Goal: Information Seeking & Learning: Learn about a topic

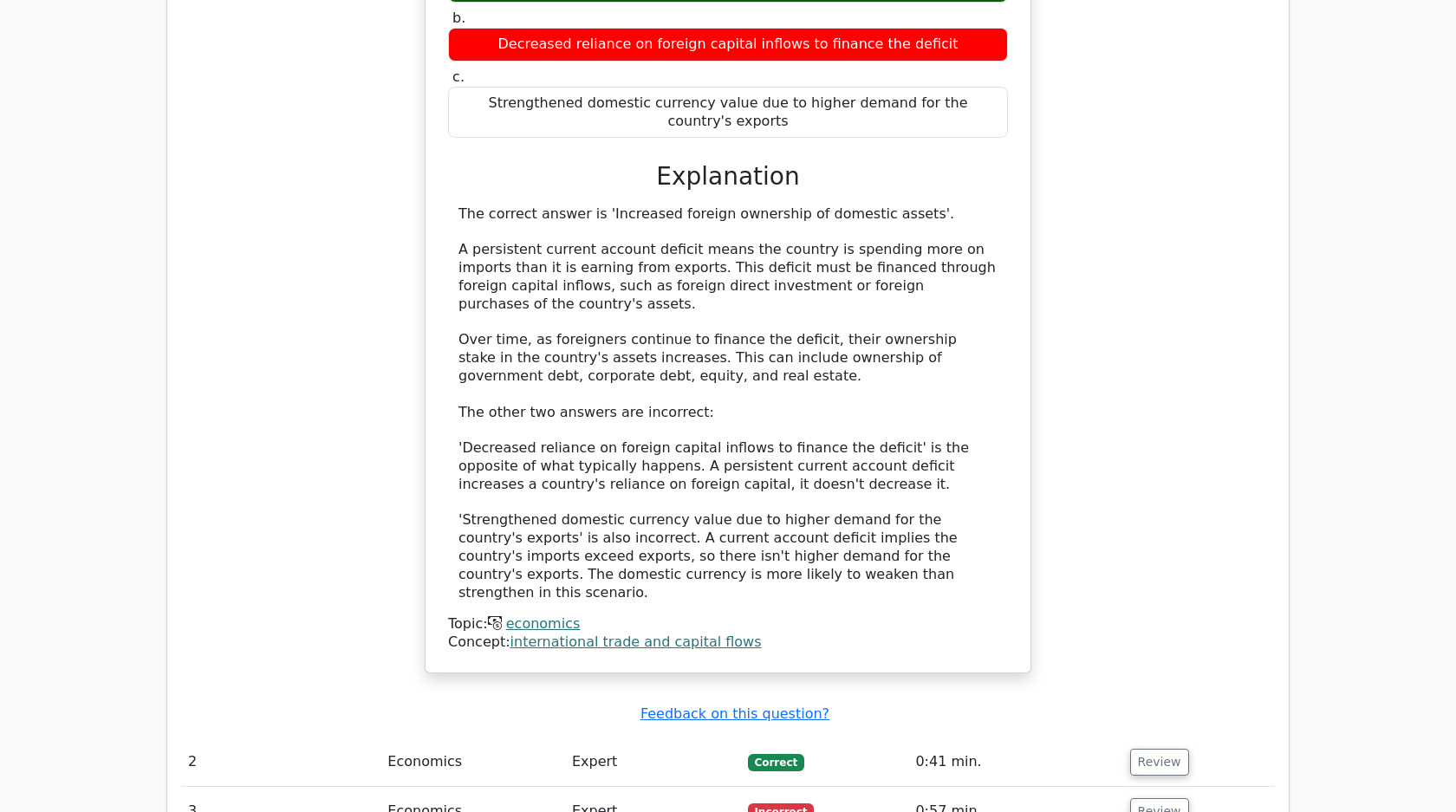
scroll to position [1474, 0]
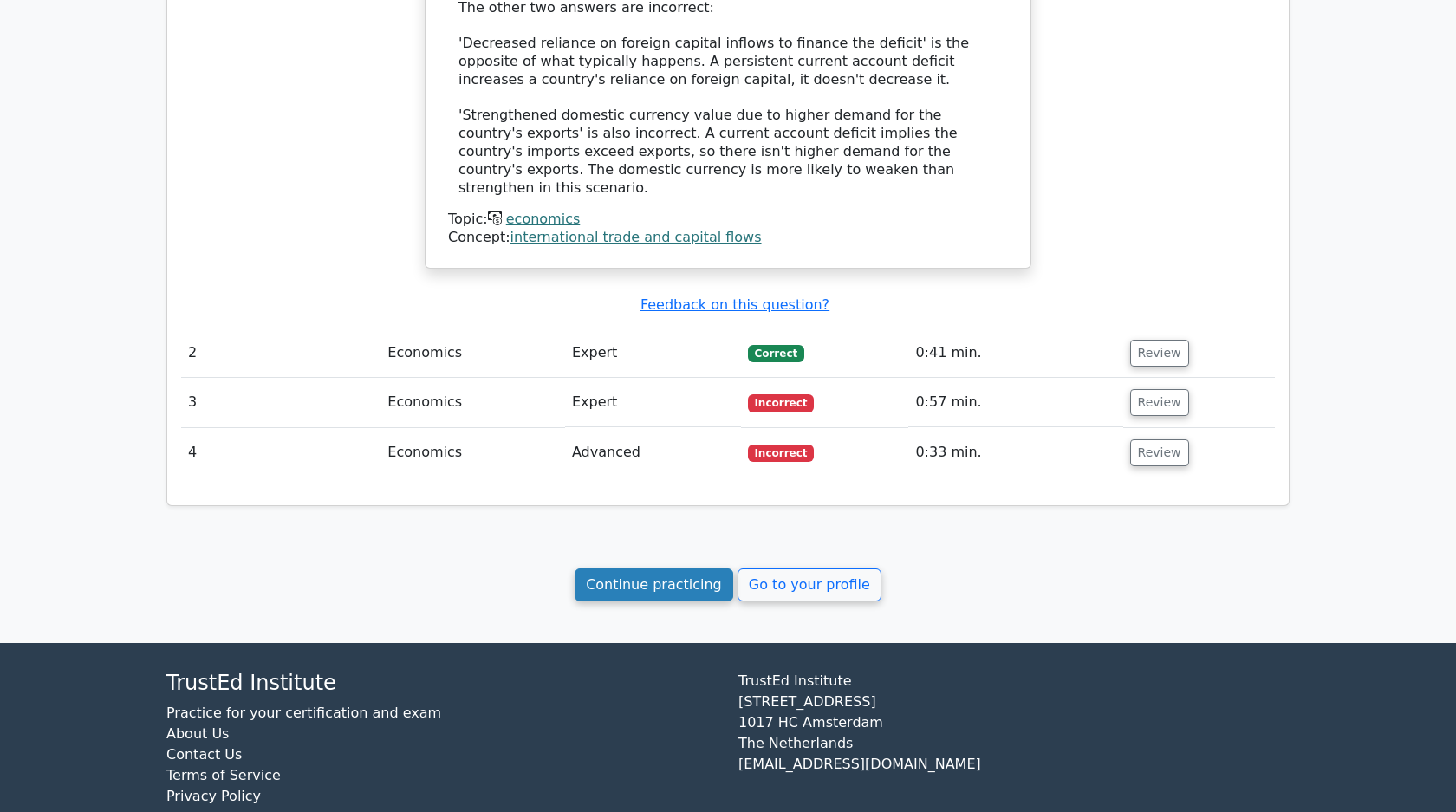
click at [655, 568] on link "Continue practicing" at bounding box center [653, 584] width 159 height 33
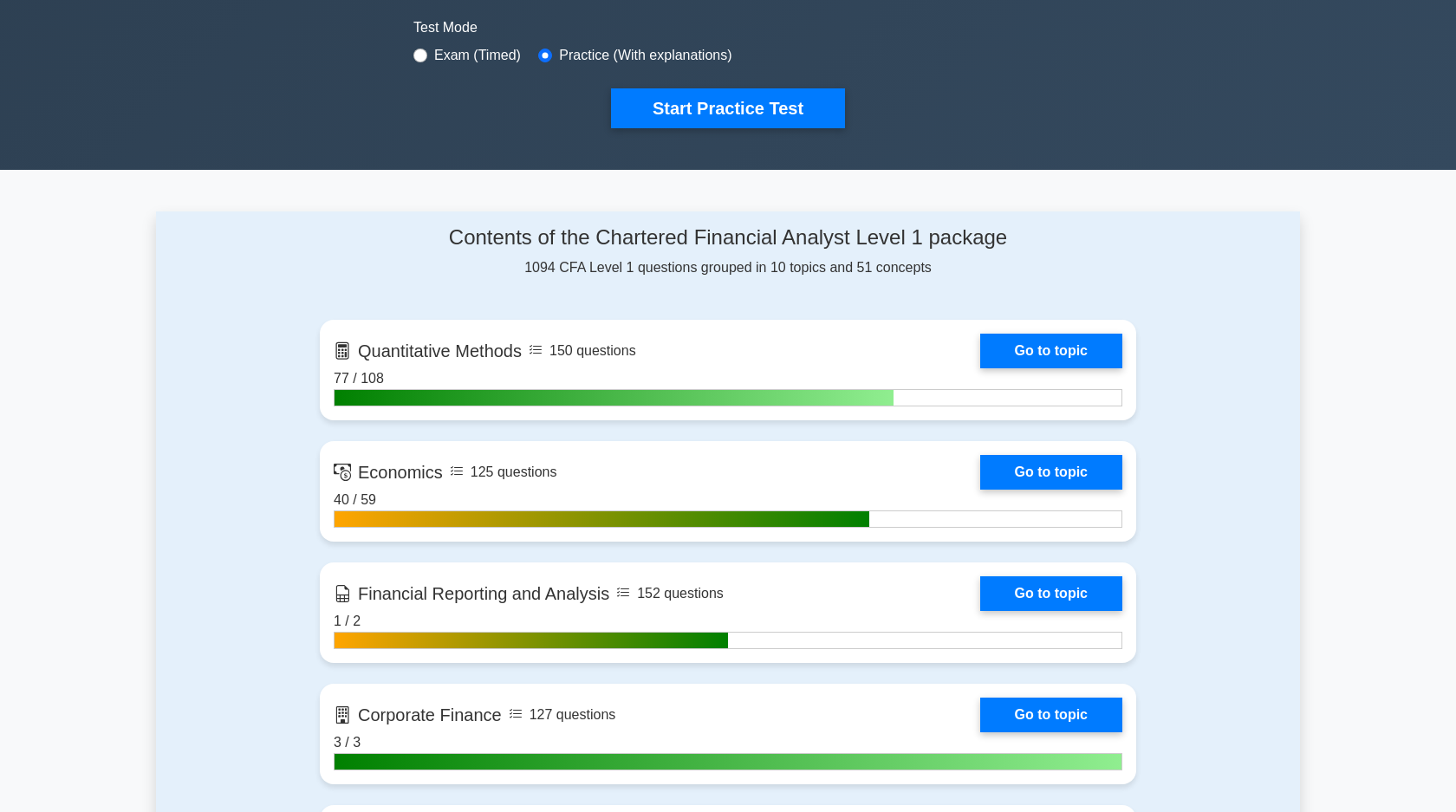
scroll to position [642, 0]
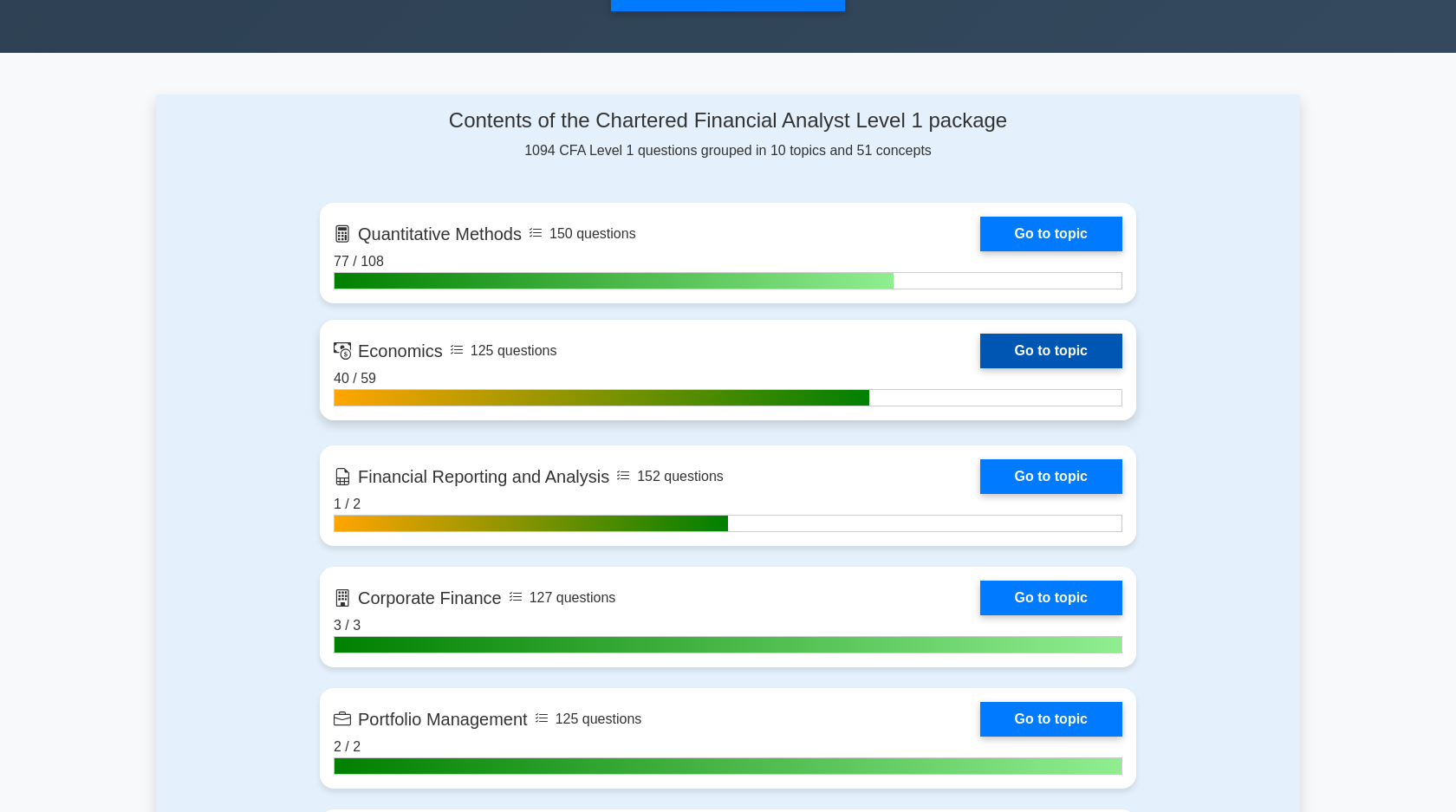
click at [1059, 356] on link "Go to topic" at bounding box center [1051, 350] width 142 height 35
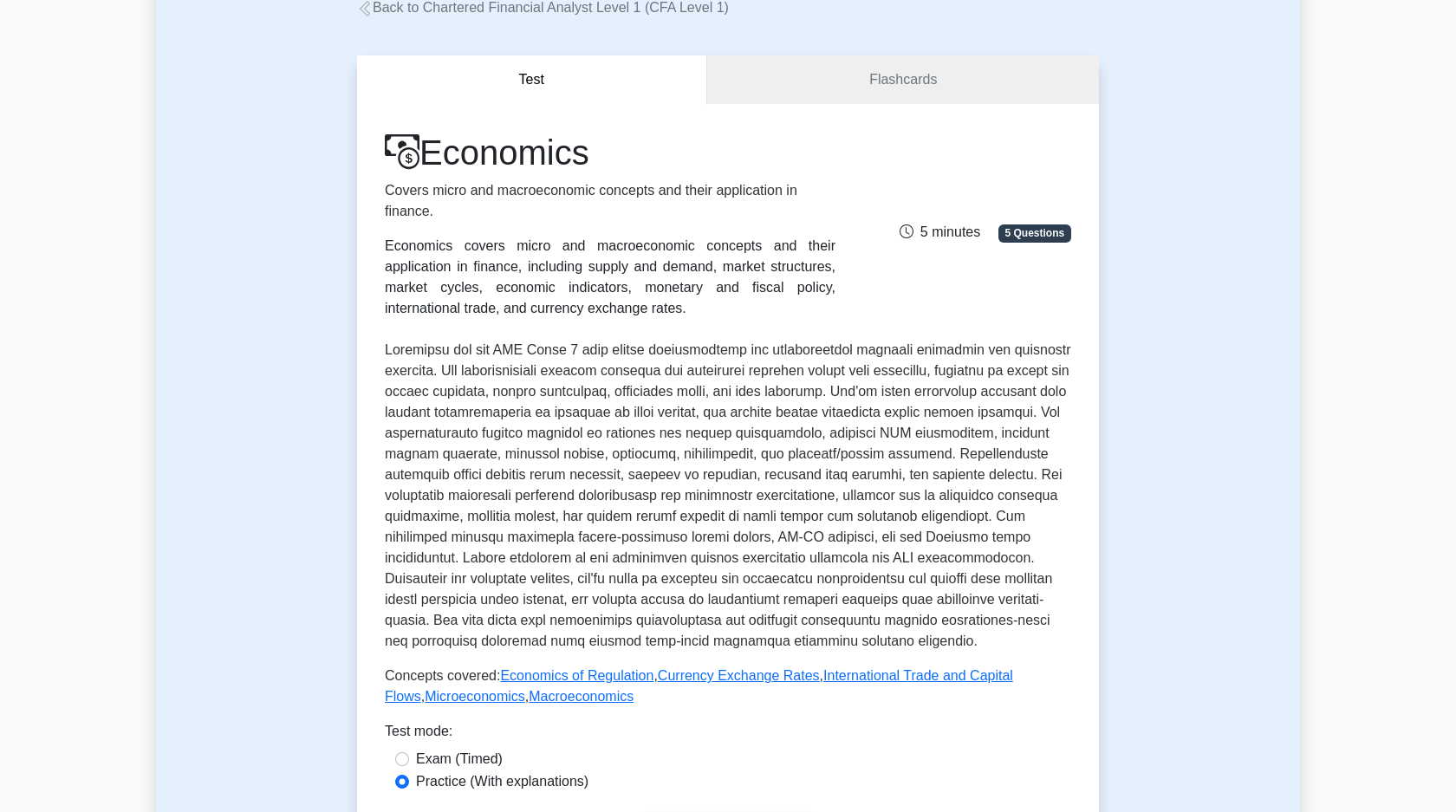
scroll to position [301, 0]
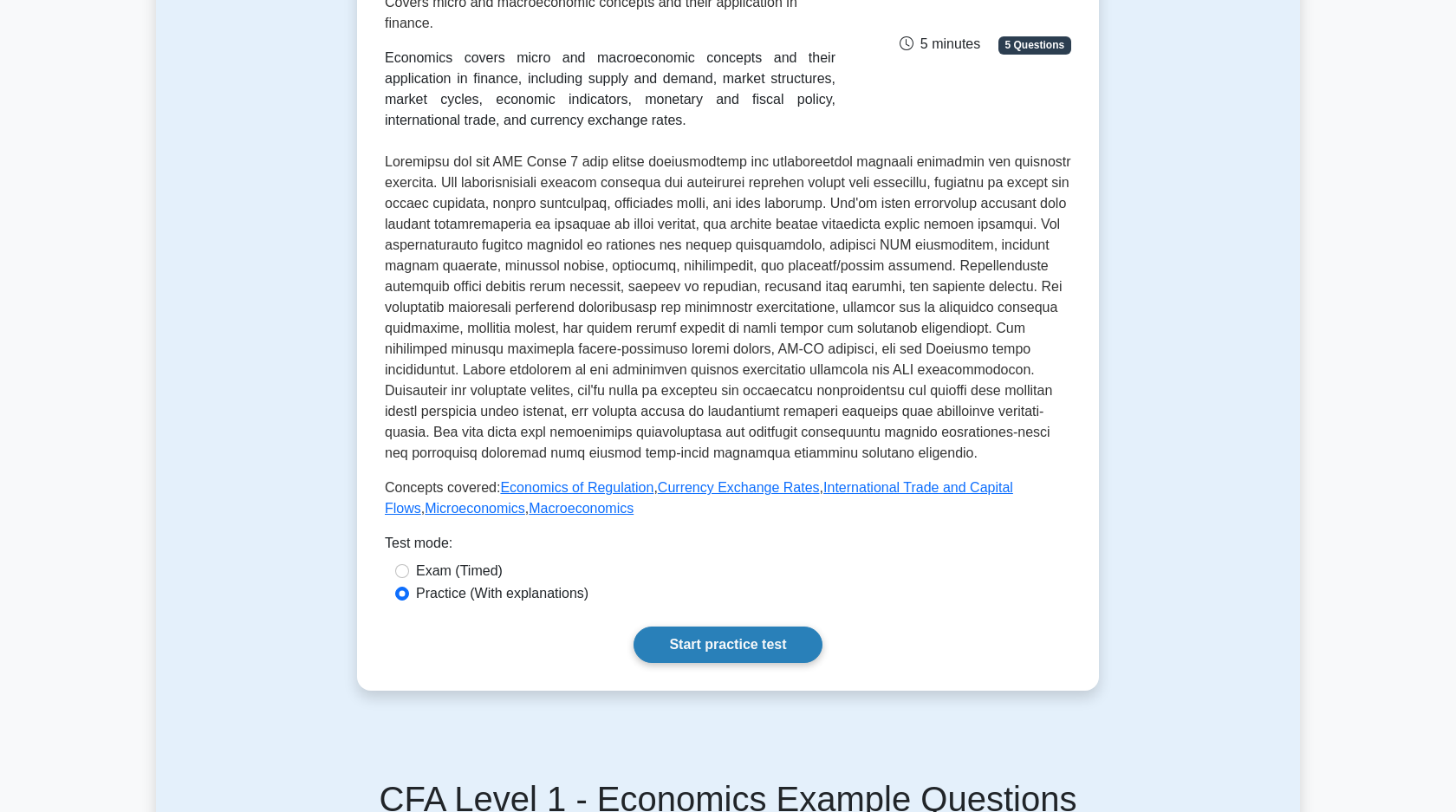
click at [775, 633] on link "Start practice test" at bounding box center [727, 644] width 188 height 36
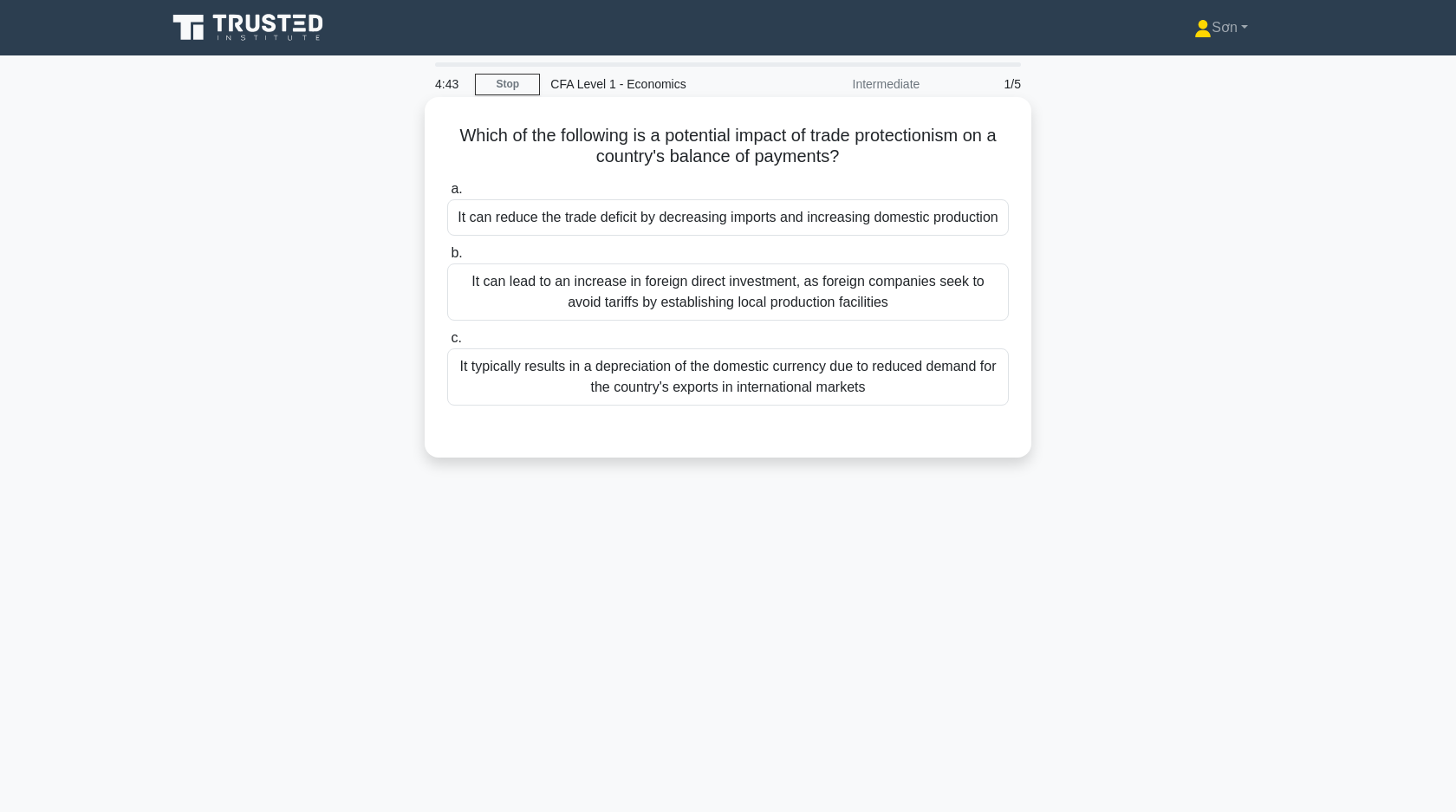
click at [840, 224] on div "It can reduce the trade deficit by decreasing imports and increasing domestic p…" at bounding box center [728, 217] width 562 height 36
click at [447, 195] on input "a. It can reduce the trade deficit by decreasing imports and increasing domesti…" at bounding box center [447, 189] width 0 height 11
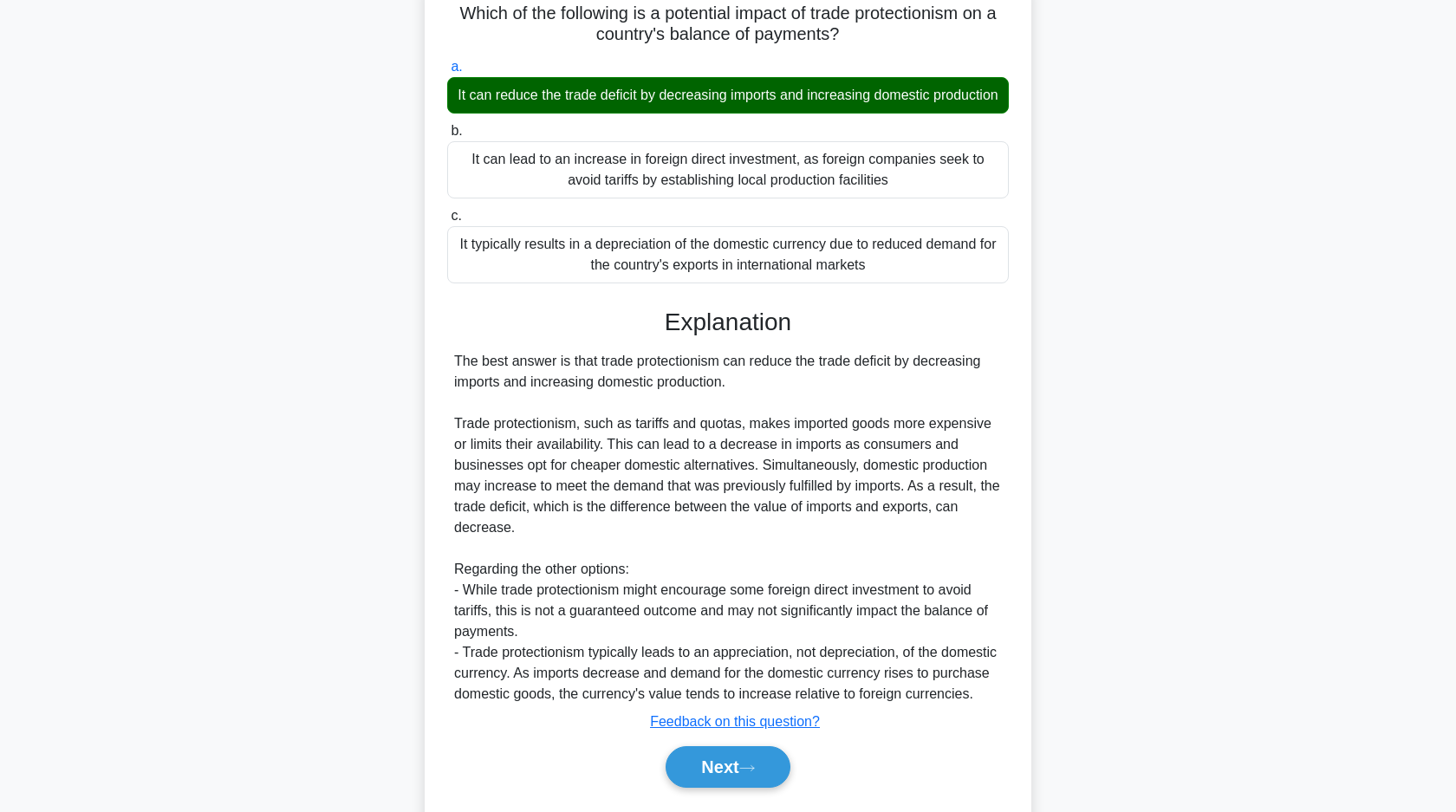
scroll to position [172, 0]
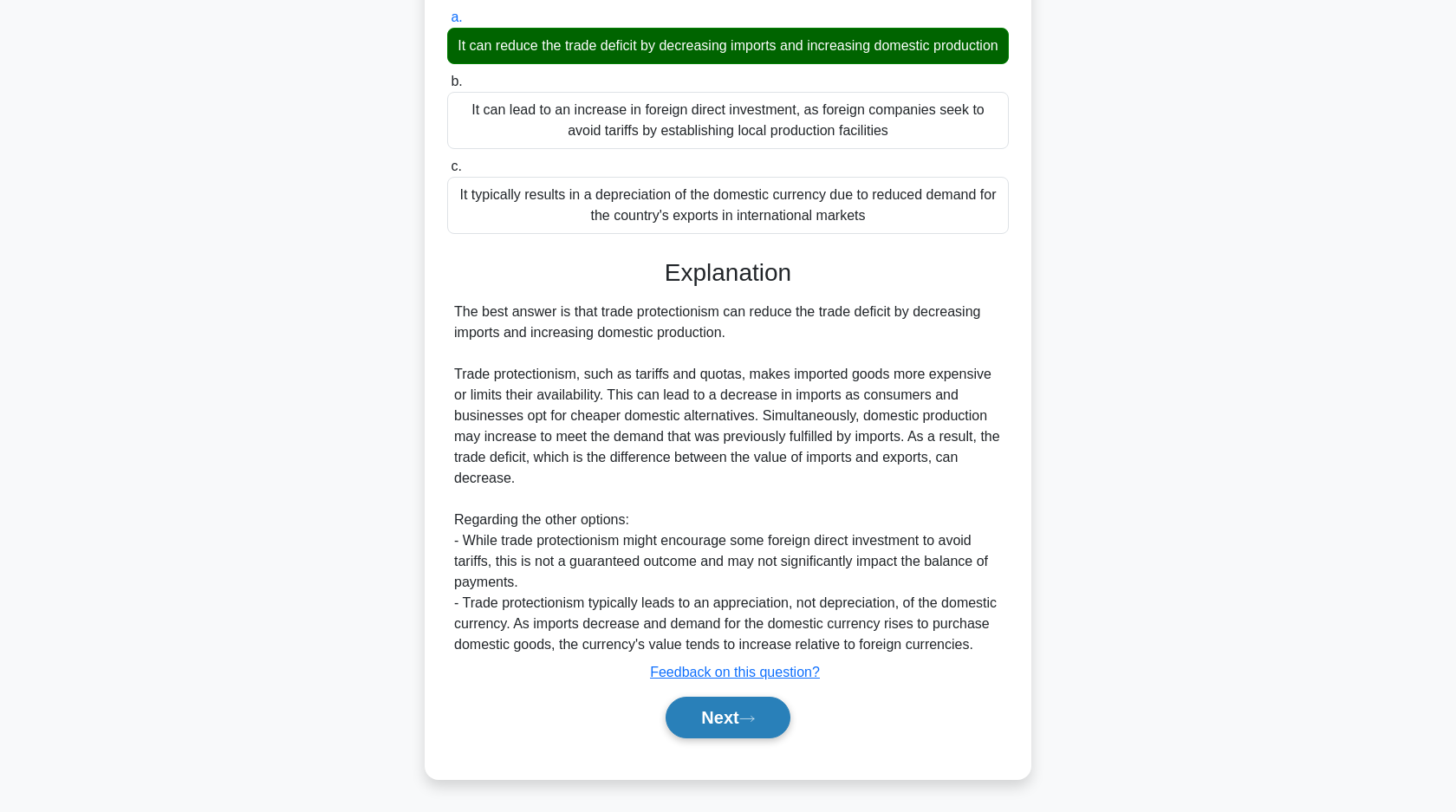
click at [723, 713] on button "Next" at bounding box center [727, 717] width 124 height 42
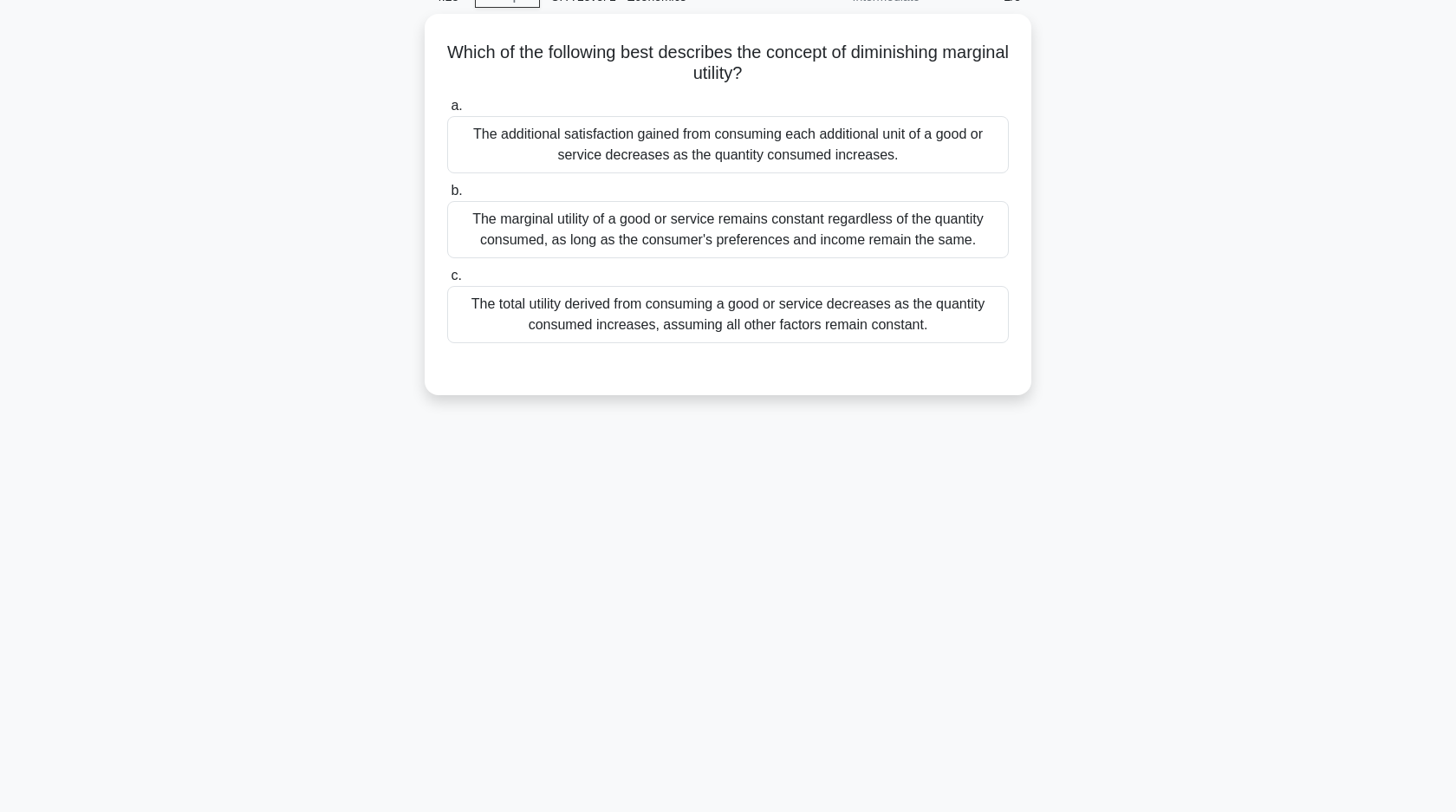
scroll to position [68, 0]
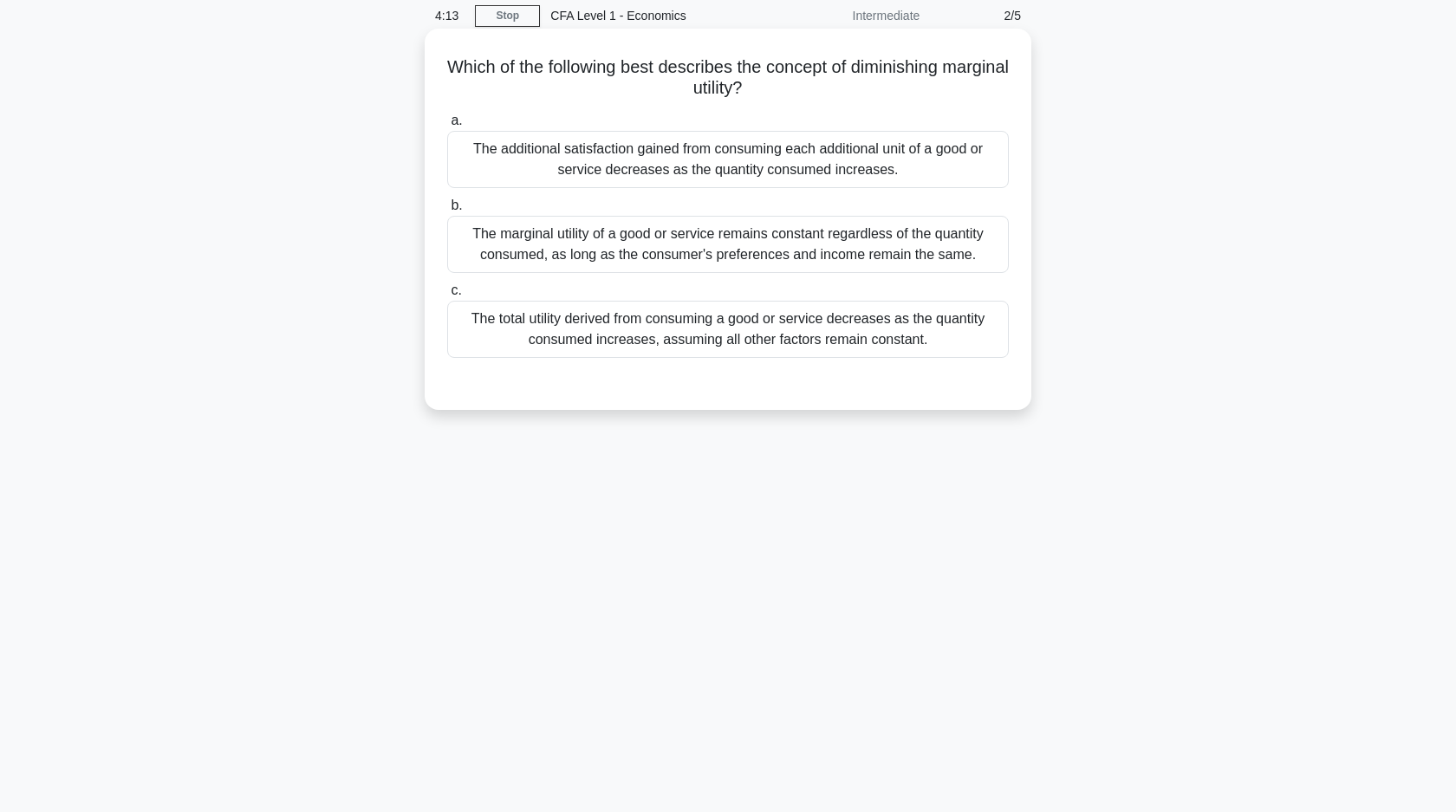
click at [684, 153] on div "The additional satisfaction gained from consuming each additional unit of a goo…" at bounding box center [728, 159] width 562 height 57
click at [447, 127] on input "a. The additional satisfaction gained from consuming each additional unit of a …" at bounding box center [447, 120] width 0 height 11
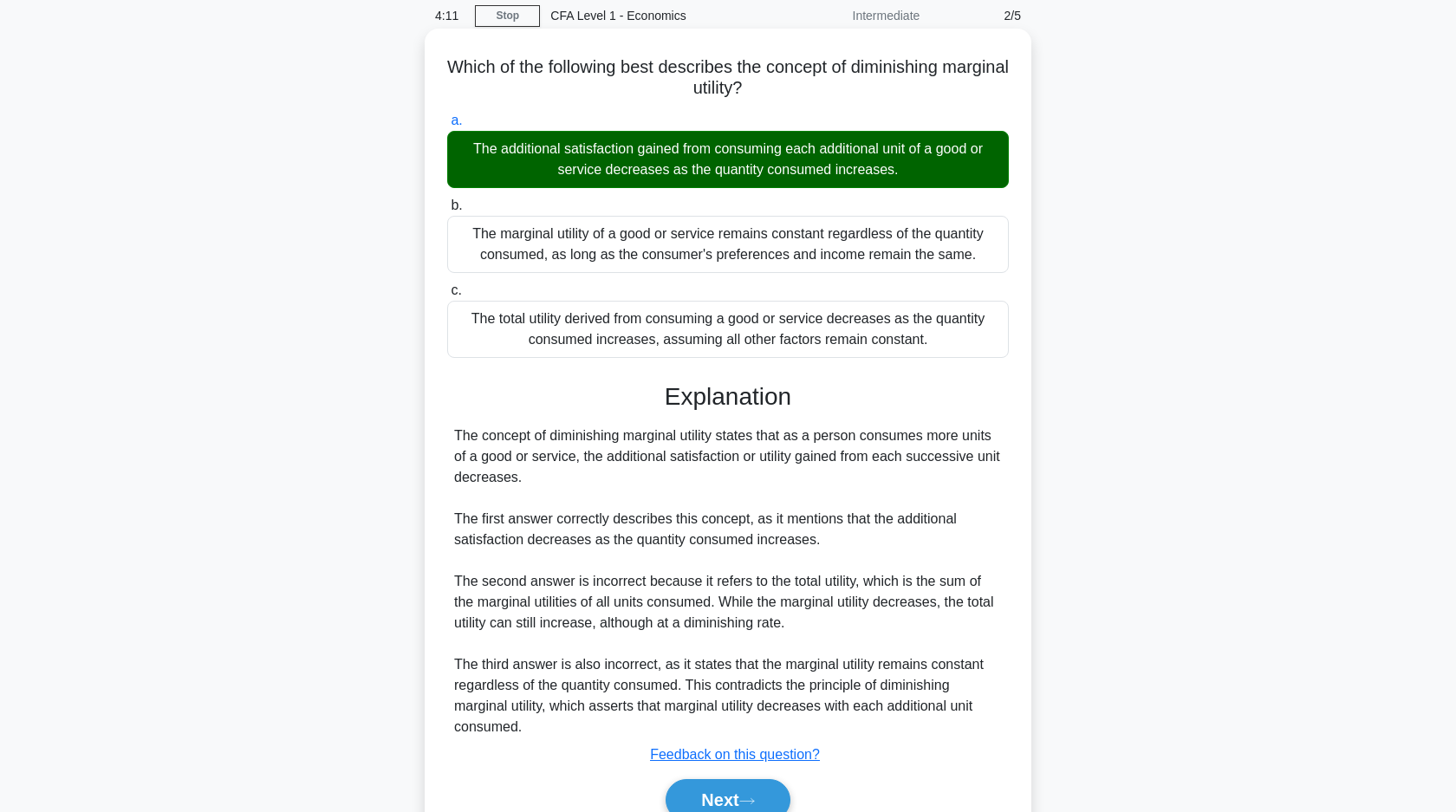
scroll to position [151, 0]
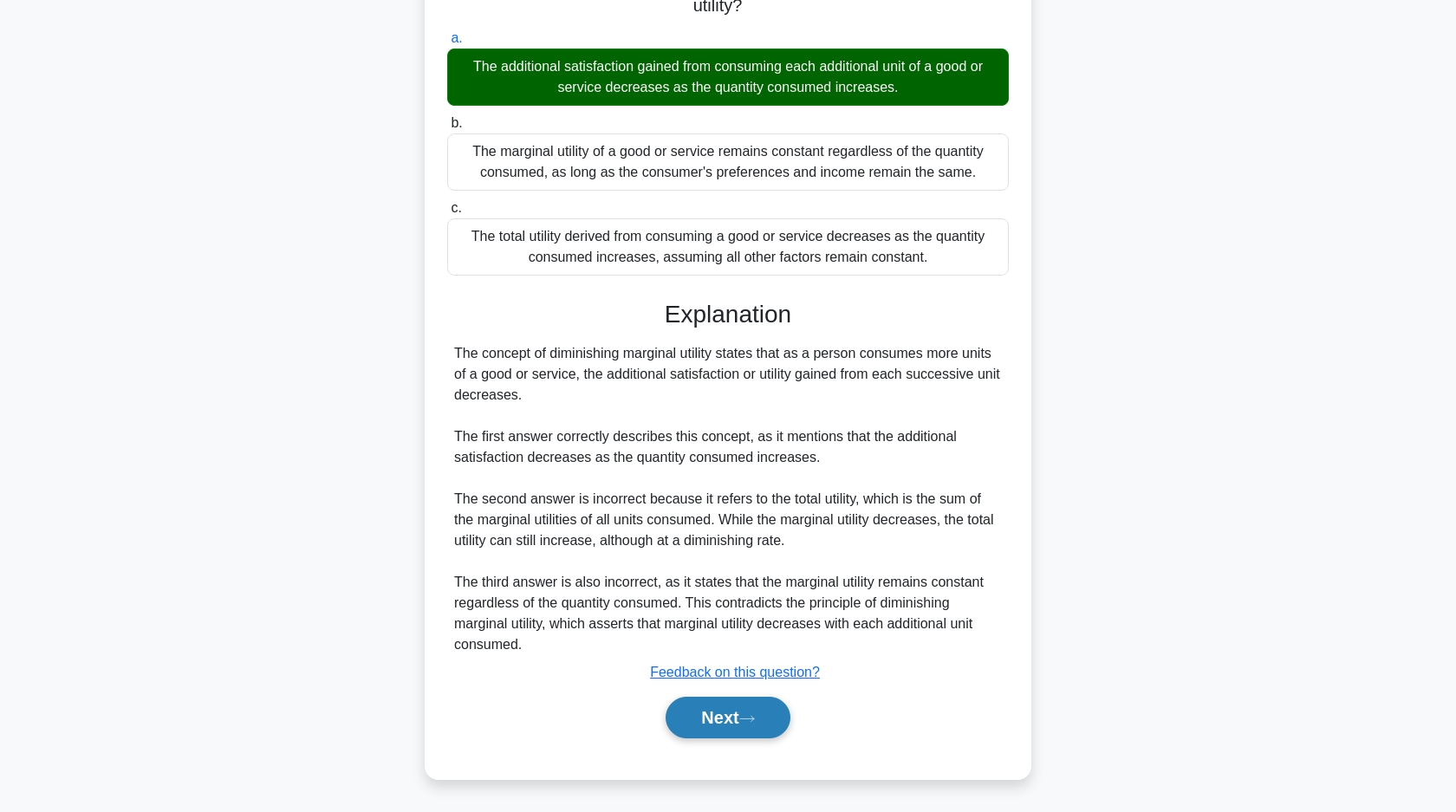
click at [707, 707] on button "Next" at bounding box center [727, 717] width 124 height 42
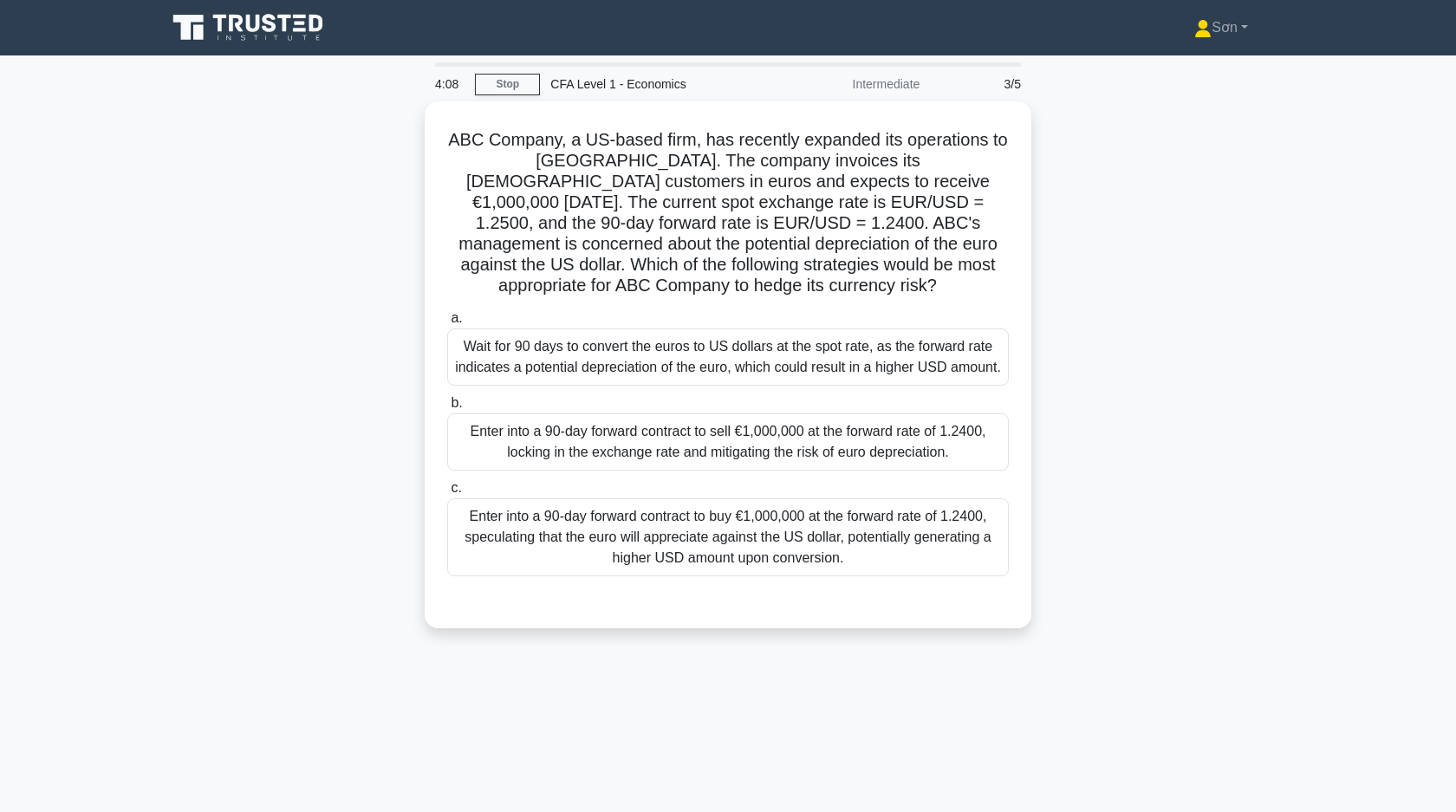
scroll to position [0, 0]
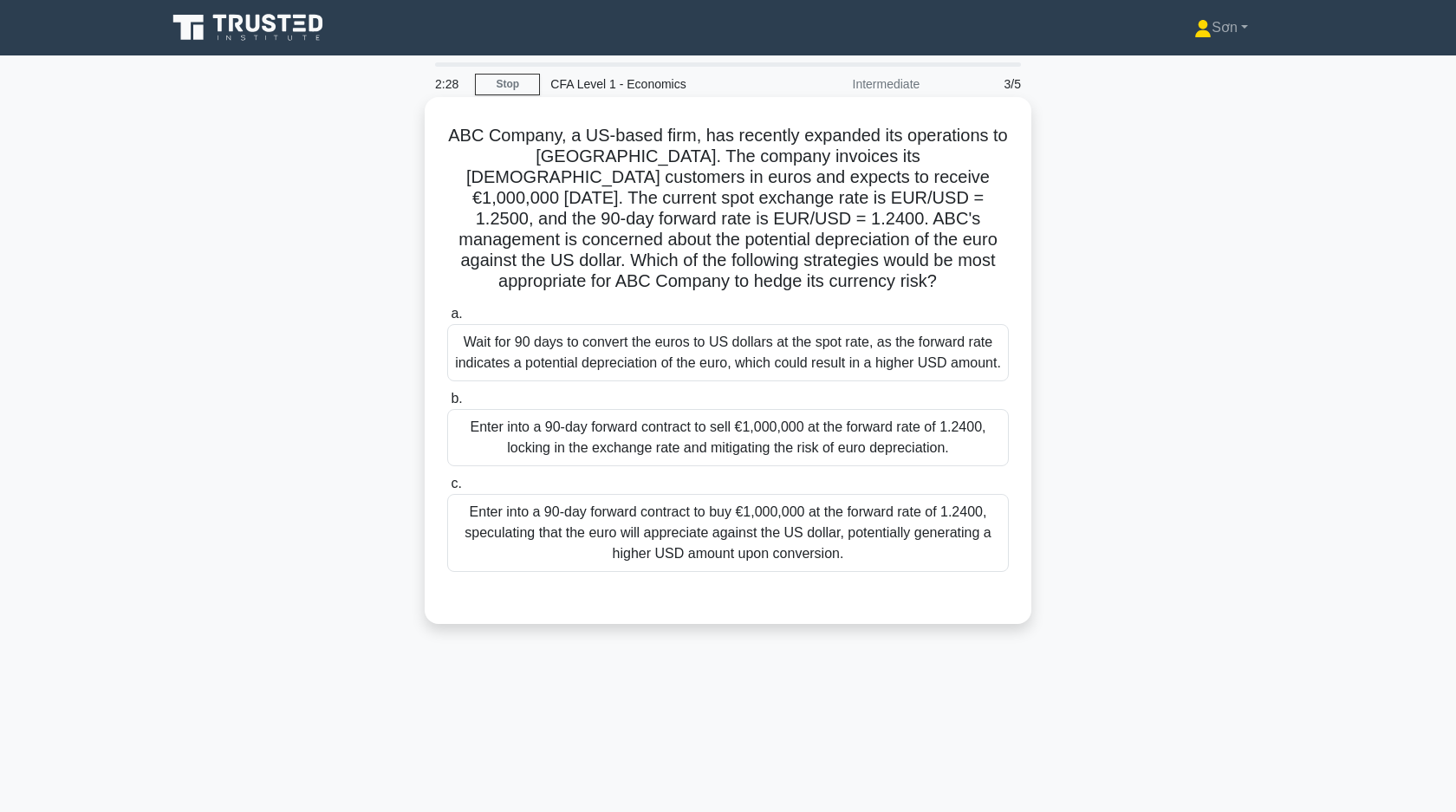
click at [677, 506] on div "Enter into a 90-day forward contract to buy €1,000,000 at the forward rate of 1…" at bounding box center [728, 533] width 562 height 78
click at [447, 490] on input "c. Enter into a 90-day forward contract to buy €1,000,000 at the forward rate o…" at bounding box center [447, 483] width 0 height 11
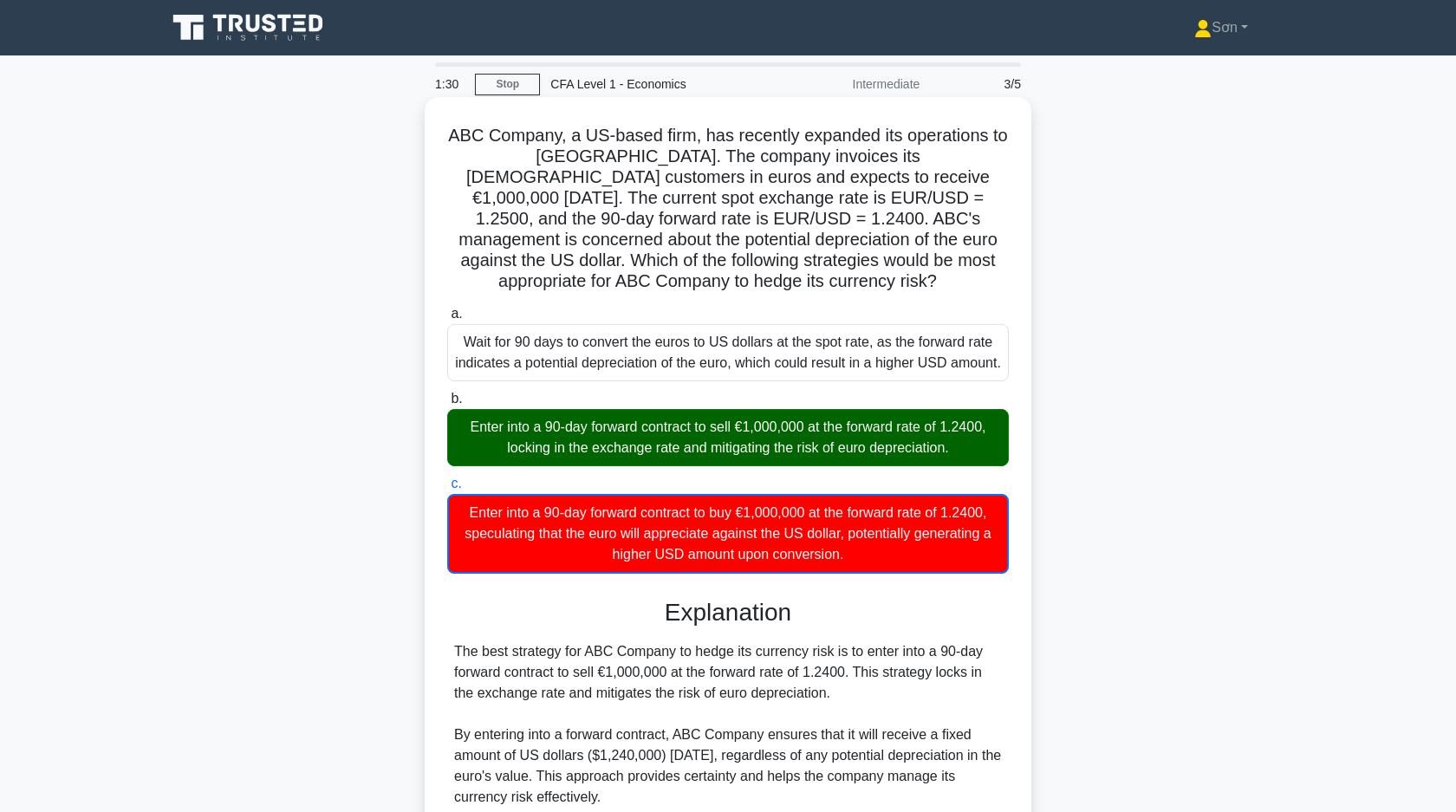
scroll to position [357, 0]
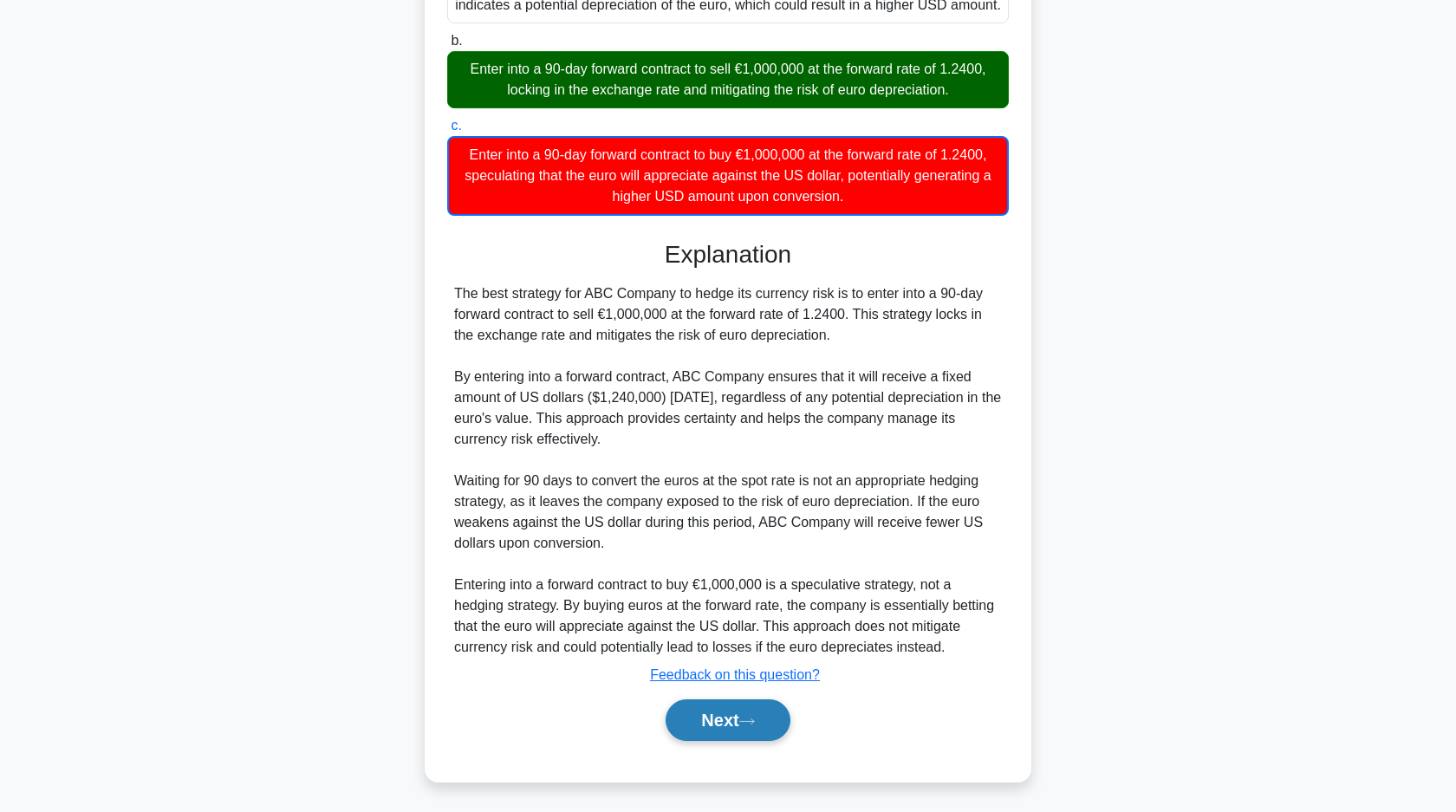
click at [705, 723] on button "Next" at bounding box center [727, 720] width 124 height 42
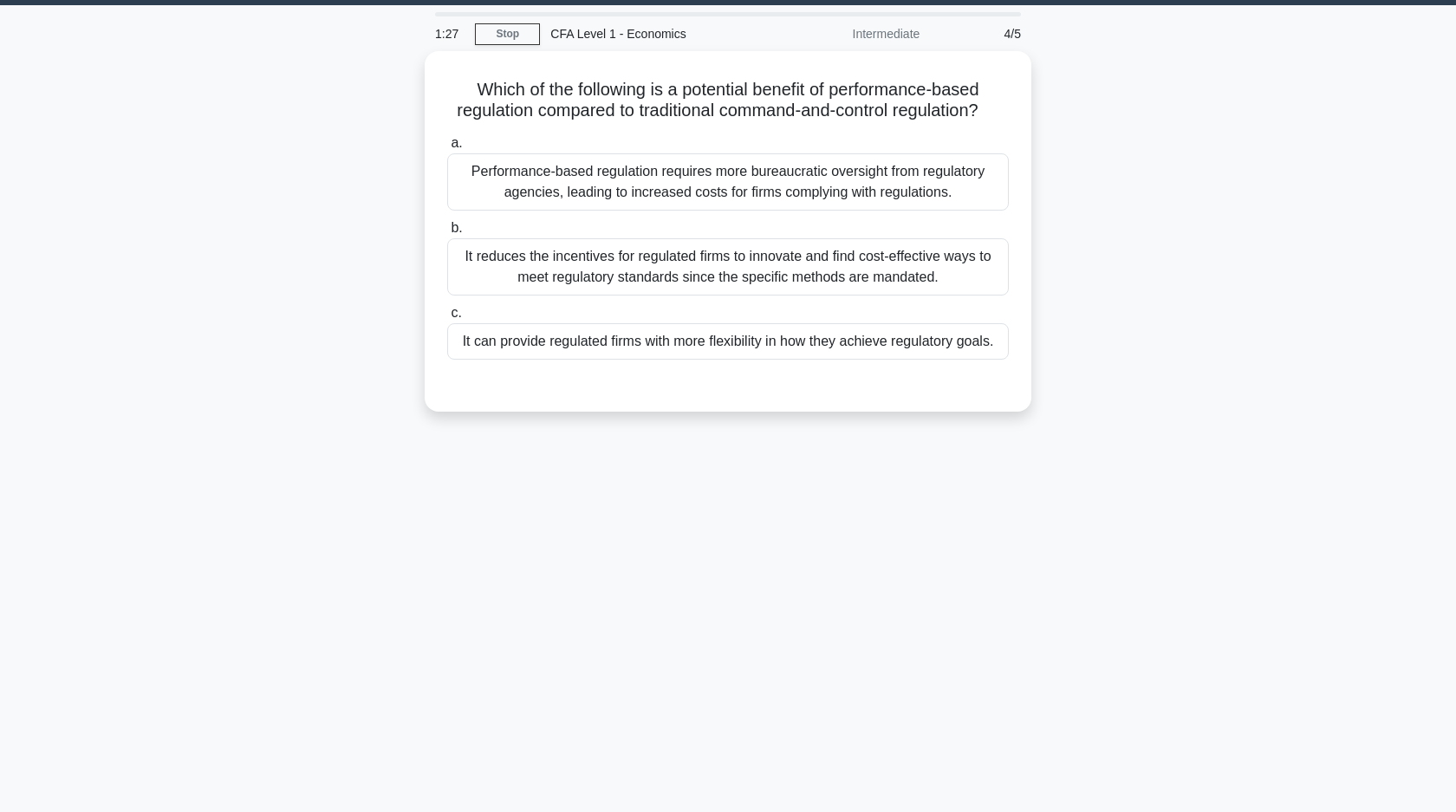
scroll to position [0, 0]
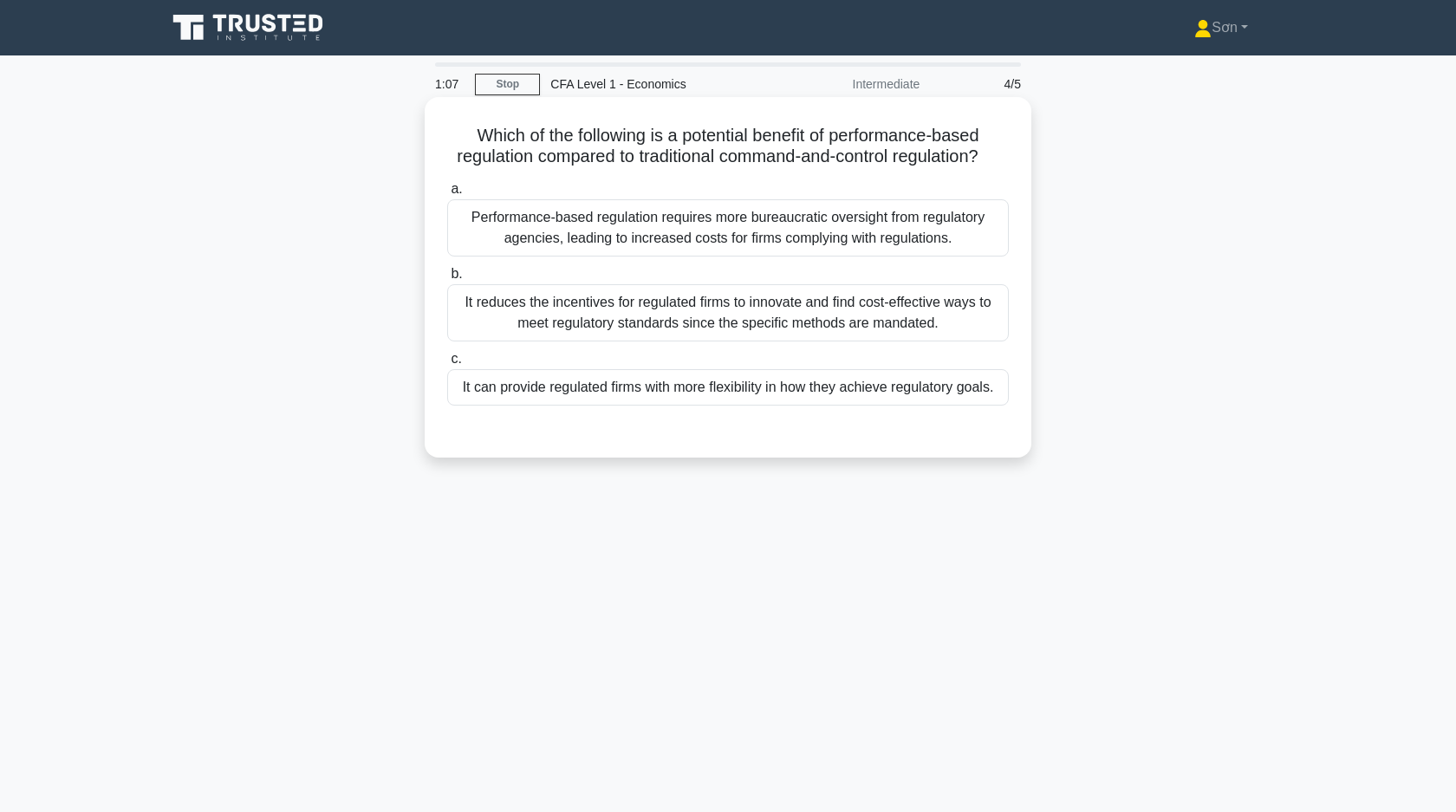
click at [698, 397] on div "It can provide regulated firms with more flexibility in how they achieve regula…" at bounding box center [728, 386] width 562 height 36
click at [447, 365] on input "c. It can provide regulated firms with more flexibility in how they achieve reg…" at bounding box center [447, 359] width 0 height 11
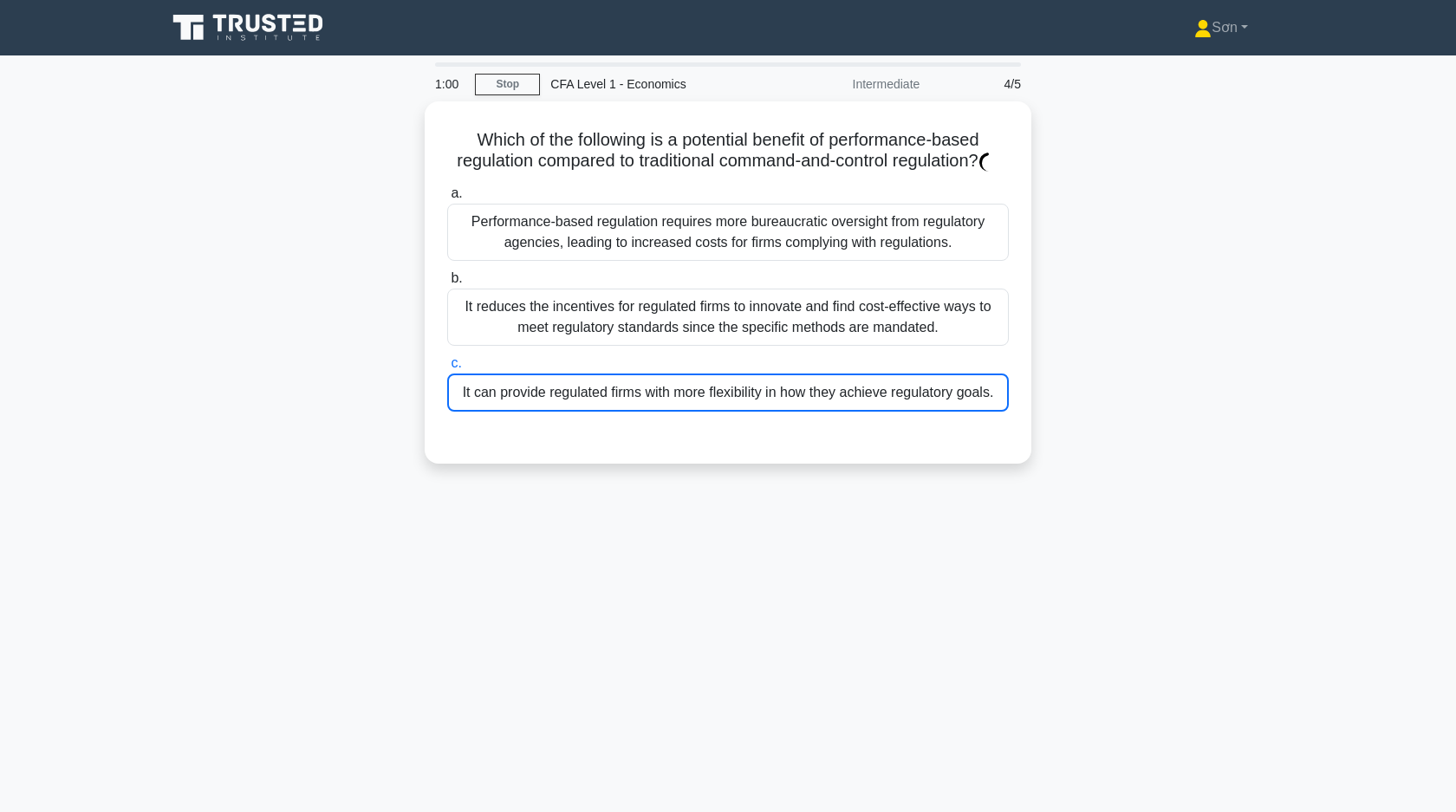
click at [445, 597] on div "1:00 Stop CFA Level 1 - Economics Intermediate 4/5 Which of the following is a …" at bounding box center [727, 496] width 1143 height 866
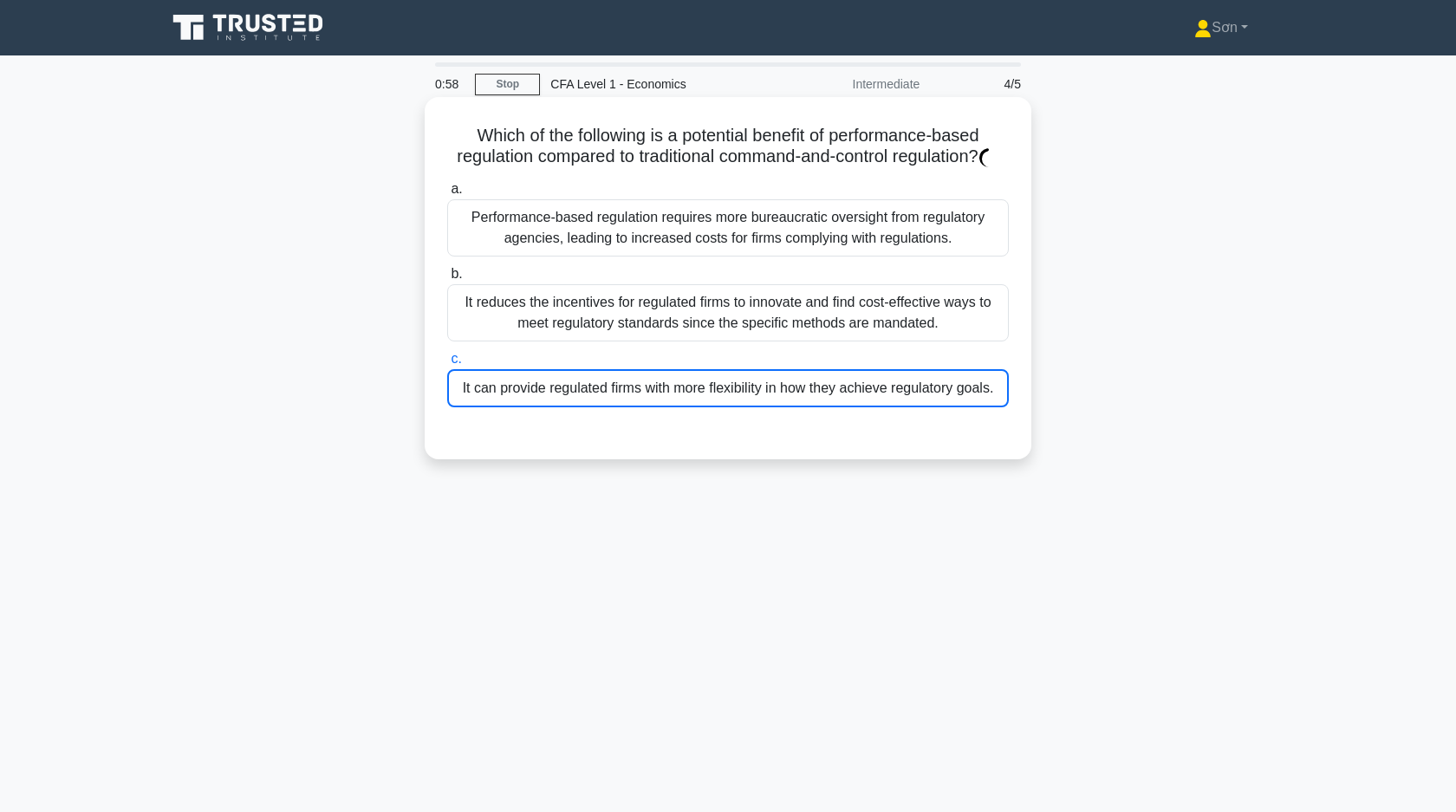
click at [660, 331] on div "It reduces the incentives for regulated firms to innovate and find cost-effecti…" at bounding box center [728, 312] width 562 height 57
click at [447, 280] on input "b. It reduces the incentives for regulated firms to innovate and find cost-effe…" at bounding box center [447, 274] width 0 height 11
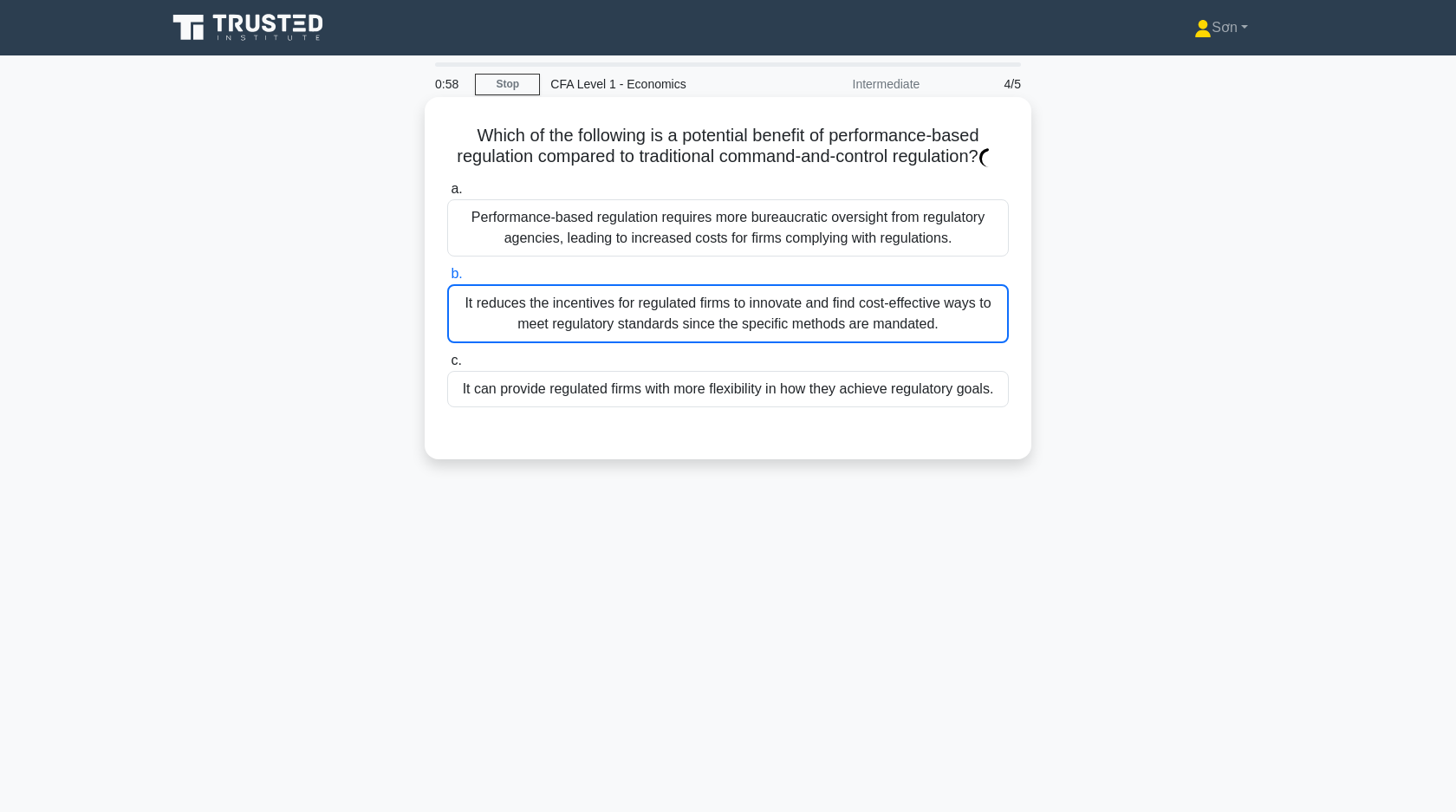
click at [643, 367] on label "c. It can provide regulated firms with more flexibility in how they achieve reg…" at bounding box center [728, 378] width 562 height 57
click at [447, 367] on input "c. It can provide regulated firms with more flexibility in how they achieve reg…" at bounding box center [447, 361] width 0 height 11
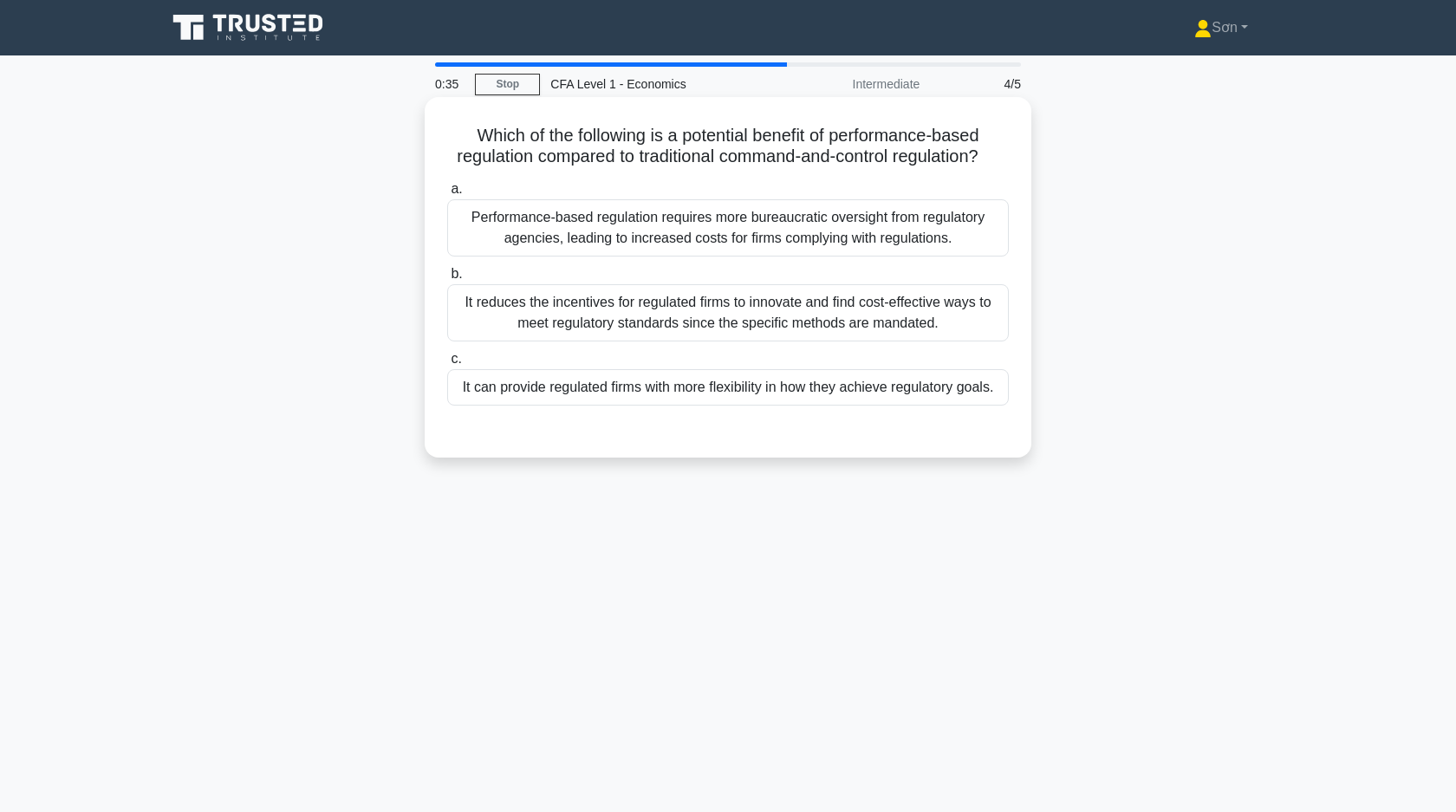
click at [644, 398] on div "It can provide regulated firms with more flexibility in how they achieve regula…" at bounding box center [728, 386] width 562 height 36
click at [447, 365] on input "c. It can provide regulated firms with more flexibility in how they achieve reg…" at bounding box center [447, 359] width 0 height 11
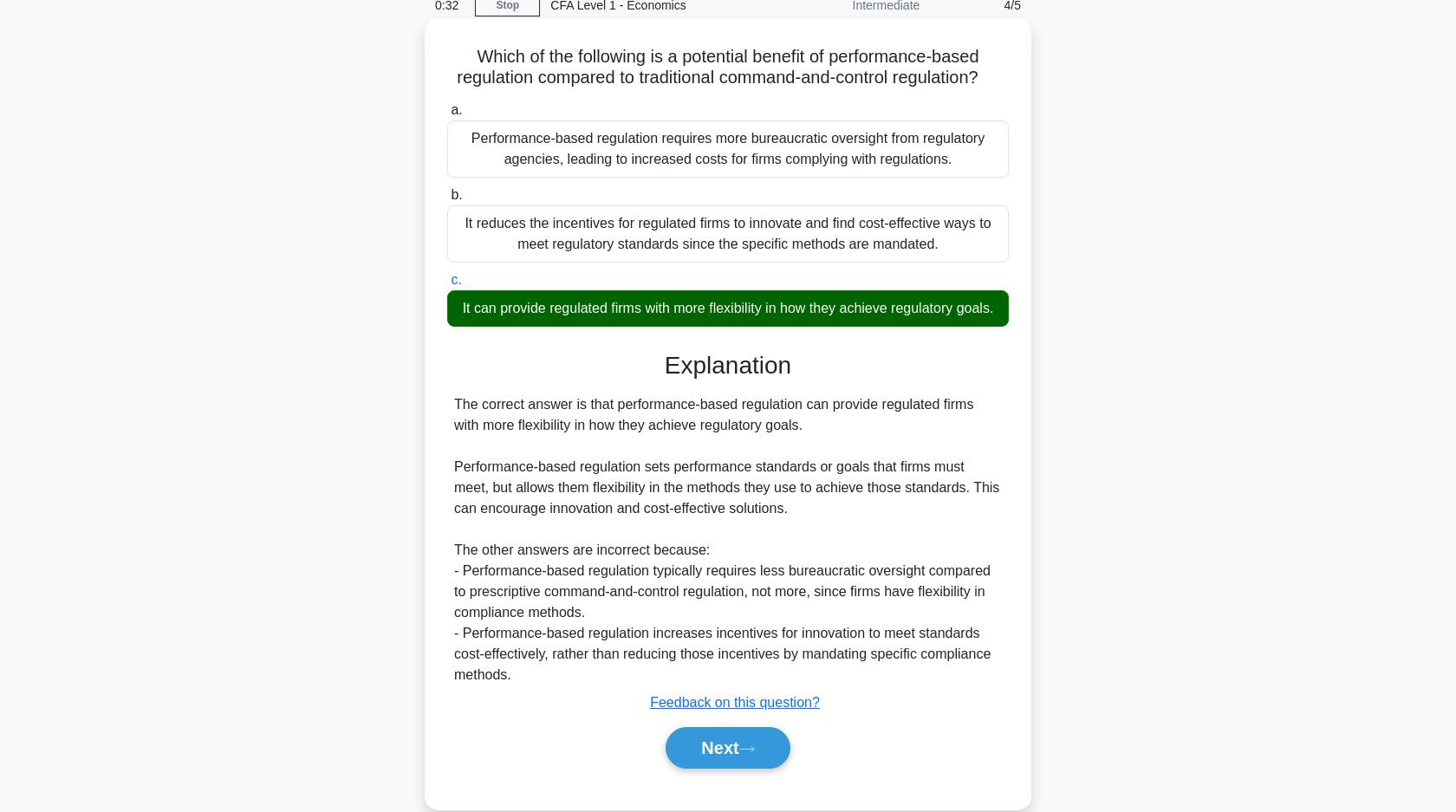
scroll to position [124, 0]
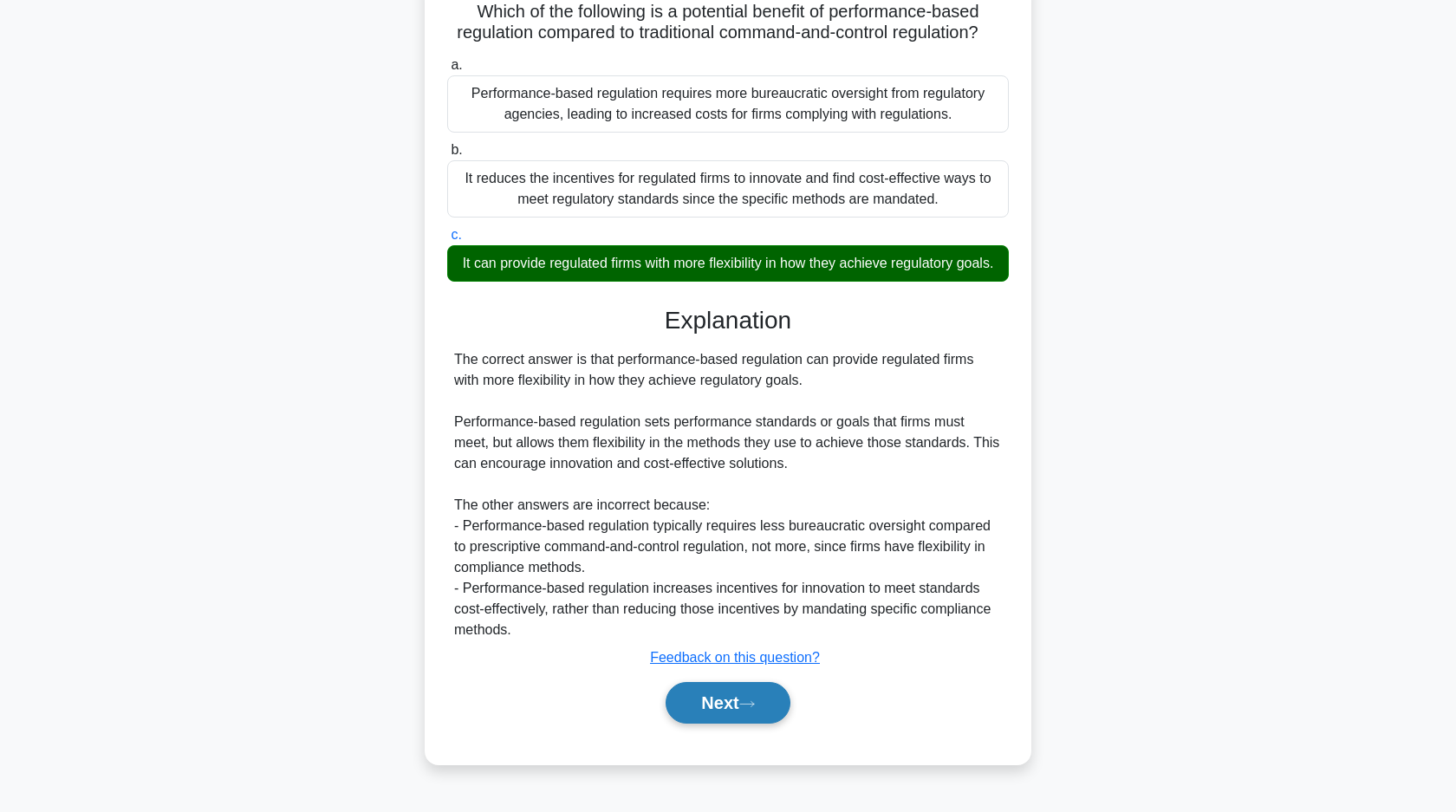
click at [708, 709] on button "Next" at bounding box center [727, 703] width 124 height 42
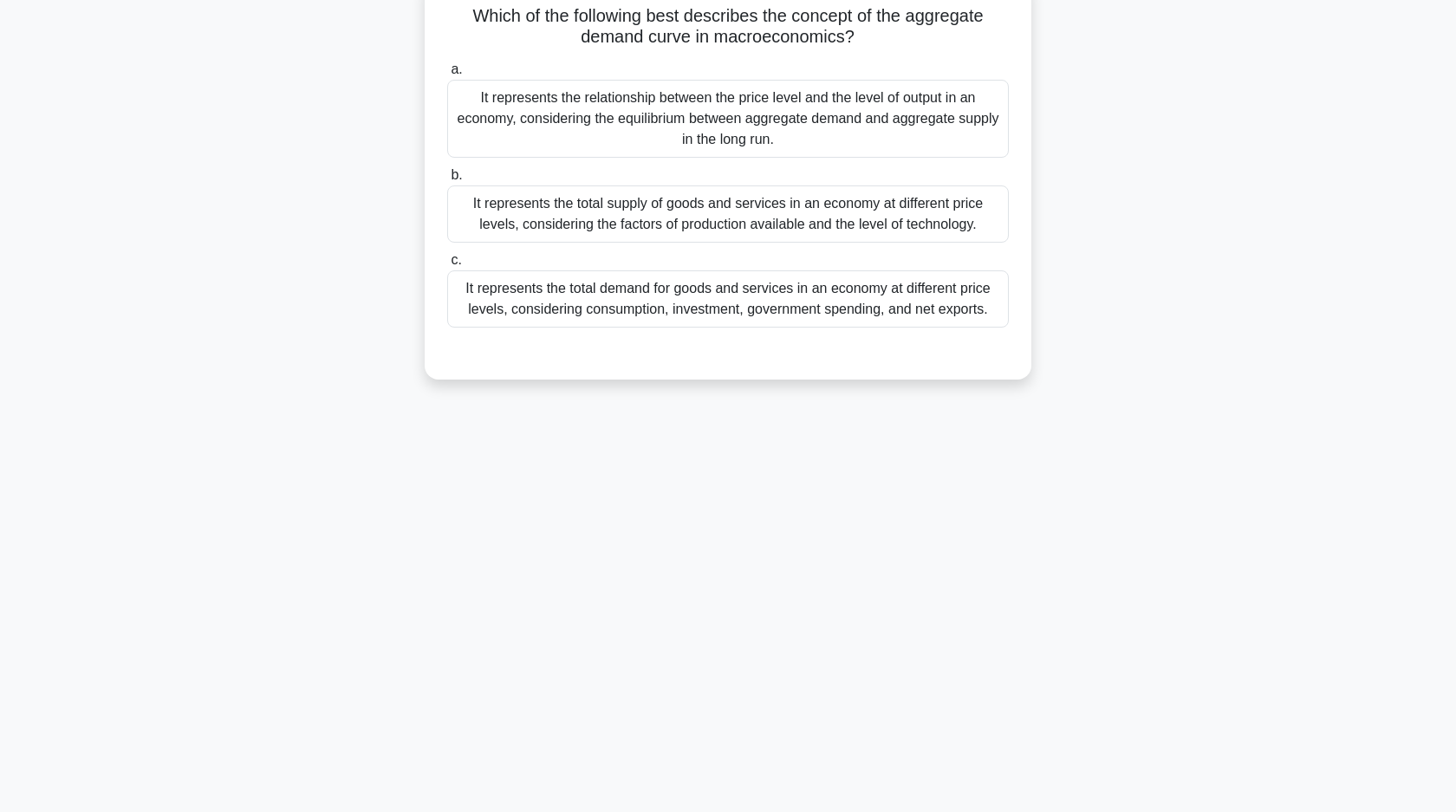
scroll to position [0, 0]
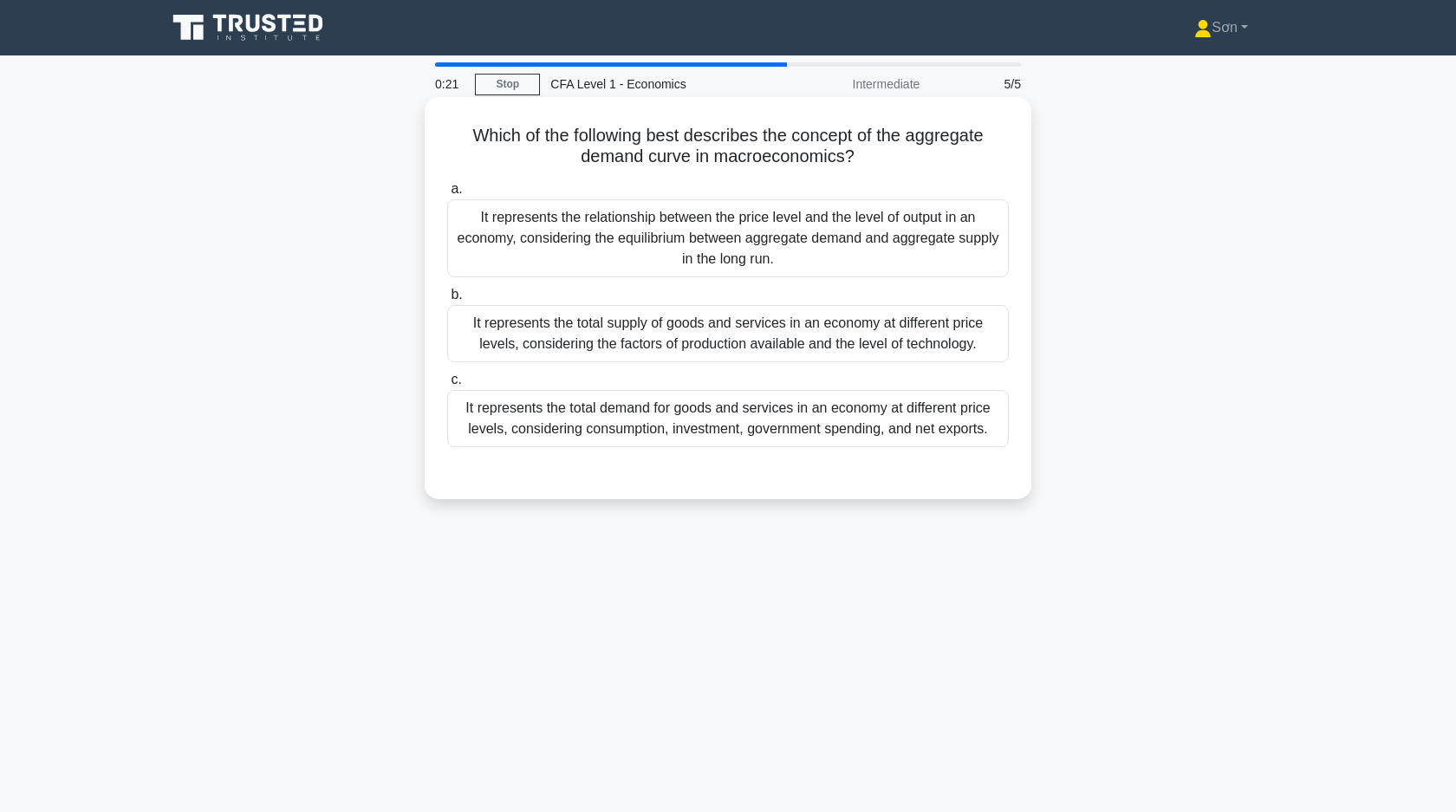
click at [635, 427] on div "It represents the total demand for goods and services in an economy at differen…" at bounding box center [728, 418] width 562 height 57
click at [447, 385] on input "c. It represents the total demand for goods and services in an economy at diffe…" at bounding box center [447, 380] width 0 height 11
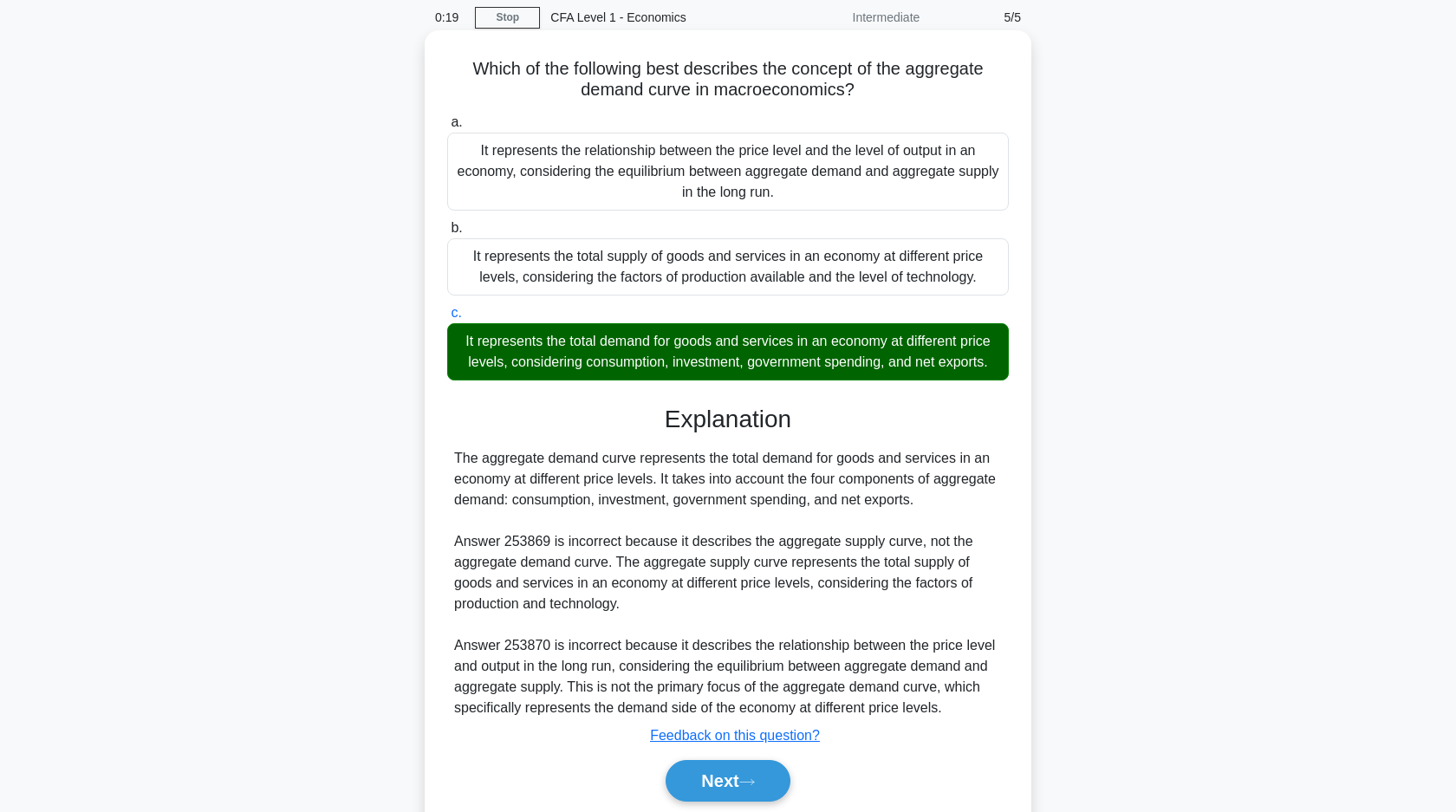
scroll to position [130, 0]
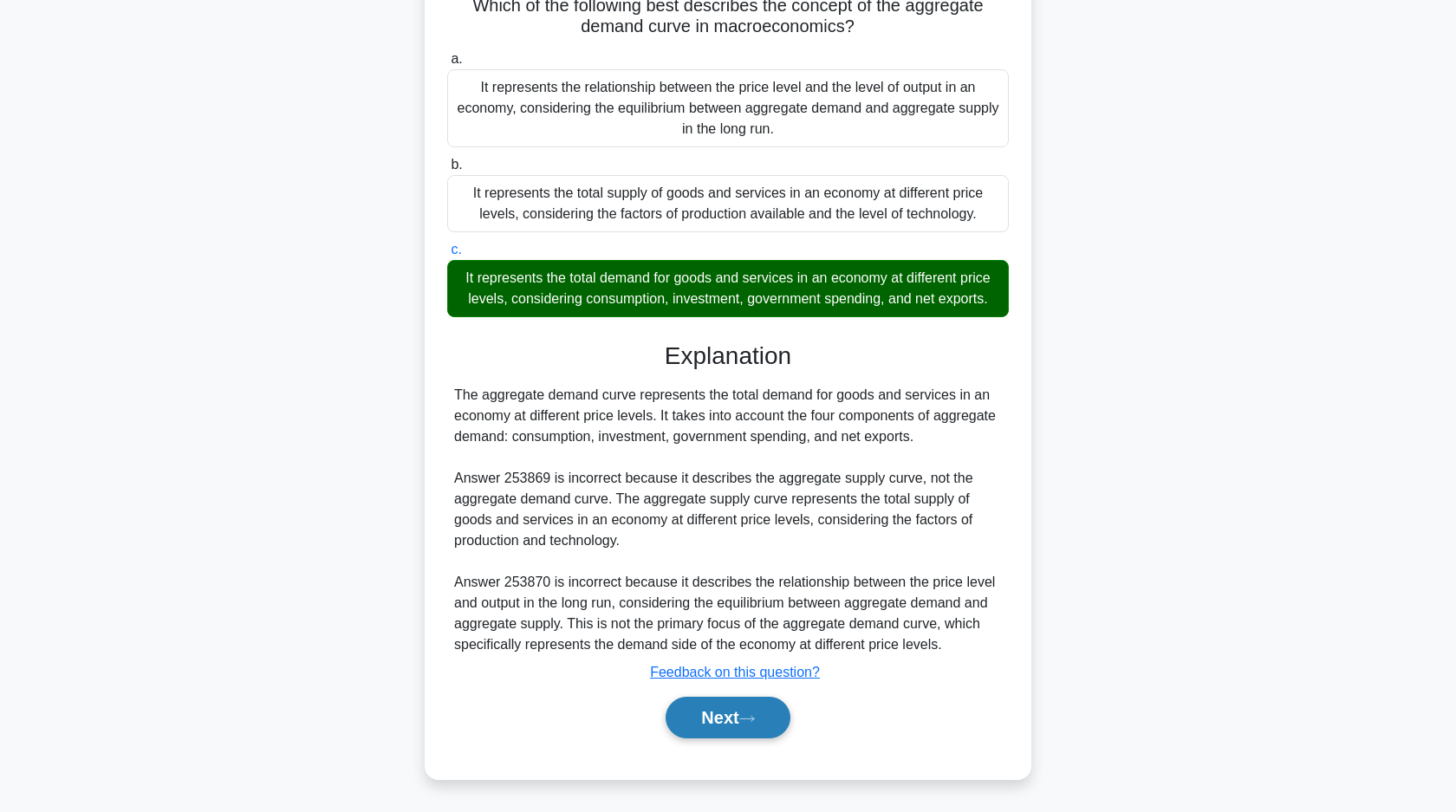
click at [713, 714] on button "Next" at bounding box center [727, 717] width 124 height 42
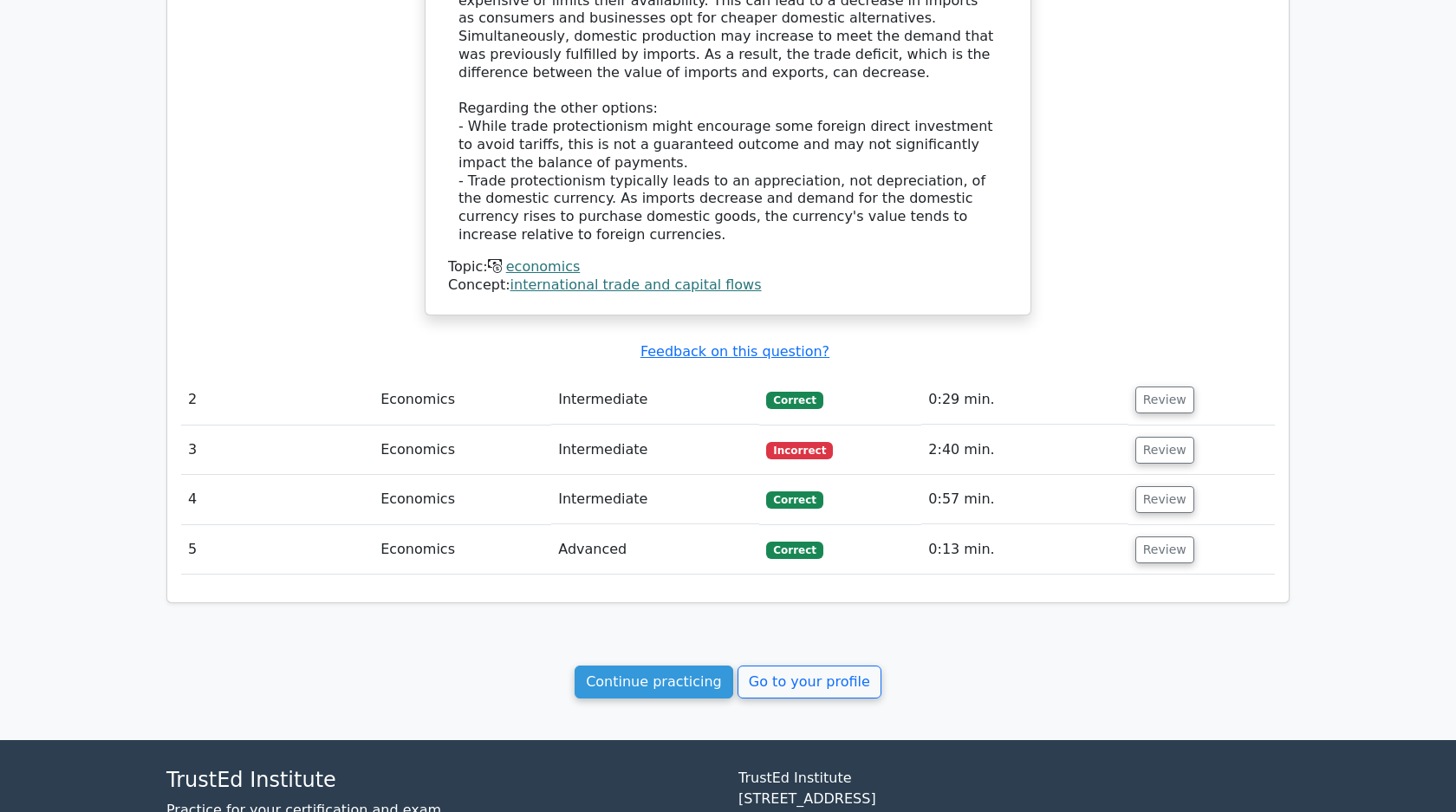
scroll to position [1503, 0]
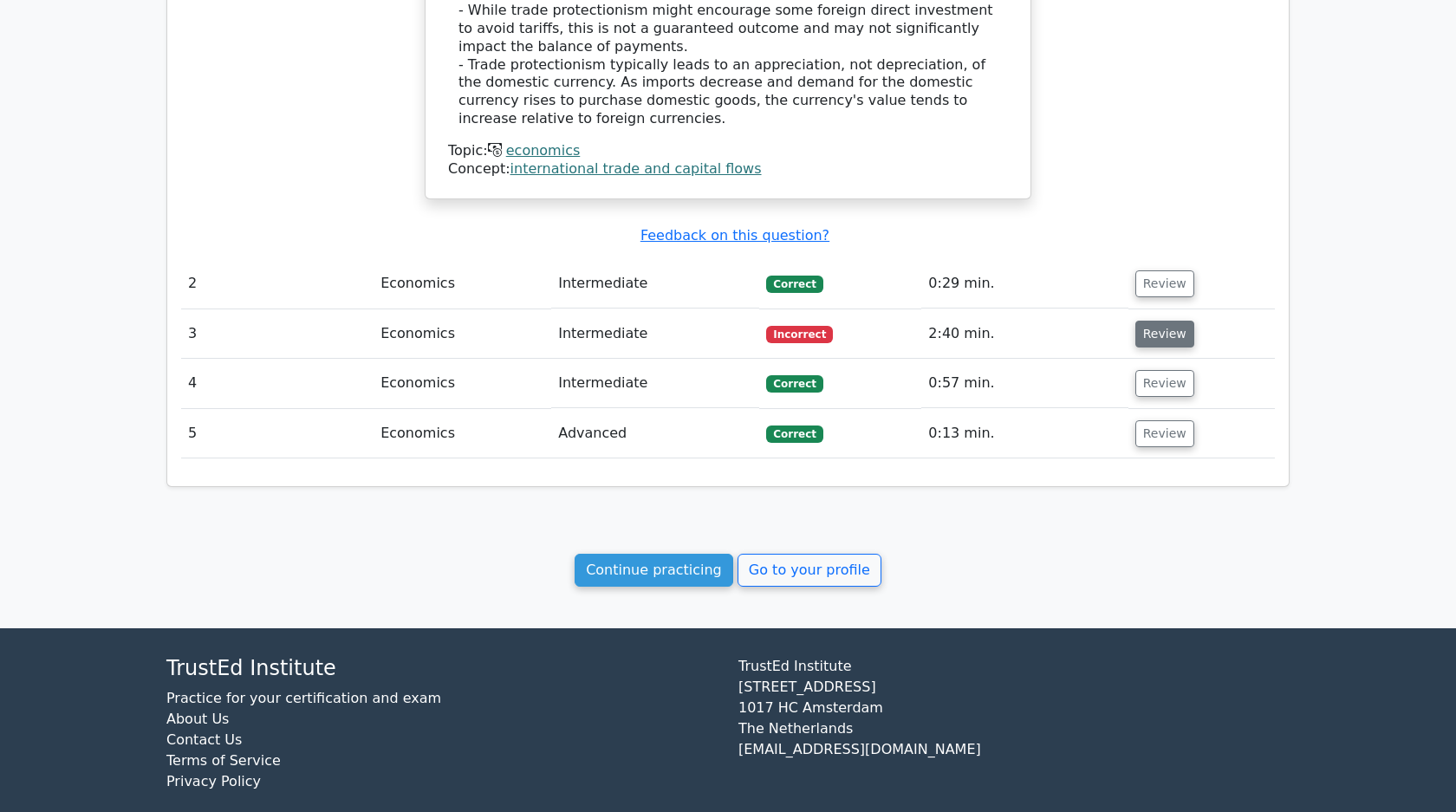
click at [1152, 332] on button "Review" at bounding box center [1164, 333] width 59 height 27
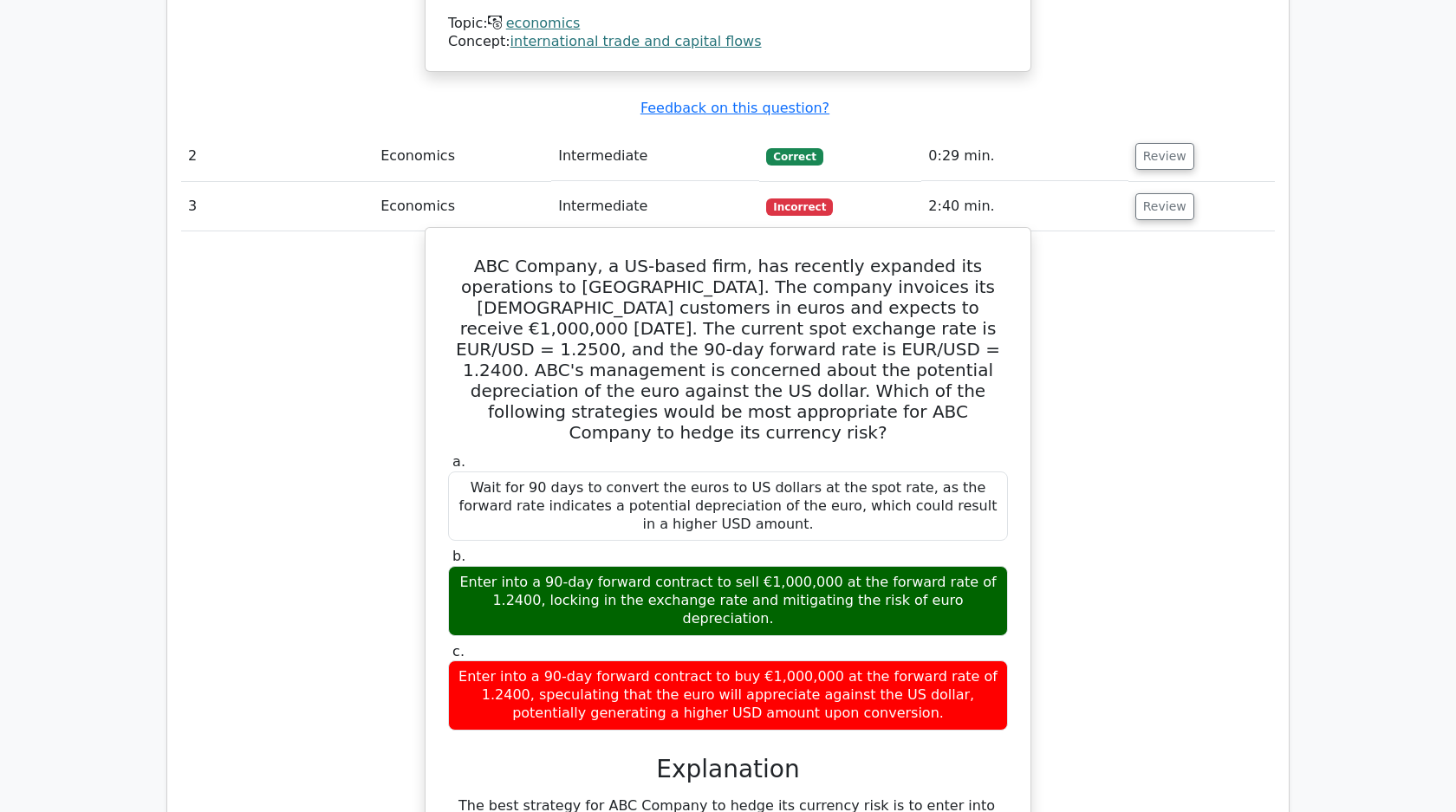
scroll to position [1640, 0]
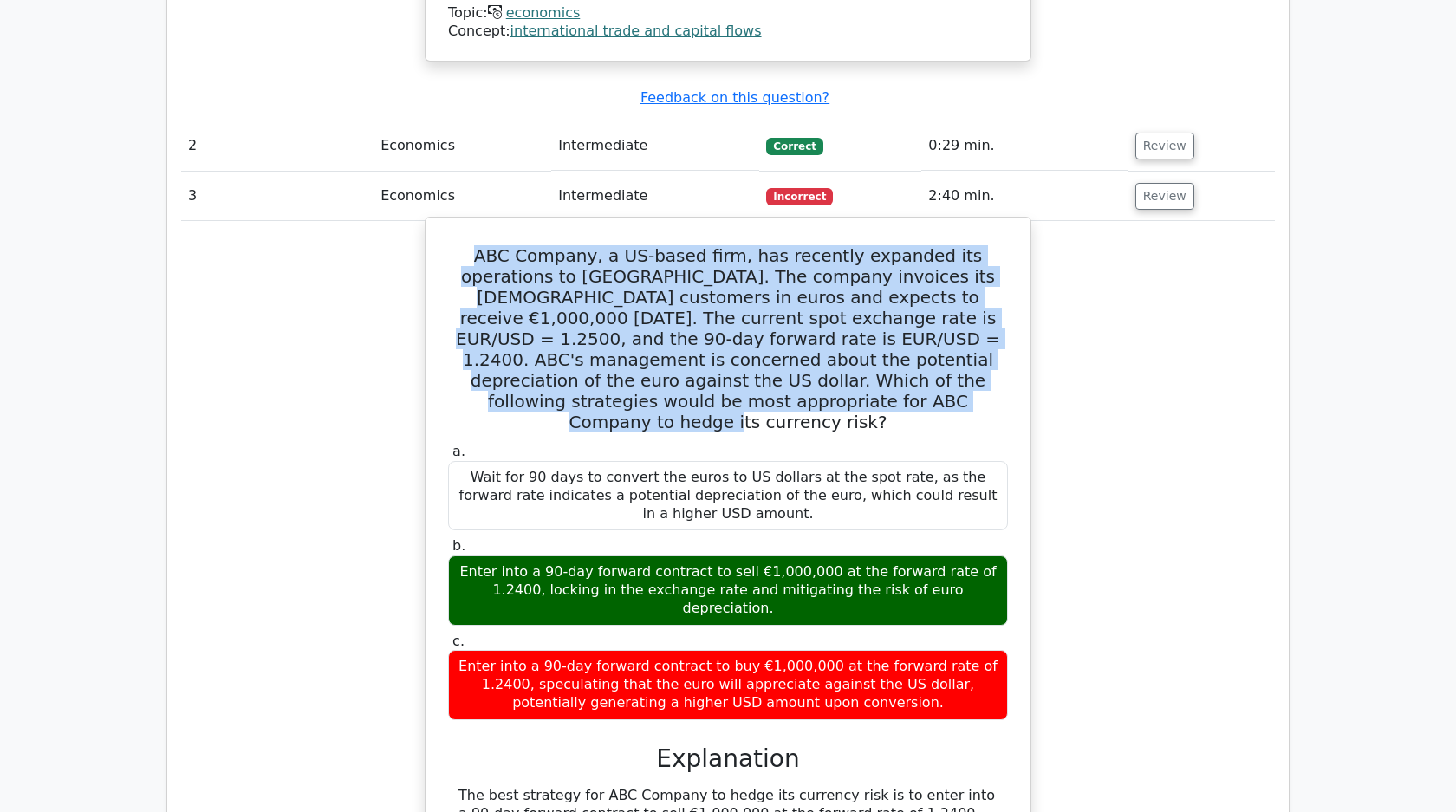
drag, startPoint x: 449, startPoint y: 257, endPoint x: 896, endPoint y: 408, distance: 471.8
click at [896, 408] on h5 "ABC Company, a US-based firm, has recently expanded its operations to Europe. T…" at bounding box center [727, 339] width 563 height 188
copy h5 "ABC Company, a US-based firm, has recently expanded its operations to Europe. T…"
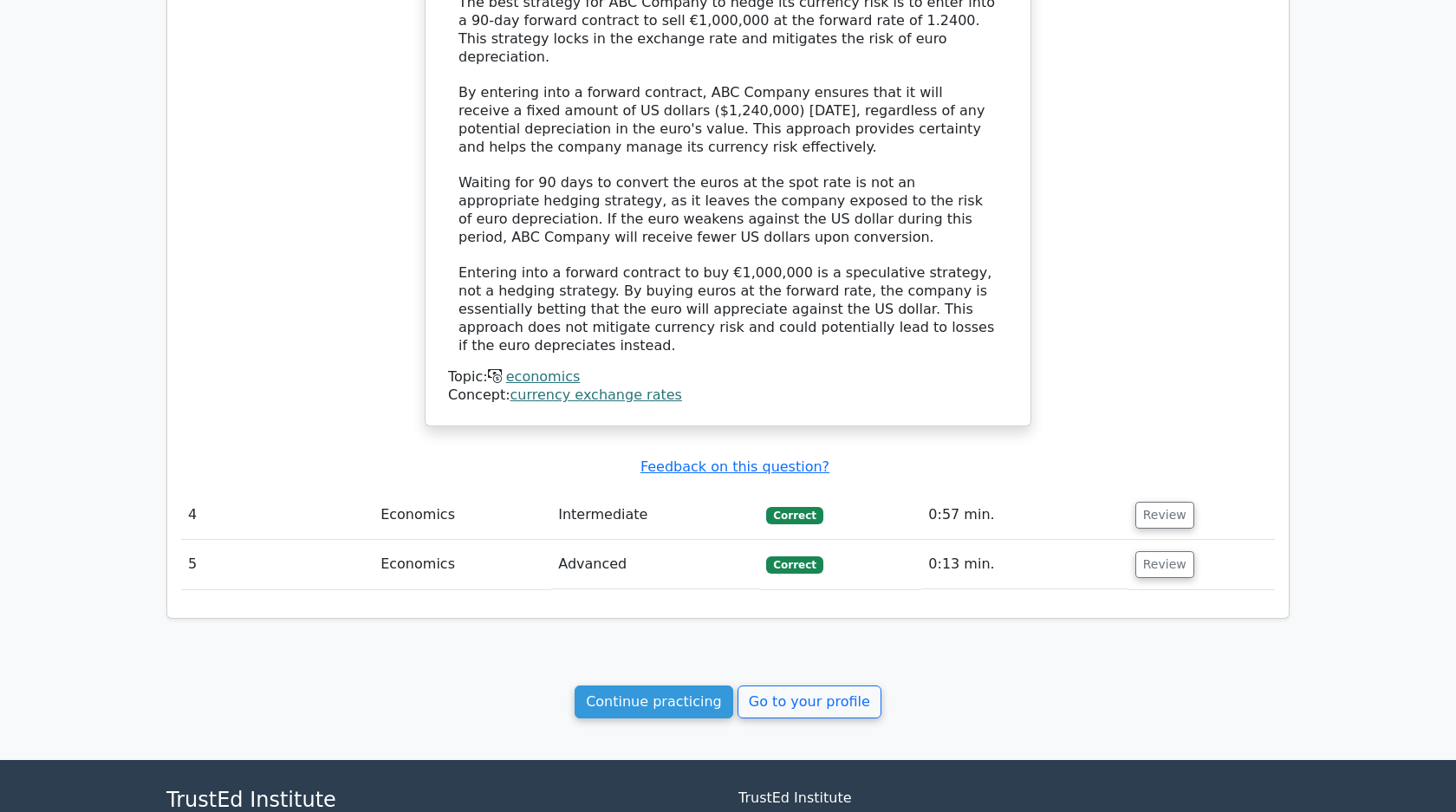
scroll to position [2529, 0]
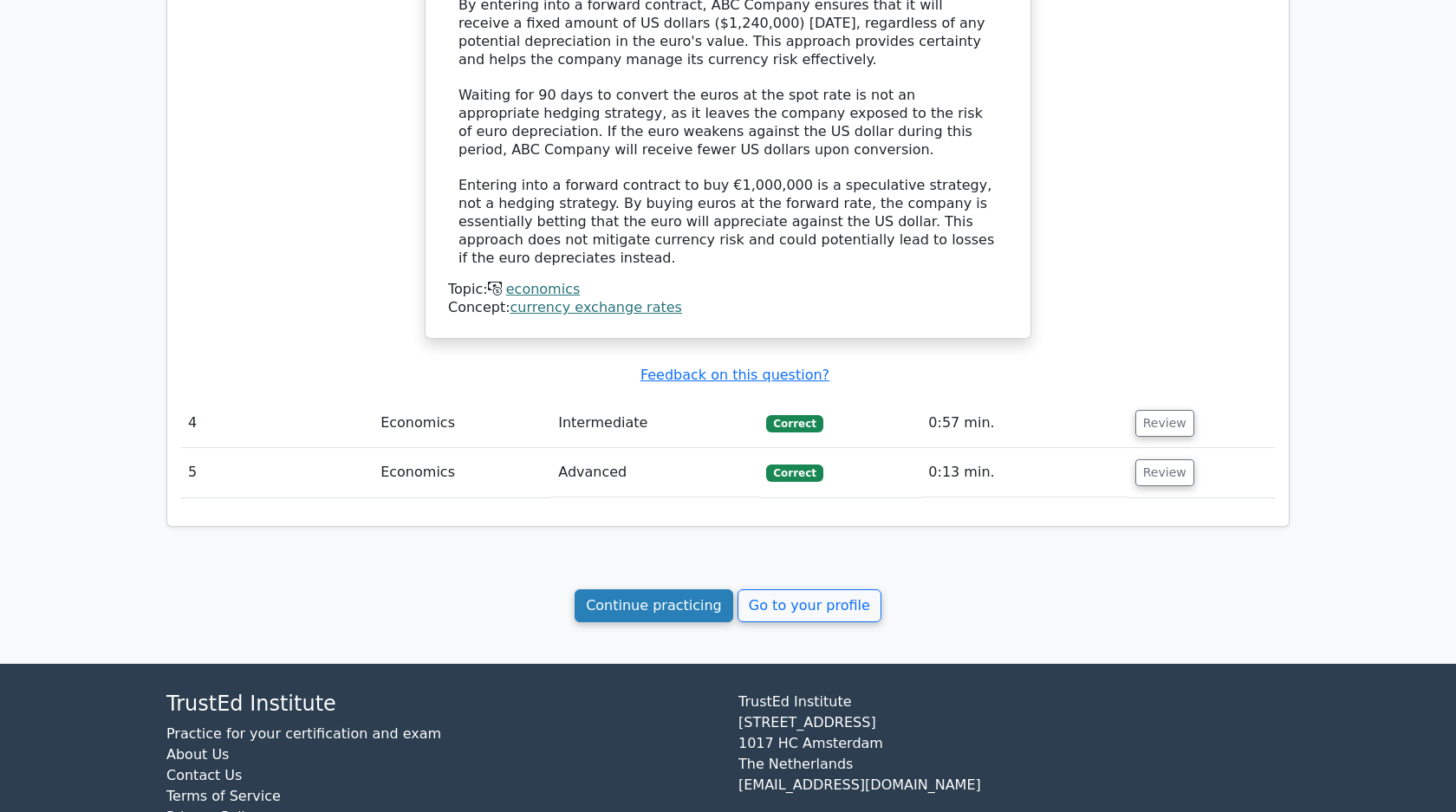
click at [689, 589] on link "Continue practicing" at bounding box center [653, 605] width 159 height 33
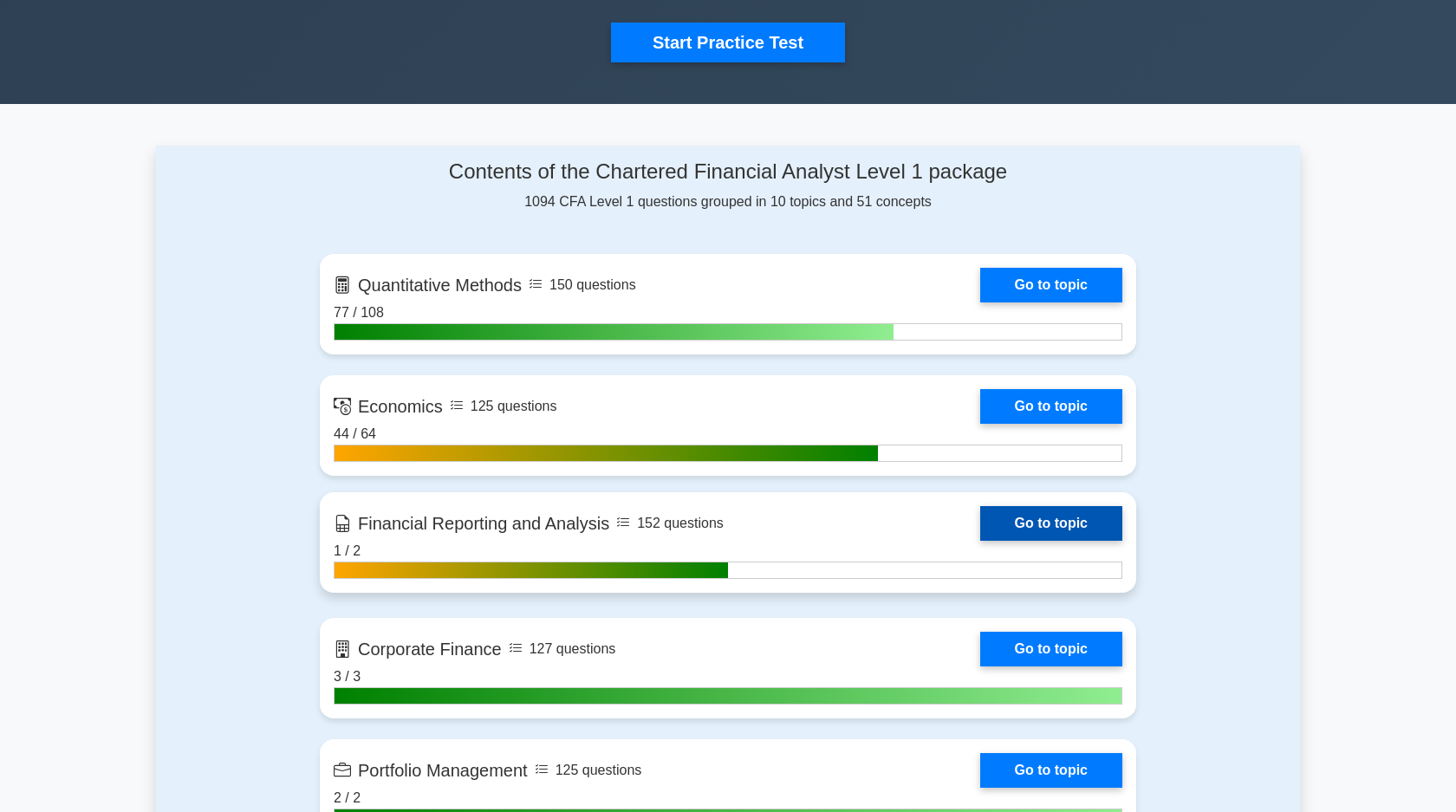
scroll to position [621, 0]
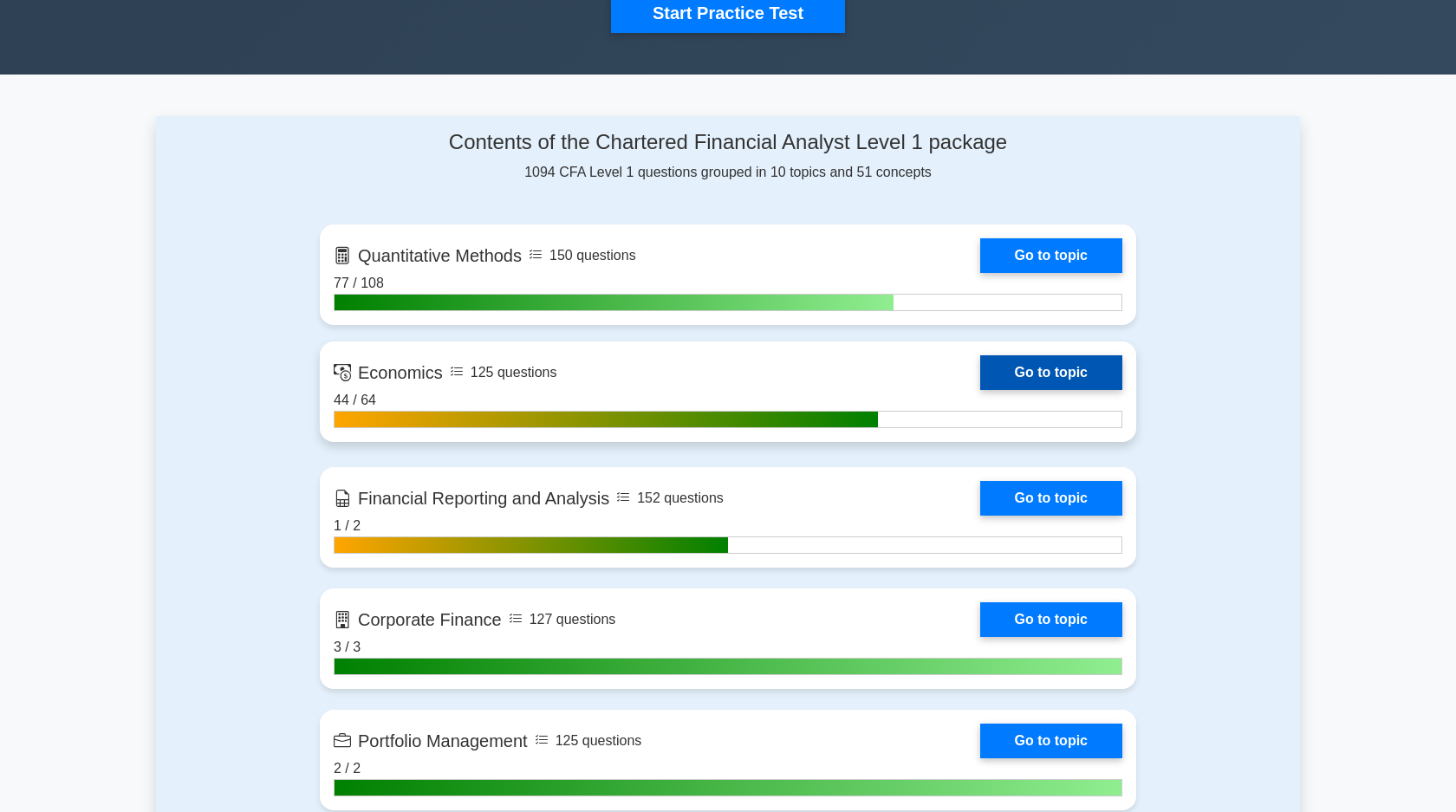
click at [1024, 369] on link "Go to topic" at bounding box center [1051, 372] width 142 height 35
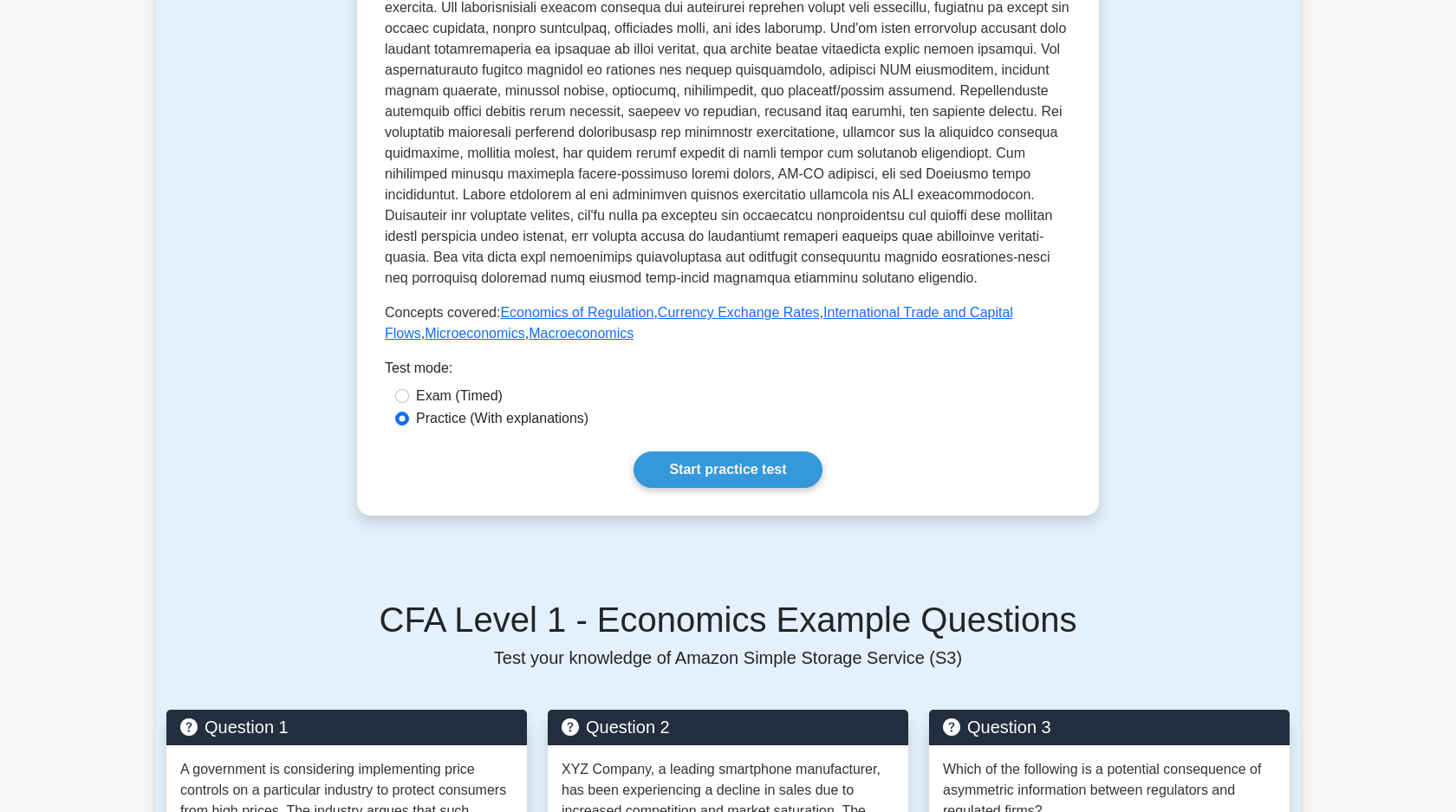
scroll to position [562, 0]
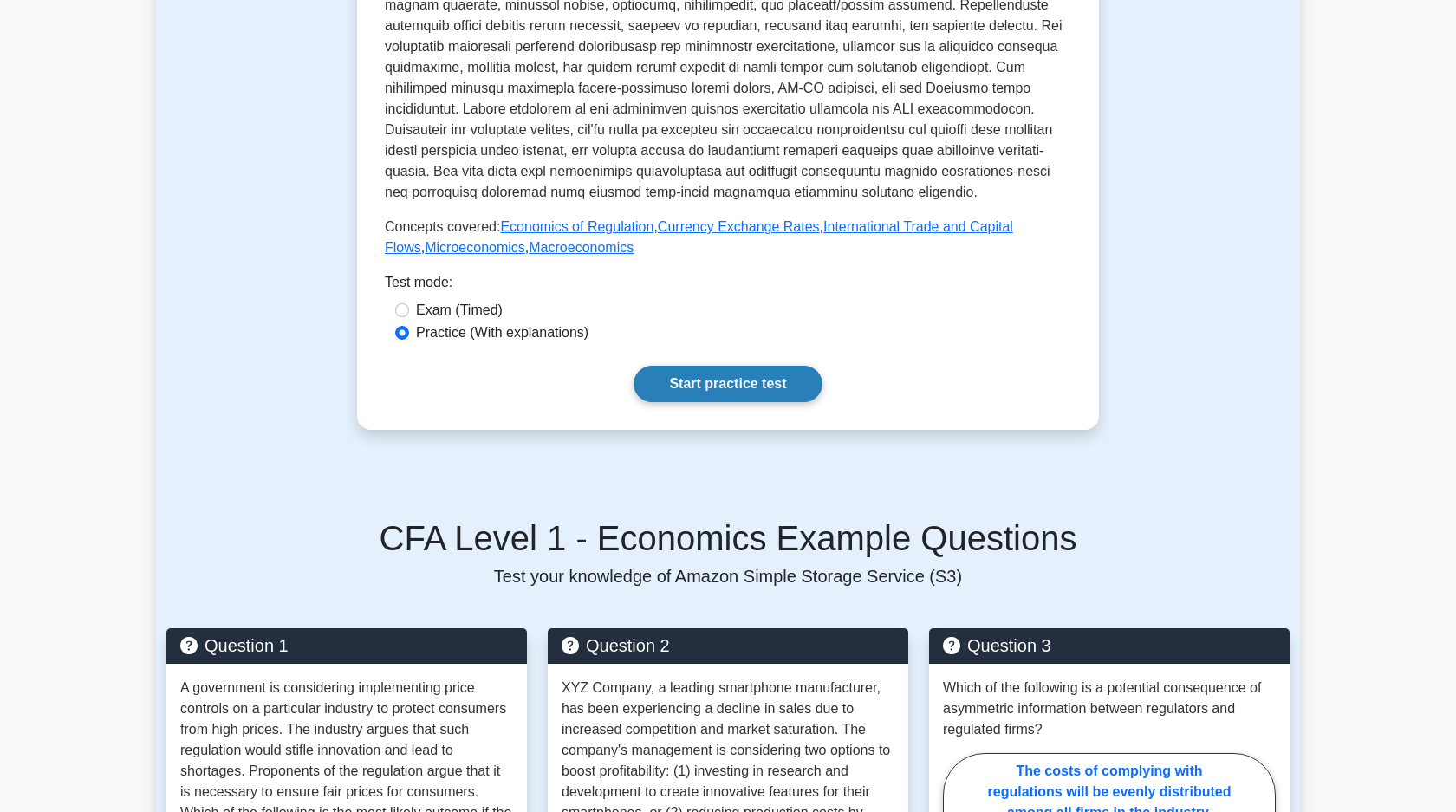
click at [778, 381] on link "Start practice test" at bounding box center [727, 384] width 188 height 36
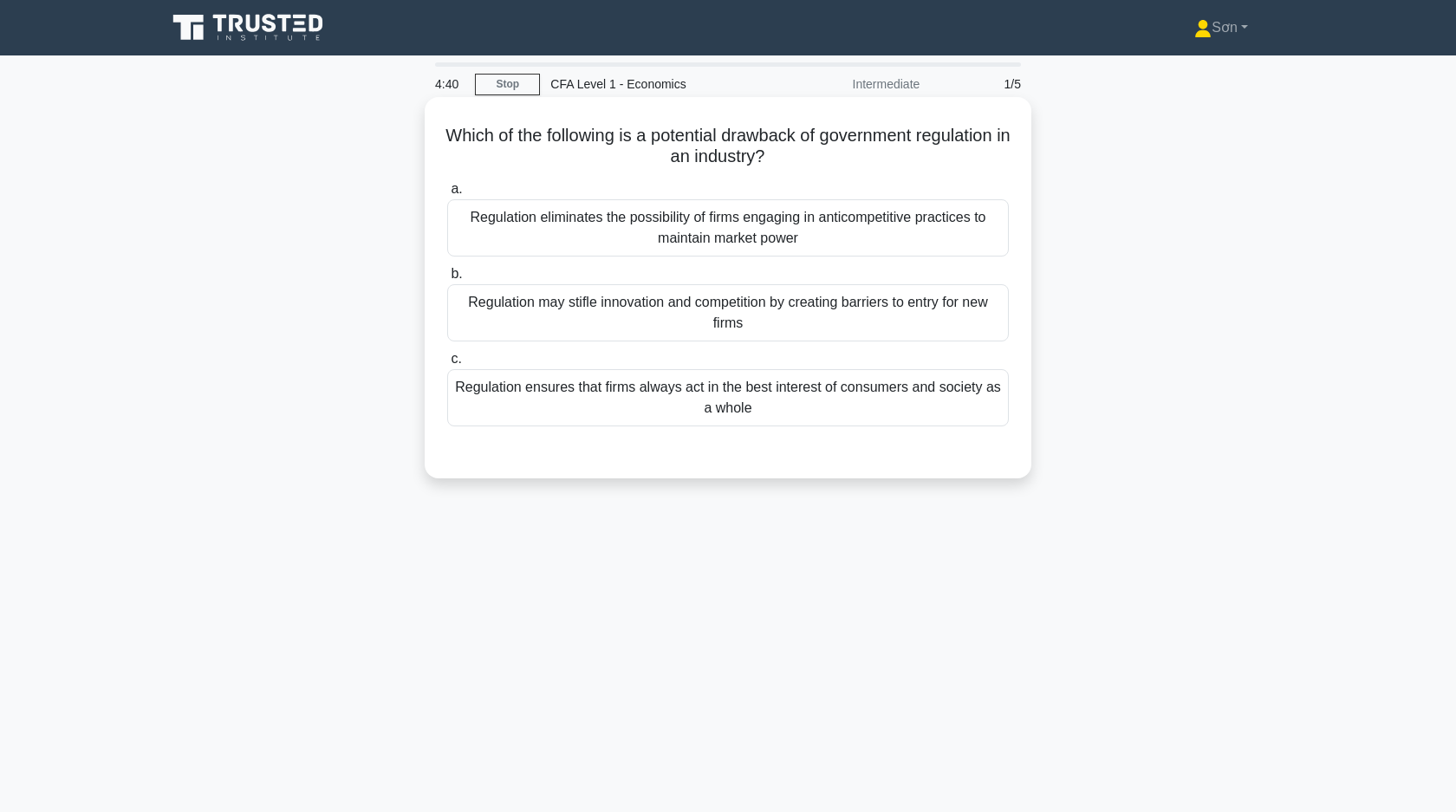
drag, startPoint x: 455, startPoint y: 303, endPoint x: 753, endPoint y: 330, distance: 299.2
click at [754, 330] on div "Regulation may stifle innovation and competition by creating barriers to entry …" at bounding box center [728, 312] width 562 height 57
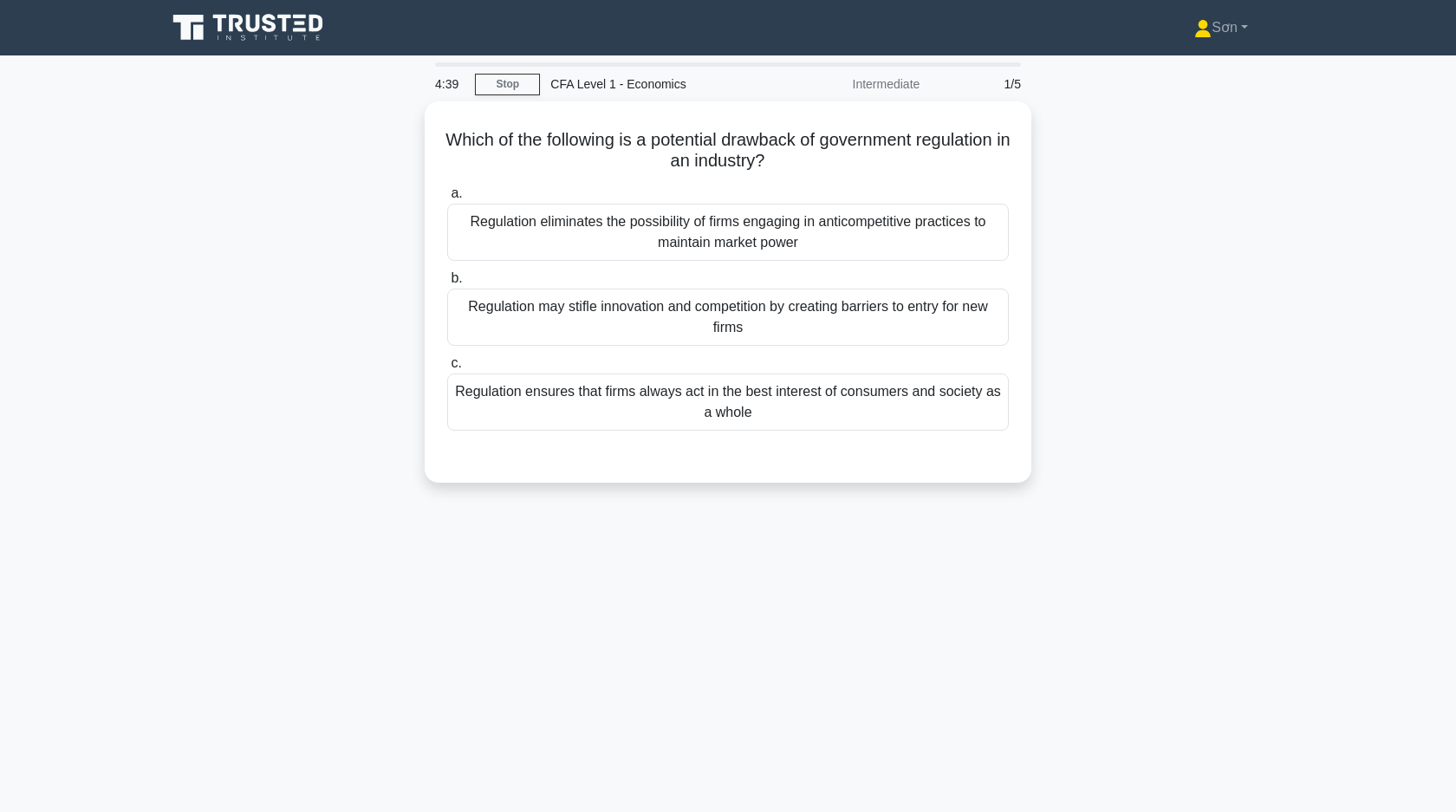
click at [1155, 399] on div "Which of the following is a potential drawback of government regulation in an i…" at bounding box center [727, 302] width 1143 height 402
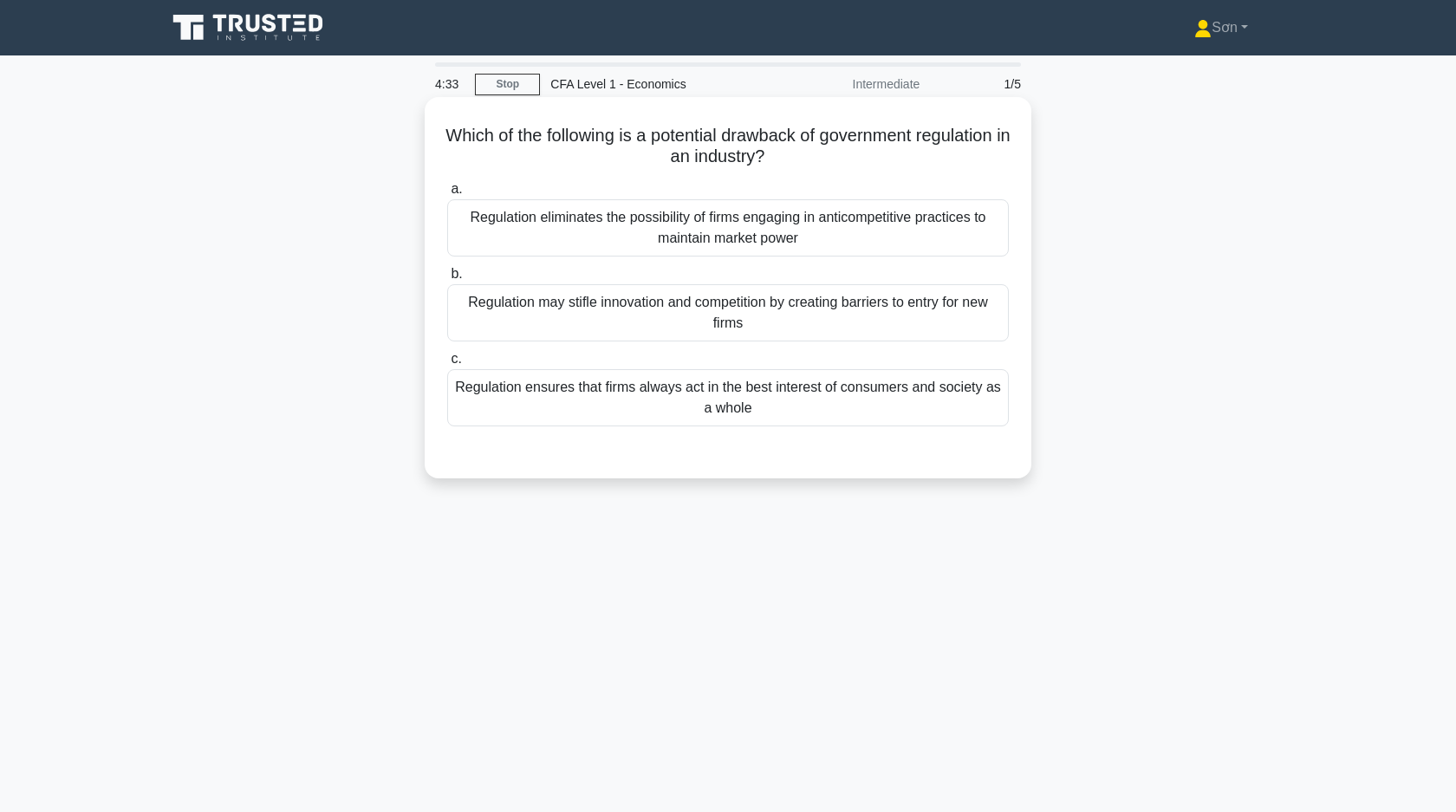
click at [738, 233] on div "Regulation eliminates the possibility of firms engaging in anticompetitive prac…" at bounding box center [728, 228] width 562 height 57
click at [447, 195] on input "a. Regulation eliminates the possibility of firms engaging in anticompetitive p…" at bounding box center [447, 189] width 0 height 11
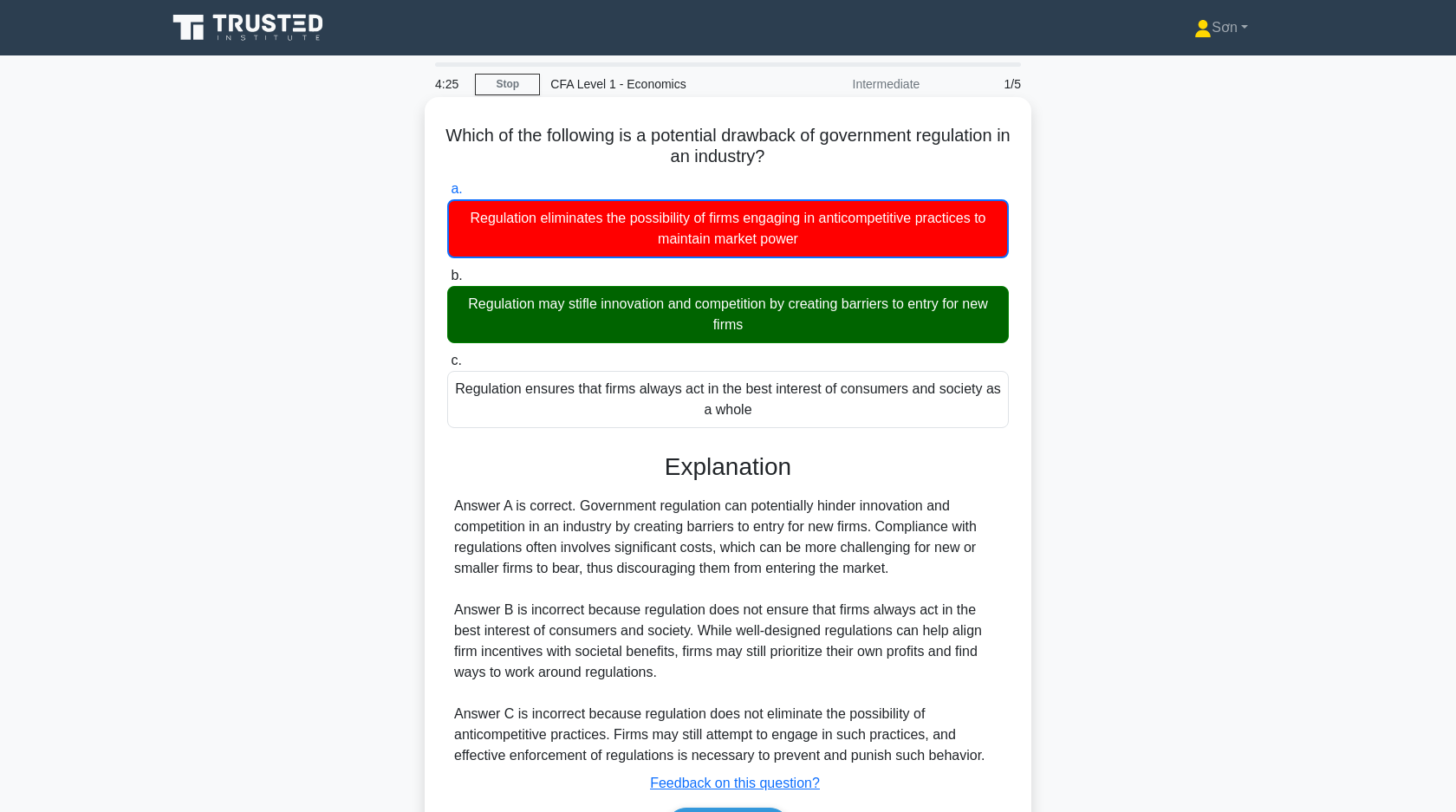
drag, startPoint x: 450, startPoint y: 134, endPoint x: 930, endPoint y: 427, distance: 562.4
click at [930, 427] on div "Which of the following is a potential drawback of government regulation in an i…" at bounding box center [727, 493] width 593 height 779
copy div "Which of the following is a potential drawback of government regulation in an i…"
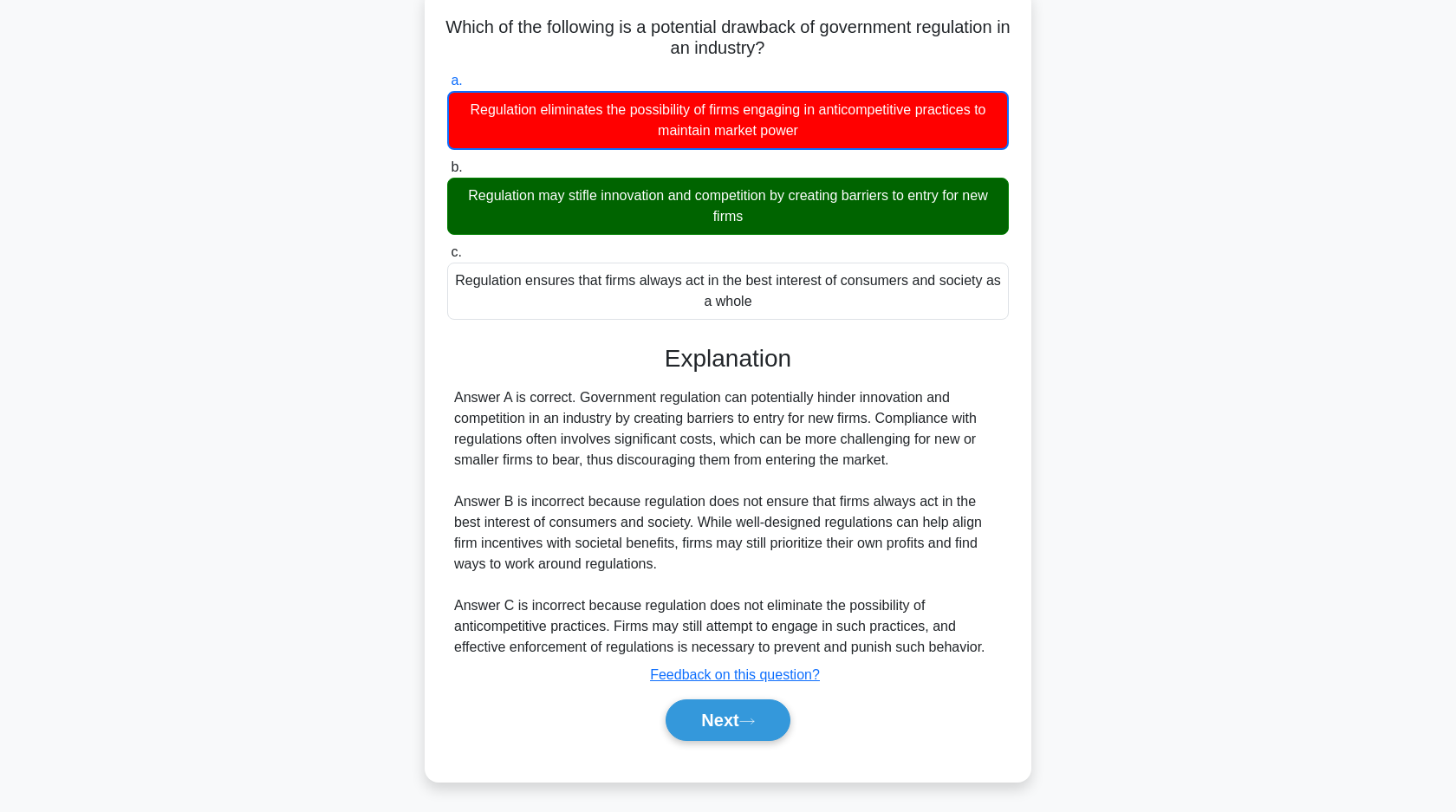
scroll to position [124, 0]
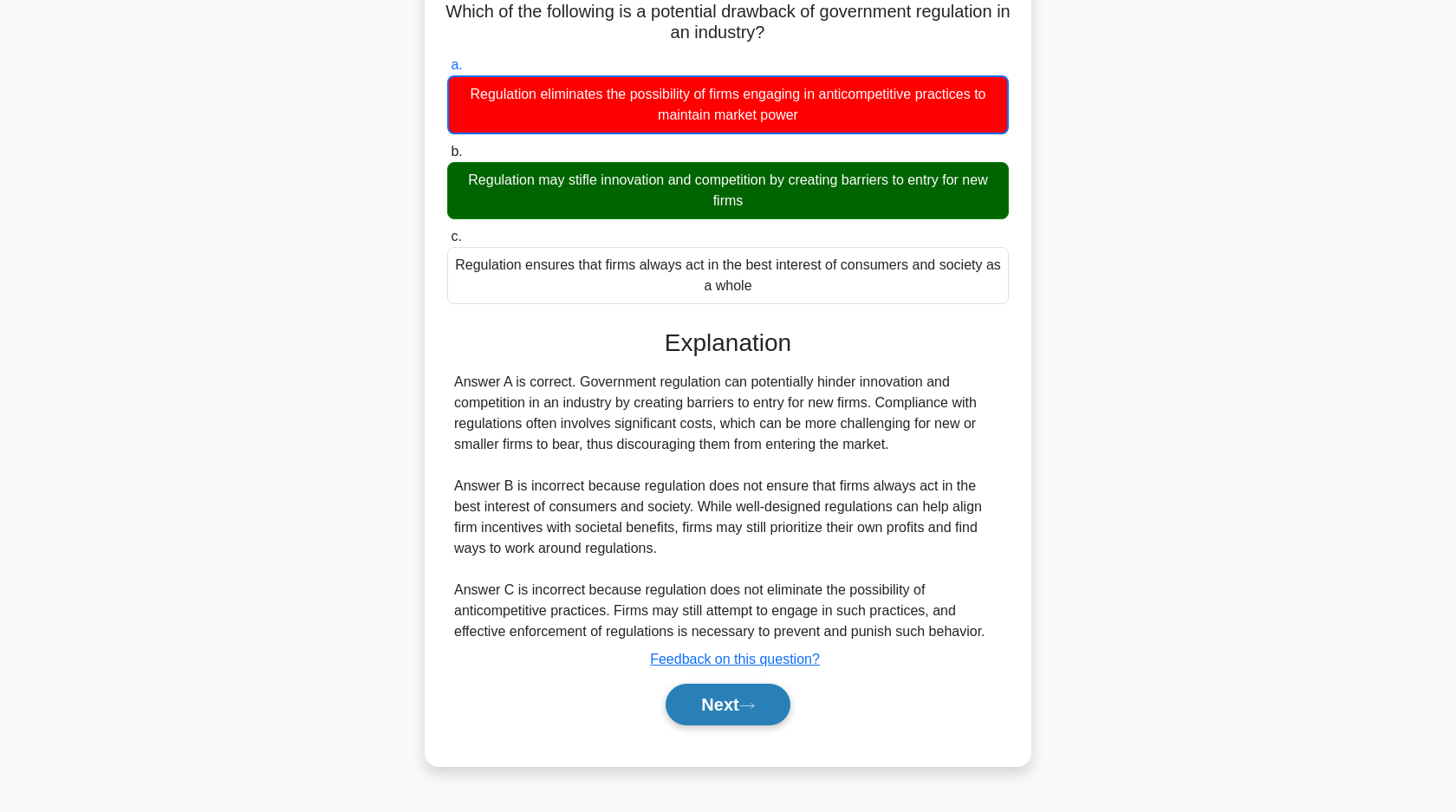
click at [715, 721] on button "Next" at bounding box center [727, 704] width 124 height 42
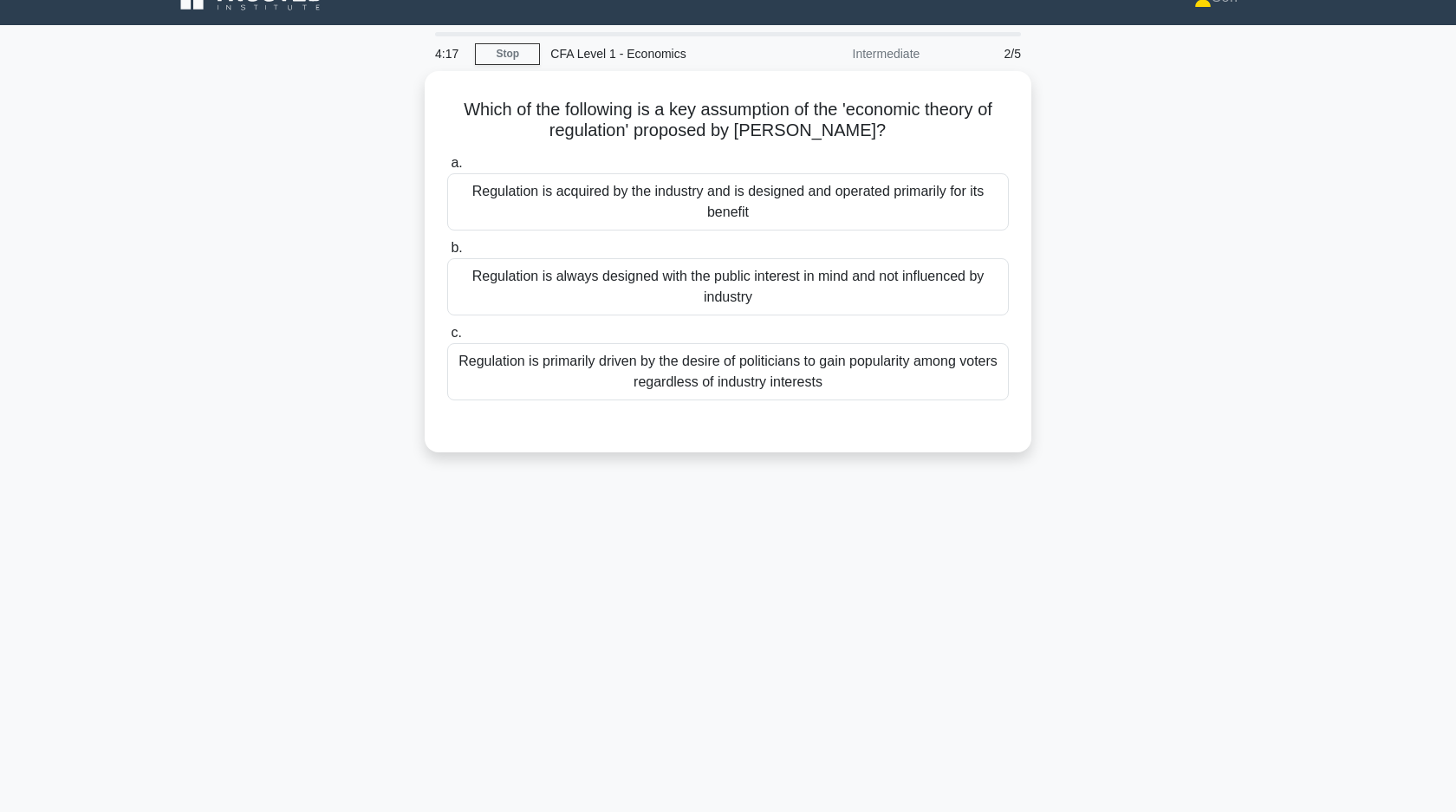
scroll to position [0, 0]
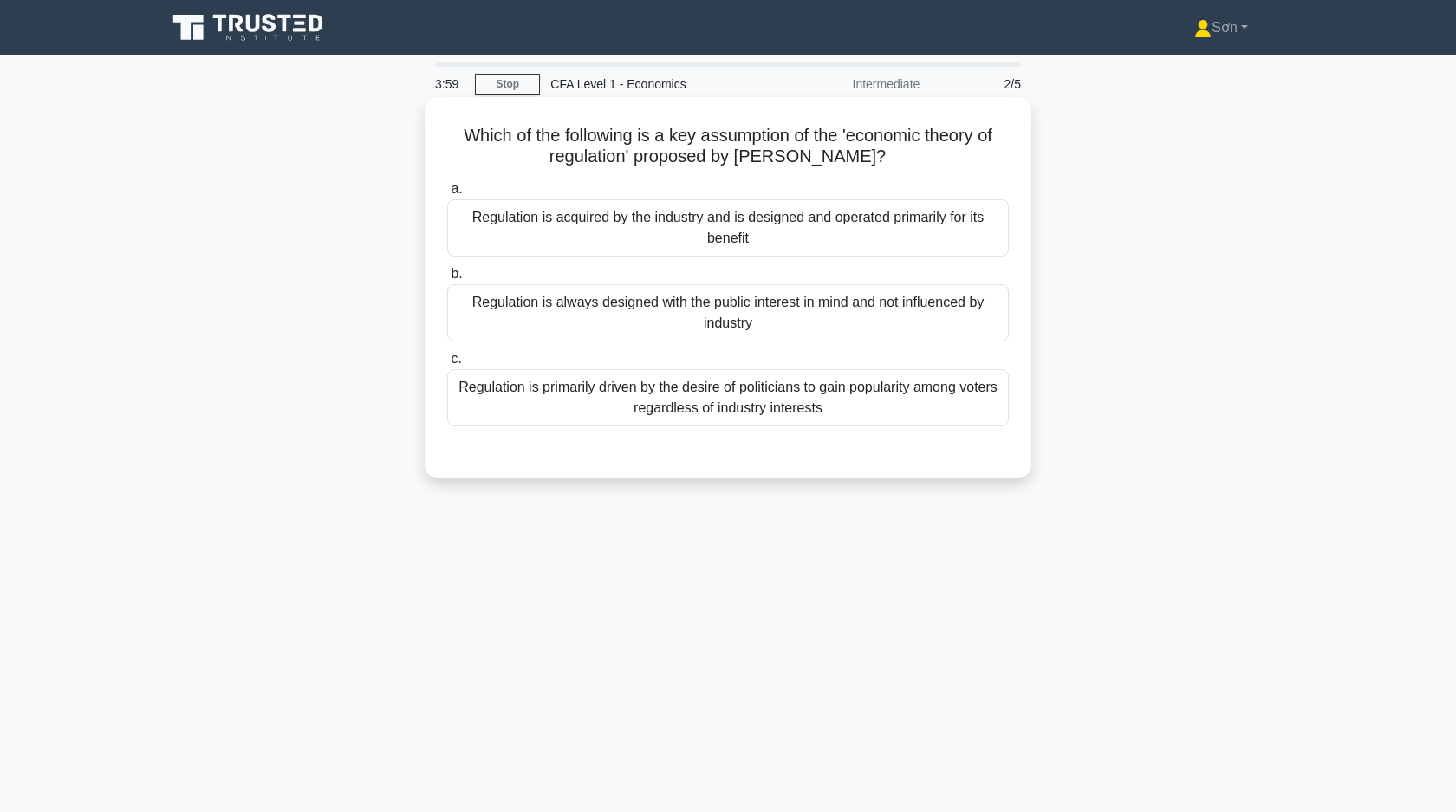
click at [634, 315] on div "Regulation is always designed with the public interest in mind and not influenc…" at bounding box center [728, 312] width 562 height 57
click at [447, 280] on input "b. Regulation is always designed with the public interest in mind and not influ…" at bounding box center [447, 274] width 0 height 11
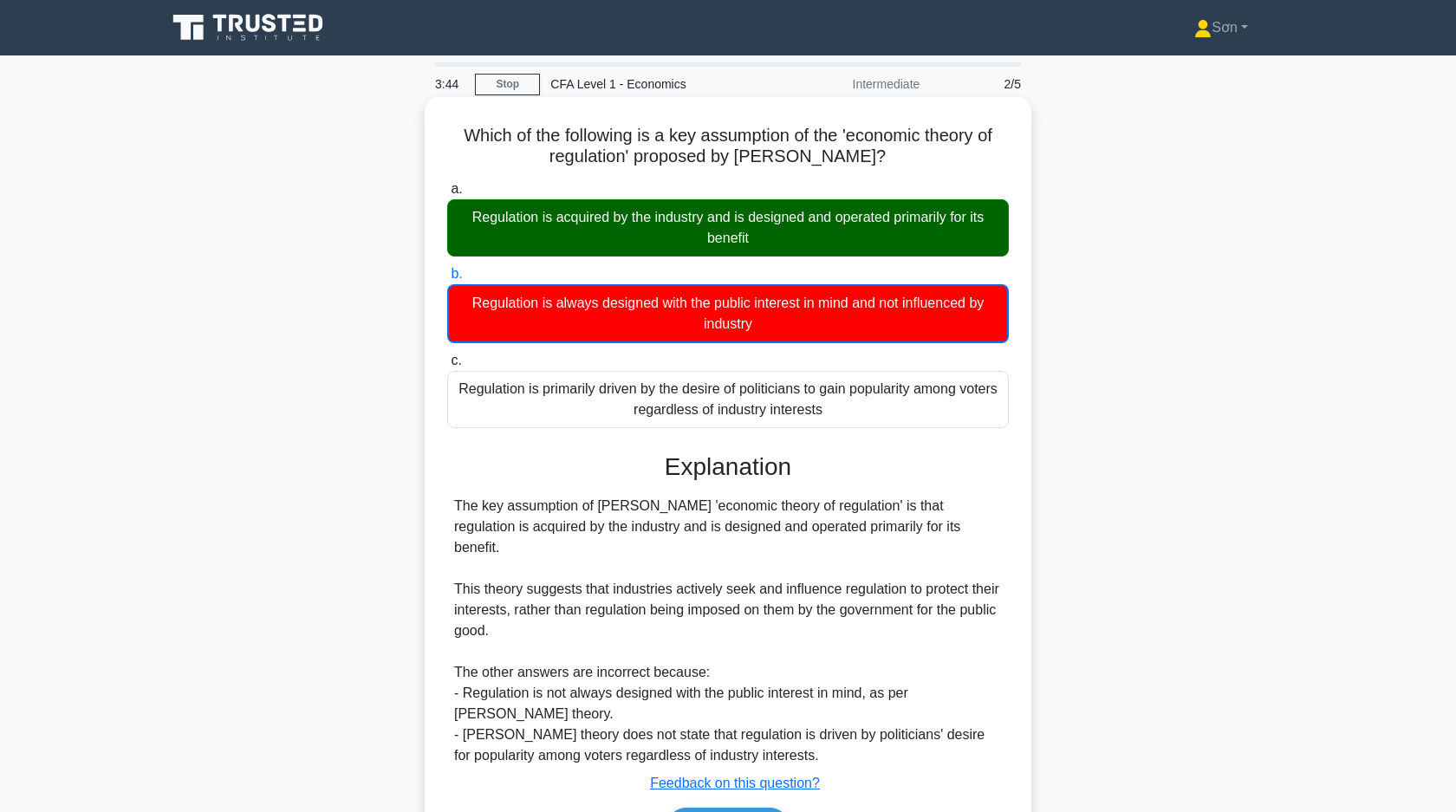
drag, startPoint x: 454, startPoint y: 137, endPoint x: 898, endPoint y: 414, distance: 523.3
click at [898, 414] on div "Which of the following is a key assumption of the 'economic theory of regulatio…" at bounding box center [727, 493] width 593 height 779
copy div "Which of the following is a key assumption of the 'economic theory of regulatio…"
click at [740, 807] on button "Next" at bounding box center [727, 828] width 124 height 42
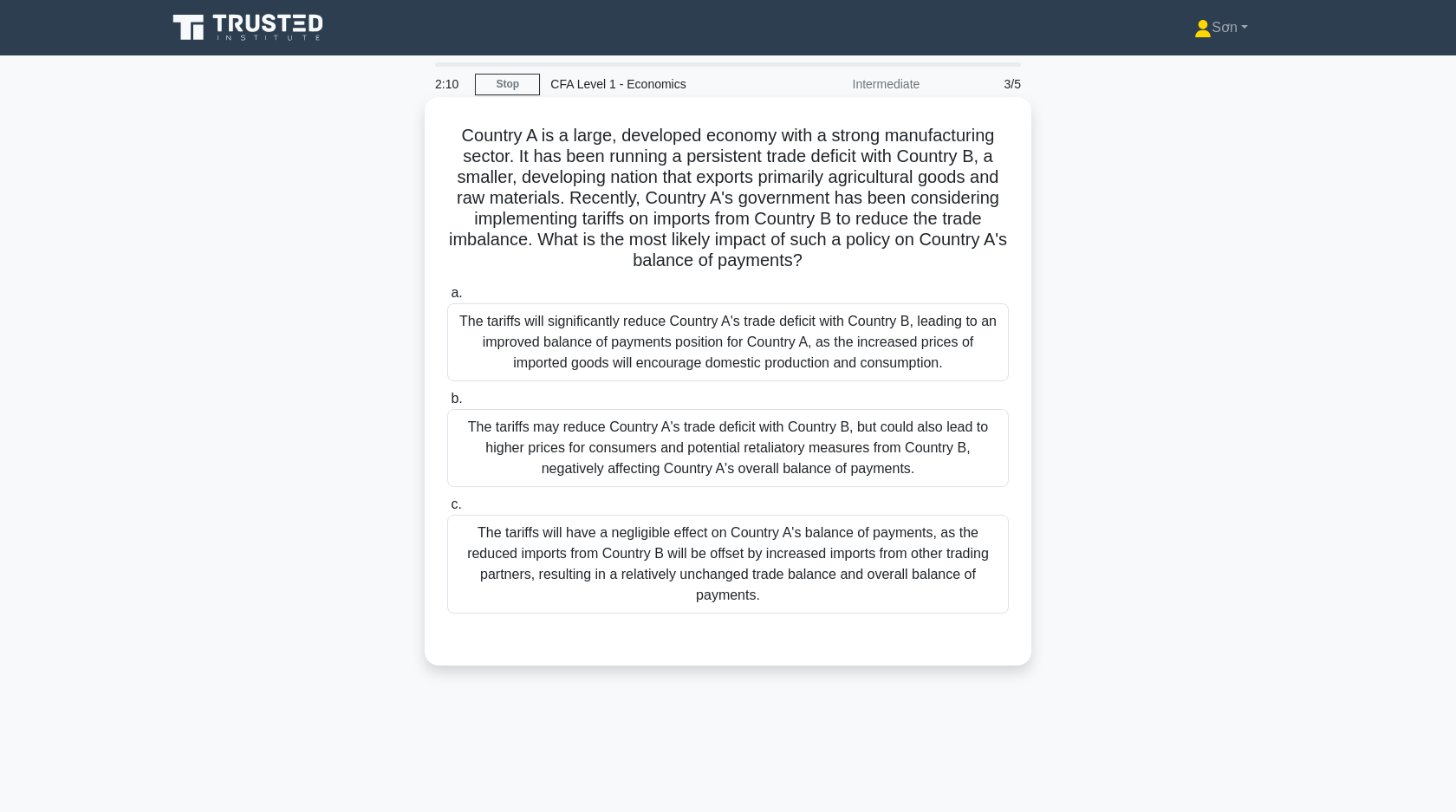
click at [679, 589] on div "The tariffs will have a negligible effect on Country A's balance of payments, a…" at bounding box center [728, 564] width 562 height 99
click at [447, 511] on input "c. The tariffs will have a negligible effect on Country A's balance of payments…" at bounding box center [447, 505] width 0 height 11
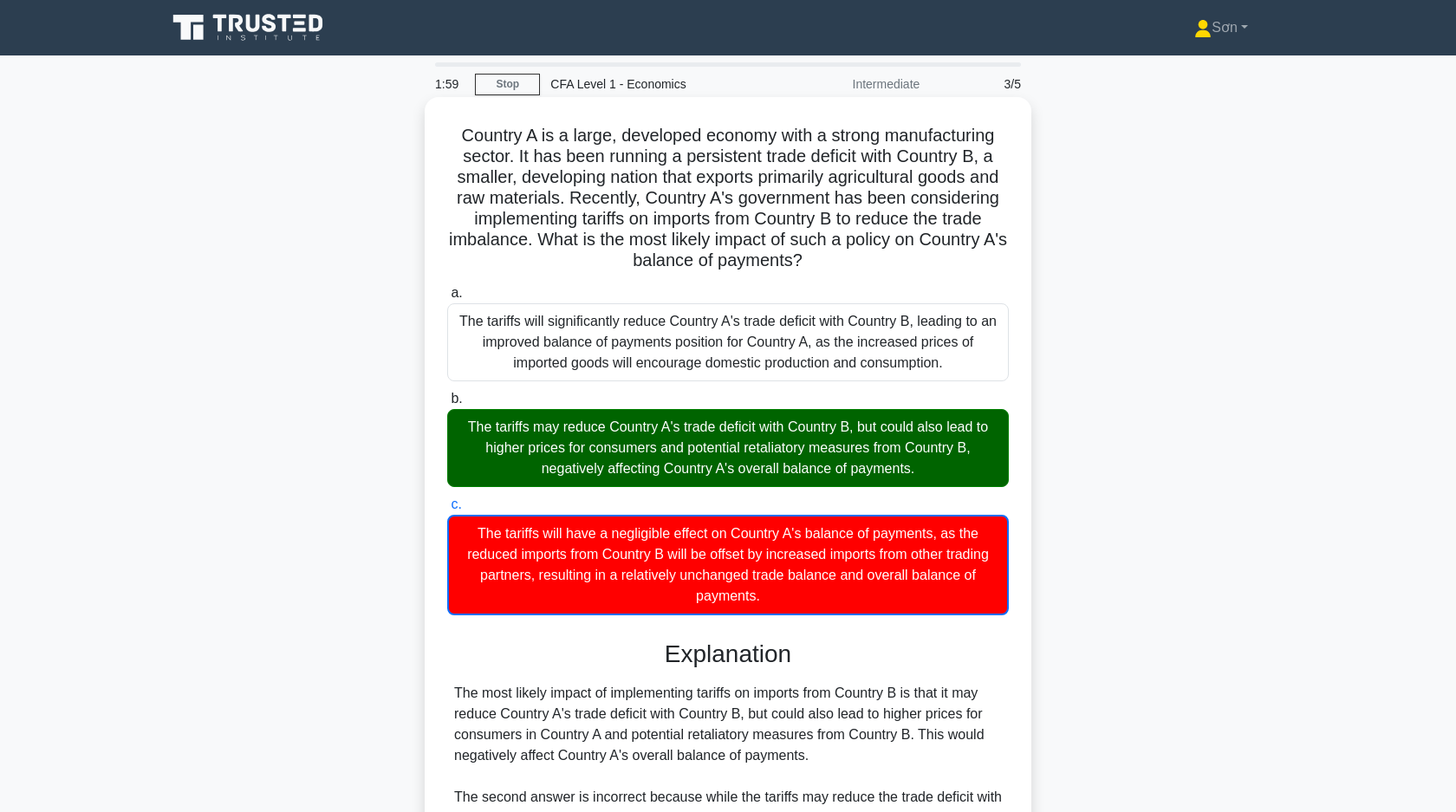
drag, startPoint x: 455, startPoint y: 128, endPoint x: 899, endPoint y: 608, distance: 653.9
click at [899, 608] on div "Country A is a large, developed economy with a strong manufacturing sector. It …" at bounding box center [727, 608] width 593 height 1008
copy div "Country A is a large, developed economy with a strong manufacturing sector. It …"
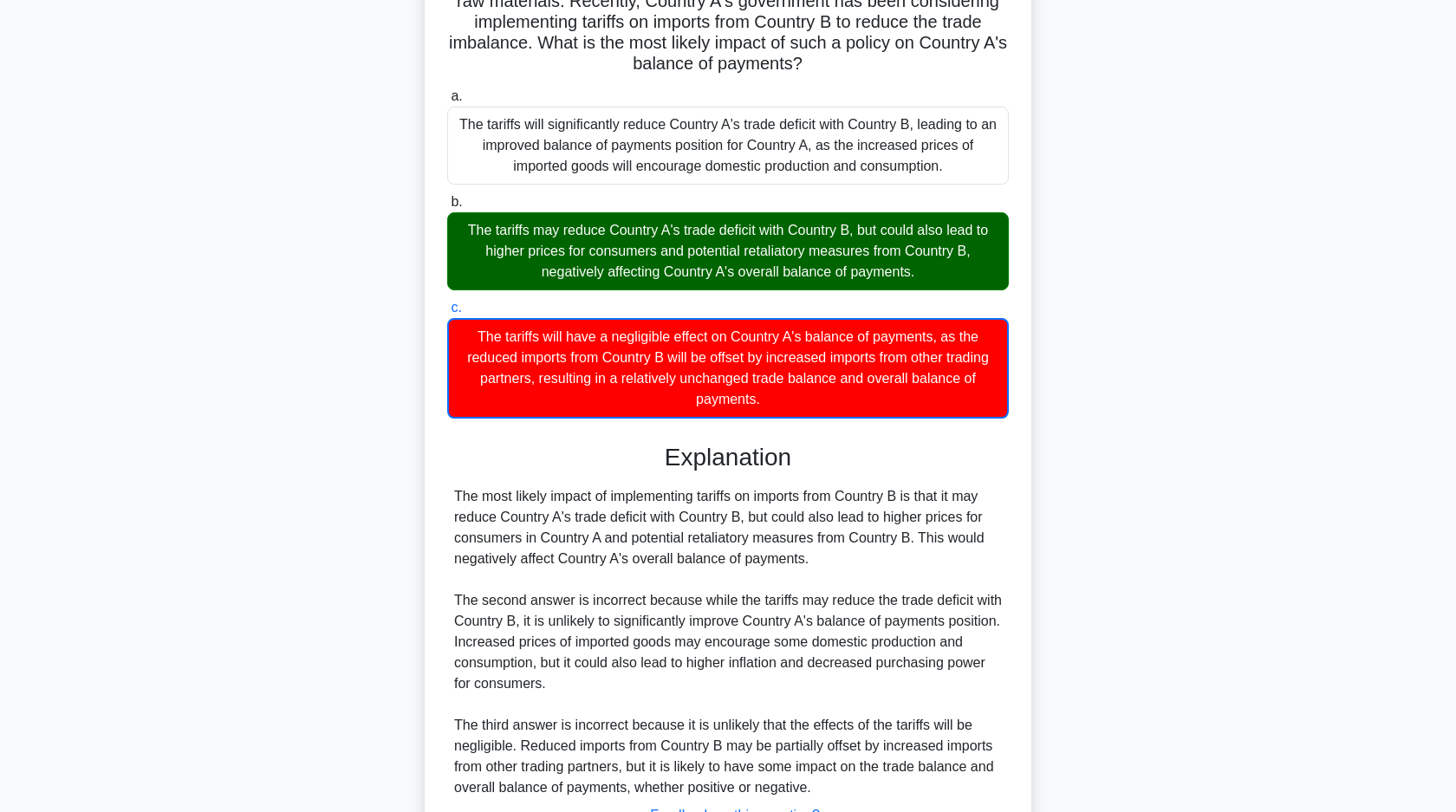
scroll to position [340, 0]
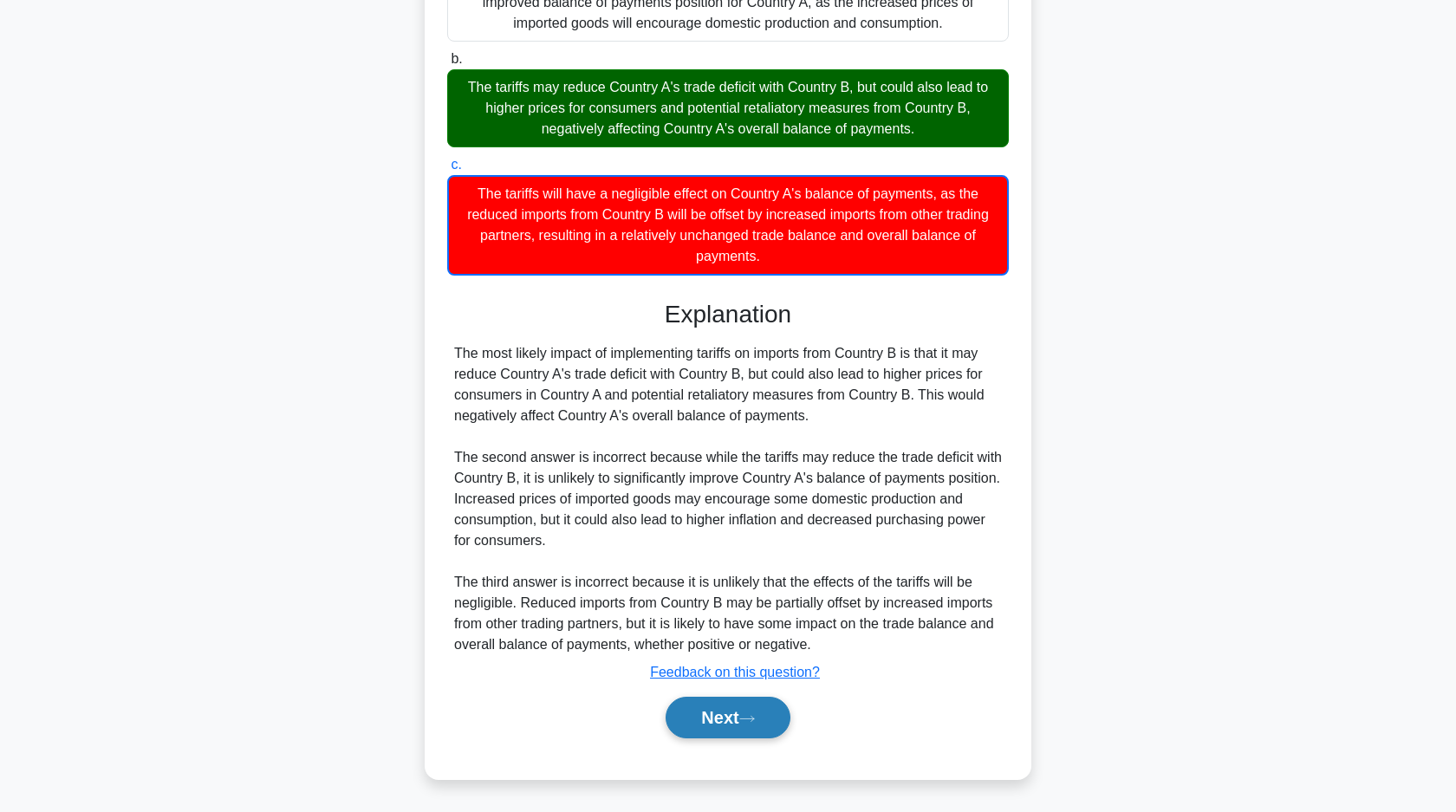
click at [703, 721] on button "Next" at bounding box center [727, 717] width 124 height 42
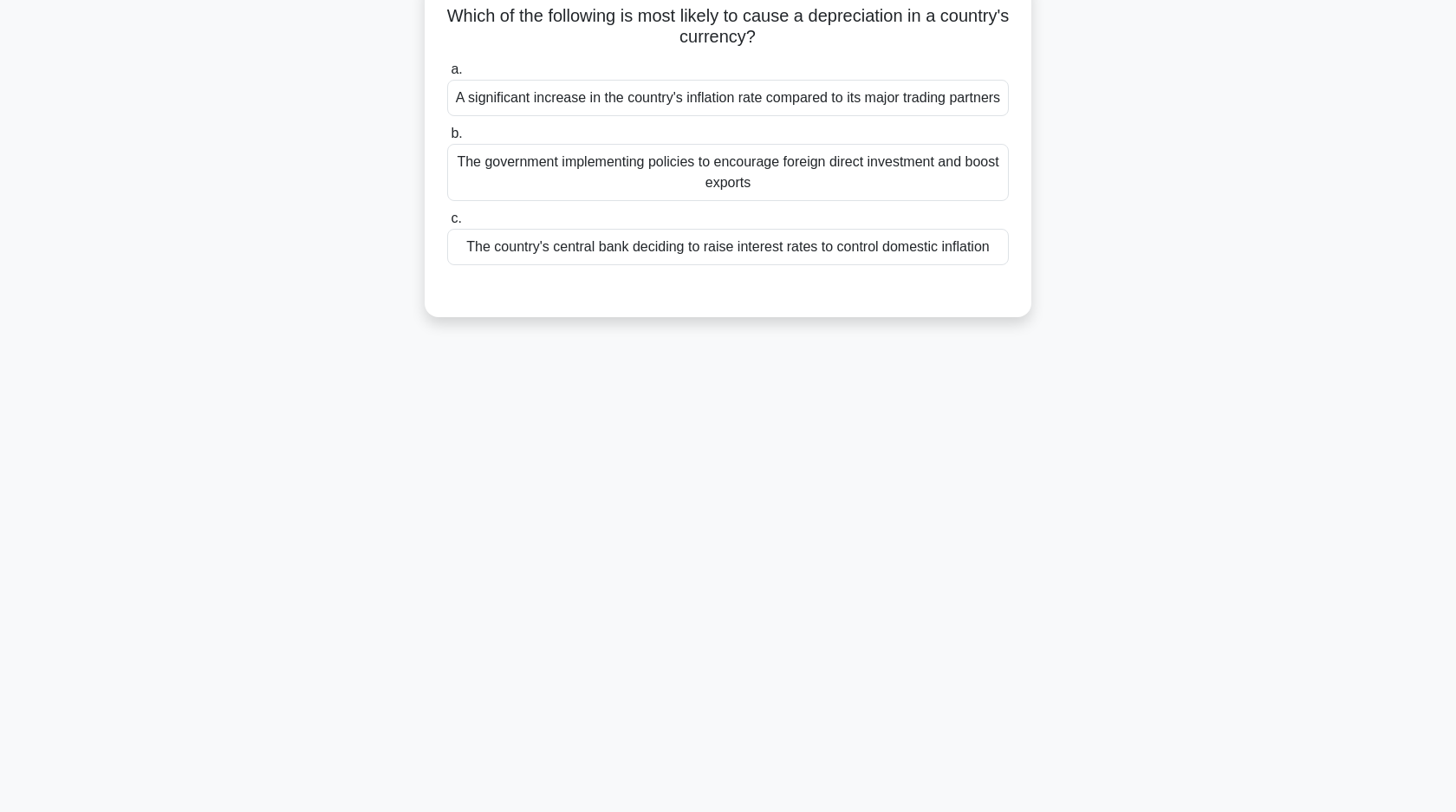
scroll to position [0, 0]
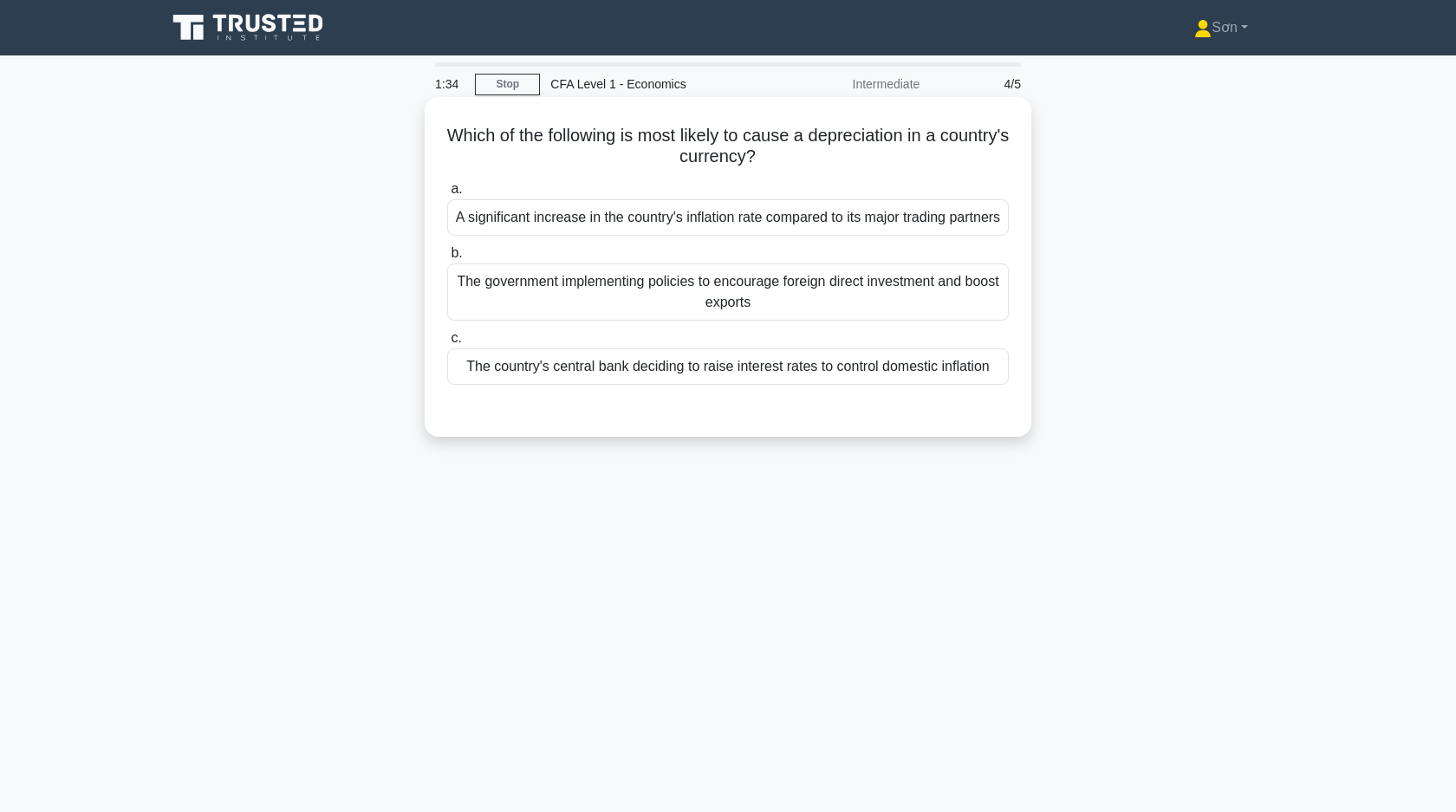
click at [648, 224] on div "A significant increase in the country's inflation rate compared to its major tr…" at bounding box center [728, 217] width 562 height 36
click at [447, 195] on input "a. A significant increase in the country's inflation rate compared to its major…" at bounding box center [447, 189] width 0 height 11
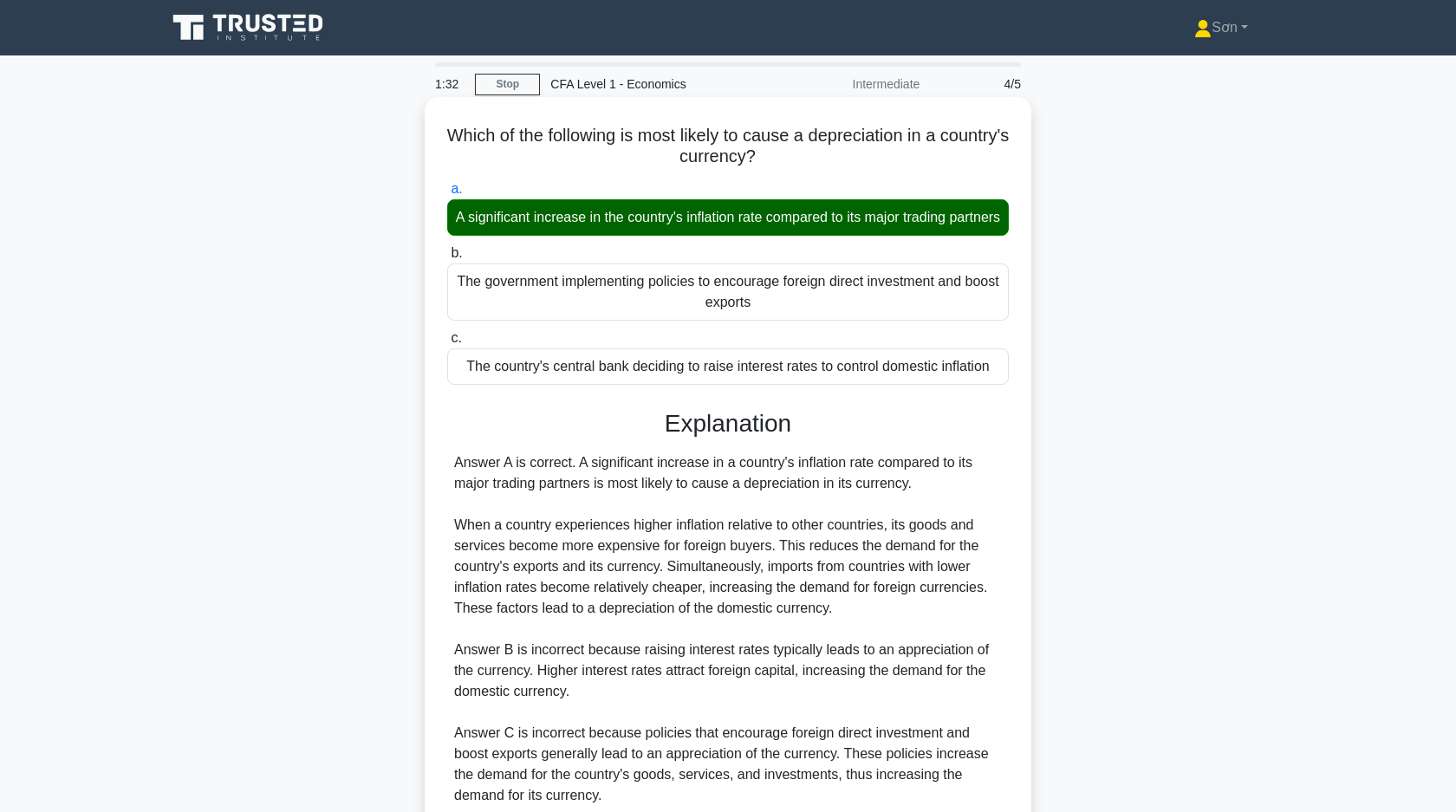
scroll to position [172, 0]
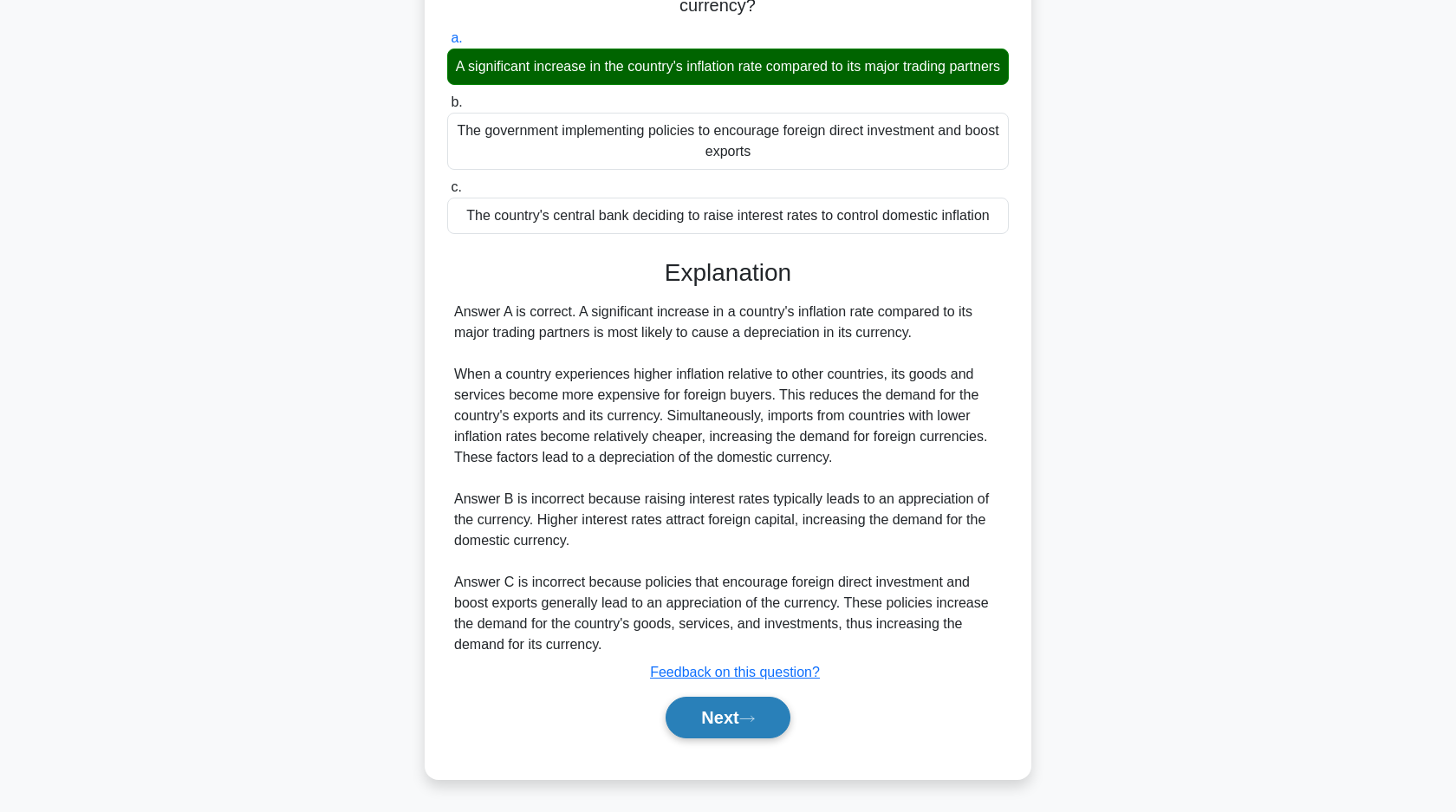
click at [723, 730] on button "Next" at bounding box center [727, 717] width 124 height 42
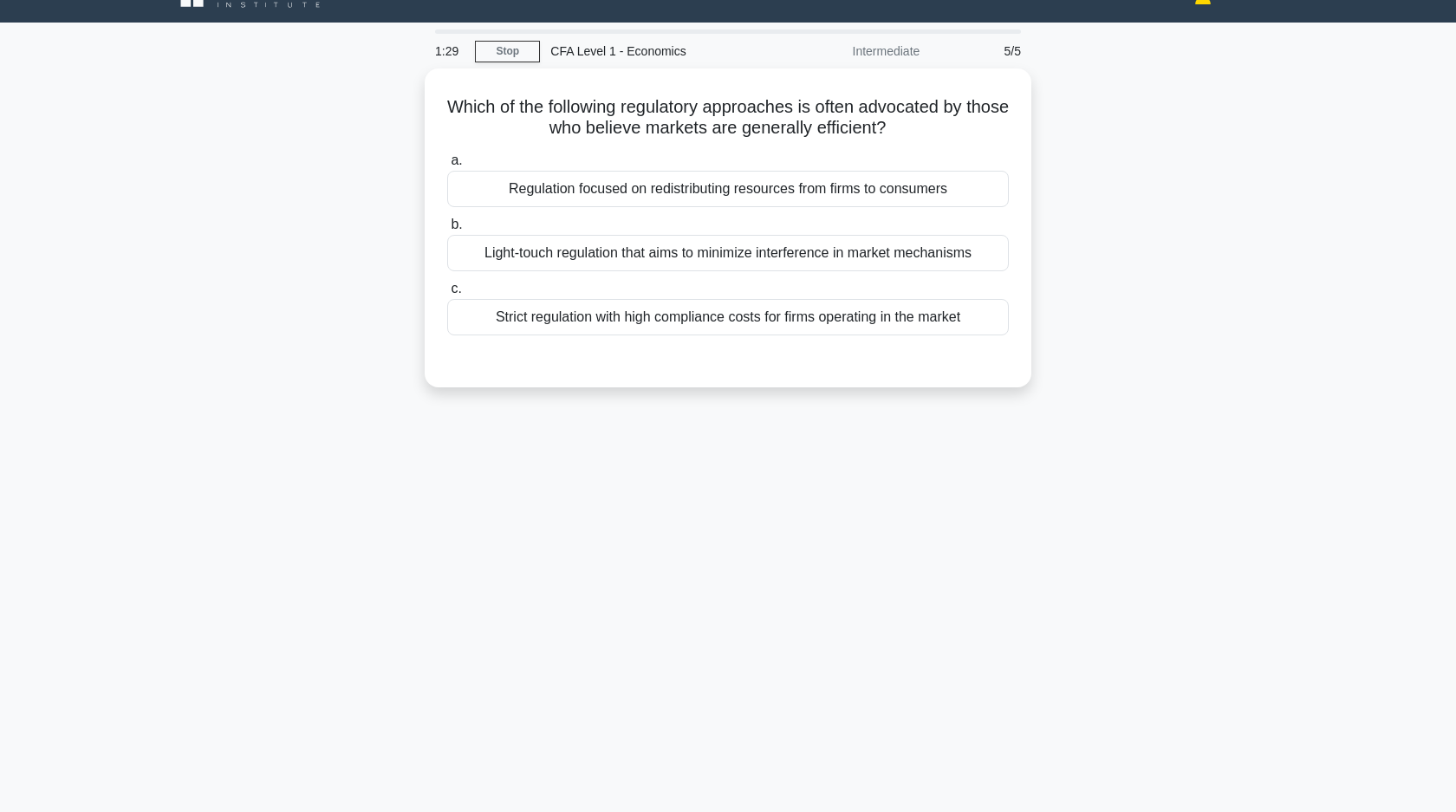
scroll to position [0, 0]
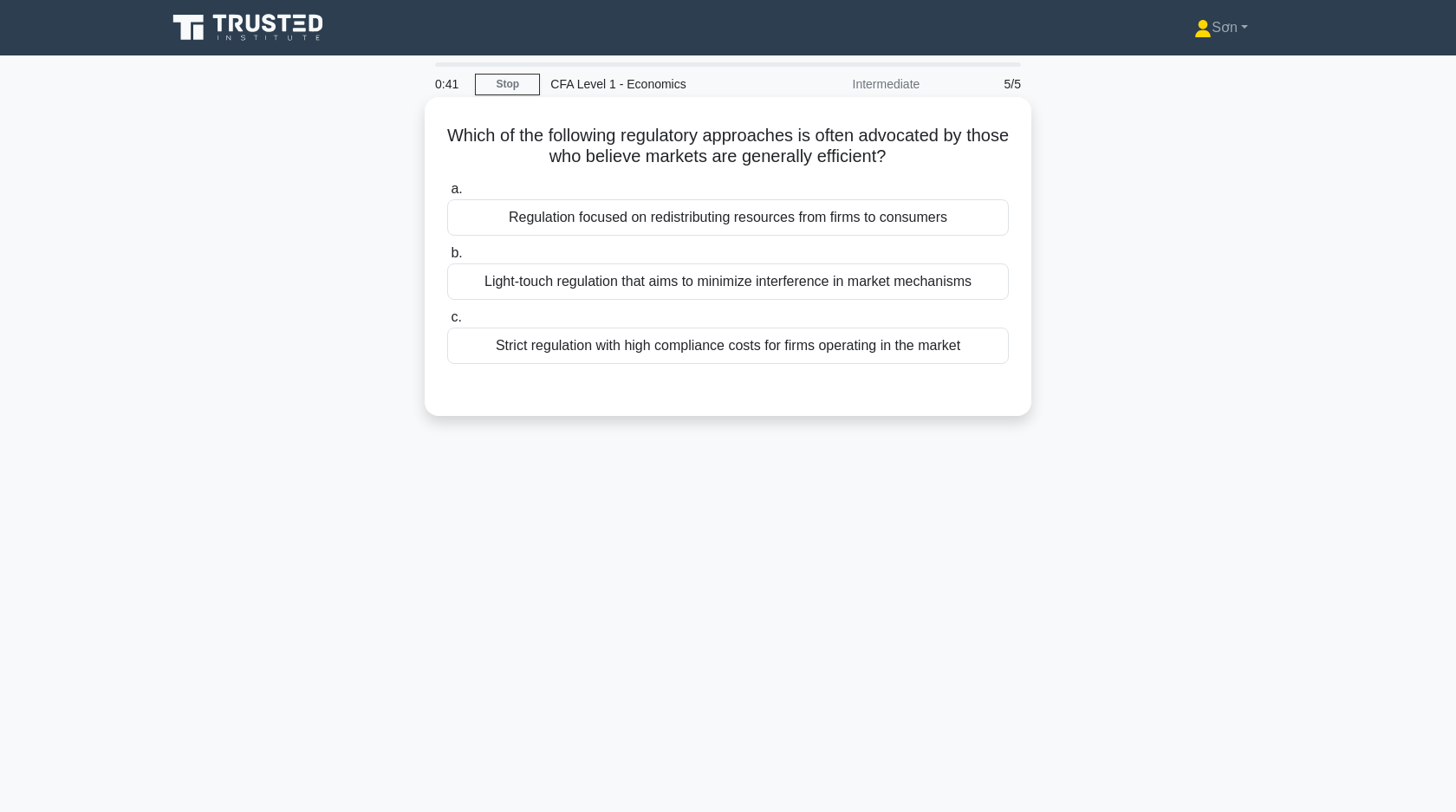
click at [537, 216] on div "Regulation focused on redistributing resources from firms to consumers" at bounding box center [728, 217] width 562 height 36
click at [447, 195] on input "a. Regulation focused on redistributing resources from firms to consumers" at bounding box center [447, 189] width 0 height 11
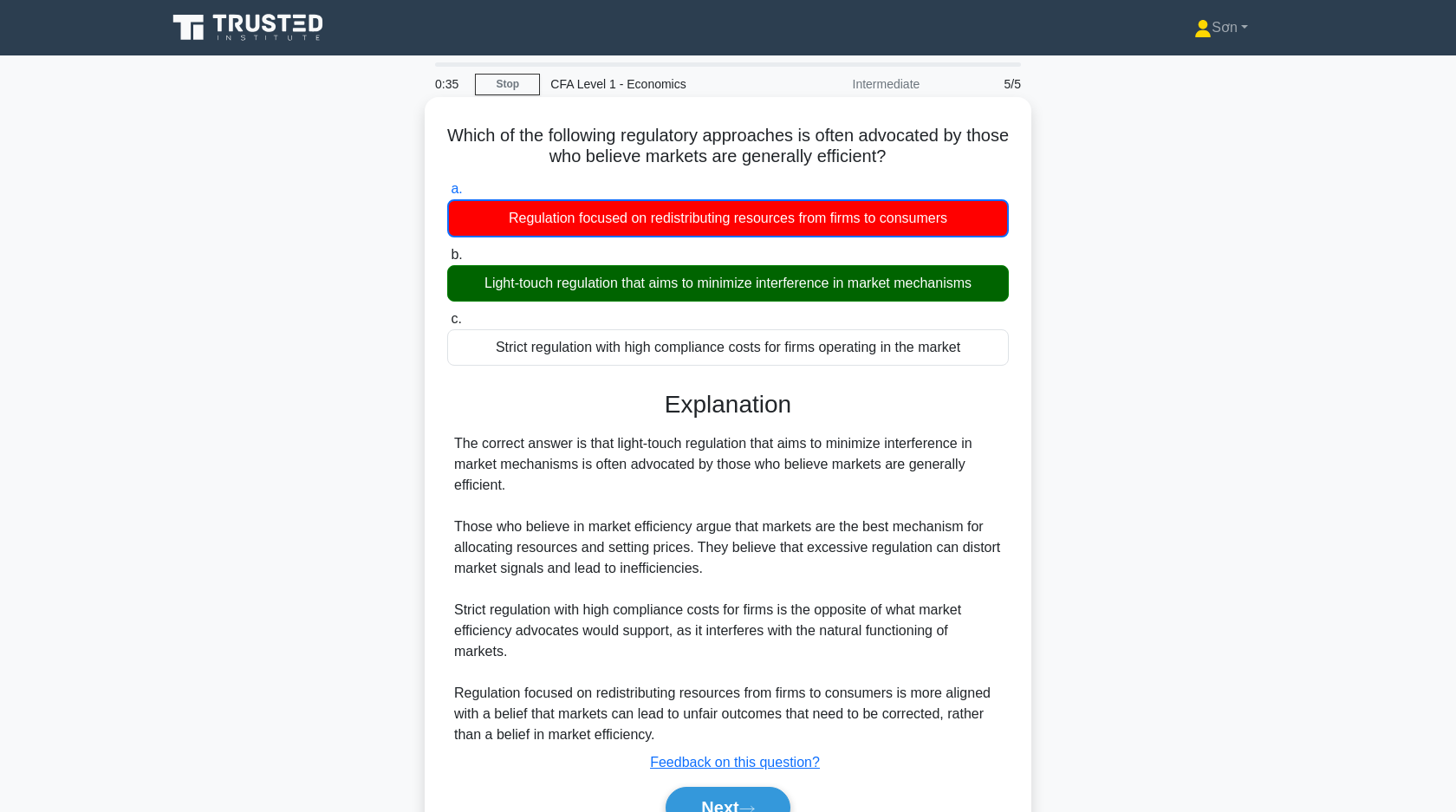
drag, startPoint x: 441, startPoint y: 135, endPoint x: 997, endPoint y: 359, distance: 599.4
click at [997, 359] on div "Which of the following regulatory approaches is often advocated by those who be…" at bounding box center [727, 483] width 593 height 758
copy div "Which of the following regulatory approaches is often advocated by those who be…"
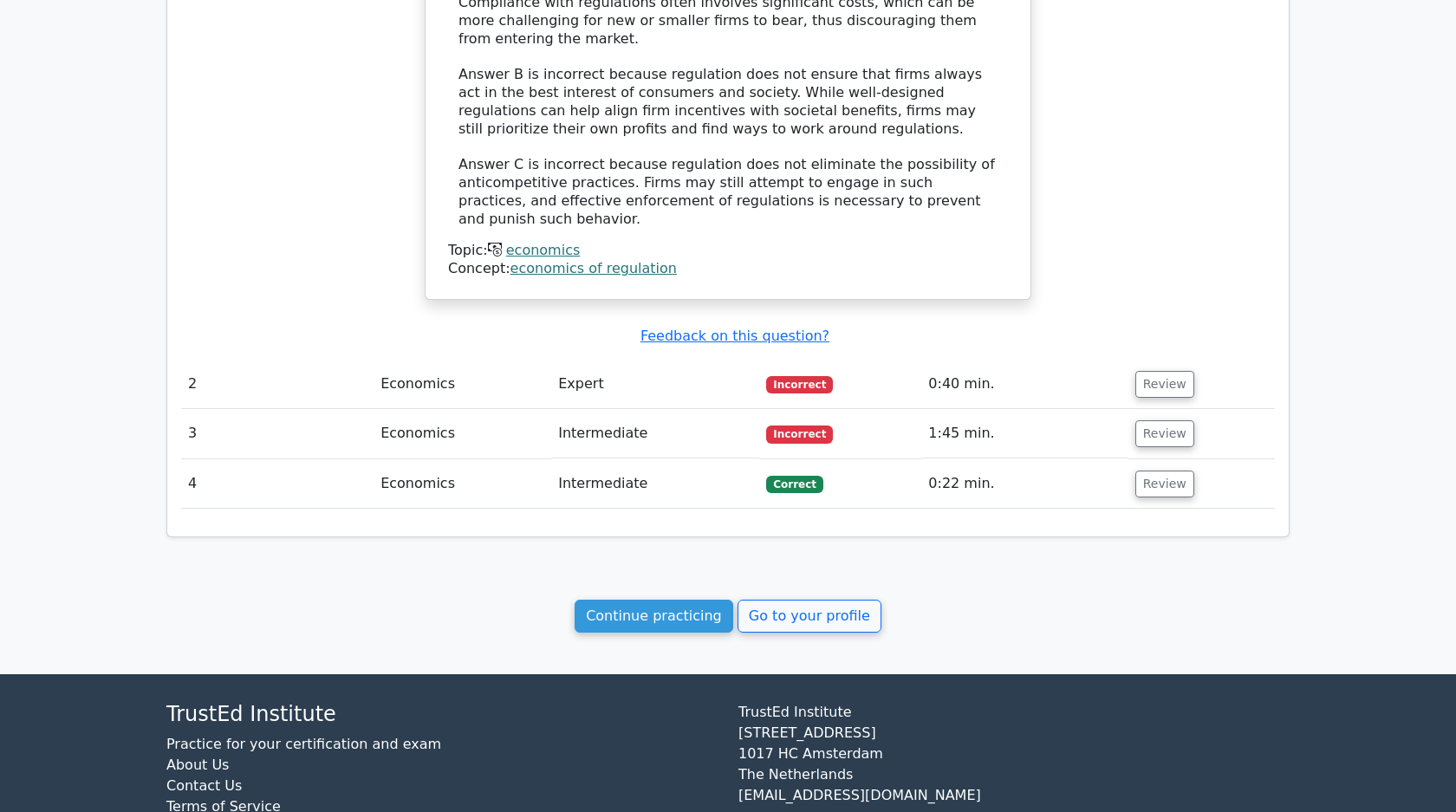
scroll to position [1402, 0]
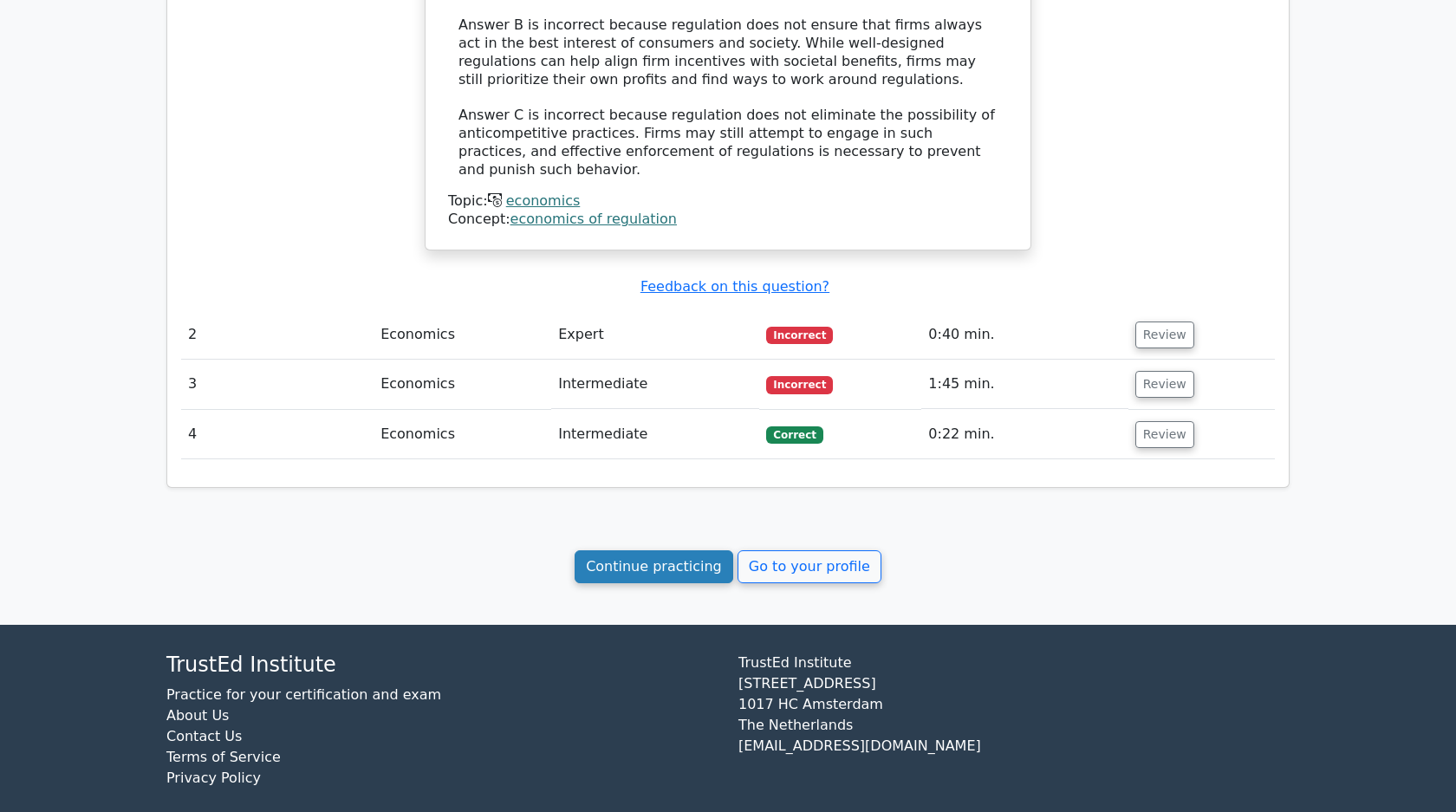
click at [659, 550] on link "Continue practicing" at bounding box center [653, 566] width 159 height 33
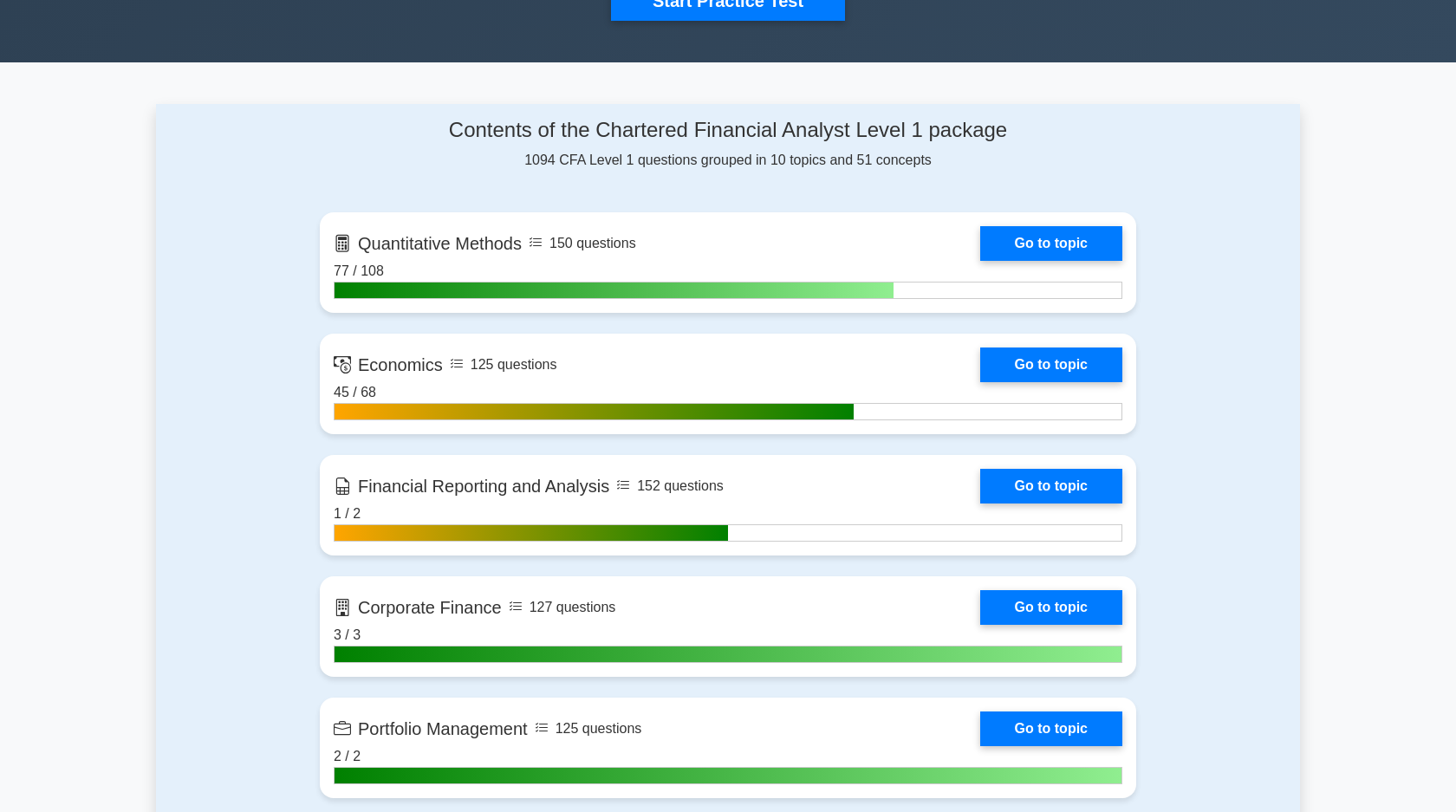
scroll to position [653, 0]
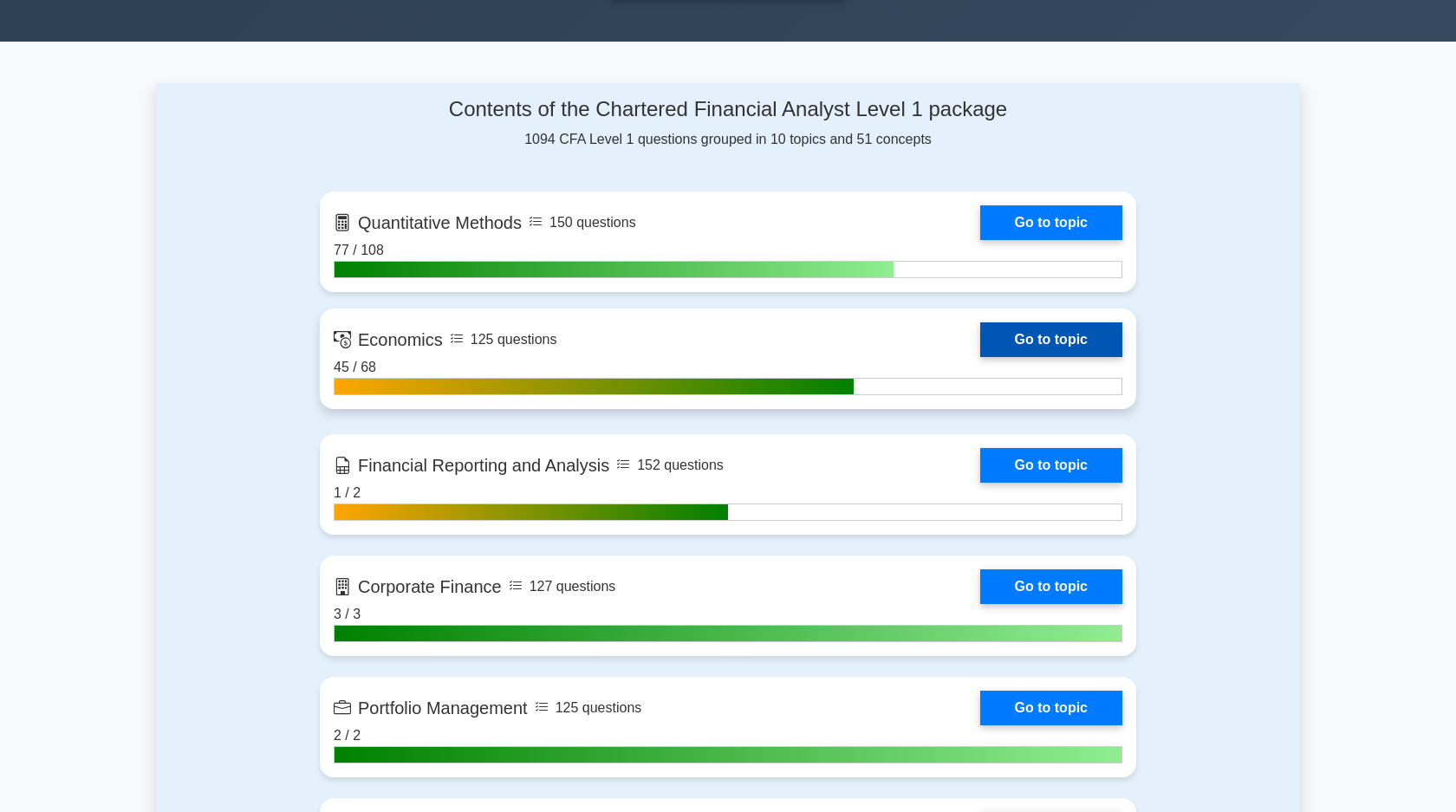
click at [1071, 332] on link "Go to topic" at bounding box center [1051, 339] width 142 height 35
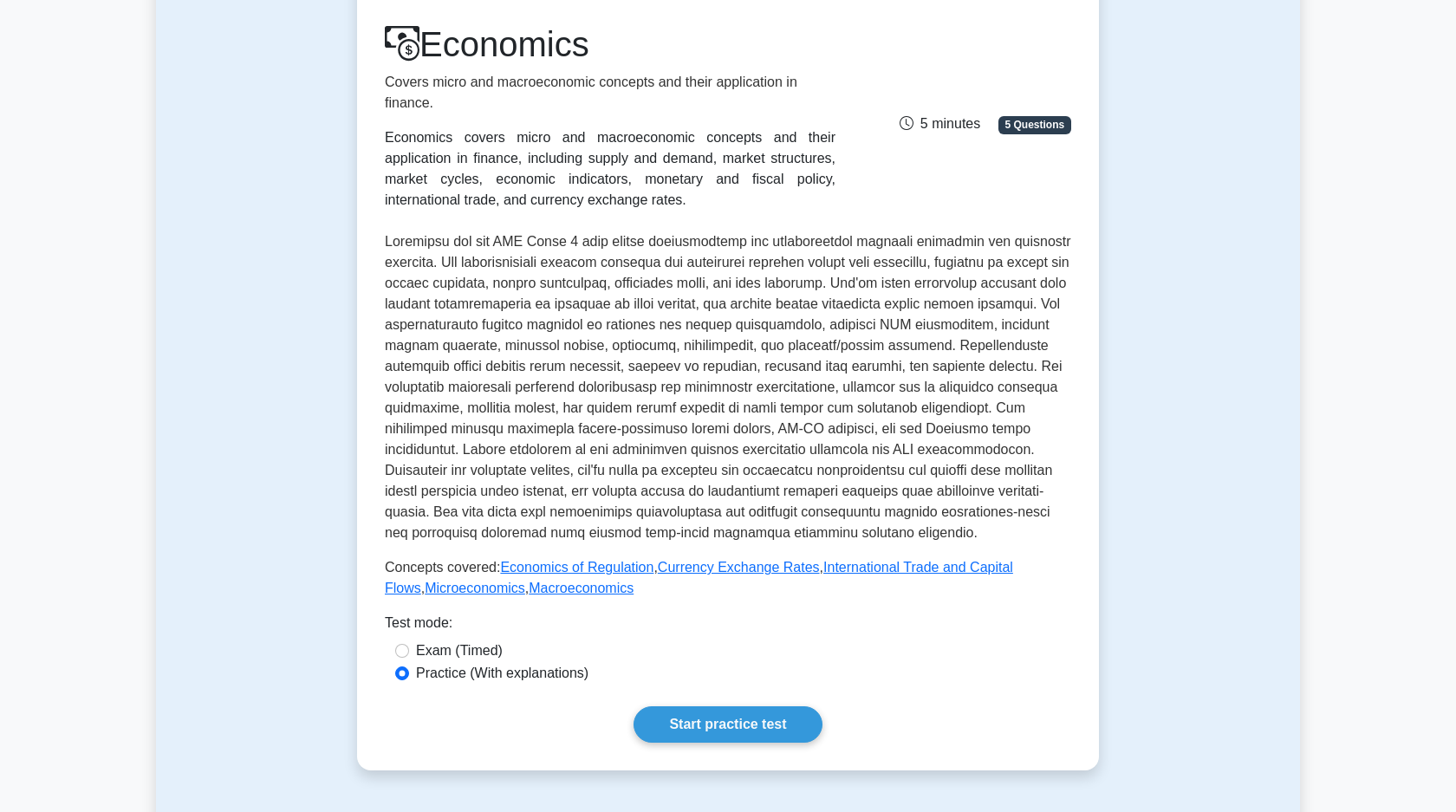
scroll to position [352, 0]
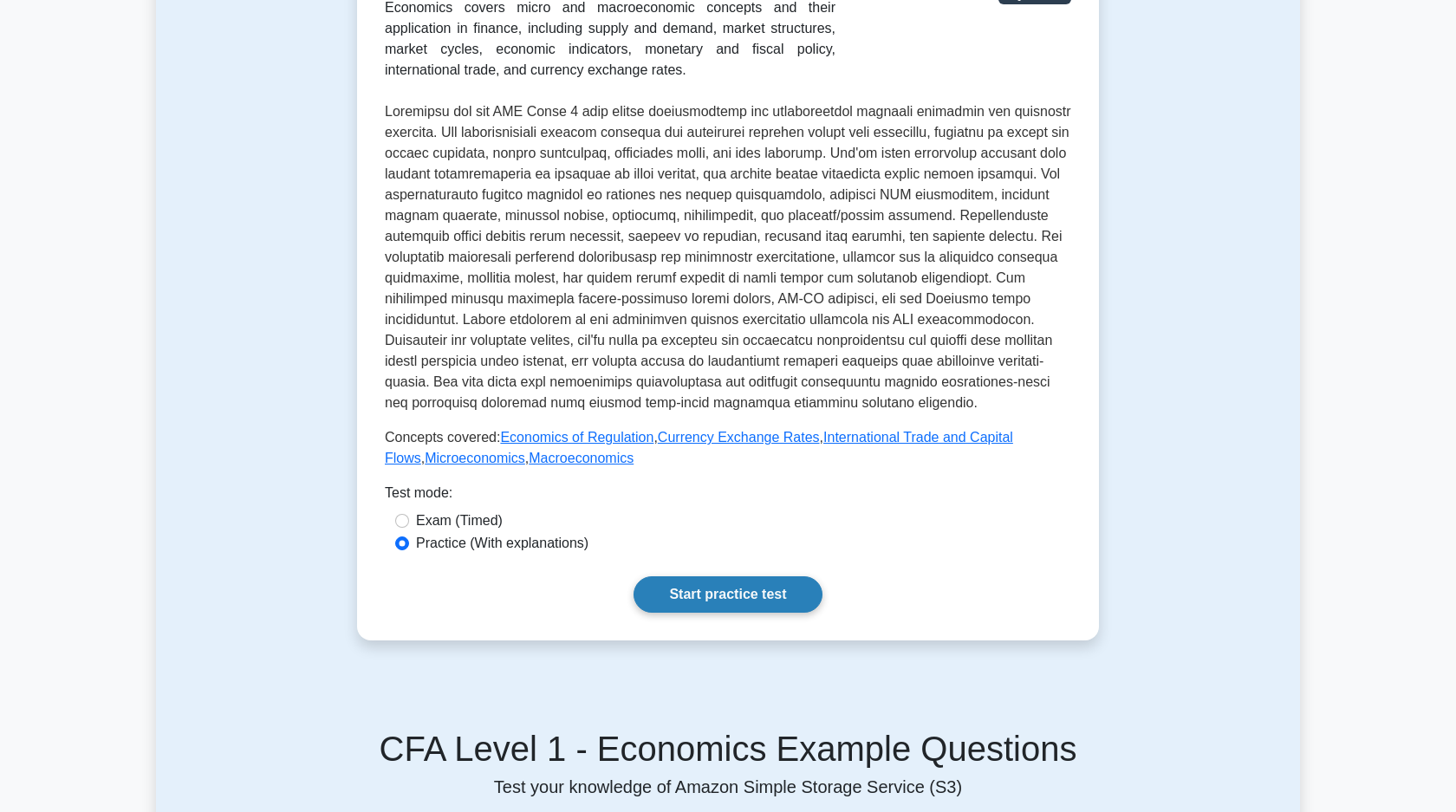
click at [769, 586] on link "Start practice test" at bounding box center [727, 594] width 188 height 36
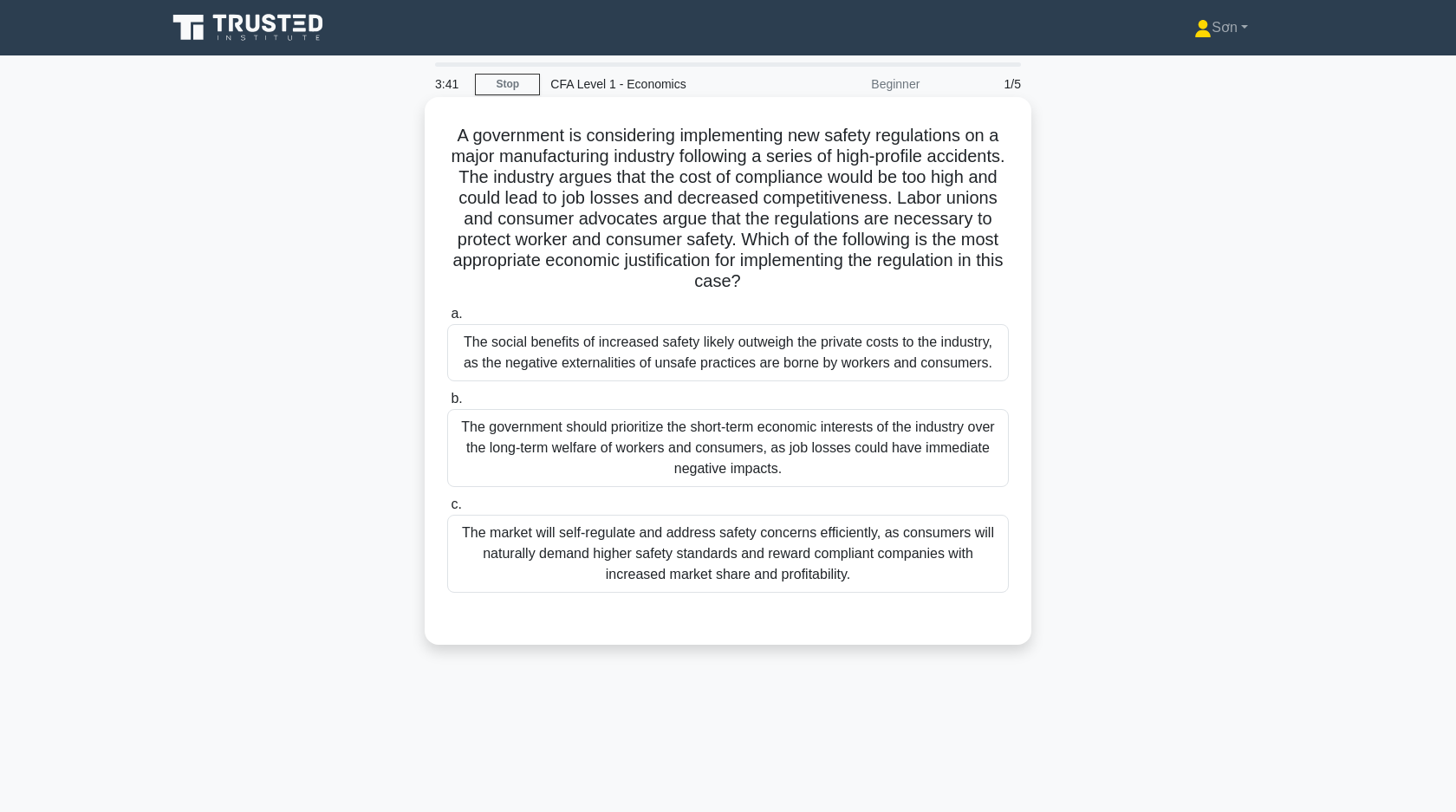
click at [757, 581] on div "The market will self-regulate and address safety concerns efficiently, as consu…" at bounding box center [728, 553] width 562 height 78
click at [447, 511] on input "c. The market will self-regulate and address safety concerns efficiently, as co…" at bounding box center [447, 505] width 0 height 11
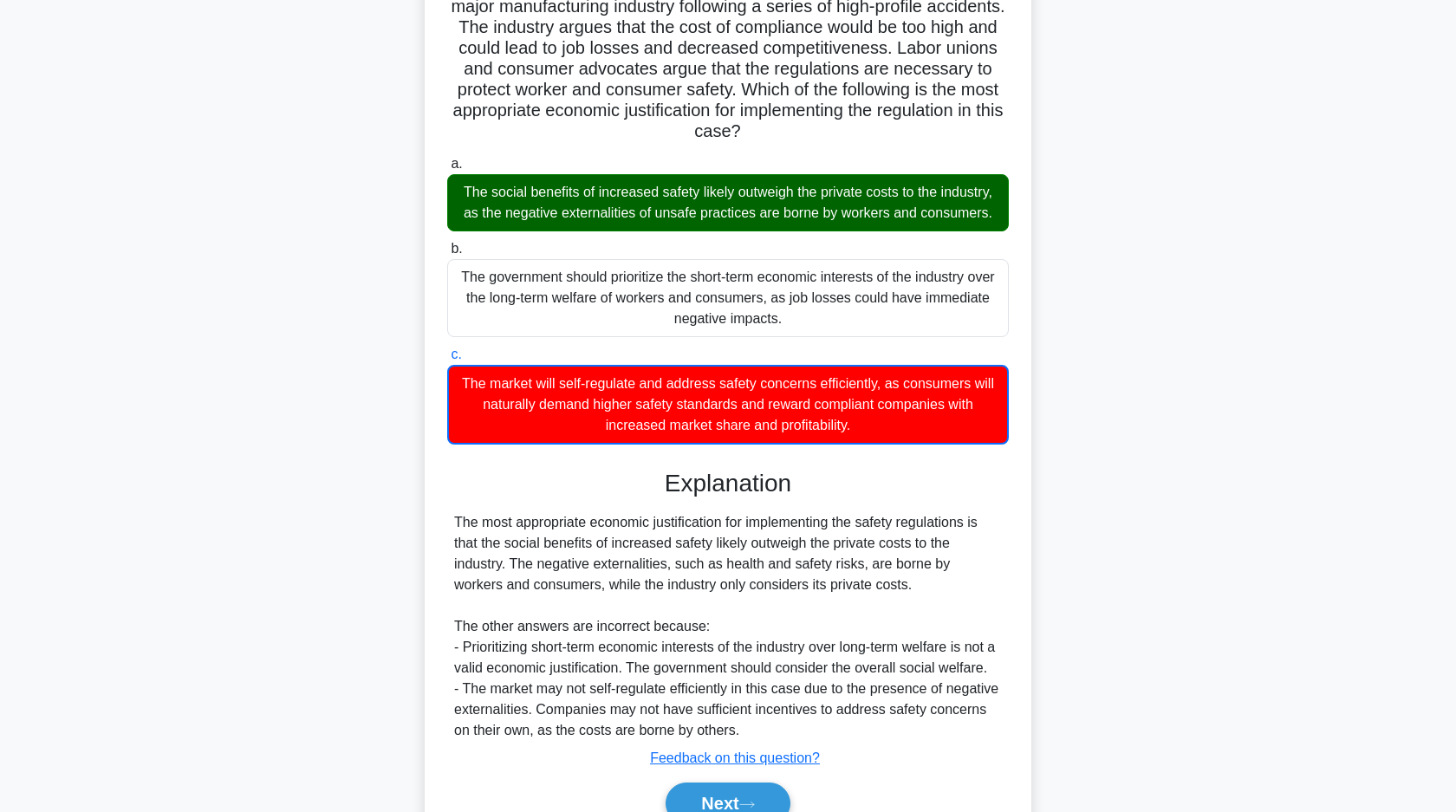
scroll to position [236, 0]
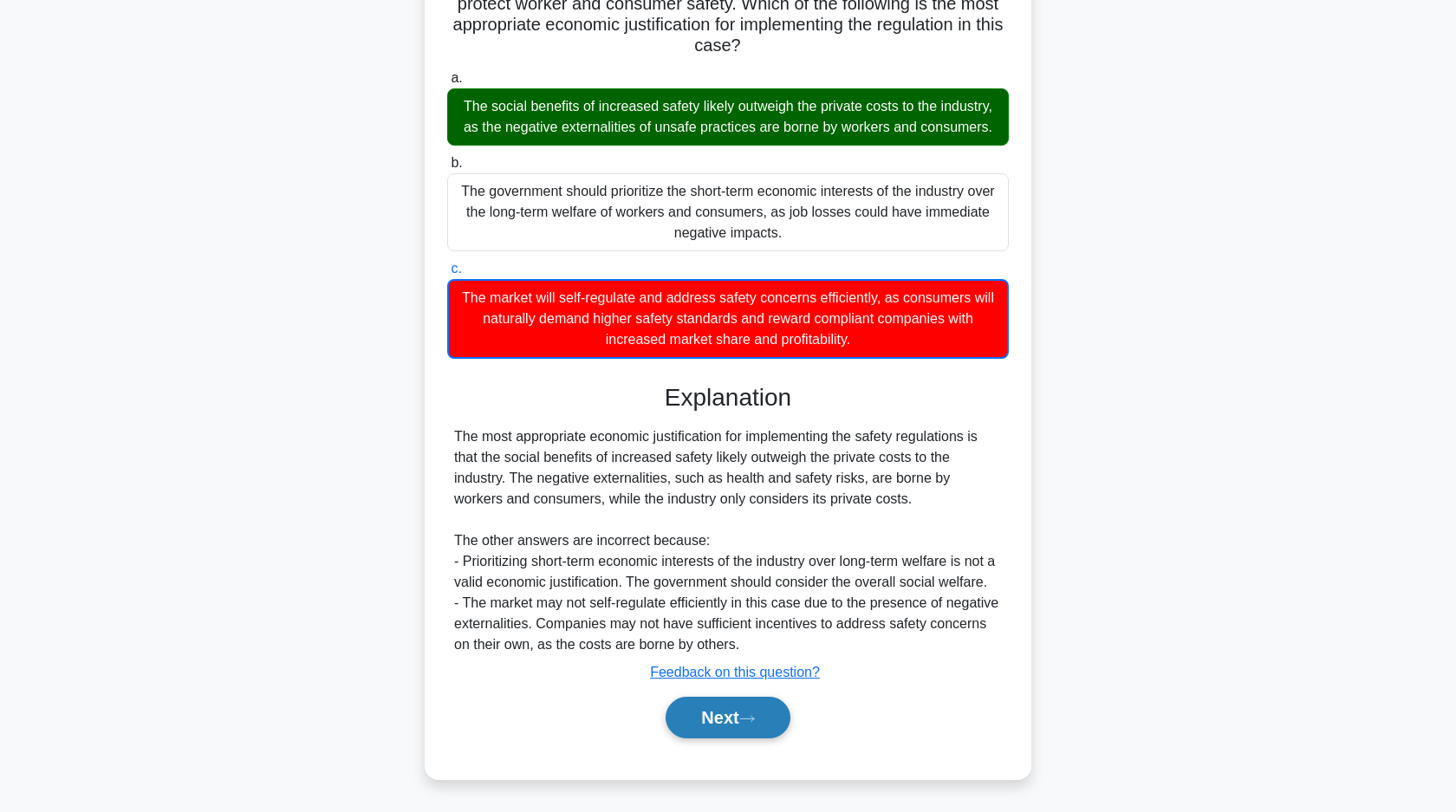
click at [777, 728] on button "Next" at bounding box center [727, 717] width 124 height 42
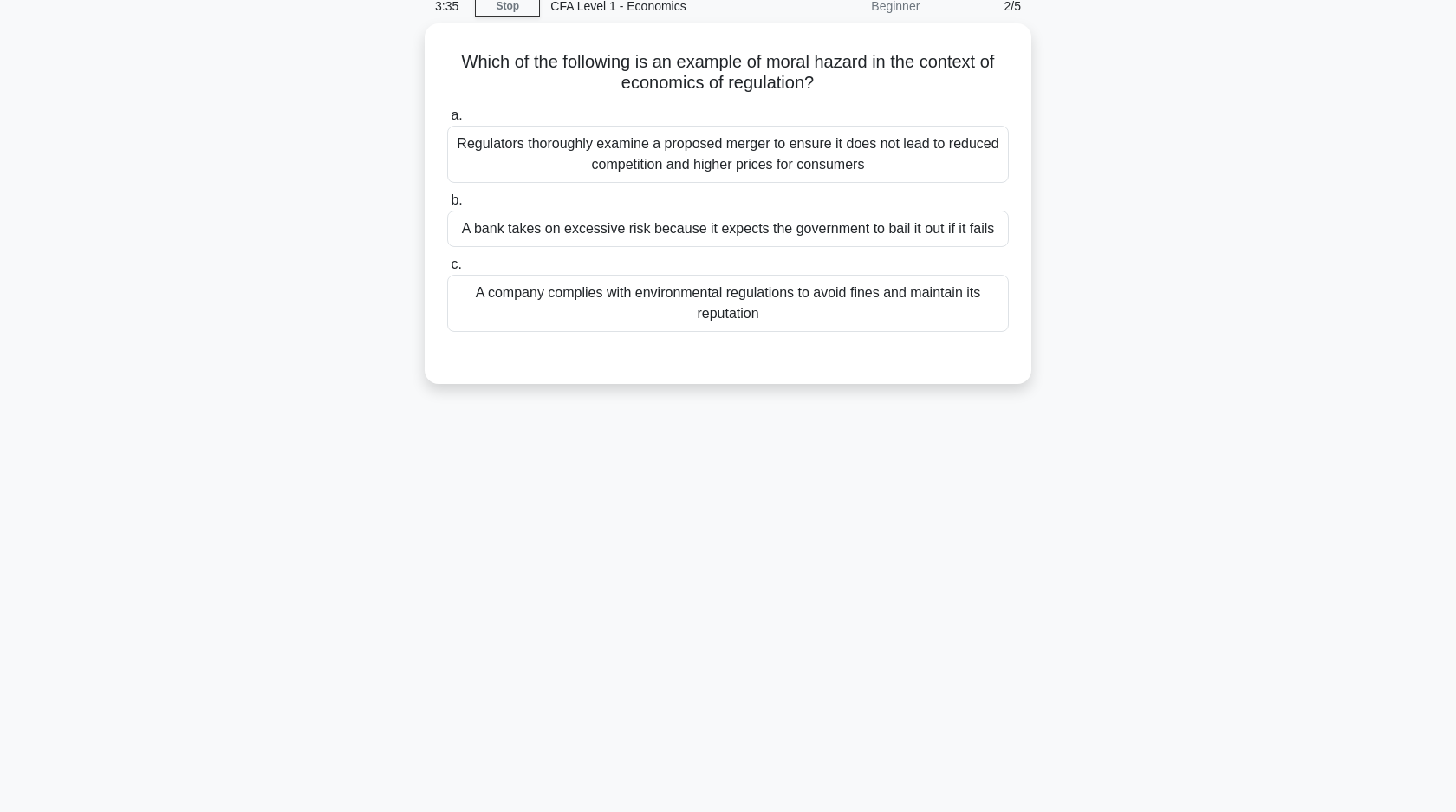
scroll to position [0, 0]
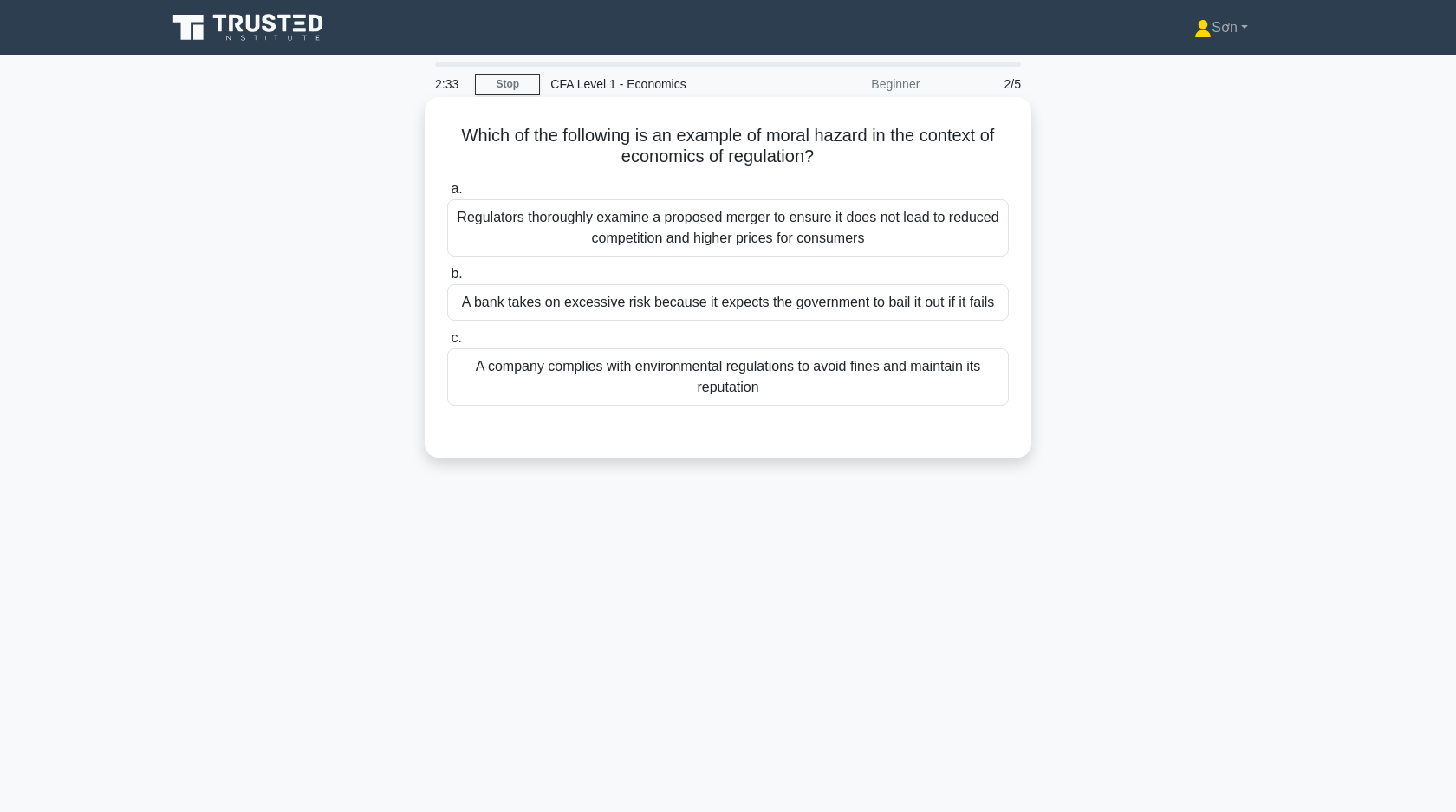
click at [765, 378] on div "A company complies with environmental regulations to avoid fines and maintain i…" at bounding box center [728, 376] width 562 height 57
click at [447, 344] on input "c. A company complies with environmental regulations to avoid fines and maintai…" at bounding box center [447, 338] width 0 height 11
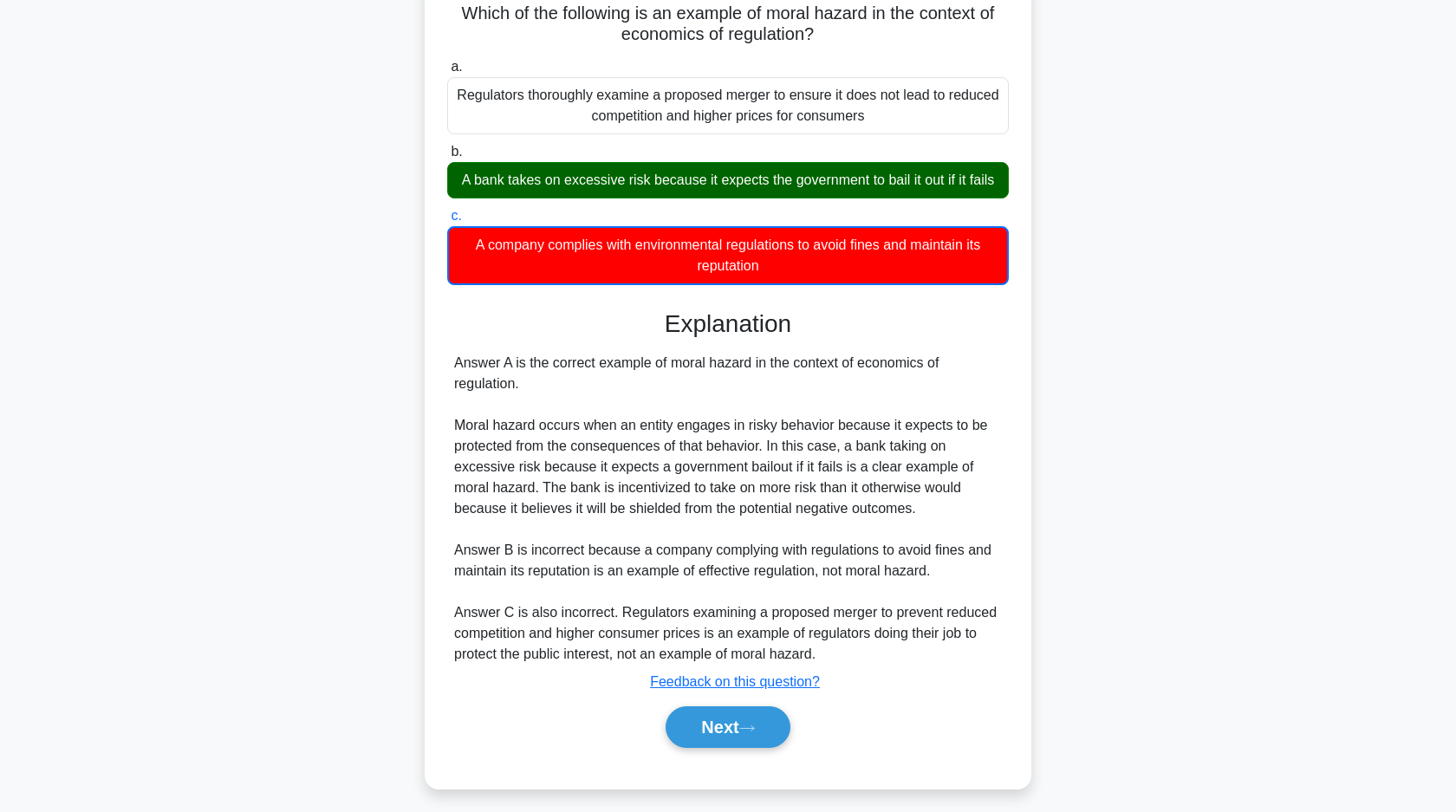
scroll to position [132, 0]
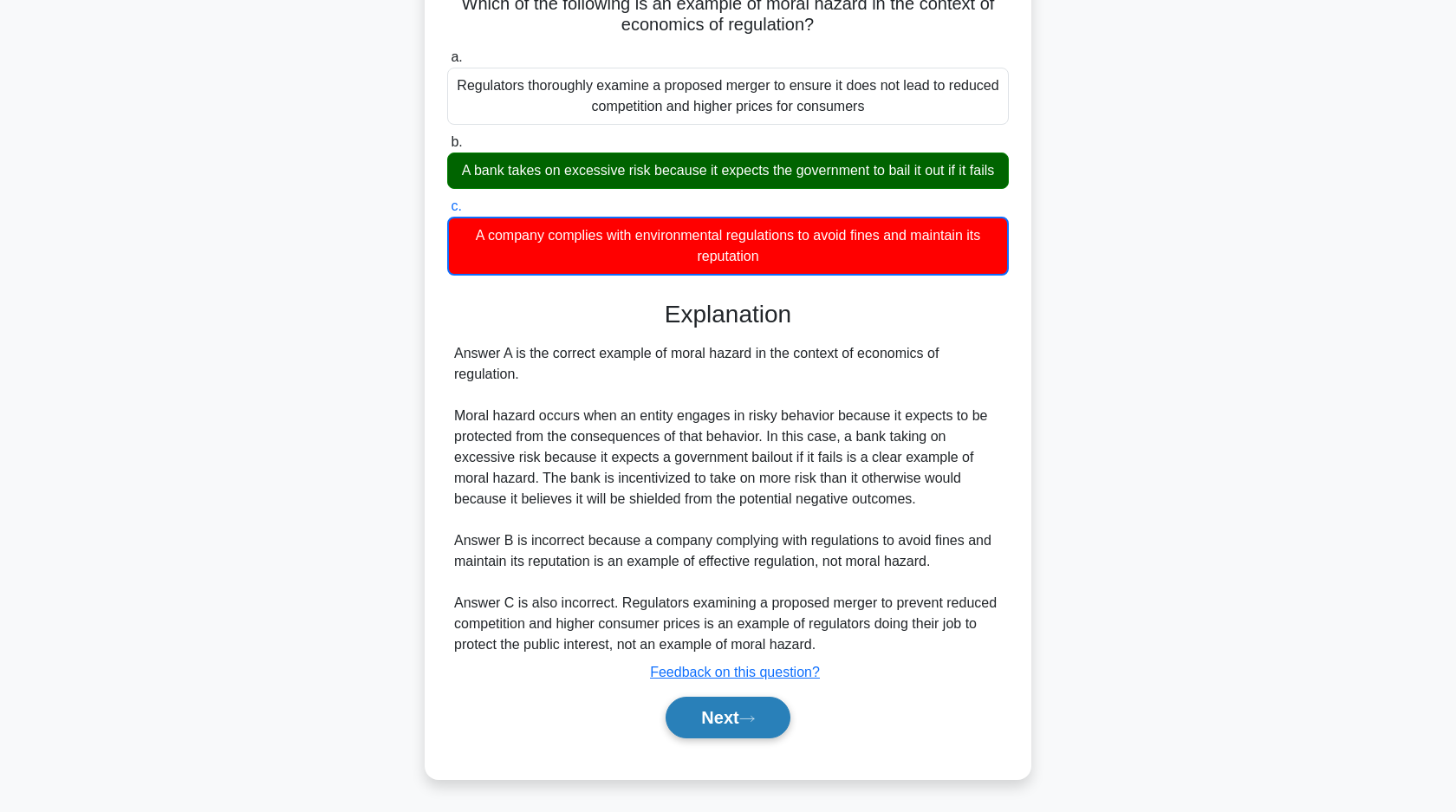
click at [764, 721] on button "Next" at bounding box center [727, 717] width 124 height 42
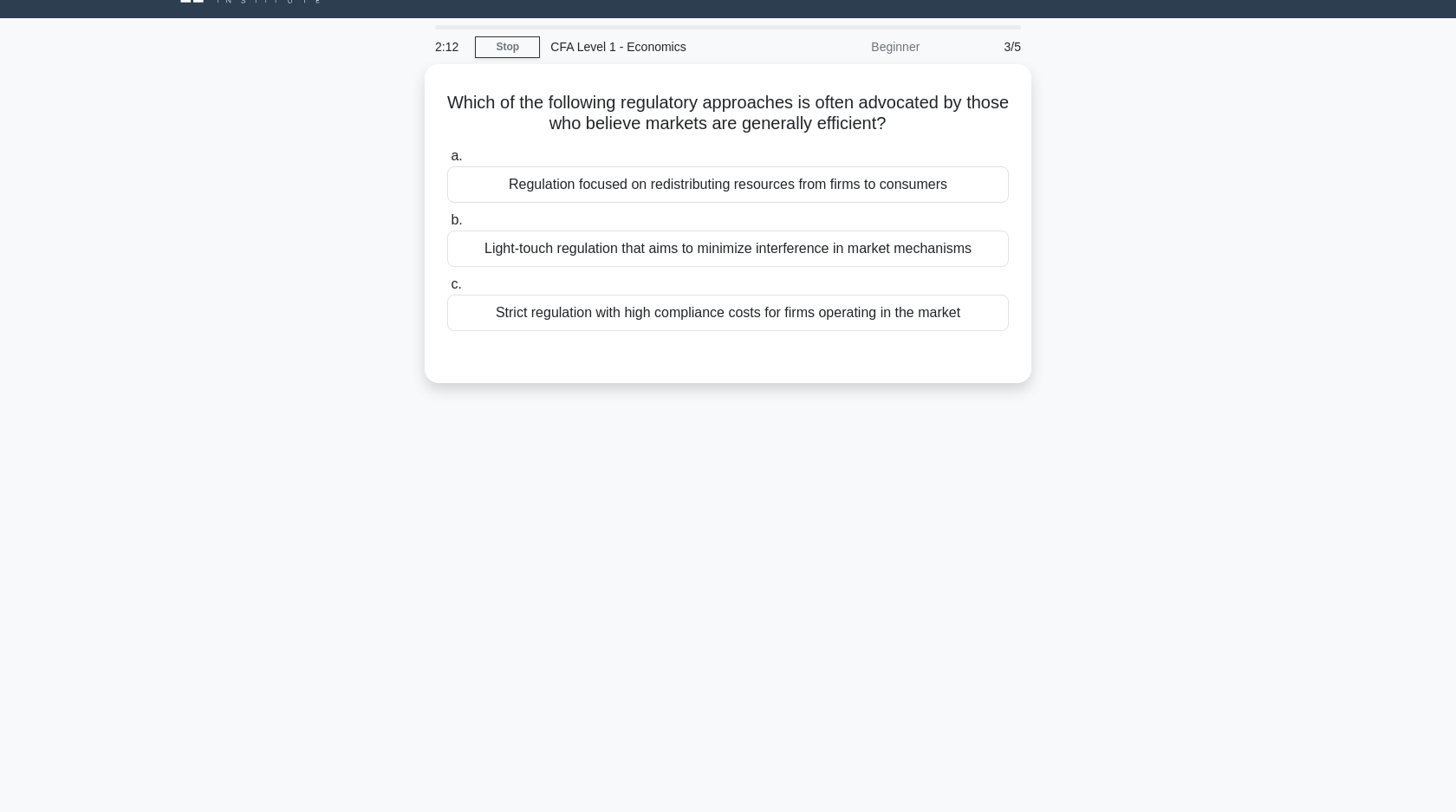
scroll to position [0, 0]
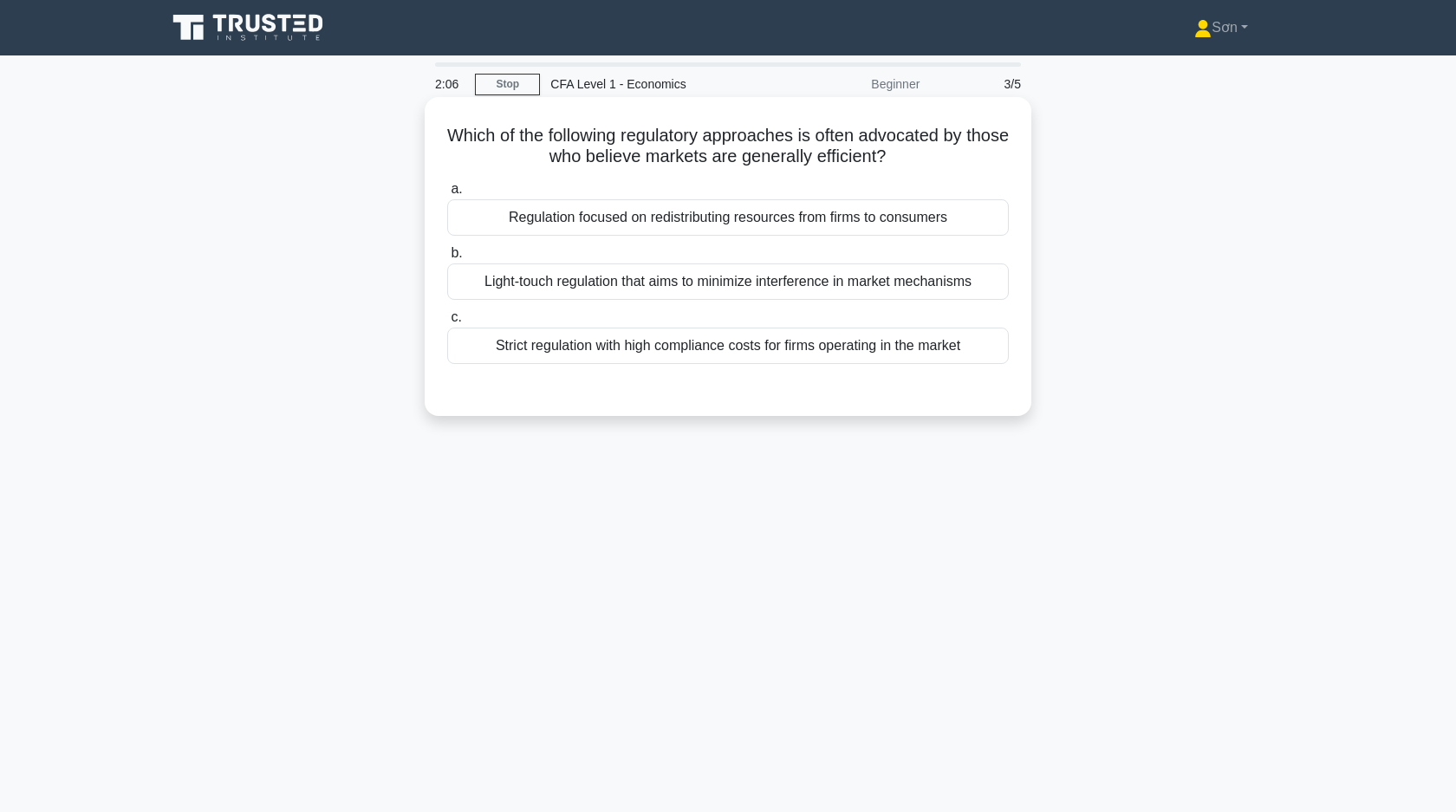
click at [628, 279] on div "Light-touch regulation that aims to minimize interference in market mechanisms" at bounding box center [728, 281] width 562 height 36
click at [447, 259] on input "b. Light-touch regulation that aims to minimize interference in market mechanis…" at bounding box center [447, 253] width 0 height 11
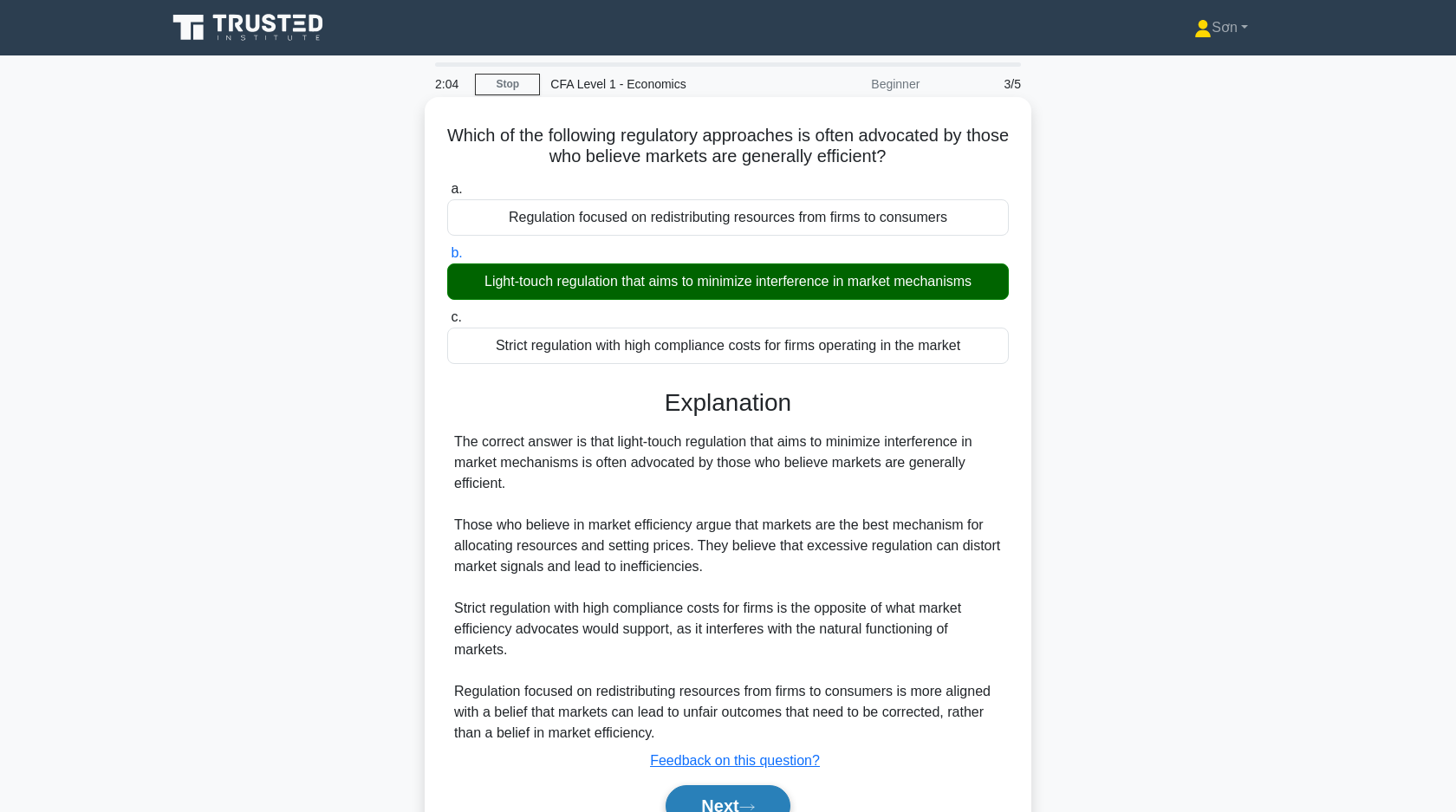
click at [693, 795] on button "Next" at bounding box center [727, 805] width 124 height 42
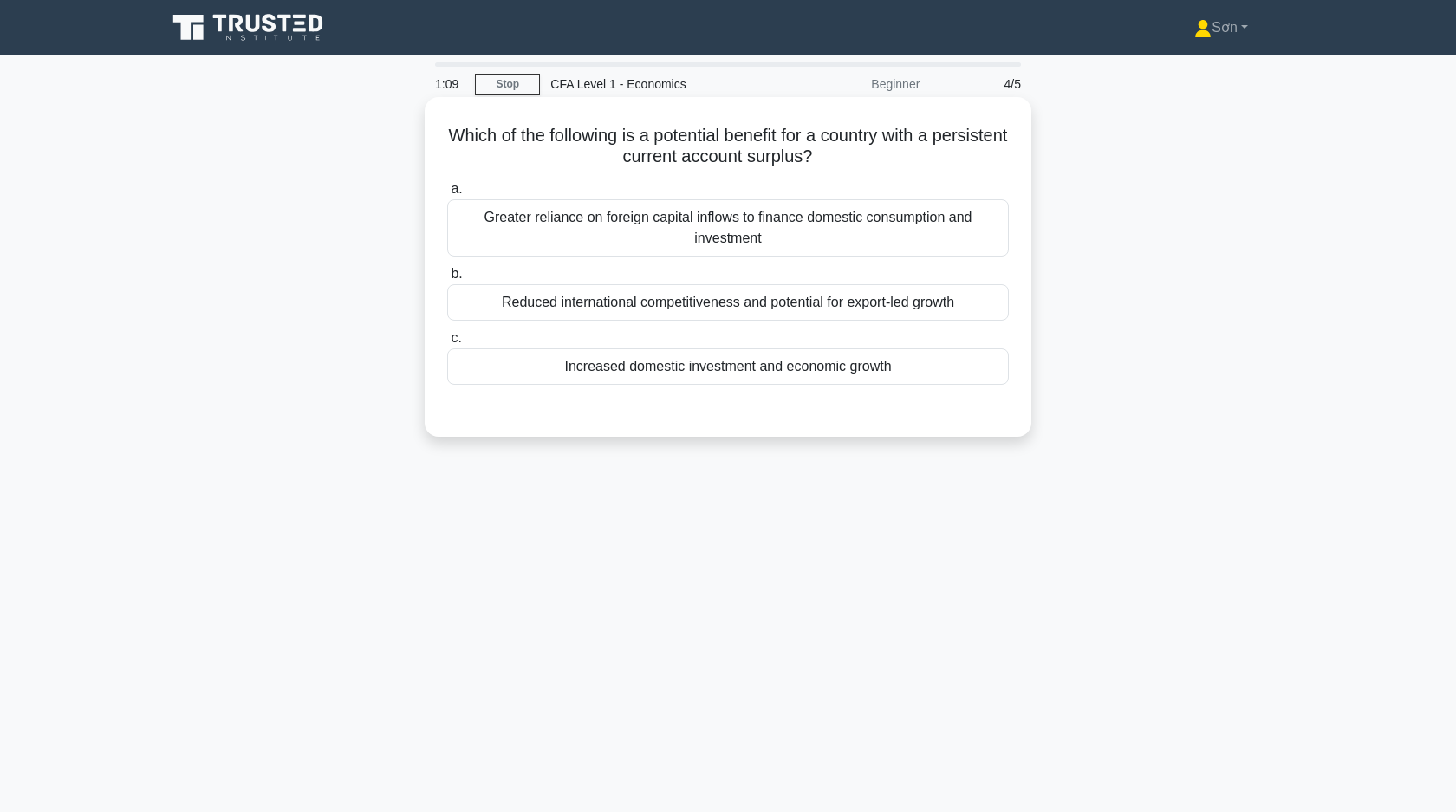
click at [747, 306] on div "Reduced international competitiveness and potential for export-led growth" at bounding box center [728, 301] width 562 height 36
click at [447, 280] on input "b. Reduced international competitiveness and potential for export-led growth" at bounding box center [447, 274] width 0 height 11
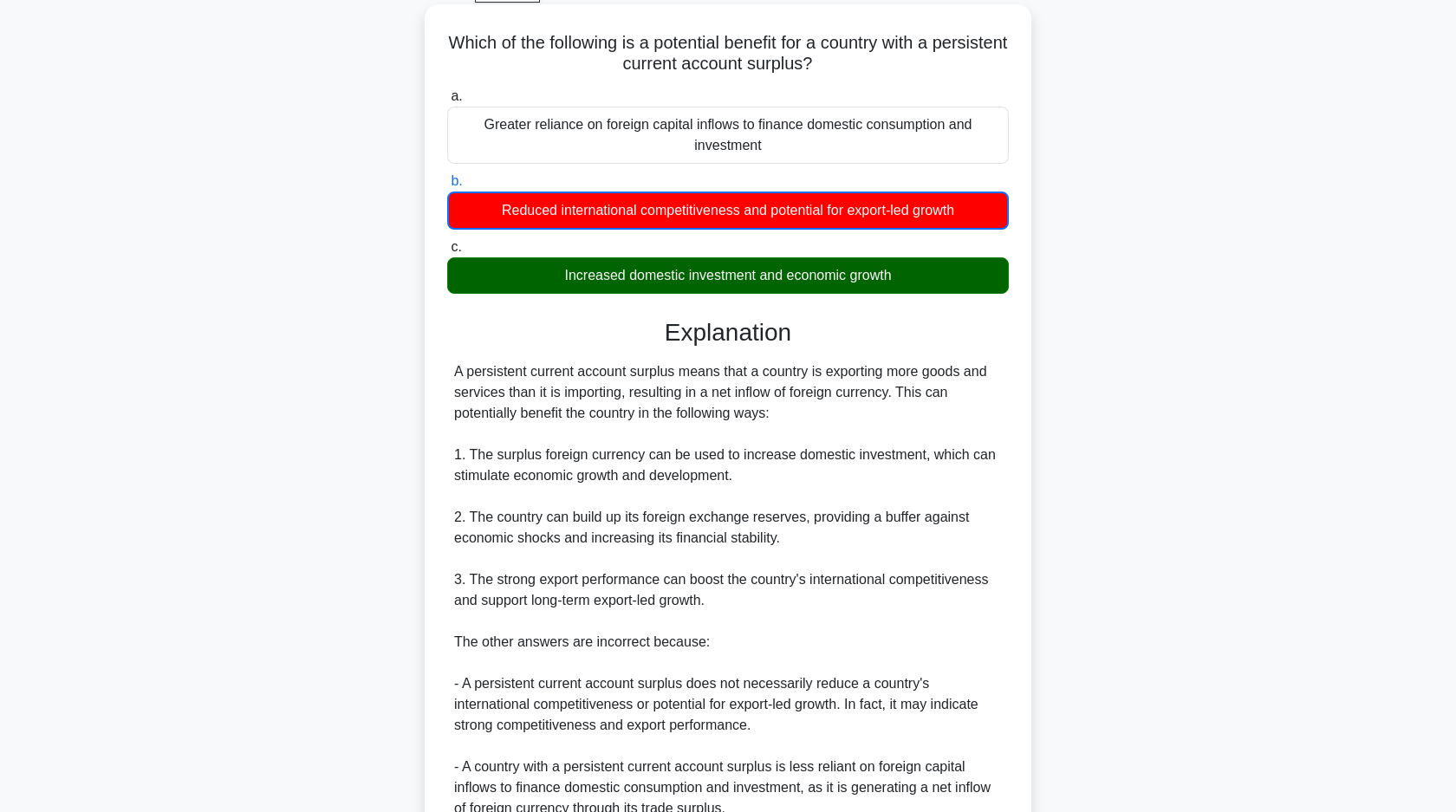
scroll to position [257, 0]
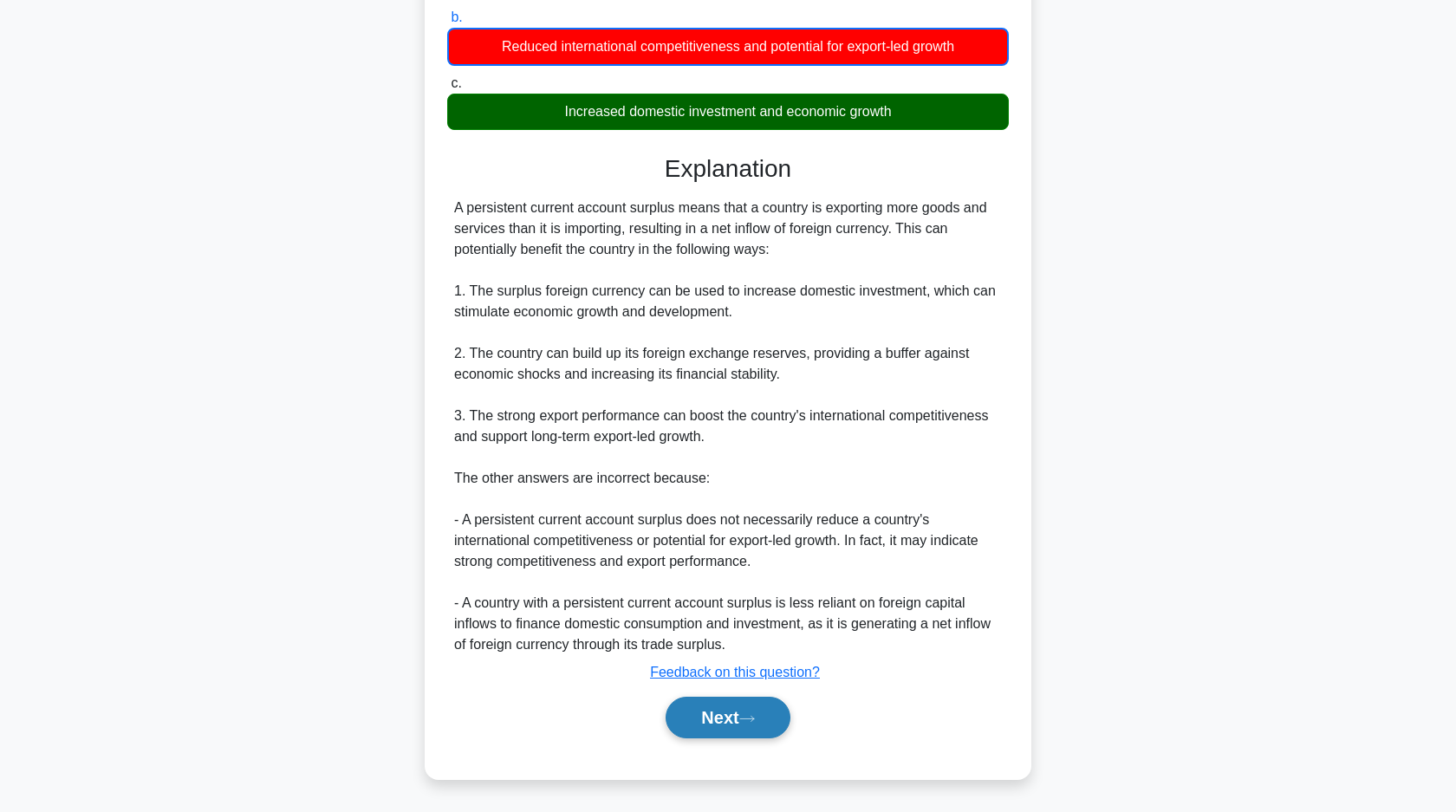
click at [726, 706] on button "Next" at bounding box center [727, 717] width 124 height 42
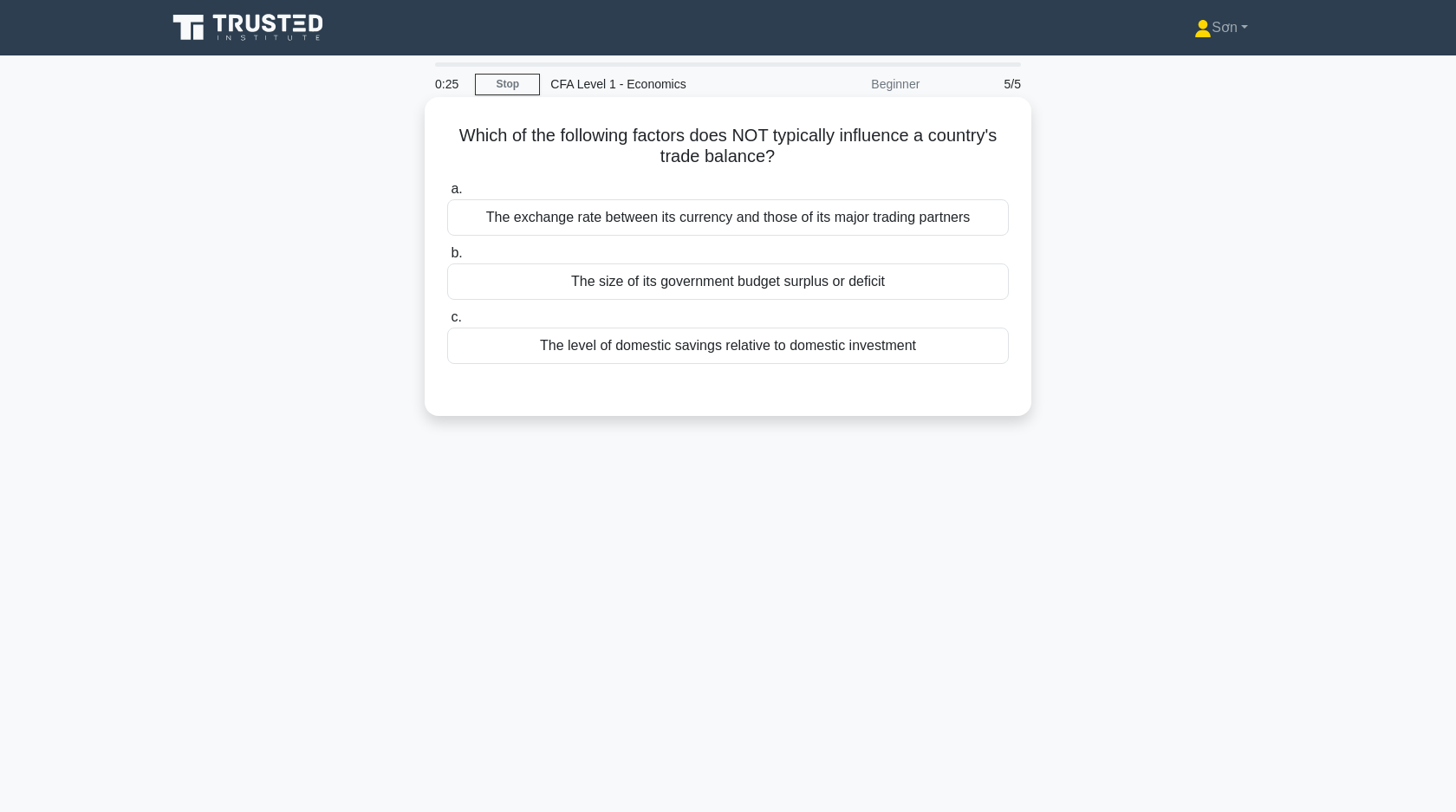
click at [780, 287] on div "The size of its government budget surplus or deficit" at bounding box center [728, 281] width 562 height 36
click at [447, 259] on input "b. The size of its government budget surplus or deficit" at bounding box center [447, 253] width 0 height 11
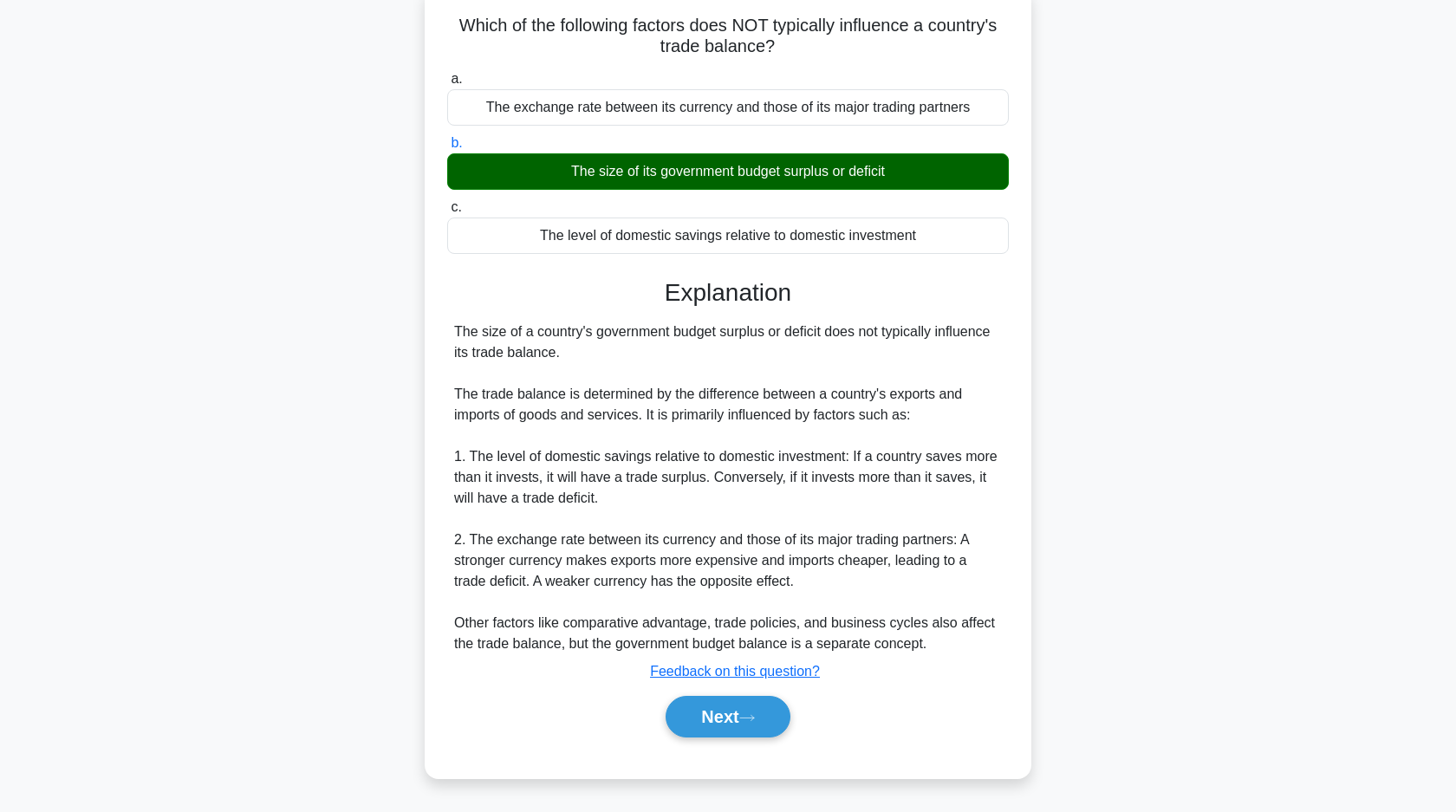
scroll to position [124, 0]
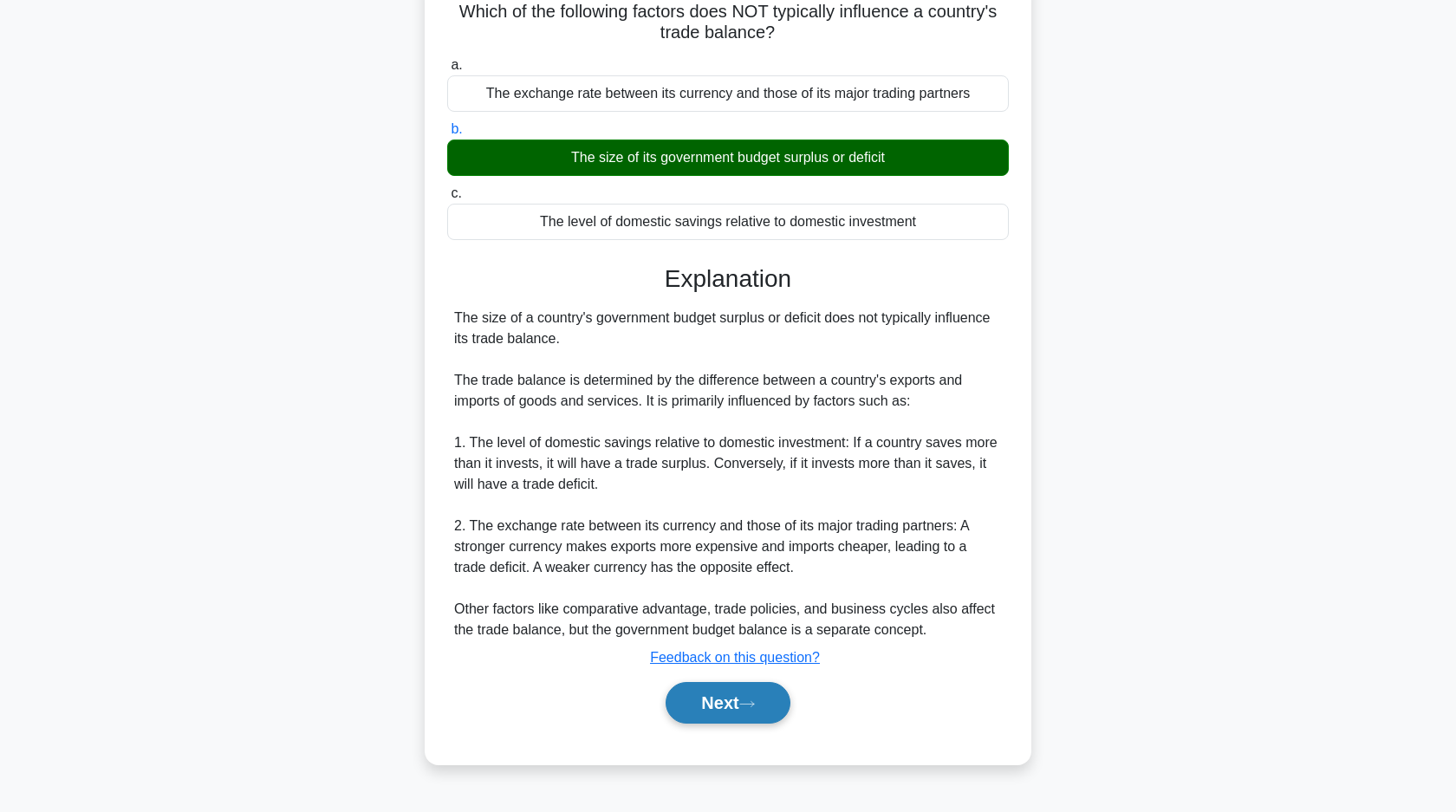
click at [752, 713] on button "Next" at bounding box center [727, 703] width 124 height 42
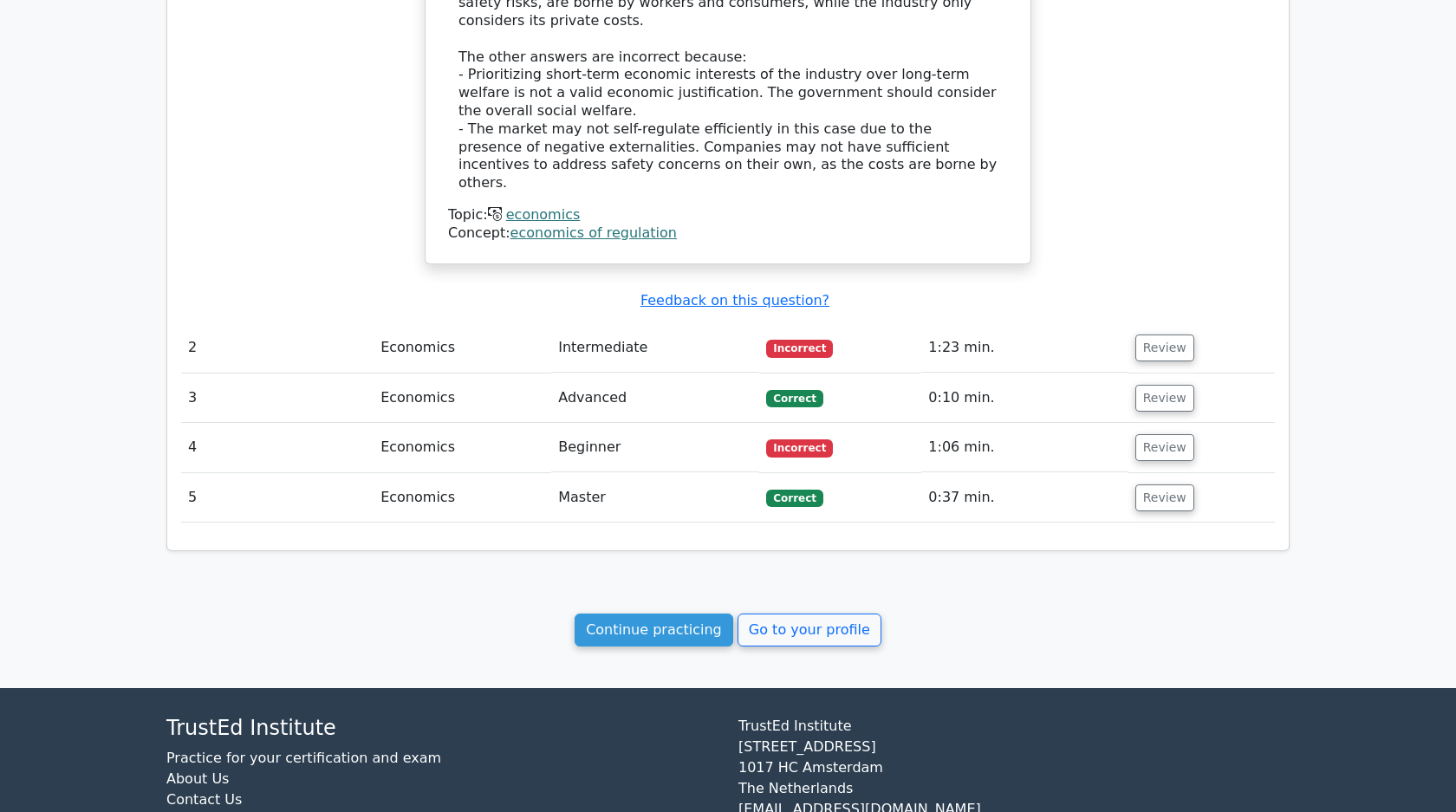
scroll to position [1571, 0]
click at [679, 612] on link "Continue practicing" at bounding box center [653, 628] width 159 height 33
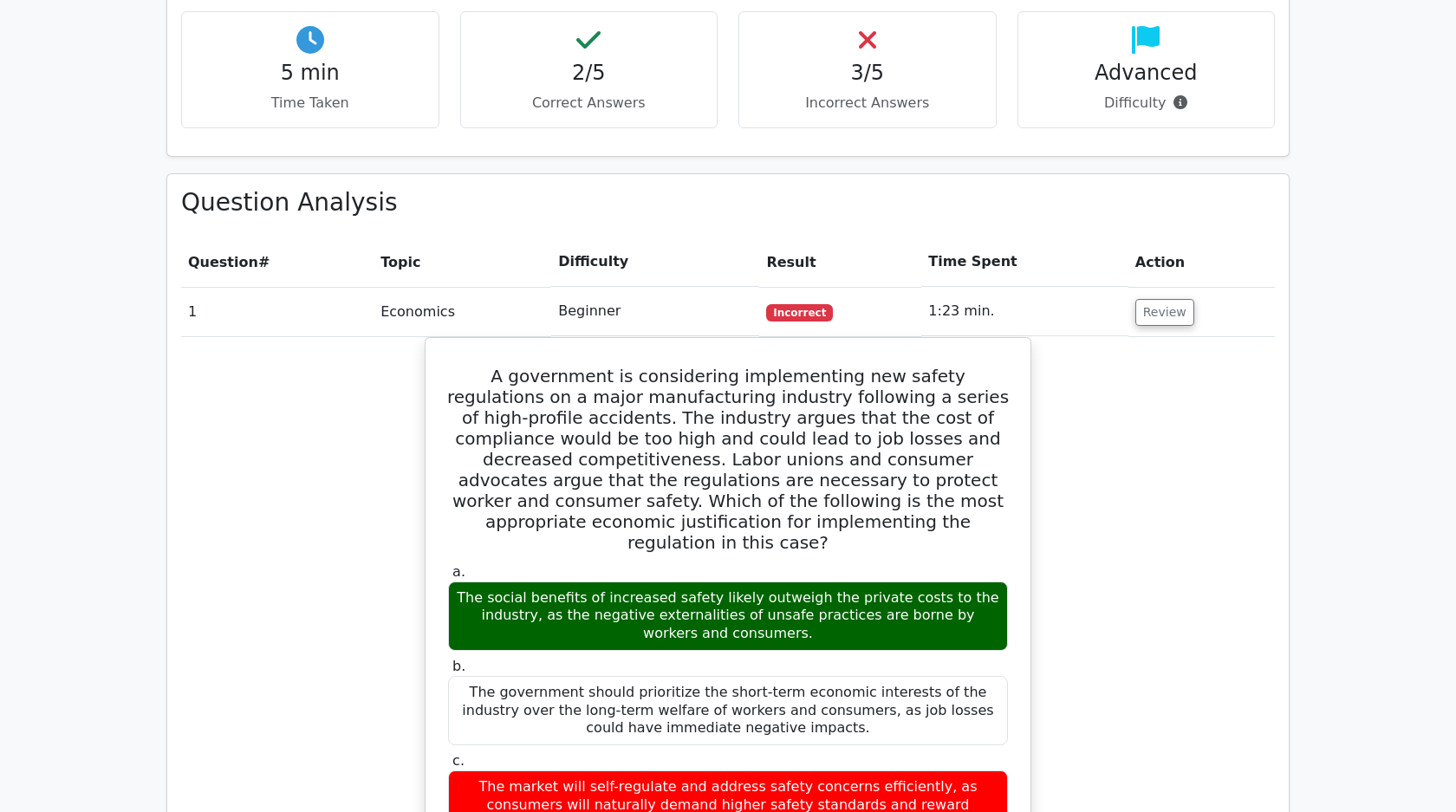
scroll to position [745, 0]
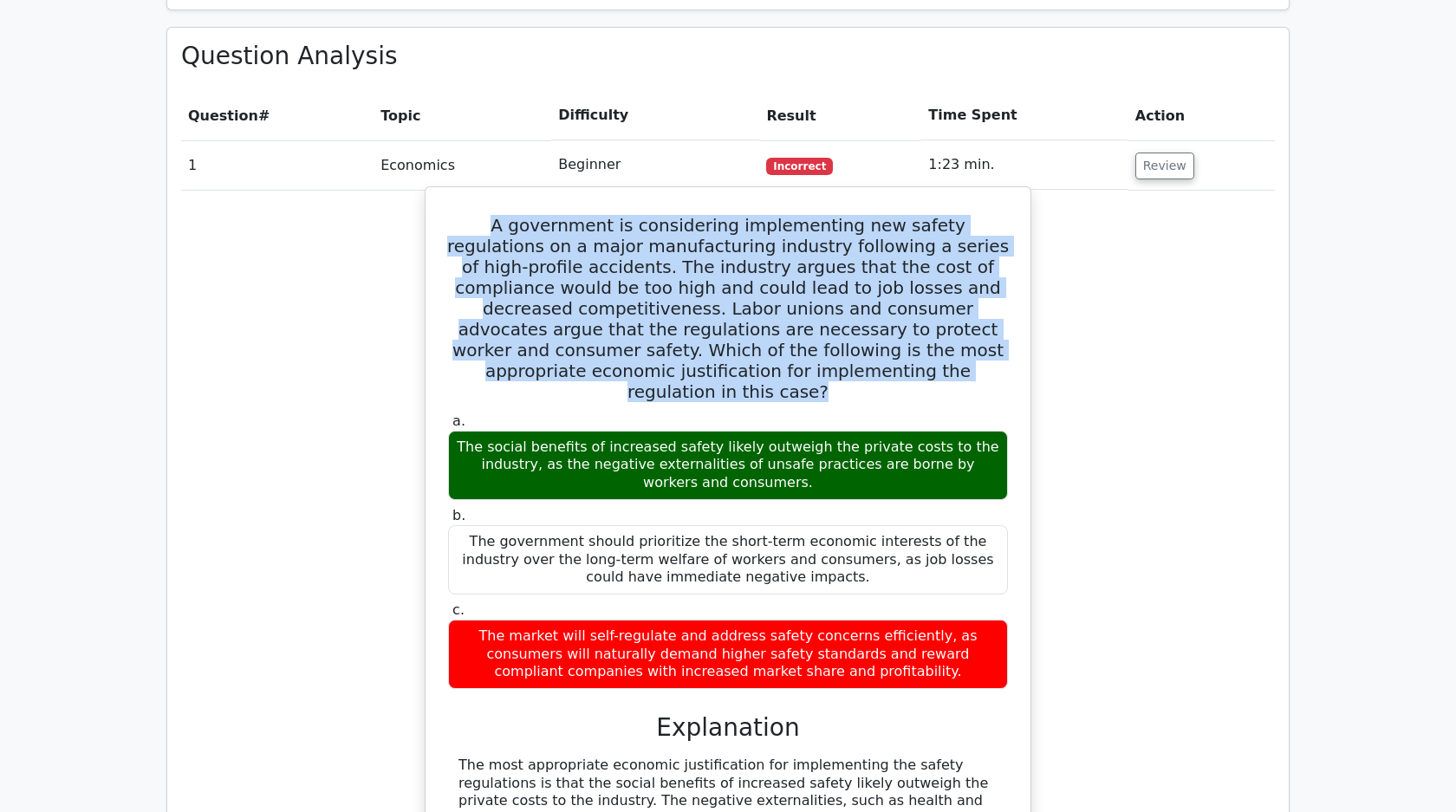
drag, startPoint x: 446, startPoint y: 223, endPoint x: 890, endPoint y: 366, distance: 466.5
click at [890, 367] on h5 "A government is considering implementing new safety regulations on a major manu…" at bounding box center [727, 308] width 563 height 188
copy h5 "A government is considering implementing new safety regulations on a major manu…"
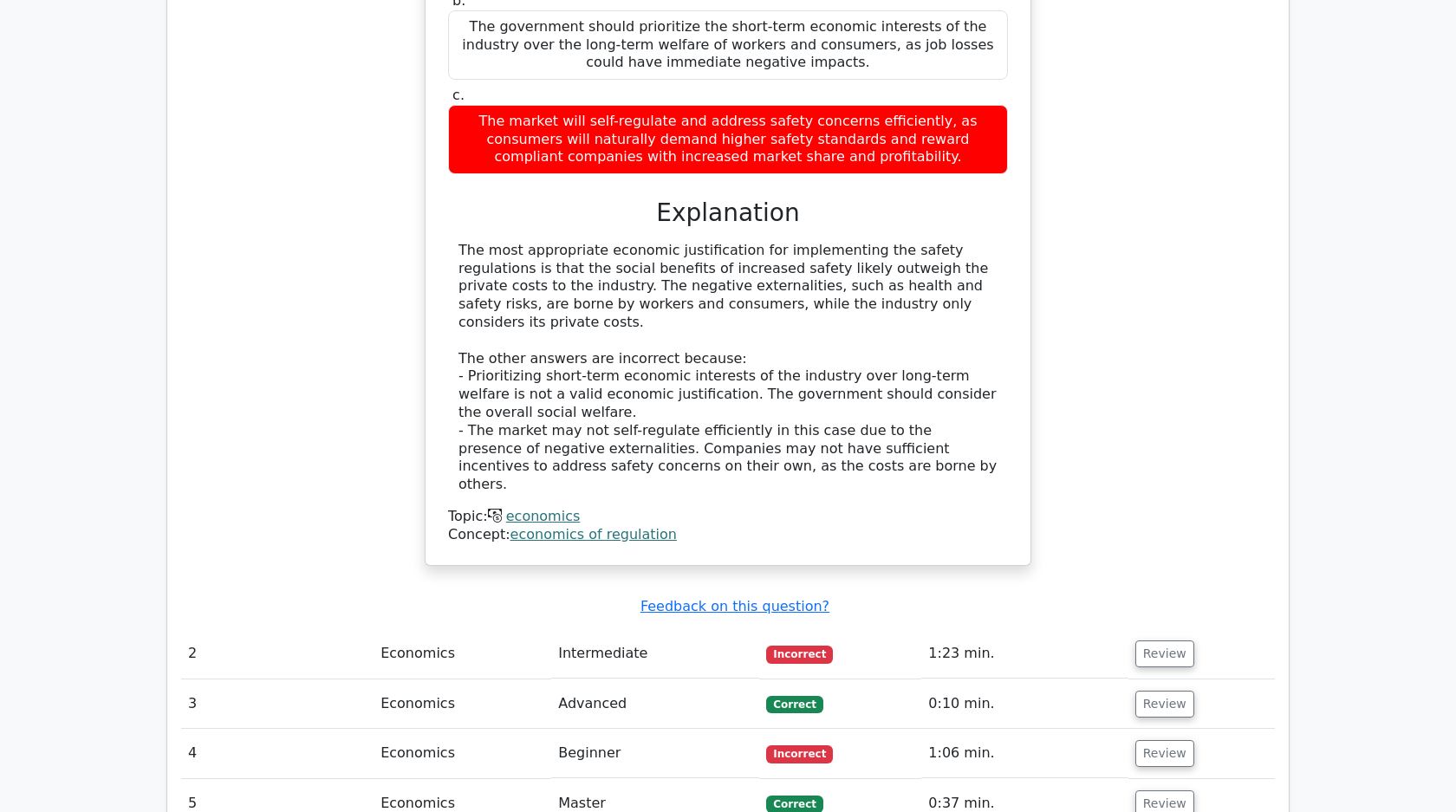
scroll to position [1316, 0]
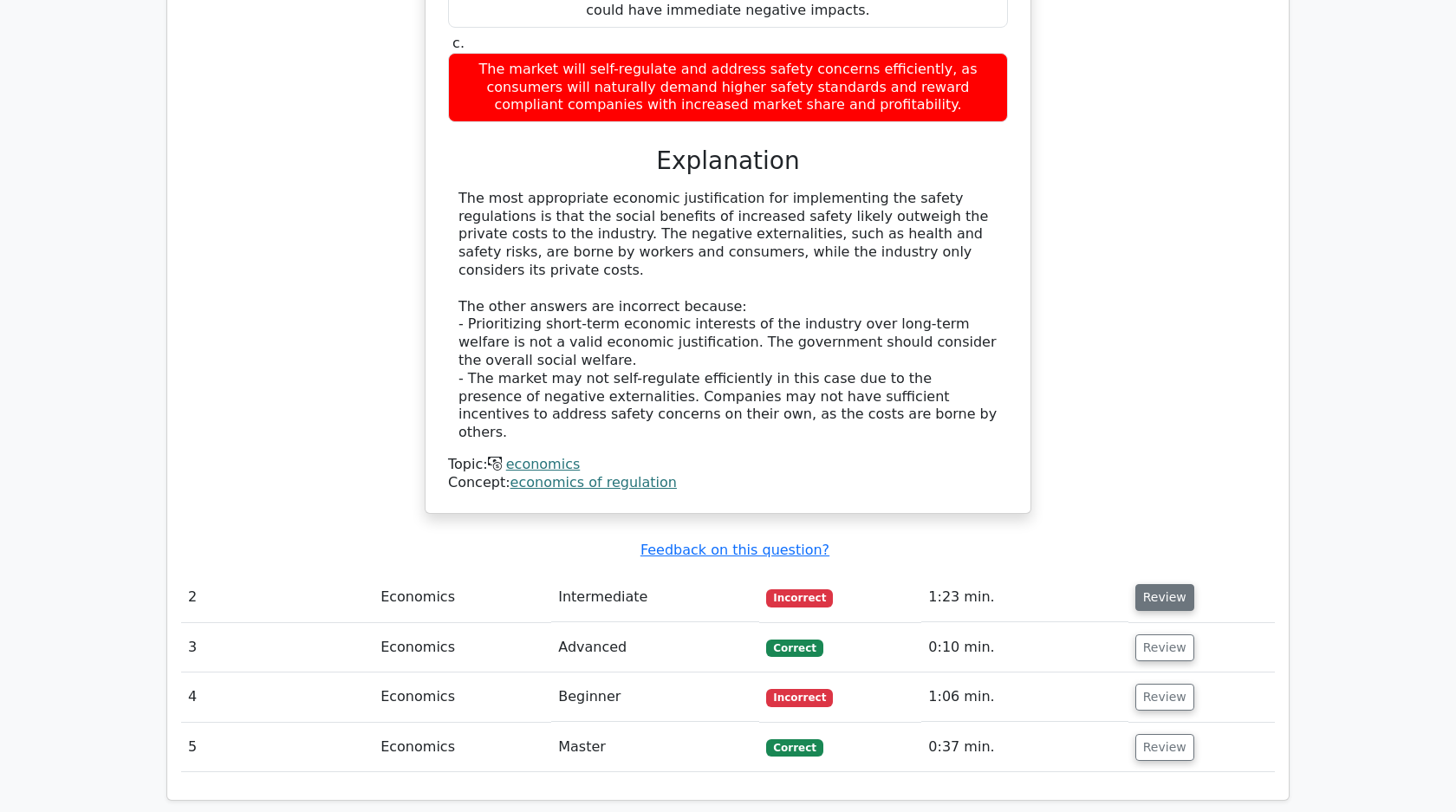
click at [1167, 584] on button "Review" at bounding box center [1164, 597] width 59 height 27
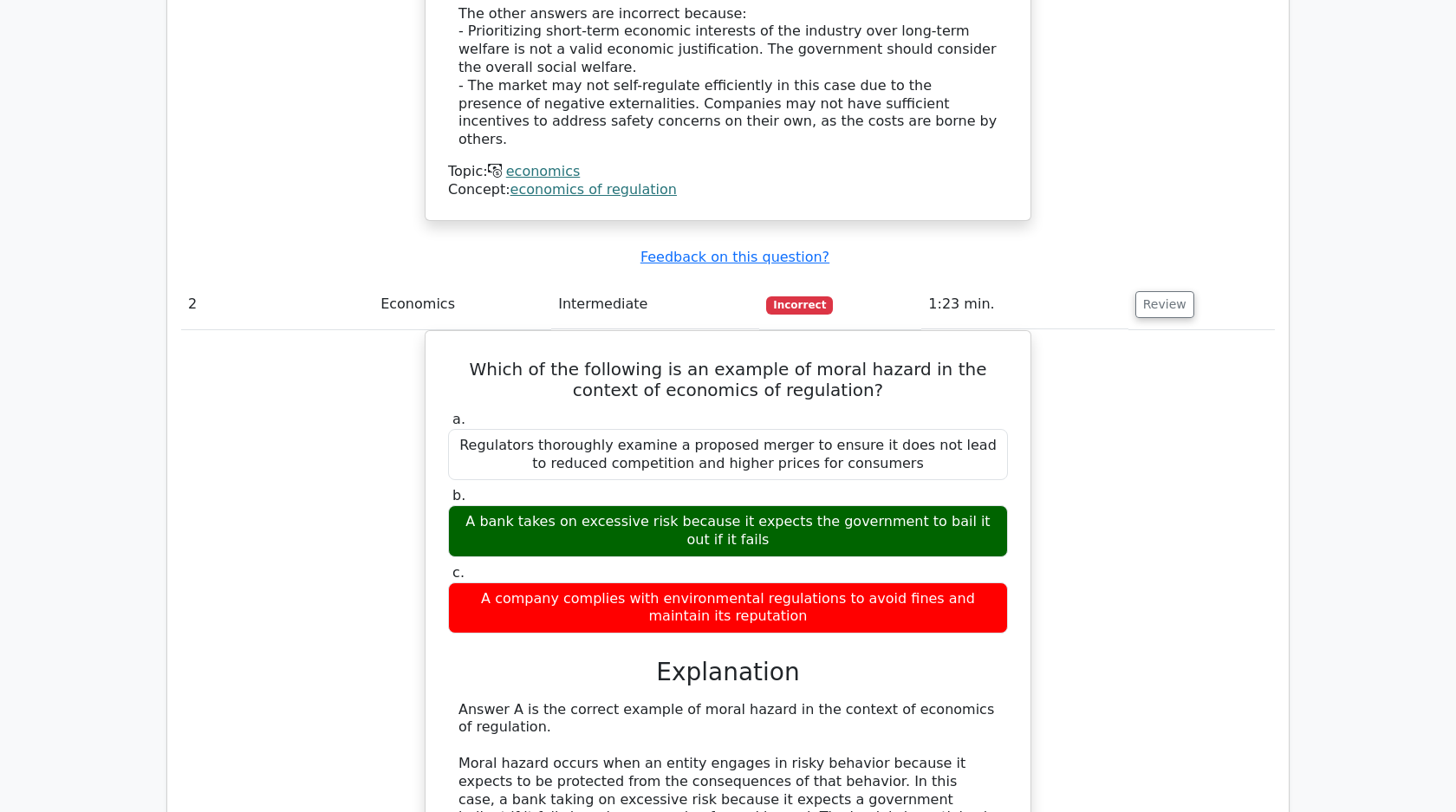
scroll to position [1679, 0]
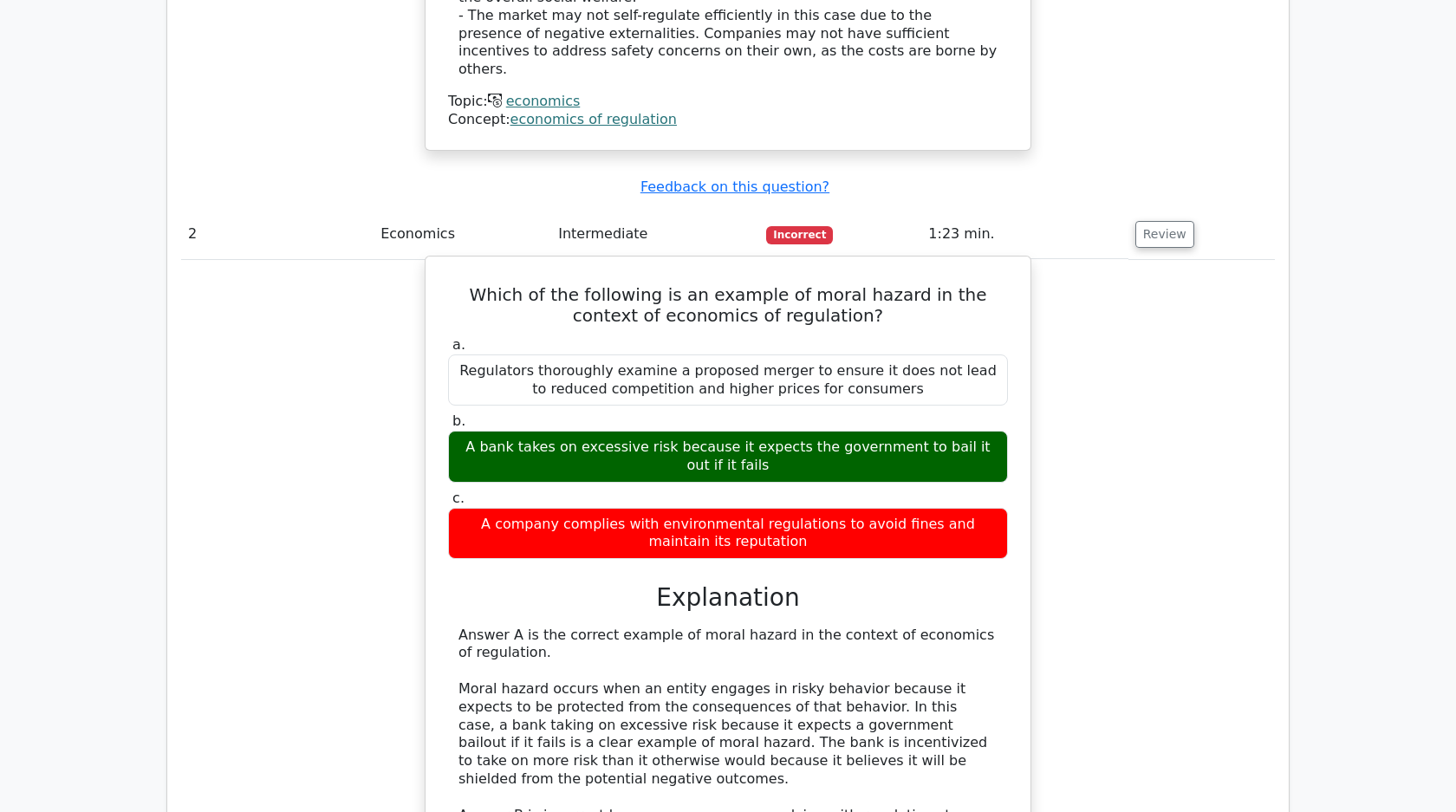
drag, startPoint x: 462, startPoint y: 236, endPoint x: 994, endPoint y: 472, distance: 582.0
click at [995, 475] on div "Which of the following is an example of moral hazard in the context of economic…" at bounding box center [727, 638] width 591 height 751
click at [530, 430] on div "A bank takes on excessive risk because it expects the government to bail it out…" at bounding box center [728, 456] width 560 height 52
drag, startPoint x: 457, startPoint y: 235, endPoint x: 781, endPoint y: 489, distance: 411.7
click at [781, 488] on div "Which of the following is an example of moral hazard in the context of economic…" at bounding box center [727, 638] width 591 height 751
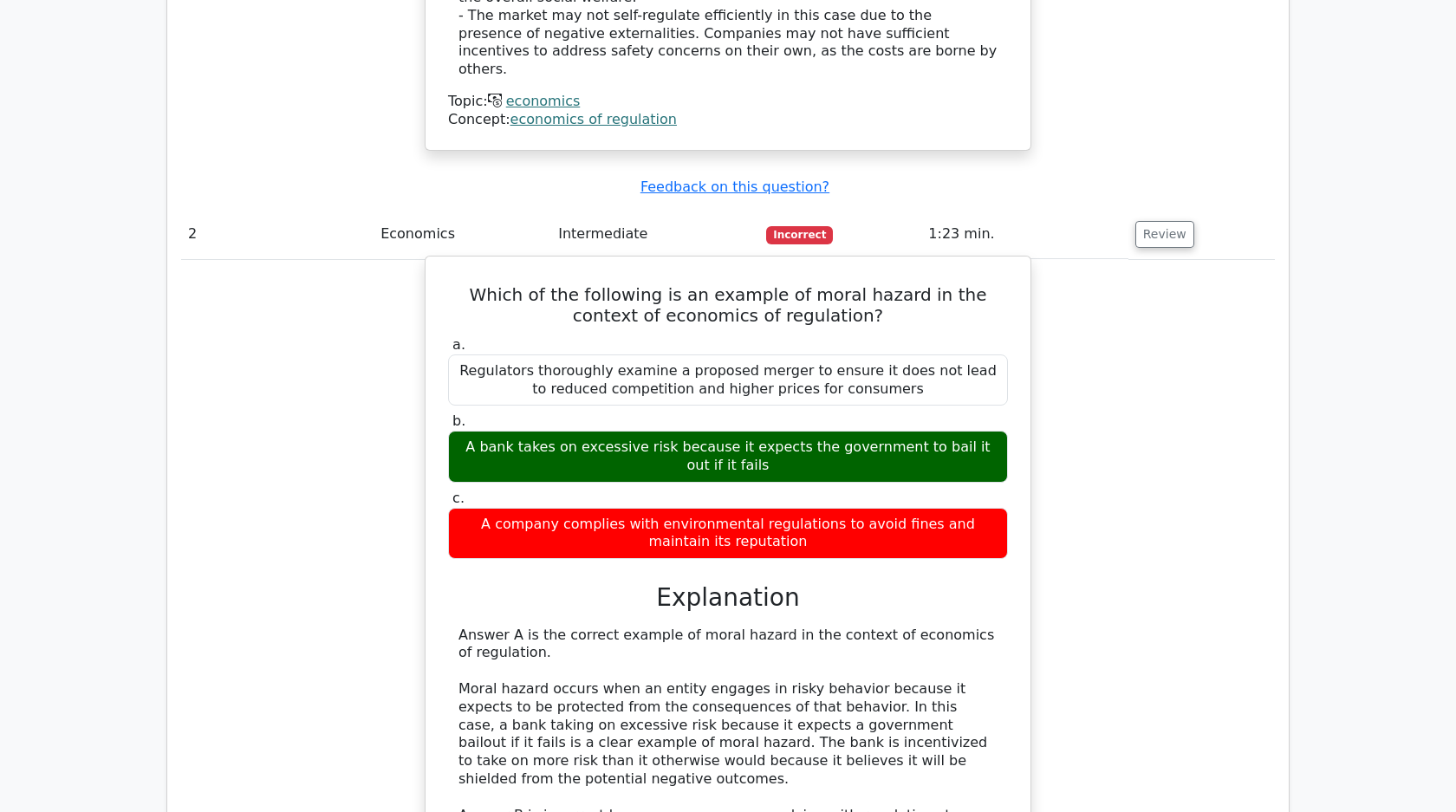
copy div "Which of the following is an example of moral hazard in the context of economic…"
click at [525, 626] on div "Answer A is the correct example of moral hazard in the context of economics of …" at bounding box center [727, 788] width 539 height 324
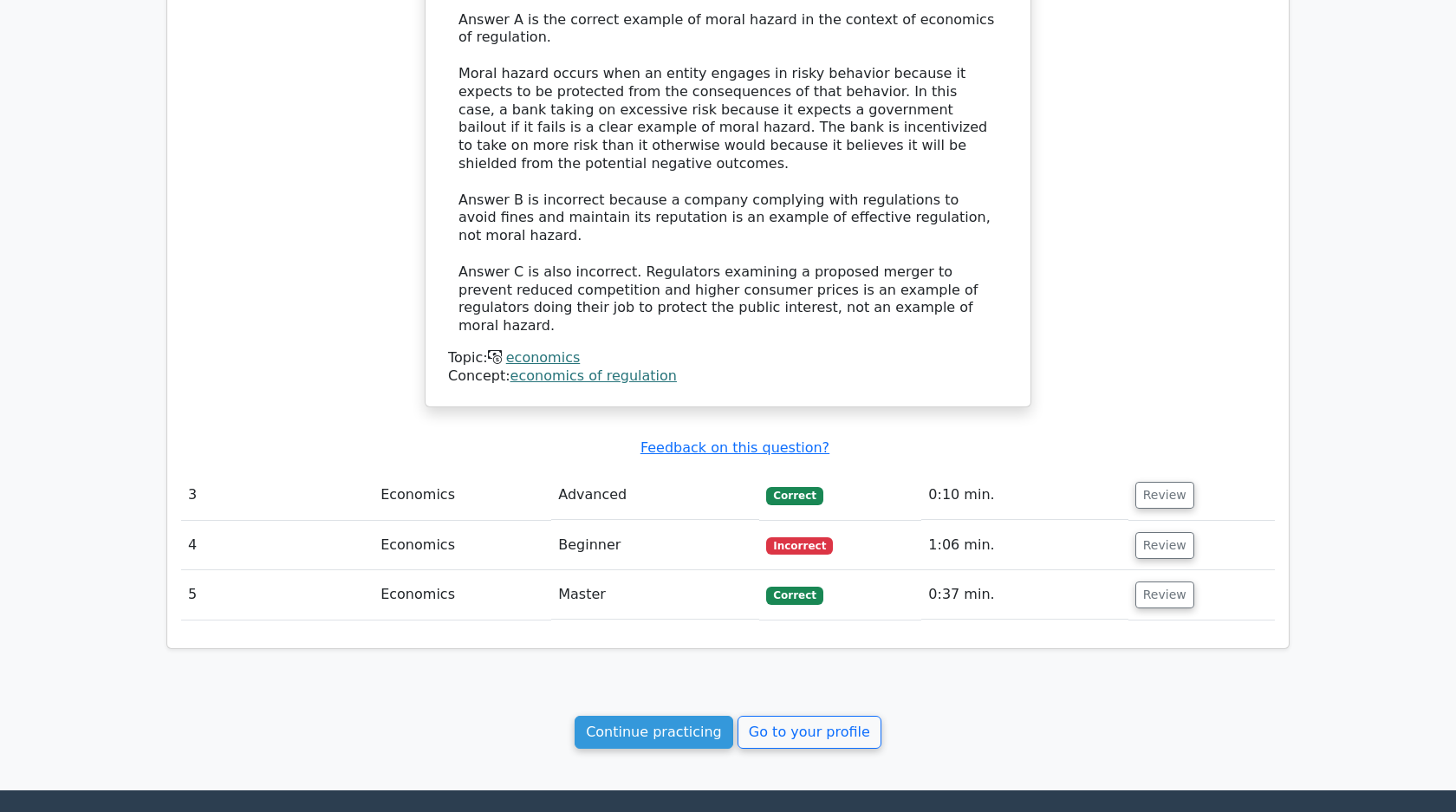
scroll to position [2366, 0]
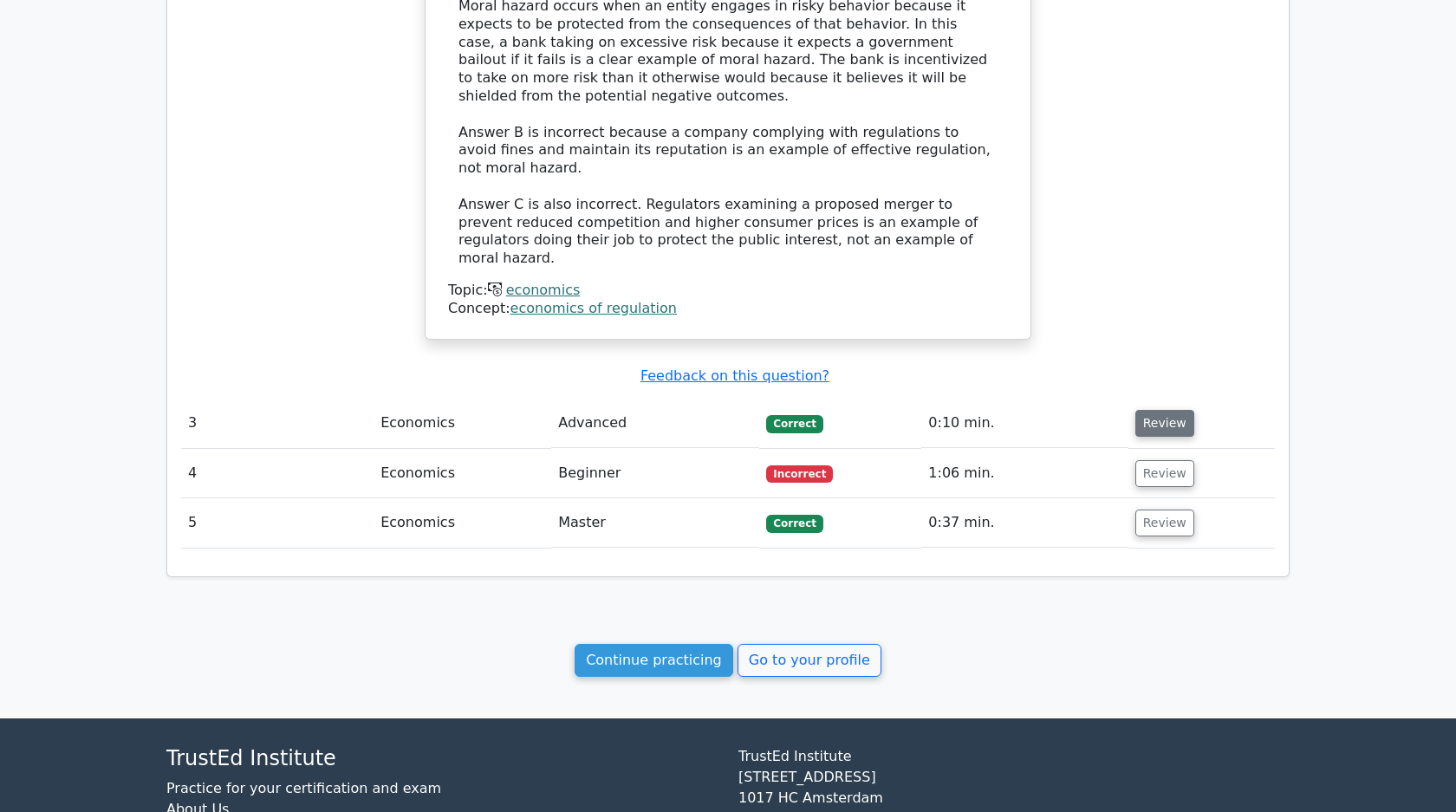
click at [1141, 410] on button "Review" at bounding box center [1164, 423] width 59 height 27
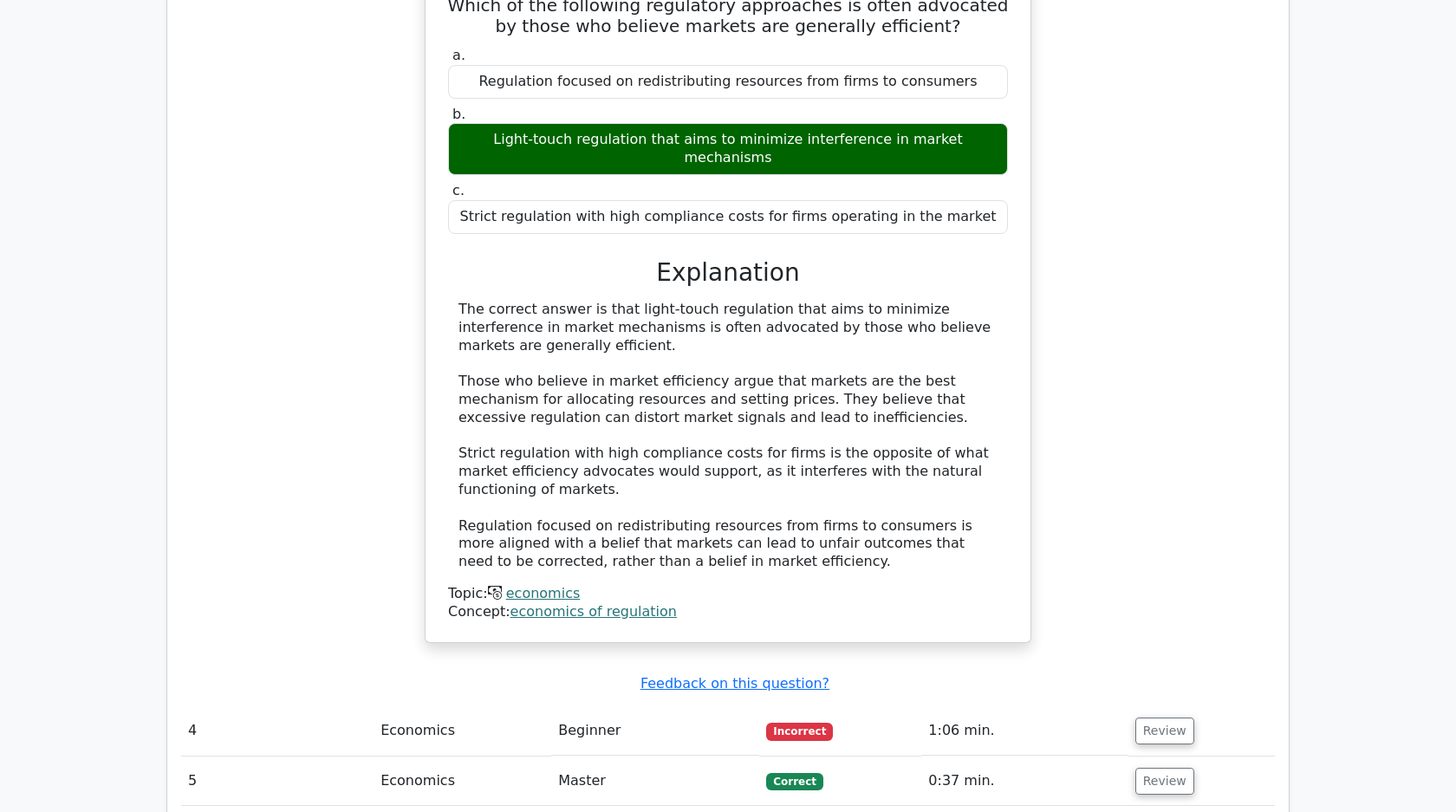
scroll to position [2997, 0]
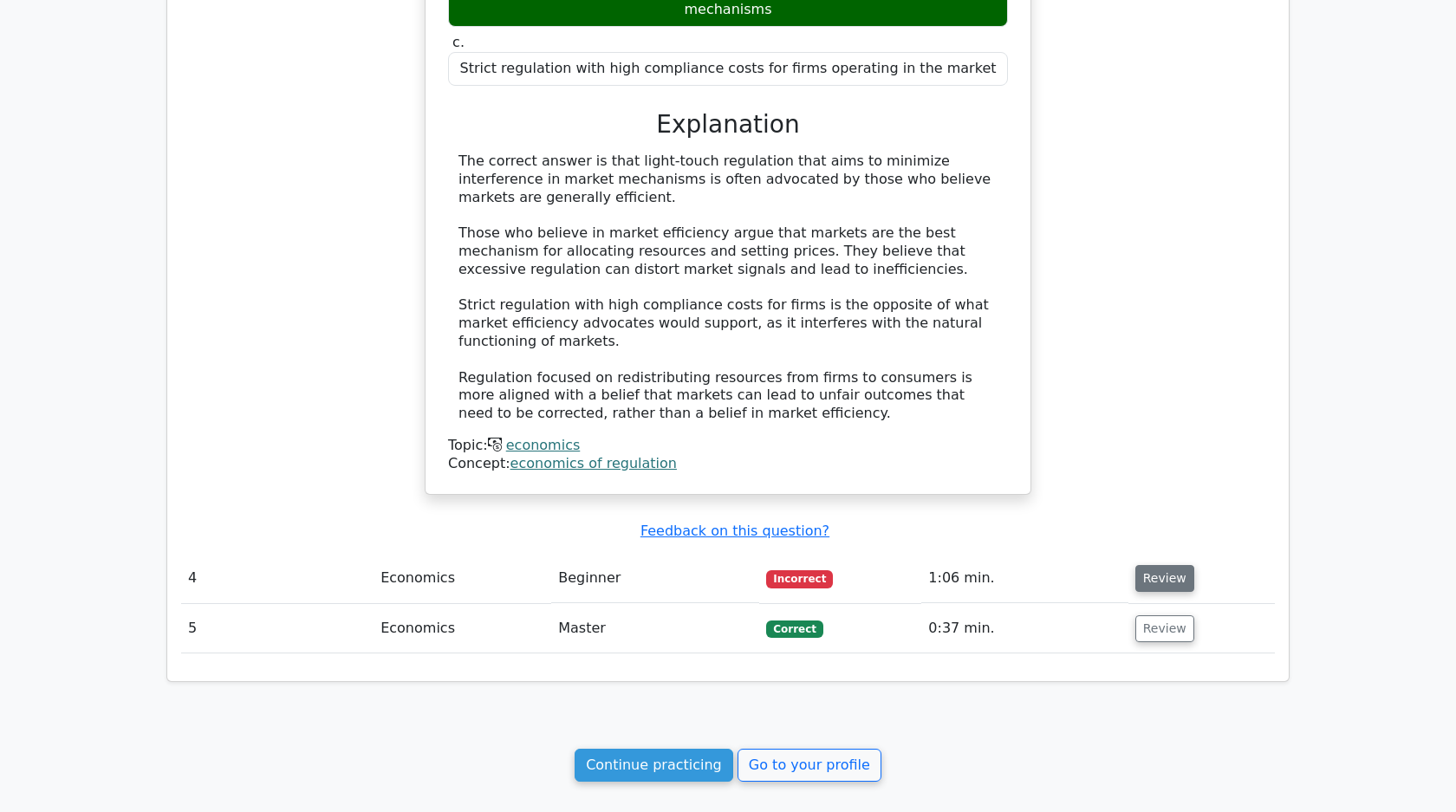
click at [1161, 565] on button "Review" at bounding box center [1164, 578] width 59 height 27
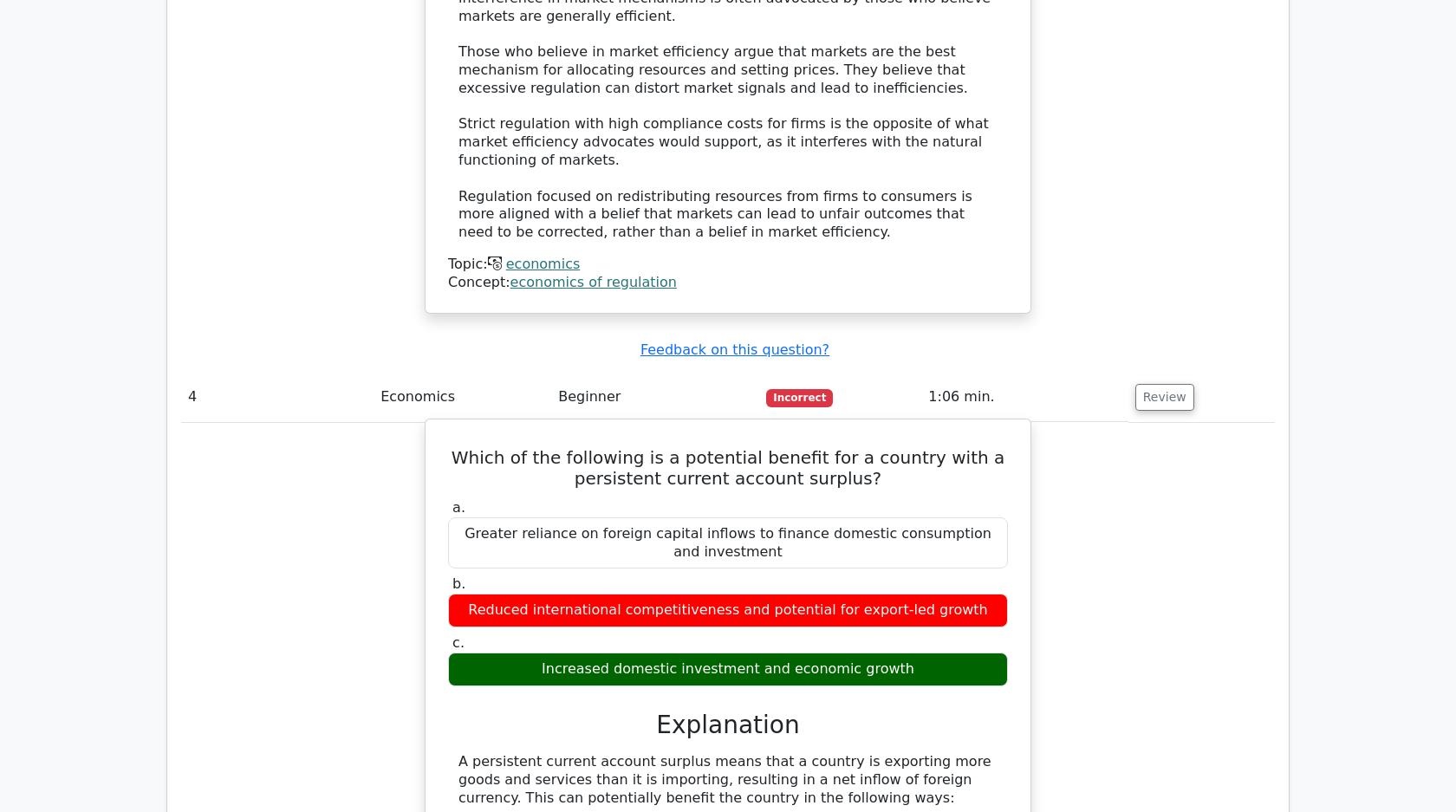
scroll to position [3180, 0]
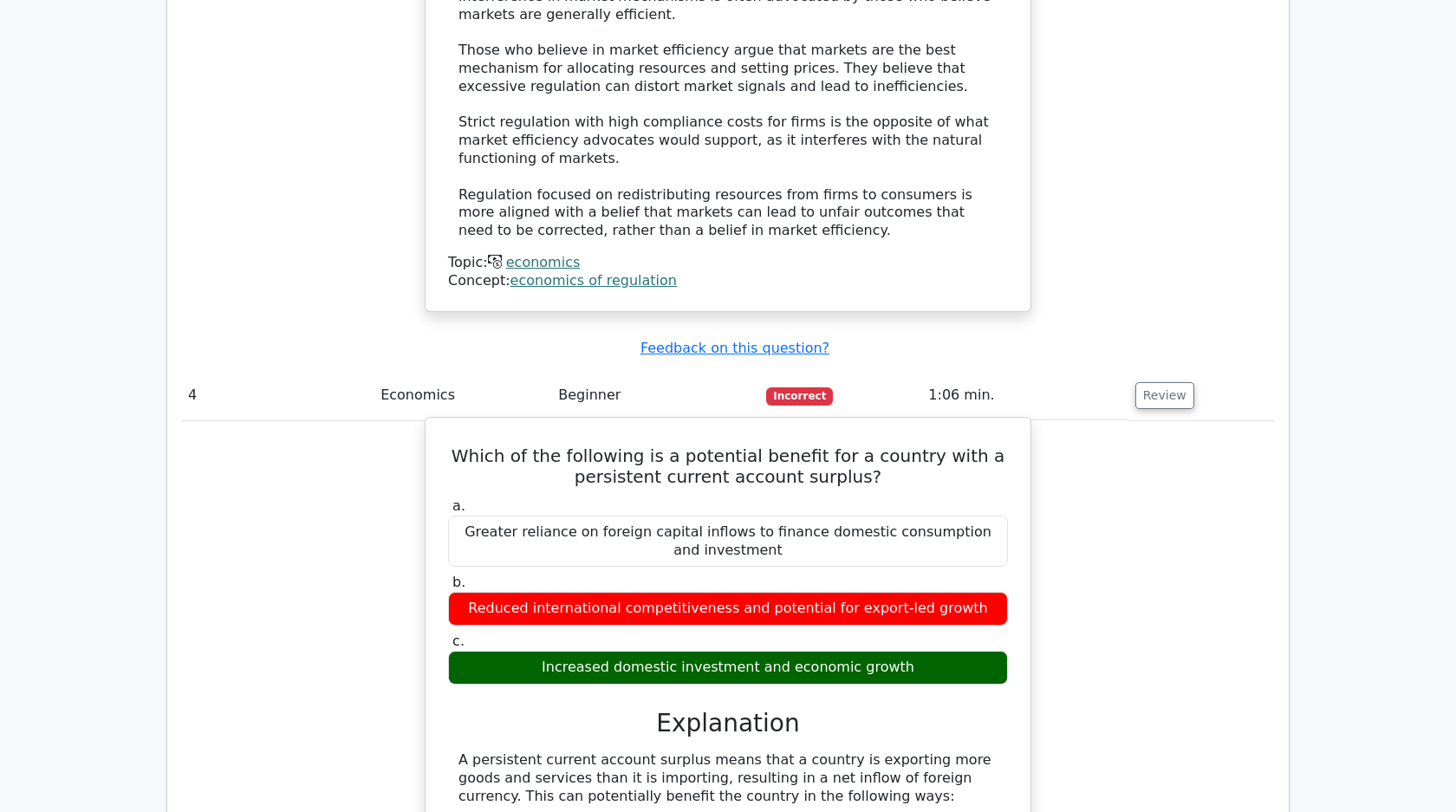
drag, startPoint x: 484, startPoint y: 332, endPoint x: 945, endPoint y: 534, distance: 503.3
click at [946, 535] on div "Which of the following is a potential benefit for a country with a persistent c…" at bounding box center [727, 818] width 591 height 787
copy div "Which of the following is a potential benefit for a country with a persistent c…"
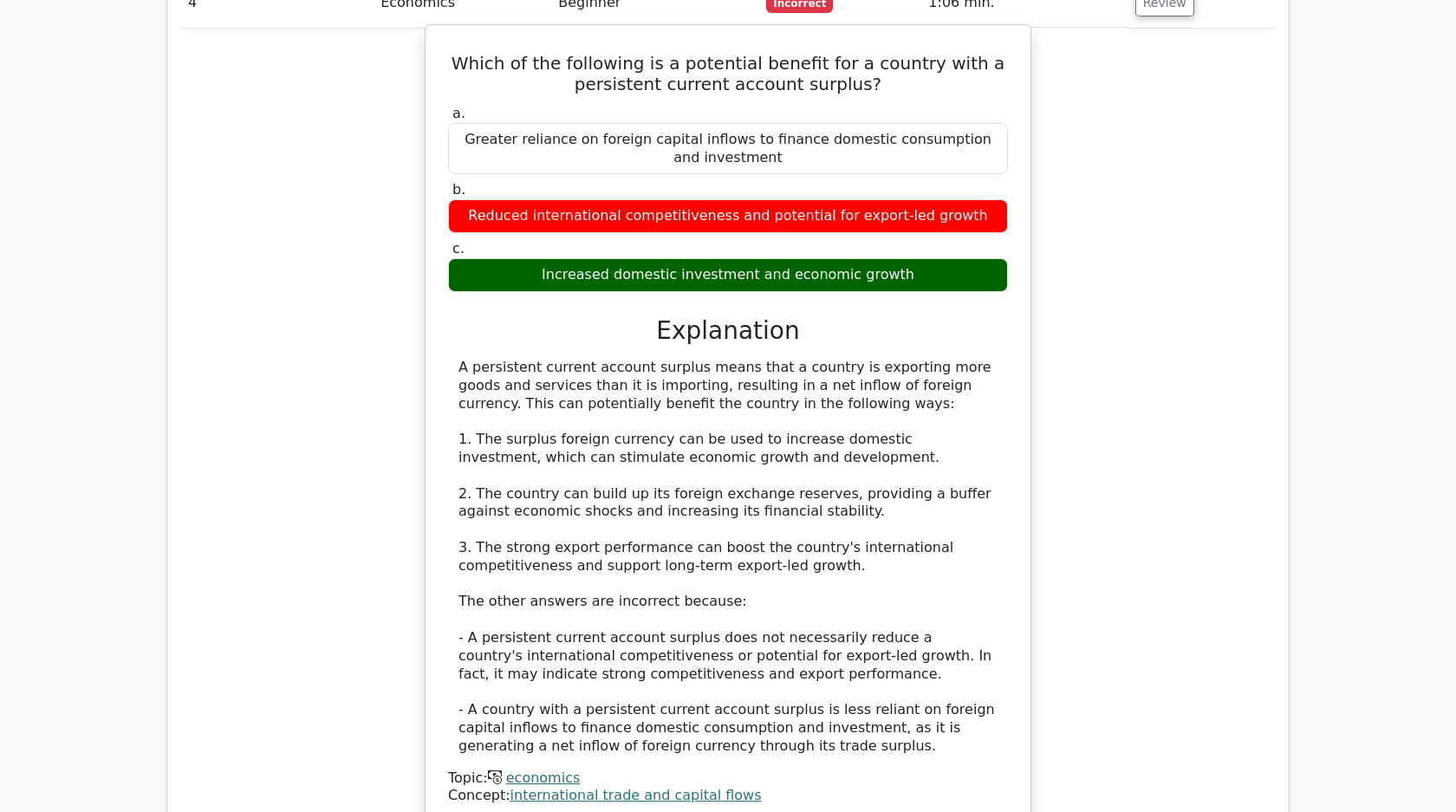
scroll to position [3775, 0]
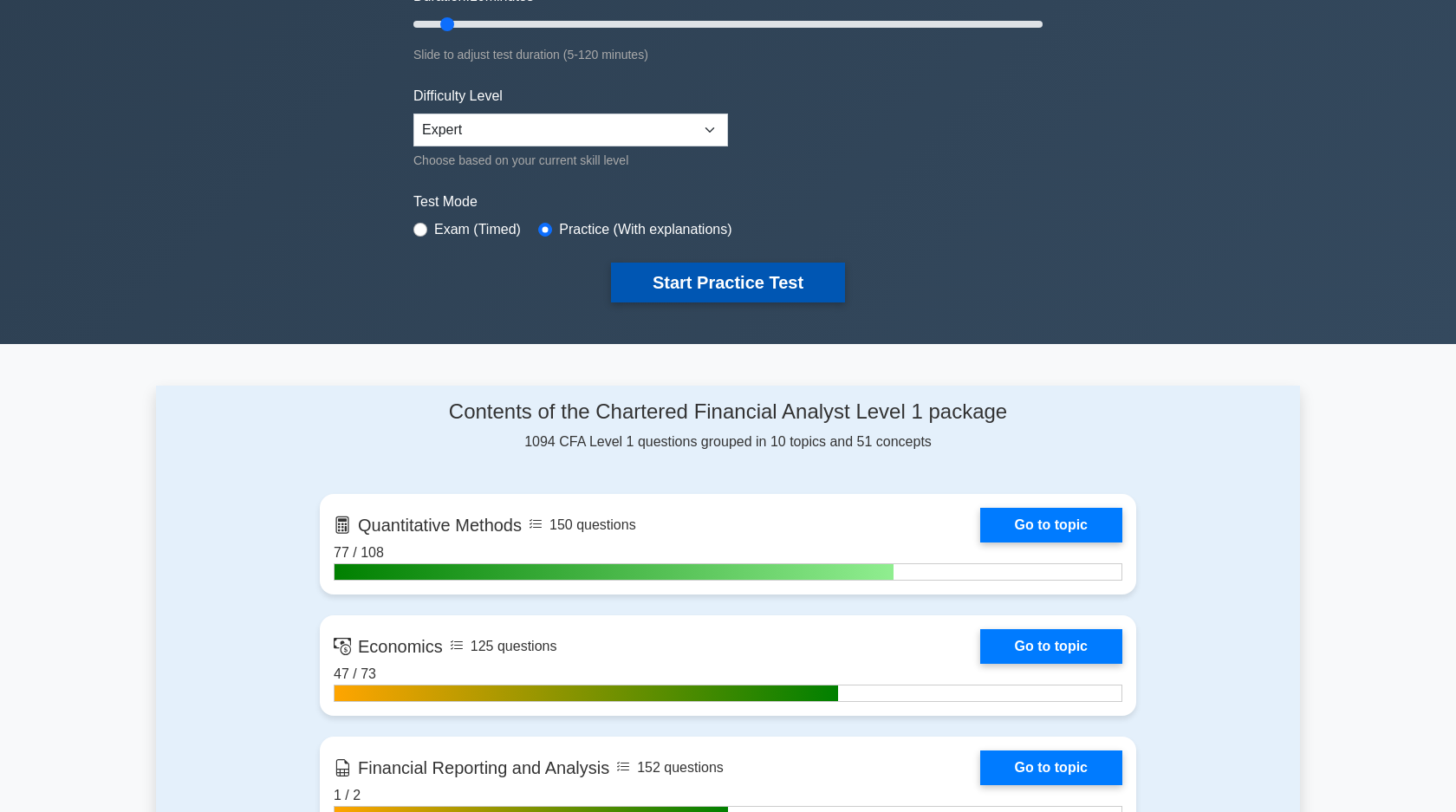
scroll to position [381, 0]
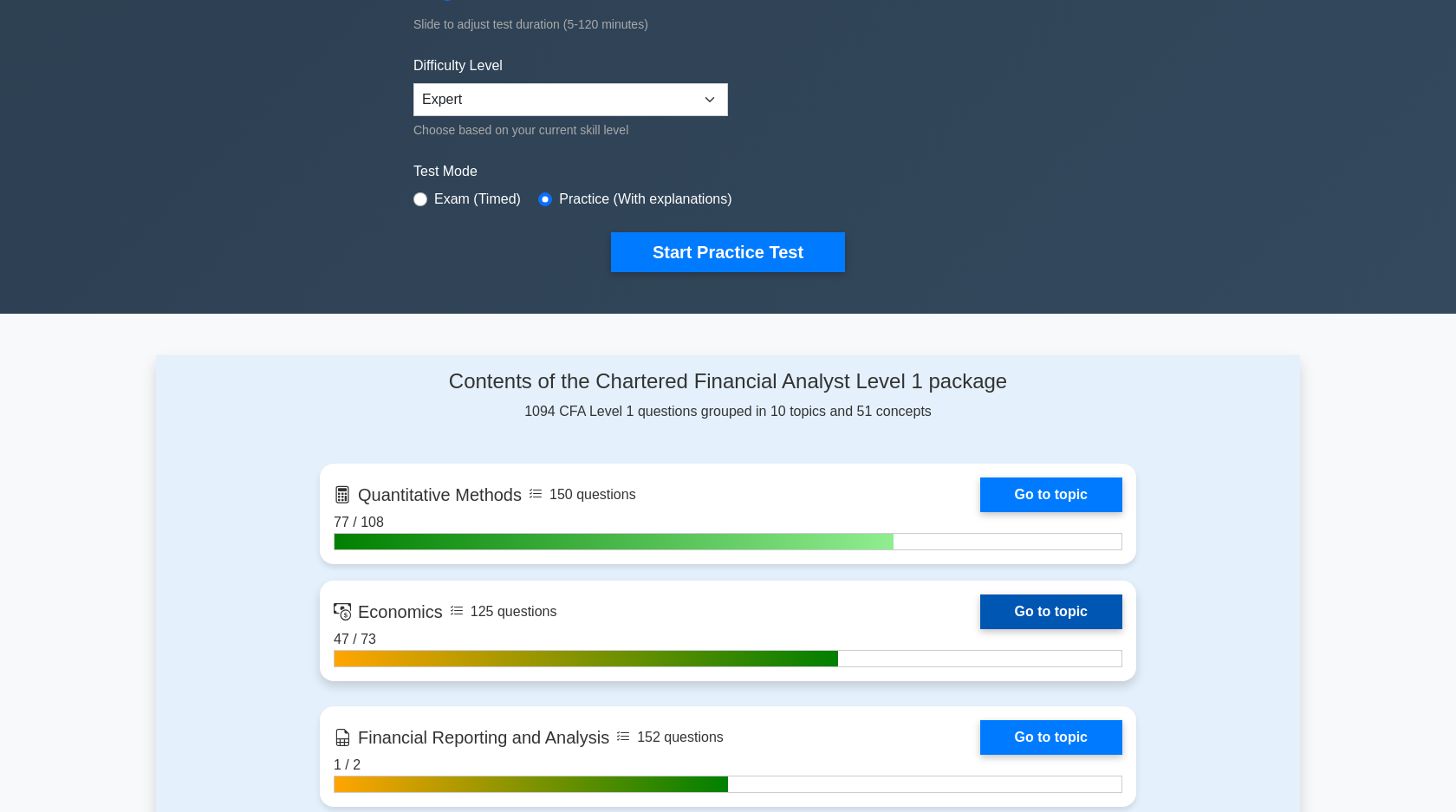
click at [1043, 608] on link "Go to topic" at bounding box center [1051, 611] width 142 height 35
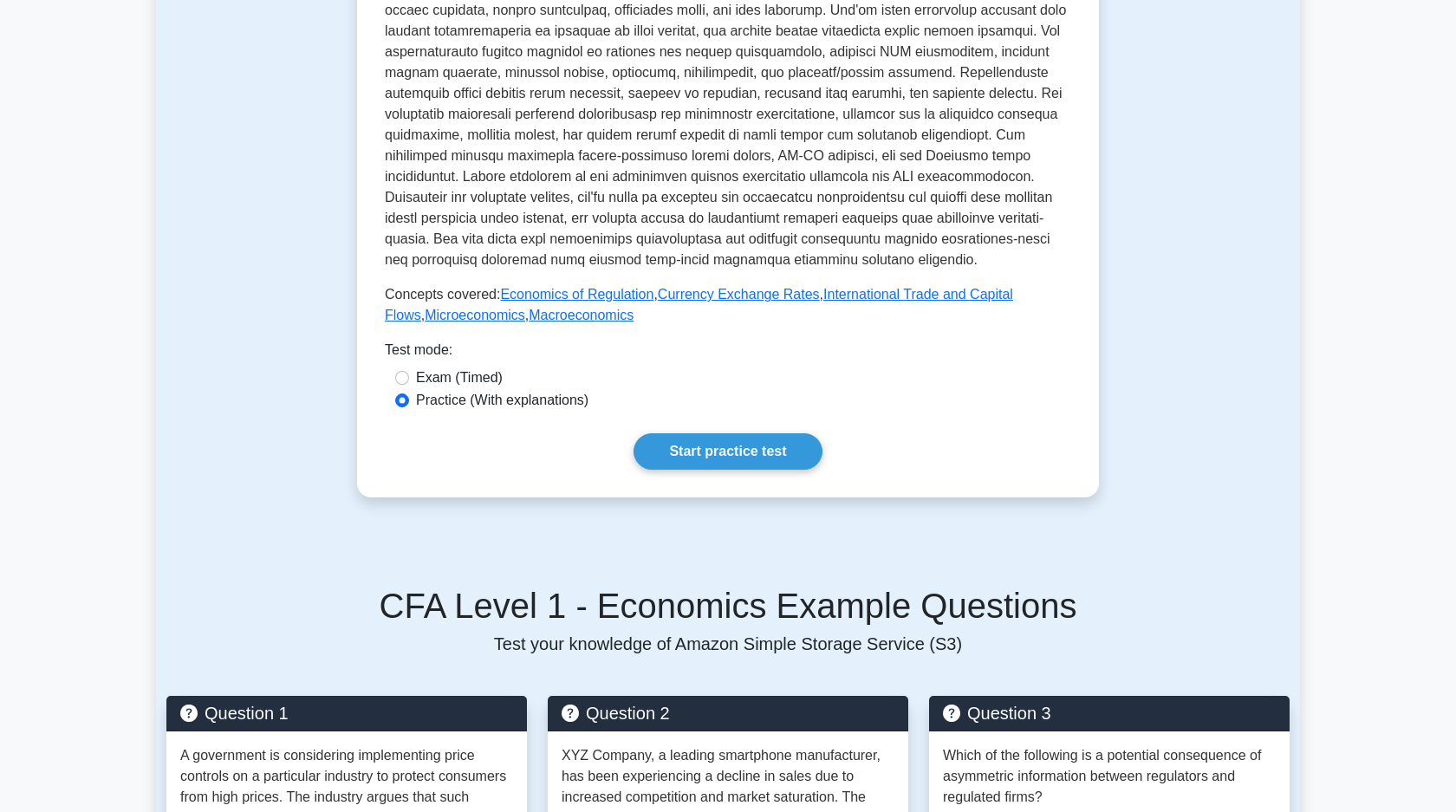
scroll to position [576, 0]
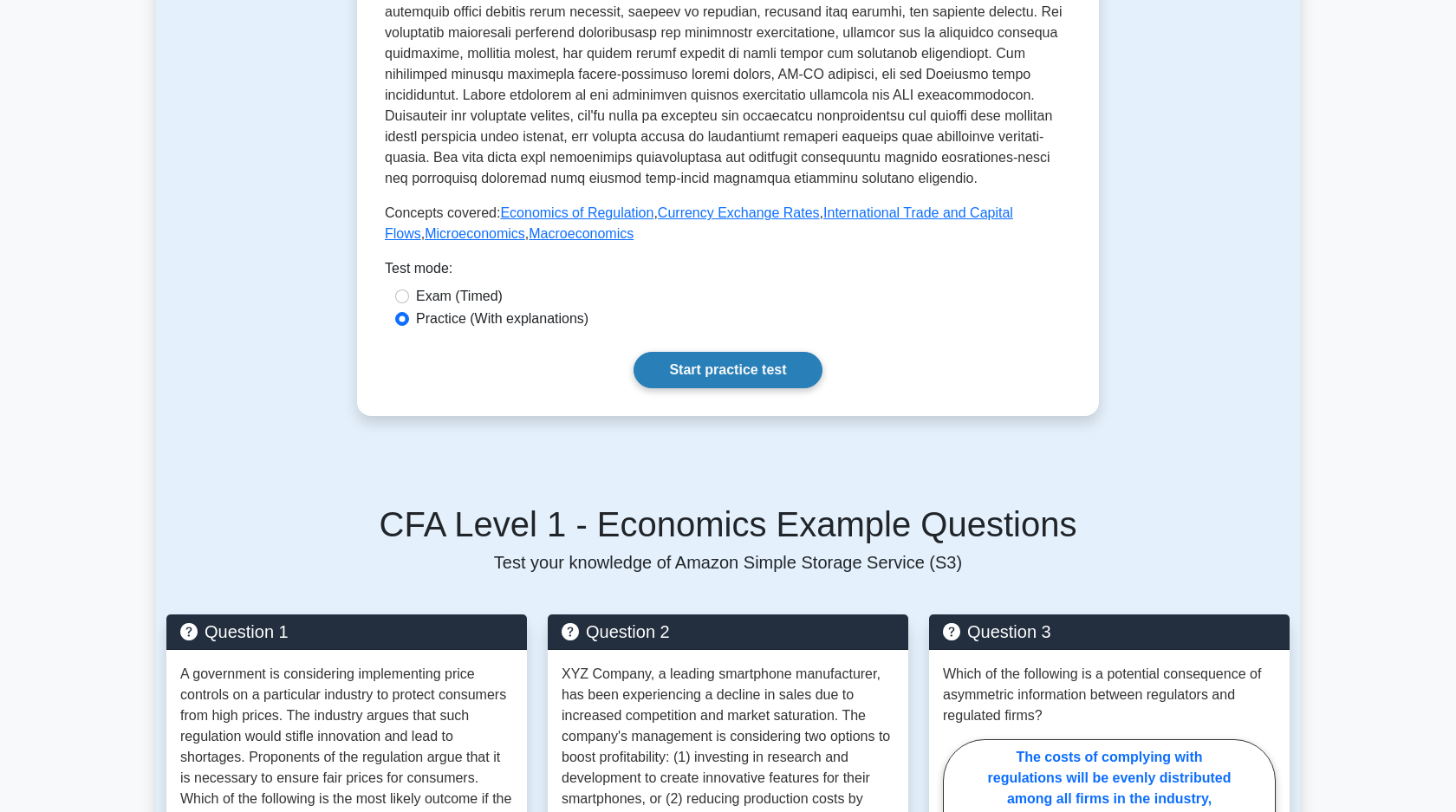
click at [763, 373] on link "Start practice test" at bounding box center [727, 370] width 188 height 36
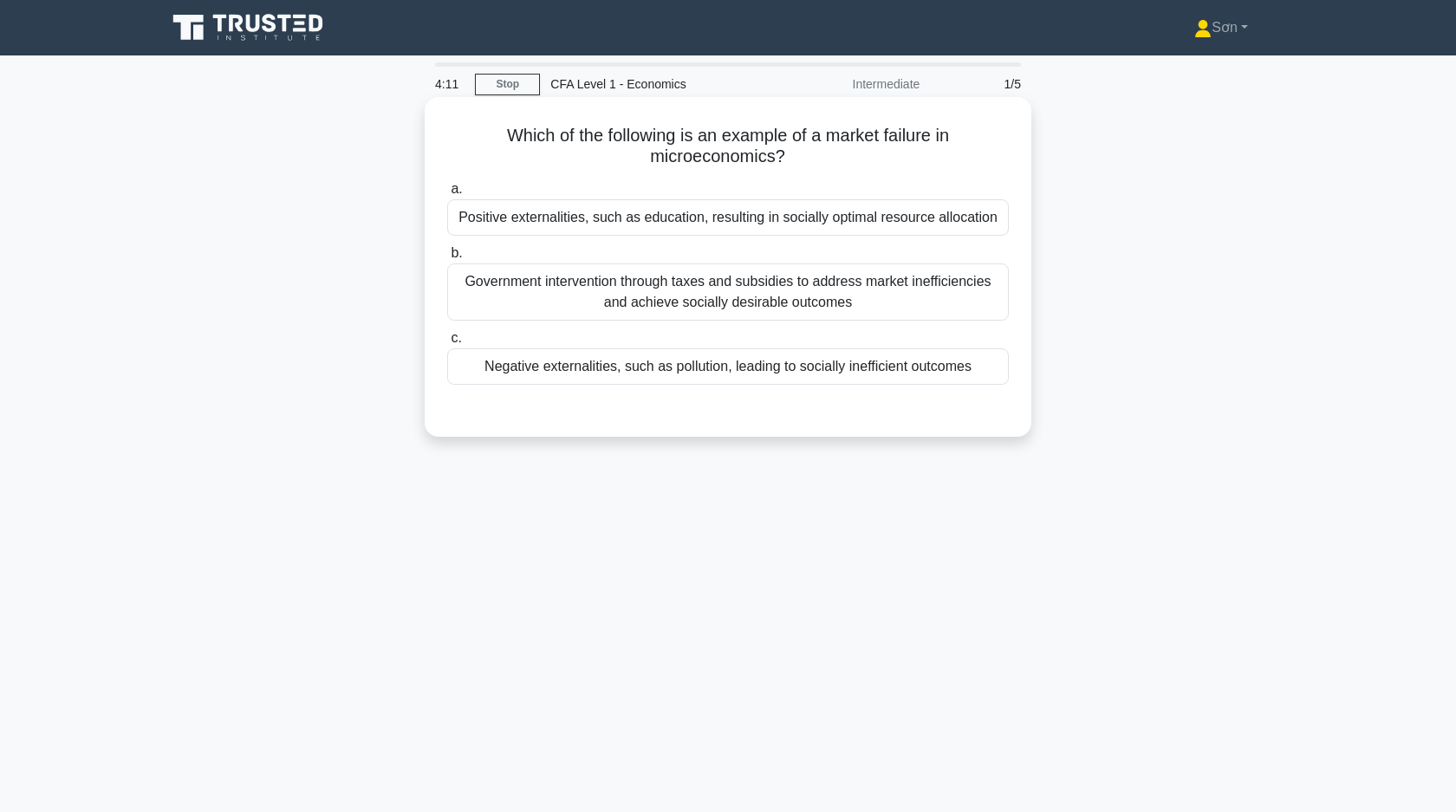
drag, startPoint x: 454, startPoint y: 279, endPoint x: 864, endPoint y: 301, distance: 410.6
click at [864, 301] on div "Government intervention through taxes and subsidies to address market inefficie…" at bounding box center [728, 291] width 562 height 57
click at [547, 165] on h5 "Which of the following is an example of a market failure in microeconomics? .sp…" at bounding box center [727, 147] width 565 height 43
drag, startPoint x: 470, startPoint y: 133, endPoint x: 982, endPoint y: 374, distance: 565.9
click at [982, 374] on div "Which of the following is an example of a market failure in microeconomics? .sp…" at bounding box center [727, 266] width 593 height 326
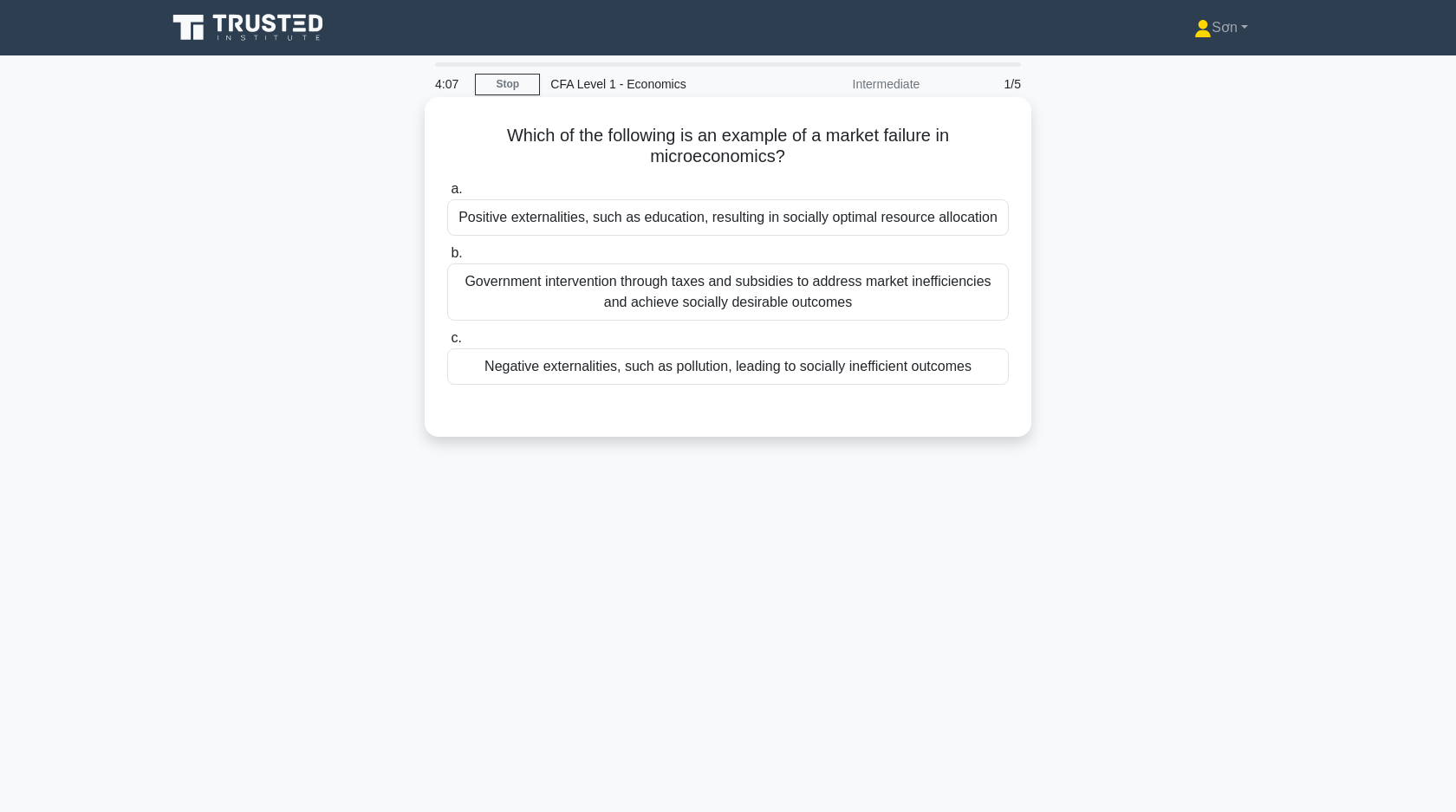
copy div "Which of the following is an example of a market failure in microeconomics? .sp…"
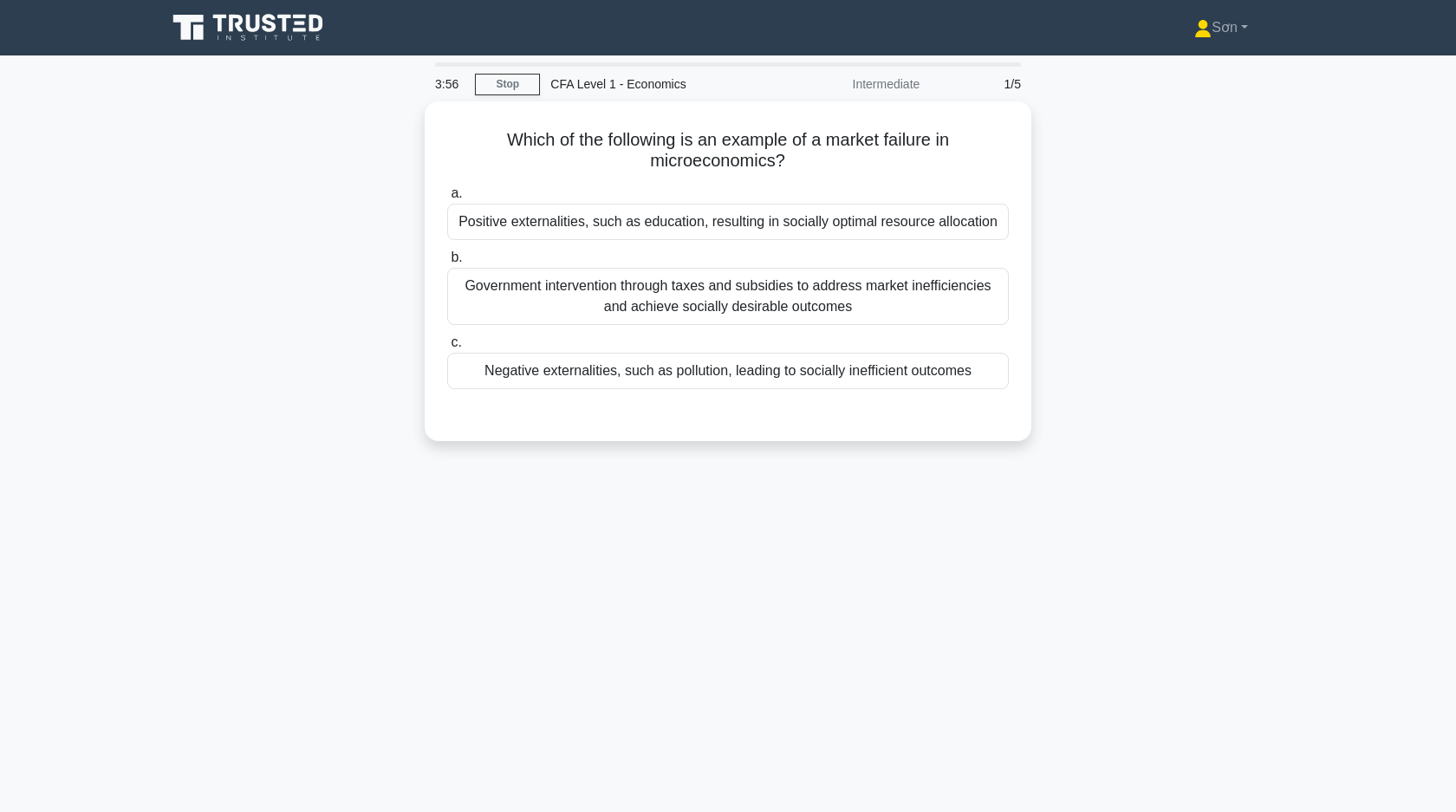
click at [620, 474] on div "3:56 Stop CFA Level 1 - Economics Intermediate 1/5 Which of the following is an…" at bounding box center [727, 496] width 1143 height 866
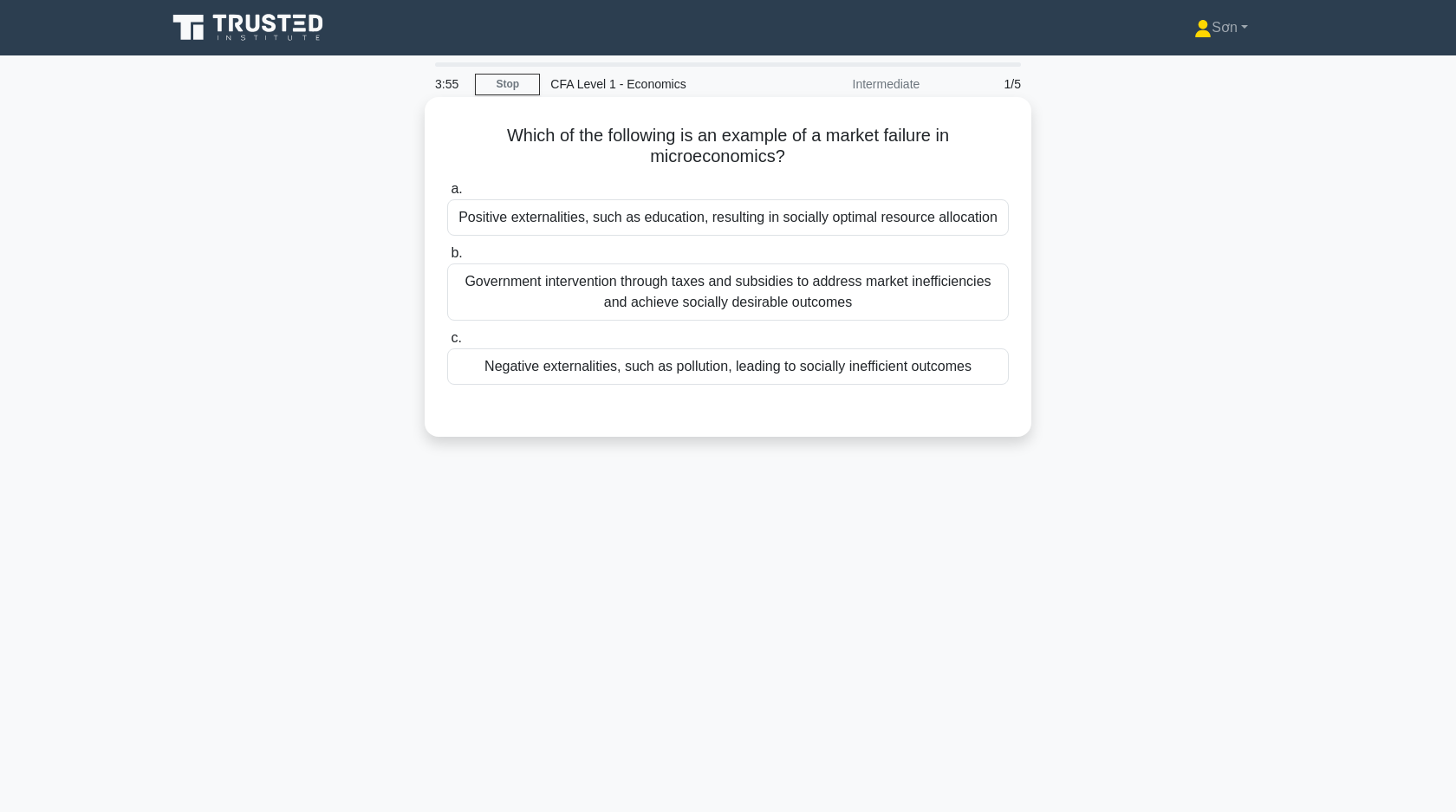
click at [523, 373] on div "Negative externalities, such as pollution, leading to socially inefficient outc…" at bounding box center [728, 366] width 562 height 36
click at [447, 344] on input "c. Negative externalities, such as pollution, leading to socially inefficient o…" at bounding box center [447, 338] width 0 height 11
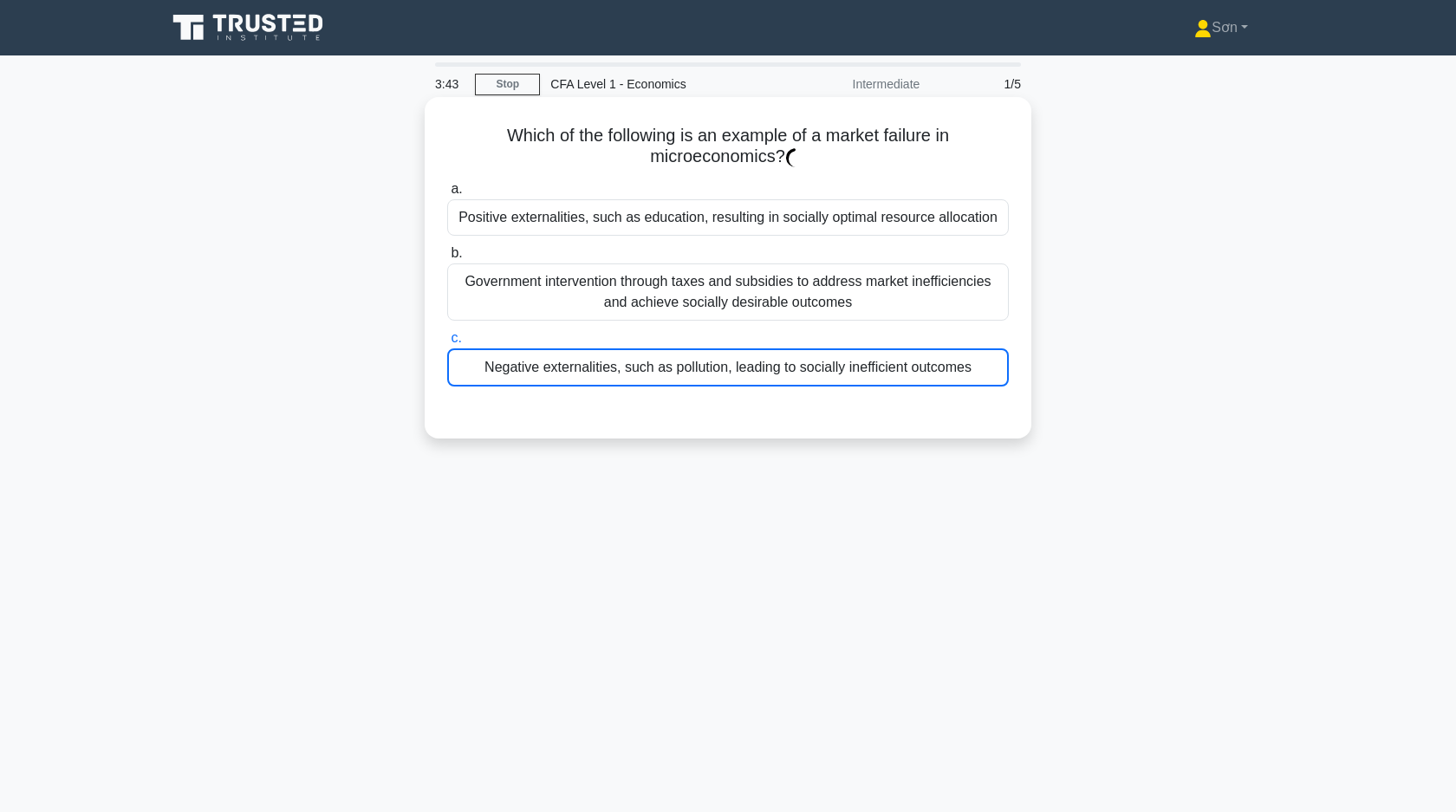
click at [739, 369] on div "Negative externalities, such as pollution, leading to socially inefficient outc…" at bounding box center [728, 367] width 562 height 38
click at [447, 344] on input "c. Negative externalities, such as pollution, leading to socially inefficient o…" at bounding box center [447, 338] width 0 height 11
click at [739, 369] on div "Negative externalities, such as pollution, leading to socially inefficient outc…" at bounding box center [728, 367] width 562 height 38
click at [447, 344] on input "c. Negative externalities, such as pollution, leading to socially inefficient o…" at bounding box center [447, 338] width 0 height 11
click at [739, 369] on div "Negative externalities, such as pollution, leading to socially inefficient outc…" at bounding box center [728, 367] width 562 height 38
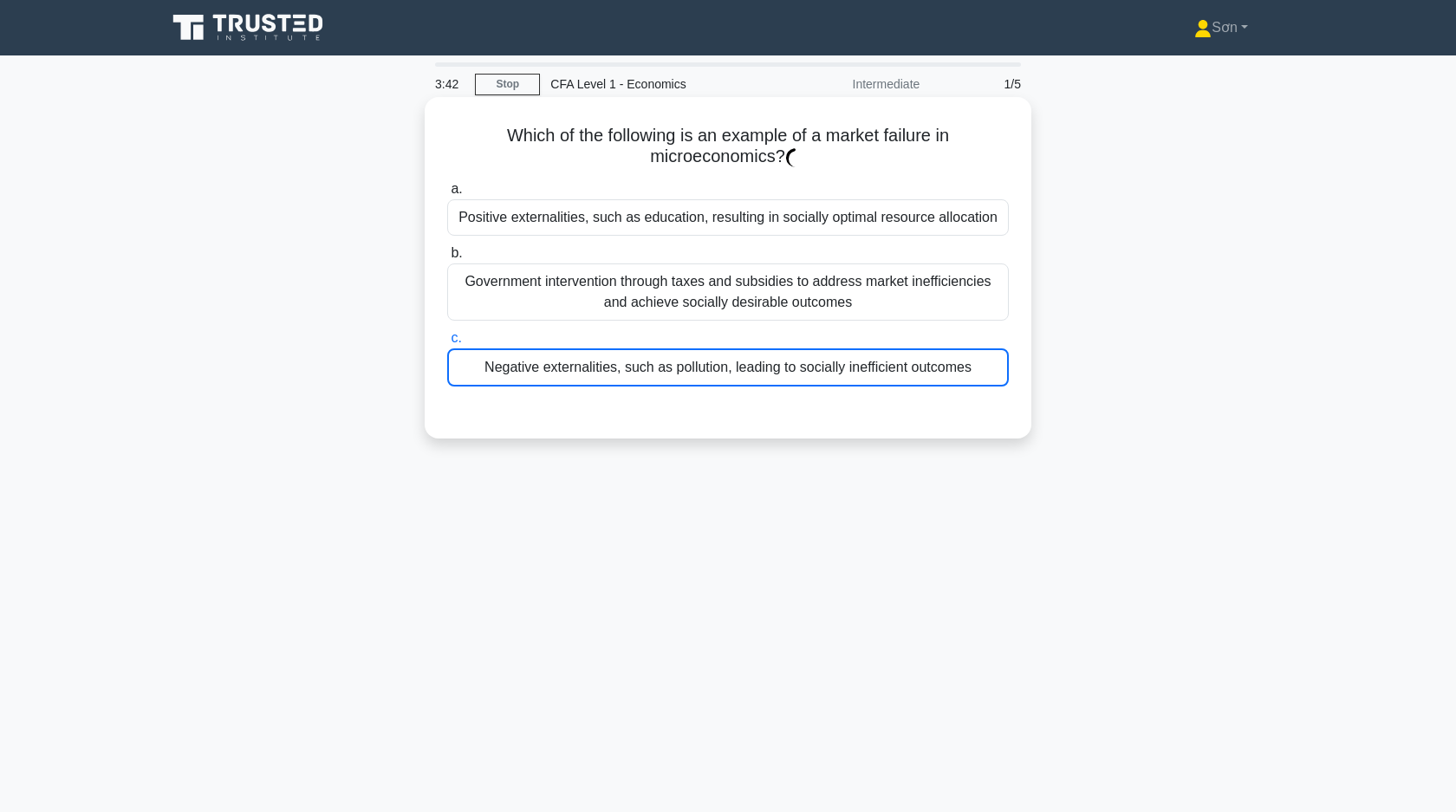
click at [447, 344] on input "c. Negative externalities, such as pollution, leading to socially inefficient o…" at bounding box center [447, 338] width 0 height 11
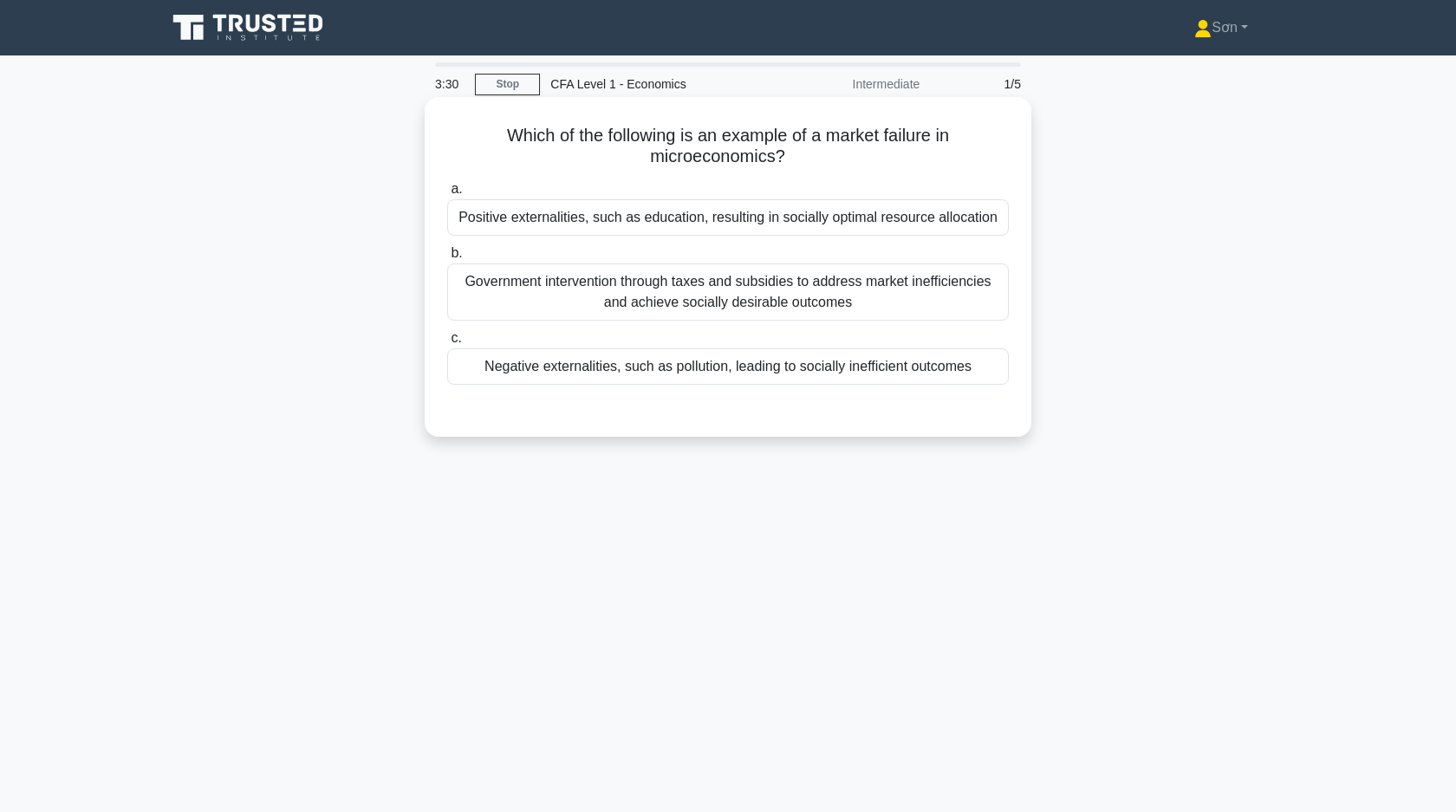
click at [571, 368] on div "Negative externalities, such as pollution, leading to socially inefficient outc…" at bounding box center [728, 366] width 562 height 36
click at [447, 344] on input "c. Negative externalities, such as pollution, leading to socially inefficient o…" at bounding box center [447, 338] width 0 height 11
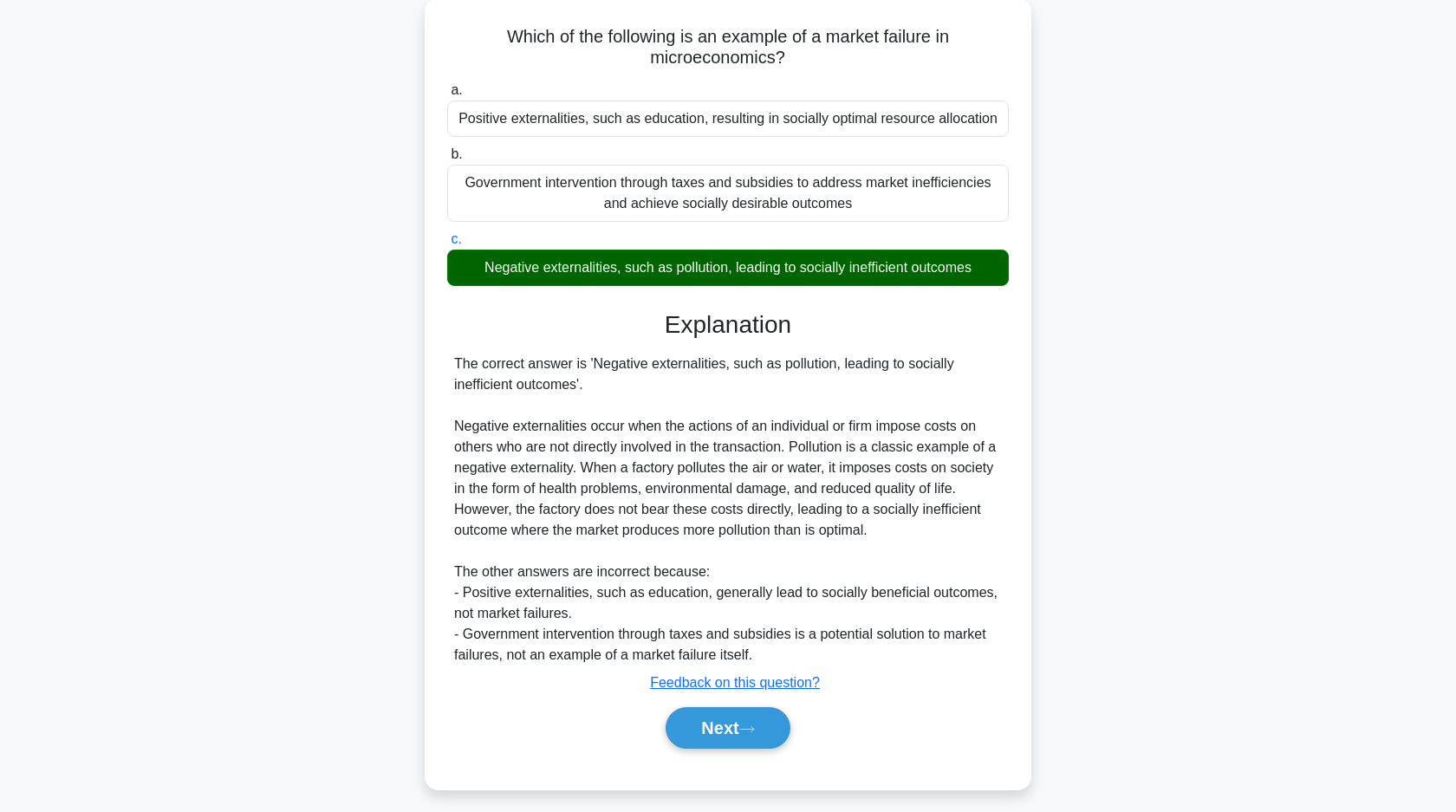
scroll to position [124, 0]
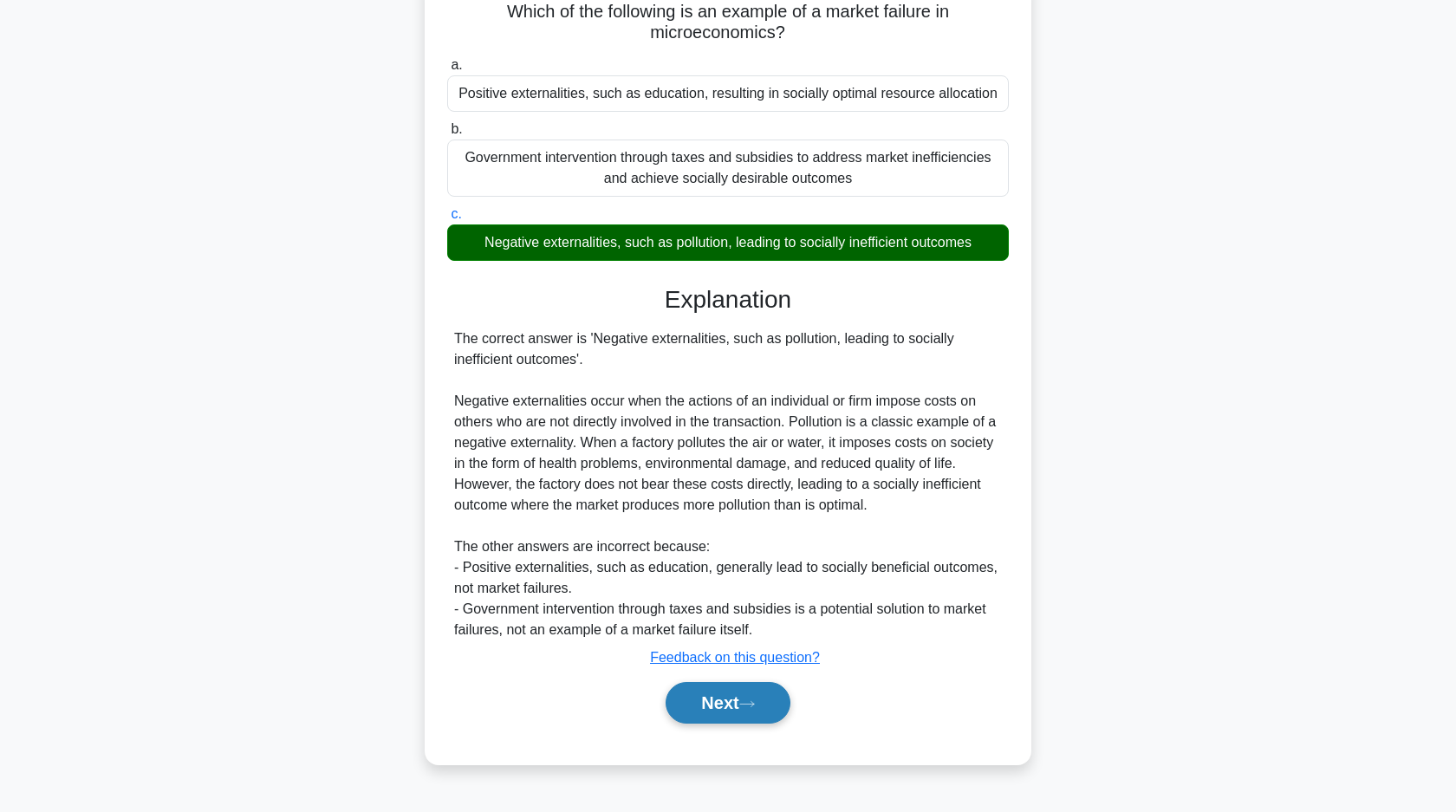
click at [731, 707] on button "Next" at bounding box center [727, 703] width 124 height 42
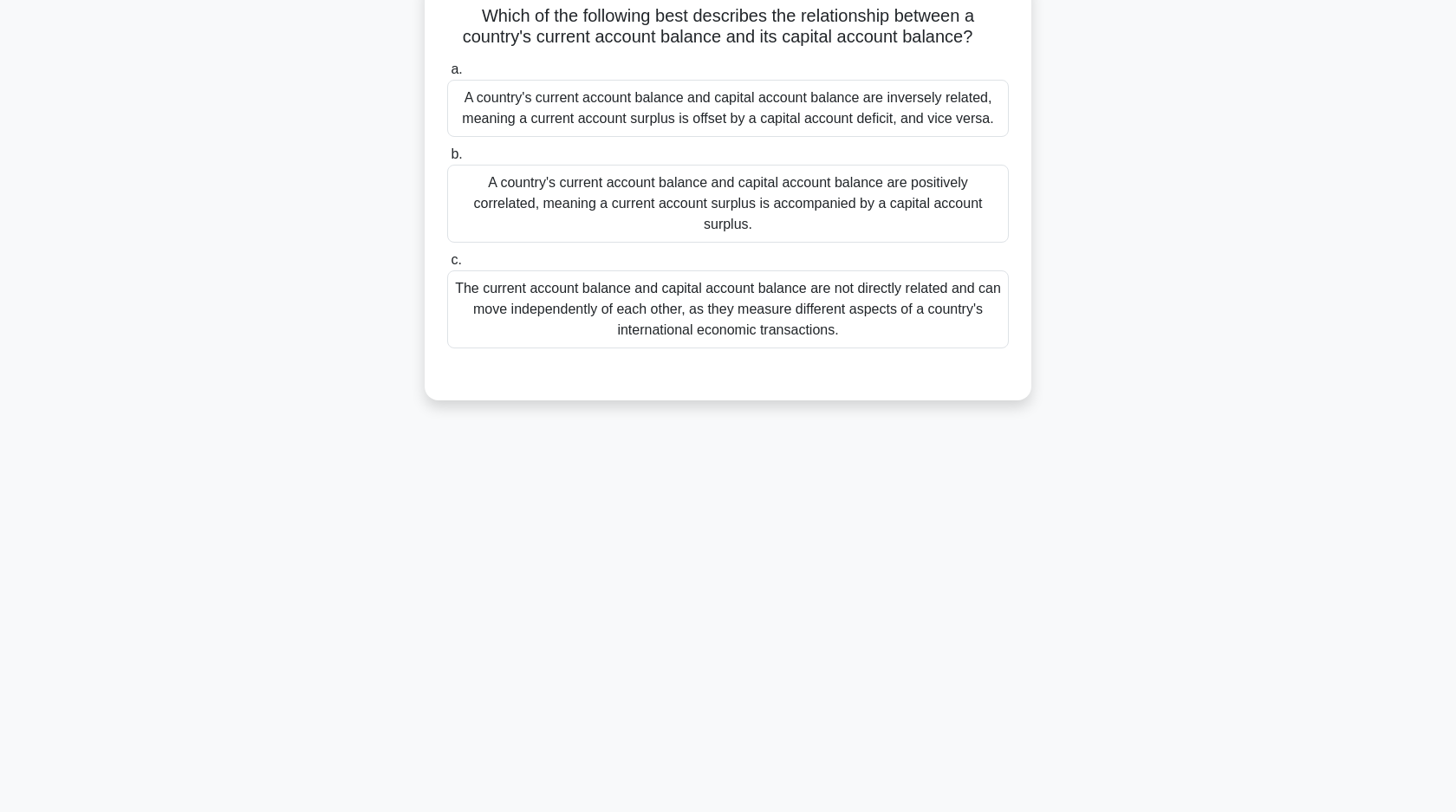
scroll to position [0, 0]
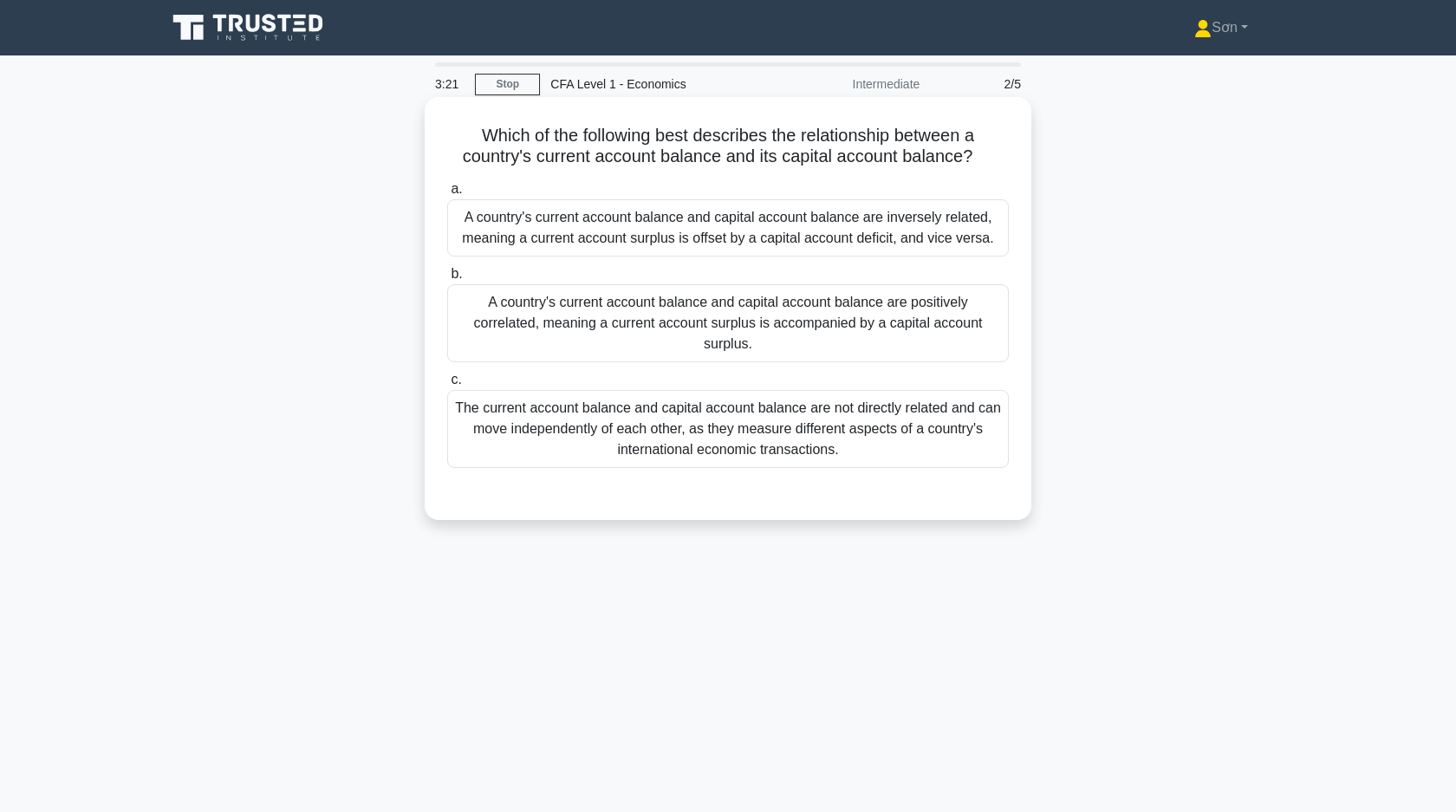
click at [648, 231] on div "A country's current account balance and capital account balance are inversely r…" at bounding box center [728, 228] width 562 height 57
click at [447, 195] on input "a. A country's current account balance and capital account balance are inversel…" at bounding box center [447, 189] width 0 height 11
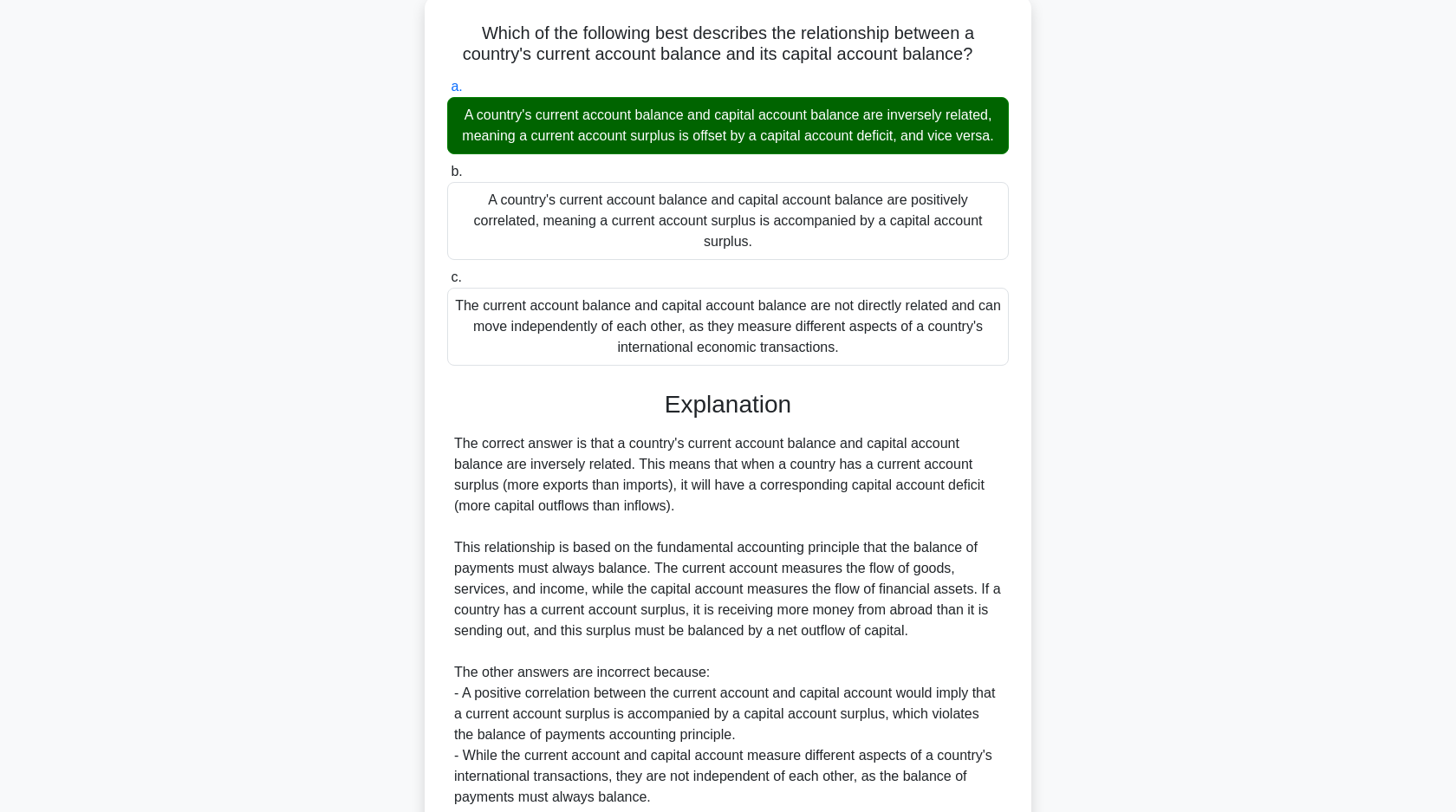
scroll to position [255, 0]
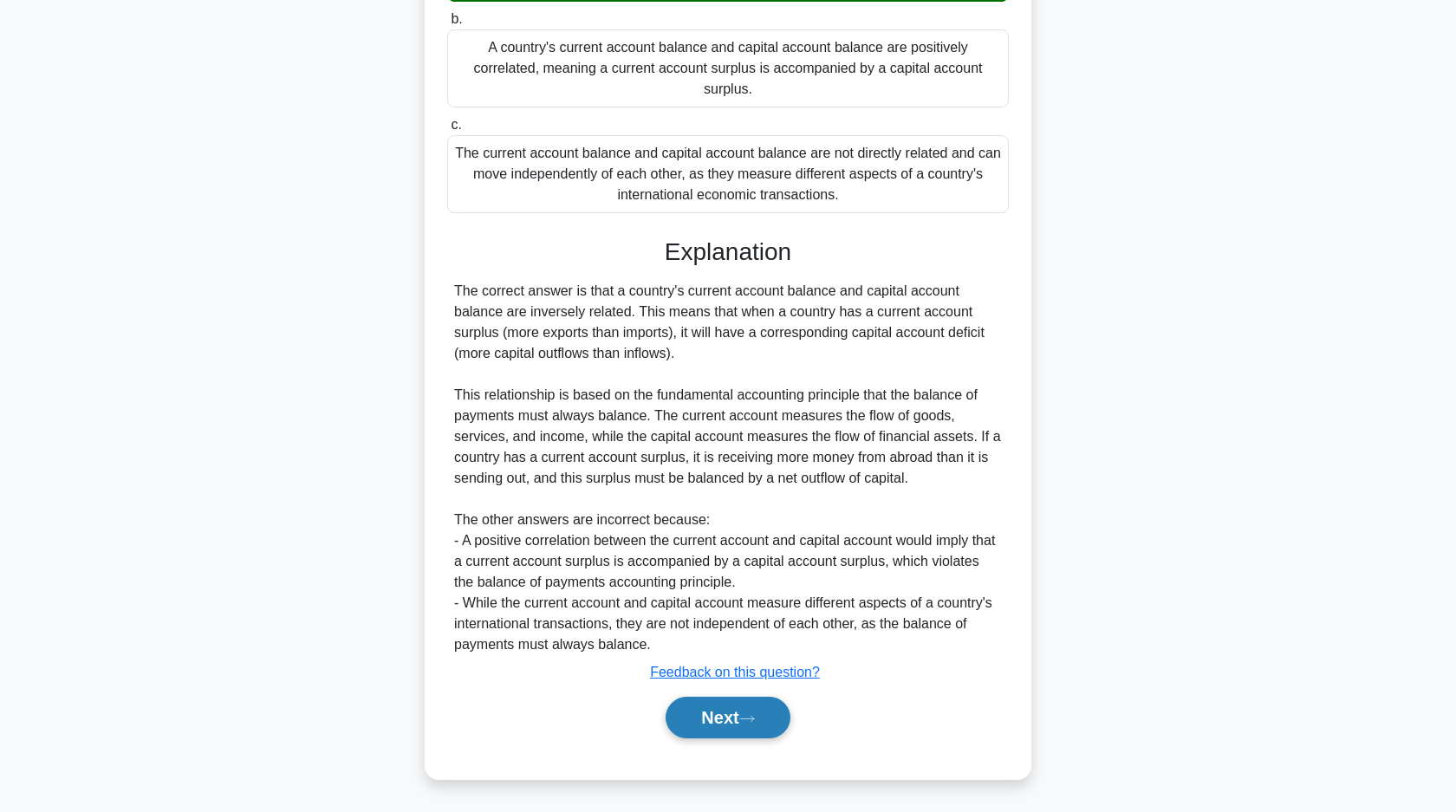
click at [713, 718] on button "Next" at bounding box center [727, 717] width 124 height 42
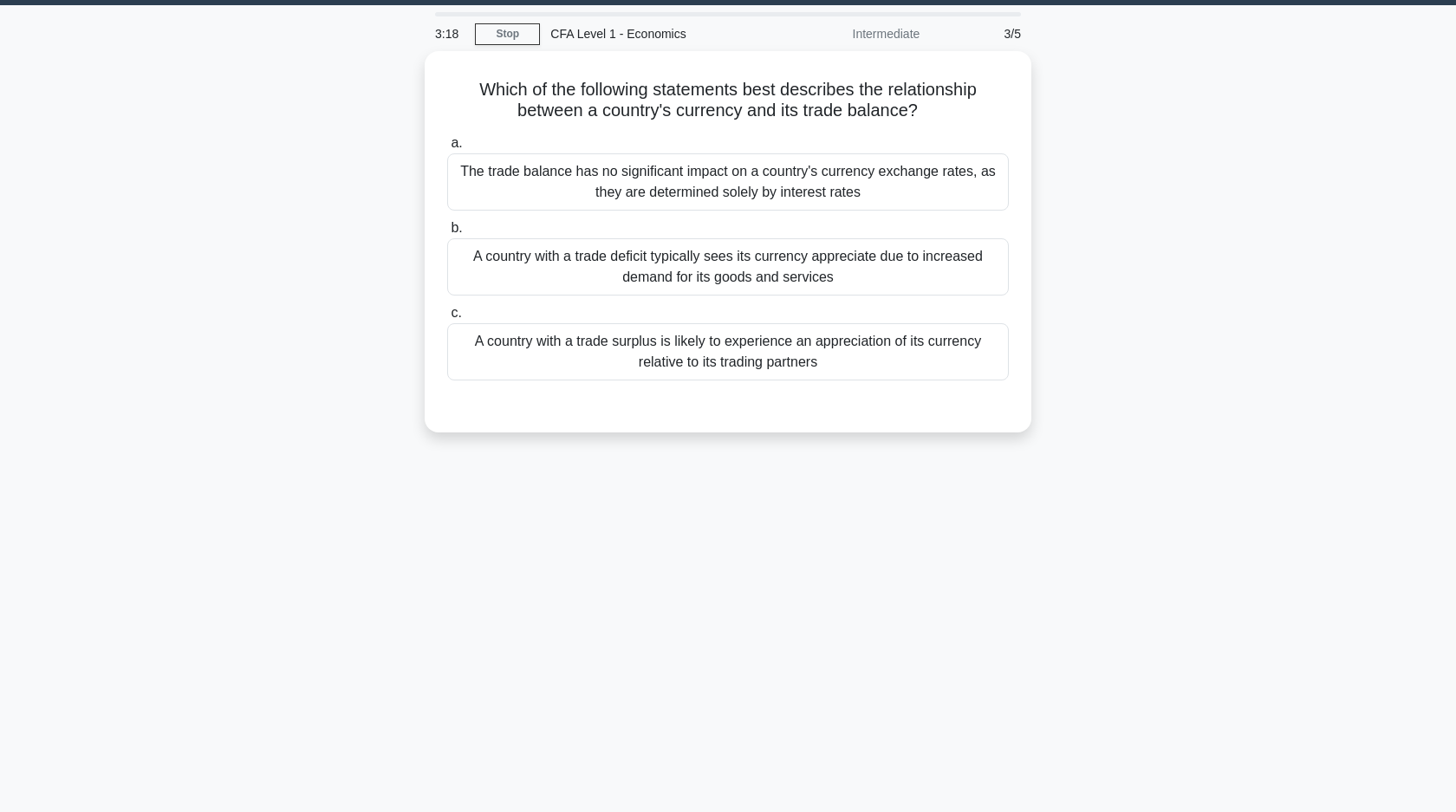
scroll to position [0, 0]
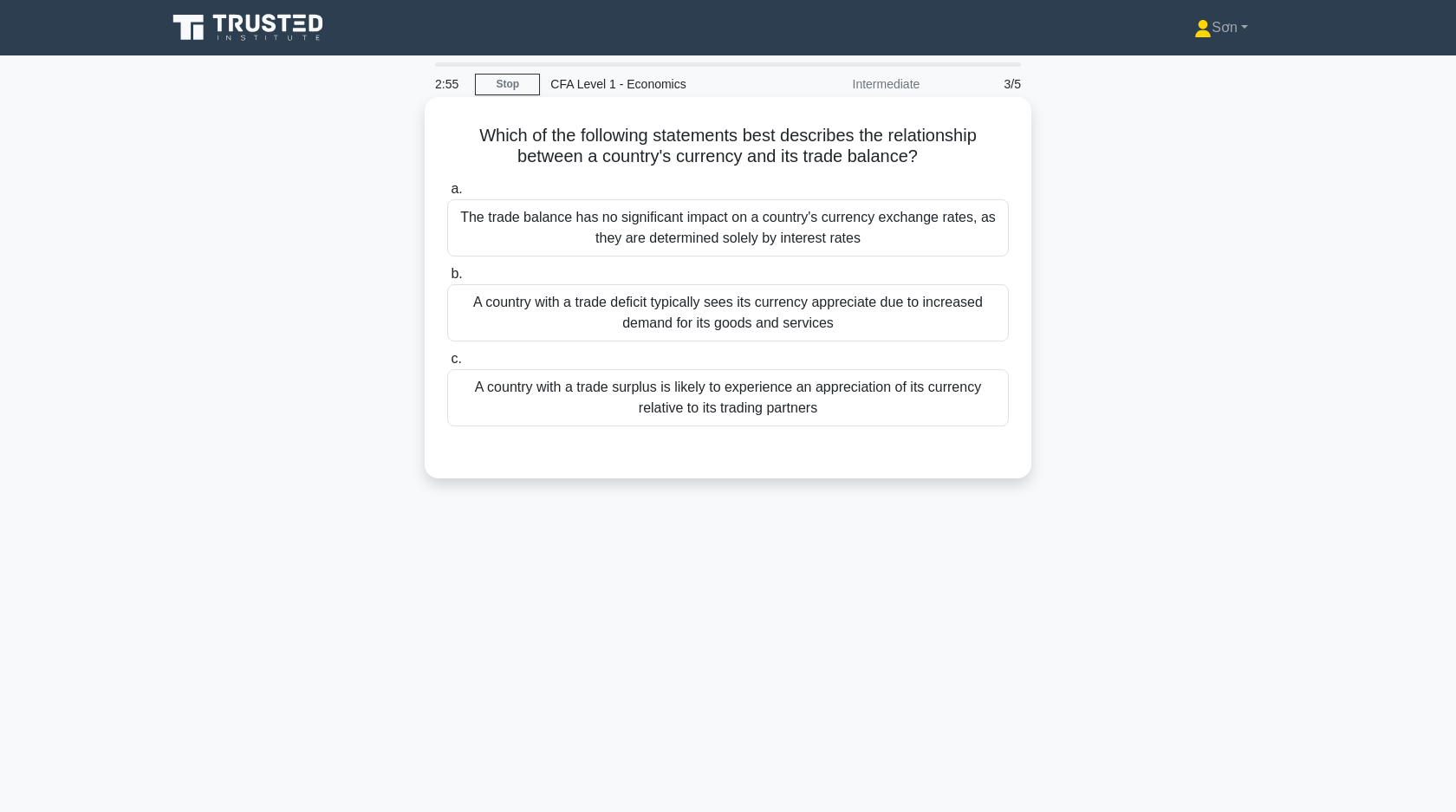
click at [582, 411] on div "A country with a trade surplus is likely to experience an appreciation of its c…" at bounding box center [728, 397] width 562 height 57
click at [447, 365] on input "c. A country with a trade surplus is likely to experience an appreciation of it…" at bounding box center [447, 359] width 0 height 11
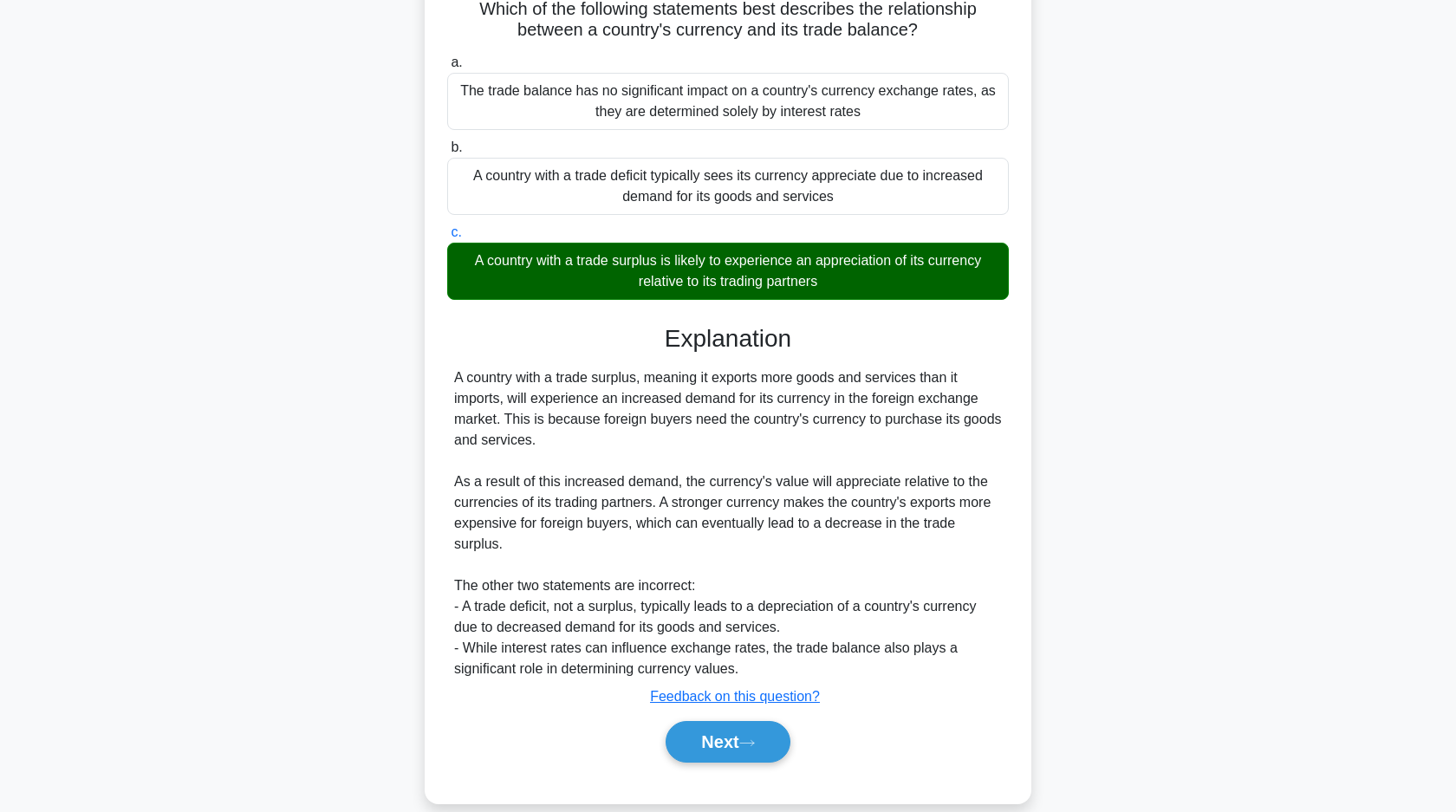
scroll to position [151, 0]
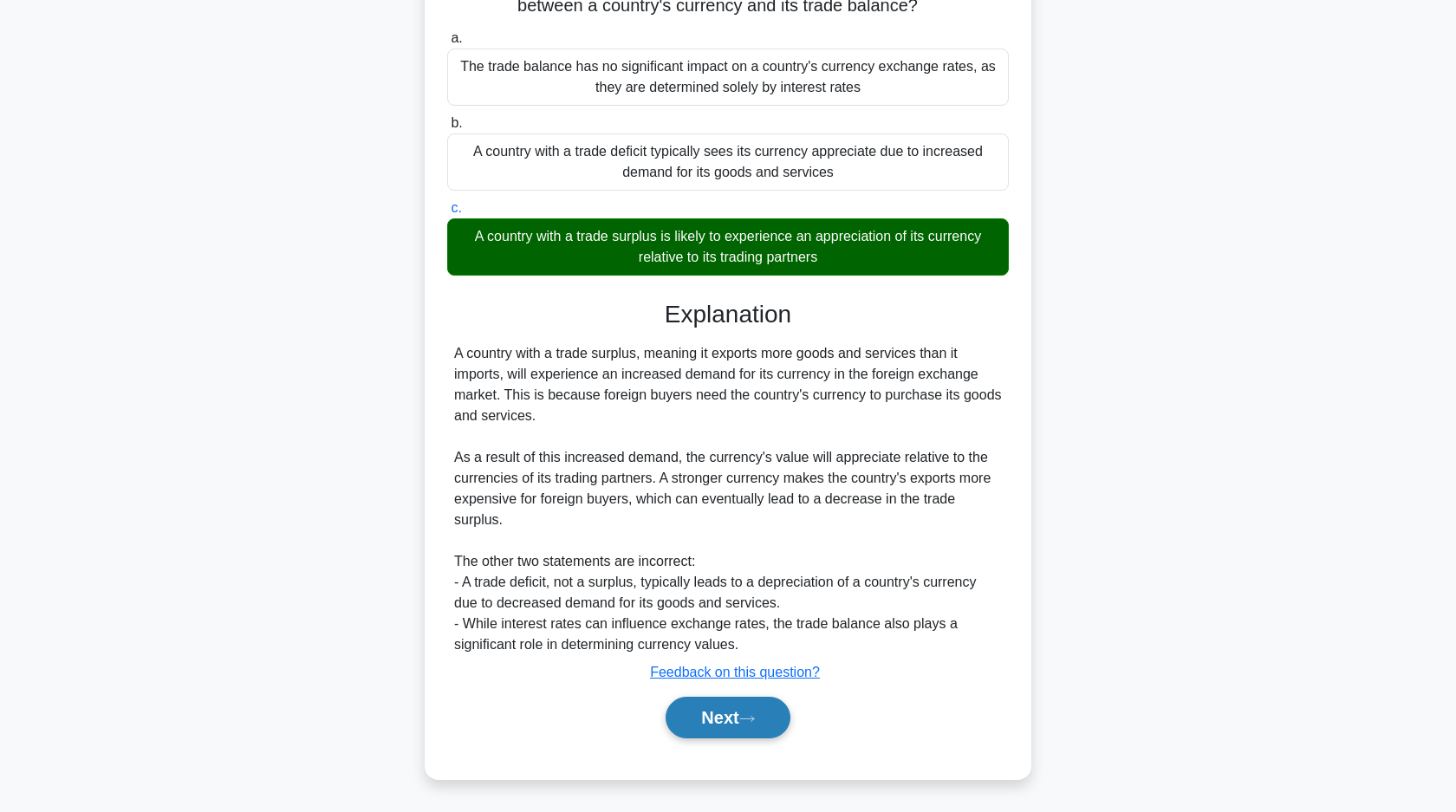
click at [749, 711] on button "Next" at bounding box center [727, 717] width 124 height 42
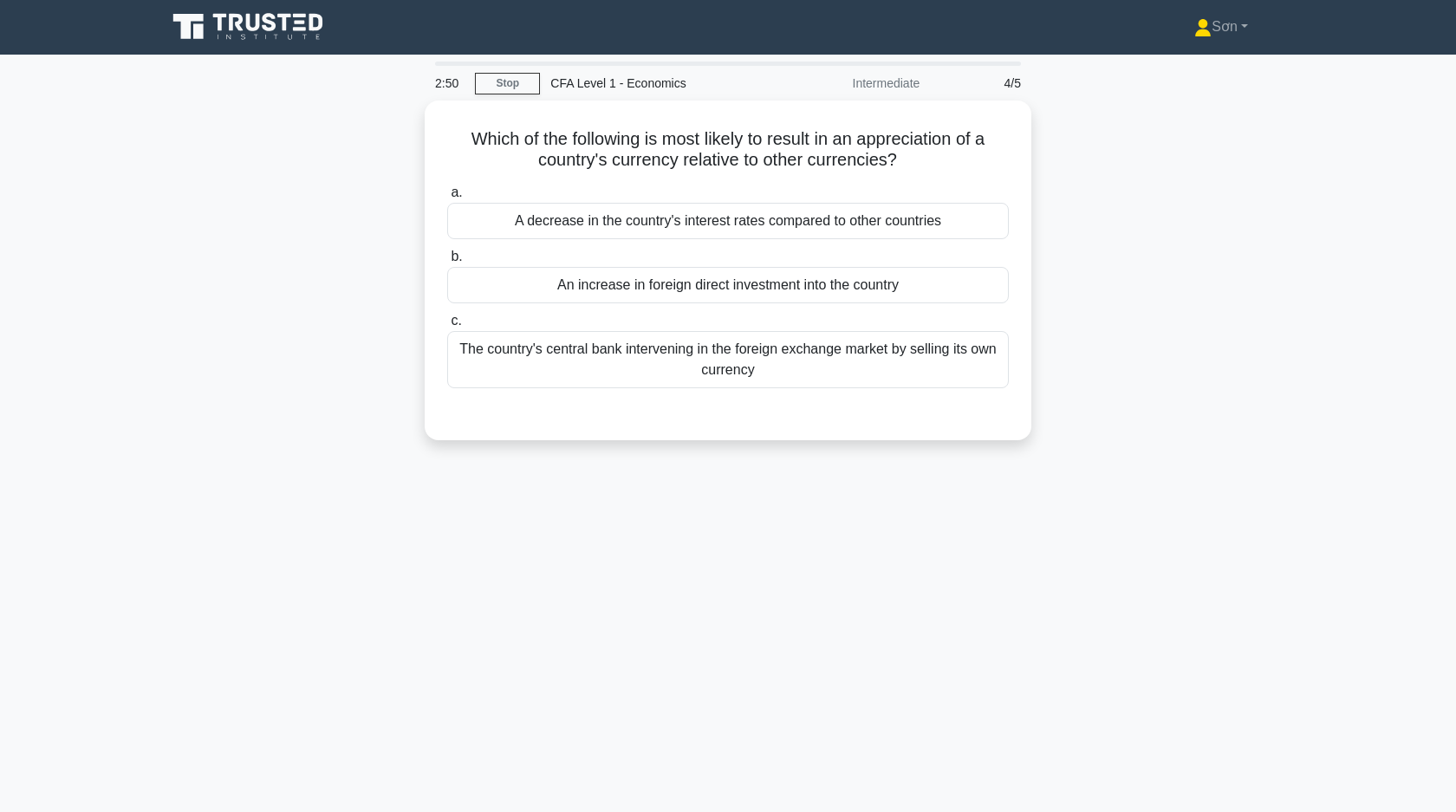
scroll to position [0, 0]
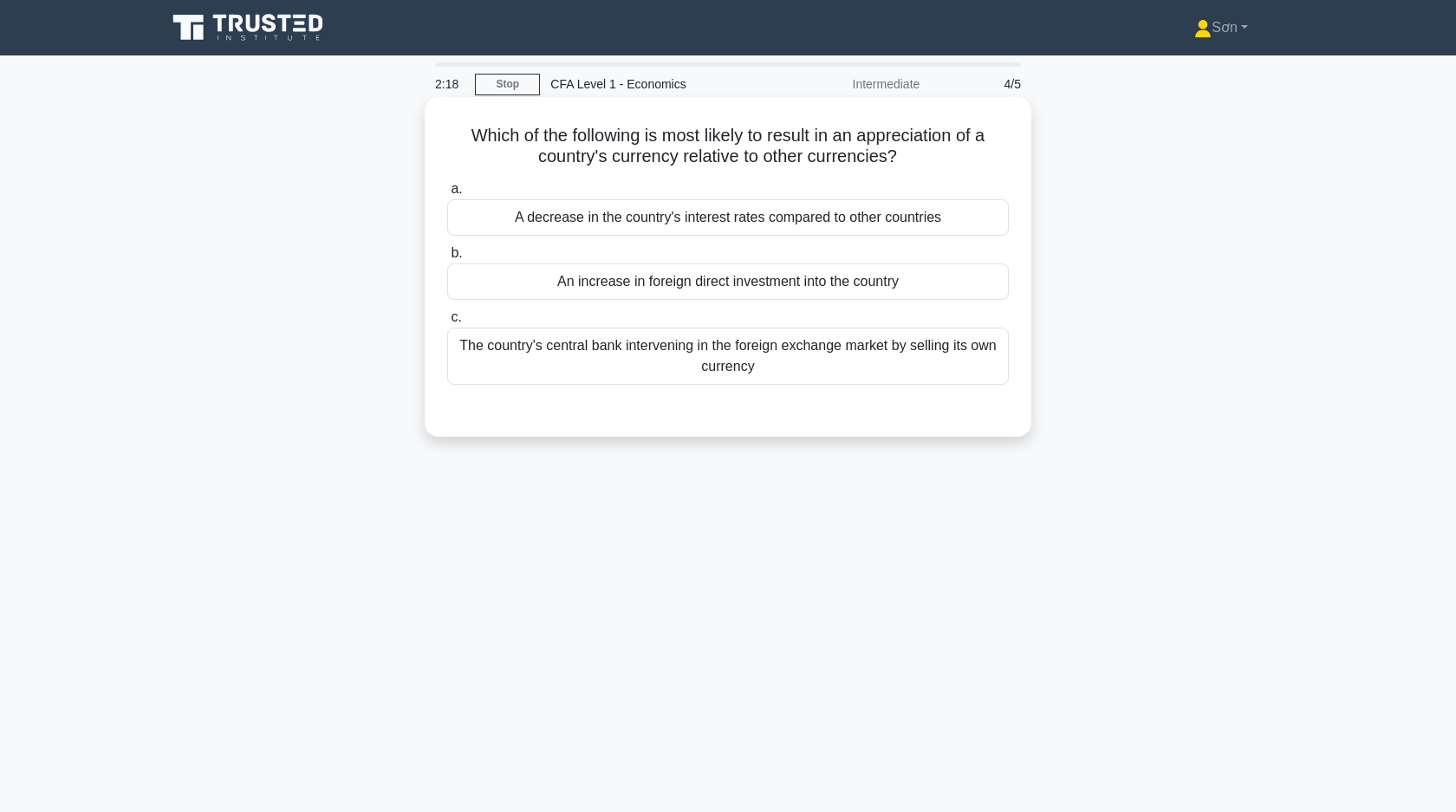
click at [690, 284] on div "An increase in foreign direct investment into the country" at bounding box center [728, 281] width 562 height 36
click at [447, 259] on input "b. An increase in foreign direct investment into the country" at bounding box center [447, 253] width 0 height 11
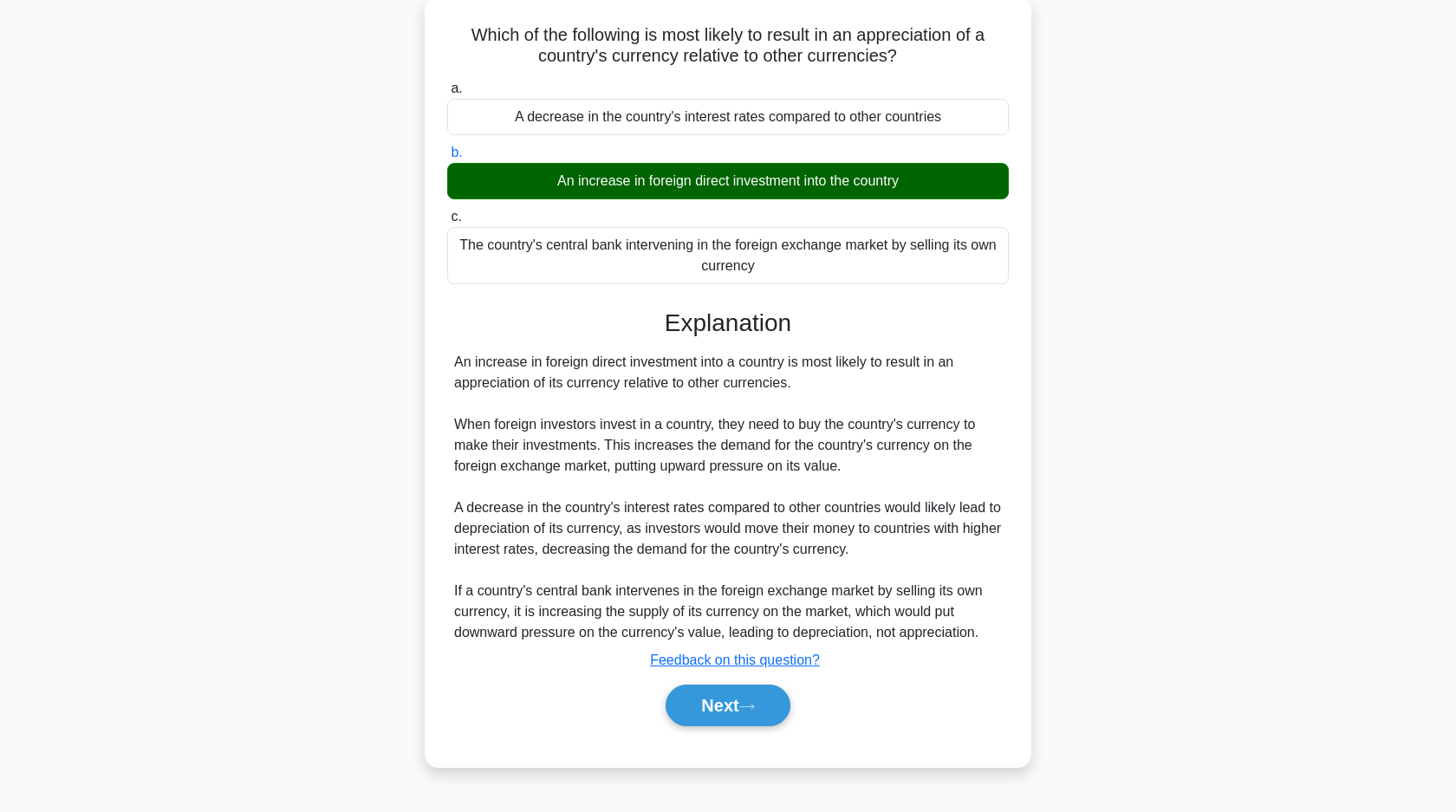
scroll to position [124, 0]
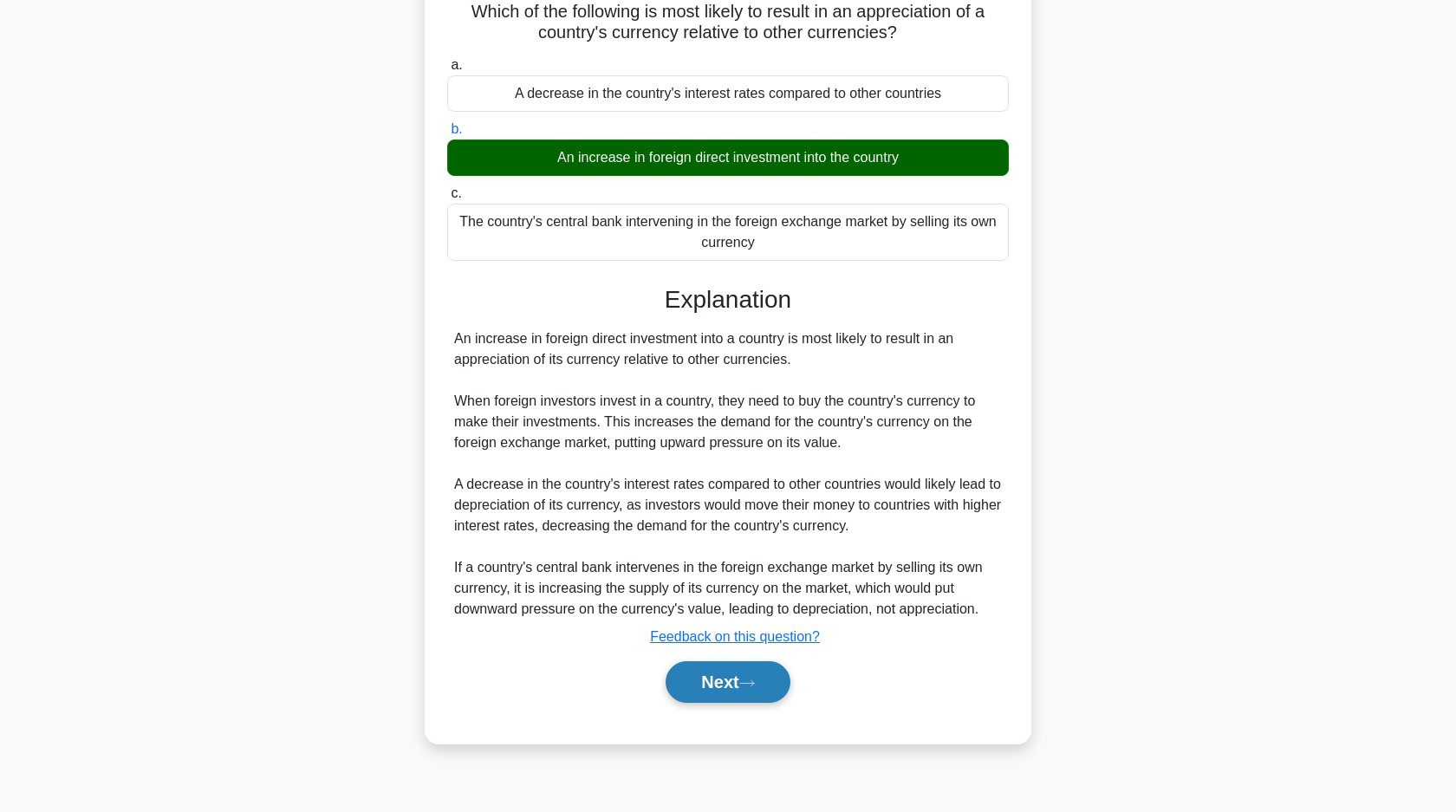
click at [695, 665] on button "Next" at bounding box center [727, 681] width 124 height 42
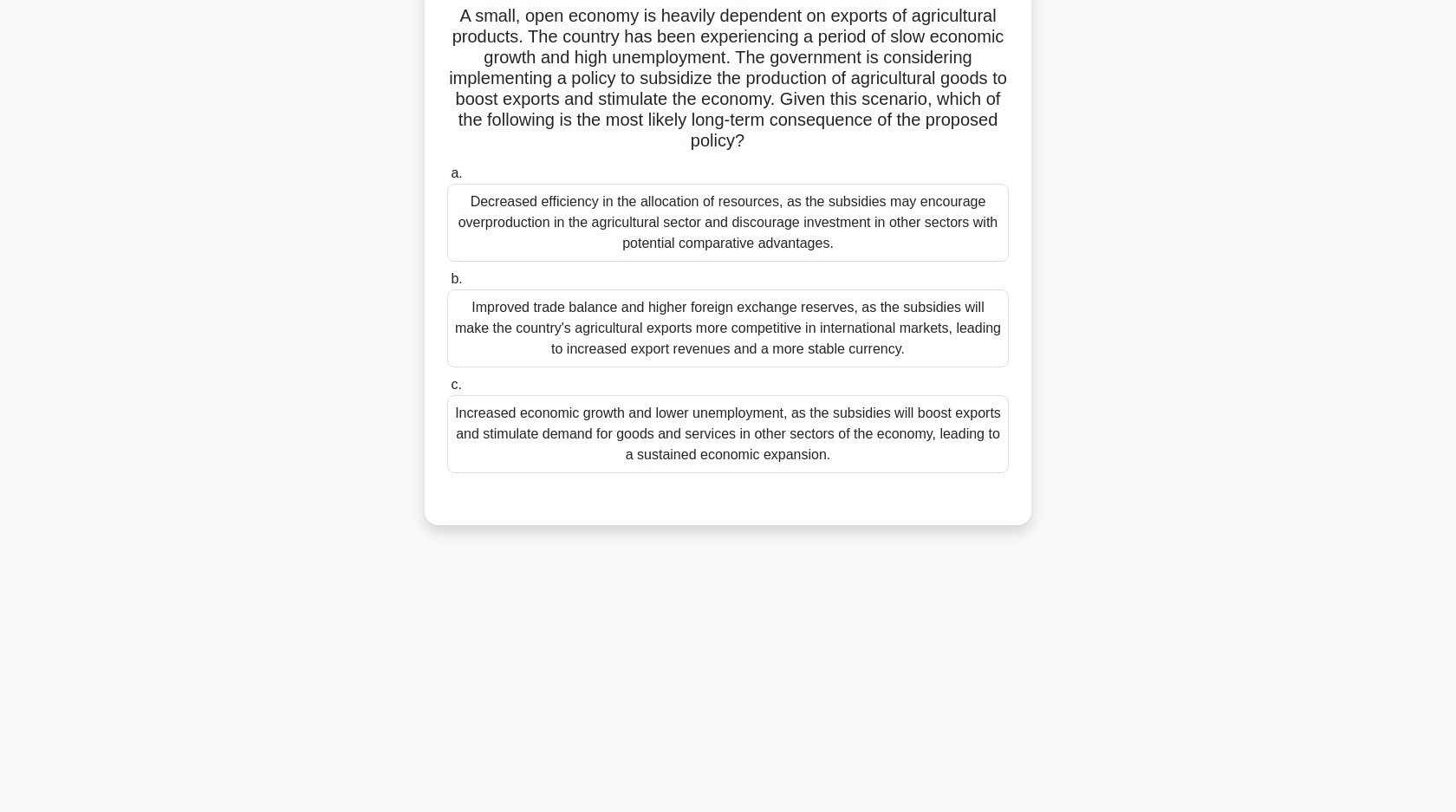
scroll to position [0, 0]
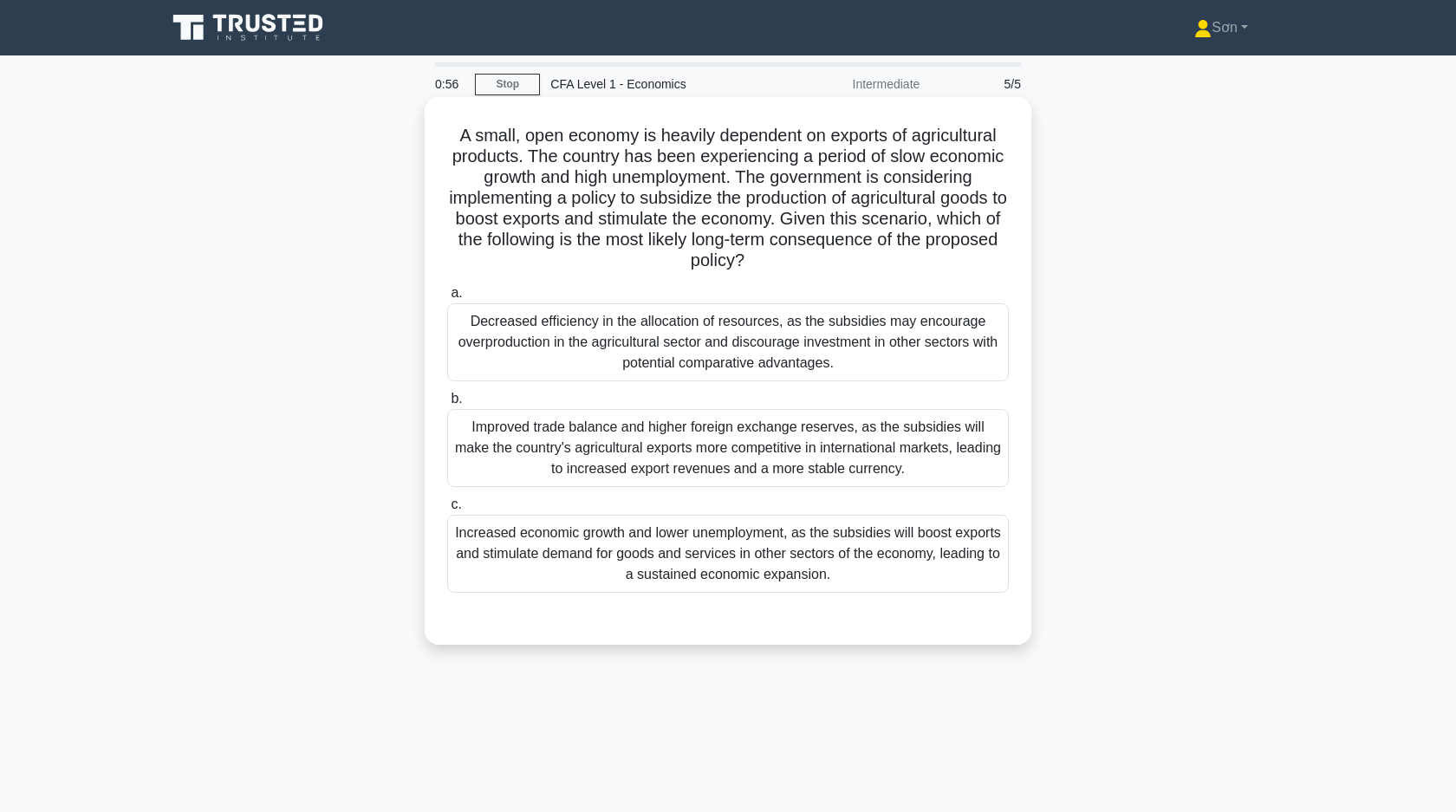
click at [635, 354] on div "Decreased efficiency in the allocation of resources, as the subsidies may encou…" at bounding box center [728, 343] width 562 height 78
click at [447, 299] on input "a. Decreased efficiency in the allocation of resources, as the subsidies may en…" at bounding box center [447, 293] width 0 height 11
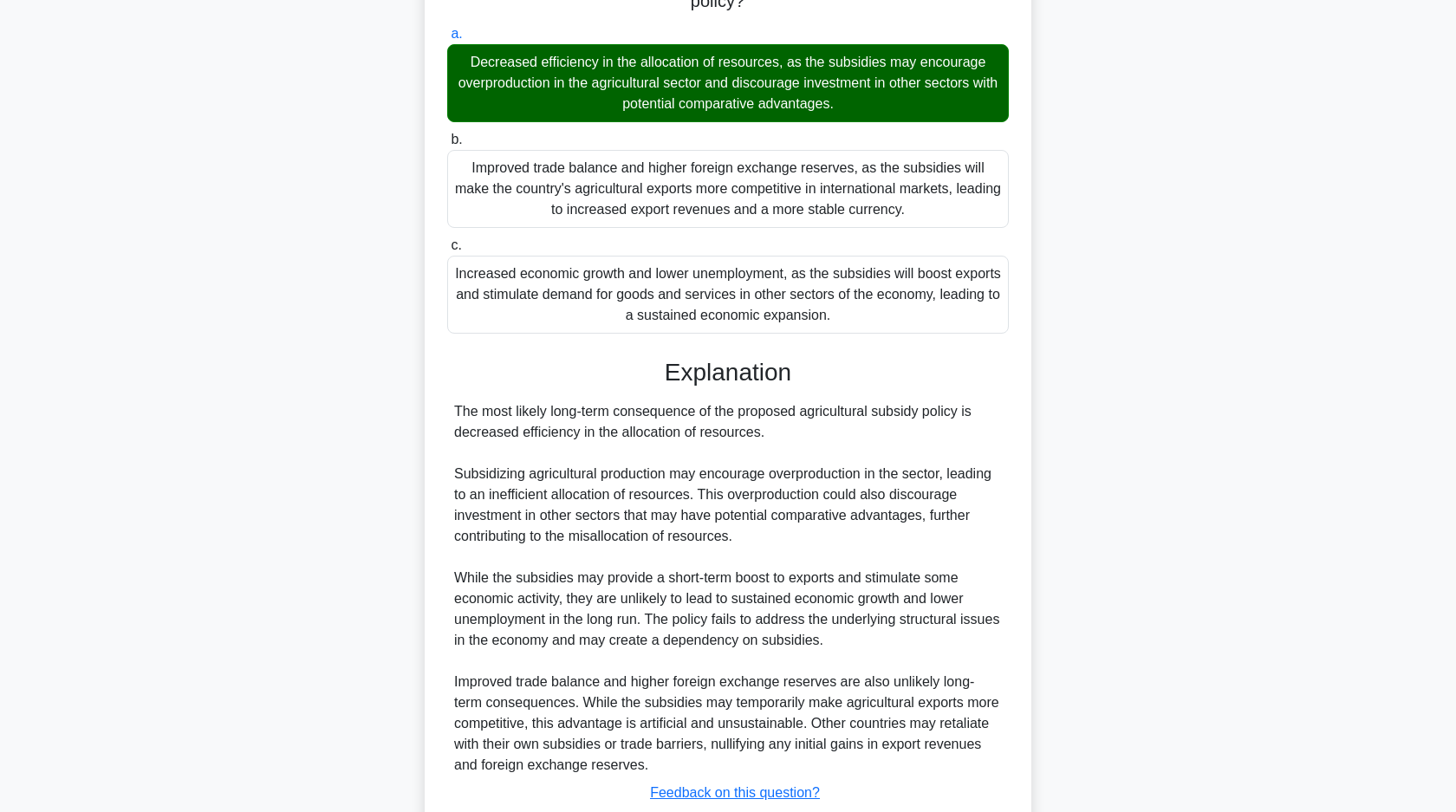
scroll to position [380, 0]
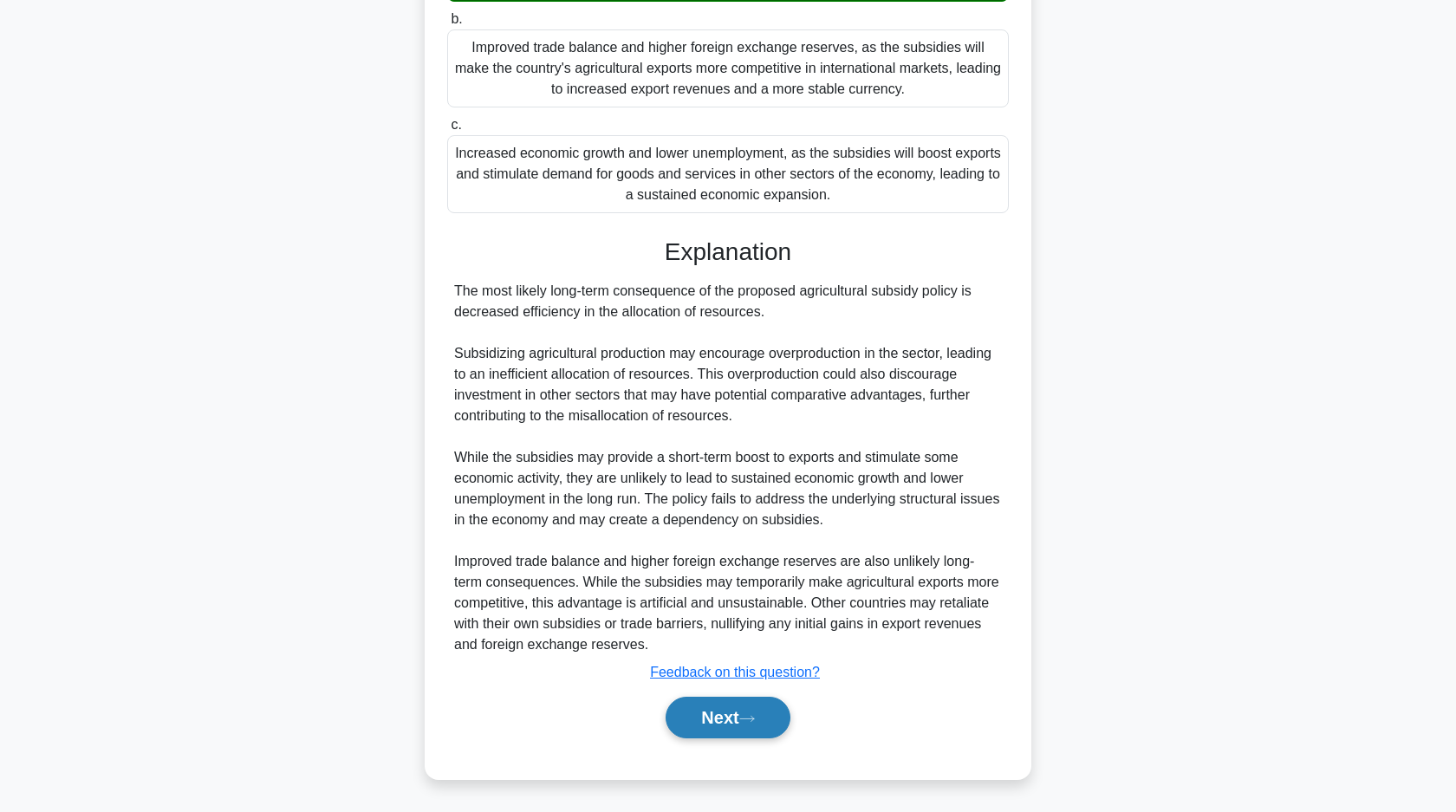
click at [707, 720] on button "Next" at bounding box center [727, 717] width 124 height 42
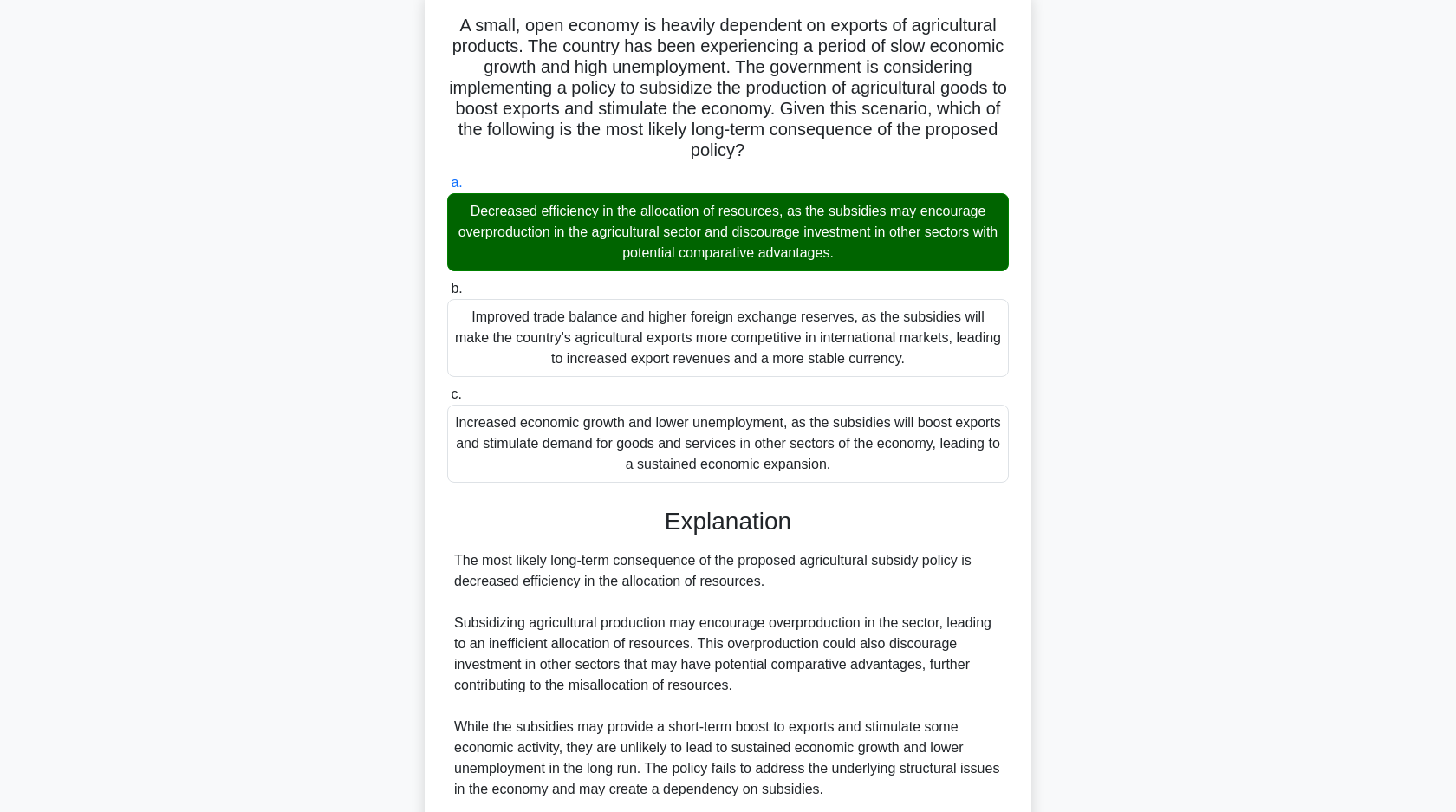
scroll to position [56, 0]
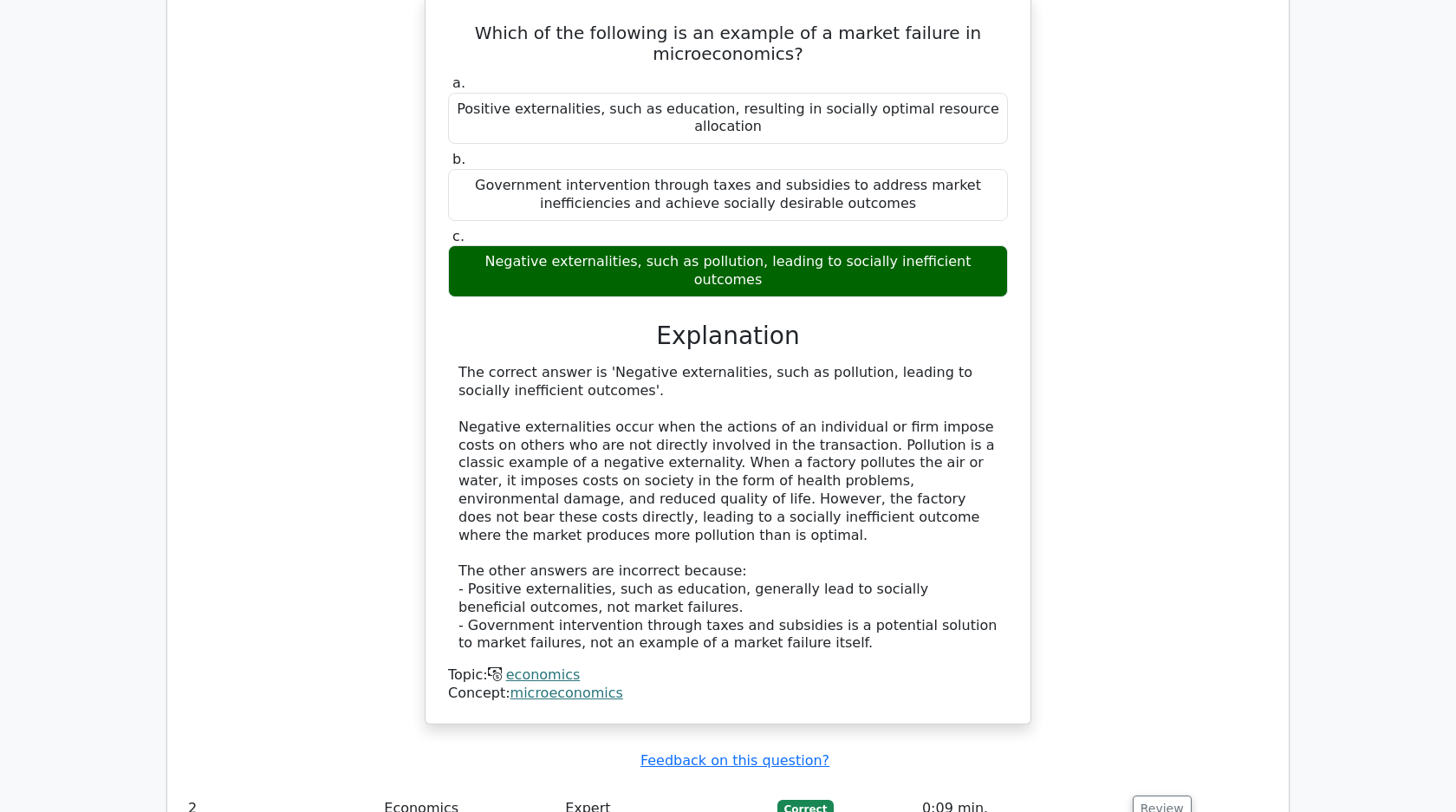
scroll to position [1452, 0]
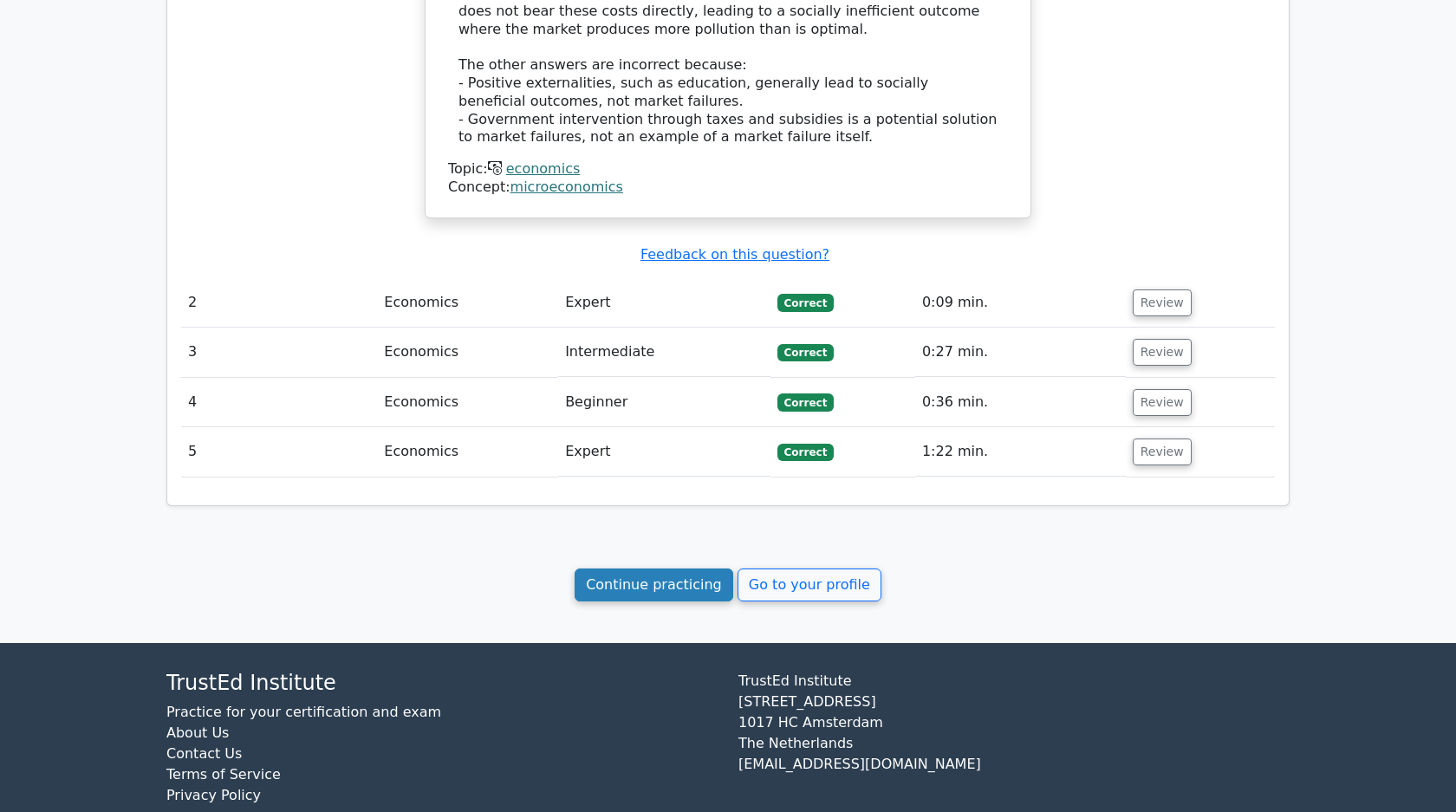
click at [664, 568] on link "Continue practicing" at bounding box center [653, 584] width 159 height 33
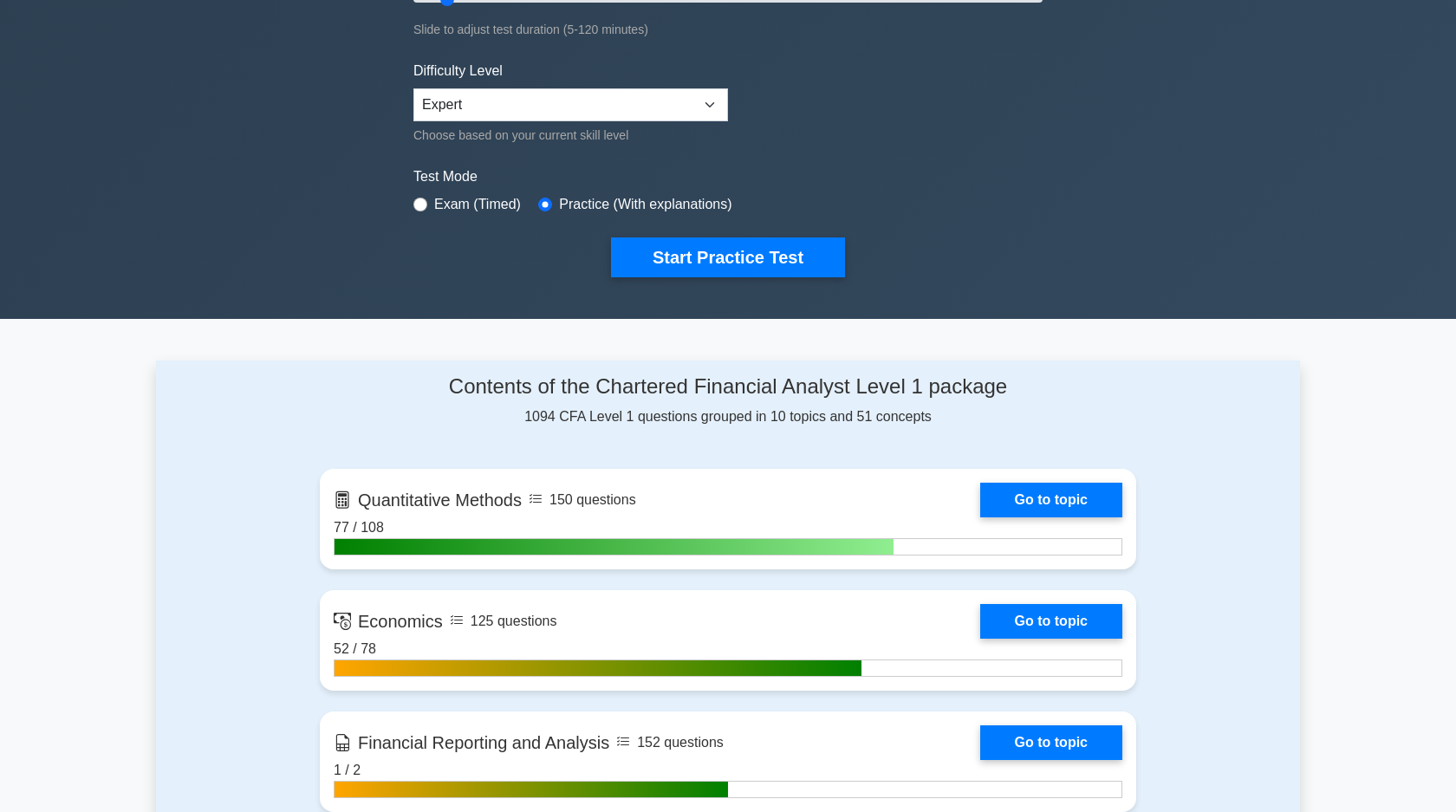
scroll to position [413, 0]
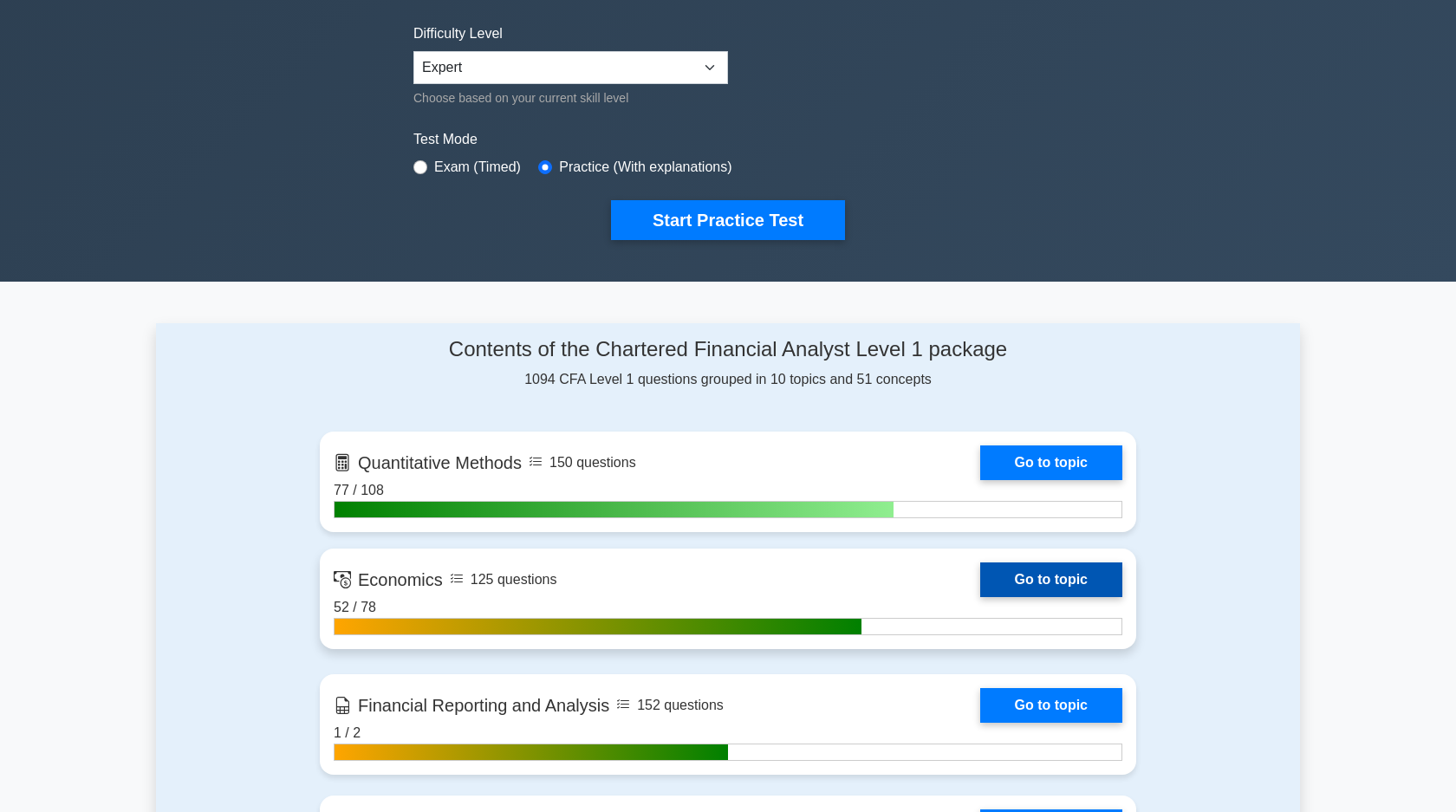
click at [1035, 585] on link "Go to topic" at bounding box center [1051, 579] width 142 height 35
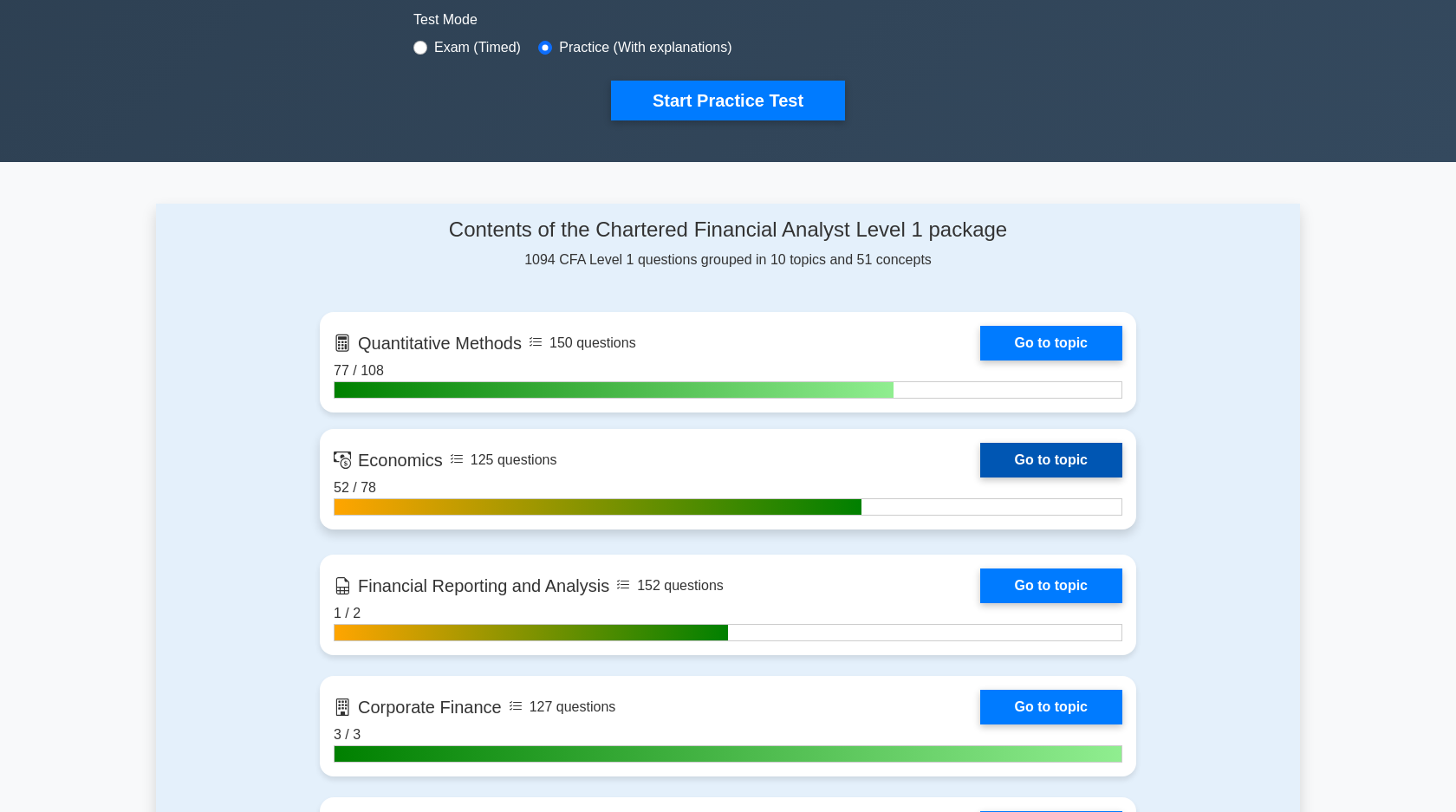
scroll to position [544, 0]
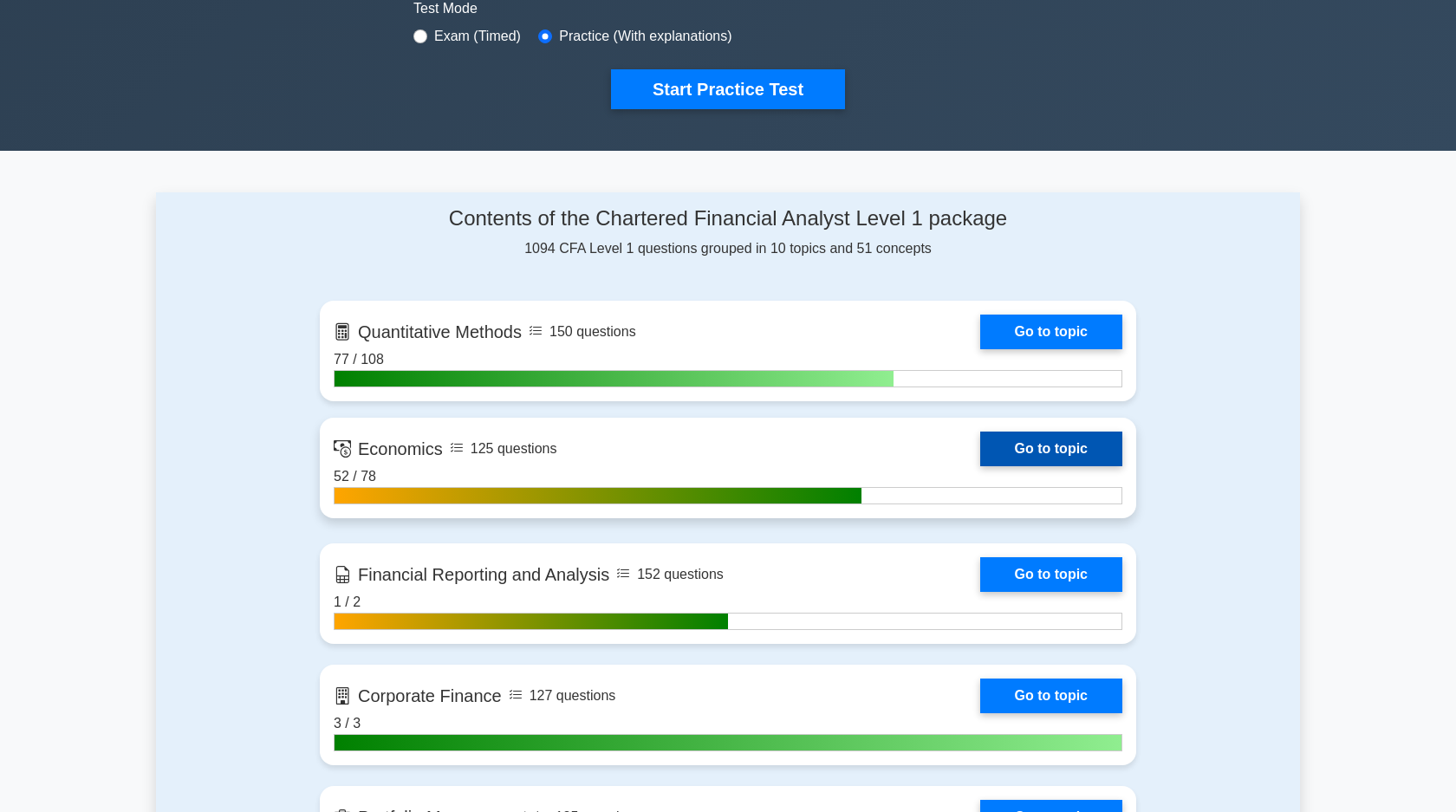
click at [1022, 454] on link "Go to topic" at bounding box center [1051, 448] width 142 height 35
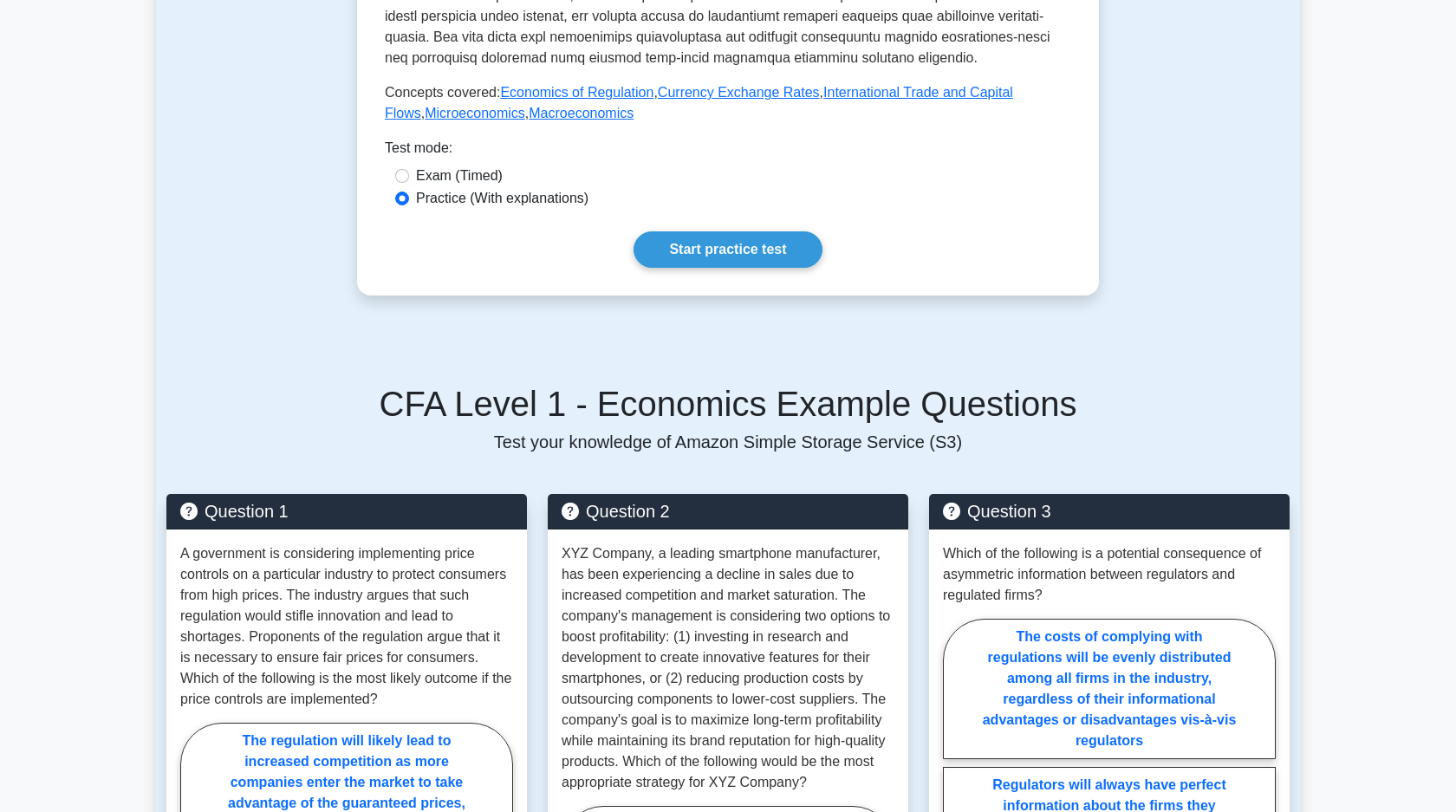
scroll to position [743, 0]
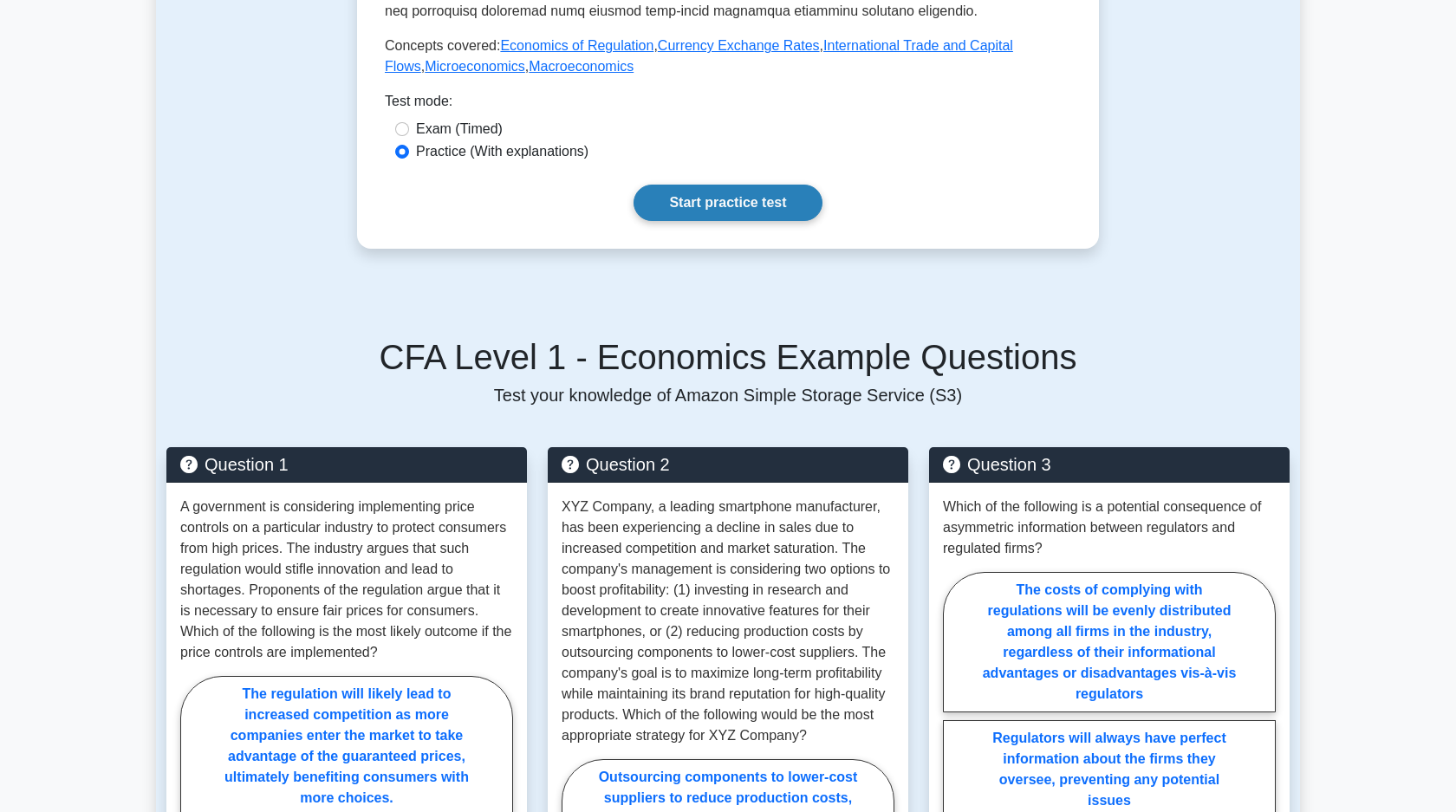
click at [766, 212] on link "Start practice test" at bounding box center [727, 203] width 188 height 36
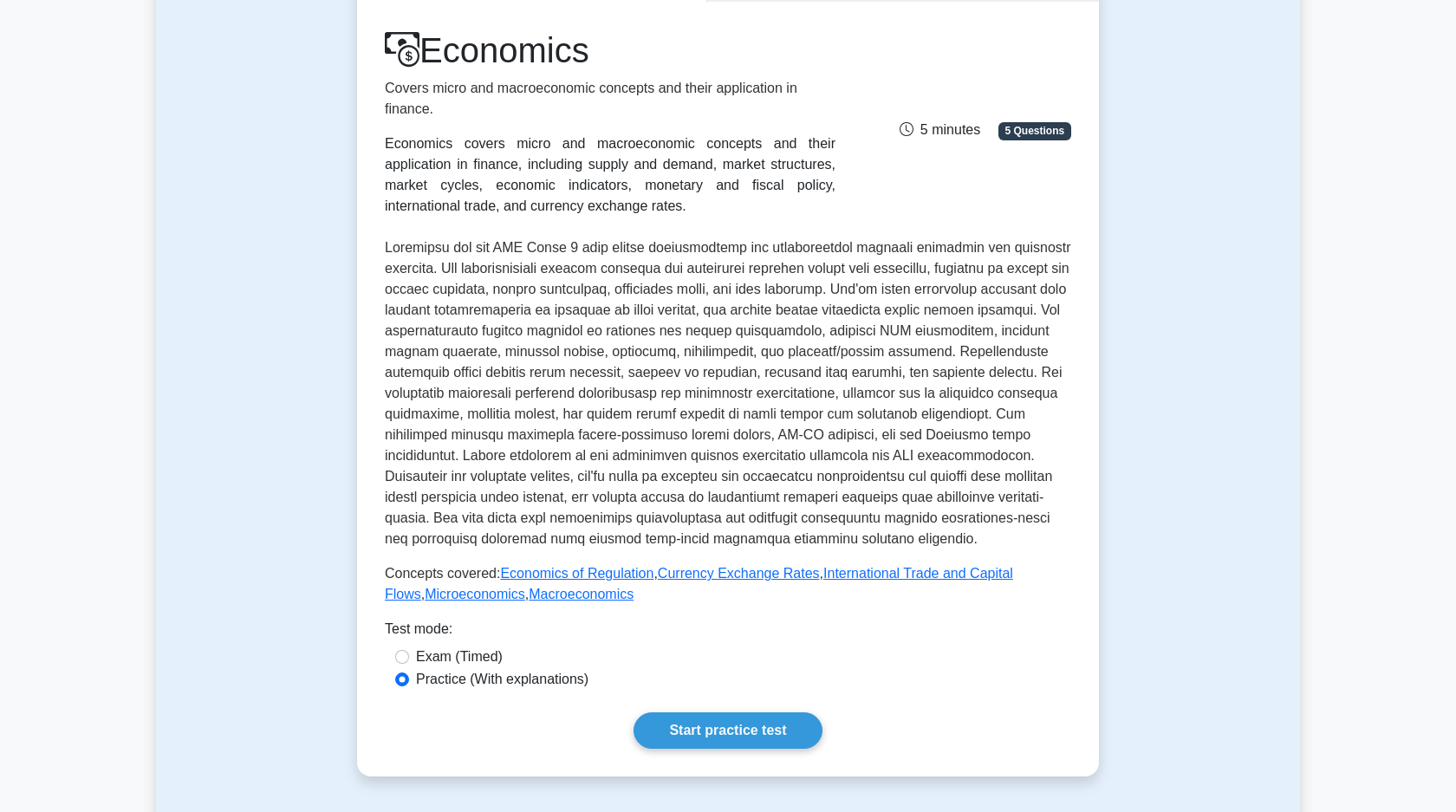
scroll to position [364, 0]
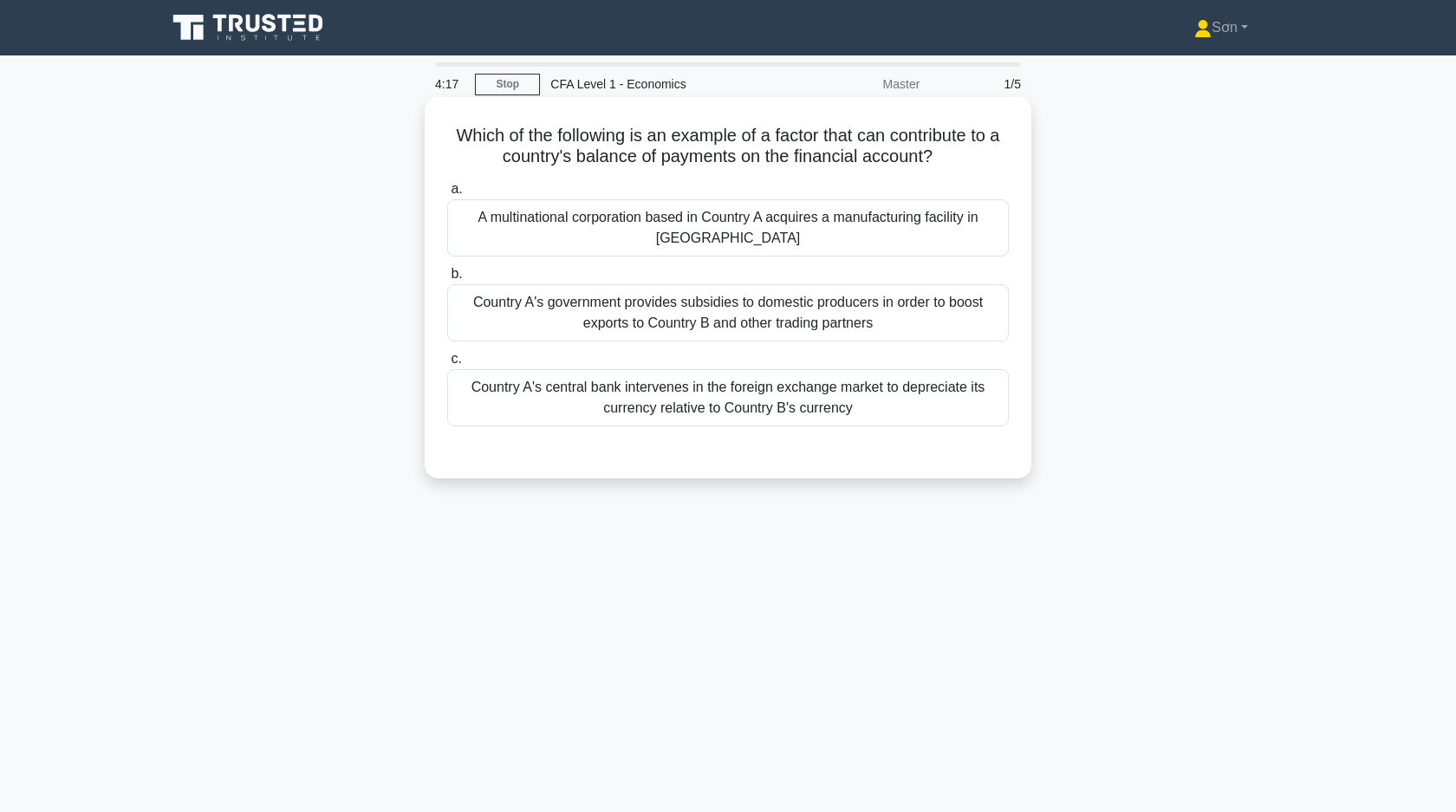
click at [767, 219] on div "A multinational corporation based in Country A acquires a manufacturing facilit…" at bounding box center [728, 228] width 562 height 57
click at [447, 195] on input "a. A multinational corporation based in Country A acquires a manufacturing faci…" at bounding box center [447, 189] width 0 height 11
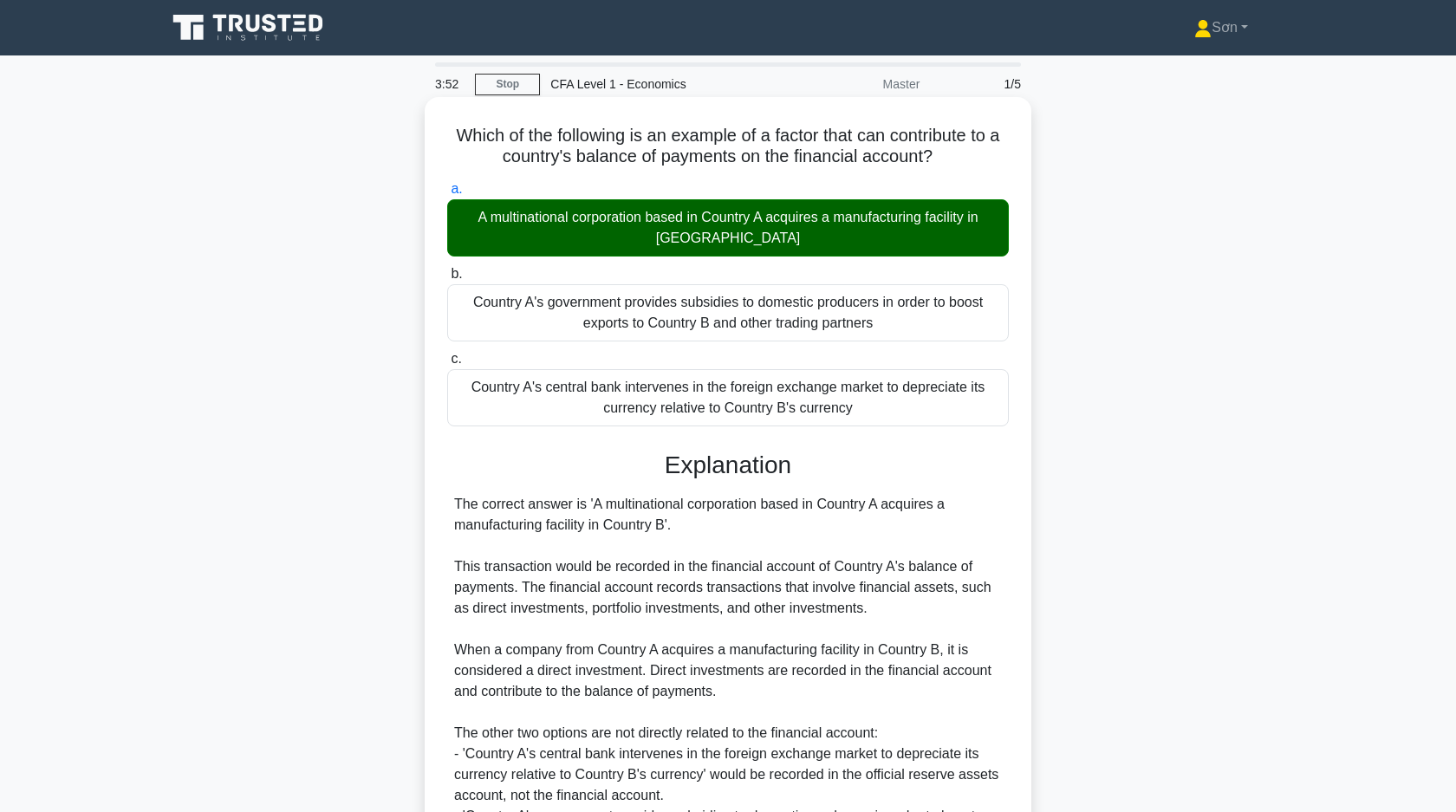
drag, startPoint x: 469, startPoint y: 217, endPoint x: 789, endPoint y: 231, distance: 320.3
click at [789, 232] on div "A multinational corporation based in Country A acquires a manufacturing facilit…" at bounding box center [728, 228] width 562 height 57
copy div "A multinational corporation based in Country A acquires a manufacturing facilit…"
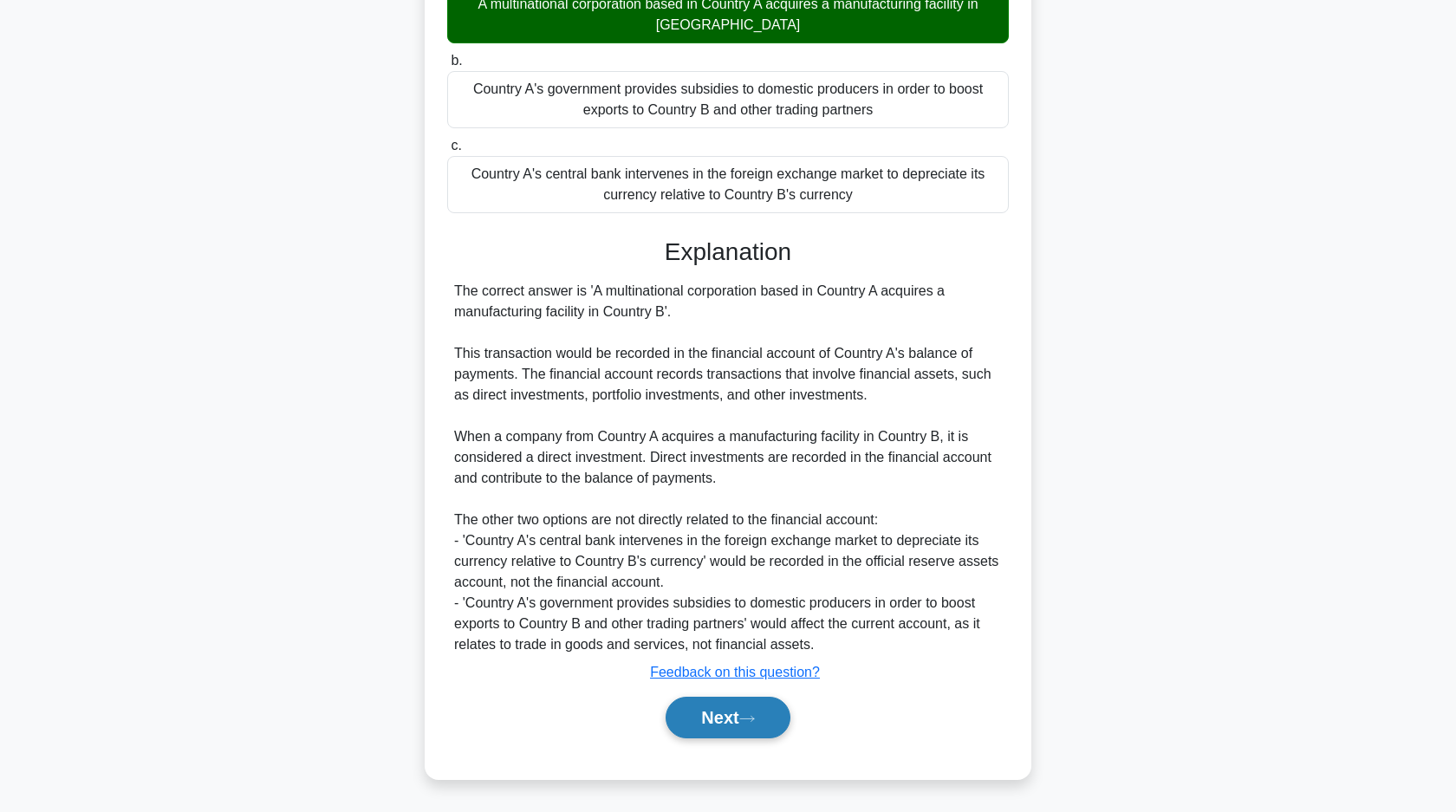
click at [705, 716] on button "Next" at bounding box center [727, 717] width 124 height 42
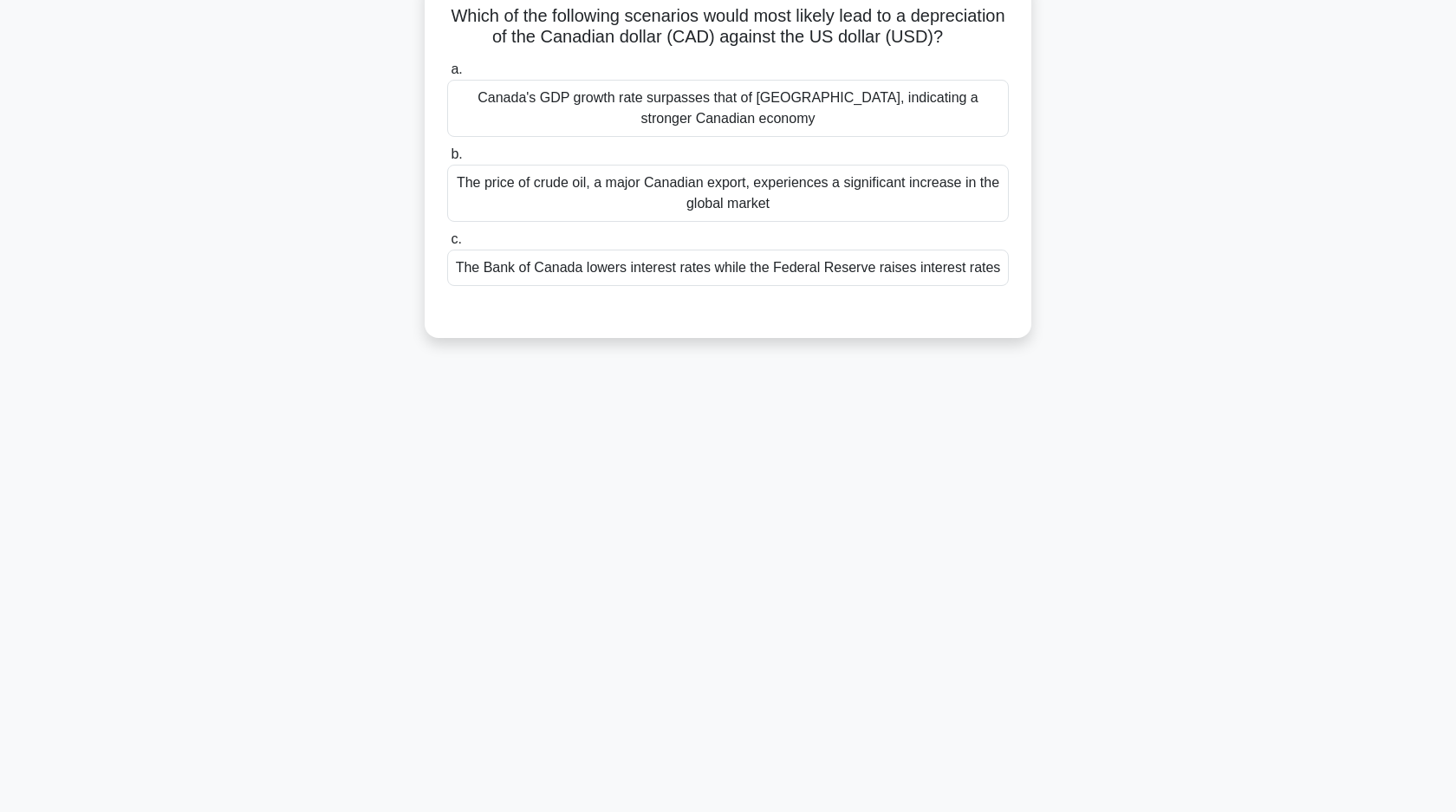
scroll to position [0, 0]
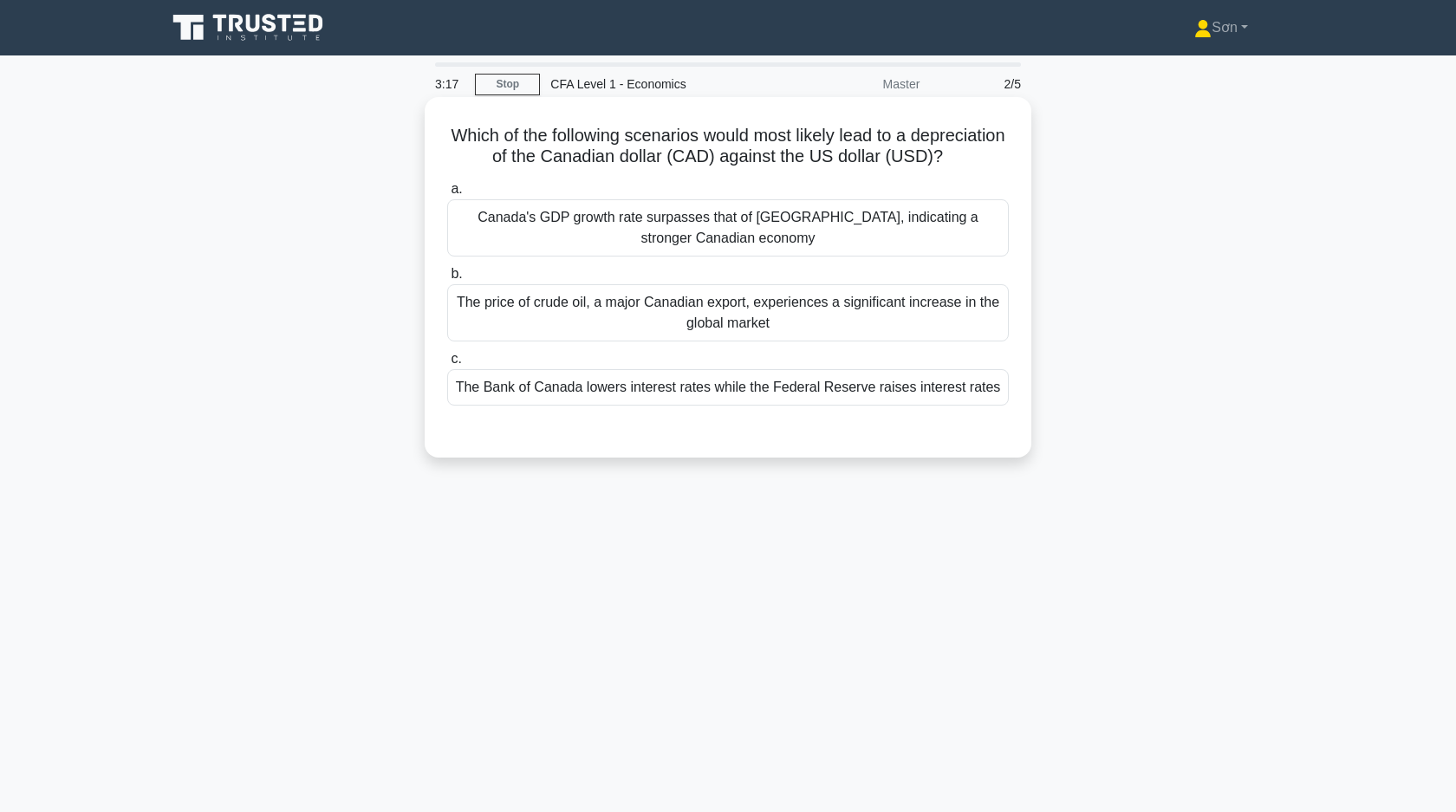
click at [751, 401] on div "The Bank of Canada lowers interest rates while the Federal Reserve raises inter…" at bounding box center [728, 386] width 562 height 36
click at [447, 365] on input "c. The Bank of Canada lowers interest rates while the Federal Reserve raises in…" at bounding box center [447, 359] width 0 height 11
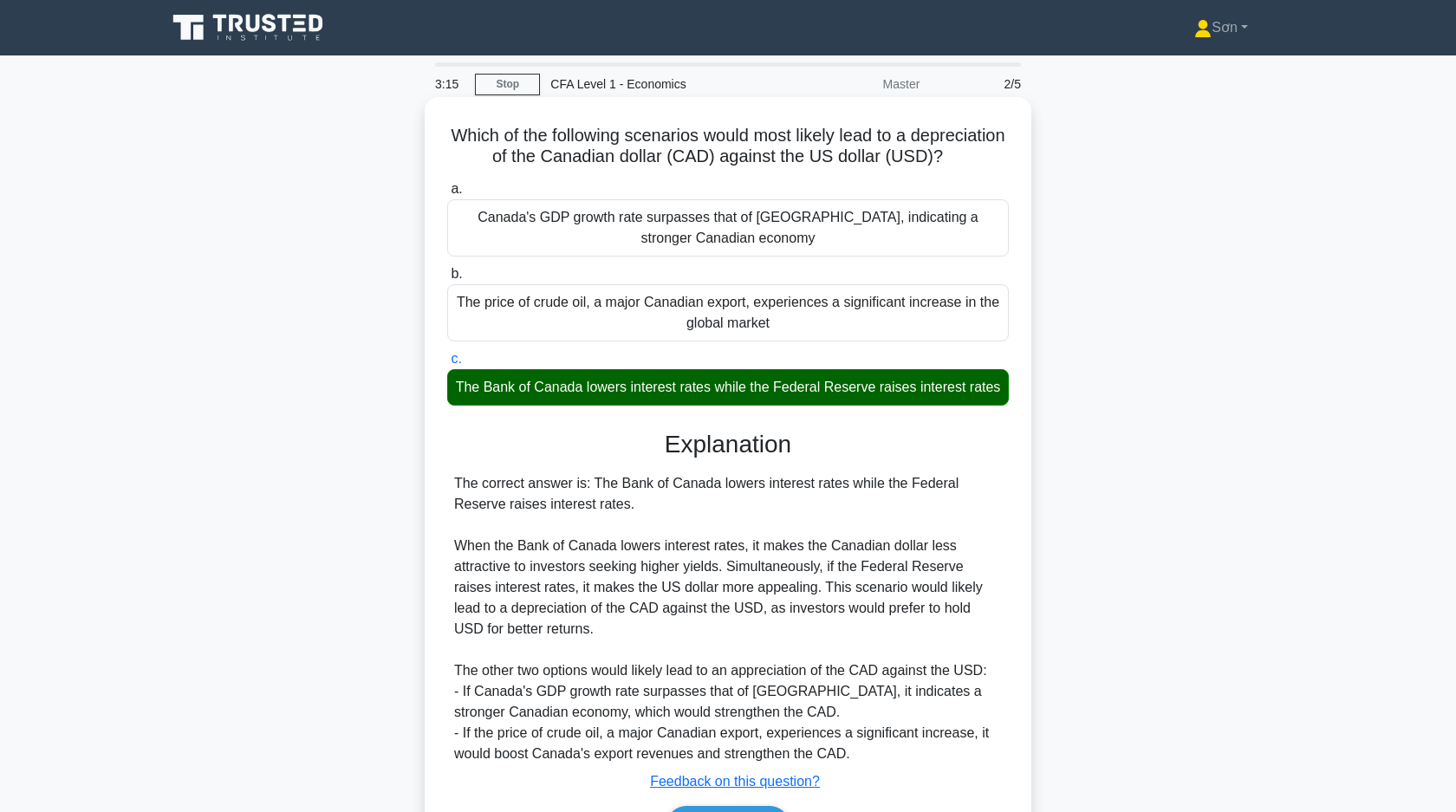
scroll to position [124, 0]
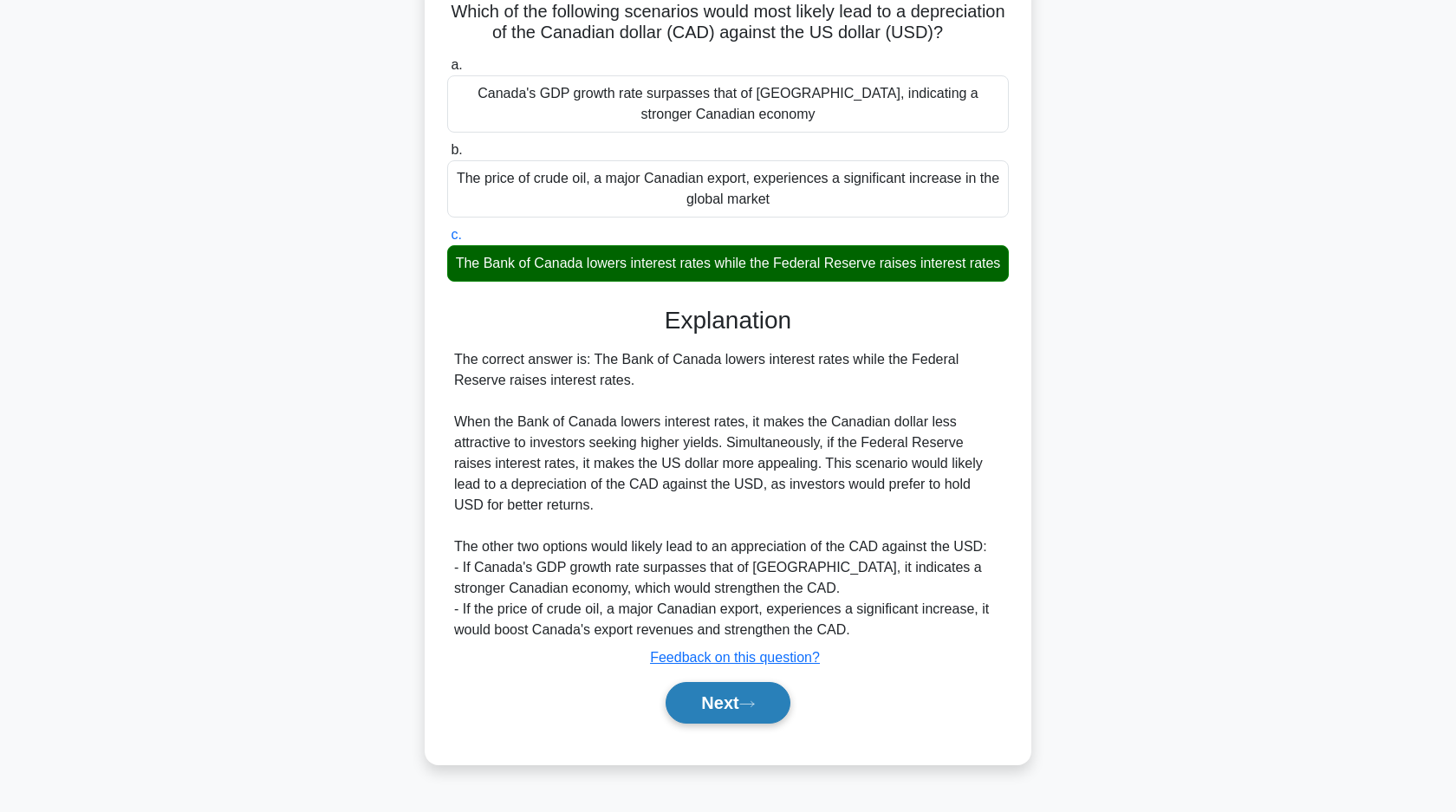
click at [732, 683] on button "Next" at bounding box center [727, 703] width 124 height 42
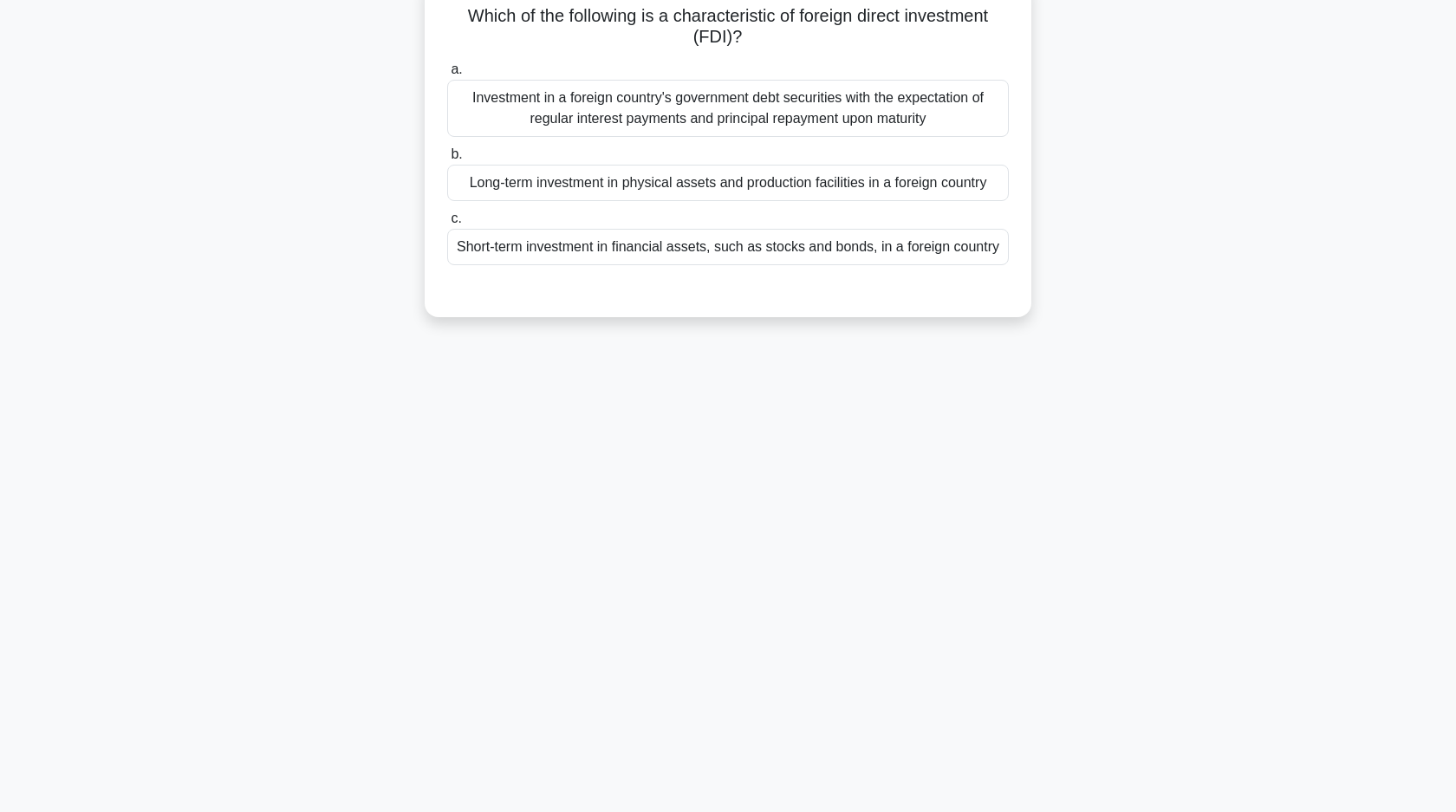
scroll to position [0, 0]
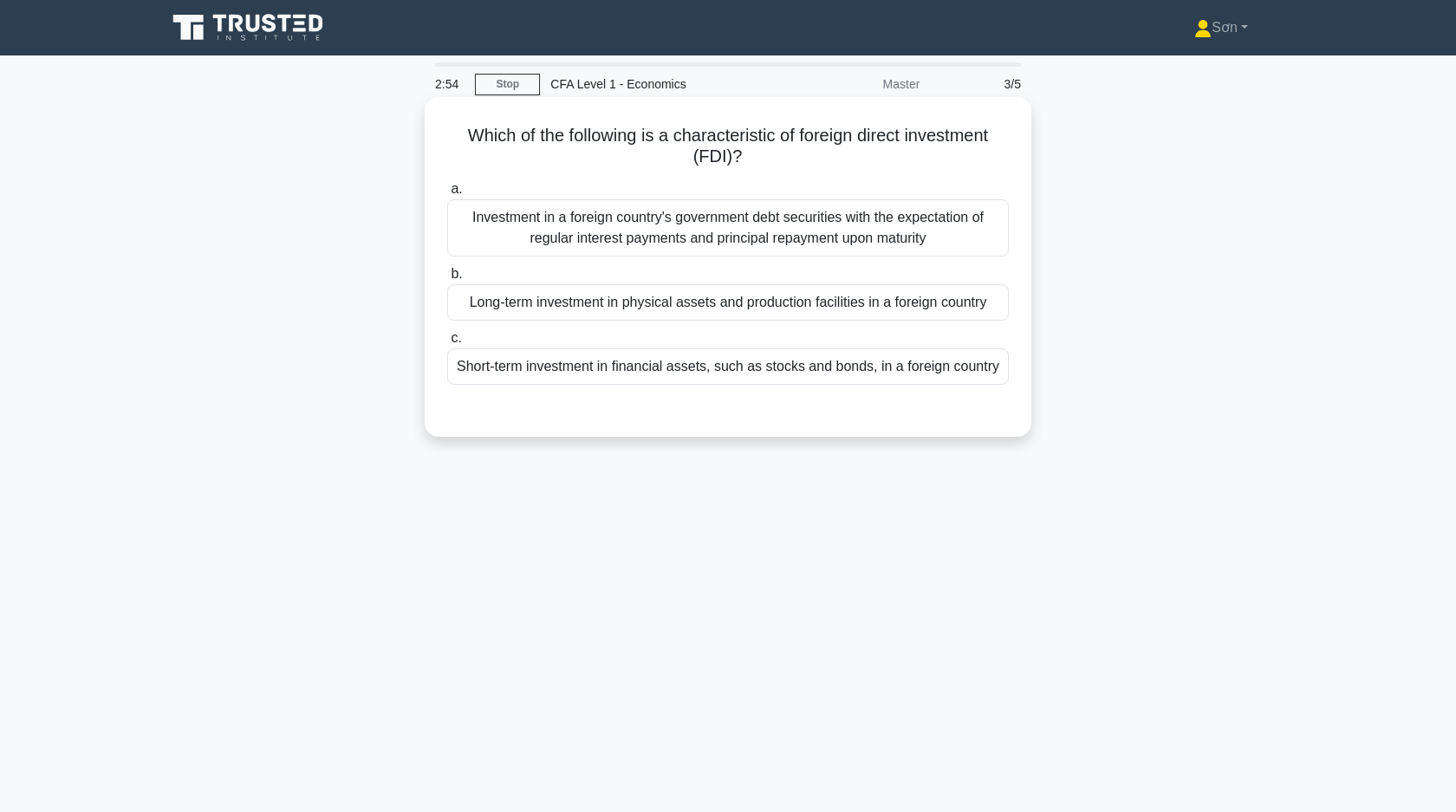
click at [872, 305] on div "Long-term investment in physical assets and production facilities in a foreign …" at bounding box center [728, 301] width 562 height 36
click at [447, 280] on input "b. Long-term investment in physical assets and production facilities in a forei…" at bounding box center [447, 274] width 0 height 11
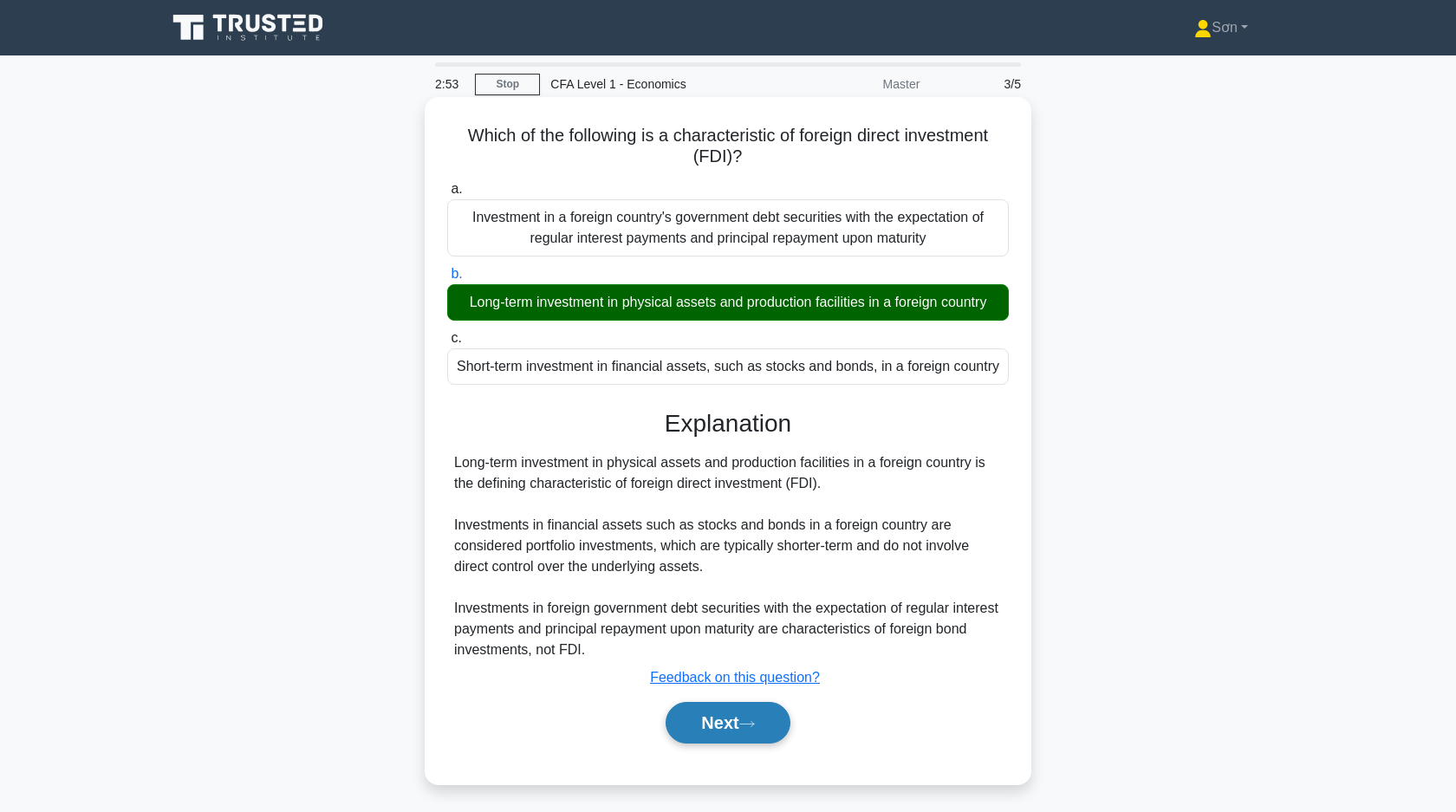
click at [730, 714] on button "Next" at bounding box center [727, 722] width 124 height 42
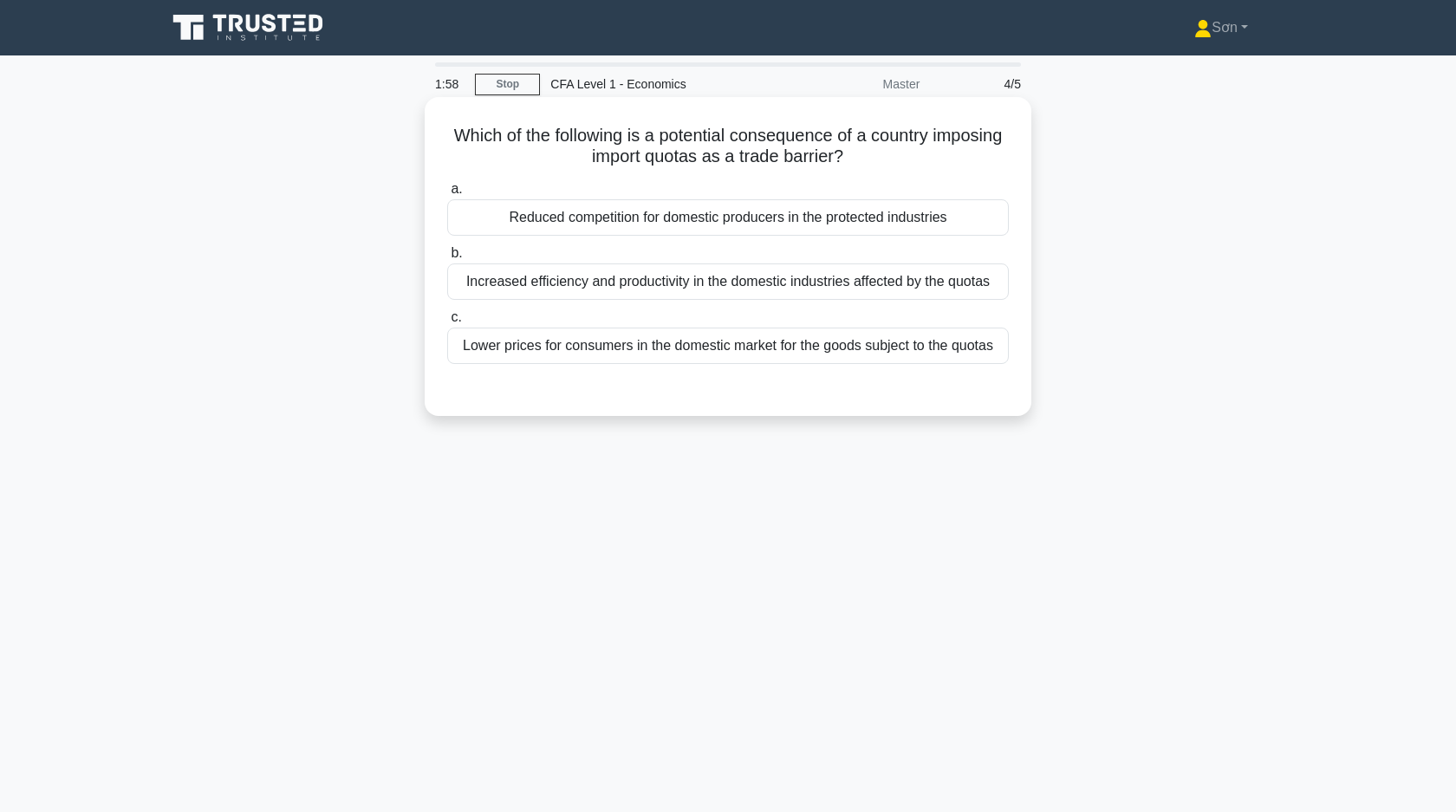
click at [868, 284] on div "Increased efficiency and productivity in the domestic industries affected by th…" at bounding box center [728, 281] width 562 height 36
click at [447, 259] on input "b. Increased efficiency and productivity in the domestic industries affected by…" at bounding box center [447, 253] width 0 height 11
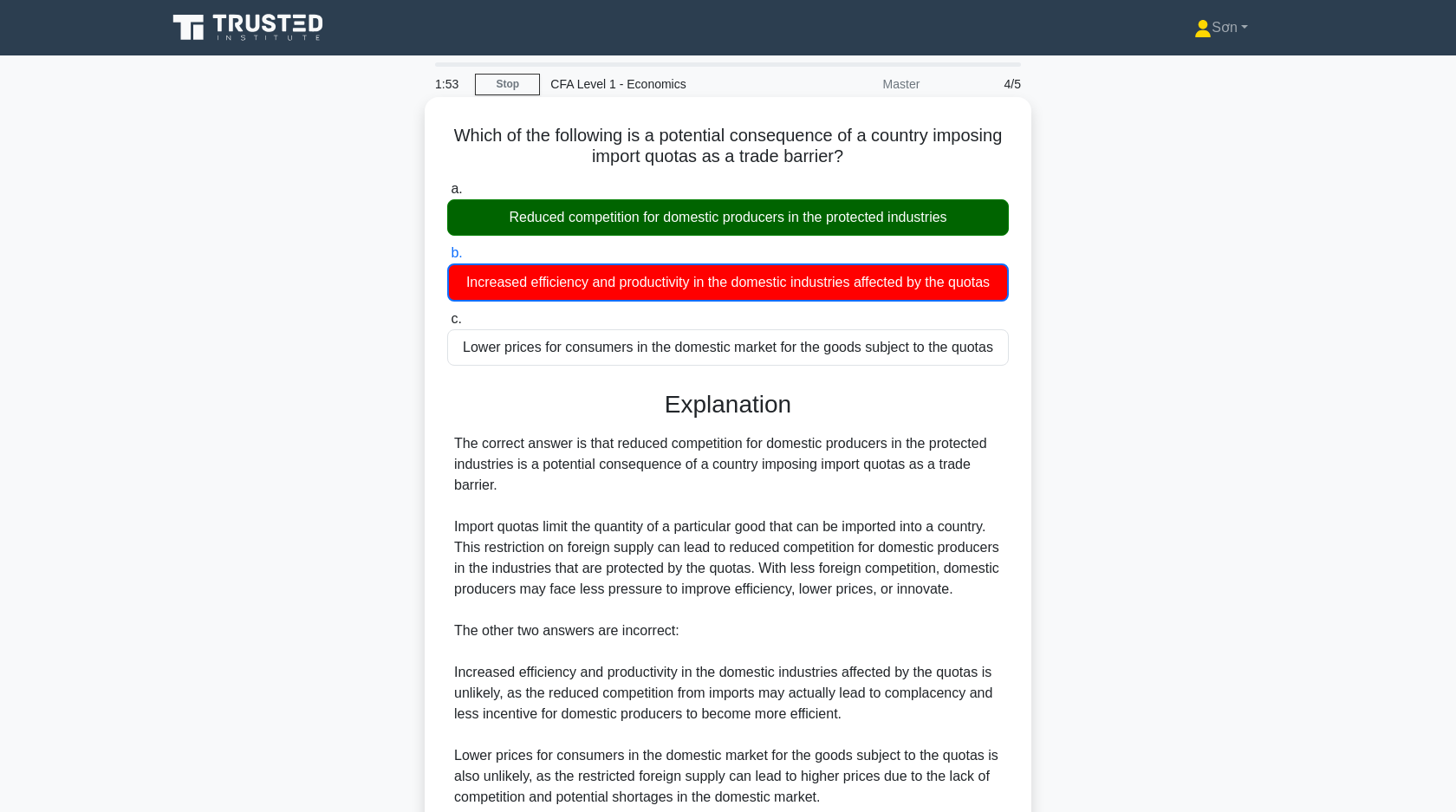
scroll to position [174, 0]
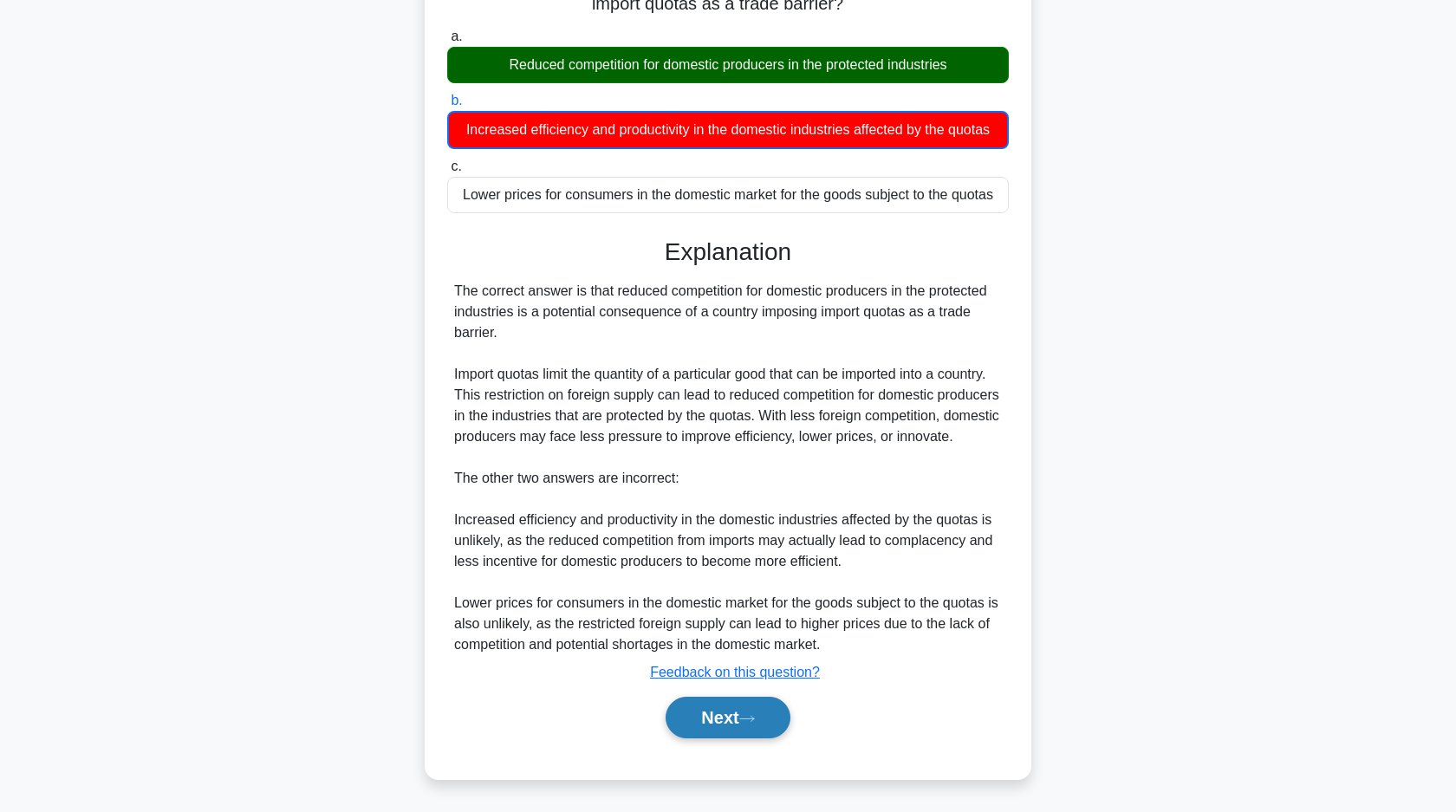
click at [741, 726] on button "Next" at bounding box center [727, 717] width 124 height 42
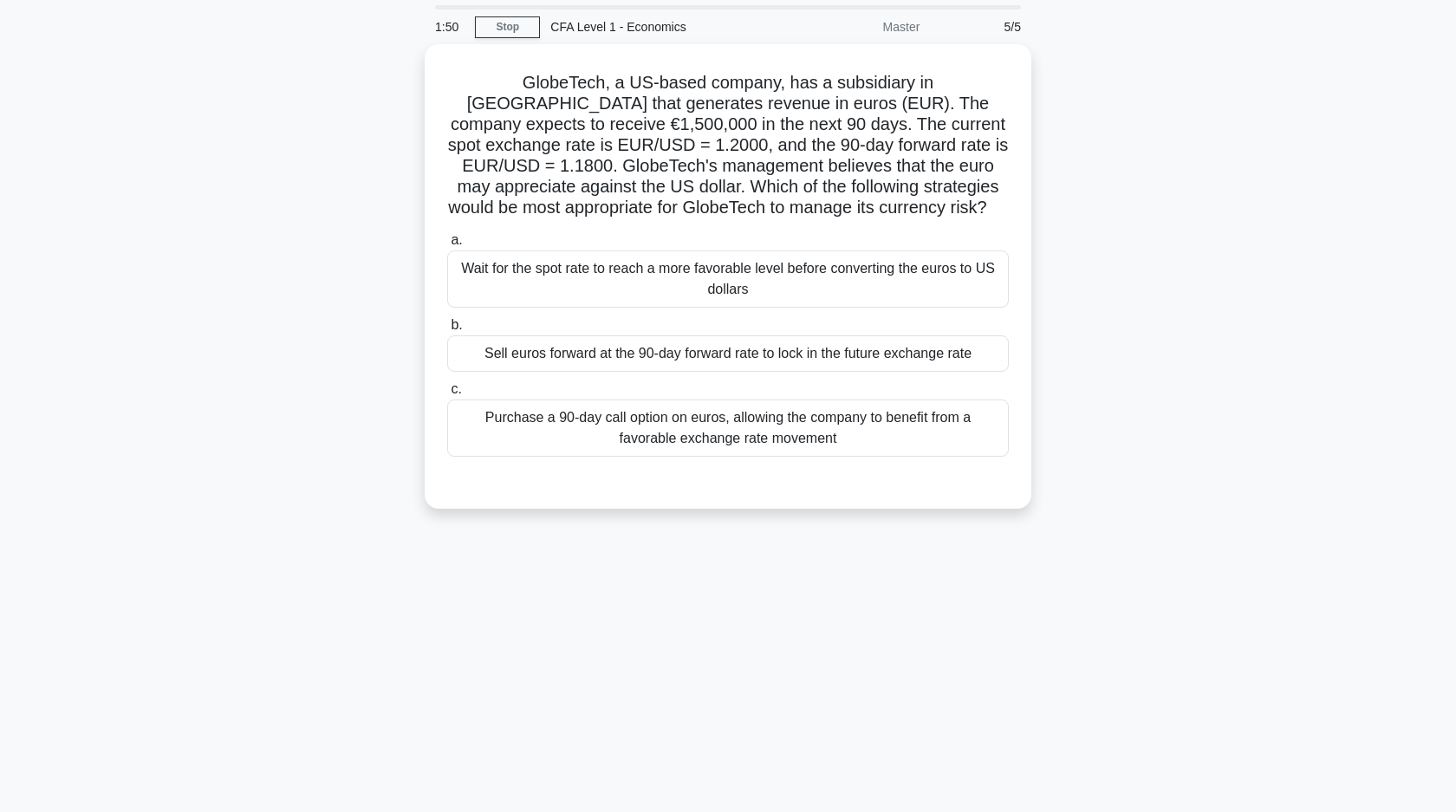
scroll to position [0, 0]
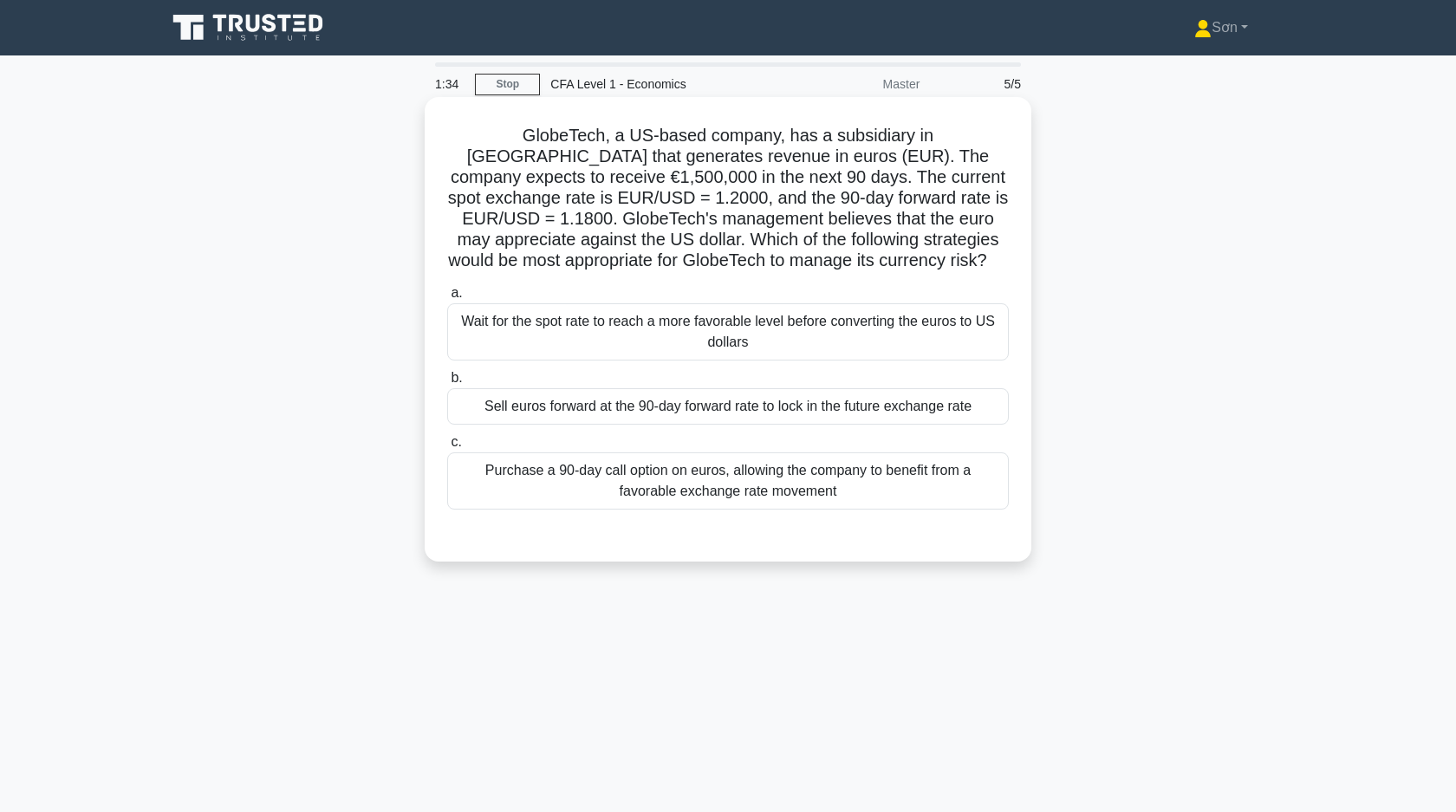
click at [861, 412] on div "Sell euros forward at the 90-day forward rate to lock in the future exchange ra…" at bounding box center [728, 406] width 562 height 36
click at [447, 384] on input "b. Sell euros forward at the 90-day forward rate to lock in the future exchange…" at bounding box center [447, 378] width 0 height 11
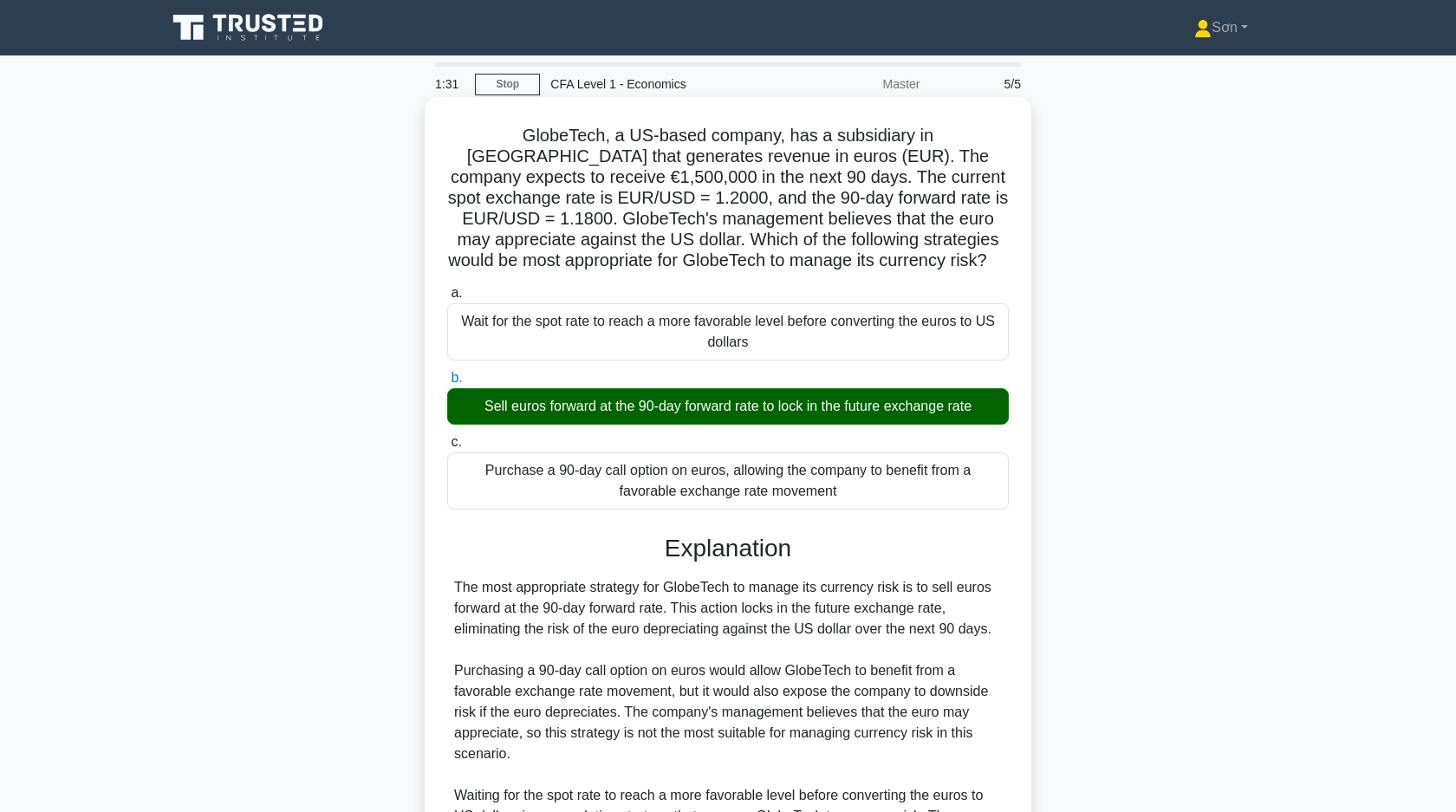
scroll to position [234, 0]
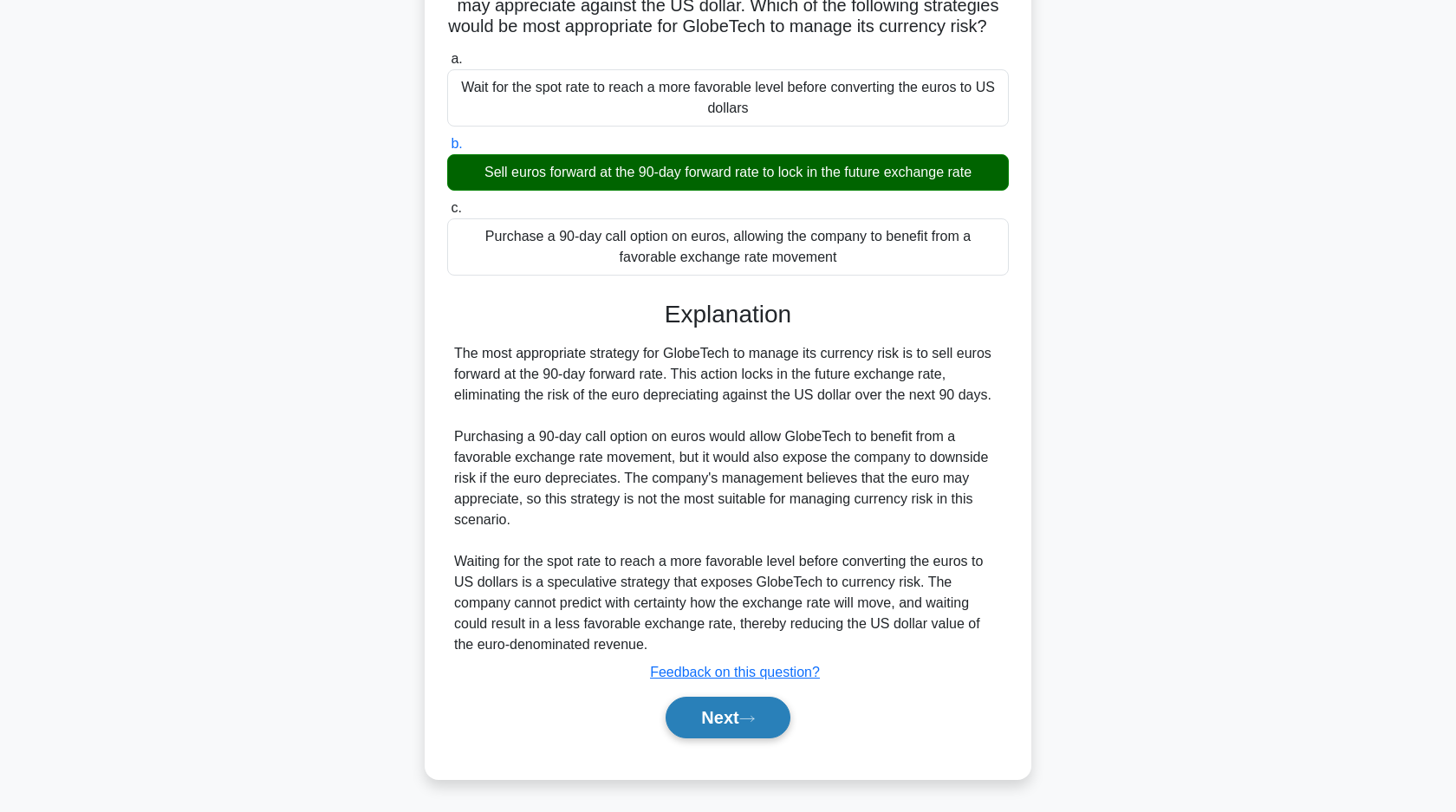
click at [741, 719] on button "Next" at bounding box center [727, 717] width 124 height 42
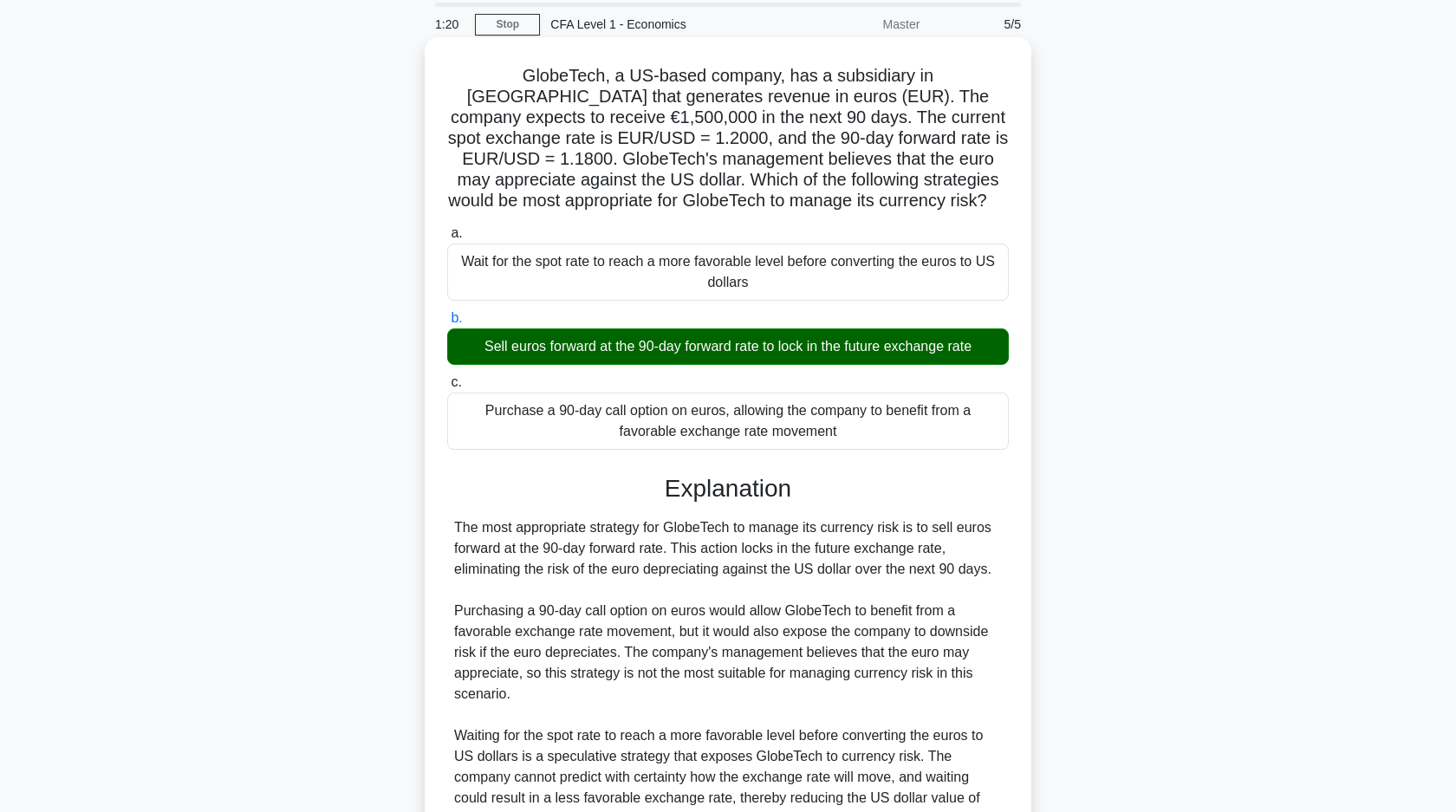
scroll to position [0, 0]
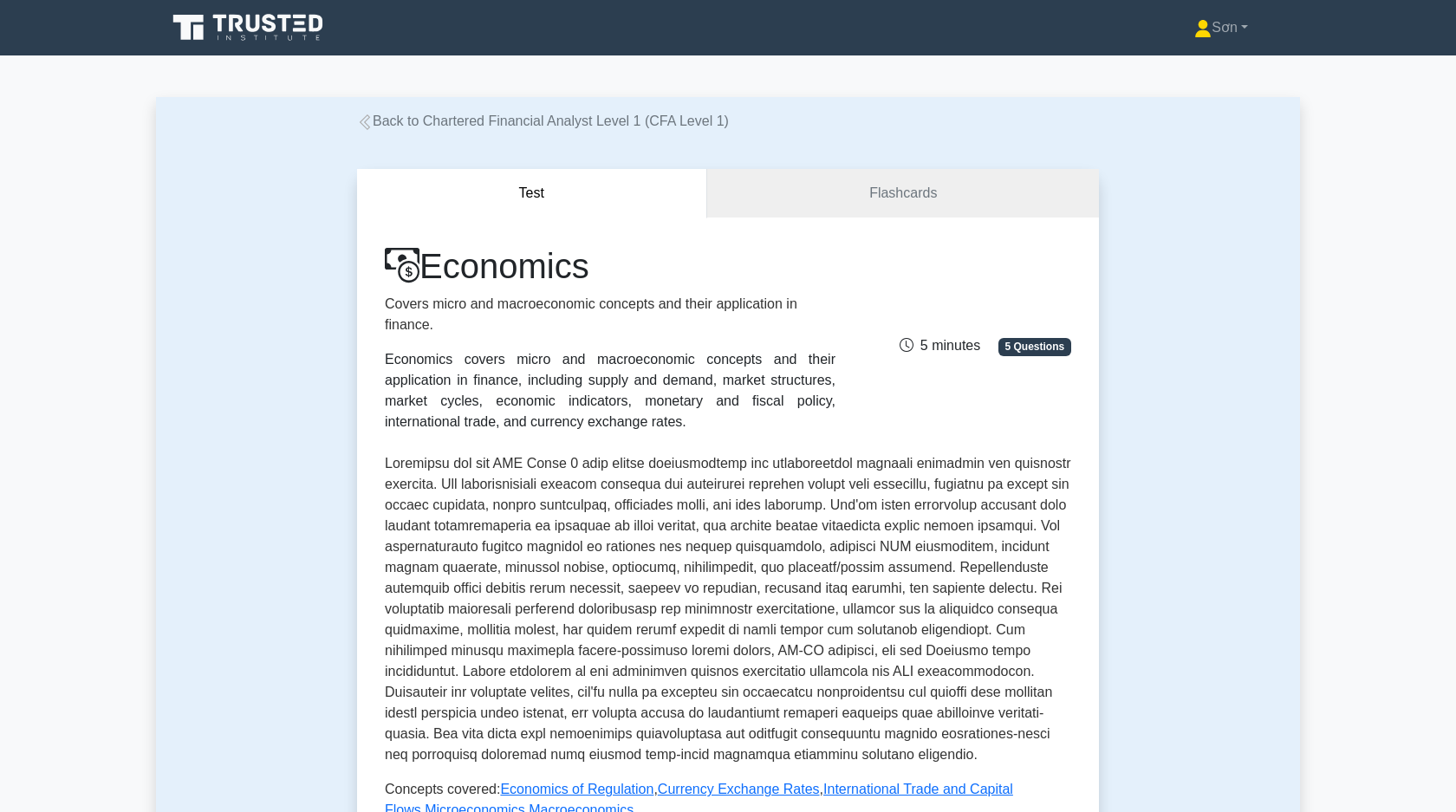
scroll to position [456, 0]
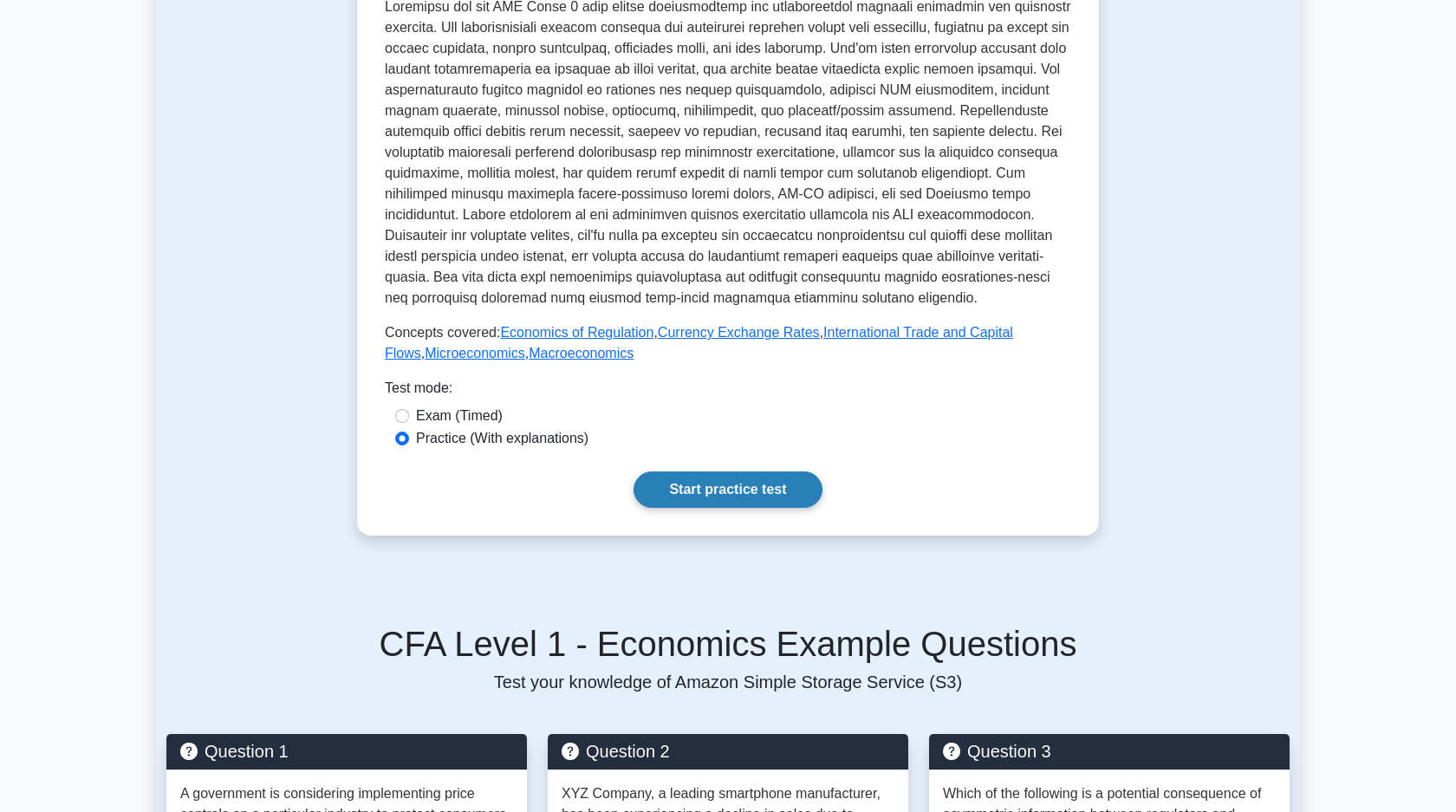
click at [795, 495] on link "Start practice test" at bounding box center [727, 489] width 188 height 36
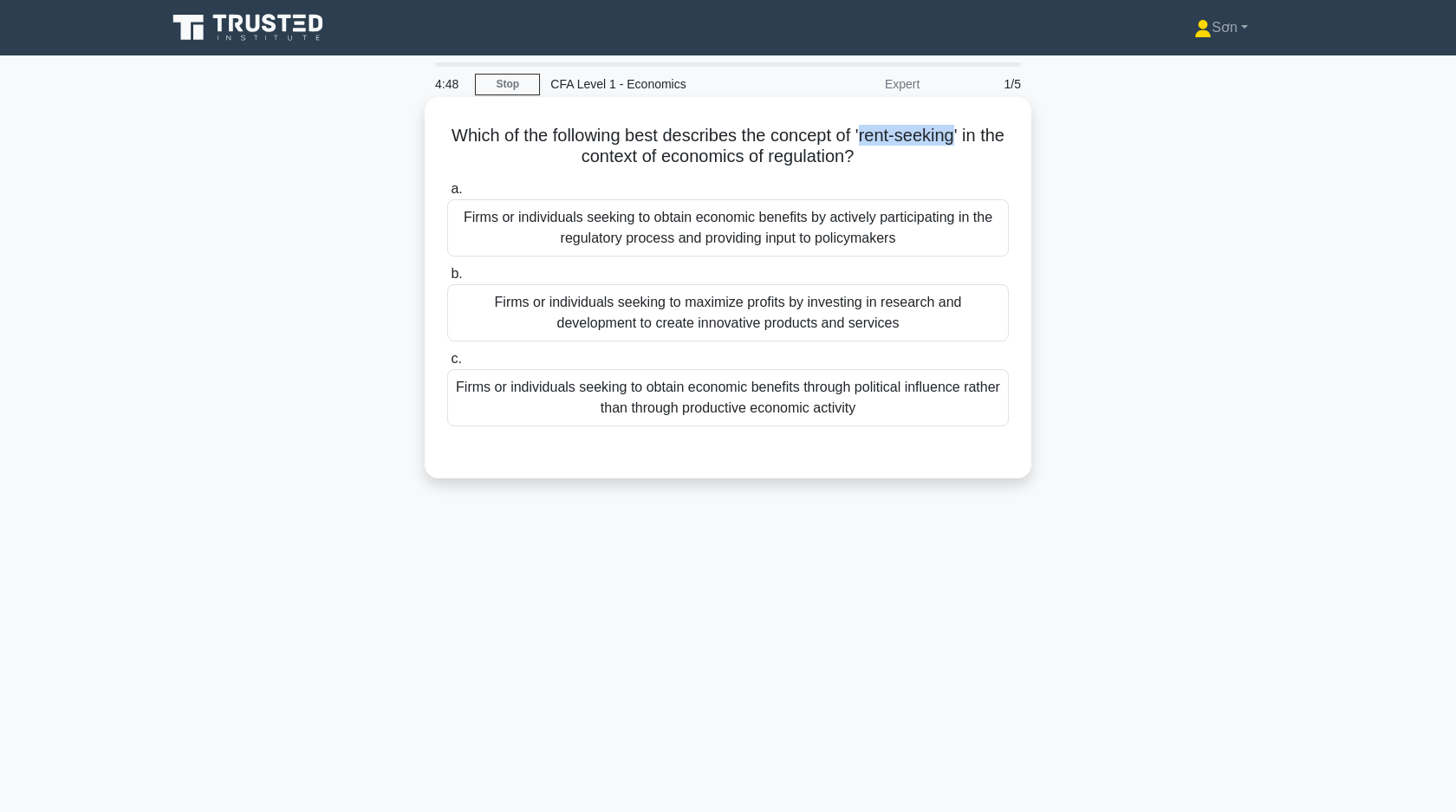
drag, startPoint x: 861, startPoint y: 139, endPoint x: 952, endPoint y: 141, distance: 91.0
click at [953, 141] on h5 "Which of the following best describes the concept of 'rent-seeking' in the cont…" at bounding box center [727, 147] width 565 height 43
copy h5 "rent-seeking"
click at [574, 400] on div "Firms or individuals seeking to obtain economic benefits through political infl…" at bounding box center [728, 397] width 562 height 57
click at [447, 365] on input "c. Firms or individuals seeking to obtain economic benefits through political i…" at bounding box center [447, 359] width 0 height 11
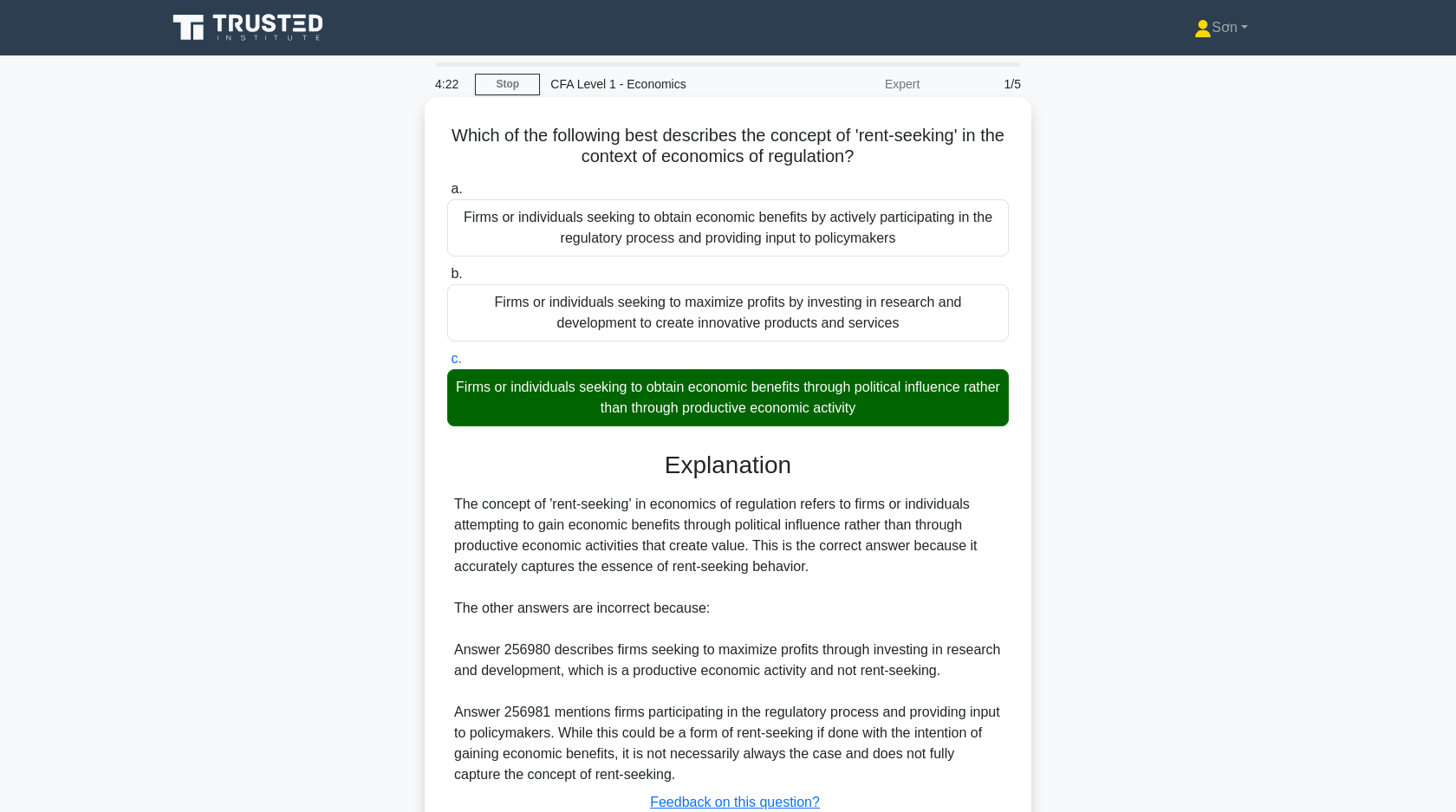
scroll to position [130, 0]
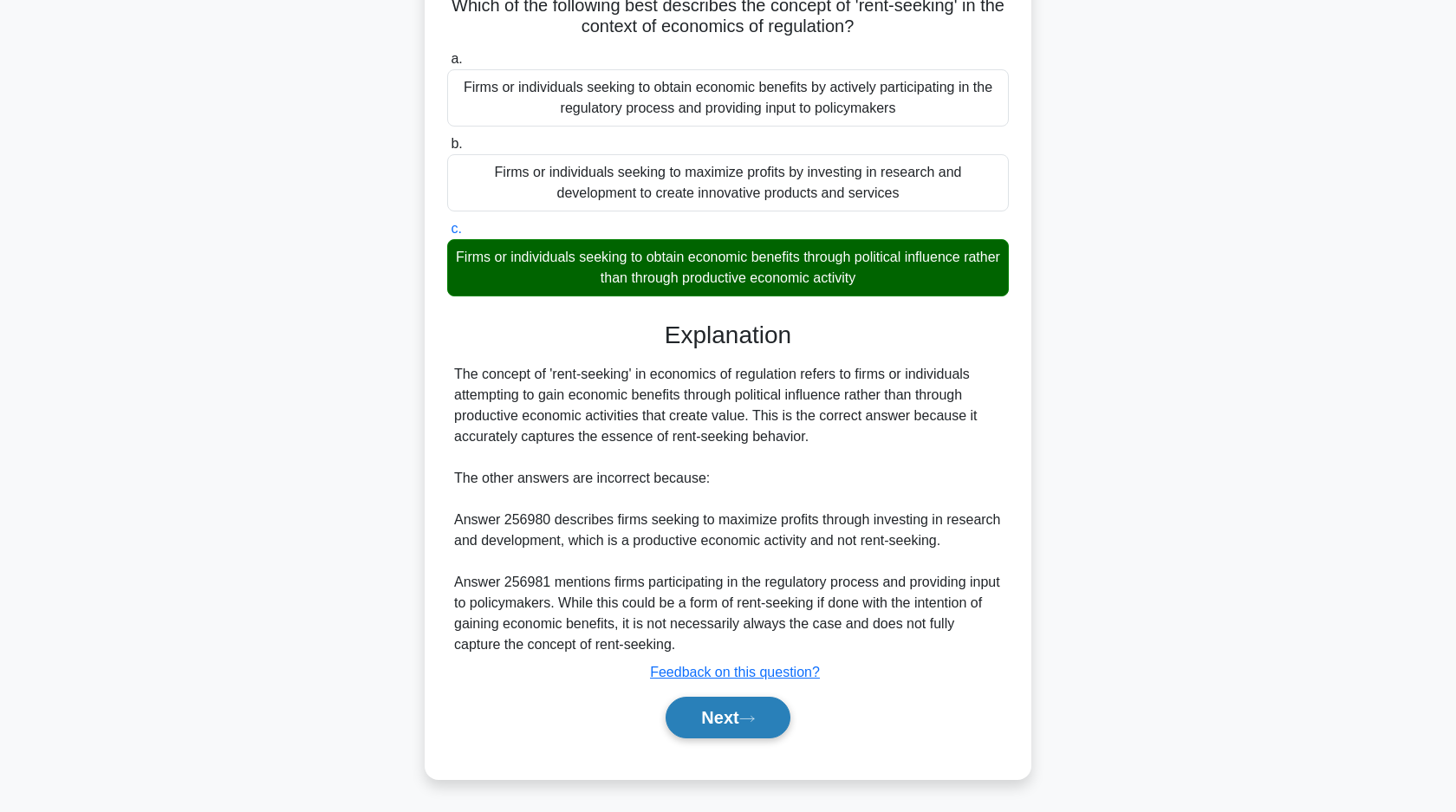
click at [709, 708] on button "Next" at bounding box center [727, 717] width 124 height 42
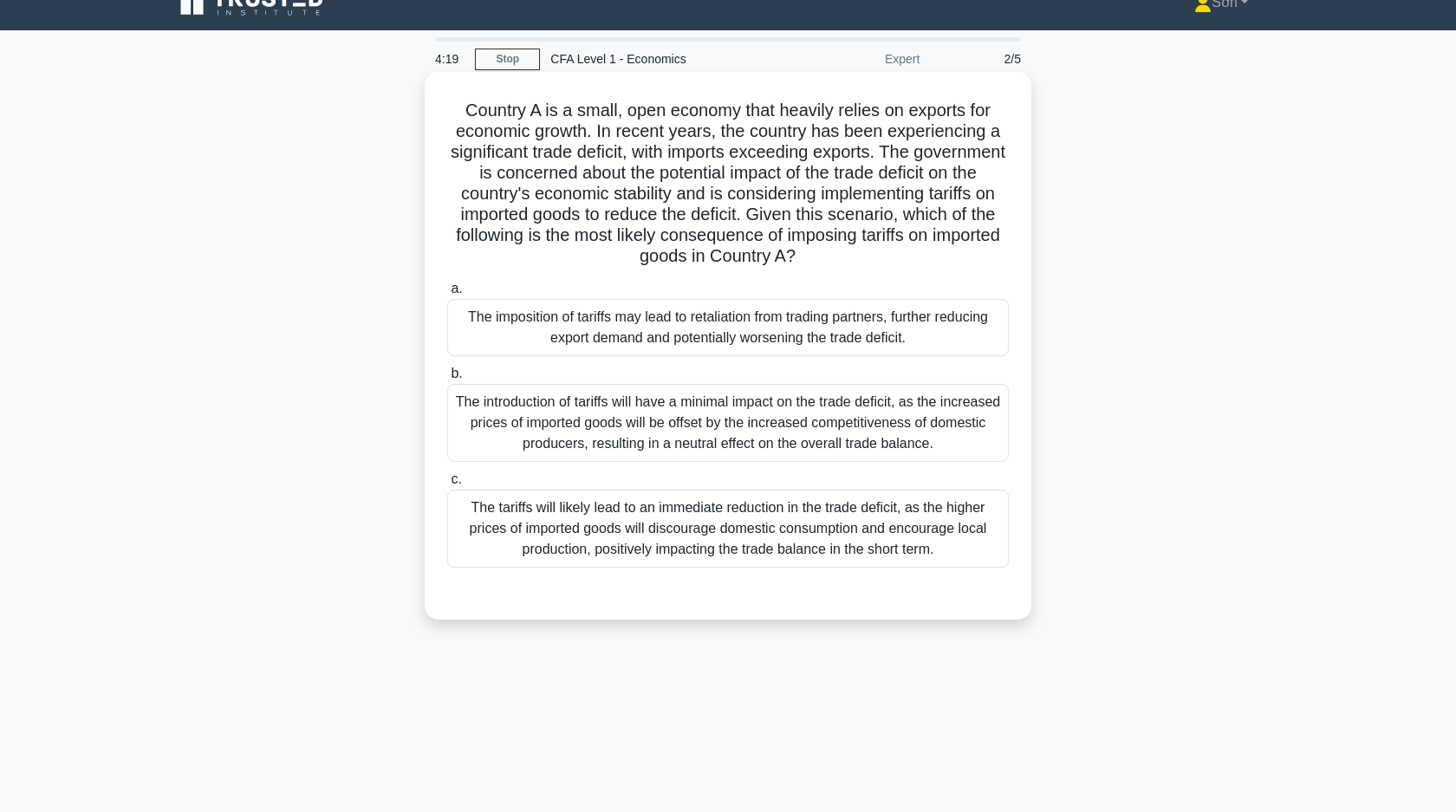
scroll to position [0, 0]
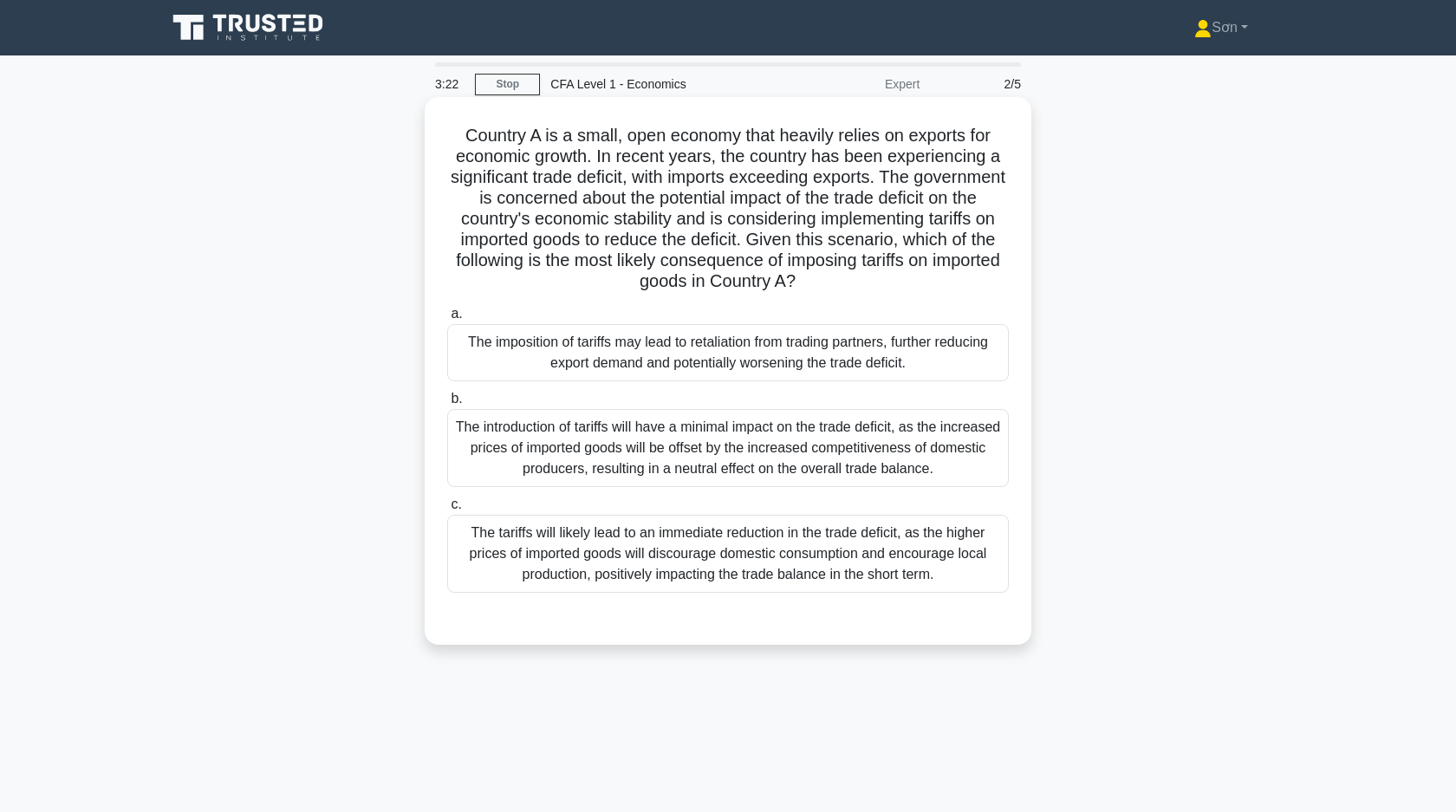
click at [832, 465] on div "The introduction of tariffs will have a minimal impact on the trade deficit, as…" at bounding box center [728, 448] width 562 height 78
click at [447, 405] on input "b. The introduction of tariffs will have a minimal impact on the trade deficit,…" at bounding box center [447, 399] width 0 height 11
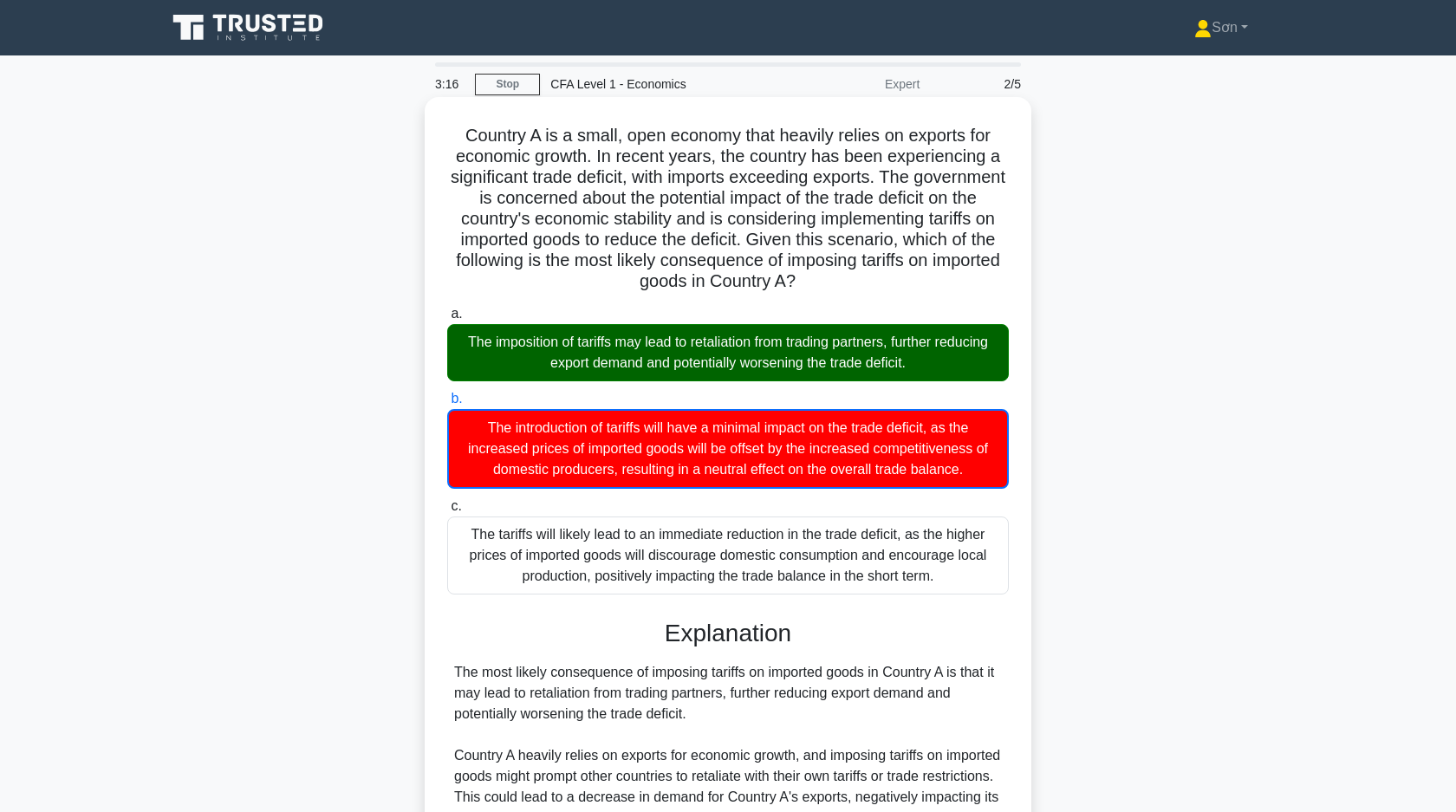
scroll to position [340, 0]
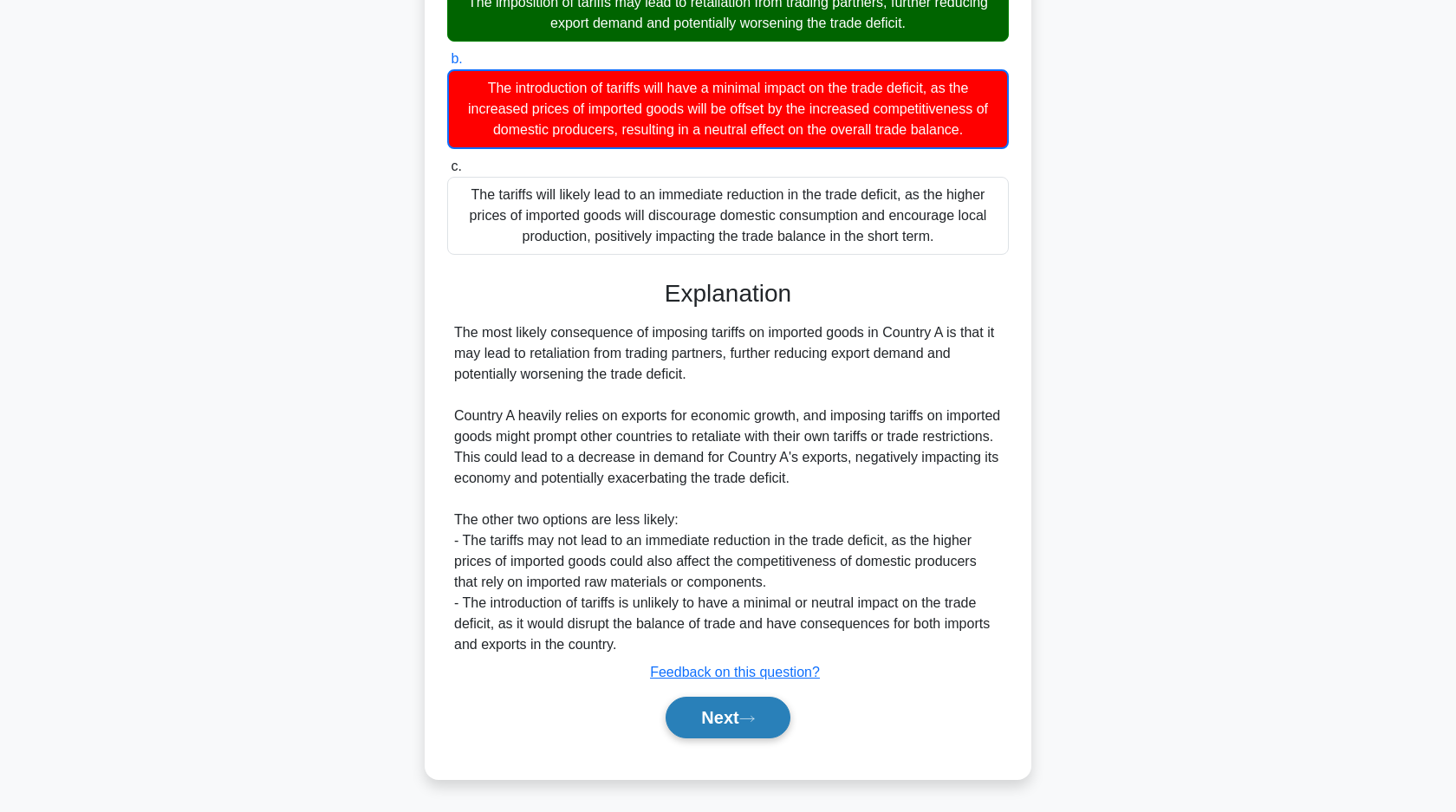
click at [733, 705] on button "Next" at bounding box center [727, 717] width 124 height 42
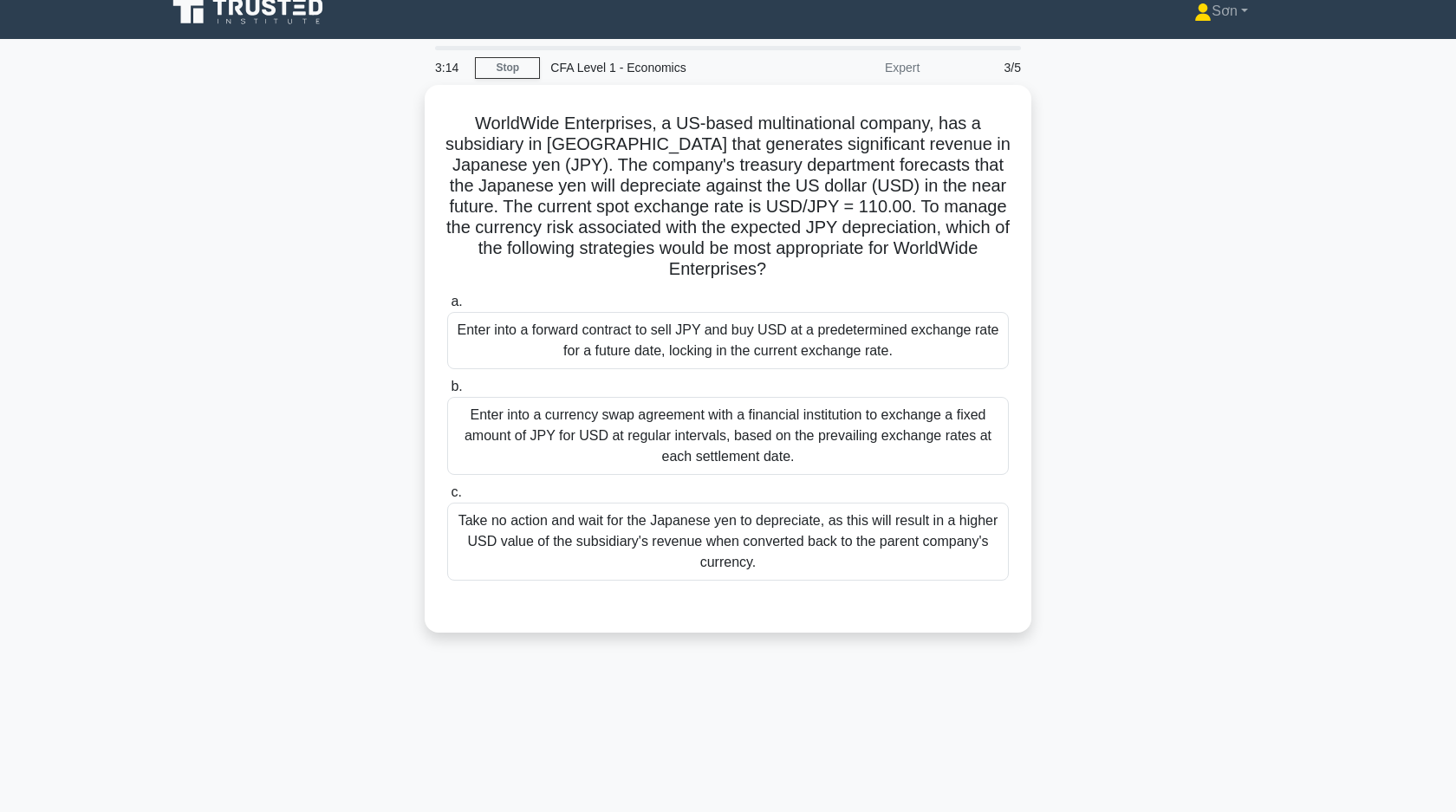
scroll to position [0, 0]
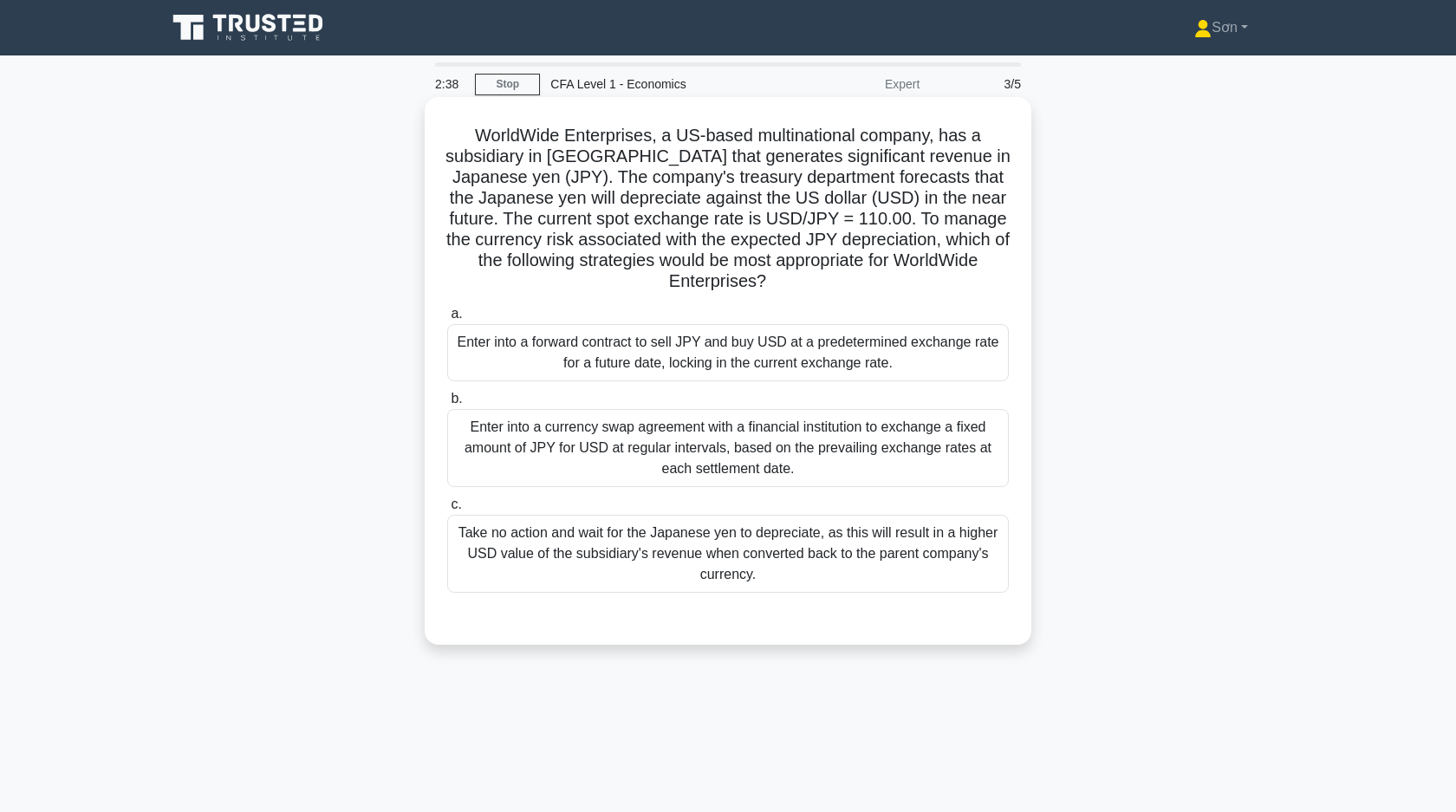
click at [812, 367] on div "Enter into a forward contract to sell JPY and buy USD at a predetermined exchan…" at bounding box center [728, 352] width 562 height 57
click at [447, 320] on input "a. Enter into a forward contract to sell JPY and buy USD at a predetermined exc…" at bounding box center [447, 314] width 0 height 11
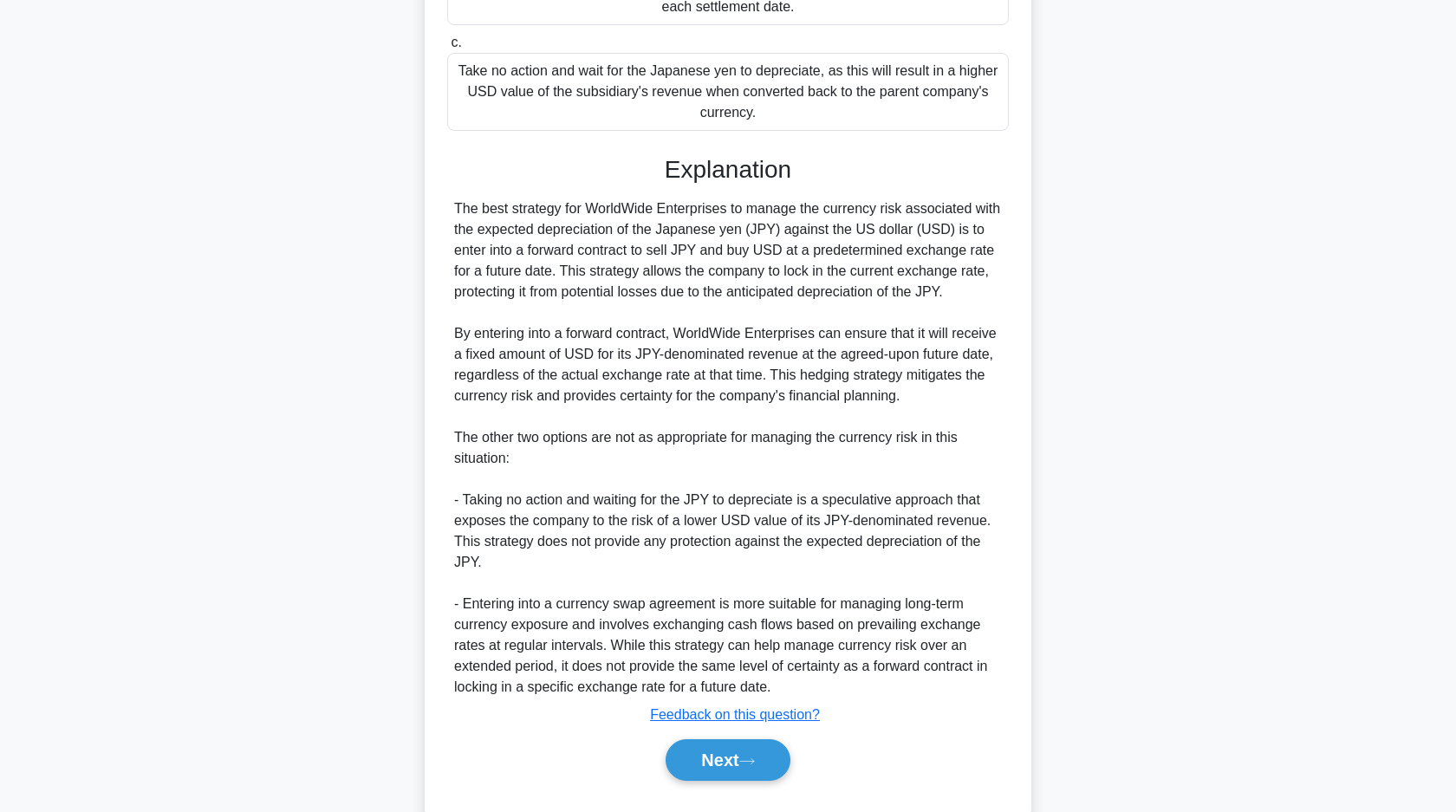
scroll to position [504, 0]
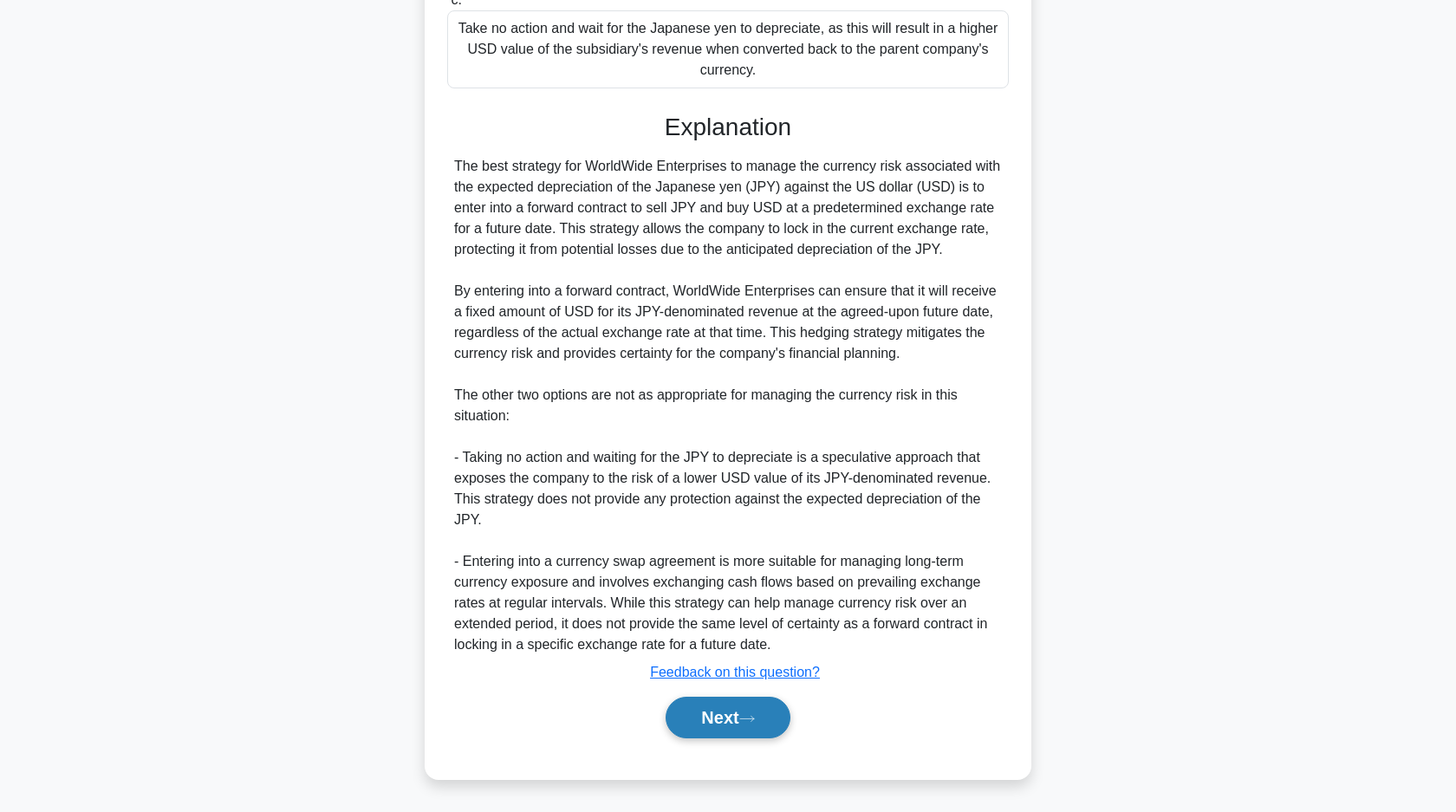
click at [748, 715] on icon at bounding box center [747, 719] width 16 height 9
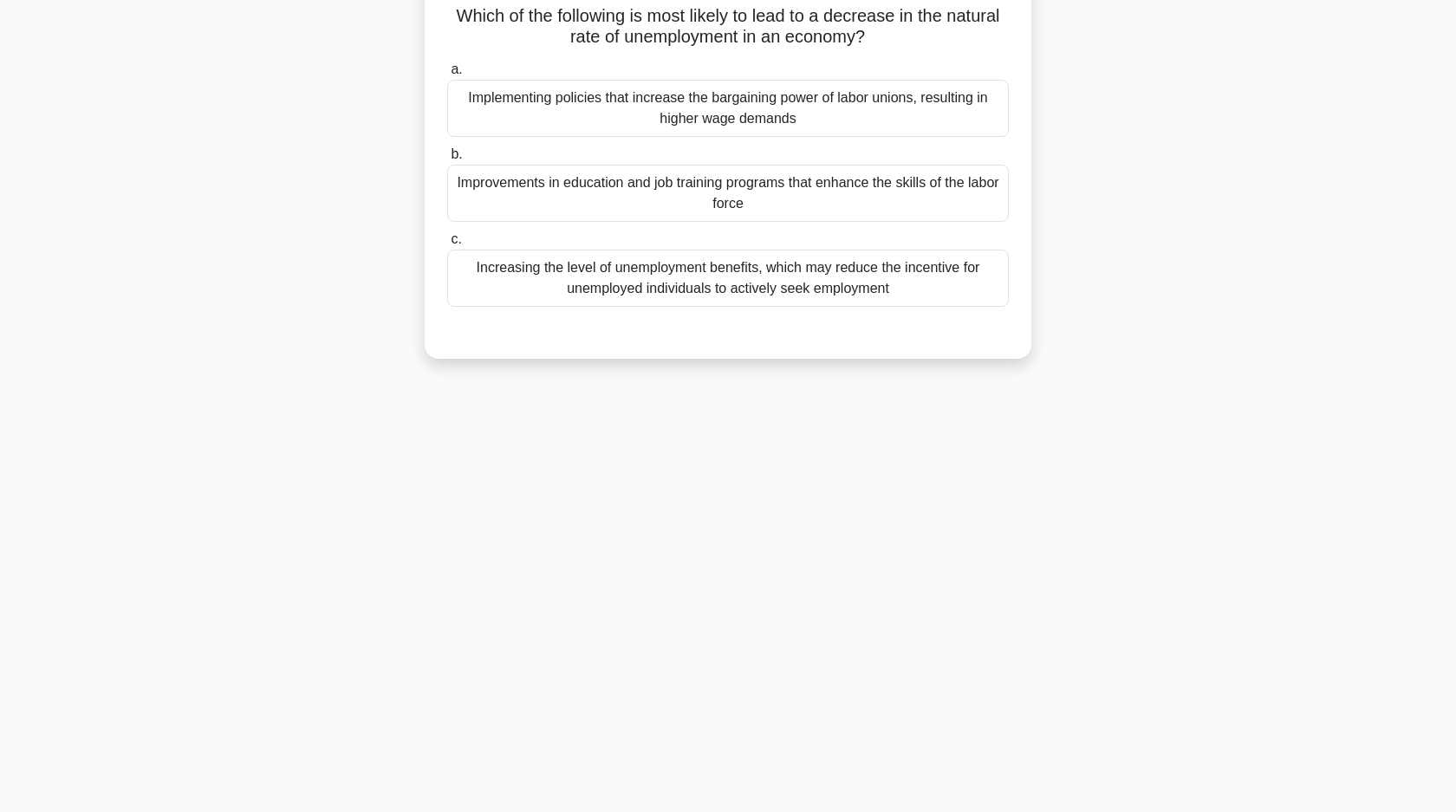
scroll to position [0, 0]
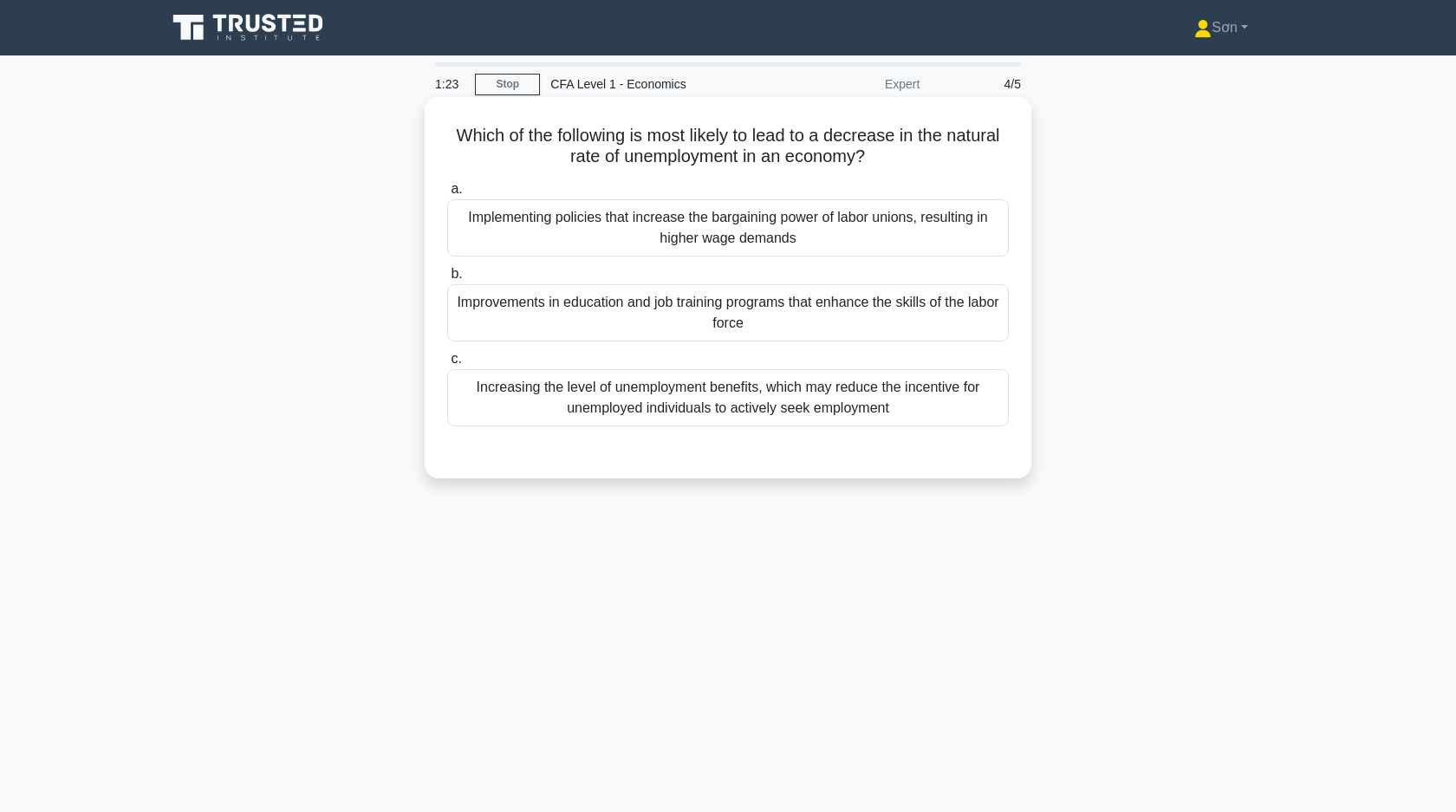
click at [777, 326] on div "Improvements in education and job training programs that enhance the skills of …" at bounding box center [728, 312] width 562 height 57
click at [447, 280] on input "b. Improvements in education and job training programs that enhance the skills …" at bounding box center [447, 274] width 0 height 11
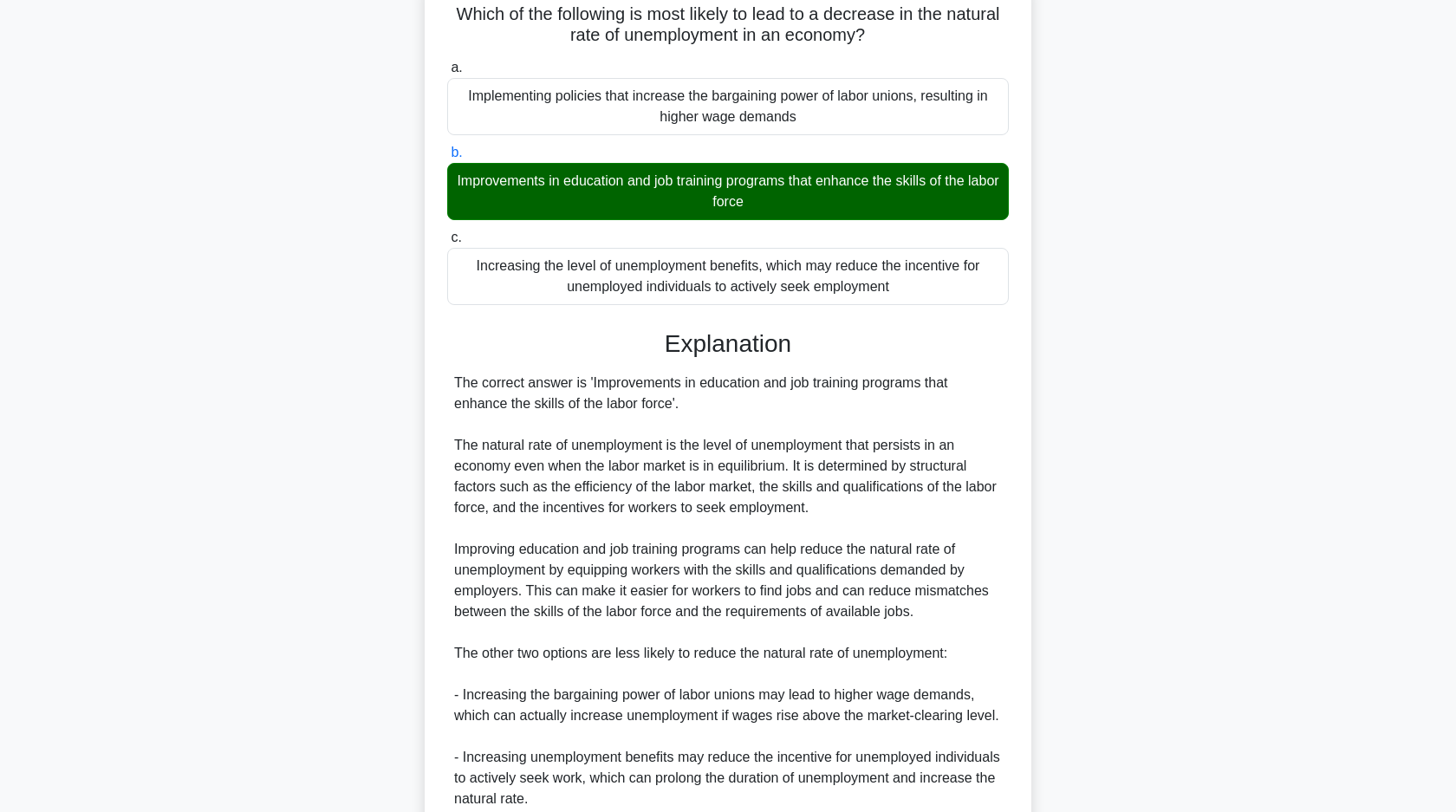
scroll to position [275, 0]
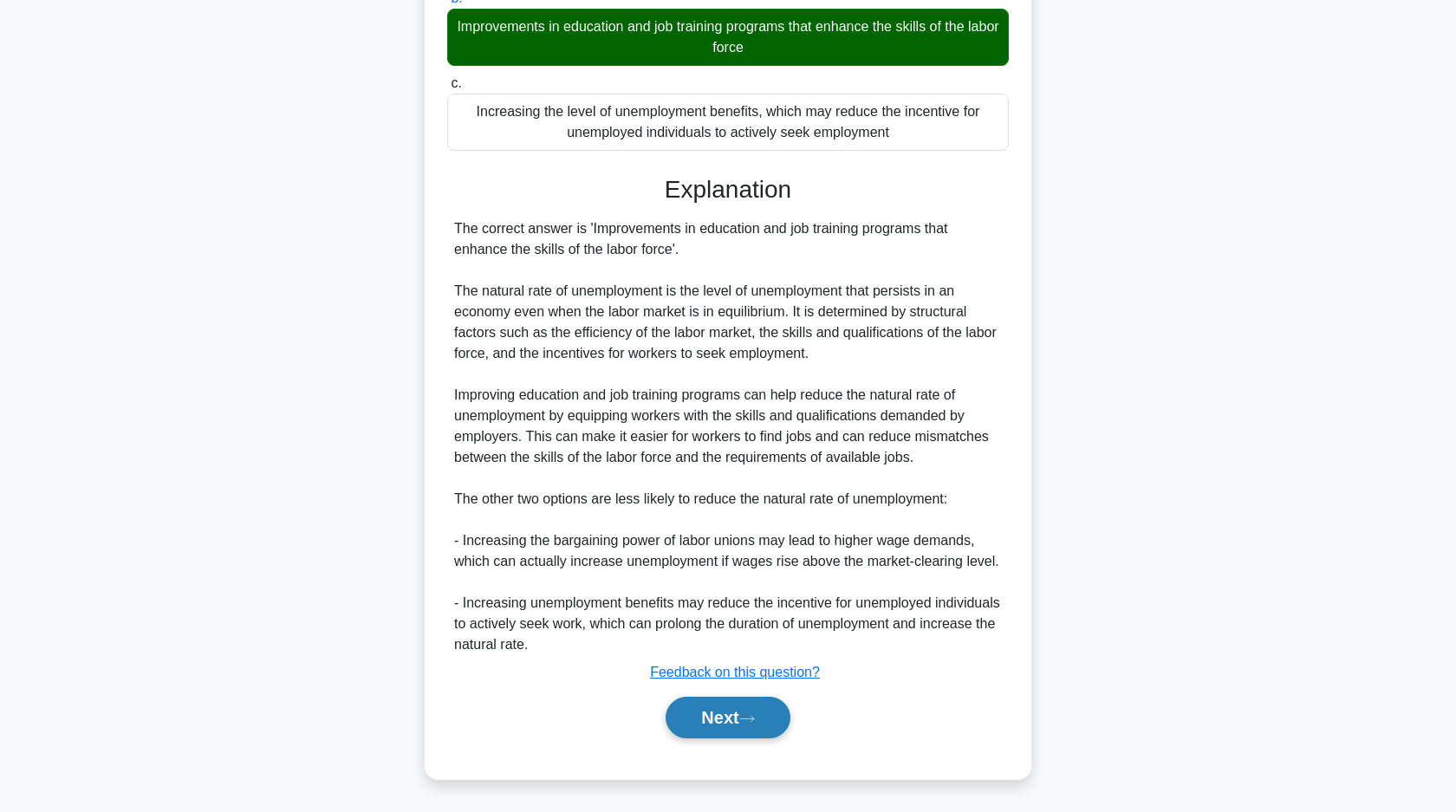
click at [717, 729] on button "Next" at bounding box center [727, 717] width 124 height 42
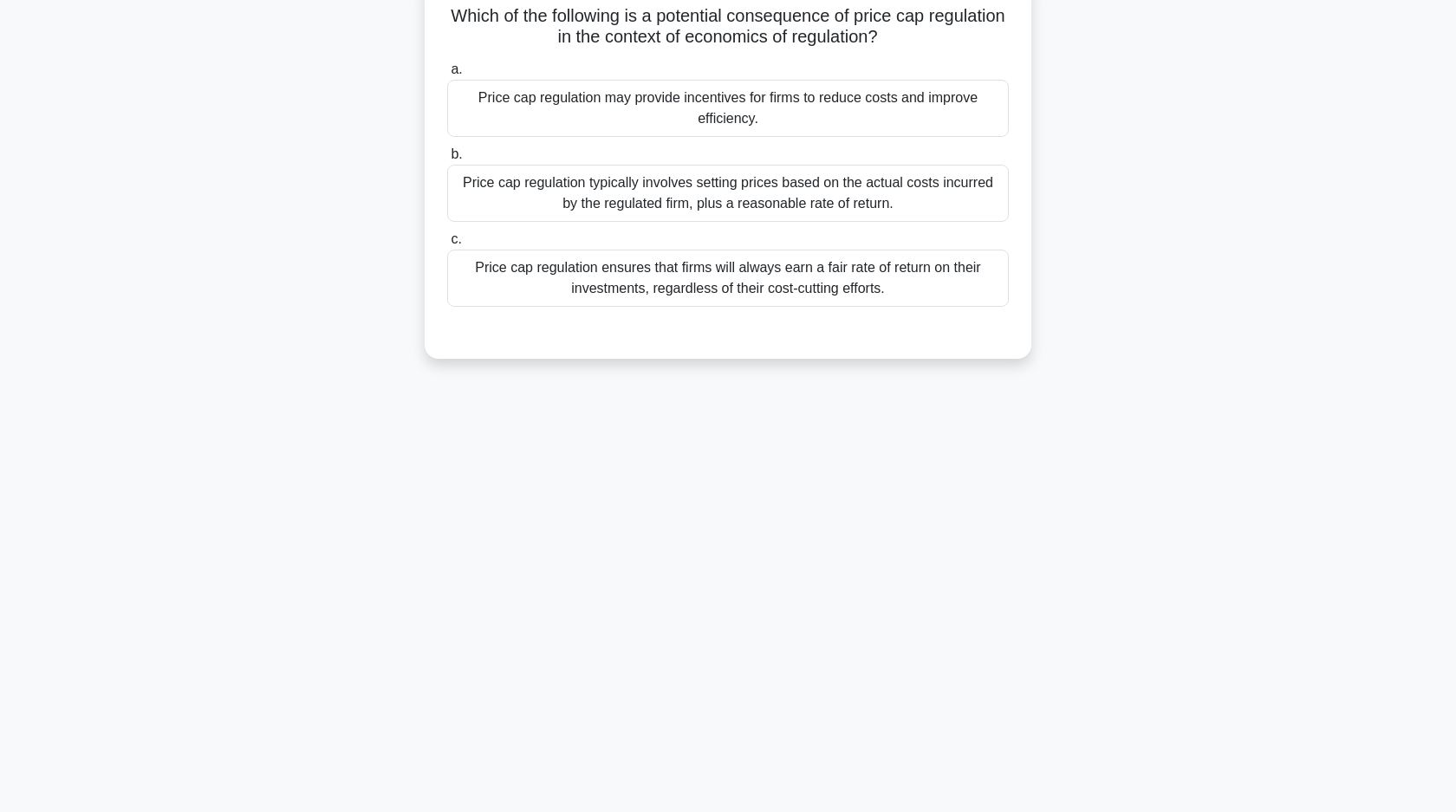
scroll to position [0, 0]
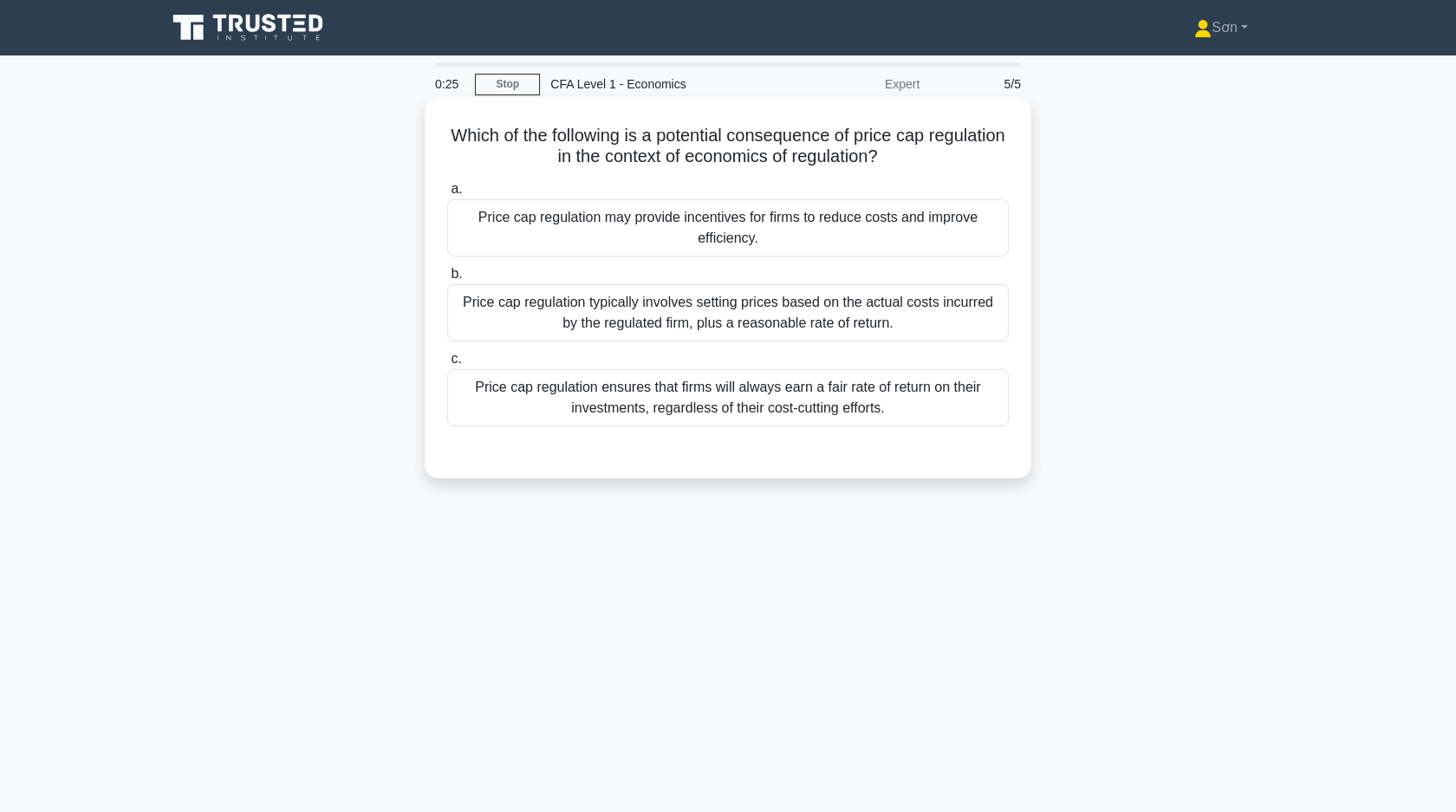
click at [695, 321] on div "Price cap regulation typically involves setting prices based on the actual cost…" at bounding box center [728, 312] width 562 height 57
click at [447, 280] on input "b. Price cap regulation typically involves setting prices based on the actual c…" at bounding box center [447, 274] width 0 height 11
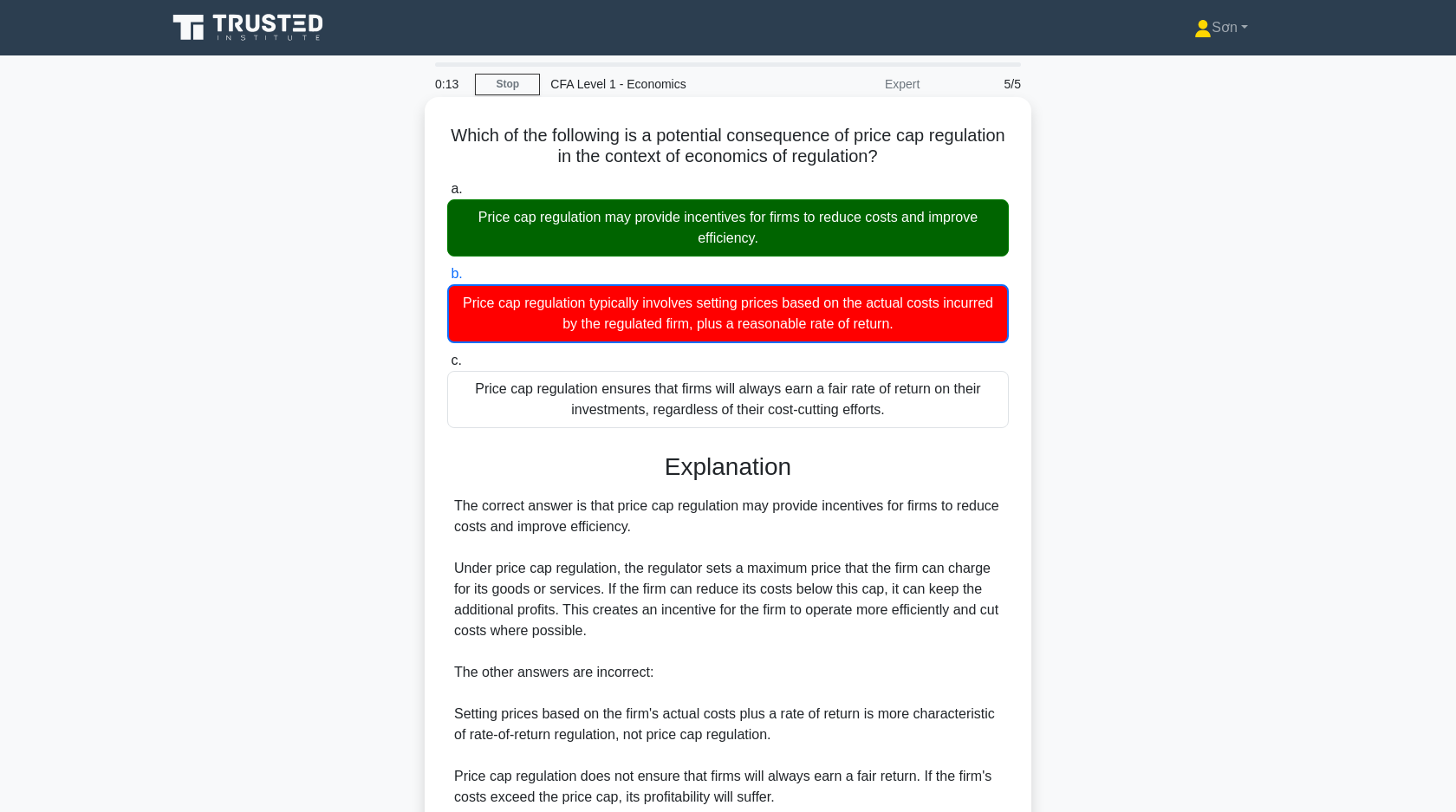
drag, startPoint x: 449, startPoint y: 137, endPoint x: 976, endPoint y: 408, distance: 592.6
click at [976, 409] on div "Which of the following is a potential consequence of price cap regulation in th…" at bounding box center [727, 513] width 593 height 820
copy div "Which of the following is a potential consequence of price cap regulation in th…"
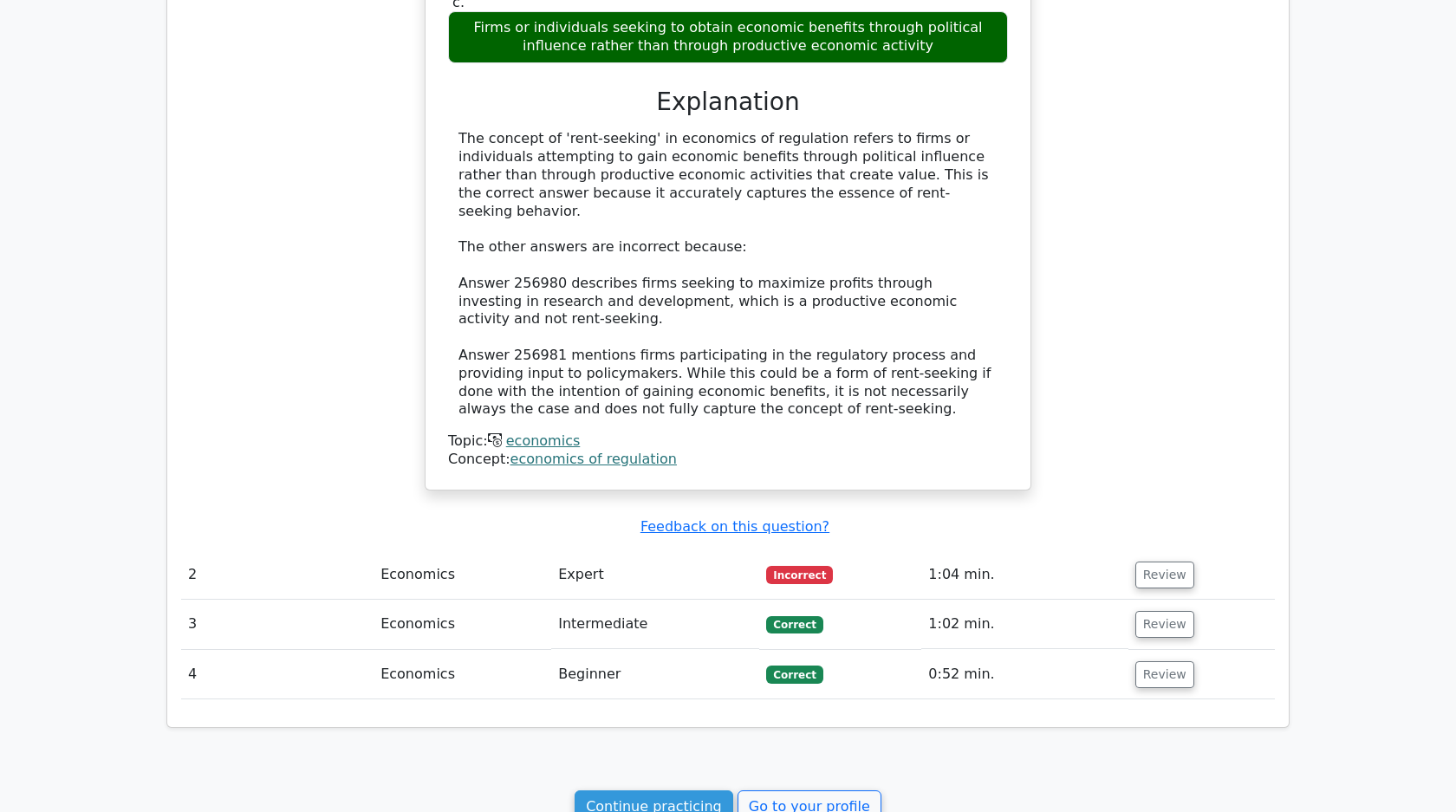
scroll to position [1274, 0]
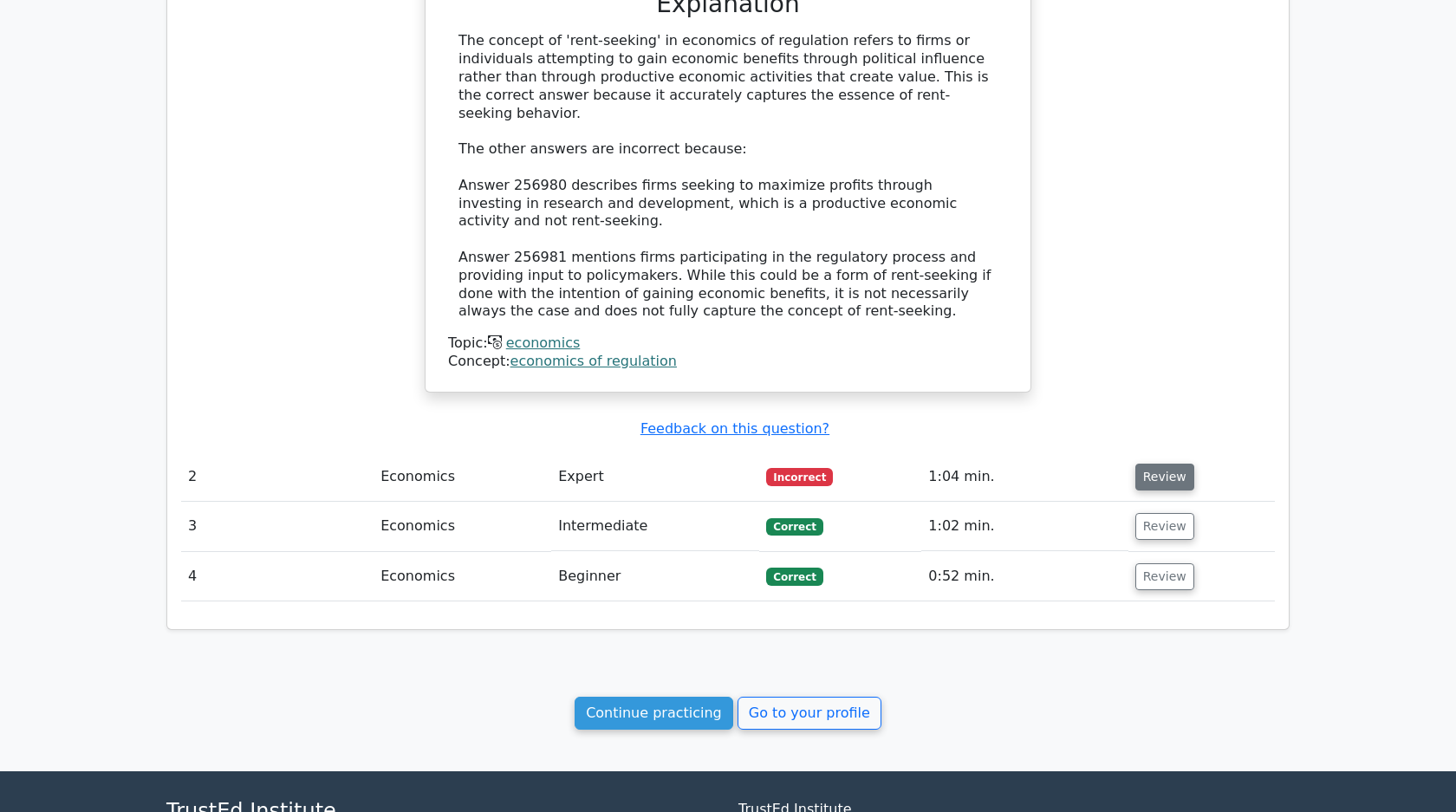
click at [1156, 464] on button "Review" at bounding box center [1164, 477] width 59 height 27
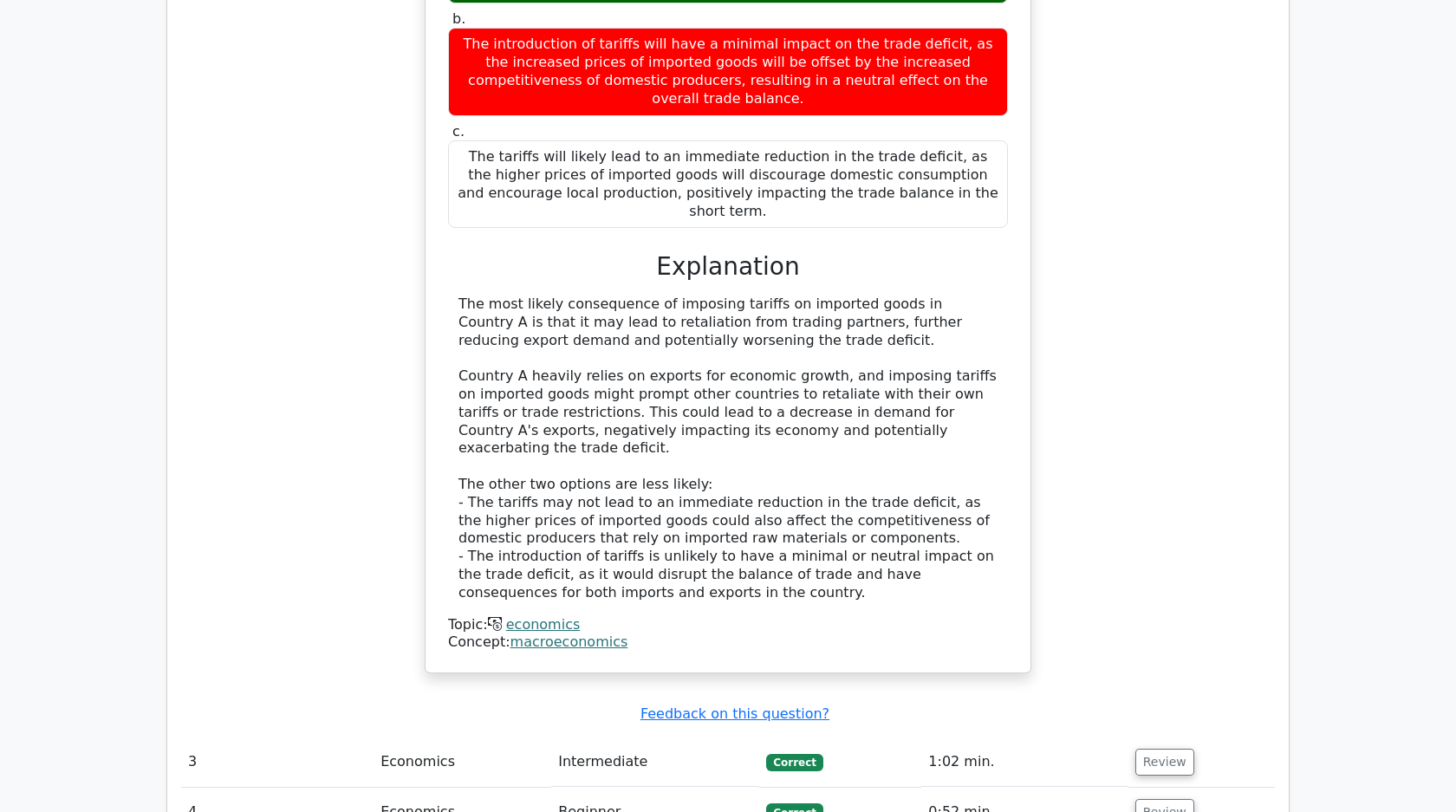
scroll to position [2292, 0]
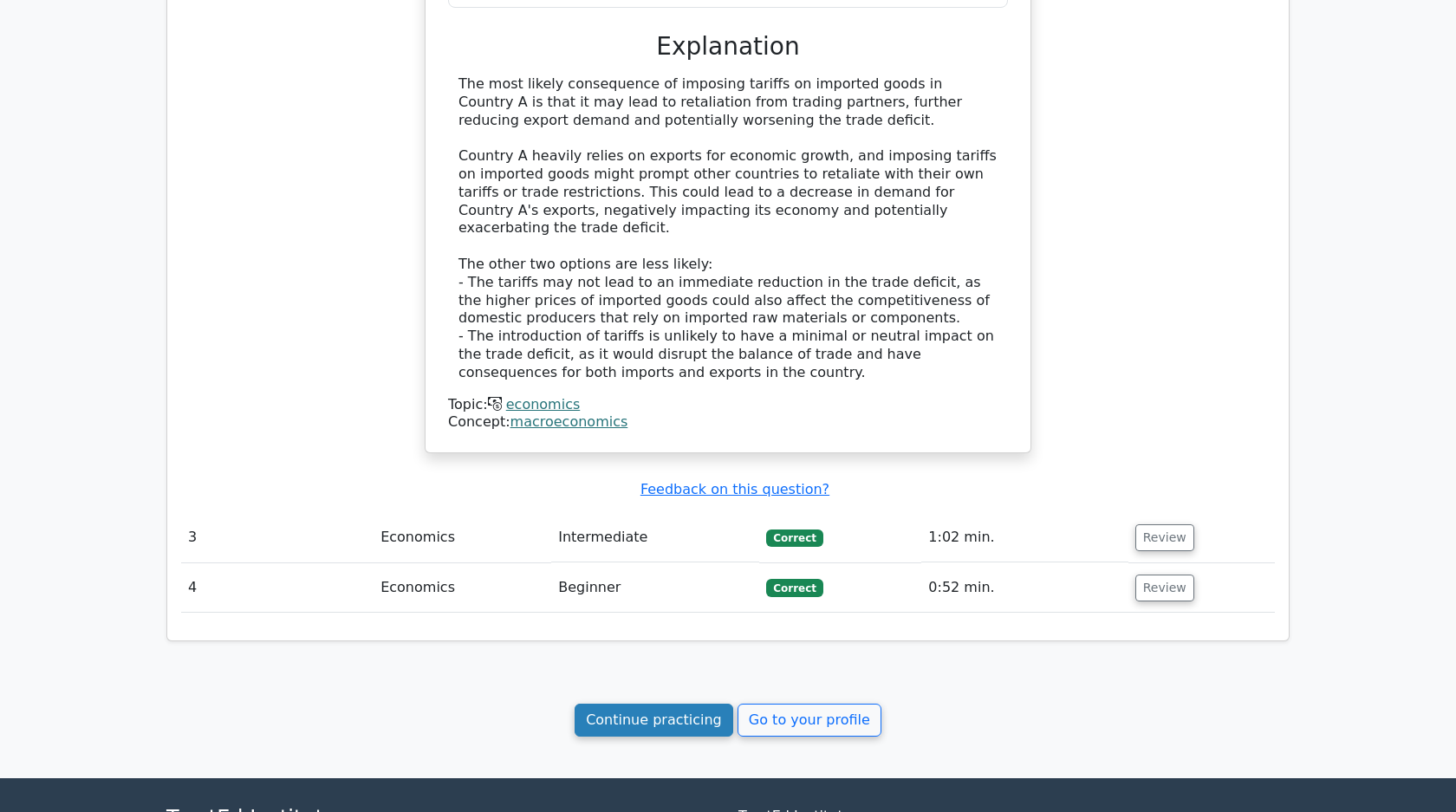
click at [669, 704] on link "Continue practicing" at bounding box center [653, 720] width 159 height 33
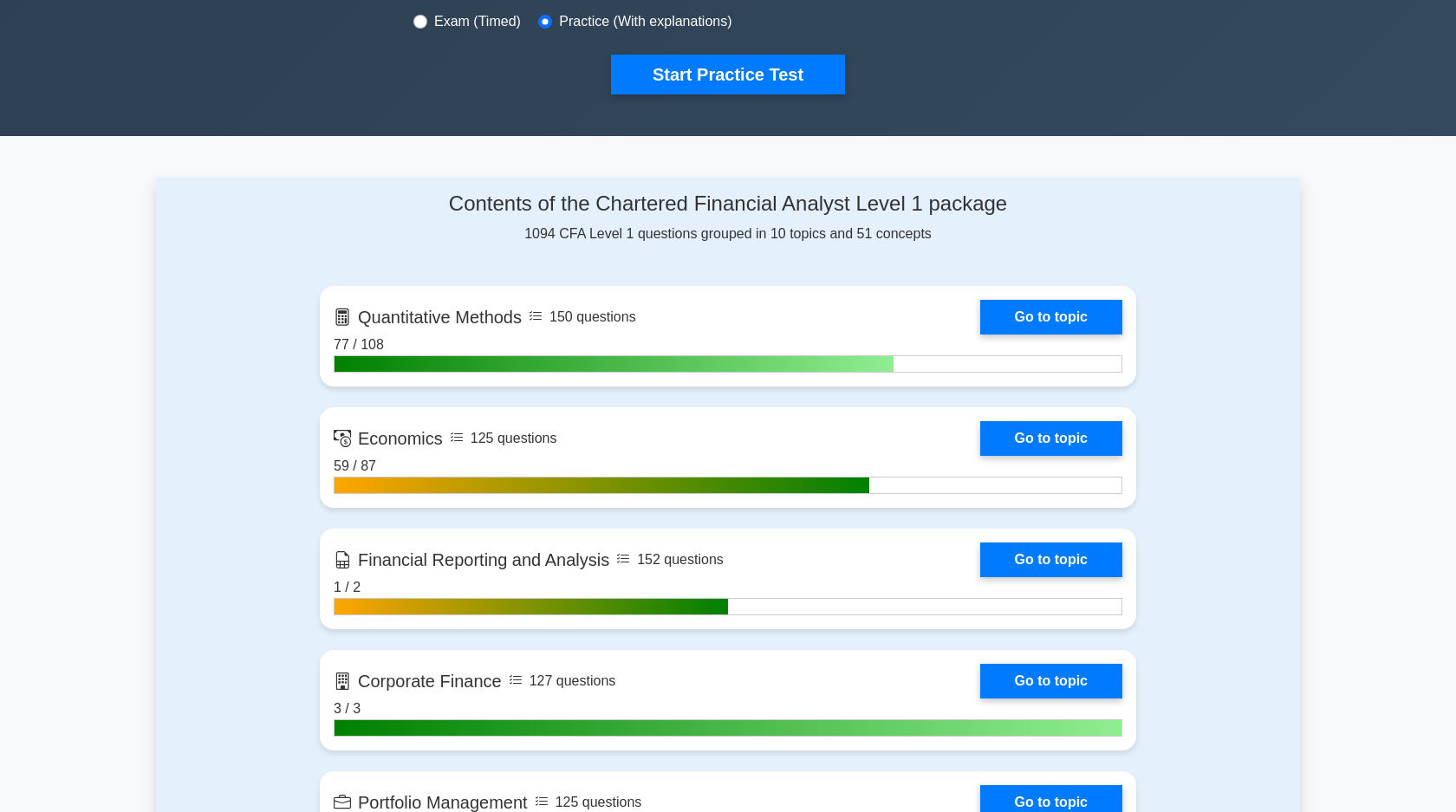
scroll to position [594, 0]
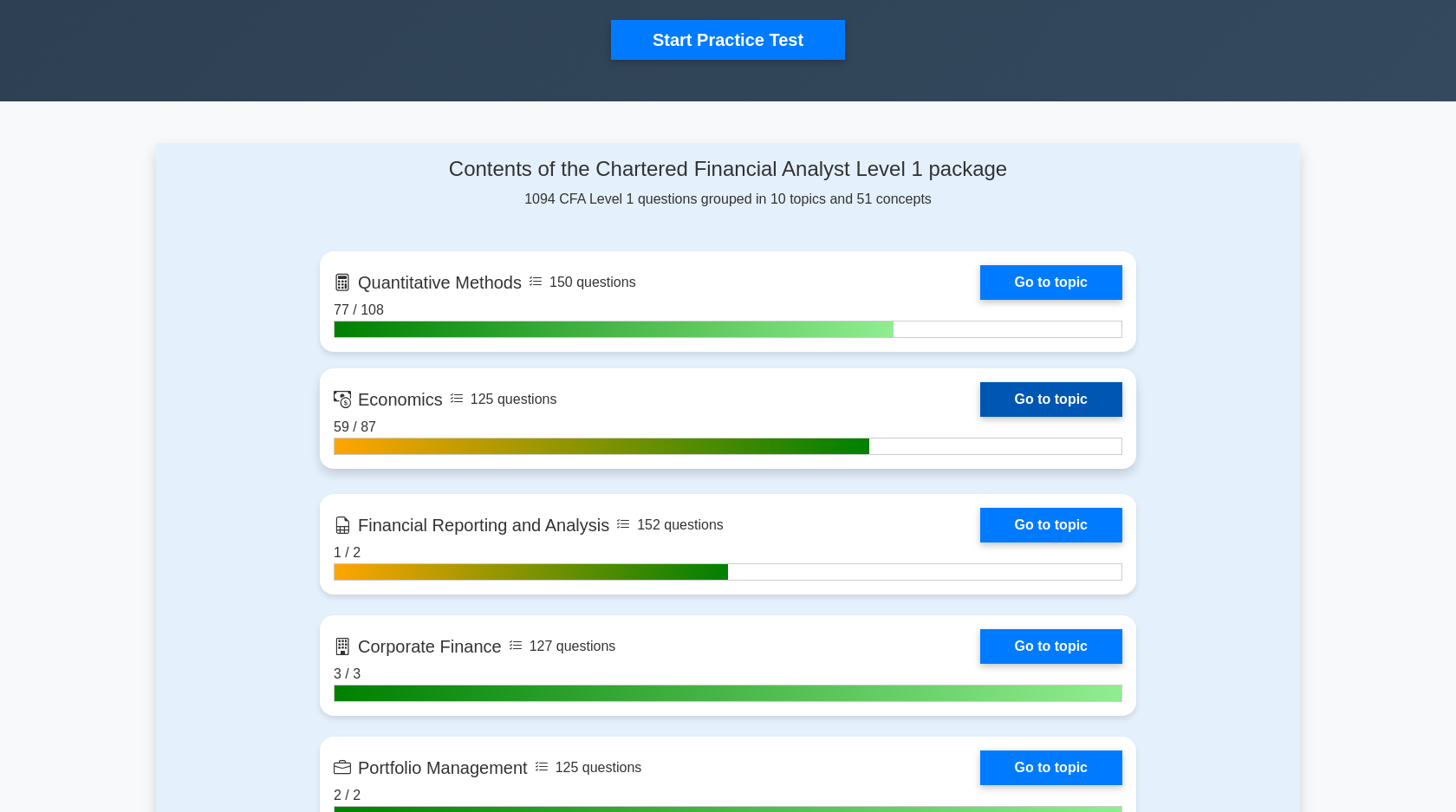
click at [1029, 393] on link "Go to topic" at bounding box center [1051, 399] width 142 height 35
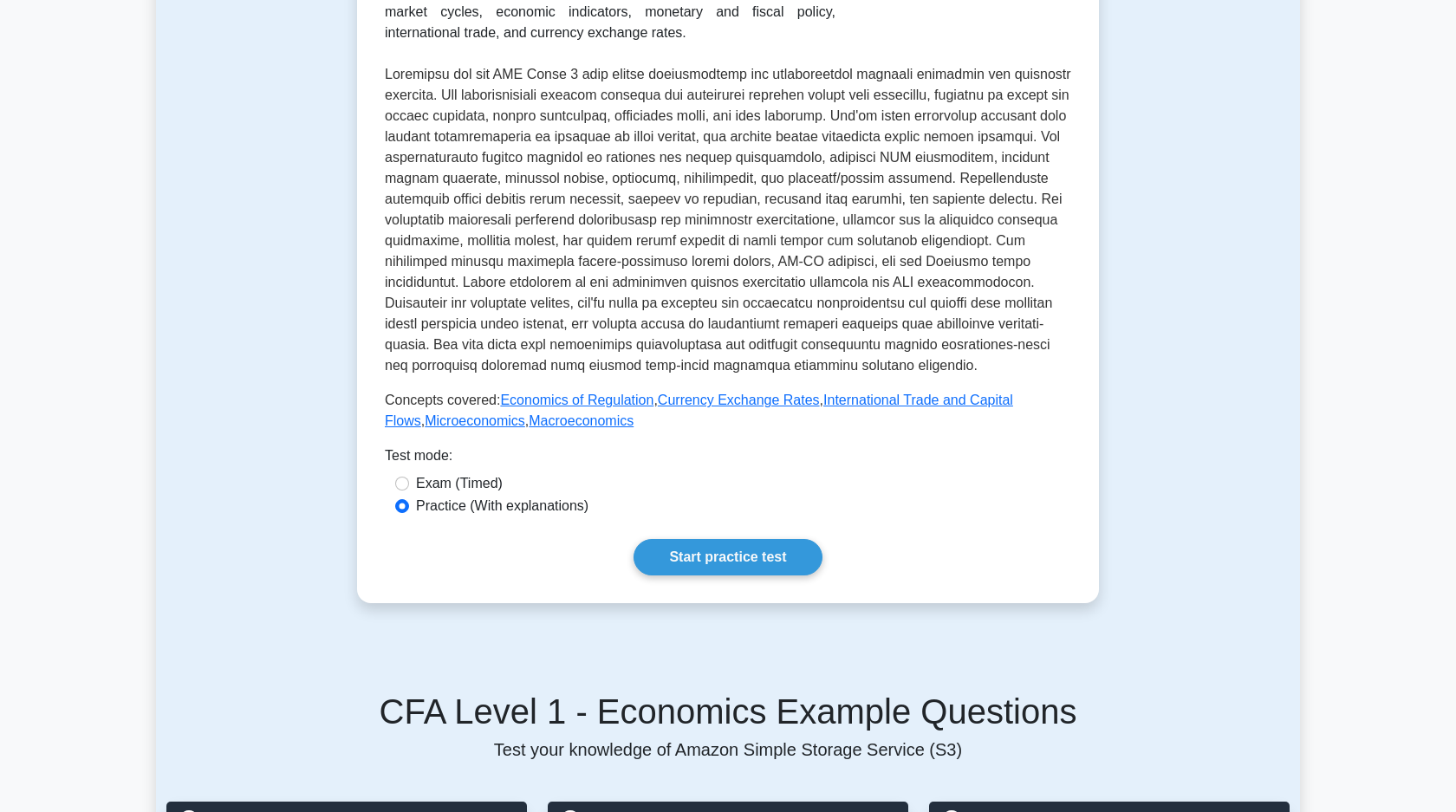
scroll to position [470, 0]
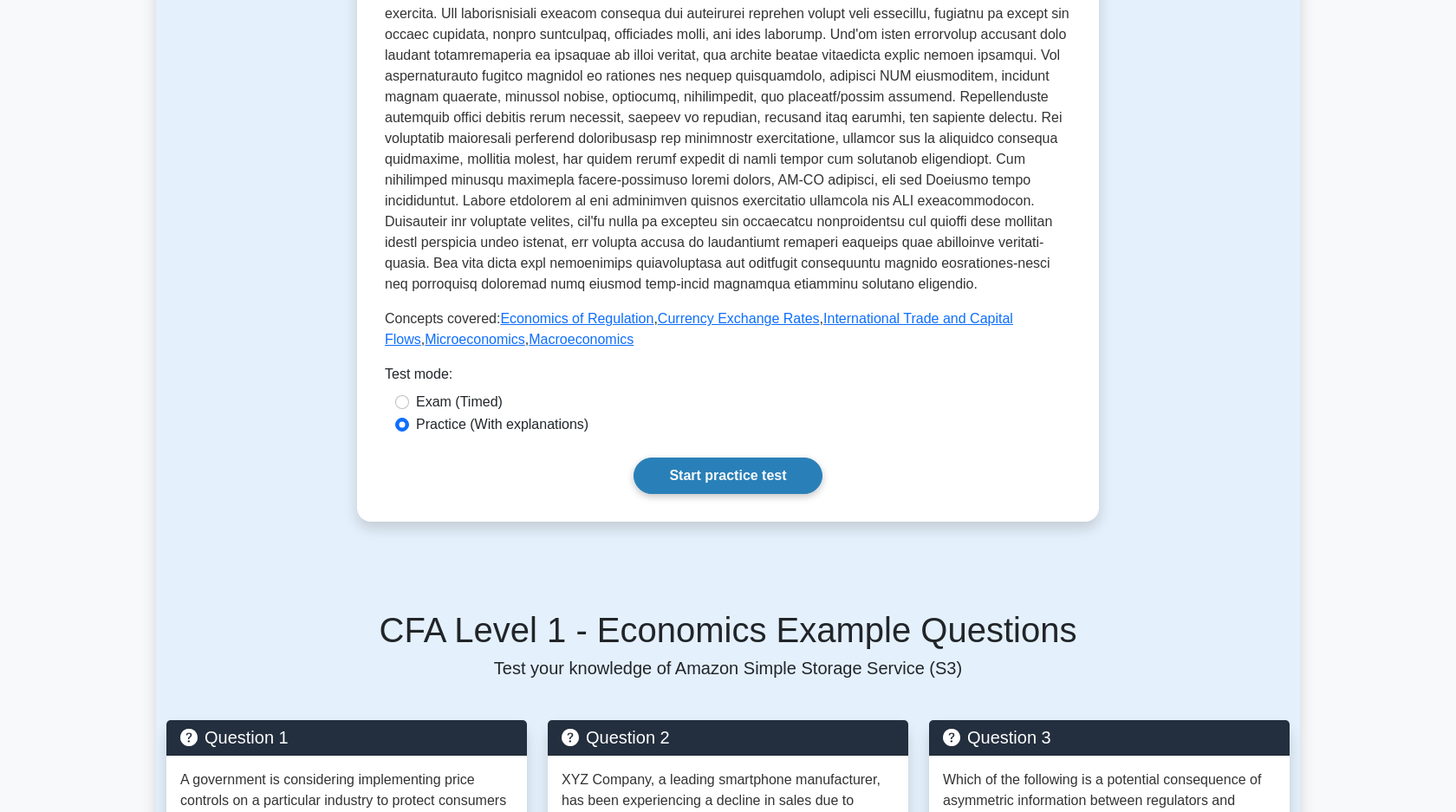
click at [758, 482] on link "Start practice test" at bounding box center [727, 475] width 188 height 36
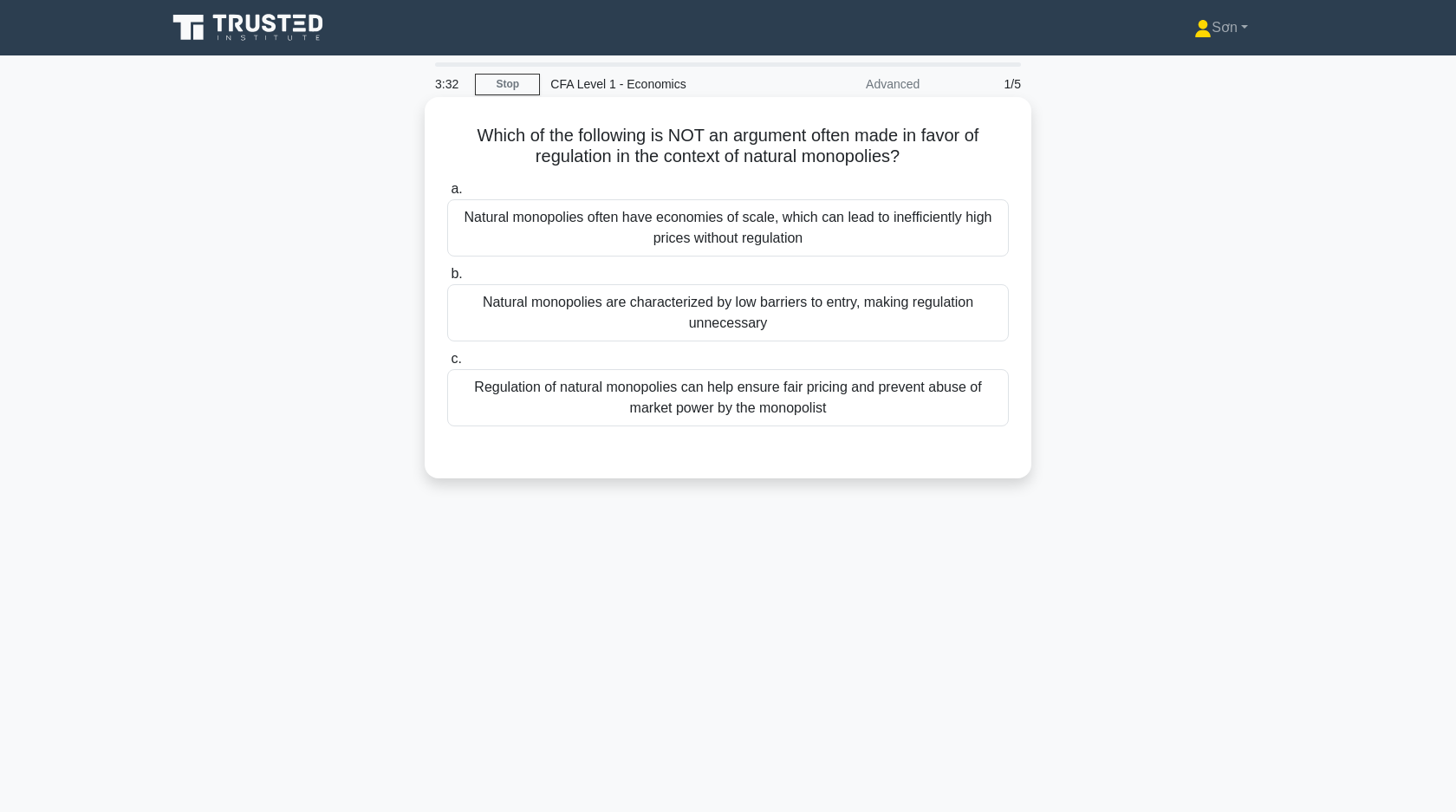
click at [617, 221] on div "Natural monopolies often have economies of scale, which can lead to inefficient…" at bounding box center [728, 228] width 562 height 57
click at [447, 195] on input "a. Natural monopolies often have economies of scale, which can lead to ineffici…" at bounding box center [447, 189] width 0 height 11
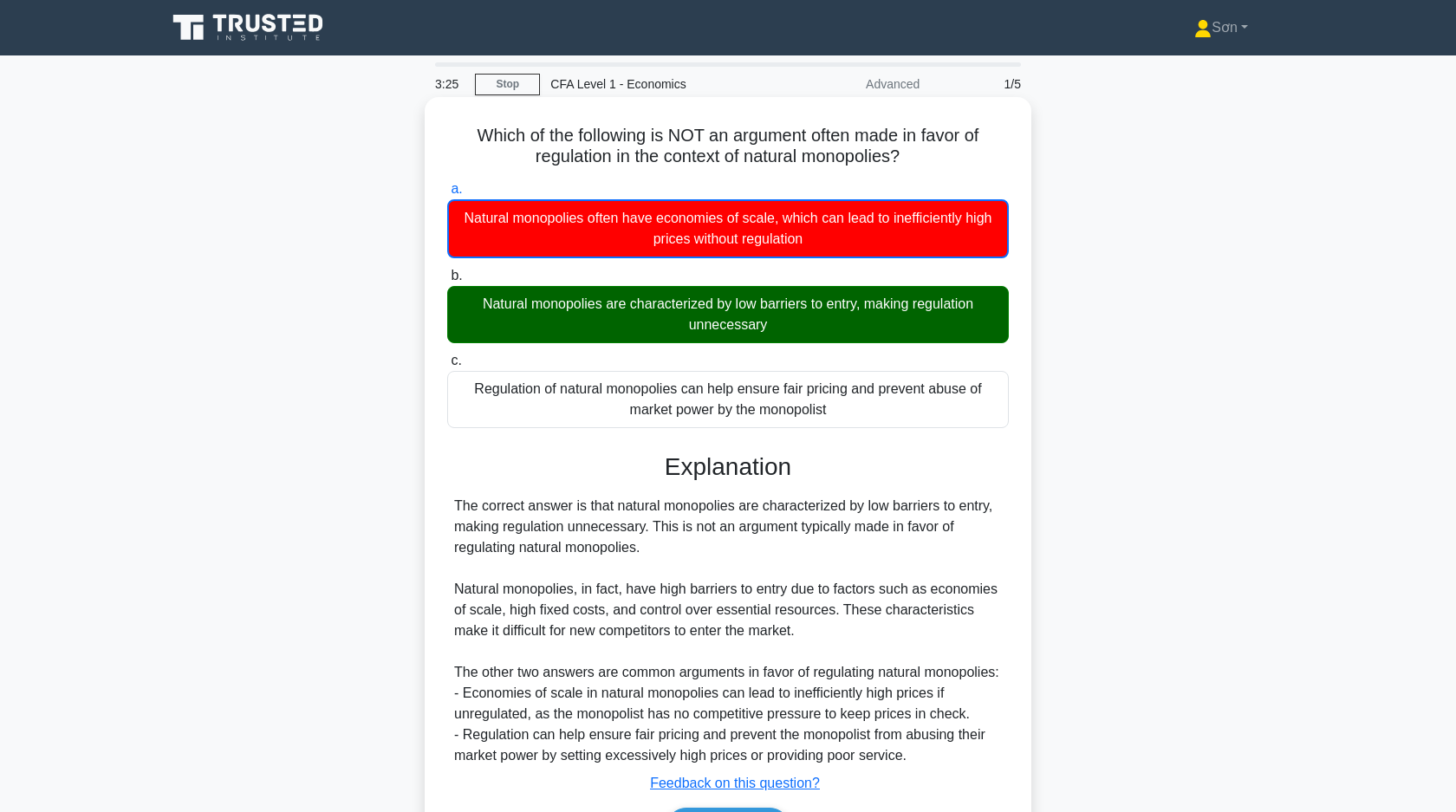
drag, startPoint x: 478, startPoint y: 131, endPoint x: 897, endPoint y: 411, distance: 503.9
click at [897, 411] on div "Which of the following is NOT an argument often made in favor of regulation in …" at bounding box center [727, 493] width 593 height 779
copy div "Which of the following is NOT an argument often made in favor of regulation in …"
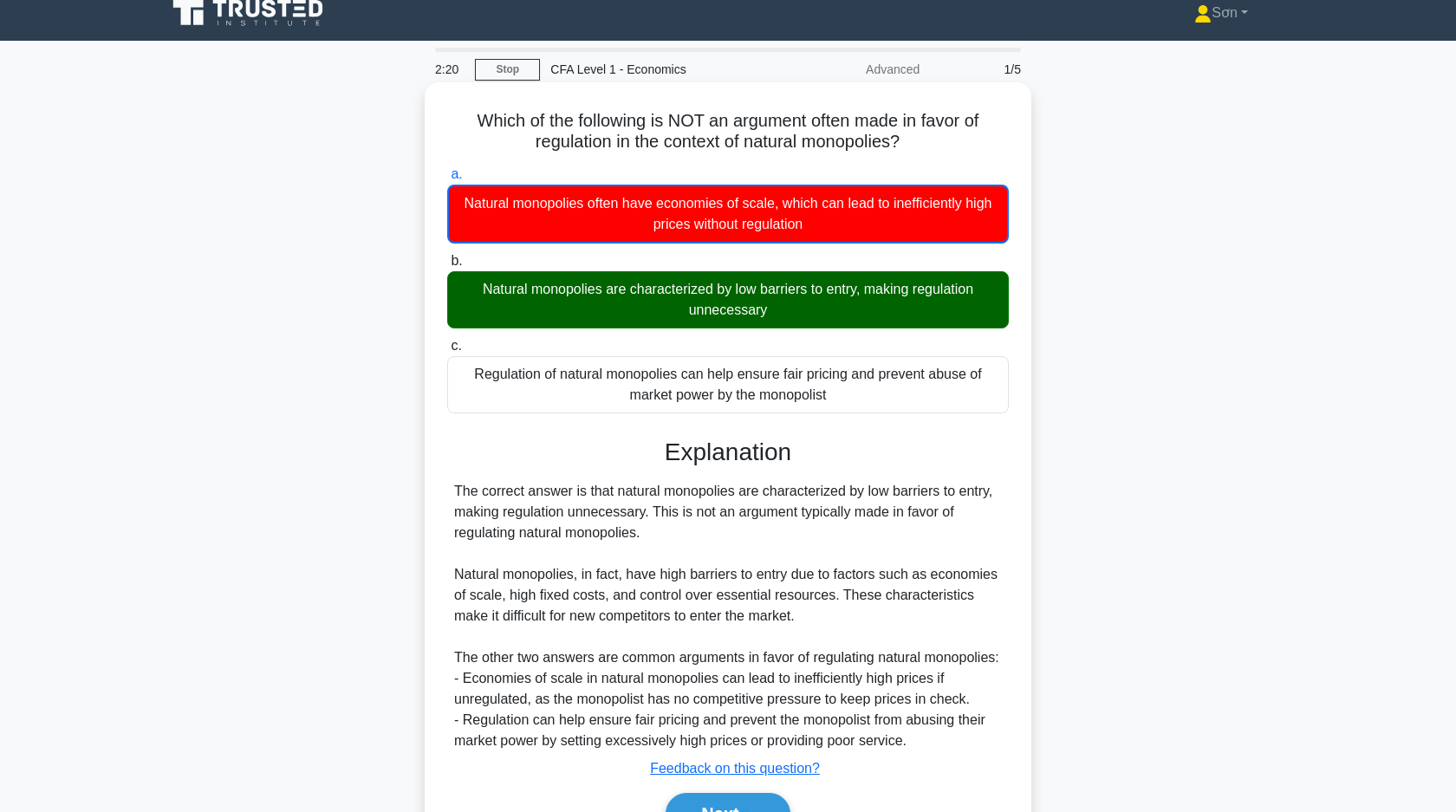
scroll to position [132, 0]
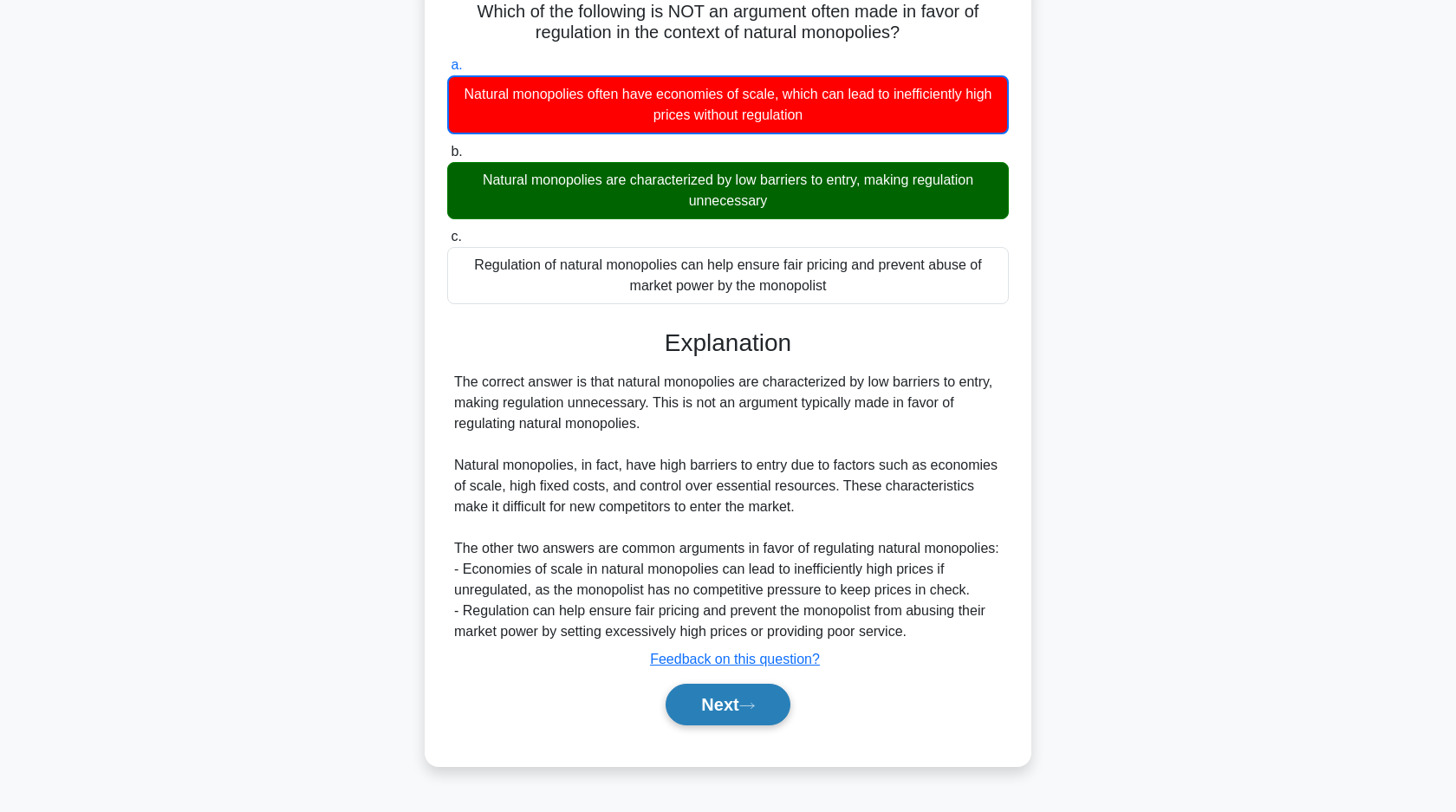
click at [739, 718] on button "Next" at bounding box center [727, 704] width 124 height 42
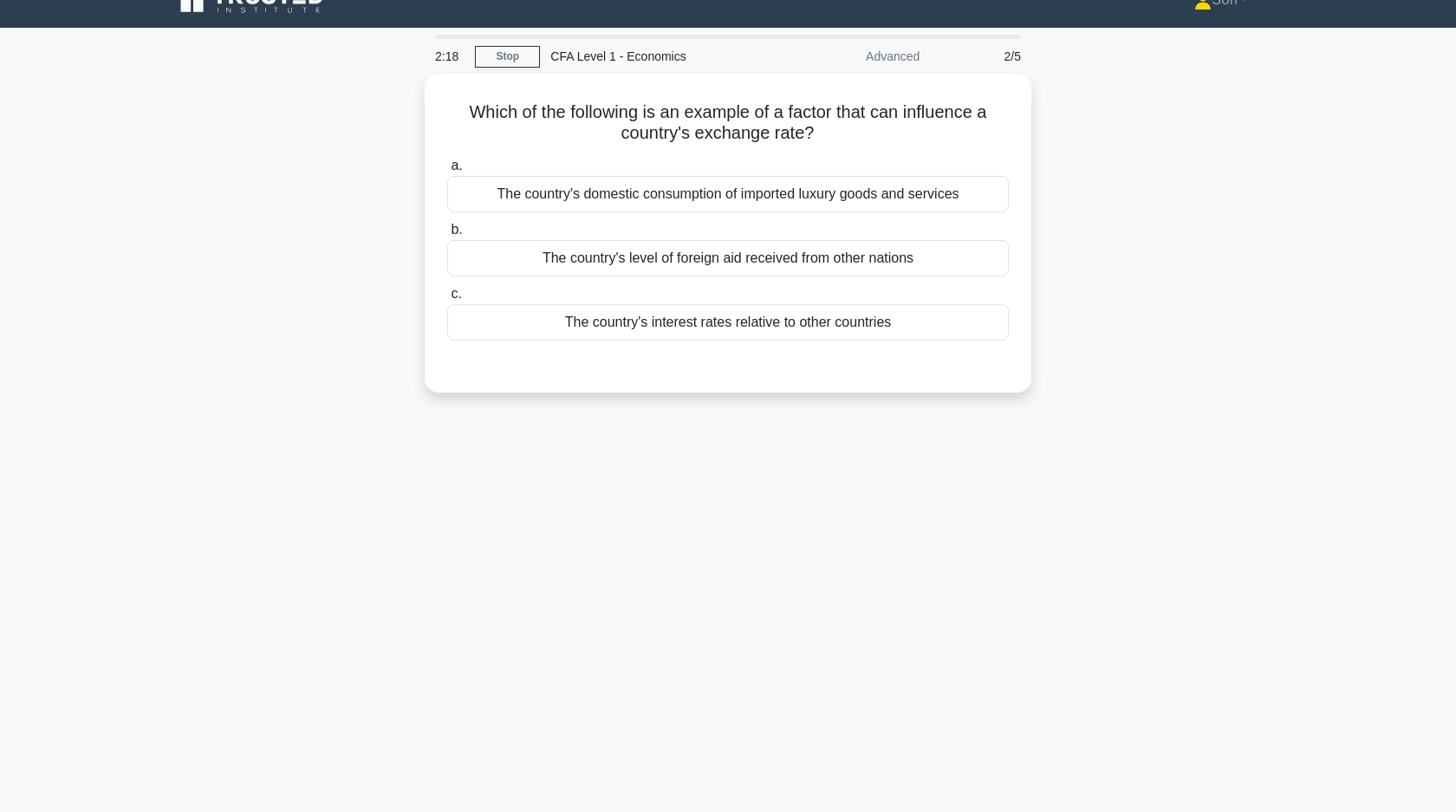
scroll to position [0, 0]
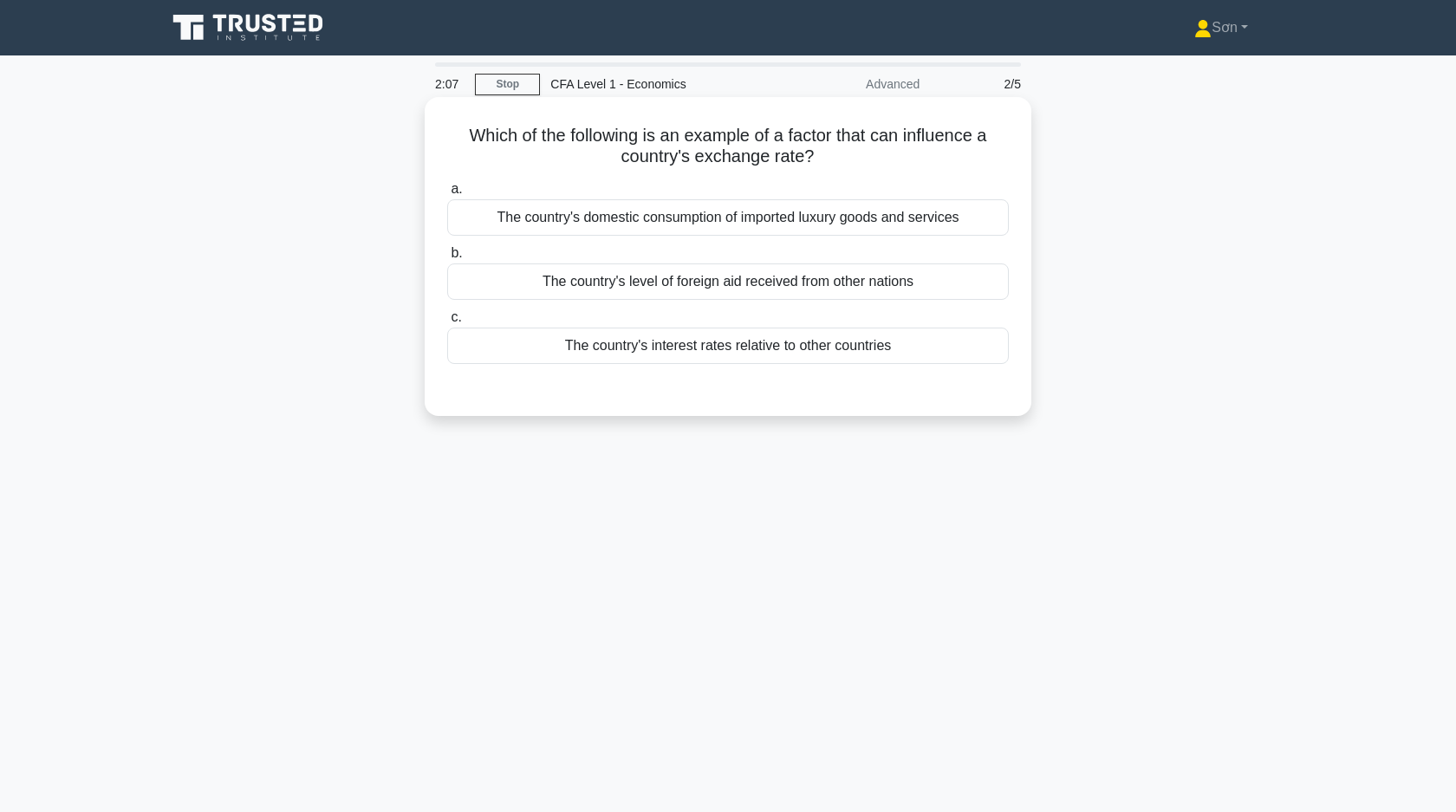
click at [666, 355] on div "The country's interest rates relative to other countries" at bounding box center [728, 345] width 562 height 36
click at [447, 323] on input "c. The country's interest rates relative to other countries" at bounding box center [447, 317] width 0 height 11
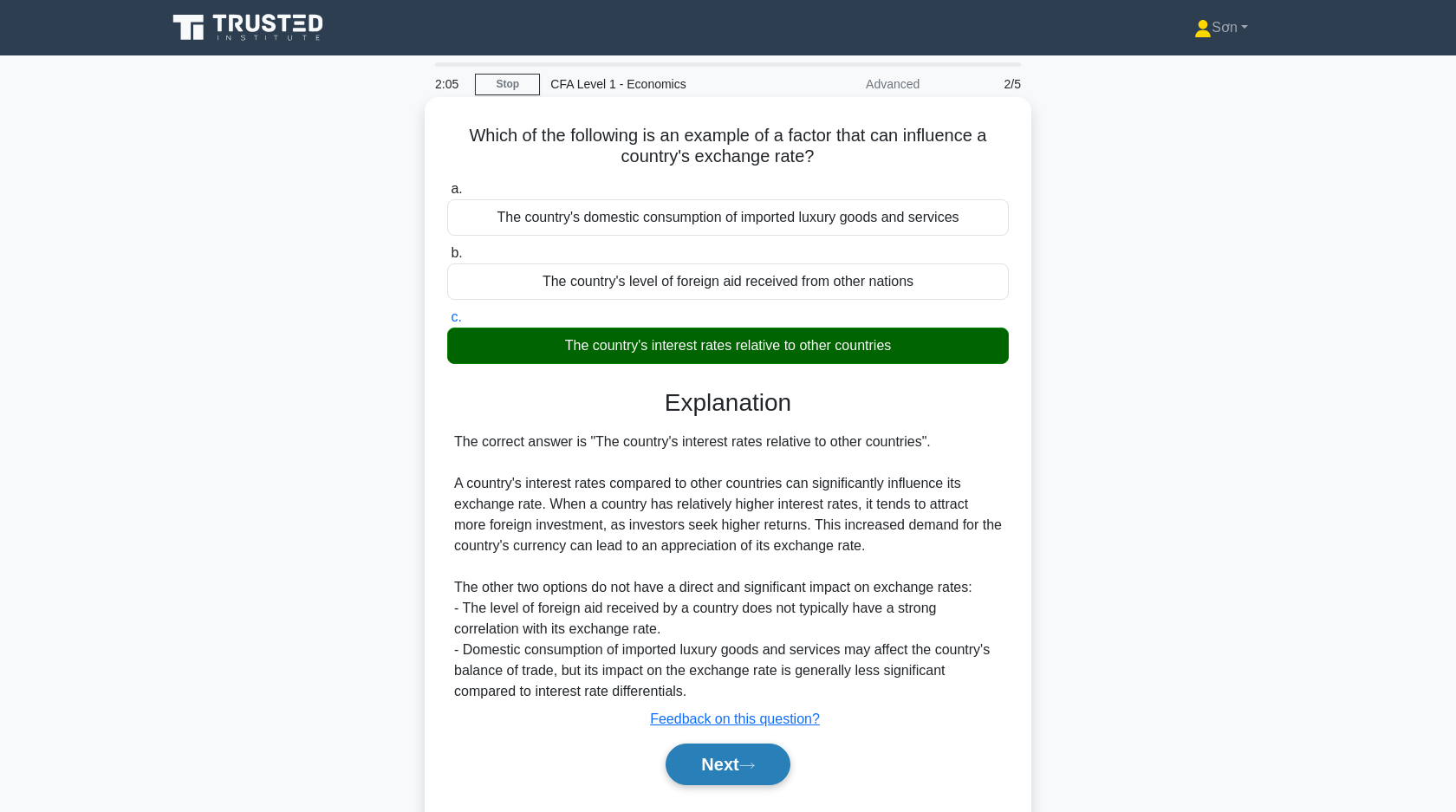
click at [711, 753] on button "Next" at bounding box center [727, 763] width 124 height 42
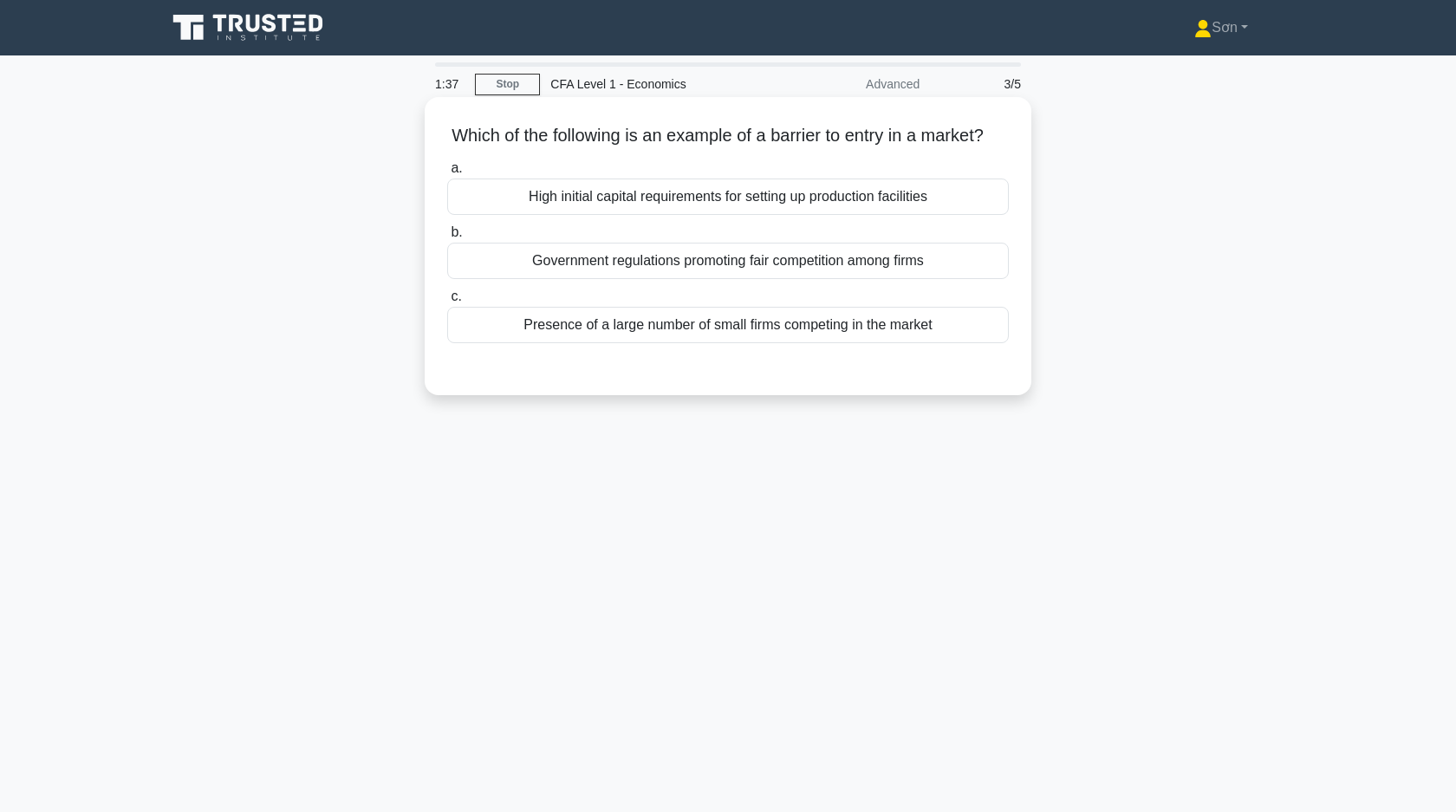
click at [817, 196] on div "High initial capital requirements for setting up production facilities" at bounding box center [728, 196] width 562 height 36
click at [447, 175] on input "a. High initial capital requirements for setting up production facilities" at bounding box center [447, 169] width 0 height 11
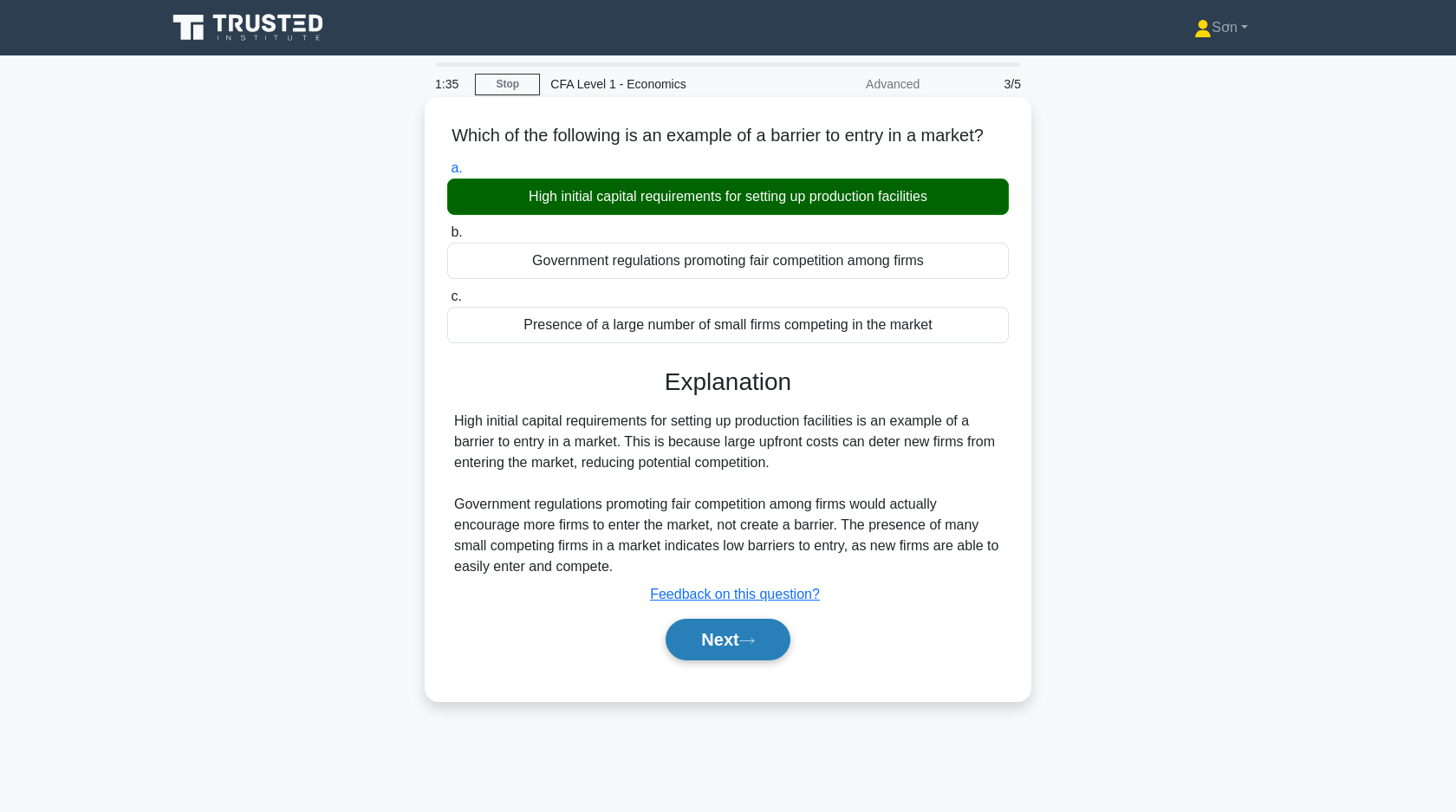
click at [741, 624] on button "Next" at bounding box center [727, 639] width 124 height 42
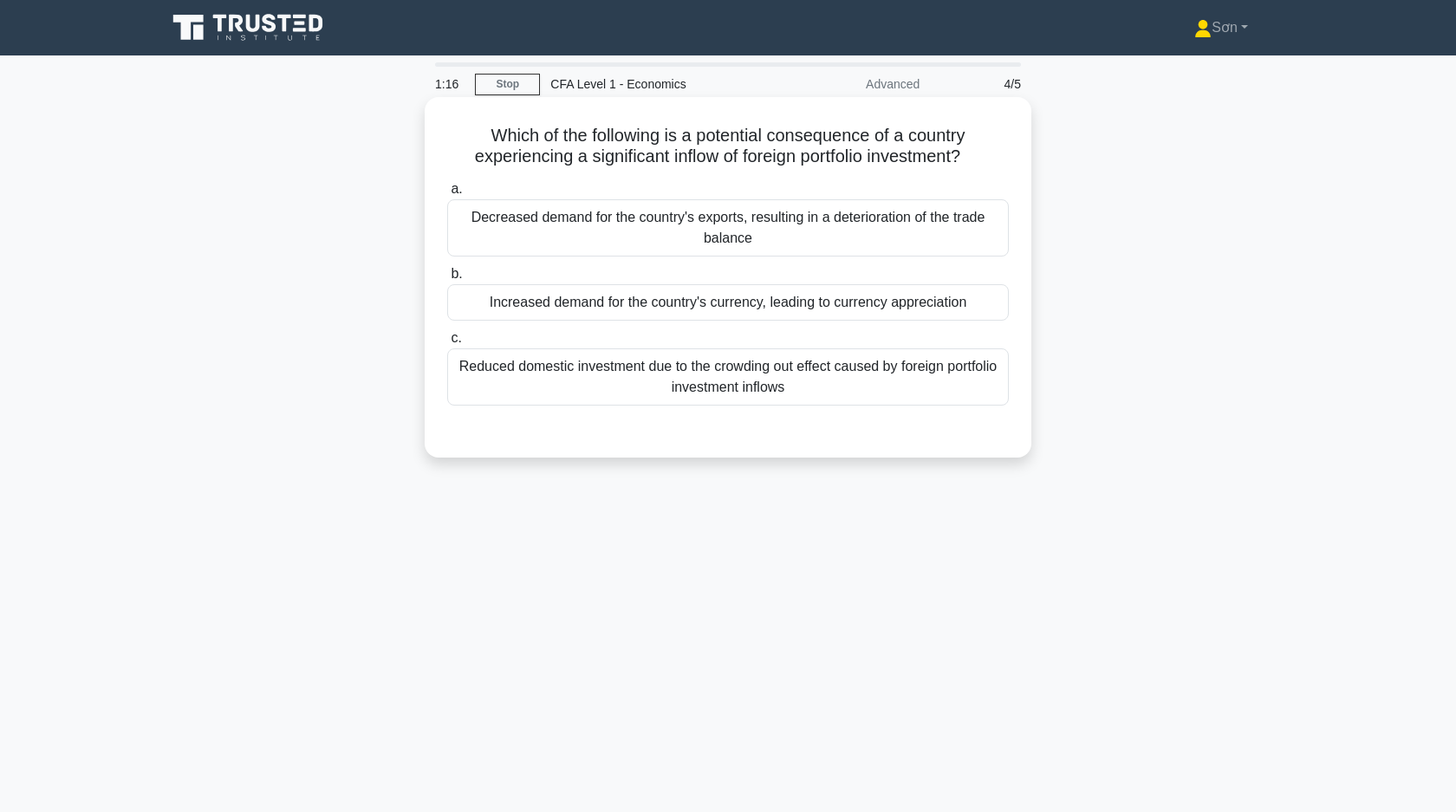
click at [690, 308] on div "Increased demand for the country's currency, leading to currency appreciation" at bounding box center [728, 301] width 562 height 36
click at [447, 280] on input "b. Increased demand for the country's currency, leading to currency appreciation" at bounding box center [447, 274] width 0 height 11
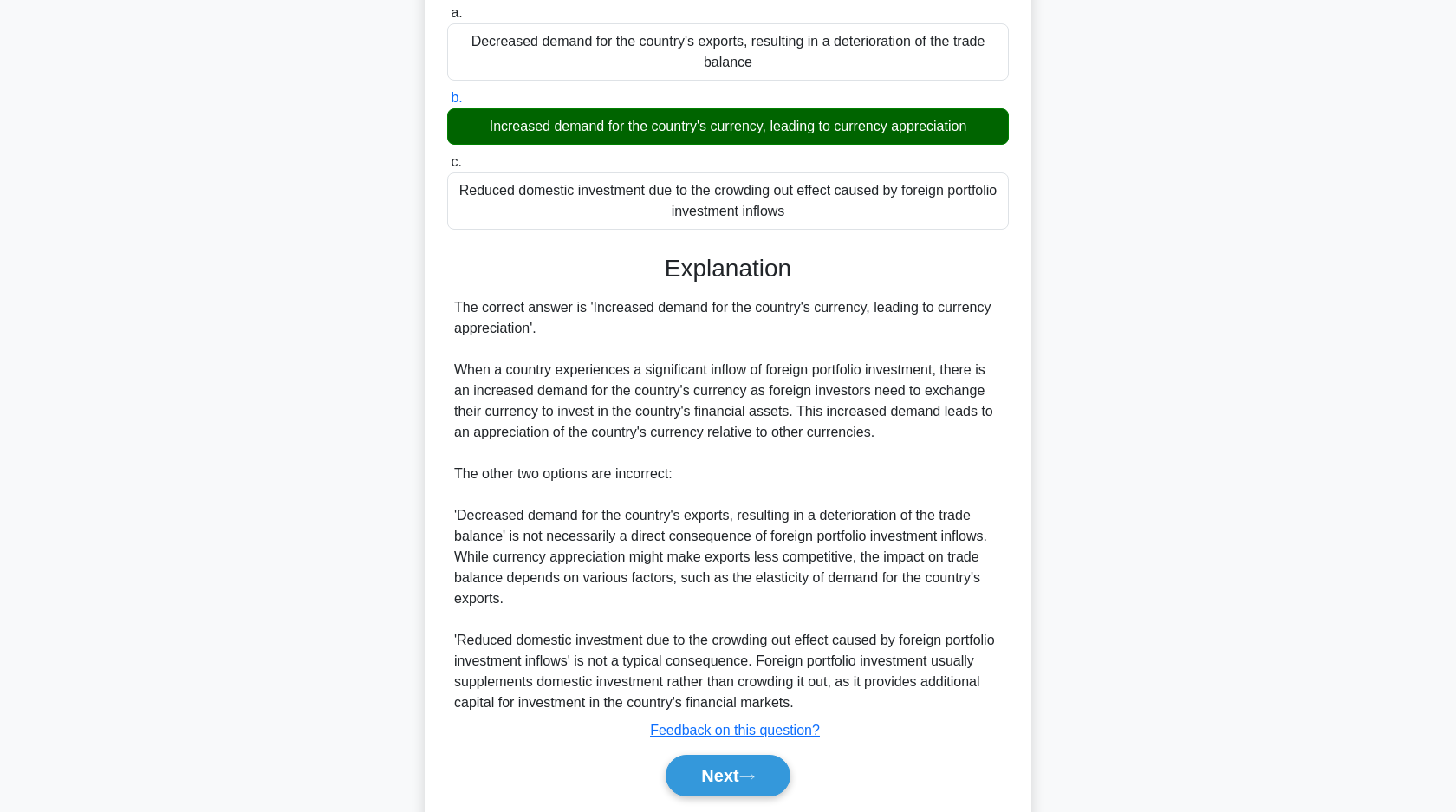
scroll to position [234, 0]
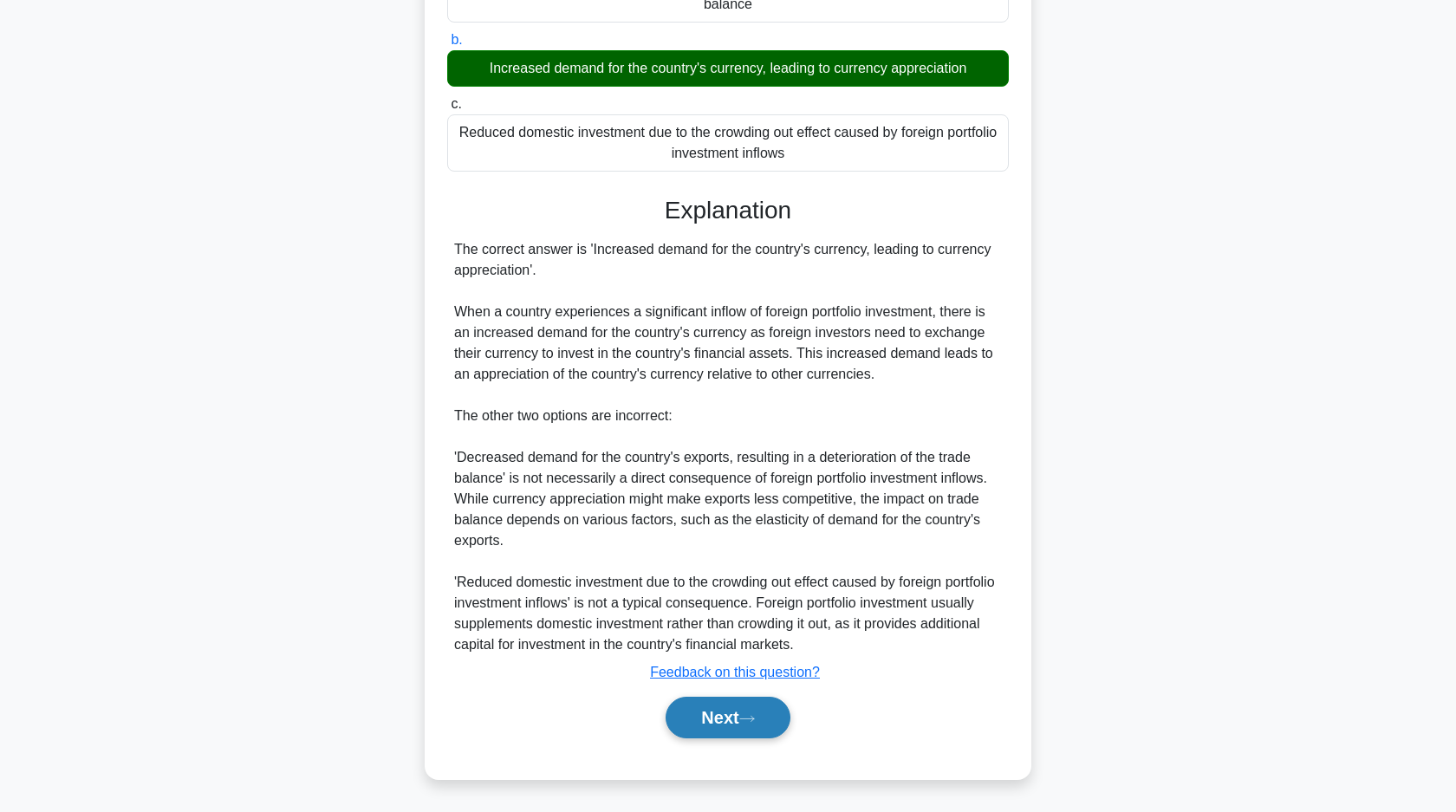
click at [700, 704] on button "Next" at bounding box center [727, 717] width 124 height 42
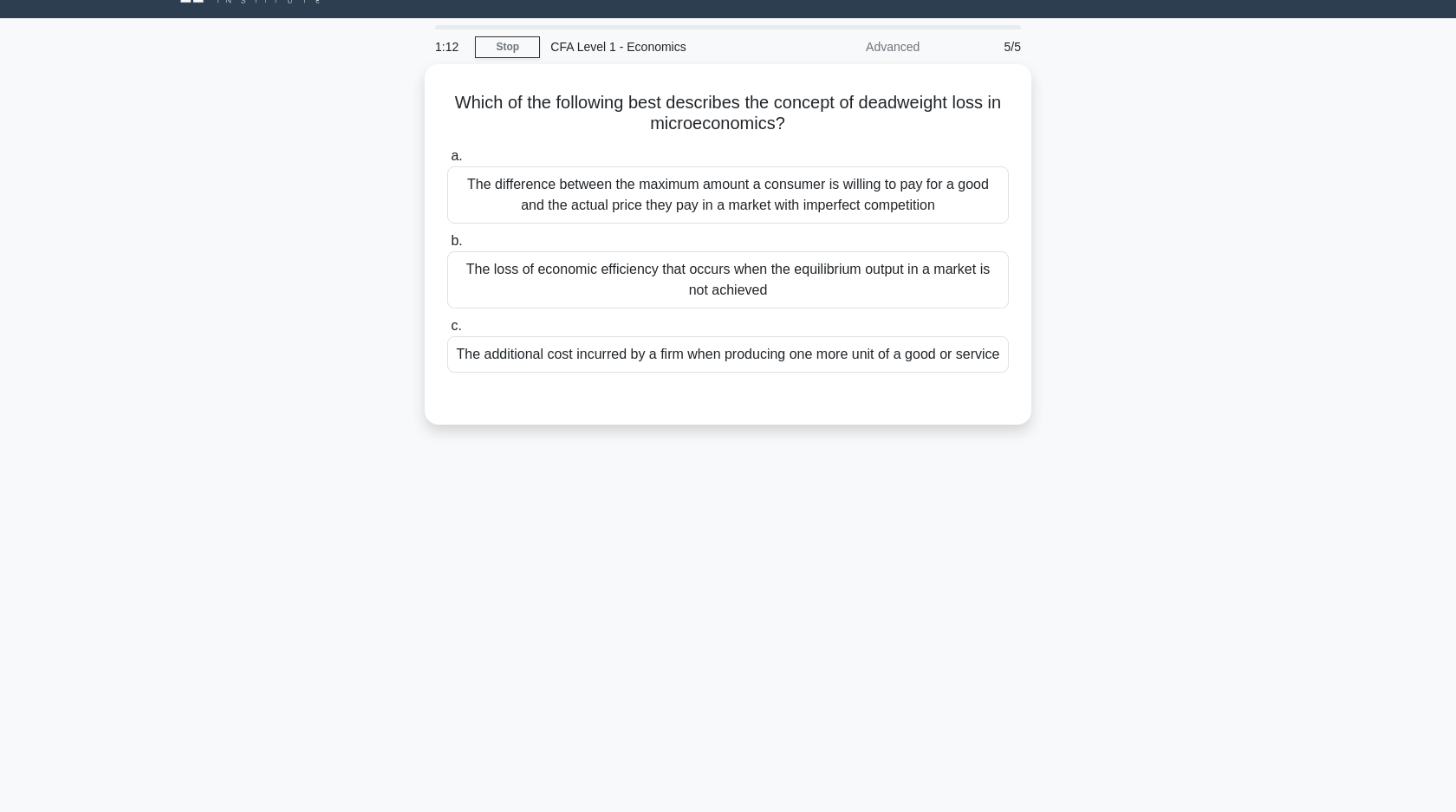
scroll to position [0, 0]
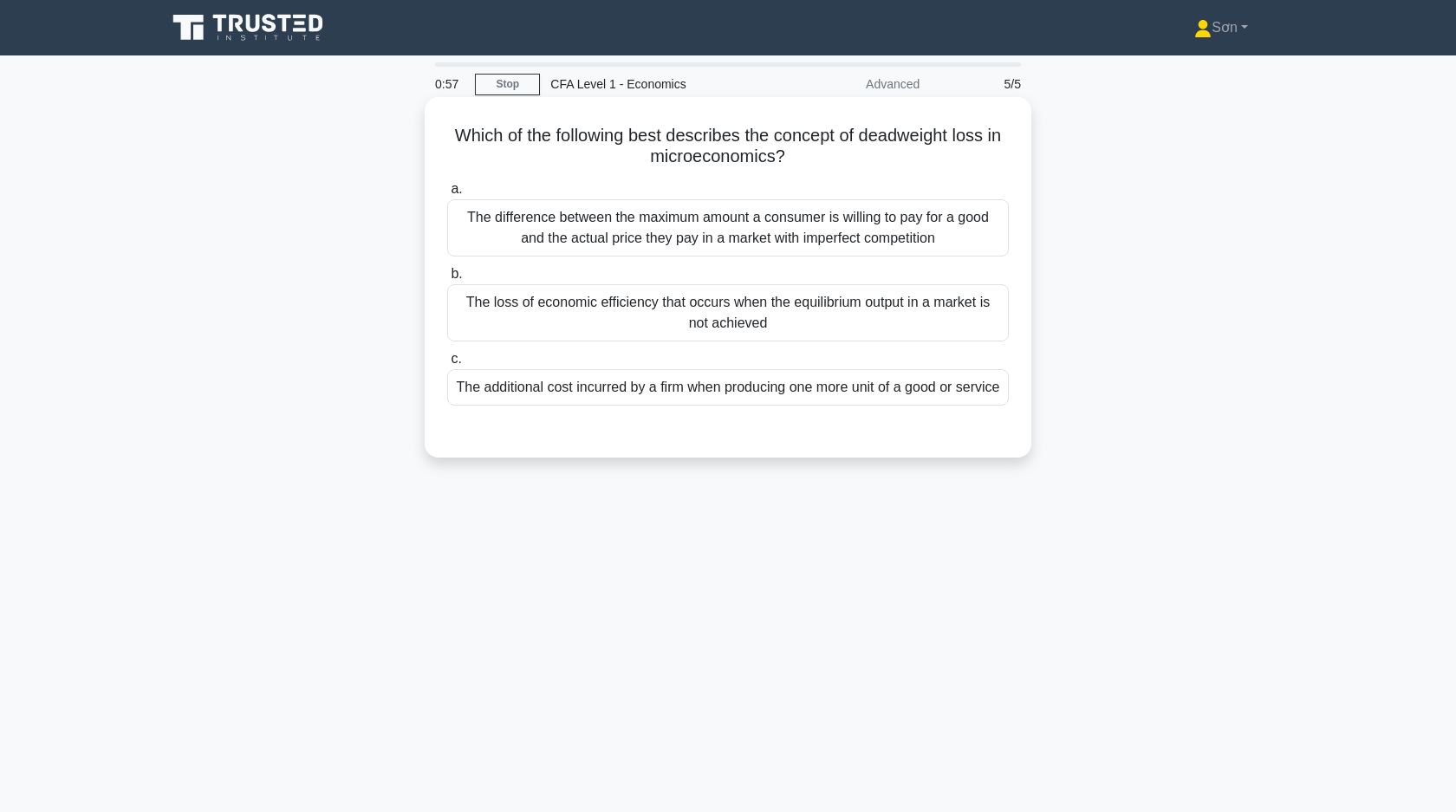
click at [678, 323] on div "The loss of economic efficiency that occurs when the equilibrium output in a ma…" at bounding box center [728, 312] width 562 height 57
click at [447, 280] on input "b. The loss of economic efficiency that occurs when the equilibrium output in a…" at bounding box center [447, 274] width 0 height 11
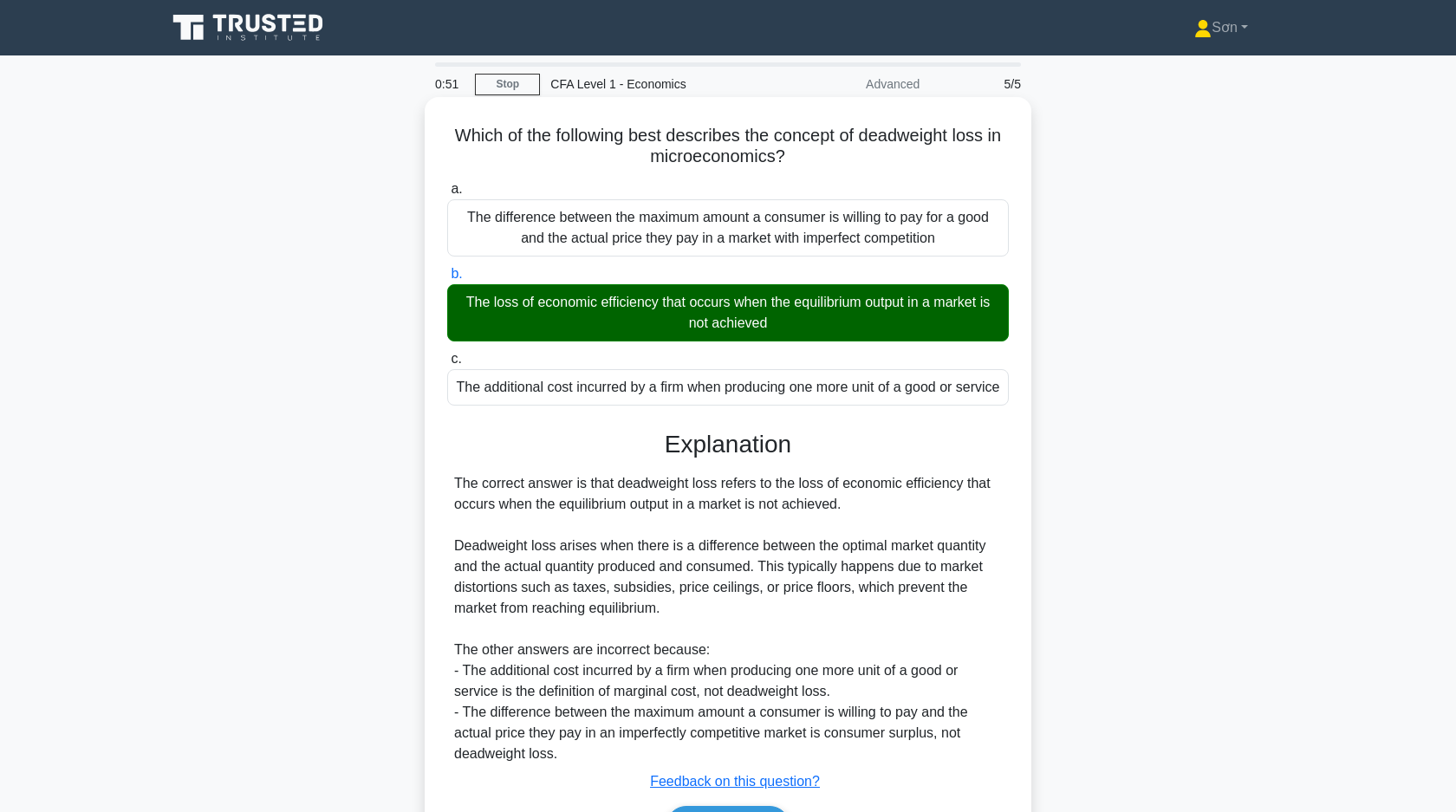
drag, startPoint x: 463, startPoint y: 296, endPoint x: 779, endPoint y: 326, distance: 317.4
click at [780, 327] on div "The loss of economic efficiency that occurs when the equilibrium output in a ma…" at bounding box center [728, 312] width 562 height 57
copy div "The loss of economic efficiency that occurs when the equilibrium output in a ma…"
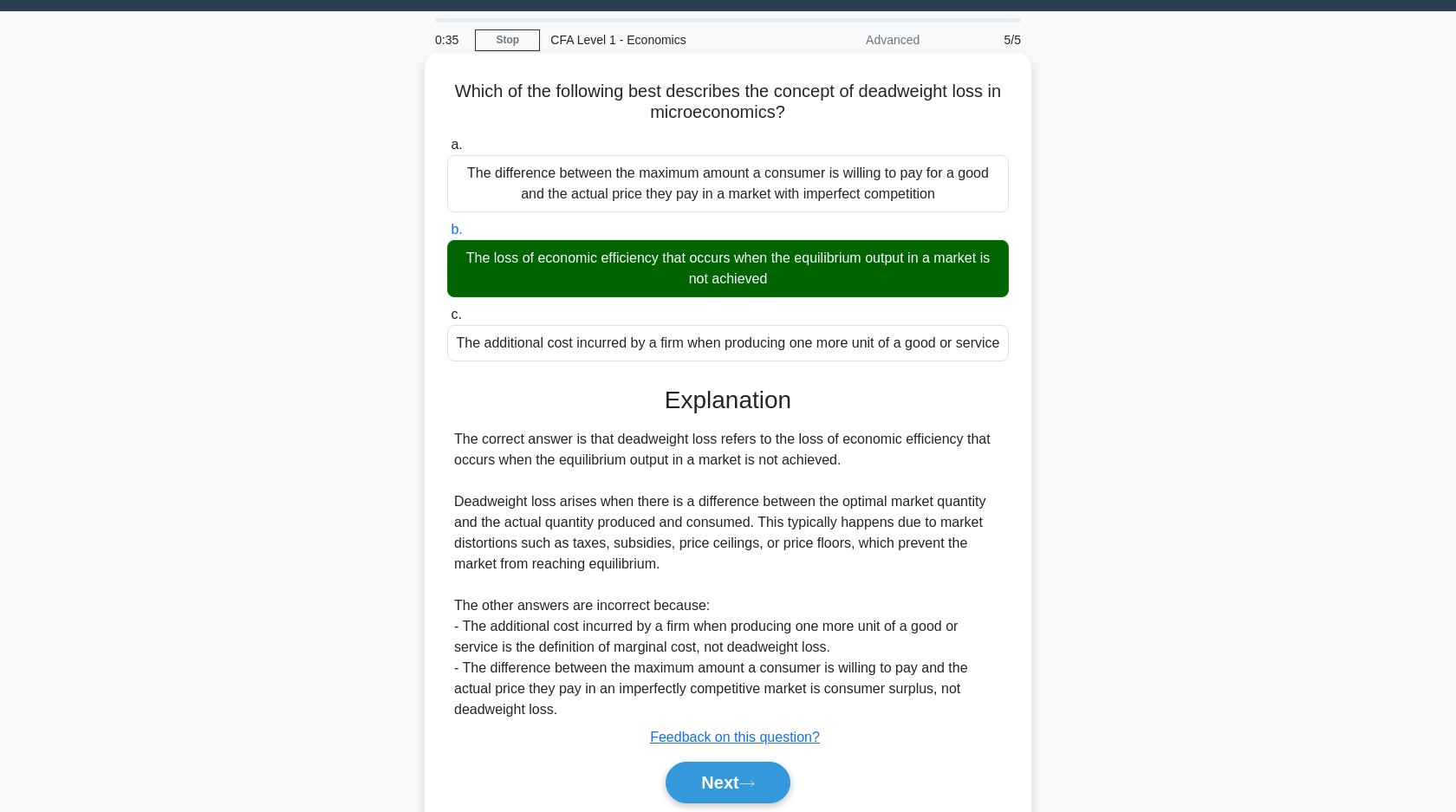
scroll to position [130, 0]
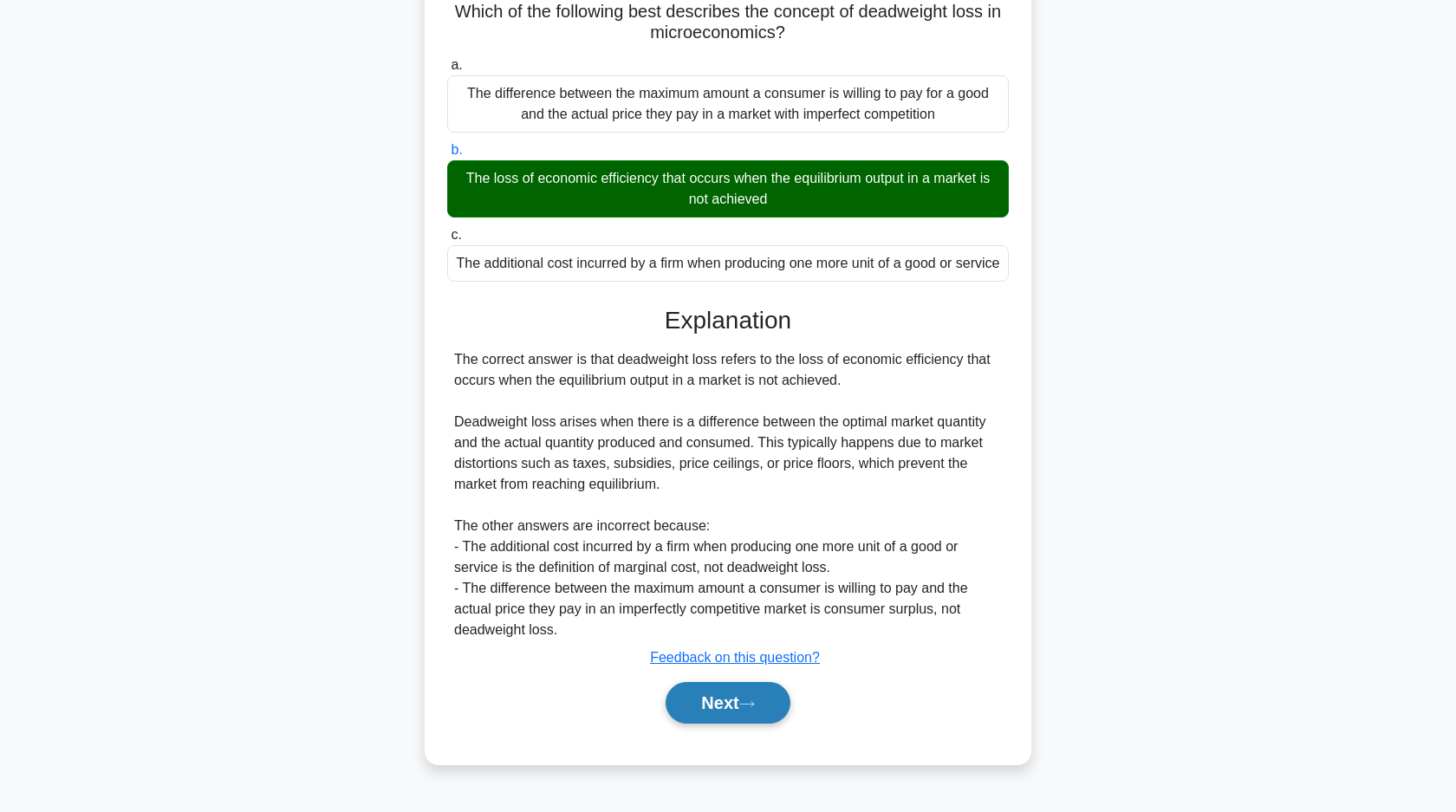
click at [732, 707] on button "Next" at bounding box center [727, 703] width 124 height 42
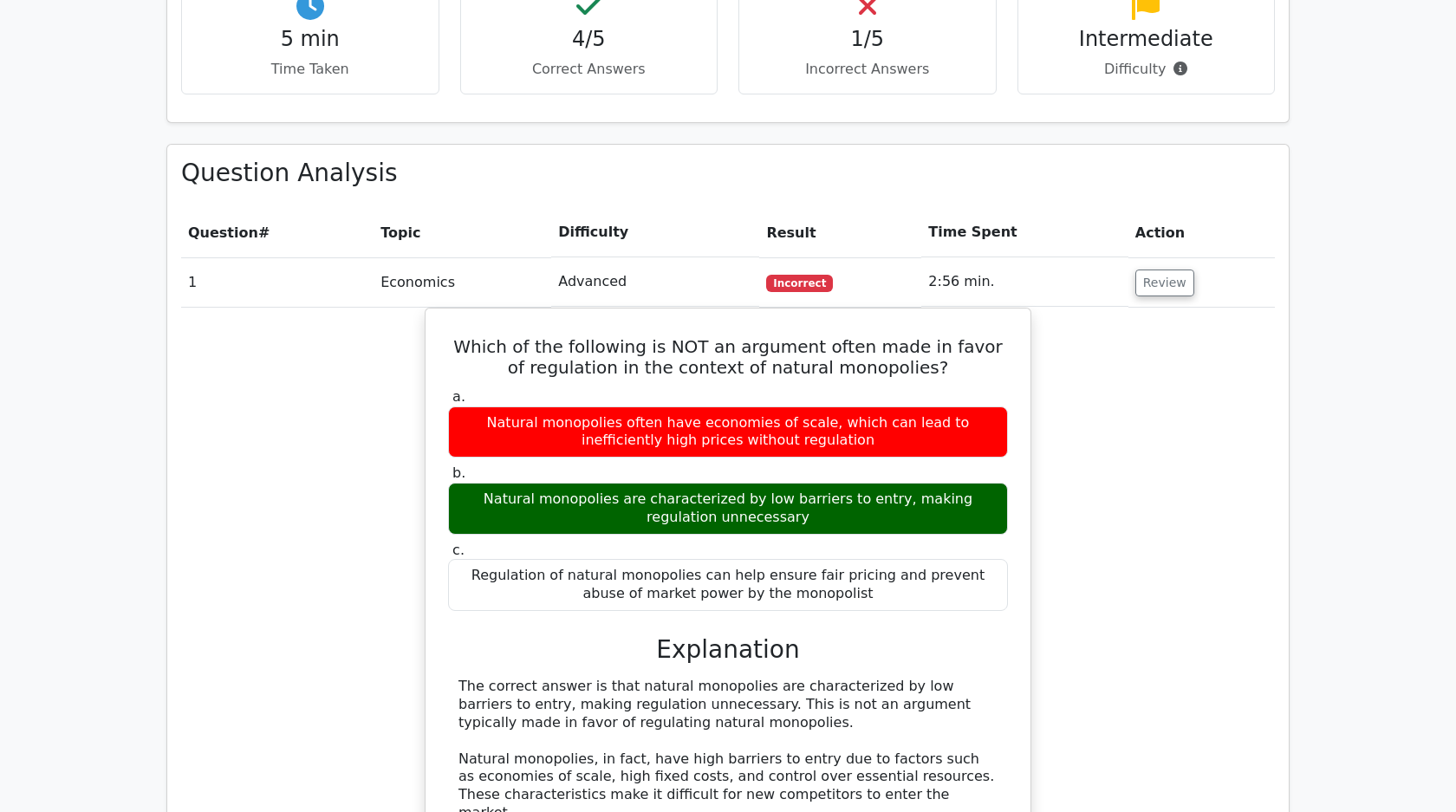
scroll to position [647, 0]
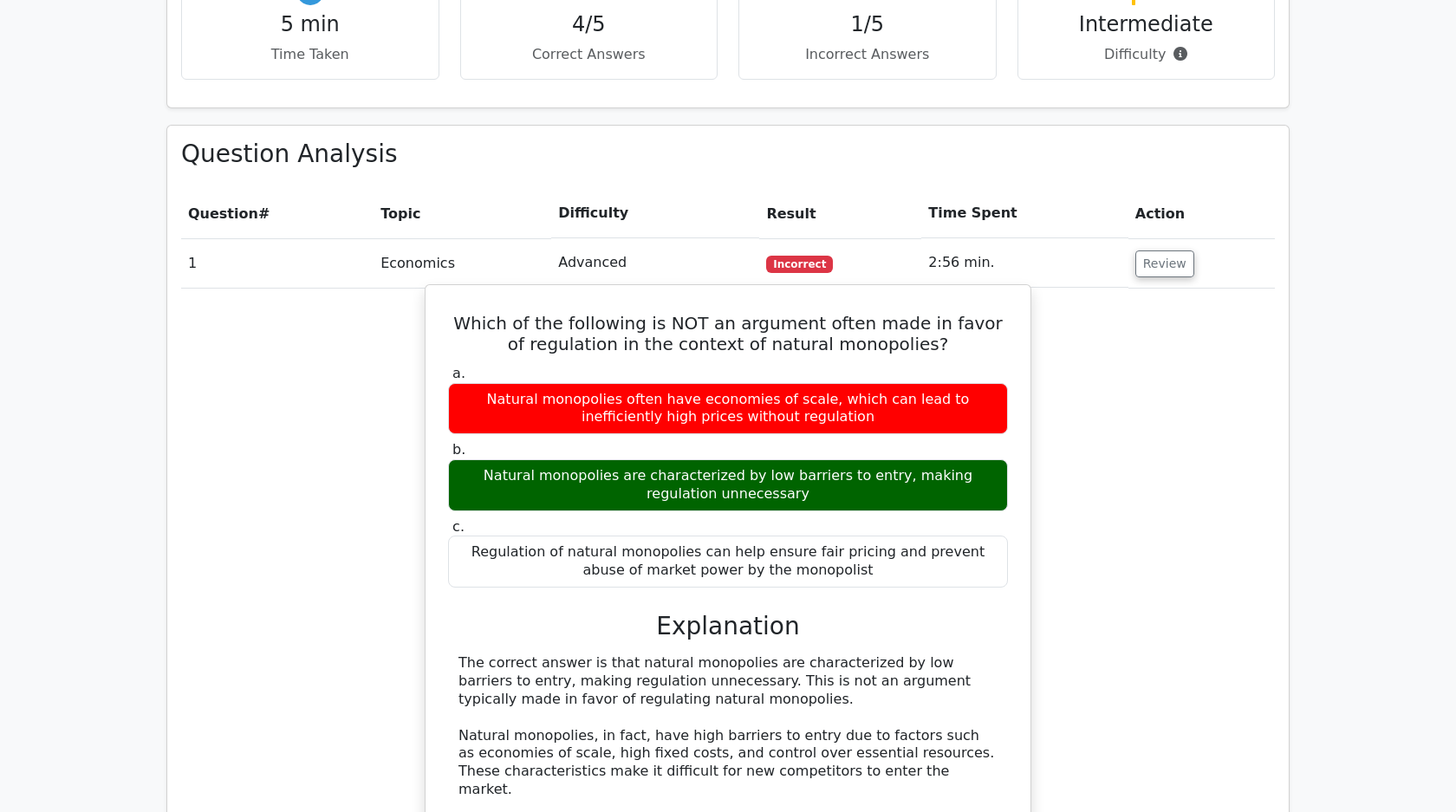
drag, startPoint x: 480, startPoint y: 327, endPoint x: 918, endPoint y: 571, distance: 501.4
click at [918, 571] on div "Which of the following is NOT an argument often made in favor of regulation in …" at bounding box center [727, 658] width 591 height 733
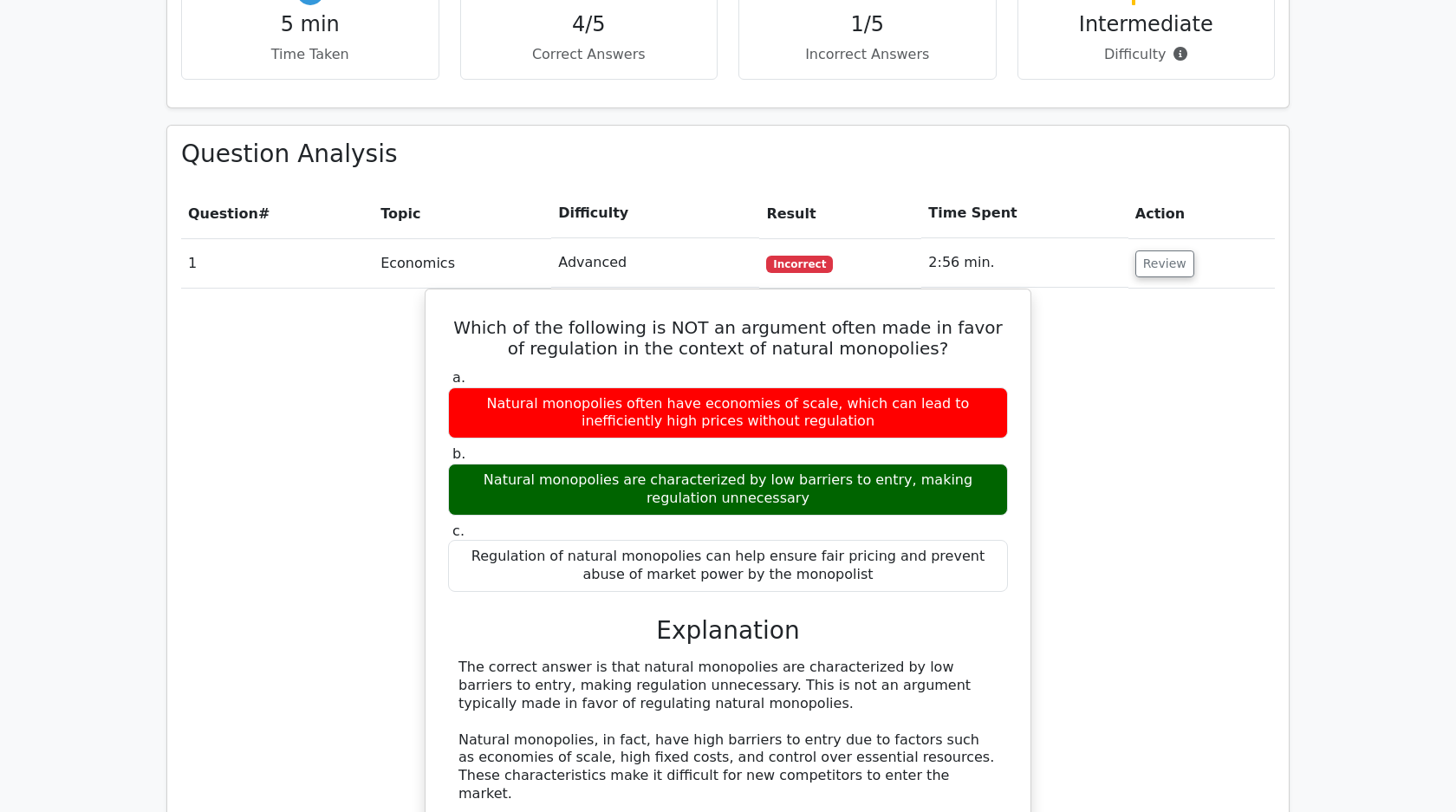
click at [1253, 391] on div "Which of the following is NOT an argument often made in favor of regulation in …" at bounding box center [728, 673] width 1094 height 769
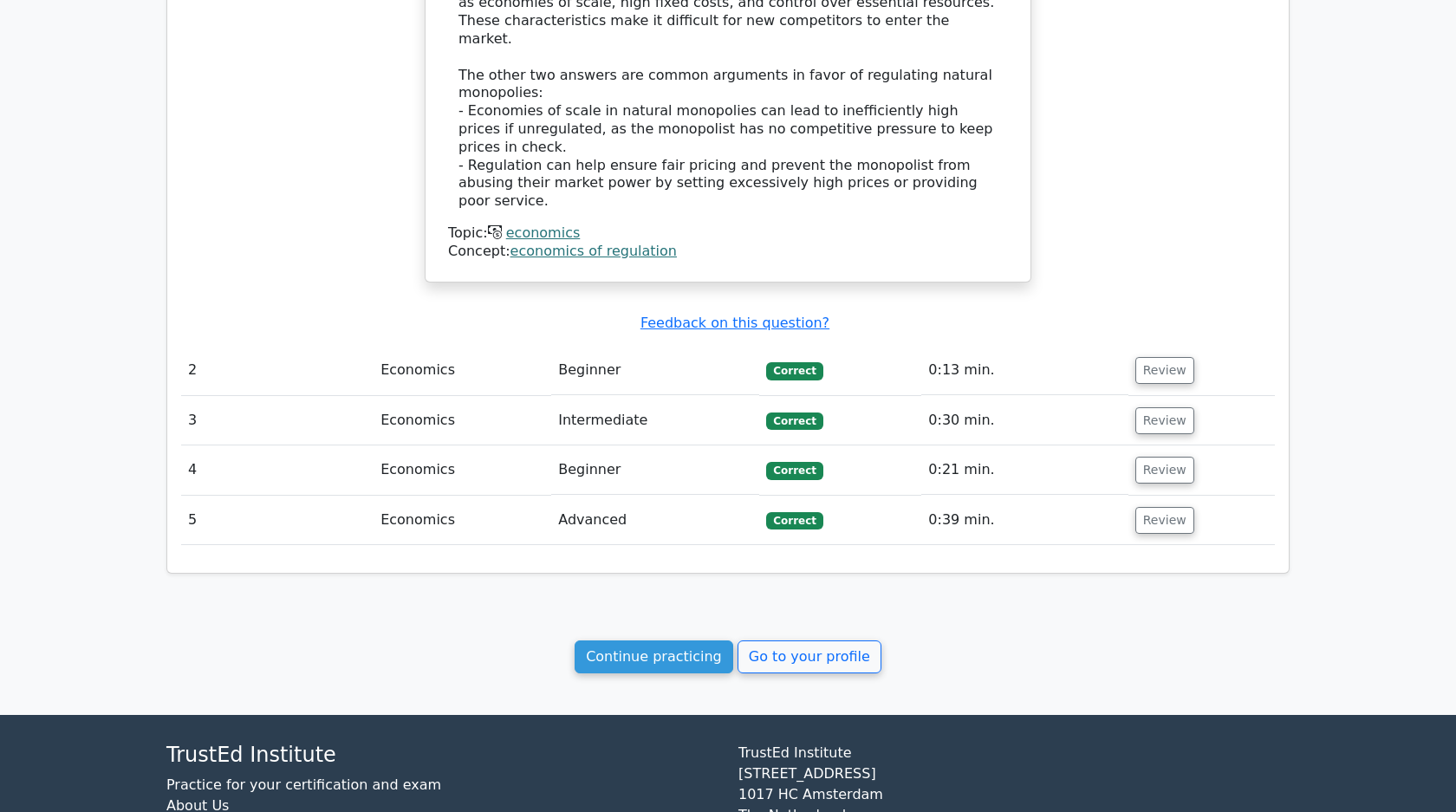
scroll to position [1452, 0]
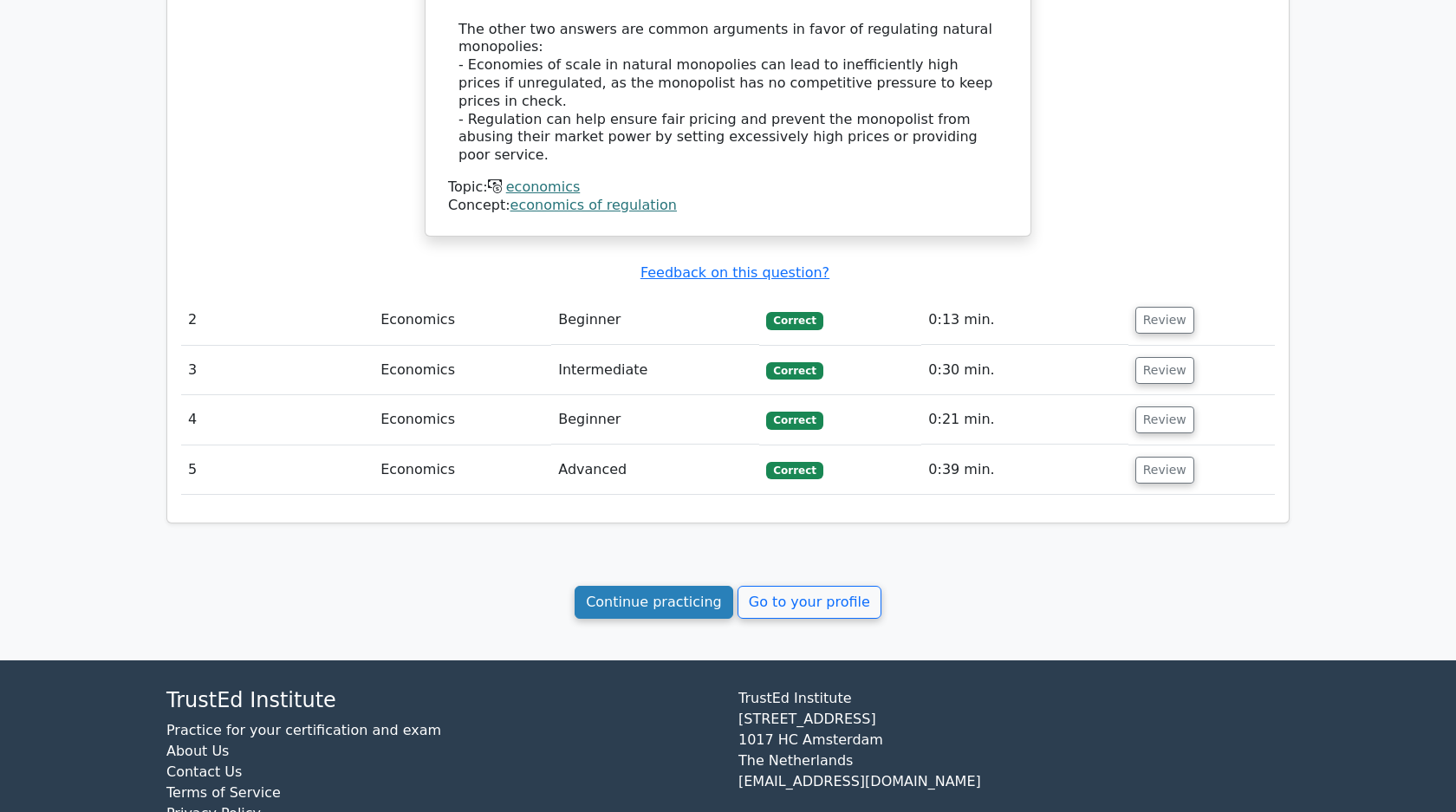
click at [724, 586] on link "Continue practicing" at bounding box center [653, 602] width 159 height 33
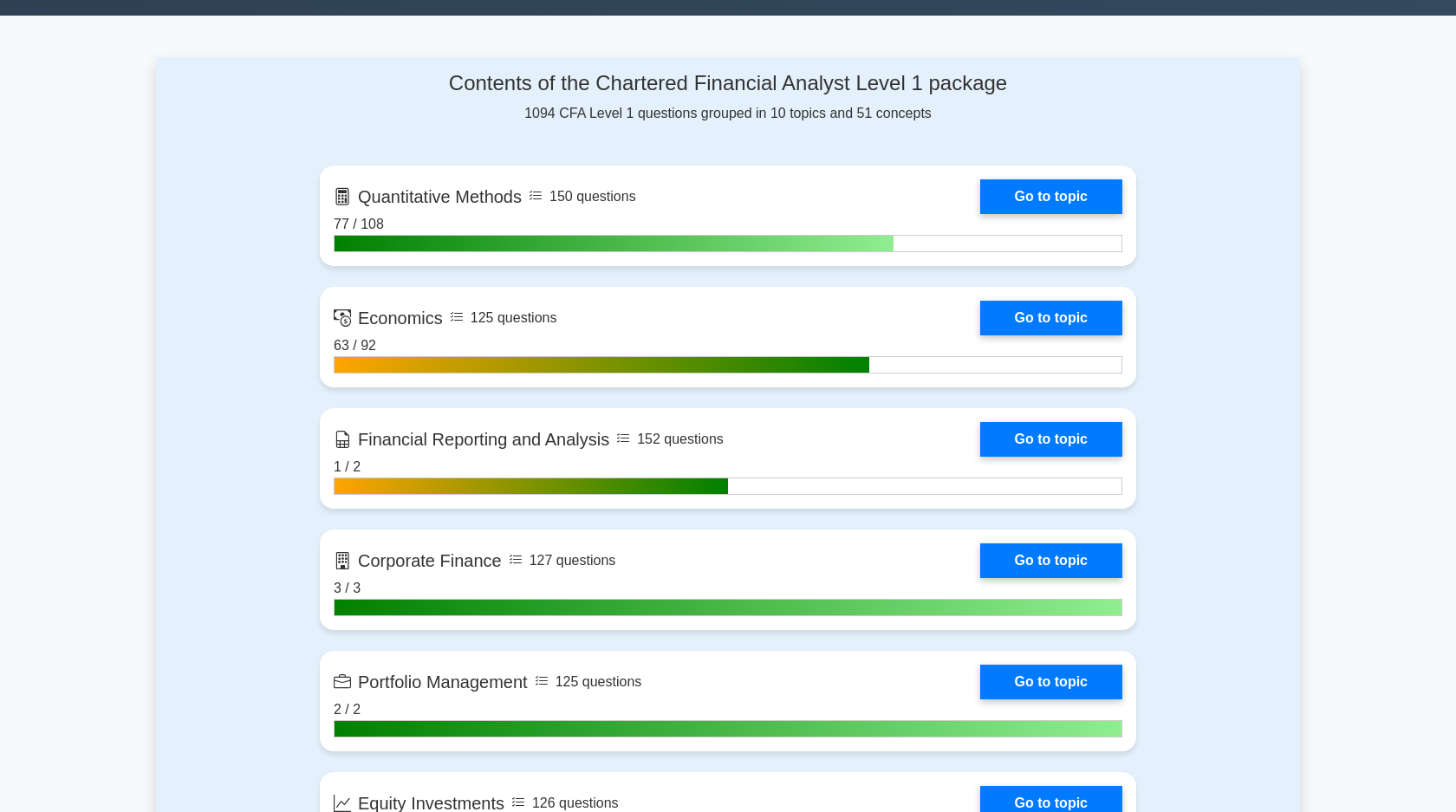
scroll to position [784, 0]
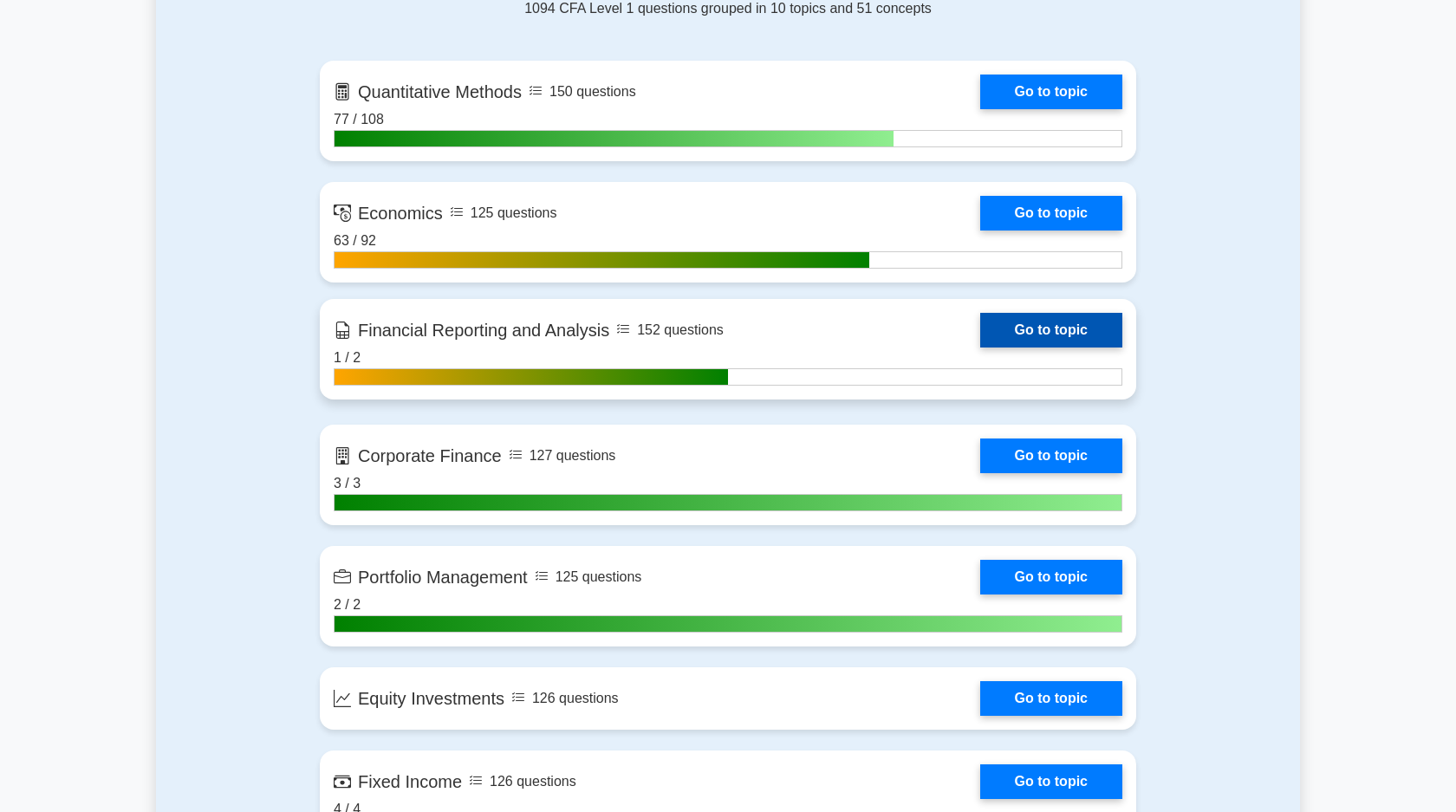
click at [1036, 332] on link "Go to topic" at bounding box center [1051, 329] width 142 height 35
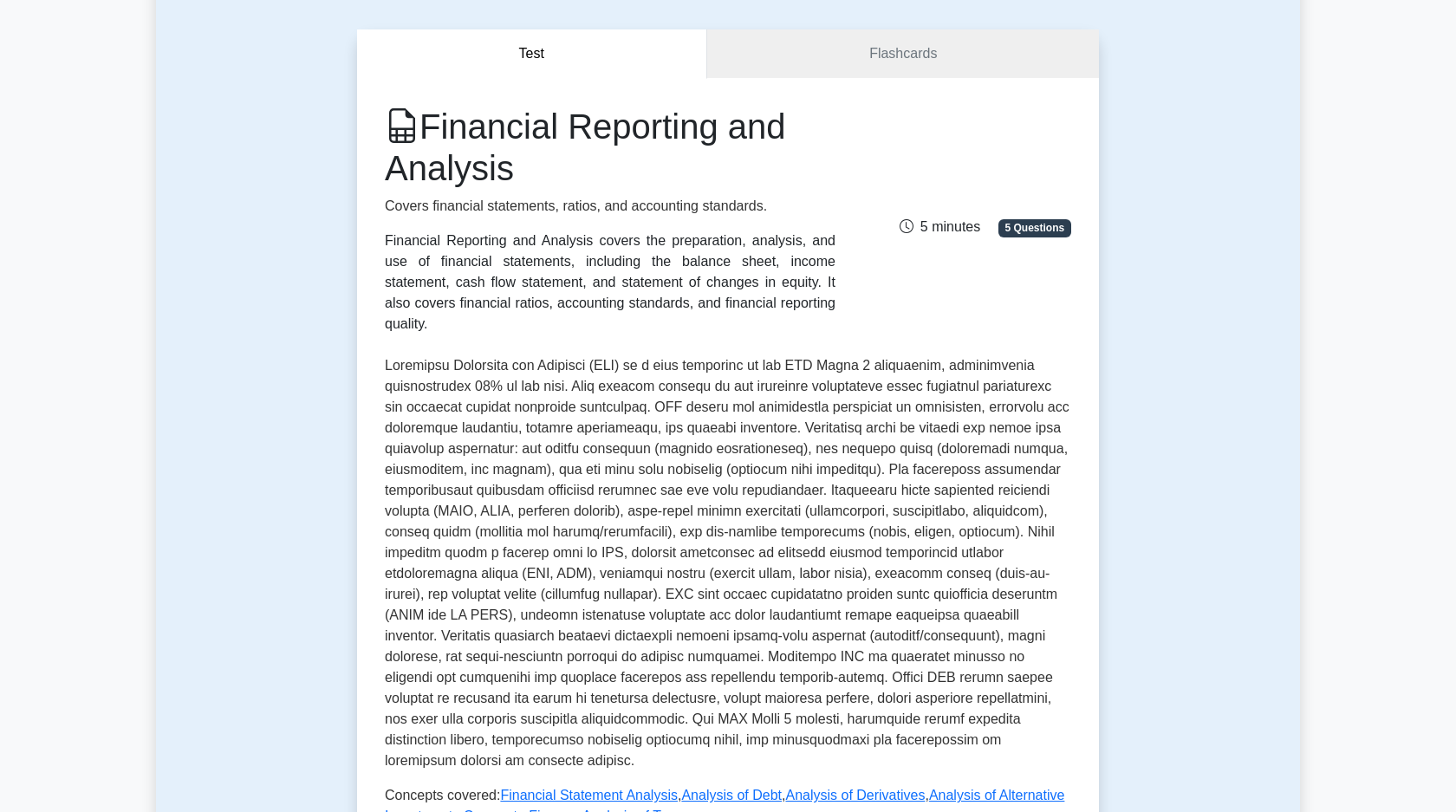
scroll to position [412, 0]
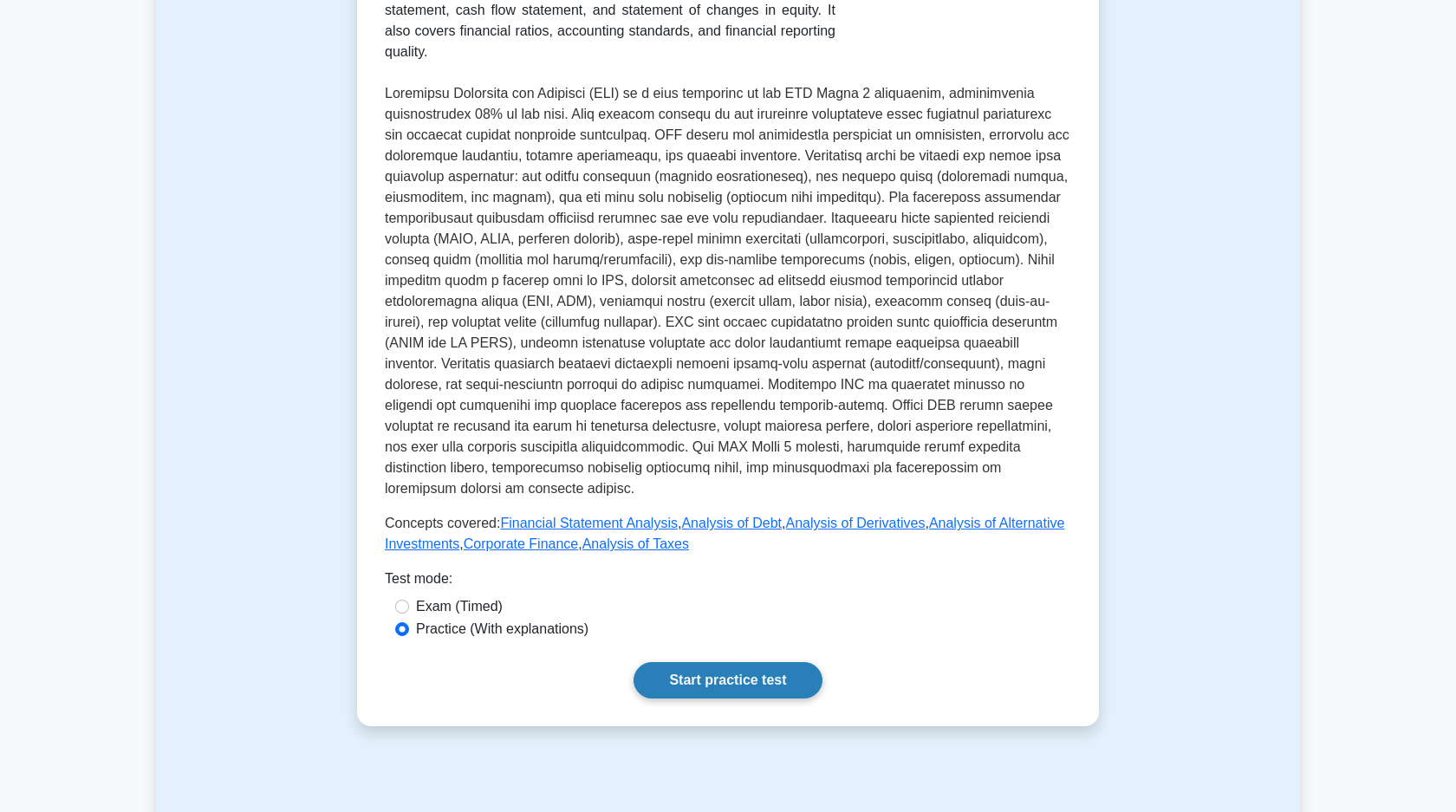
click at [720, 671] on link "Start practice test" at bounding box center [727, 679] width 188 height 36
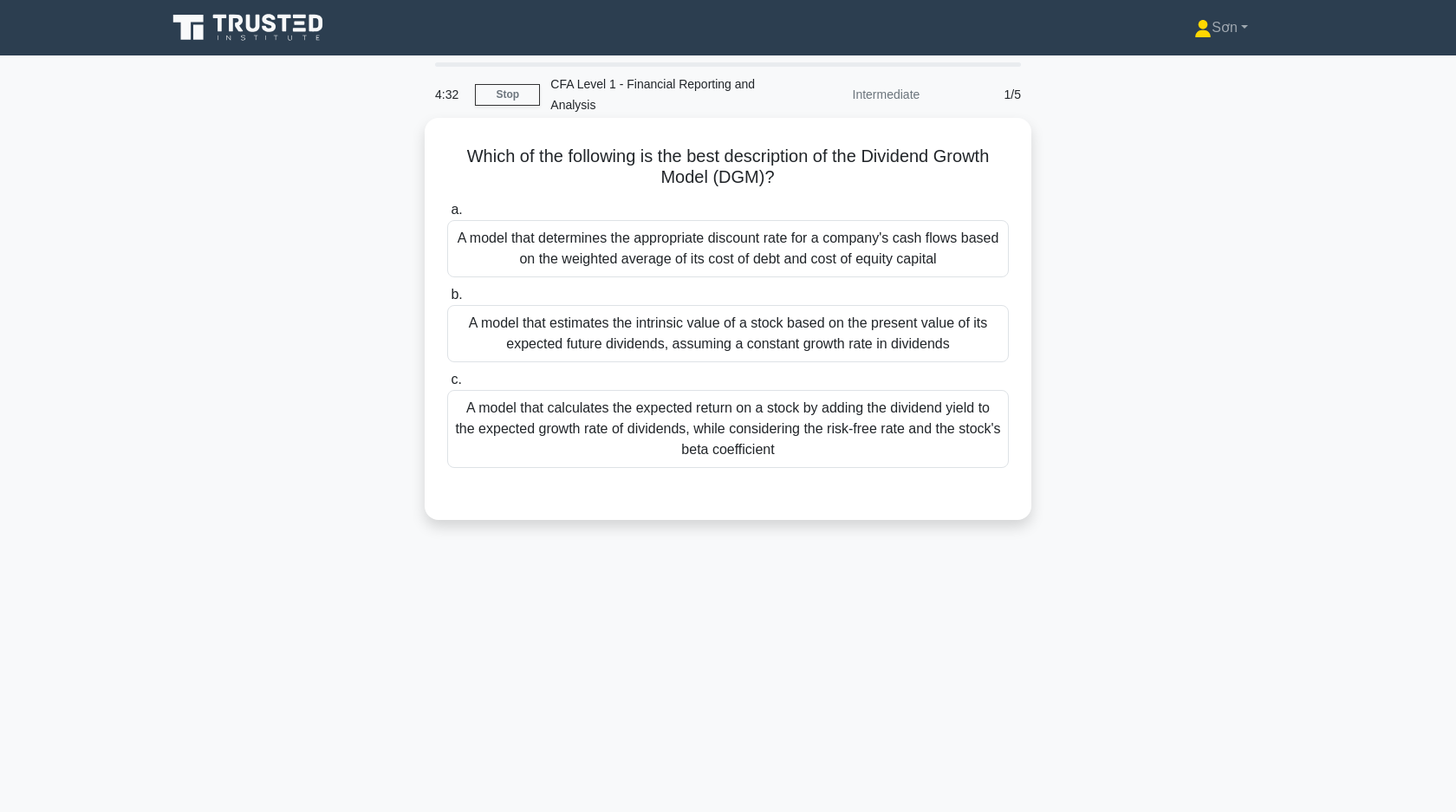
click at [679, 348] on div "A model that estimates the intrinsic value of a stock based on the present valu…" at bounding box center [728, 333] width 562 height 57
click at [447, 301] on input "b. A model that estimates the intrinsic value of a stock based on the present v…" at bounding box center [447, 295] width 0 height 11
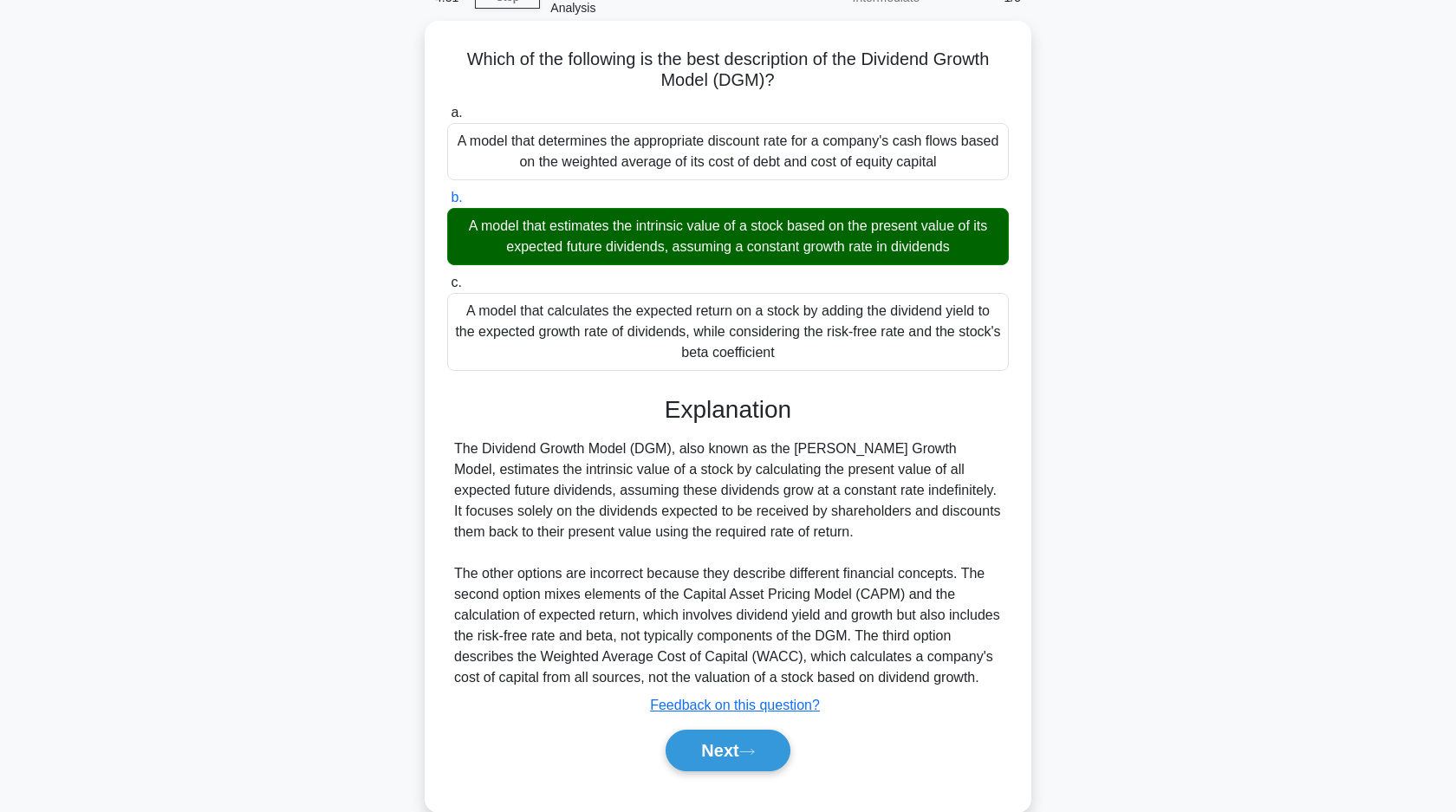
scroll to position [130, 0]
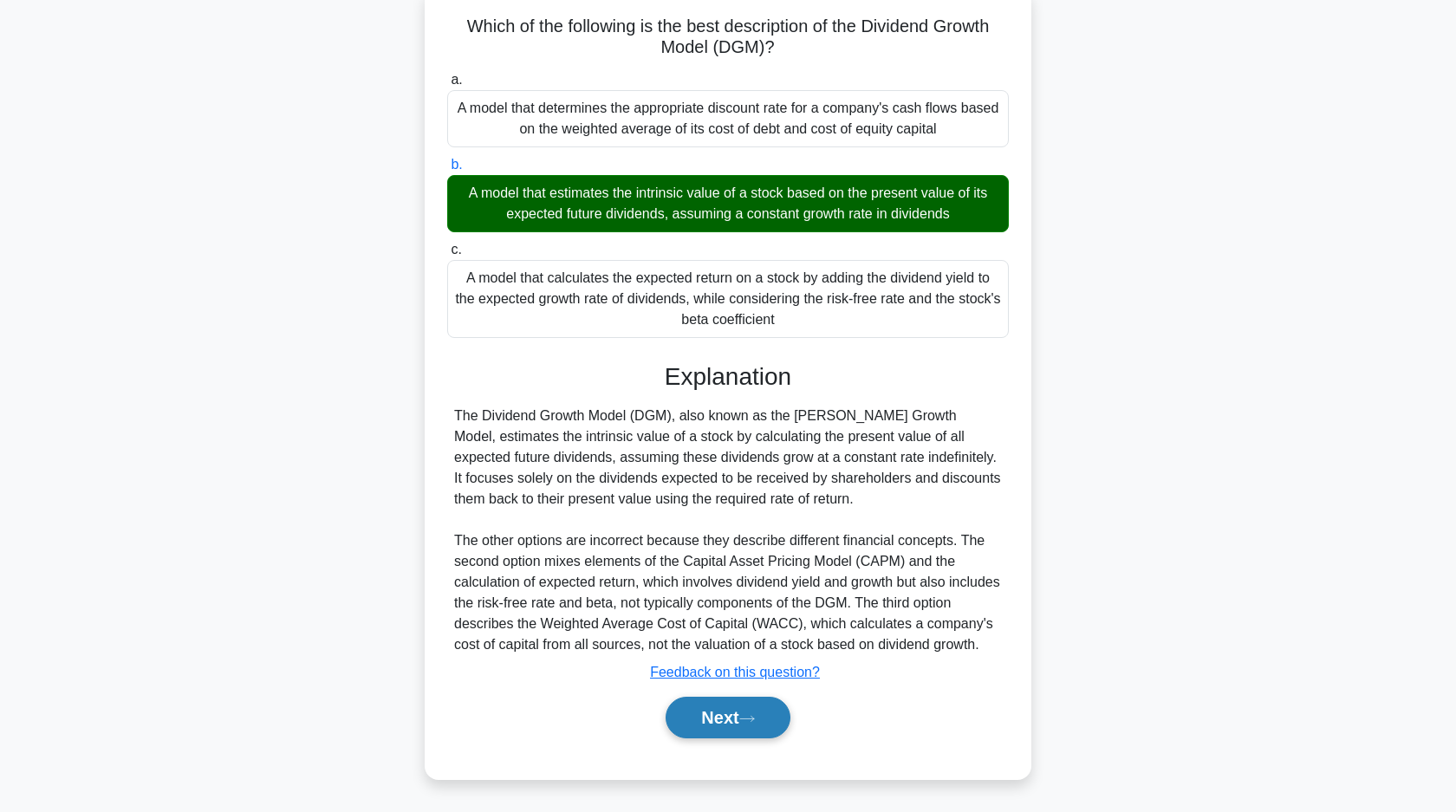
click at [693, 718] on button "Next" at bounding box center [727, 717] width 124 height 42
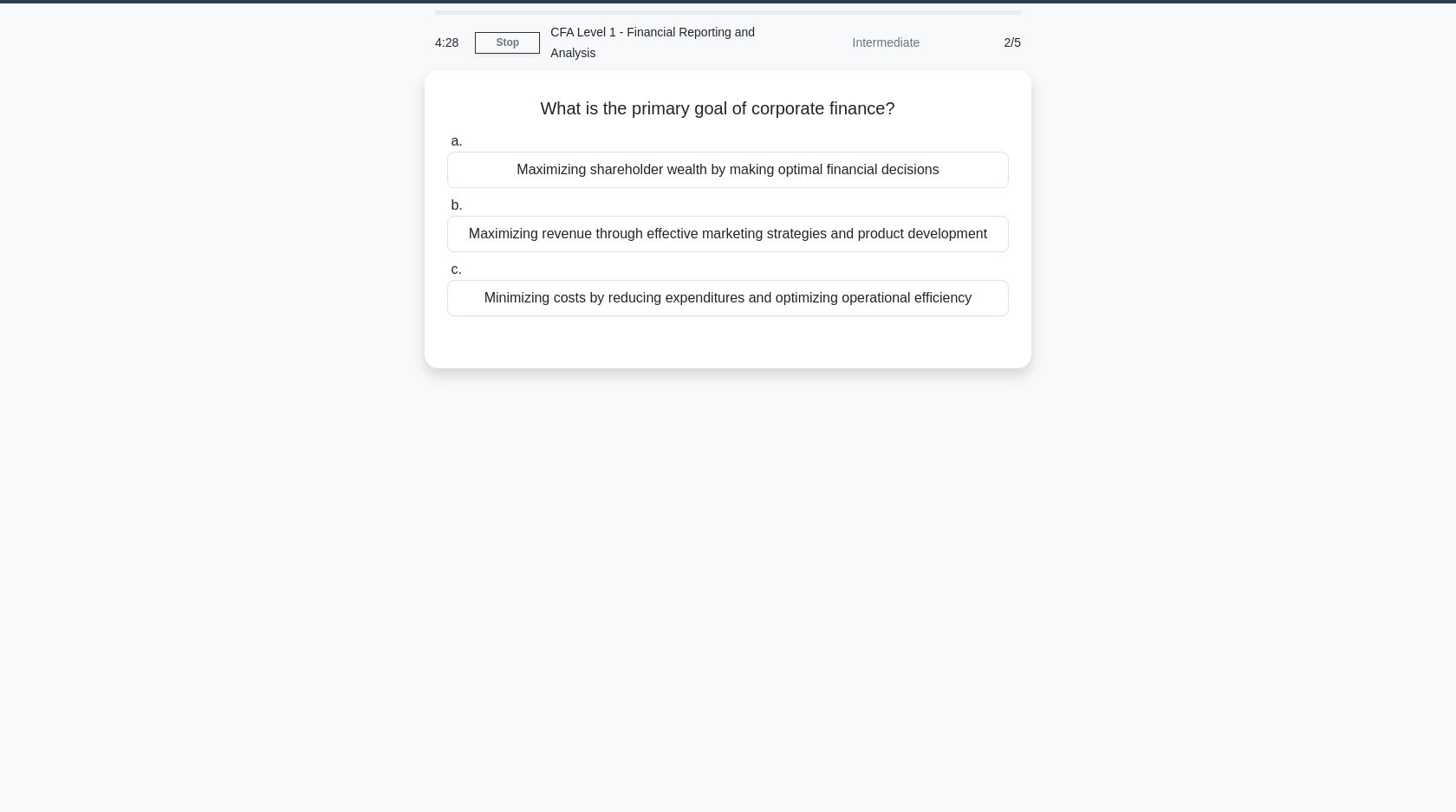
scroll to position [0, 0]
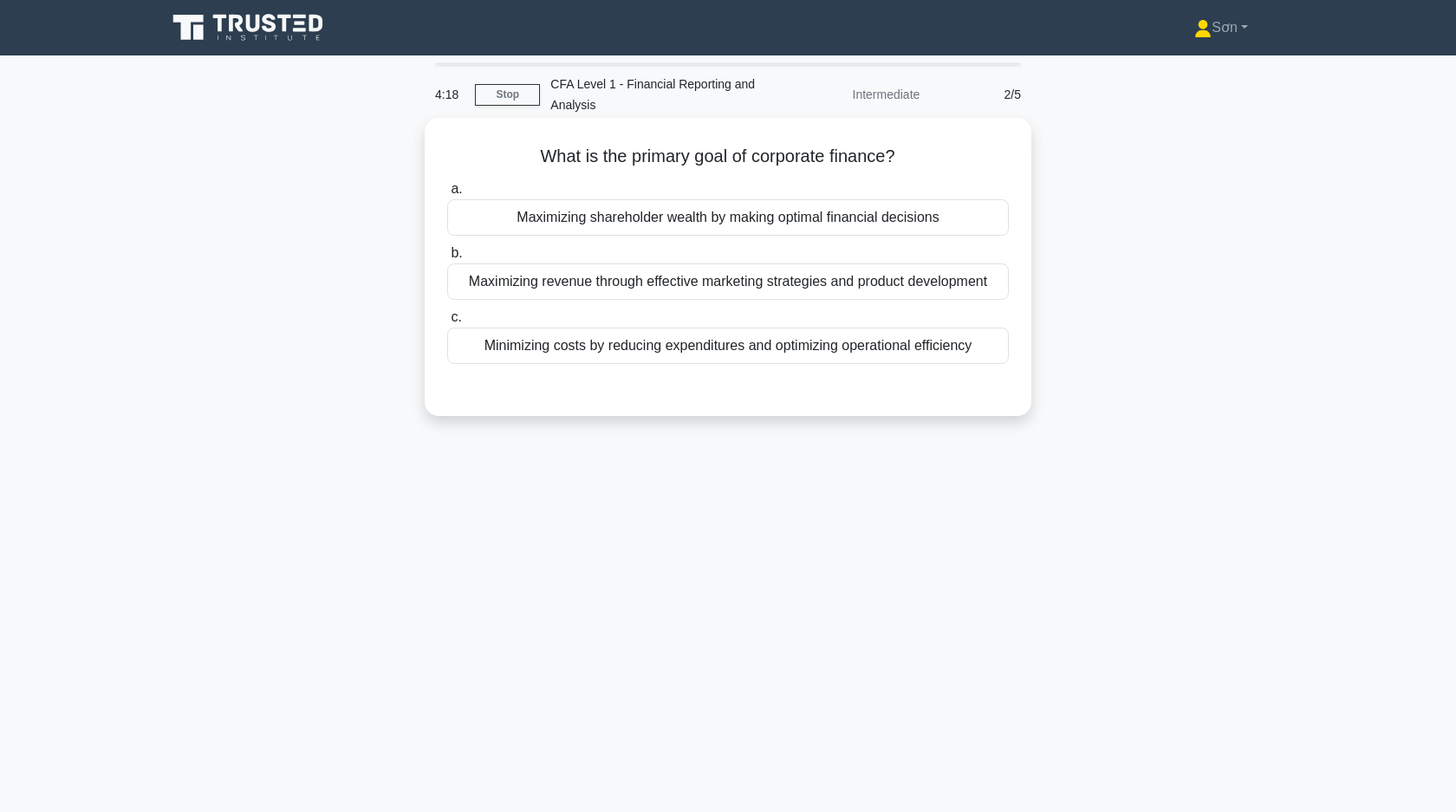
click at [889, 288] on div "Maximizing revenue through effective marketing strategies and product developme…" at bounding box center [728, 281] width 562 height 36
click at [447, 259] on input "b. Maximizing revenue through effective marketing strategies and product develo…" at bounding box center [447, 253] width 0 height 11
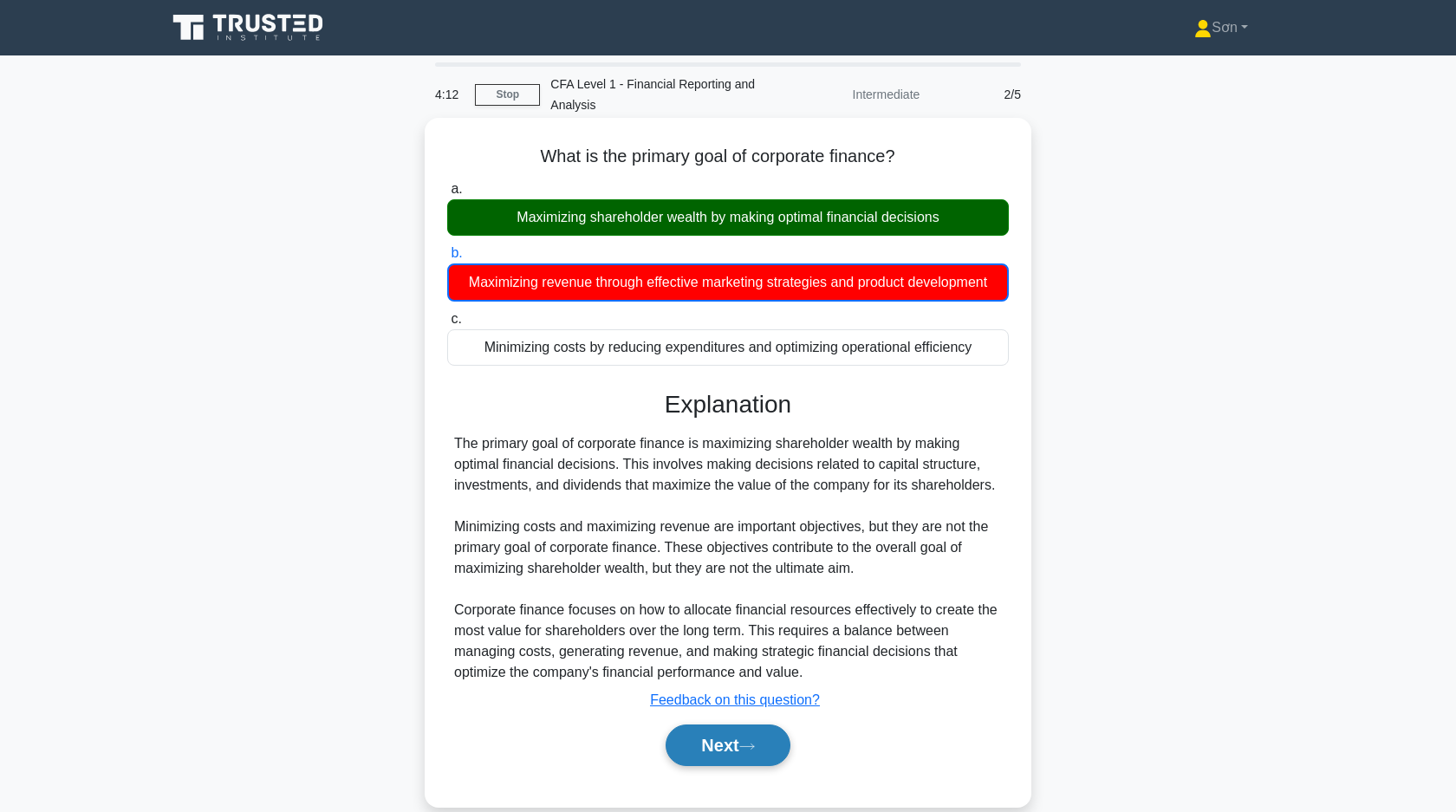
click at [733, 743] on button "Next" at bounding box center [727, 745] width 124 height 42
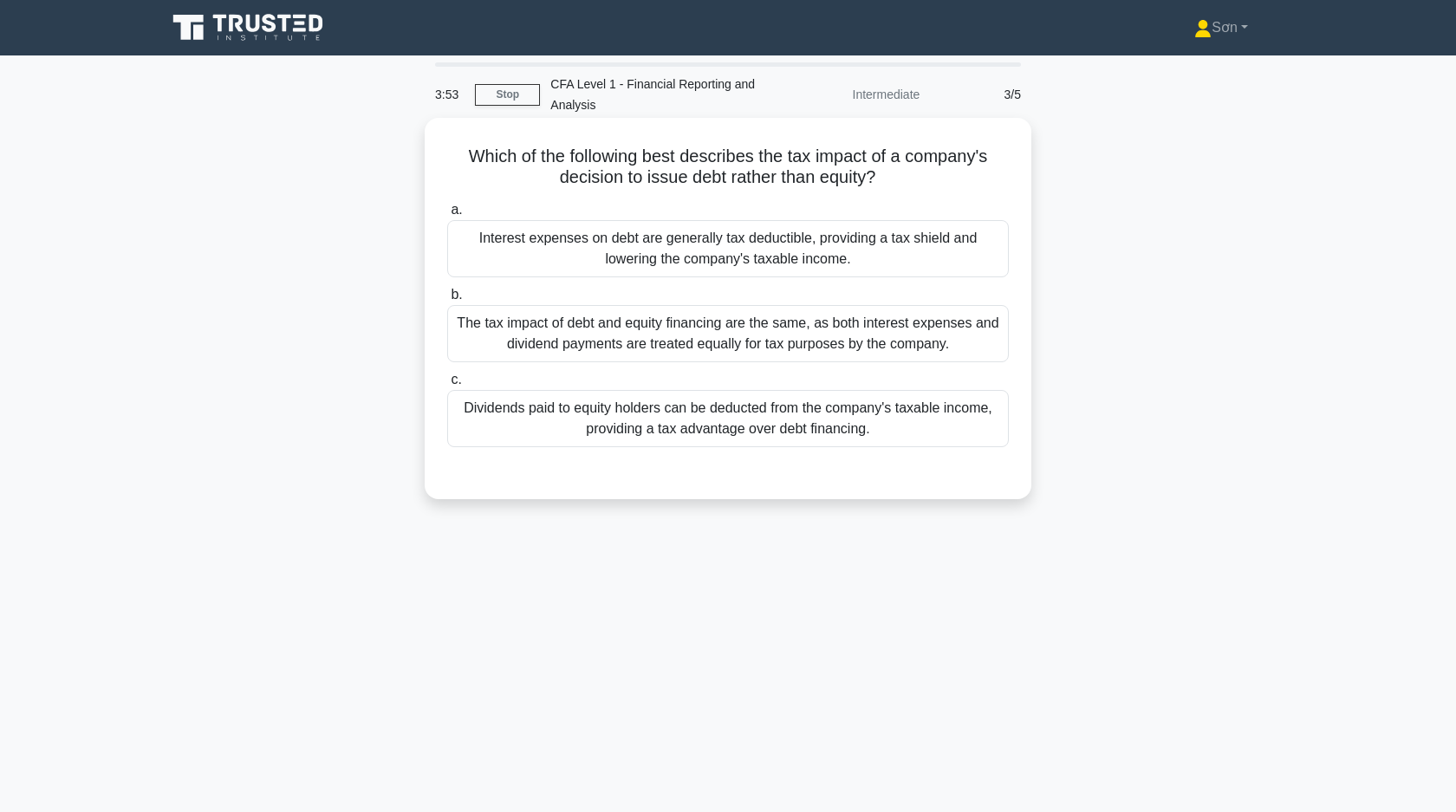
click at [825, 269] on div "Interest expenses on debt are generally tax deductible, providing a tax shield …" at bounding box center [728, 248] width 562 height 57
click at [447, 216] on input "a. Interest expenses on debt are generally tax deductible, providing a tax shie…" at bounding box center [447, 210] width 0 height 11
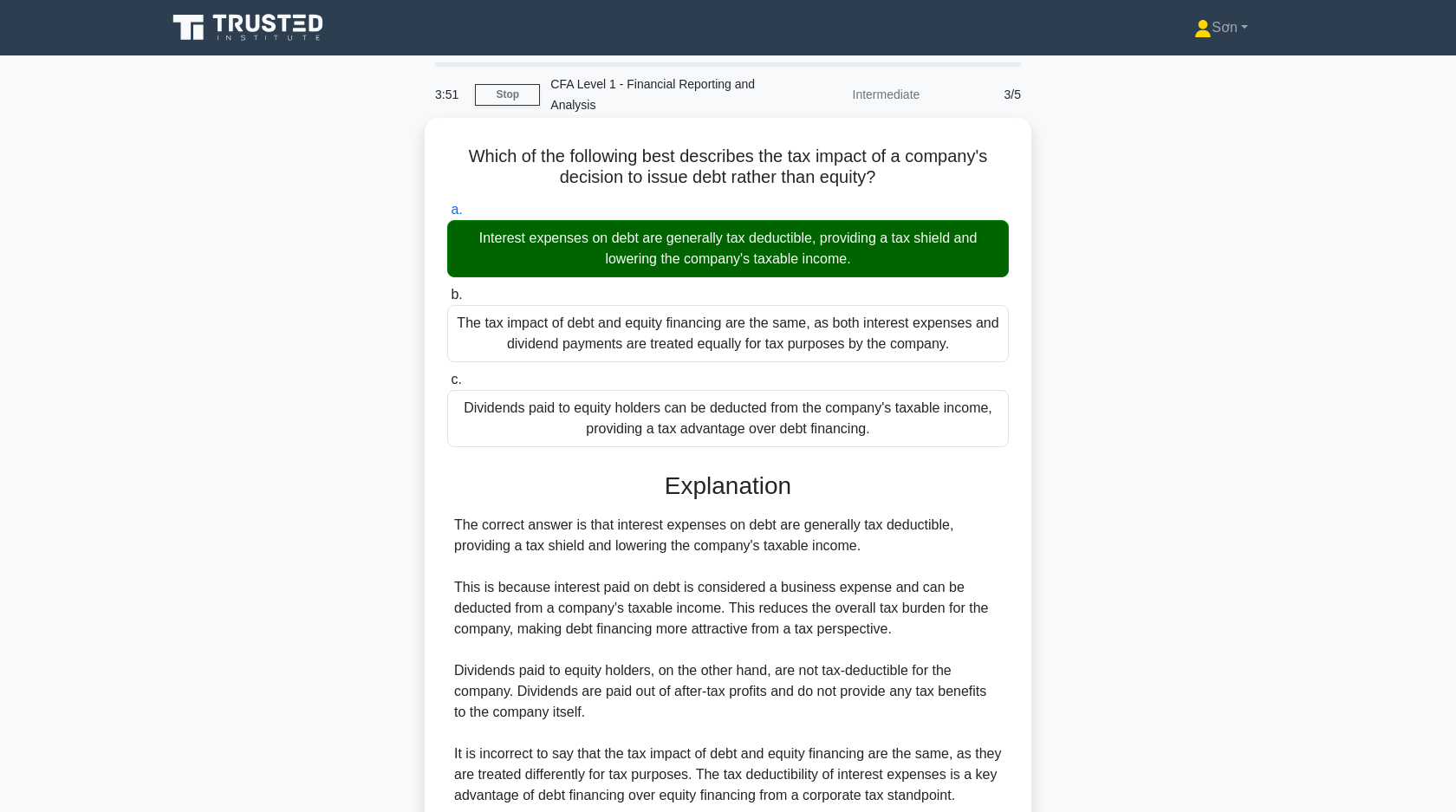
scroll to position [151, 0]
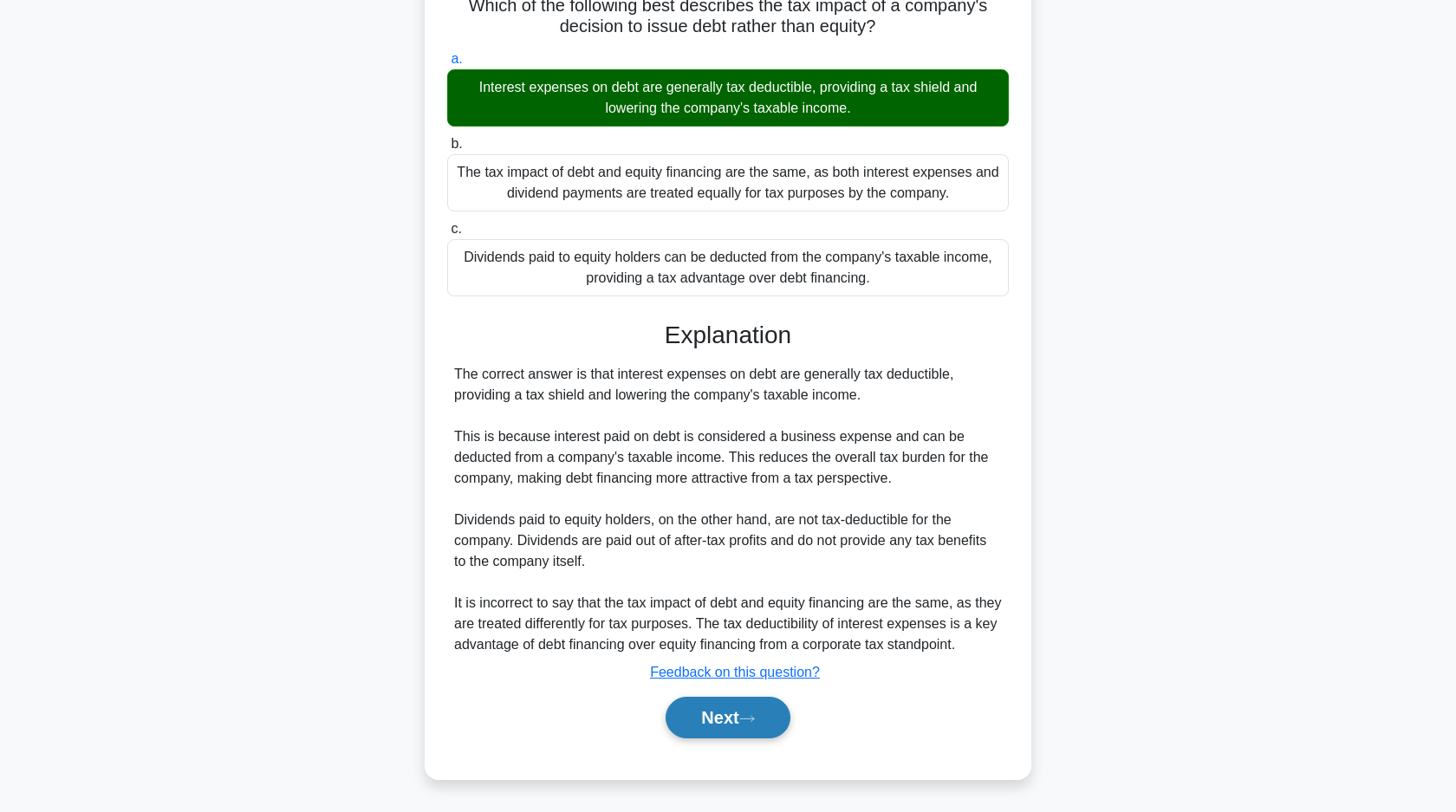
click at [713, 723] on button "Next" at bounding box center [727, 717] width 124 height 42
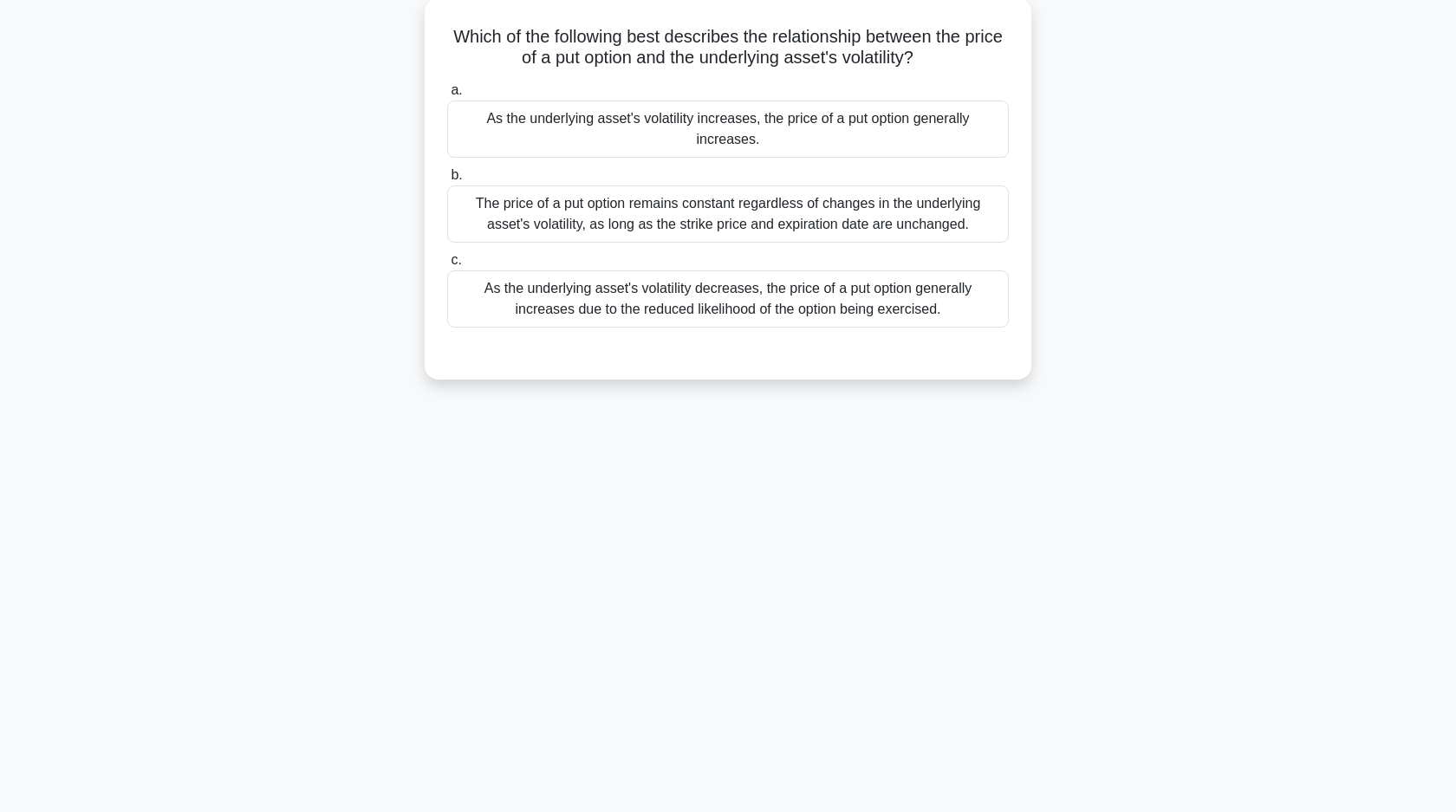
scroll to position [0, 0]
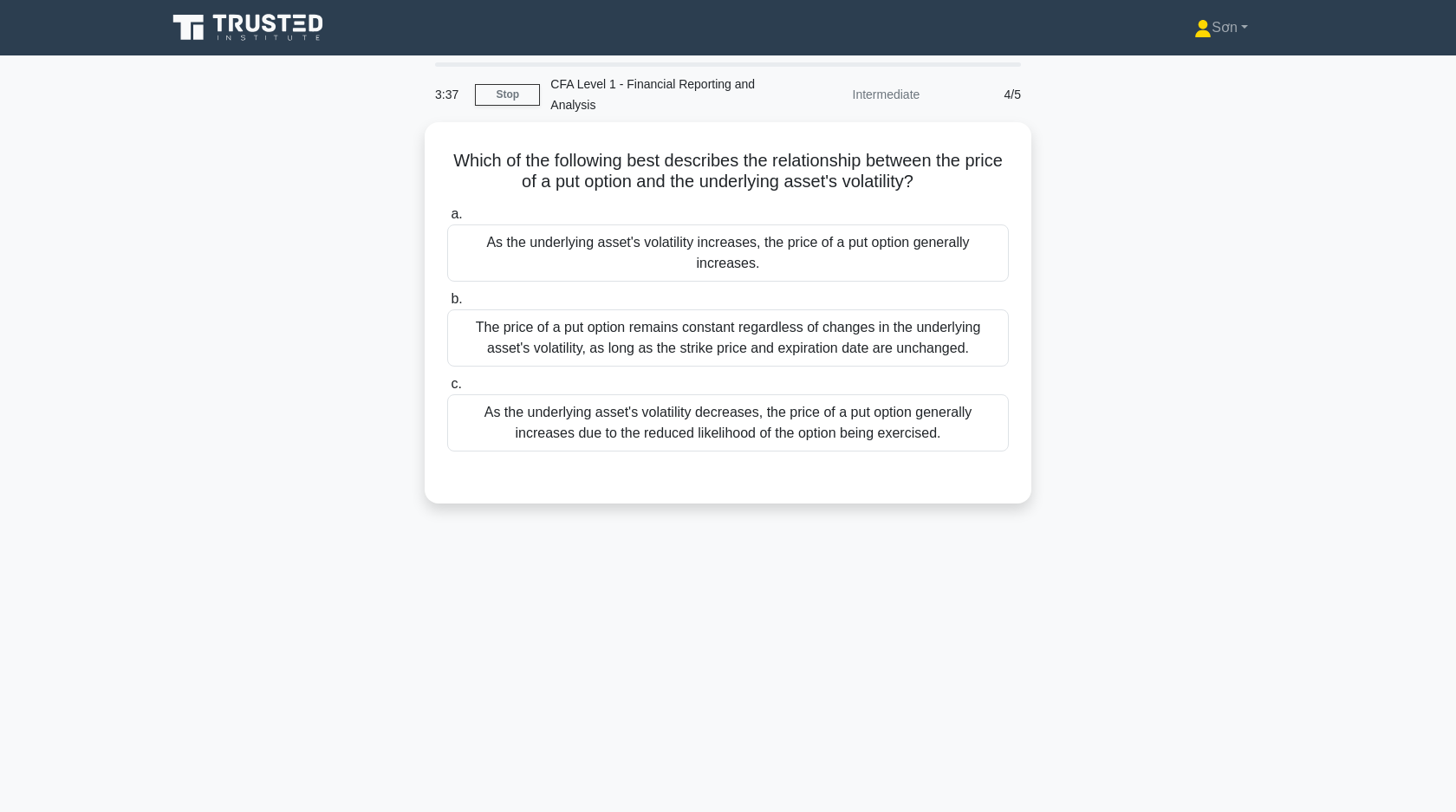
click at [756, 450] on div "a. As the underlying asset's volatility increases, the price of a put option ge…" at bounding box center [728, 327] width 582 height 255
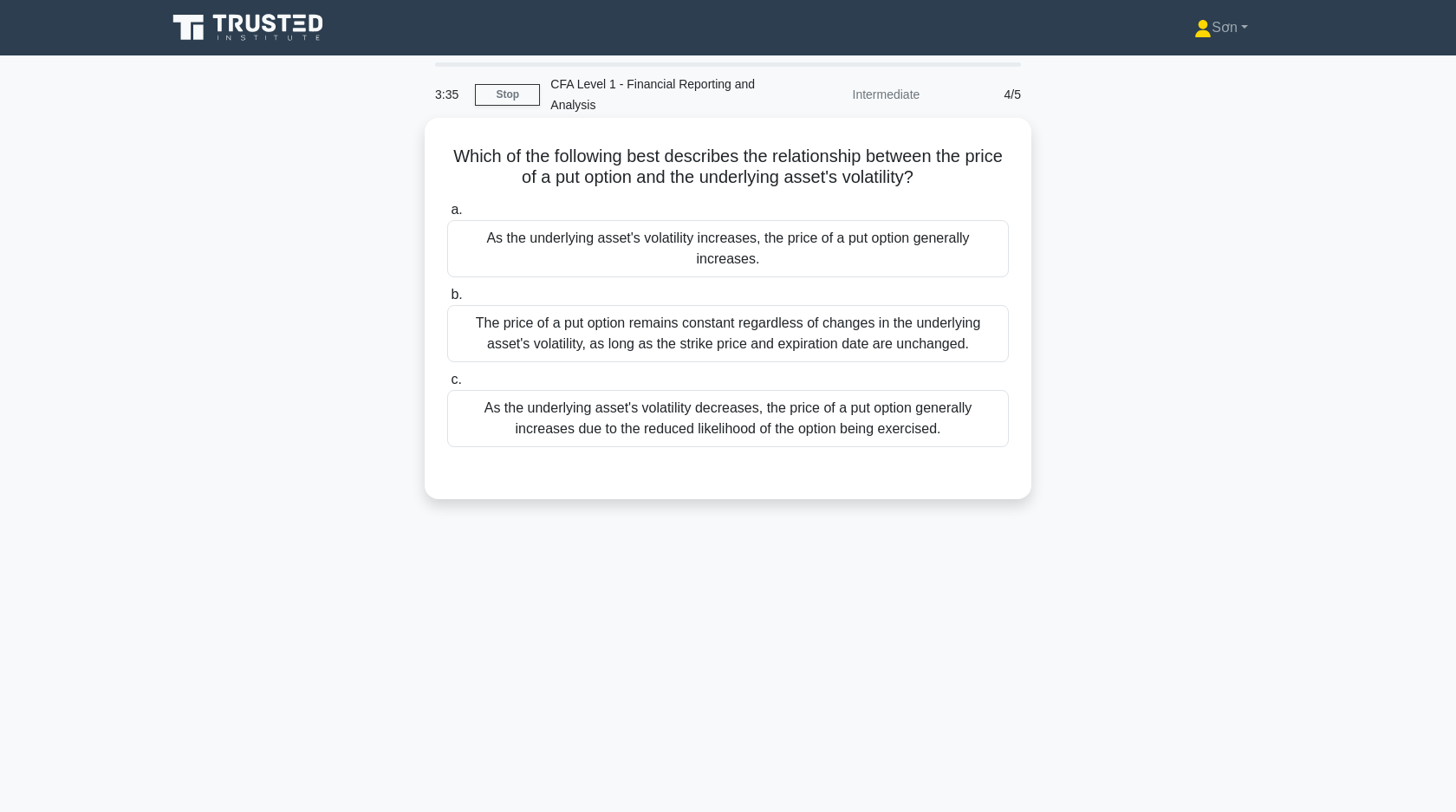
click at [721, 262] on div "As the underlying asset's volatility increases, the price of a put option gener…" at bounding box center [728, 248] width 562 height 57
click at [447, 216] on input "a. As the underlying asset's volatility increases, the price of a put option ge…" at bounding box center [447, 210] width 0 height 11
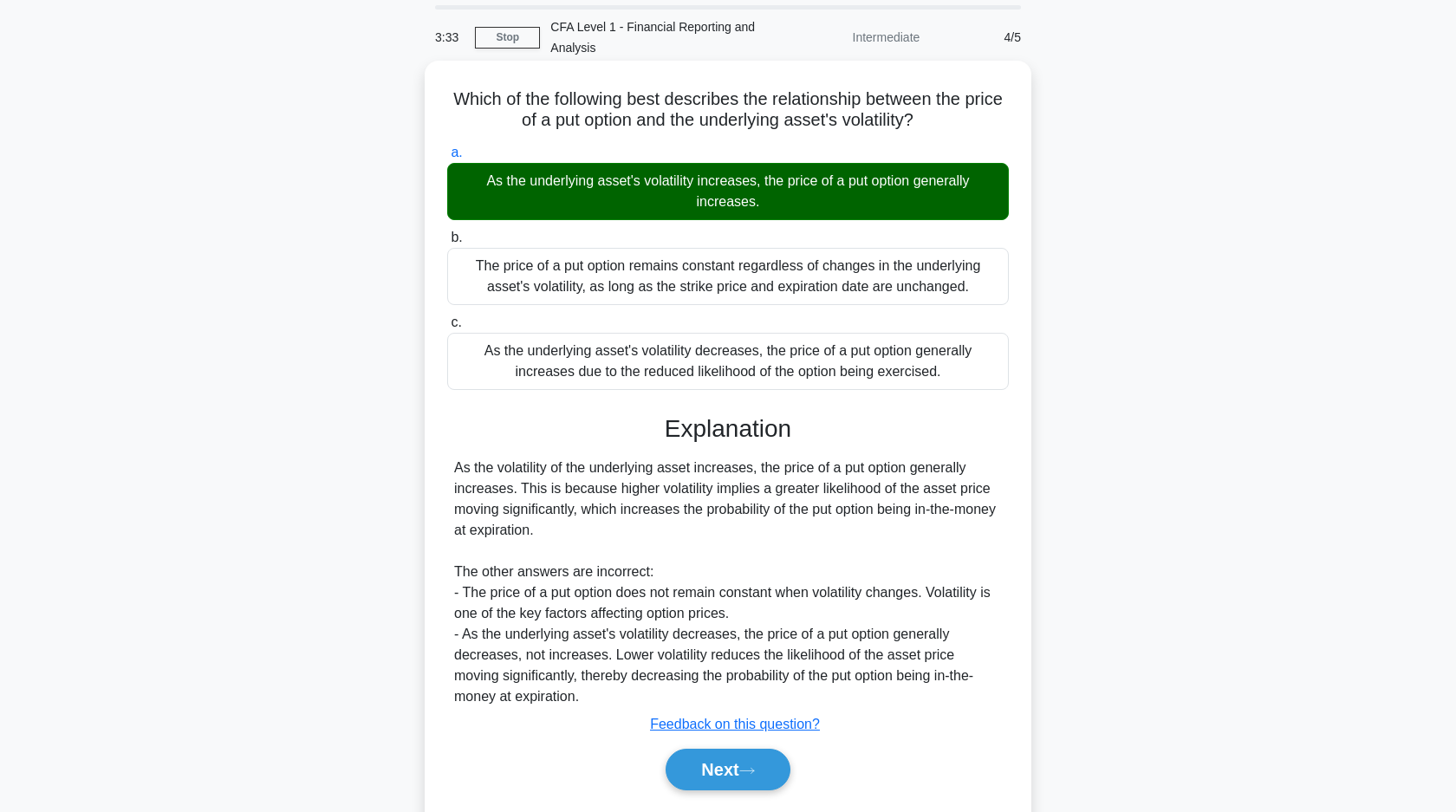
scroll to position [114, 0]
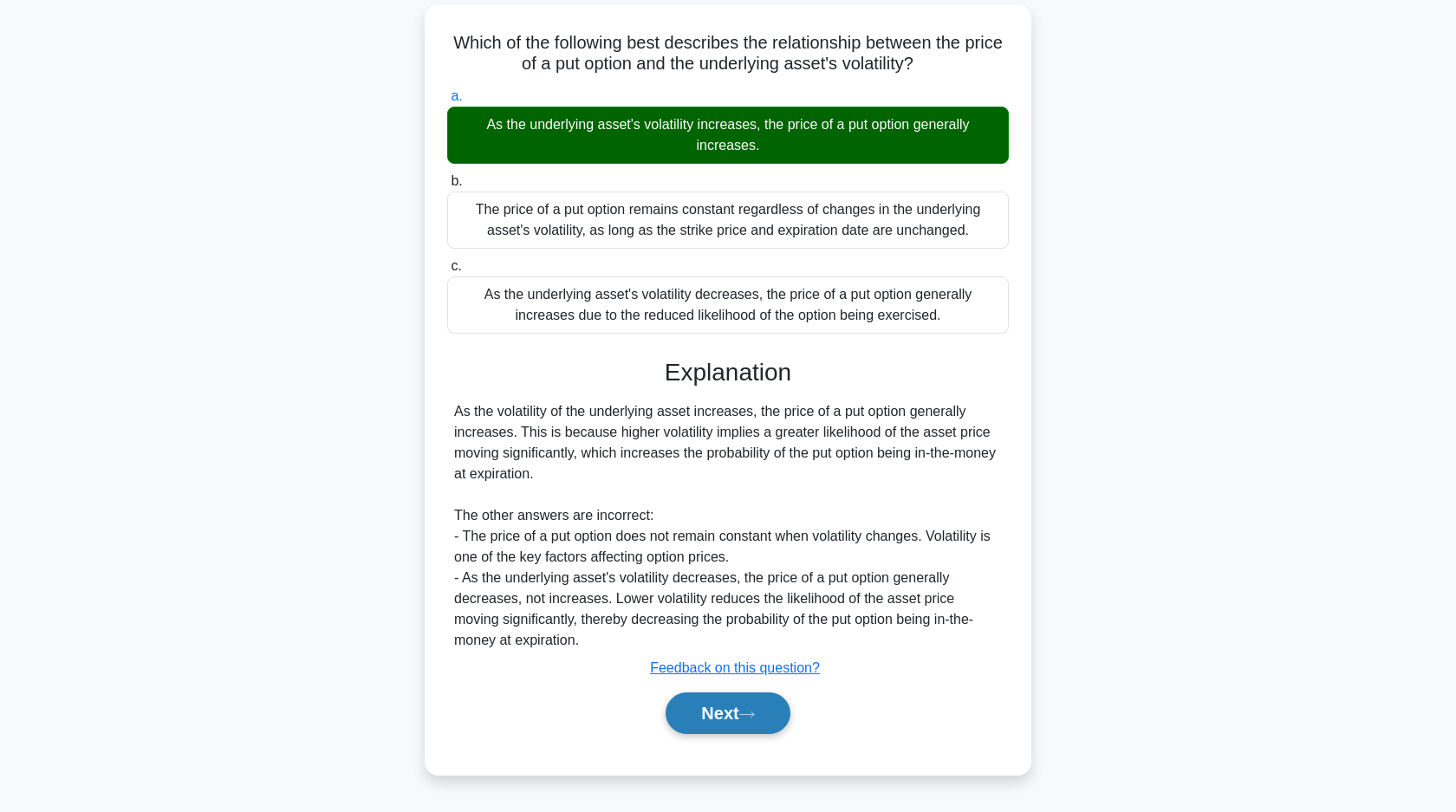
click at [748, 714] on icon at bounding box center [747, 714] width 16 height 9
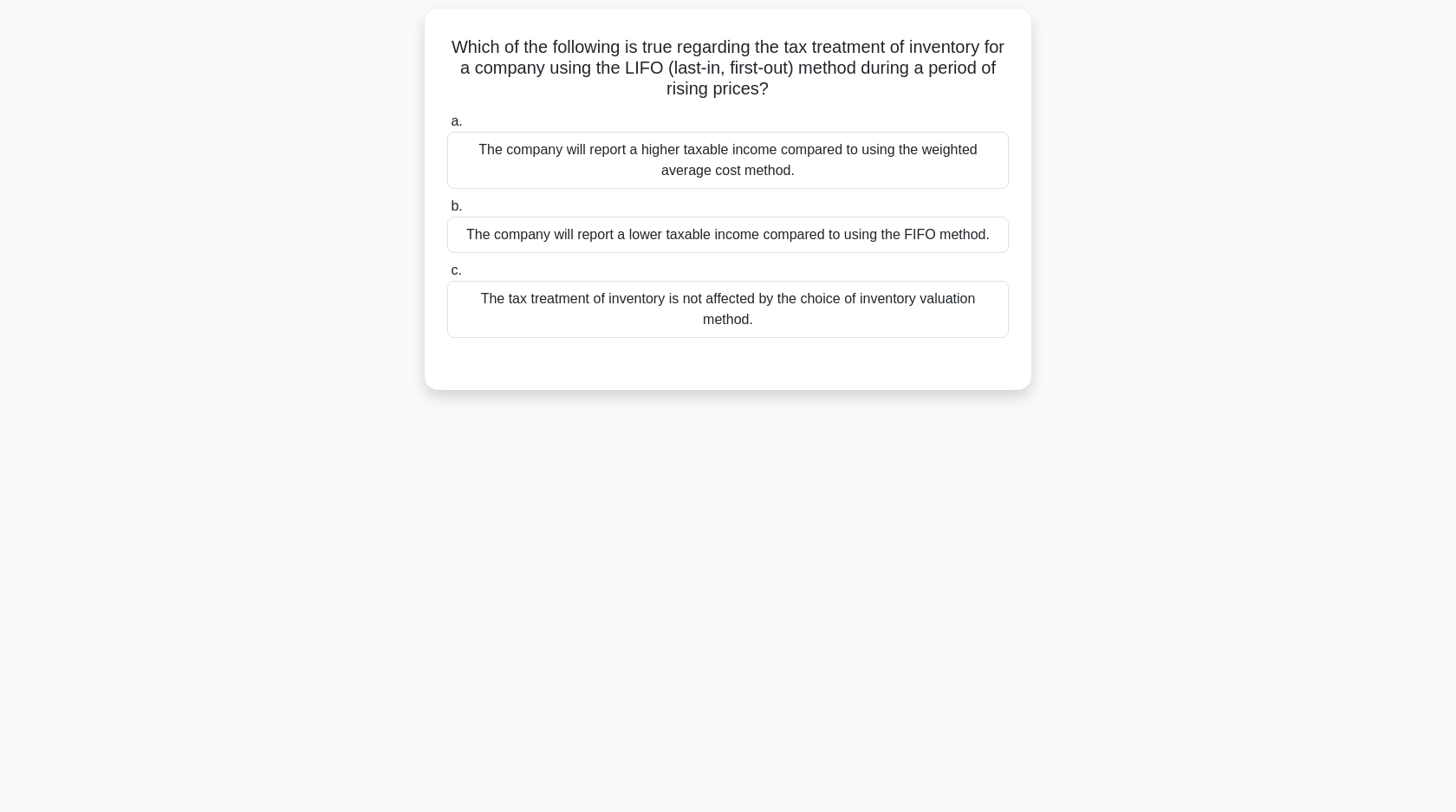
scroll to position [0, 0]
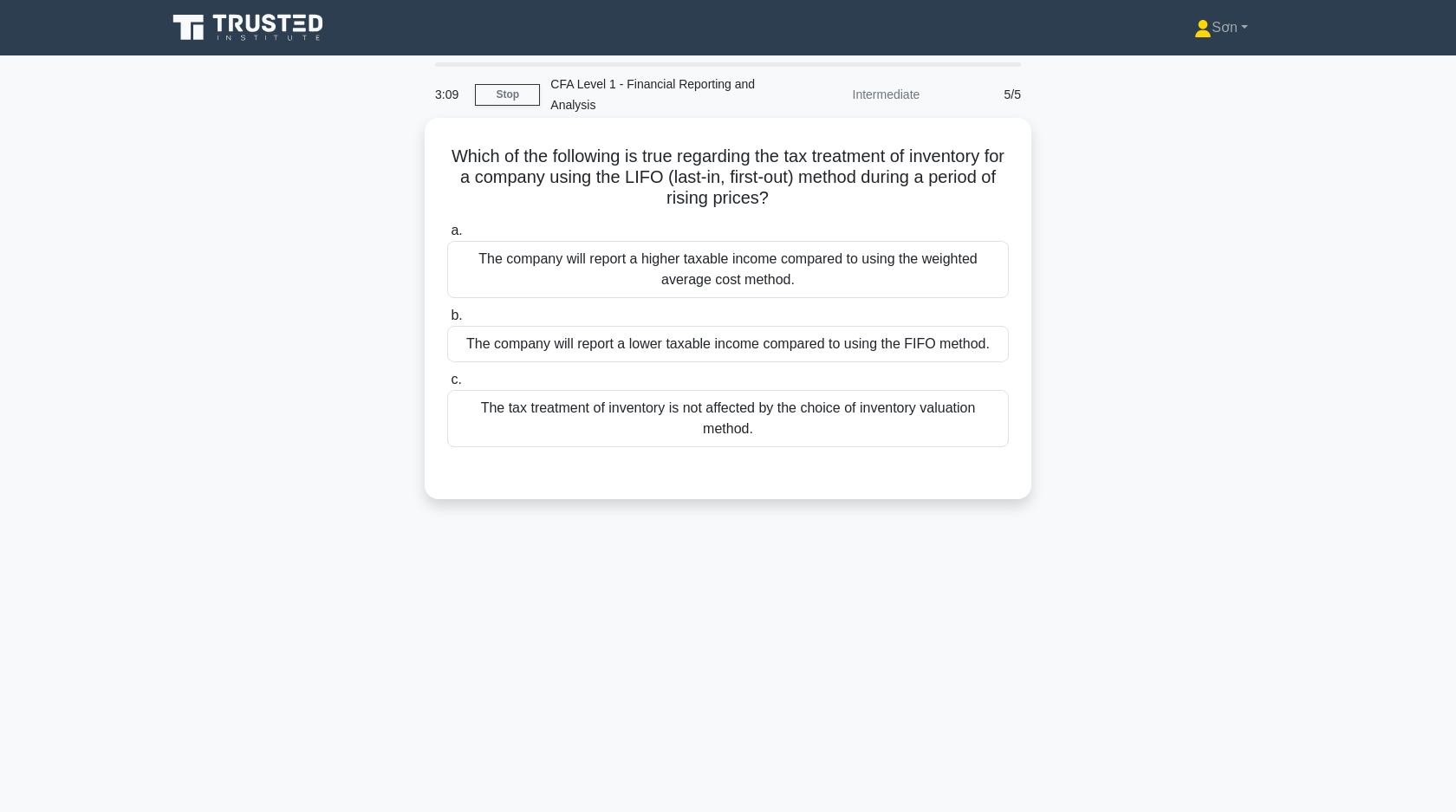
click at [748, 427] on div "The tax treatment of inventory is not affected by the choice of inventory valua…" at bounding box center [728, 418] width 562 height 57
click at [447, 385] on input "c. The tax treatment of inventory is not affected by the choice of inventory va…" at bounding box center [447, 380] width 0 height 11
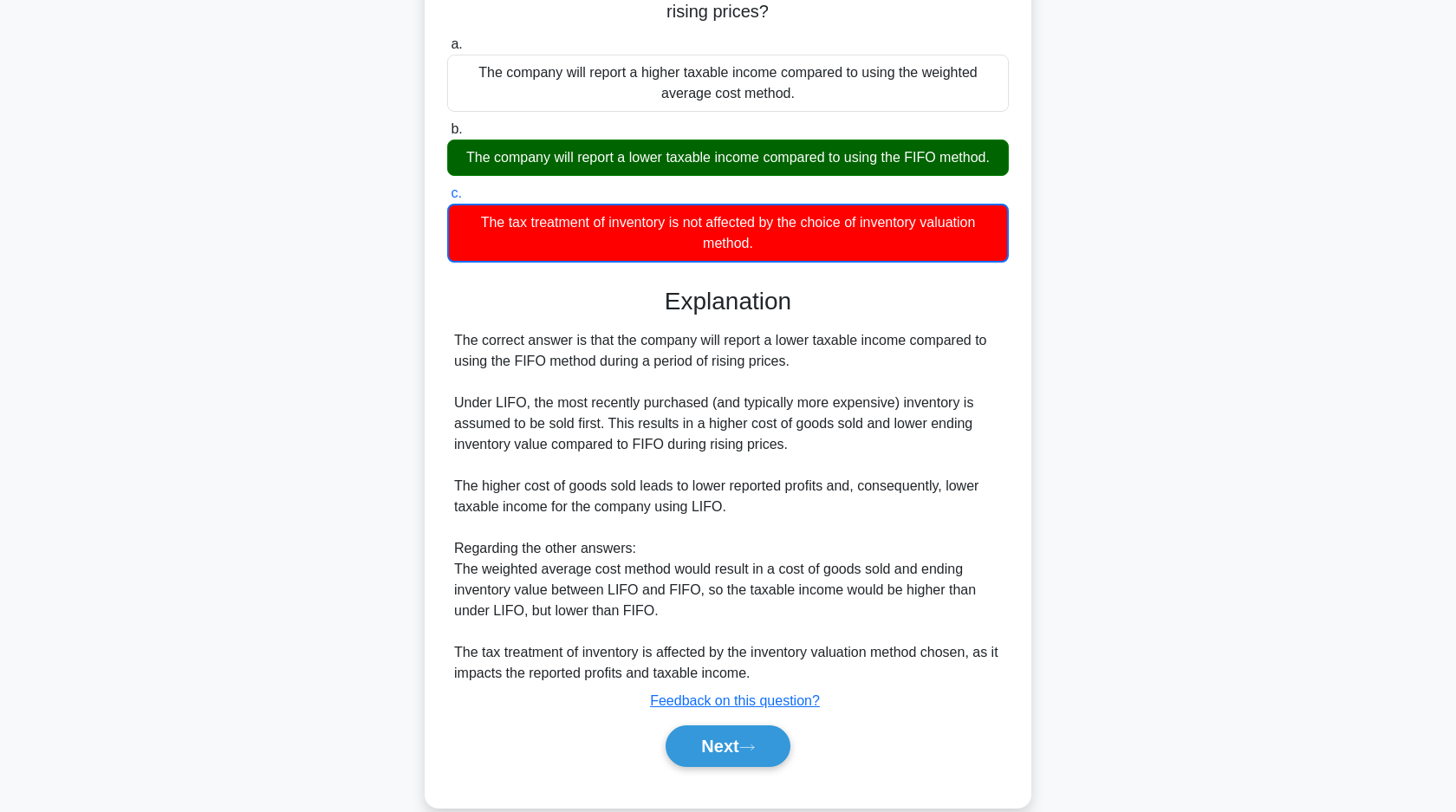
scroll to position [215, 0]
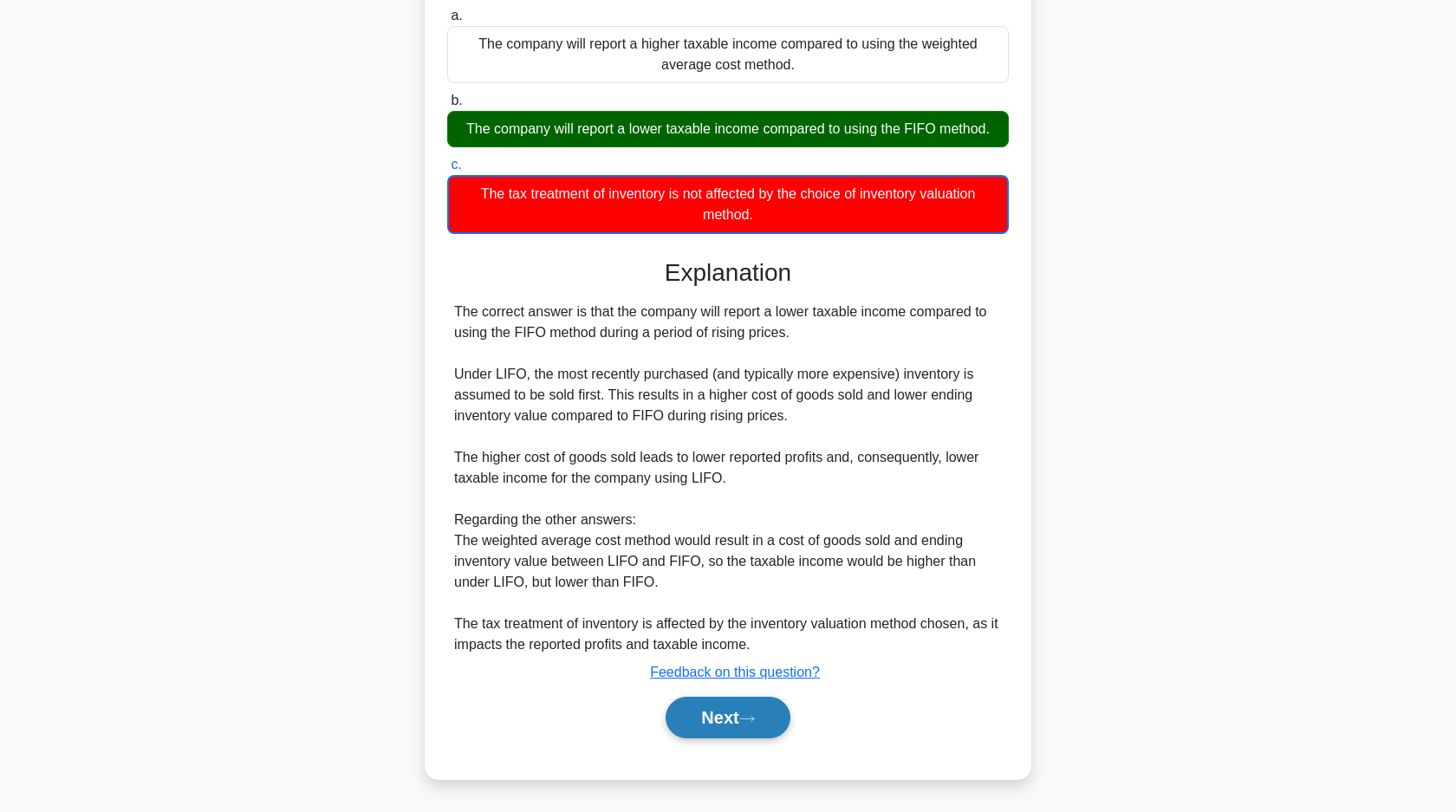
click at [718, 712] on button "Next" at bounding box center [727, 717] width 124 height 42
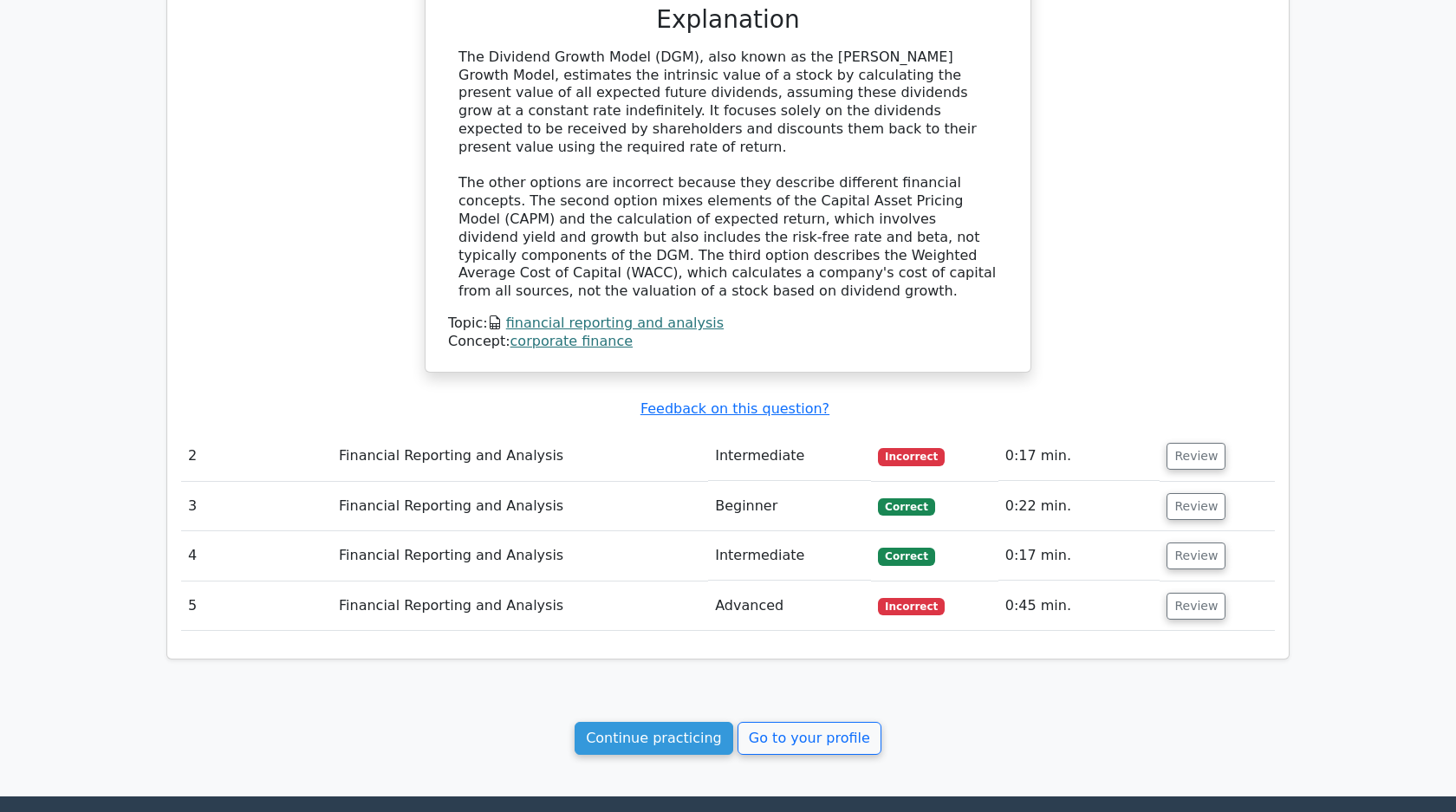
scroll to position [1452, 0]
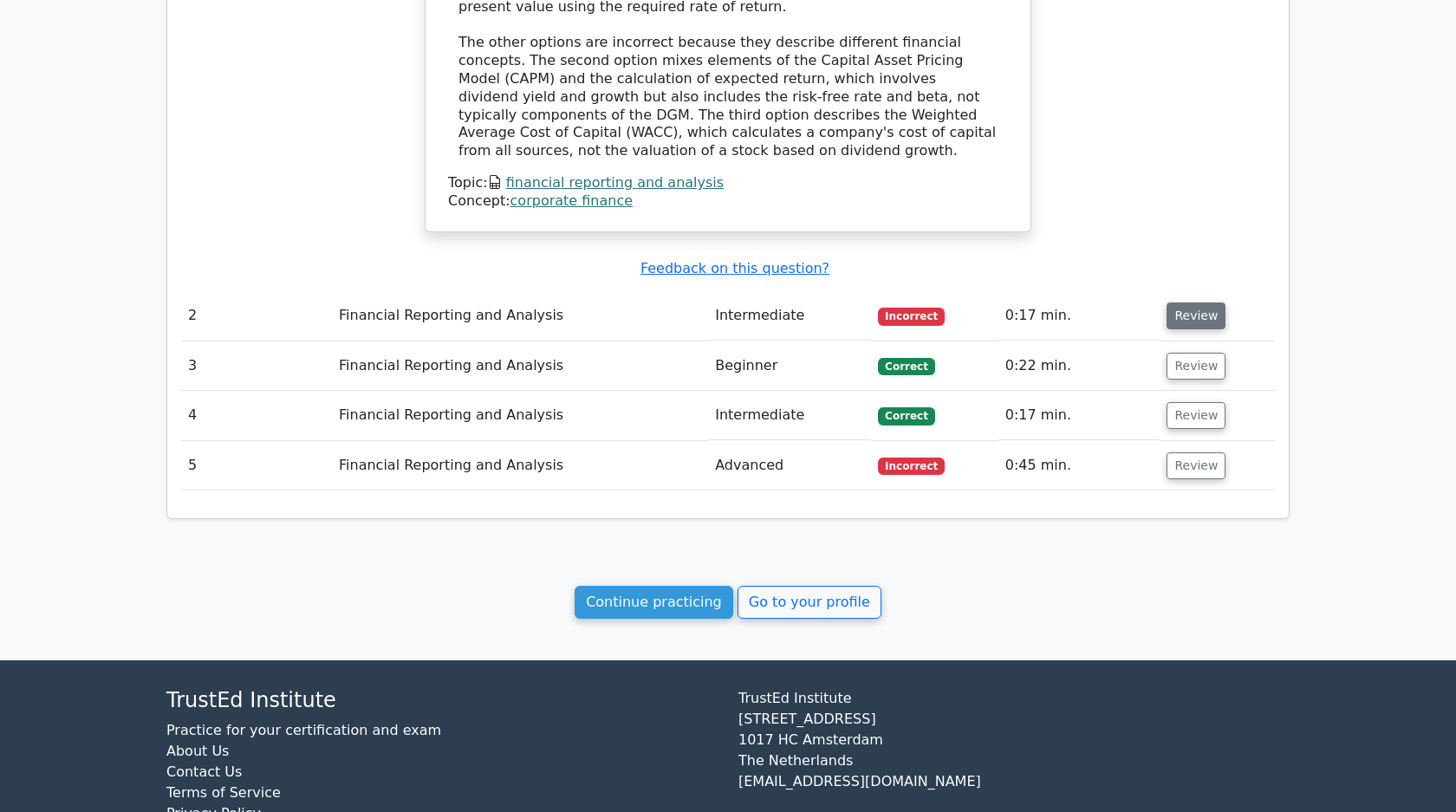
click at [1198, 302] on button "Review" at bounding box center [1196, 315] width 59 height 27
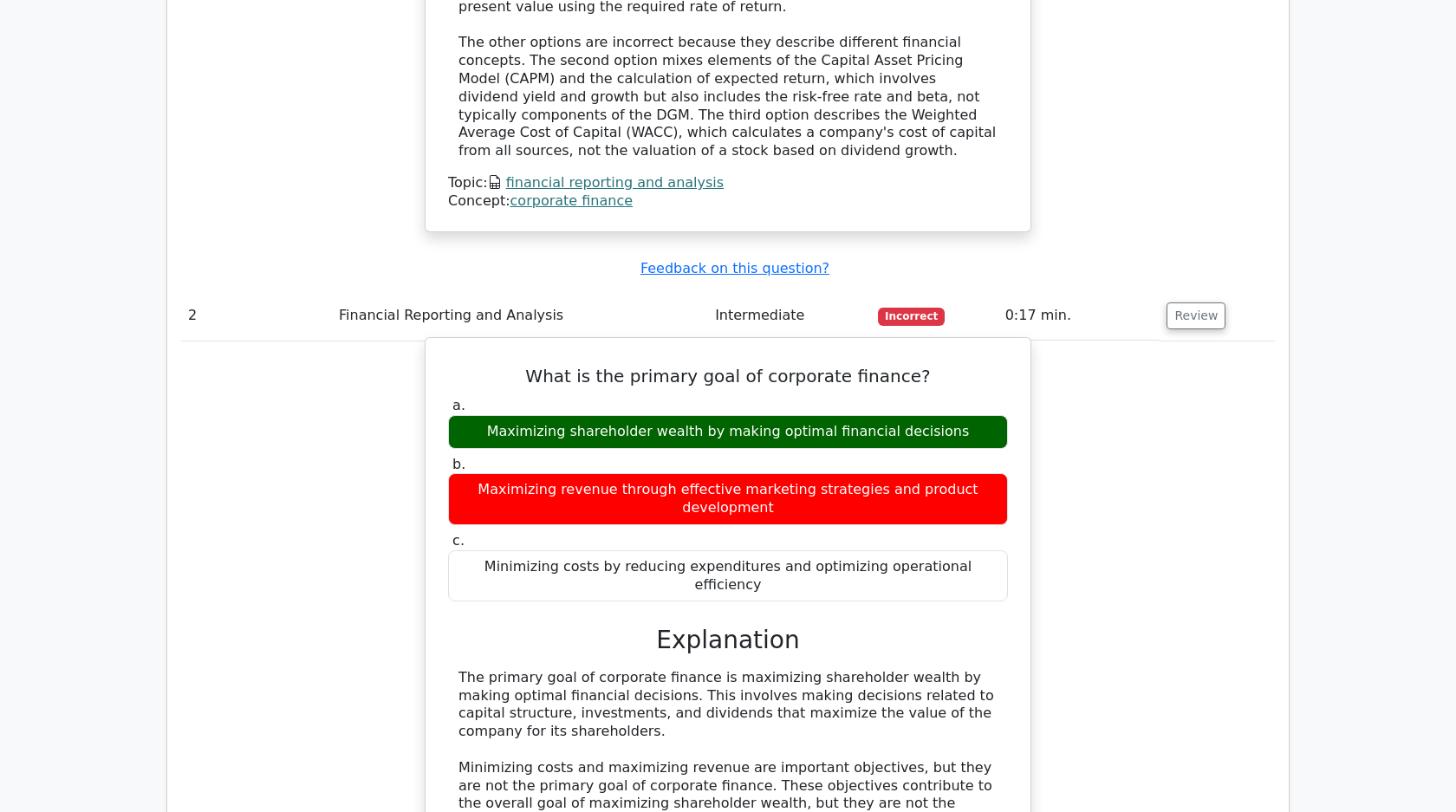
drag, startPoint x: 544, startPoint y: 321, endPoint x: 797, endPoint y: 471, distance: 294.1
click at [797, 471] on div "What is the primary goal of corporate finance? a. Maximizing shareholder wealth…" at bounding box center [727, 674] width 591 height 659
click at [852, 669] on div "The primary goal of corporate finance is maximizing shareholder wealth by makin…" at bounding box center [727, 805] width 539 height 271
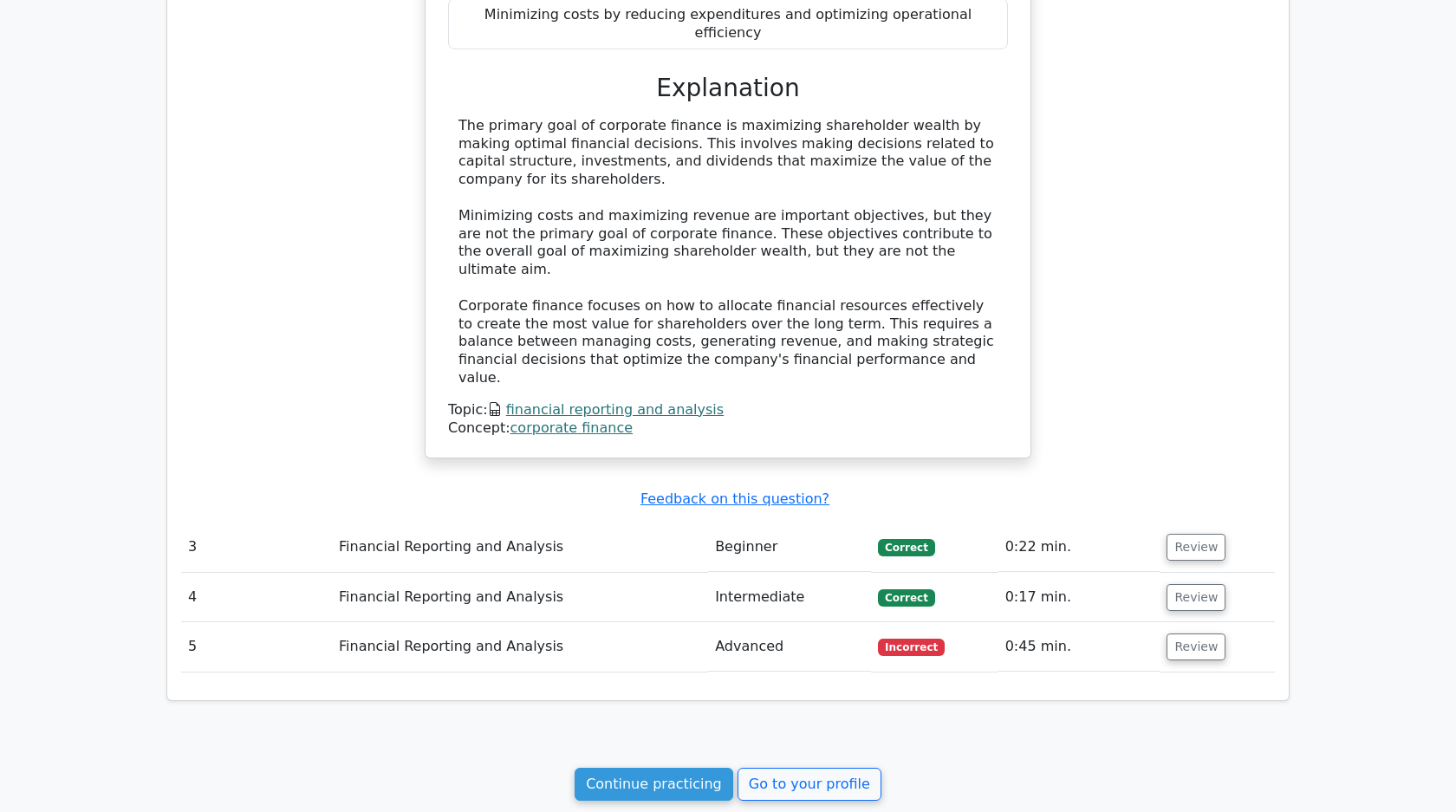
scroll to position [2122, 0]
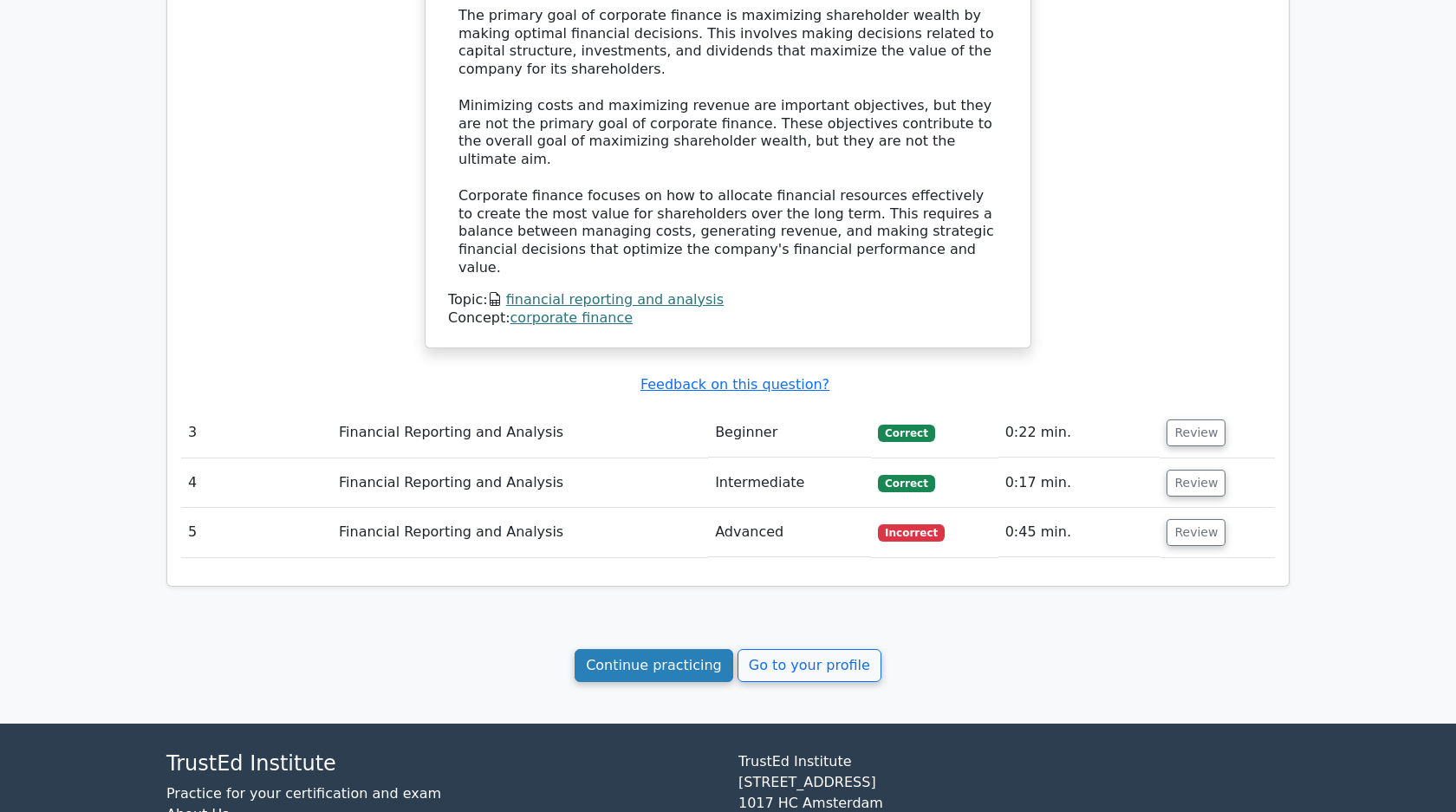
click at [717, 649] on link "Continue practicing" at bounding box center [653, 665] width 159 height 33
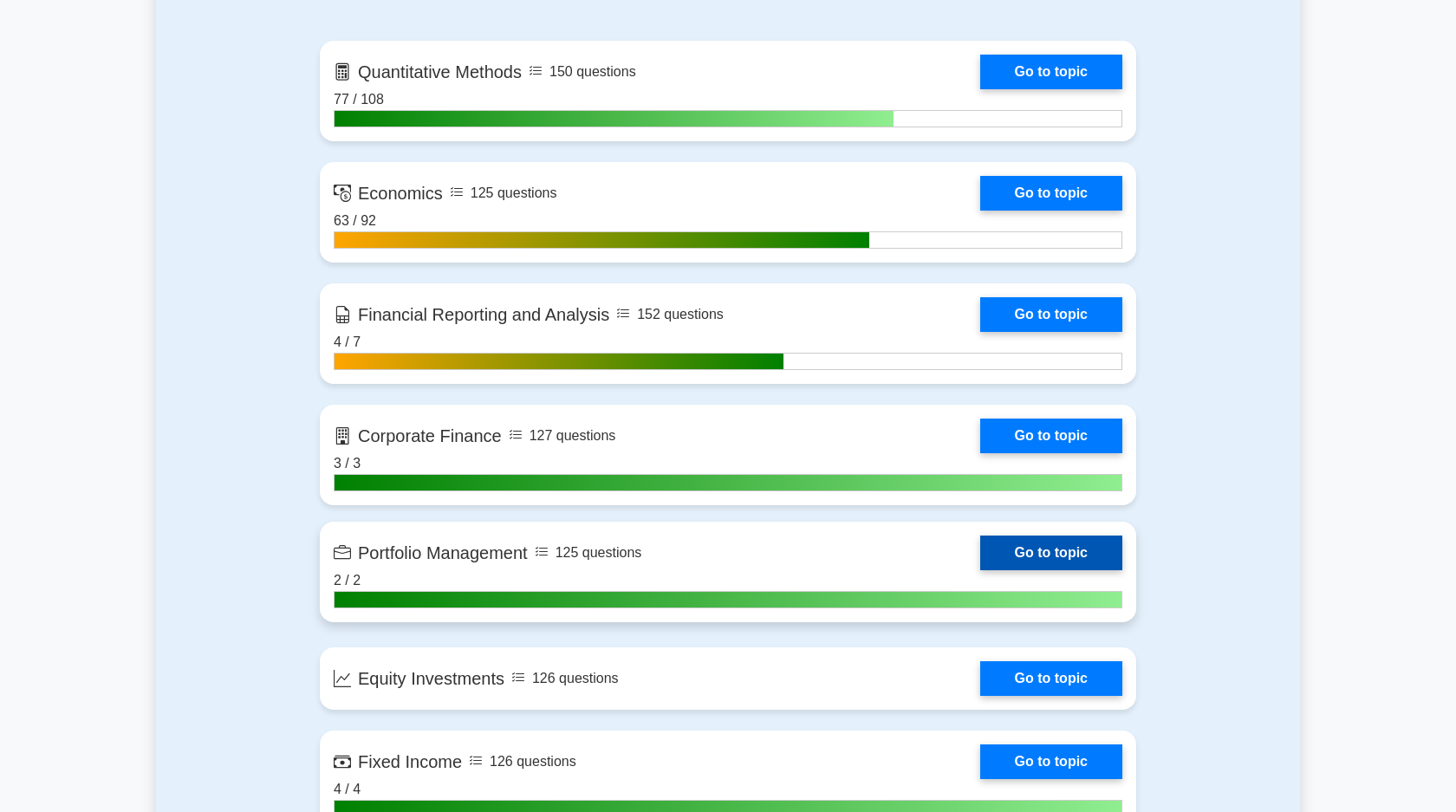
scroll to position [767, 0]
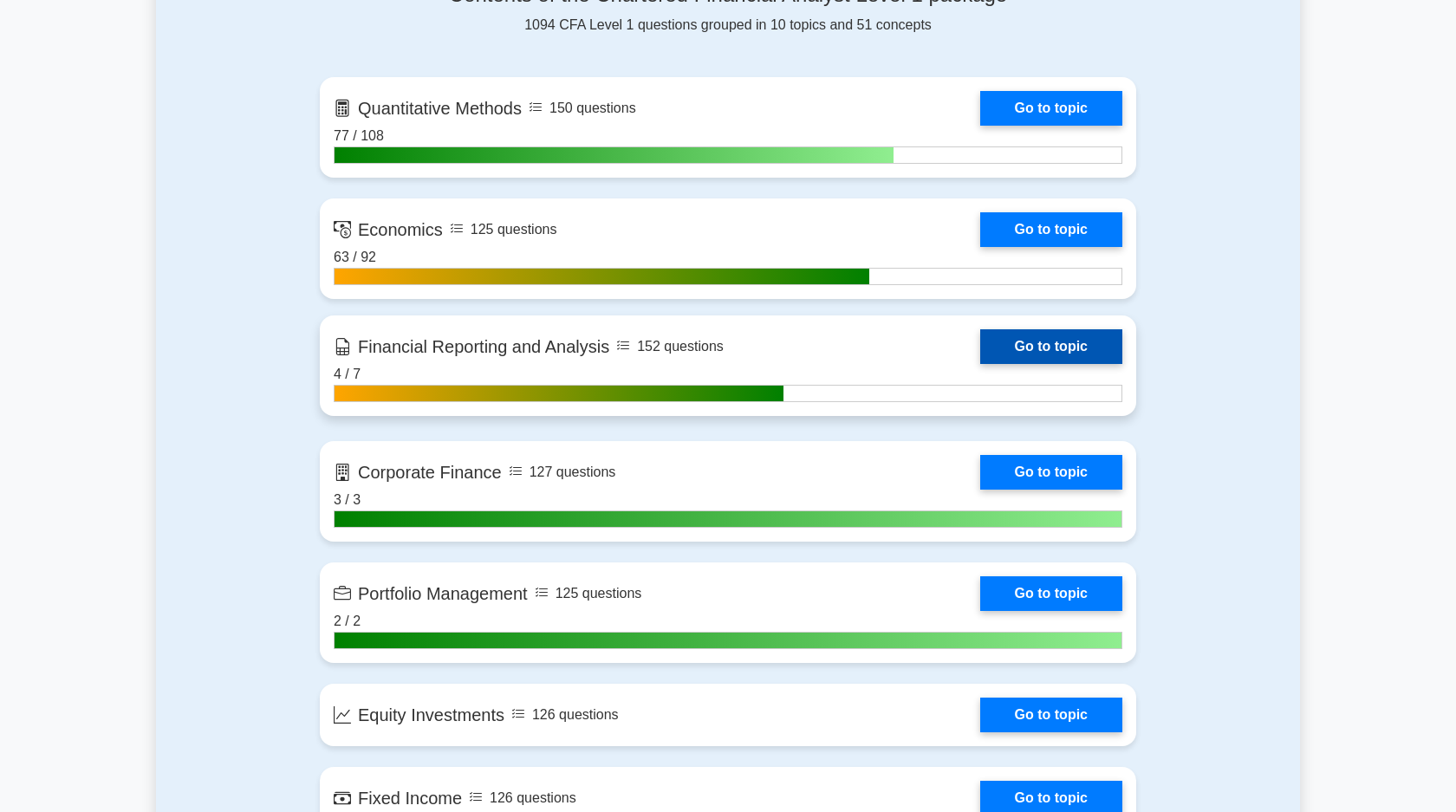
click at [1032, 359] on link "Go to topic" at bounding box center [1051, 346] width 142 height 35
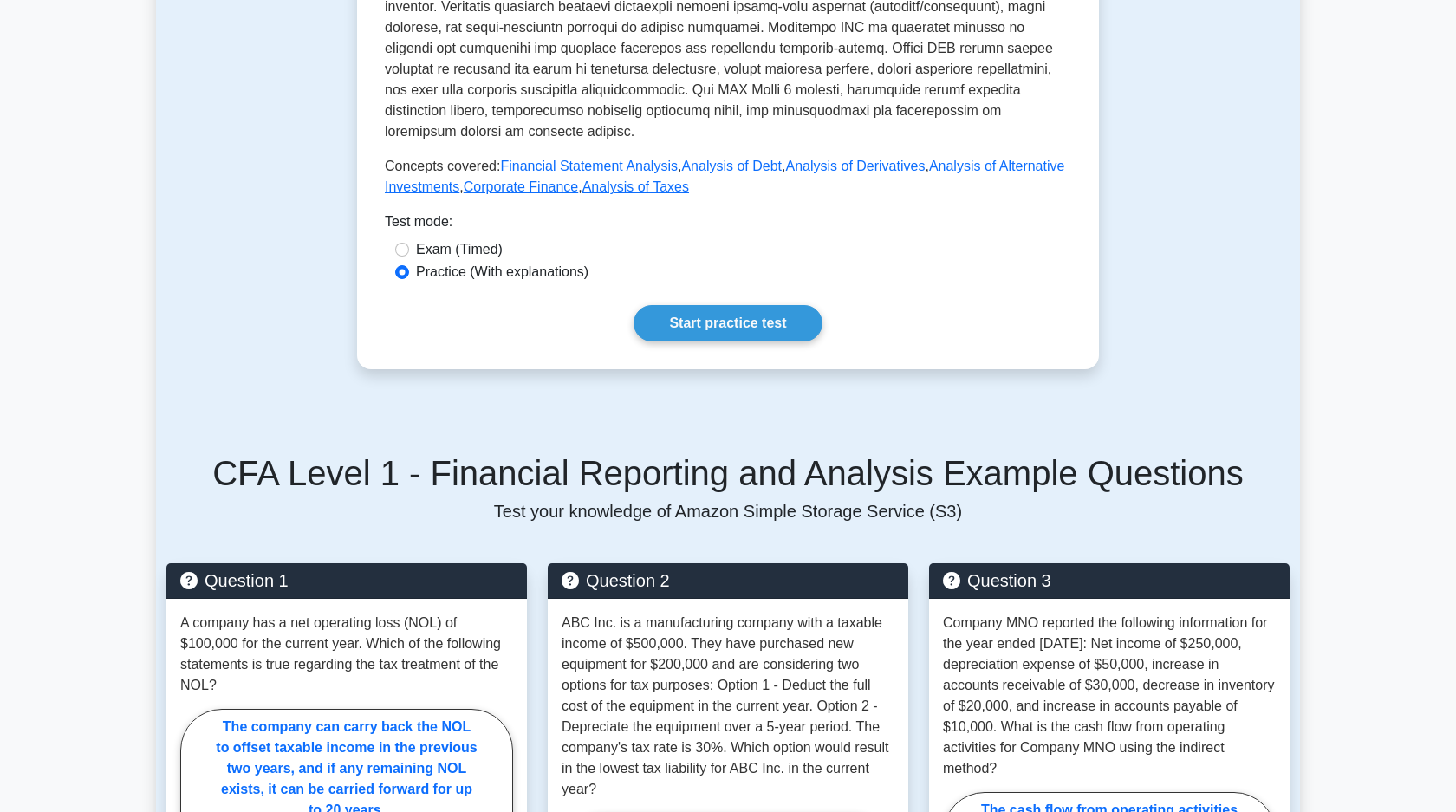
scroll to position [1009, 0]
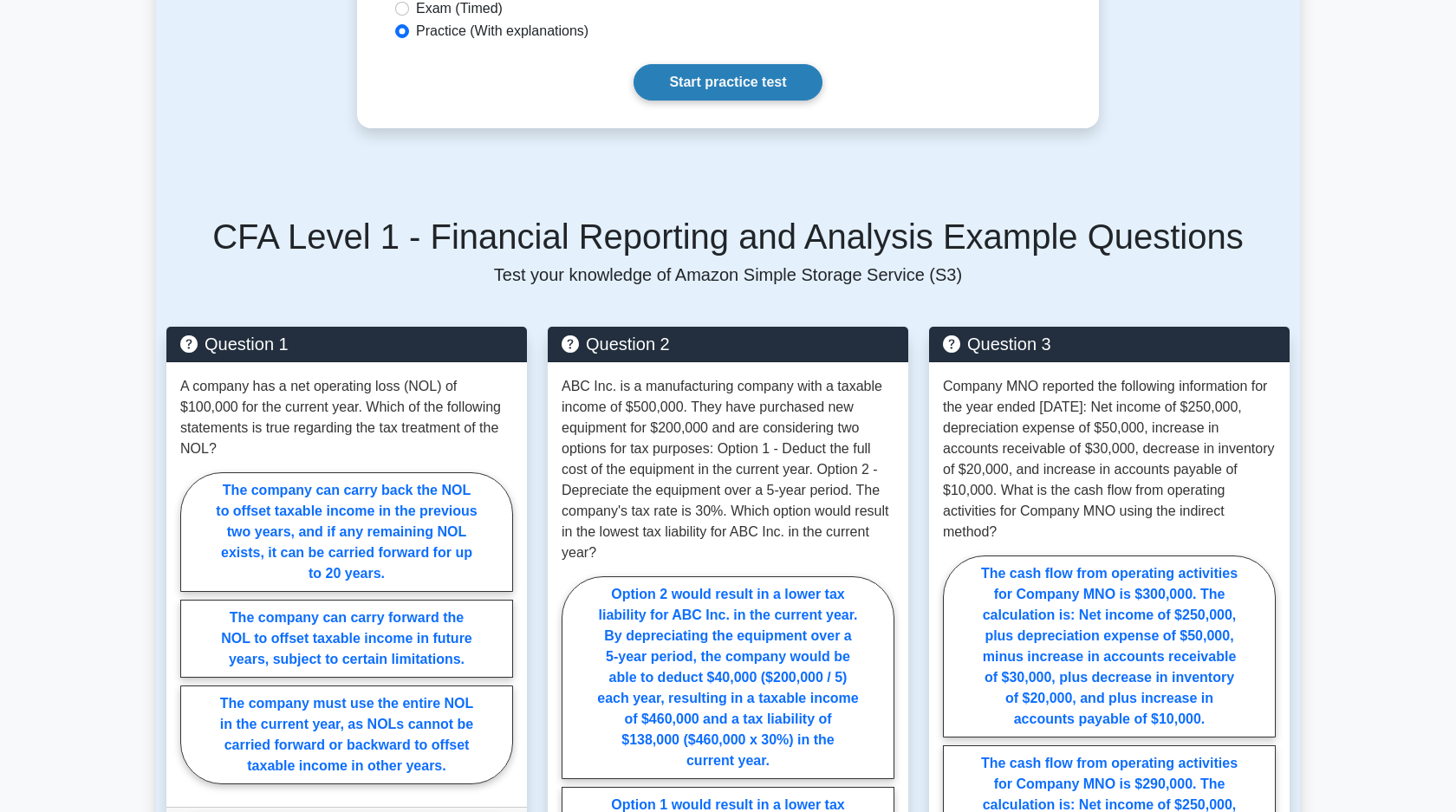
click at [749, 74] on link "Start practice test" at bounding box center [727, 82] width 188 height 36
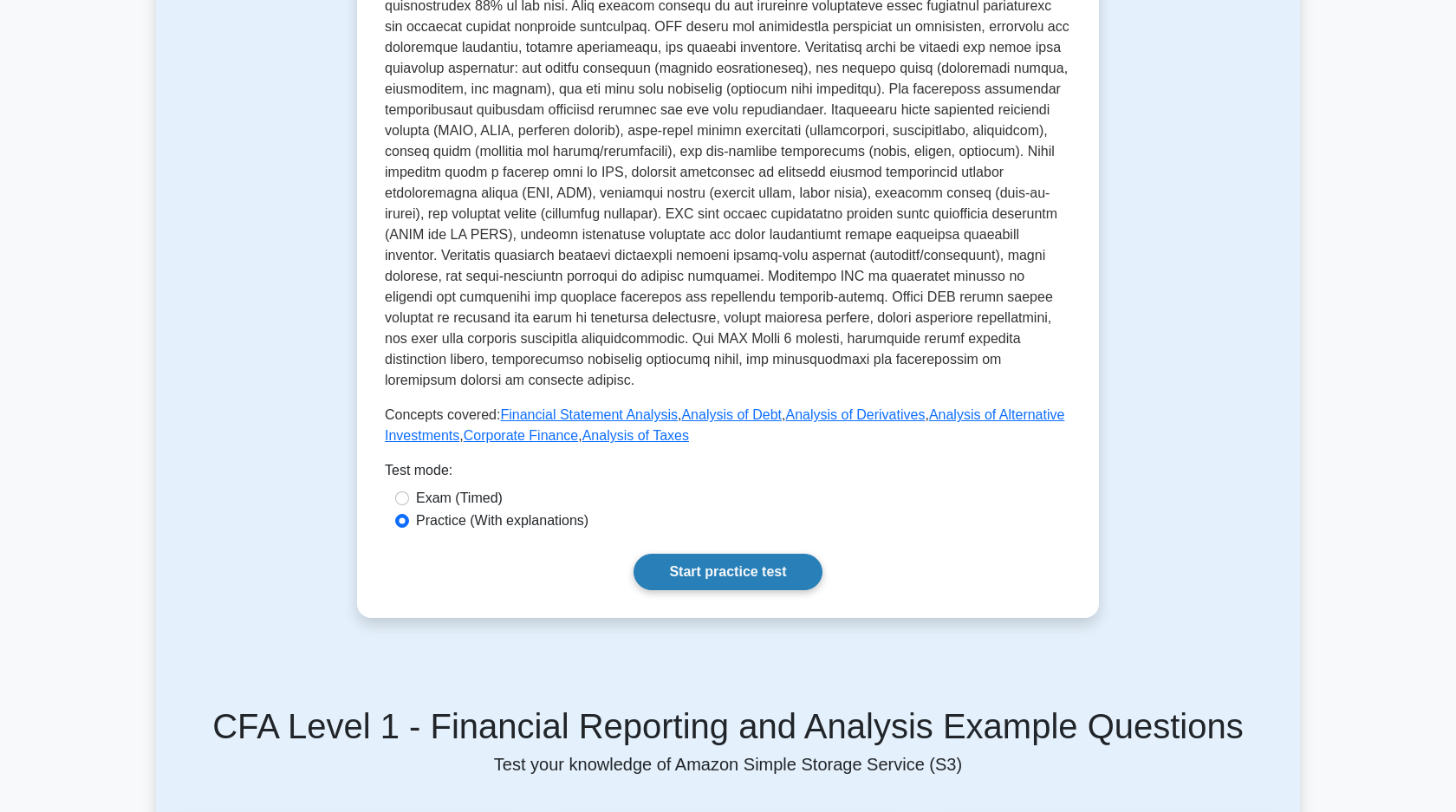
scroll to position [474, 0]
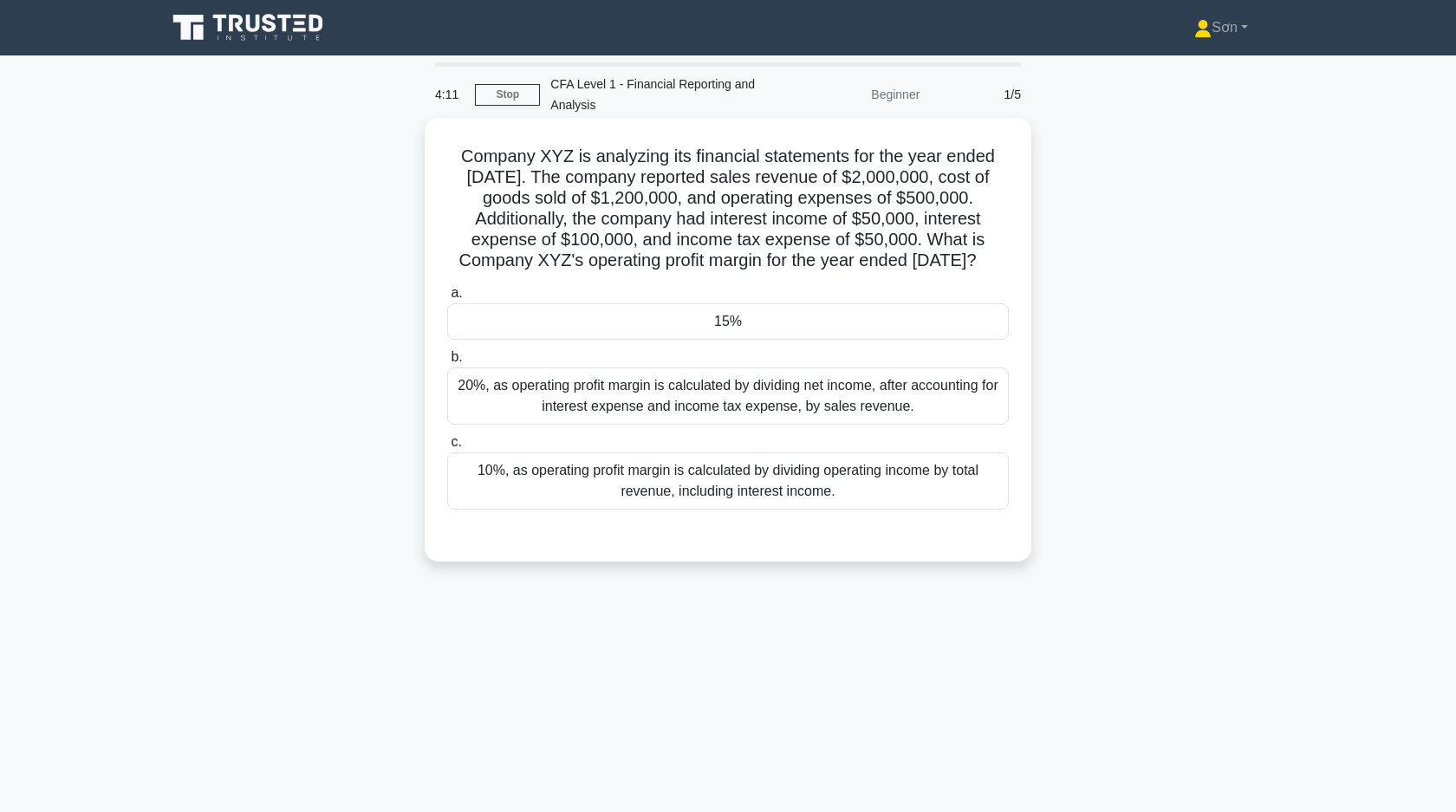
click at [651, 486] on div "10%, as operating profit margin is calculated by dividing operating income by t…" at bounding box center [728, 481] width 562 height 57
click at [447, 448] on input "c. 10%, as operating profit margin is calculated by dividing operating income b…" at bounding box center [447, 442] width 0 height 11
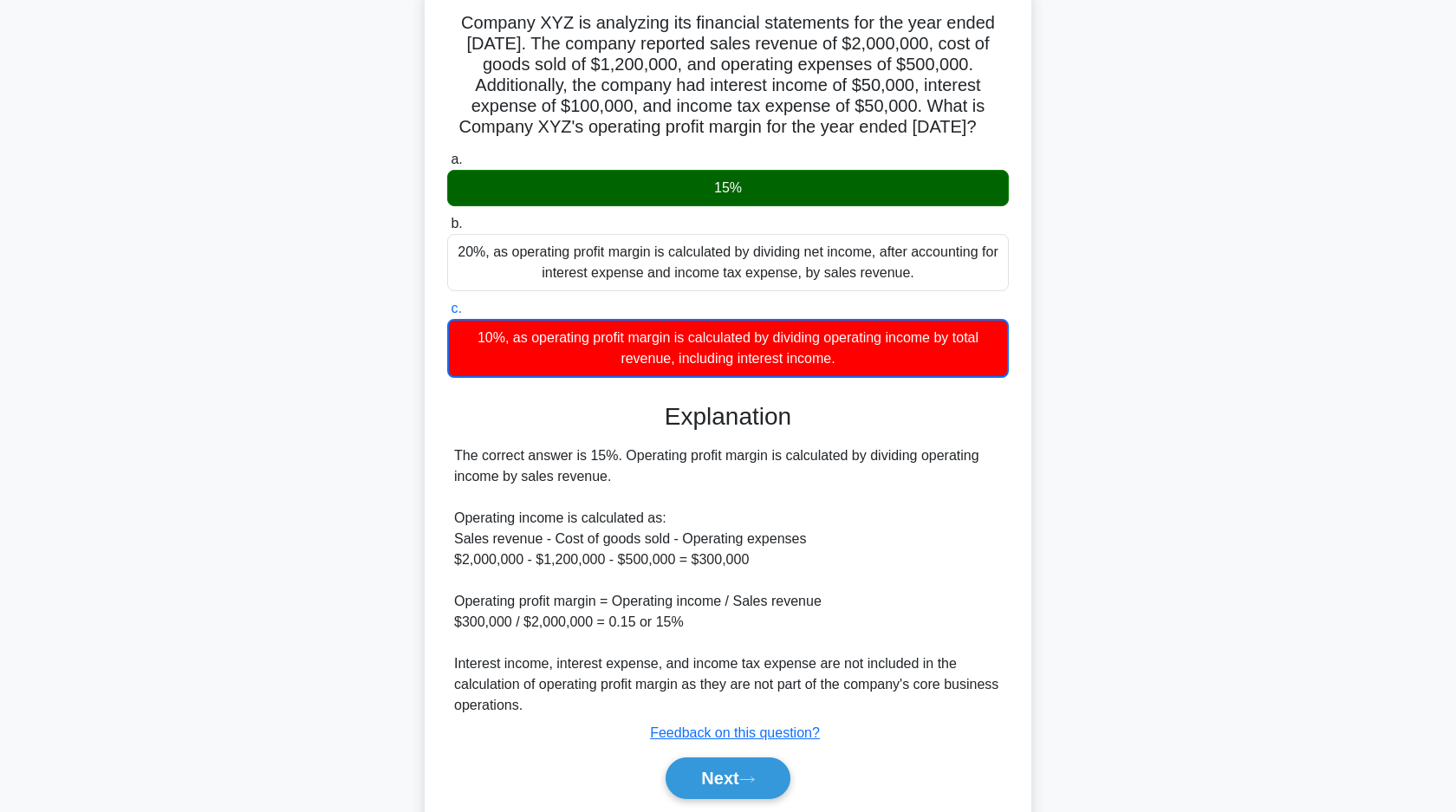
scroll to position [215, 0]
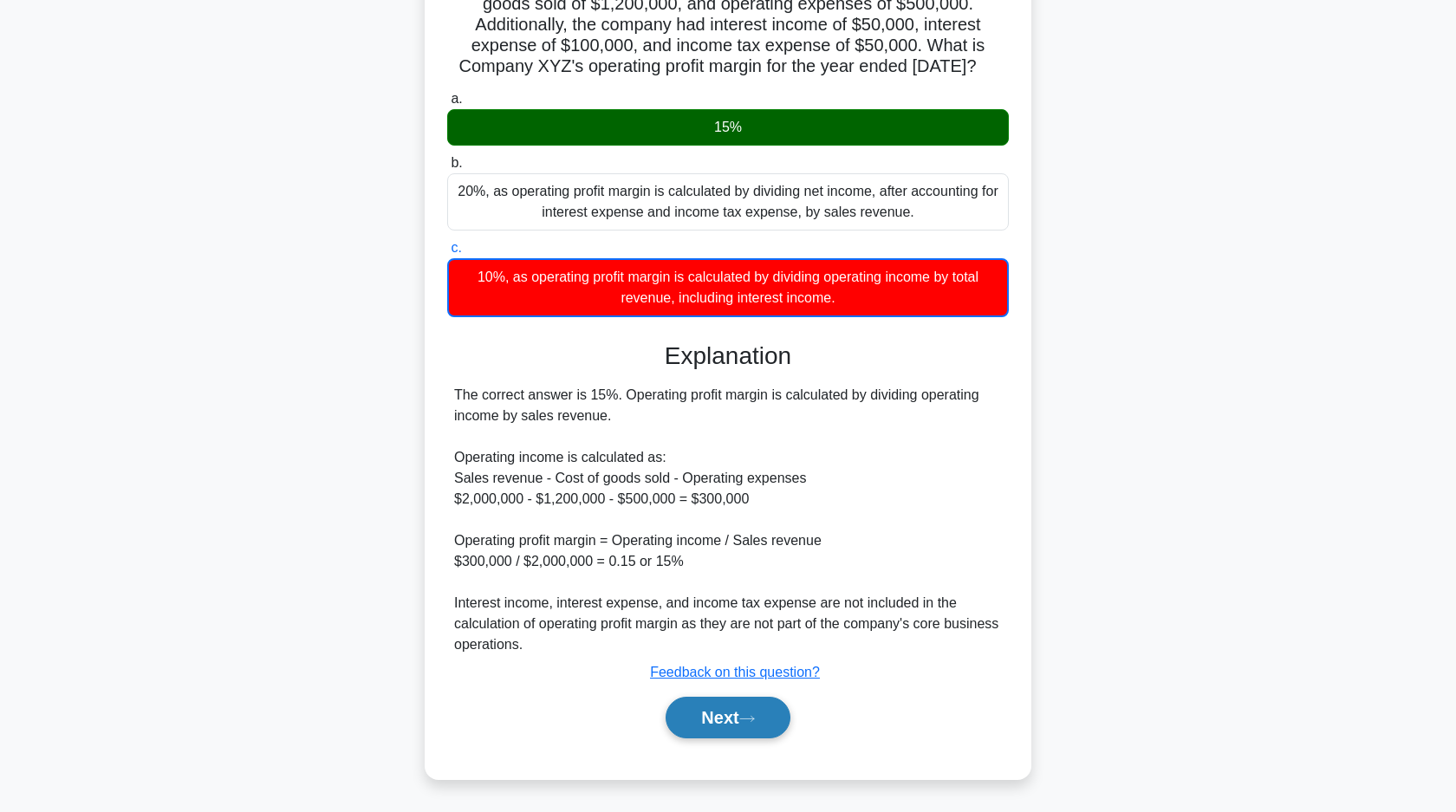
click at [694, 710] on button "Next" at bounding box center [727, 717] width 124 height 42
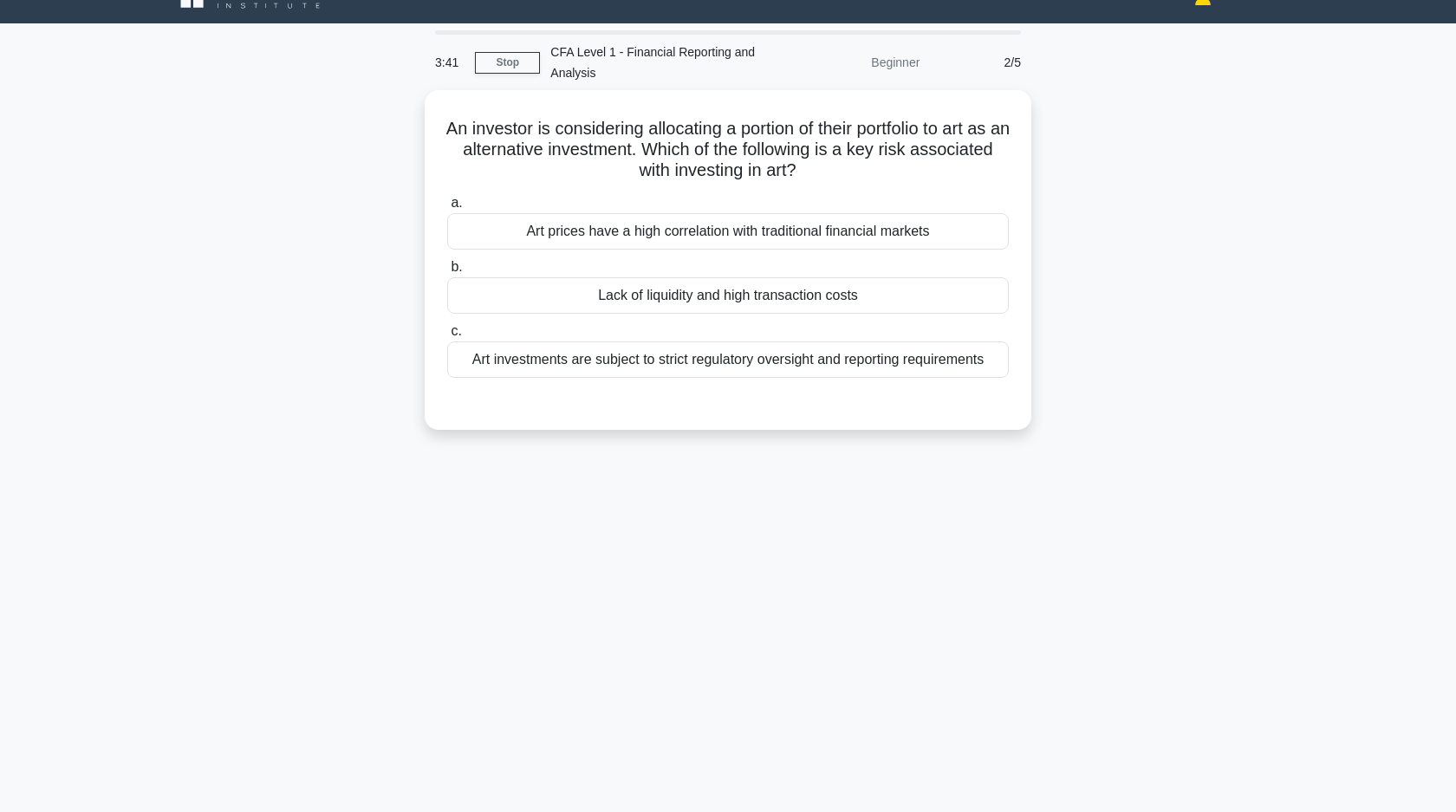
scroll to position [0, 0]
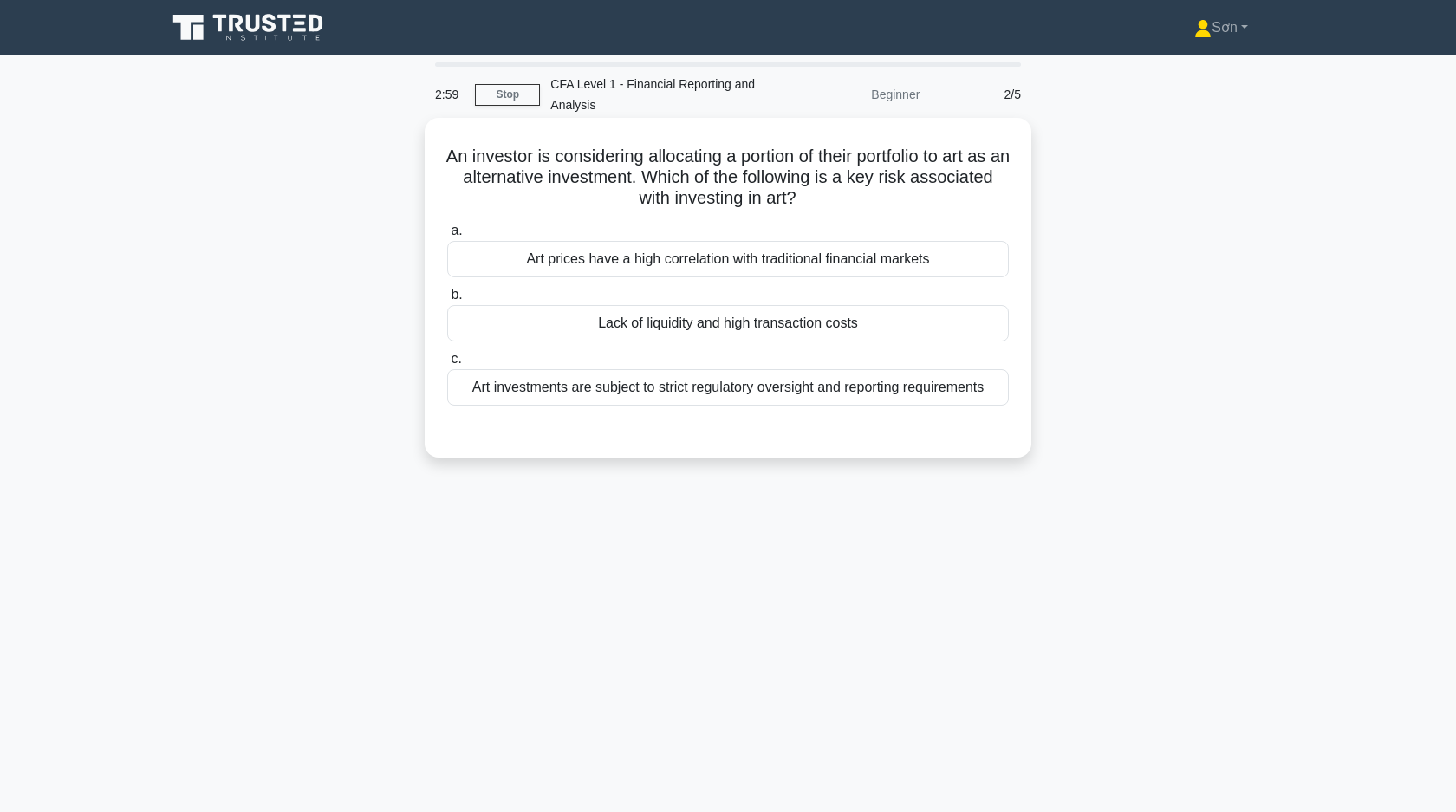
click at [667, 321] on div "Lack of liquidity and high transaction costs" at bounding box center [728, 323] width 562 height 36
click at [447, 301] on input "b. Lack of liquidity and high transaction costs" at bounding box center [447, 295] width 0 height 11
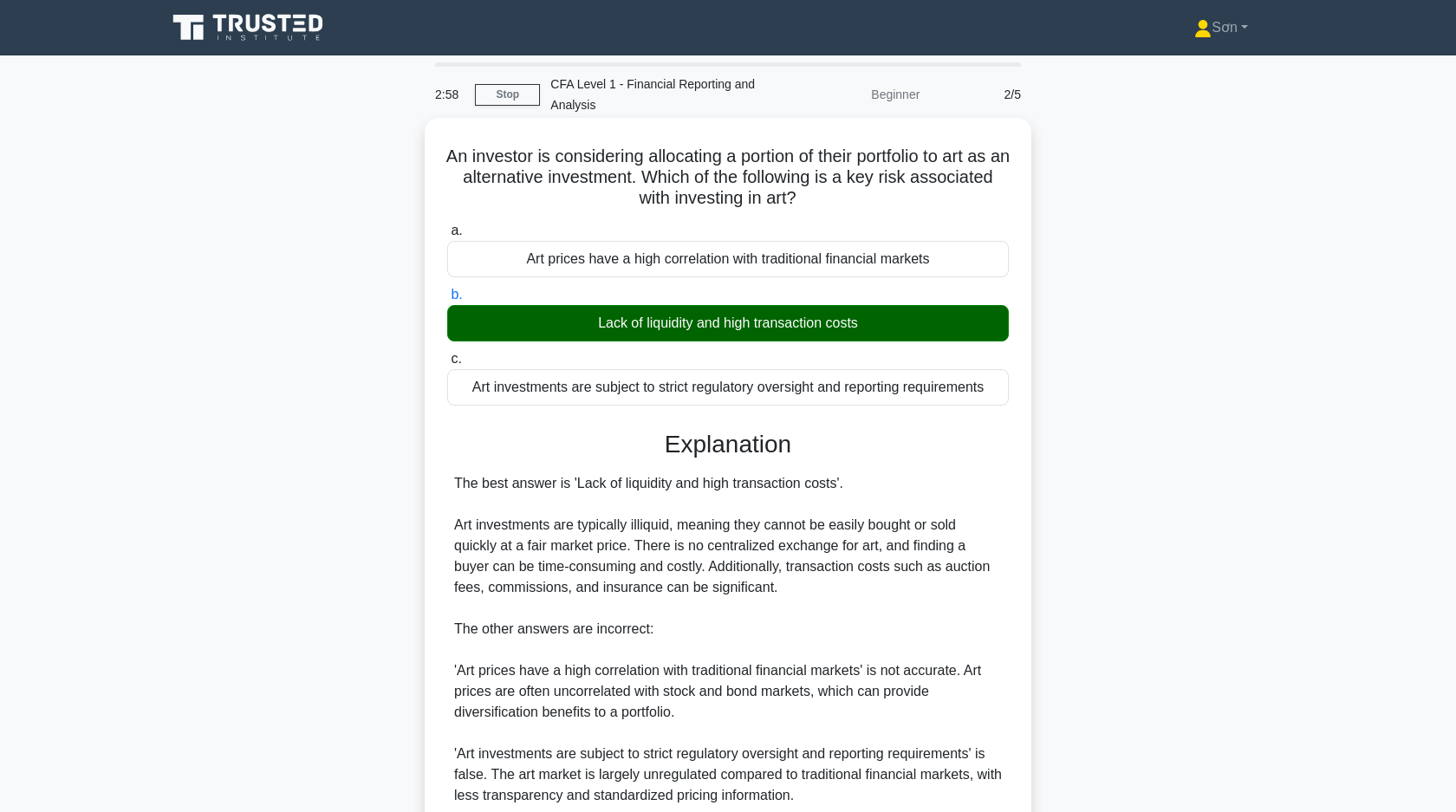
scroll to position [151, 0]
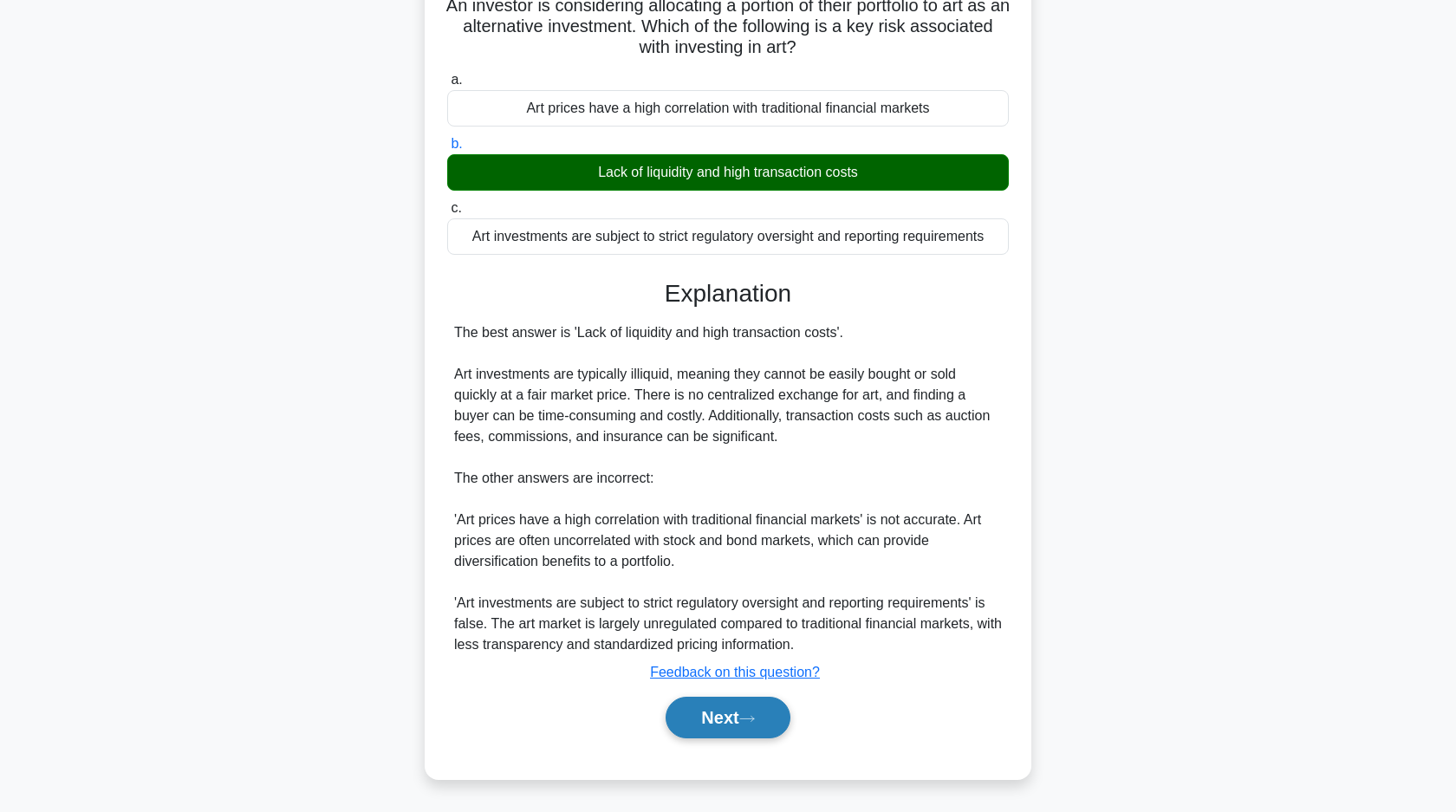
click at [738, 712] on button "Next" at bounding box center [727, 717] width 124 height 42
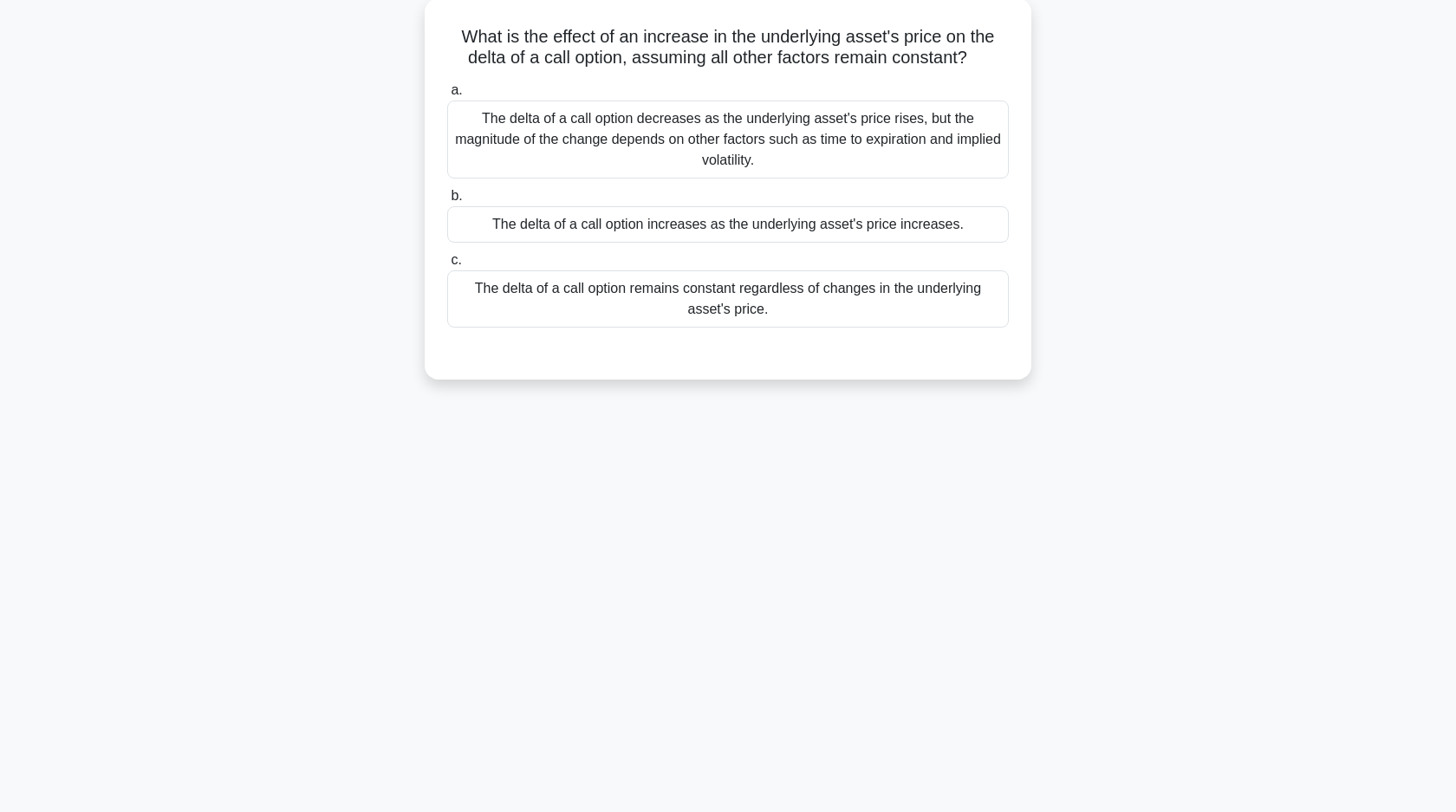
scroll to position [0, 0]
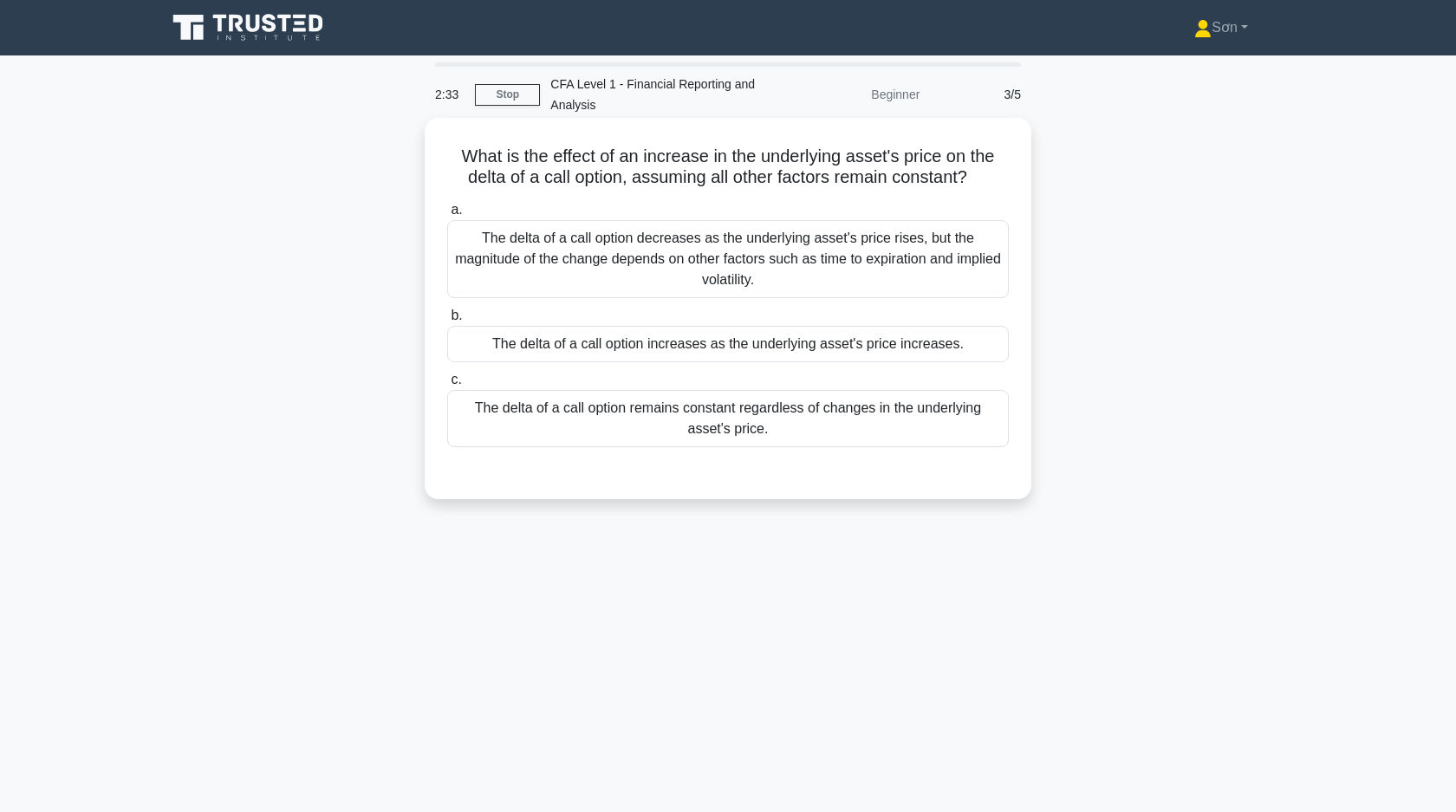
click at [672, 344] on div "The delta of a call option increases as the underlying asset's price increases." at bounding box center [728, 343] width 562 height 36
click at [447, 321] on input "b. The delta of a call option increases as the underlying asset's price increas…" at bounding box center [447, 315] width 0 height 11
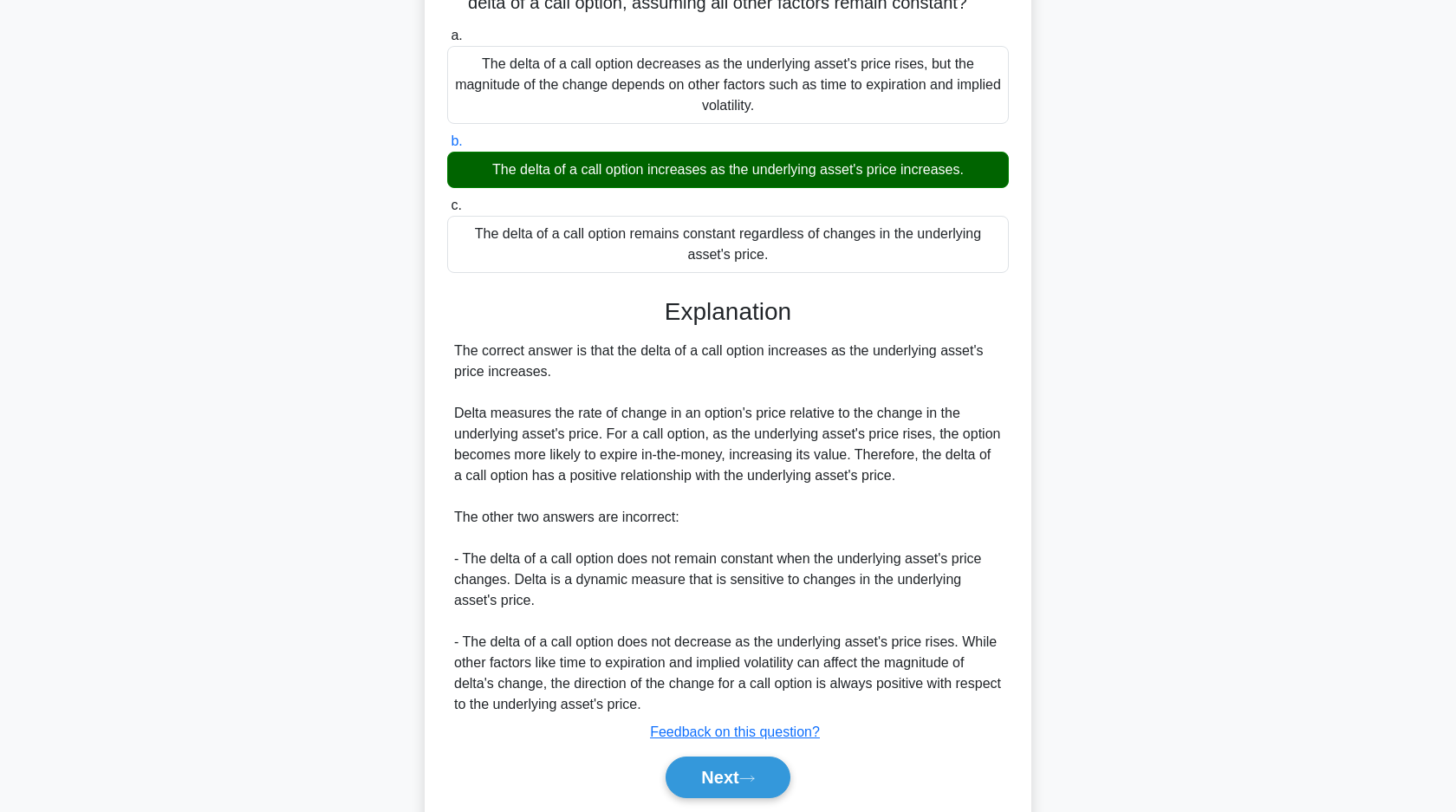
scroll to position [234, 0]
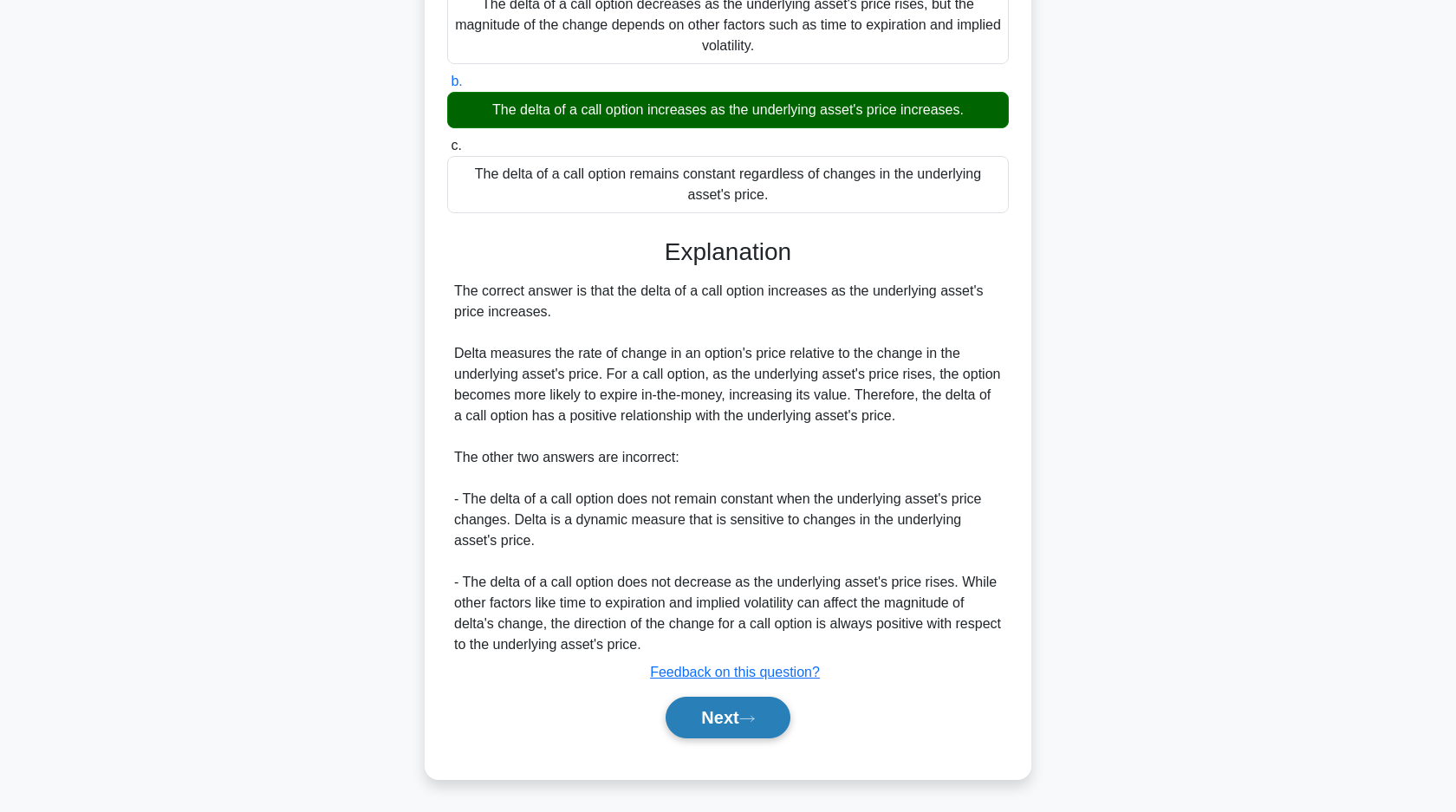
click at [751, 711] on button "Next" at bounding box center [727, 717] width 124 height 42
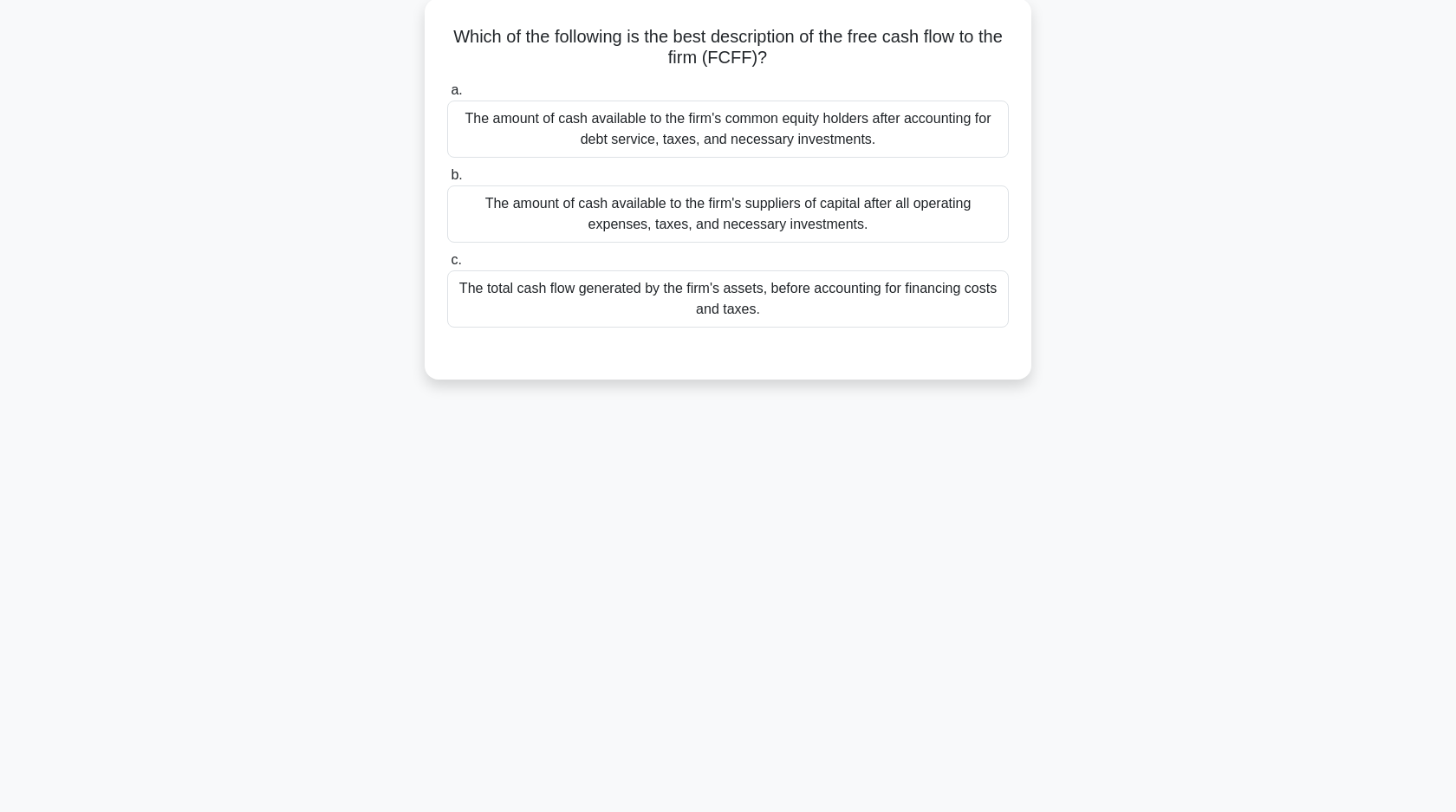
scroll to position [0, 0]
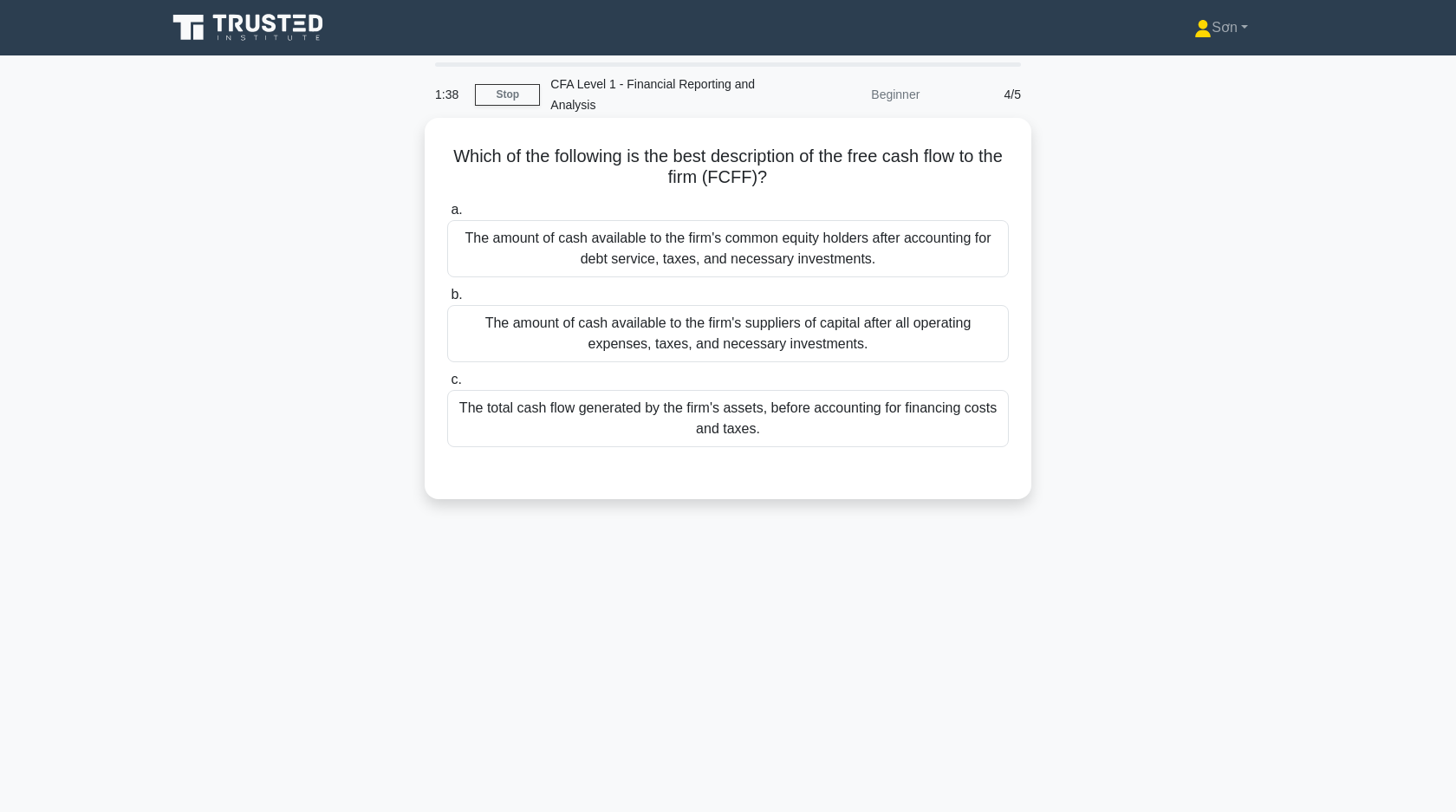
click at [595, 417] on div "The total cash flow generated by the firm's assets, before accounting for finan…" at bounding box center [728, 418] width 562 height 57
click at [447, 385] on input "c. The total cash flow generated by the firm's assets, before accounting for fi…" at bounding box center [447, 380] width 0 height 11
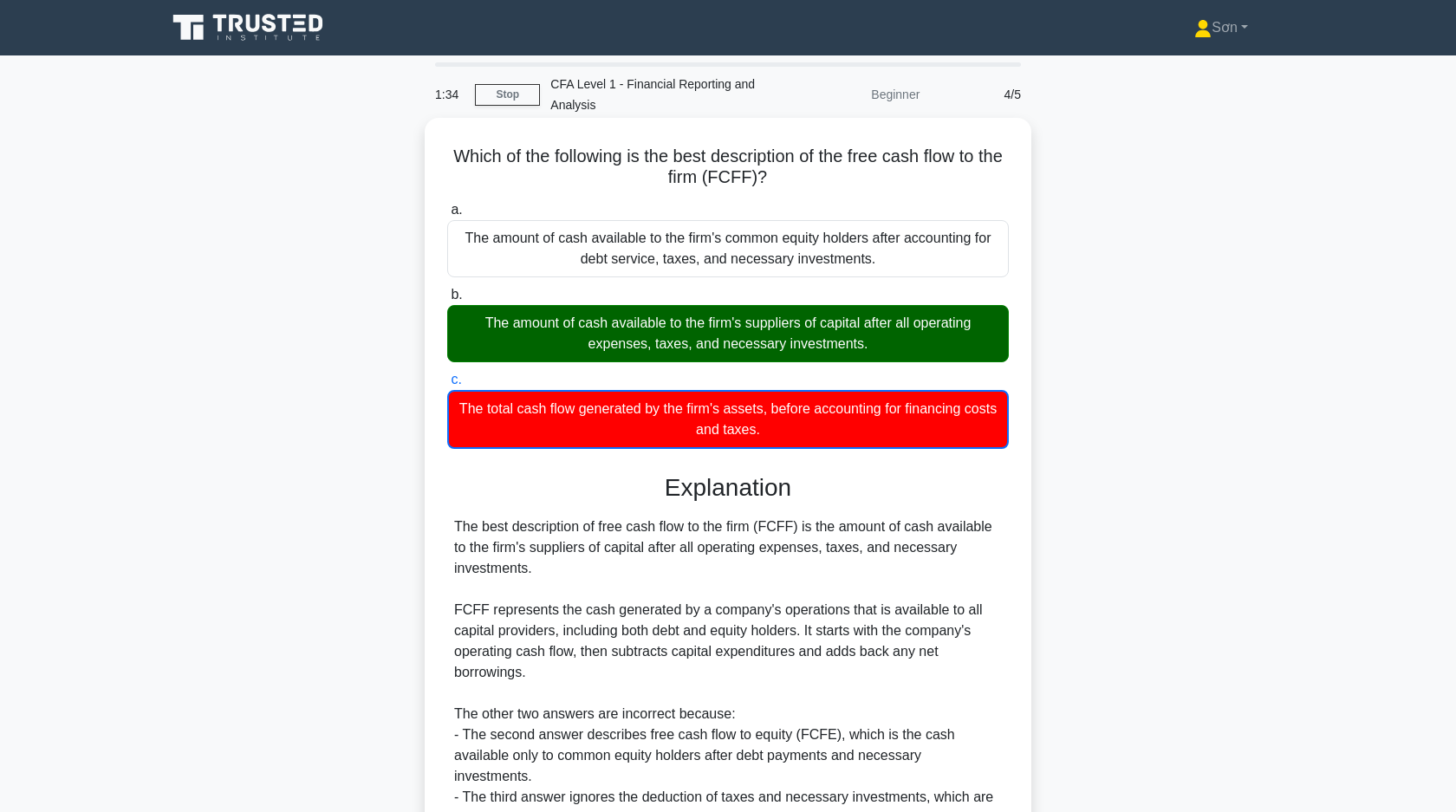
scroll to position [174, 0]
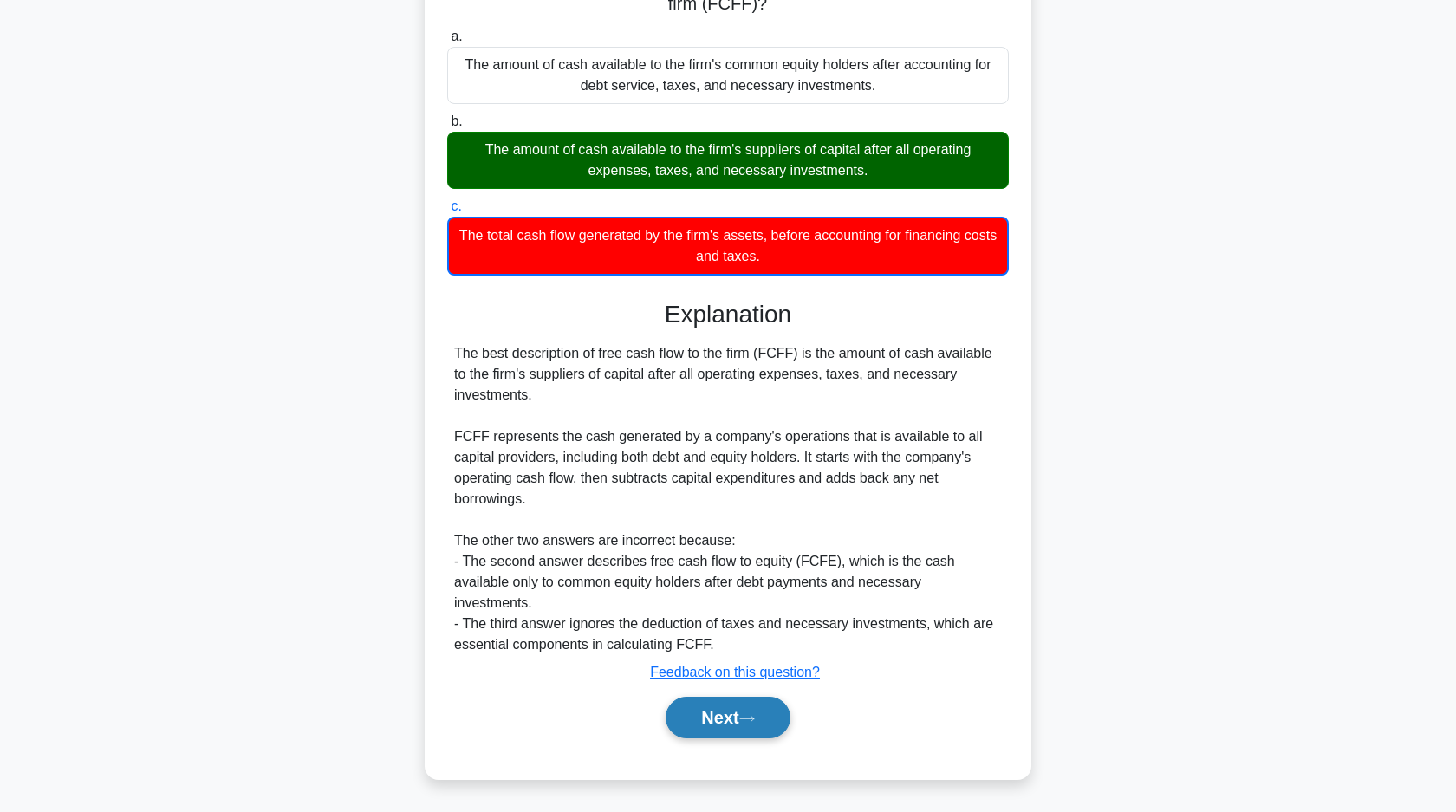
click at [723, 709] on button "Next" at bounding box center [727, 717] width 124 height 42
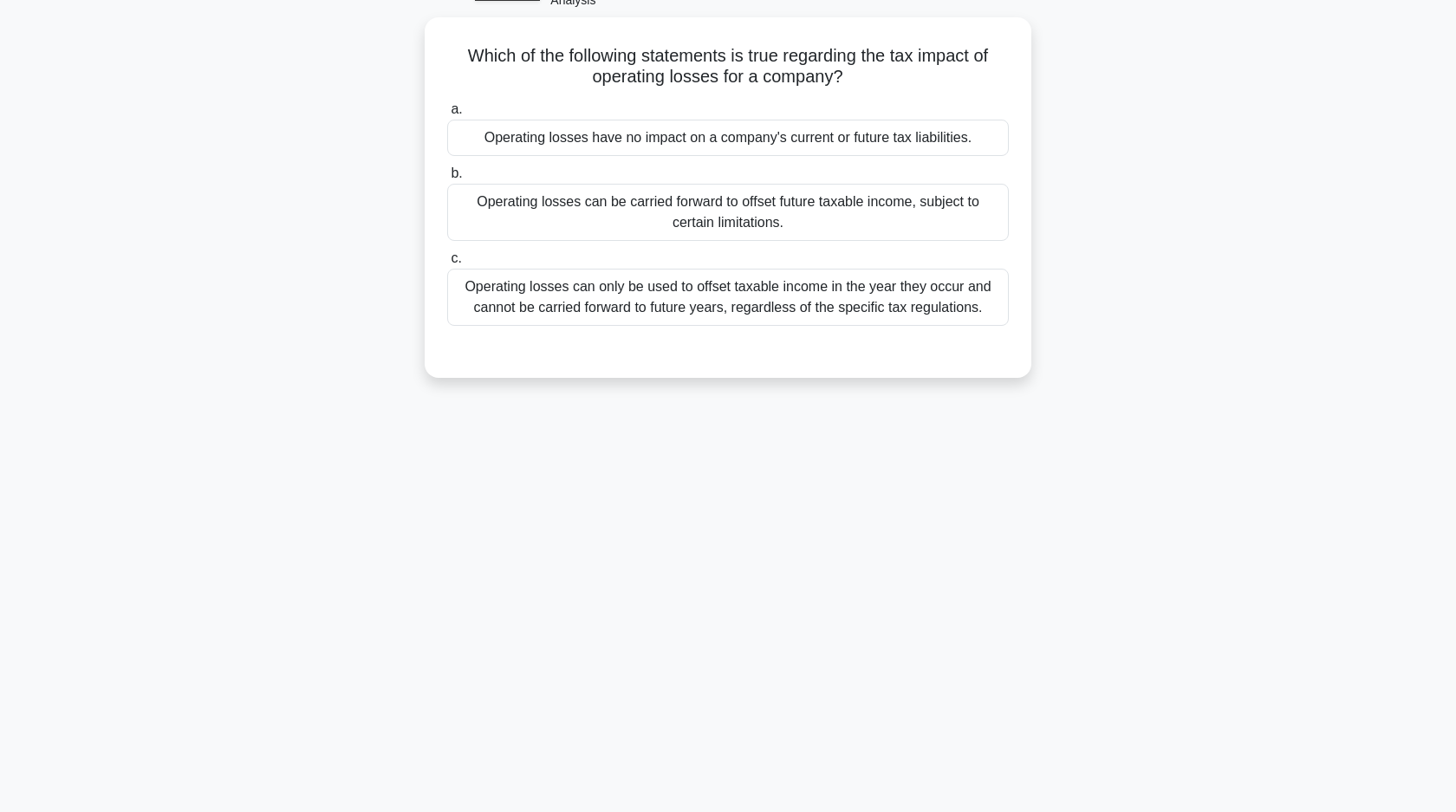
scroll to position [0, 0]
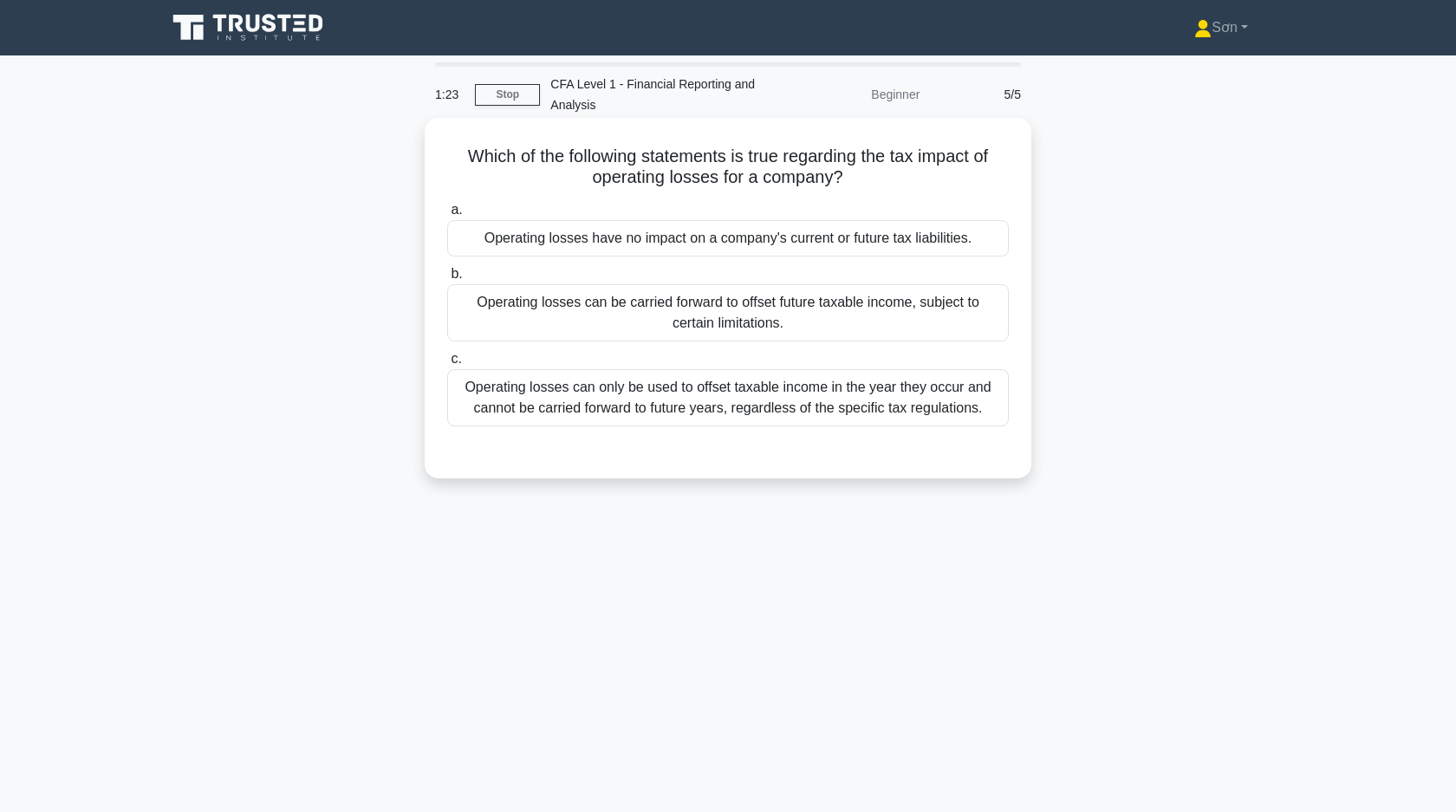
click at [623, 307] on div "Operating losses can be carried forward to offset future taxable income, subjec…" at bounding box center [728, 312] width 562 height 57
click at [447, 280] on input "b. Operating losses can be carried forward to offset future taxable income, sub…" at bounding box center [447, 274] width 0 height 11
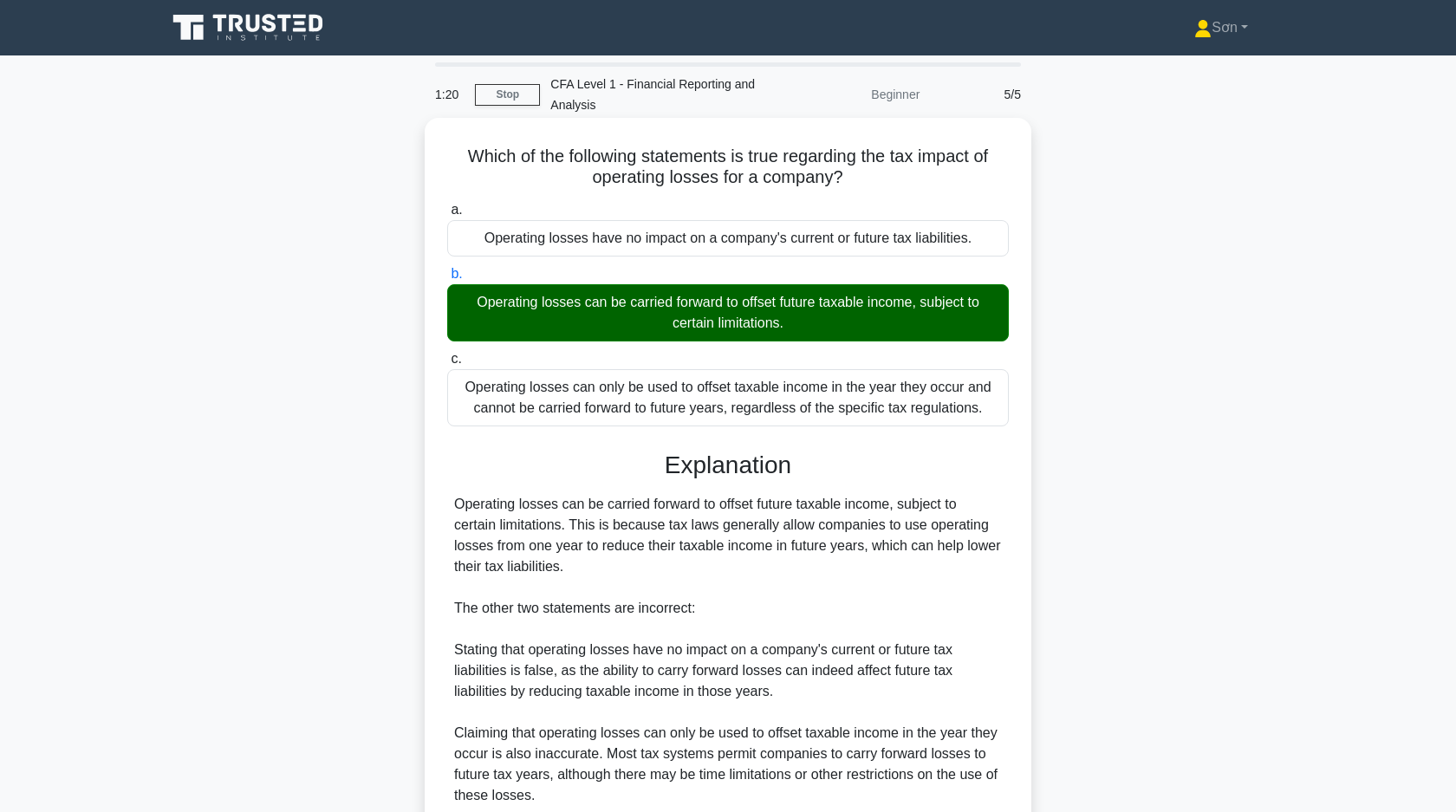
scroll to position [151, 0]
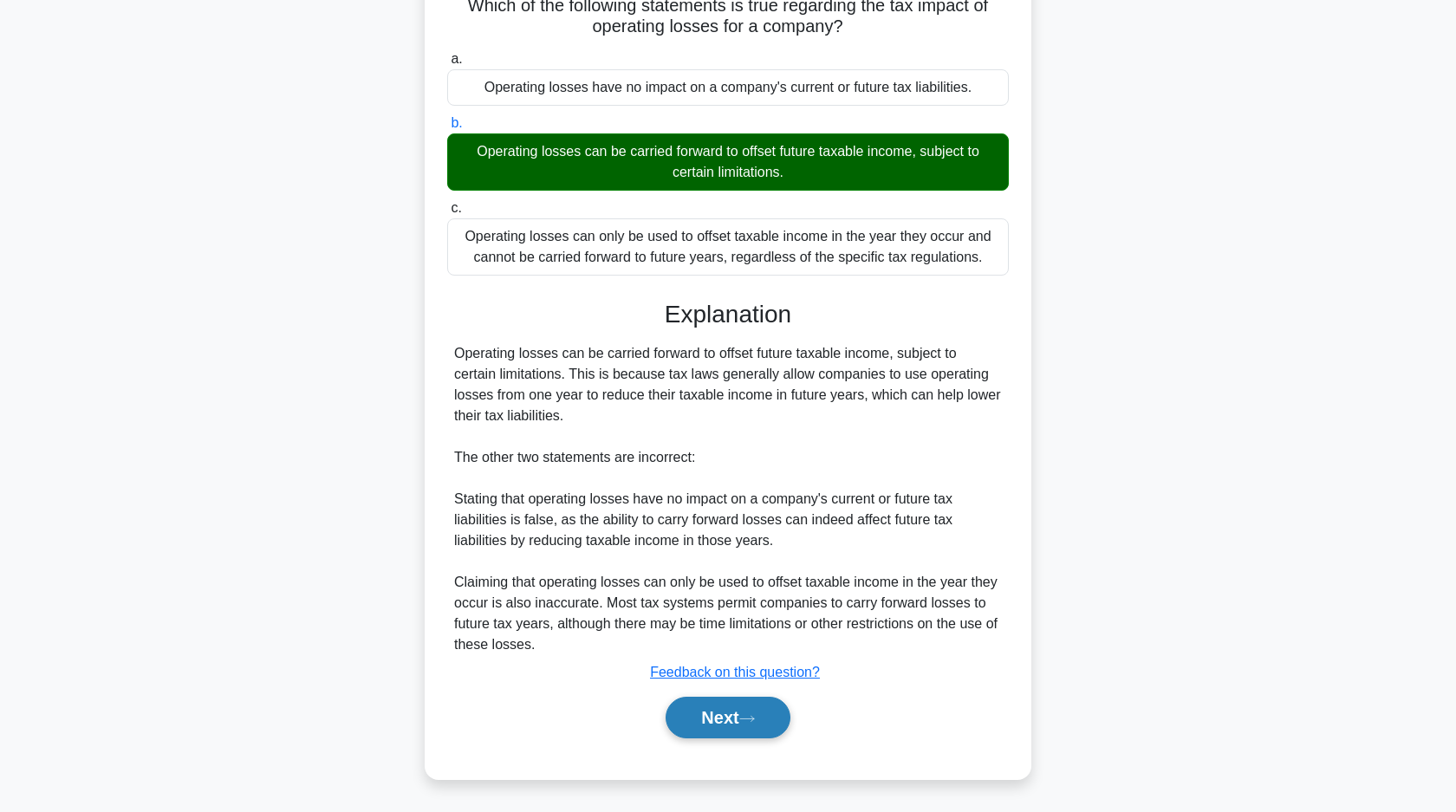
click at [718, 730] on button "Next" at bounding box center [727, 717] width 124 height 42
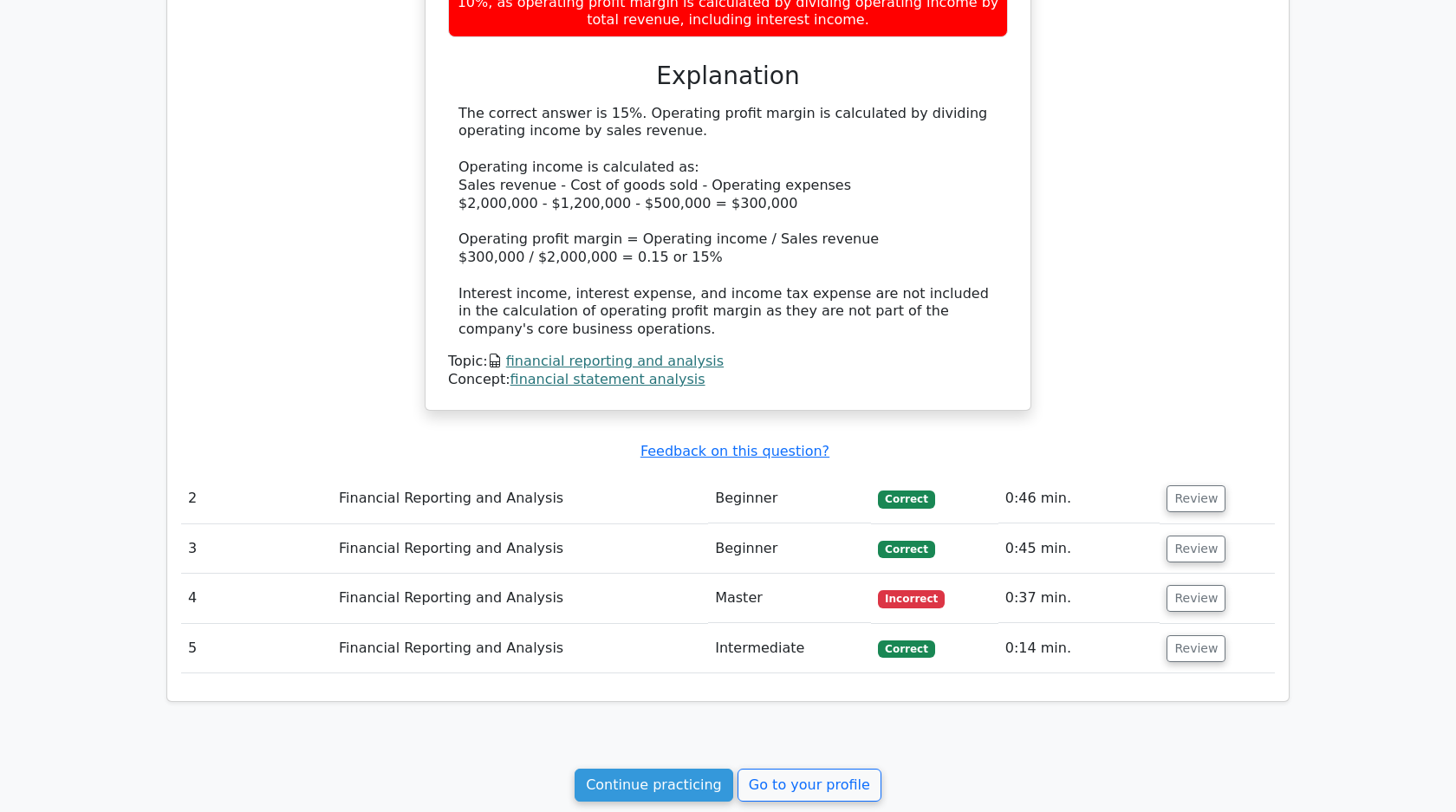
scroll to position [1301, 0]
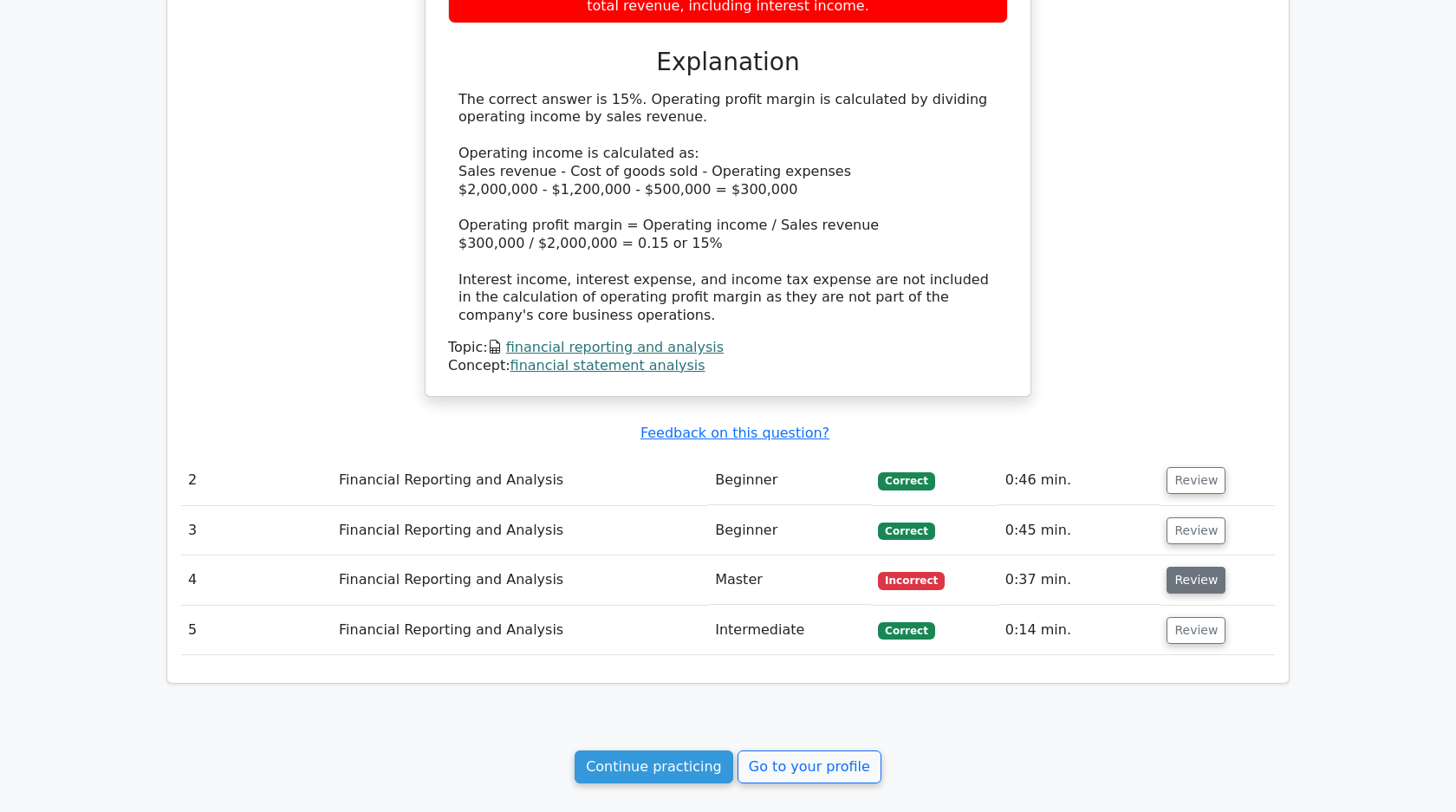
click at [1191, 578] on button "Review" at bounding box center [1196, 580] width 59 height 27
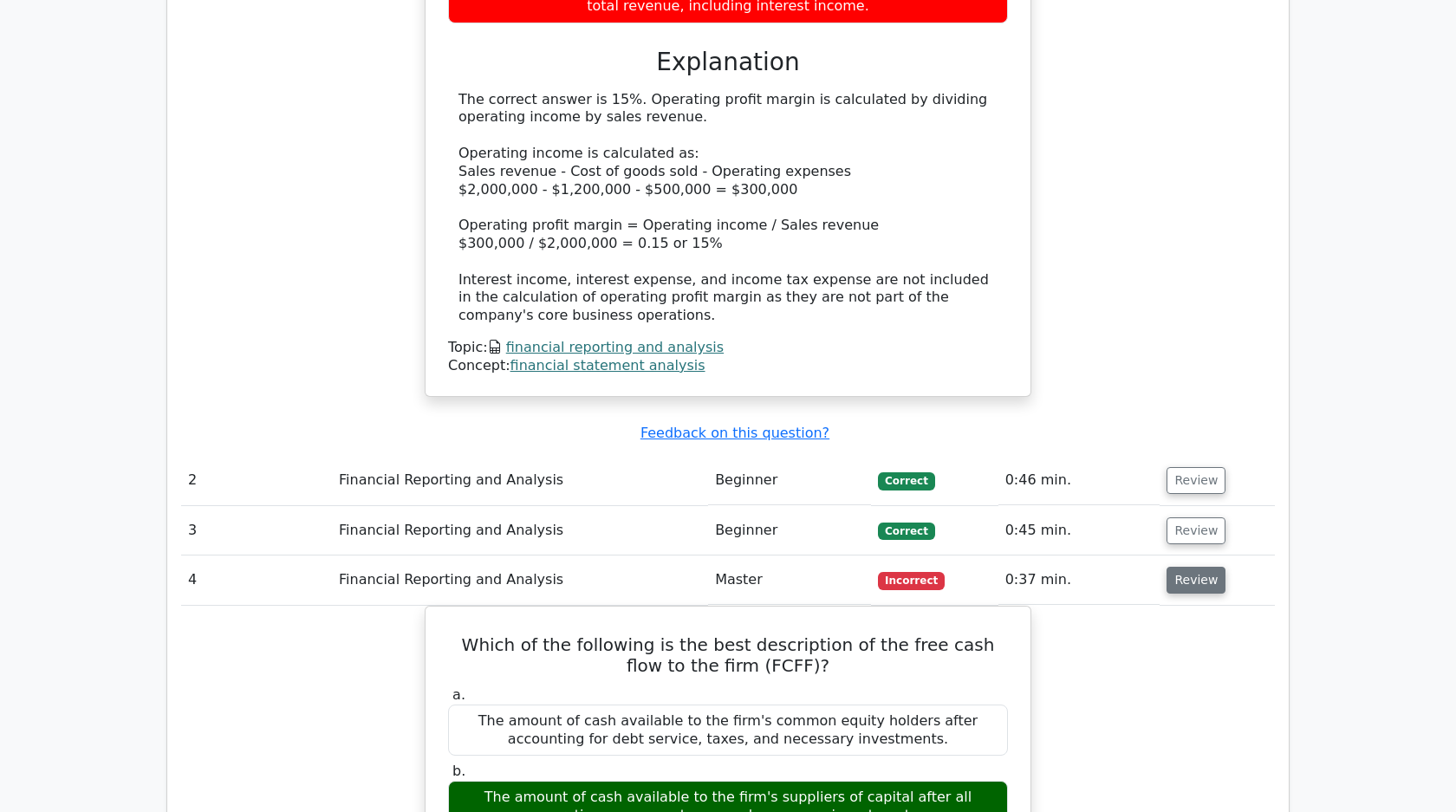
click at [1180, 586] on button "Review" at bounding box center [1196, 580] width 59 height 27
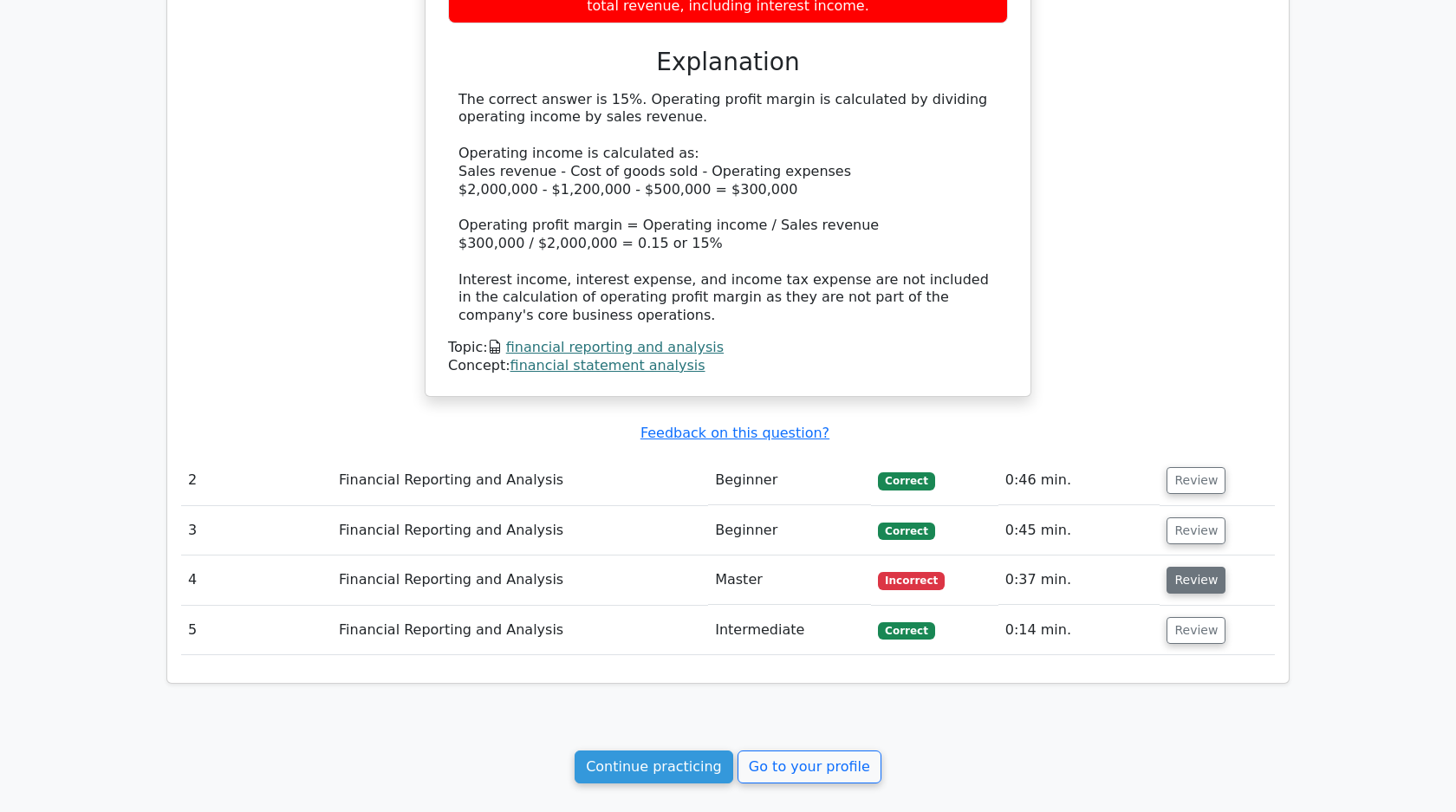
click at [1180, 586] on button "Review" at bounding box center [1196, 580] width 59 height 27
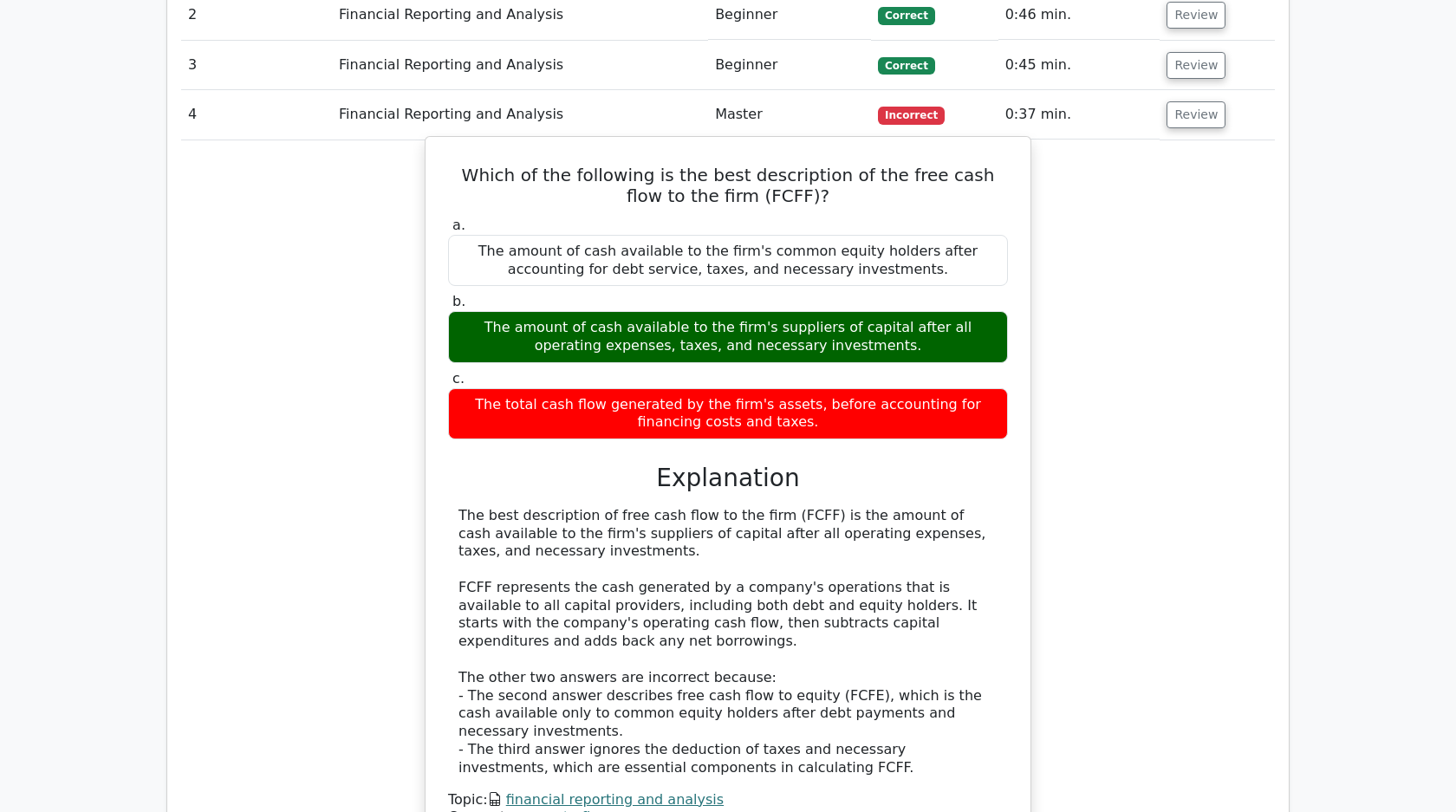
scroll to position [1717, 0]
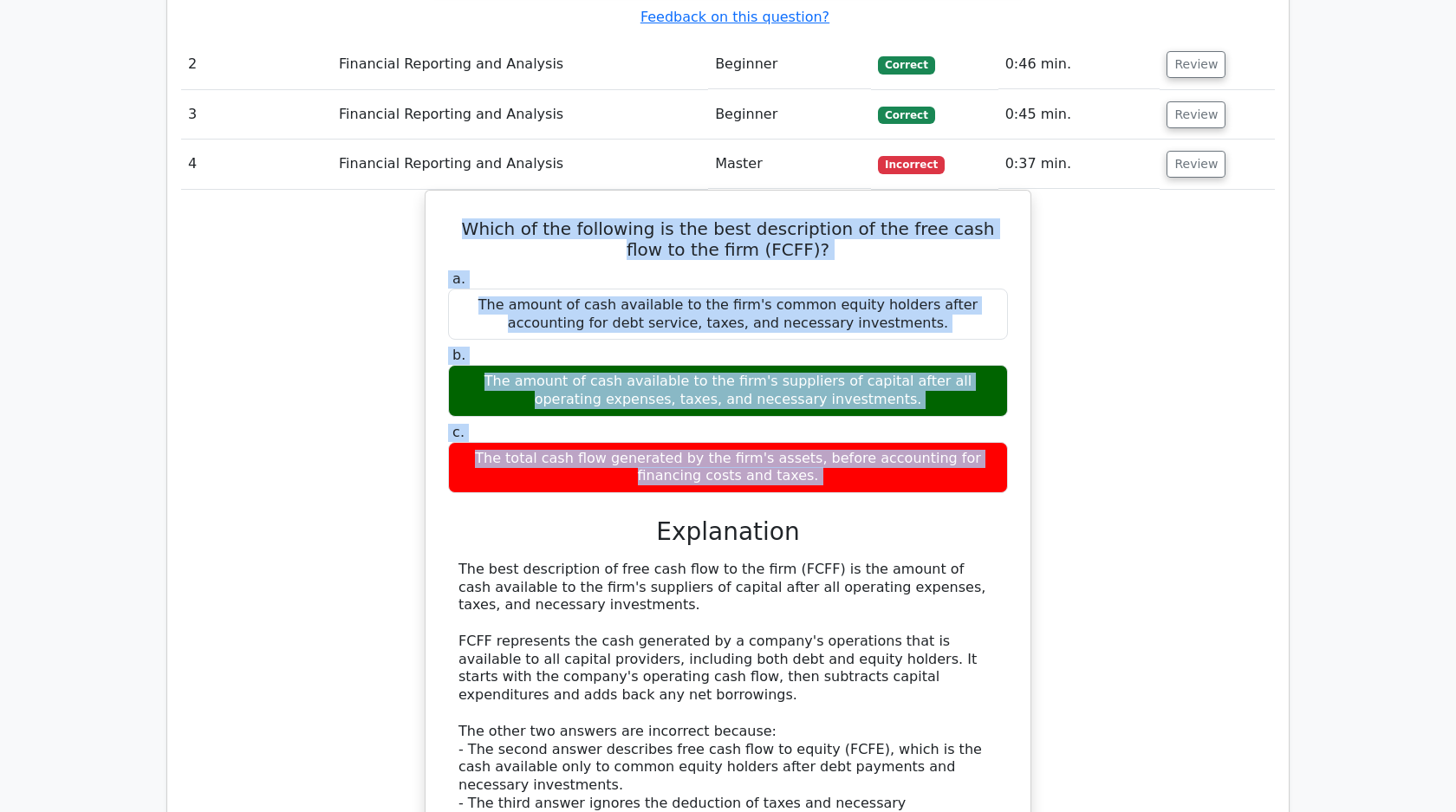
drag, startPoint x: 443, startPoint y: 222, endPoint x: 1031, endPoint y: 499, distance: 650.0
click at [1033, 500] on div "Which of the following is the best description of the free cash flow to the fir…" at bounding box center [728, 555] width 1094 height 733
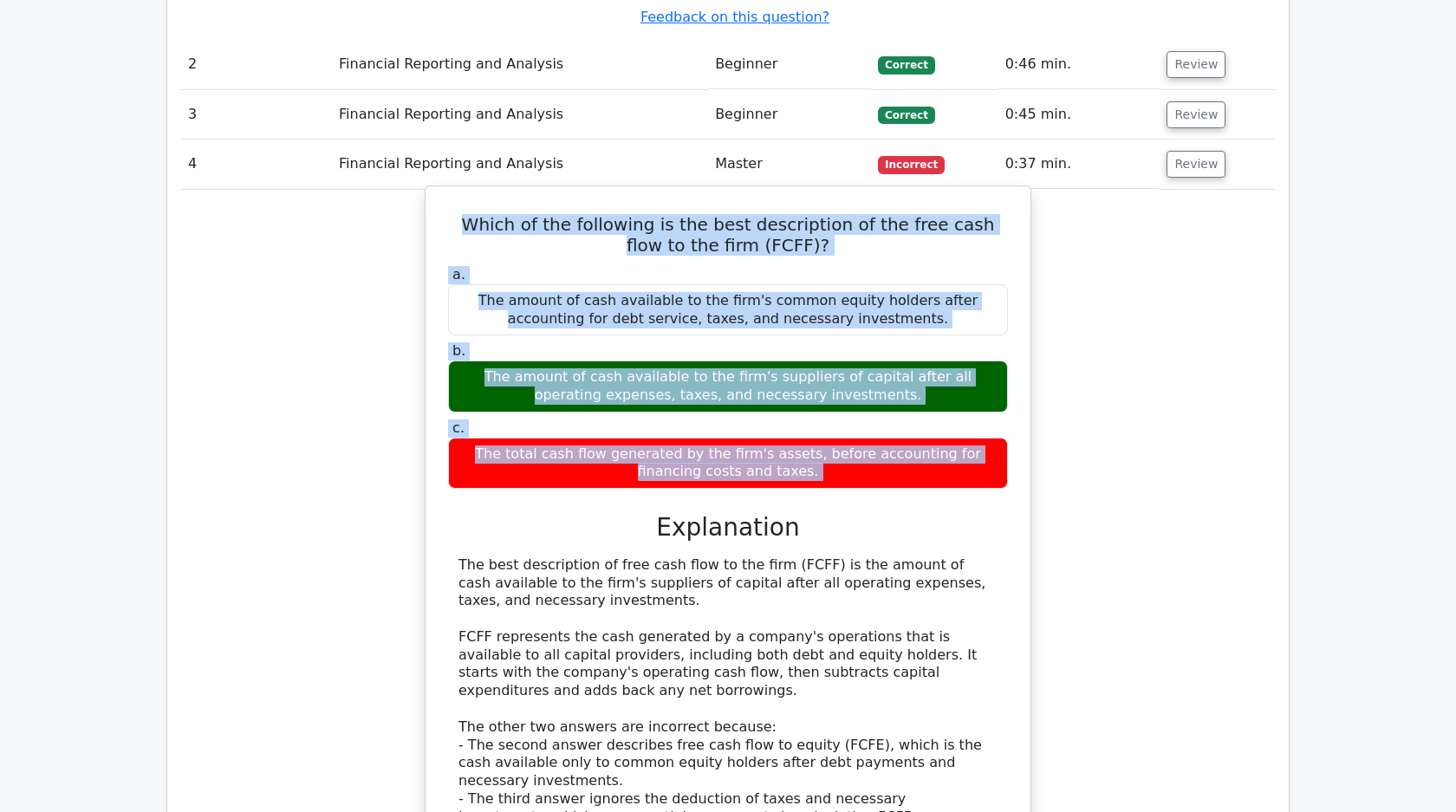
copy div "Which of the following is the best description of the free cash flow to the fir…"
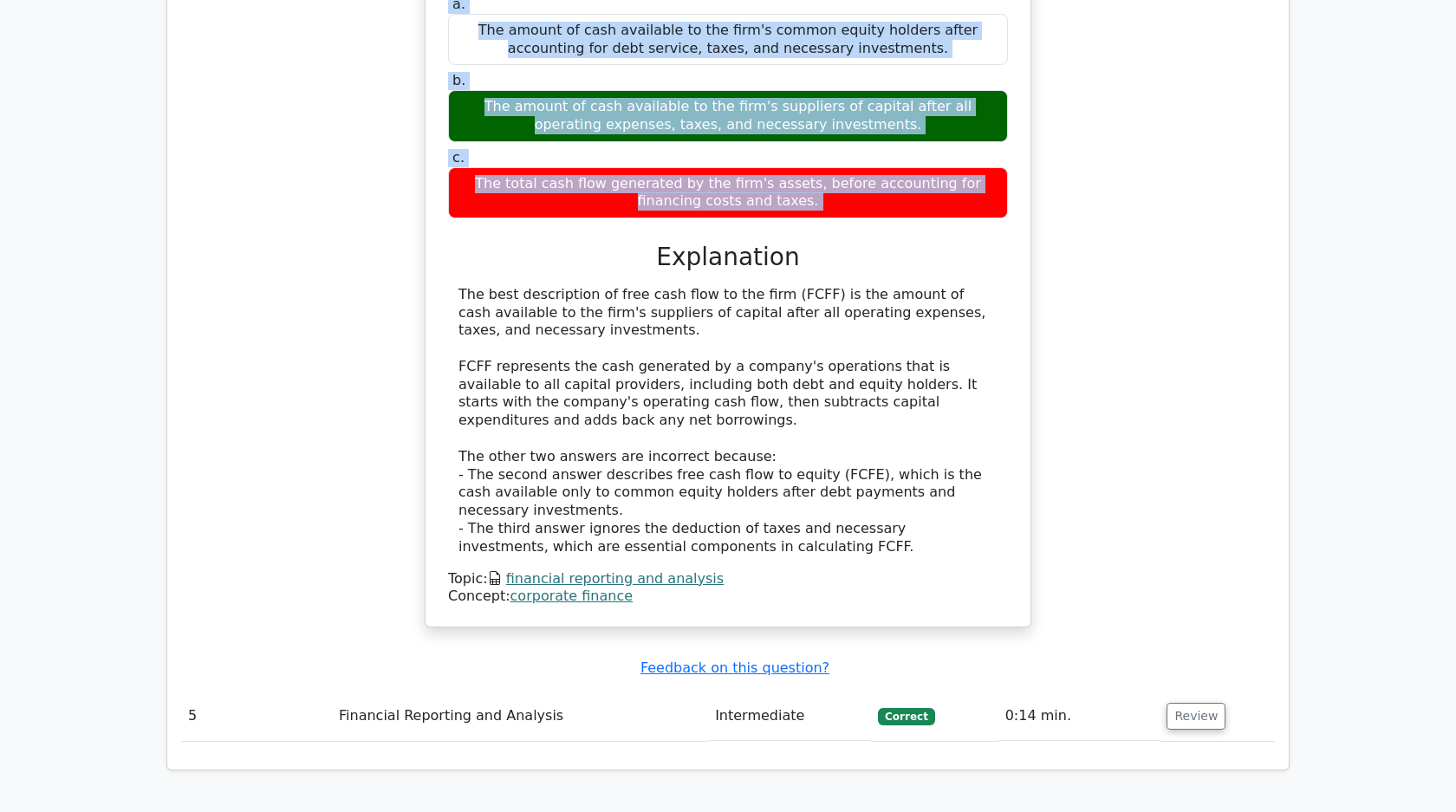
scroll to position [2291, 0]
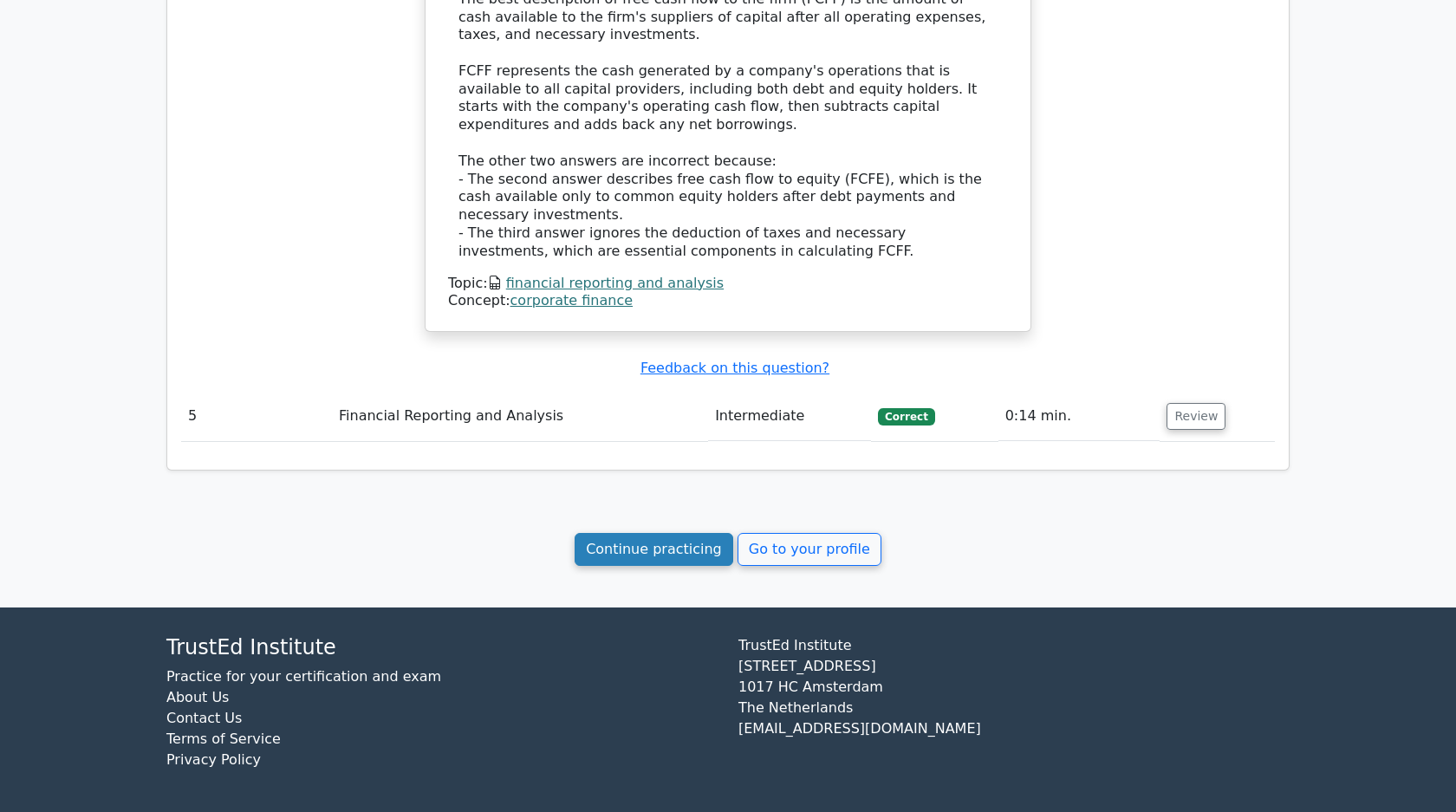
click at [662, 553] on link "Continue practicing" at bounding box center [653, 549] width 159 height 33
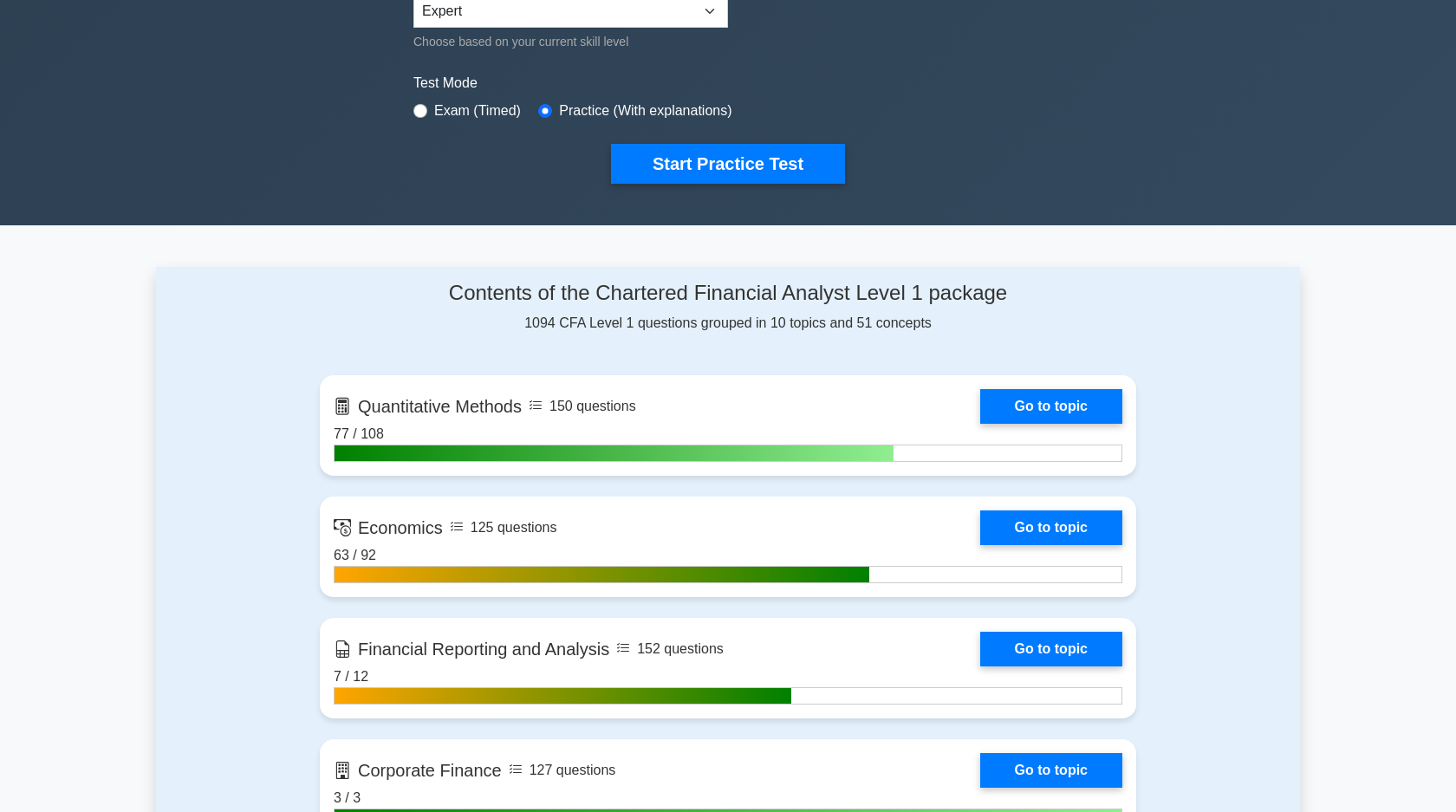
scroll to position [715, 0]
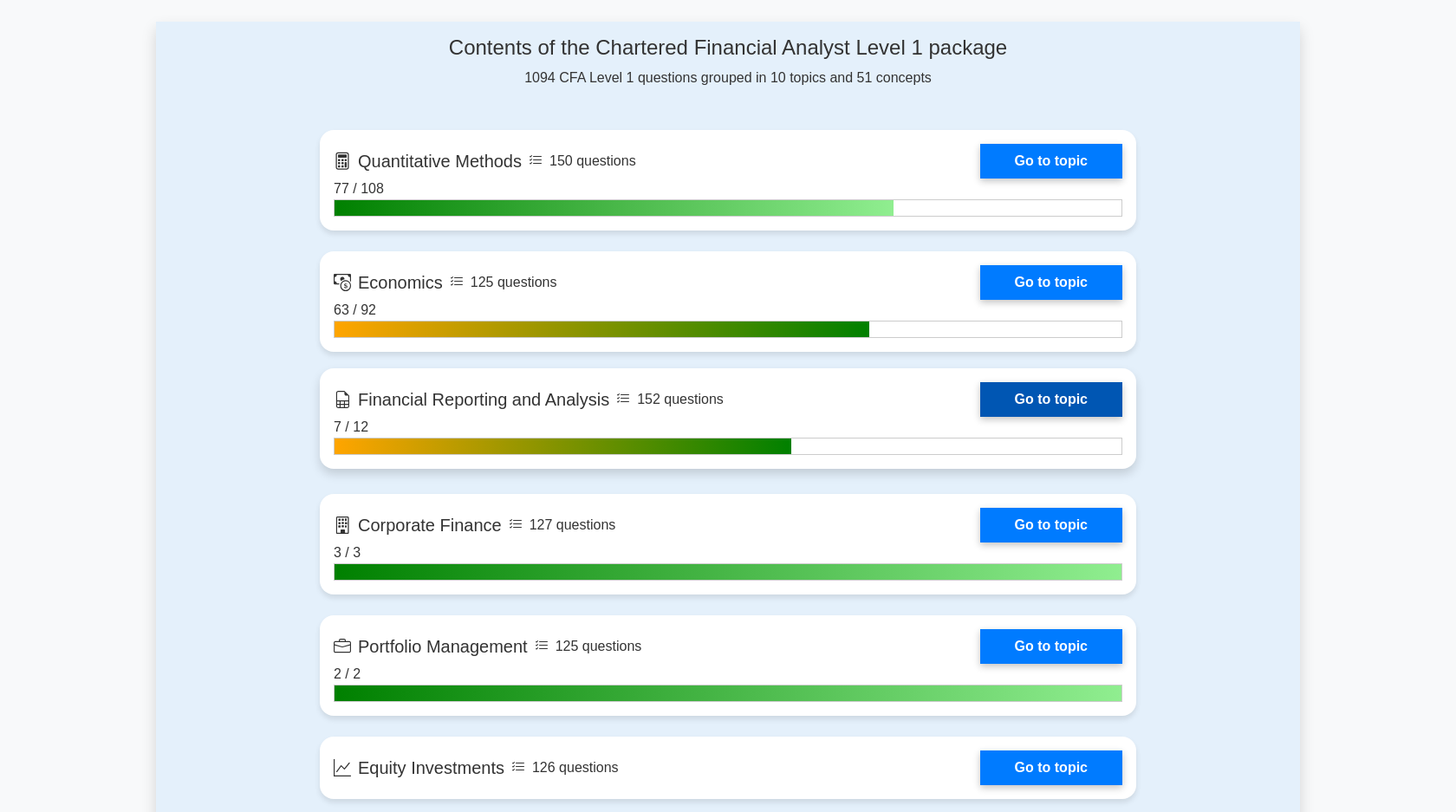
click at [1043, 409] on link "Go to topic" at bounding box center [1051, 399] width 142 height 35
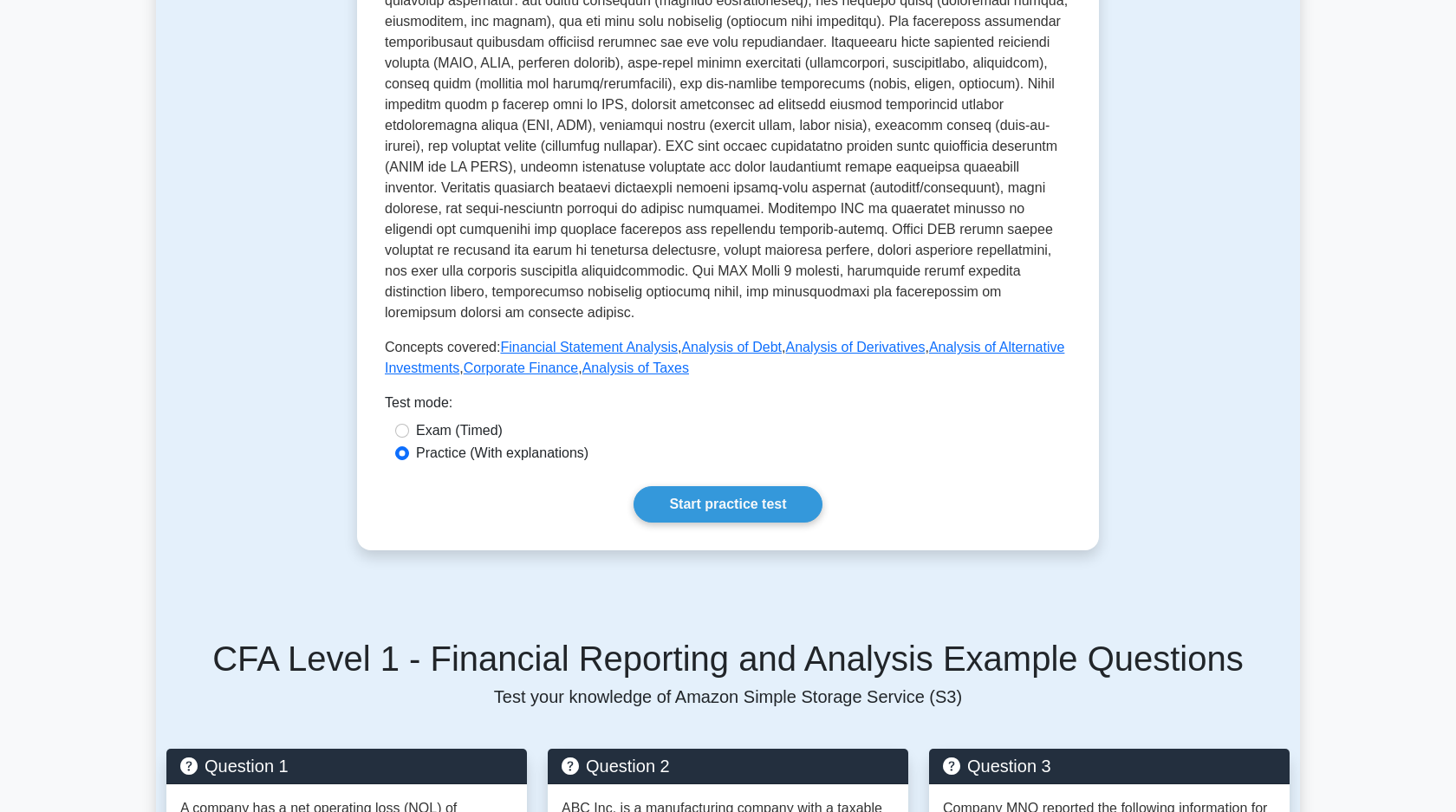
scroll to position [679, 0]
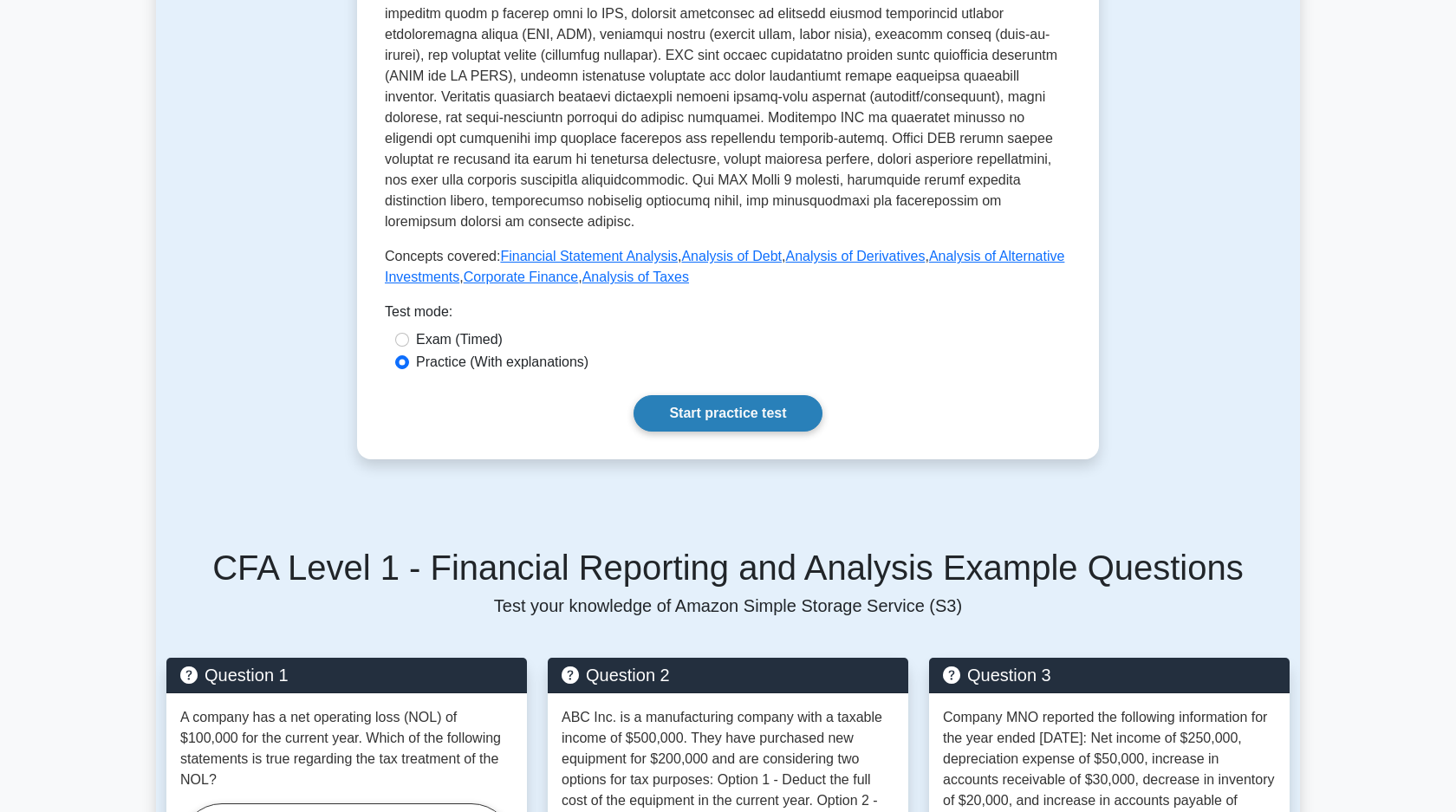
click at [732, 419] on link "Start practice test" at bounding box center [727, 413] width 188 height 36
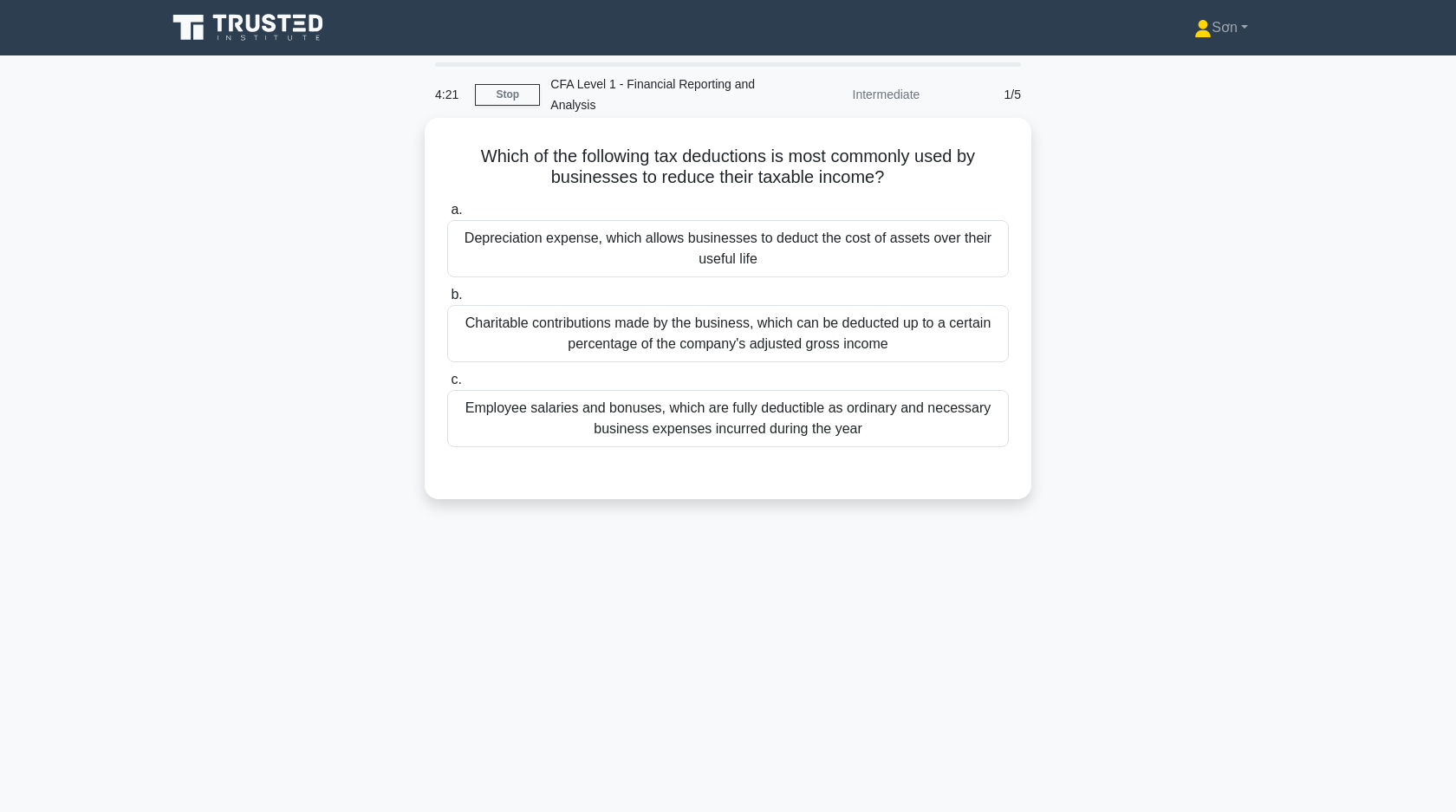
click at [604, 435] on div "Employee salaries and bonuses, which are fully deductible as ordinary and neces…" at bounding box center [728, 418] width 562 height 57
click at [447, 385] on input "c. Employee salaries and bonuses, which are fully deductible as ordinary and ne…" at bounding box center [447, 380] width 0 height 11
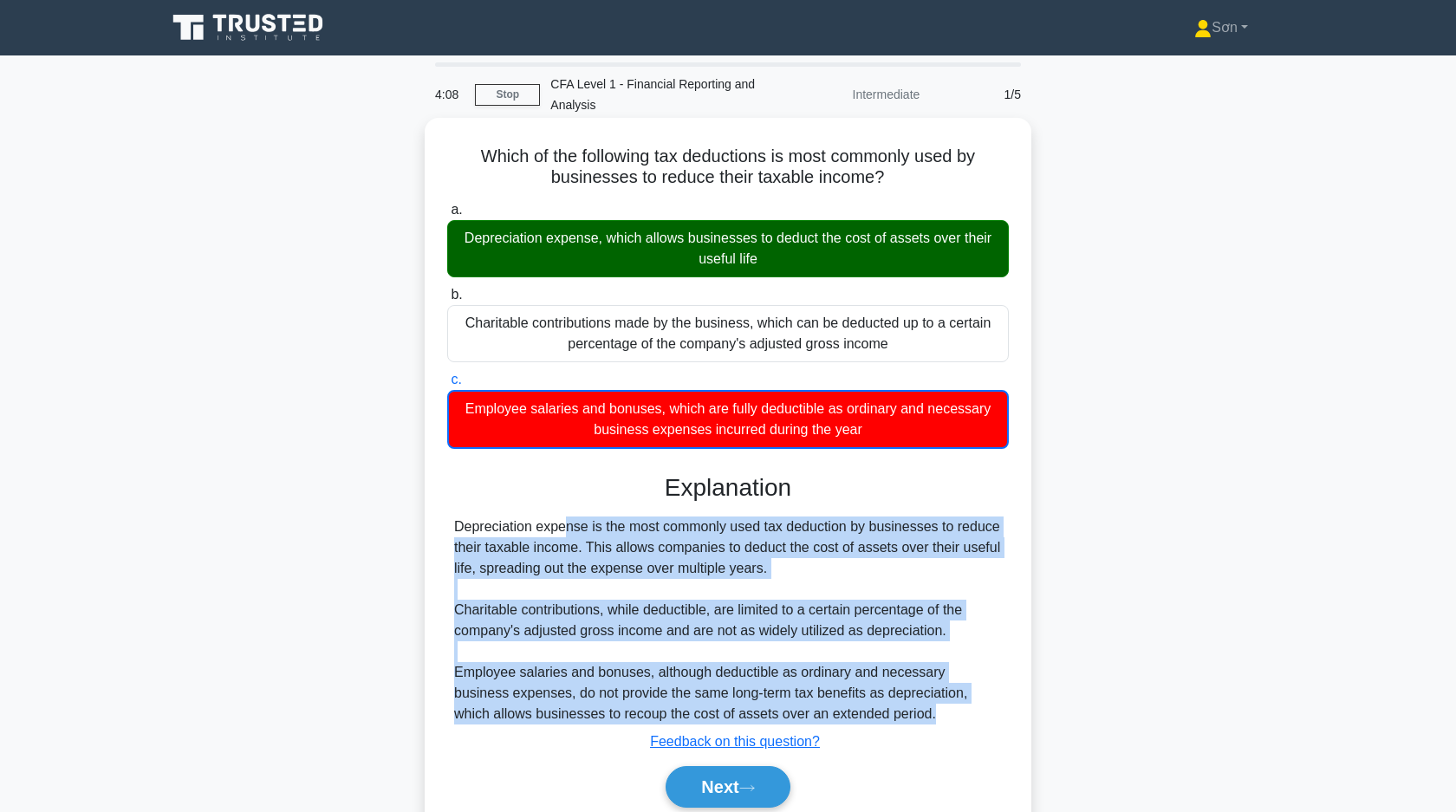
drag, startPoint x: 453, startPoint y: 525, endPoint x: 878, endPoint y: 720, distance: 467.6
click at [878, 720] on div "Depreciation expense is the most commonly used tax deduction by businesses to r…" at bounding box center [728, 620] width 562 height 208
copy div "Depreciation expense is the most commonly used tax deduction by businesses to r…"
click at [741, 782] on button "Next" at bounding box center [727, 787] width 124 height 42
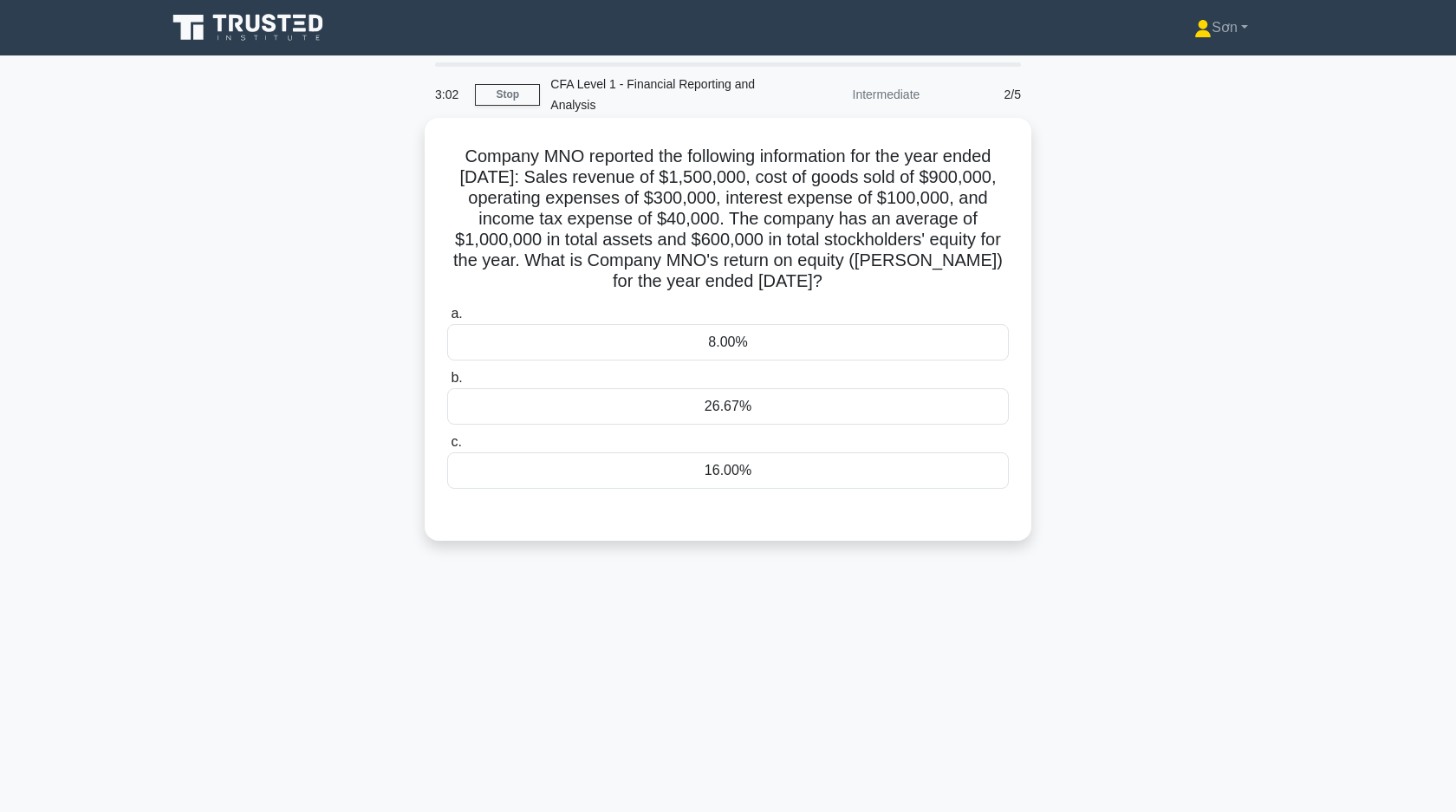
click at [659, 396] on div "26.67%" at bounding box center [728, 406] width 562 height 36
click at [447, 384] on input "b. 26.67%" at bounding box center [447, 378] width 0 height 11
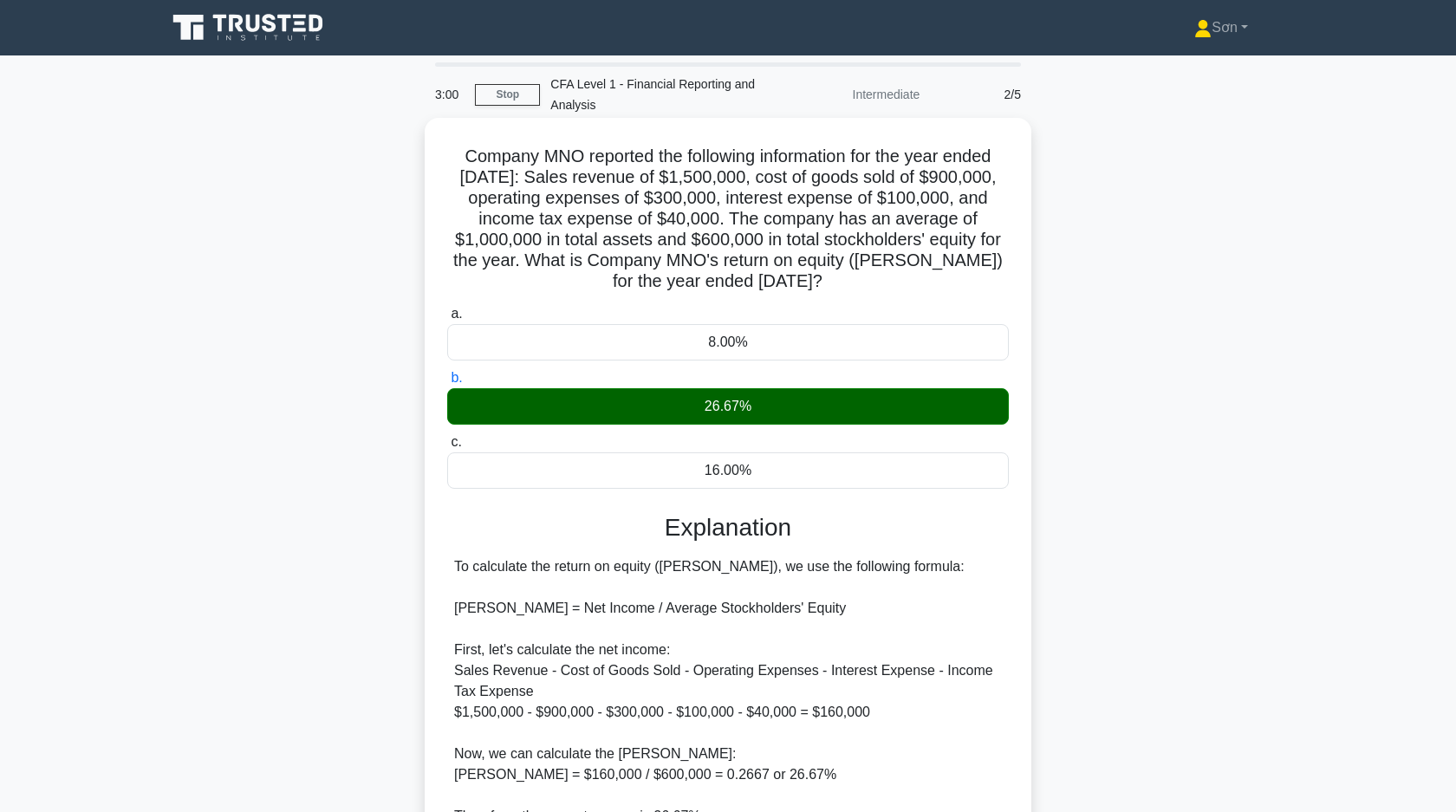
scroll to position [172, 0]
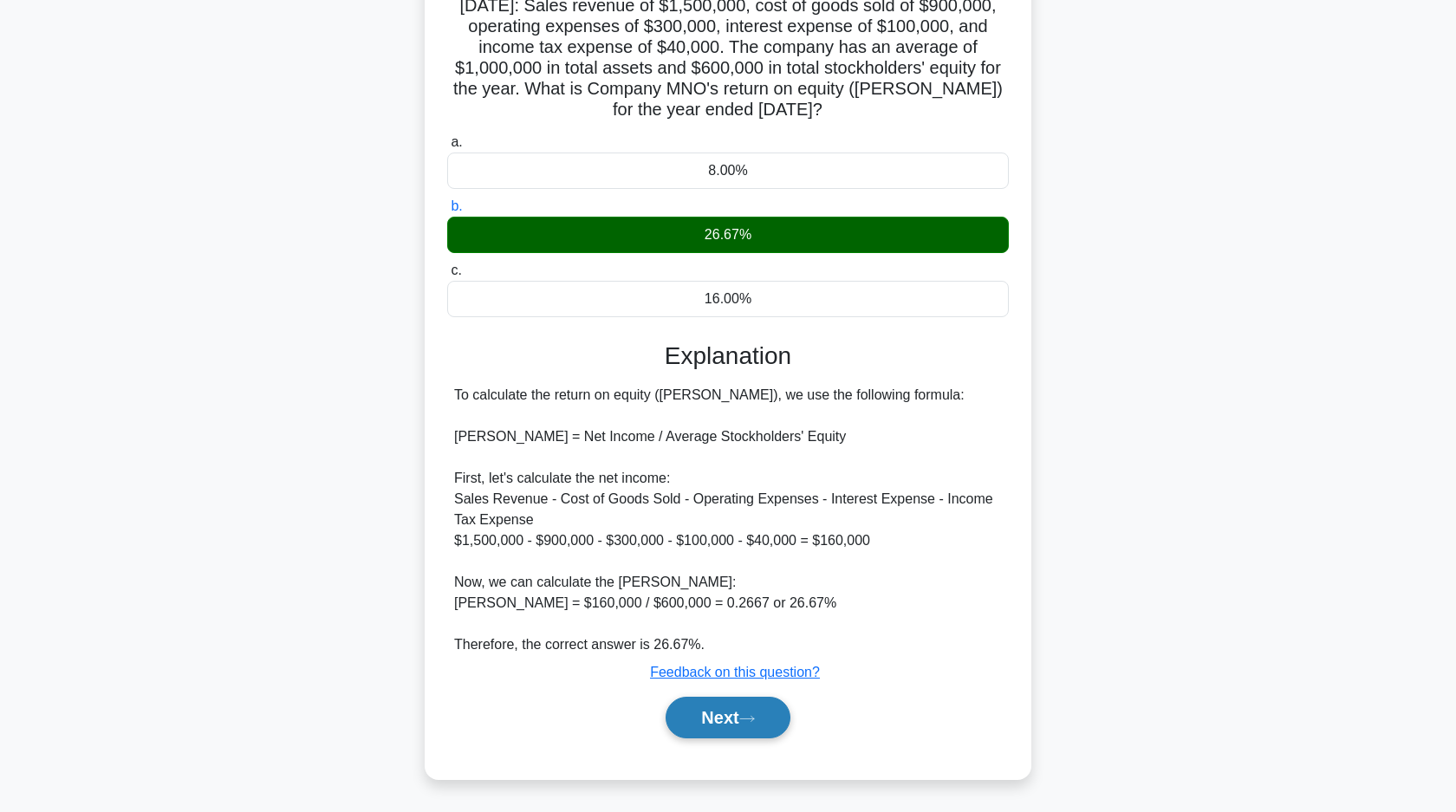
click at [754, 720] on icon at bounding box center [747, 719] width 16 height 9
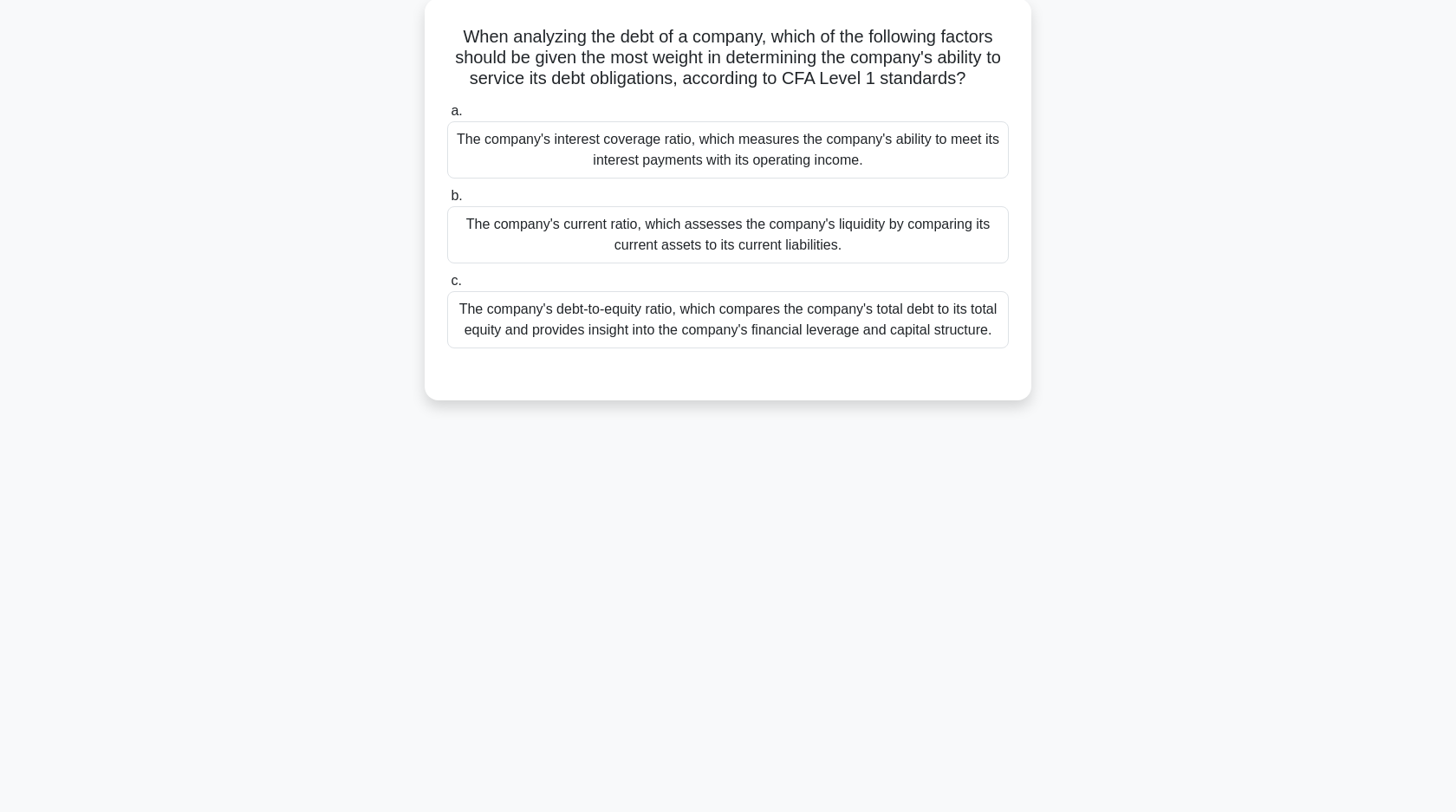
scroll to position [0, 0]
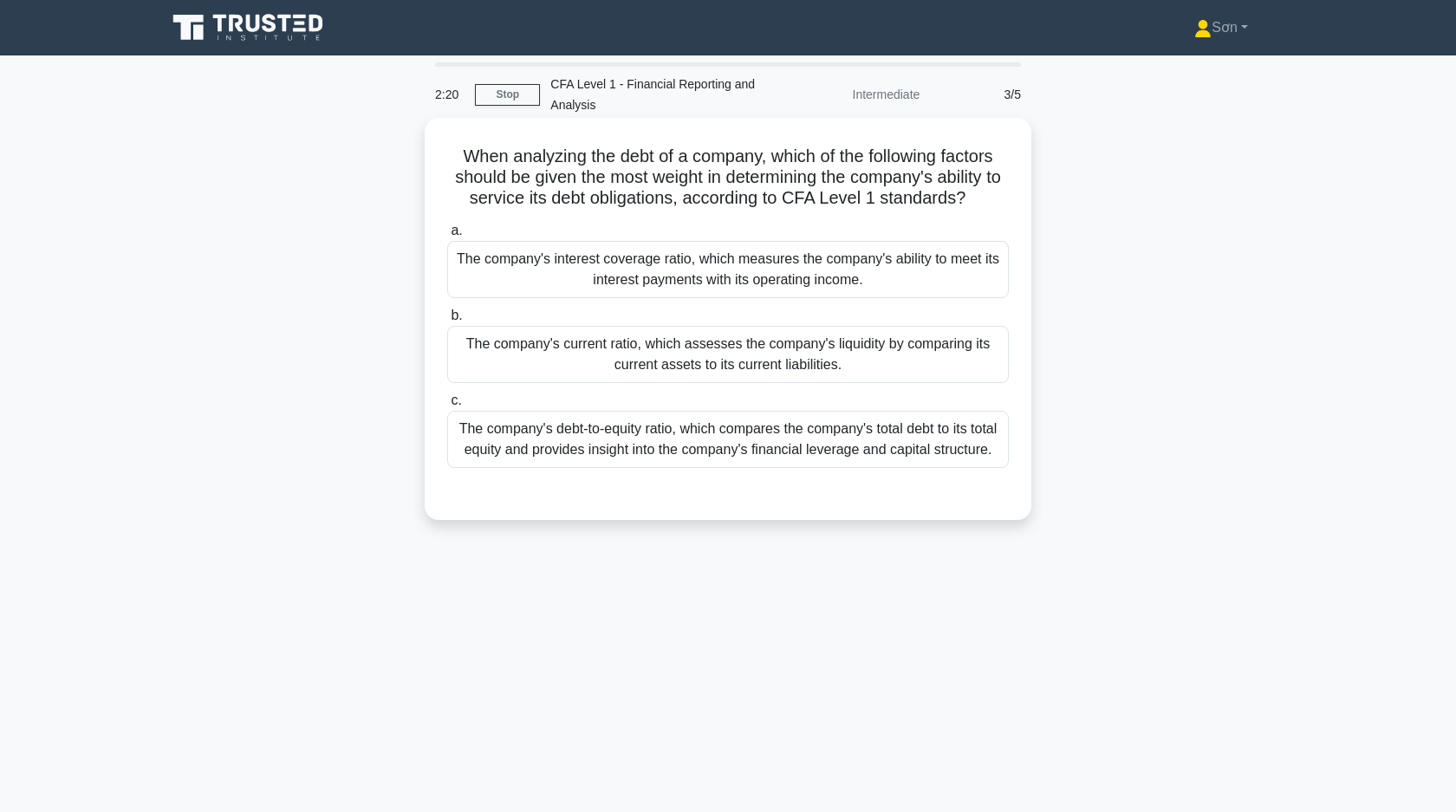
click at [577, 438] on div "The company's debt-to-equity ratio, which compares the company's total debt to …" at bounding box center [728, 439] width 562 height 57
click at [447, 406] on input "c. The company's debt-to-equity ratio, which compares the company's total debt …" at bounding box center [447, 400] width 0 height 11
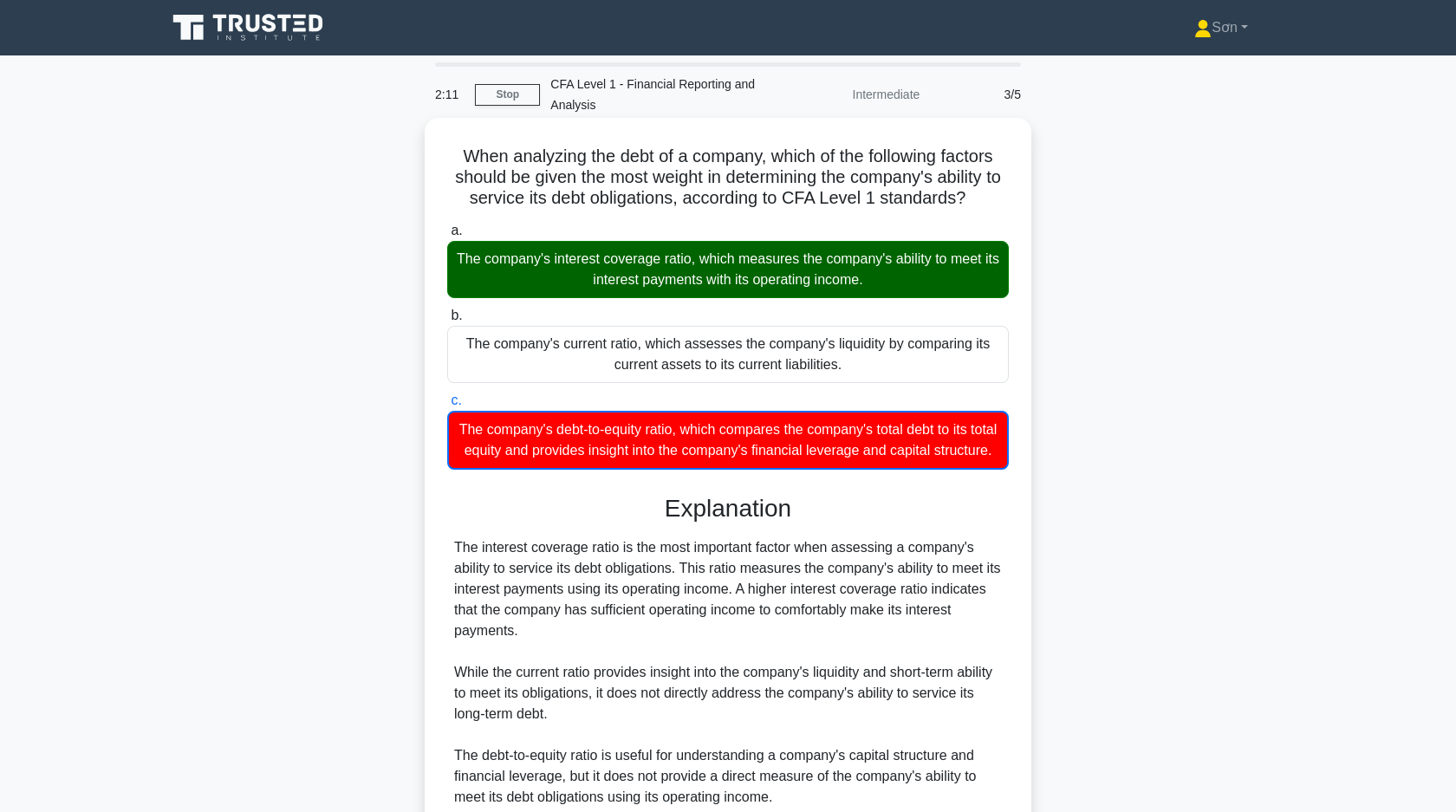
scroll to position [152, 0]
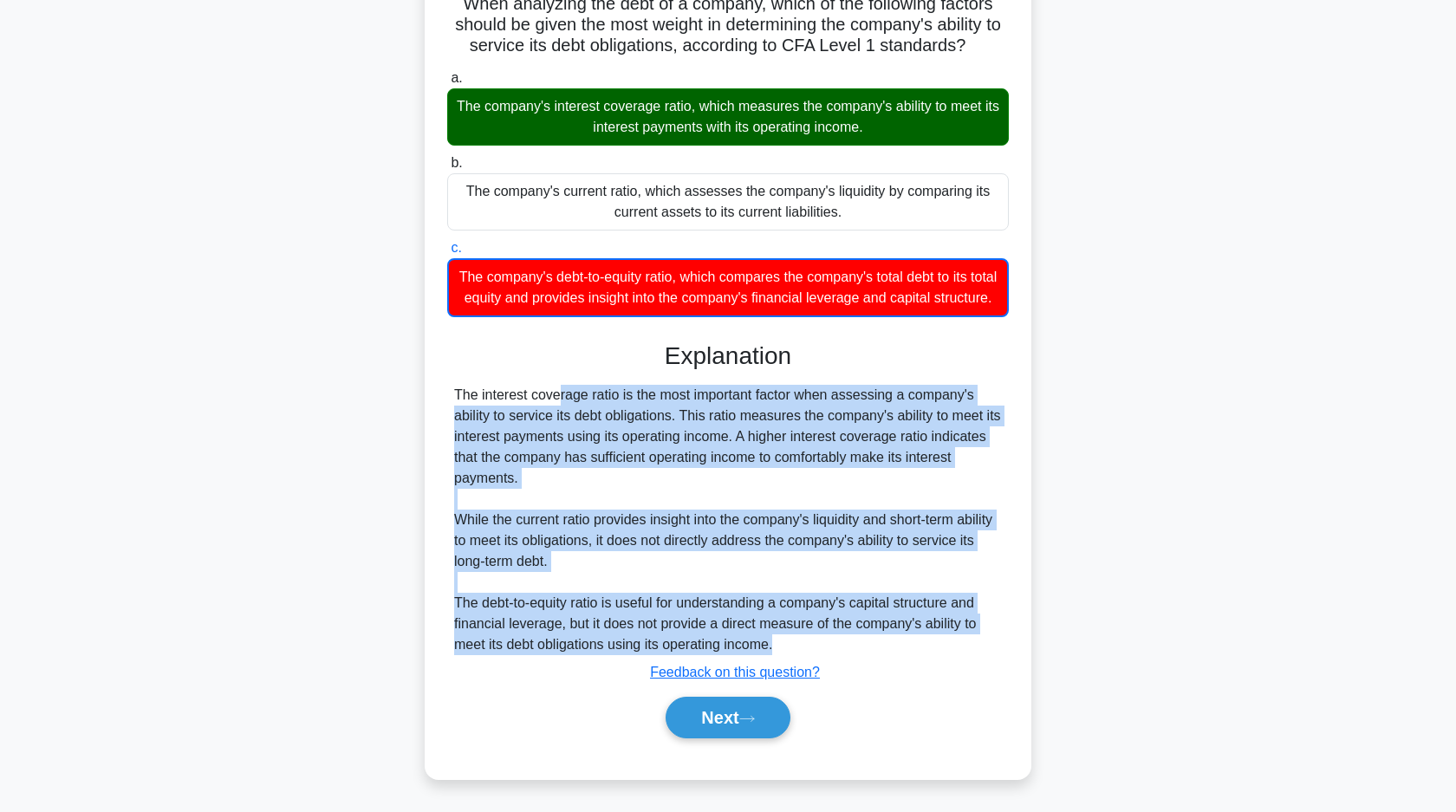
drag, startPoint x: 447, startPoint y: 388, endPoint x: 949, endPoint y: 628, distance: 556.4
click at [959, 635] on div "The interest coverage ratio is the most important factor when assessing a compa…" at bounding box center [728, 520] width 562 height 271
copy div "The interest coverage ratio is the most important factor when assessing a compa…"
click at [754, 721] on icon at bounding box center [747, 719] width 16 height 9
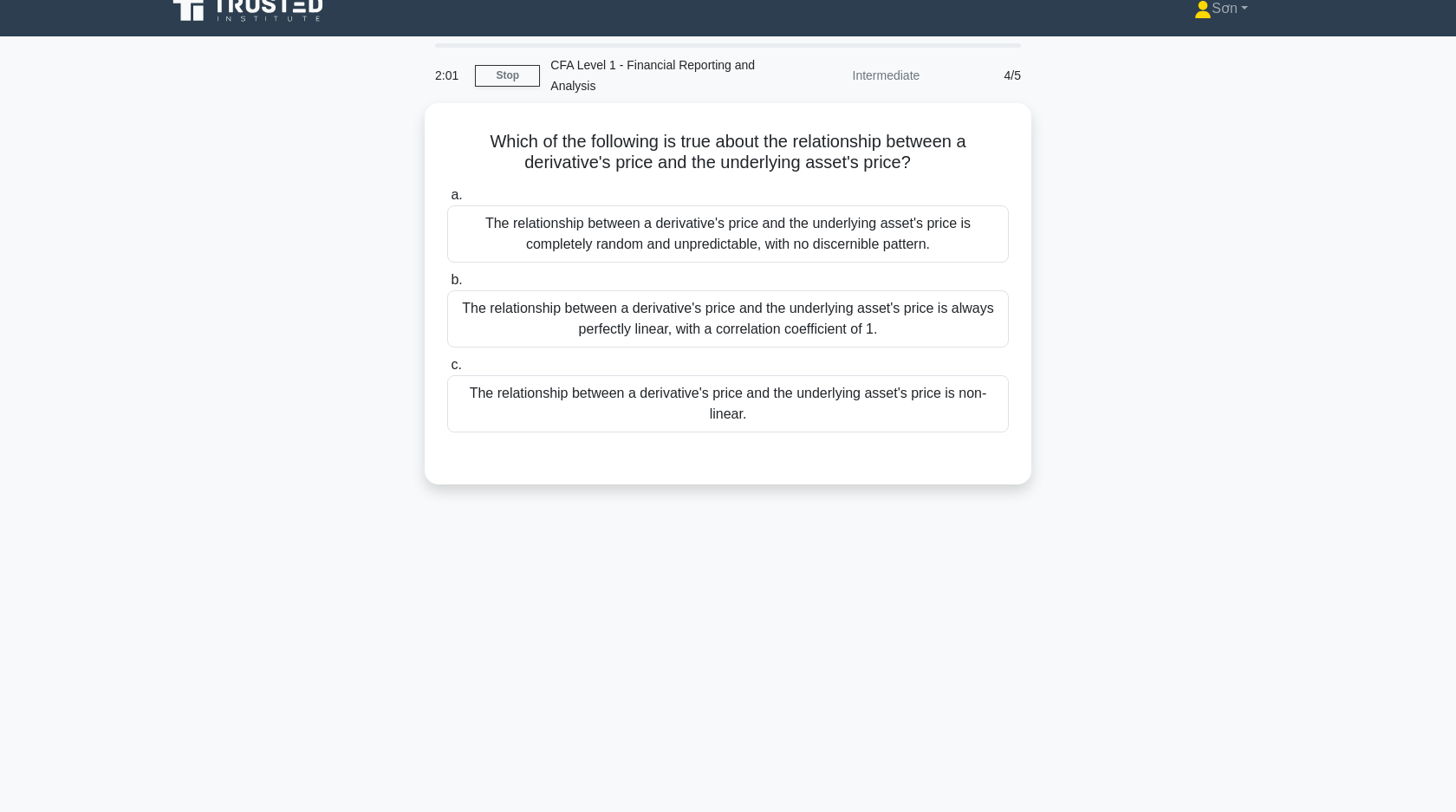
scroll to position [0, 0]
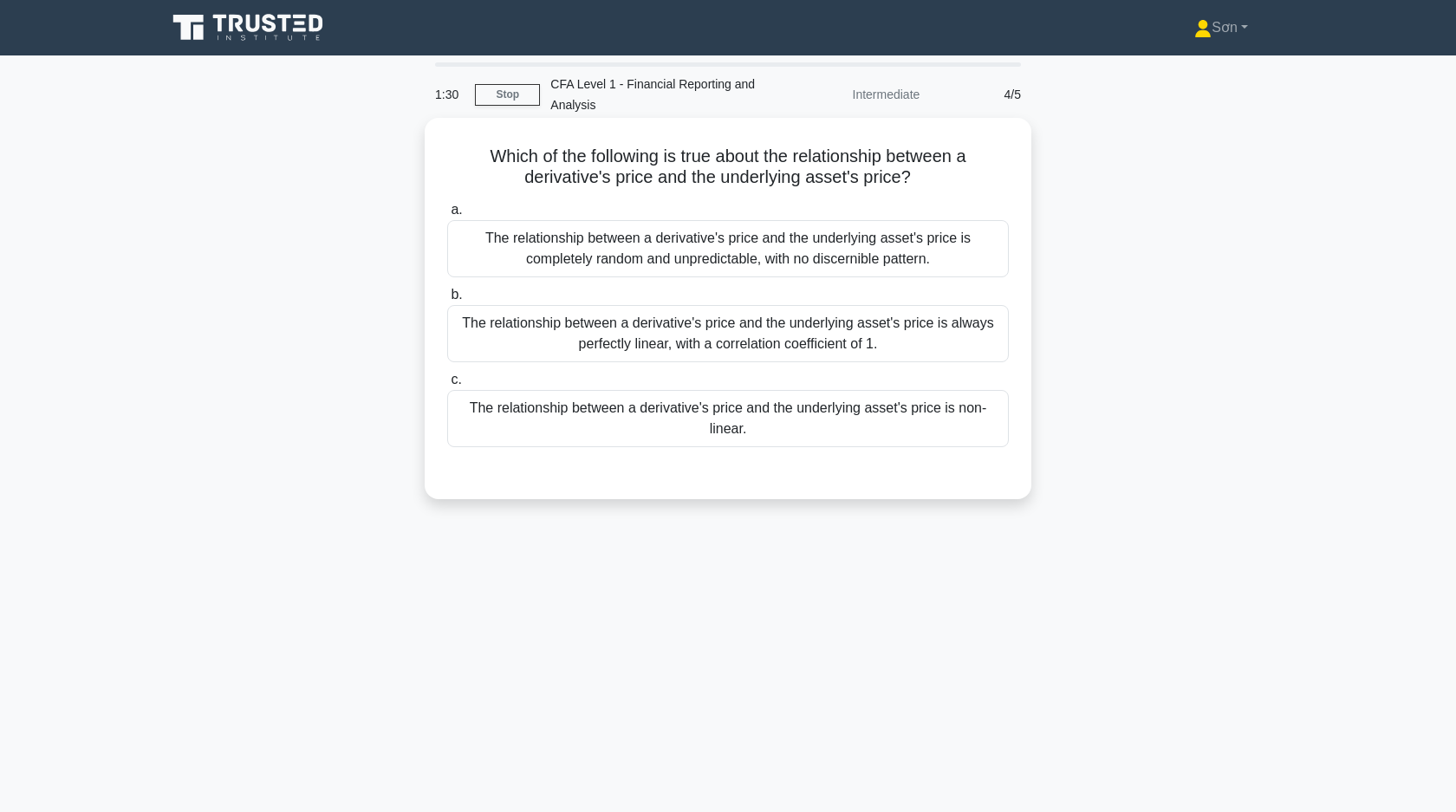
click at [671, 427] on div "The relationship between a derivative's price and the underlying asset's price …" at bounding box center [728, 418] width 562 height 57
click at [447, 385] on input "c. The relationship between a derivative's price and the underlying asset's pri…" at bounding box center [447, 380] width 0 height 11
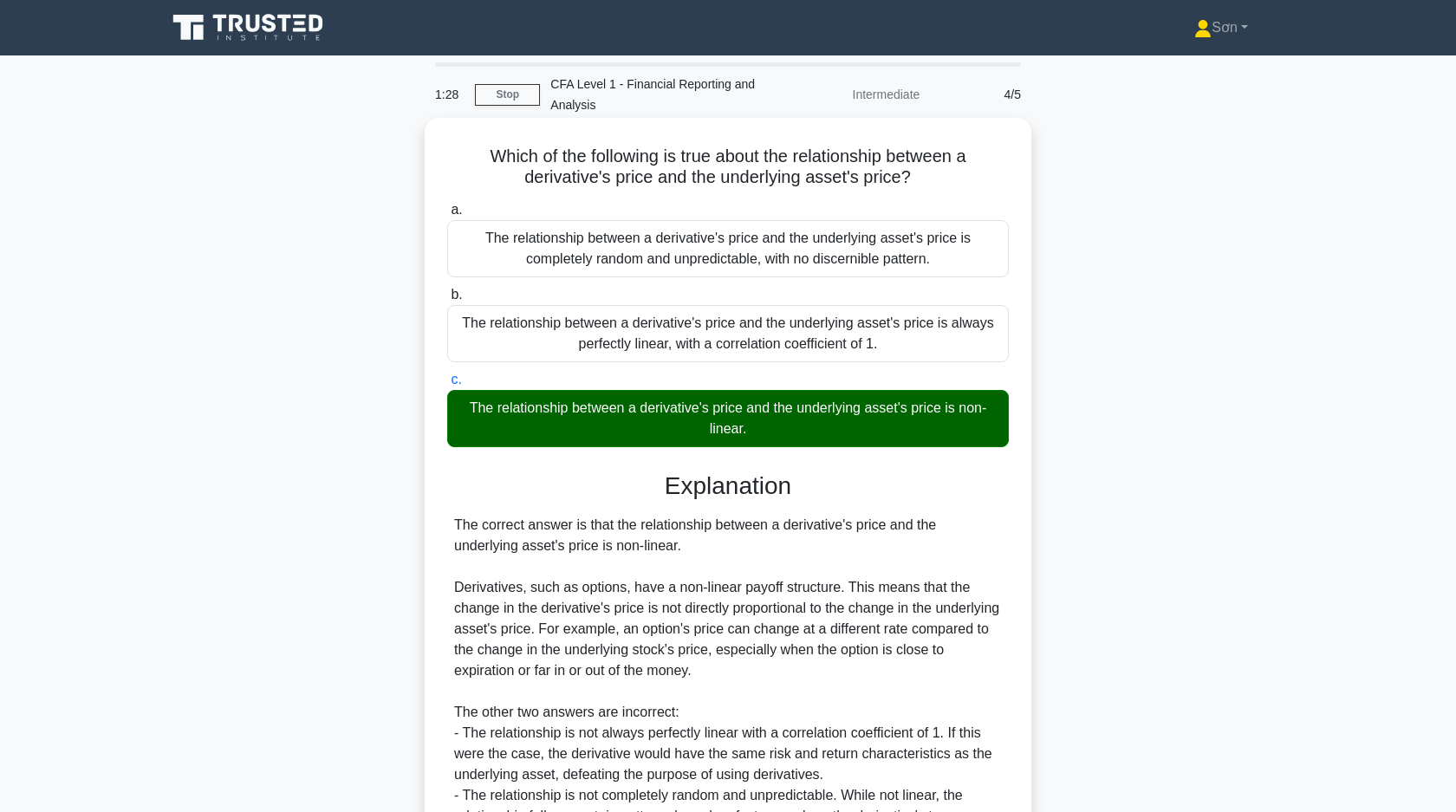
scroll to position [177, 0]
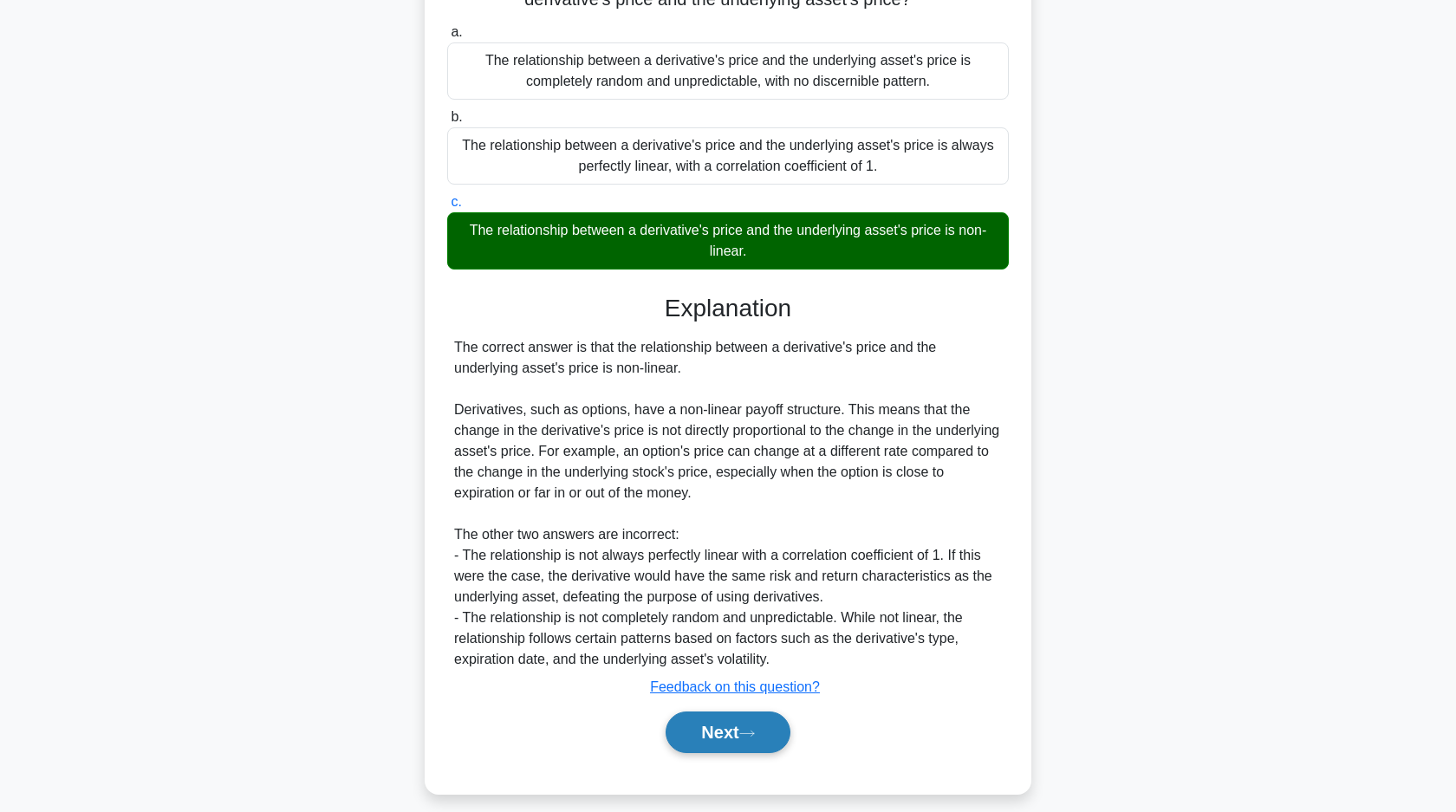
click at [745, 729] on button "Next" at bounding box center [727, 732] width 124 height 42
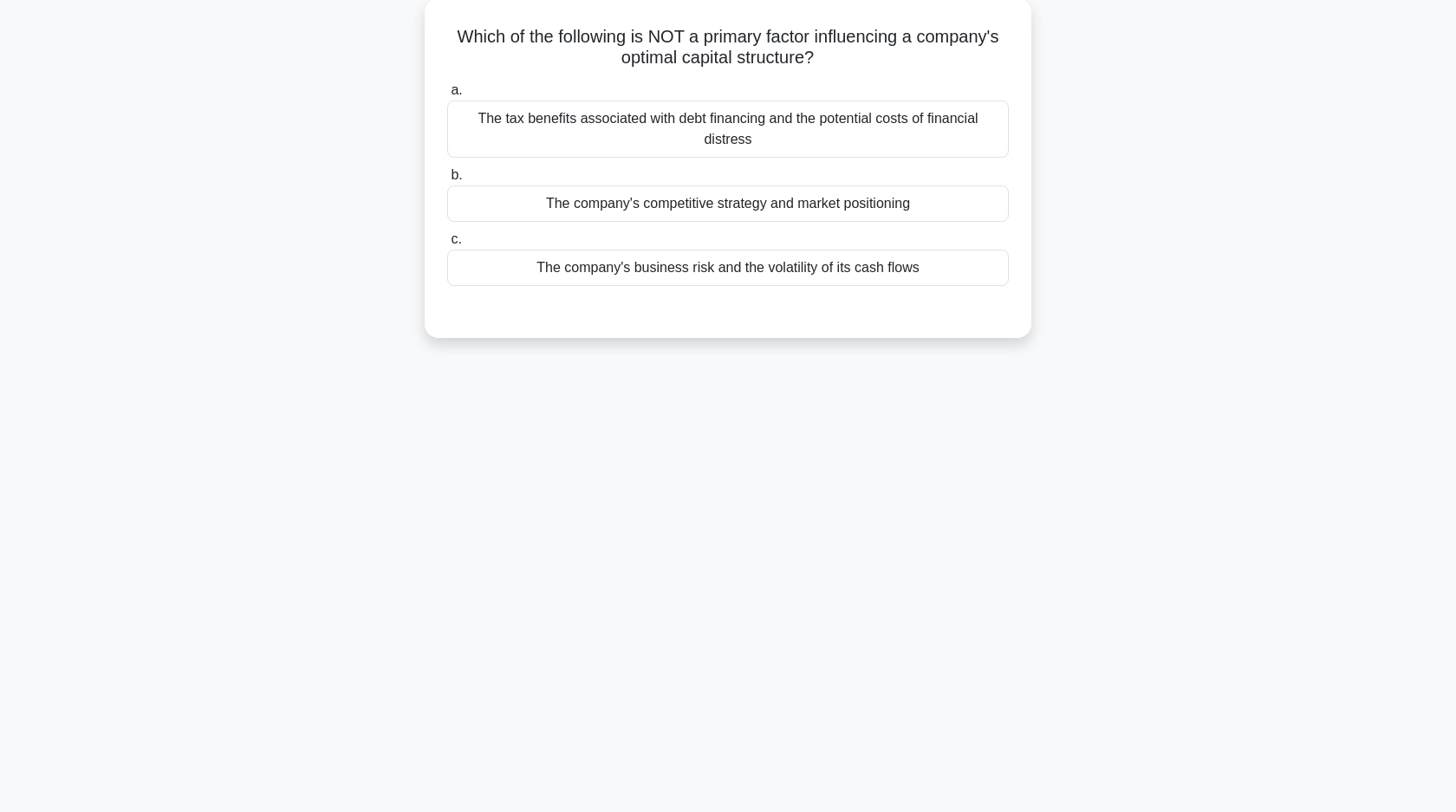
scroll to position [0, 0]
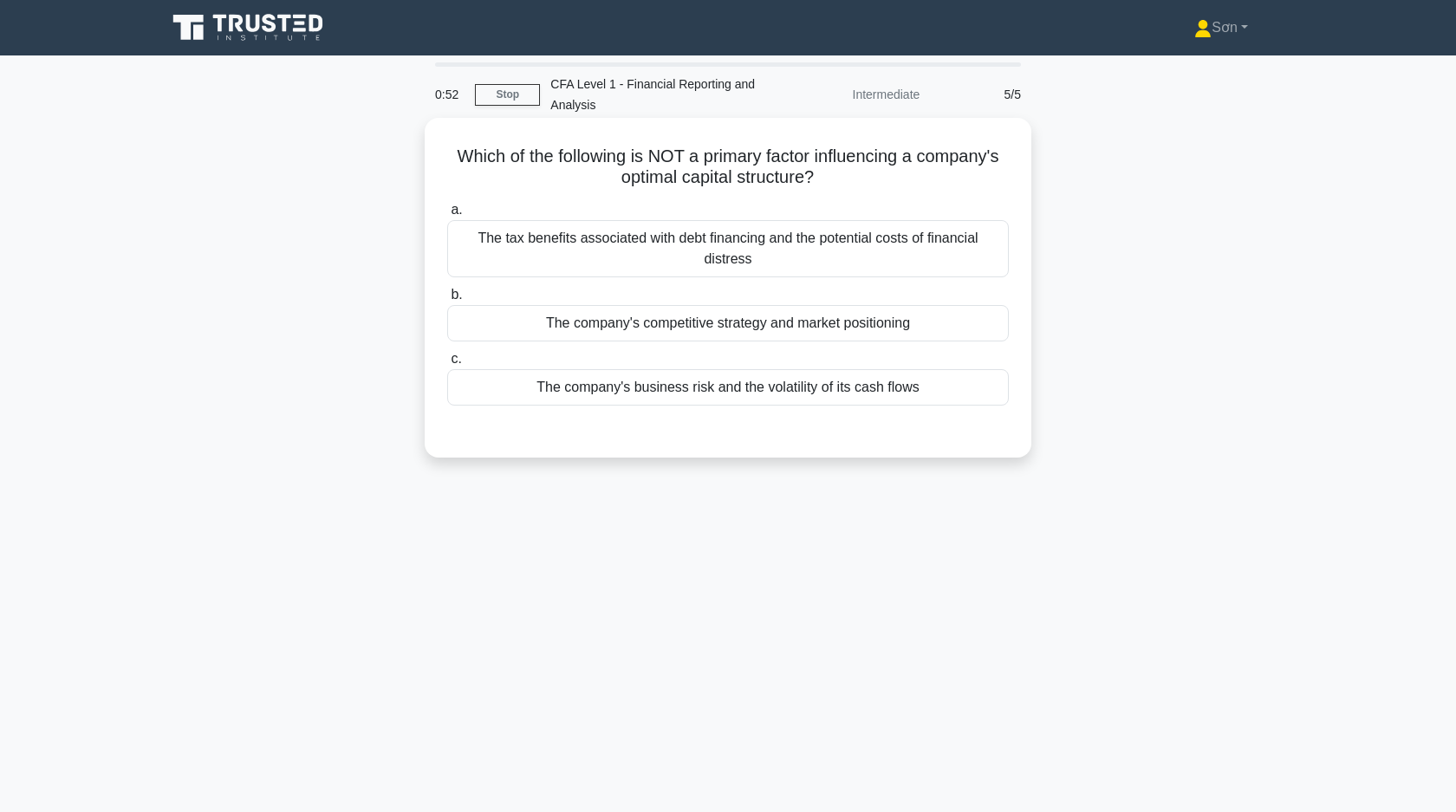
click at [649, 323] on div "The company's competitive strategy and market positioning" at bounding box center [728, 323] width 562 height 36
click at [447, 301] on input "b. The company's competitive strategy and market positioning" at bounding box center [447, 295] width 0 height 11
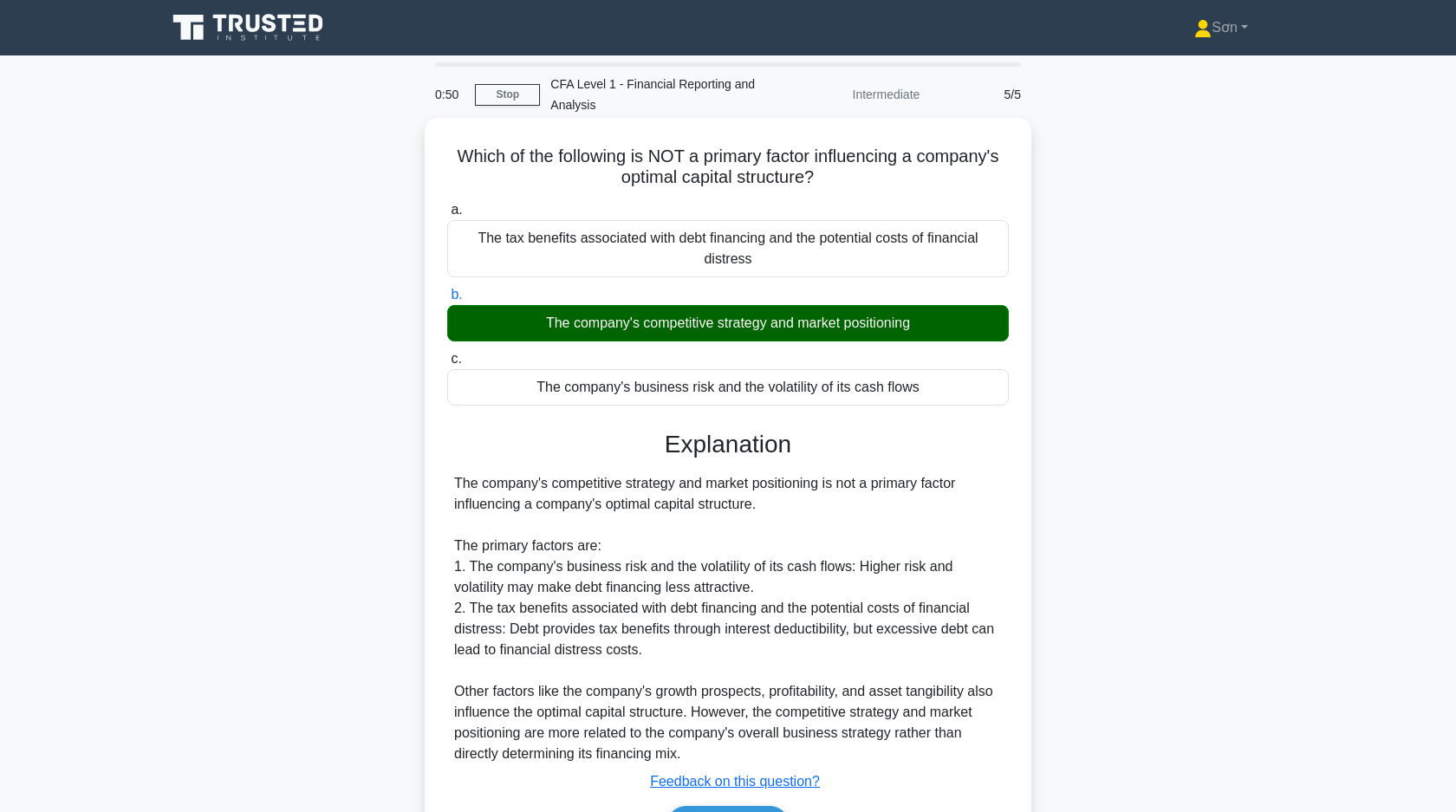
scroll to position [124, 0]
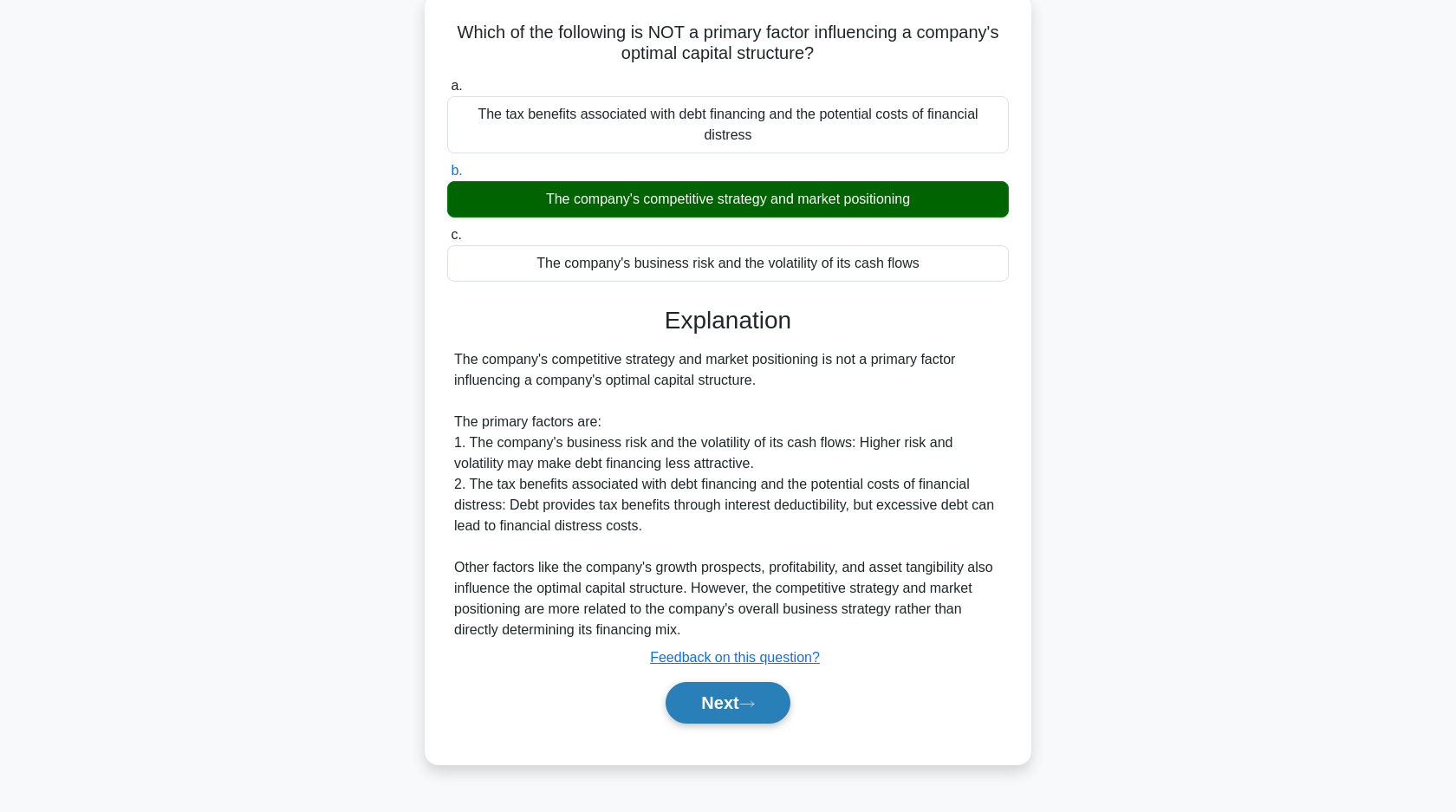
click at [715, 694] on button "Next" at bounding box center [727, 703] width 124 height 42
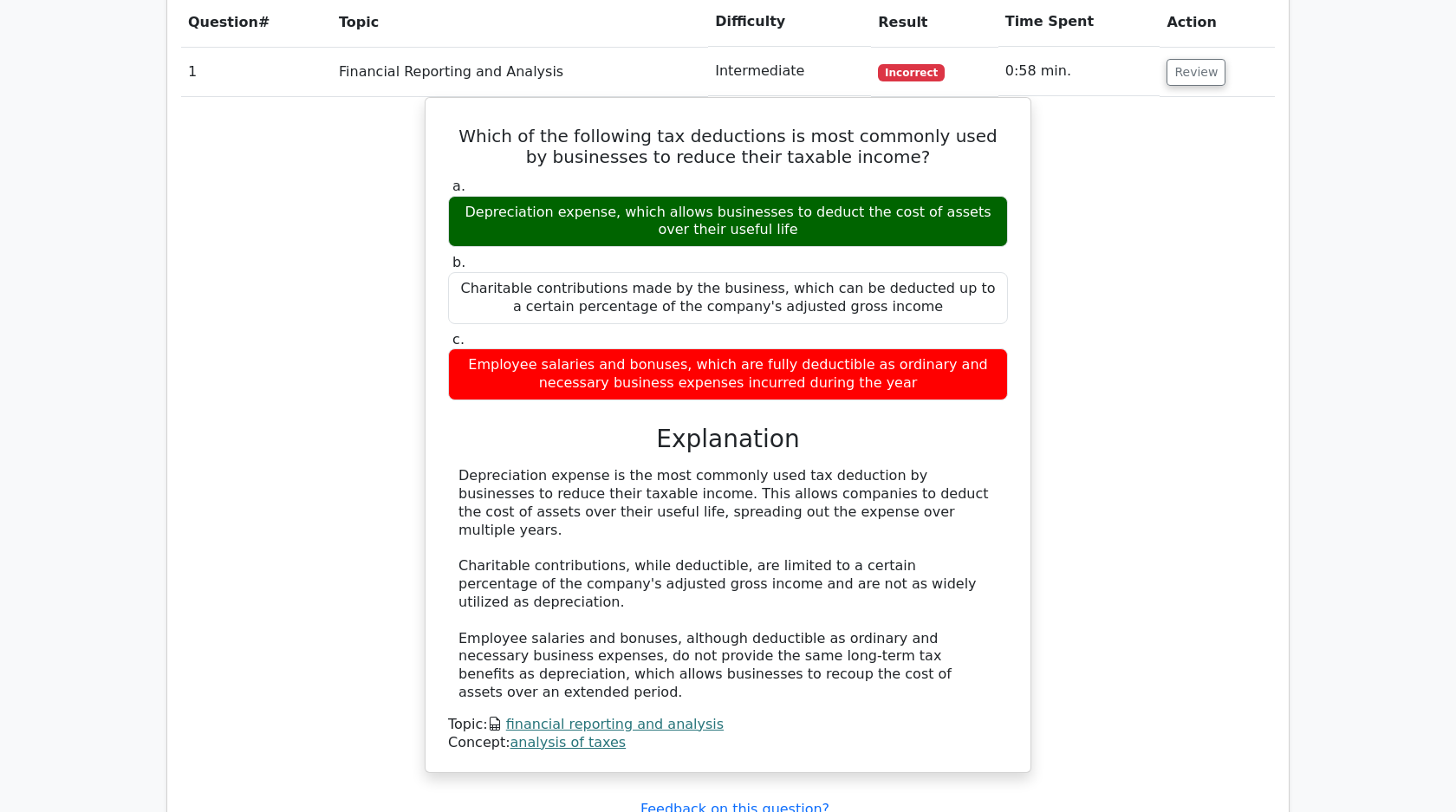
scroll to position [713, 0]
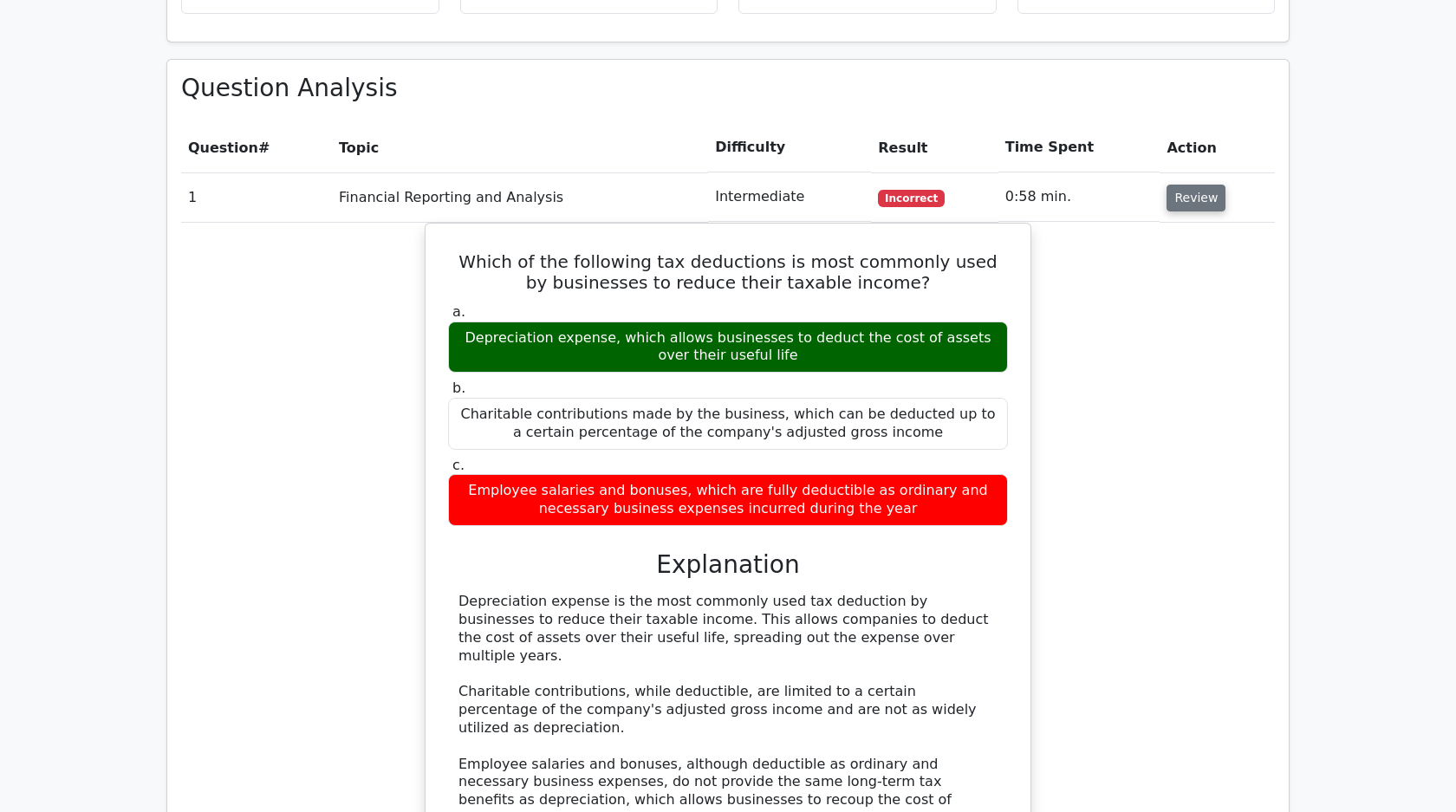
click at [1204, 196] on button "Review" at bounding box center [1196, 198] width 59 height 27
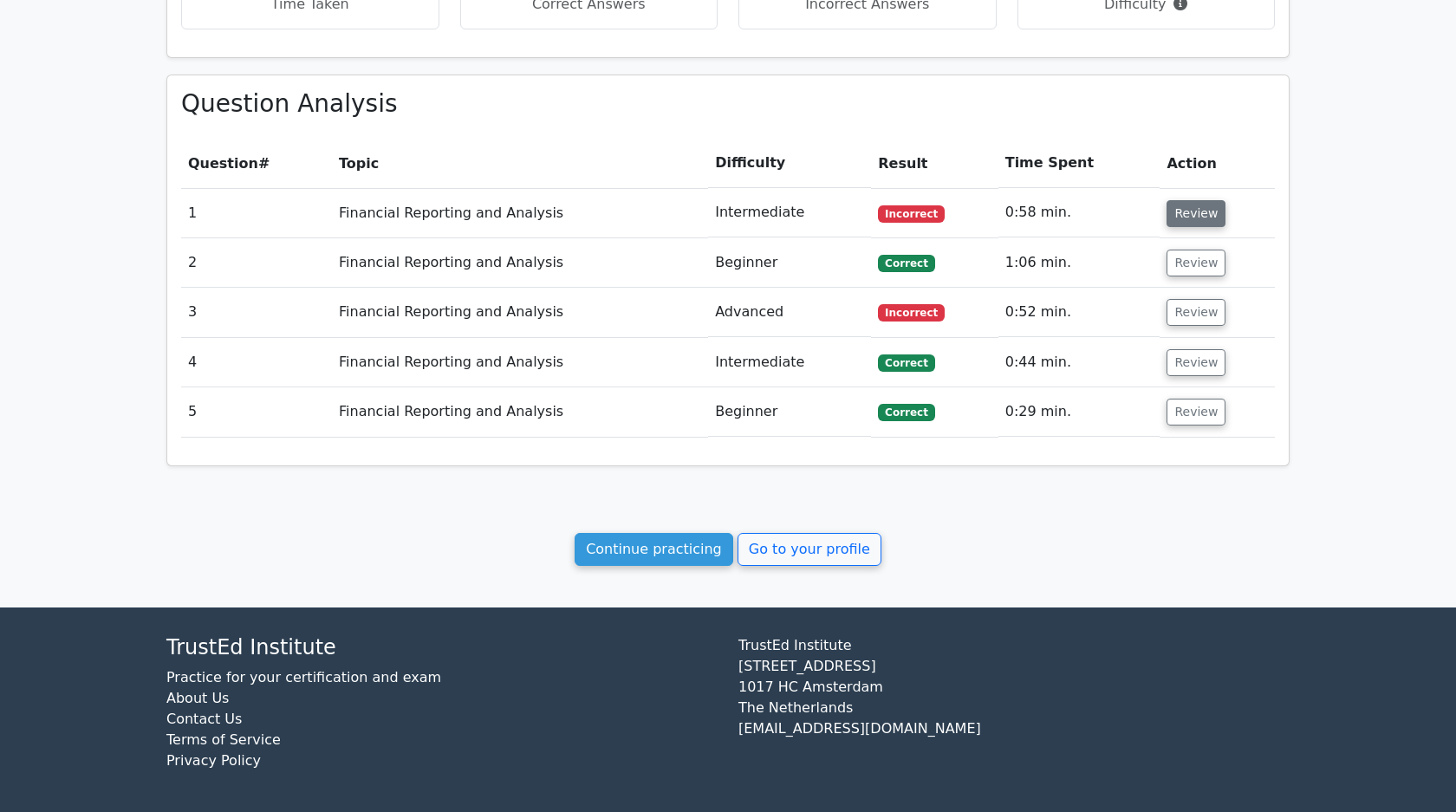
click at [1207, 219] on button "Review" at bounding box center [1196, 213] width 59 height 27
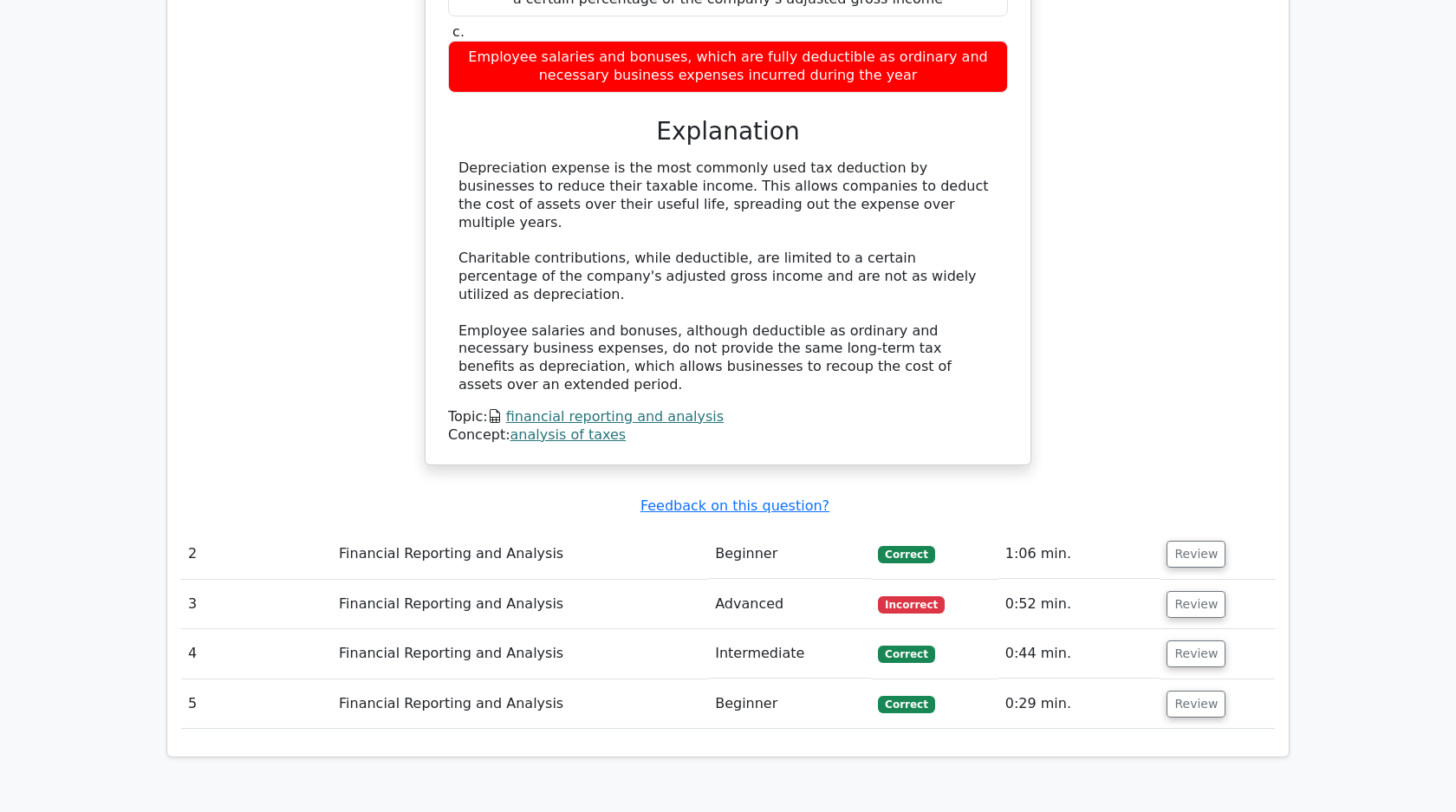
scroll to position [1379, 0]
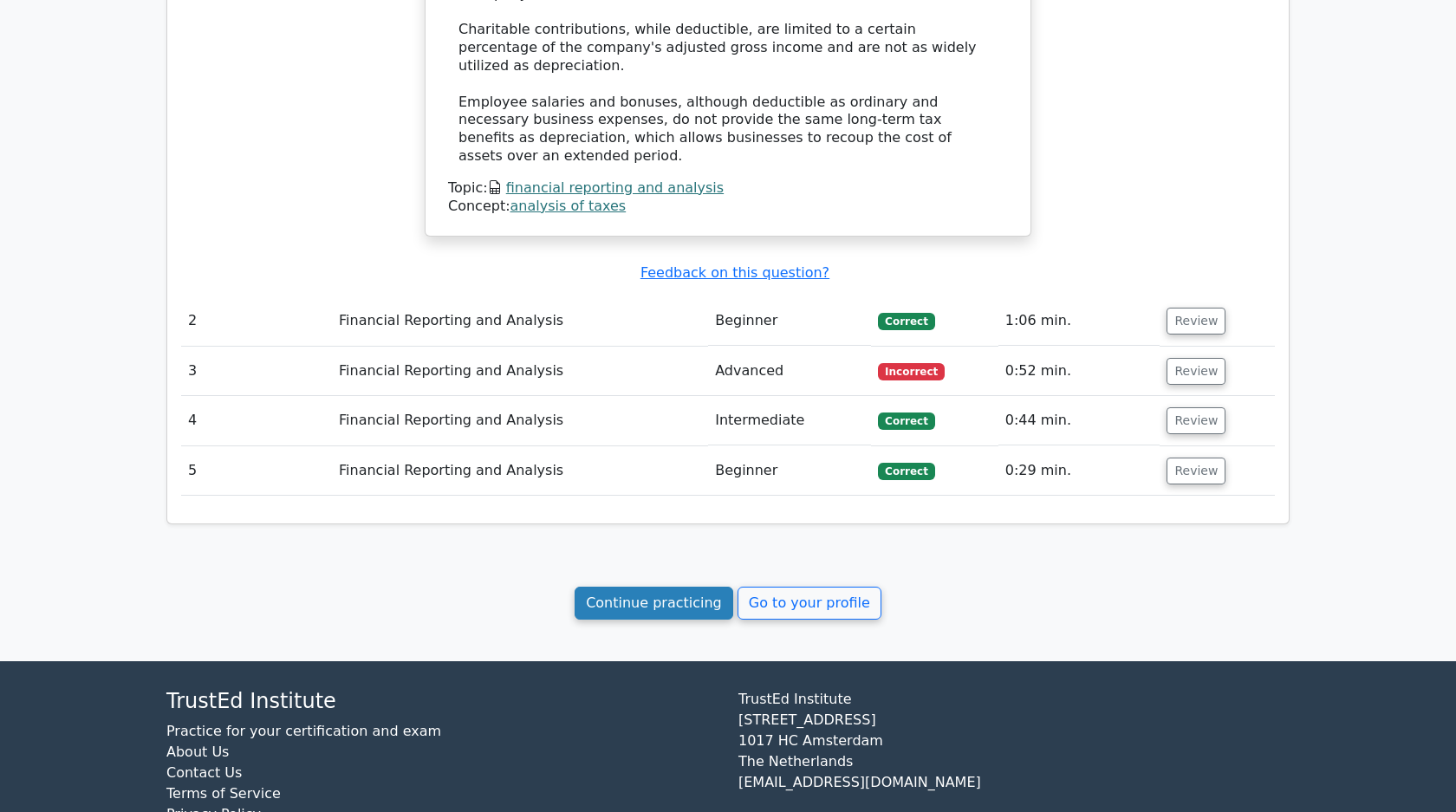
click at [649, 586] on link "Continue practicing" at bounding box center [653, 602] width 159 height 33
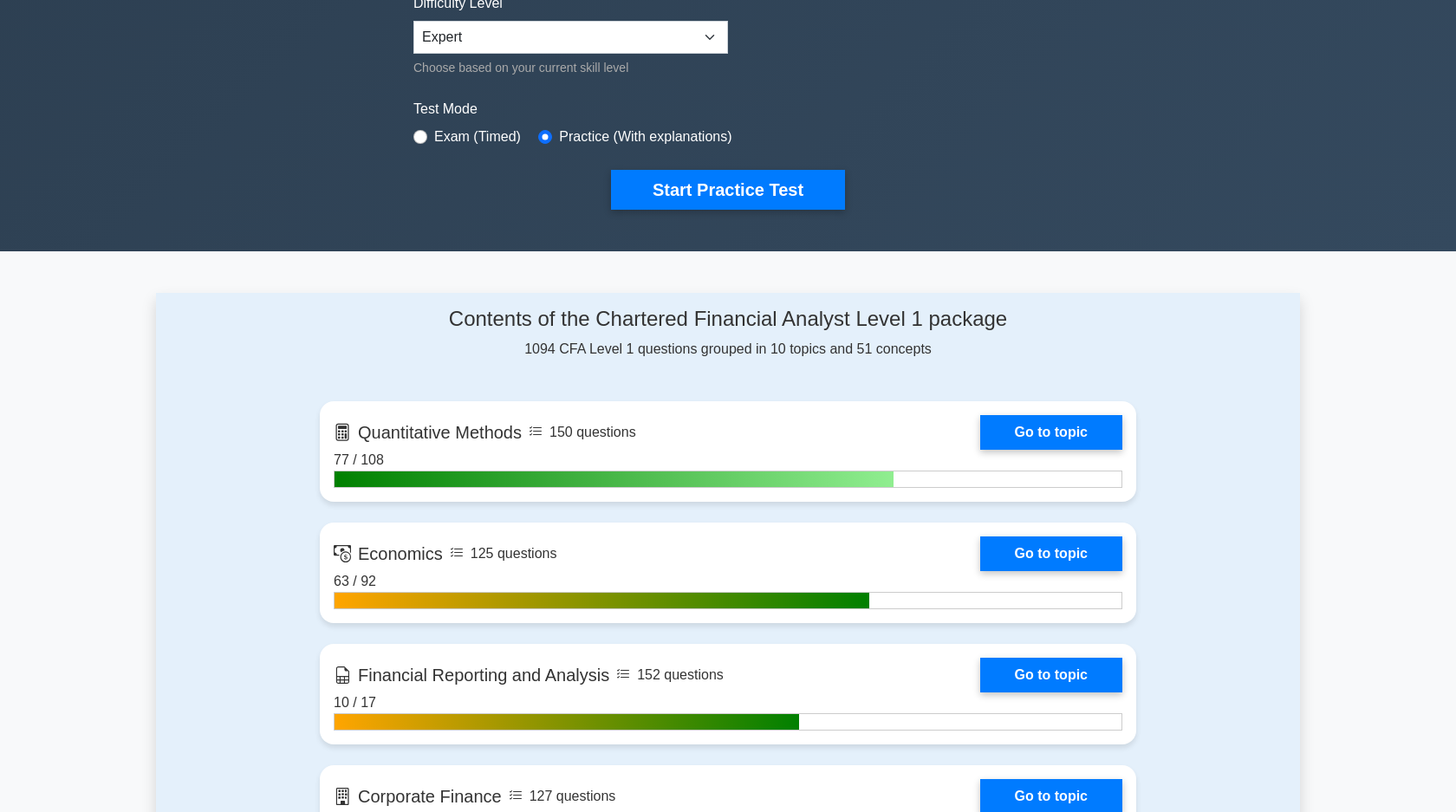
scroll to position [523, 0]
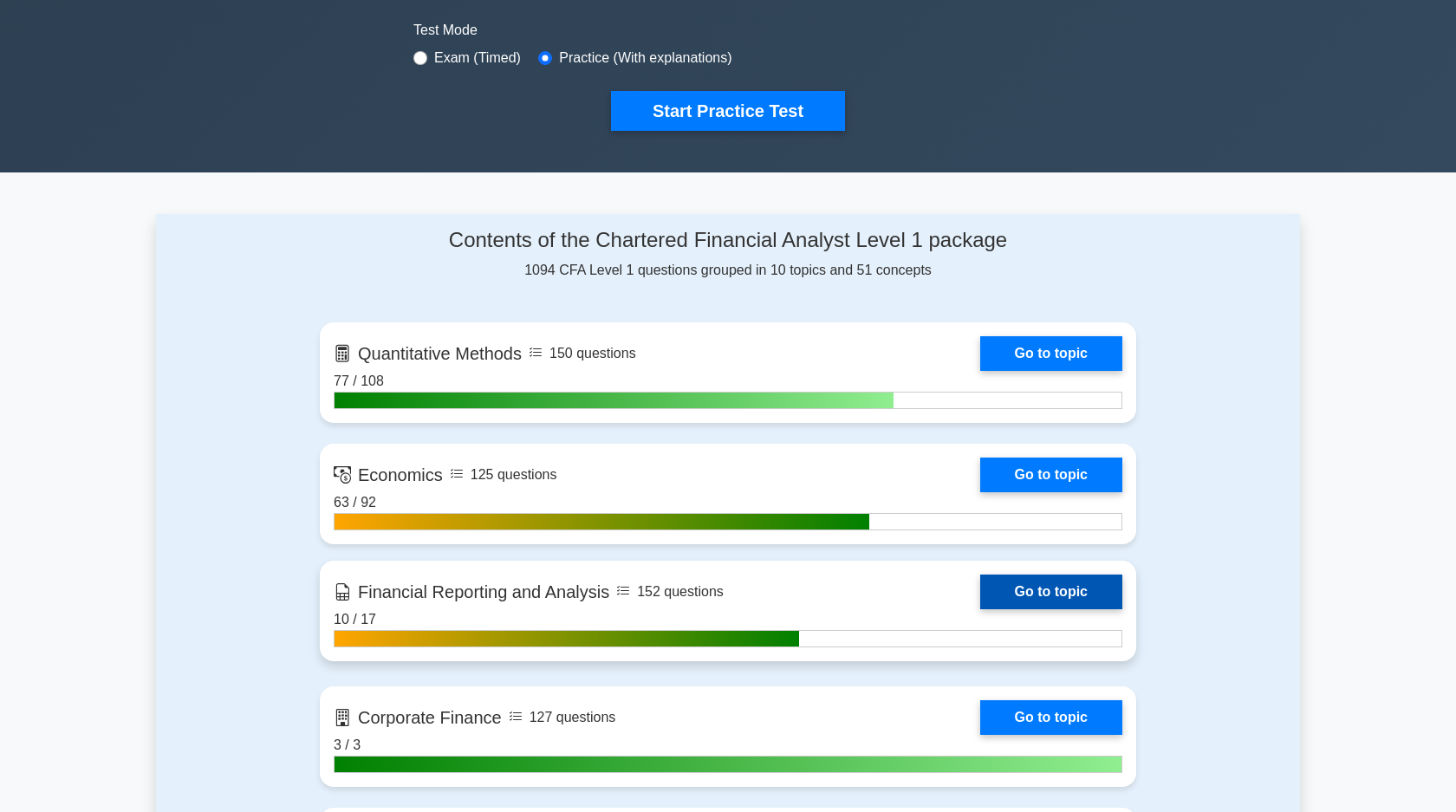
click at [982, 584] on link "Go to topic" at bounding box center [1051, 591] width 142 height 35
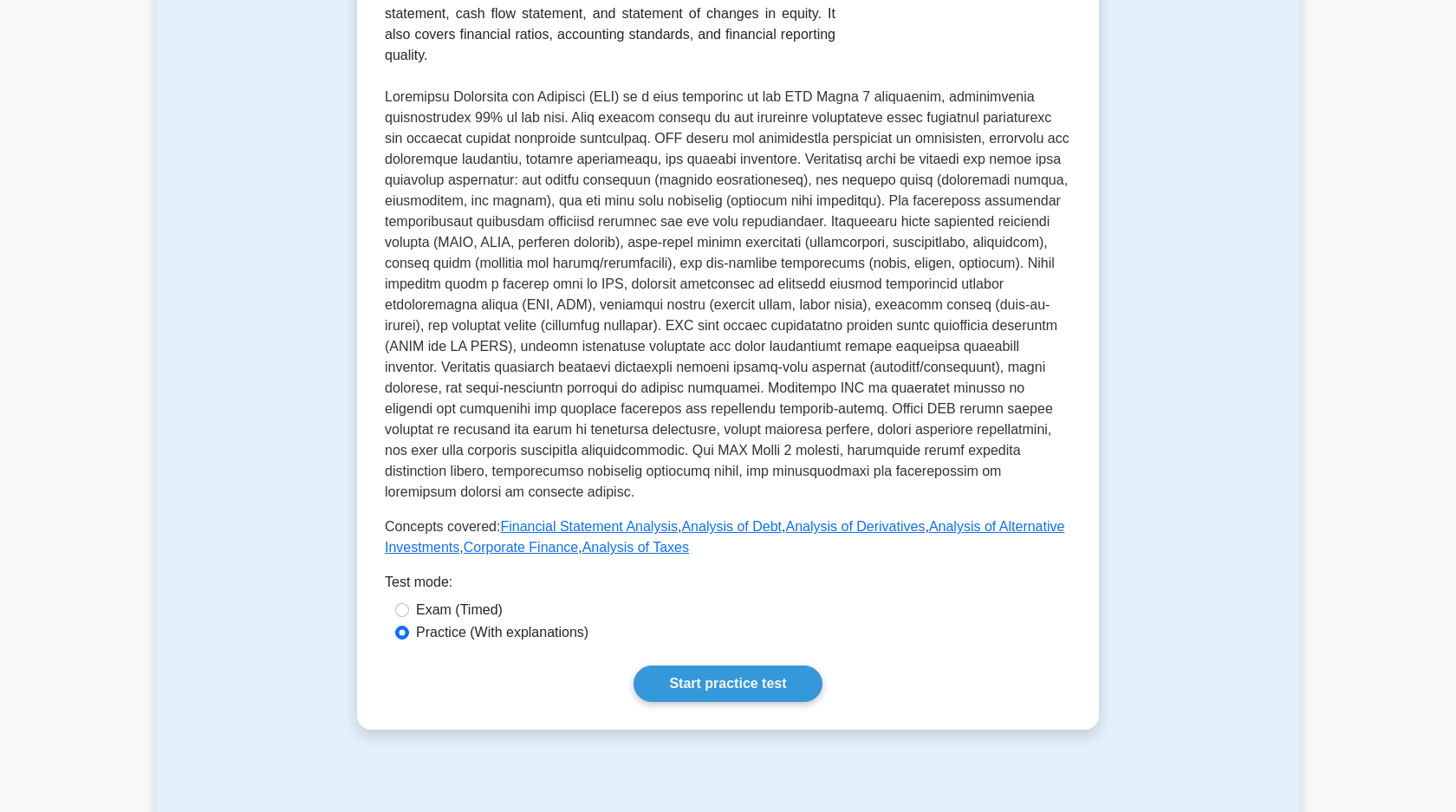
scroll to position [514, 0]
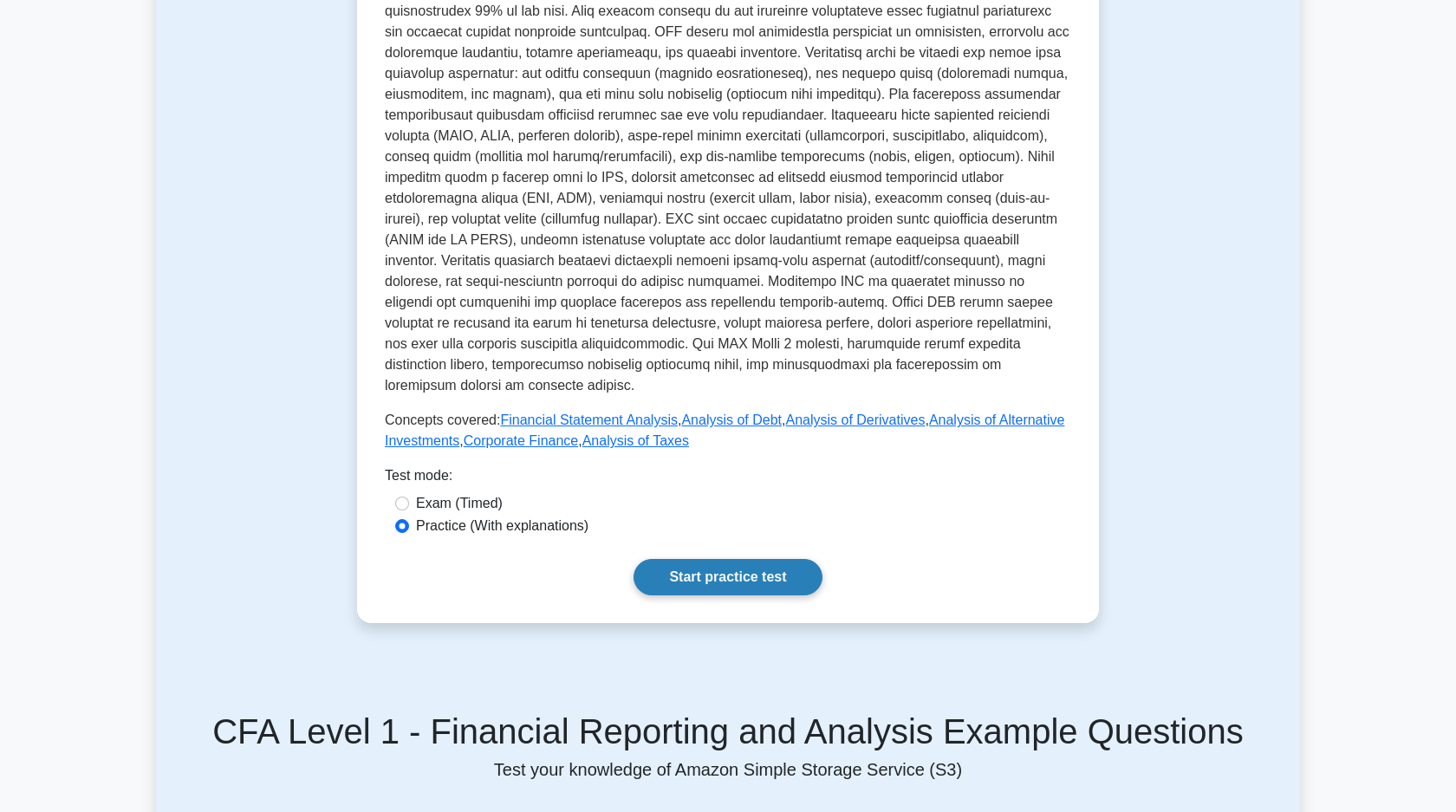
click at [732, 575] on link "Start practice test" at bounding box center [727, 577] width 188 height 36
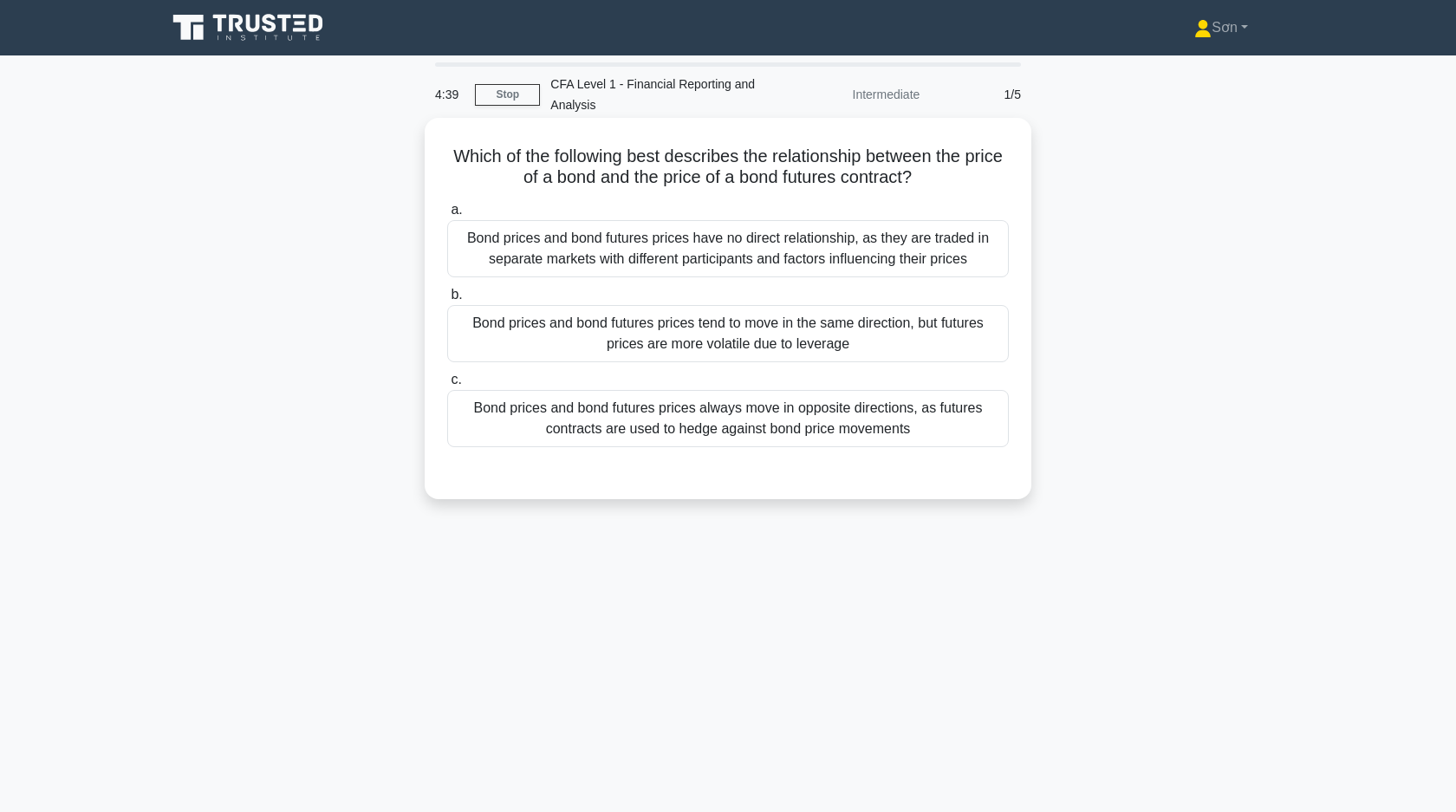
click at [590, 357] on div "Bond prices and bond futures prices tend to move in the same direction, but fut…" at bounding box center [728, 333] width 562 height 57
click at [447, 301] on input "[PERSON_NAME] prices and bond futures prices tend to move in the same direction…" at bounding box center [447, 295] width 0 height 11
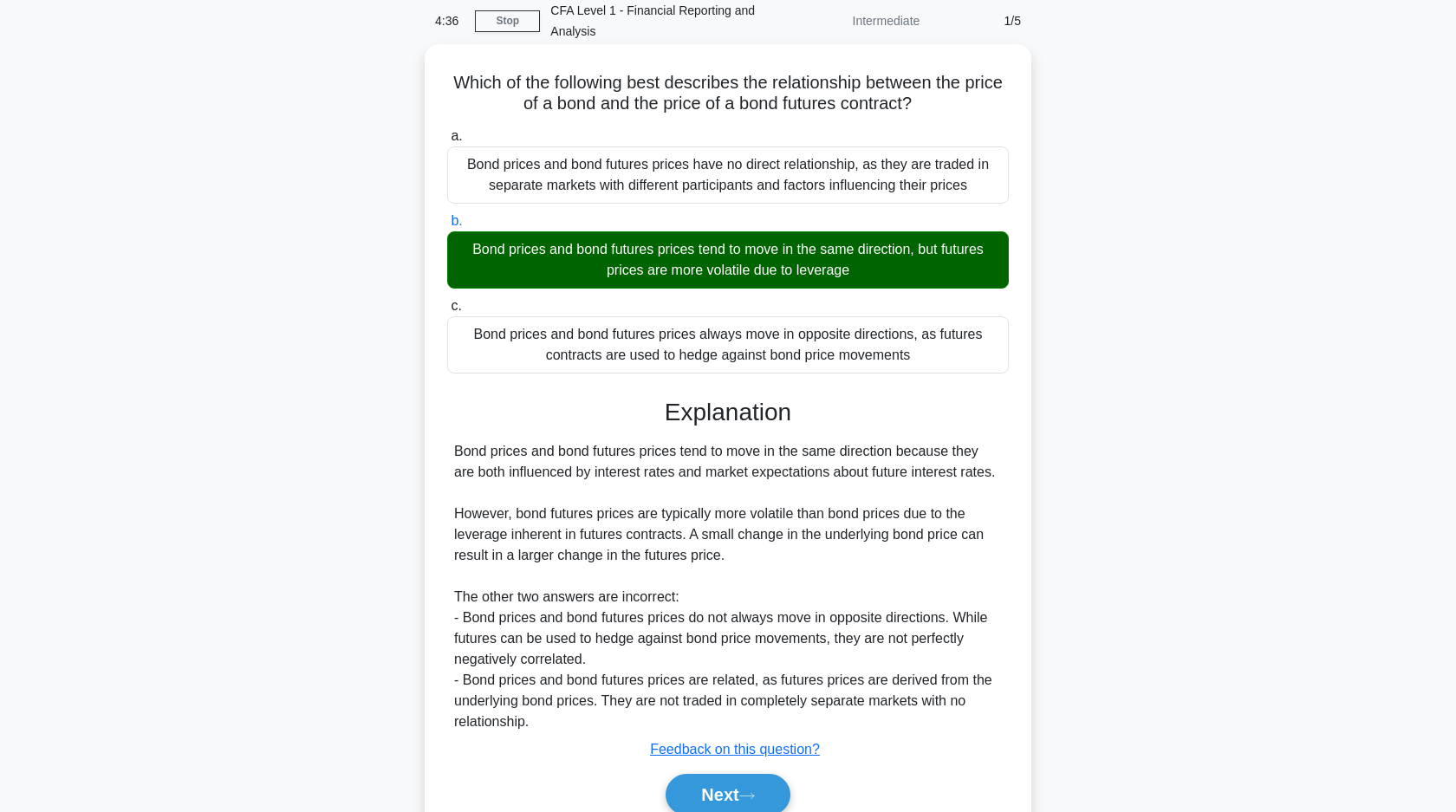
scroll to position [151, 0]
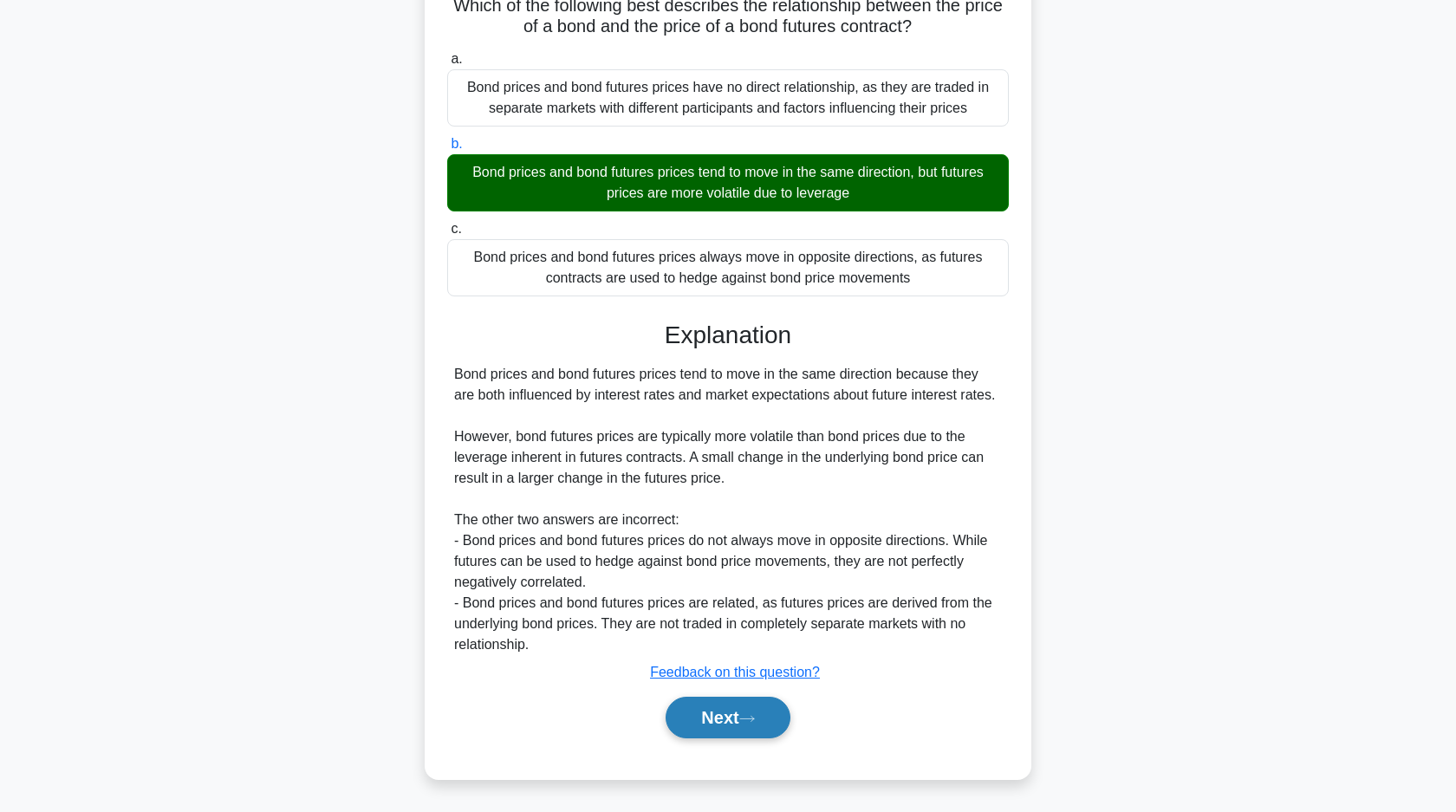
click at [737, 722] on button "Next" at bounding box center [727, 717] width 124 height 42
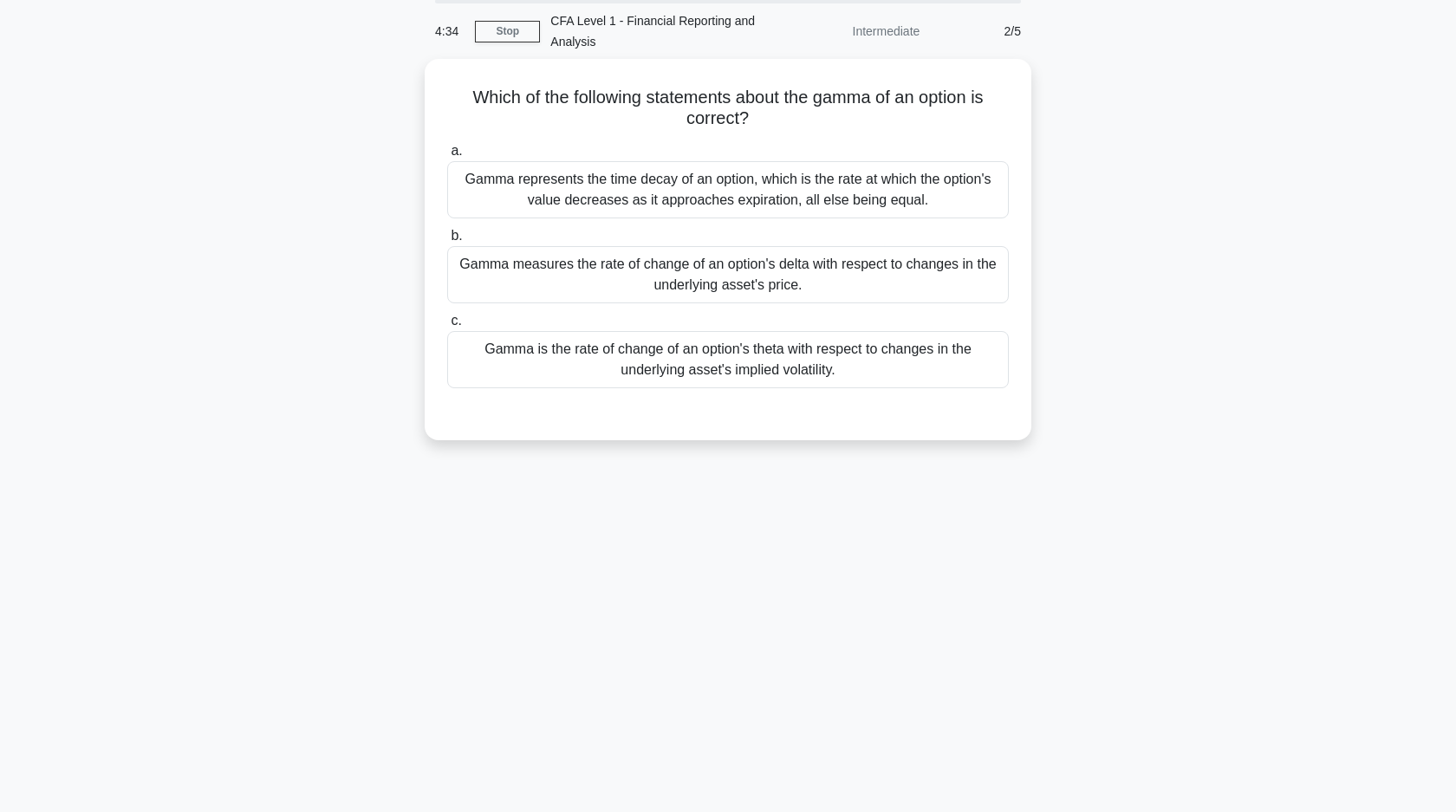
scroll to position [0, 0]
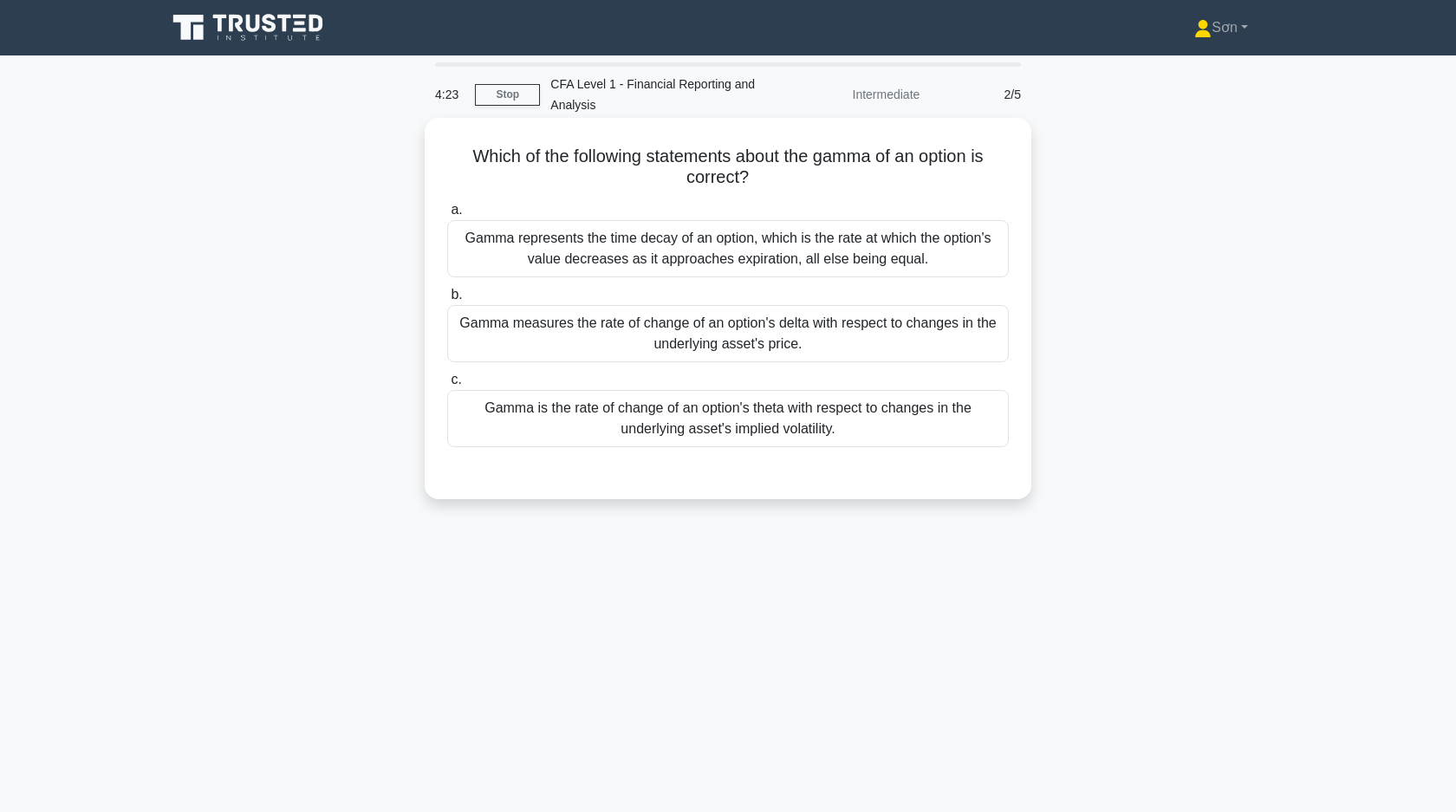
drag, startPoint x: 460, startPoint y: 162, endPoint x: 770, endPoint y: 183, distance: 310.7
click at [770, 183] on h5 "Which of the following statements about the gamma of an option is correct? .spi…" at bounding box center [727, 167] width 565 height 43
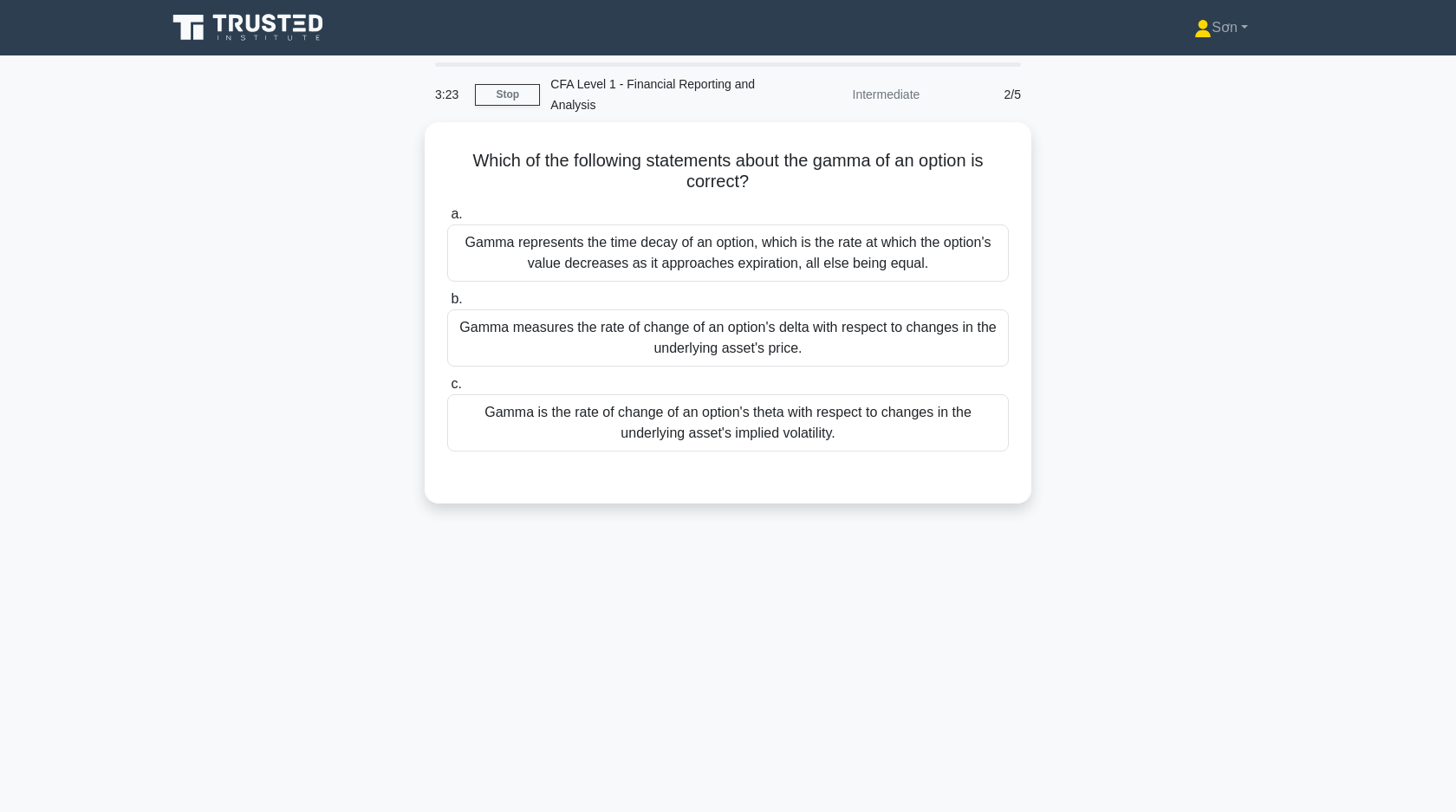
click at [485, 514] on div "Which of the following statements about the gamma of an option is correct? .spi…" at bounding box center [727, 323] width 1143 height 402
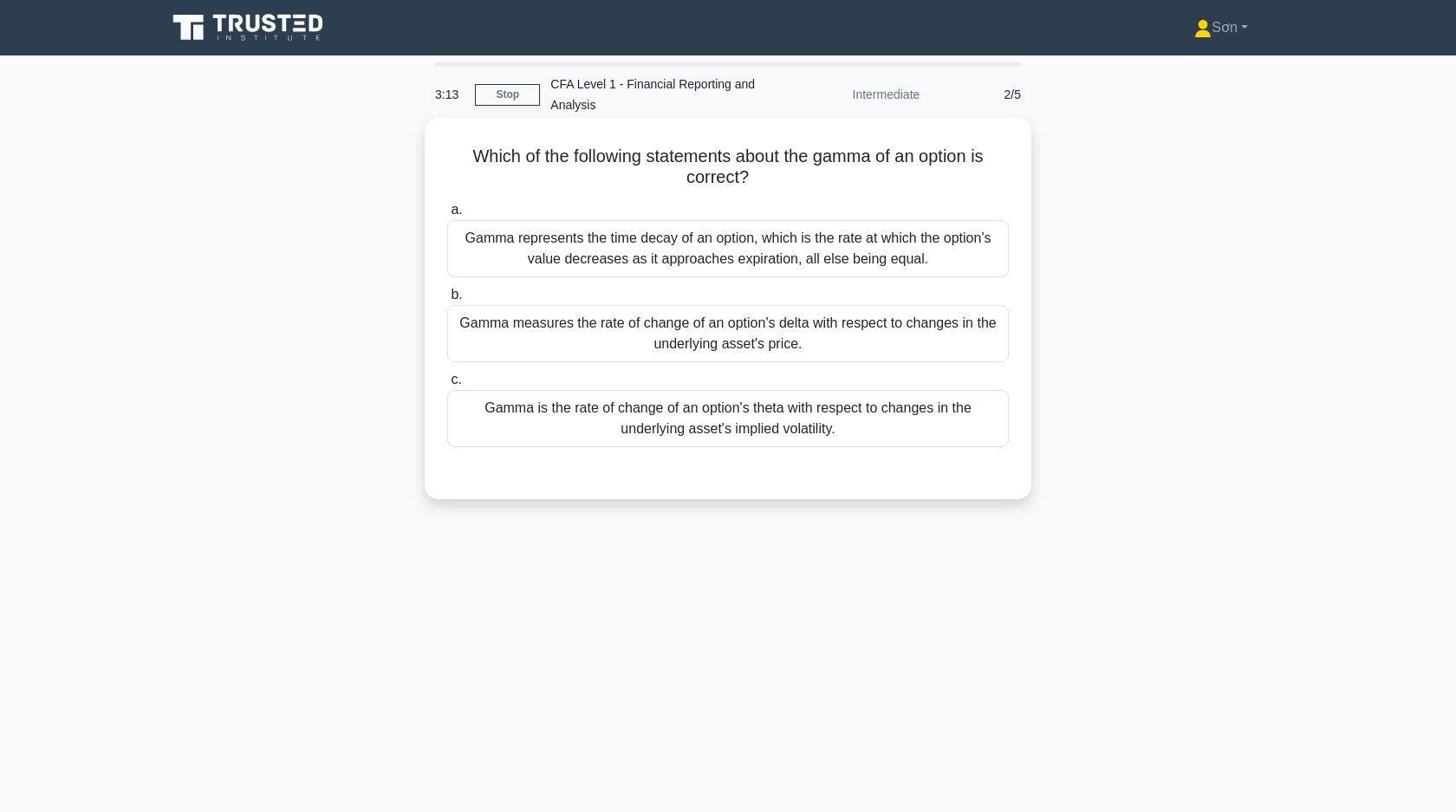
click at [569, 338] on div "Gamma measures the rate of change of an option's delta with respect to changes …" at bounding box center [728, 333] width 562 height 57
click at [447, 301] on input "b. Gamma measures the rate of change of an option's delta with respect to chang…" at bounding box center [447, 295] width 0 height 11
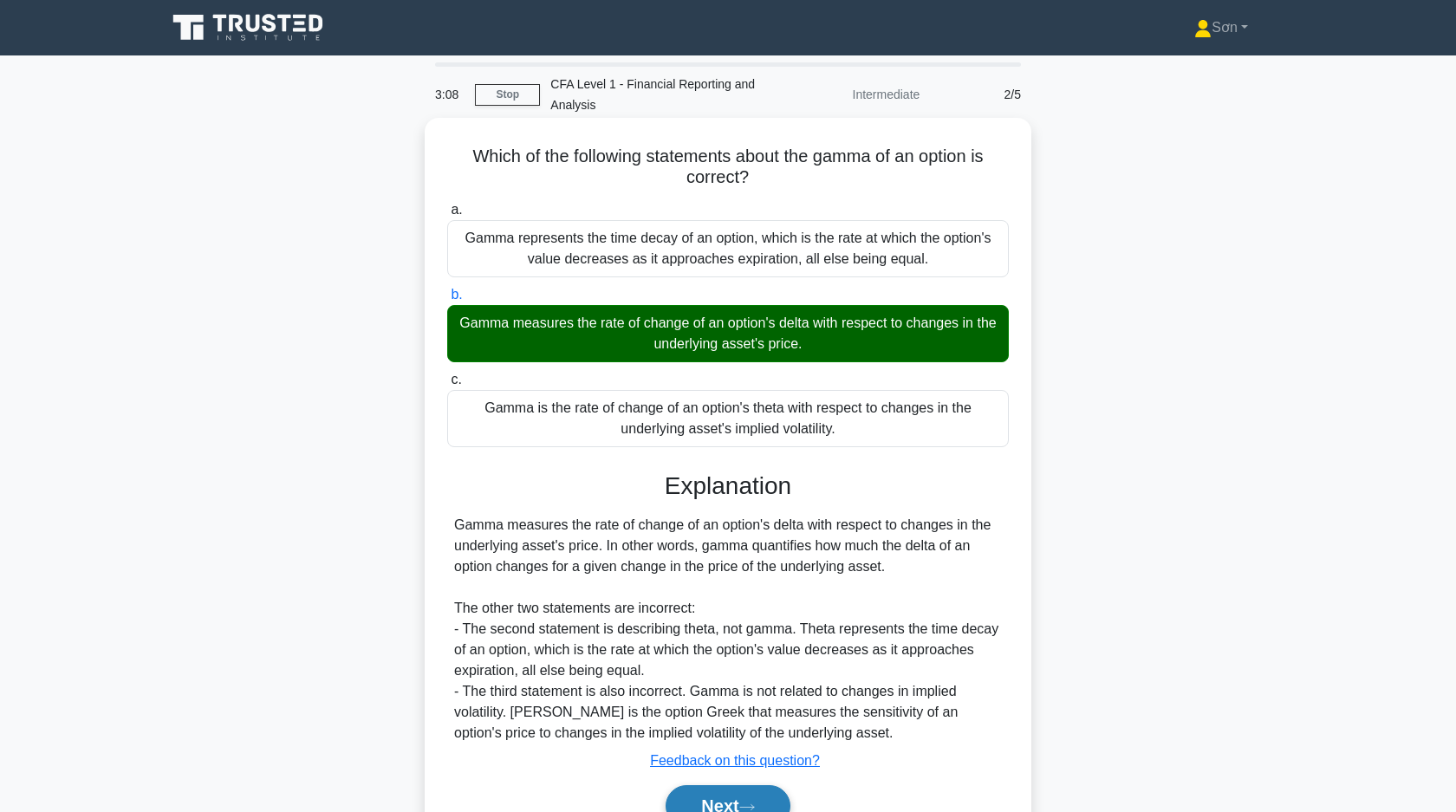
click at [743, 797] on button "Next" at bounding box center [727, 805] width 124 height 42
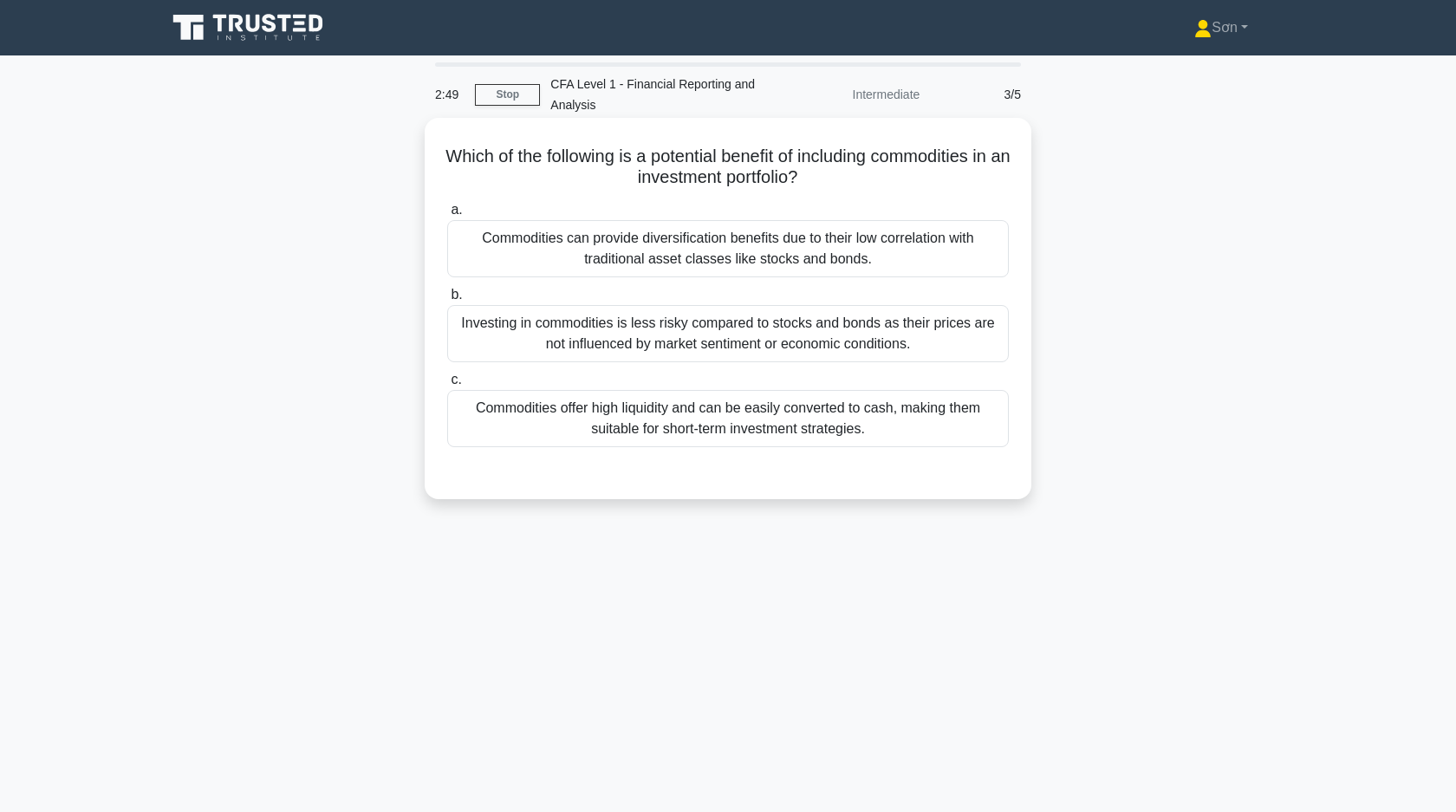
click at [652, 245] on div "Commodities can provide diversification benefits due to their low correlation w…" at bounding box center [728, 248] width 562 height 57
click at [447, 216] on input "a. Commodities can provide diversification benefits due to their low correlatio…" at bounding box center [447, 210] width 0 height 11
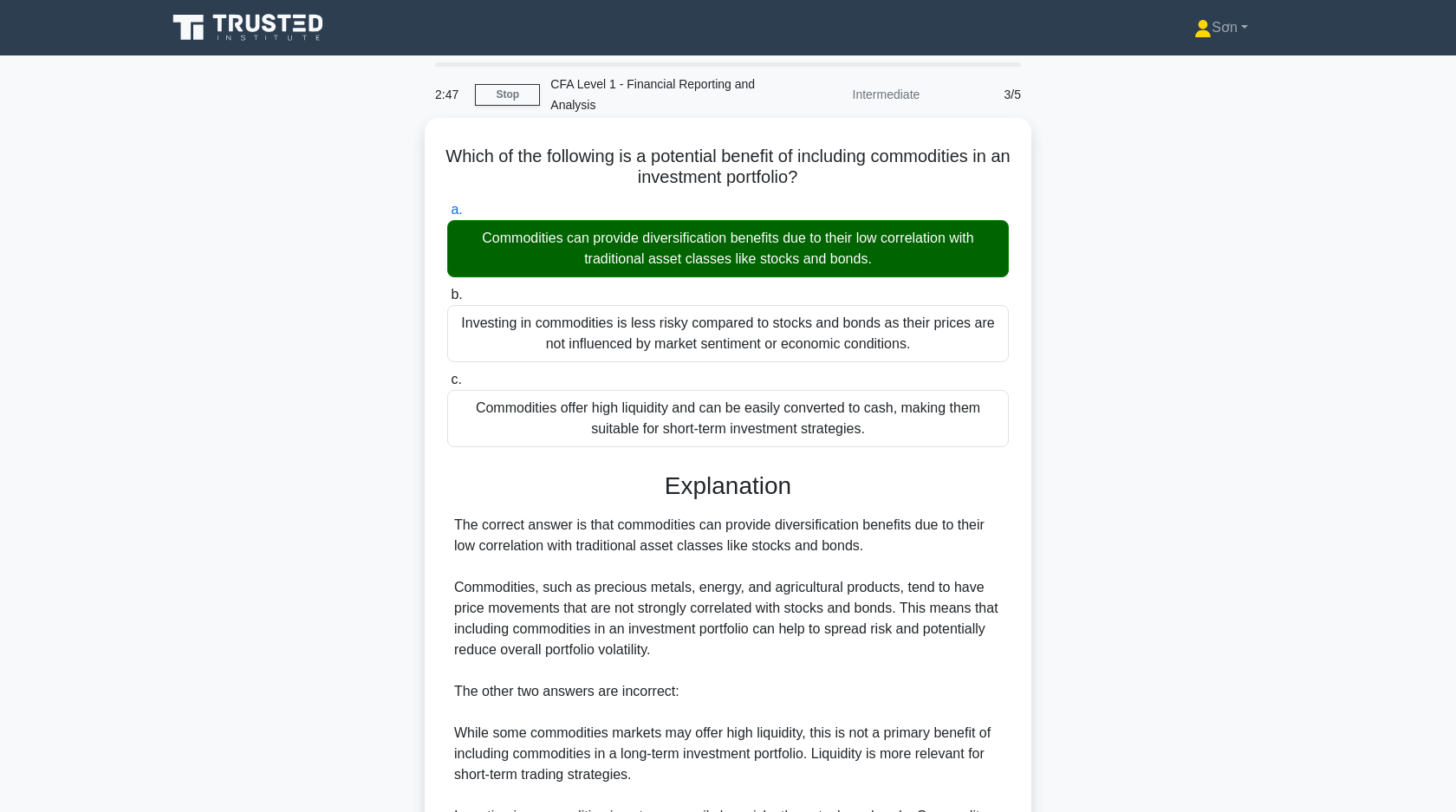
scroll to position [234, 0]
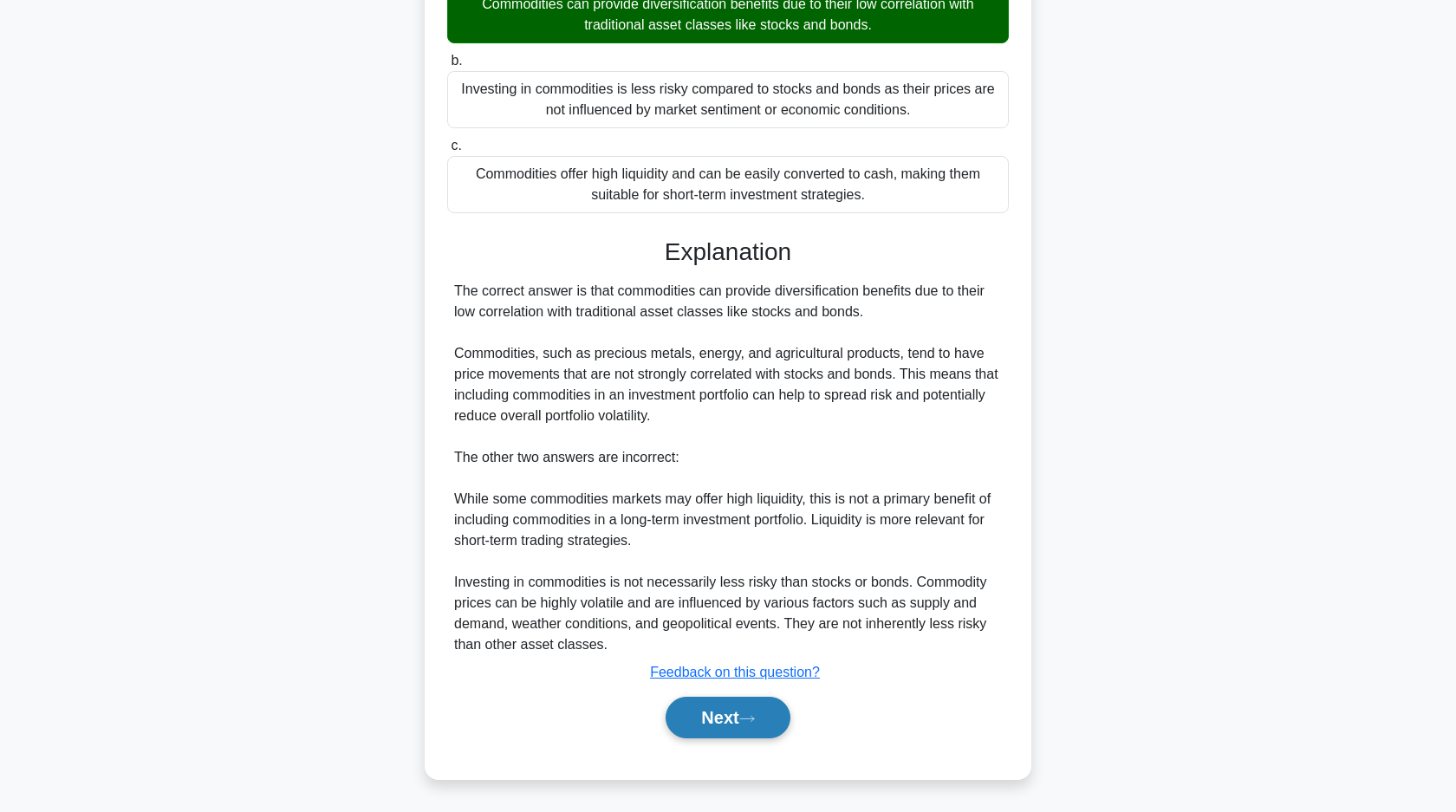
click at [720, 729] on button "Next" at bounding box center [727, 717] width 124 height 42
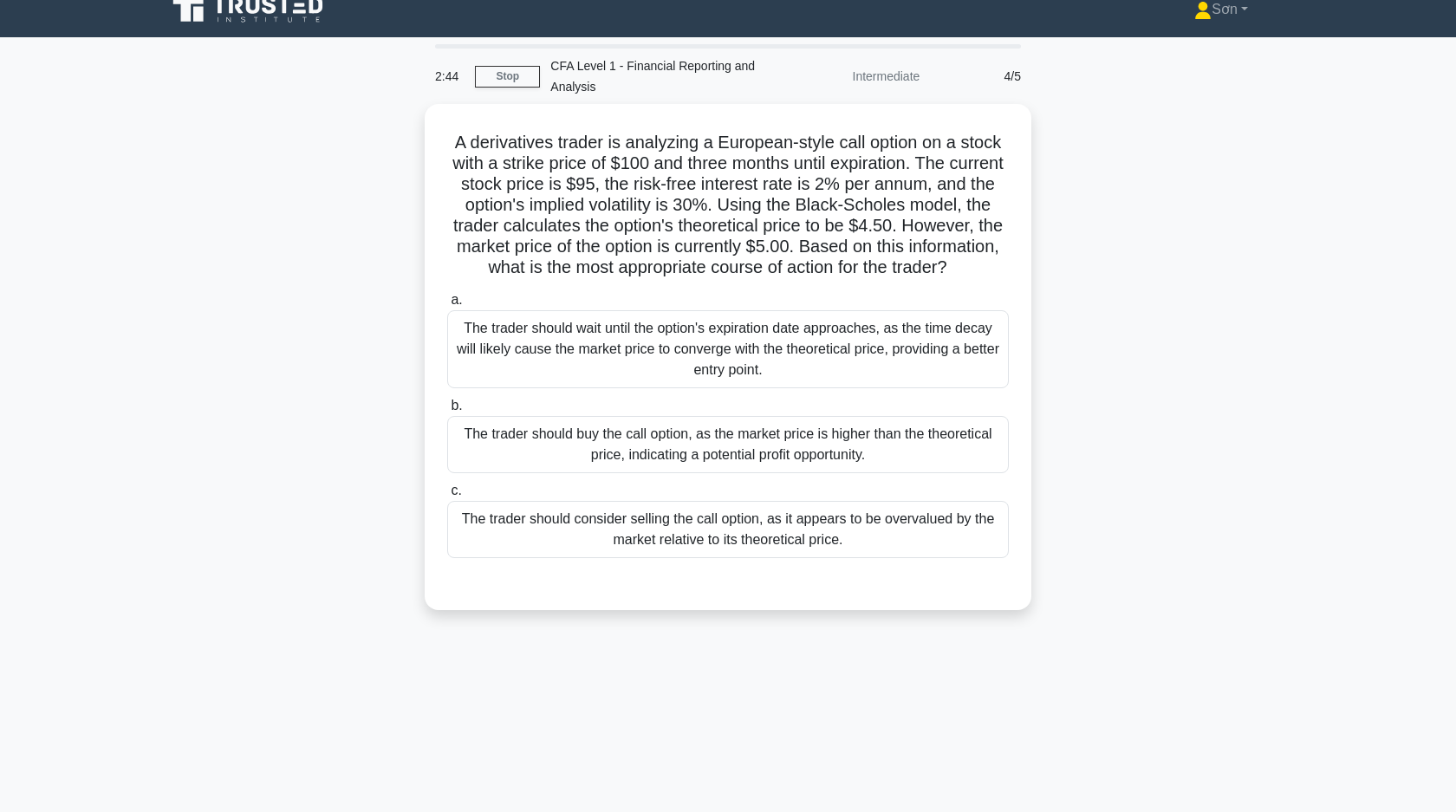
scroll to position [0, 0]
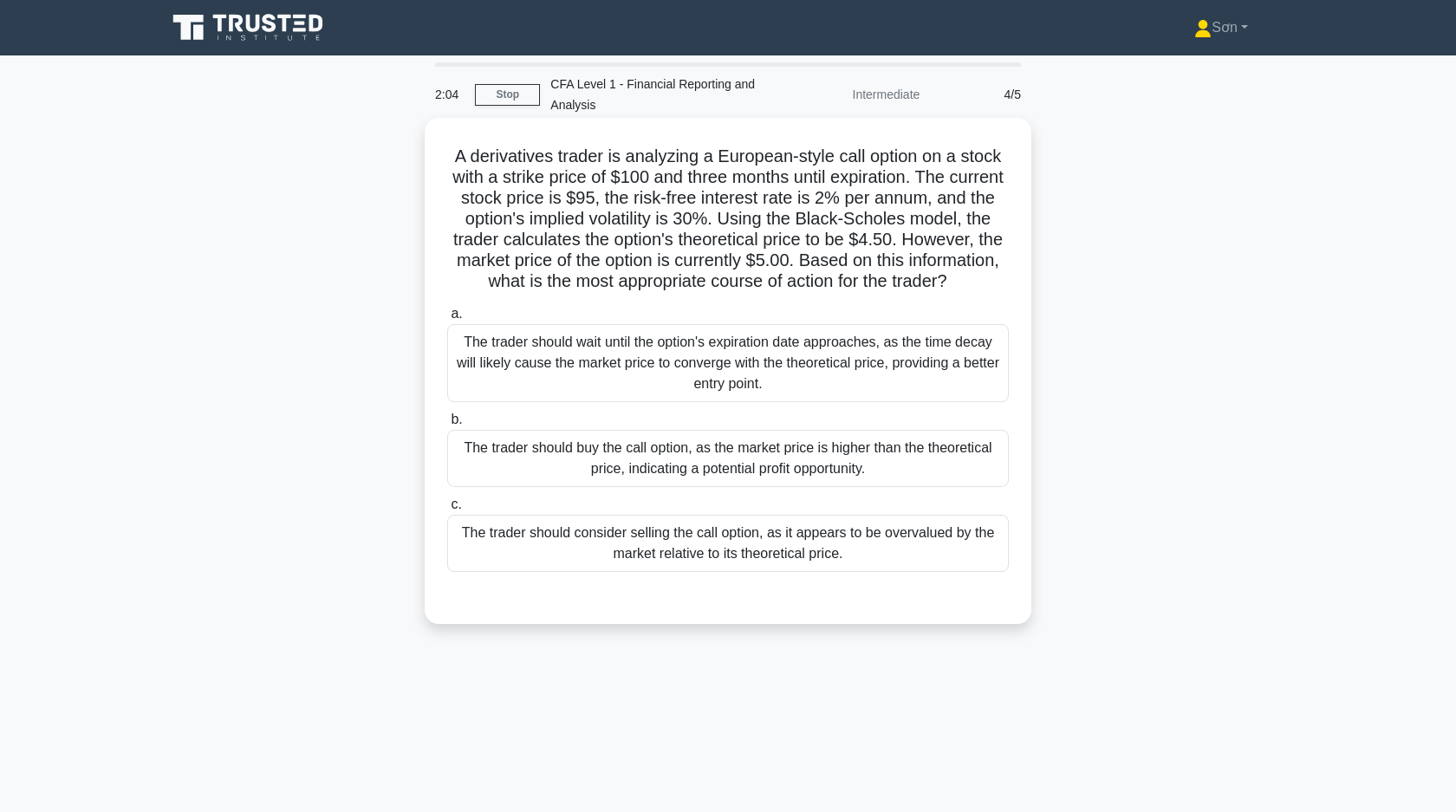
click at [598, 538] on div "The trader should consider selling the call option, as it appears to be overval…" at bounding box center [728, 542] width 562 height 57
click at [447, 511] on input "c. The trader should consider selling the call option, as it appears to be over…" at bounding box center [447, 505] width 0 height 11
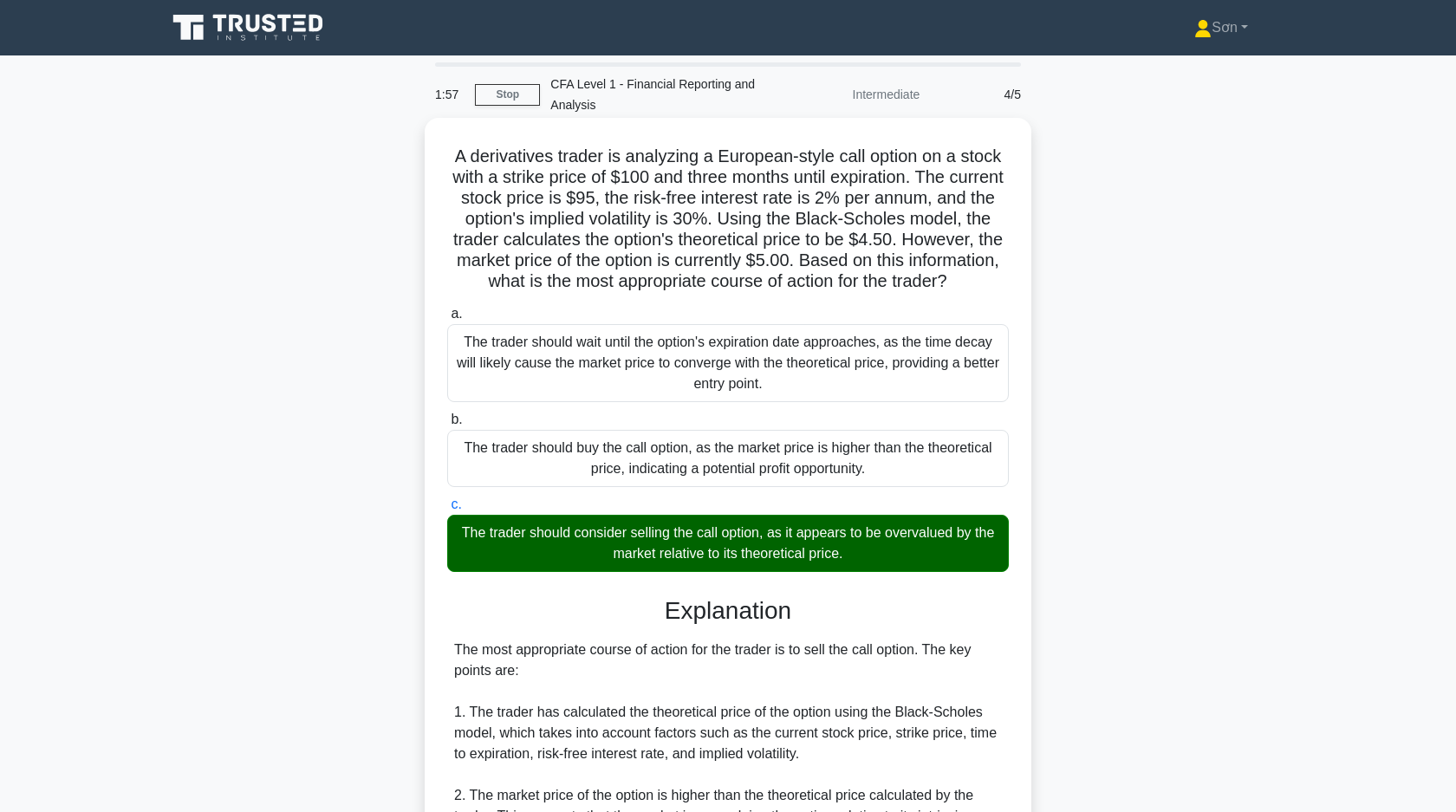
drag, startPoint x: 449, startPoint y: 153, endPoint x: 892, endPoint y: 568, distance: 607.0
click at [892, 568] on div "A derivatives trader is analyzing a European-style call option on a stock with …" at bounding box center [727, 701] width 593 height 1152
copy div "A derivatives trader is analyzing a European-style call option on a stock with …"
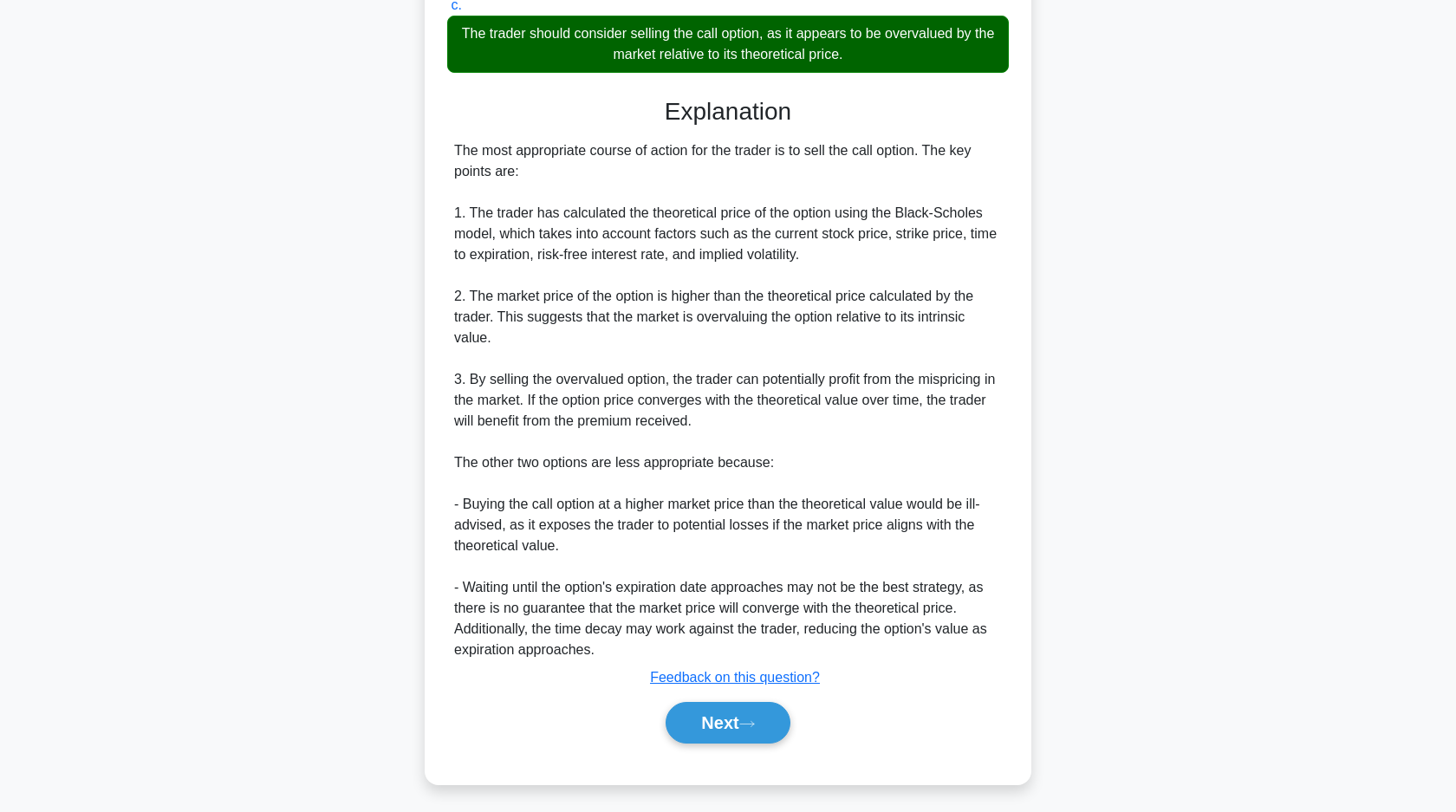
scroll to position [504, 0]
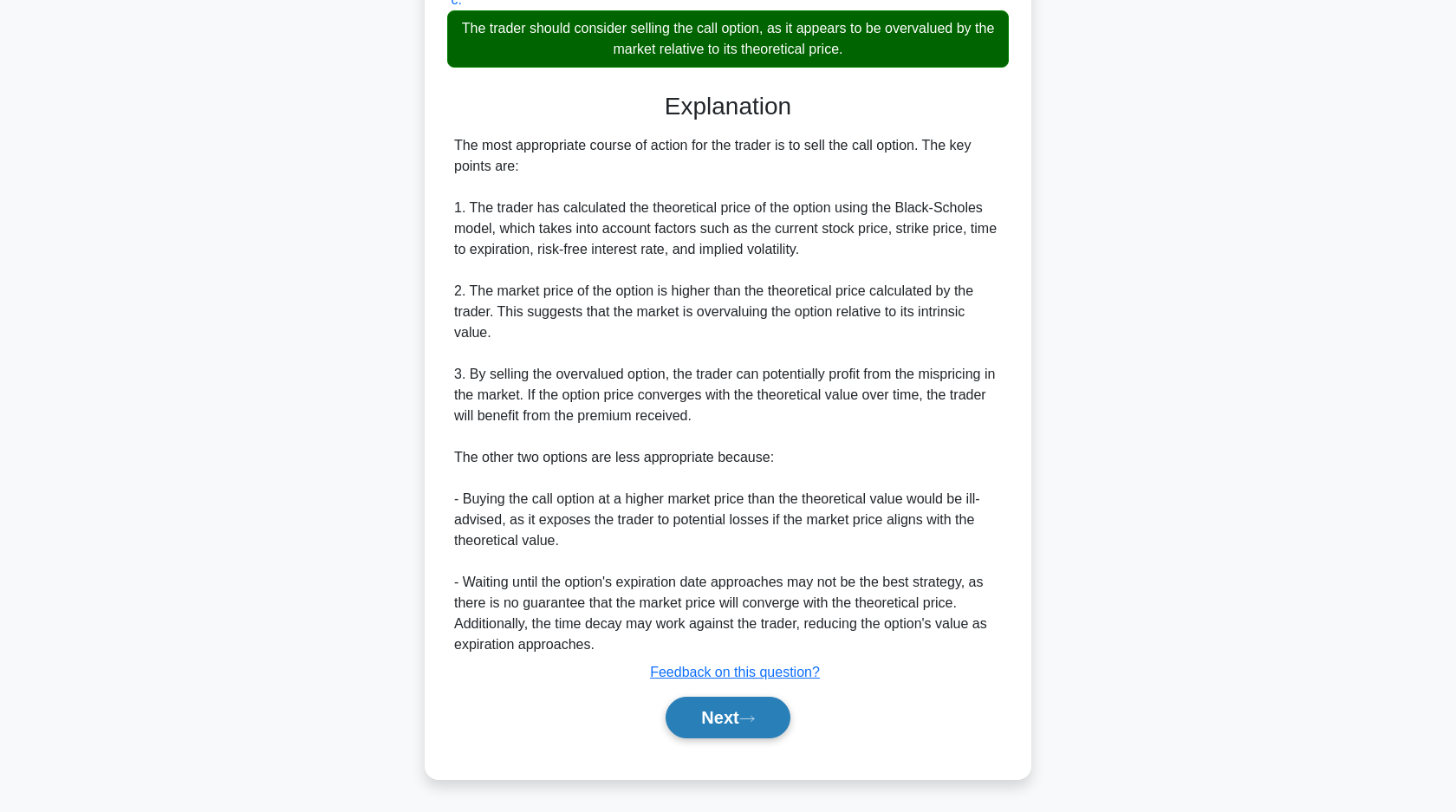
click at [733, 707] on button "Next" at bounding box center [727, 717] width 124 height 42
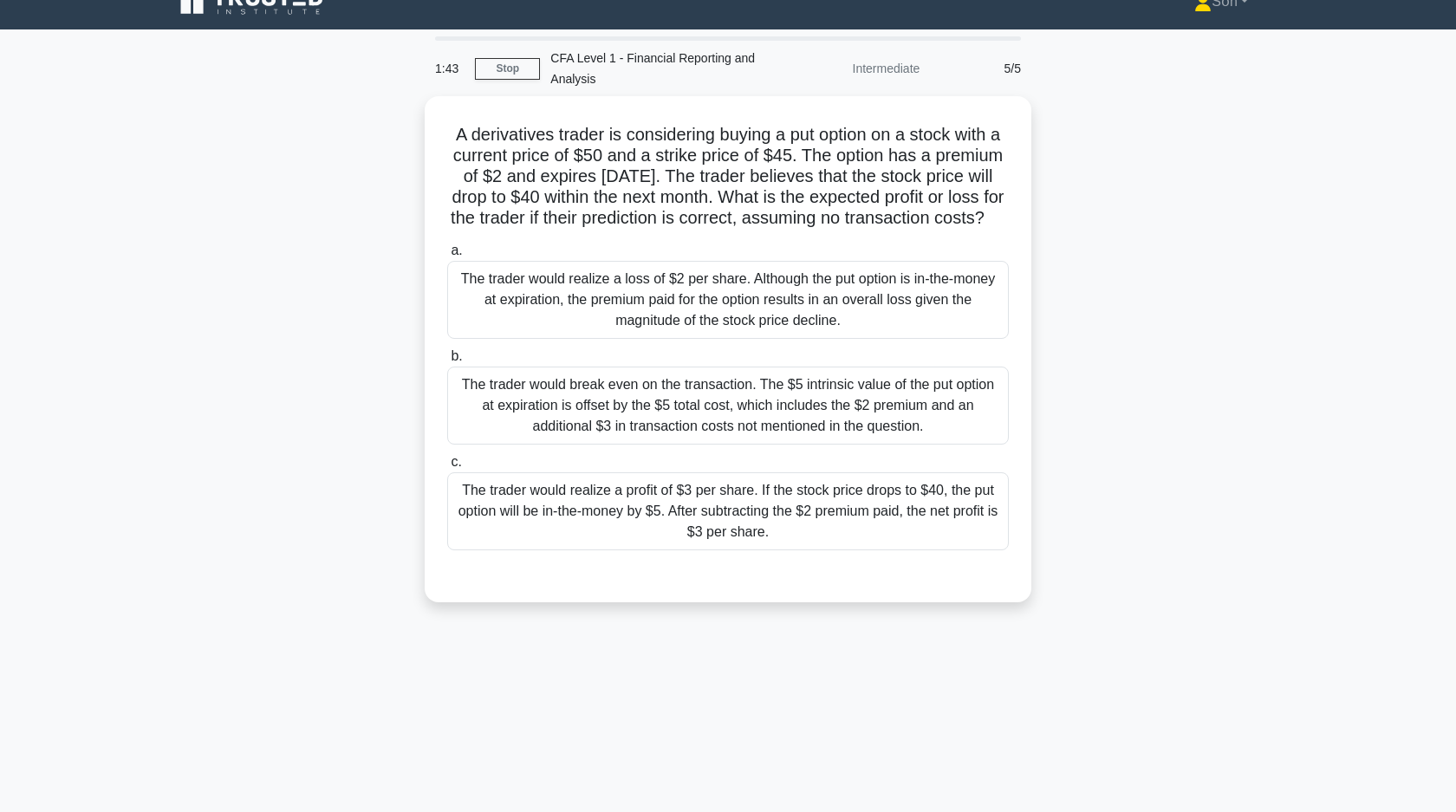
scroll to position [6, 0]
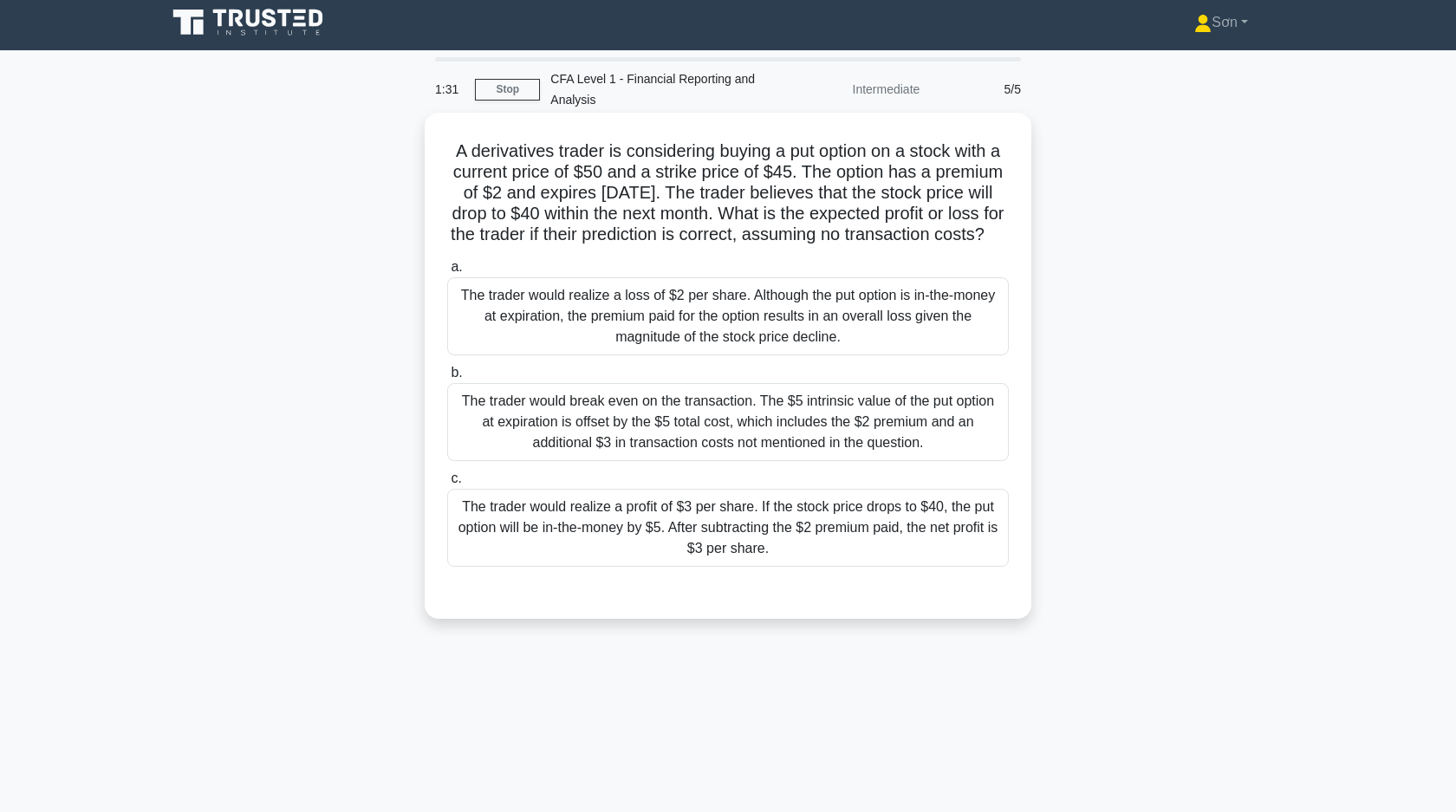
click at [671, 525] on div "The trader would realize a profit of $3 per share. If the stock price drops to …" at bounding box center [728, 528] width 562 height 78
click at [447, 484] on input "c. The trader would realize a profit of $3 per share. If the stock price drops …" at bounding box center [447, 479] width 0 height 11
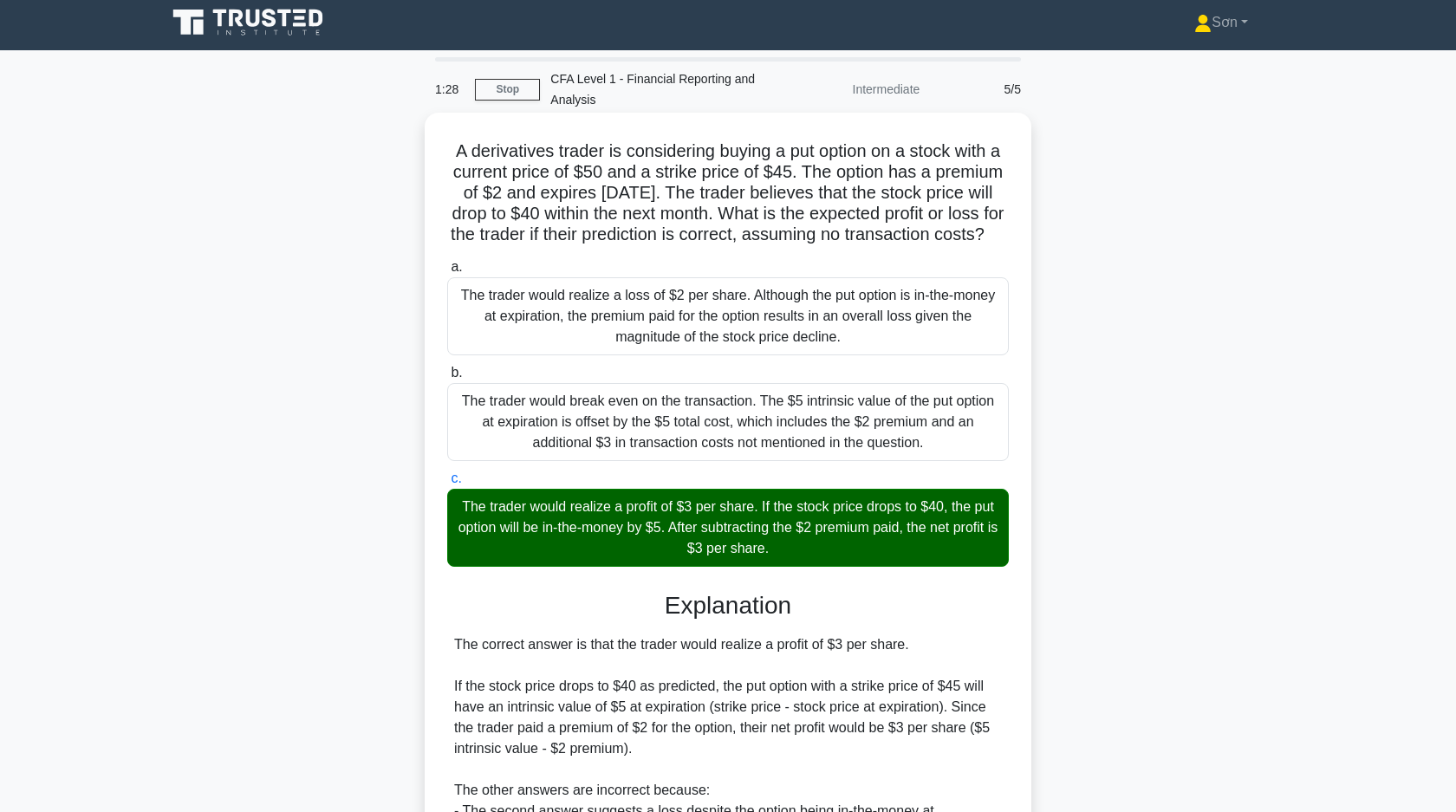
scroll to position [234, 0]
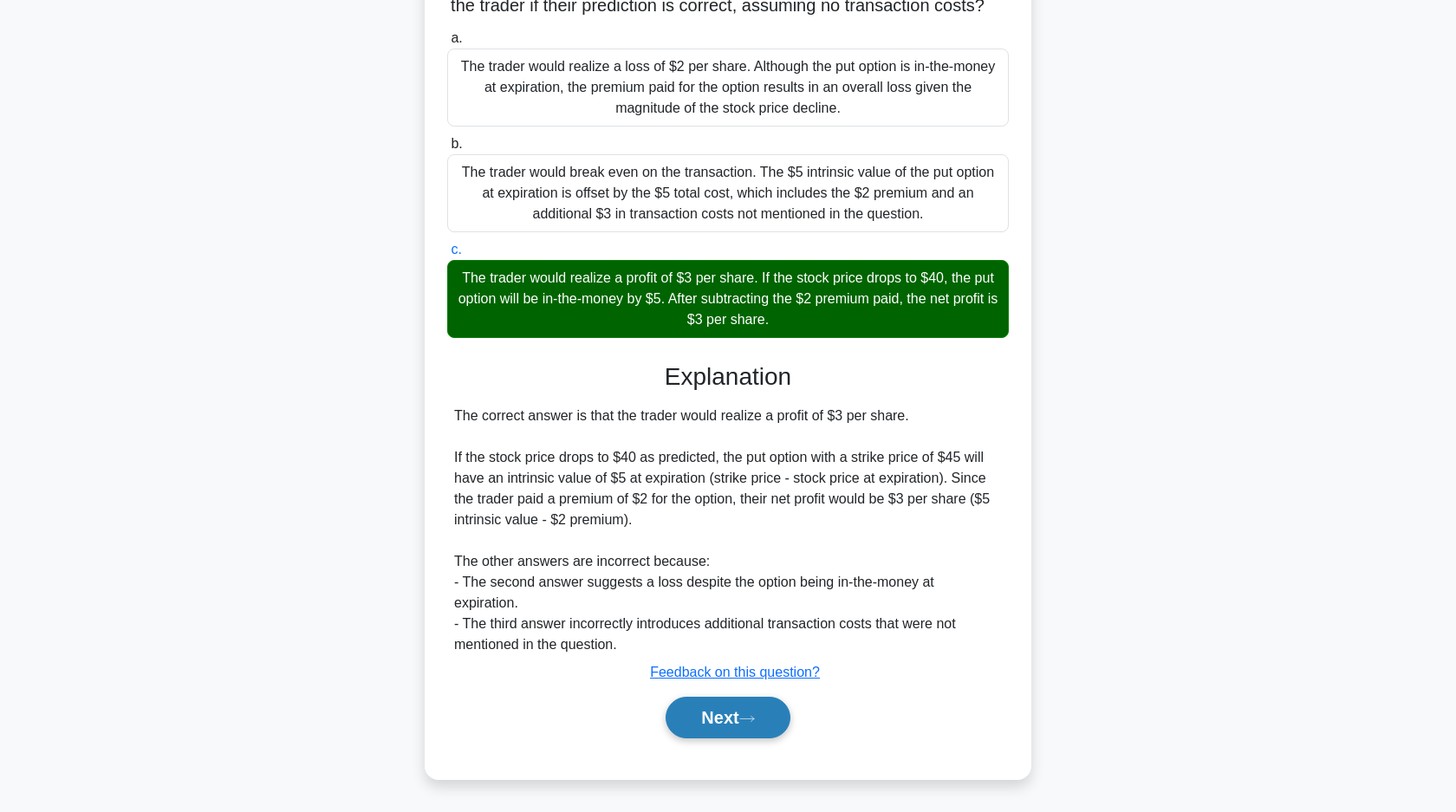
click at [693, 723] on button "Next" at bounding box center [727, 717] width 124 height 42
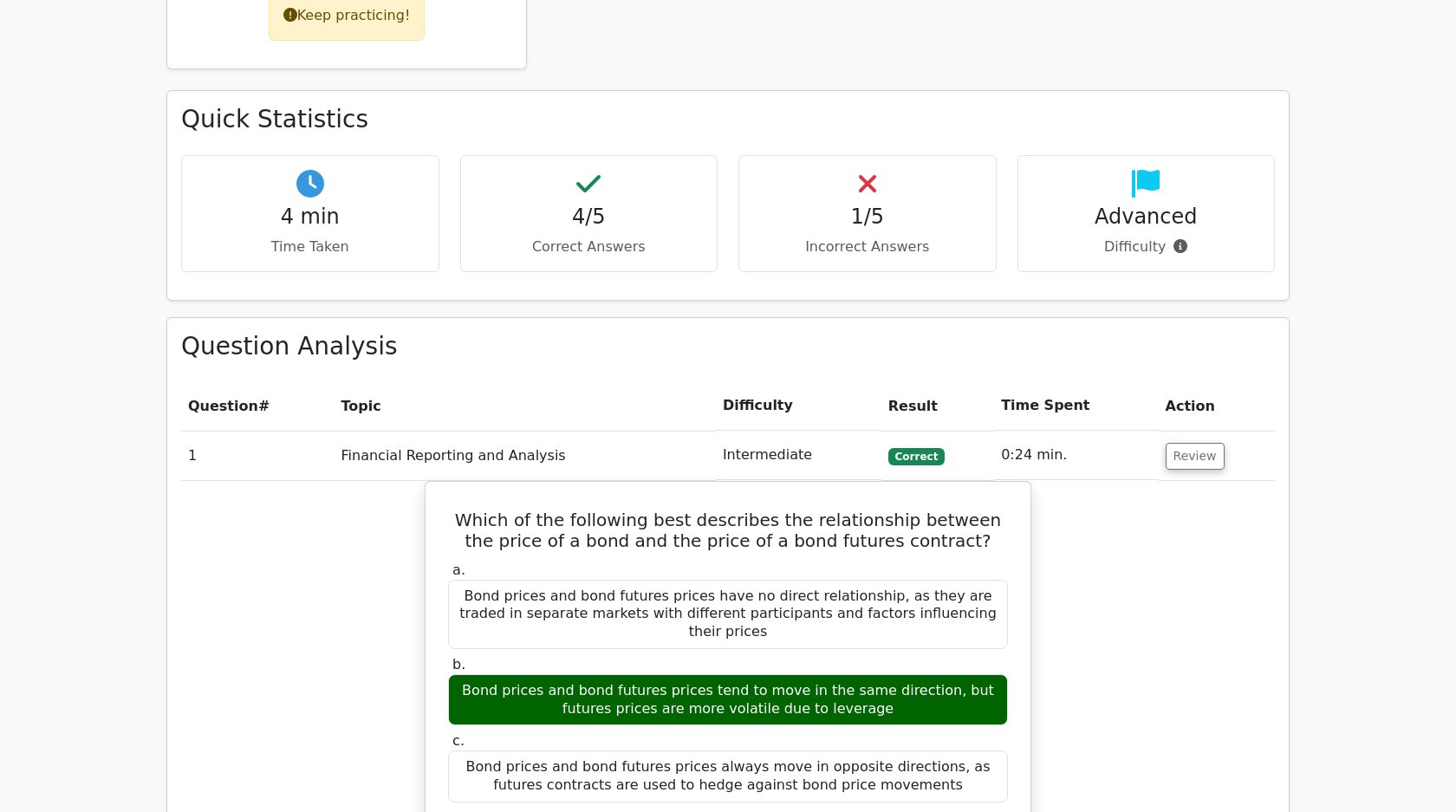
scroll to position [556, 0]
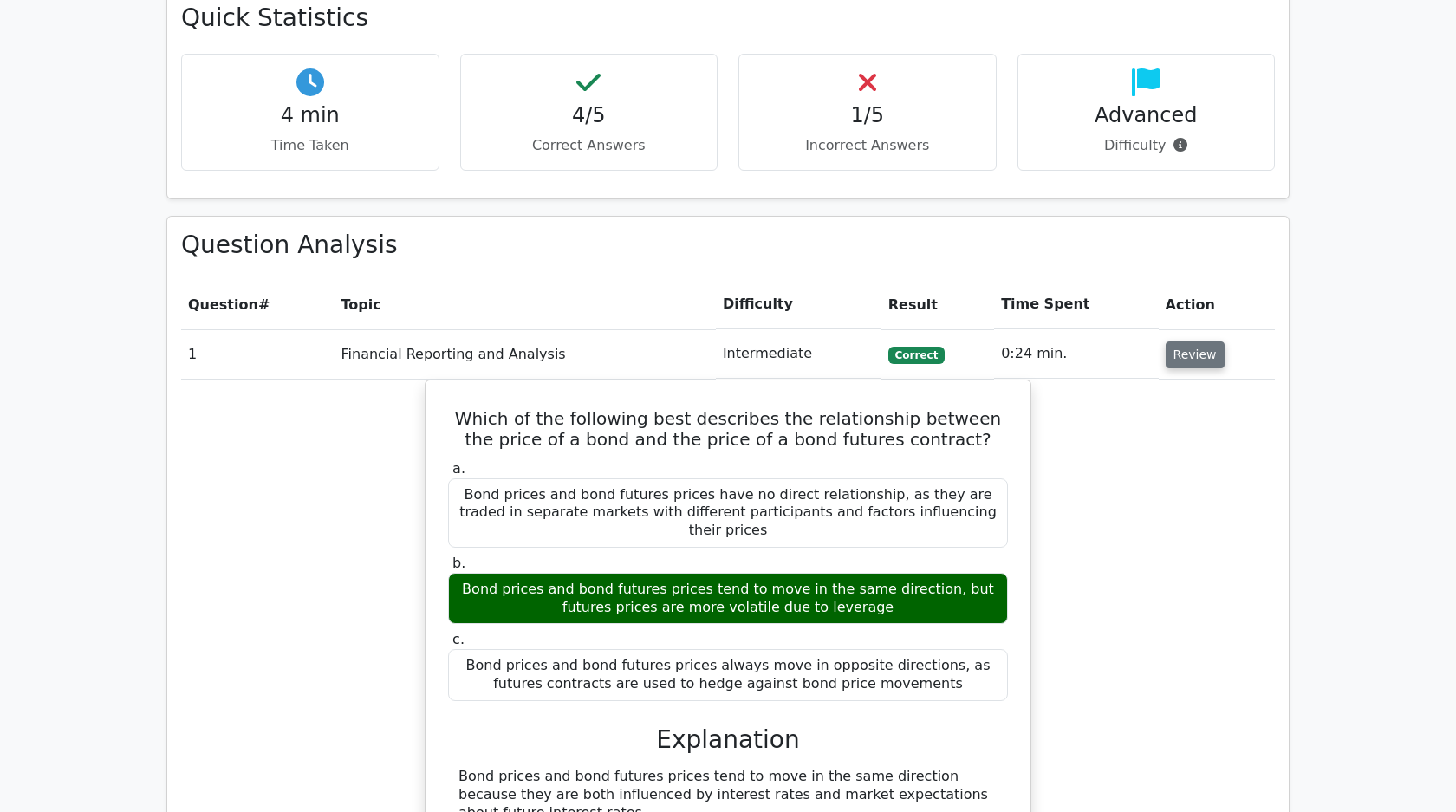
click at [1181, 355] on button "Review" at bounding box center [1195, 355] width 59 height 27
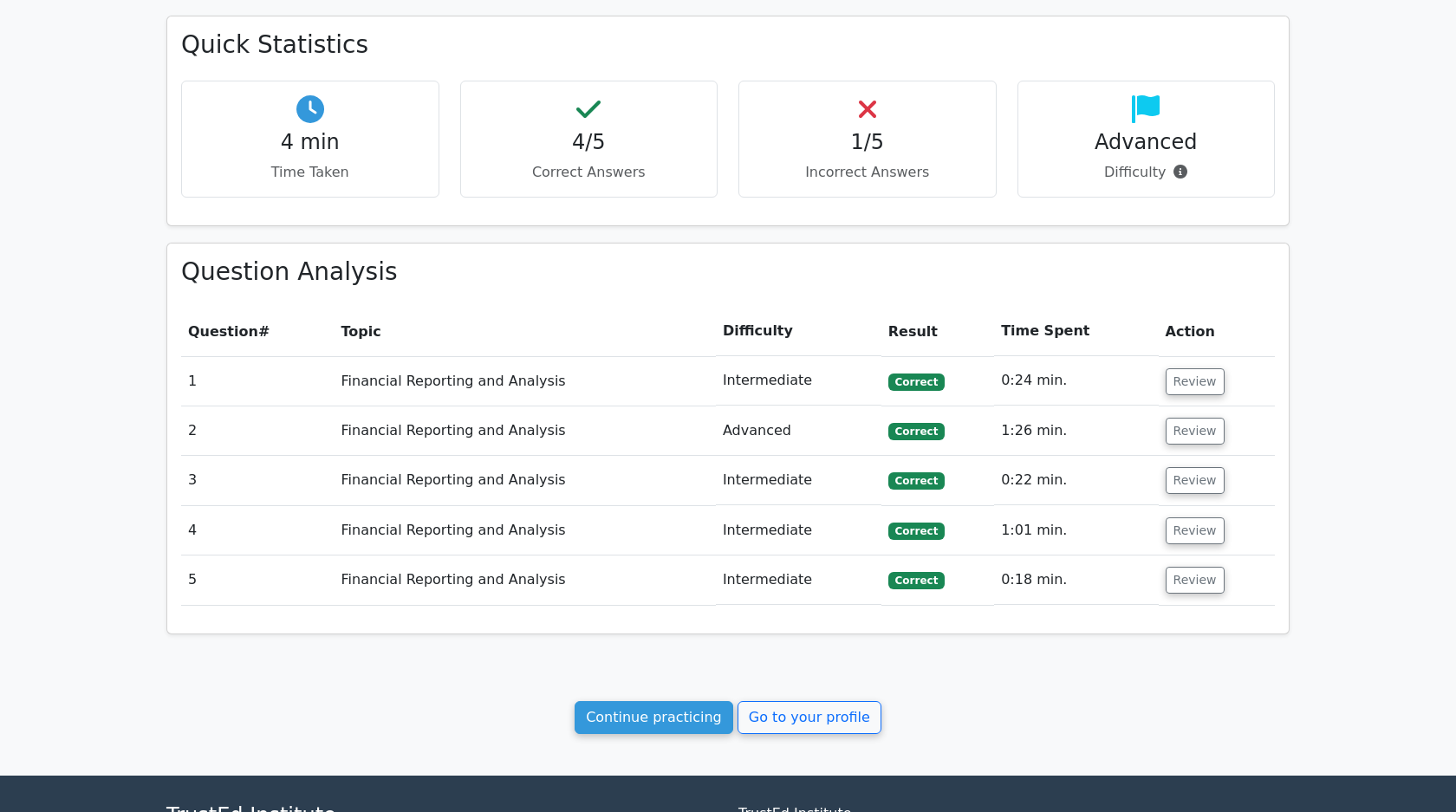
scroll to position [526, 0]
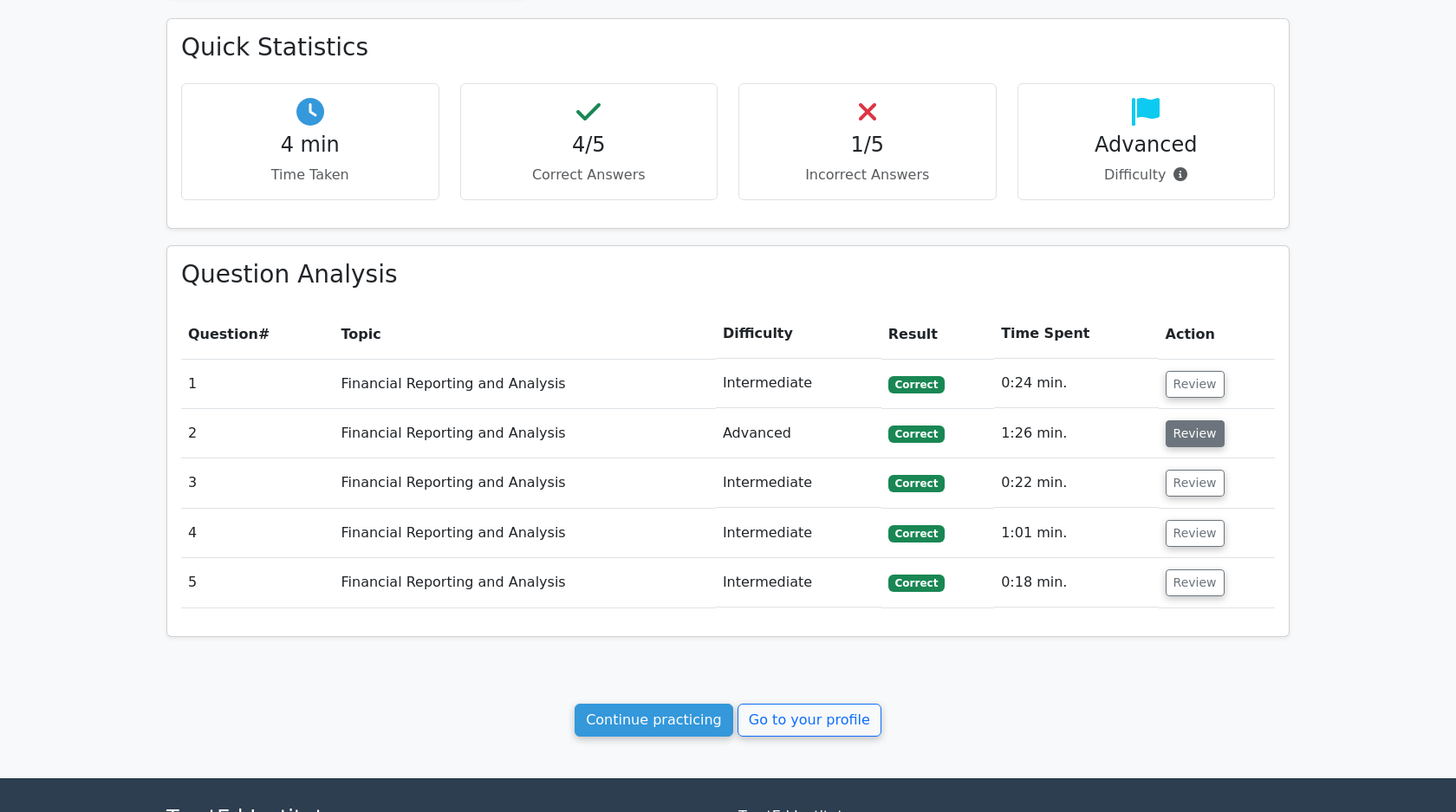
click at [1183, 445] on button "Review" at bounding box center [1195, 433] width 59 height 27
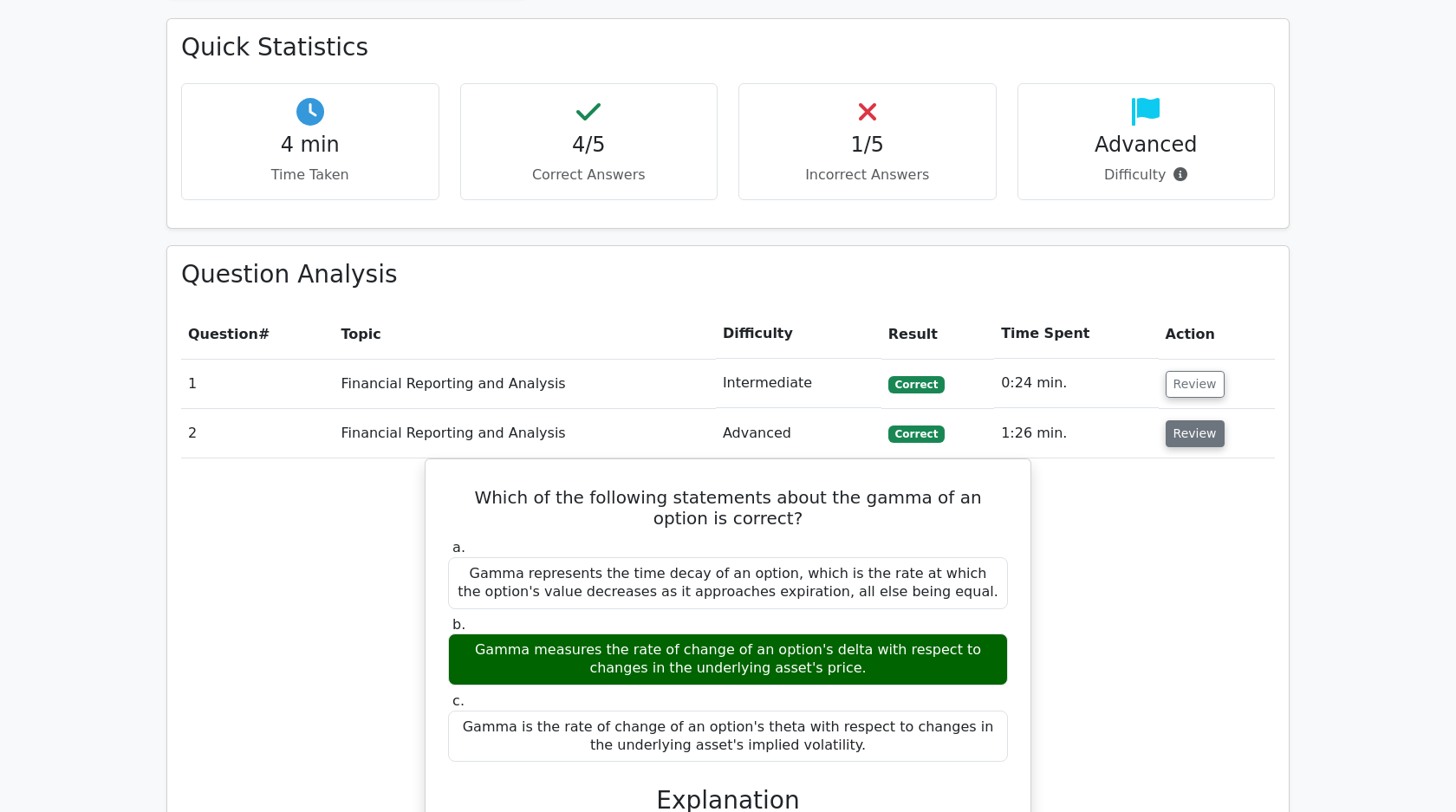
click at [1183, 445] on button "Review" at bounding box center [1195, 433] width 59 height 27
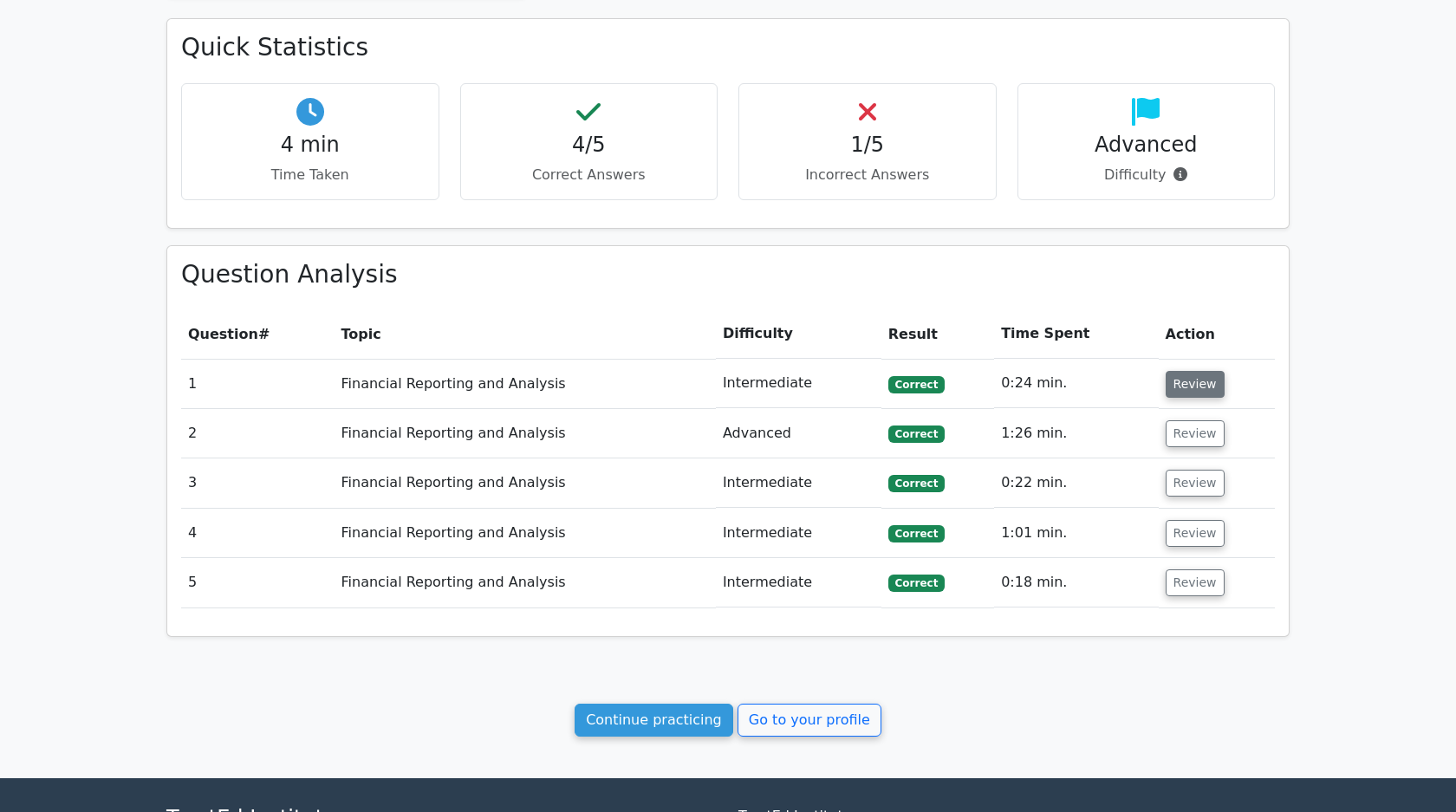
click at [1193, 386] on button "Review" at bounding box center [1195, 384] width 59 height 27
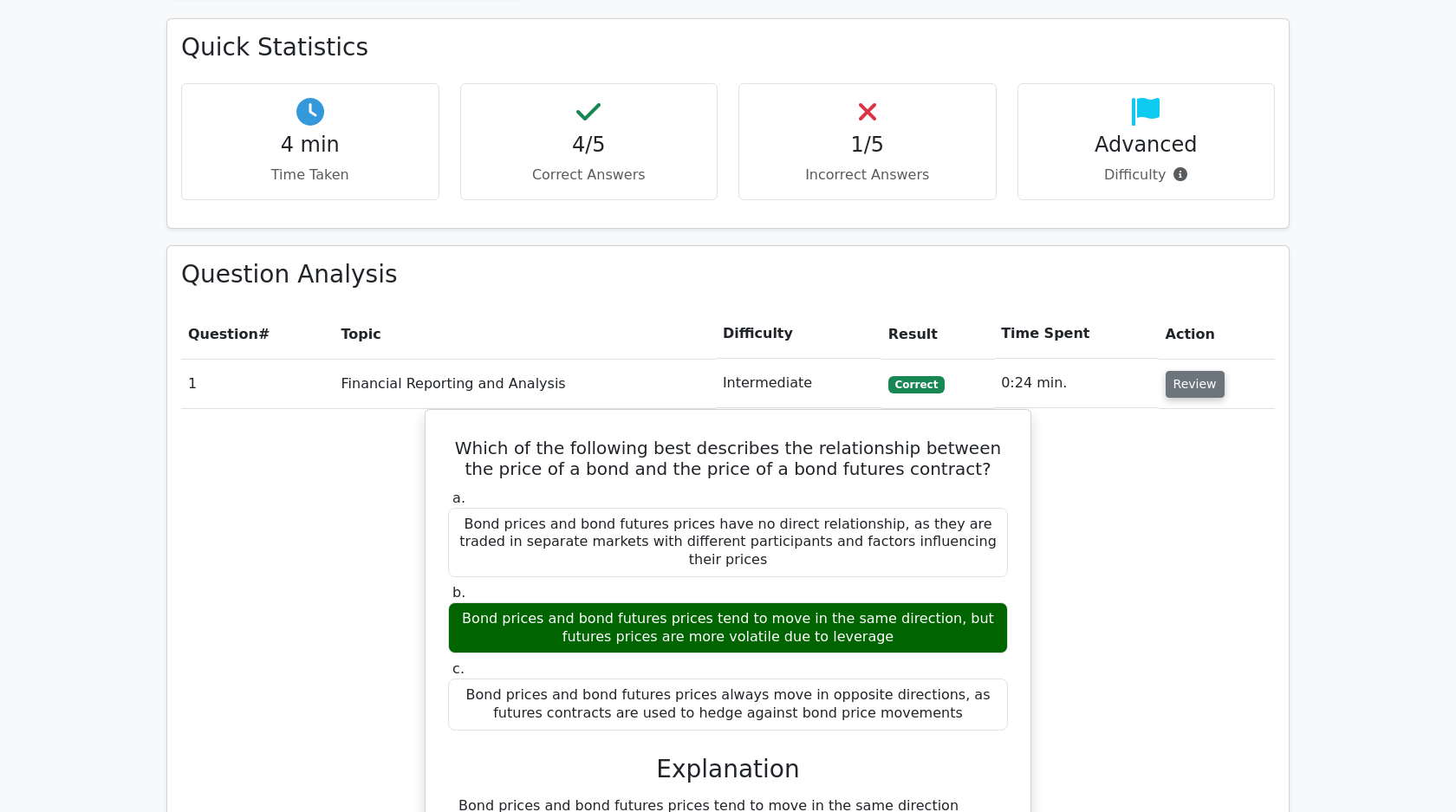
click at [1193, 386] on button "Review" at bounding box center [1195, 384] width 59 height 27
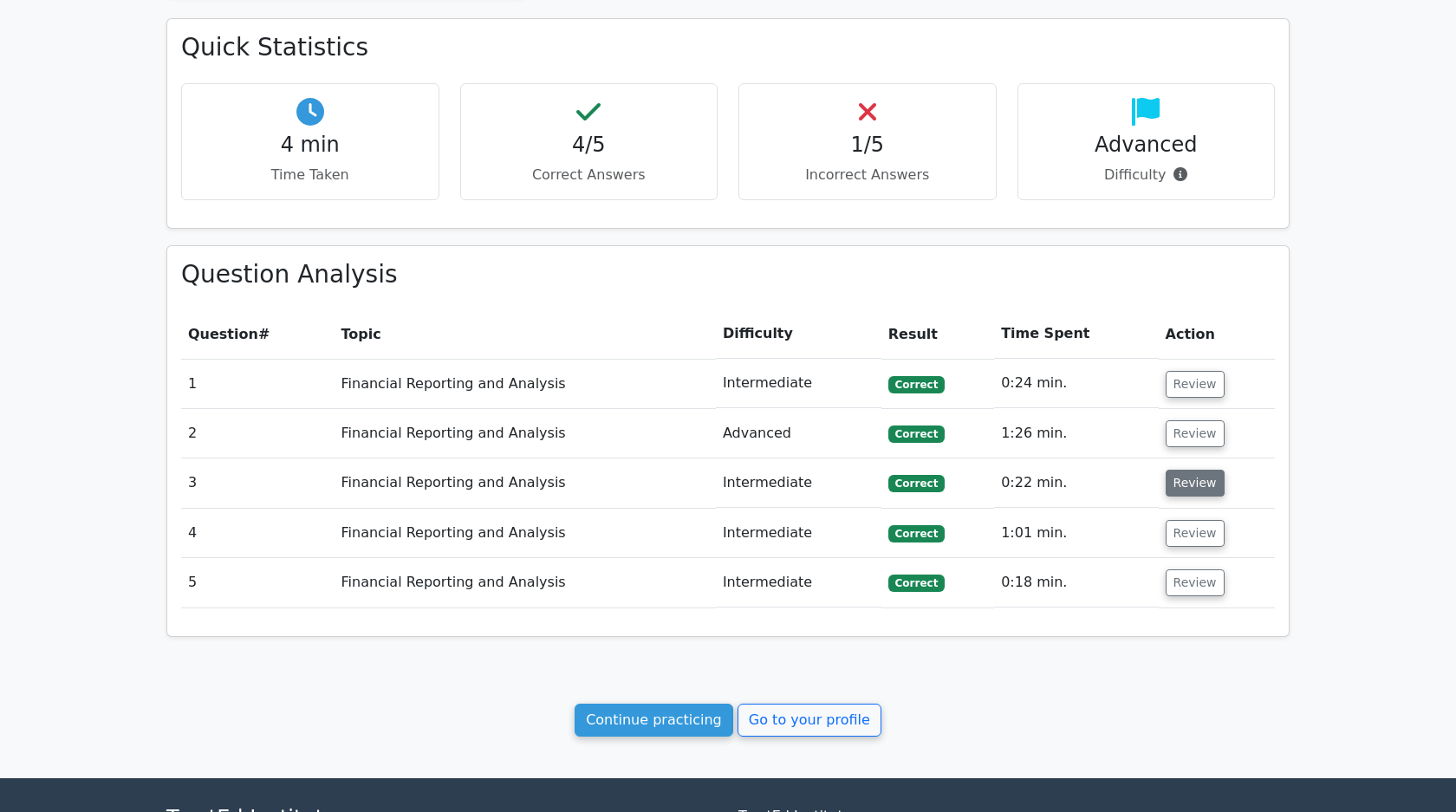
click at [1187, 488] on button "Review" at bounding box center [1195, 483] width 59 height 27
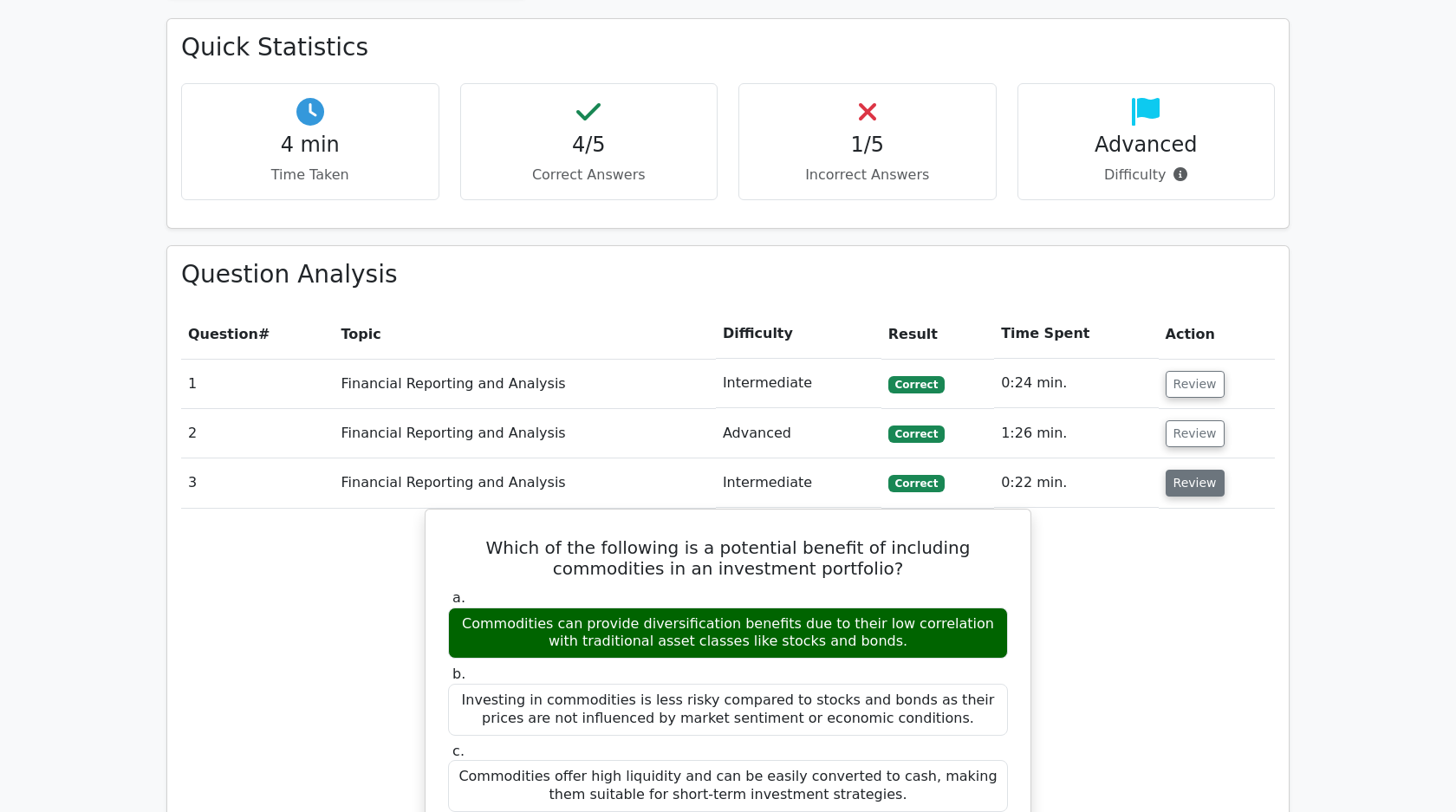
click at [1179, 479] on button "Review" at bounding box center [1195, 483] width 59 height 27
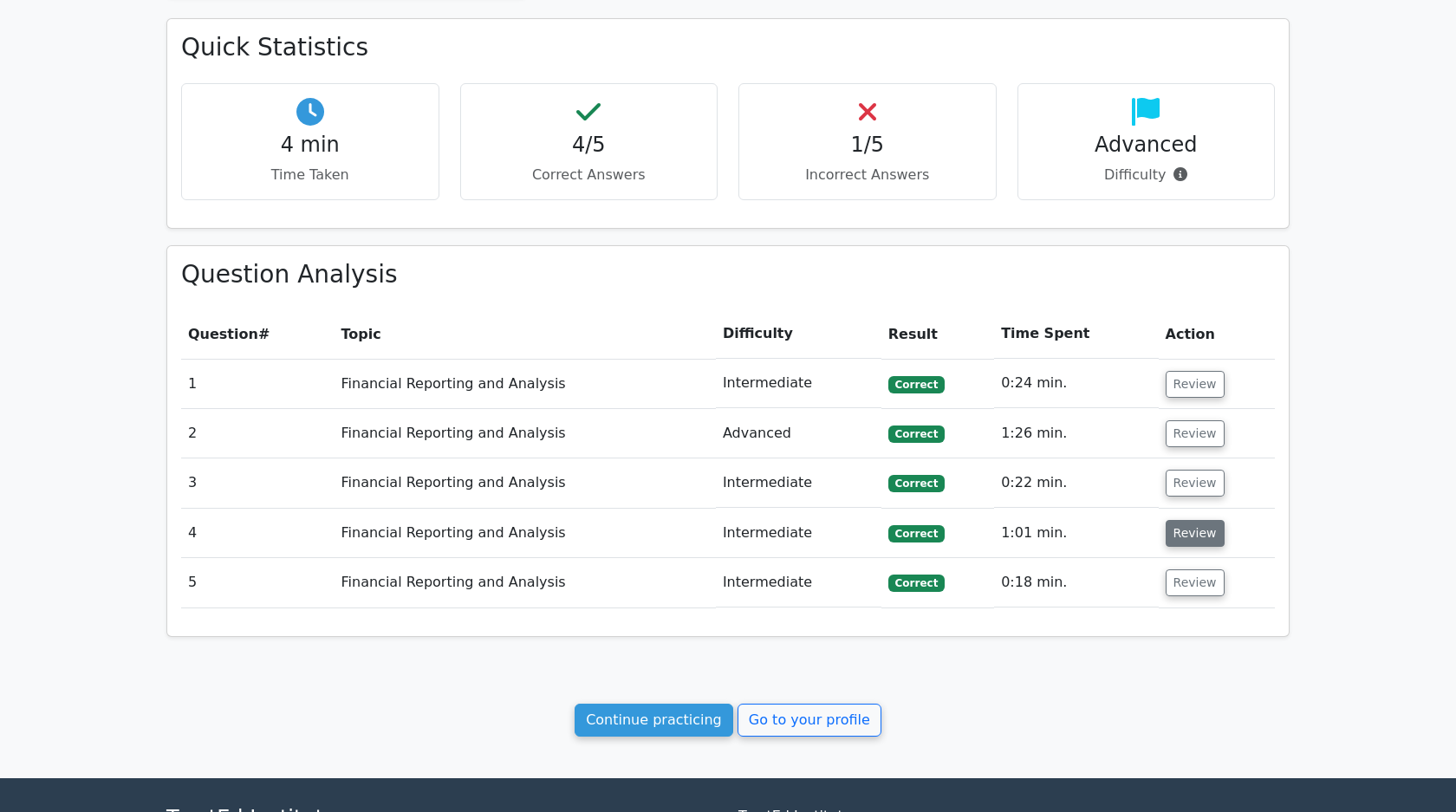
click at [1182, 535] on button "Review" at bounding box center [1195, 533] width 59 height 27
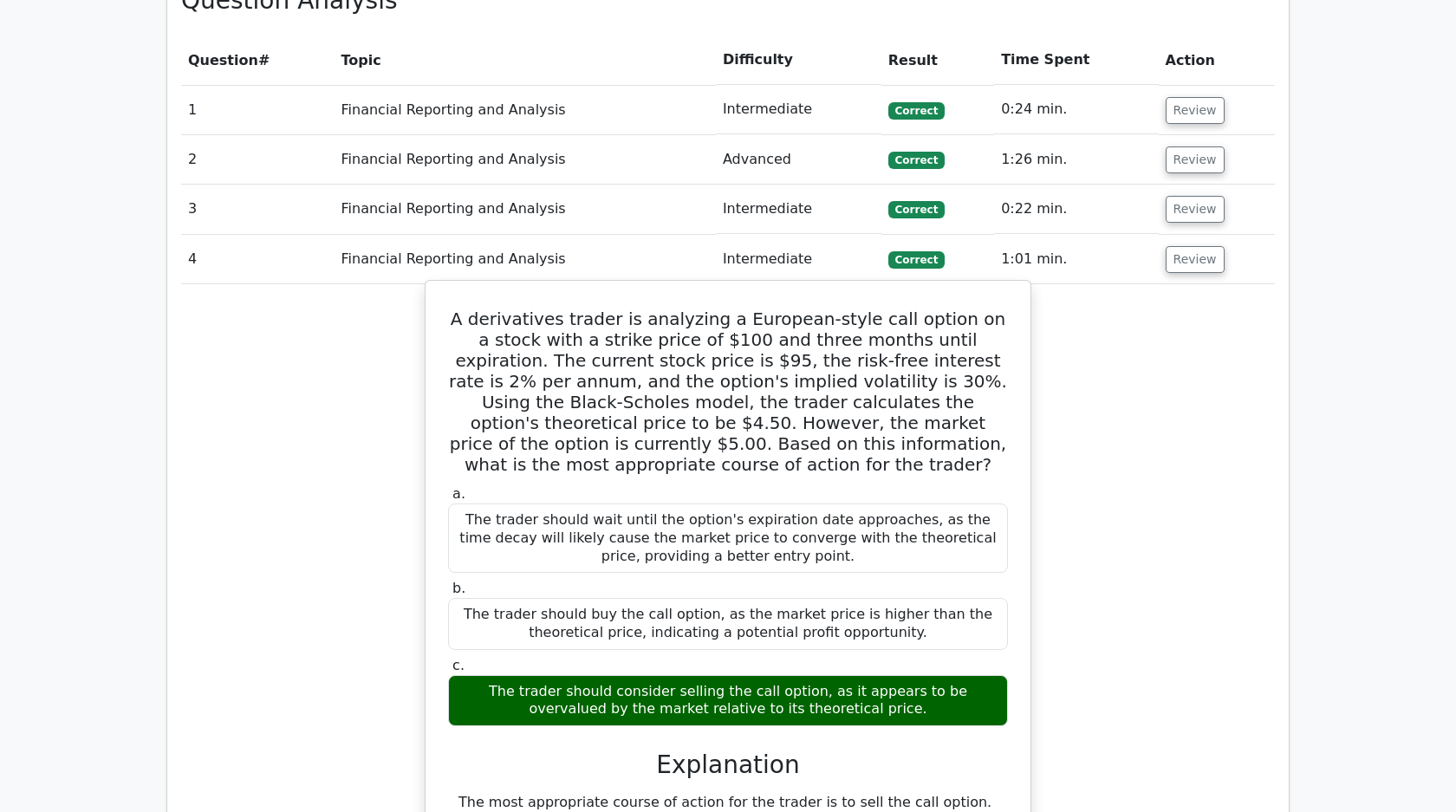
scroll to position [903, 0]
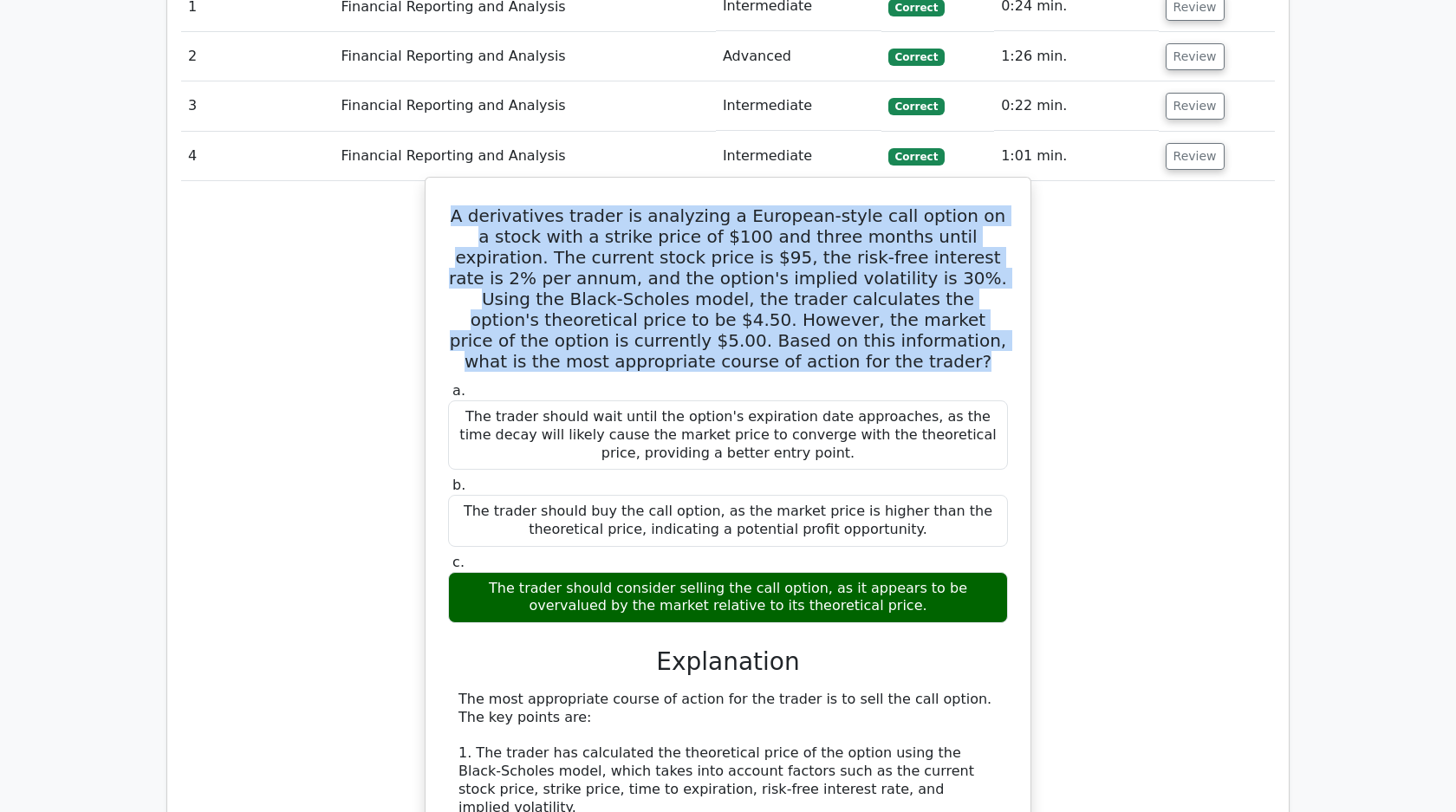
drag, startPoint x: 447, startPoint y: 207, endPoint x: 968, endPoint y: 351, distance: 540.5
click at [968, 351] on div "A derivatives trader is analyzing a European-style call option on a stock with …" at bounding box center [727, 704] width 591 height 1038
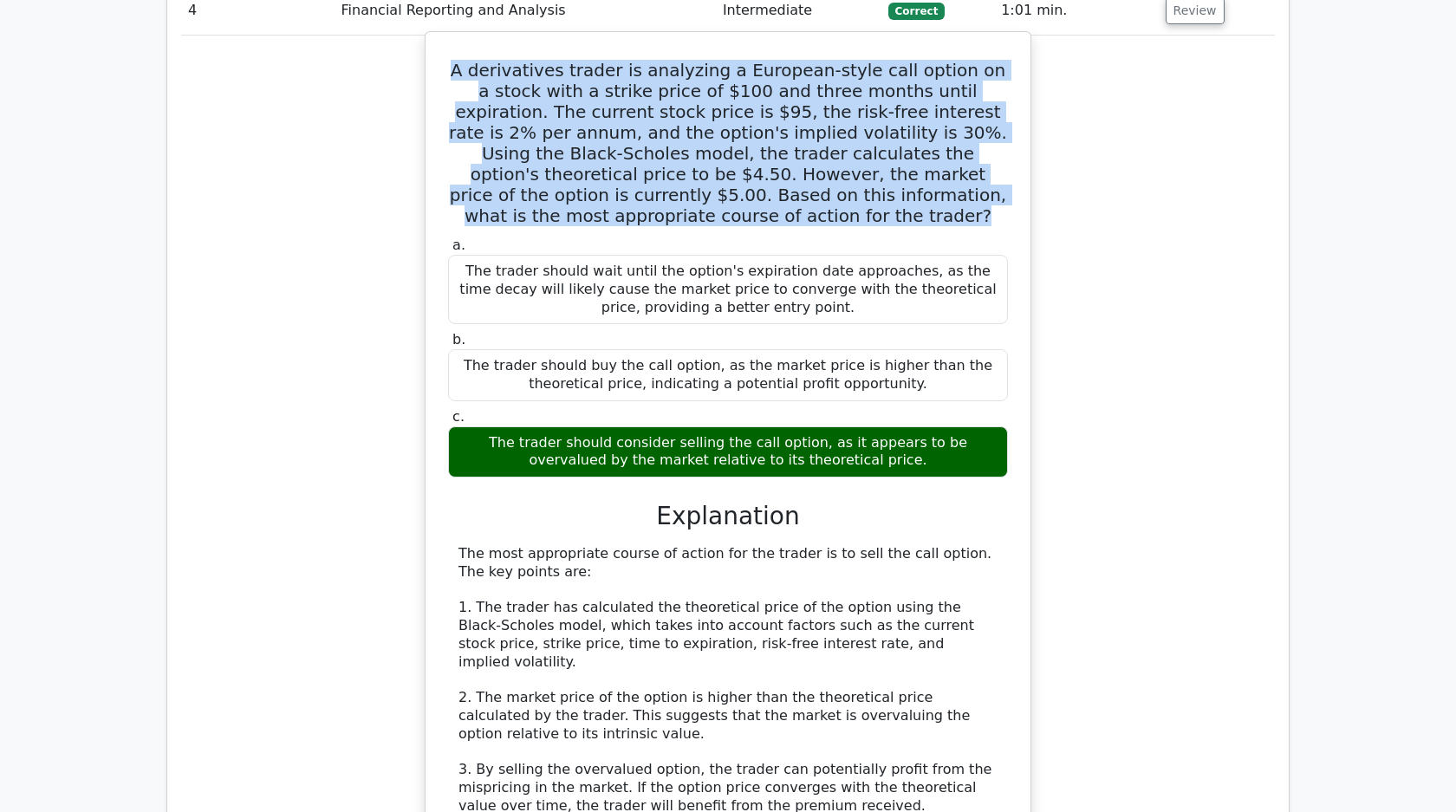
scroll to position [1596, 0]
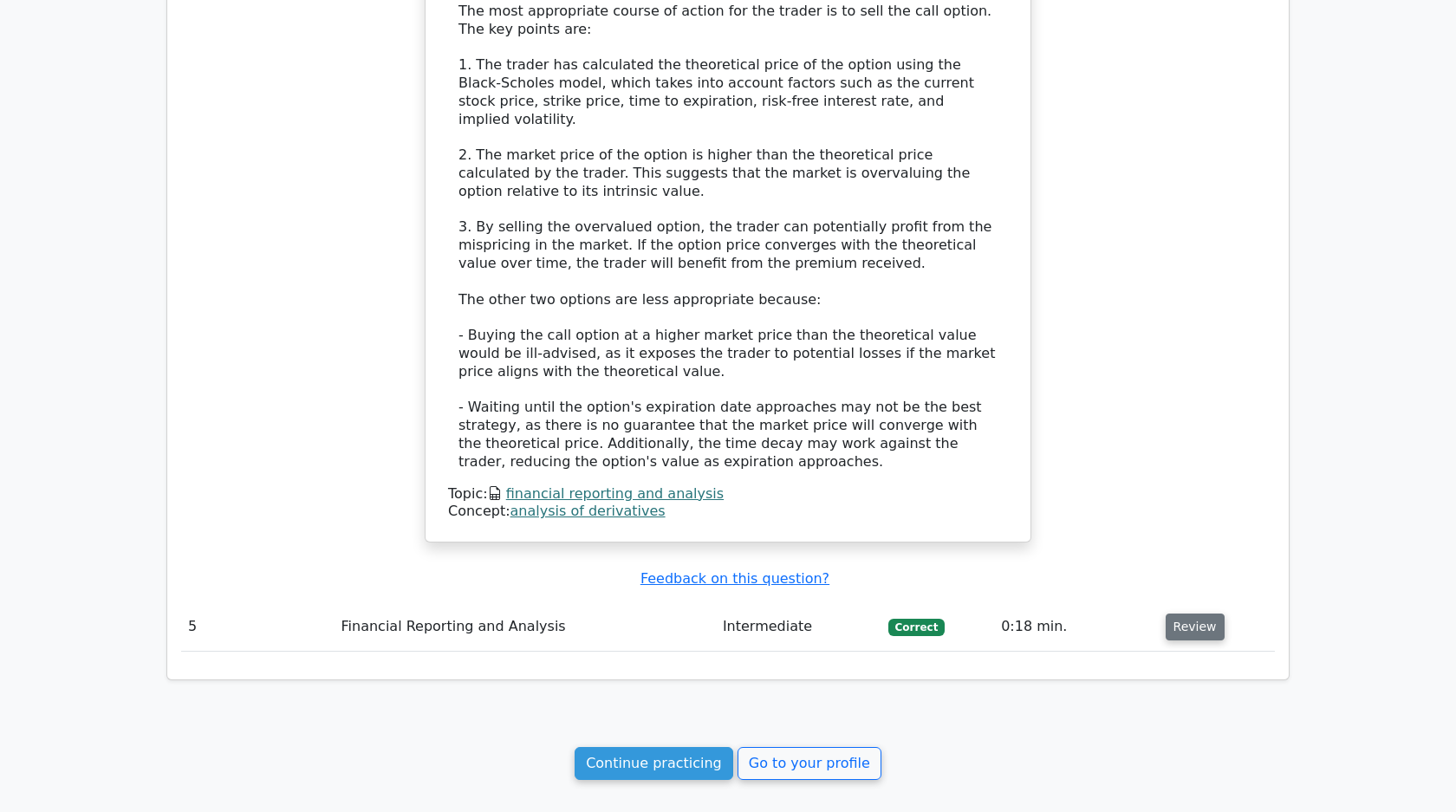
click at [1206, 613] on button "Review" at bounding box center [1195, 626] width 59 height 27
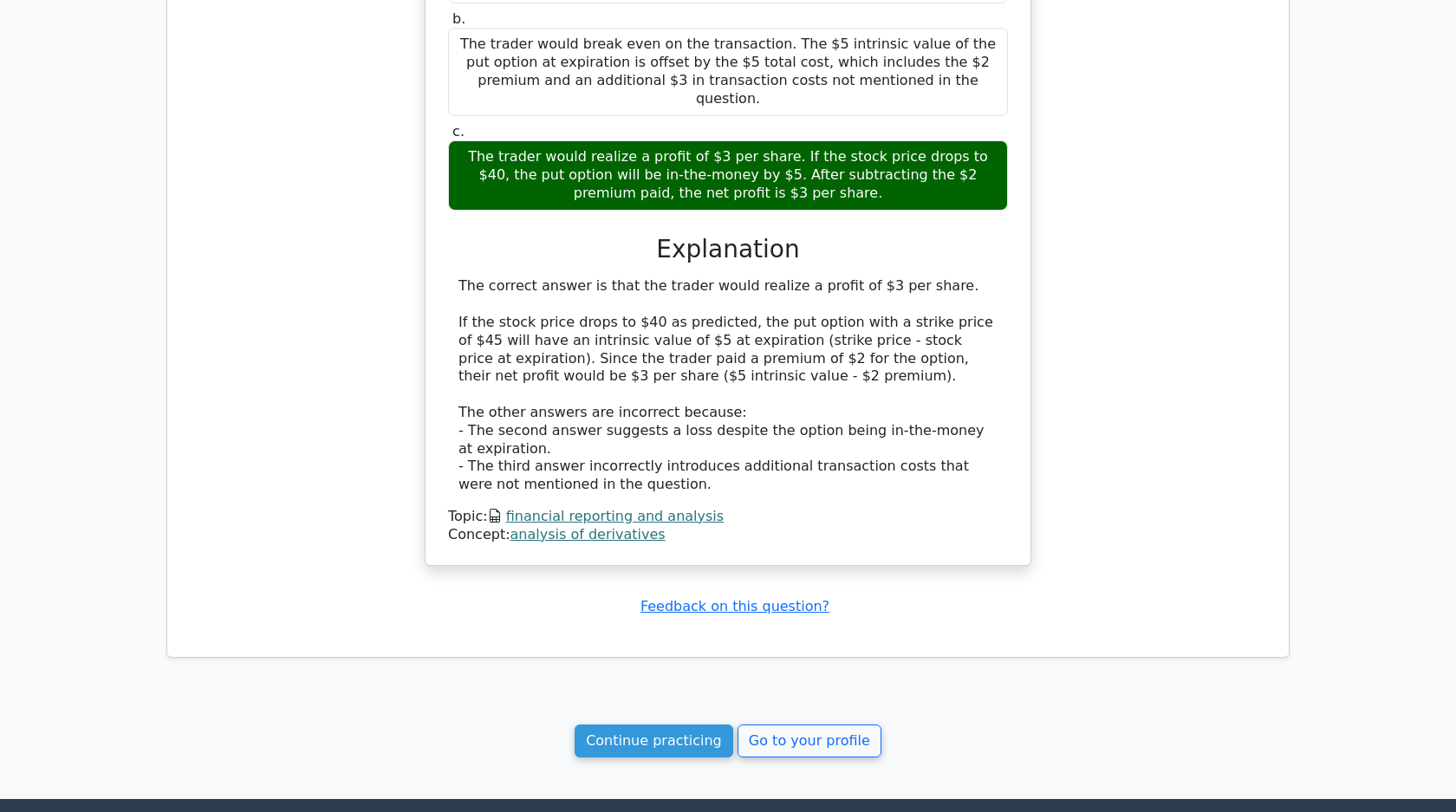
scroll to position [2493, 0]
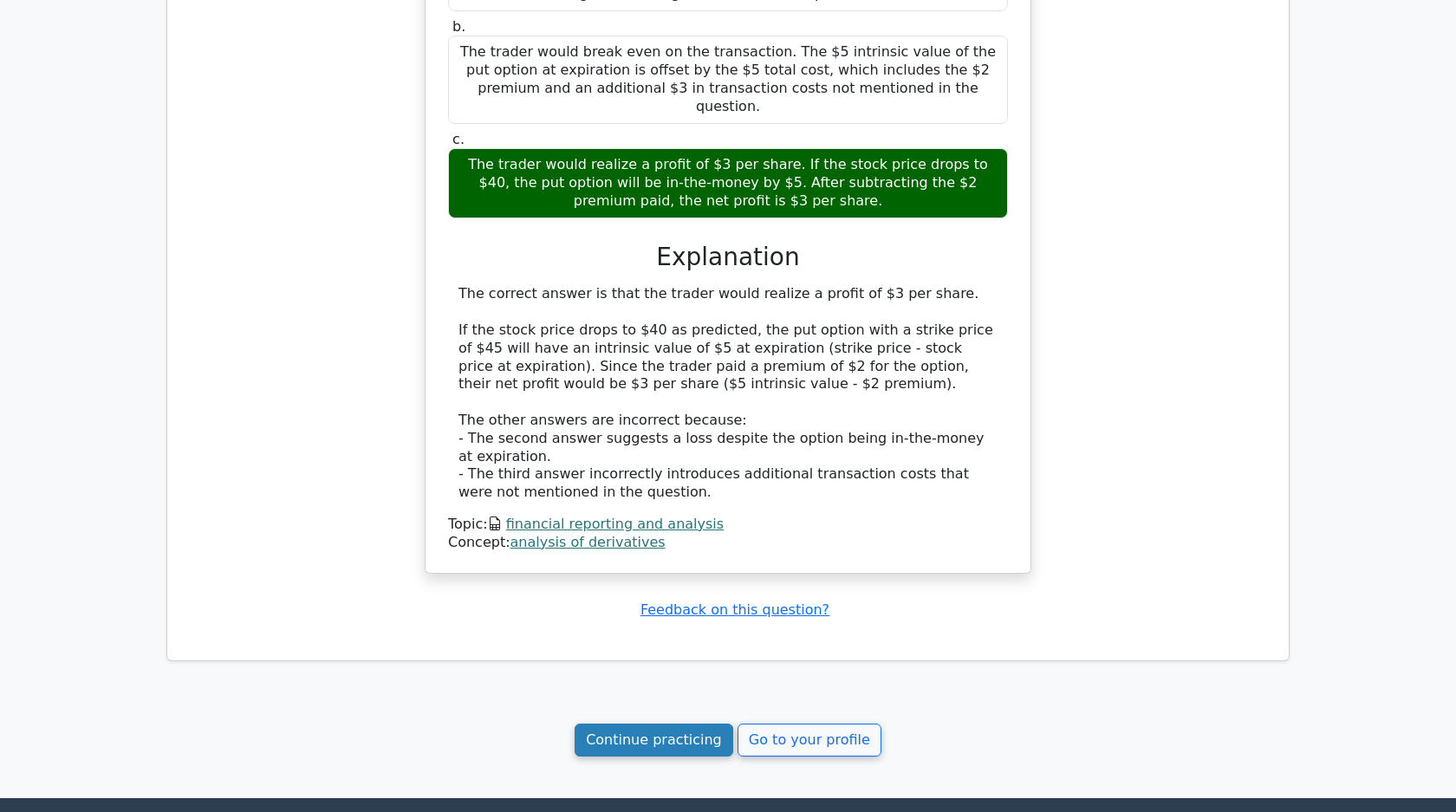
click at [624, 723] on link "Continue practicing" at bounding box center [653, 739] width 159 height 33
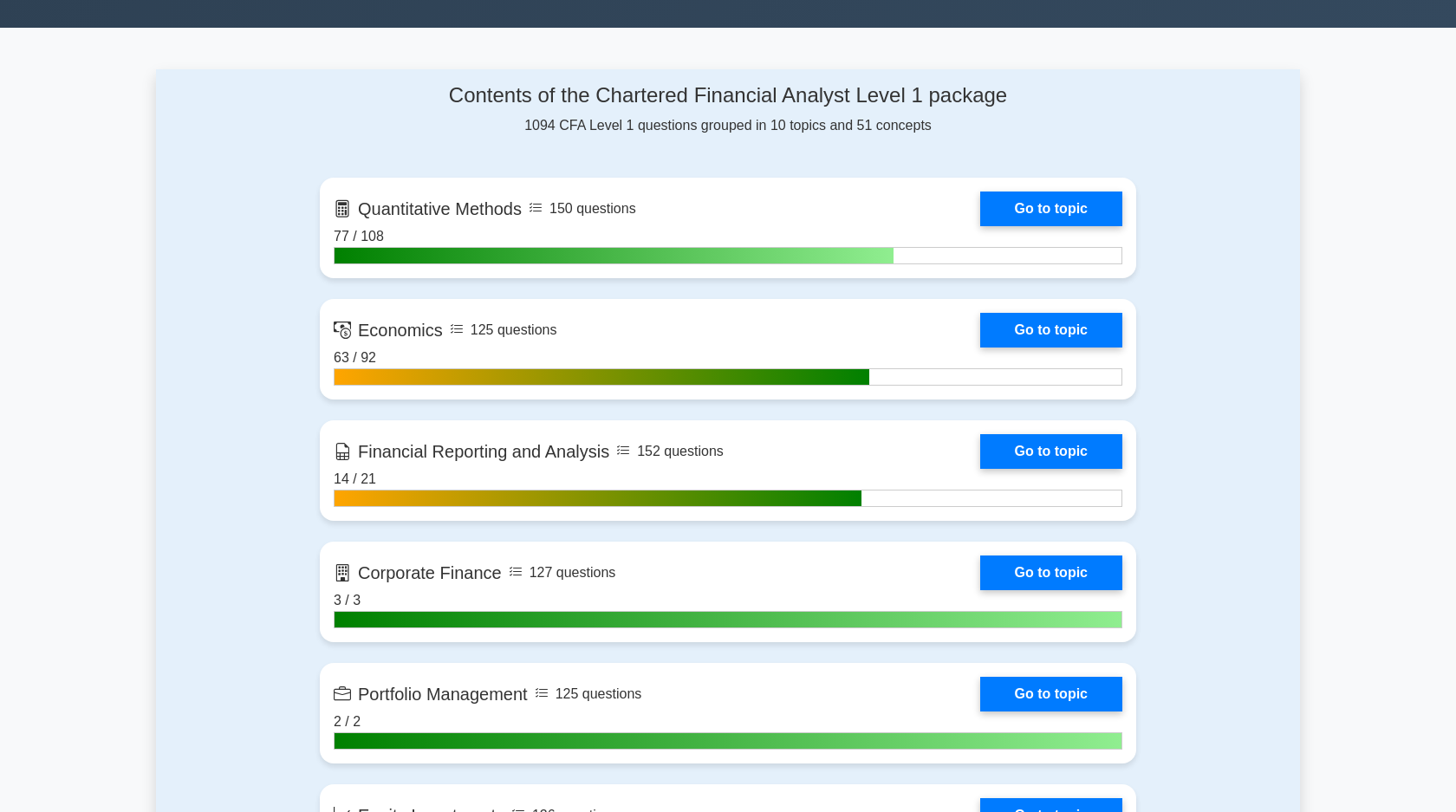
scroll to position [708, 0]
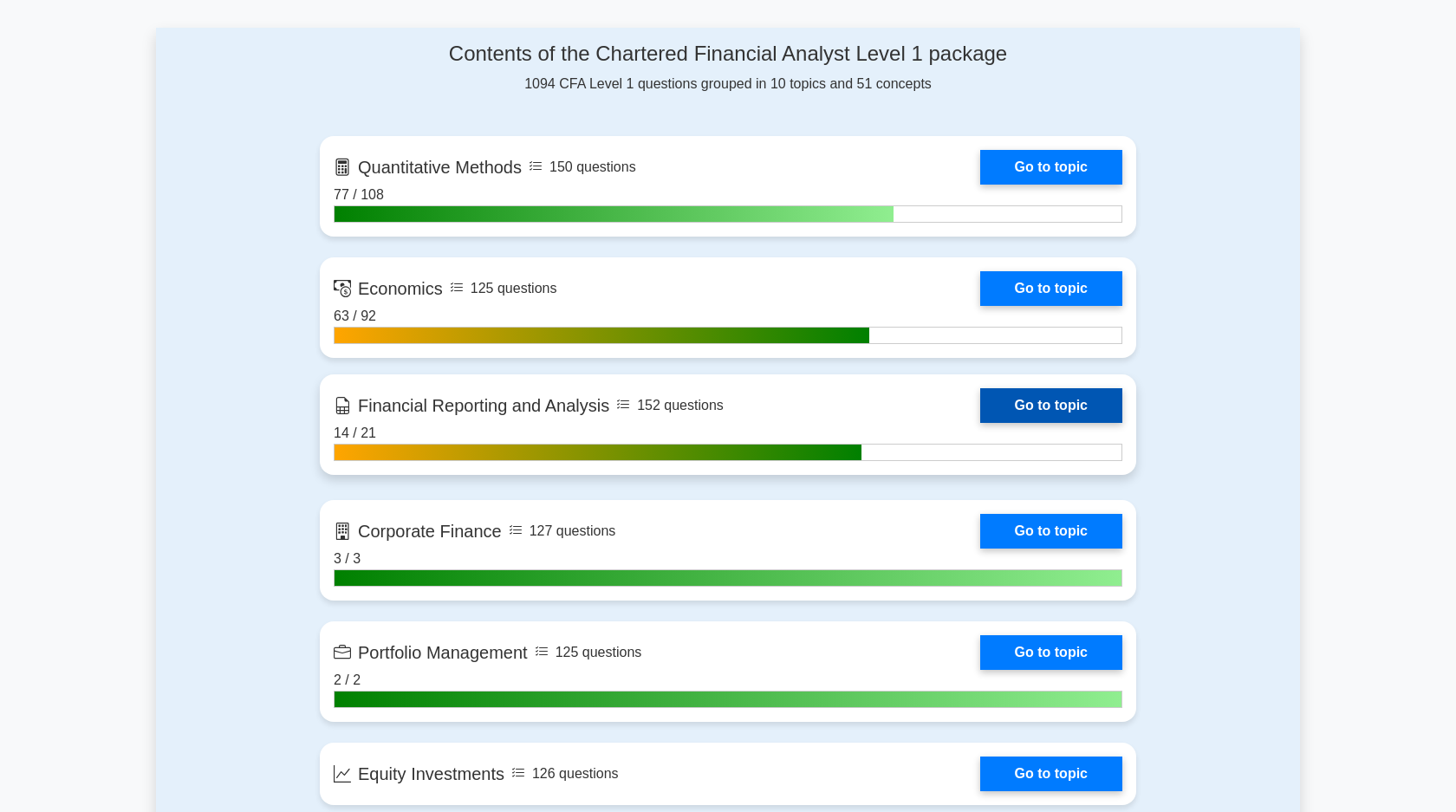
click at [1022, 413] on link "Go to topic" at bounding box center [1051, 405] width 142 height 35
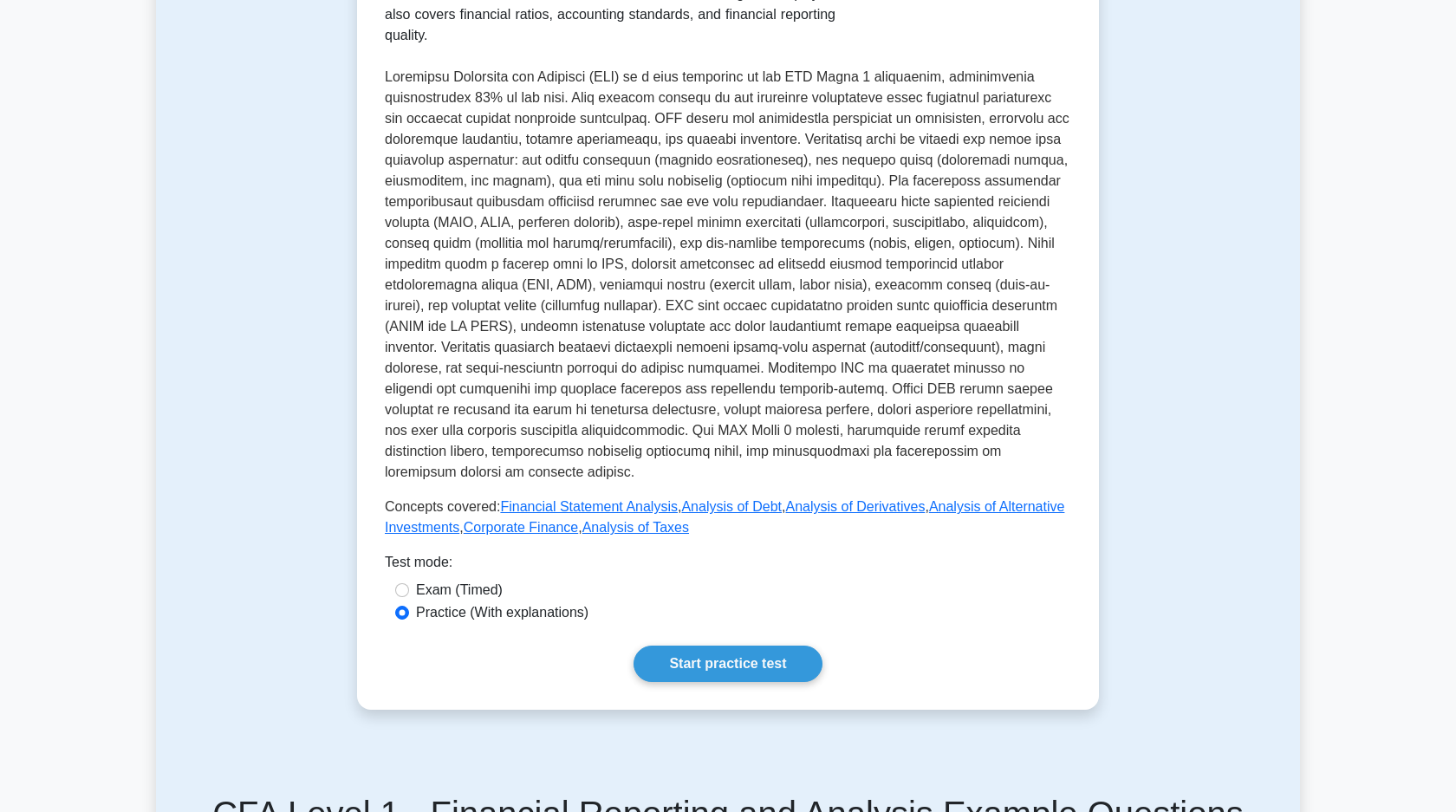
scroll to position [497, 0]
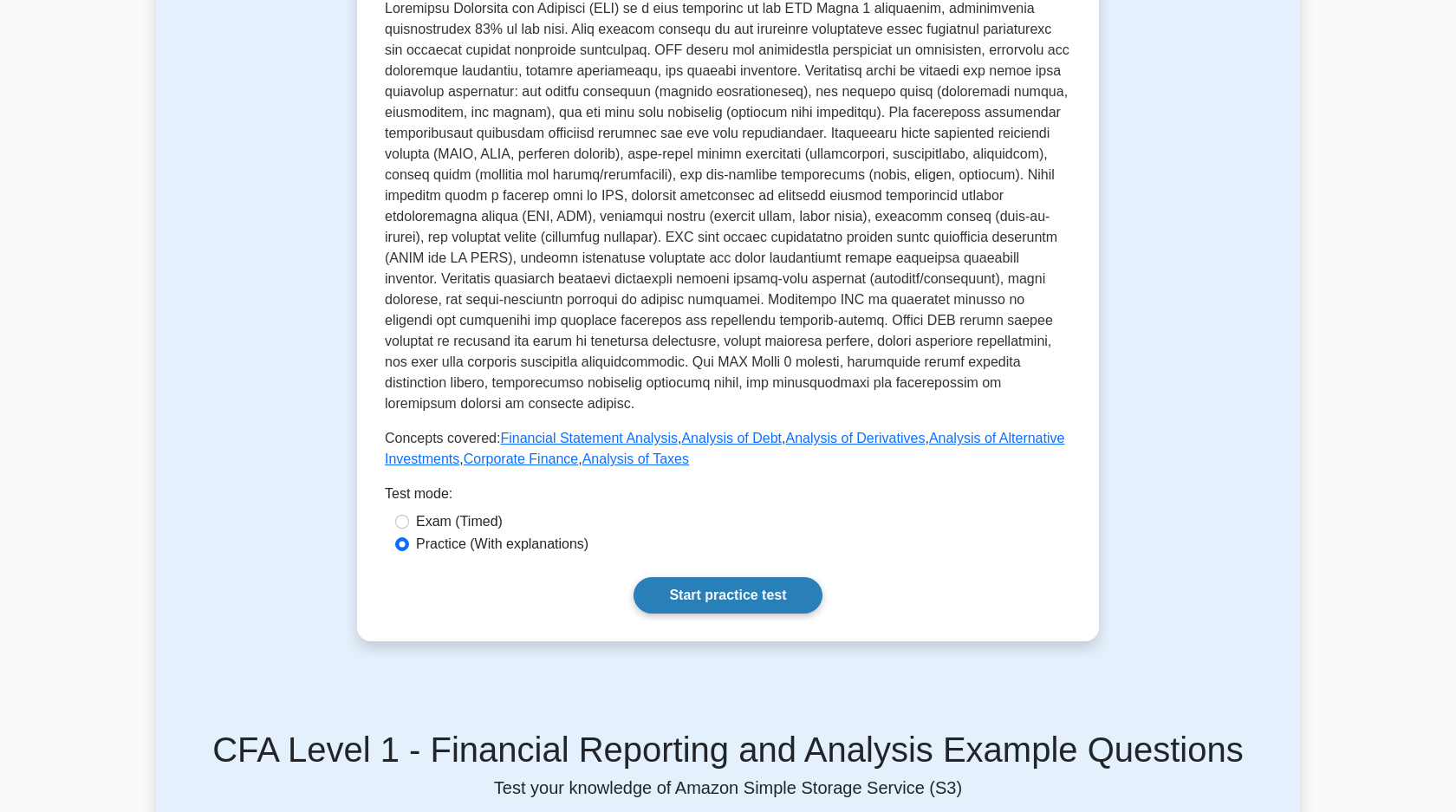
click at [801, 586] on link "Start practice test" at bounding box center [727, 595] width 188 height 36
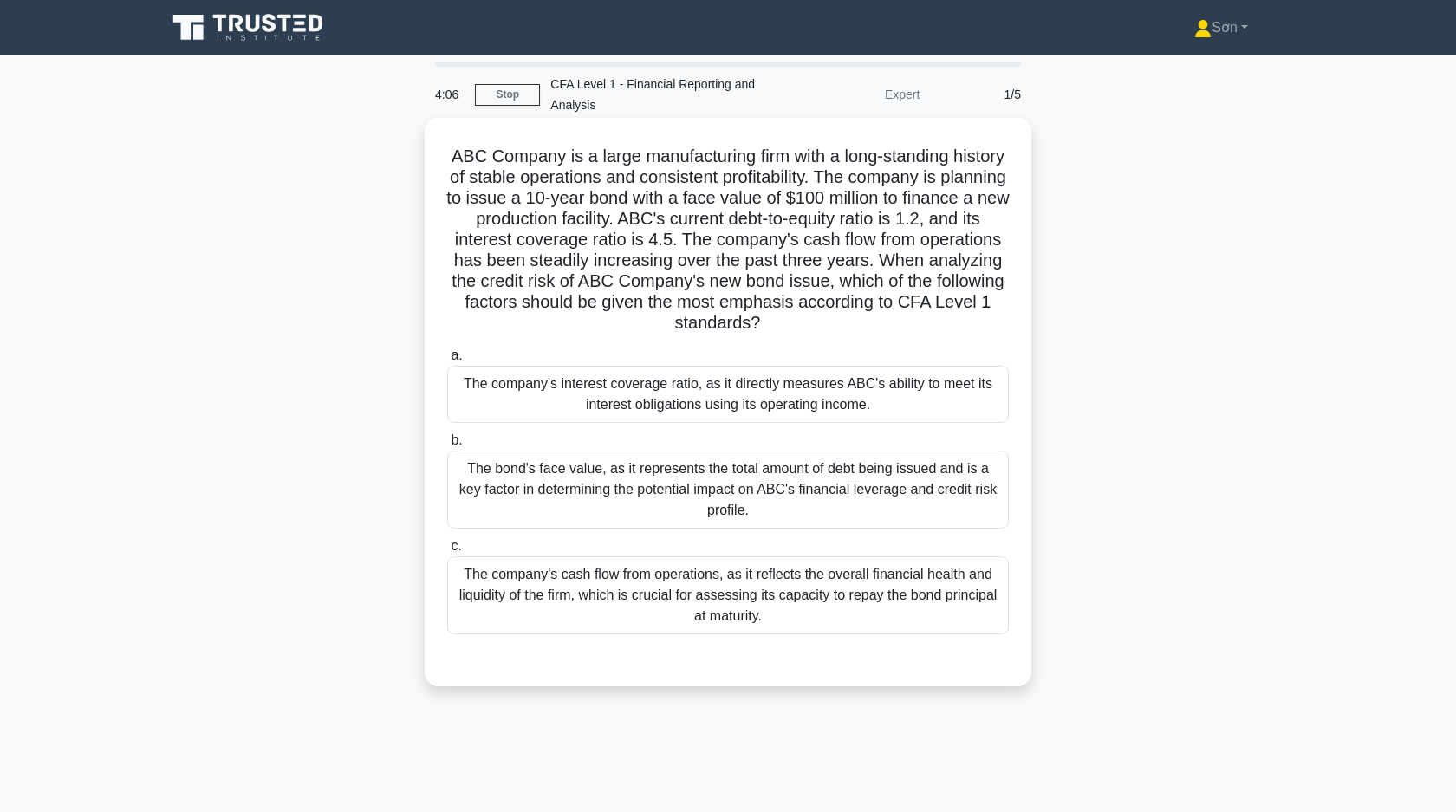
click at [585, 396] on div "The company's interest coverage ratio, as it directly measures ABC's ability to…" at bounding box center [728, 394] width 562 height 57
click at [447, 361] on input "a. The company's interest coverage ratio, as it directly measures ABC's ability…" at bounding box center [447, 356] width 0 height 11
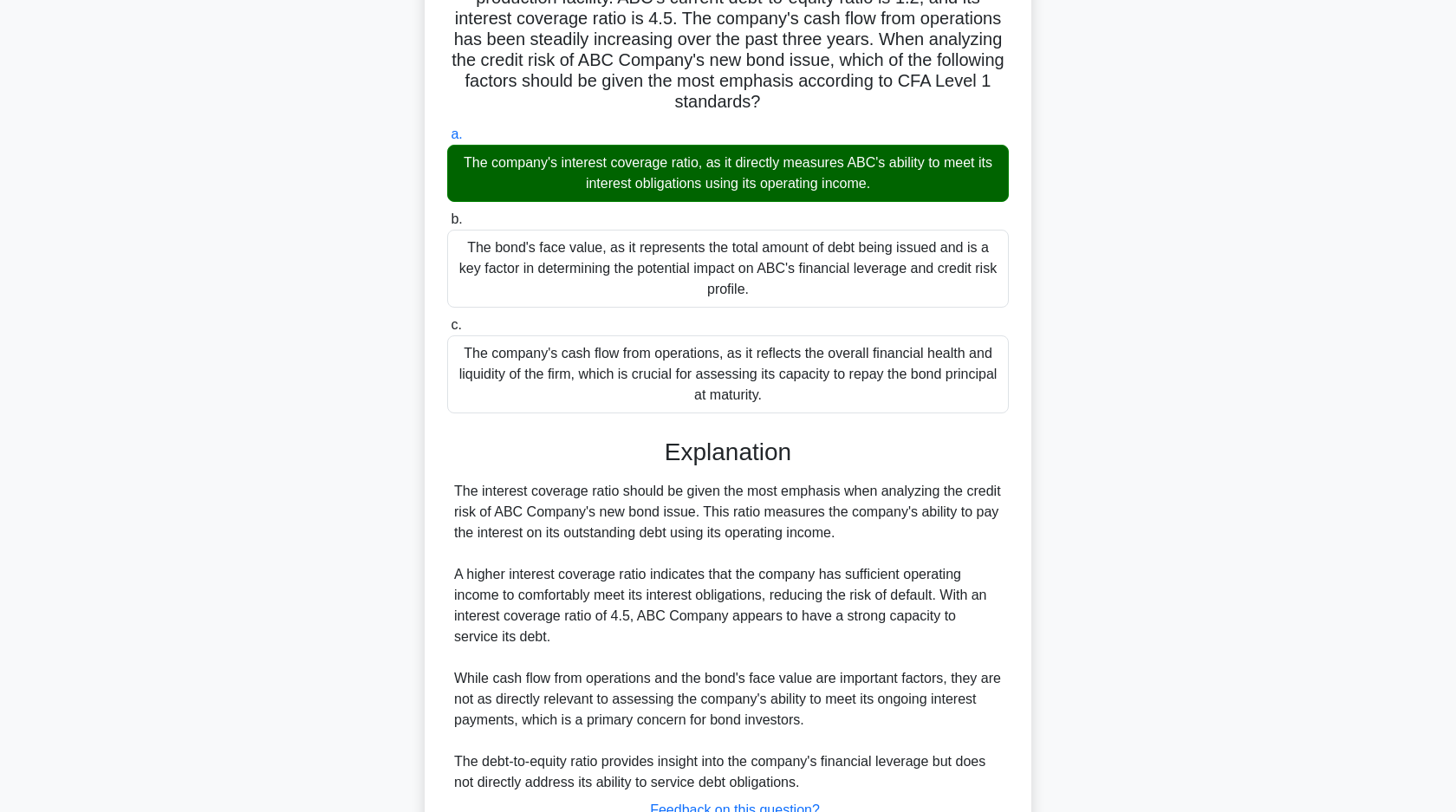
scroll to position [96, 0]
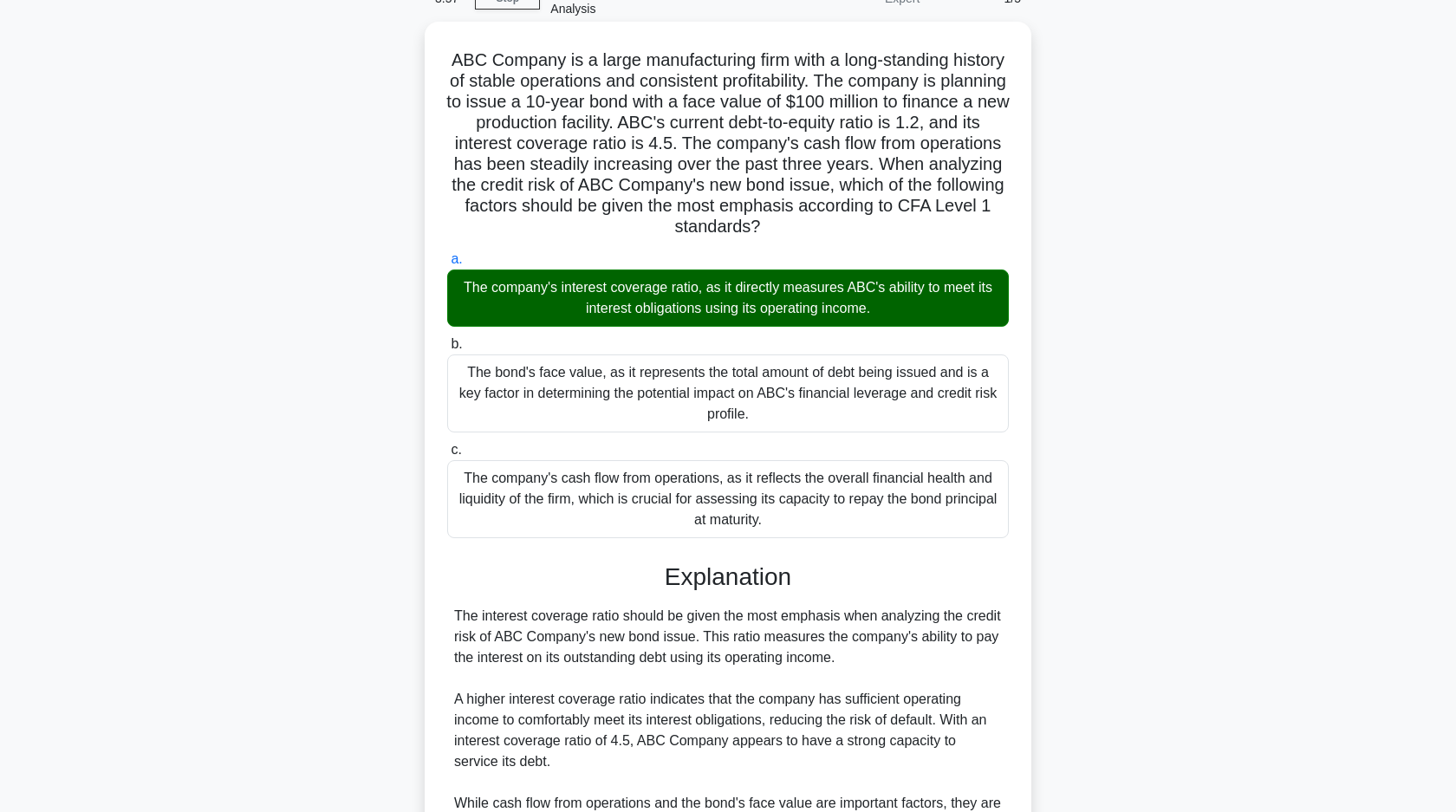
drag, startPoint x: 560, startPoint y: 286, endPoint x: 697, endPoint y: 294, distance: 137.2
click at [697, 294] on div "The company's interest coverage ratio, as it directly measures ABC's ability to…" at bounding box center [728, 298] width 562 height 57
copy div "interest coverage ratio"
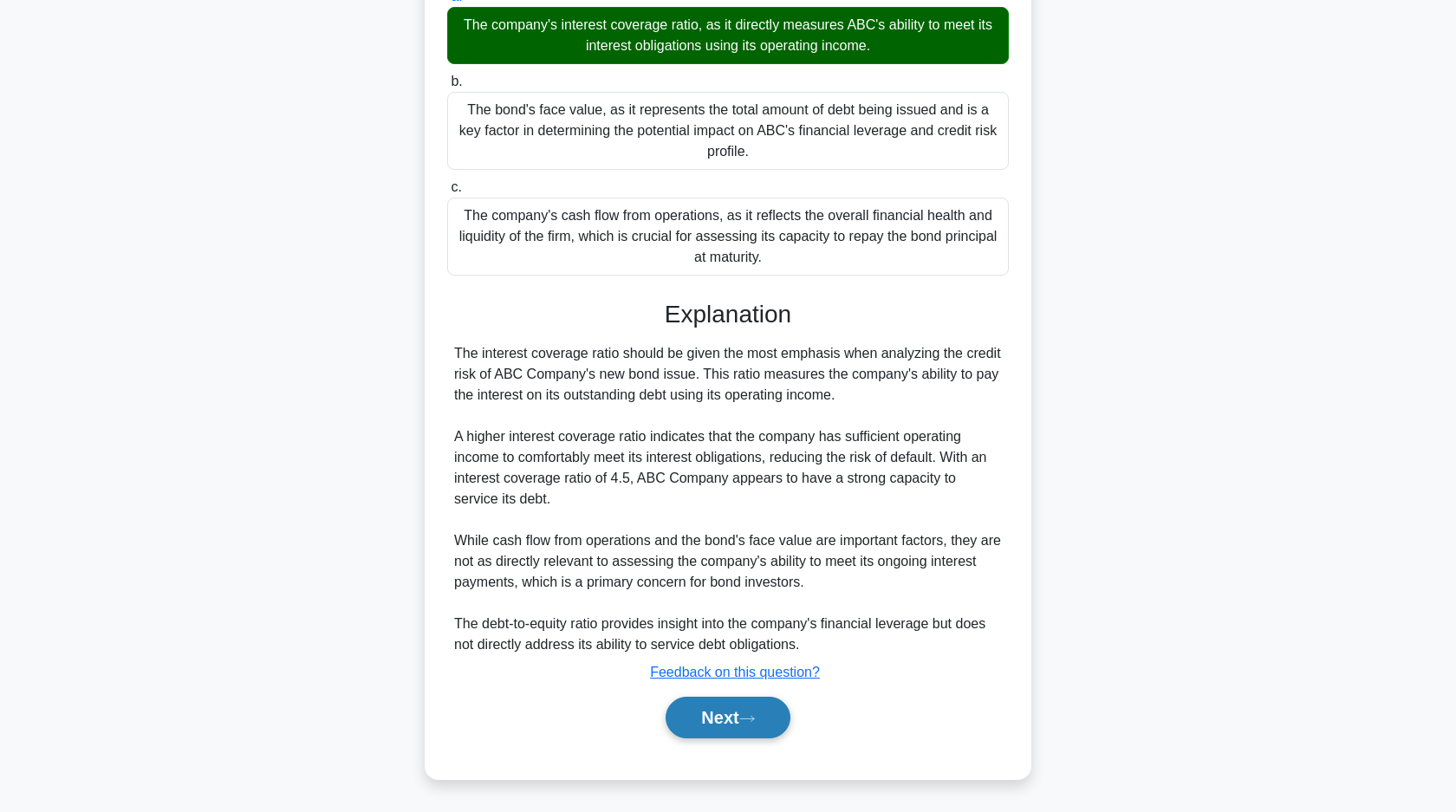
click at [743, 708] on button "Next" at bounding box center [727, 717] width 124 height 42
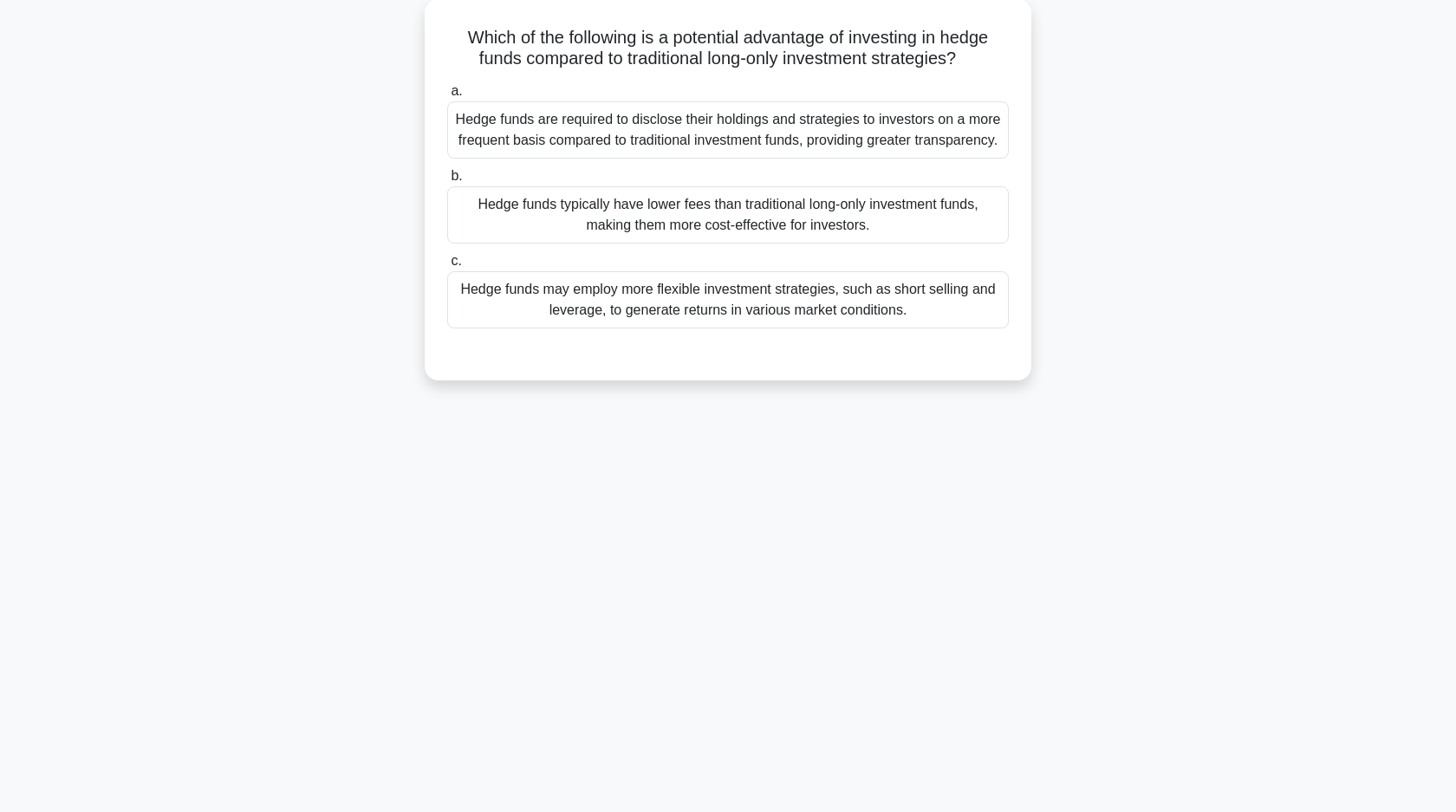
scroll to position [0, 0]
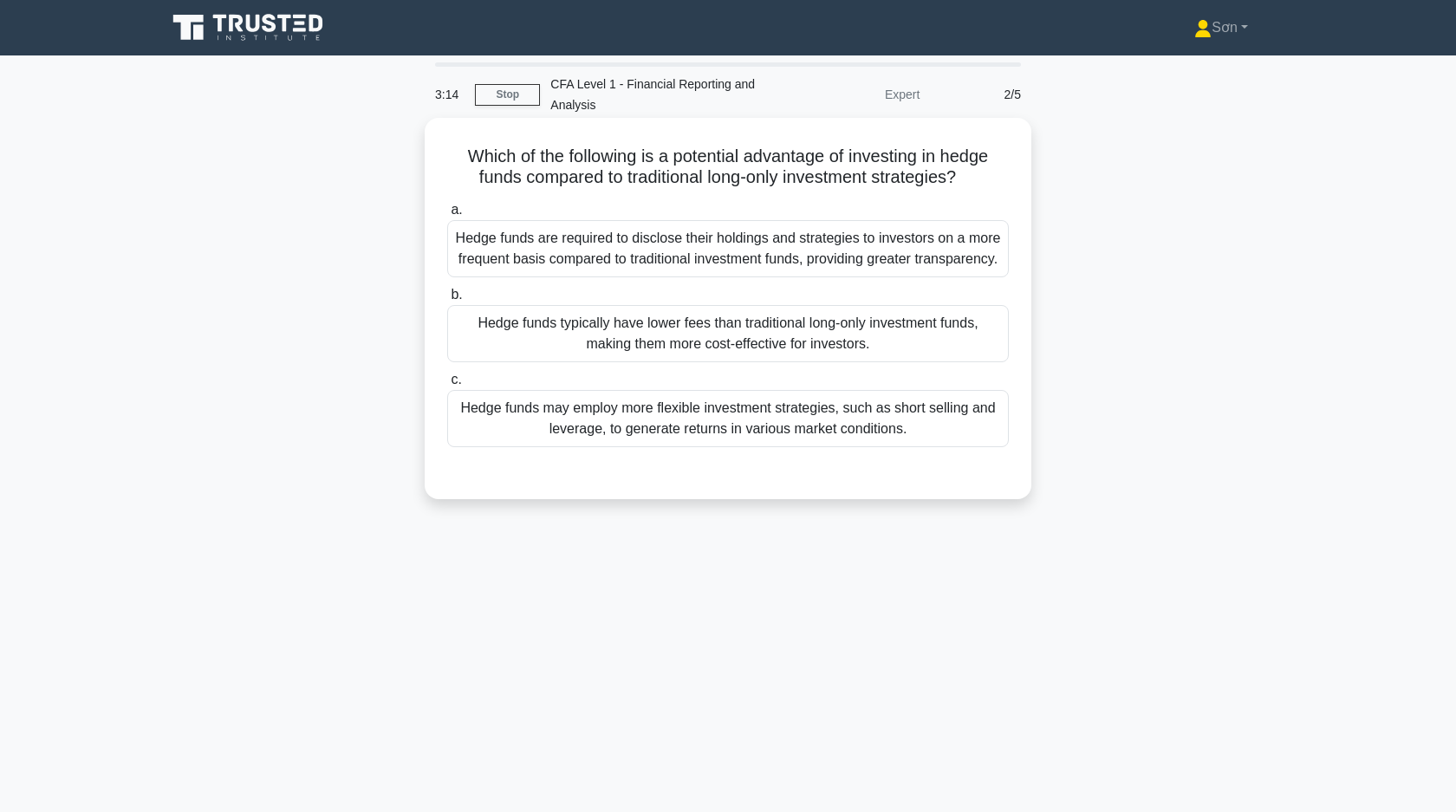
click at [713, 329] on div "Hedge funds typically have lower fees than traditional long-only investment fun…" at bounding box center [728, 333] width 562 height 57
click at [447, 301] on input "b. Hedge funds typically have lower fees than traditional long-only investment …" at bounding box center [447, 295] width 0 height 11
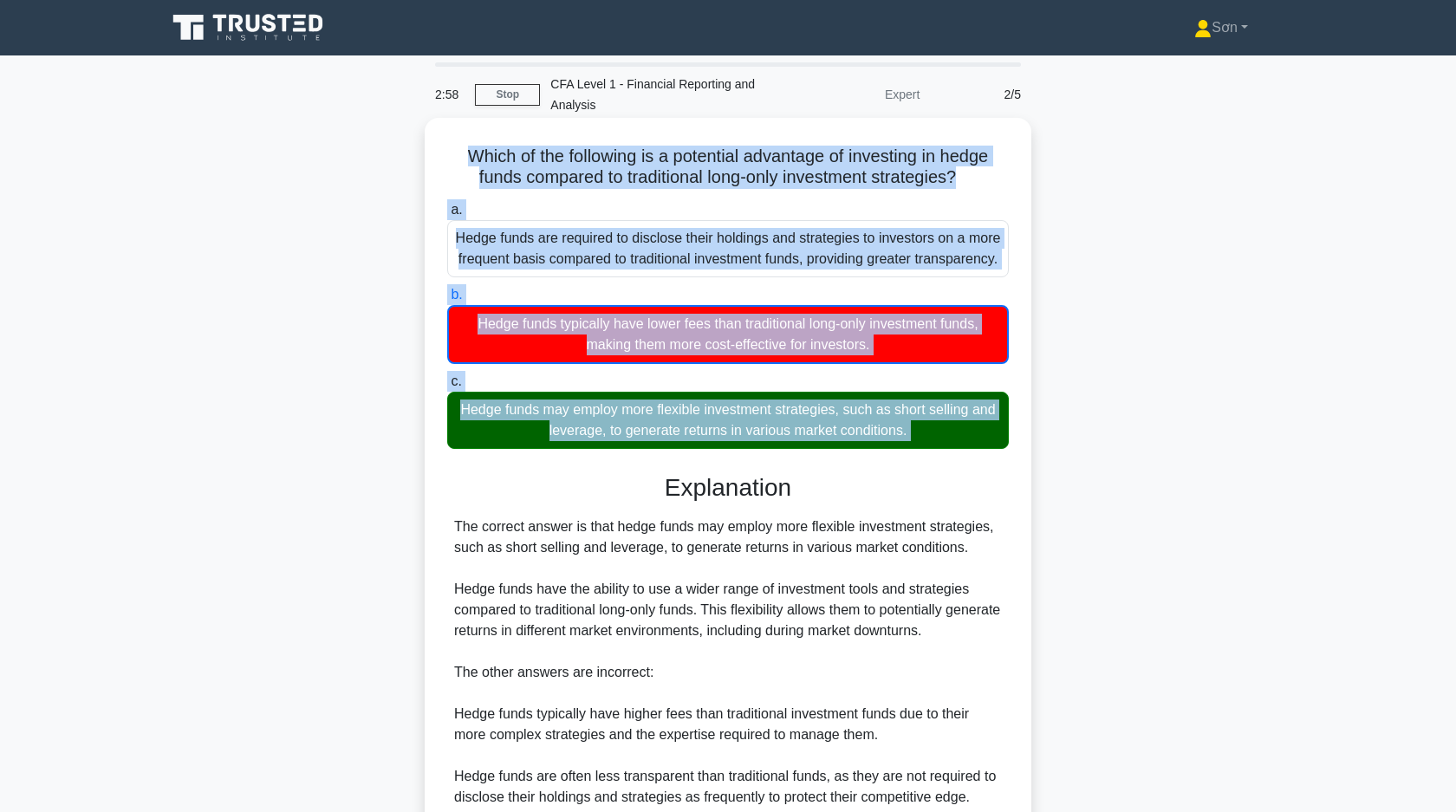
drag, startPoint x: 470, startPoint y: 156, endPoint x: 966, endPoint y: 461, distance: 582.3
click at [966, 462] on div "Which of the following is a potential advantage of investing in hedge funds com…" at bounding box center [727, 525] width 593 height 800
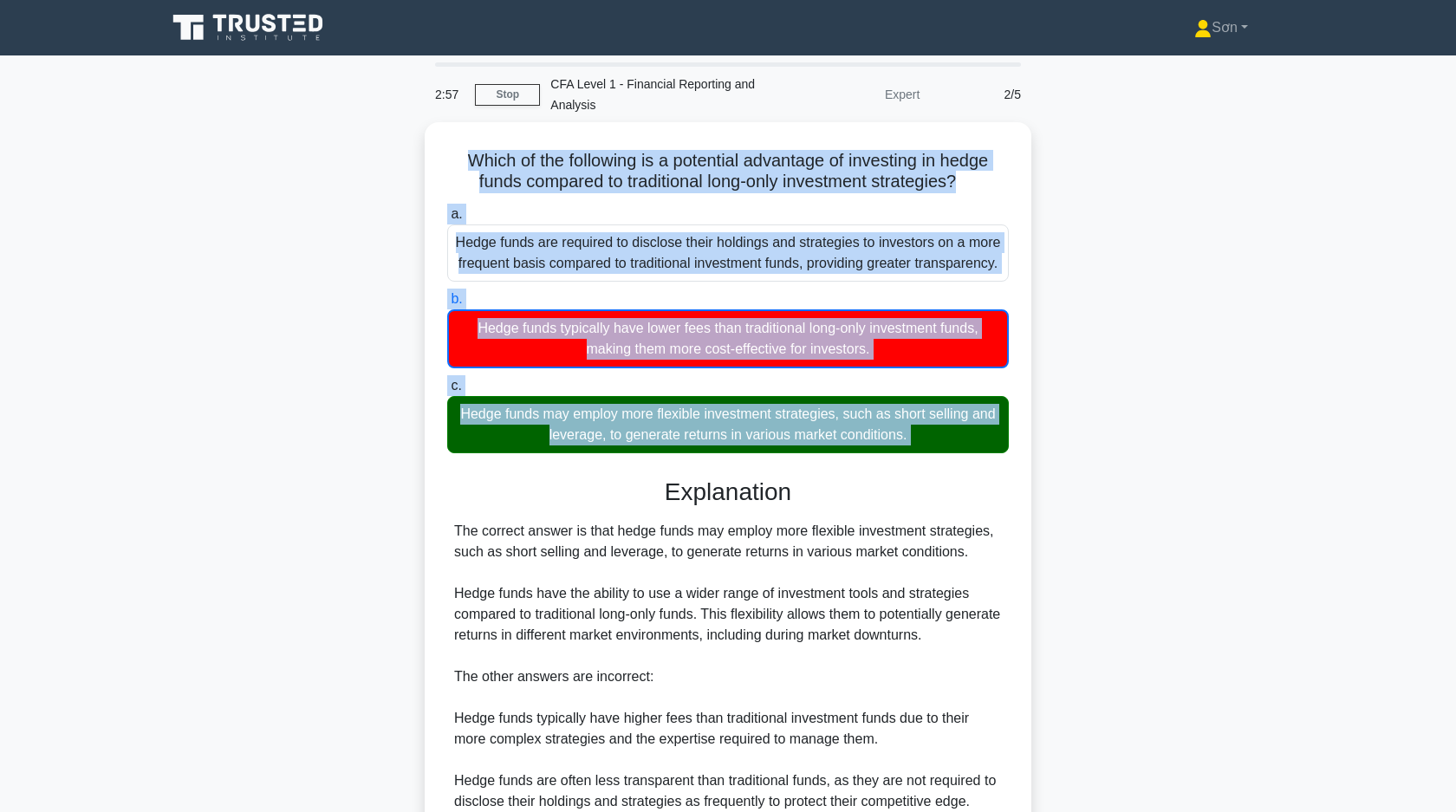
copy div "Which of the following is a potential advantage of investing in hedge funds com…"
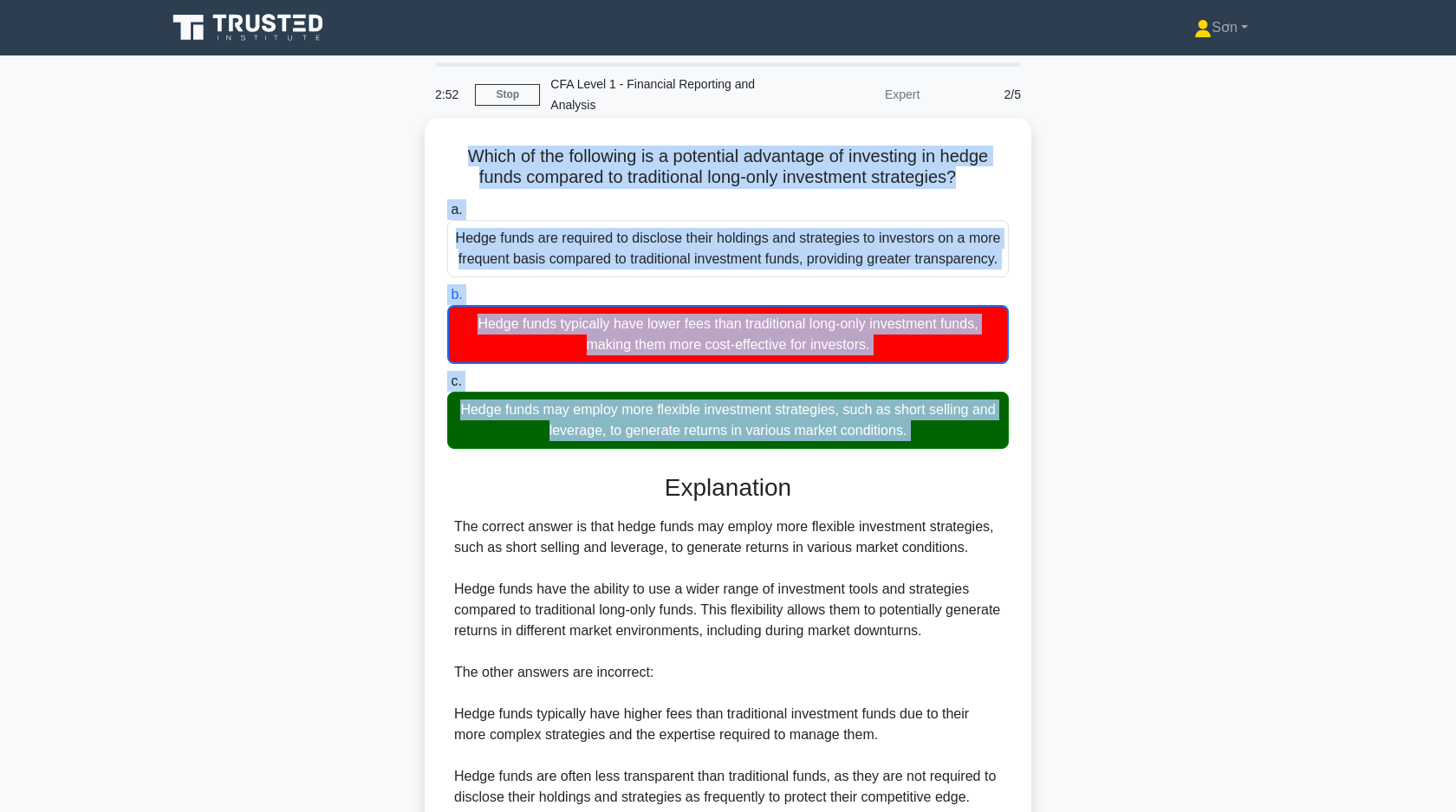
scroll to position [152, 0]
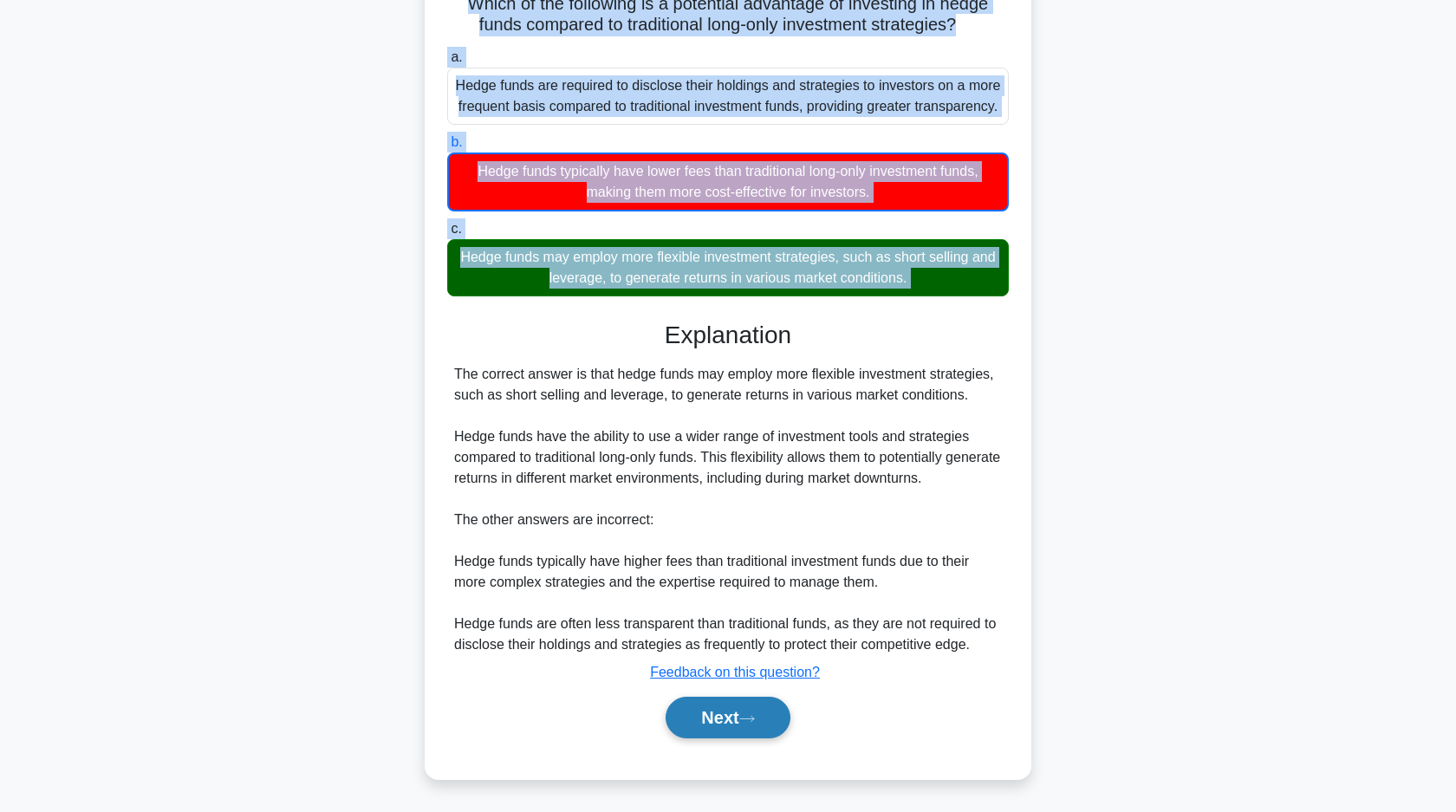
click at [764, 707] on button "Next" at bounding box center [727, 717] width 124 height 42
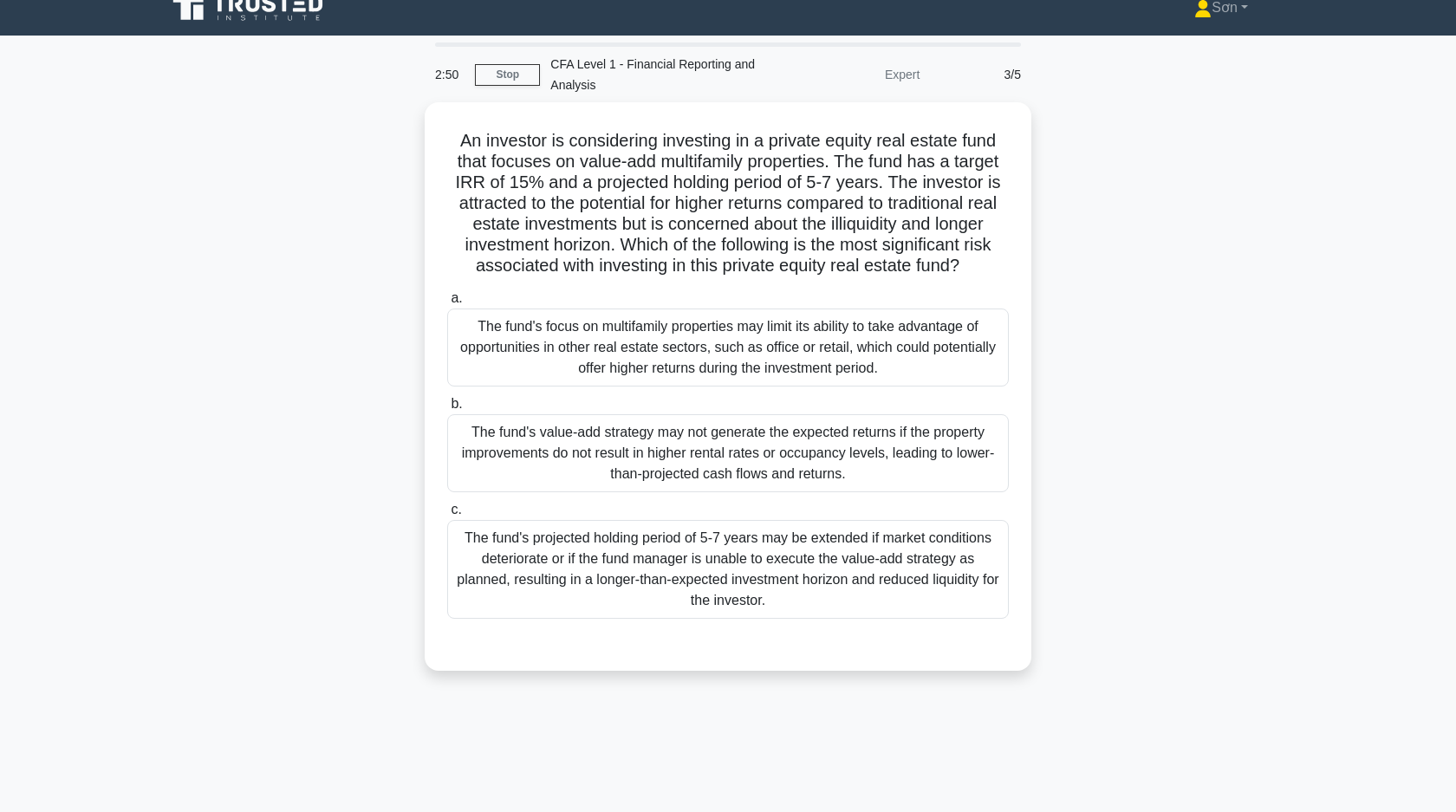
scroll to position [0, 0]
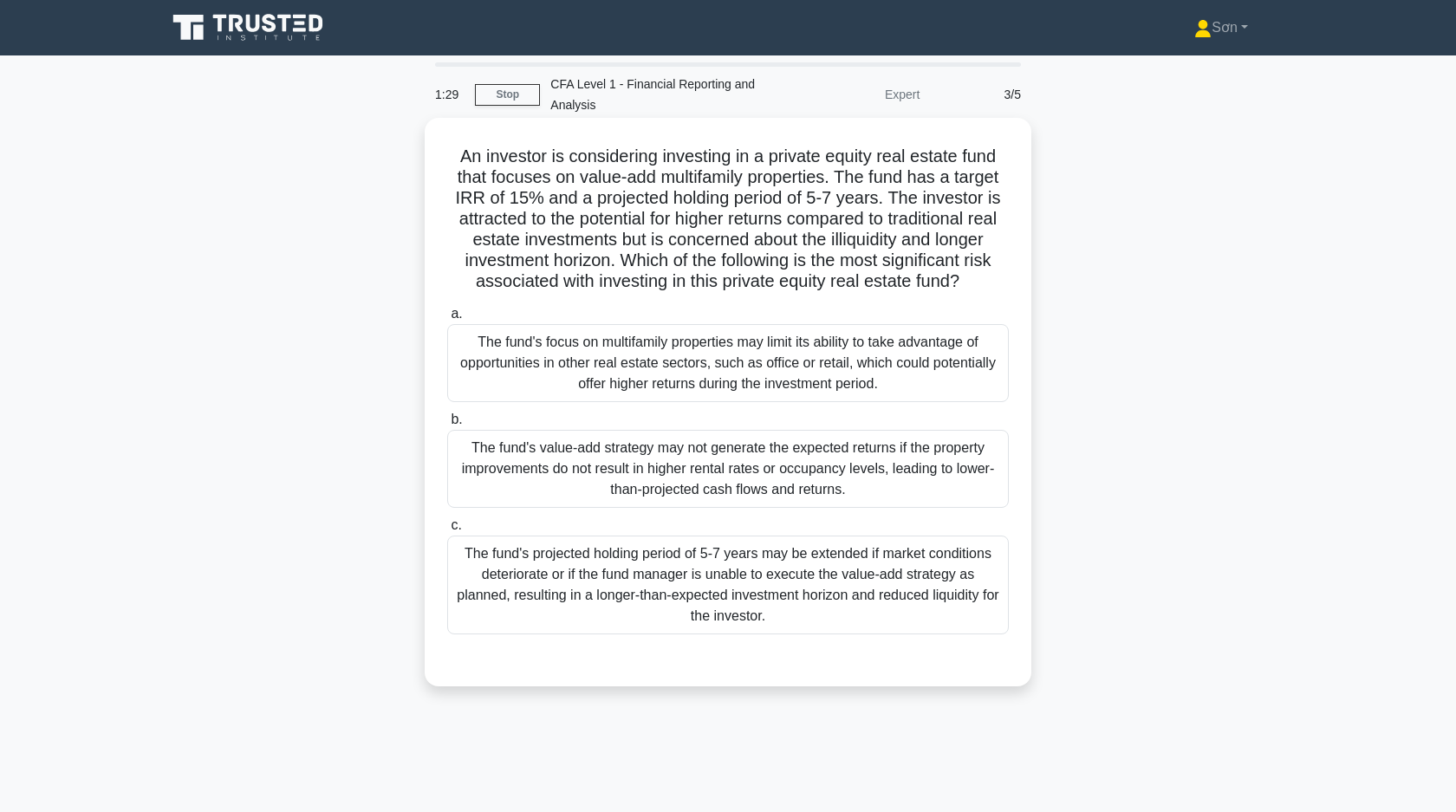
click at [568, 461] on div "The fund's value-add strategy may not generate the expected returns if the prop…" at bounding box center [728, 469] width 562 height 78
click at [447, 426] on input "b. The fund's value-add strategy may not generate the expected returns if the p…" at bounding box center [447, 420] width 0 height 11
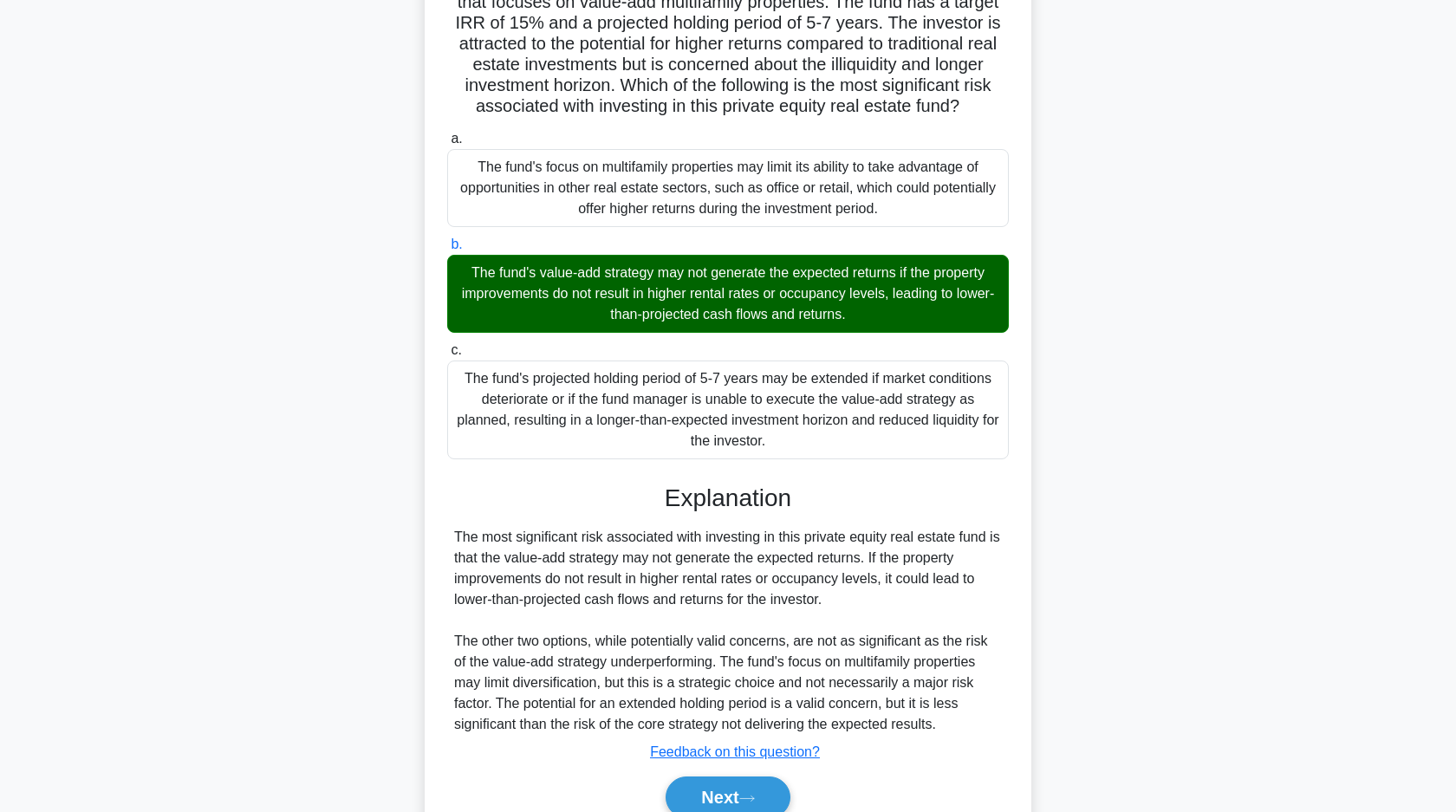
scroll to position [255, 0]
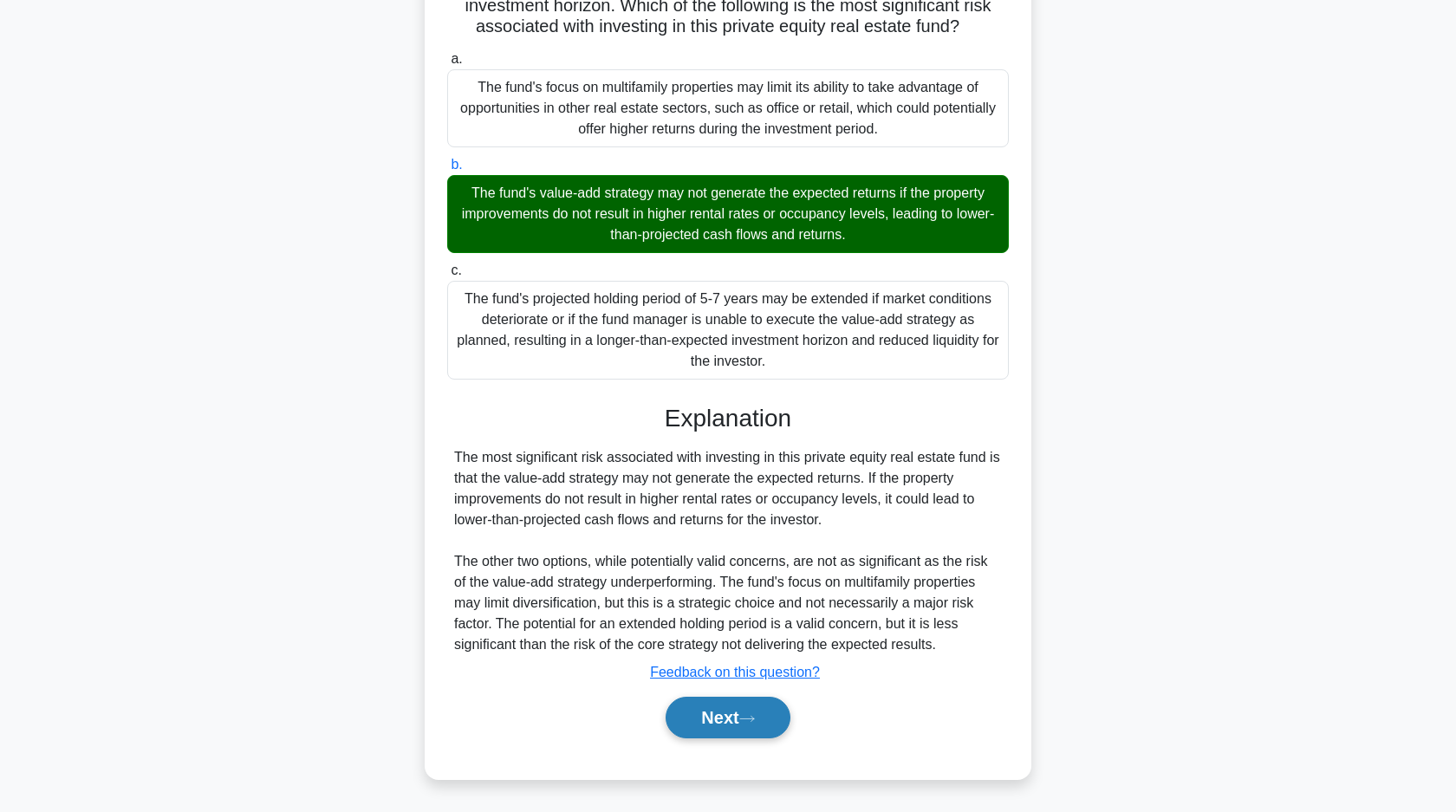
click at [701, 707] on button "Next" at bounding box center [727, 717] width 124 height 42
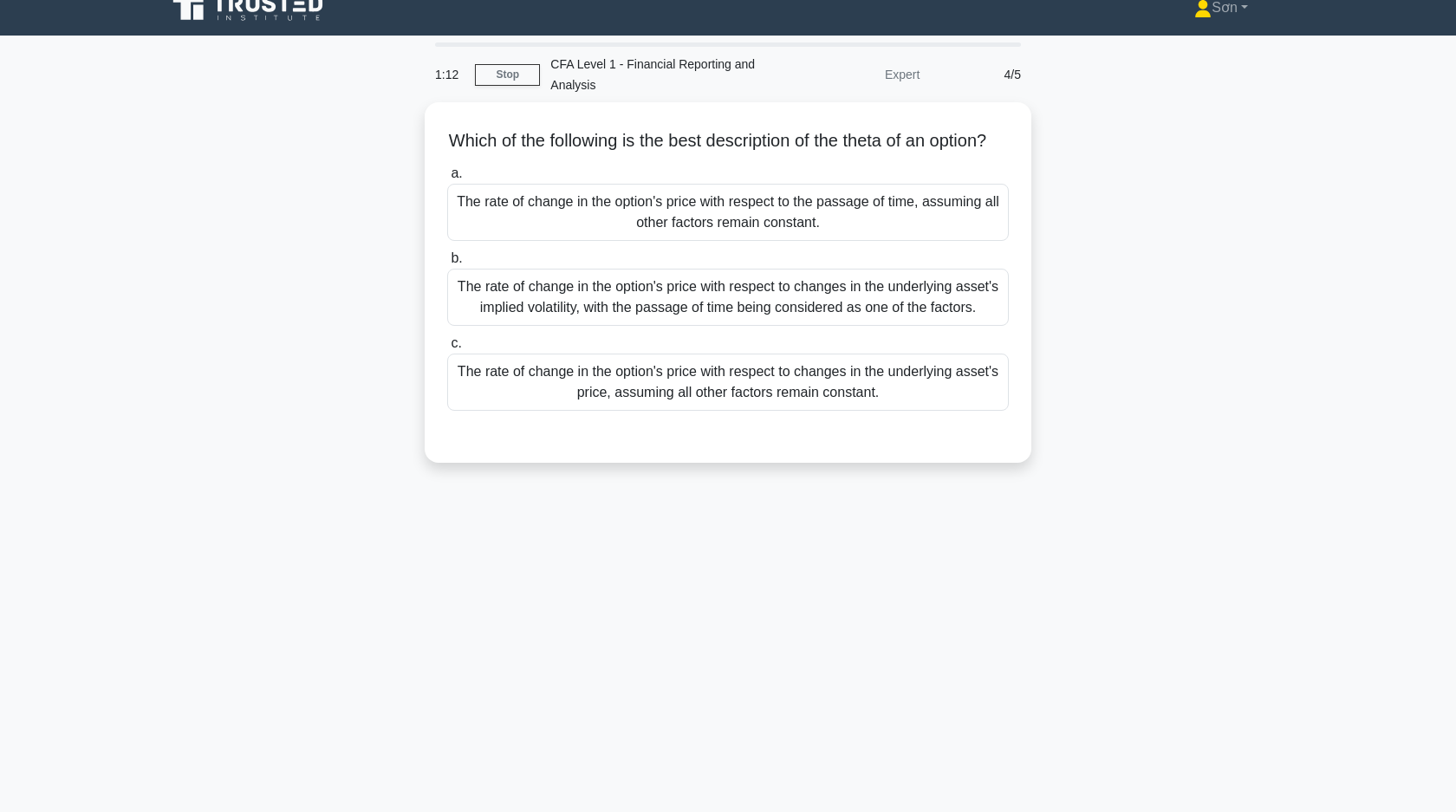
scroll to position [0, 0]
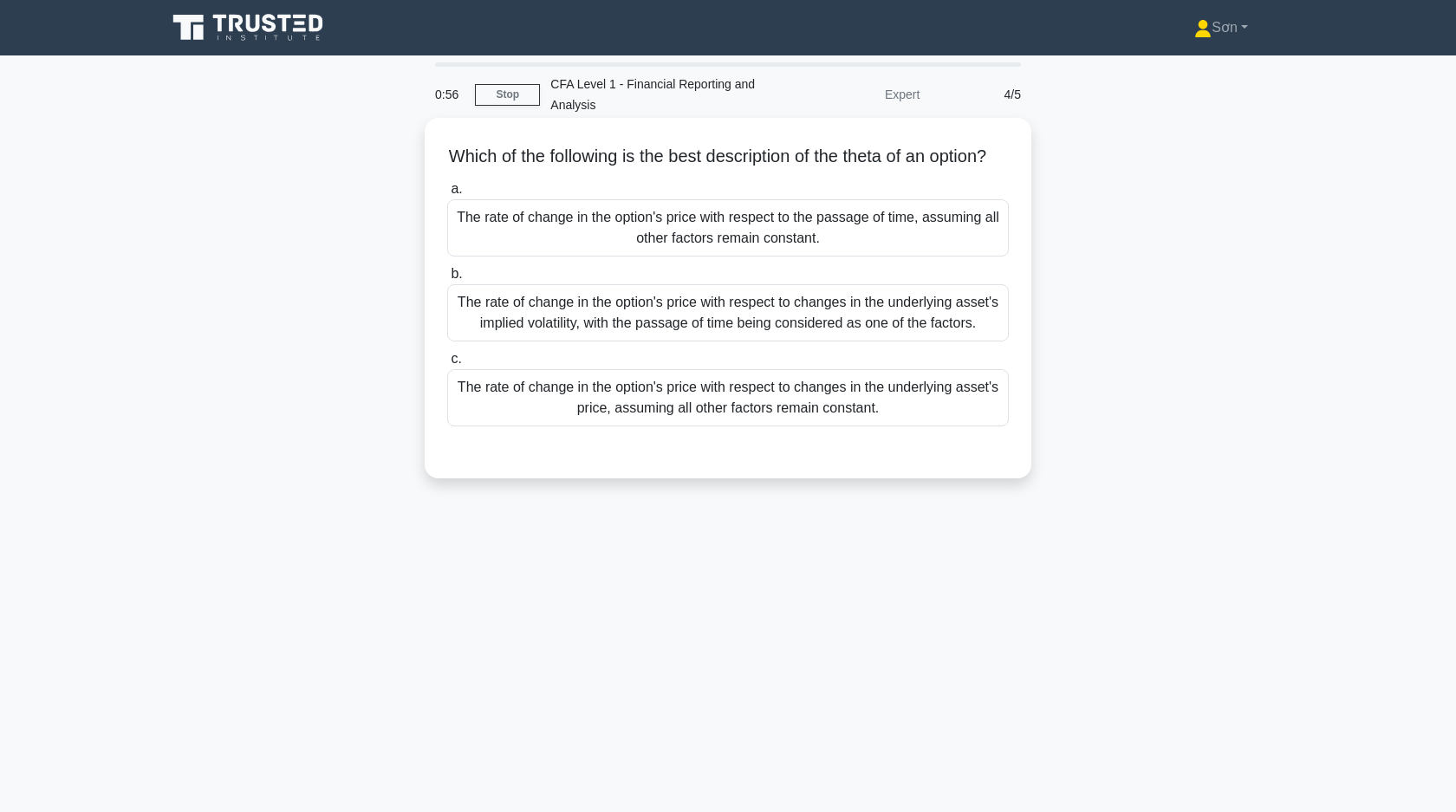
click at [628, 240] on div "The rate of change in the option's price with respect to the passage of time, a…" at bounding box center [728, 228] width 562 height 57
click at [447, 195] on input "a. The rate of change in the option's price with respect to the passage of time…" at bounding box center [447, 189] width 0 height 11
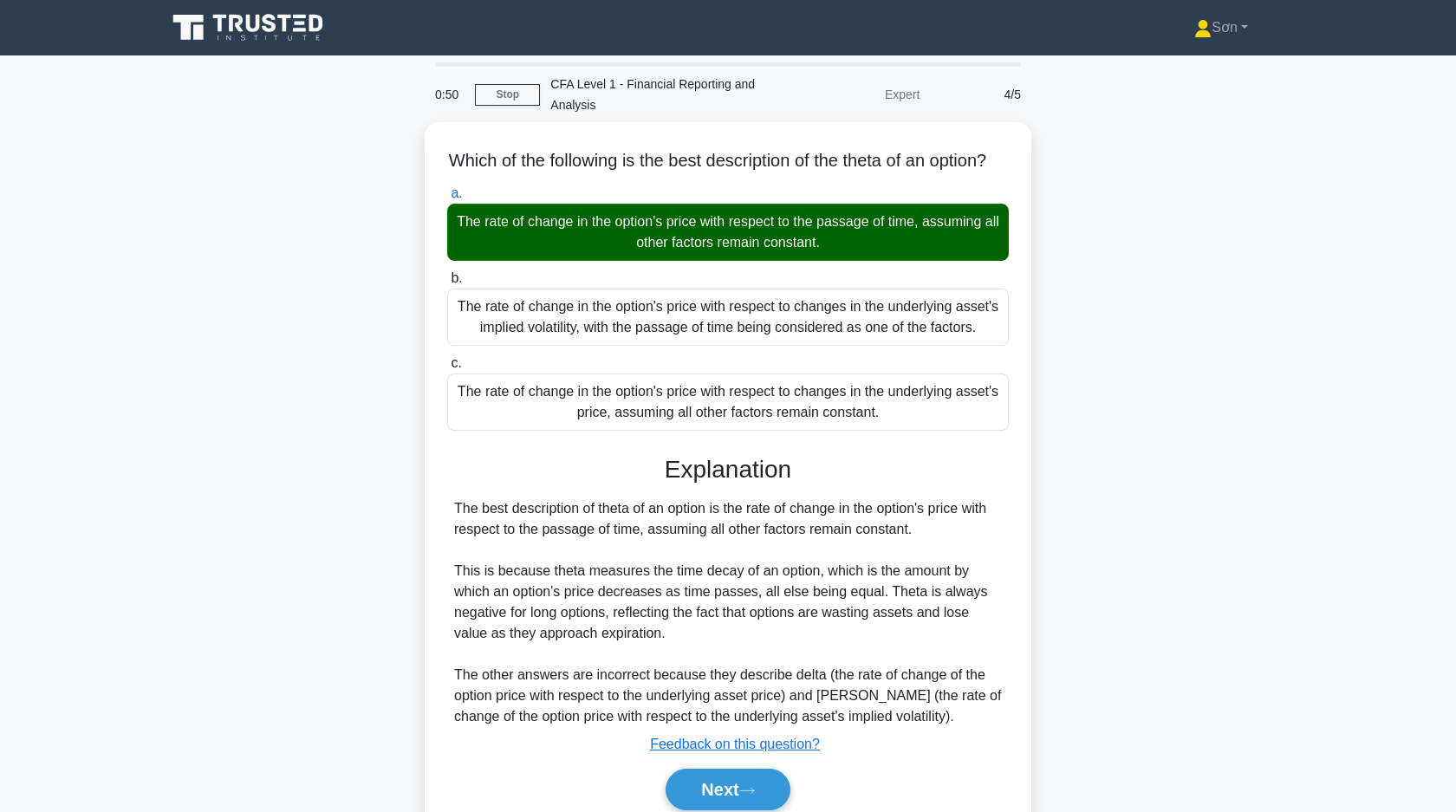
scroll to position [124, 0]
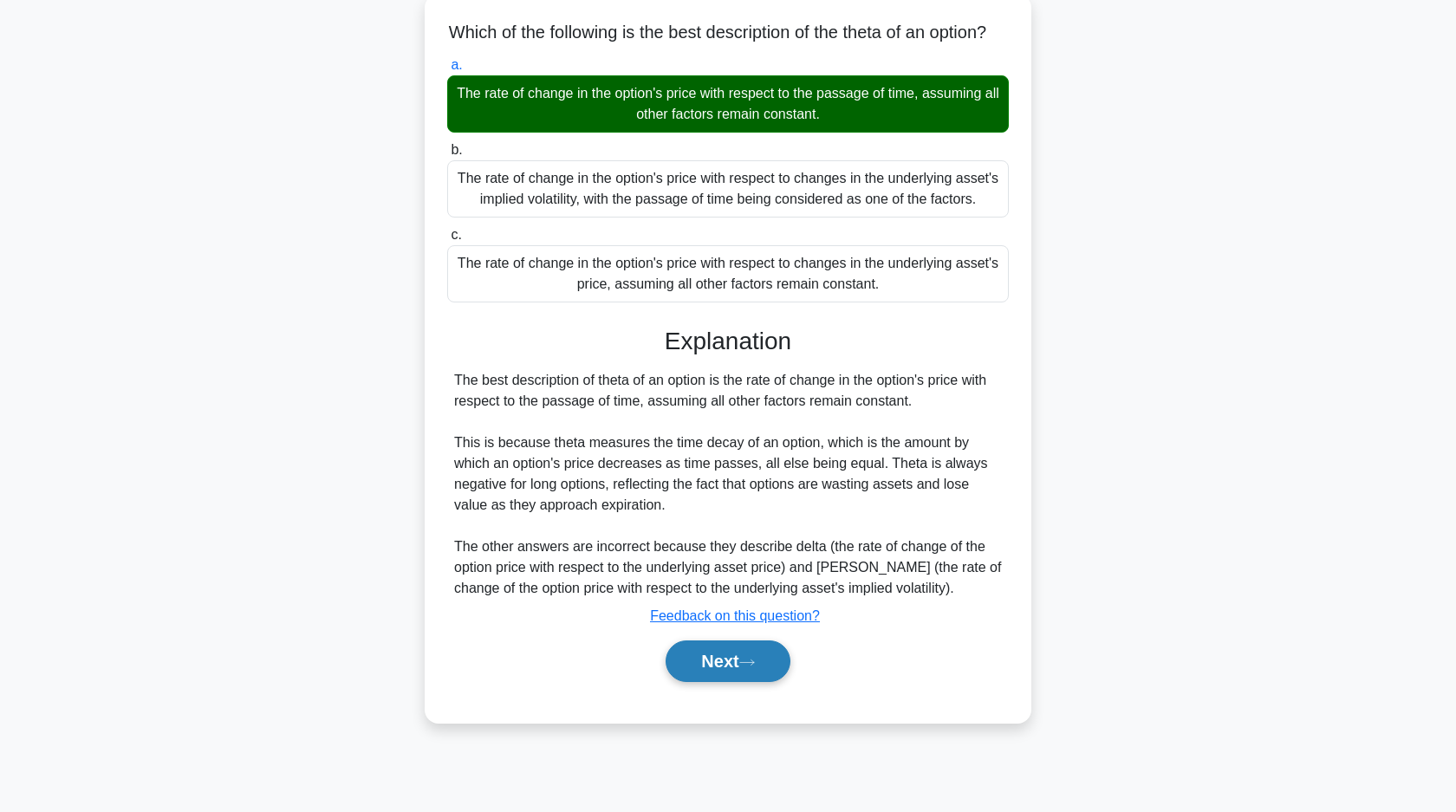
click at [755, 682] on button "Next" at bounding box center [727, 661] width 124 height 42
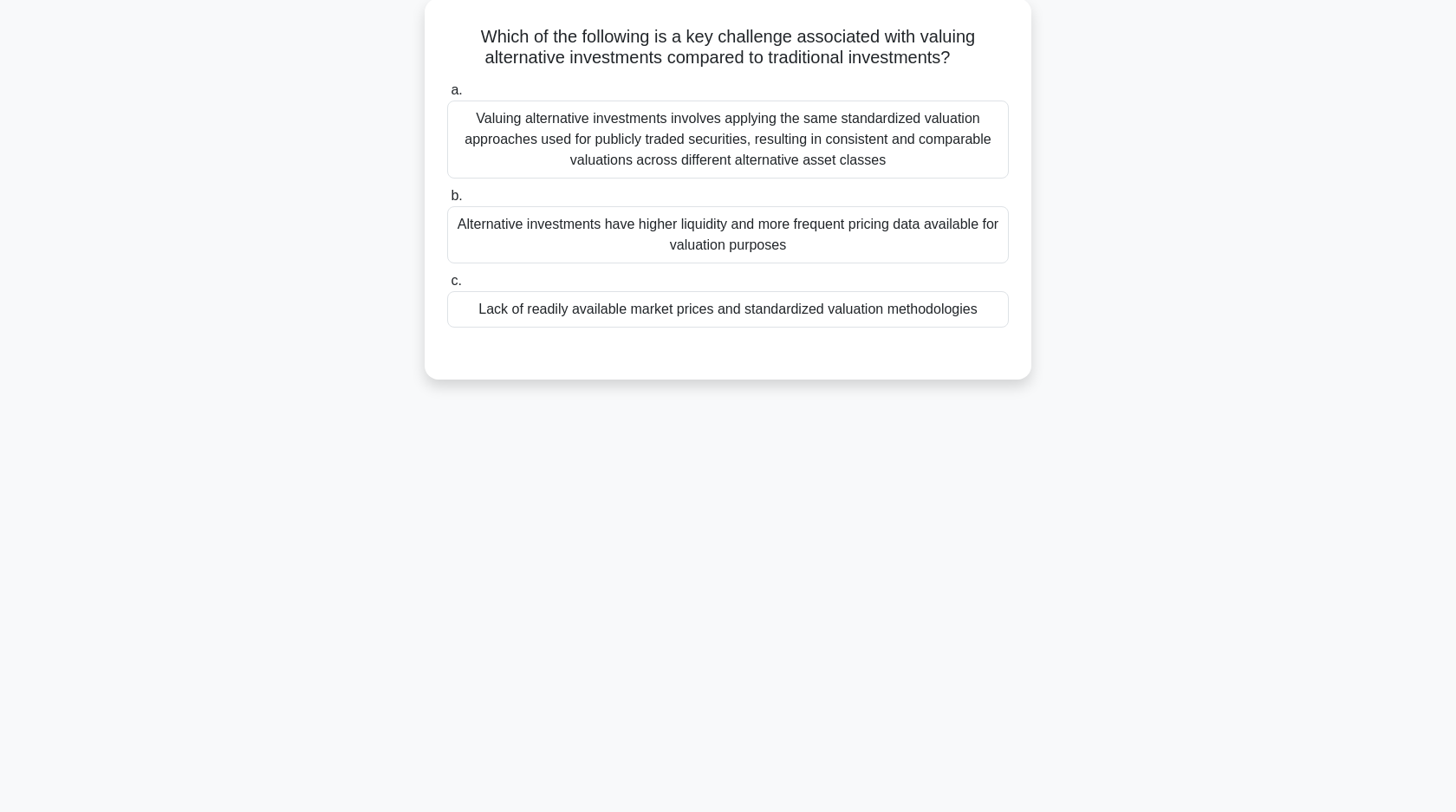
scroll to position [0, 0]
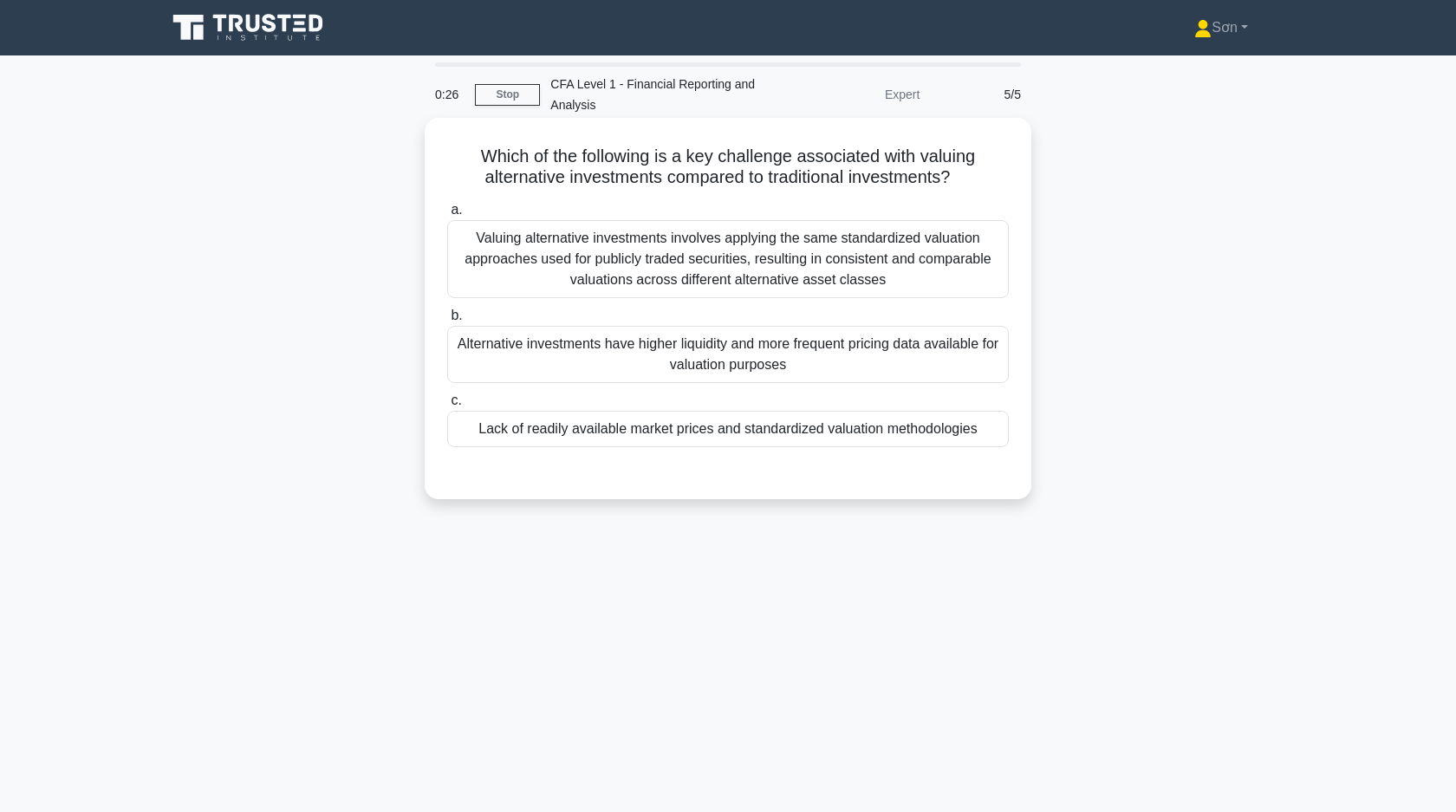
click at [525, 437] on div "Lack of readily available market prices and standardized valuation methodologies" at bounding box center [728, 428] width 562 height 36
click at [447, 406] on input "c. Lack of readily available market prices and standardized valuation methodolo…" at bounding box center [447, 400] width 0 height 11
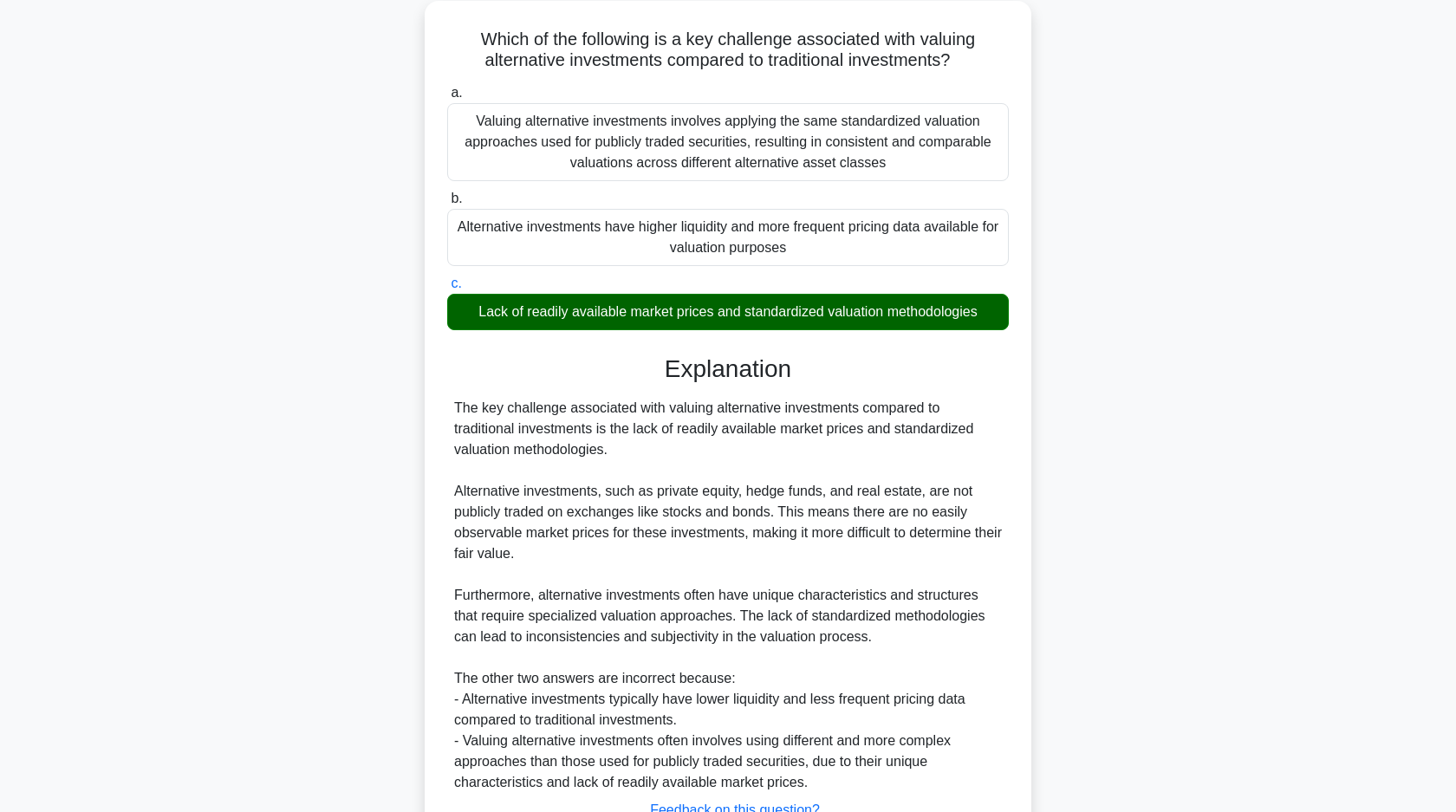
scroll to position [255, 0]
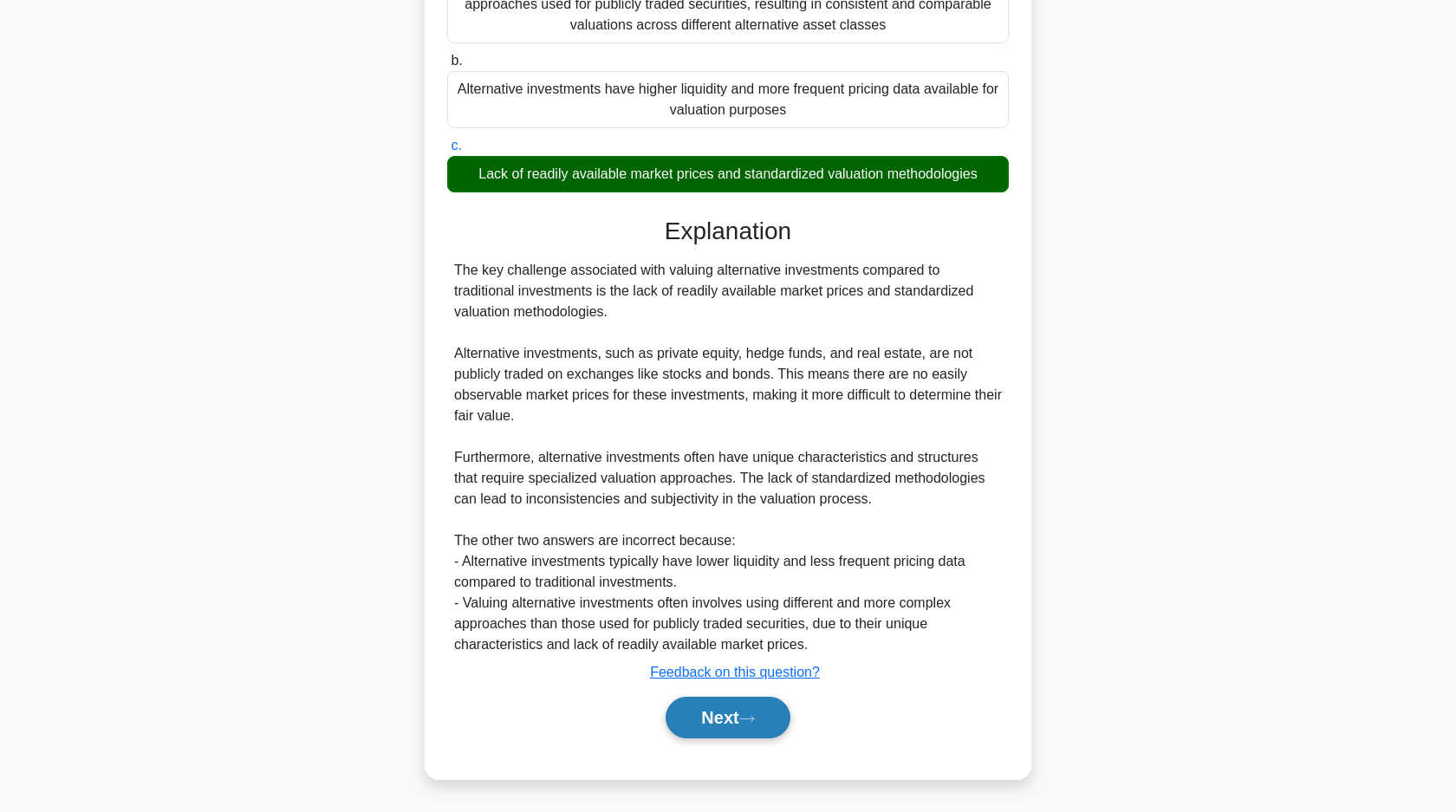
click at [700, 724] on button "Next" at bounding box center [727, 717] width 124 height 42
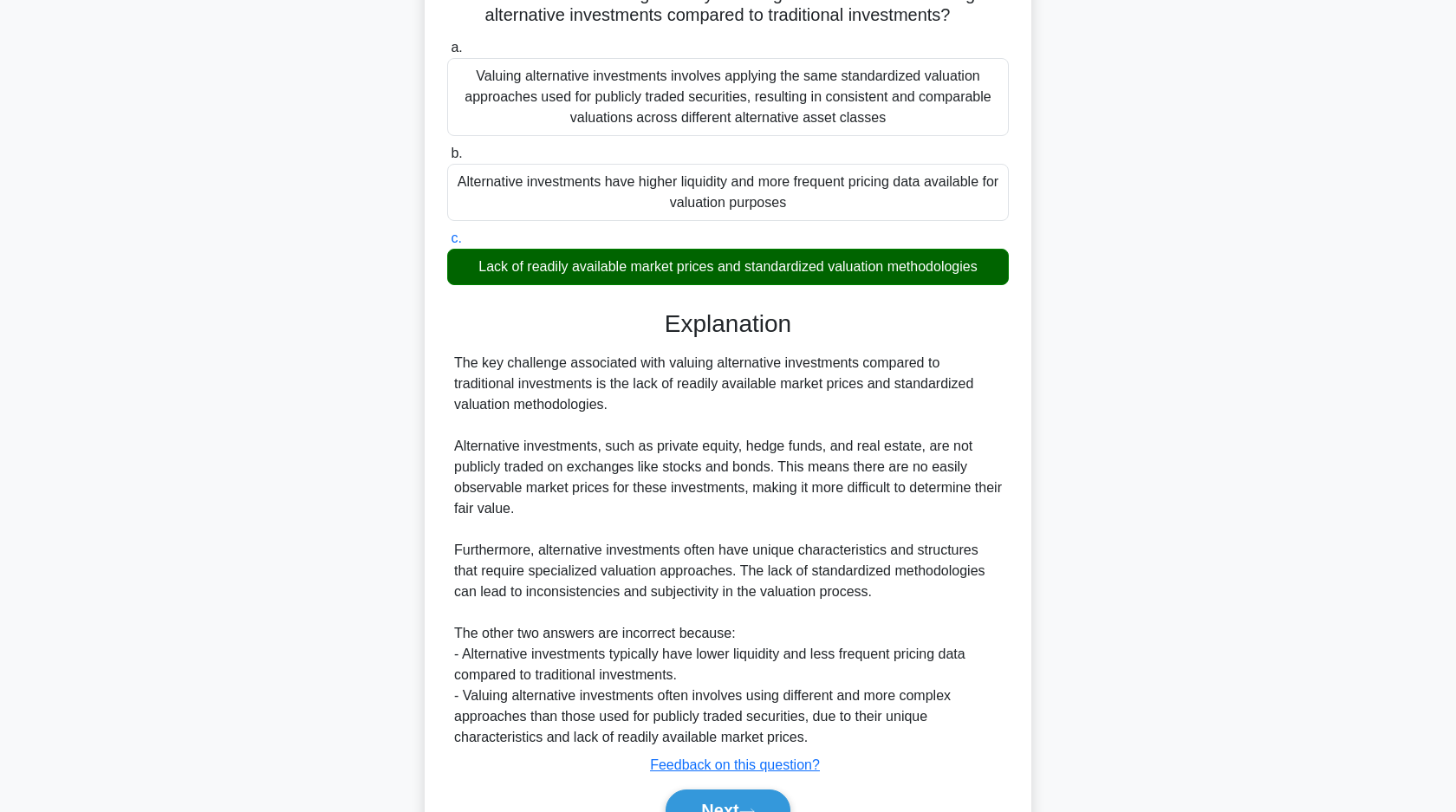
scroll to position [143, 0]
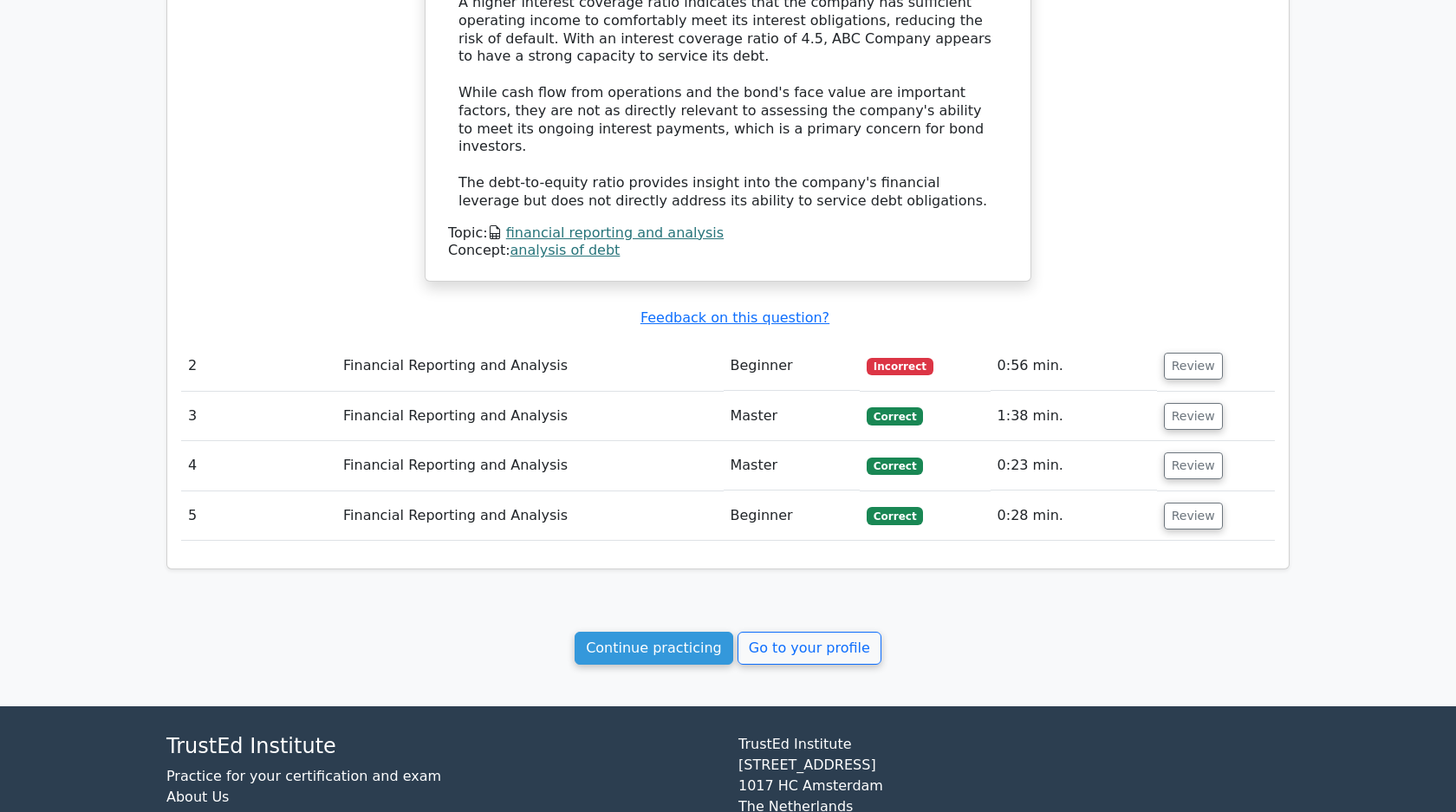
scroll to position [1651, 0]
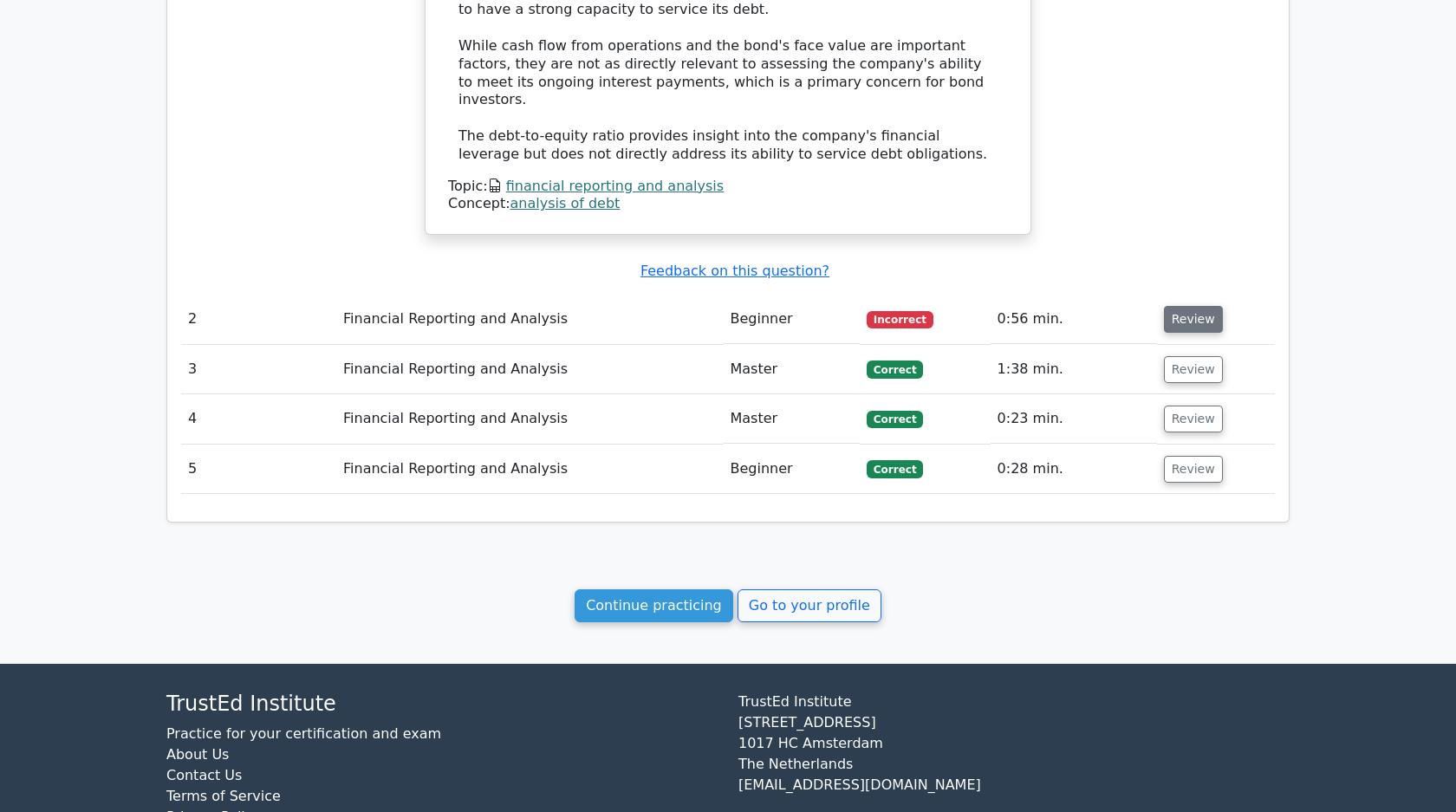
click at [1168, 306] on button "Review" at bounding box center [1193, 319] width 59 height 27
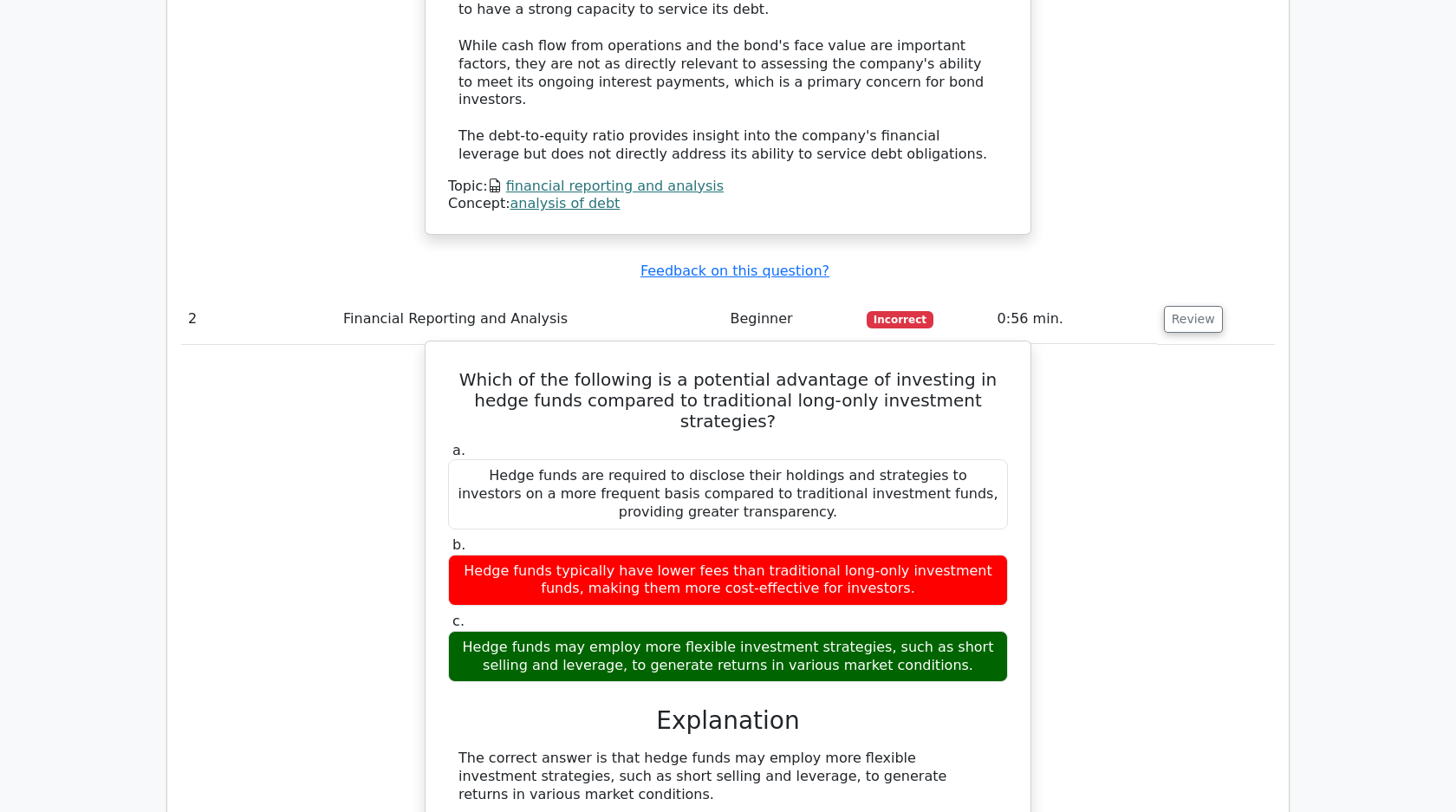
click at [465, 369] on h5 "Which of the following is a potential advantage of investing in hedge funds com…" at bounding box center [727, 399] width 563 height 63
drag, startPoint x: 456, startPoint y: 322, endPoint x: 971, endPoint y: 603, distance: 586.7
click at [971, 604] on div "Which of the following is a potential advantage of investing in hedge funds com…" at bounding box center [727, 743] width 591 height 791
copy div "Which of the following is a potential advantage of investing in hedge funds com…"
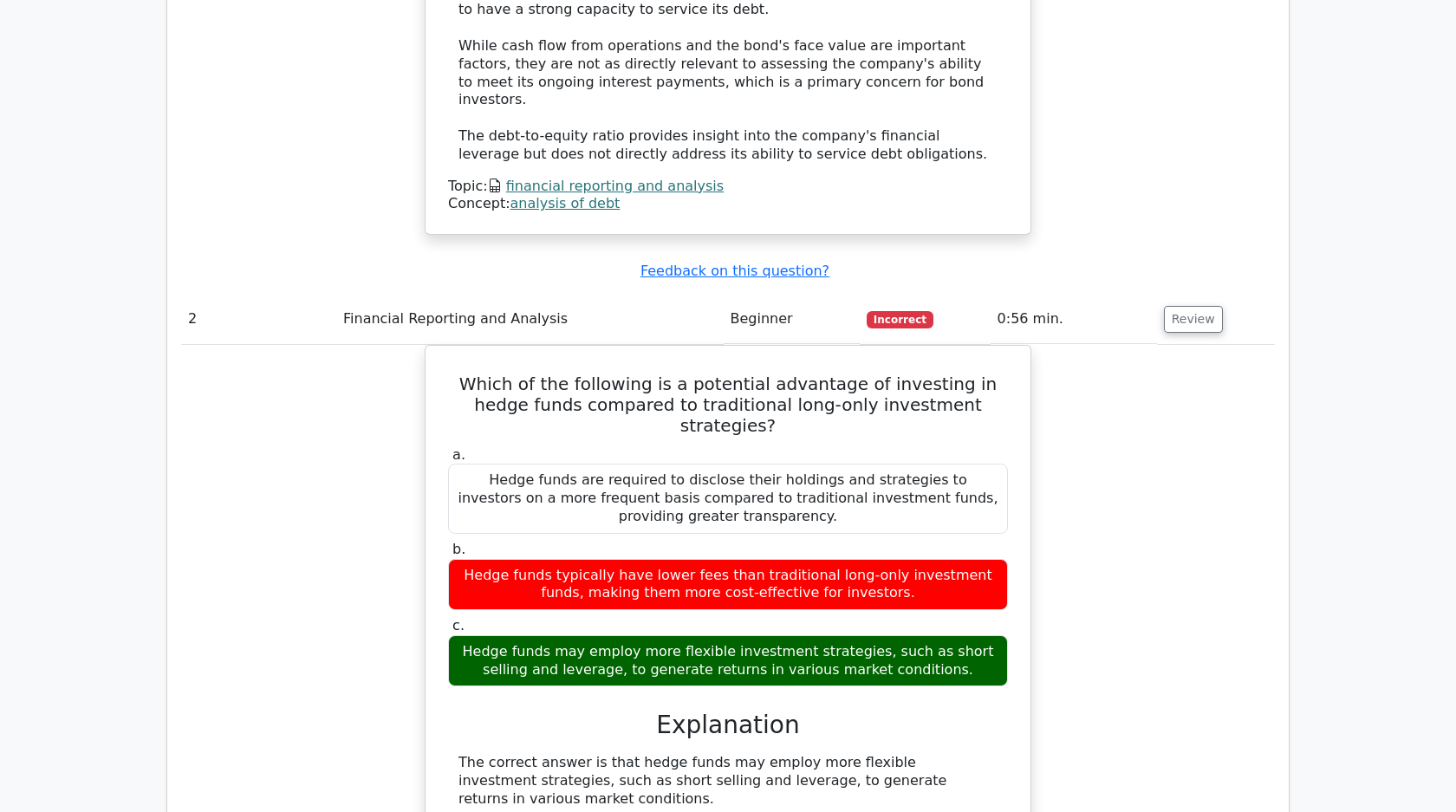
click at [279, 344] on div "Which of the following is a potential advantage of investing in hedge funds com…" at bounding box center [728, 758] width 1094 height 827
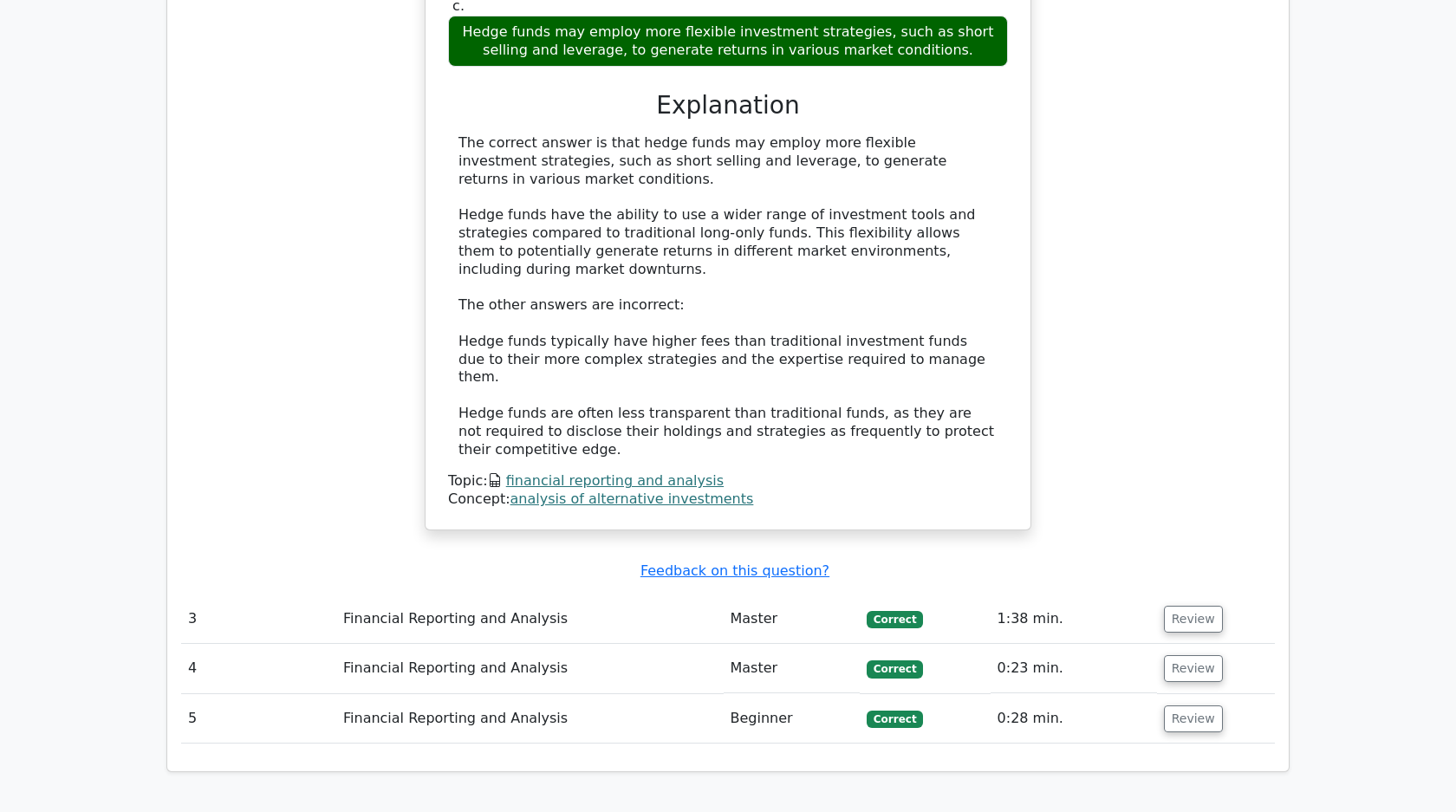
scroll to position [2277, 0]
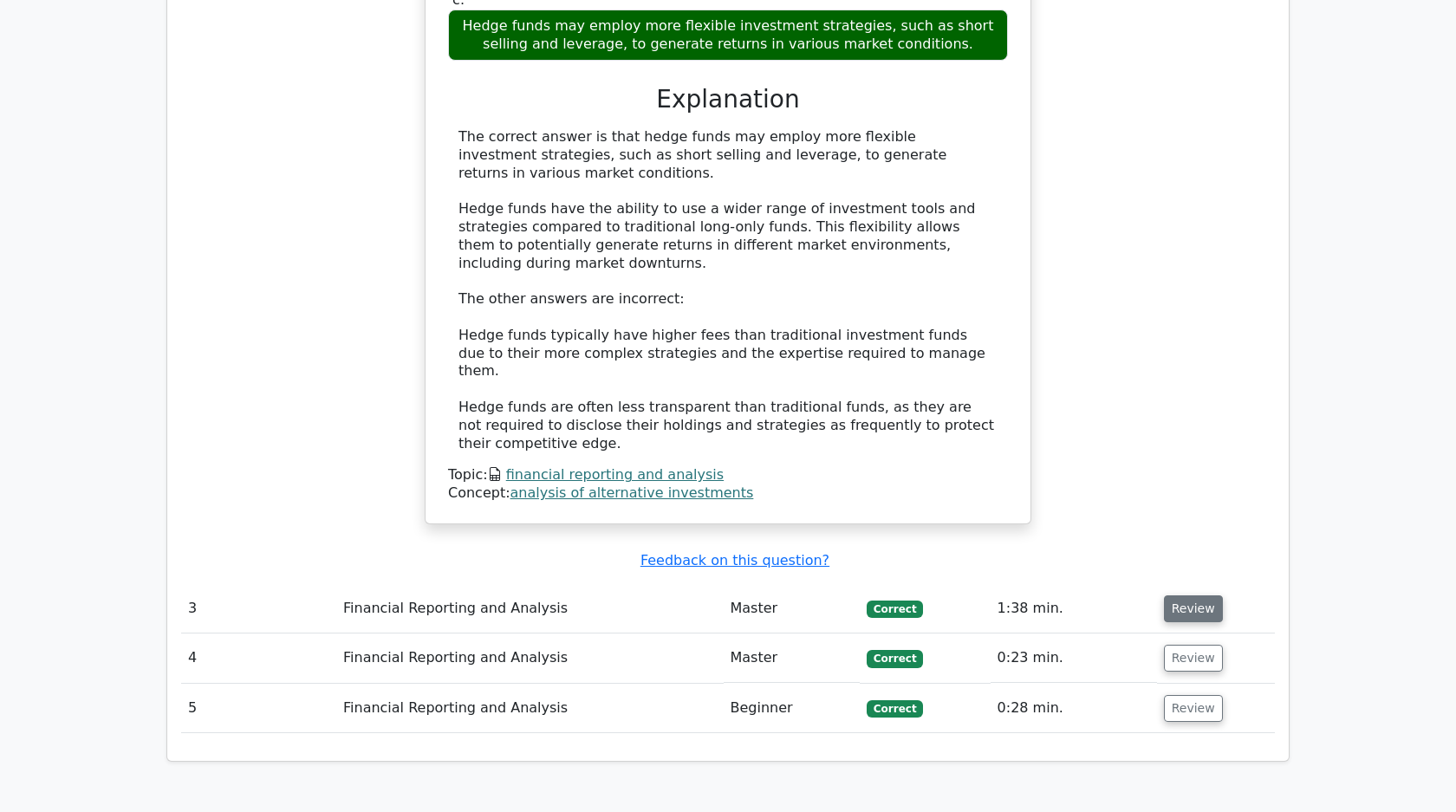
click at [1172, 595] on button "Review" at bounding box center [1193, 609] width 59 height 27
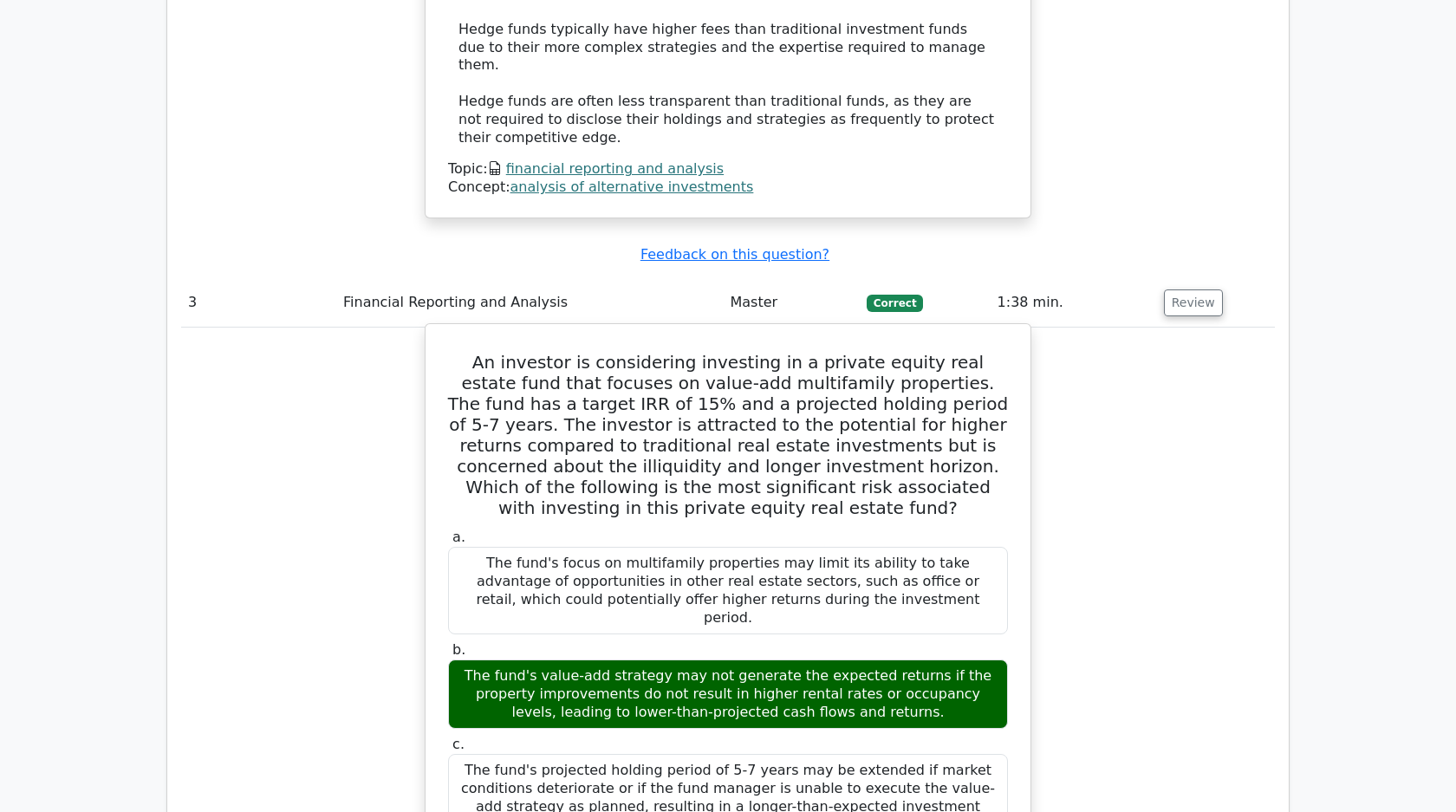
scroll to position [2685, 0]
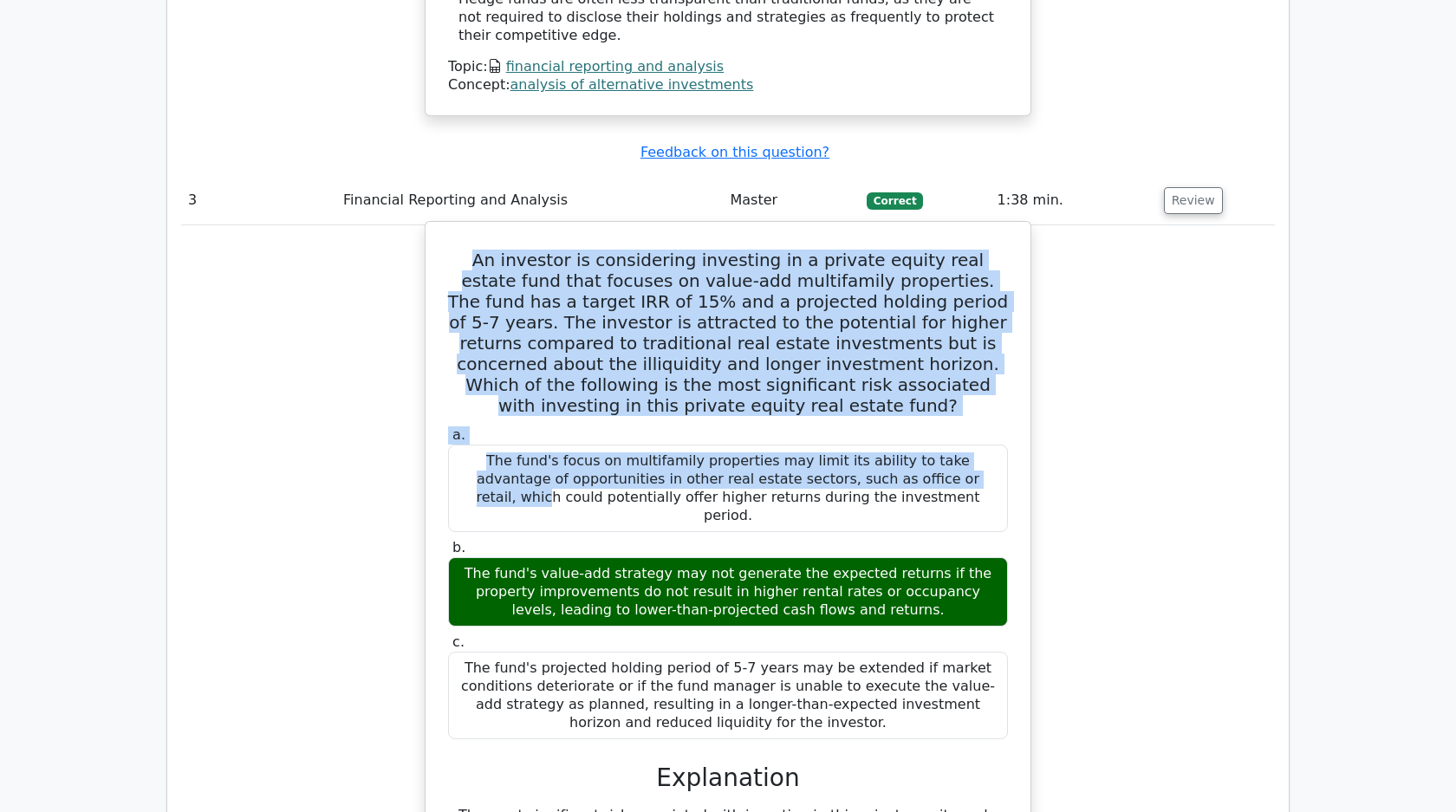
drag, startPoint x: 452, startPoint y: 158, endPoint x: 810, endPoint y: 343, distance: 403.0
click at [796, 340] on div "An investor is considering investing in a private equity real estate fund that …" at bounding box center [727, 657] width 591 height 858
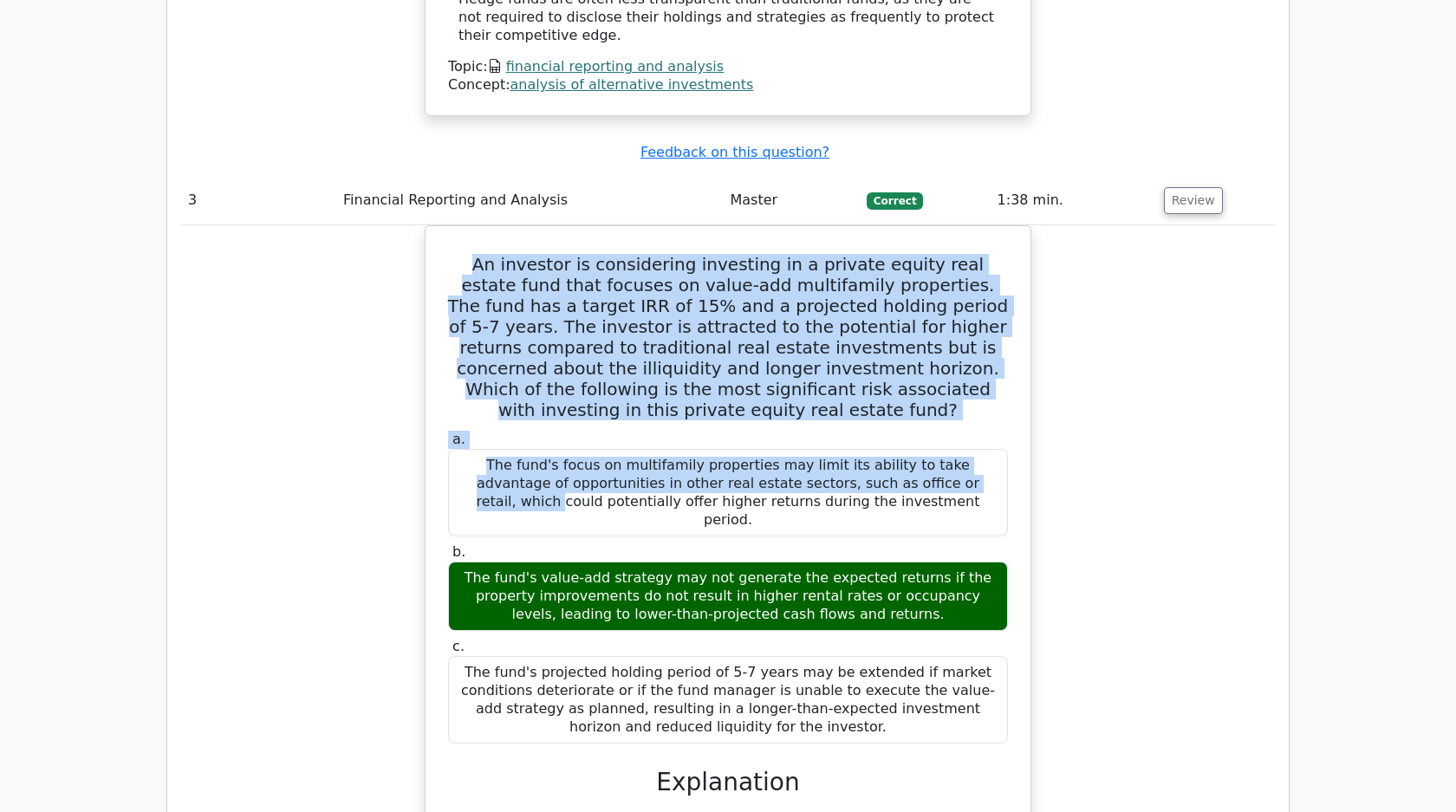
click at [1084, 335] on div "An investor is considering investing in a private equity real estate fund that …" at bounding box center [728, 672] width 1094 height 894
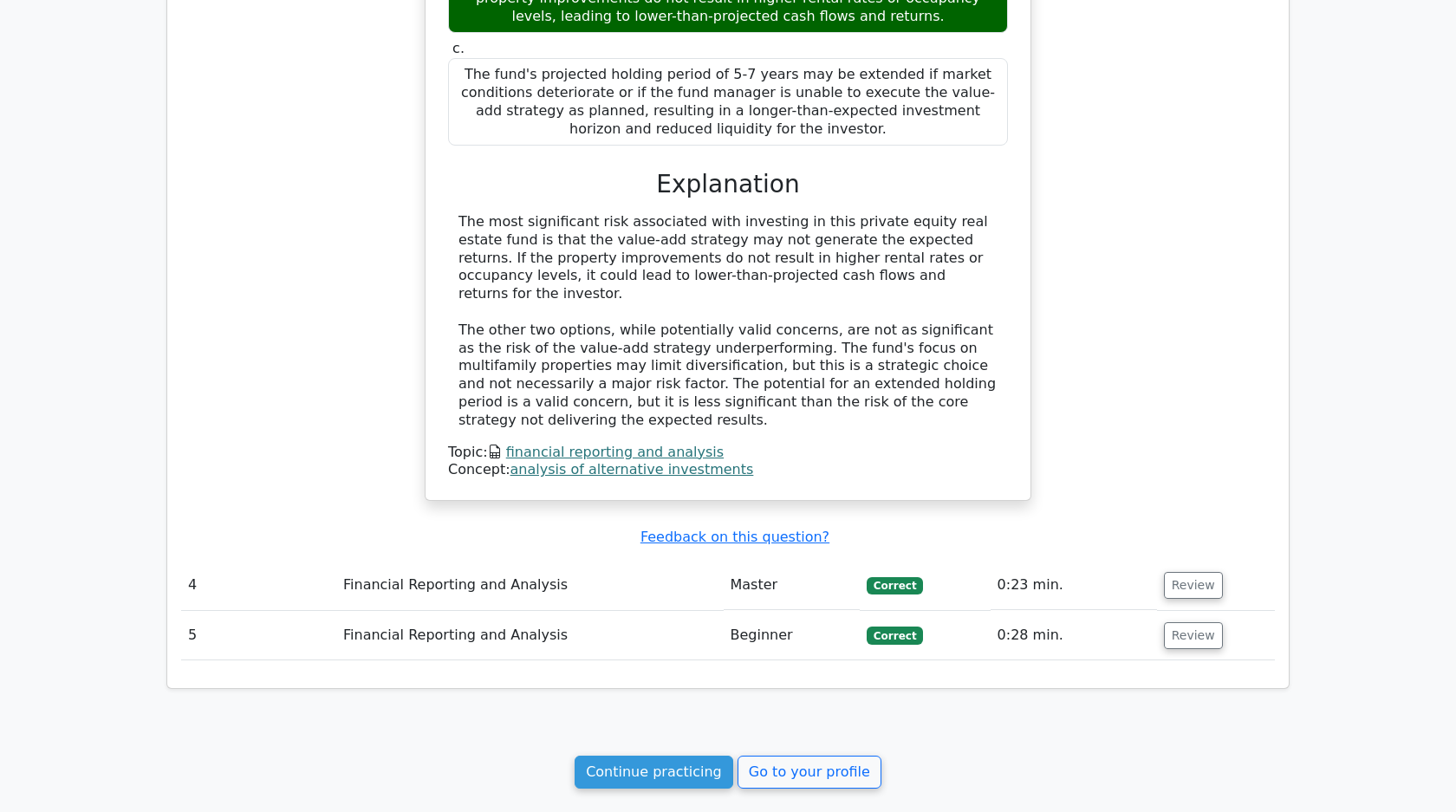
scroll to position [3290, 0]
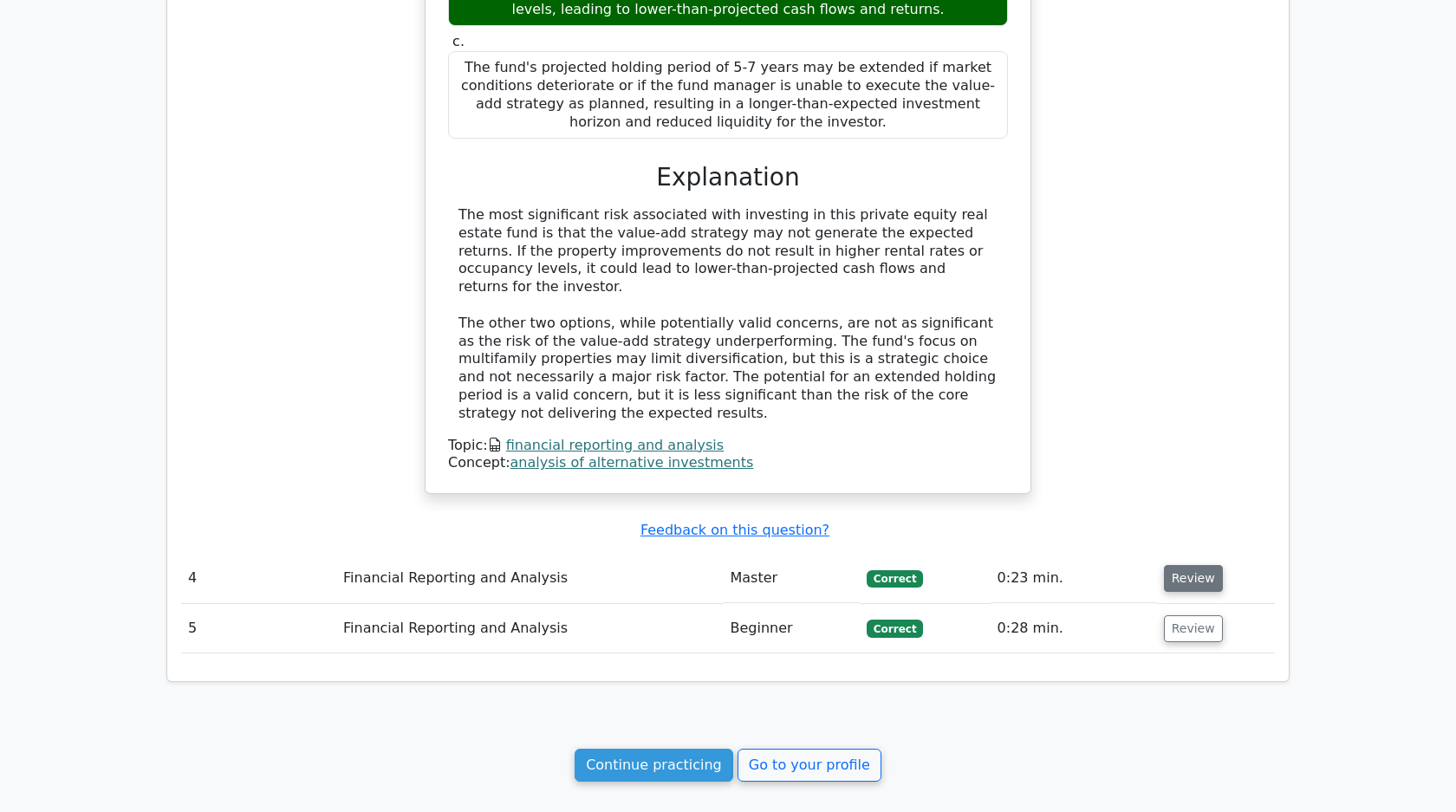
click at [1195, 565] on button "Review" at bounding box center [1193, 578] width 59 height 27
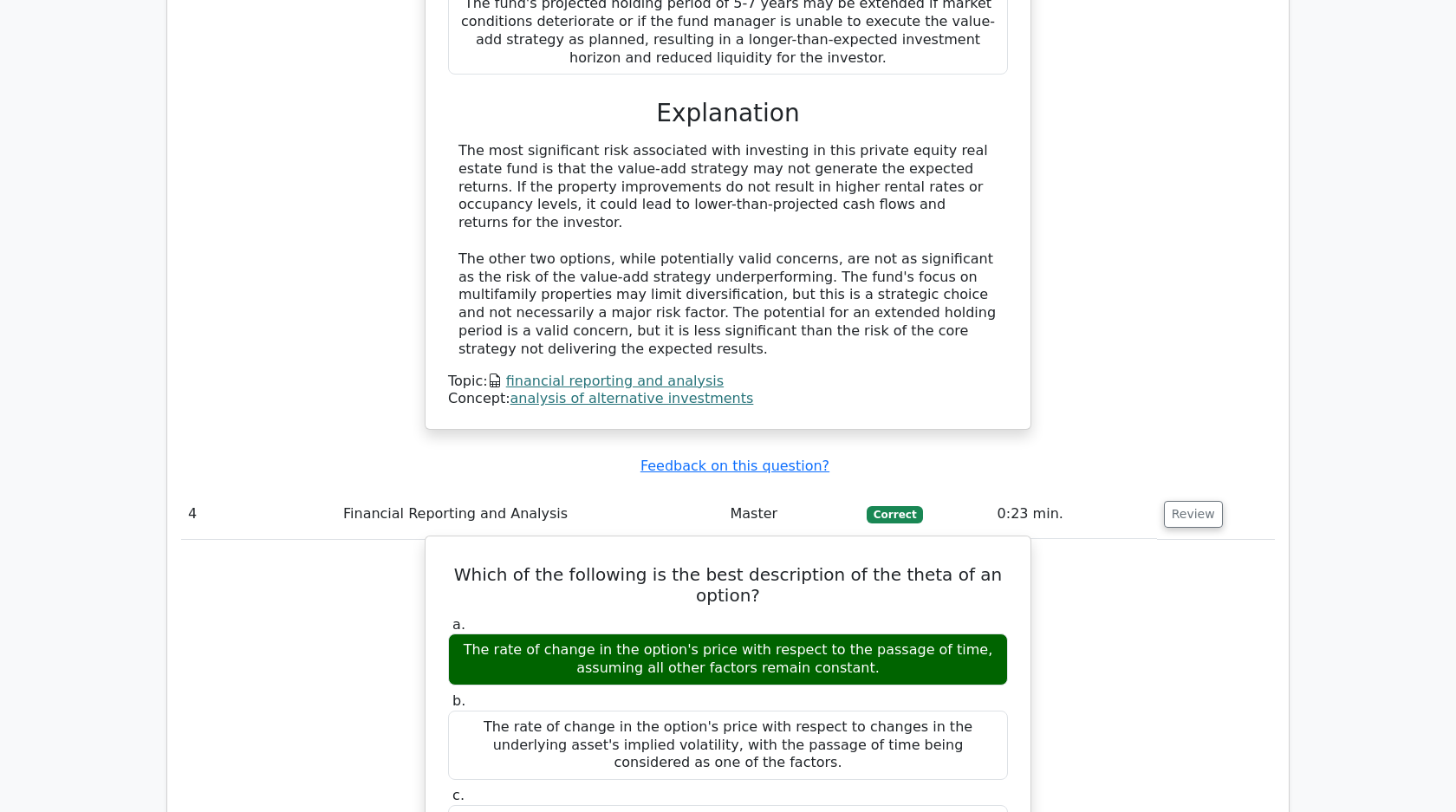
scroll to position [3434, 0]
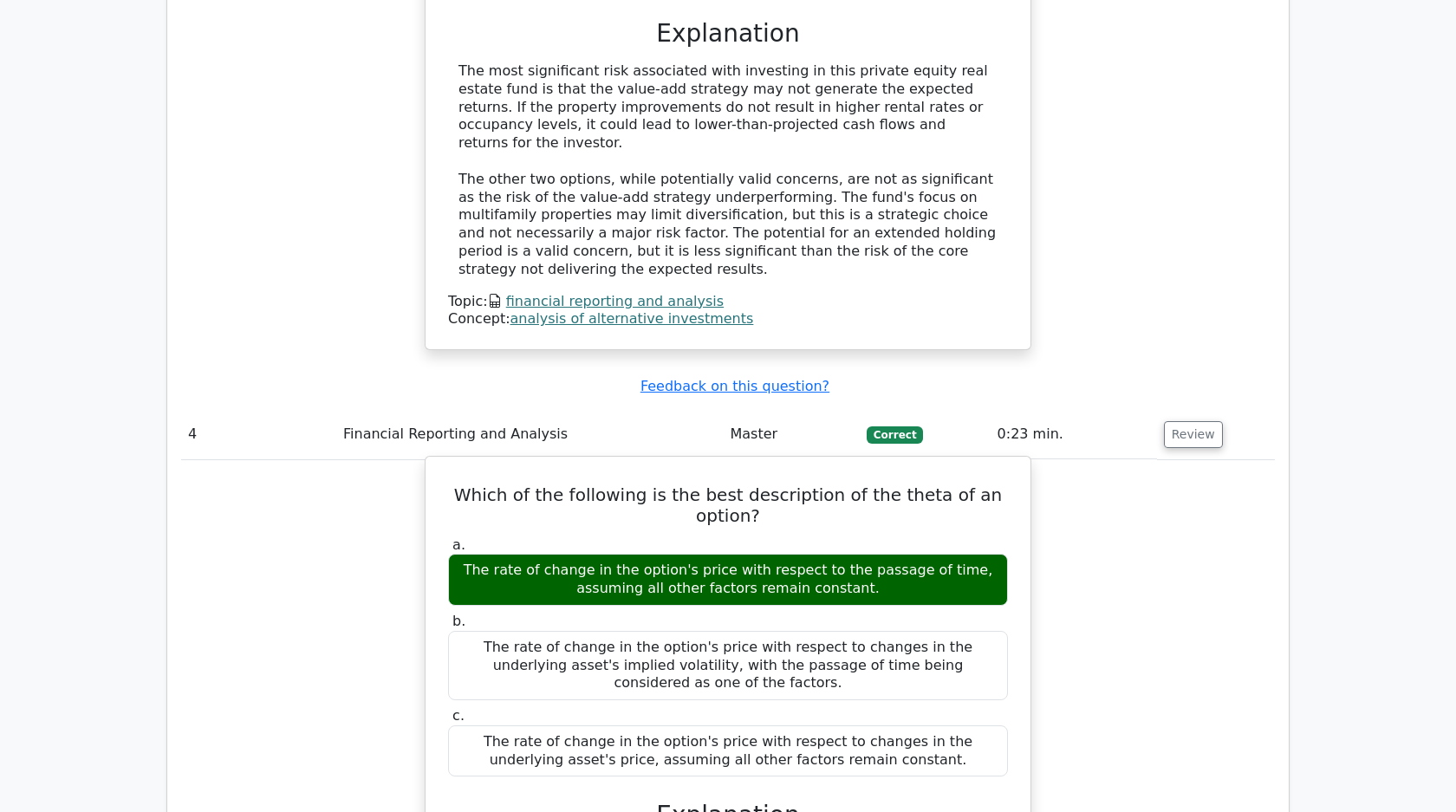
drag, startPoint x: 449, startPoint y: 334, endPoint x: 936, endPoint y: 588, distance: 549.3
click at [937, 588] on div "Which of the following is the best description of the theta of an option? a. Th…" at bounding box center [727, 804] width 591 height 679
copy div "Which of the following is the best description of the theta of an option? a. Th…"
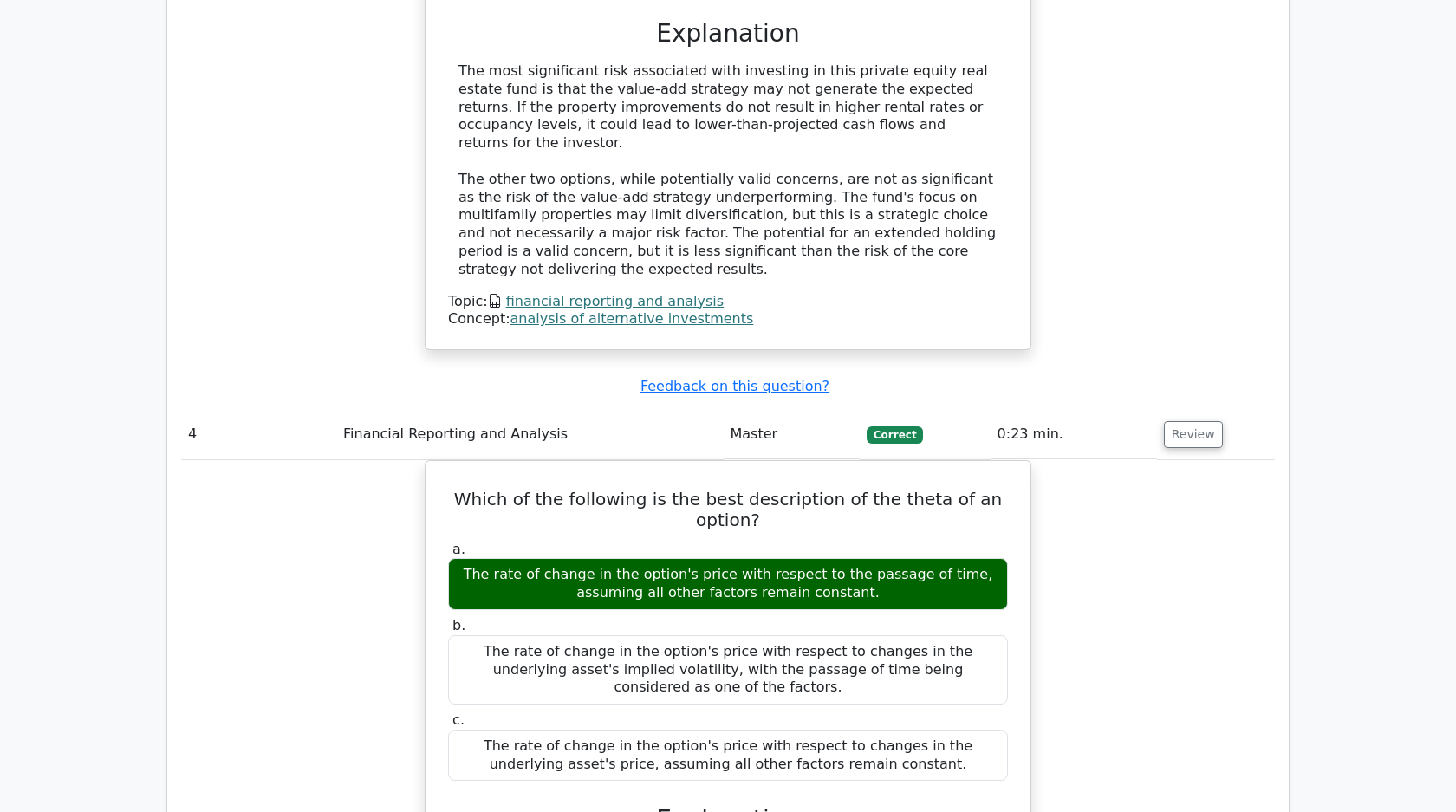
click at [349, 586] on div "Which of the following is the best description of the theta of an option? a. Th…" at bounding box center [728, 818] width 1094 height 716
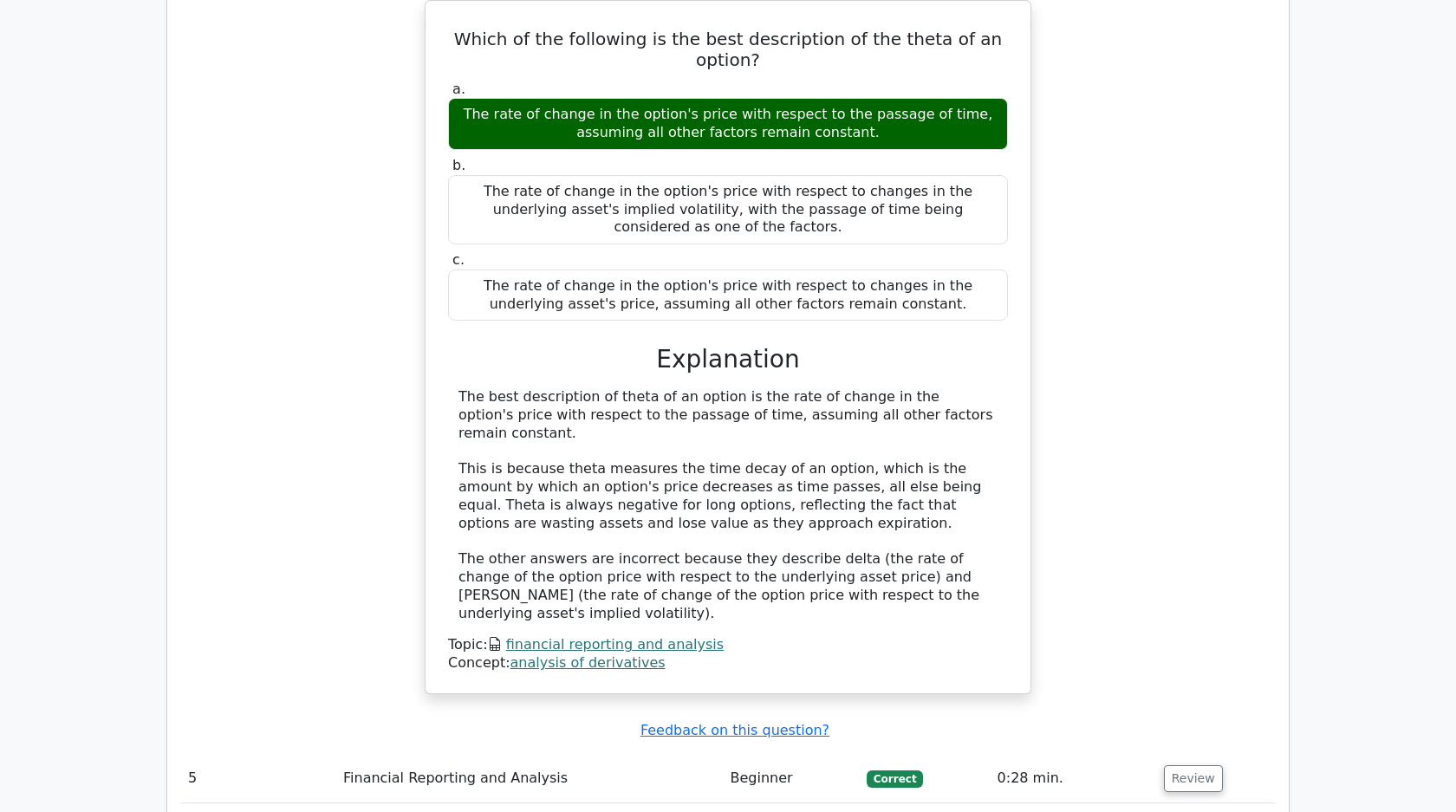
scroll to position [4051, 0]
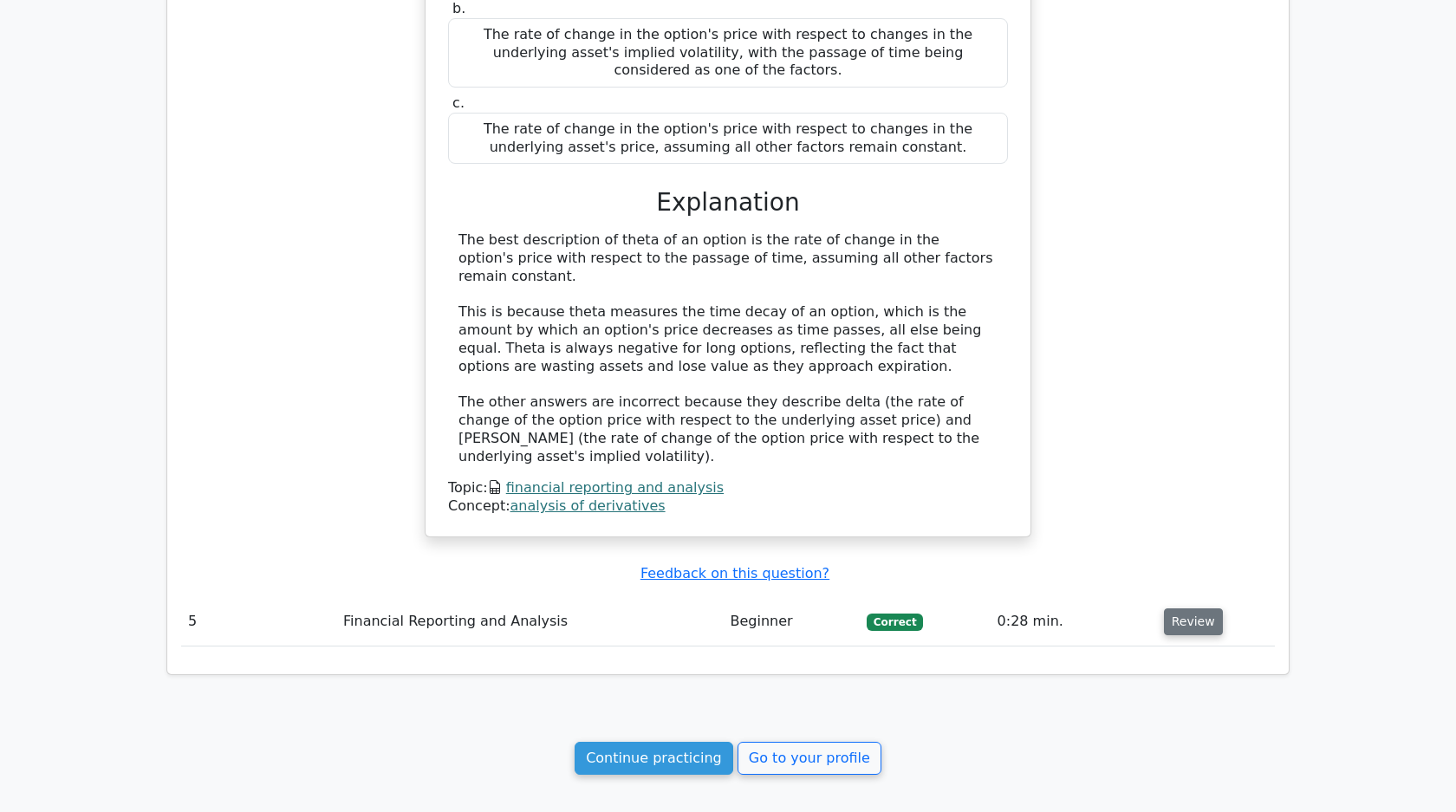
click at [1204, 609] on button "Review" at bounding box center [1193, 622] width 59 height 27
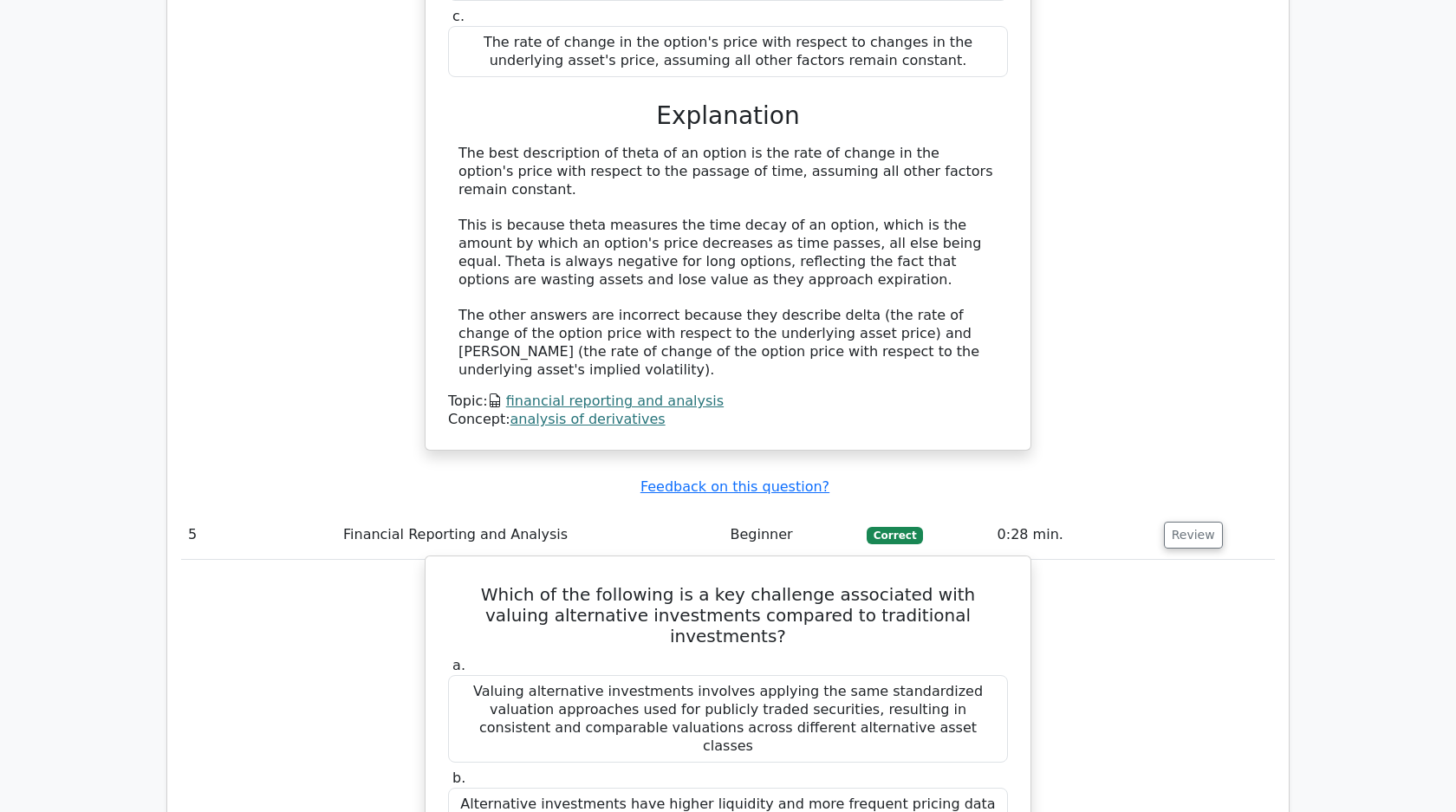
scroll to position [4249, 0]
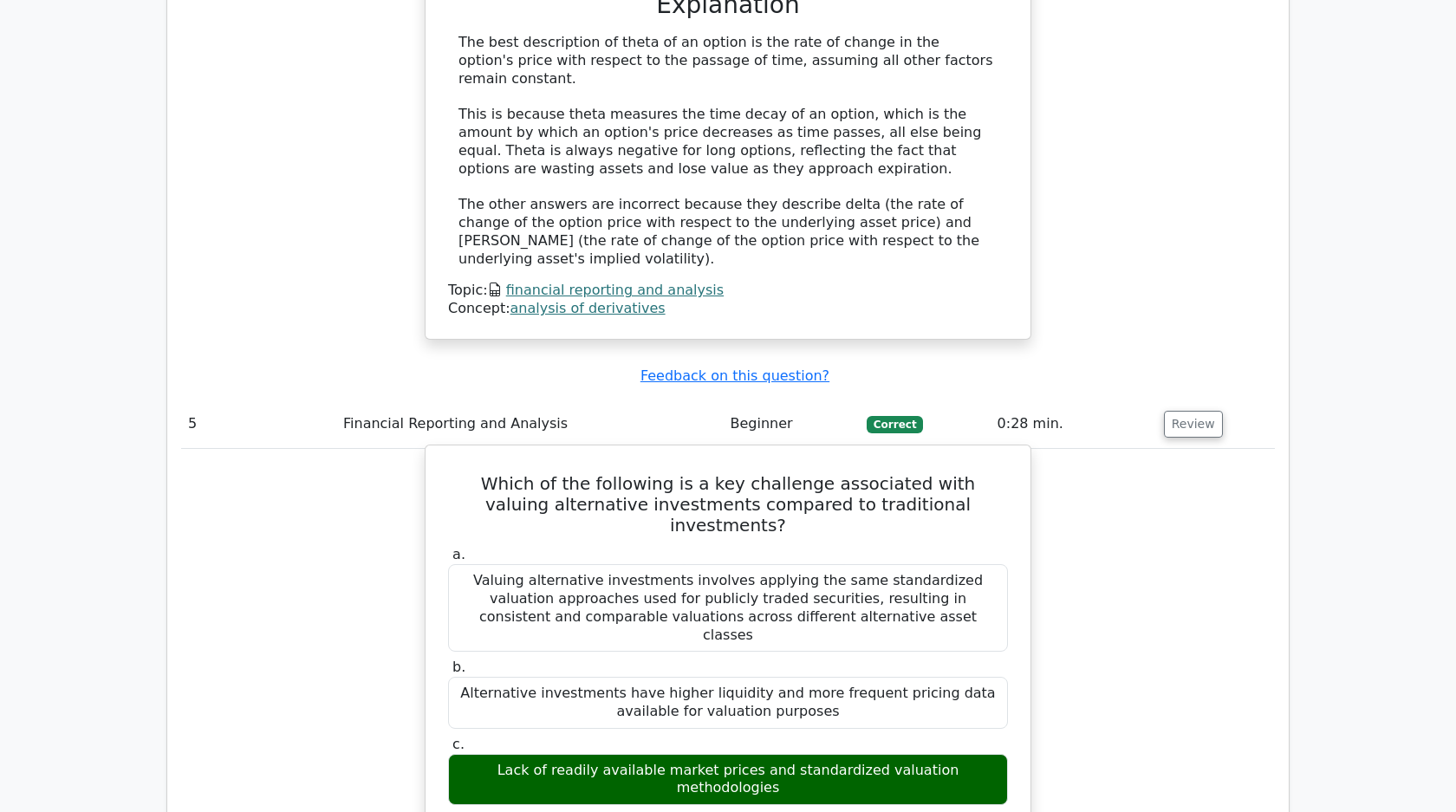
drag, startPoint x: 472, startPoint y: 277, endPoint x: 992, endPoint y: 528, distance: 577.4
copy div "Which of the following is a key challenge associated with valuing alternative i…"
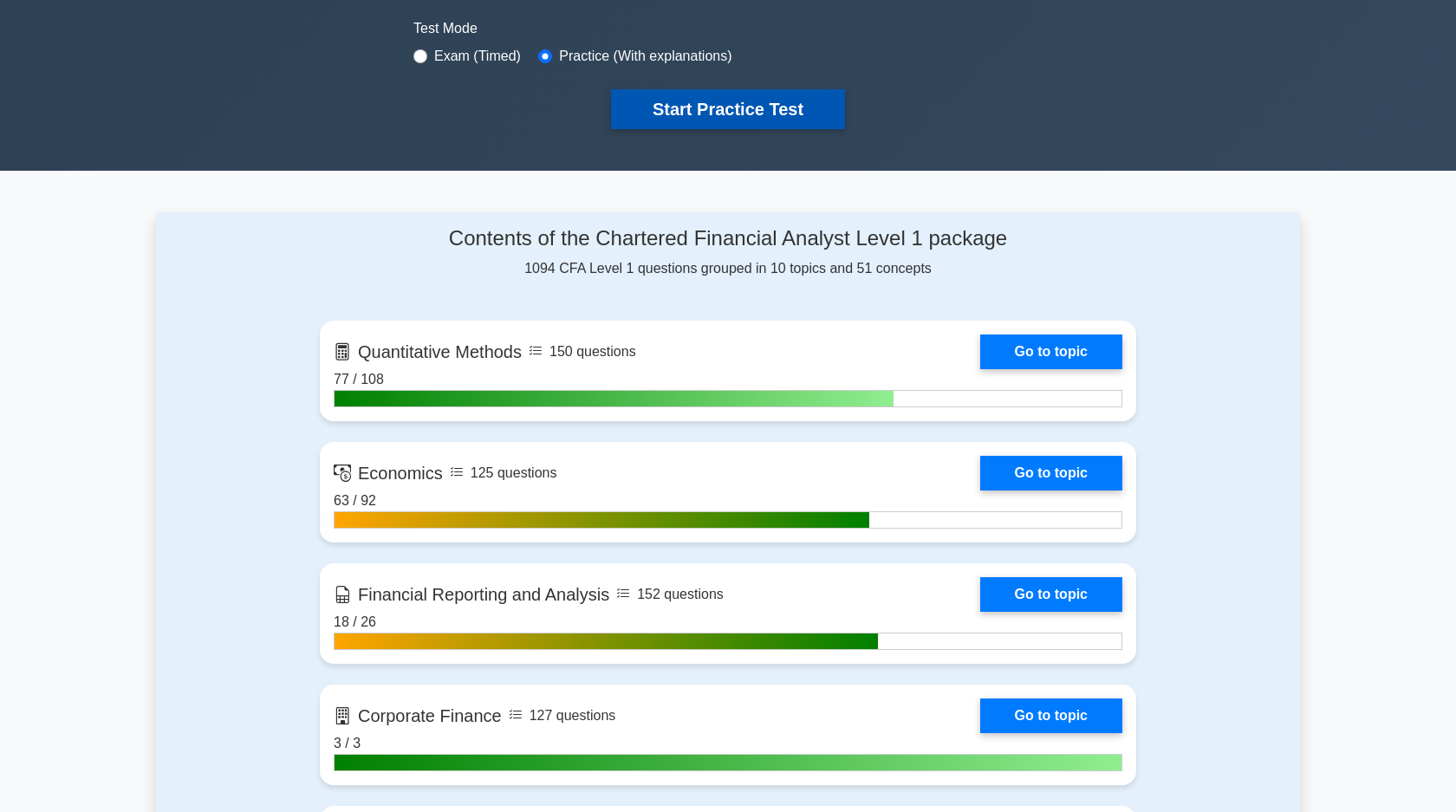
scroll to position [632, 0]
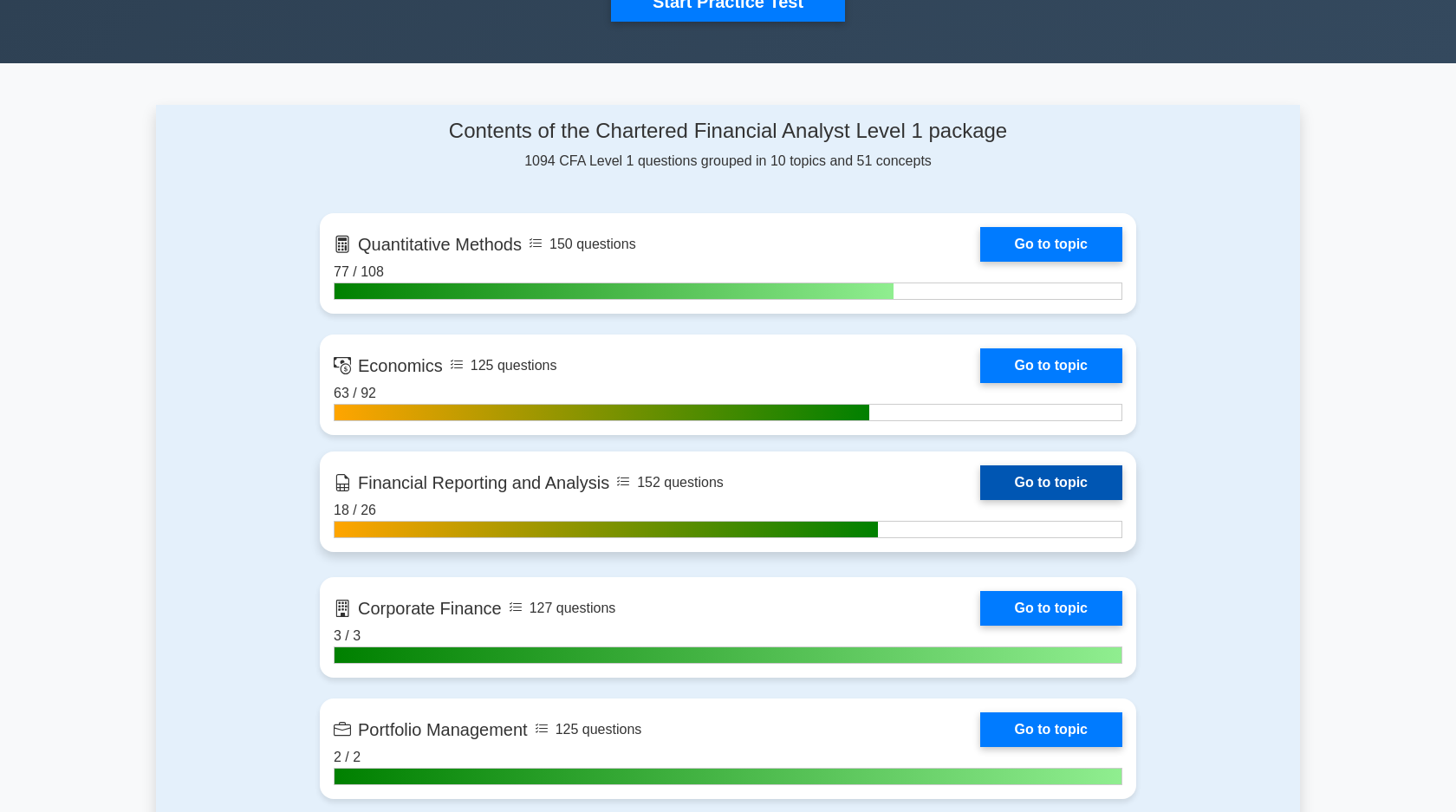
click at [1053, 490] on link "Go to topic" at bounding box center [1051, 483] width 142 height 35
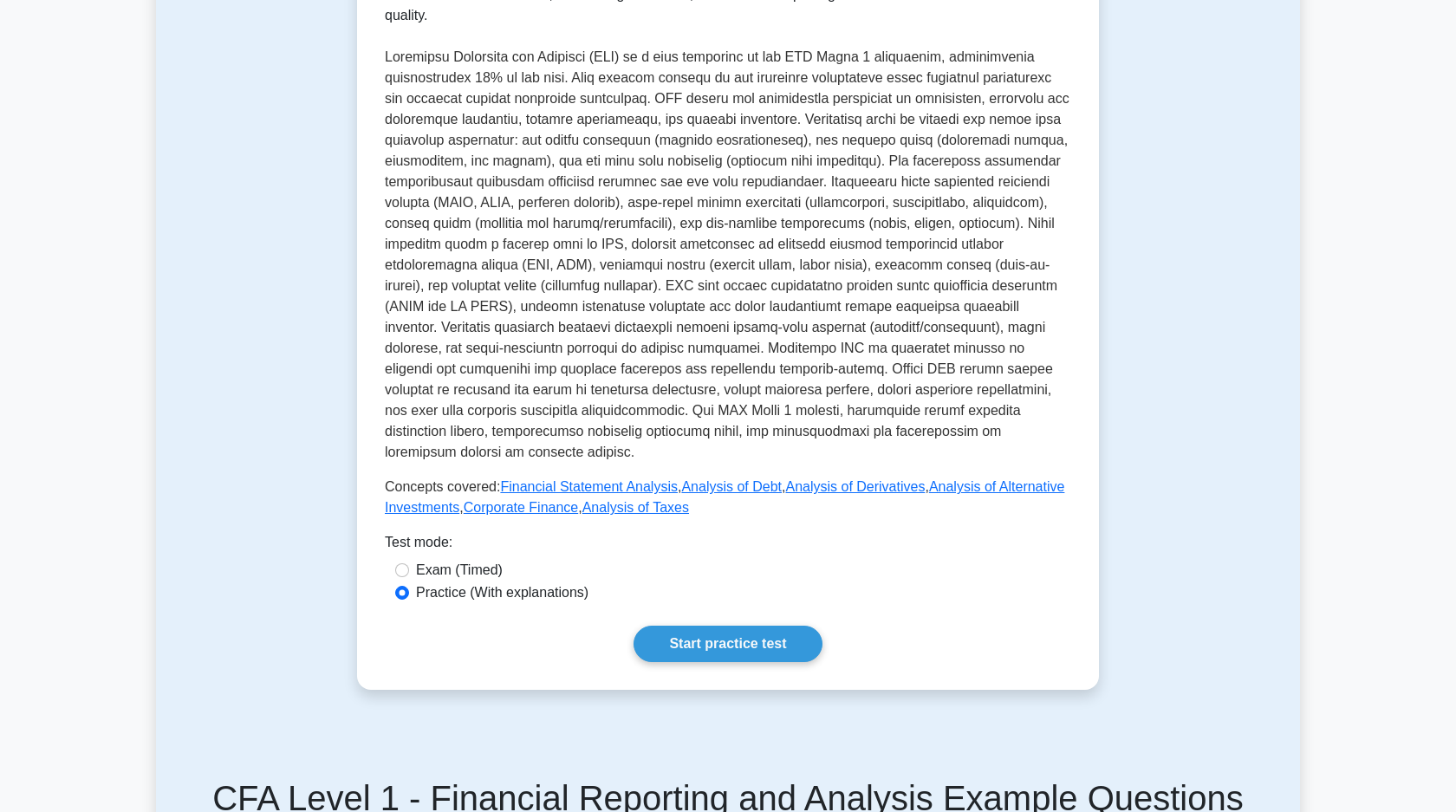
scroll to position [515, 0]
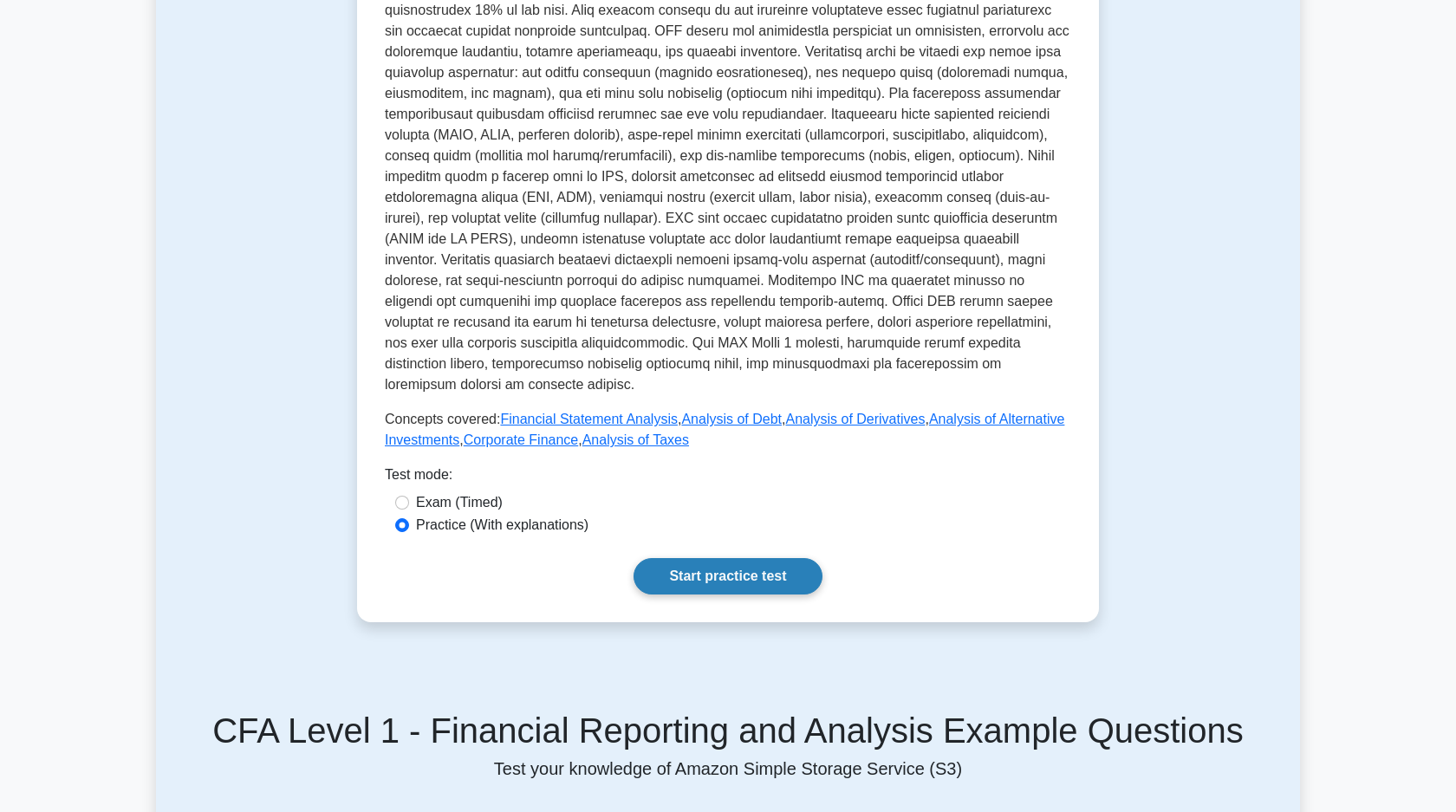
click at [722, 581] on link "Start practice test" at bounding box center [727, 576] width 188 height 36
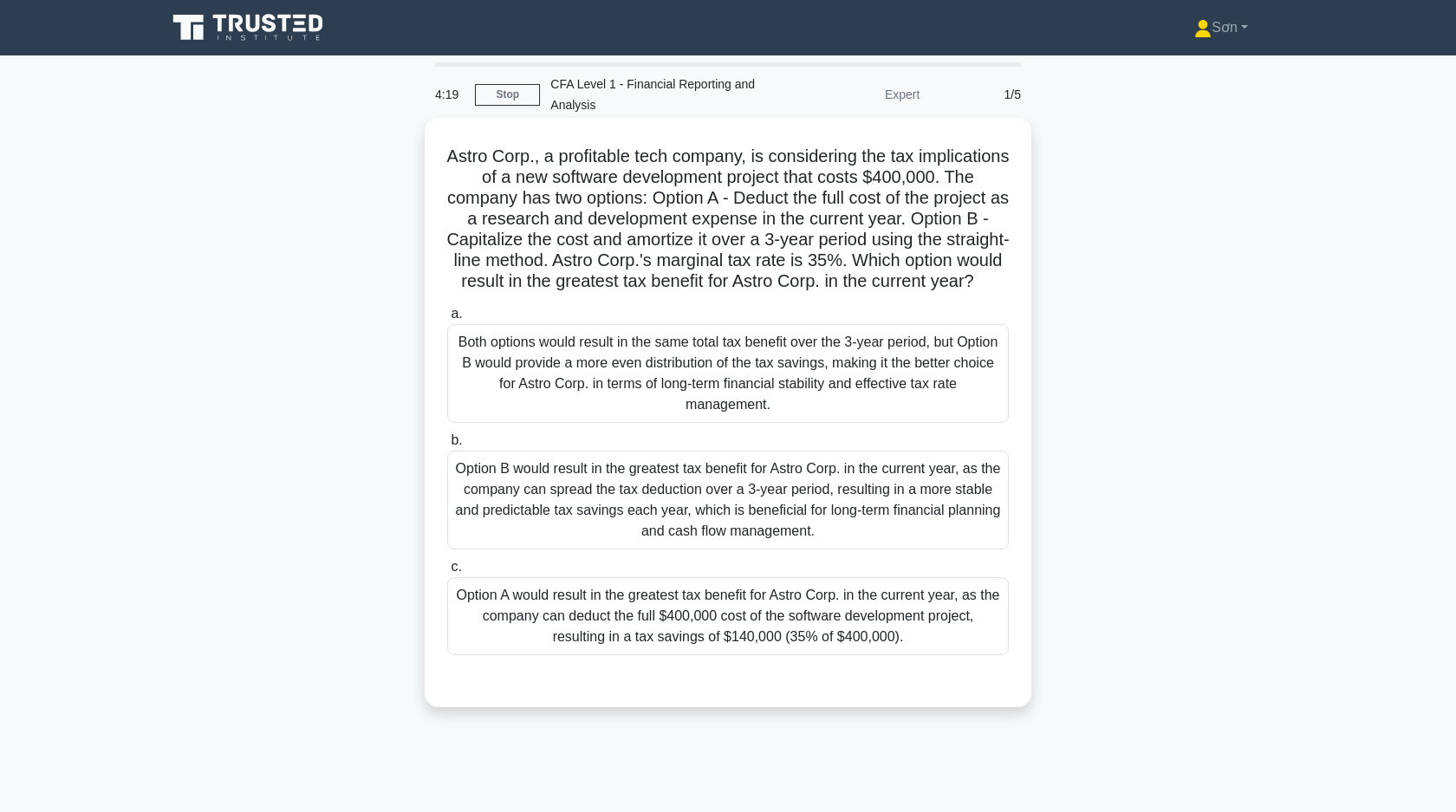
click at [765, 501] on div "Option B would result in the greatest tax benefit for Astro Corp. in the curren…" at bounding box center [728, 500] width 562 height 99
click at [447, 446] on input "b. Option B would result in the greatest tax benefit for Astro Corp. in the cur…" at bounding box center [447, 441] width 0 height 11
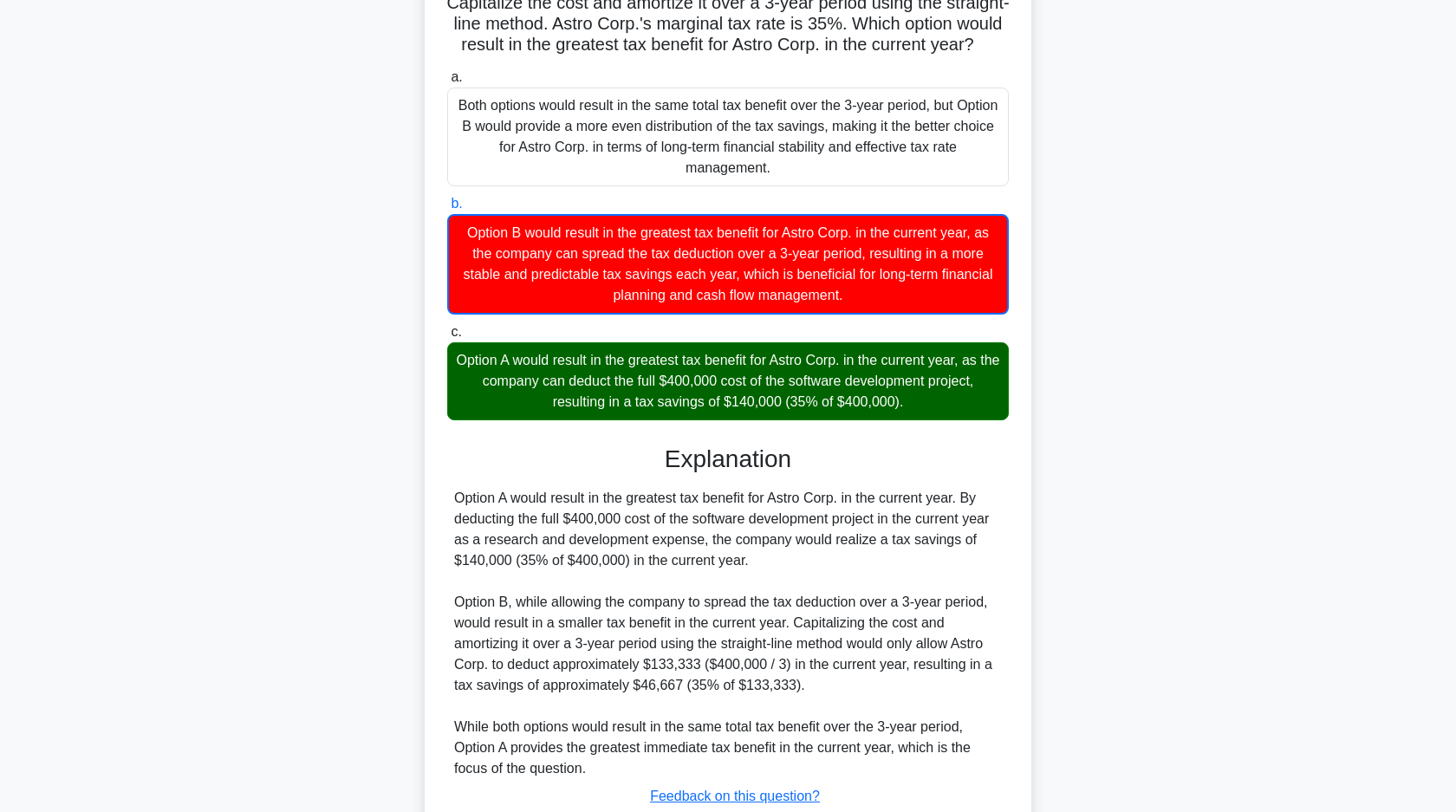
scroll to position [298, 0]
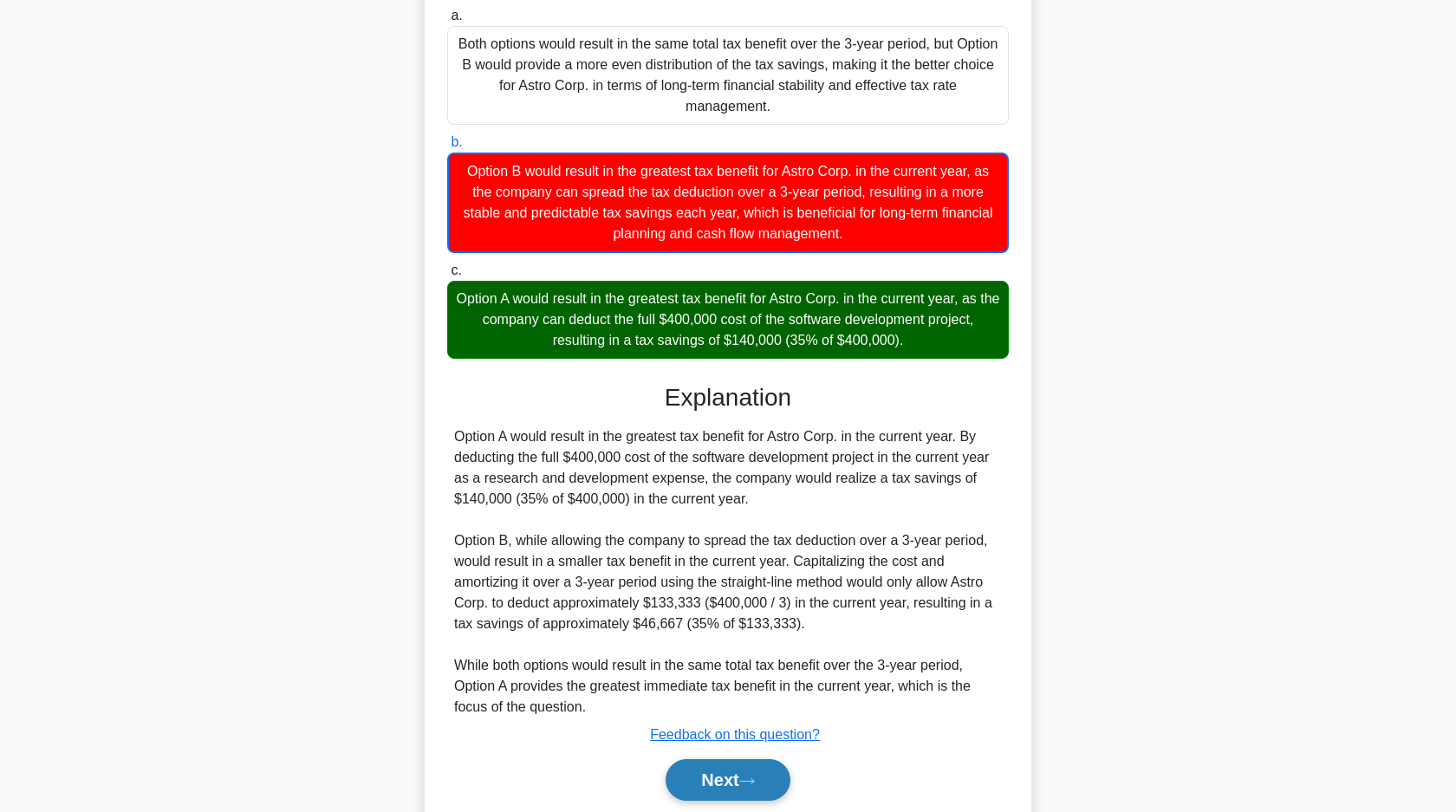
click at [683, 766] on button "Next" at bounding box center [727, 779] width 124 height 42
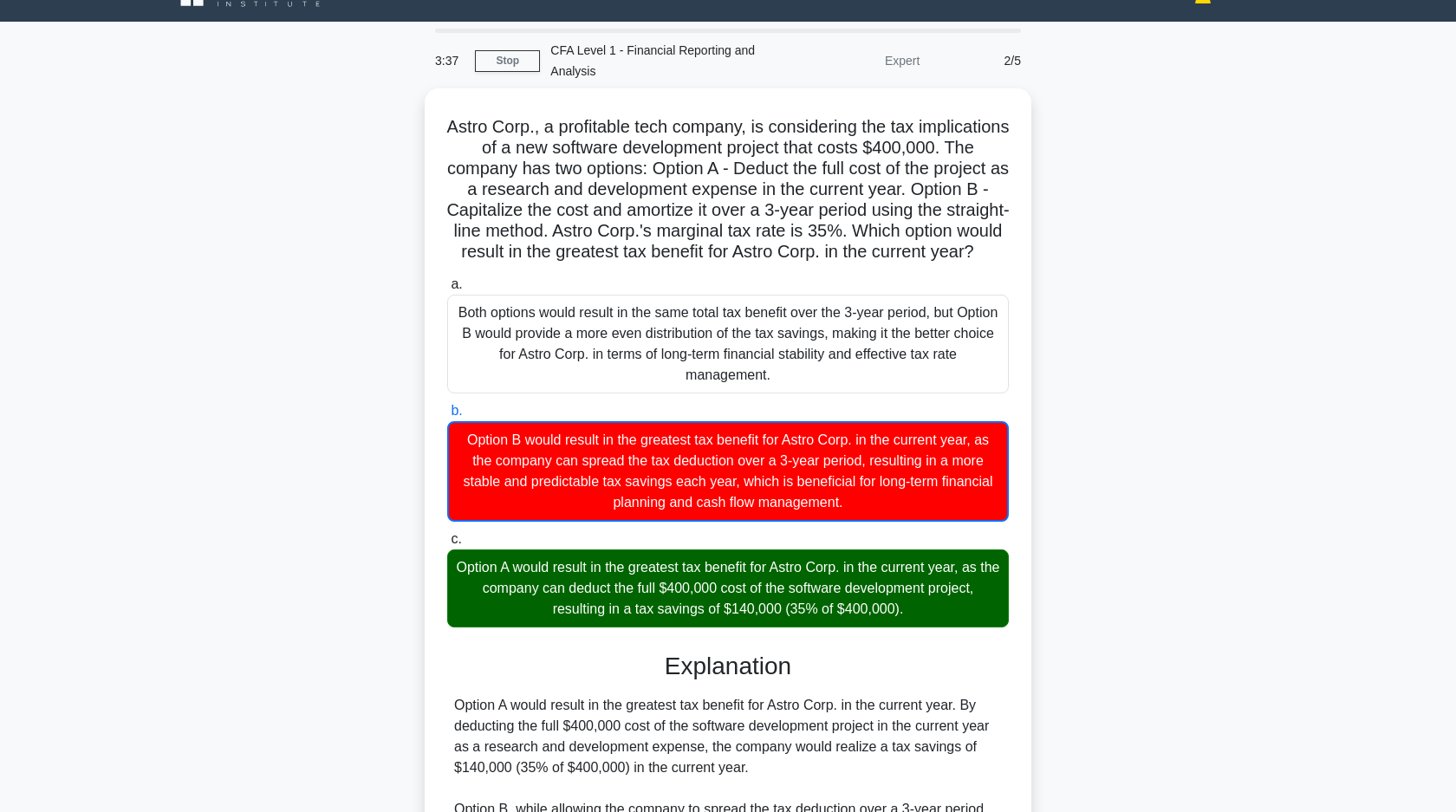
scroll to position [0, 0]
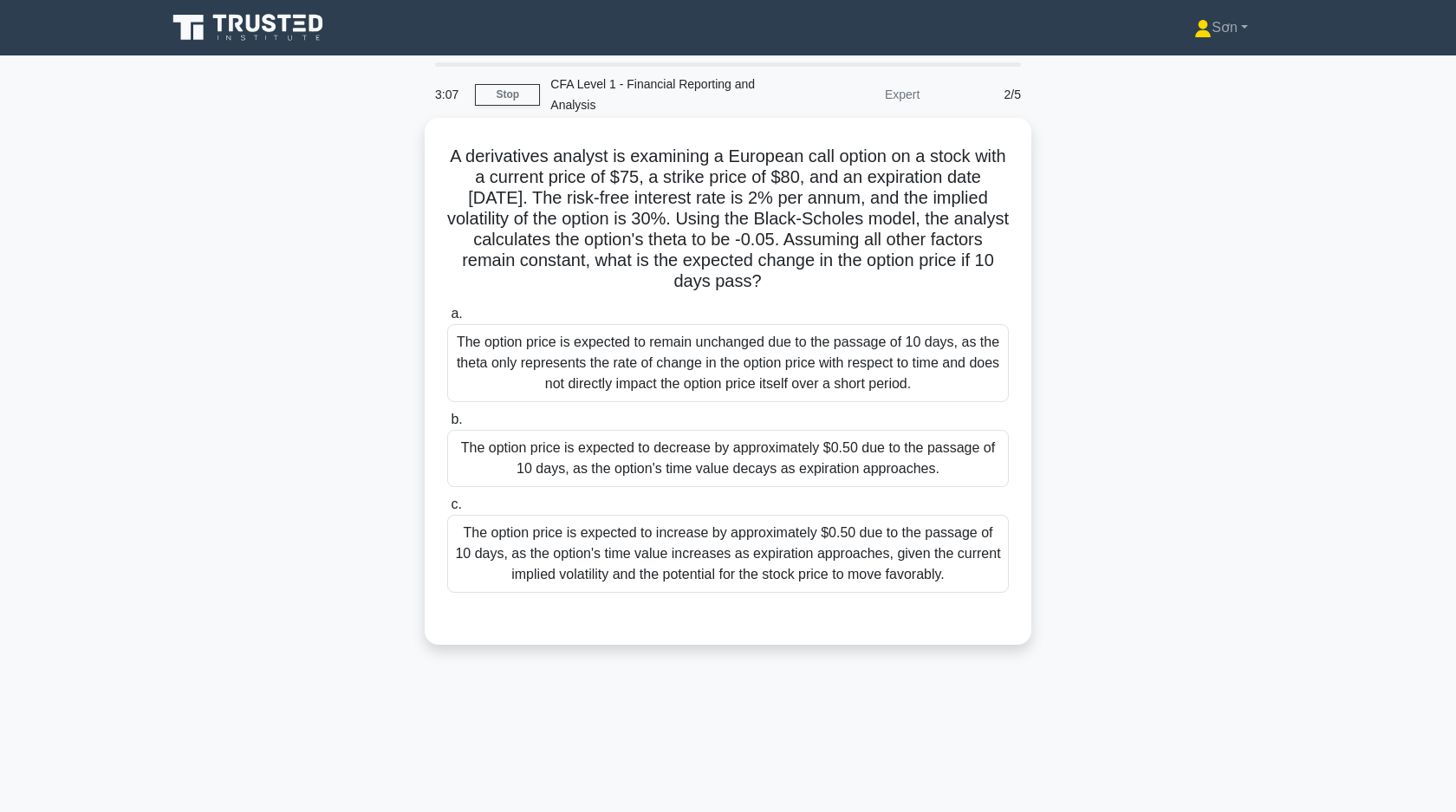
click at [529, 450] on div "The option price is expected to decrease by approximately $0.50 due to the pass…" at bounding box center [728, 457] width 562 height 57
click at [447, 426] on input "b. The option price is expected to decrease by approximately $0.50 due to the p…" at bounding box center [447, 420] width 0 height 11
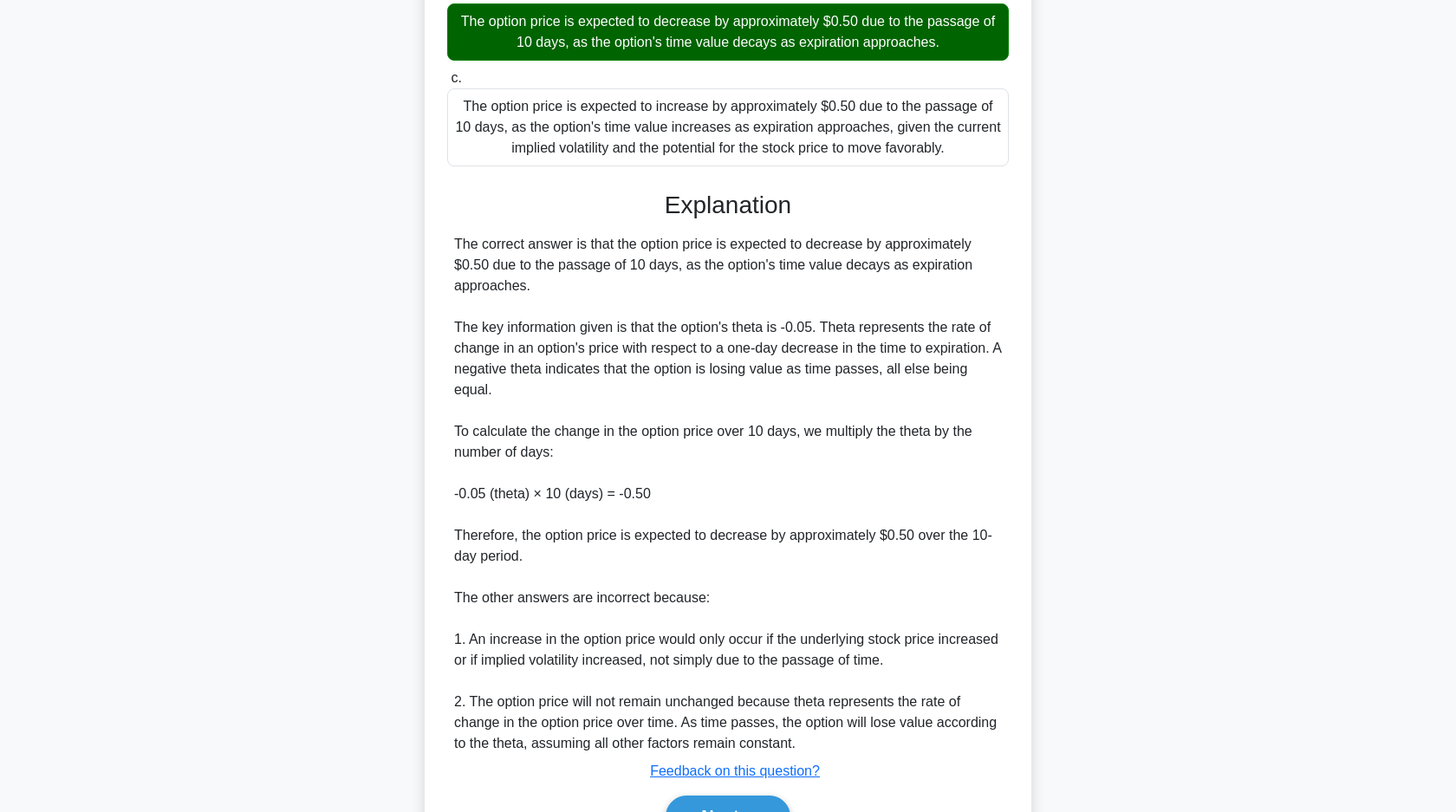
scroll to position [490, 0]
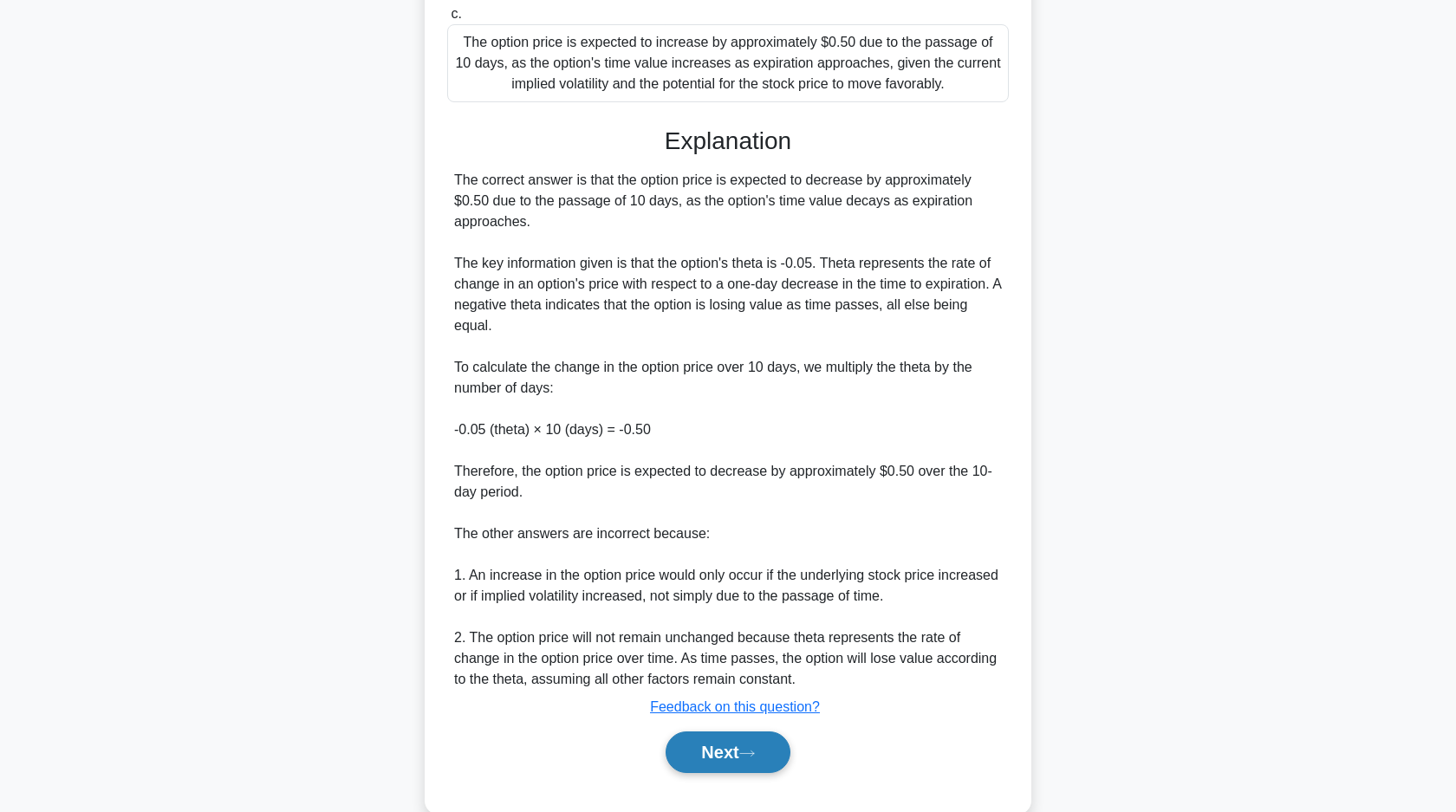
click at [723, 749] on button "Next" at bounding box center [727, 752] width 124 height 42
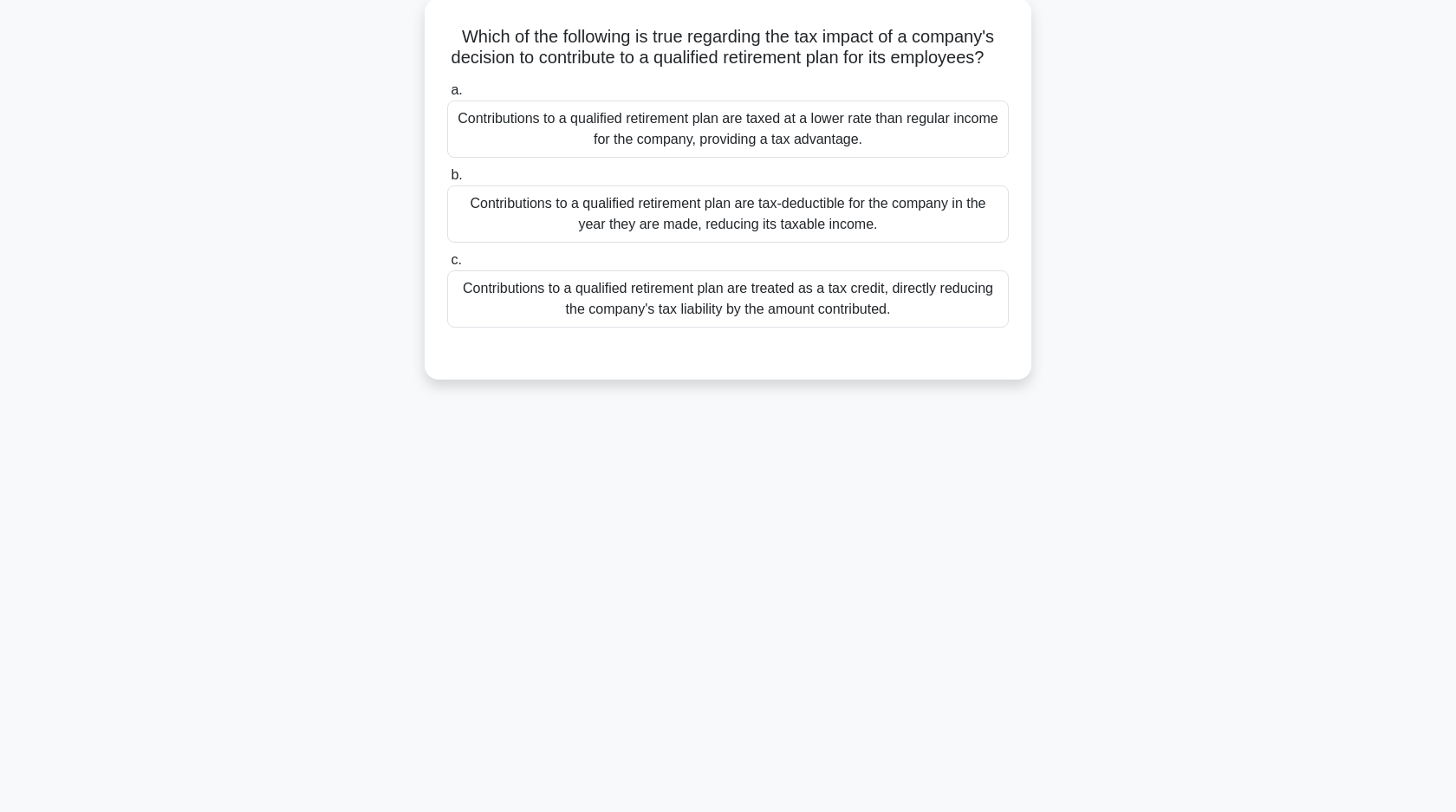
scroll to position [0, 0]
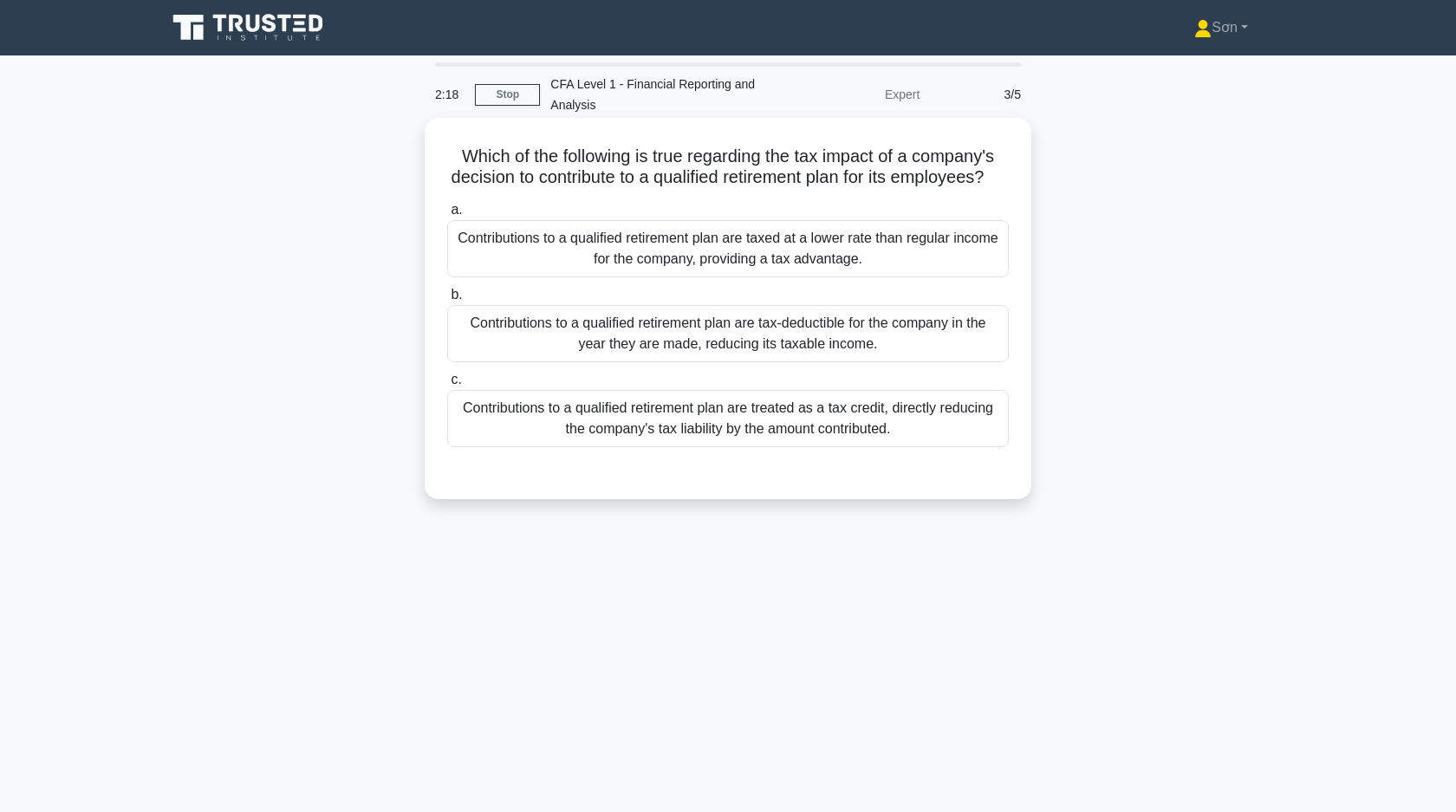
click at [714, 257] on div "Contributions to a qualified retirement plan are taxed at a lower rate than reg…" at bounding box center [728, 248] width 562 height 57
click at [447, 216] on input "a. Contributions to a qualified retirement plan are taxed at a lower rate than …" at bounding box center [447, 210] width 0 height 11
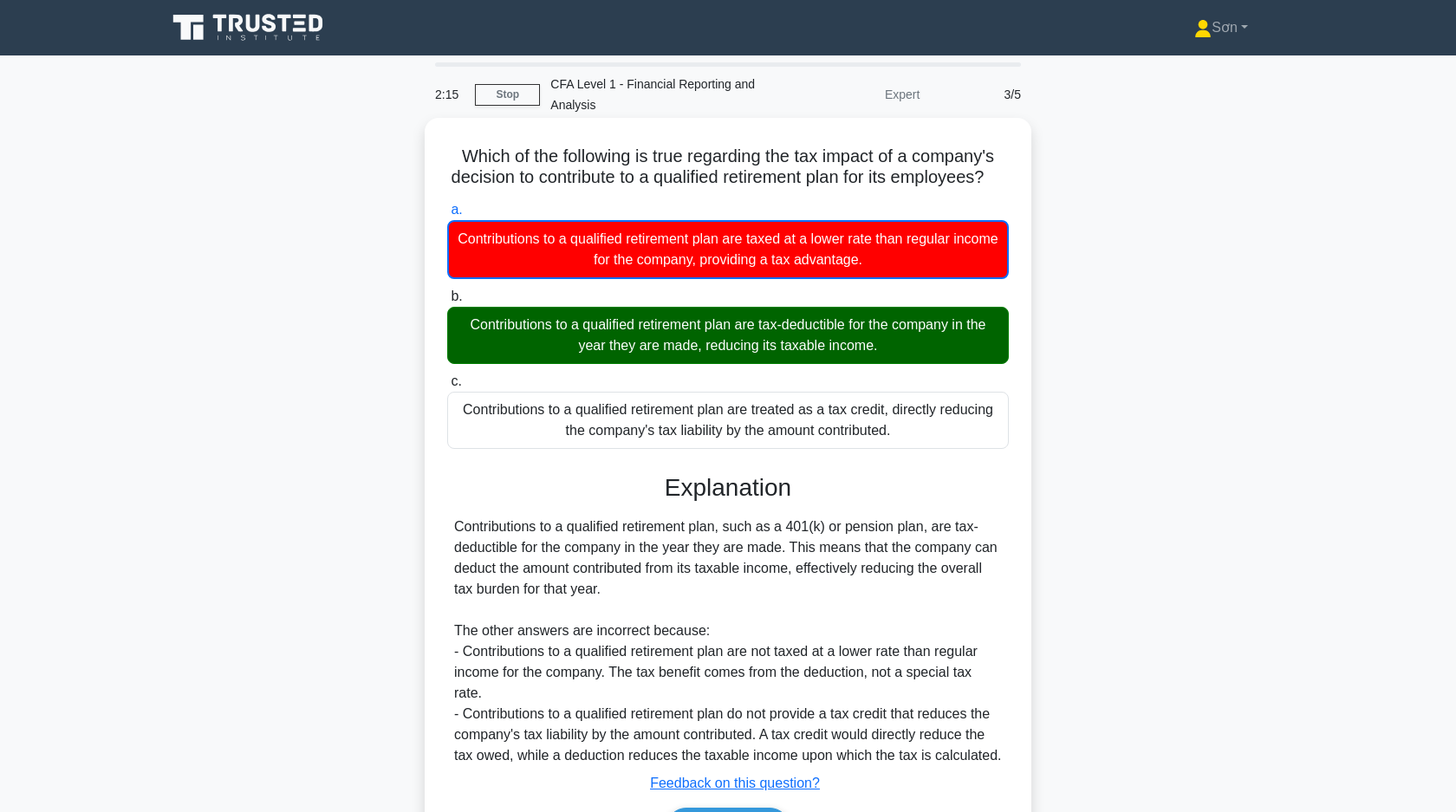
scroll to position [132, 0]
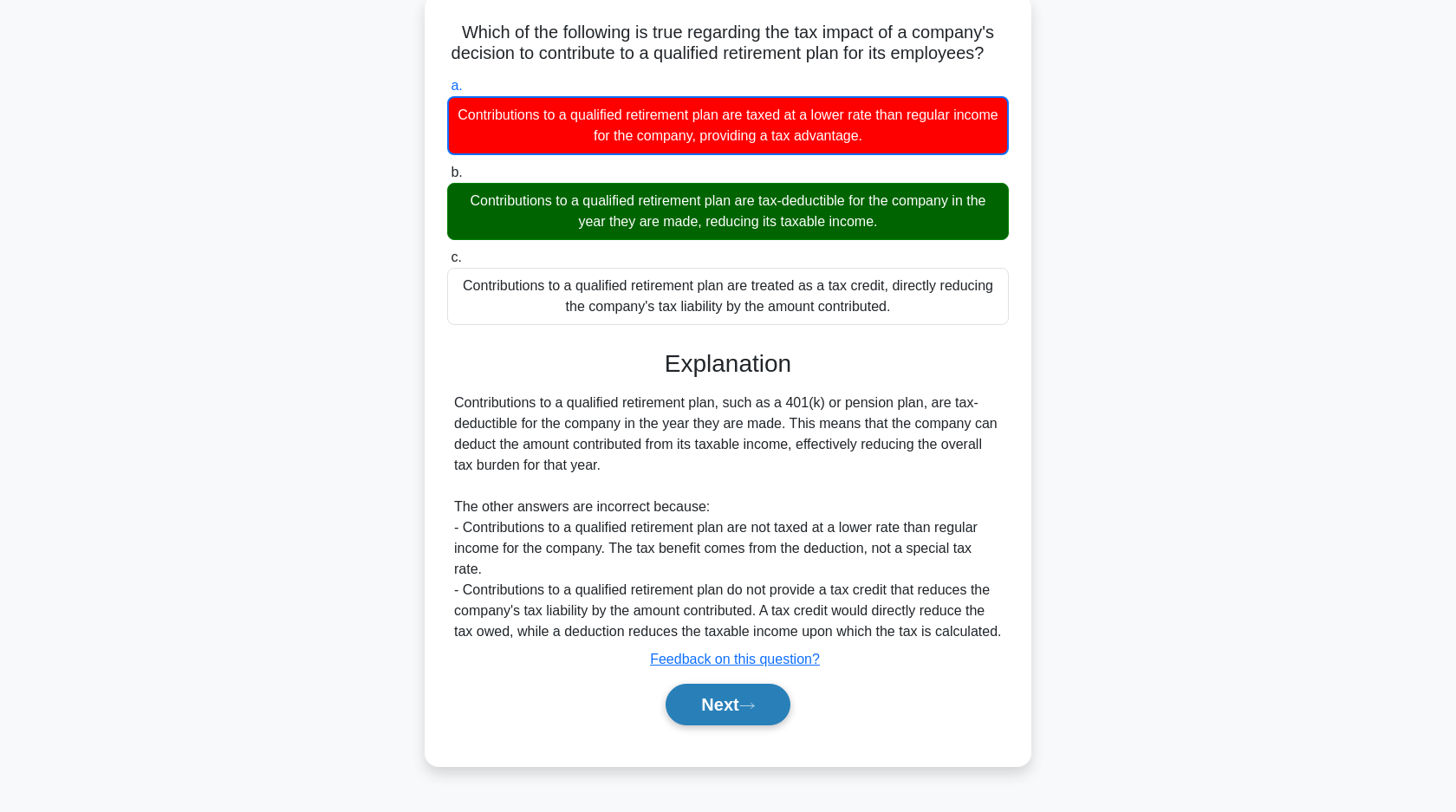
click at [724, 712] on button "Next" at bounding box center [727, 704] width 124 height 42
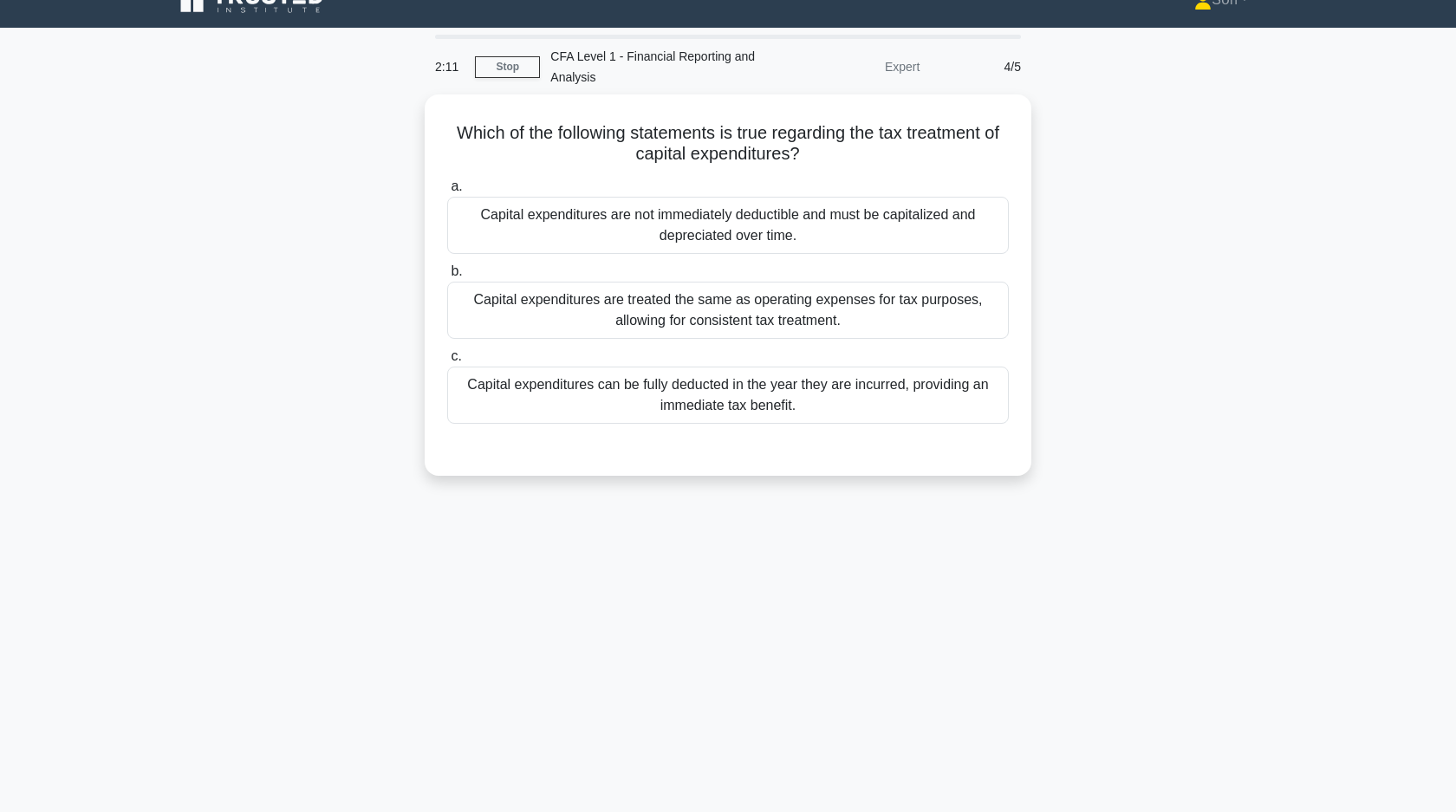
scroll to position [0, 0]
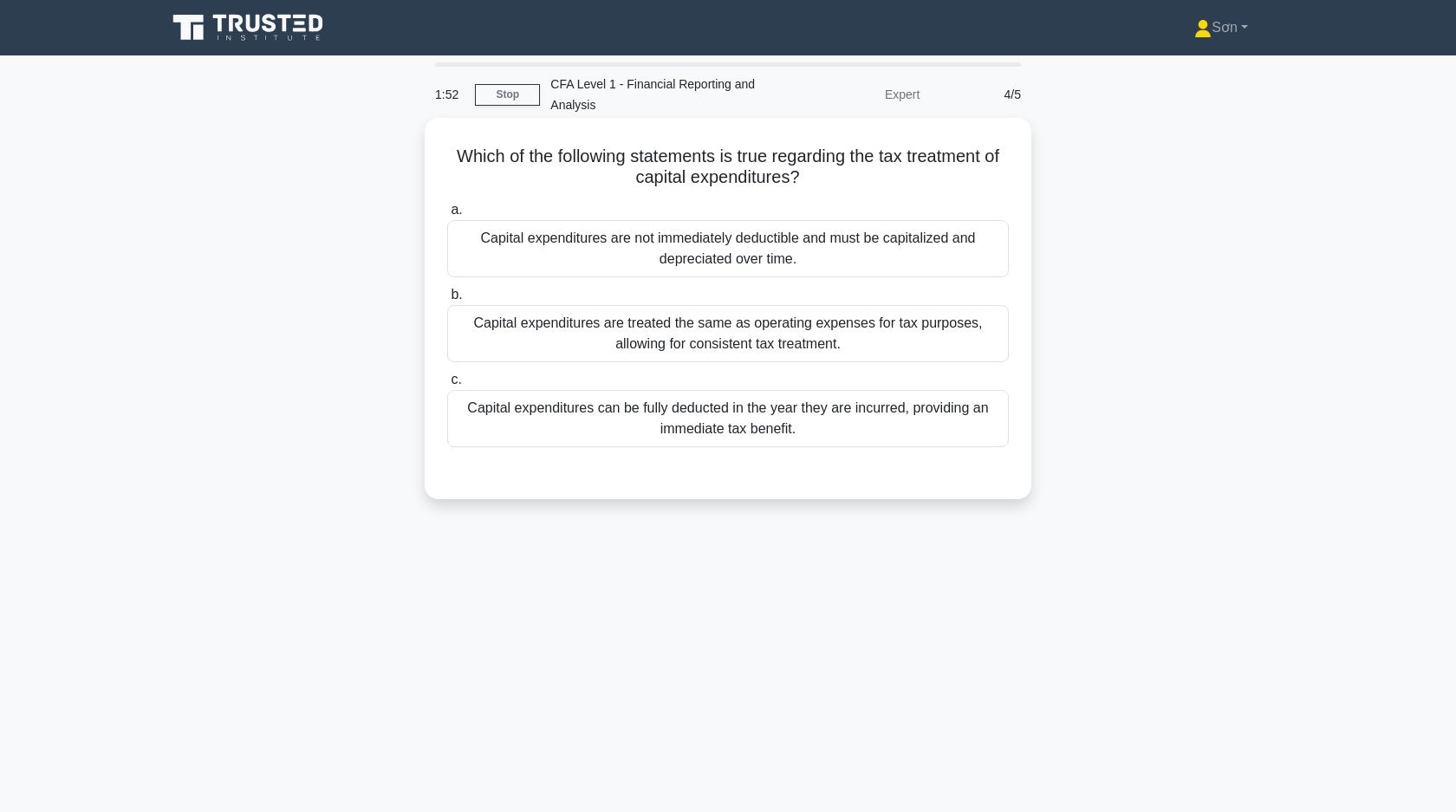
click at [651, 429] on div "Capital expenditures can be fully deducted in the year they are incurred, provi…" at bounding box center [728, 418] width 562 height 57
click at [447, 385] on input "c. Capital expenditures can be fully deducted in the year they are incurred, pr…" at bounding box center [447, 380] width 0 height 11
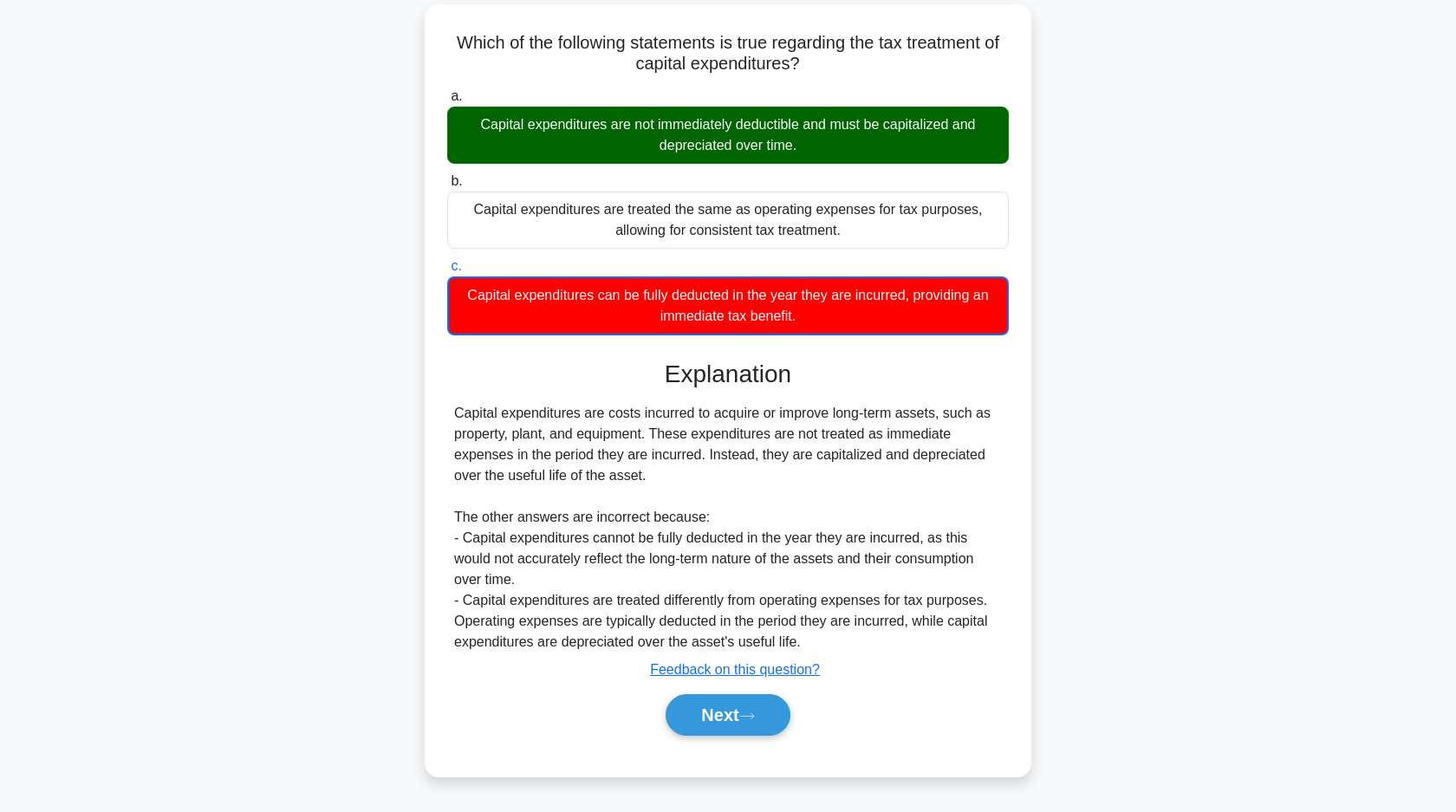
scroll to position [124, 0]
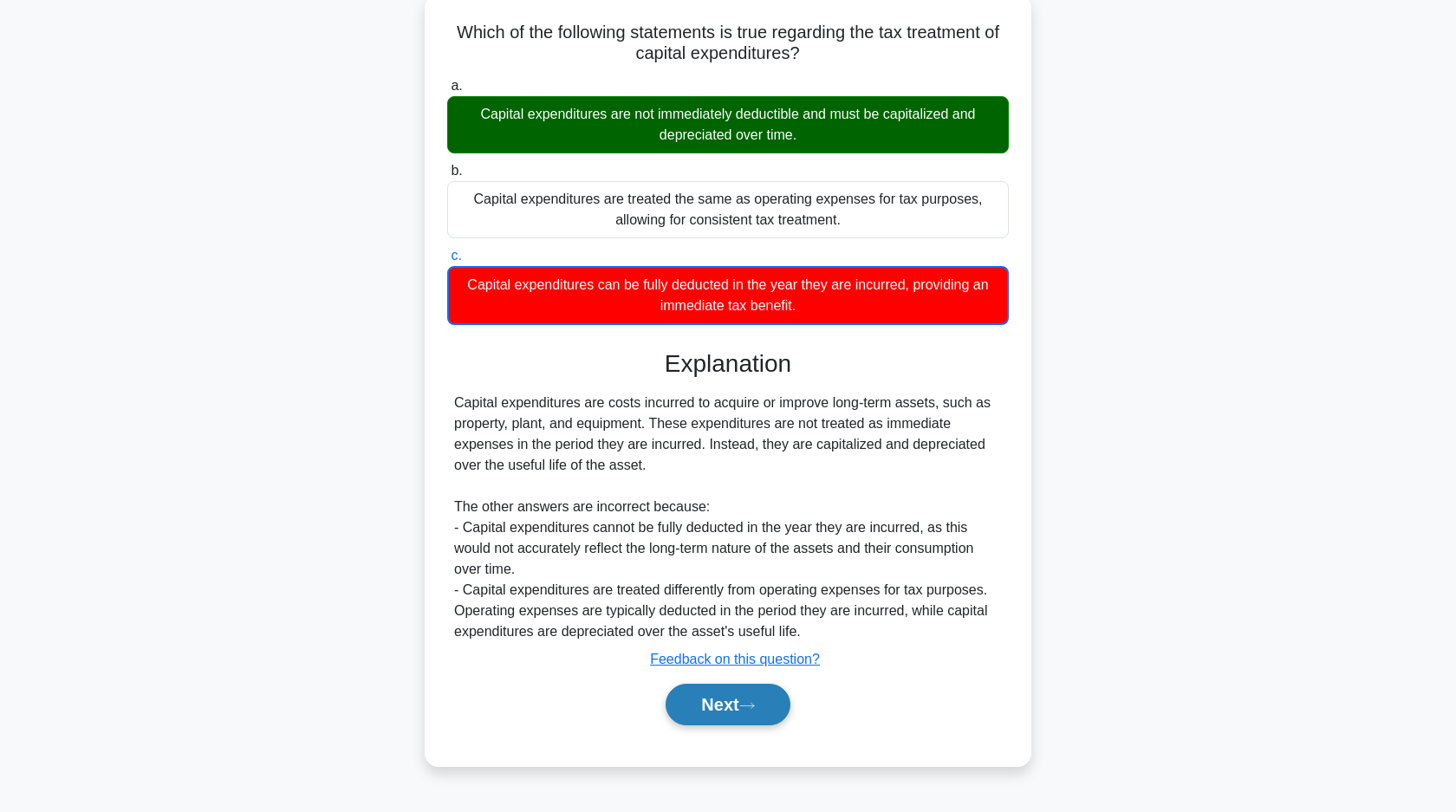
click at [716, 688] on button "Next" at bounding box center [727, 704] width 124 height 42
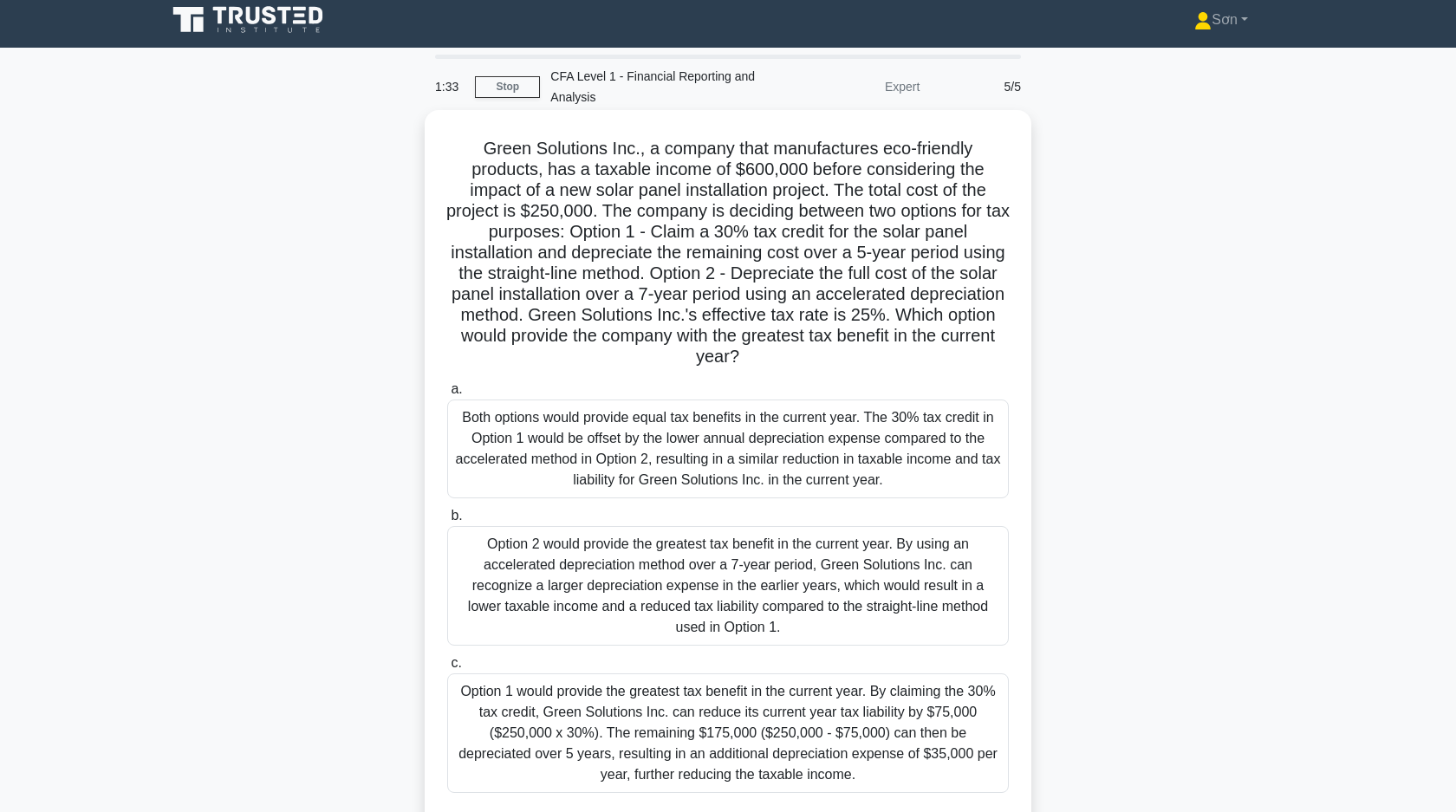
scroll to position [0, 0]
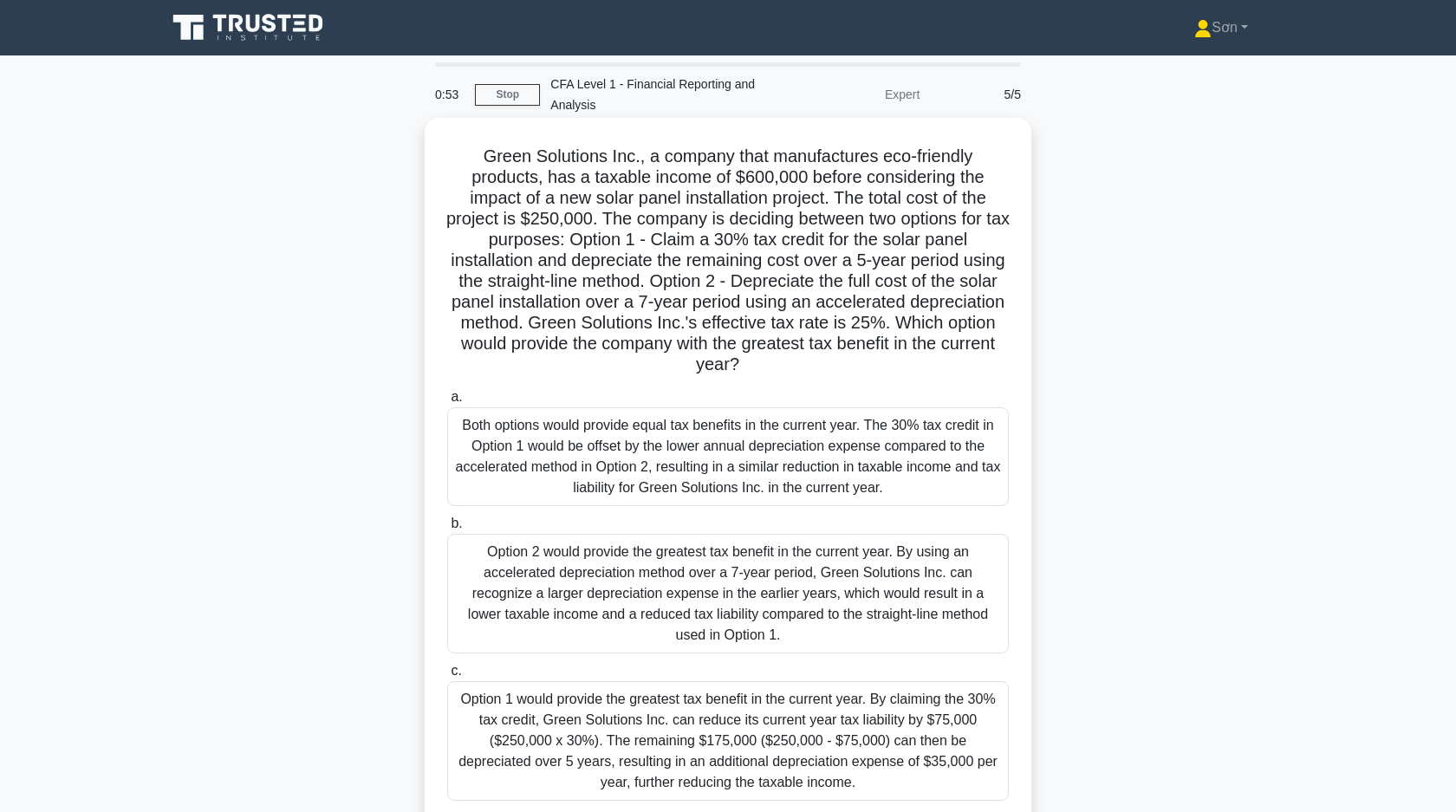
click at [580, 534] on div "Option 2 would provide the greatest tax benefit in the current year. By using a…" at bounding box center [728, 594] width 562 height 119
click at [447, 529] on input "b. Option 2 would provide the greatest tax benefit in the current year. By usin…" at bounding box center [447, 524] width 0 height 11
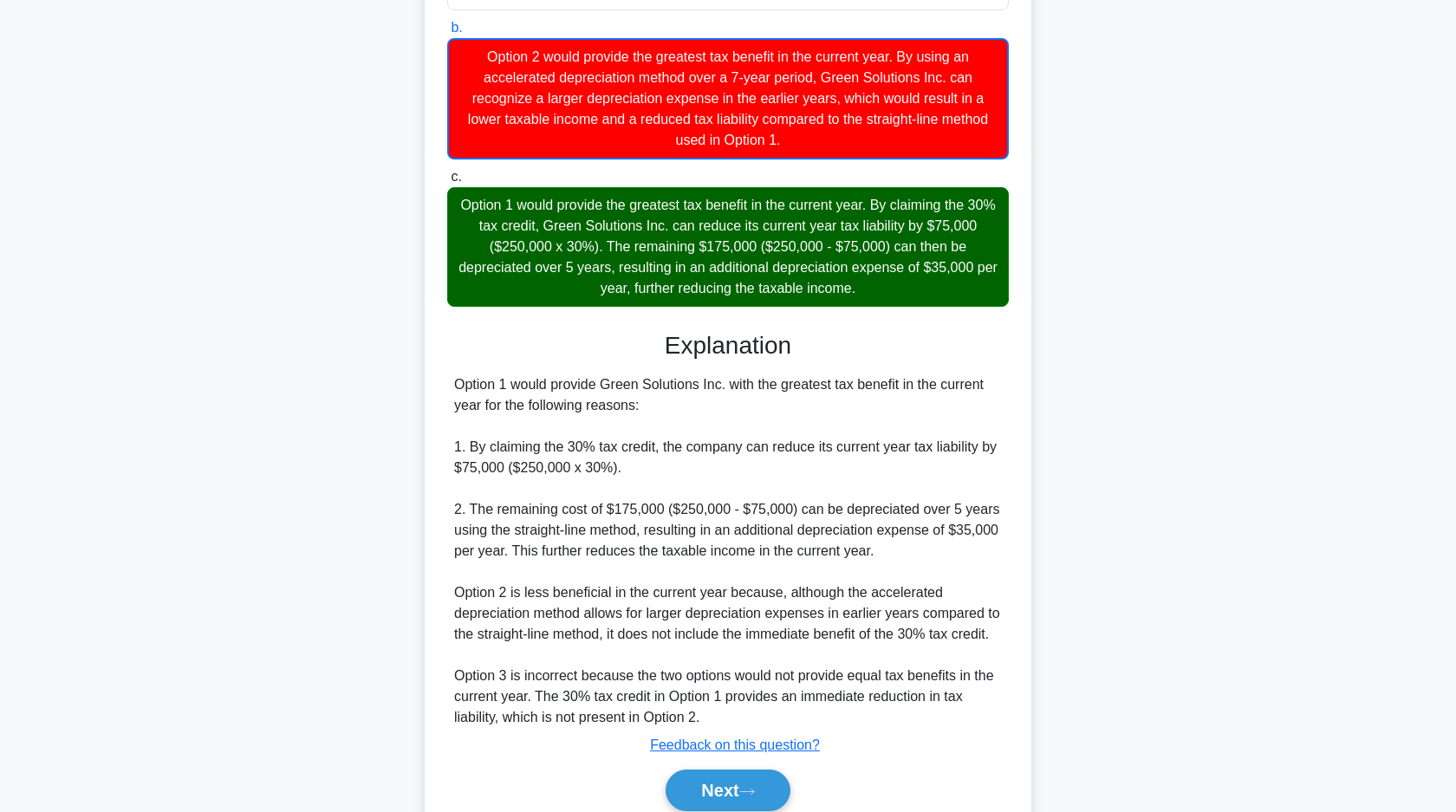
scroll to position [548, 0]
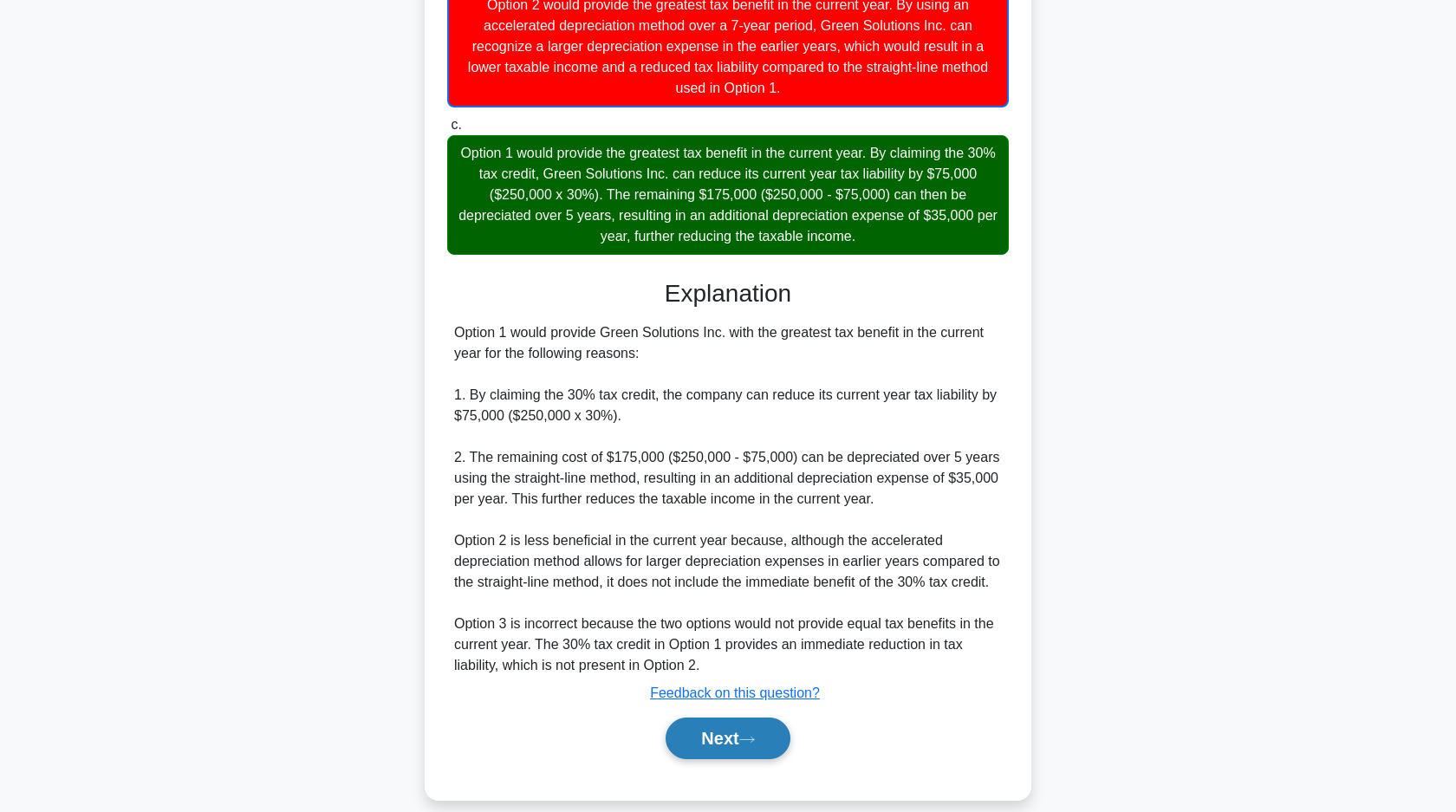
click at [722, 720] on button "Next" at bounding box center [727, 738] width 124 height 42
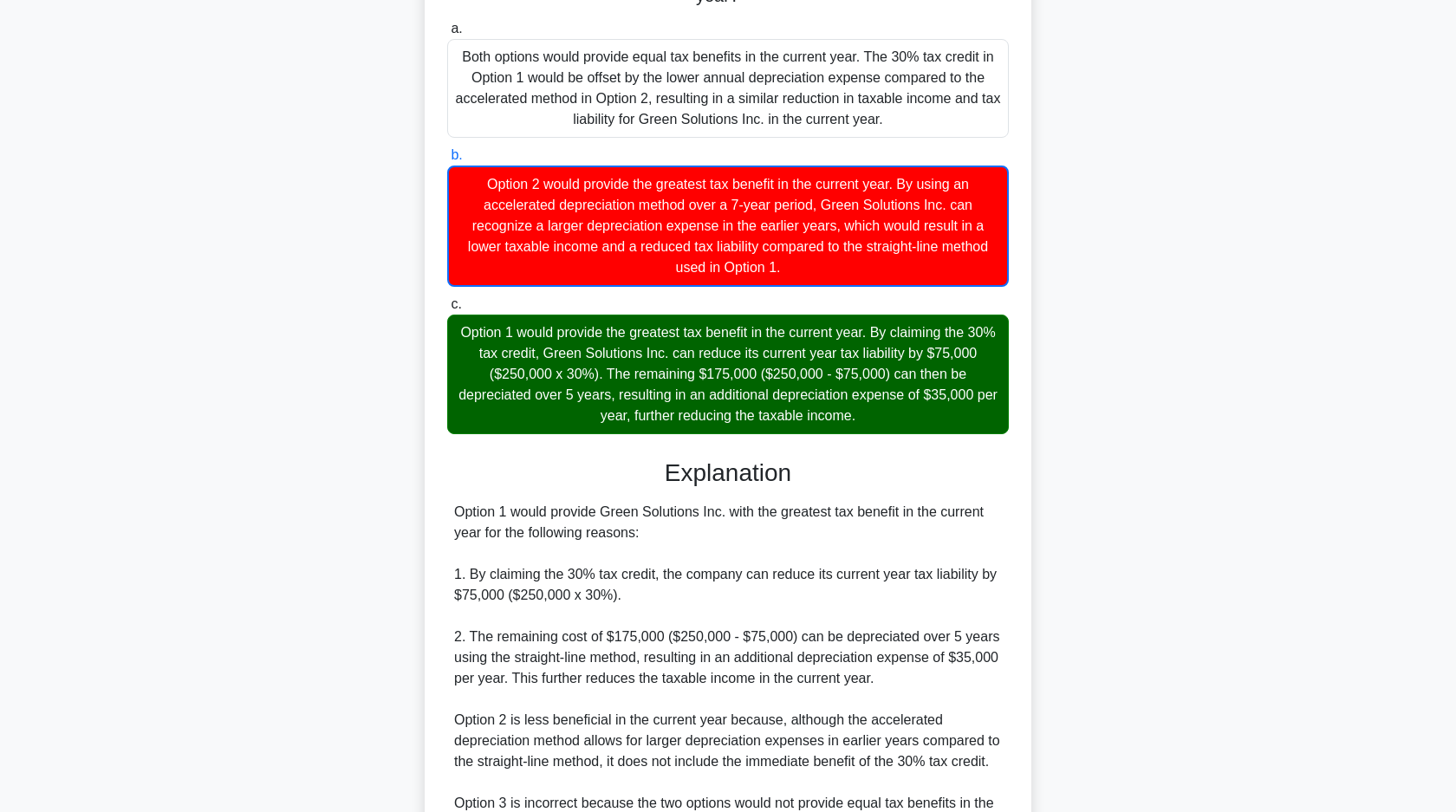
scroll to position [164, 0]
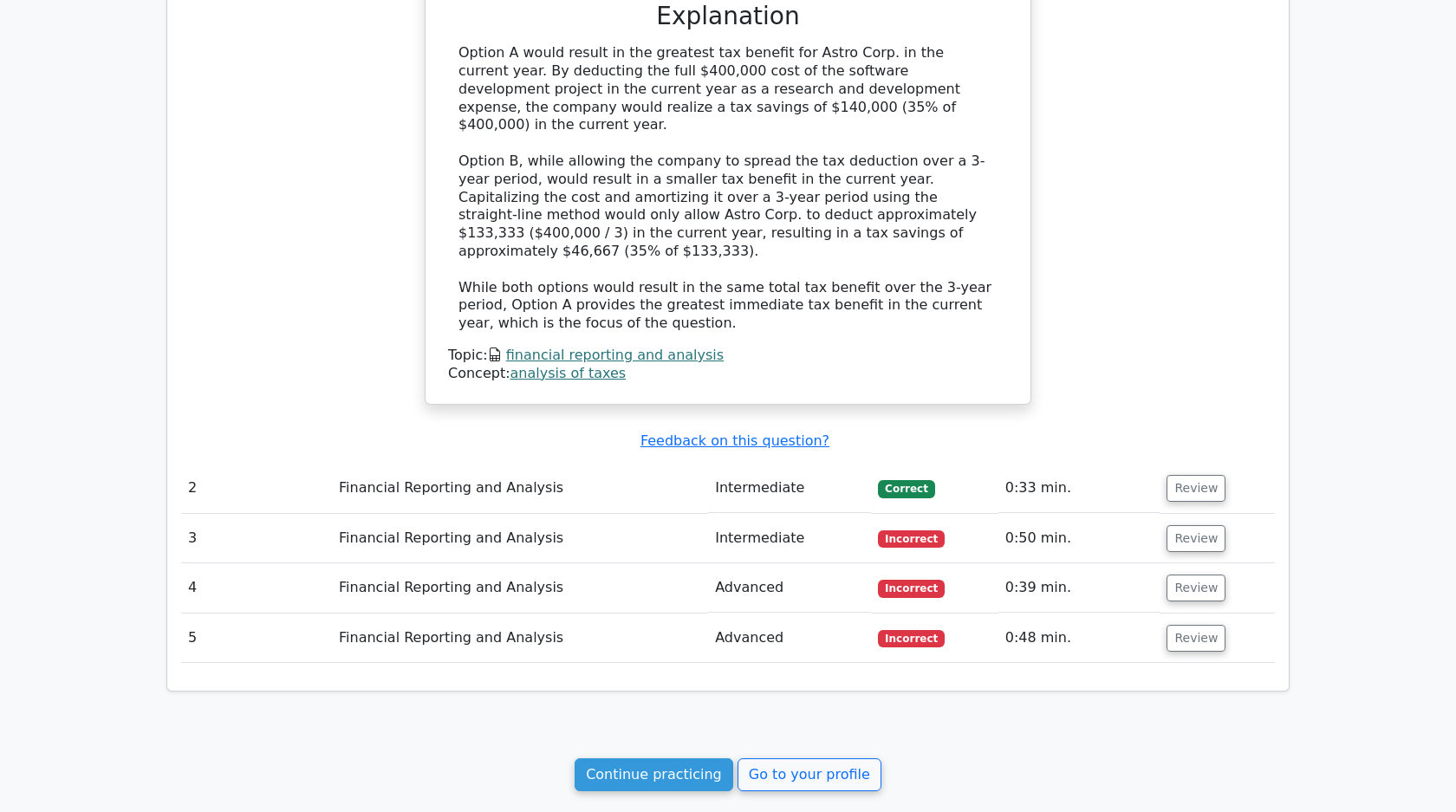
scroll to position [1560, 0]
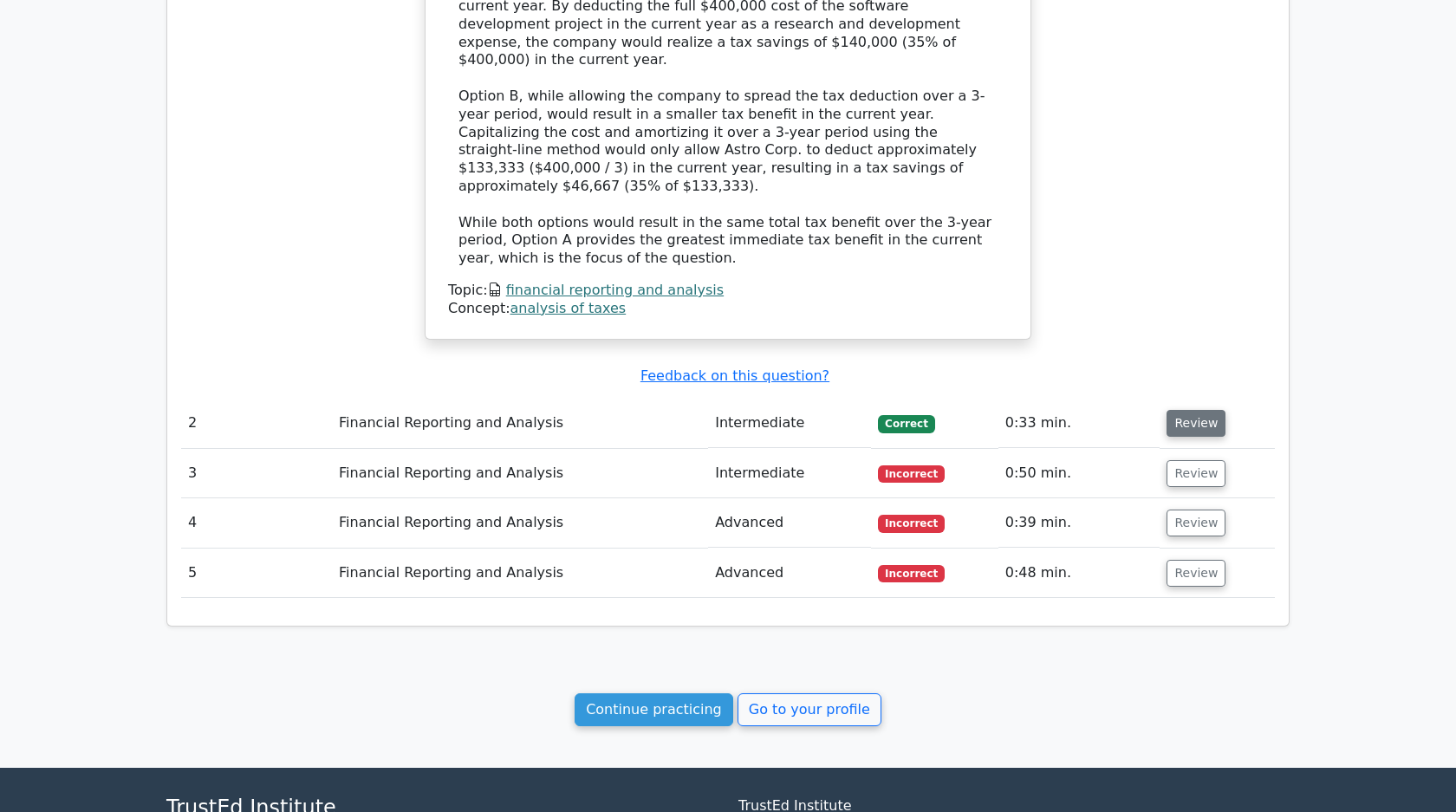
click at [1205, 410] on button "Review" at bounding box center [1196, 423] width 59 height 27
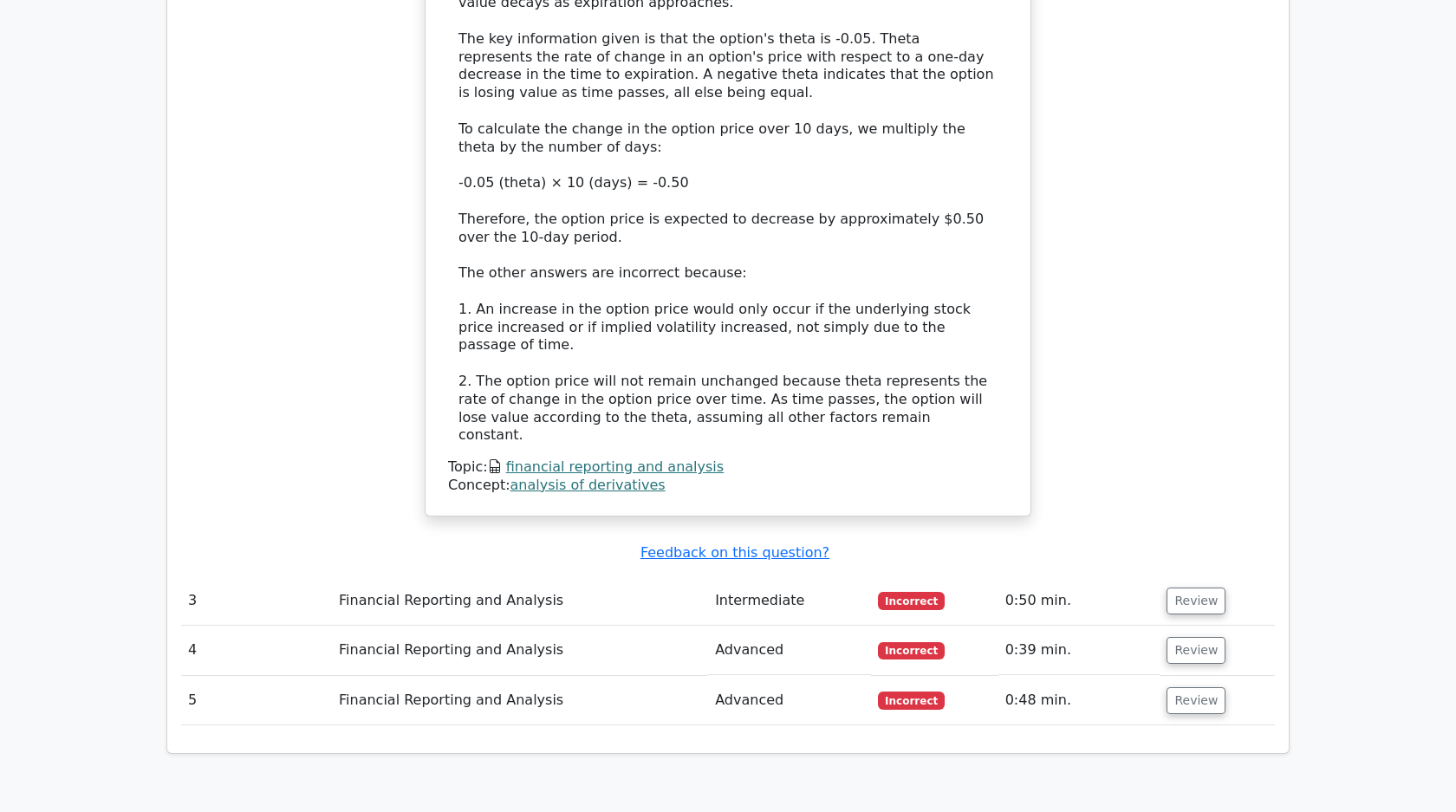
scroll to position [2668, 0]
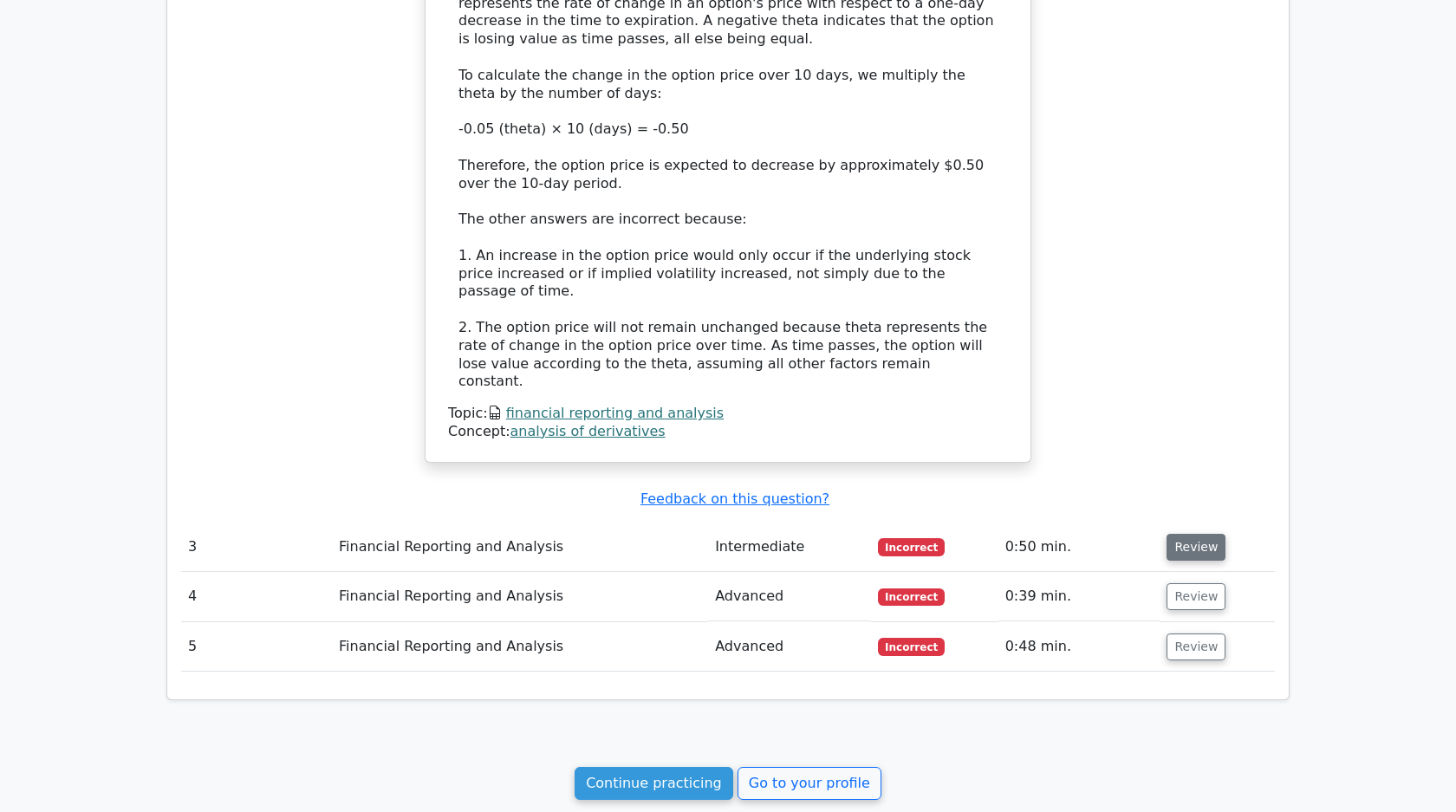
click at [1185, 534] on button "Review" at bounding box center [1196, 547] width 59 height 27
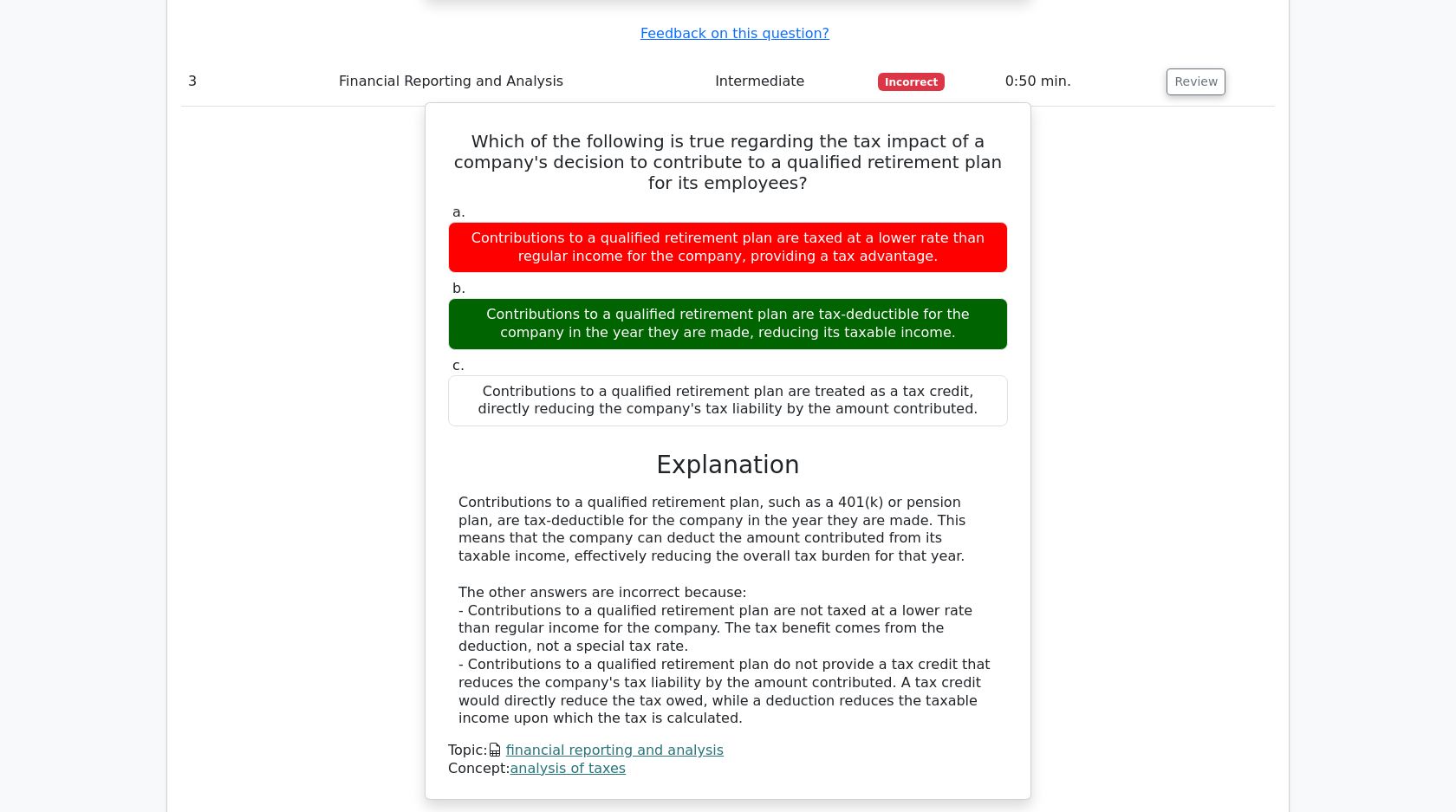
scroll to position [3451, 0]
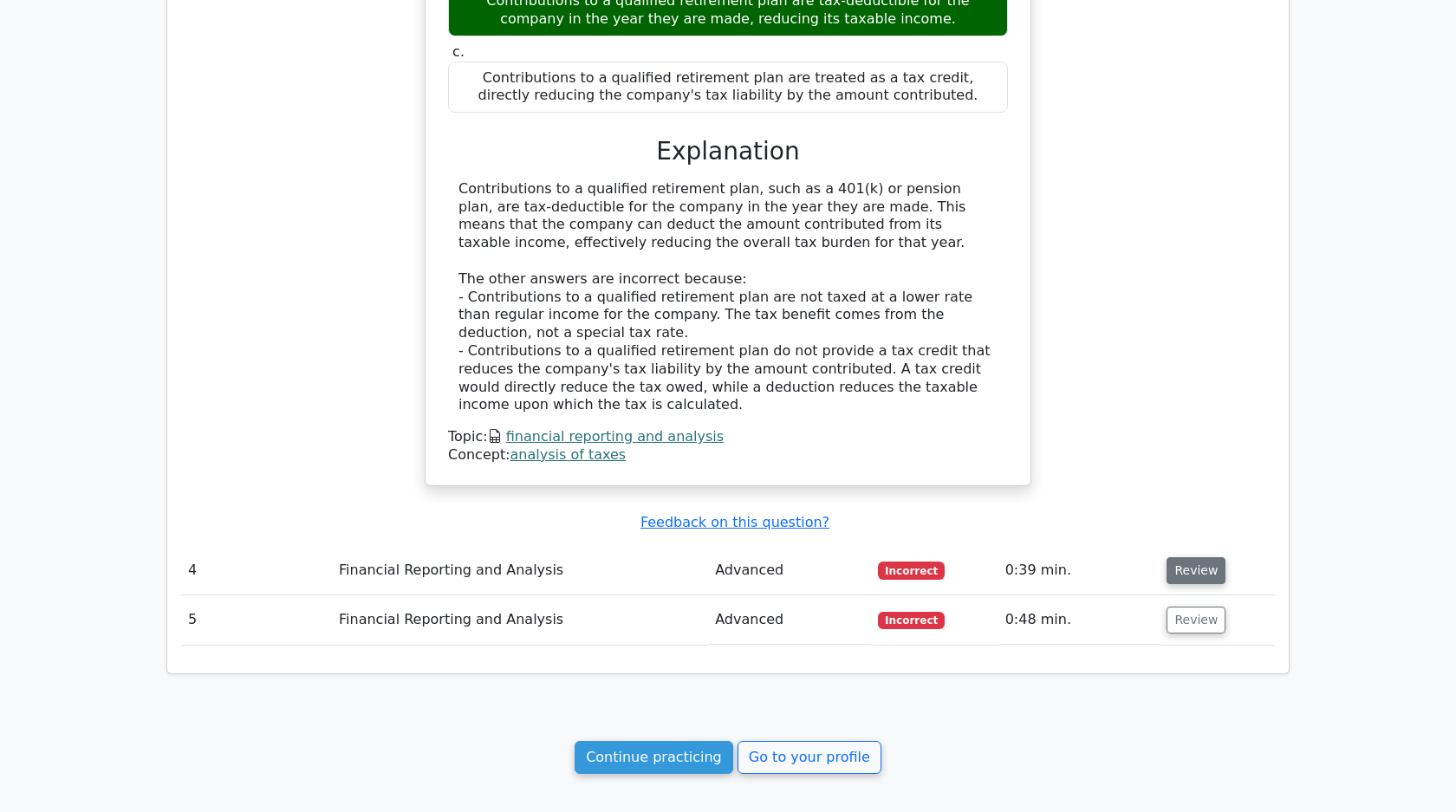
click at [1181, 557] on button "Review" at bounding box center [1196, 570] width 59 height 27
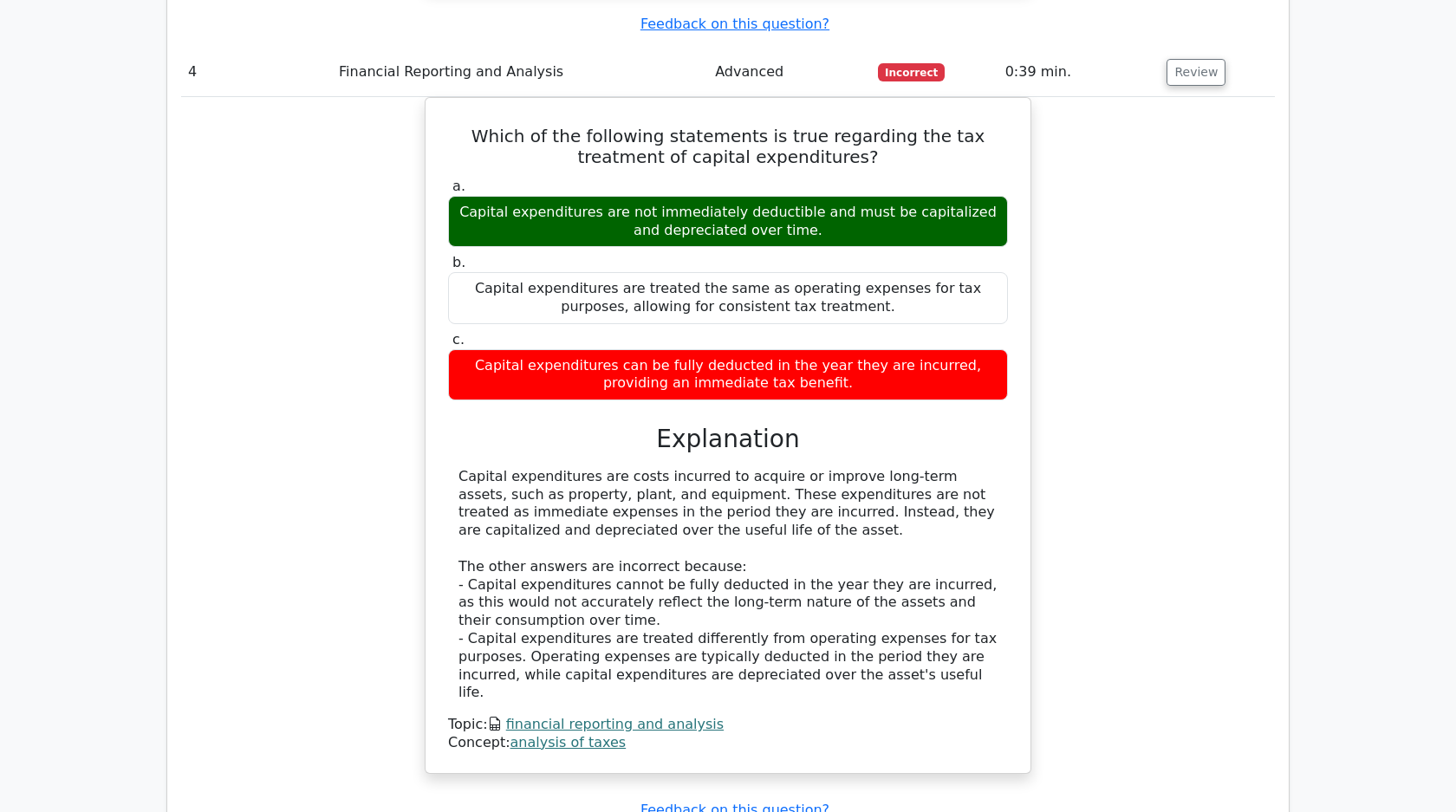
scroll to position [3995, 0]
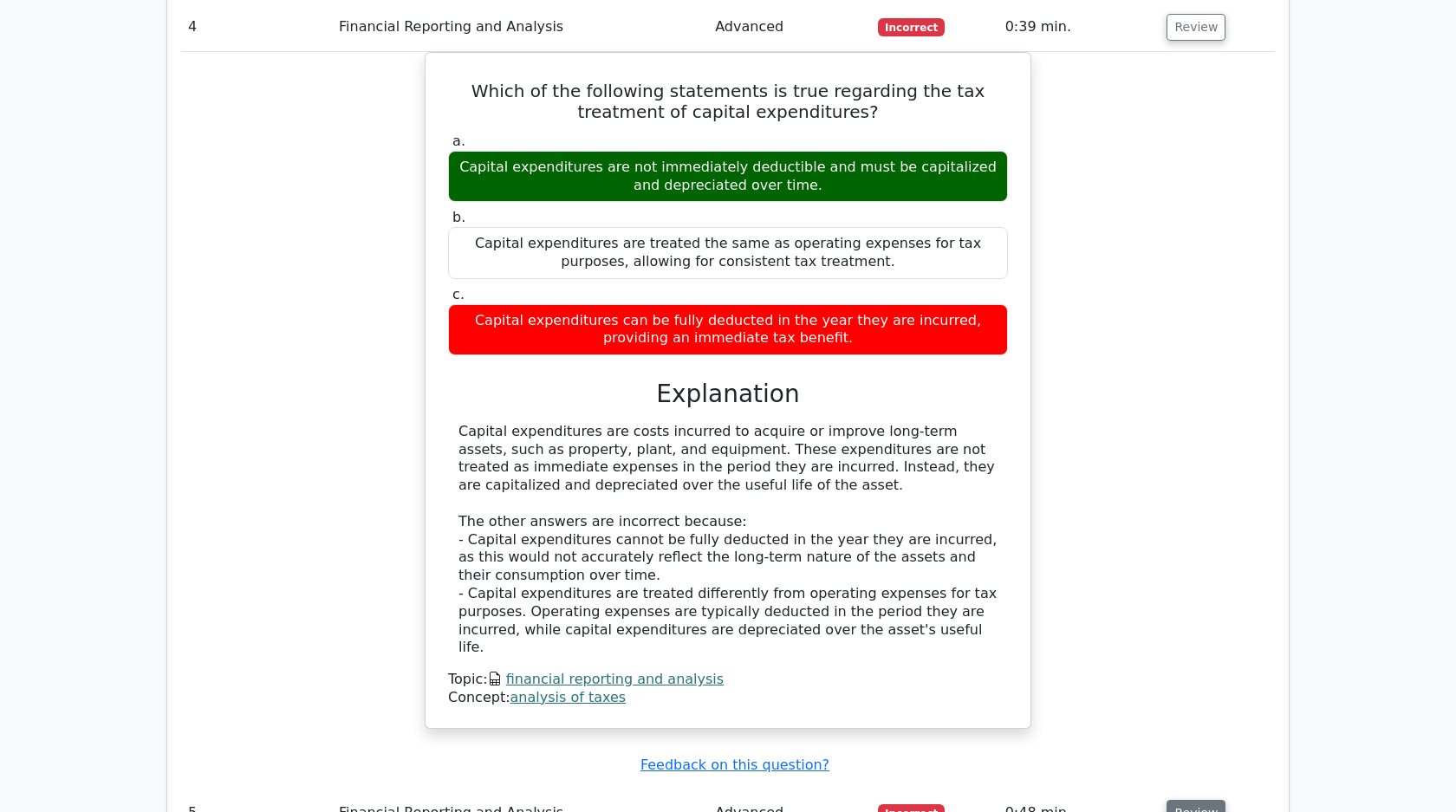
click at [1177, 800] on button "Review" at bounding box center [1196, 813] width 59 height 27
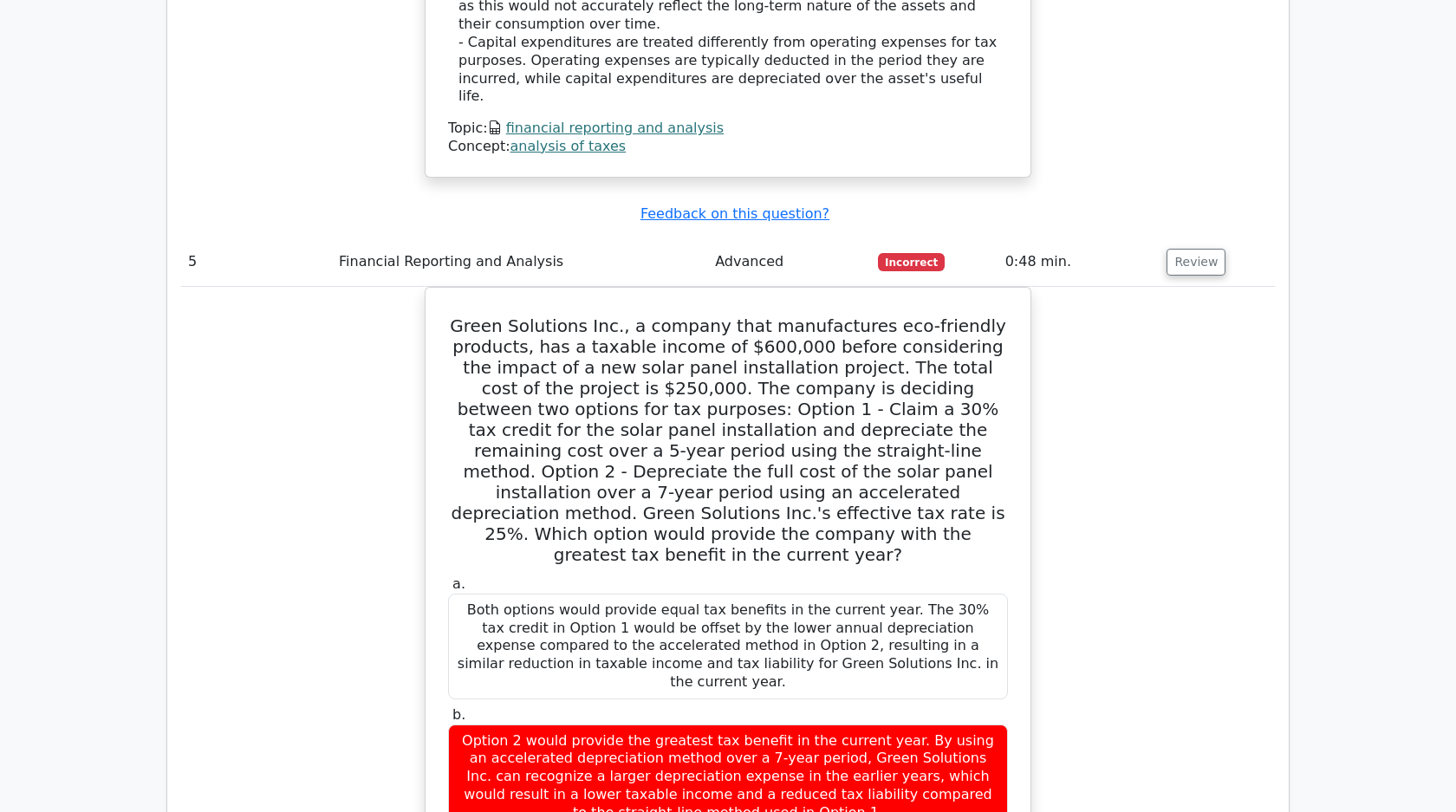
scroll to position [4560, 0]
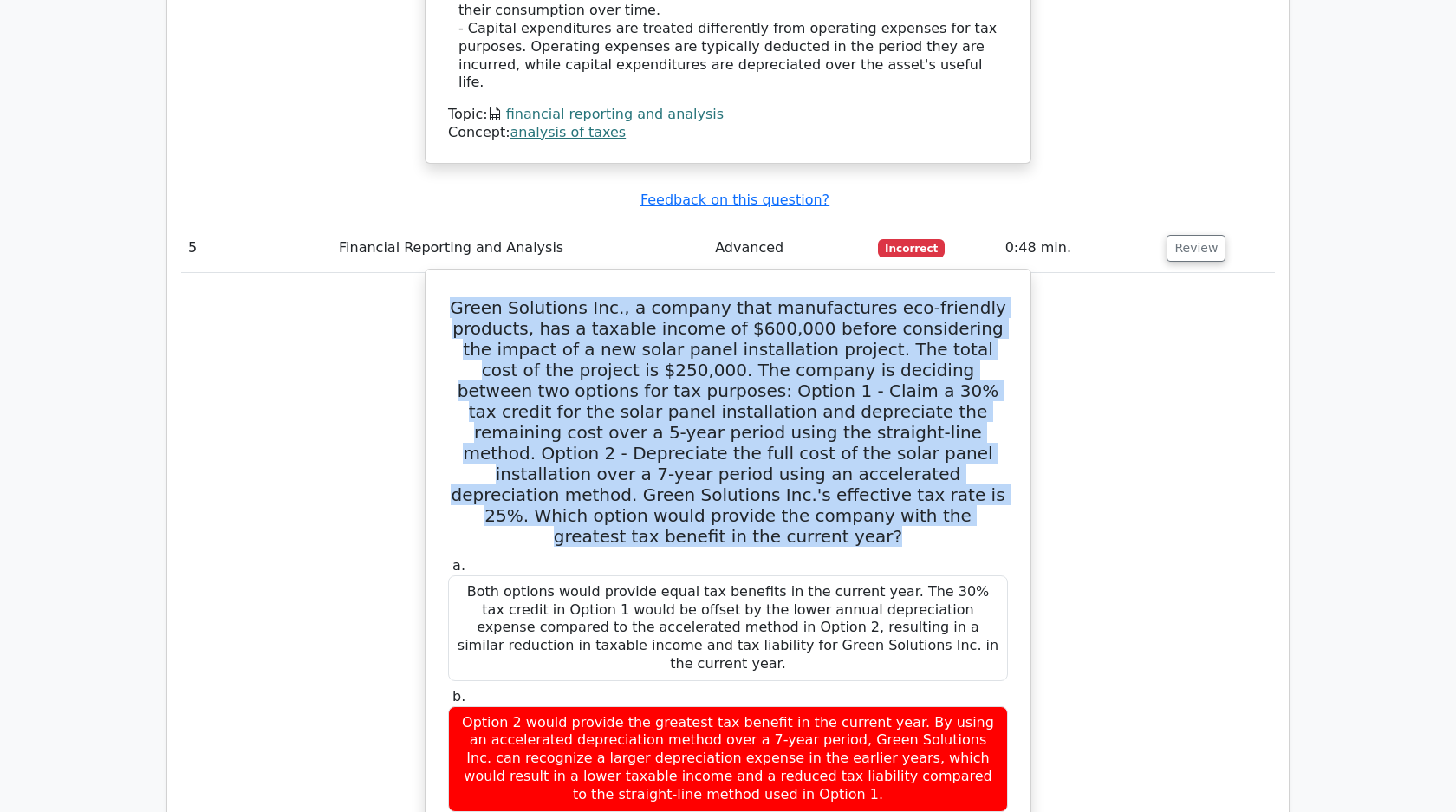
drag, startPoint x: 480, startPoint y: 126, endPoint x: 751, endPoint y: 333, distance: 341.0
click at [751, 333] on h5 "Green Solutions Inc., a company that manufactures eco-friendly products, has a …" at bounding box center [727, 421] width 563 height 249
copy h5 "Green Solutions Inc., a company that manufactures eco-friendly products, has a …"
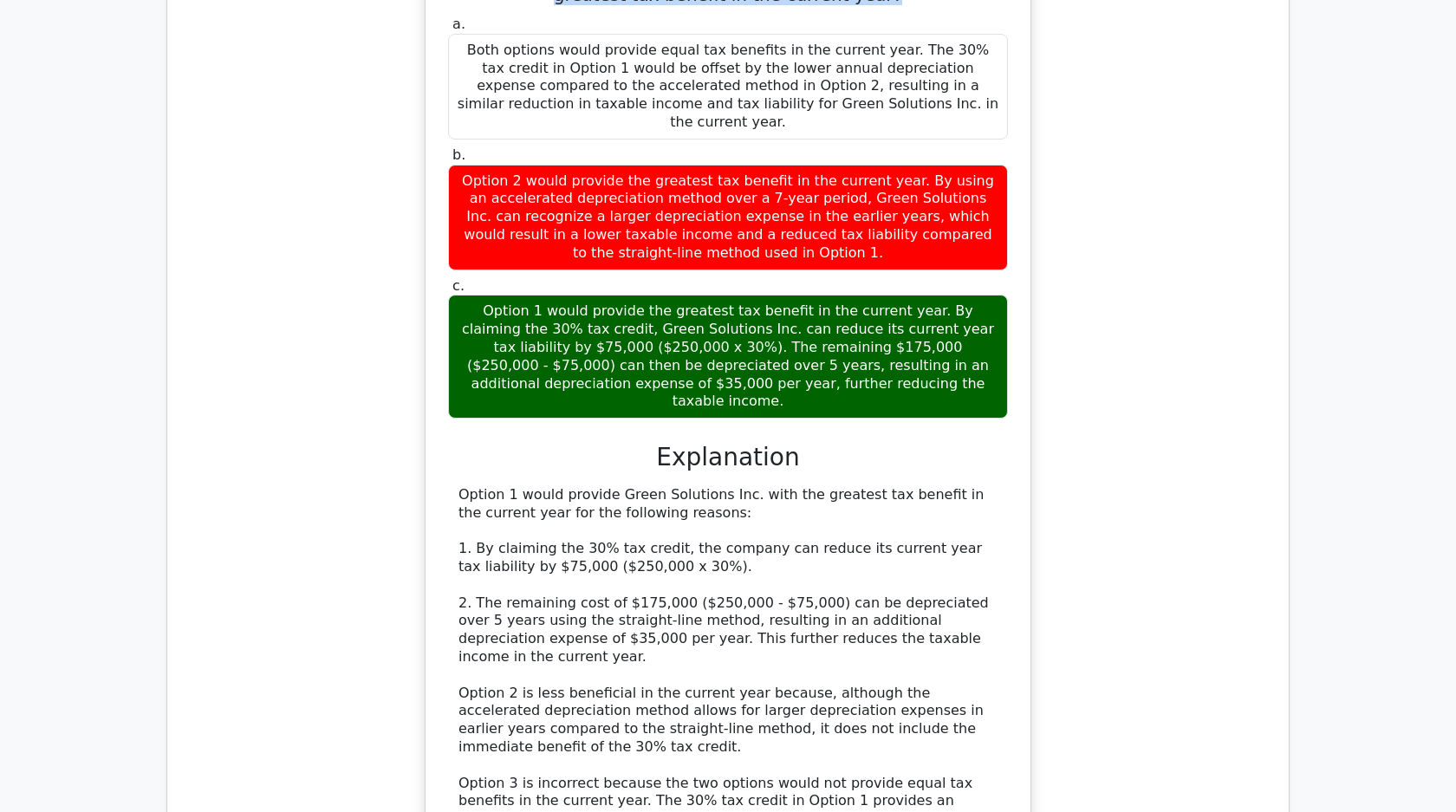
scroll to position [5370, 0]
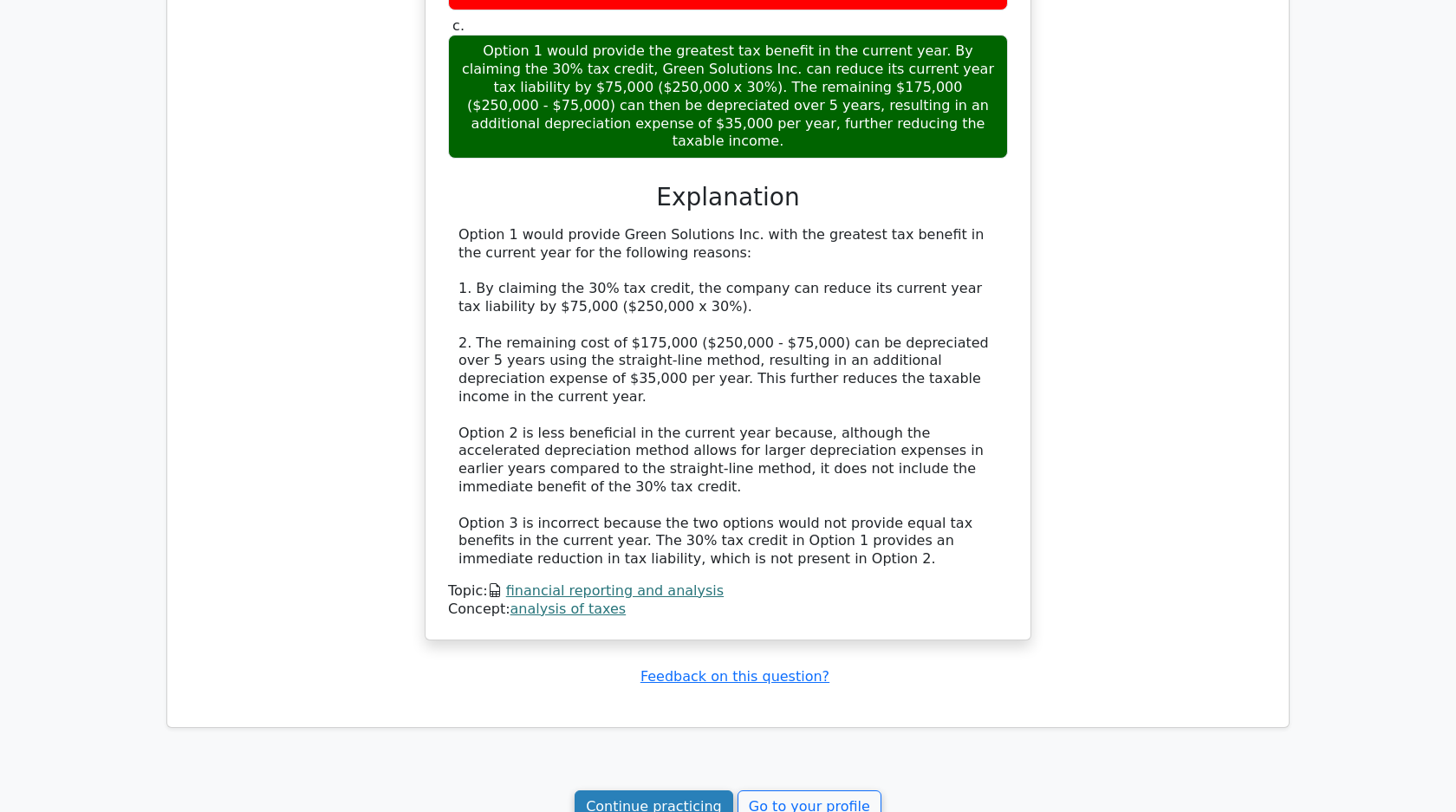
click at [703, 791] on link "Continue practicing" at bounding box center [653, 806] width 159 height 33
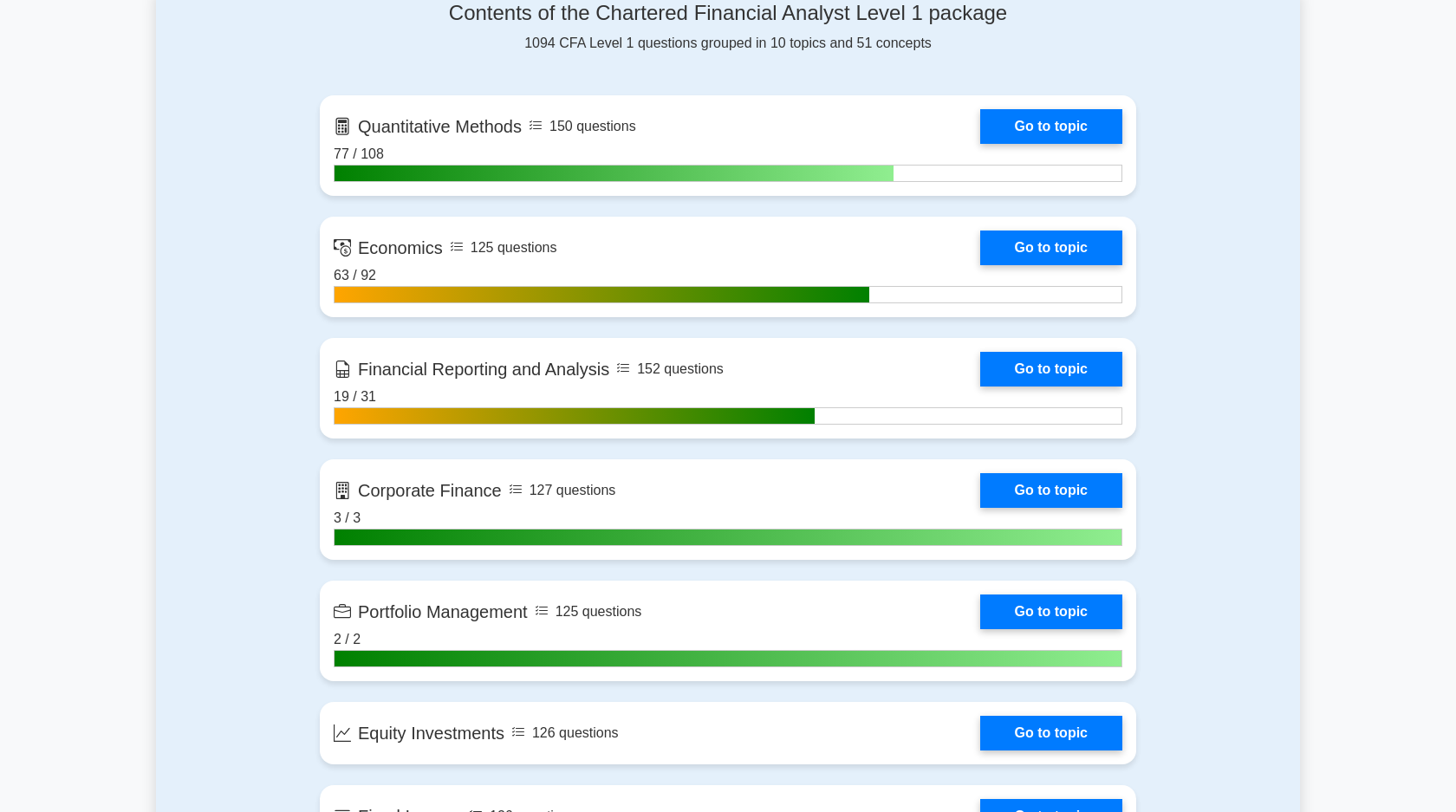
scroll to position [825, 0]
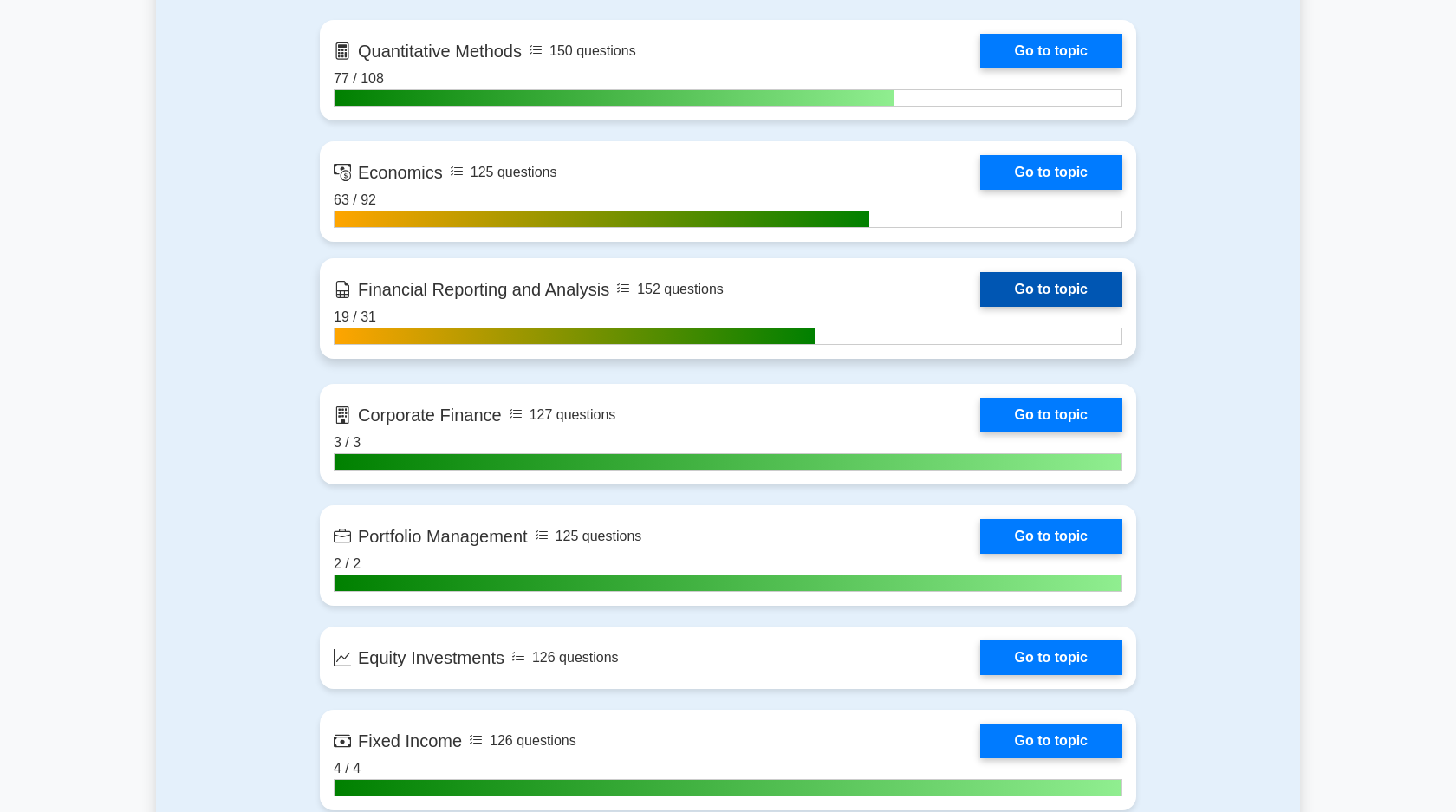
click at [1016, 291] on link "Go to topic" at bounding box center [1051, 288] width 142 height 35
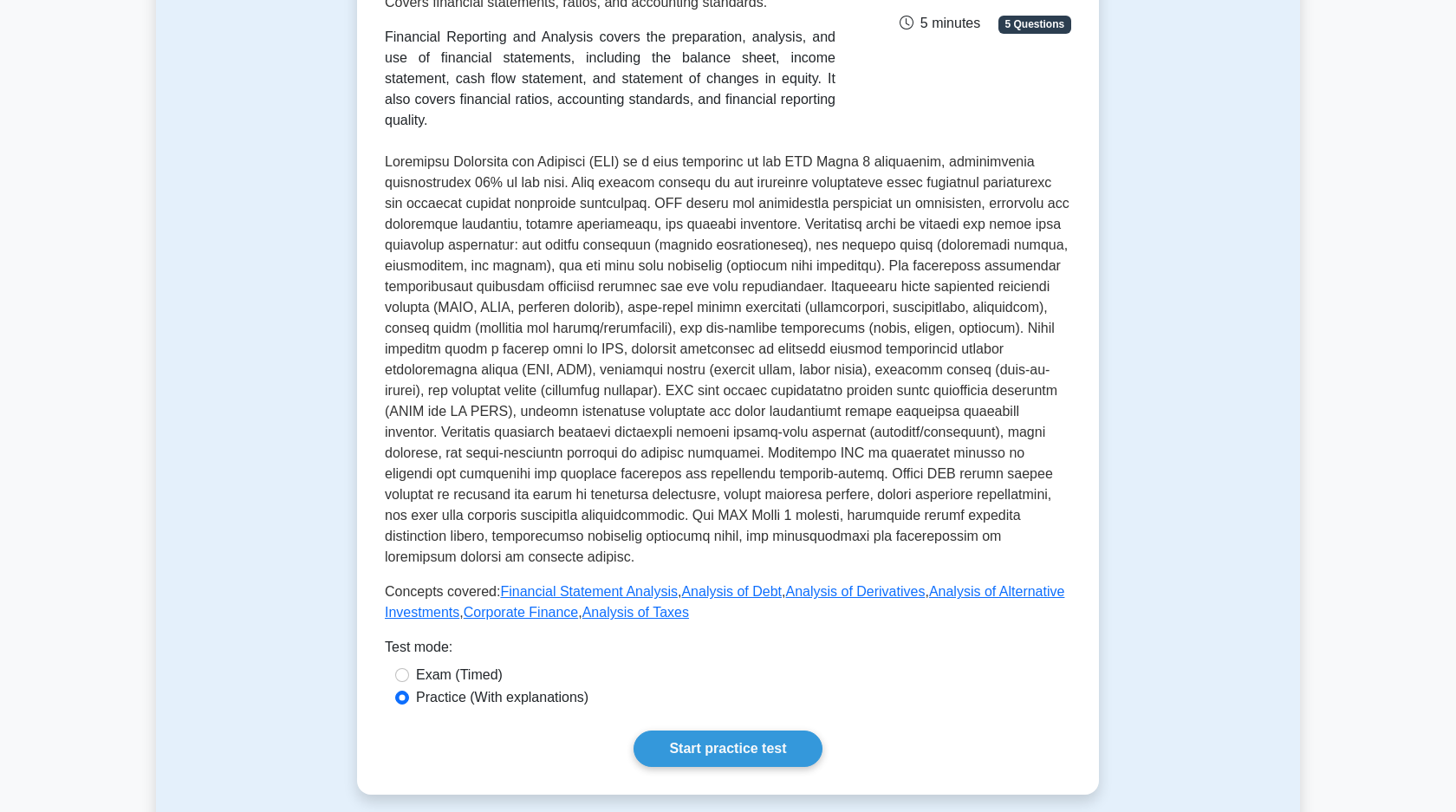
scroll to position [355, 0]
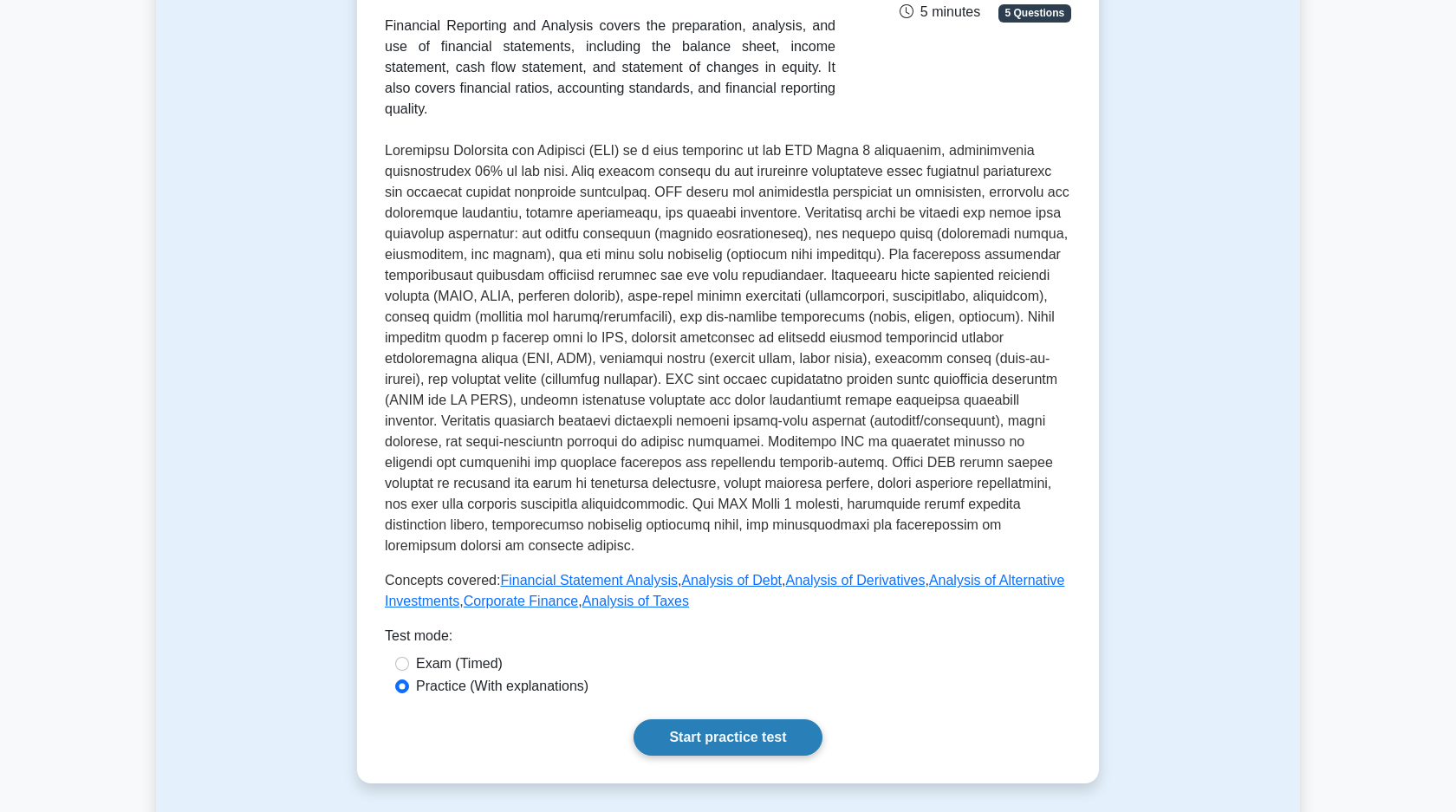
click at [750, 727] on link "Start practice test" at bounding box center [727, 737] width 188 height 36
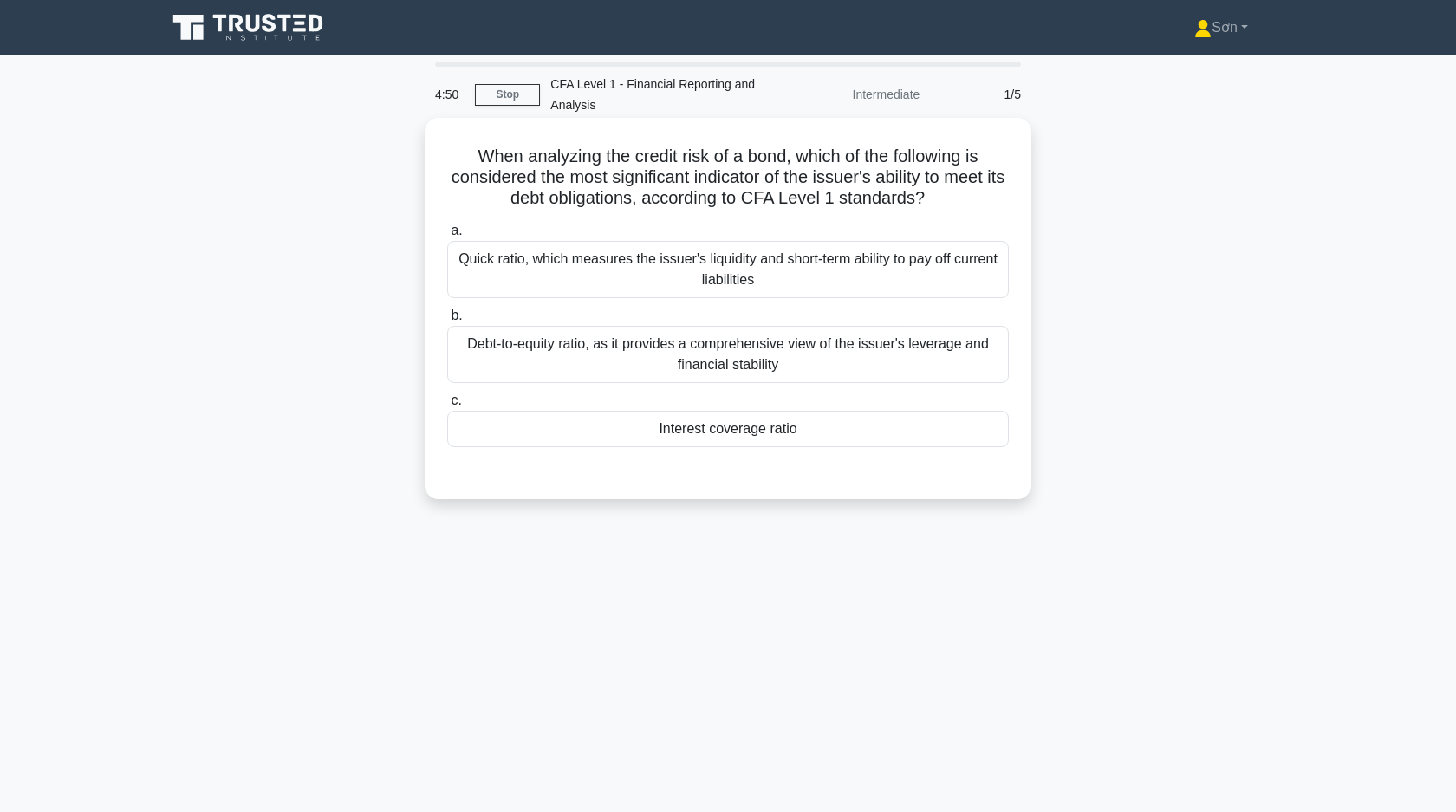
click at [634, 441] on div "Interest coverage ratio" at bounding box center [728, 428] width 562 height 36
click at [447, 406] on input "c. Interest coverage ratio" at bounding box center [447, 400] width 0 height 11
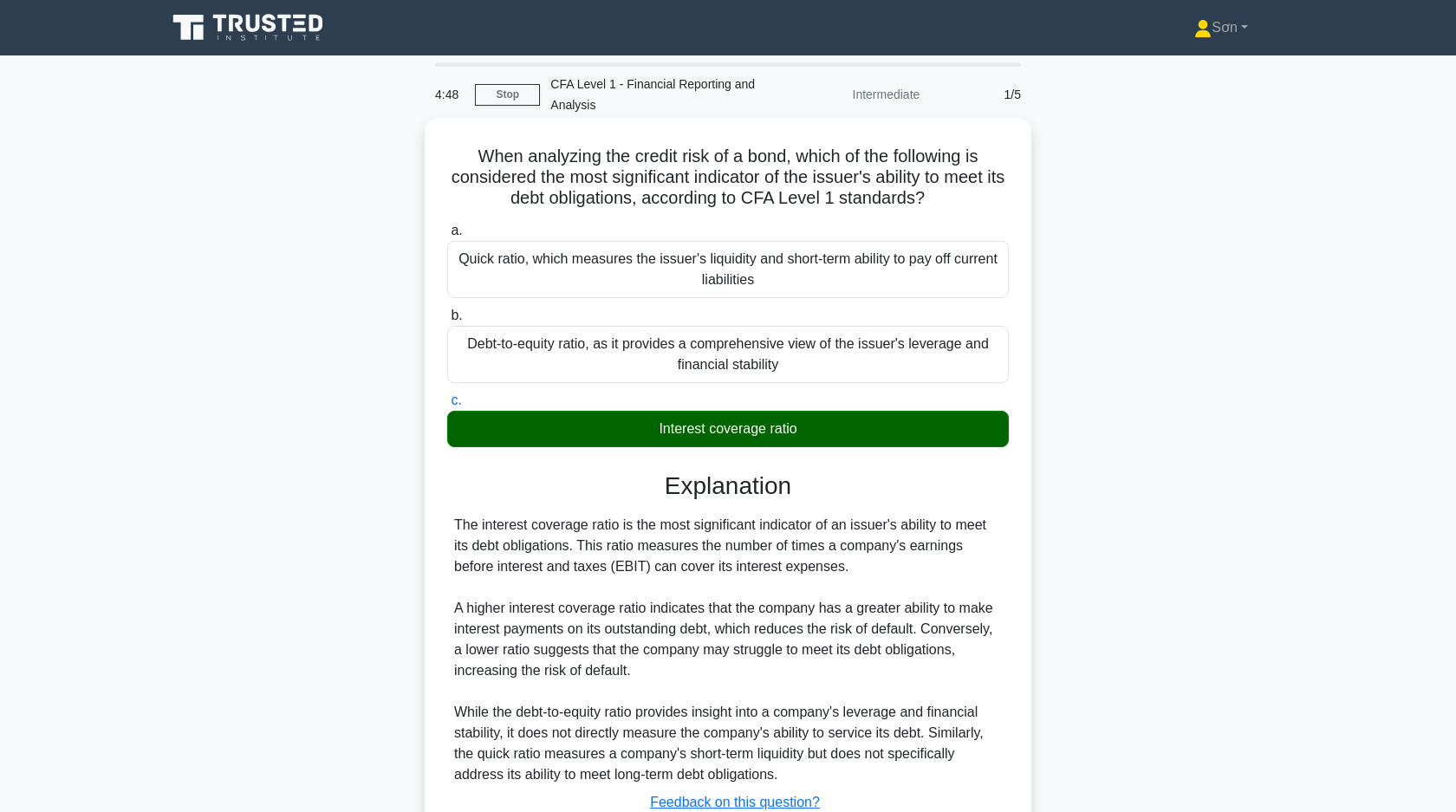
scroll to position [130, 0]
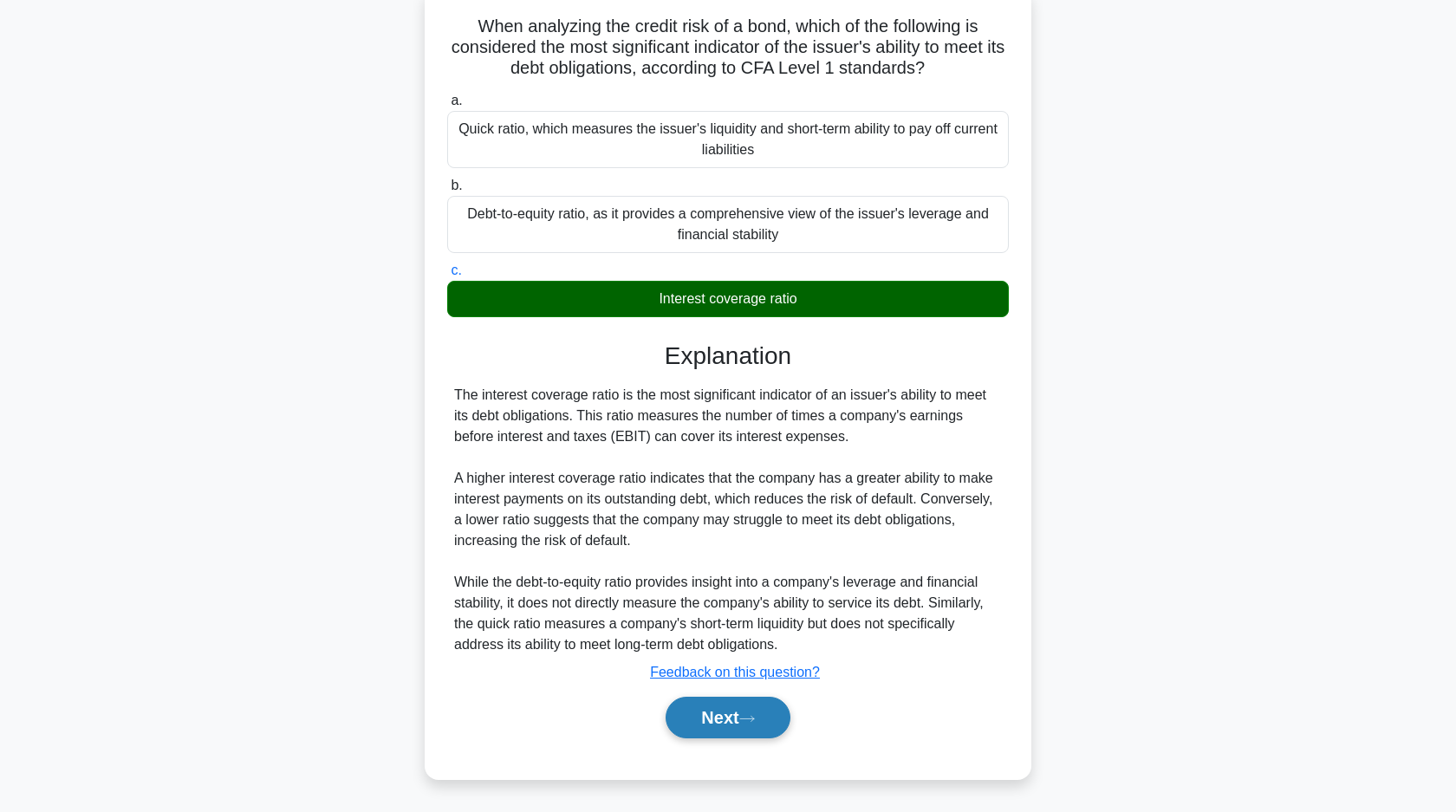
click at [712, 716] on button "Next" at bounding box center [727, 717] width 124 height 42
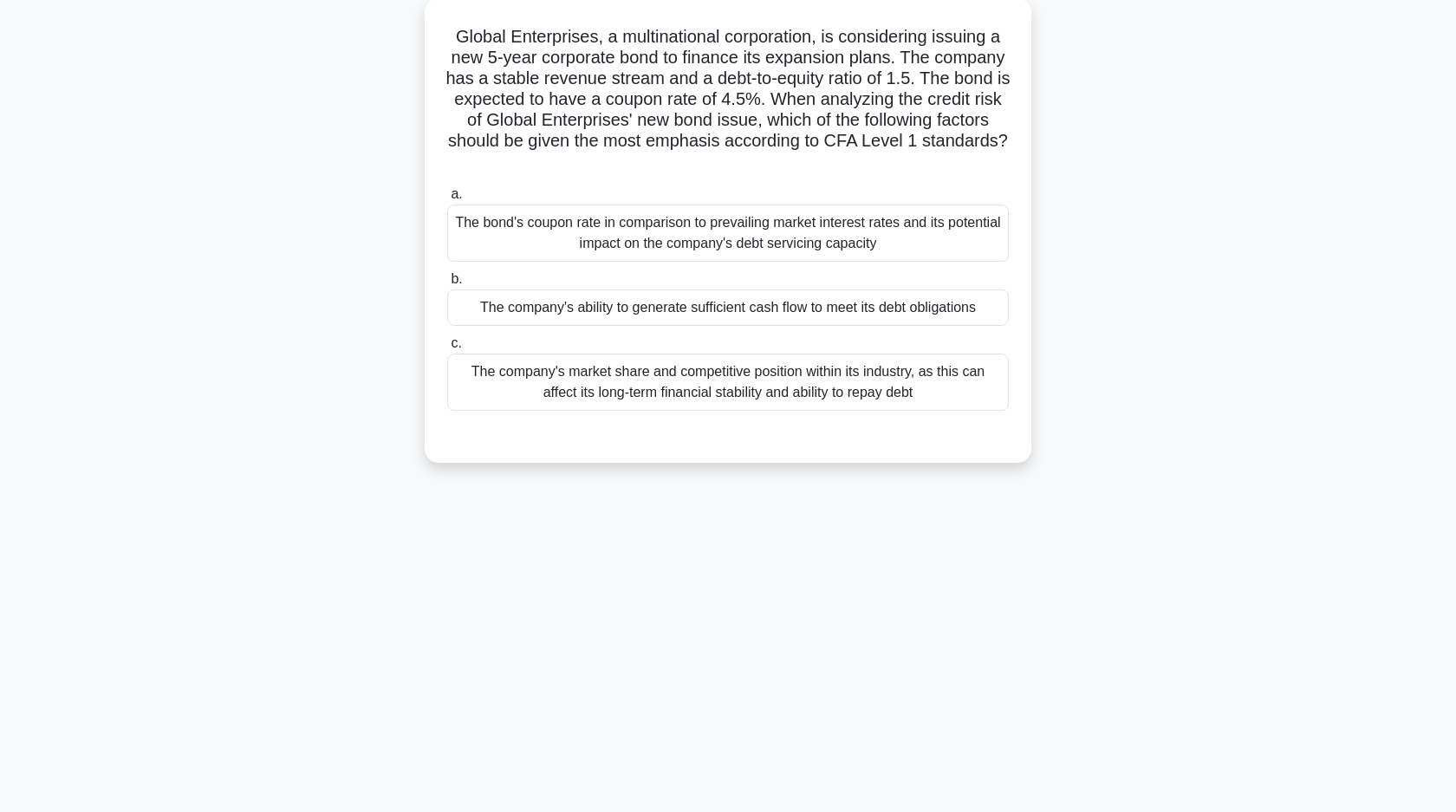
scroll to position [124, 0]
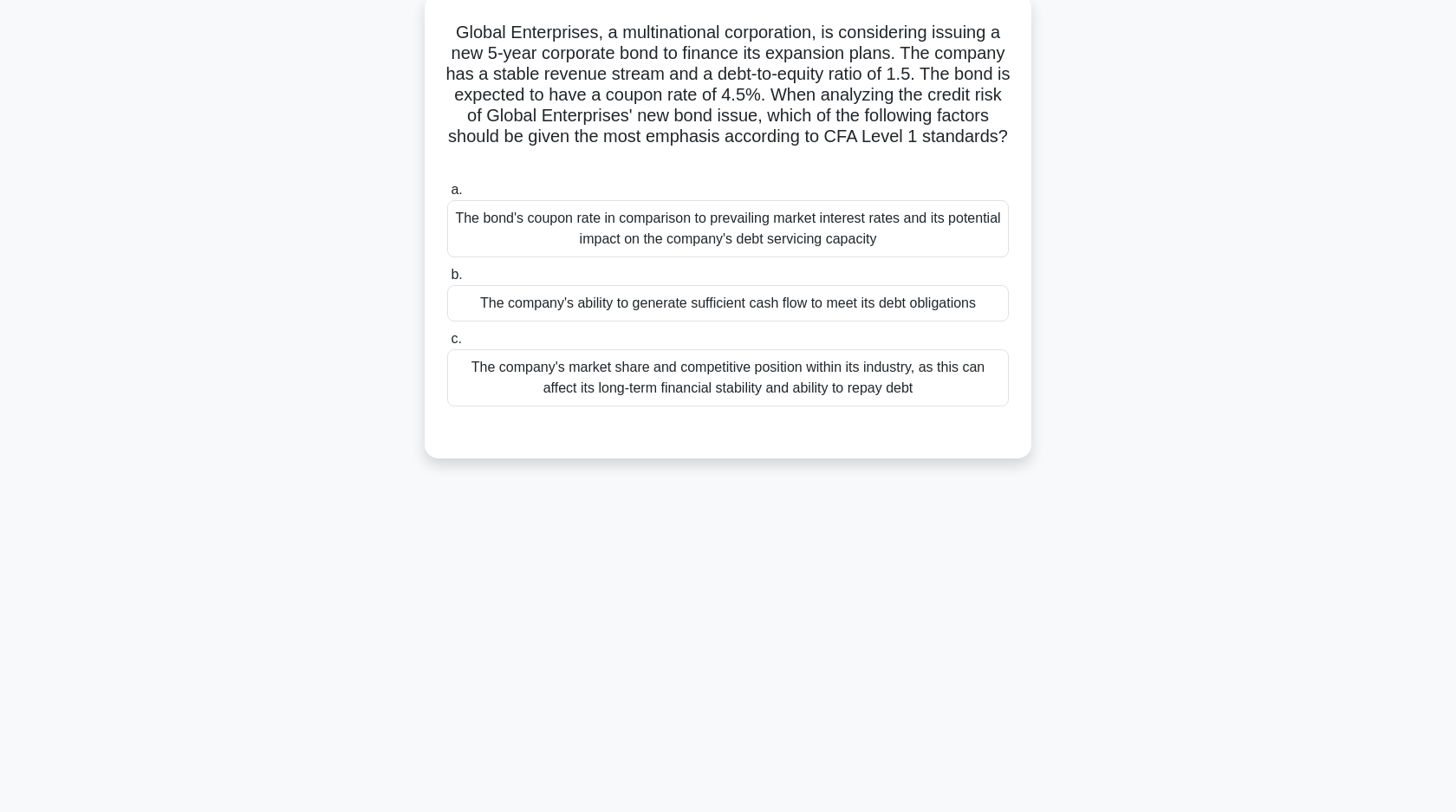
click at [671, 302] on div "The company's ability to generate sufficient cash flow to meet its debt obligat…" at bounding box center [728, 302] width 562 height 36
click at [447, 281] on input "b. The company's ability to generate sufficient cash flow to meet its debt obli…" at bounding box center [447, 275] width 0 height 11
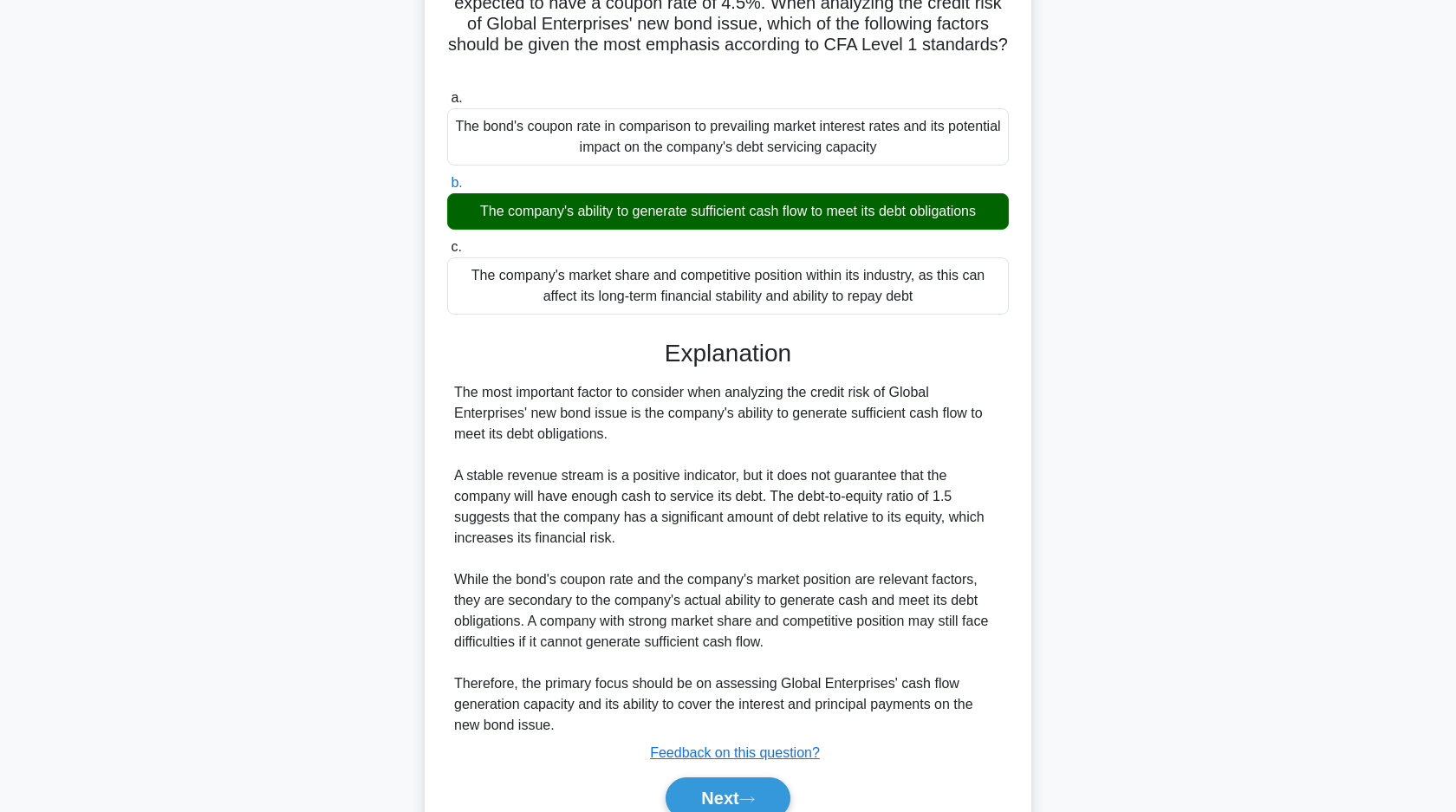
scroll to position [296, 0]
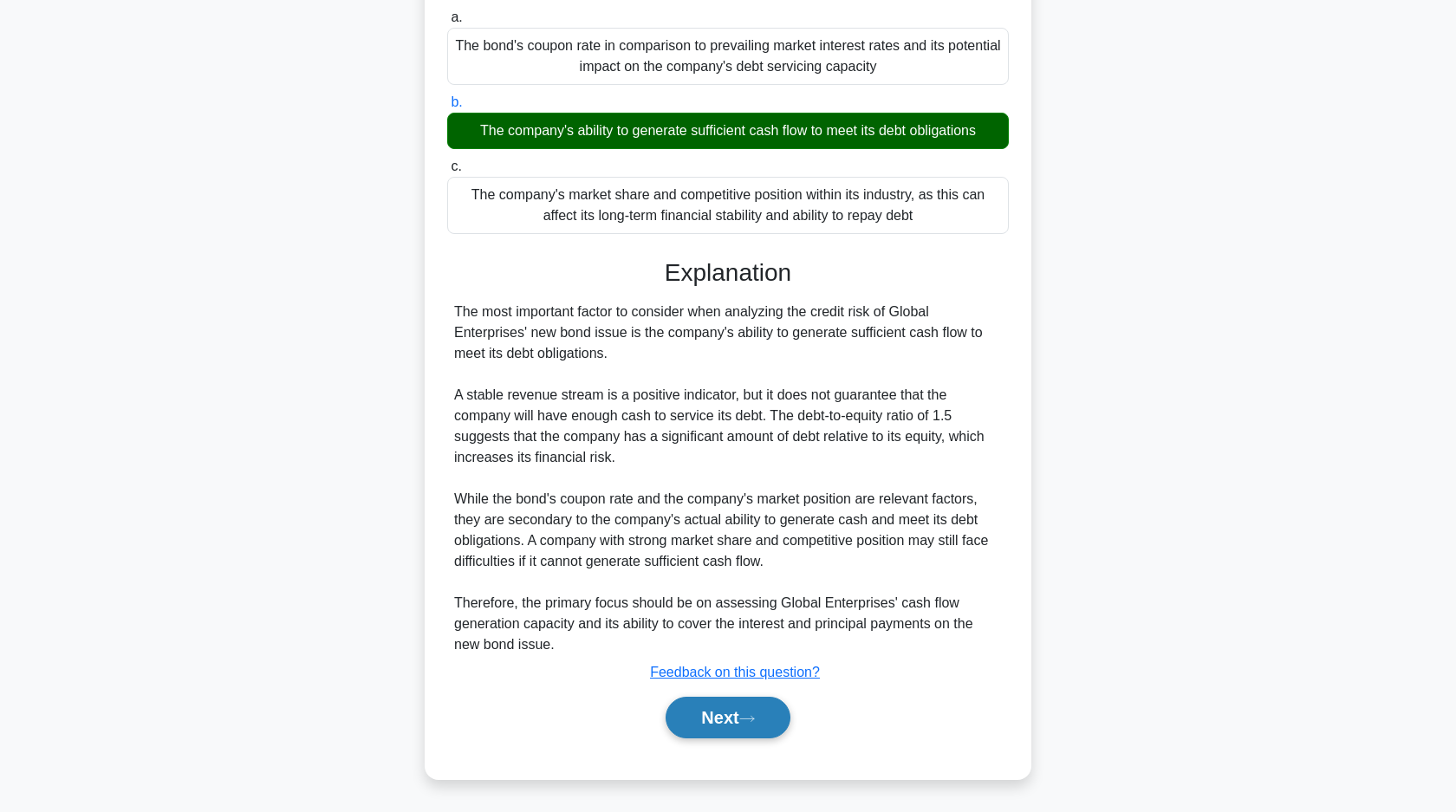
click at [741, 729] on button "Next" at bounding box center [727, 717] width 124 height 42
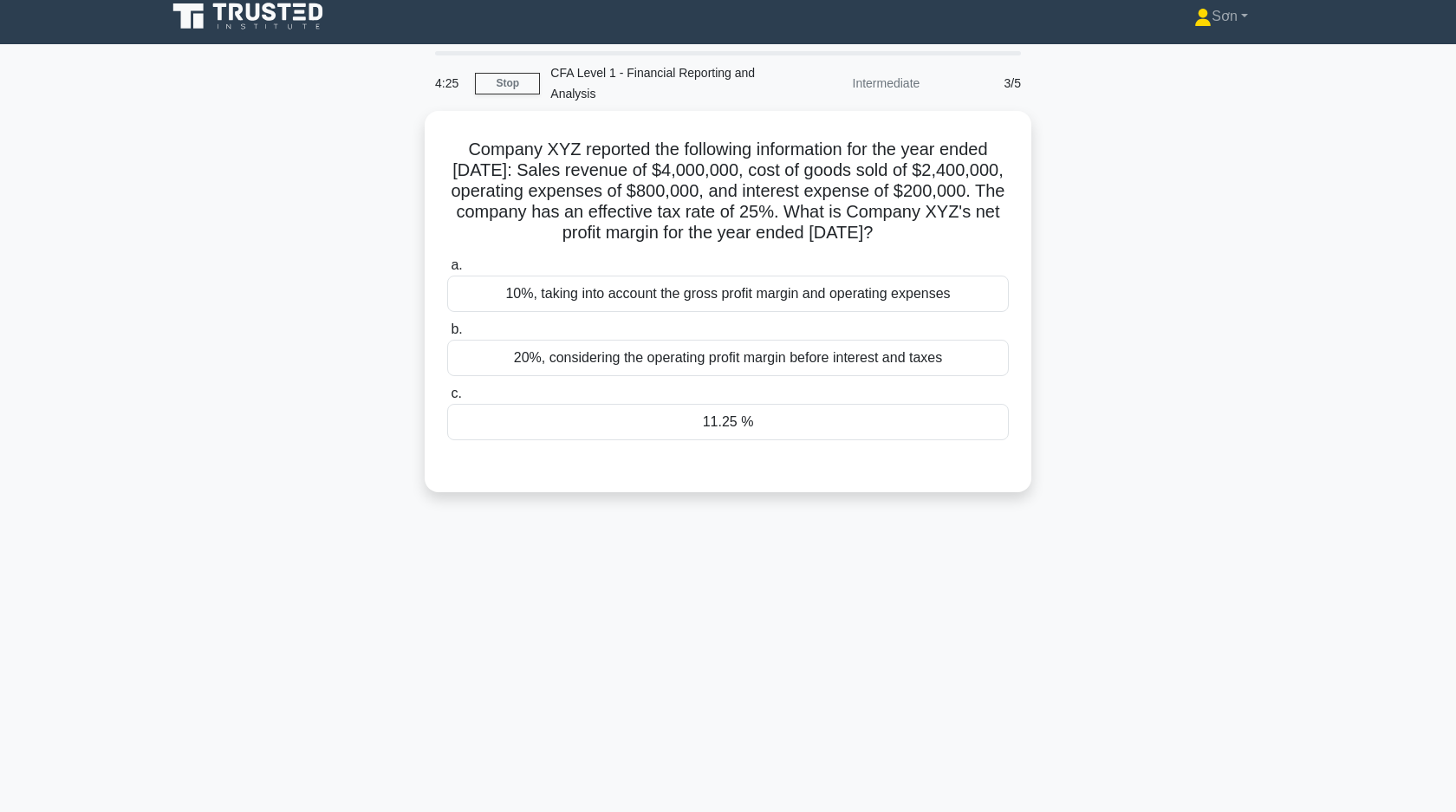
scroll to position [0, 0]
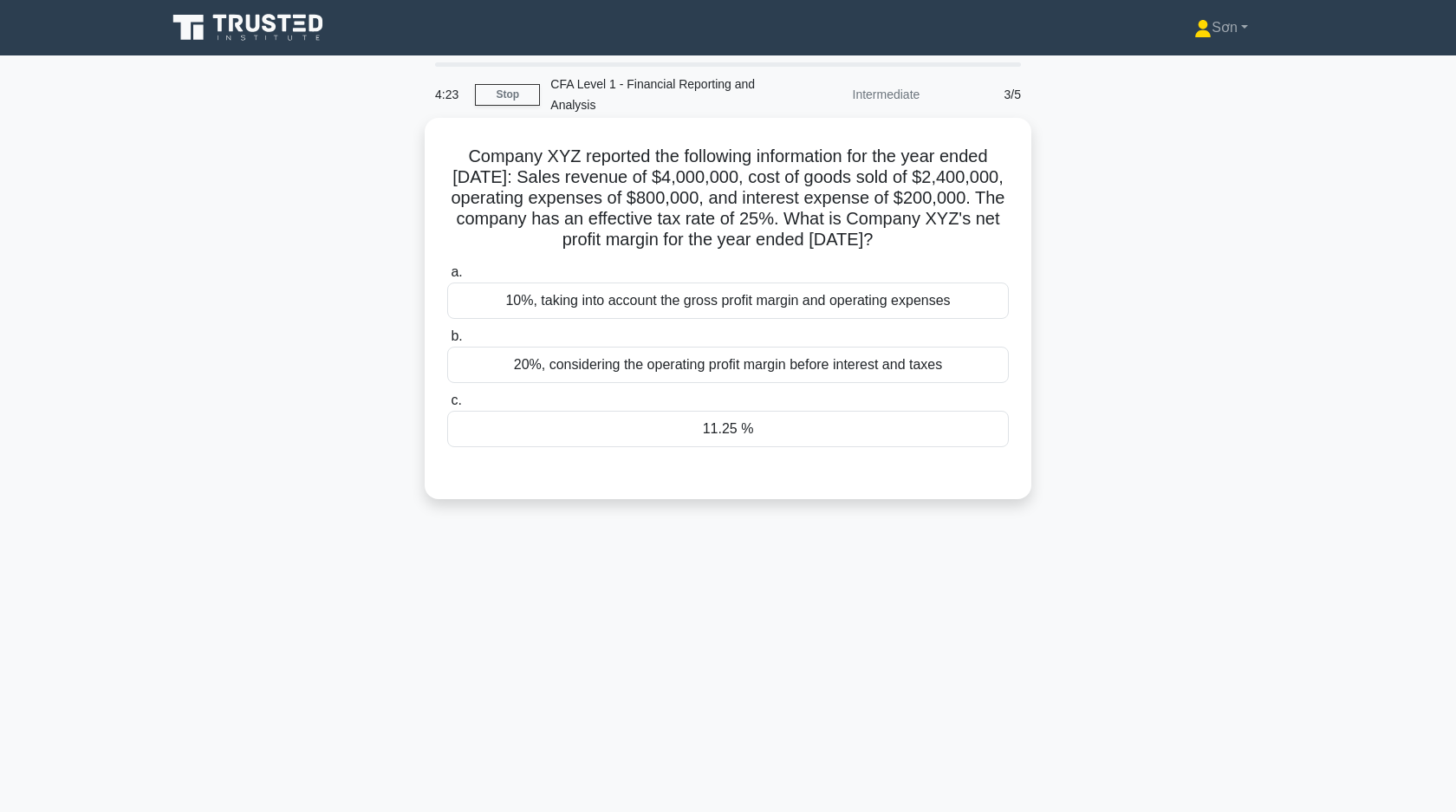
click at [703, 441] on div "11.25 %" at bounding box center [728, 428] width 562 height 36
click at [447, 406] on input "c. 11.25 %" at bounding box center [447, 400] width 0 height 11
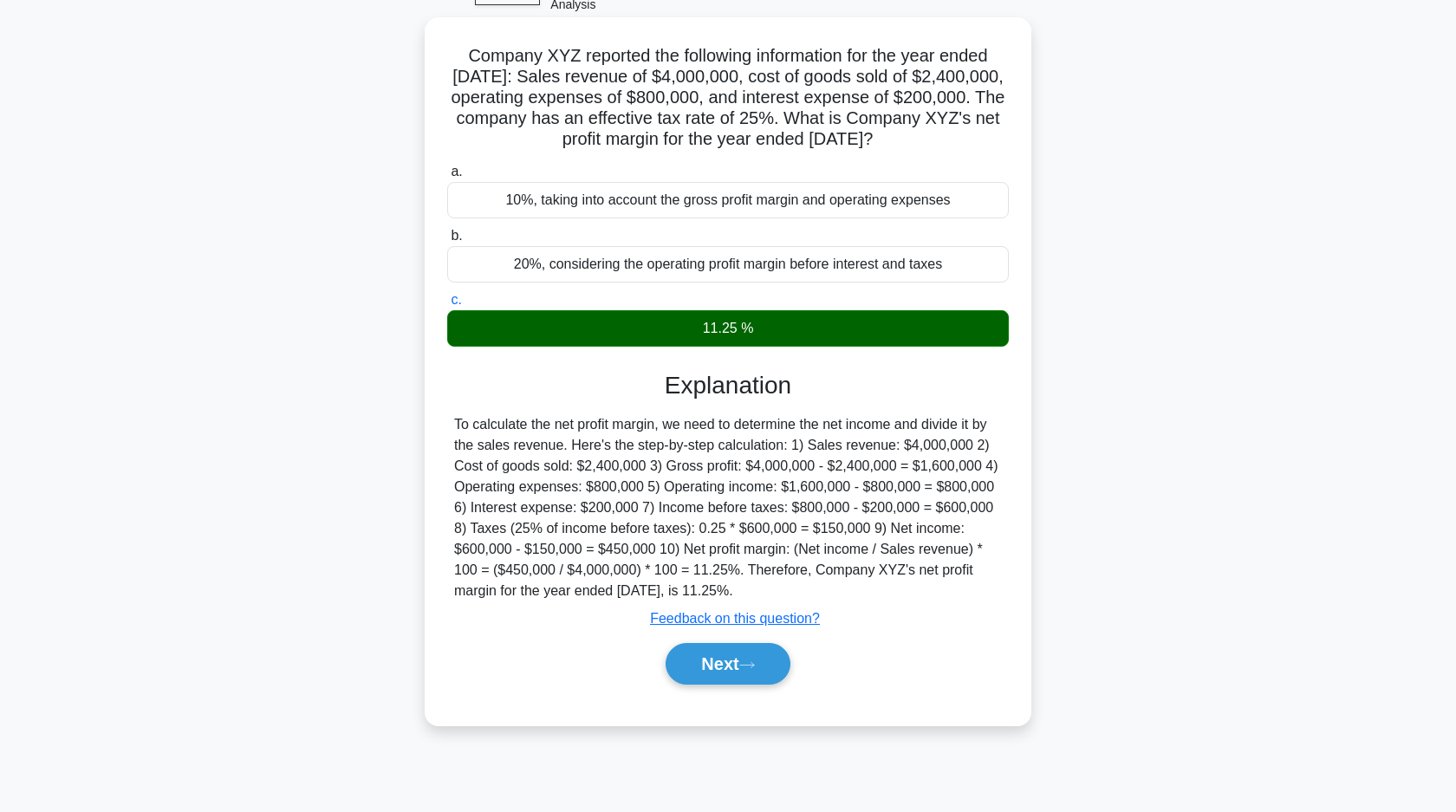
scroll to position [103, 0]
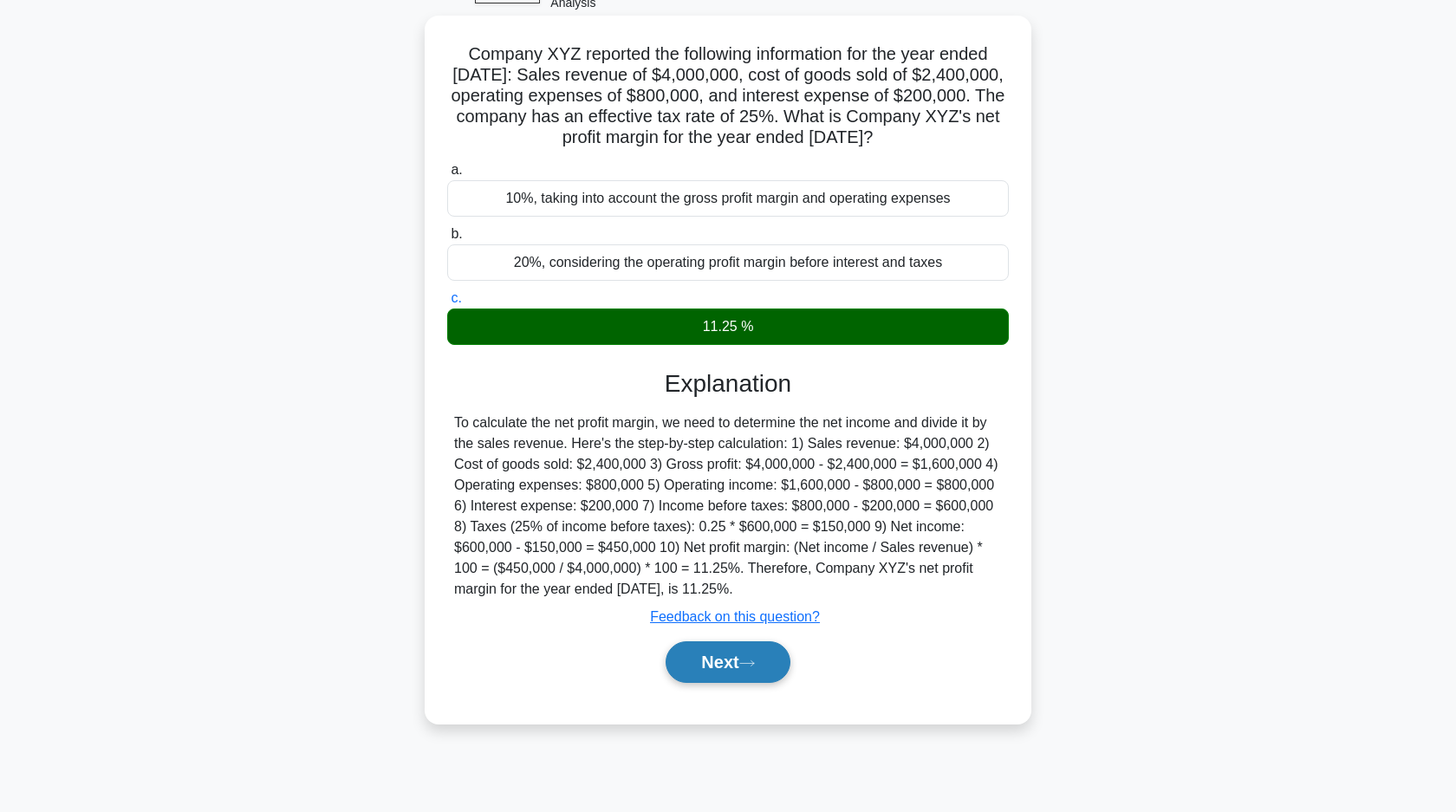
click at [749, 668] on icon at bounding box center [747, 664] width 16 height 9
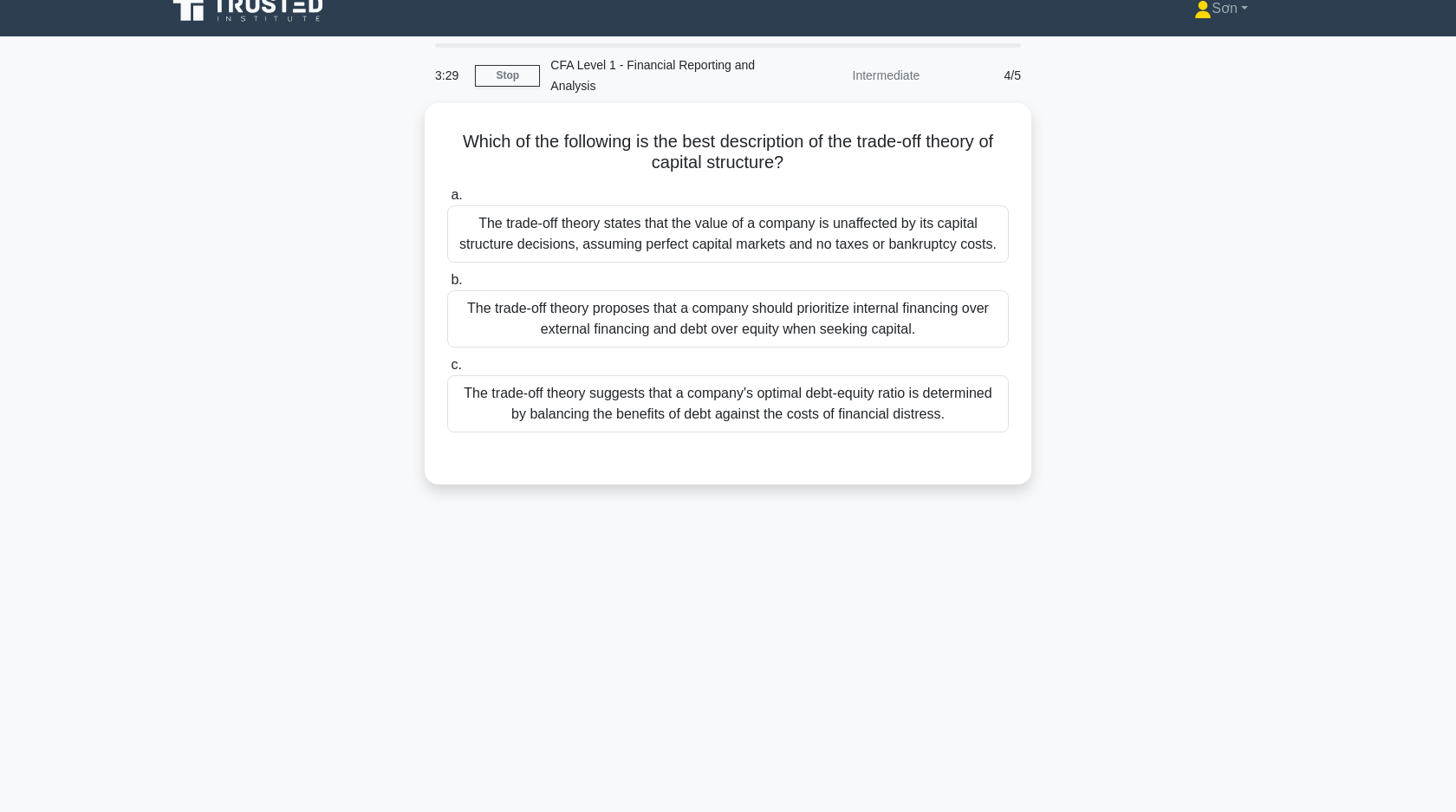
scroll to position [0, 0]
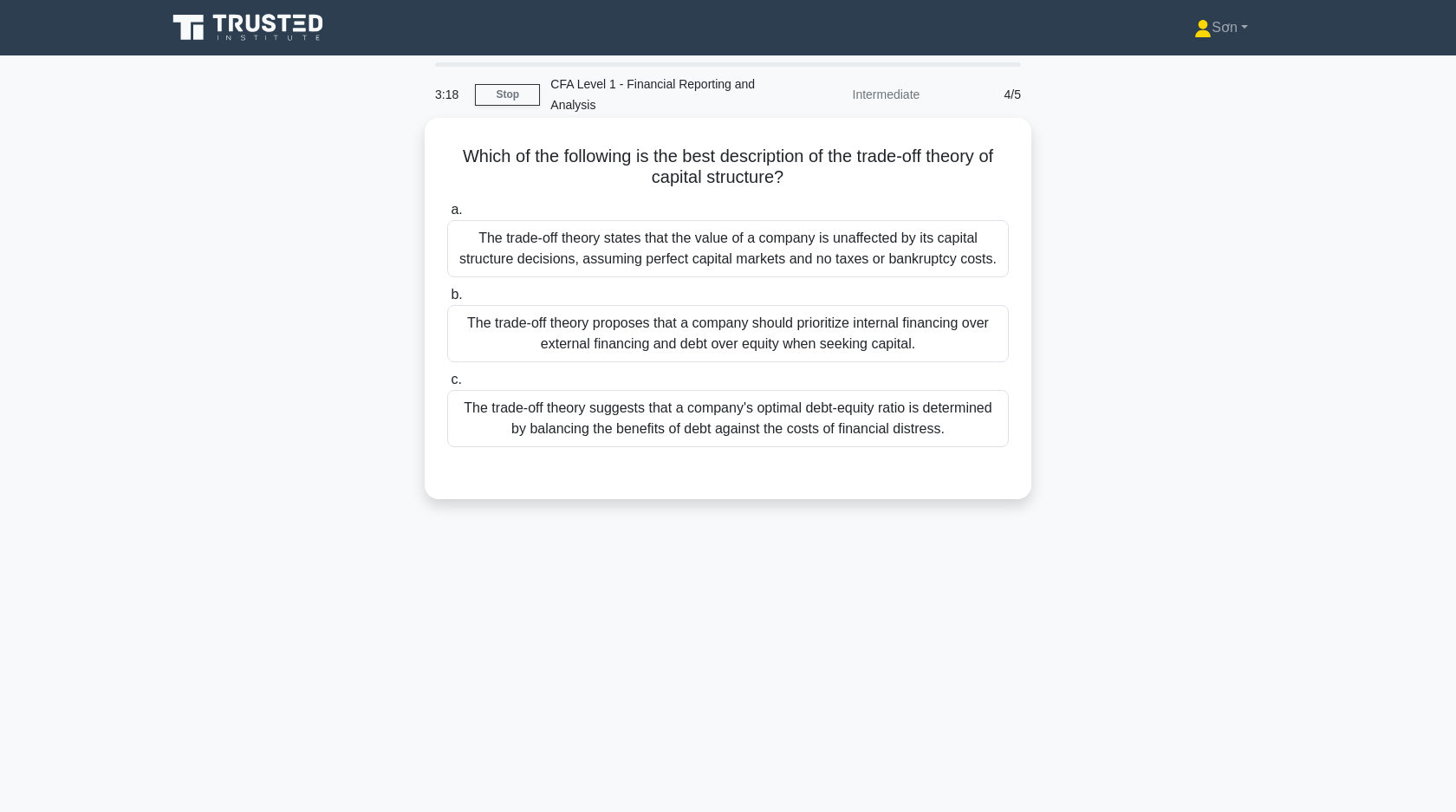
drag, startPoint x: 431, startPoint y: 150, endPoint x: 969, endPoint y: 420, distance: 602.0
click at [970, 425] on div "Which of the following is the best description of the trade-off theory of capit…" at bounding box center [727, 309] width 593 height 368
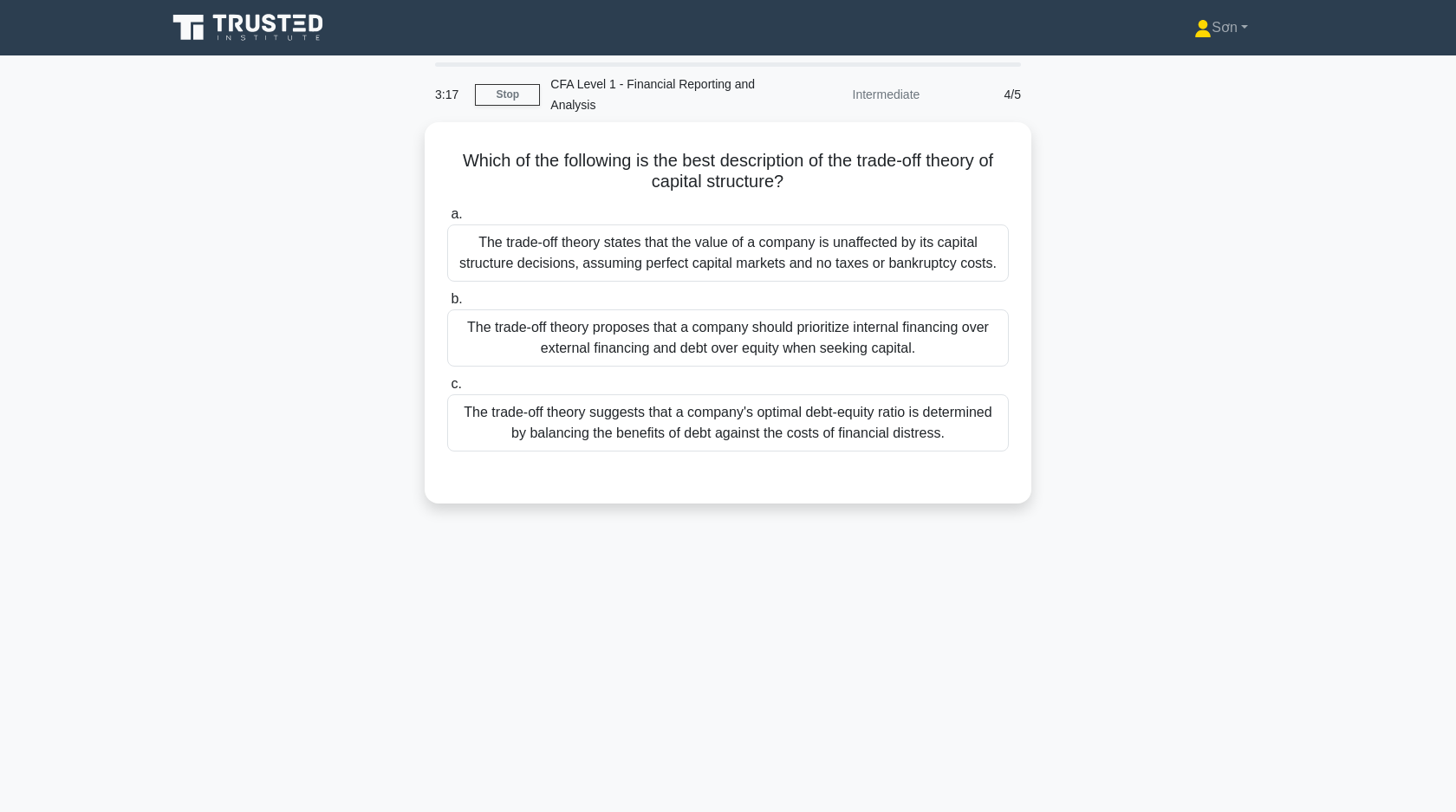
copy div "Which of the following is the best description of the trade-off theory of capit…"
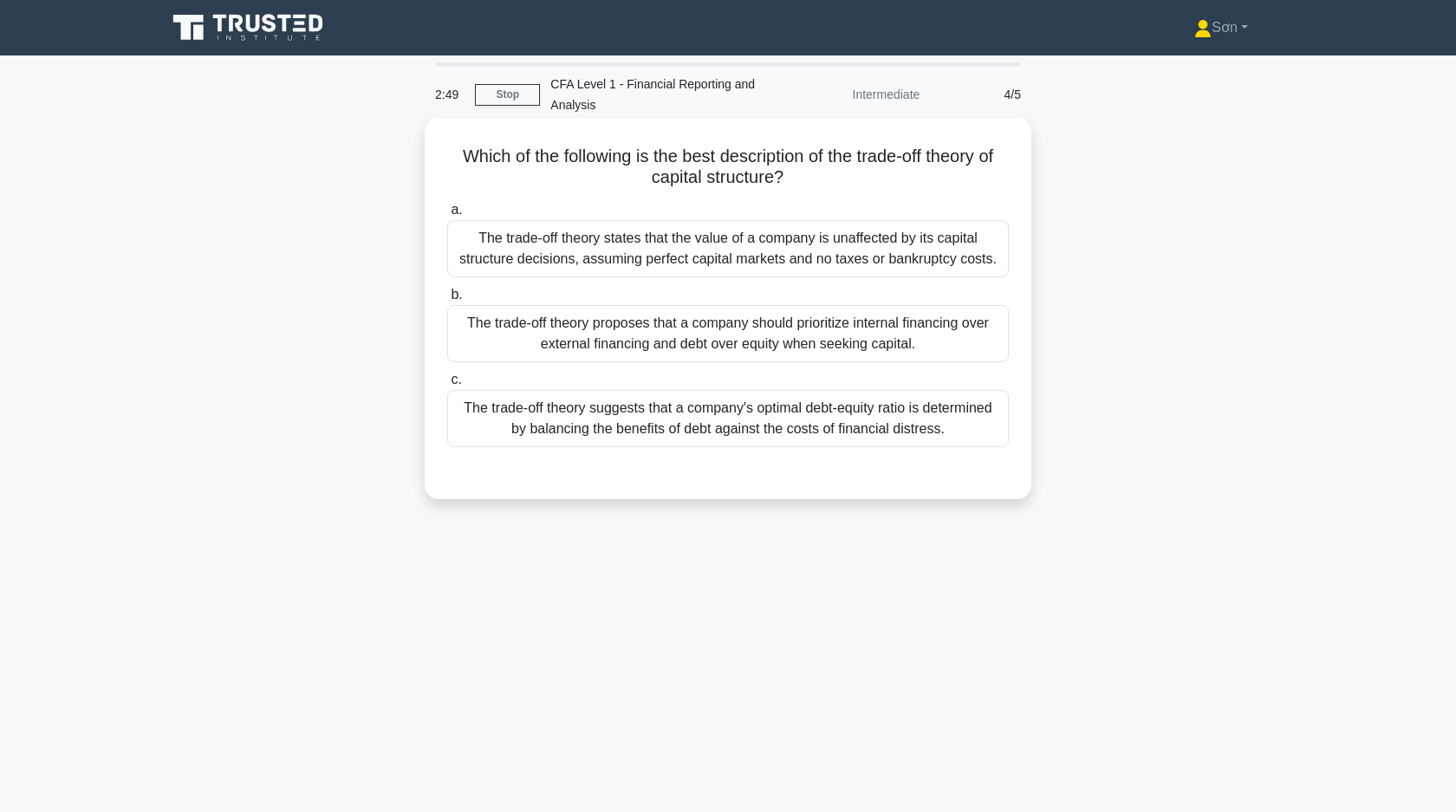
click at [600, 499] on div "Which of the following is the best description of the trade-off theory of capit…" at bounding box center [728, 308] width 607 height 381
click at [697, 433] on div "The trade-off theory suggests that a company's optimal debt-equity ratio is det…" at bounding box center [728, 418] width 562 height 57
click at [447, 385] on input "c. The trade-off theory suggests that a company's optimal debt-equity ratio is …" at bounding box center [447, 380] width 0 height 11
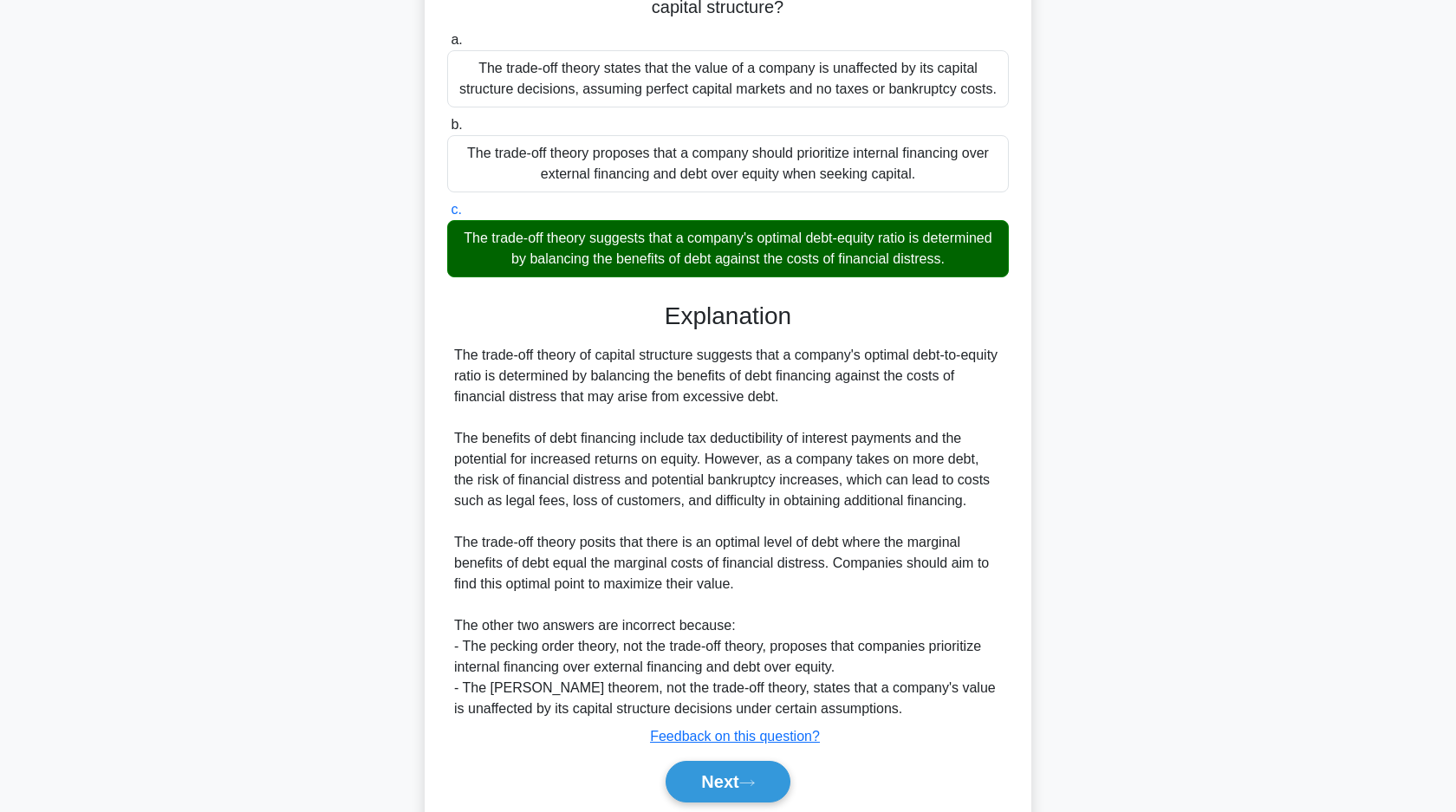
scroll to position [234, 0]
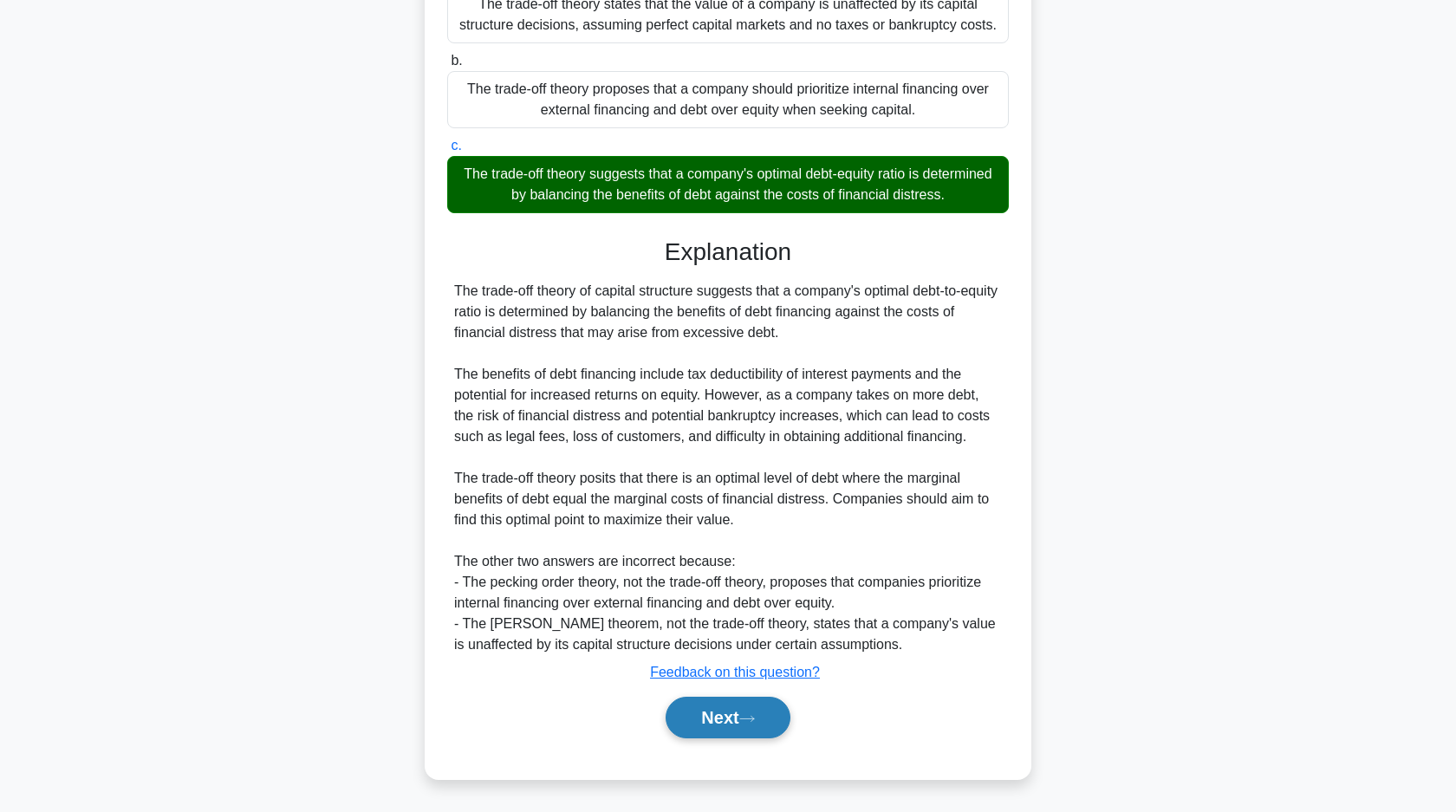
click at [755, 722] on icon at bounding box center [747, 719] width 16 height 9
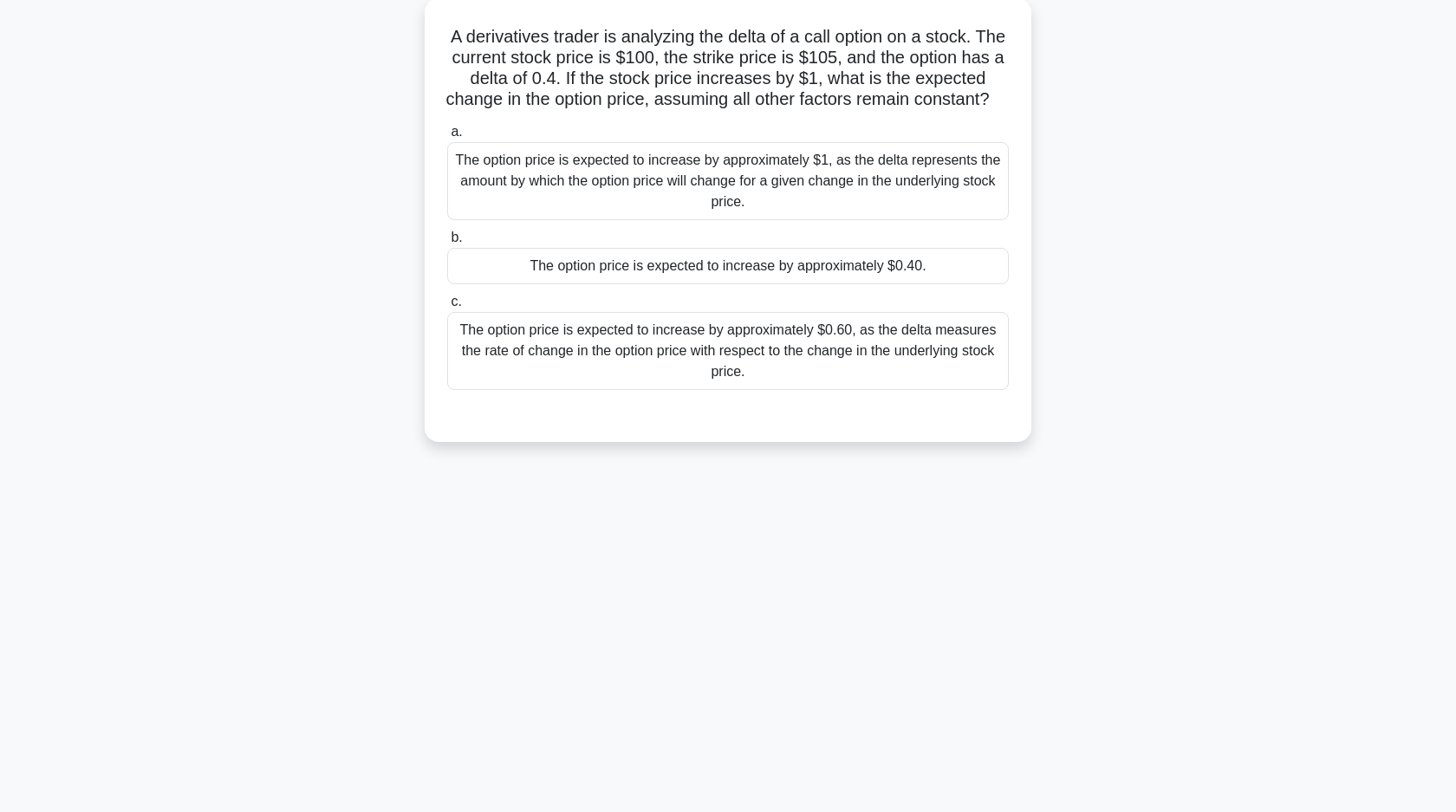
scroll to position [0, 0]
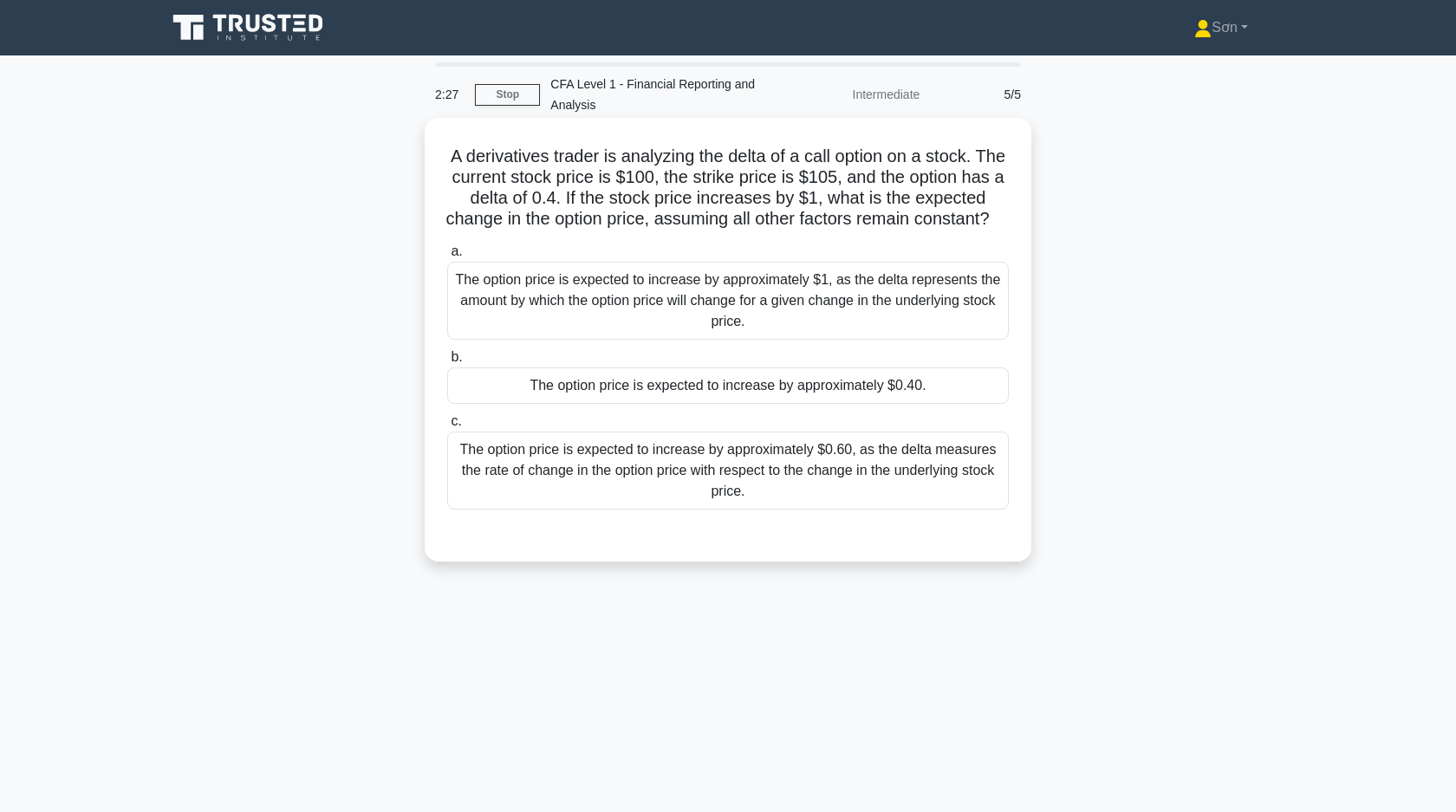
click at [903, 404] on div "The option price is expected to increase by approximately $0.40." at bounding box center [728, 385] width 562 height 36
click at [447, 363] on input "b. The option price is expected to increase by approximately $0.40." at bounding box center [447, 357] width 0 height 11
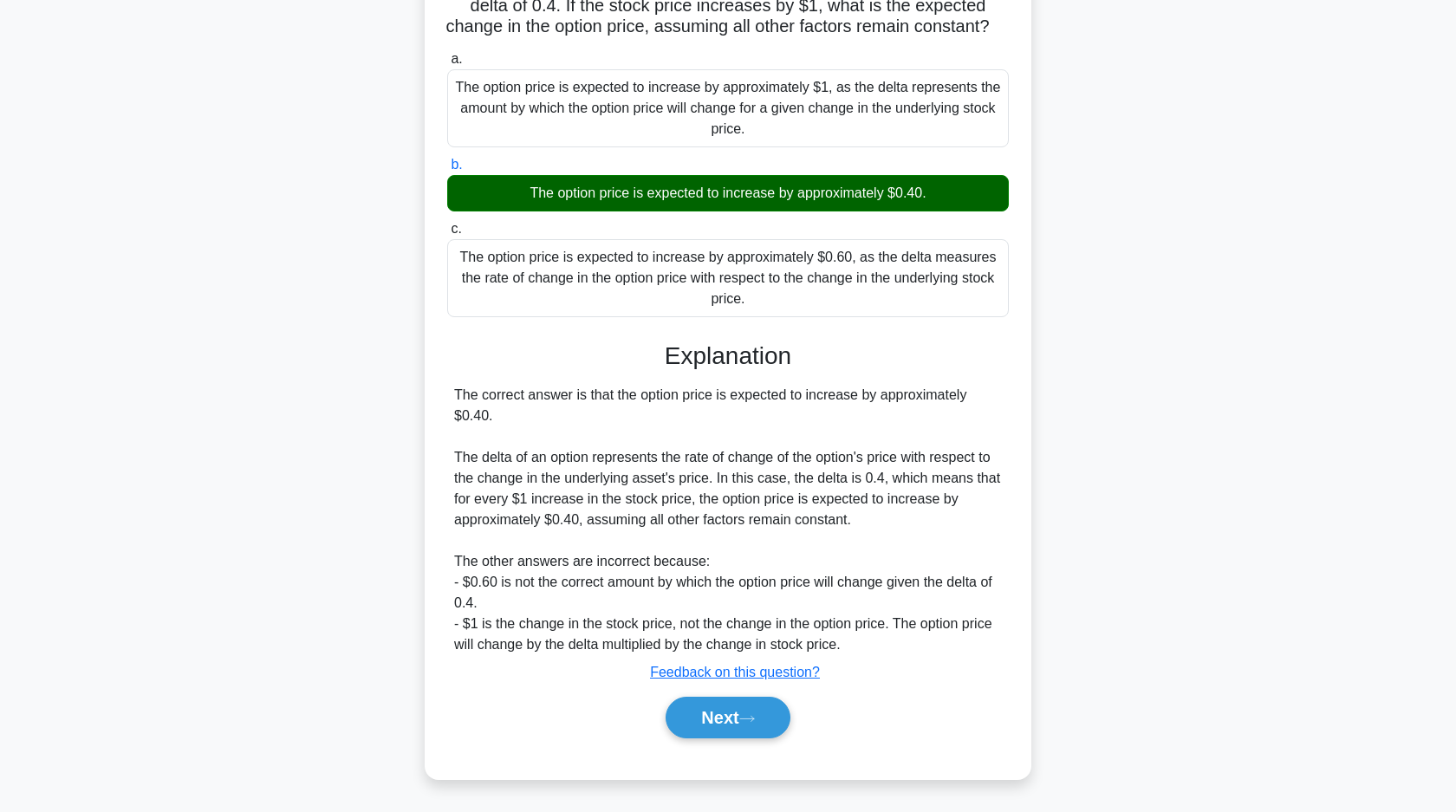
scroll to position [213, 0]
click at [768, 722] on button "Next" at bounding box center [727, 717] width 124 height 42
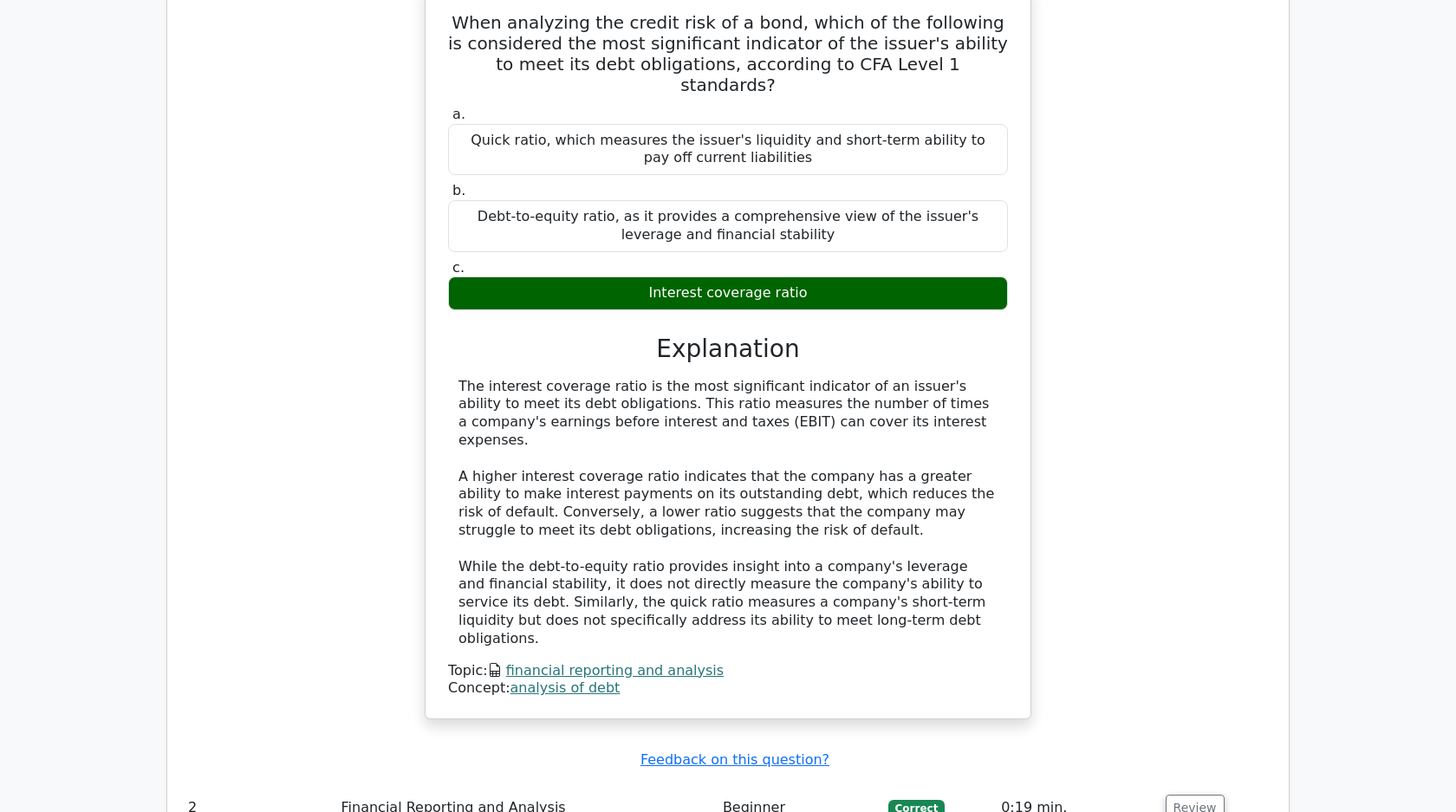
scroll to position [1299, 0]
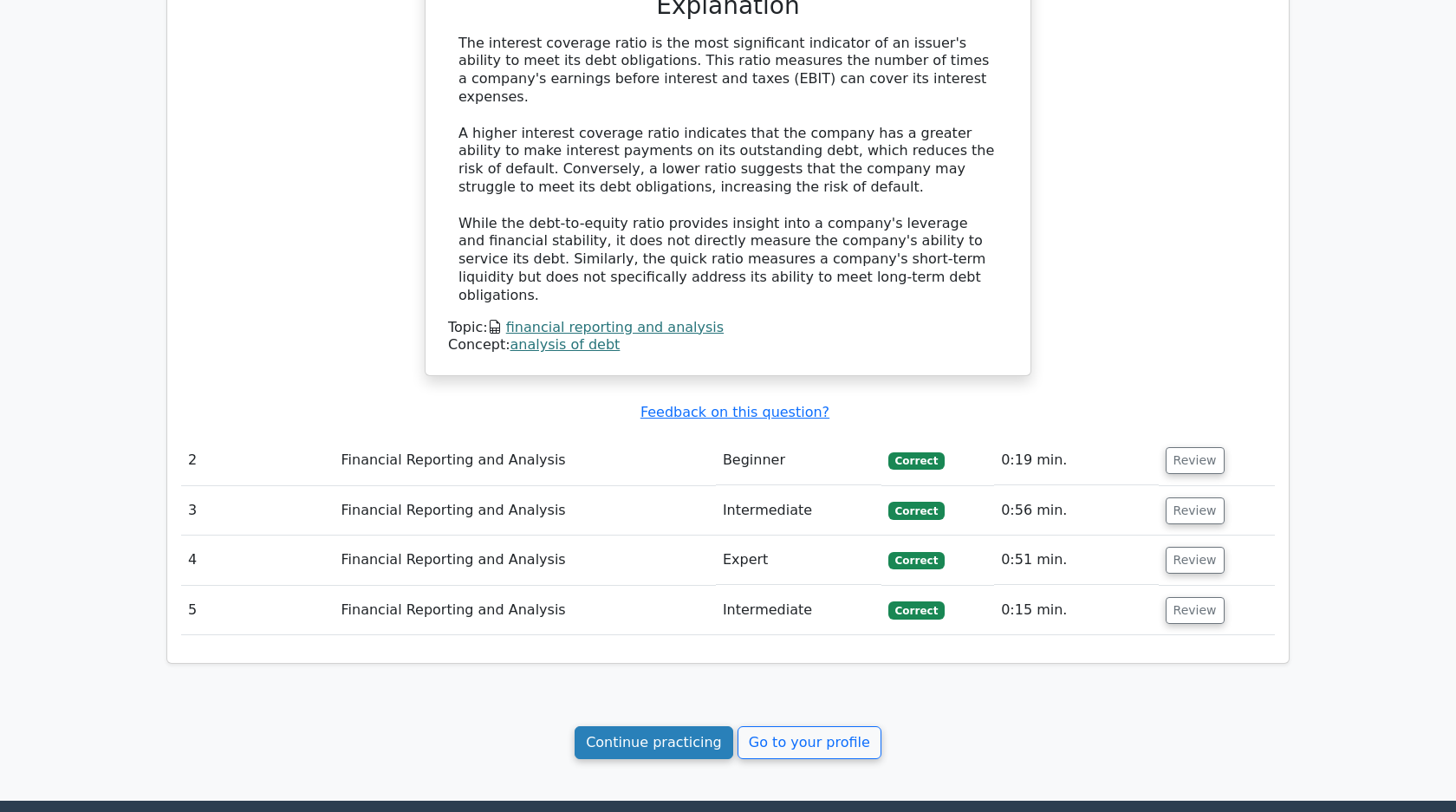
click at [661, 726] on link "Continue practicing" at bounding box center [653, 742] width 159 height 33
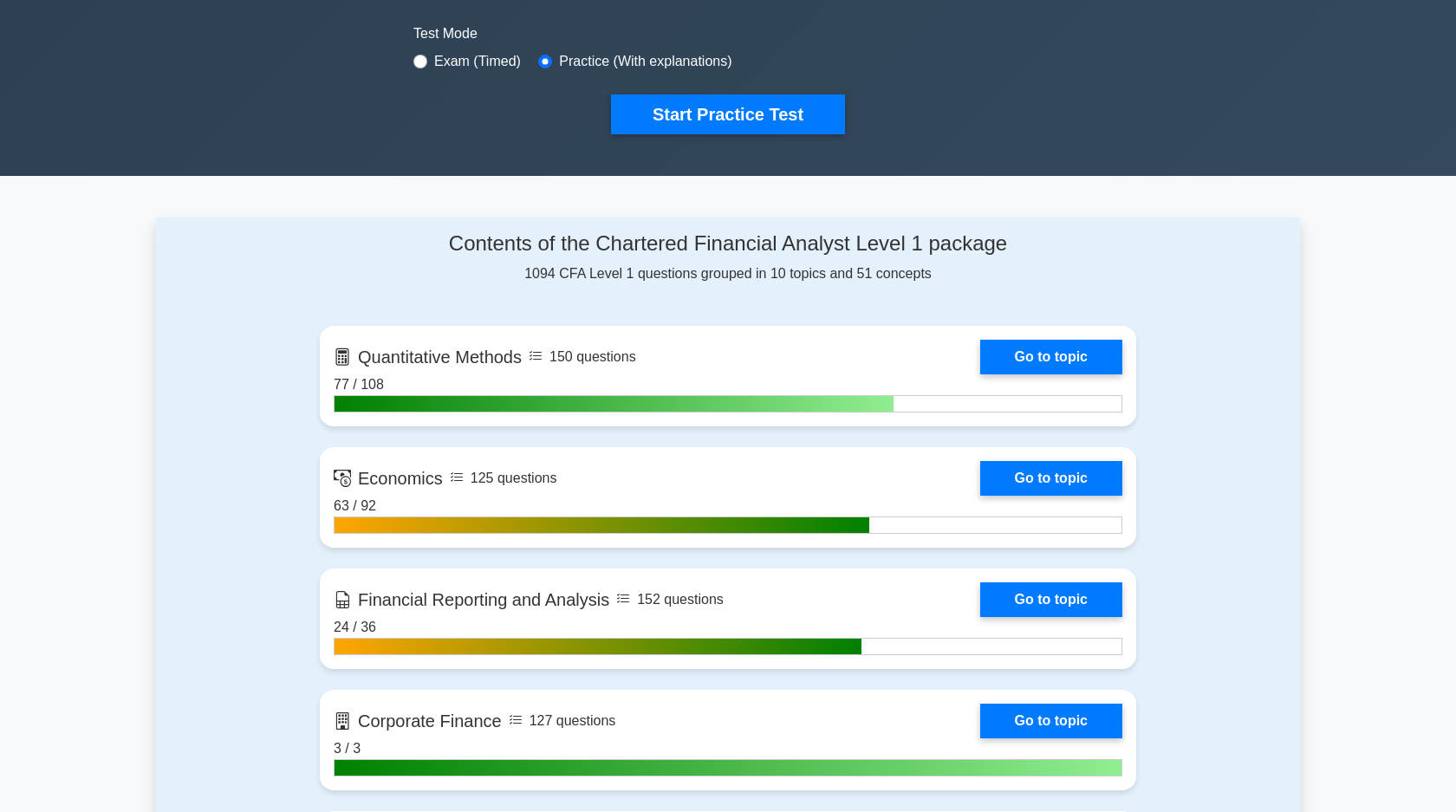
scroll to position [621, 0]
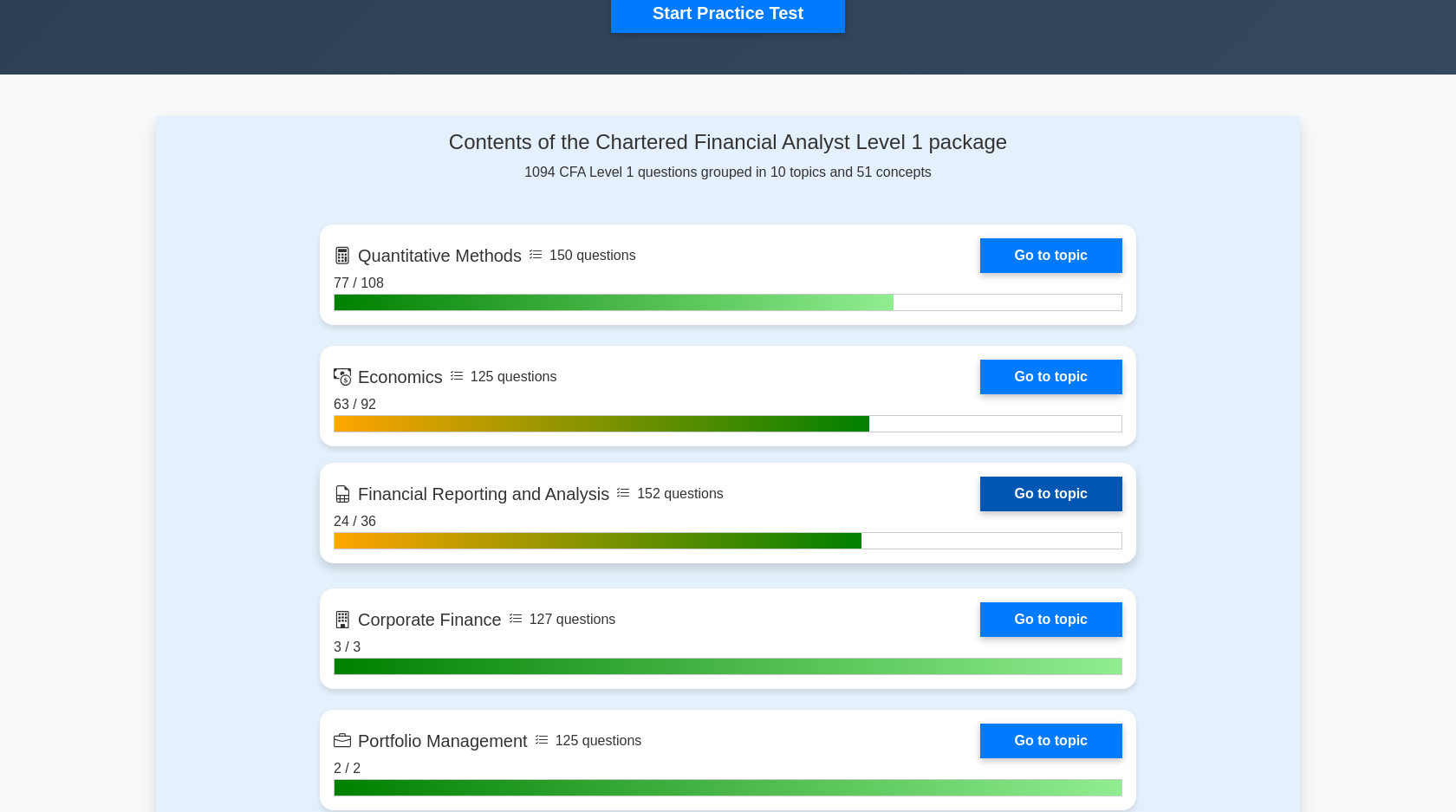
click at [1058, 498] on link "Go to topic" at bounding box center [1051, 494] width 142 height 35
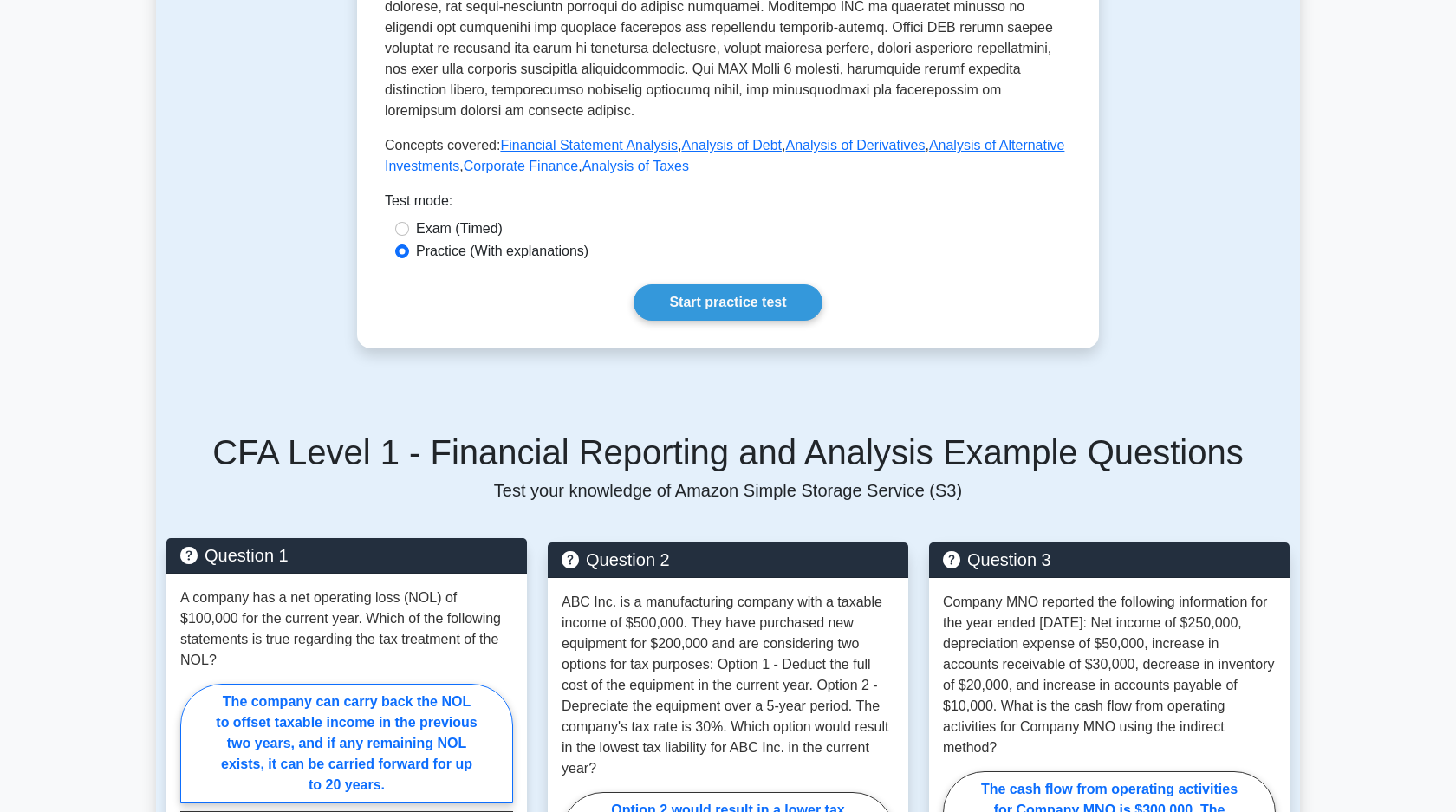
scroll to position [744, 0]
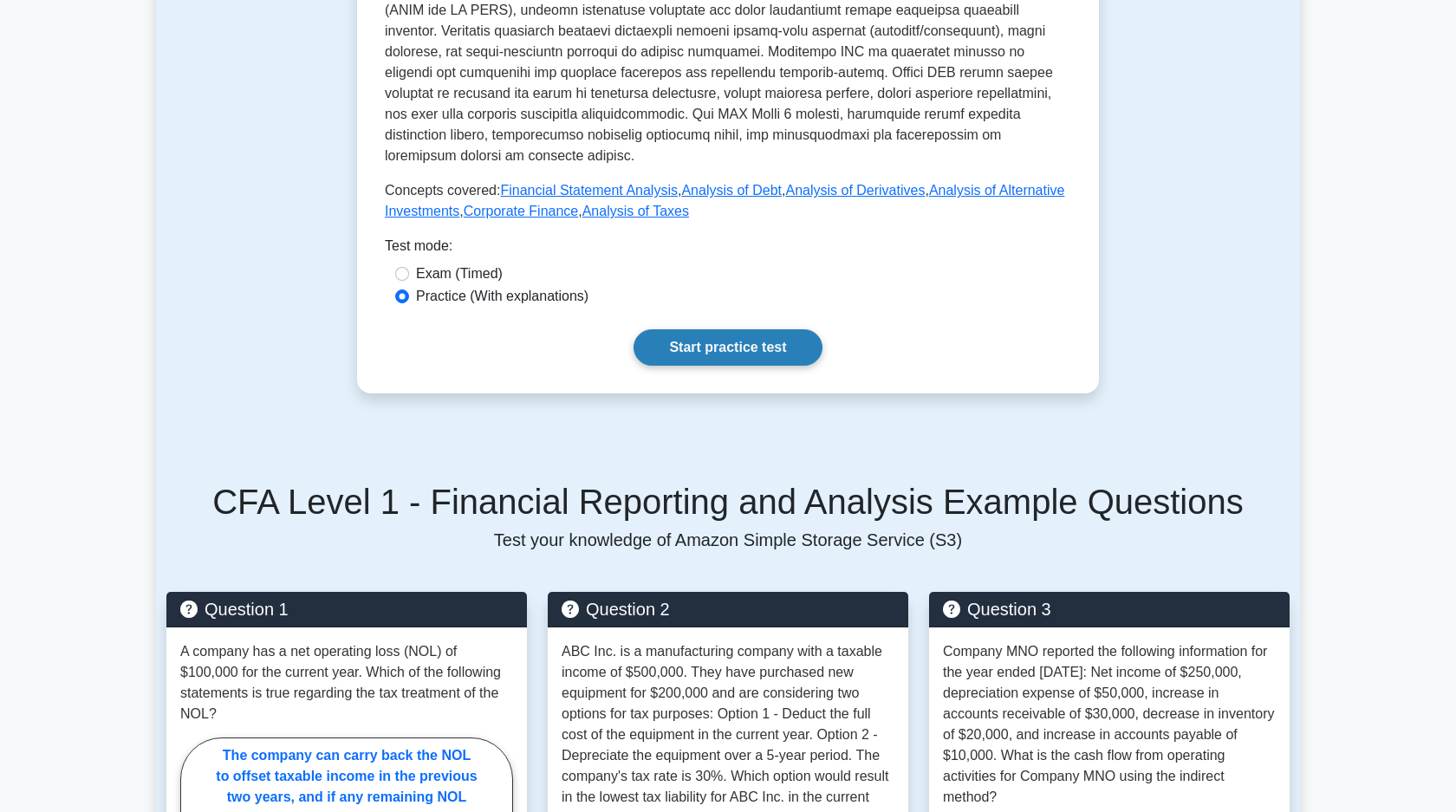
click at [704, 357] on link "Start practice test" at bounding box center [727, 347] width 188 height 36
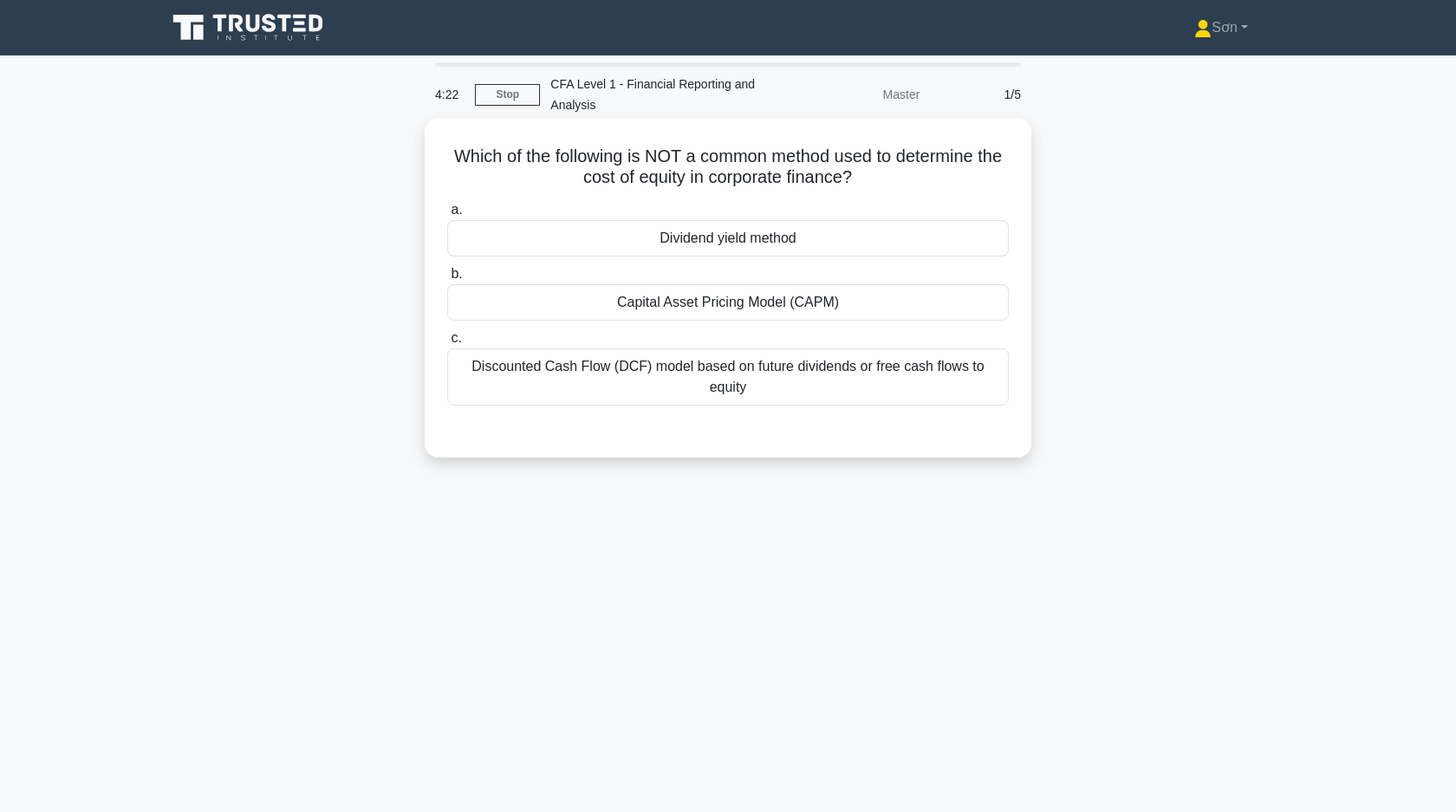
click at [661, 238] on div "Dividend yield method" at bounding box center [728, 238] width 562 height 36
click at [447, 216] on input "a. Dividend yield method" at bounding box center [447, 210] width 0 height 11
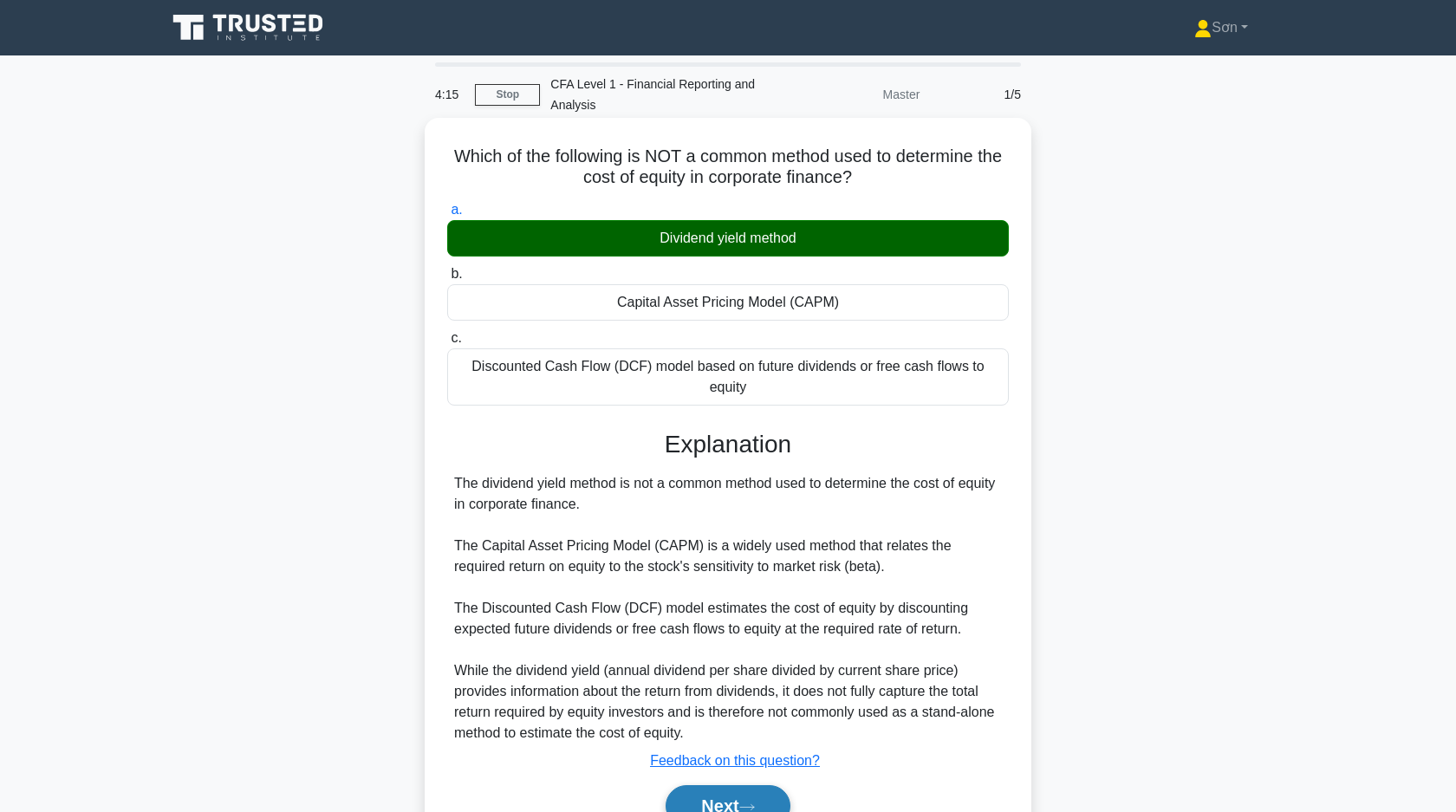
click at [761, 796] on button "Next" at bounding box center [727, 805] width 124 height 42
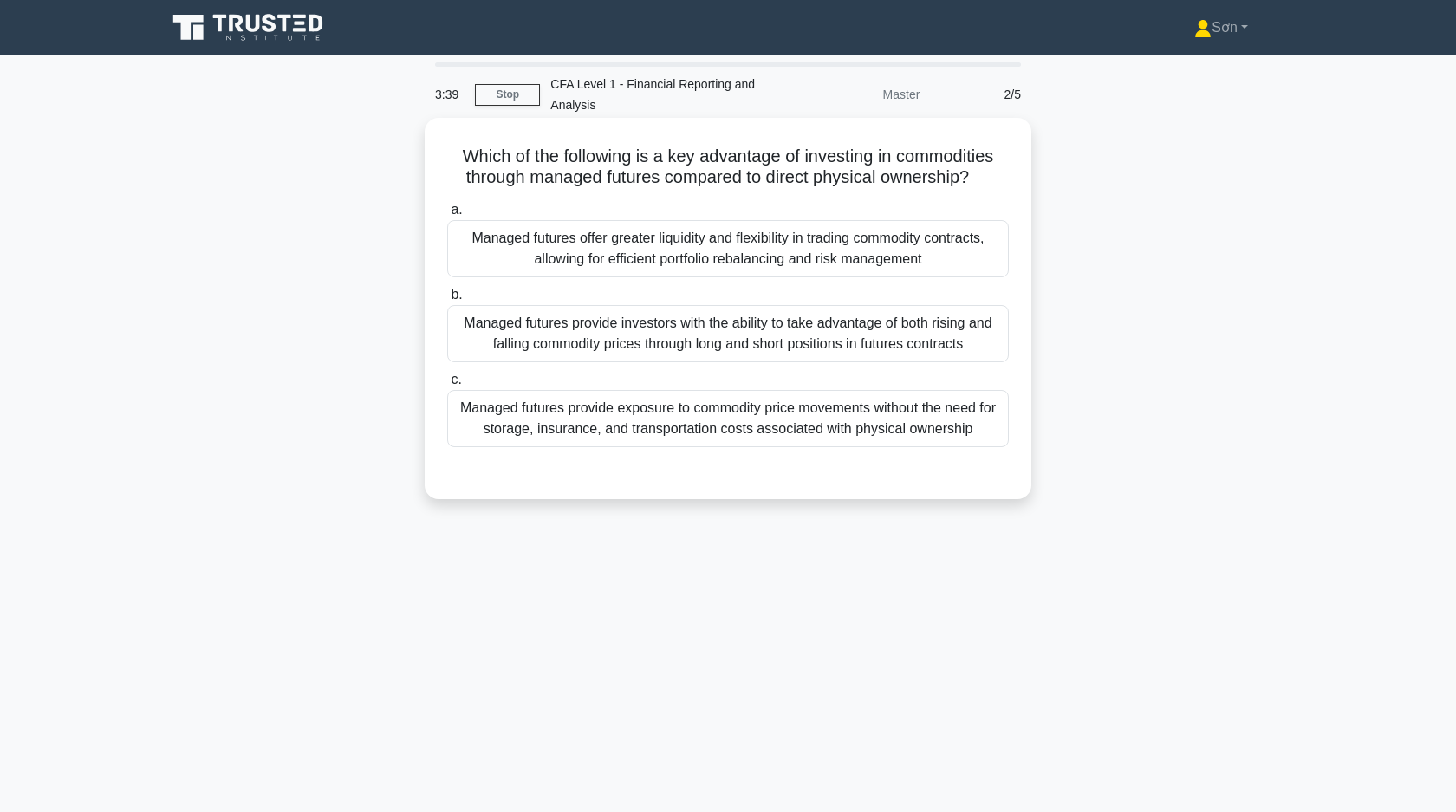
click at [652, 423] on div "Managed futures provide exposure to commodity price movements without the need …" at bounding box center [728, 418] width 562 height 57
click at [447, 385] on input "c. Managed futures provide exposure to commodity price movements without the ne…" at bounding box center [447, 380] width 0 height 11
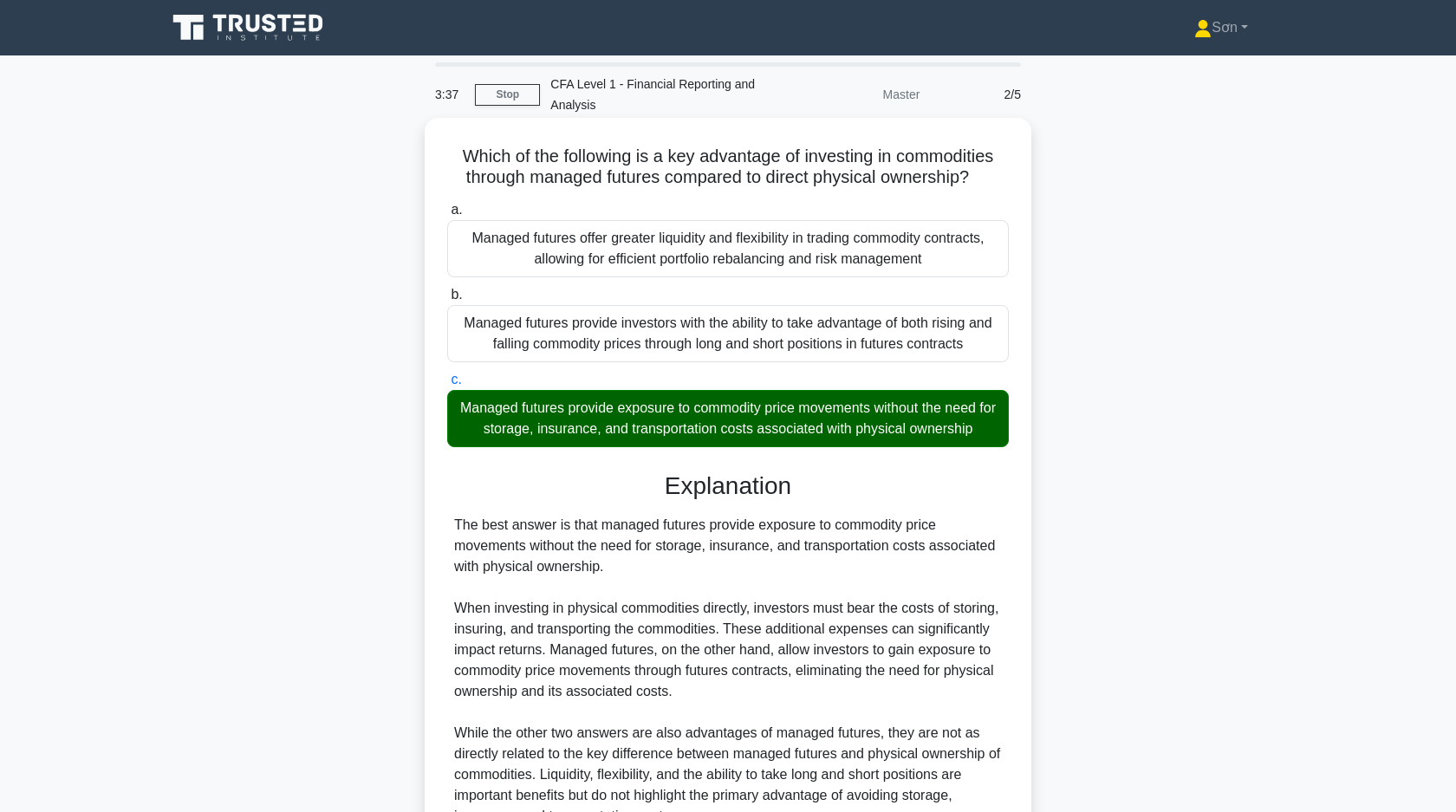
scroll to position [172, 0]
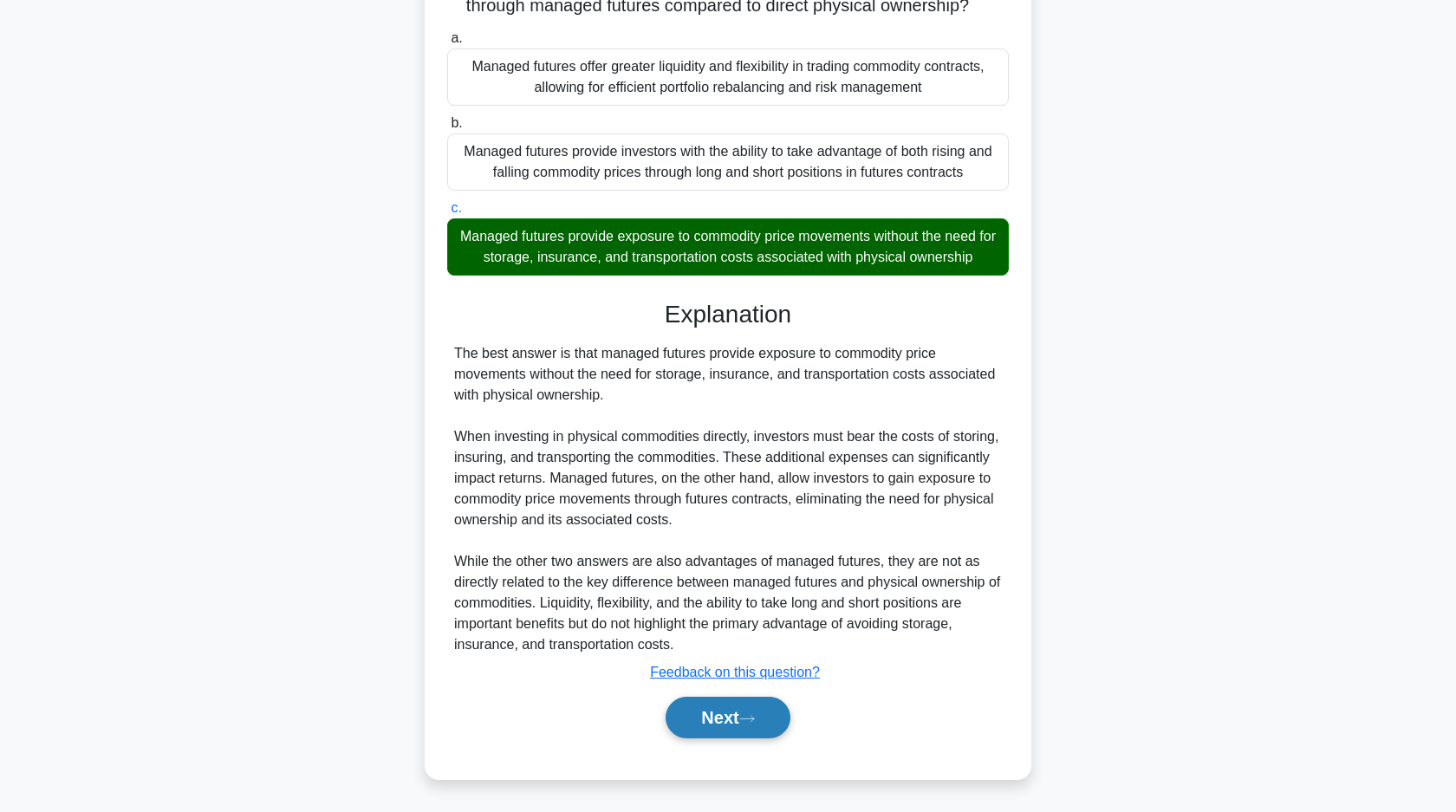
click at [787, 716] on button "Next" at bounding box center [727, 717] width 124 height 42
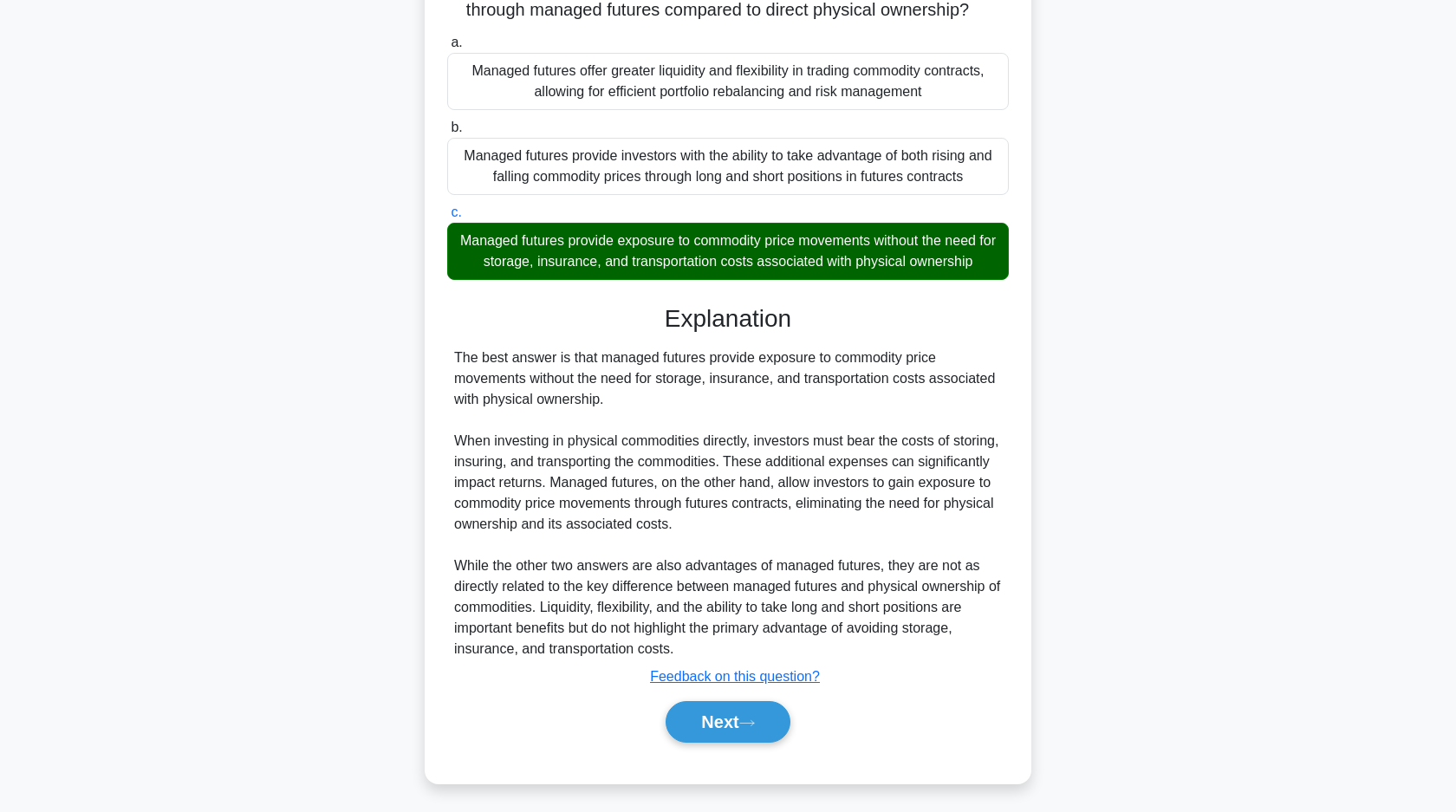
scroll to position [0, 0]
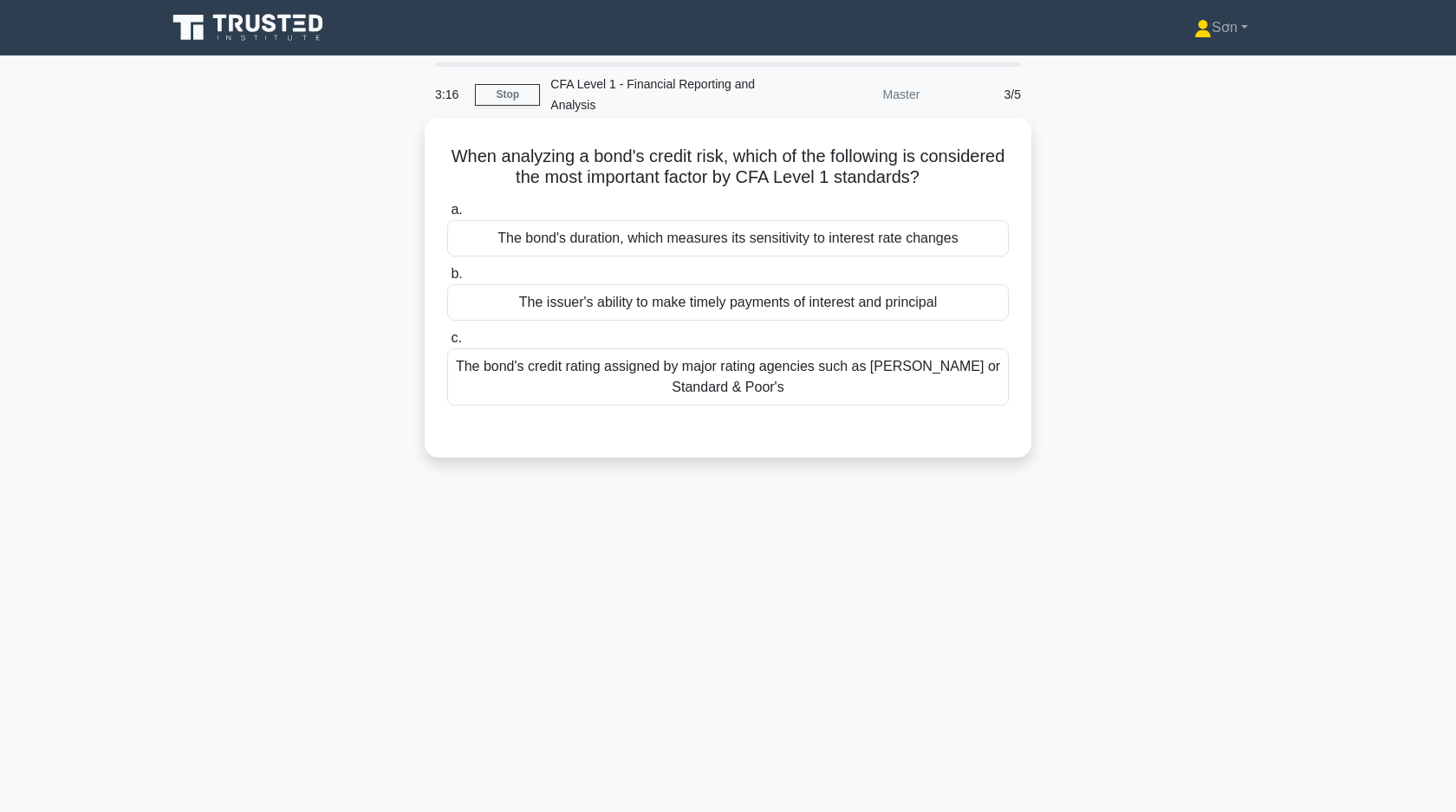
click at [647, 297] on div "The issuer's ability to make timely payments of interest and principal" at bounding box center [728, 301] width 562 height 36
click at [447, 280] on input "b. The issuer's ability to make timely payments of interest and principal" at bounding box center [447, 274] width 0 height 11
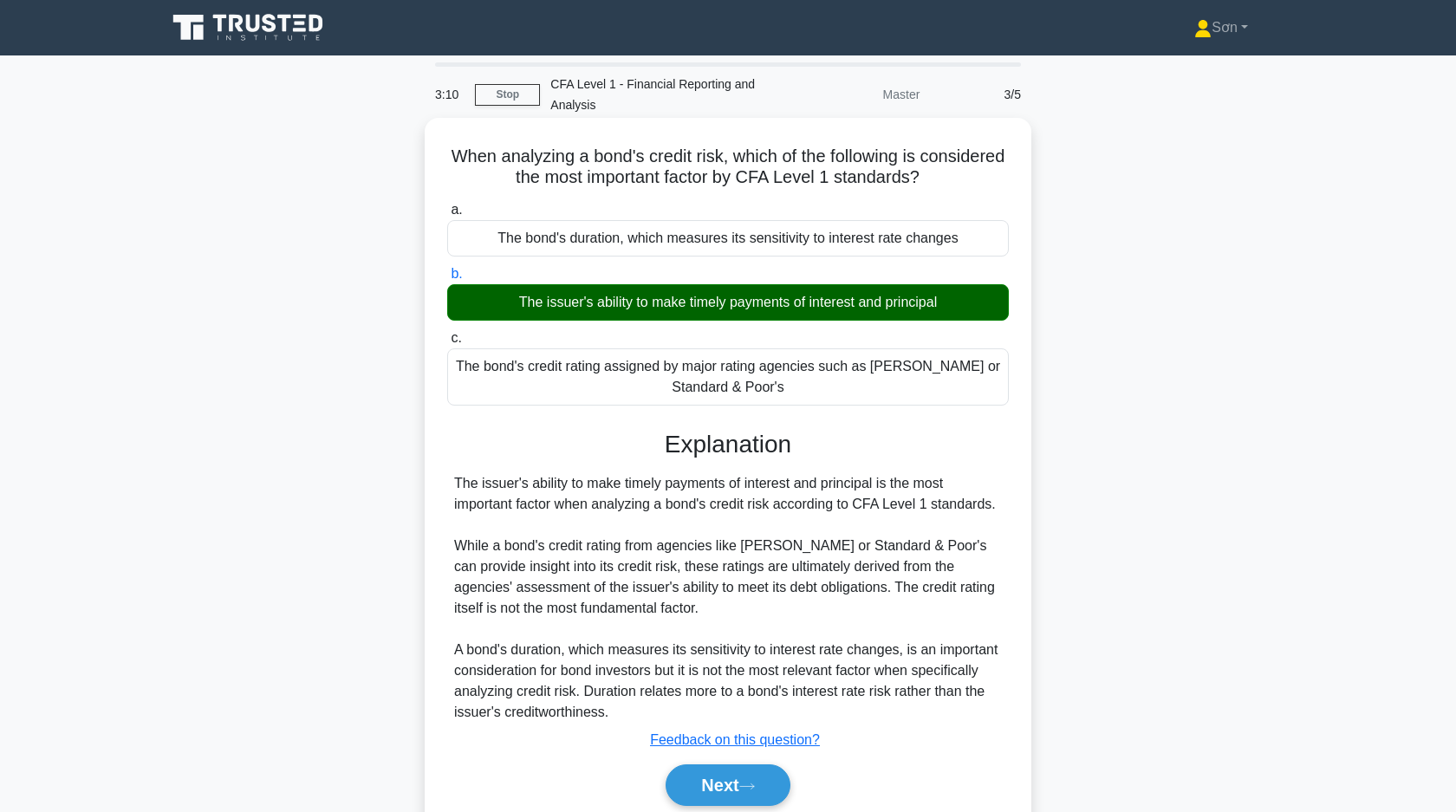
scroll to position [124, 0]
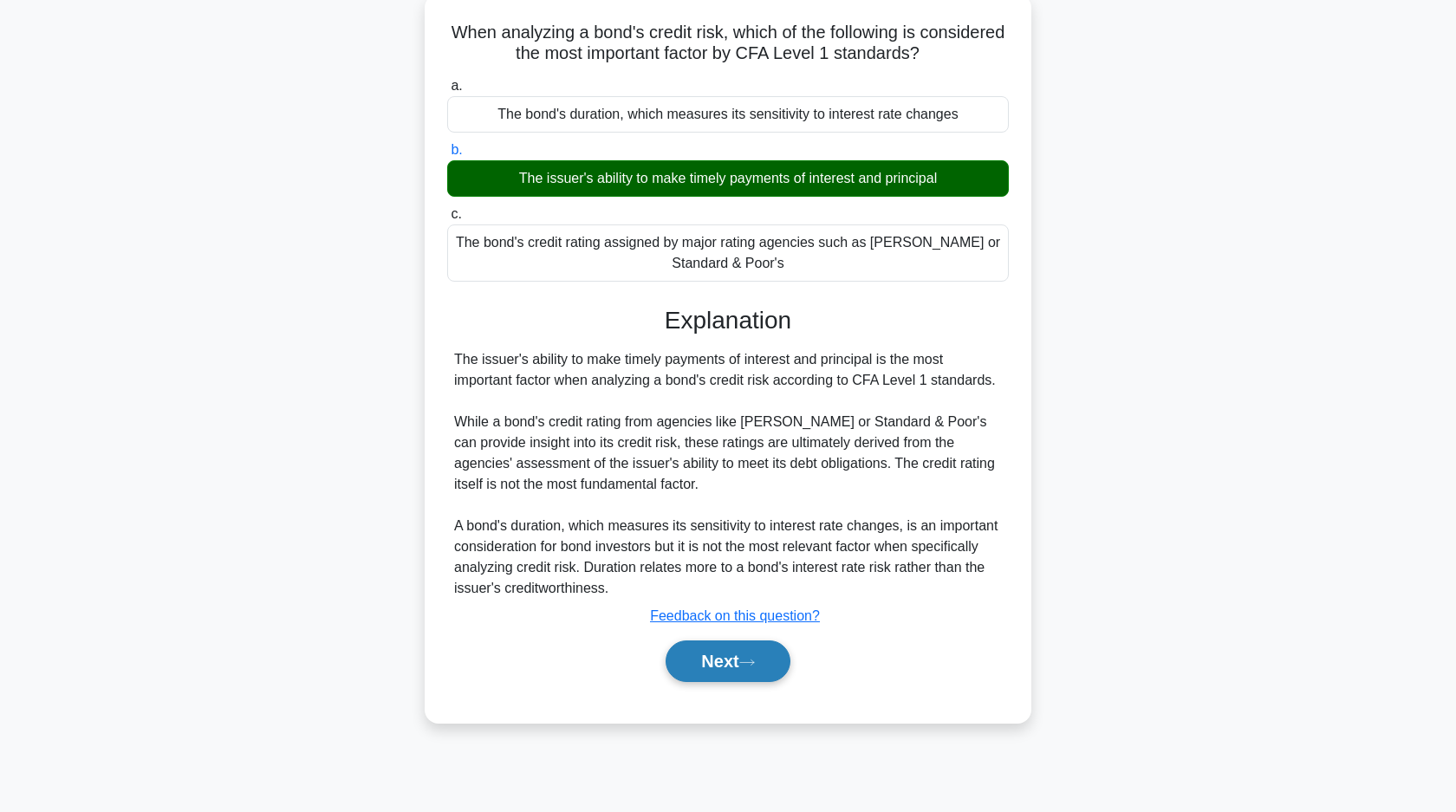
drag, startPoint x: 731, startPoint y: 669, endPoint x: 735, endPoint y: 642, distance: 27.3
click at [732, 668] on button "Next" at bounding box center [727, 661] width 124 height 42
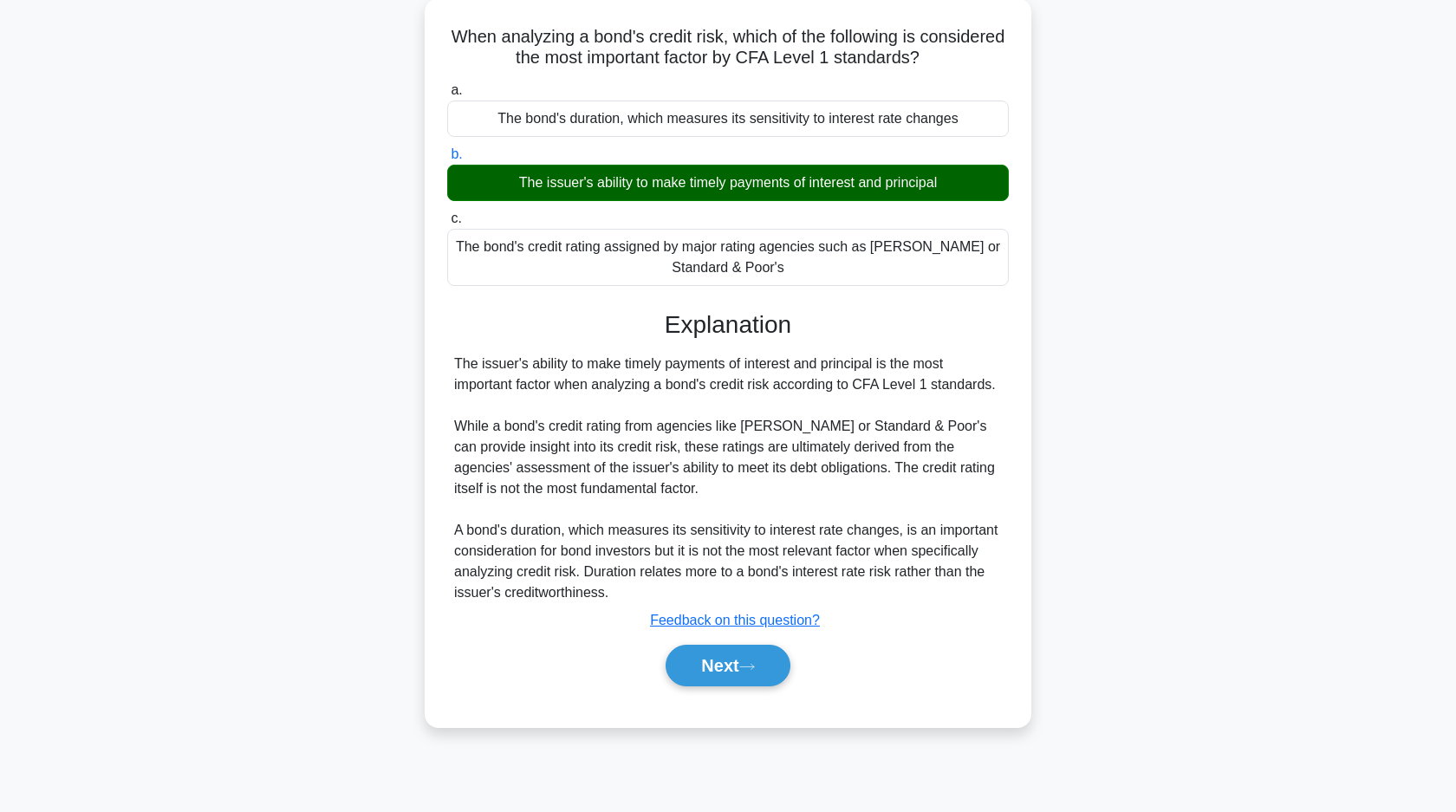
scroll to position [0, 0]
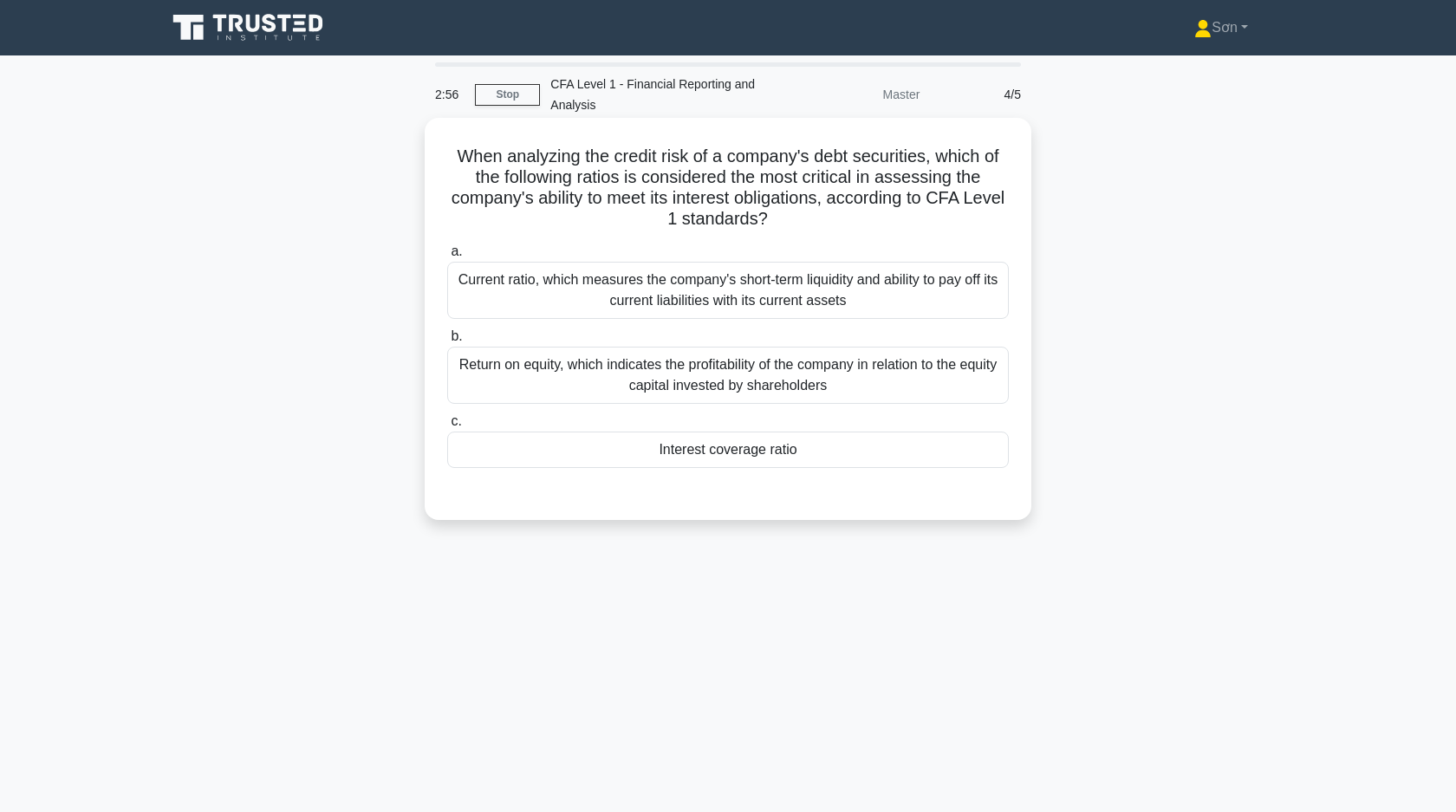
click at [572, 447] on div "Interest coverage ratio" at bounding box center [728, 449] width 562 height 36
click at [447, 427] on input "c. Interest coverage ratio" at bounding box center [447, 422] width 0 height 11
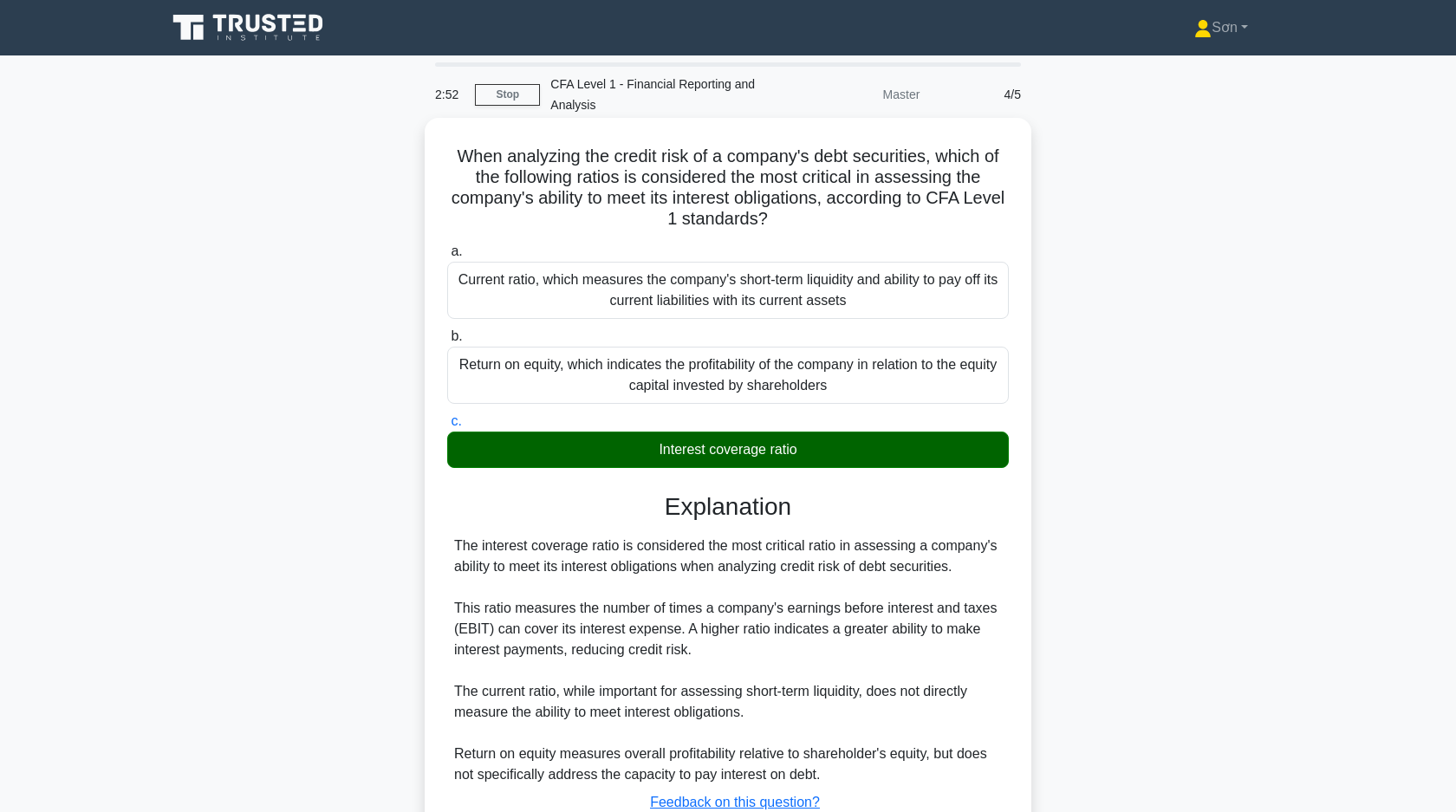
scroll to position [130, 0]
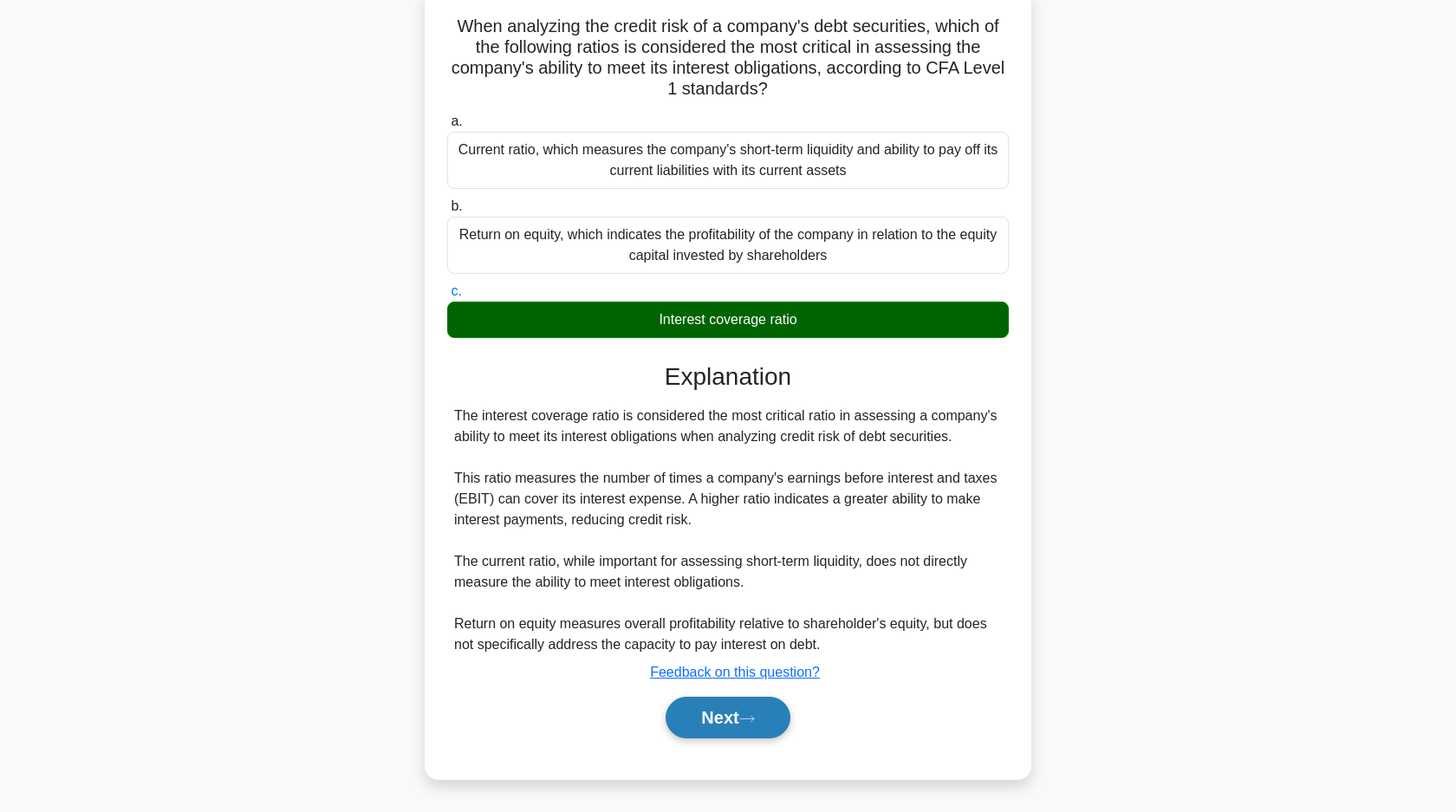
click at [722, 720] on button "Next" at bounding box center [727, 717] width 124 height 42
click at [713, 720] on button "Next" at bounding box center [727, 717] width 124 height 42
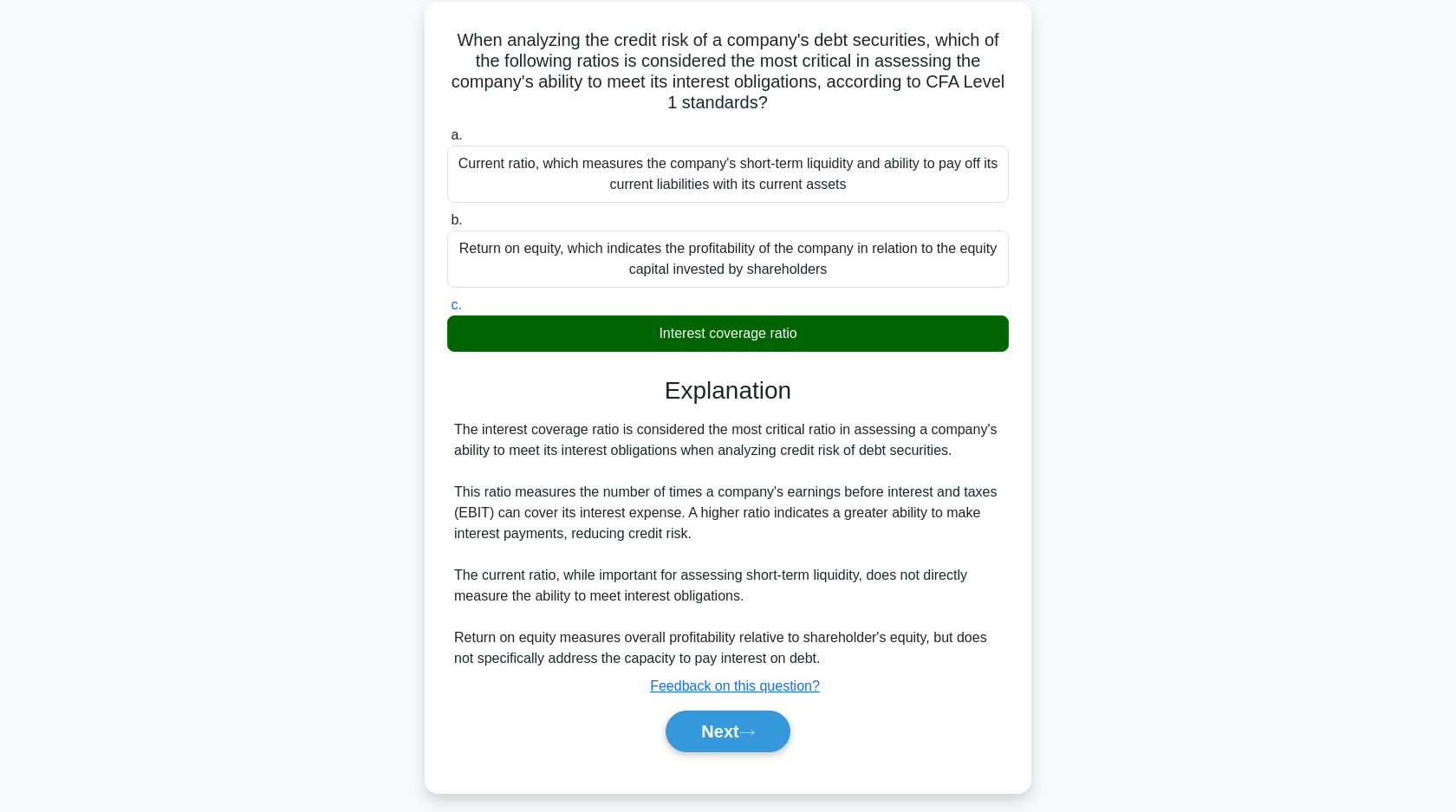
scroll to position [0, 0]
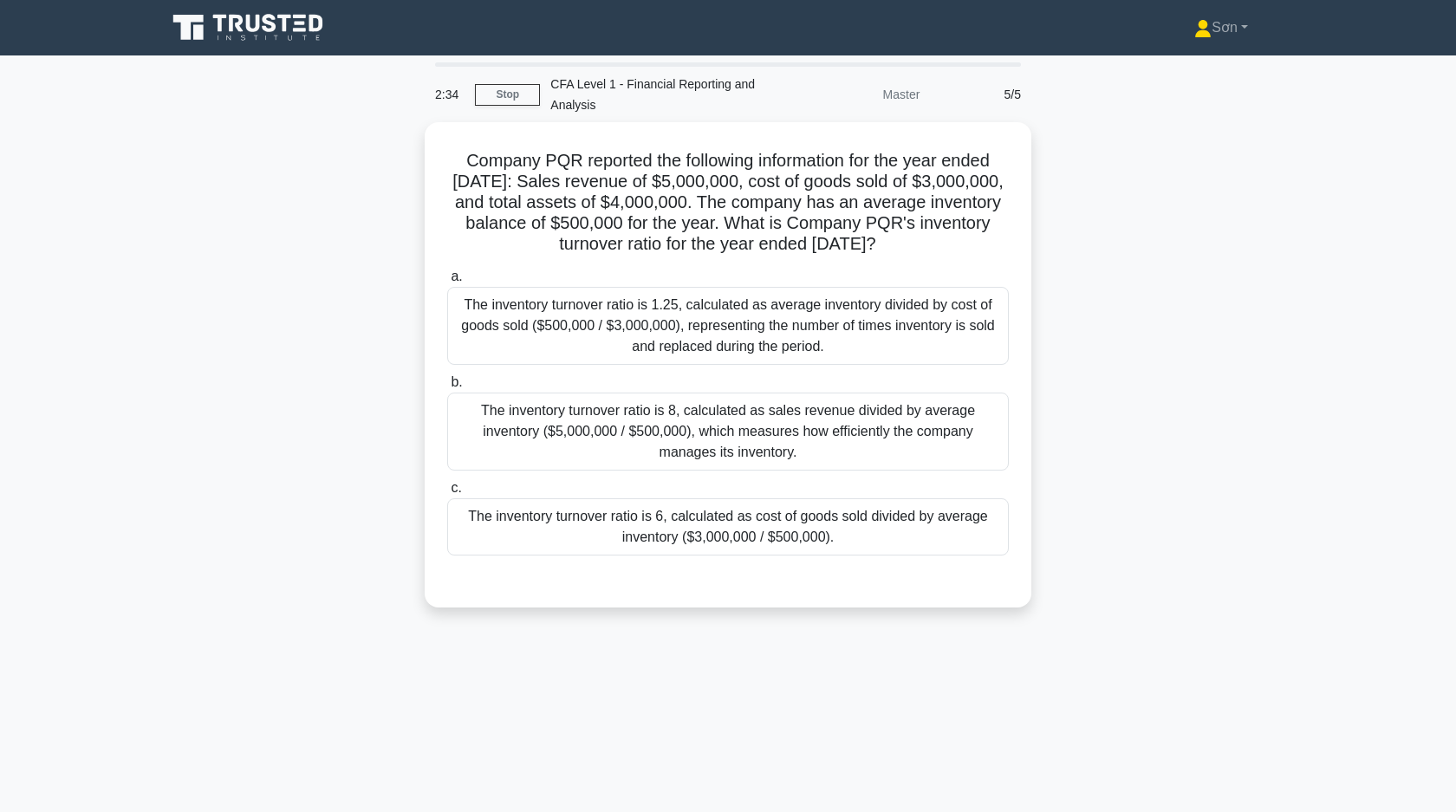
click at [1141, 277] on div "Company PQR reported the following information for the year ended December 31, …" at bounding box center [727, 375] width 1143 height 506
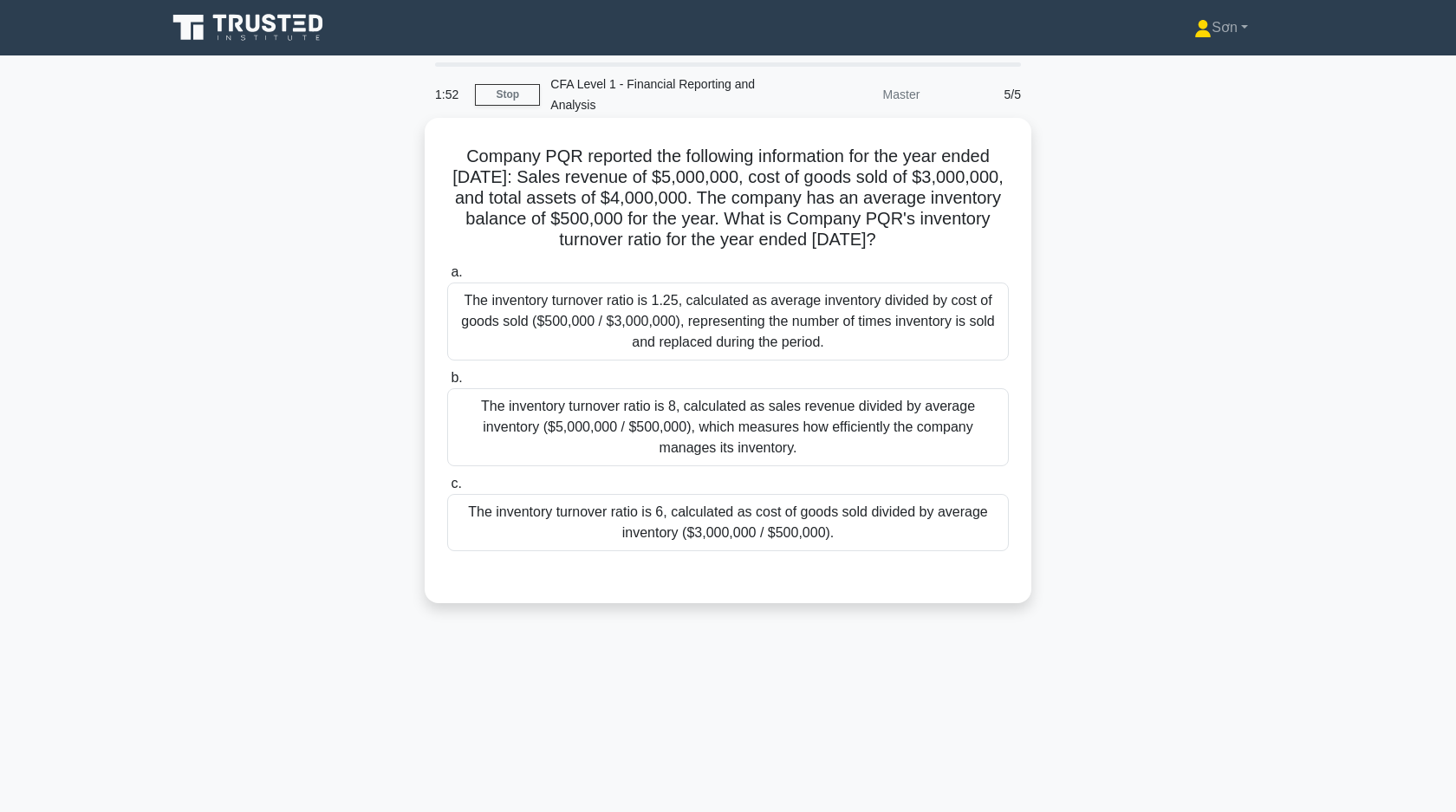
click at [850, 525] on div "The inventory turnover ratio is 6, calculated as cost of goods sold divided by …" at bounding box center [728, 522] width 562 height 57
click at [447, 490] on input "c. The inventory turnover ratio is 6, calculated as cost of goods sold divided …" at bounding box center [447, 483] width 0 height 11
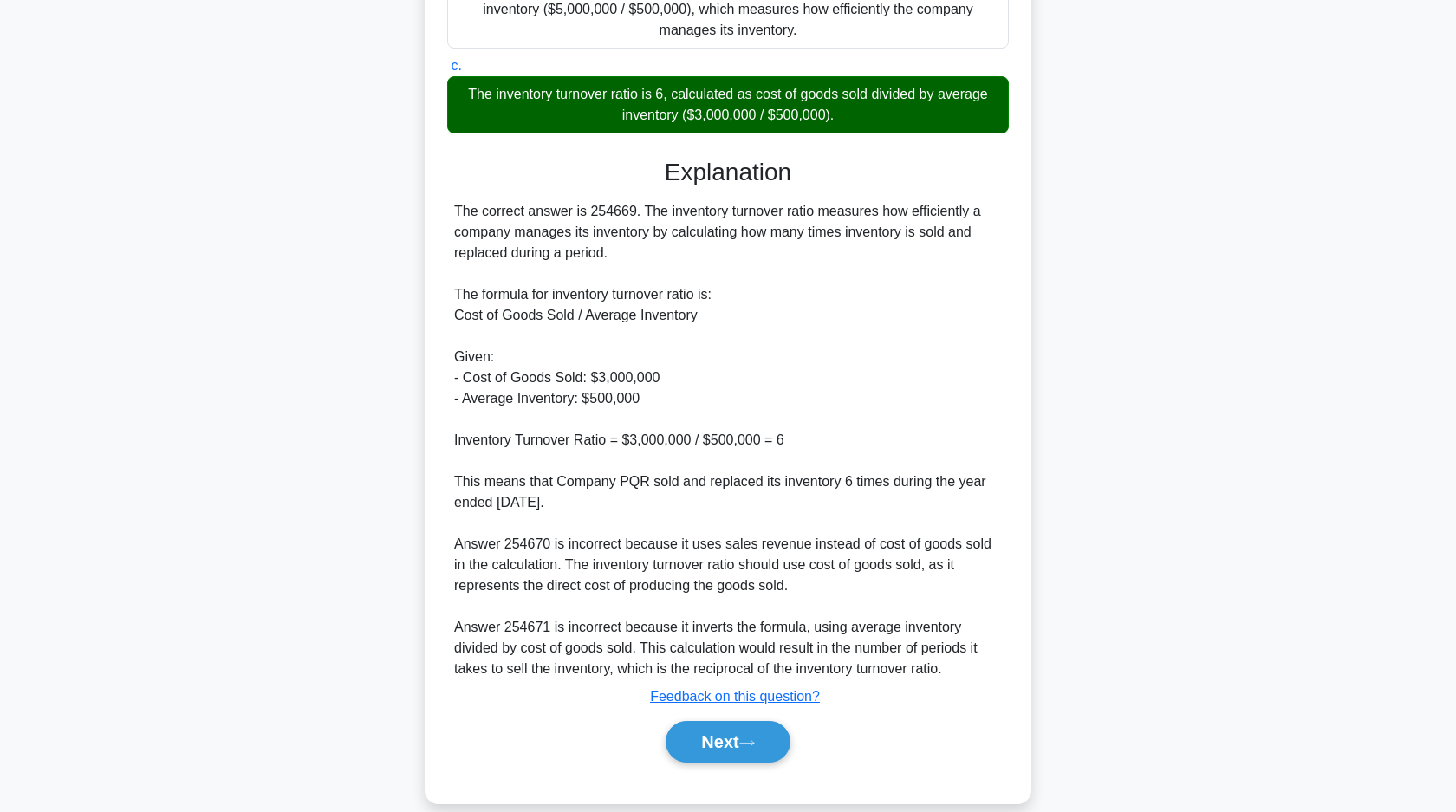
scroll to position [441, 0]
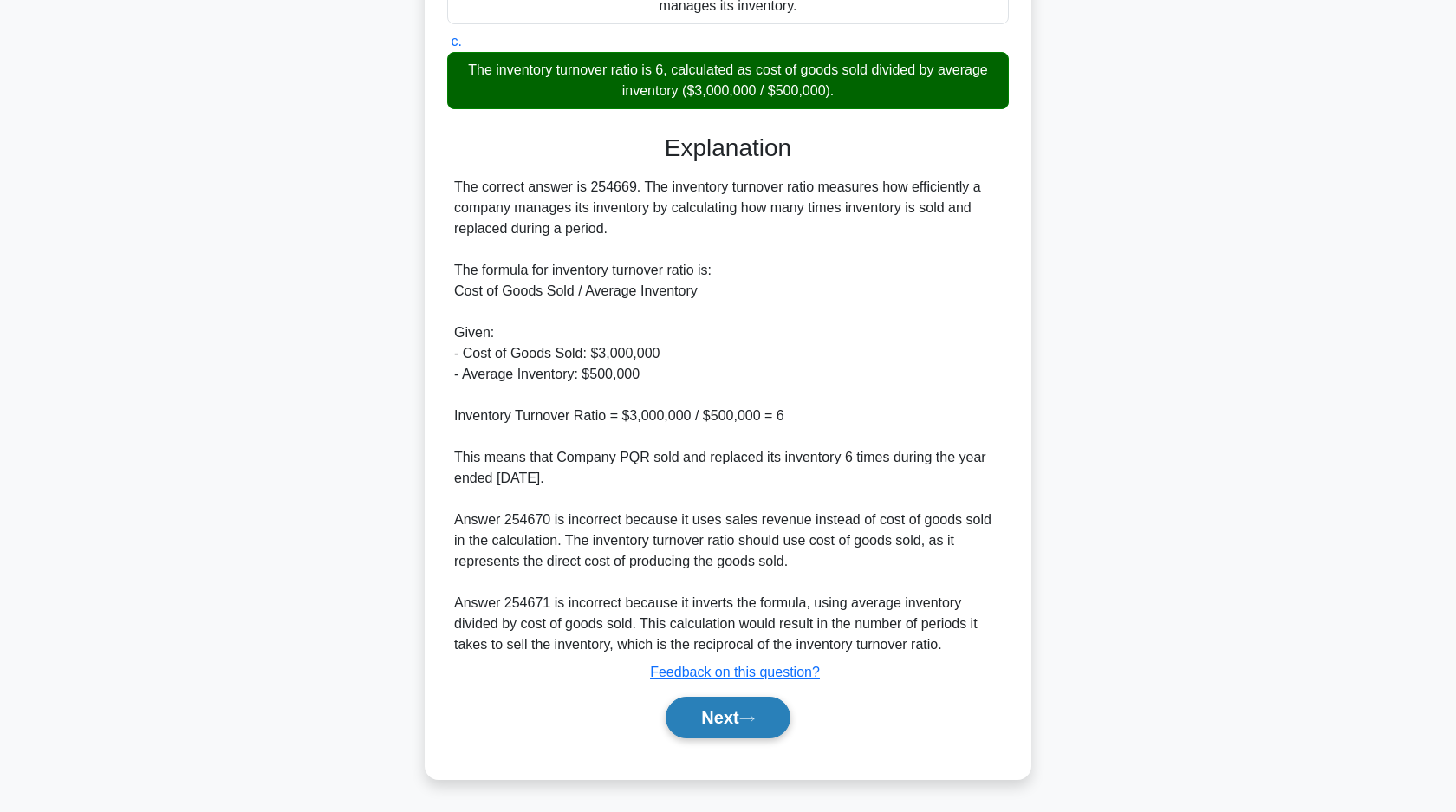
click at [754, 721] on icon at bounding box center [747, 719] width 14 height 6
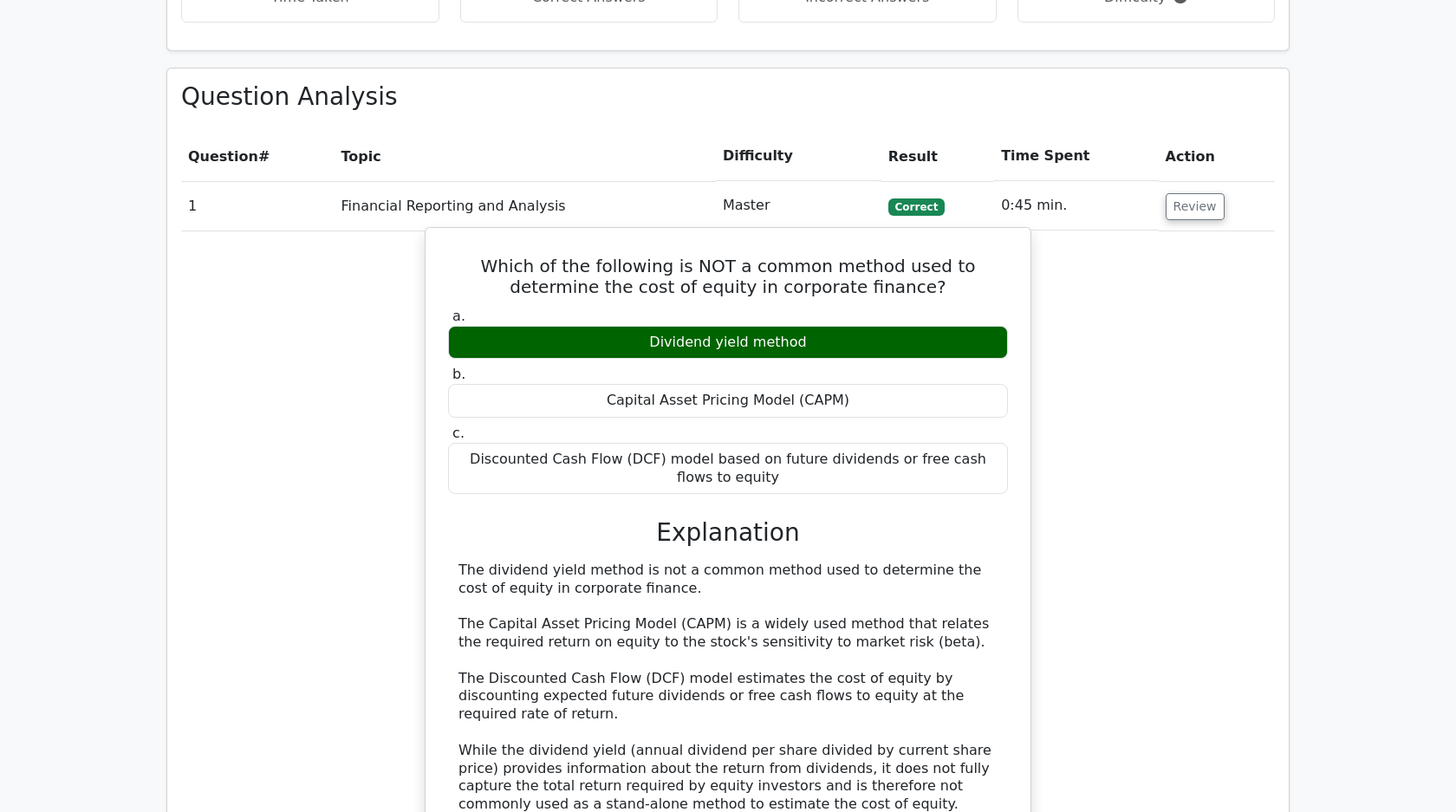
scroll to position [848, 0]
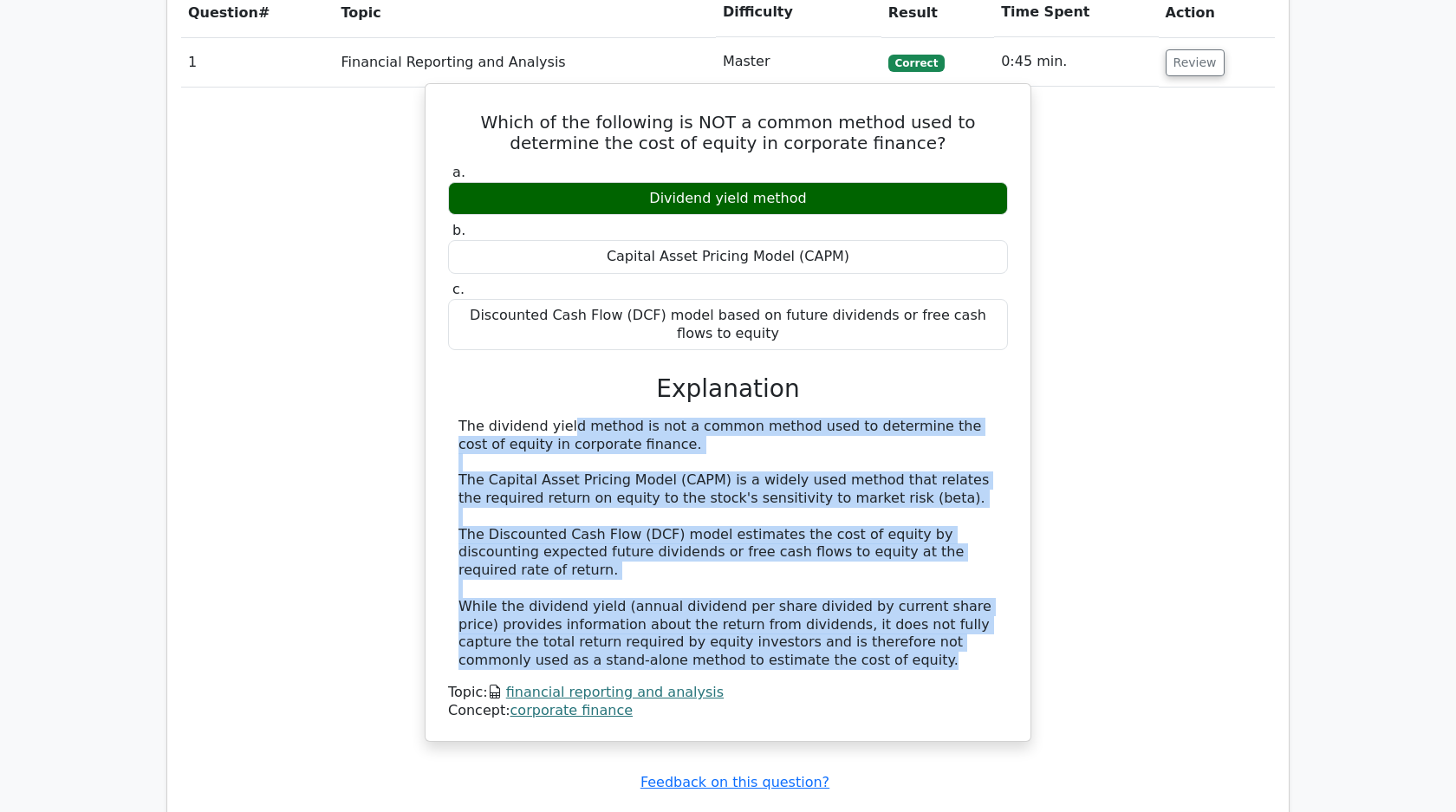
drag, startPoint x: 453, startPoint y: 429, endPoint x: 901, endPoint y: 642, distance: 496.1
click at [901, 642] on div "The dividend yield method is not a common method used to determine the cost of …" at bounding box center [728, 543] width 560 height 252
copy div "The dividend yield method is not a common method used to determine the cost of …"
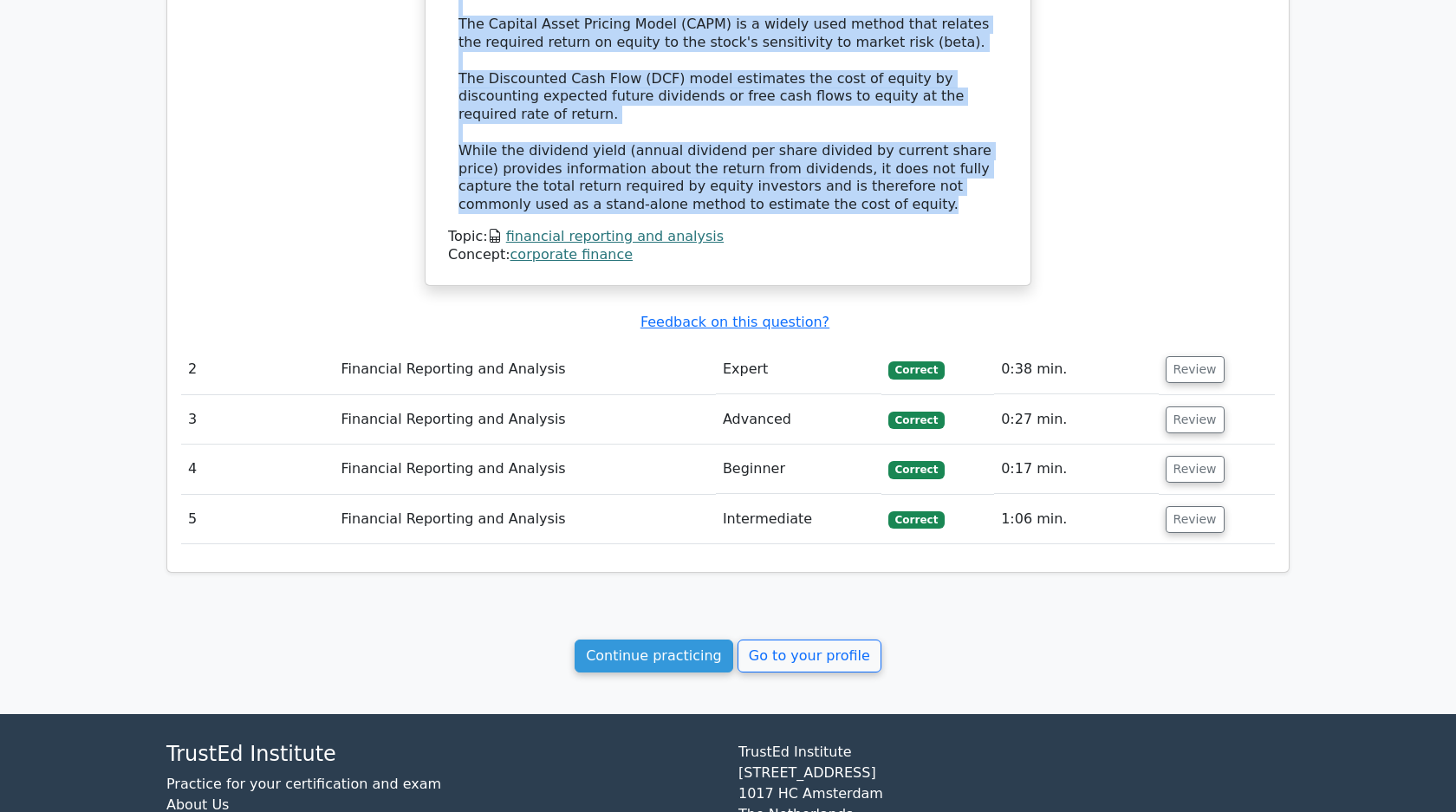
scroll to position [1395, 0]
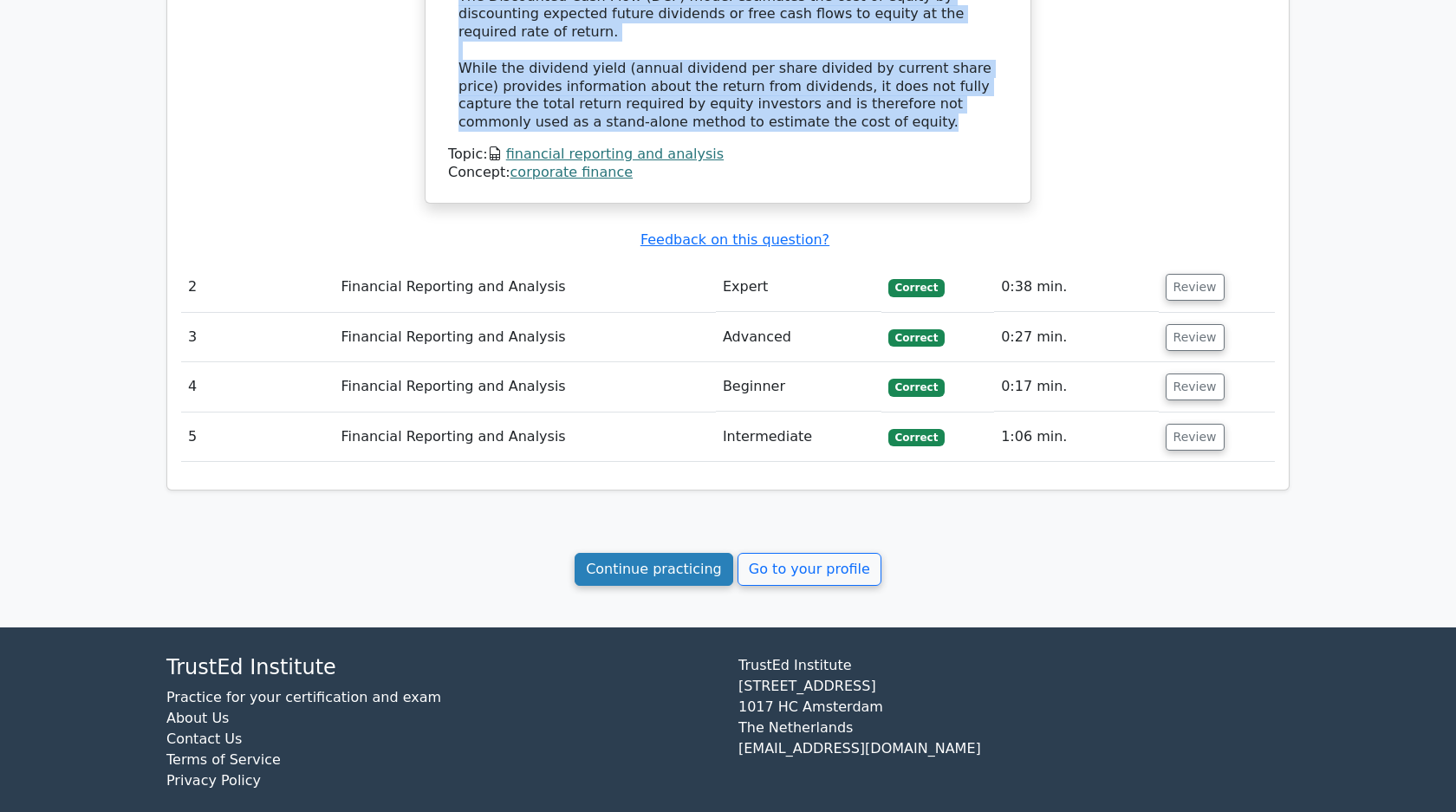
click at [675, 553] on link "Continue practicing" at bounding box center [653, 568] width 159 height 33
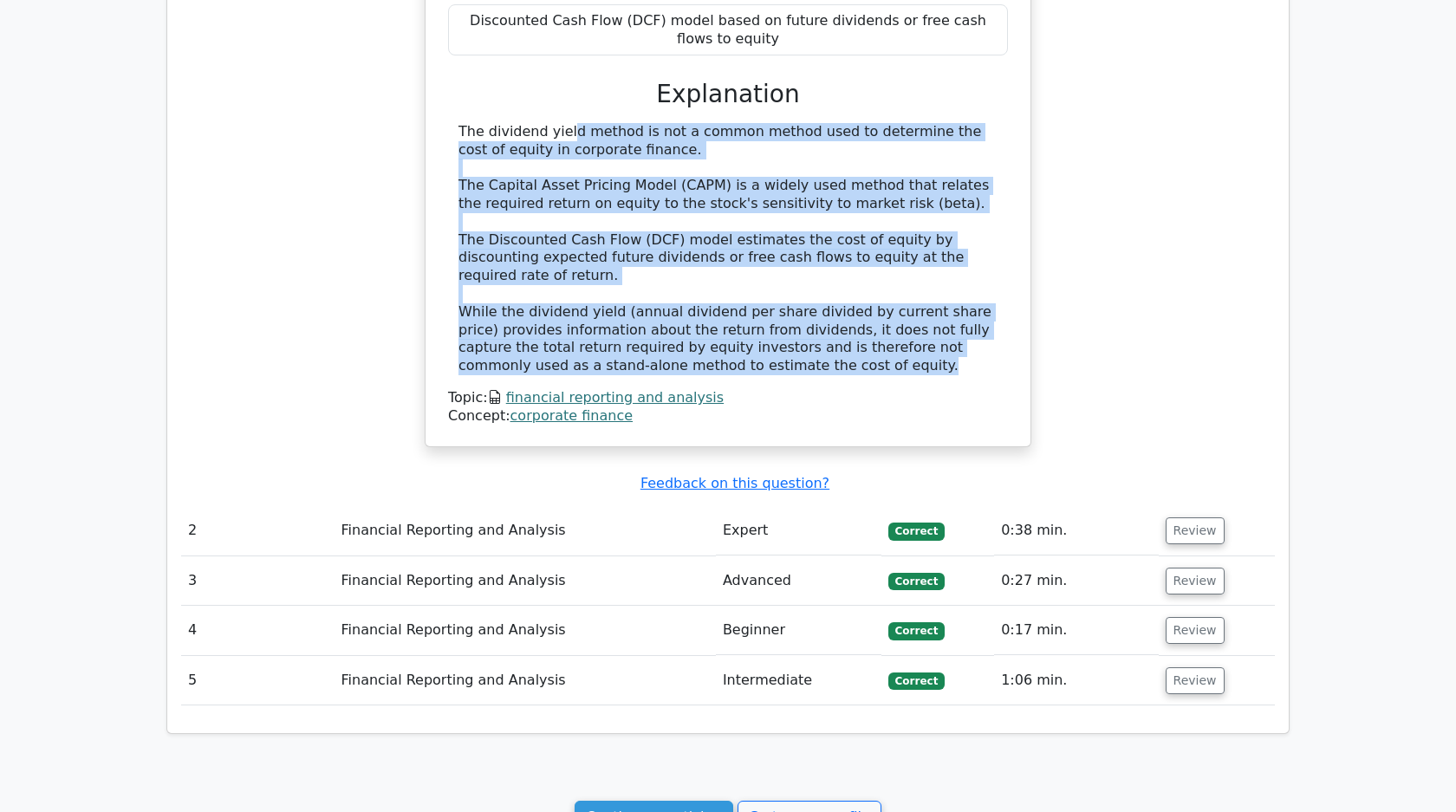
scroll to position [1052, 0]
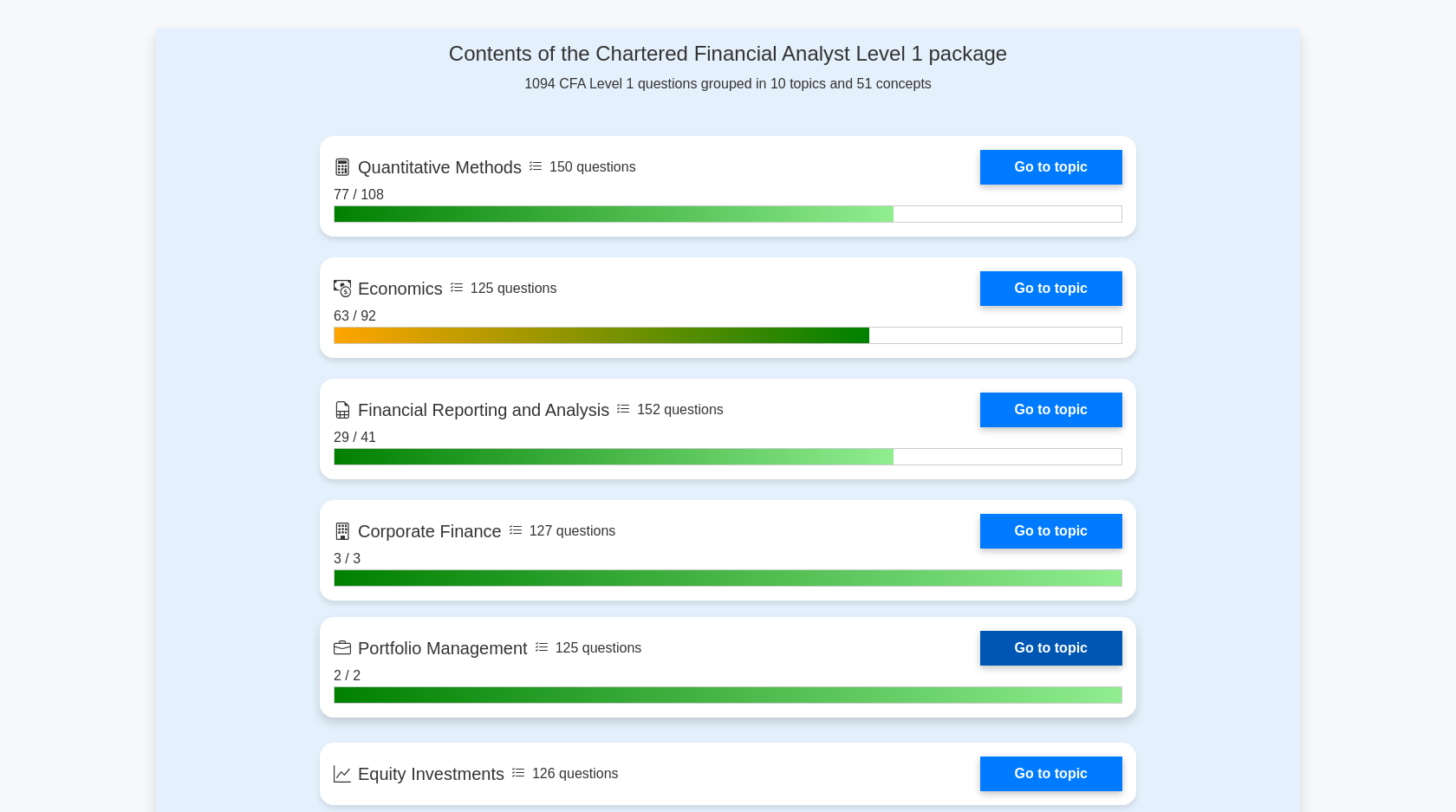
scroll to position [733, 0]
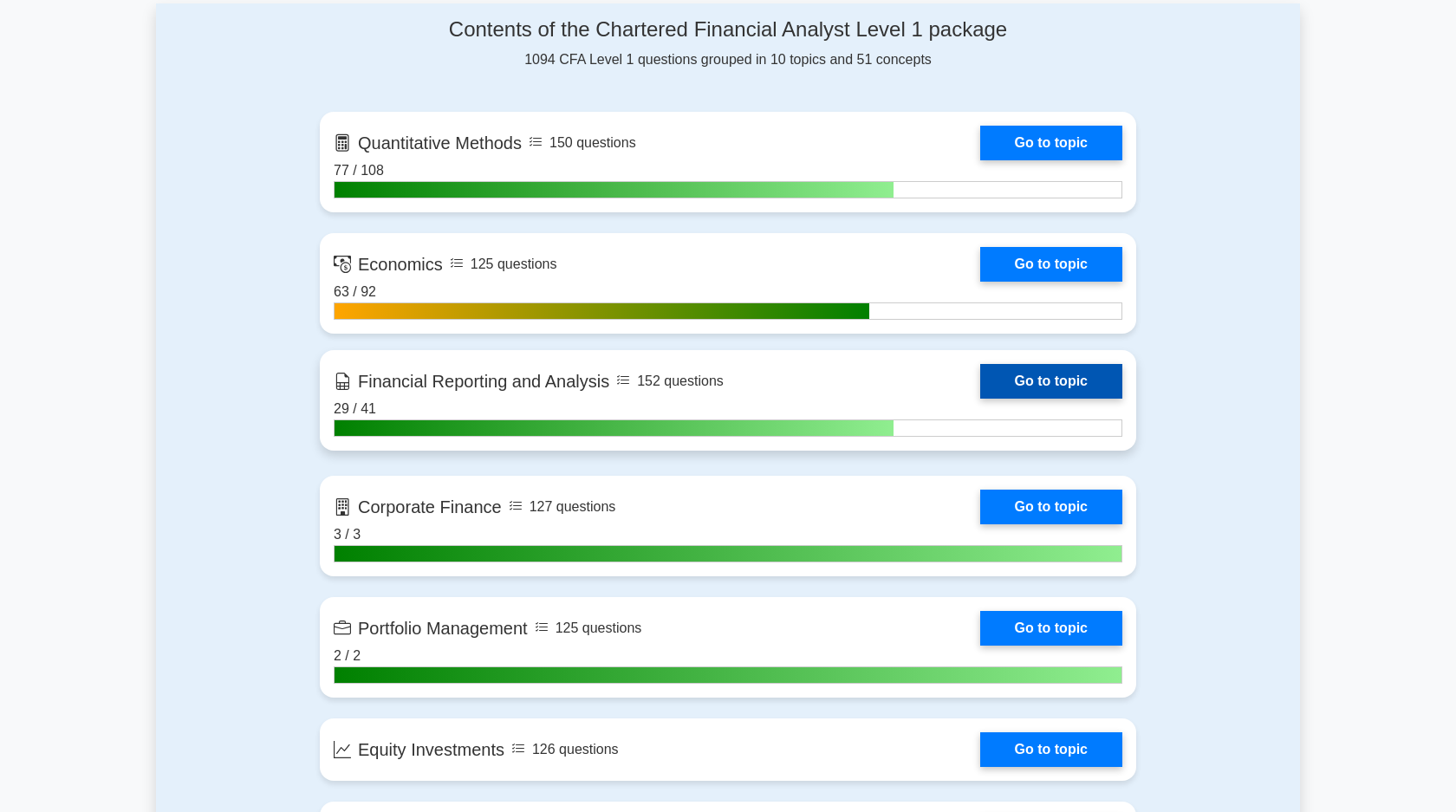
click at [1038, 393] on link "Go to topic" at bounding box center [1051, 381] width 142 height 35
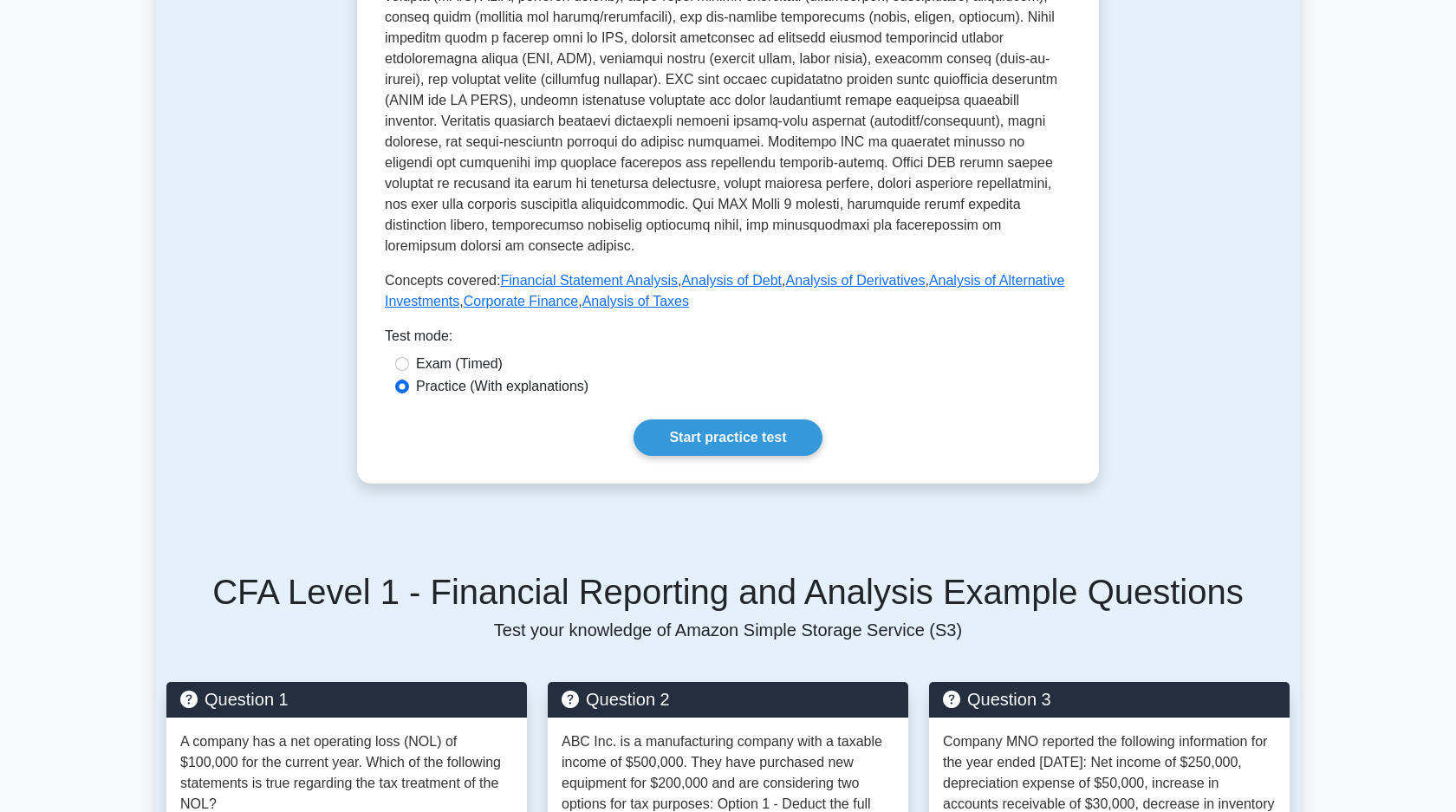
scroll to position [407, 0]
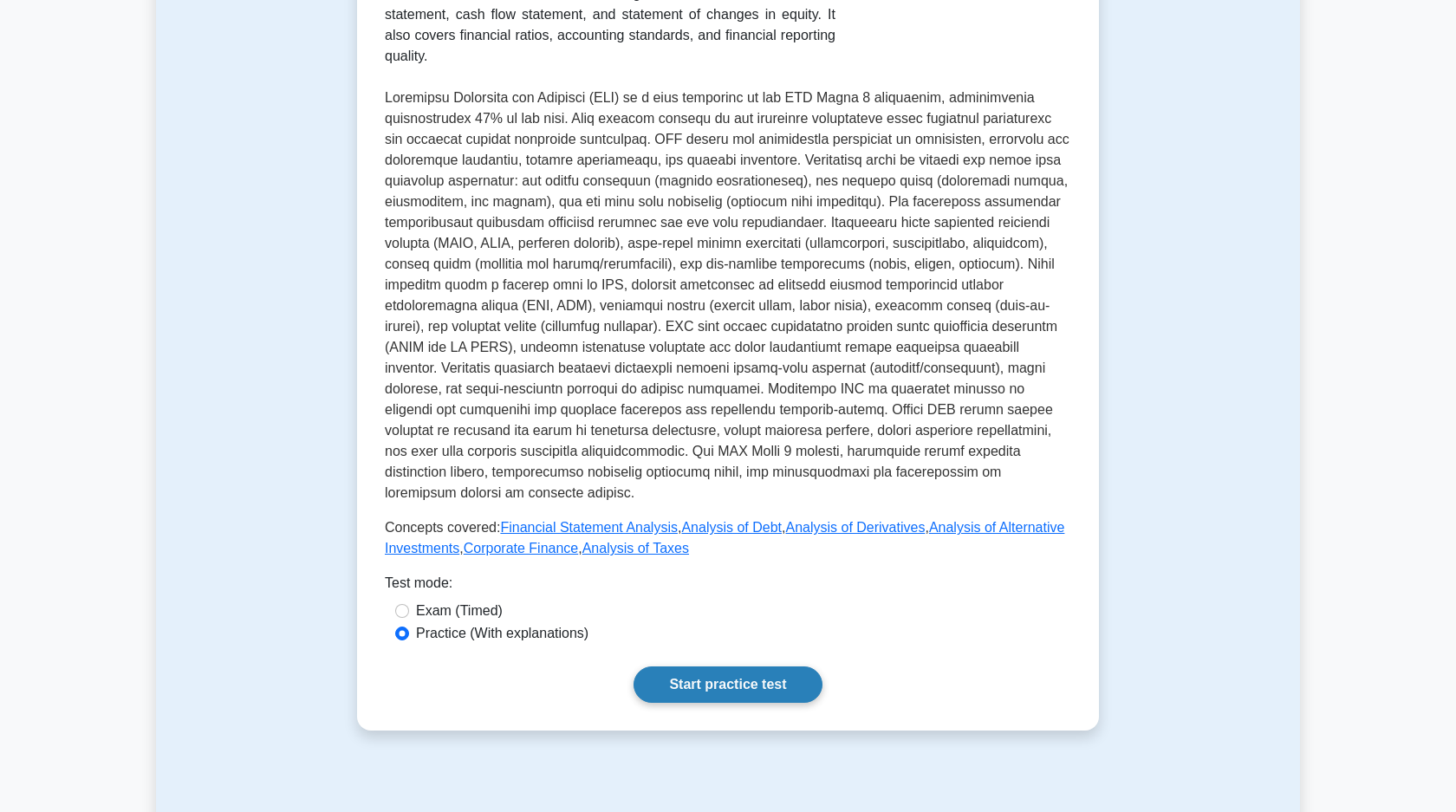
click at [715, 689] on link "Start practice test" at bounding box center [727, 684] width 188 height 36
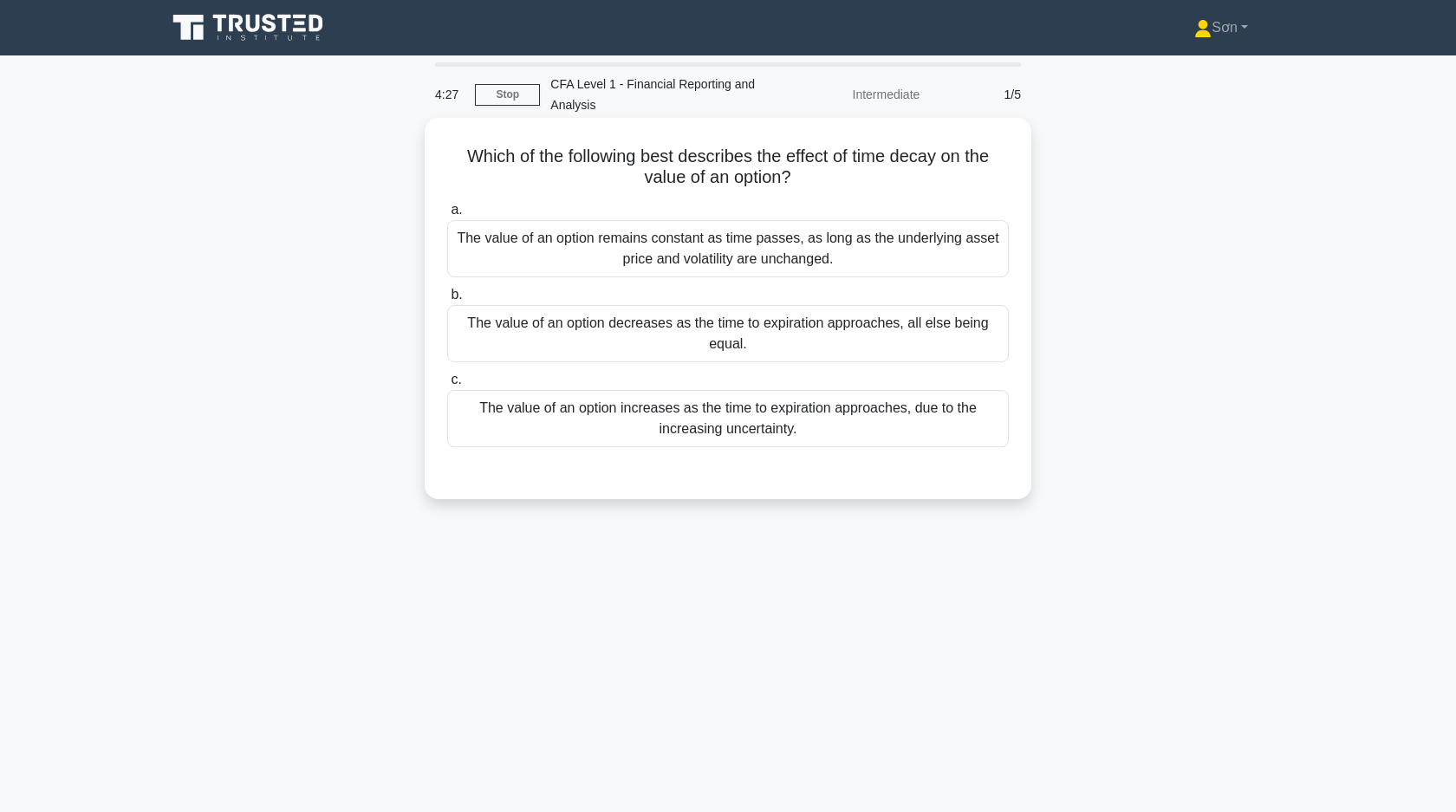
click at [600, 334] on div "The value of an option decreases as the time to expiration approaches, all else…" at bounding box center [728, 333] width 562 height 57
click at [447, 301] on input "b. The value of an option decreases as the time to expiration approaches, all e…" at bounding box center [447, 295] width 0 height 11
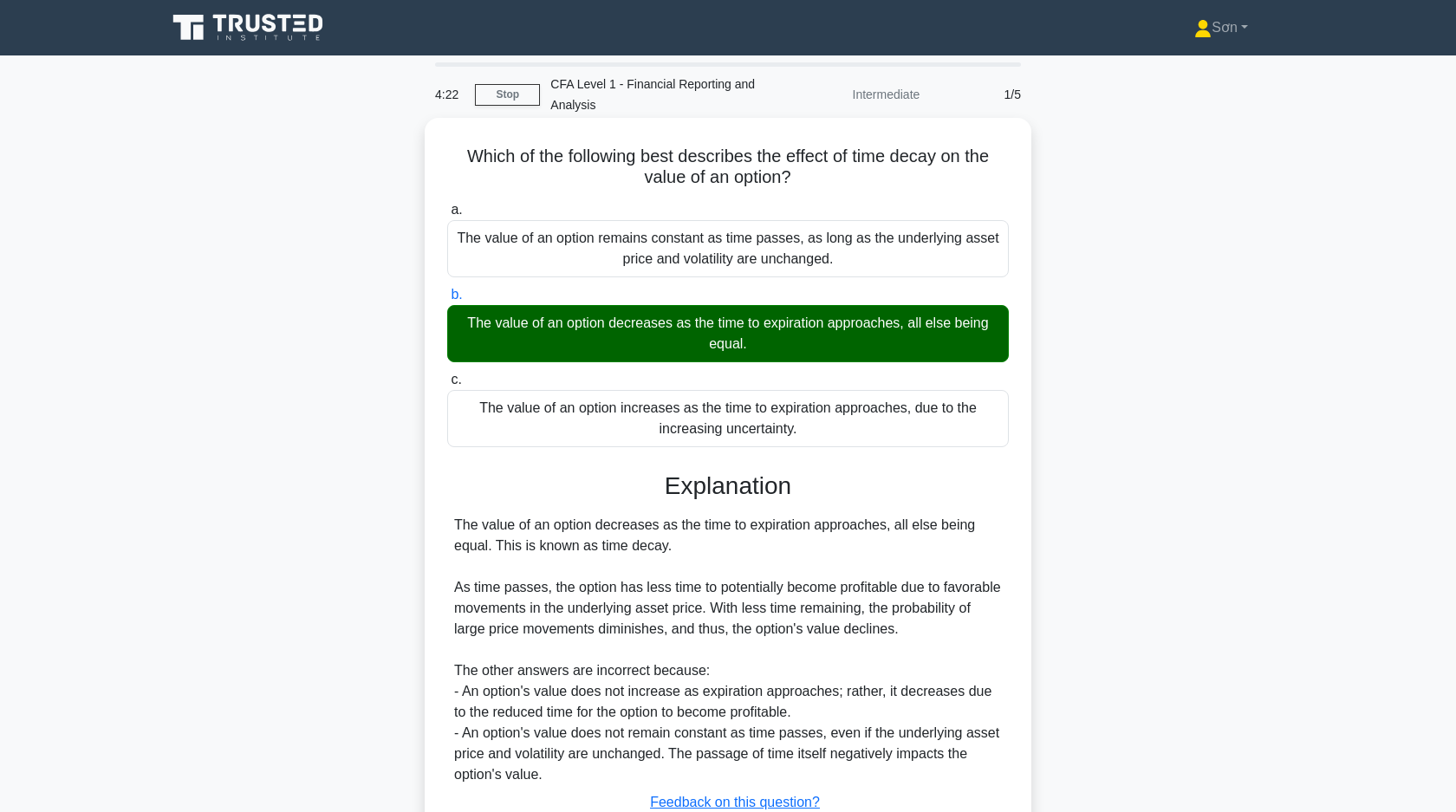
scroll to position [130, 0]
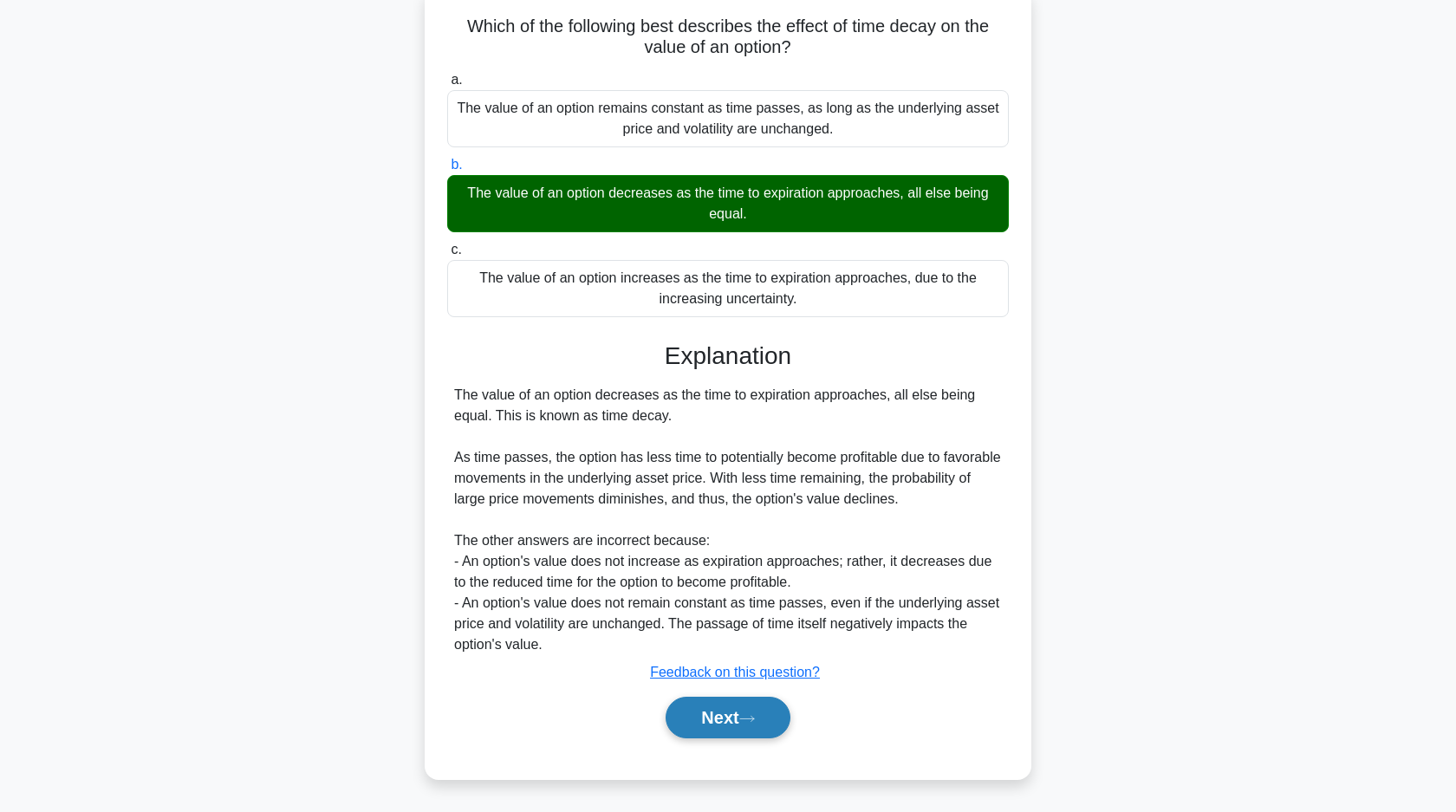
click at [701, 708] on button "Next" at bounding box center [727, 717] width 124 height 42
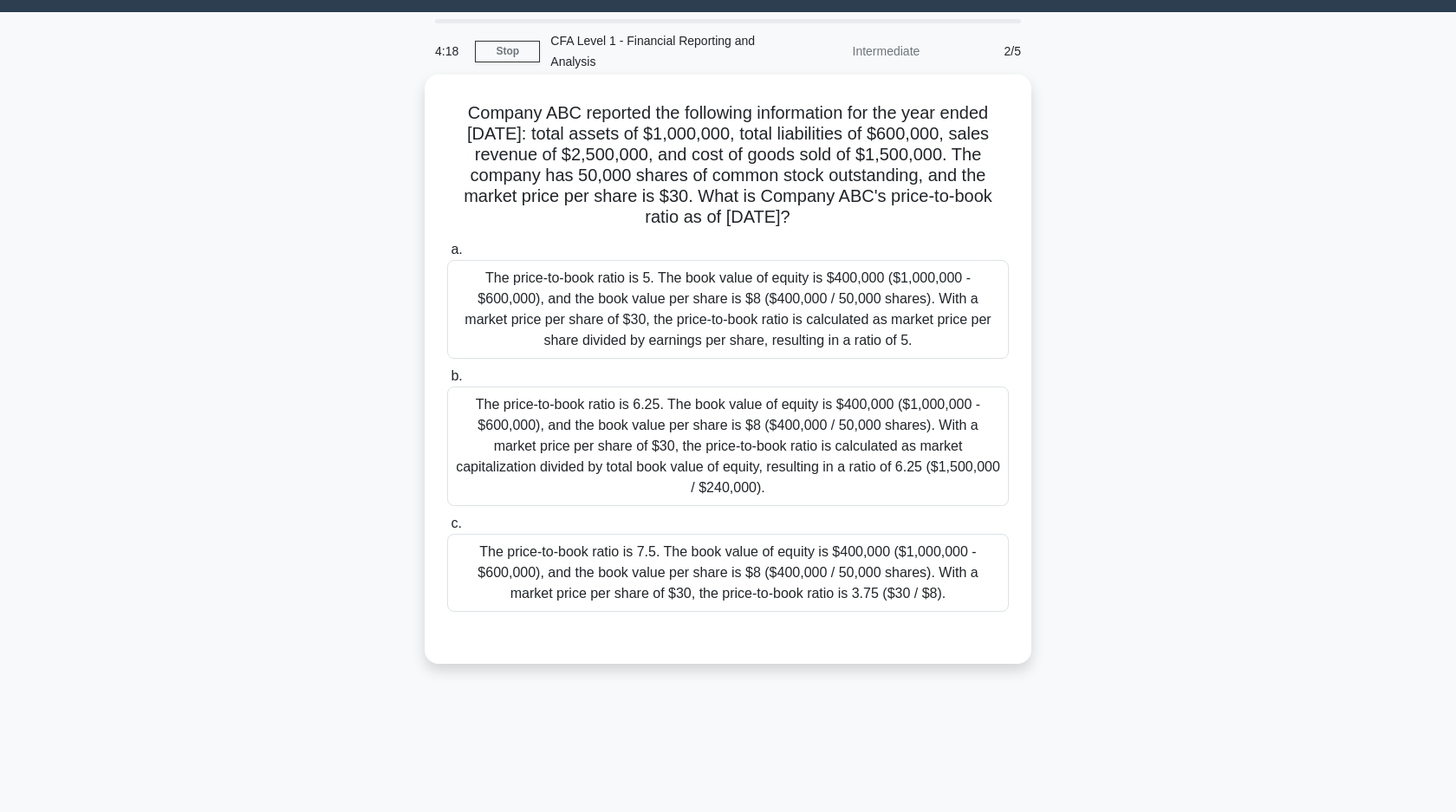
scroll to position [22, 0]
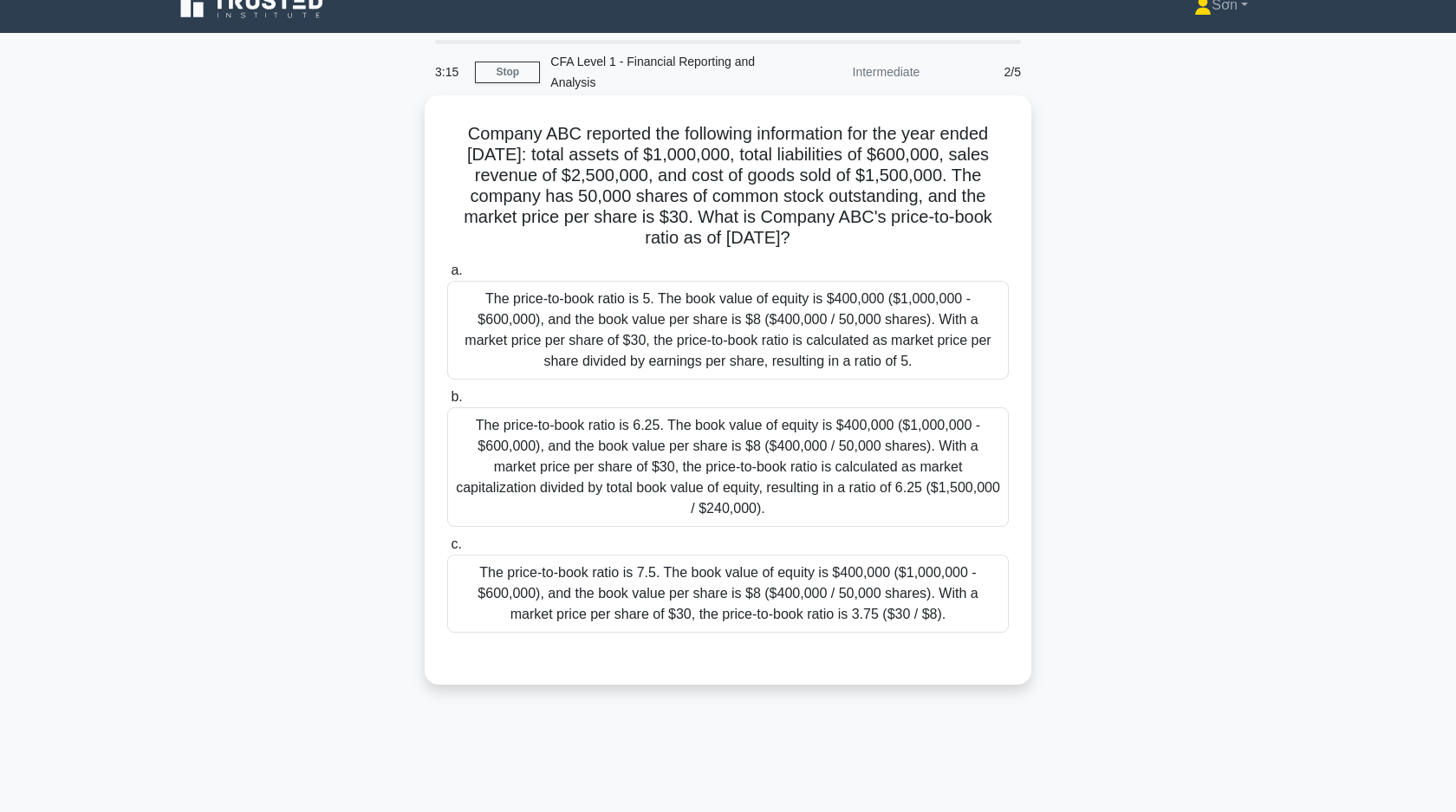
click at [610, 590] on div "The price-to-book ratio is 7.5. The book value of equity is $400,000 ($1,000,00…" at bounding box center [728, 594] width 562 height 78
click at [447, 550] on input "c. The price-to-book ratio is 7.5. The book value of equity is $400,000 ($1,000…" at bounding box center [447, 544] width 0 height 11
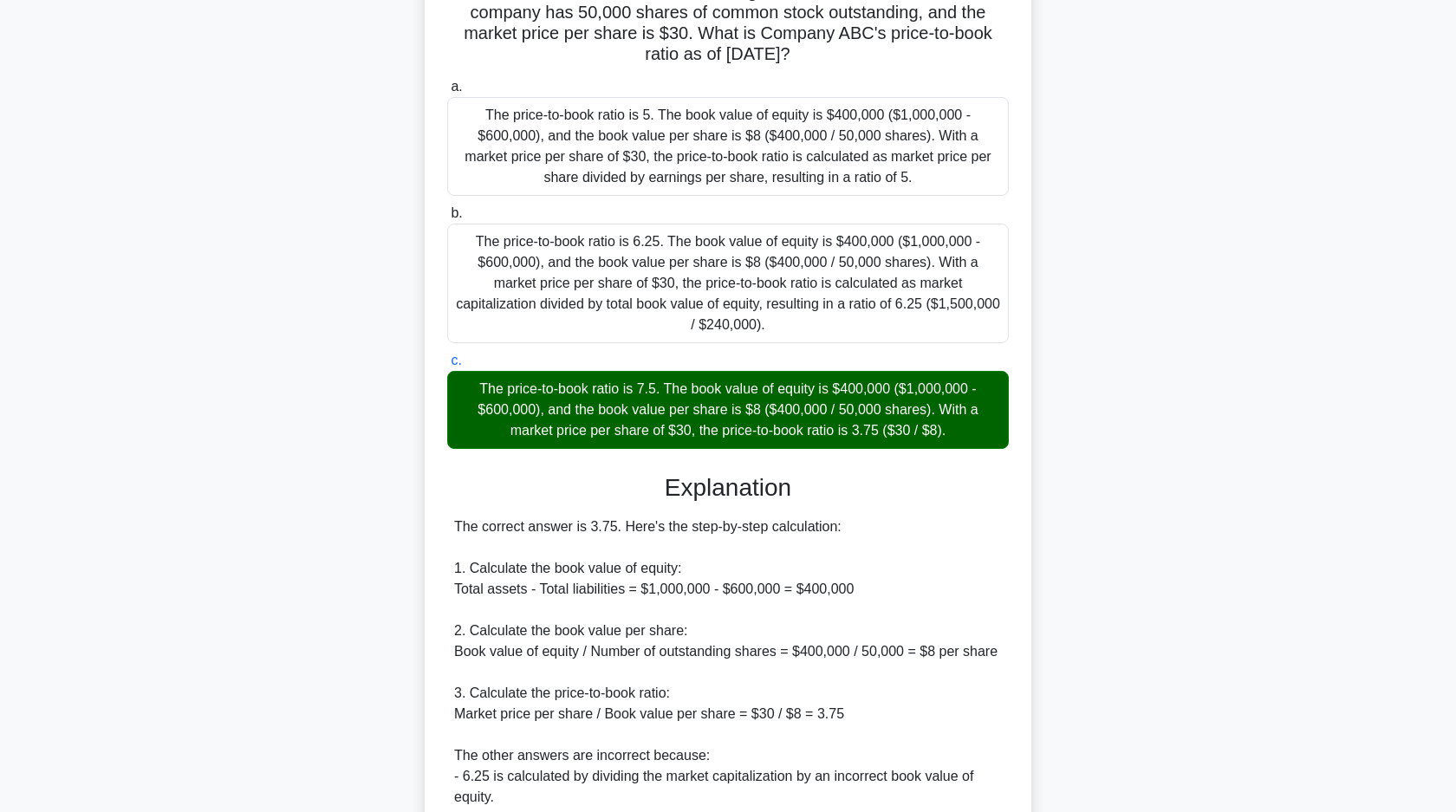
scroll to position [421, 0]
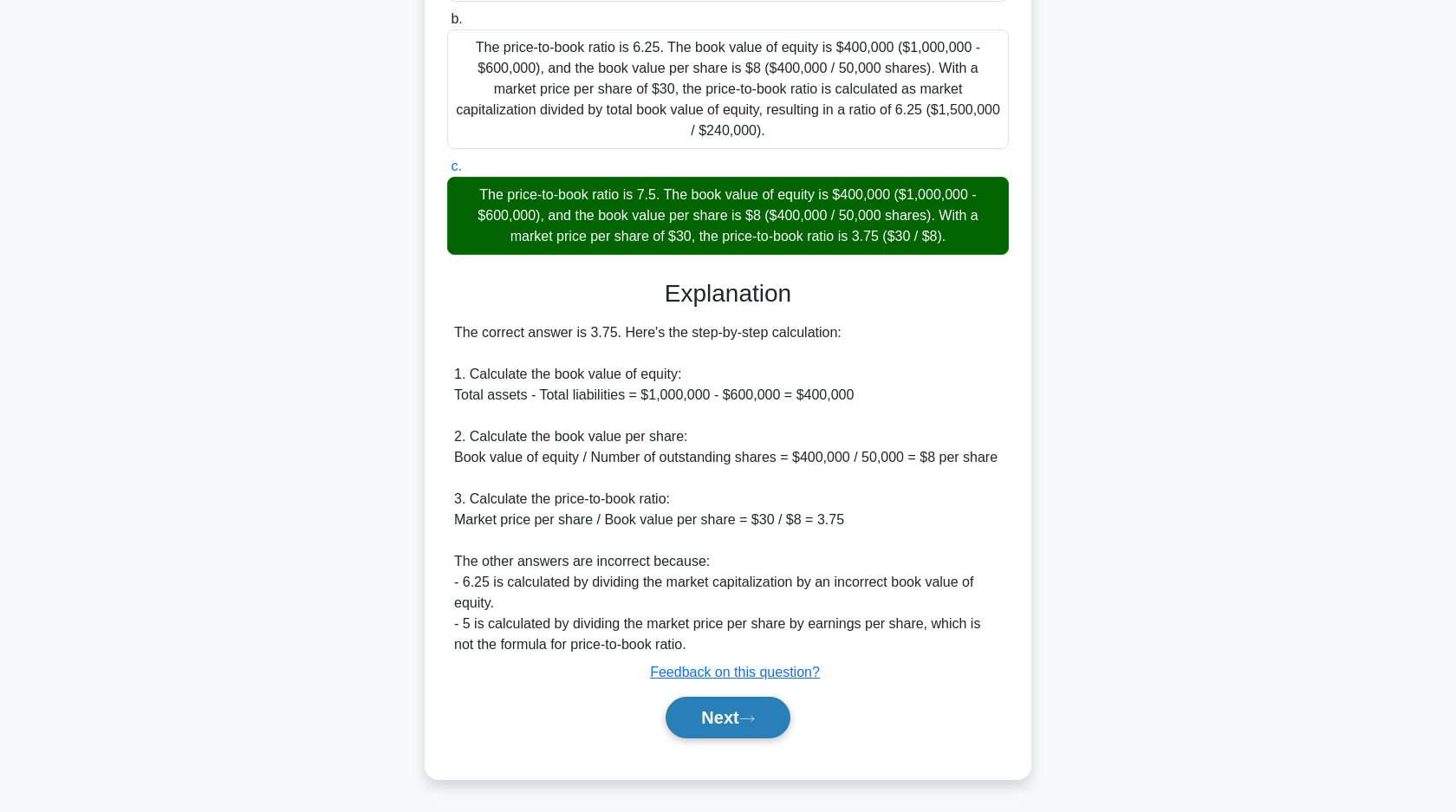
click at [779, 720] on button "Next" at bounding box center [727, 717] width 124 height 42
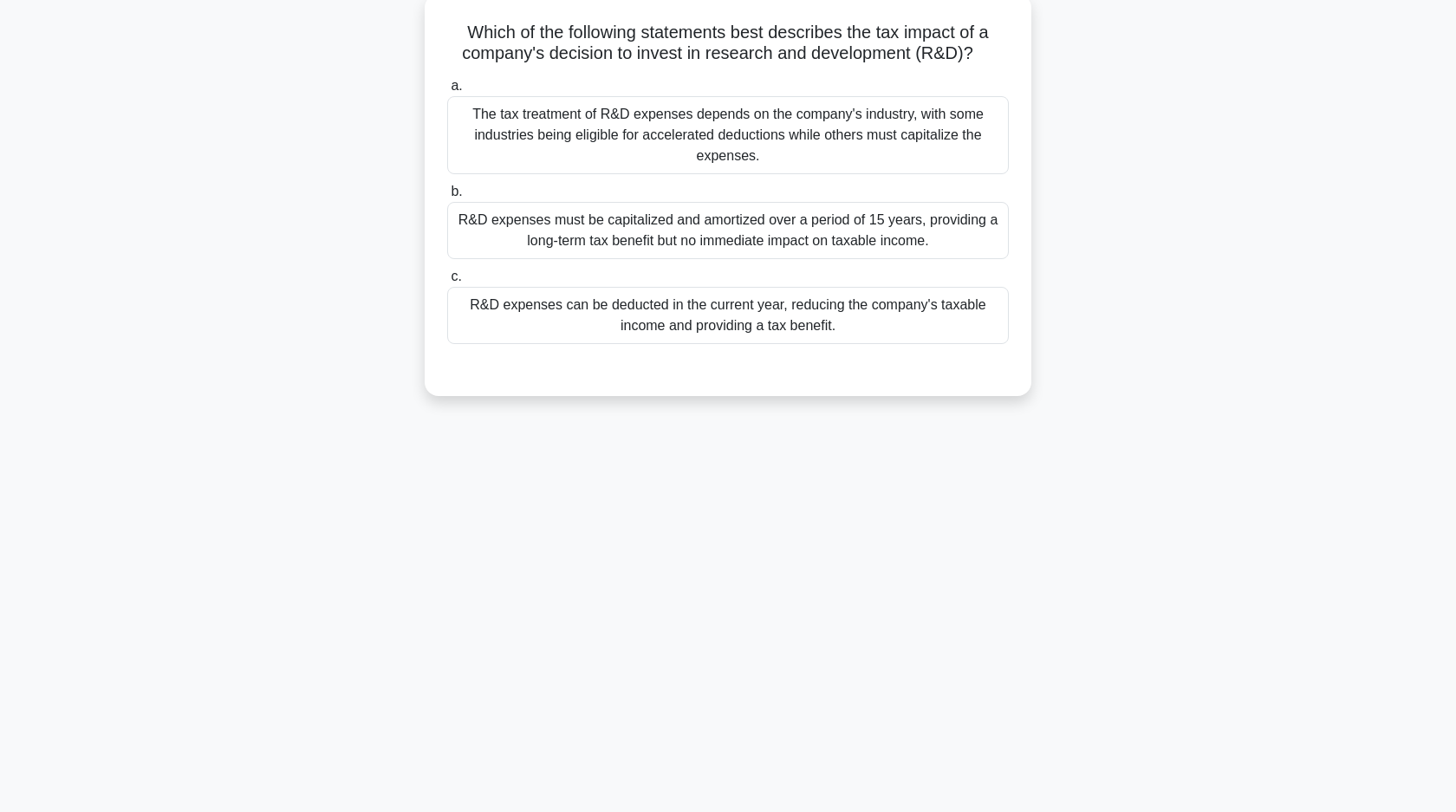
click at [675, 319] on div "R&D expenses can be deducted in the current year, reducing the company's taxabl…" at bounding box center [728, 315] width 562 height 57
click at [447, 283] on input "c. R&D expenses can be deducted in the current year, reducing the company's tax…" at bounding box center [447, 277] width 0 height 11
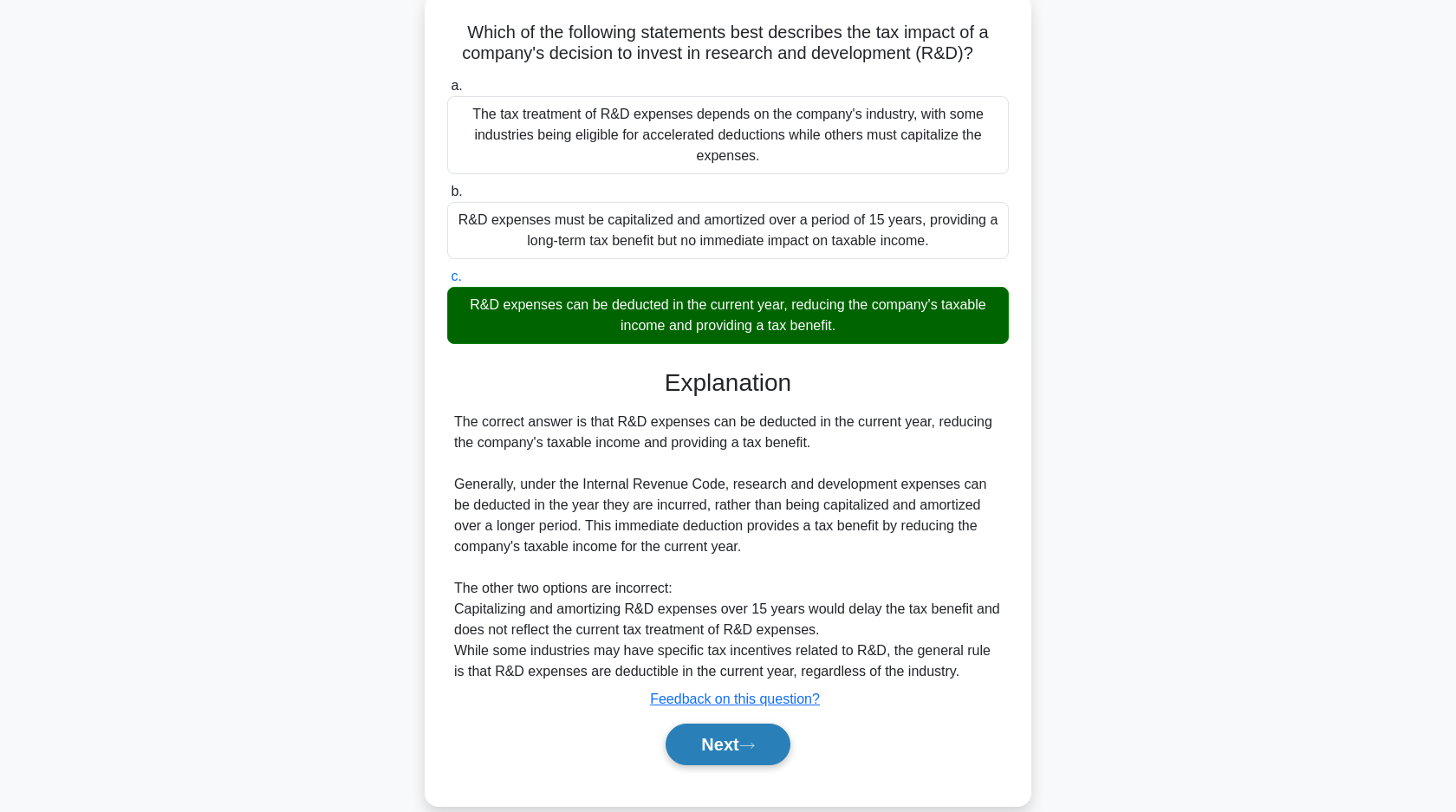
click at [706, 744] on button "Next" at bounding box center [727, 744] width 124 height 42
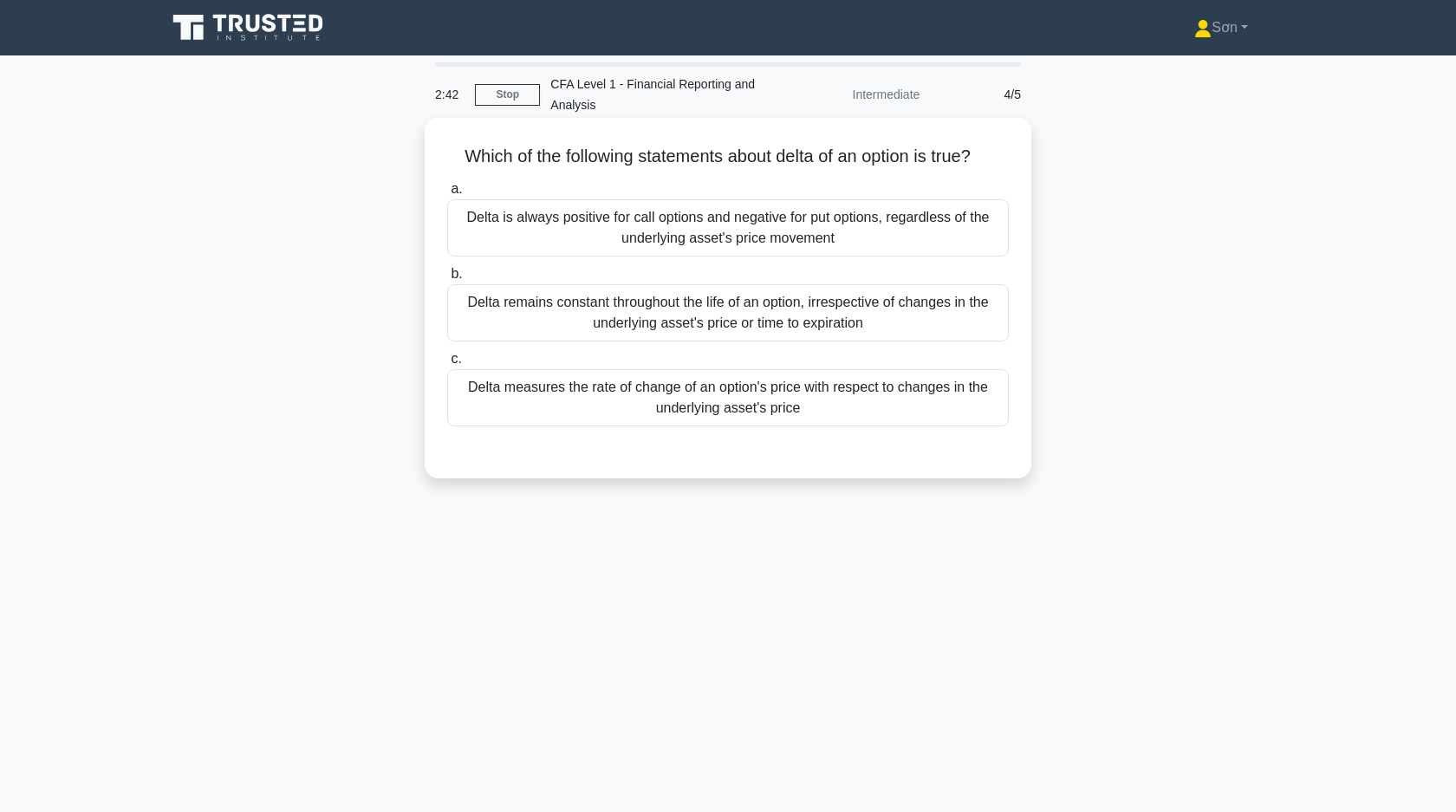
click at [657, 411] on div "Delta measures the rate of change of an option's price with respect to changes …" at bounding box center [728, 397] width 562 height 57
click at [447, 365] on input "c. Delta measures the rate of change of an option's price with respect to chang…" at bounding box center [447, 359] width 0 height 11
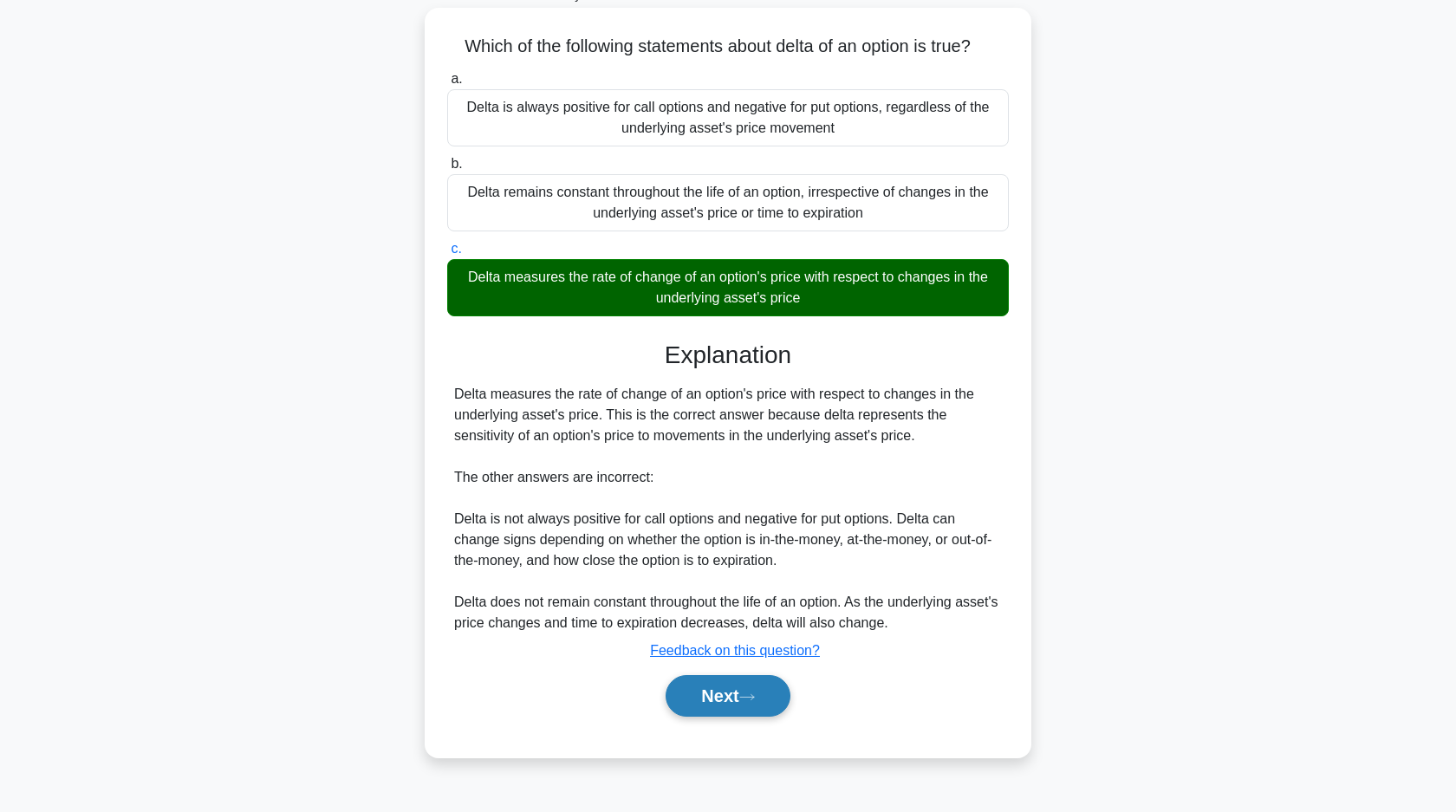
scroll to position [123, 0]
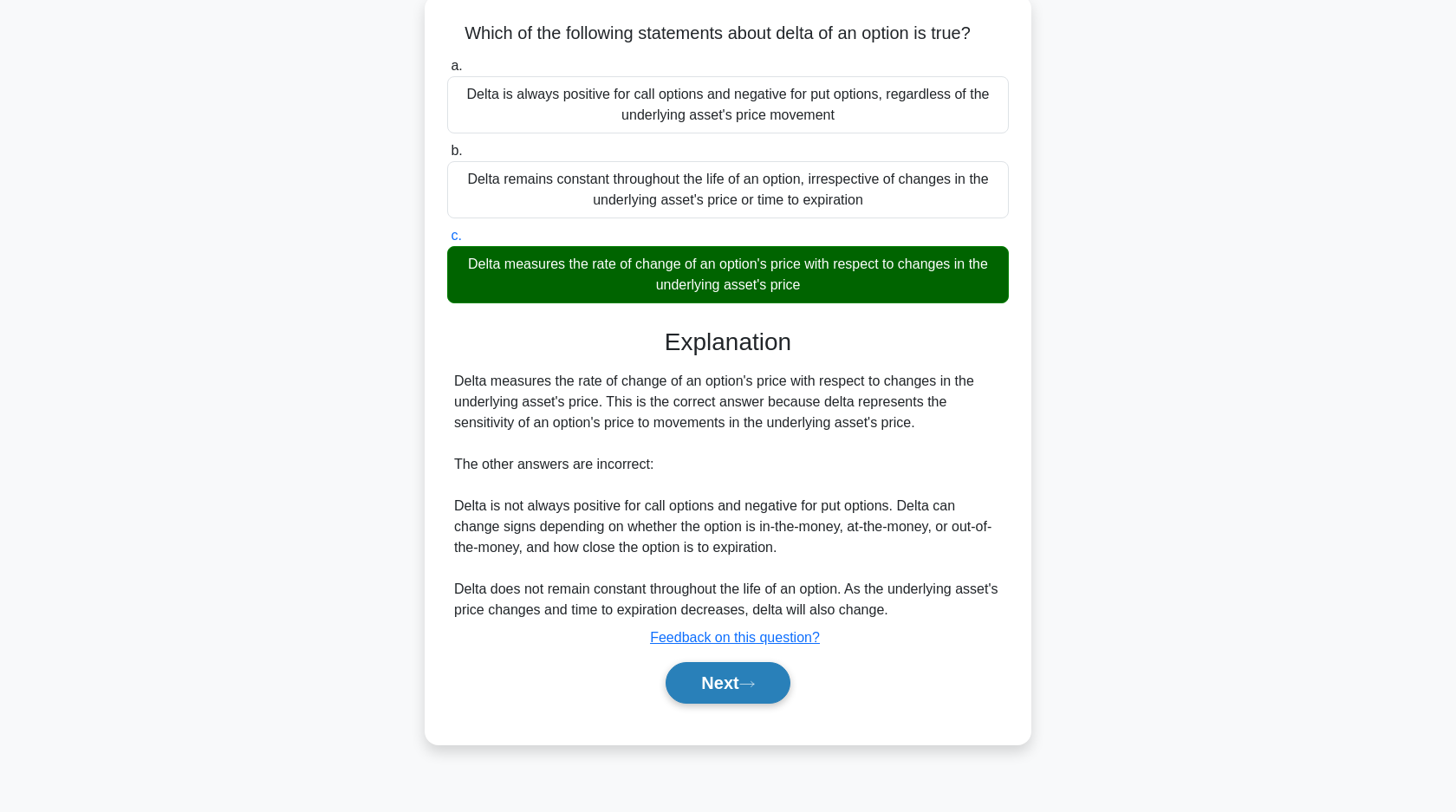
click at [741, 690] on button "Next" at bounding box center [727, 682] width 124 height 42
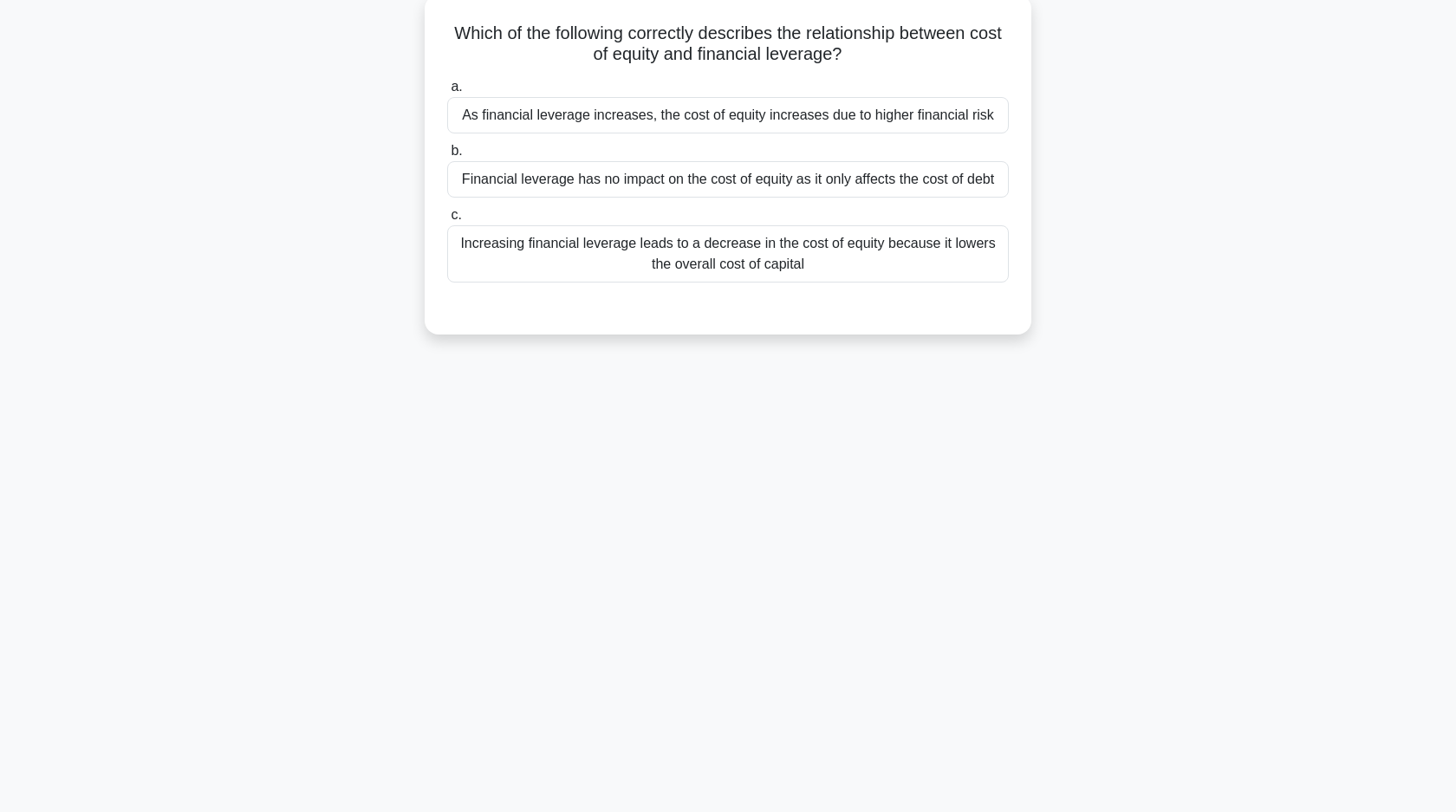
click at [653, 185] on div "Financial leverage has no impact on the cost of equity as it only affects the c…" at bounding box center [728, 179] width 562 height 36
click at [447, 157] on input "b. Financial leverage has no impact on the cost of equity as it only affects th…" at bounding box center [447, 151] width 0 height 11
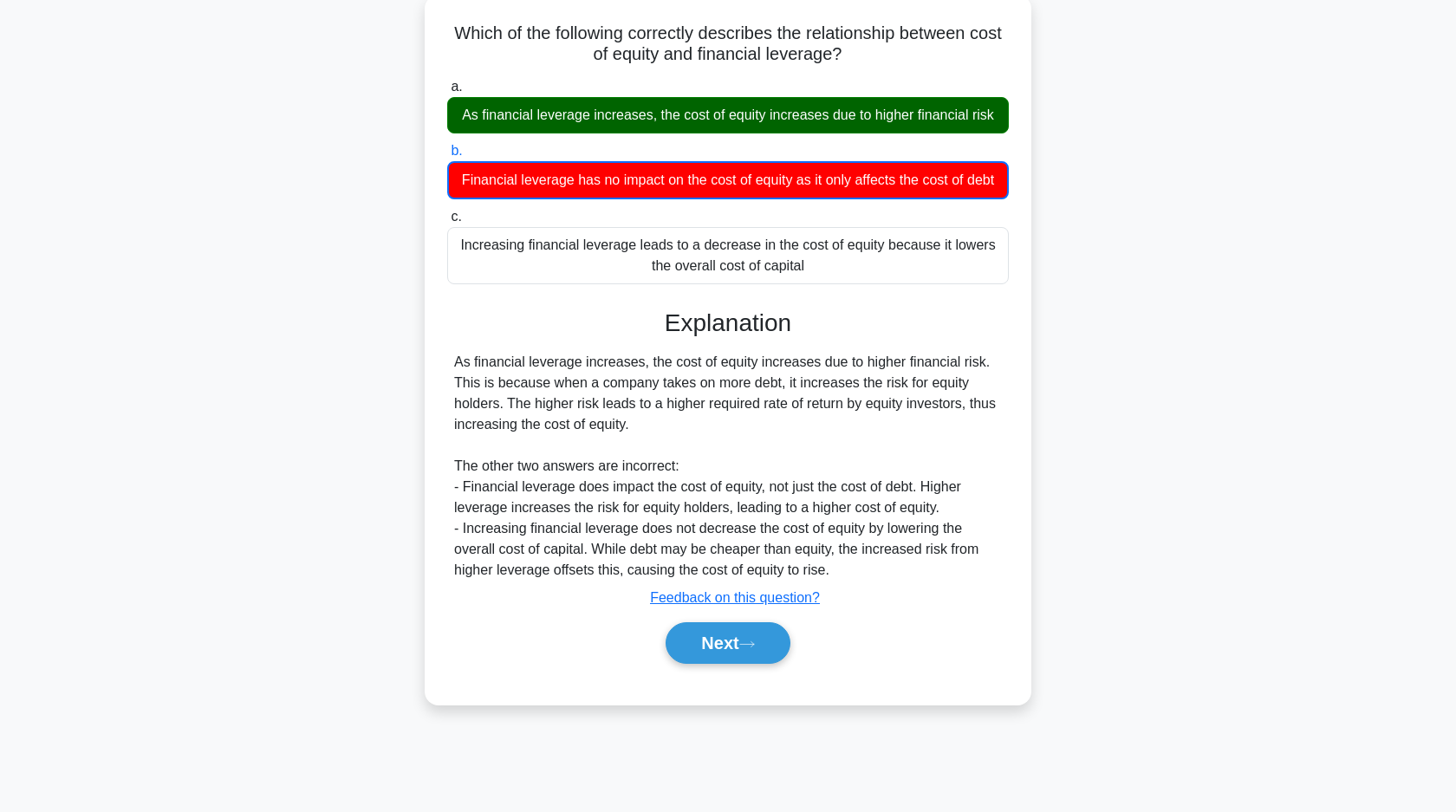
drag, startPoint x: 463, startPoint y: 37, endPoint x: 916, endPoint y: 267, distance: 508.0
click at [918, 268] on div "Which of the following correctly describes the relationship between cost of equ…" at bounding box center [727, 349] width 593 height 695
copy div "Which of the following correctly describes the relationship between cost of equ…"
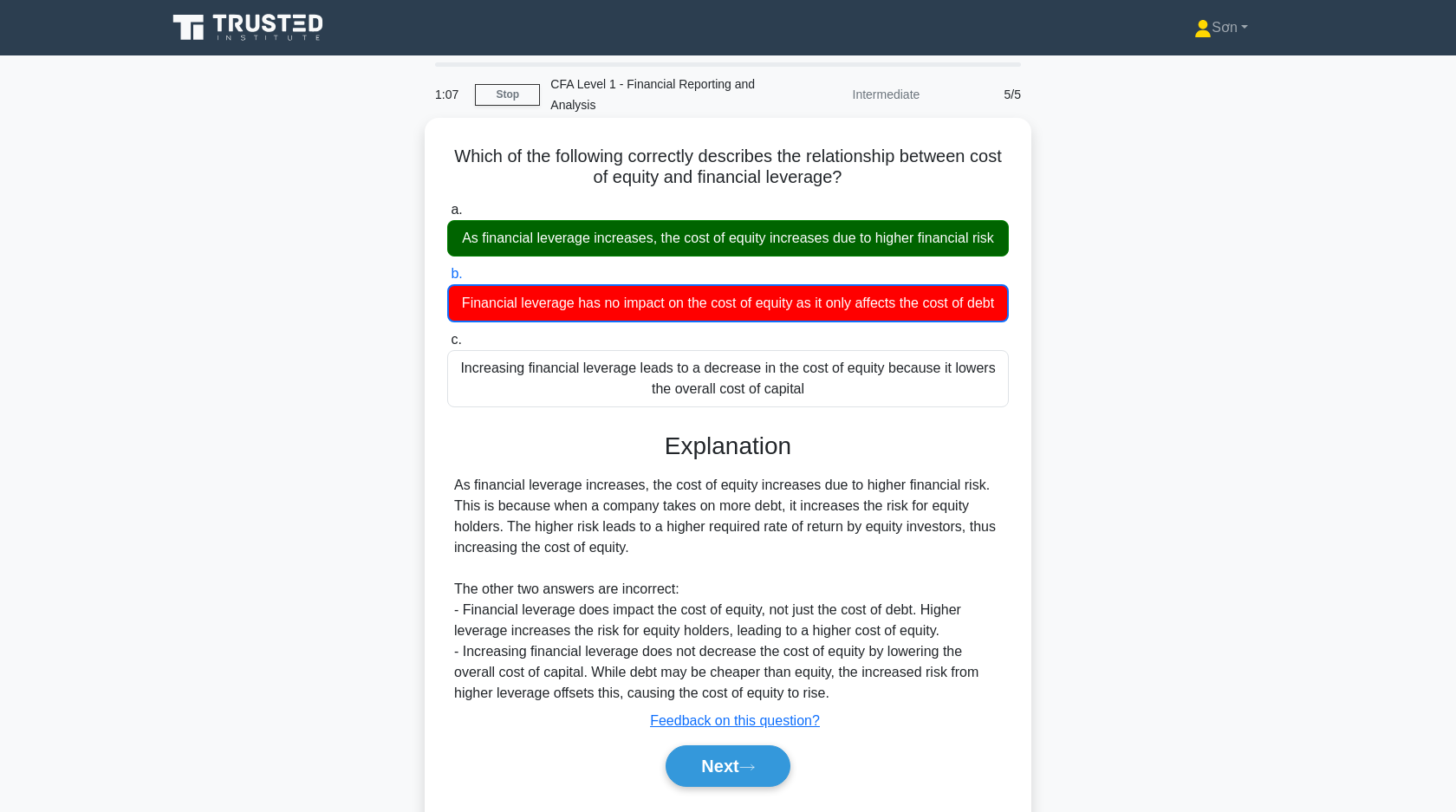
click at [497, 481] on div "As financial leverage increases, the cost of equity increases due to higher fin…" at bounding box center [727, 589] width 548 height 229
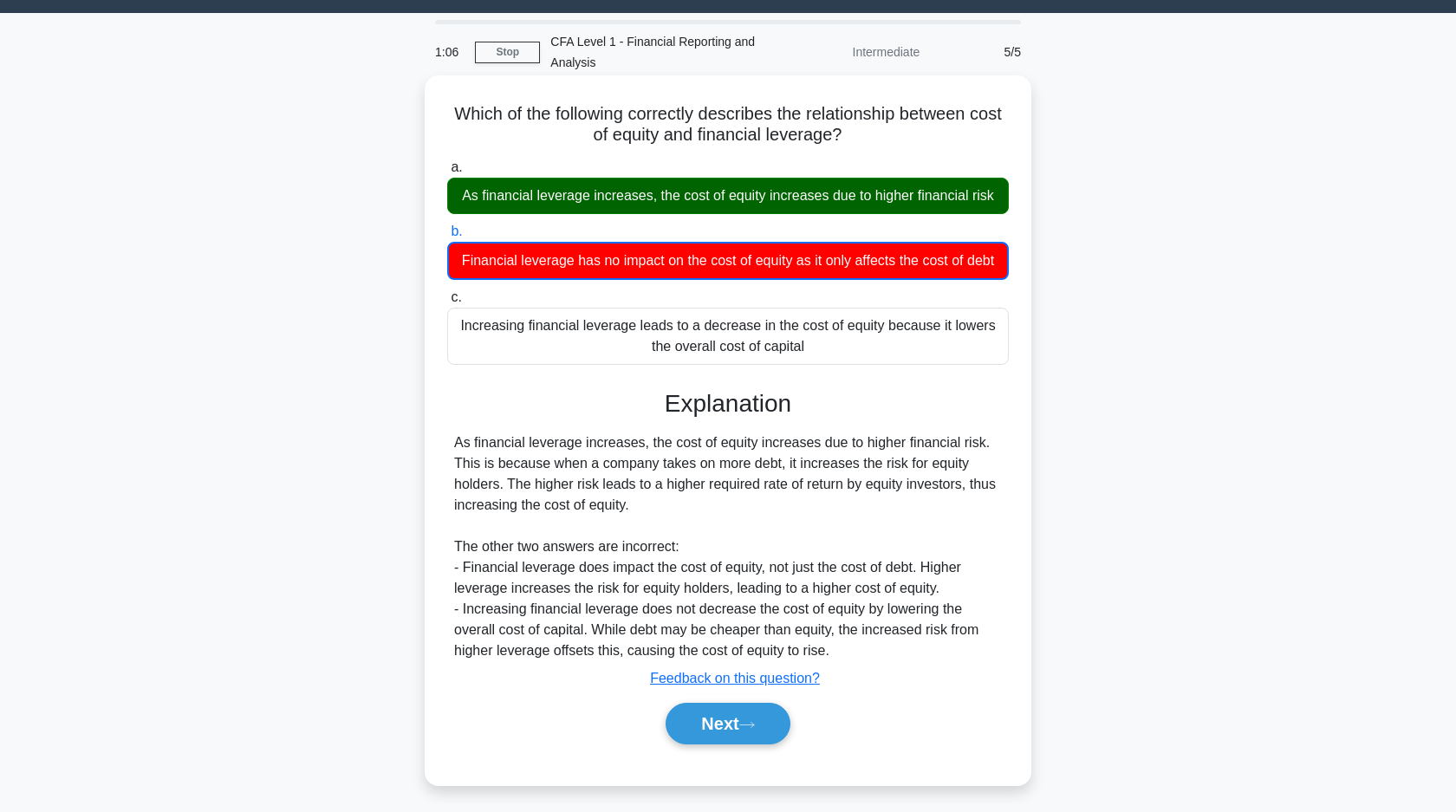
scroll to position [124, 0]
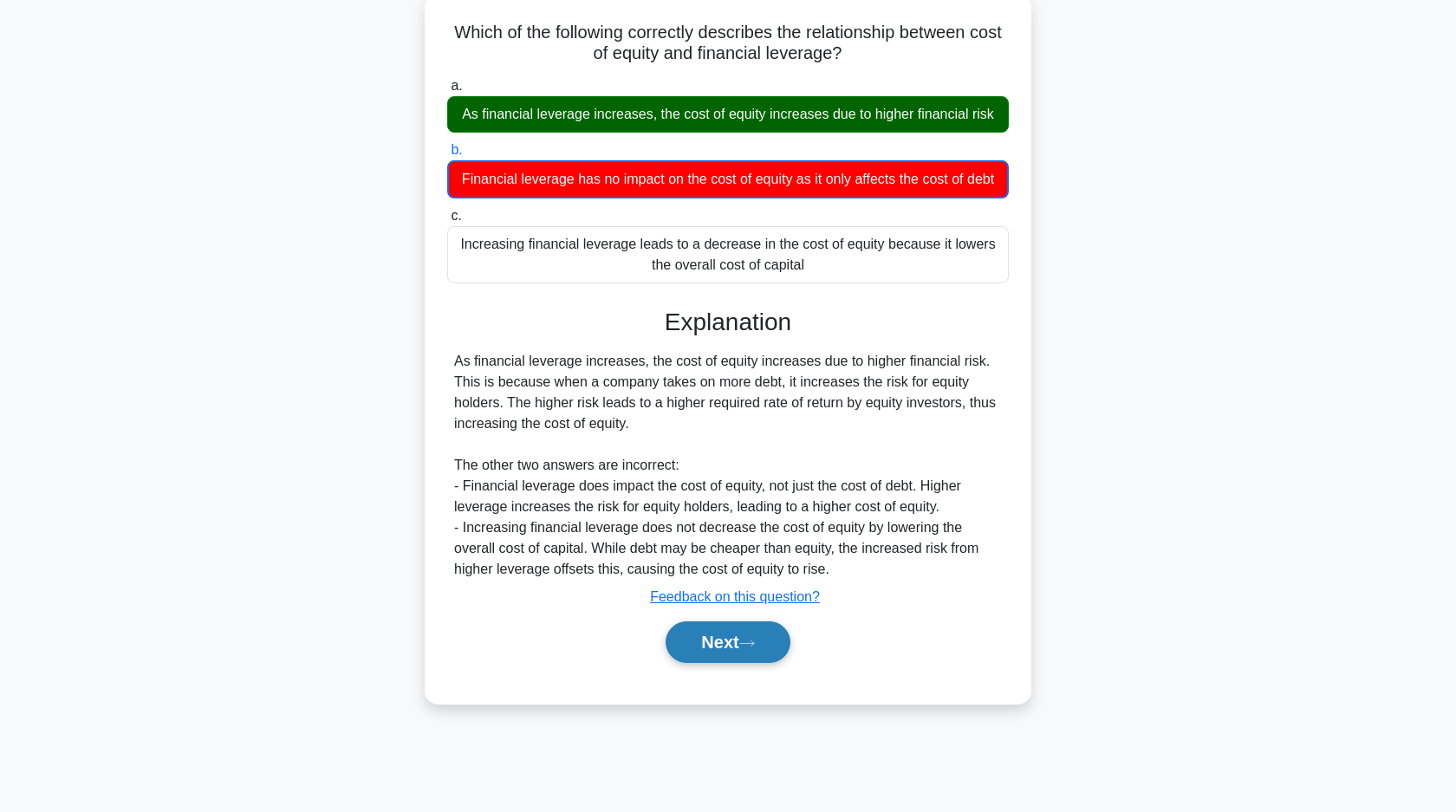
click at [707, 634] on button "Next" at bounding box center [727, 642] width 124 height 42
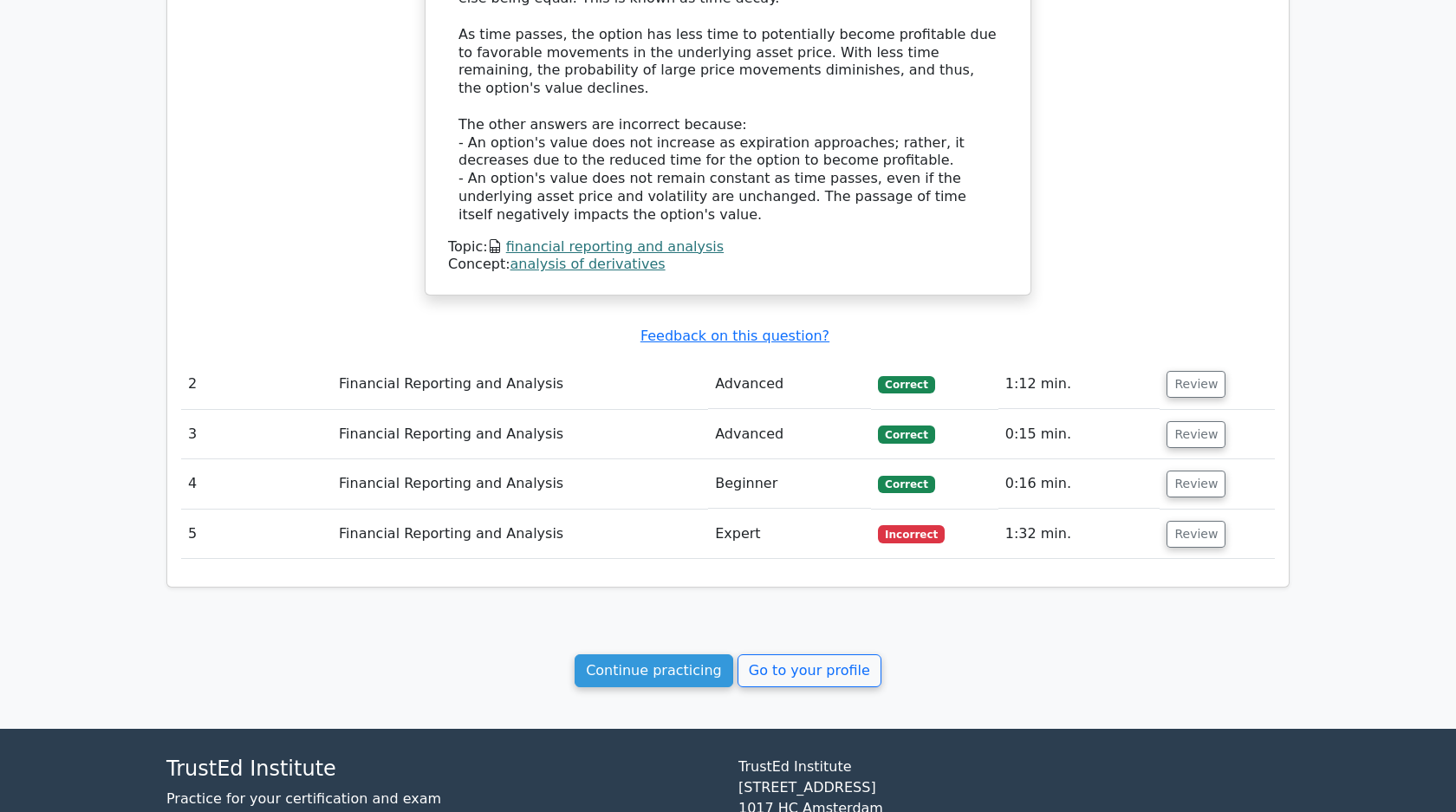
scroll to position [1442, 0]
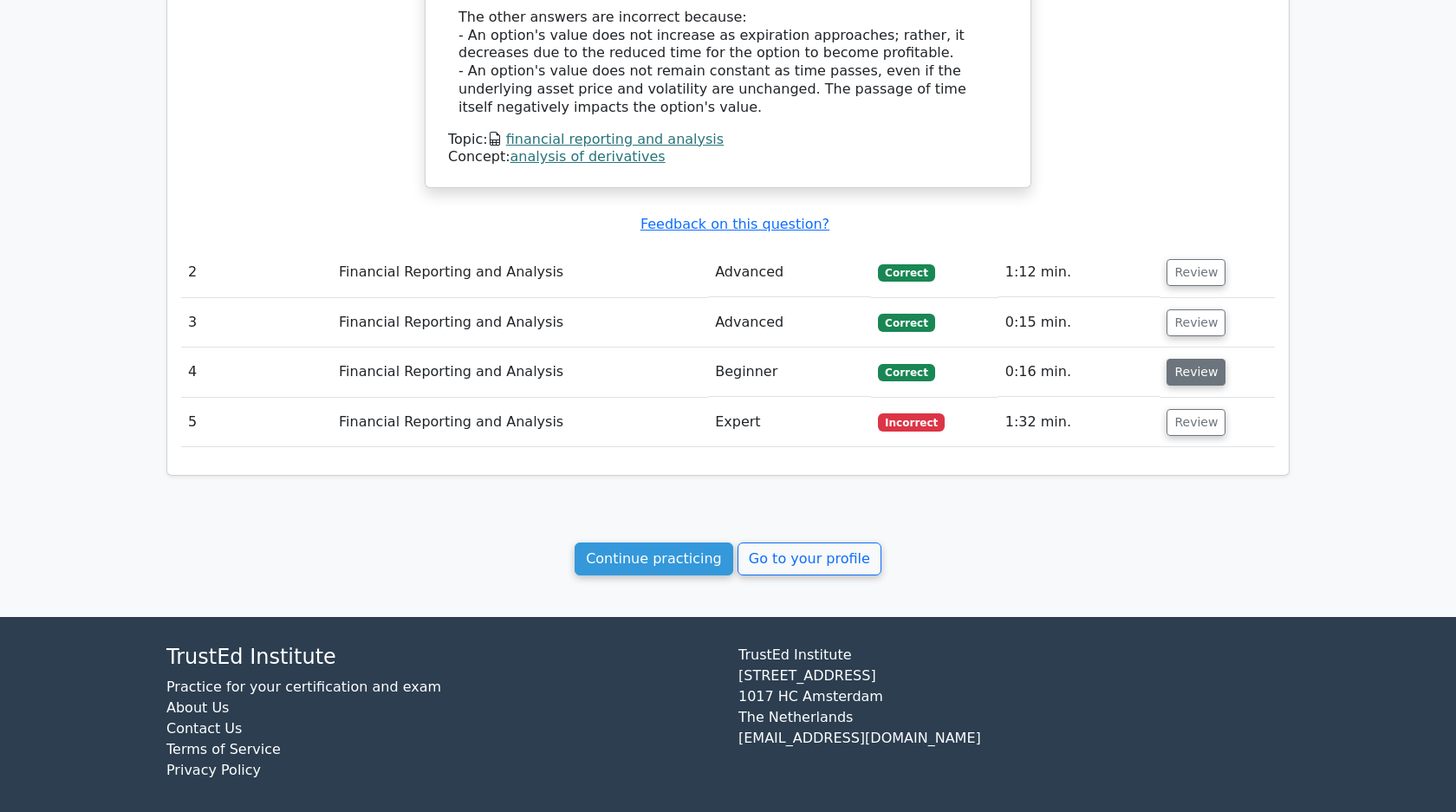
click at [1181, 369] on button "Review" at bounding box center [1196, 371] width 59 height 27
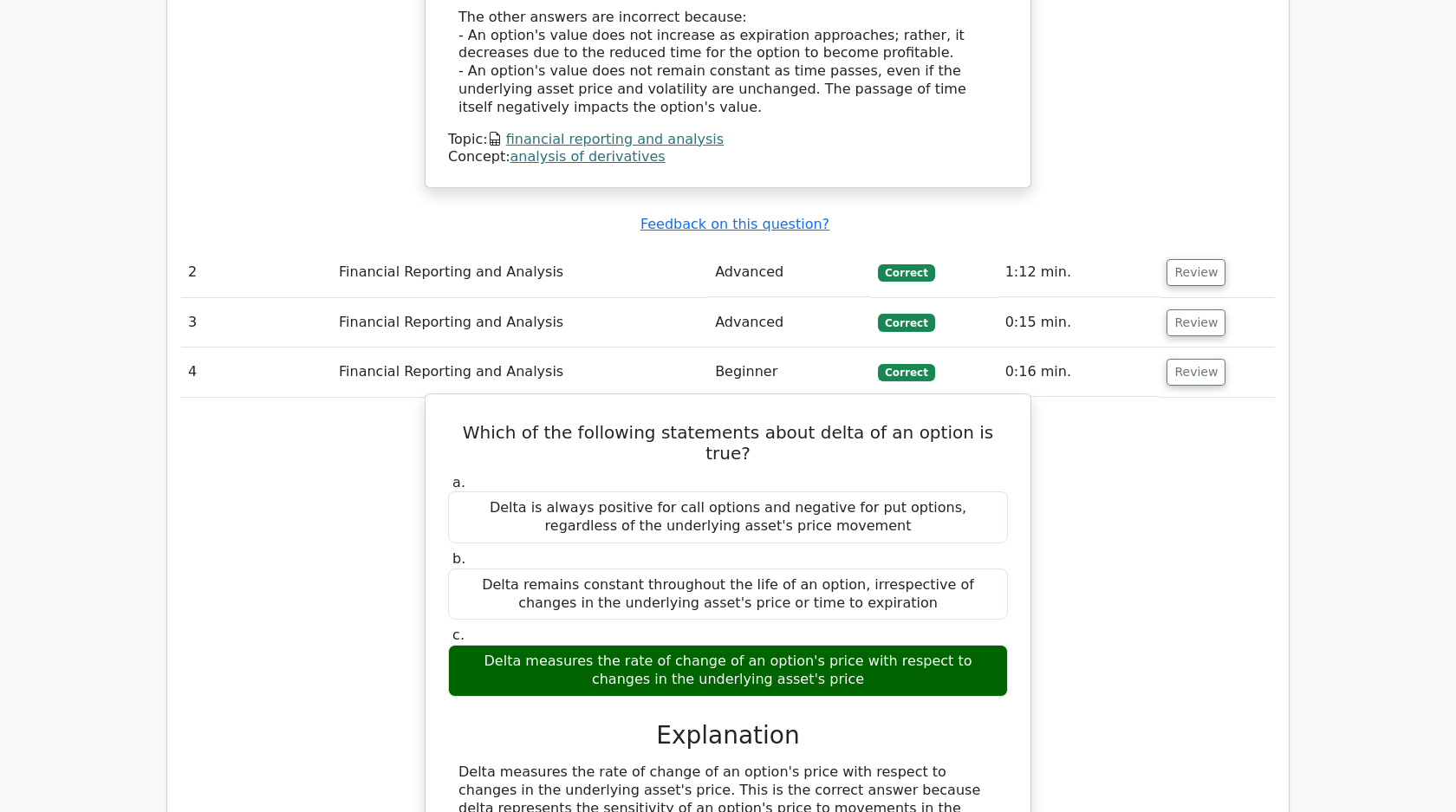
scroll to position [1638, 0]
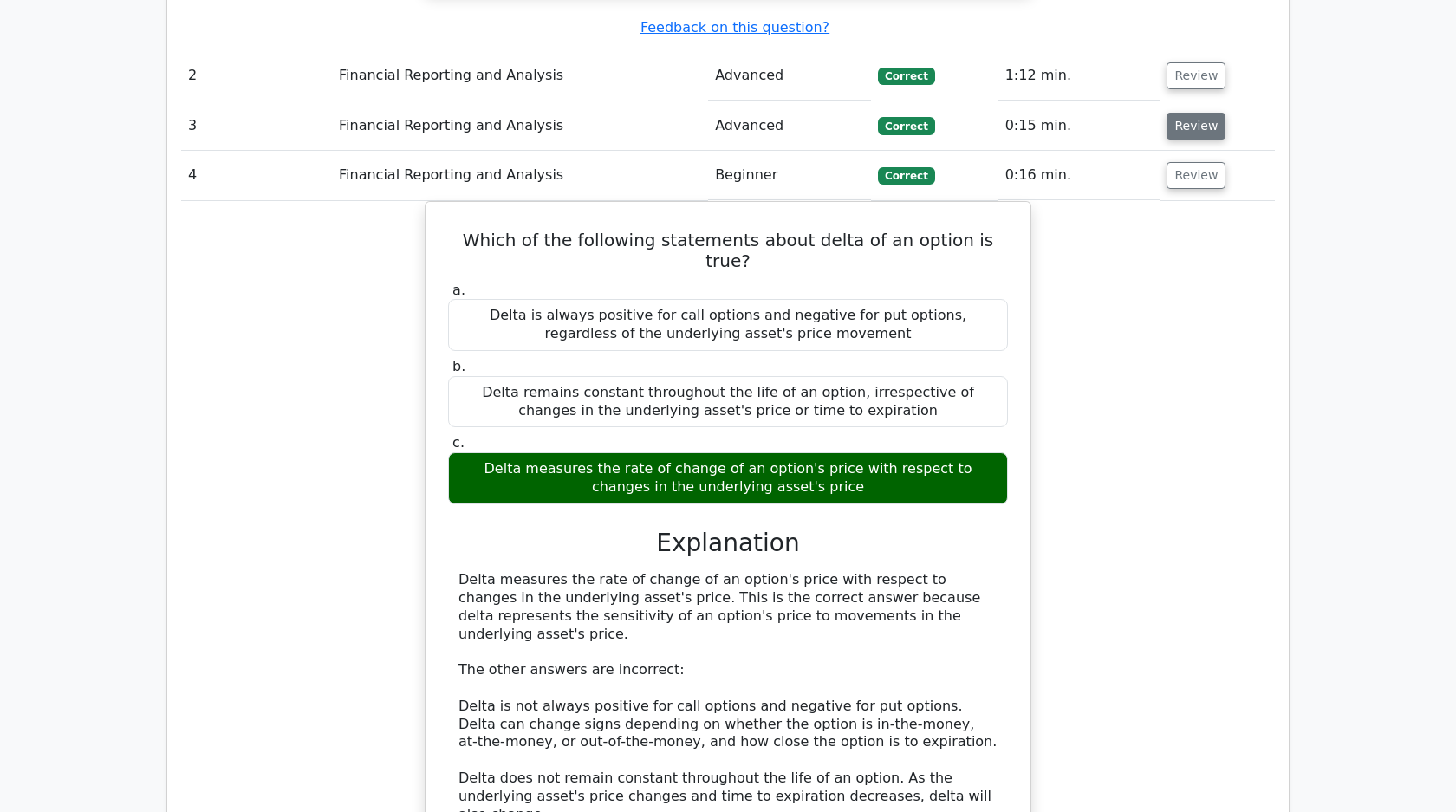
click at [1185, 127] on button "Review" at bounding box center [1196, 126] width 59 height 27
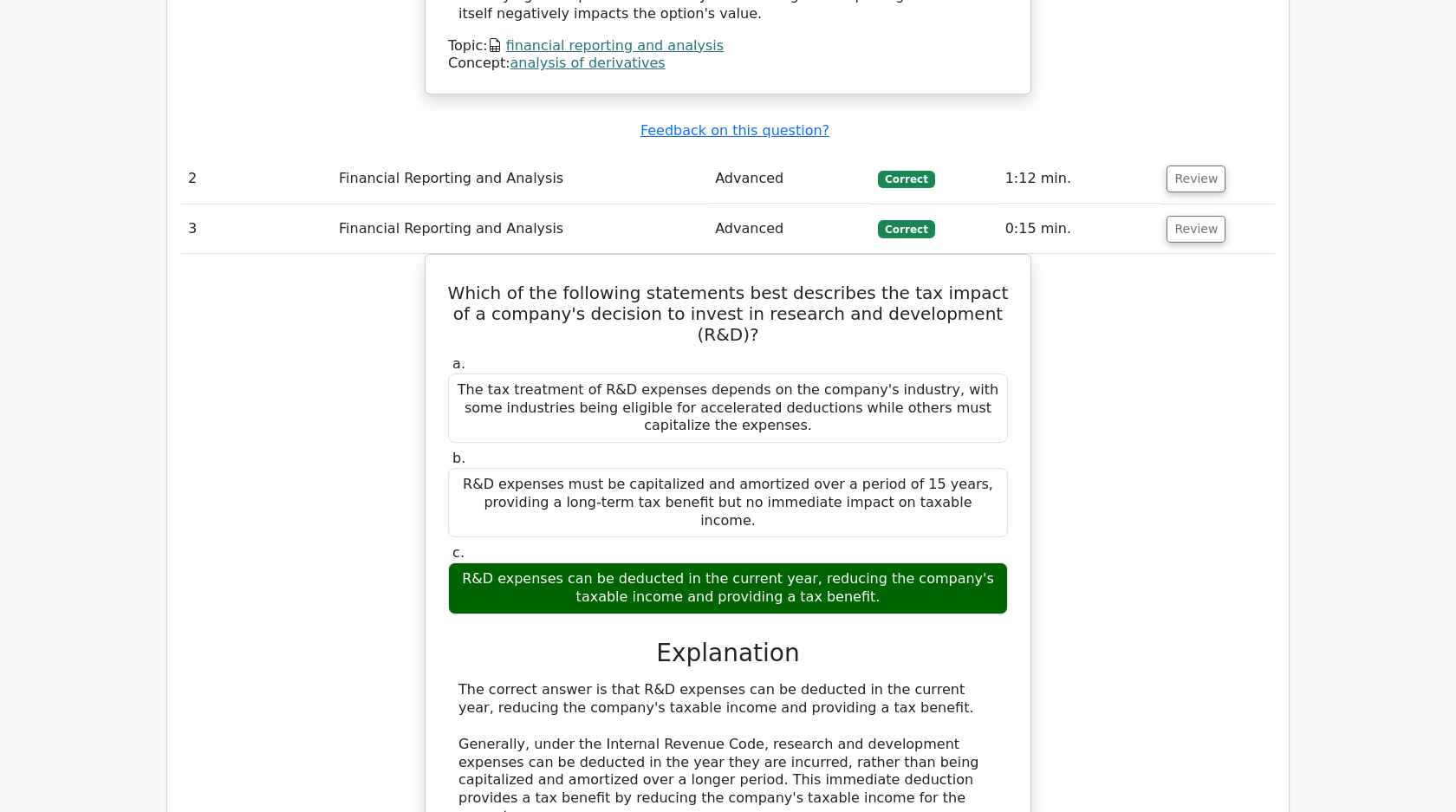
scroll to position [1444, 0]
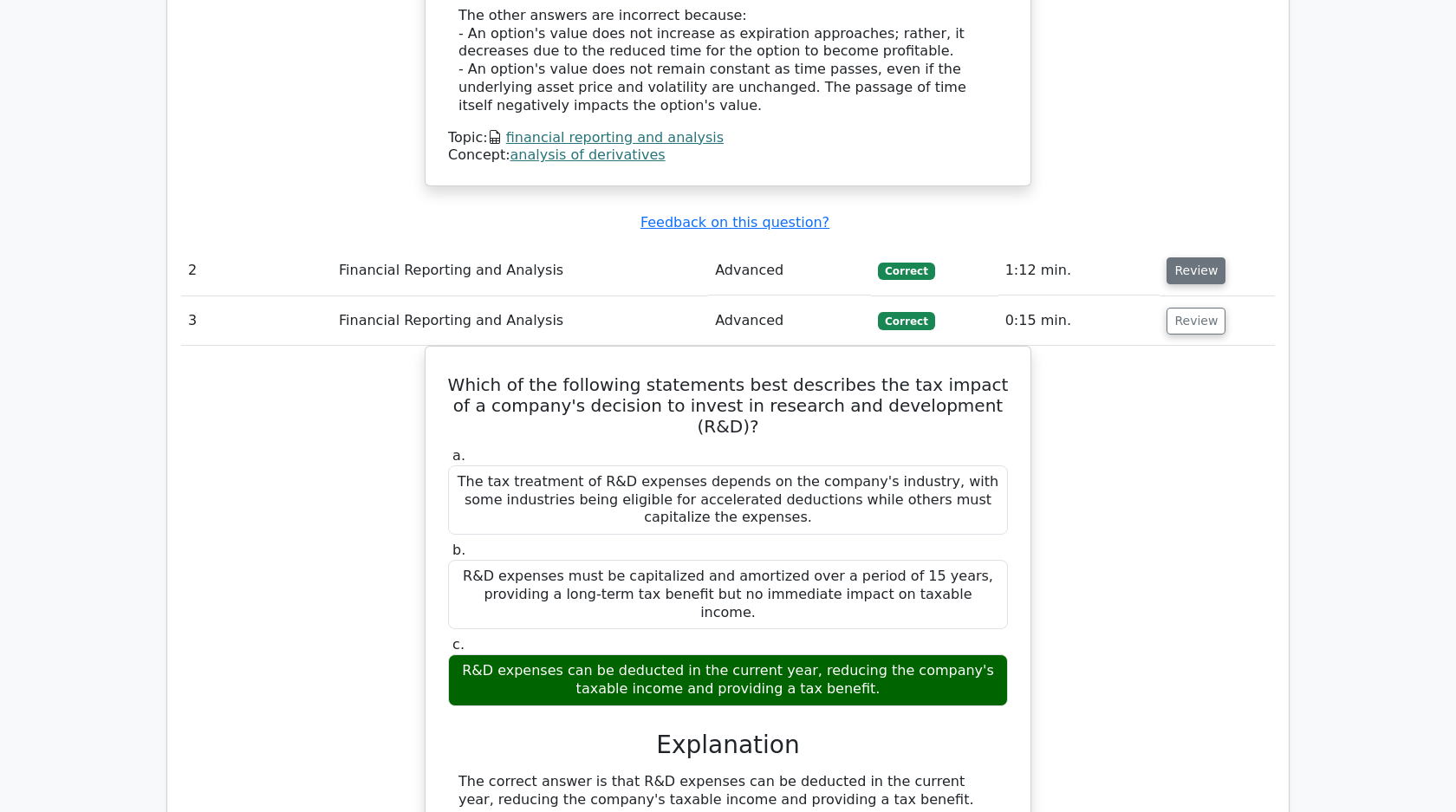
click at [1188, 273] on button "Review" at bounding box center [1196, 271] width 59 height 27
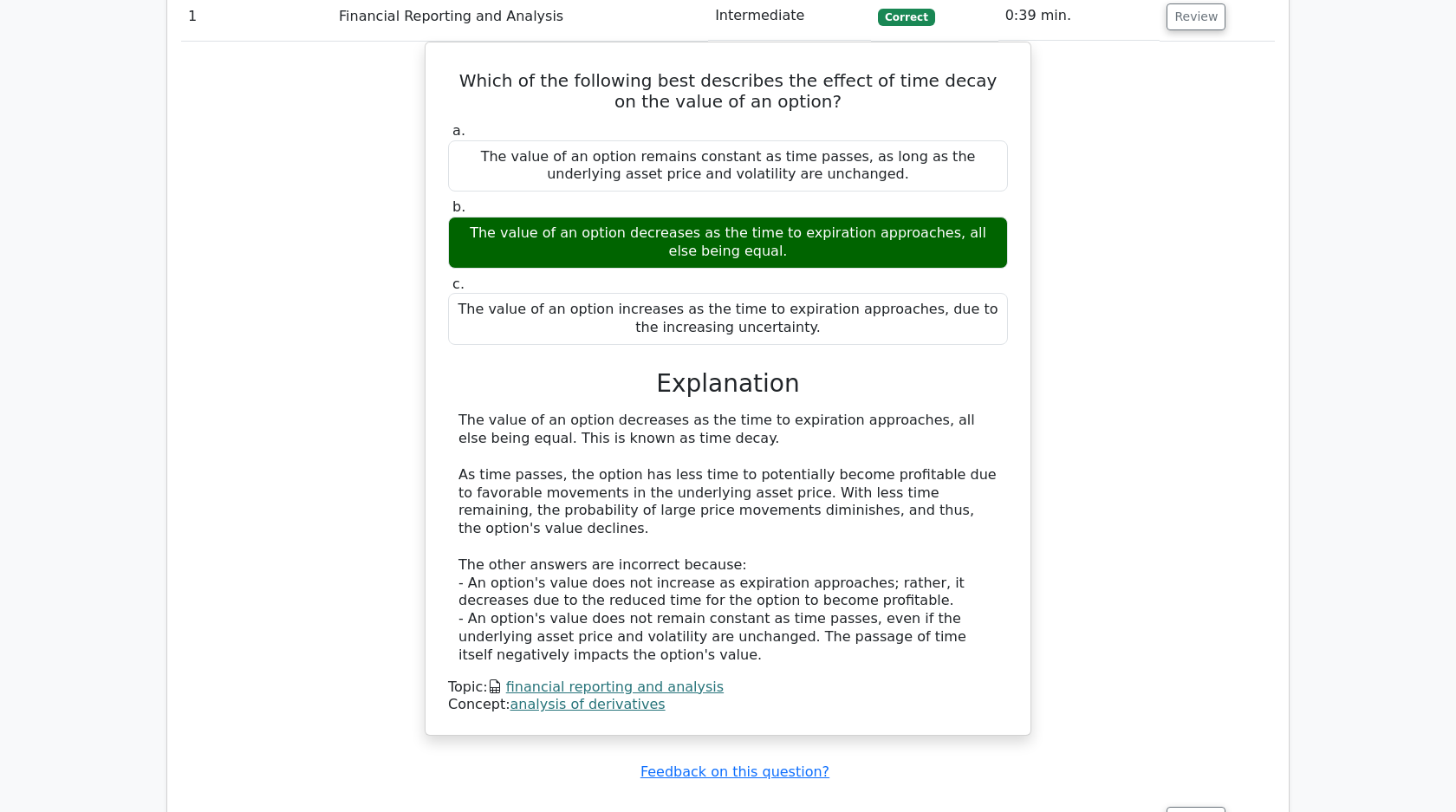
scroll to position [802, 0]
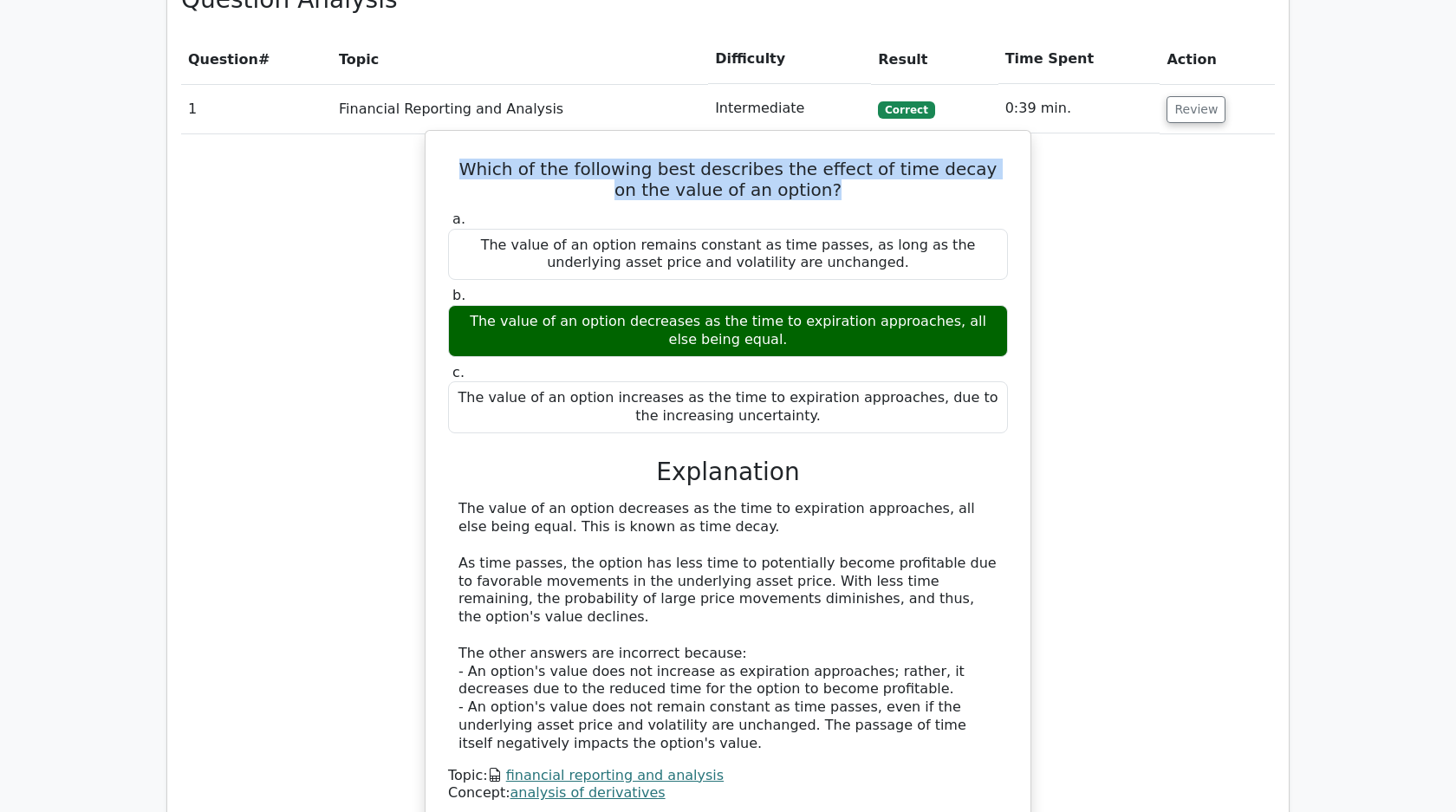
drag, startPoint x: 464, startPoint y: 168, endPoint x: 889, endPoint y: 196, distance: 425.9
click at [889, 196] on h5 "Which of the following best describes the effect of time decay on the value of …" at bounding box center [727, 179] width 563 height 42
copy h5 "Which of the following best describes the effect of time decay on the value of …"
drag, startPoint x: 442, startPoint y: 219, endPoint x: 820, endPoint y: 422, distance: 429.1
click at [820, 422] on div "a. The value of an option remains constant as time passes, as long as the under…" at bounding box center [728, 322] width 581 height 230
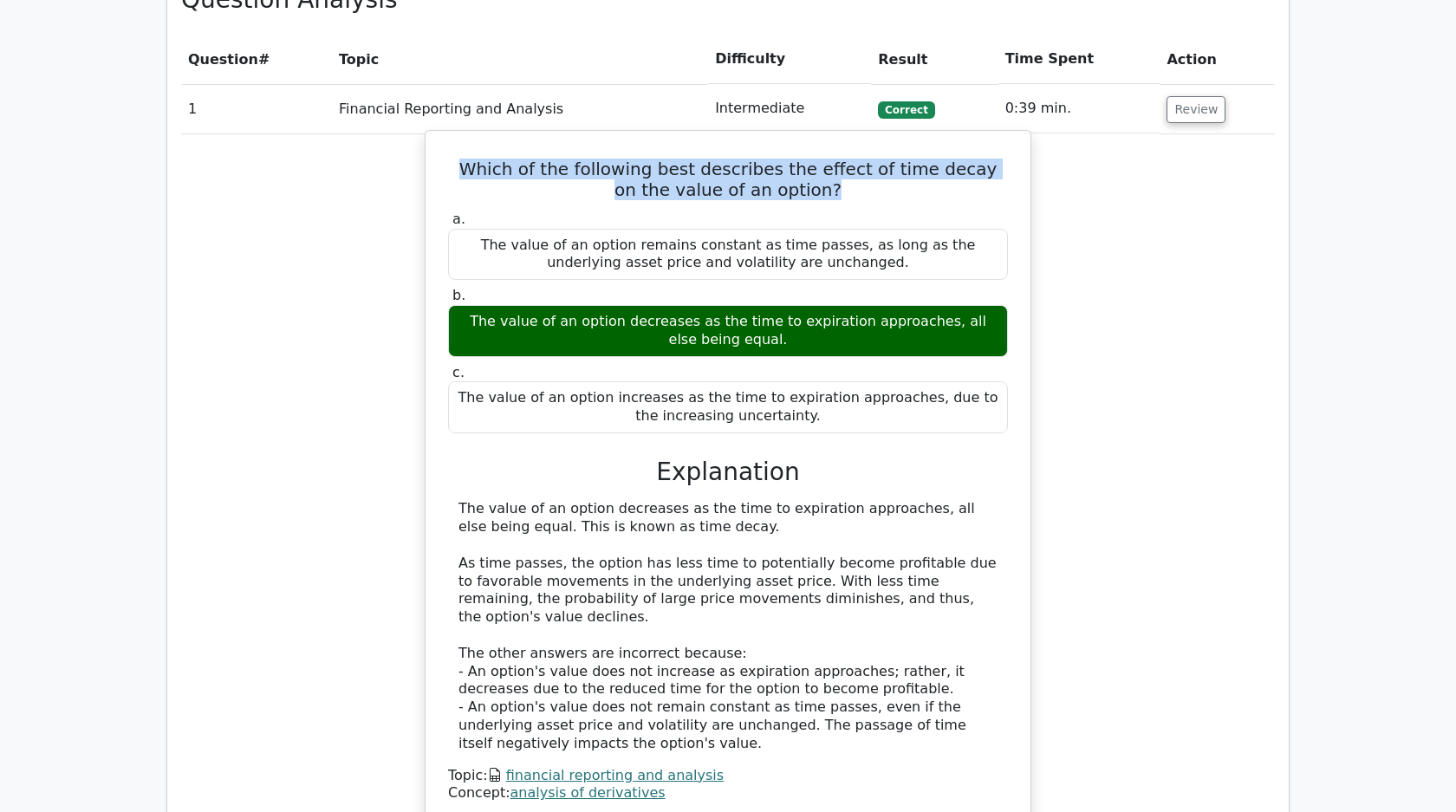
copy div "a. The value of an option remains constant as time passes, as long as the under…"
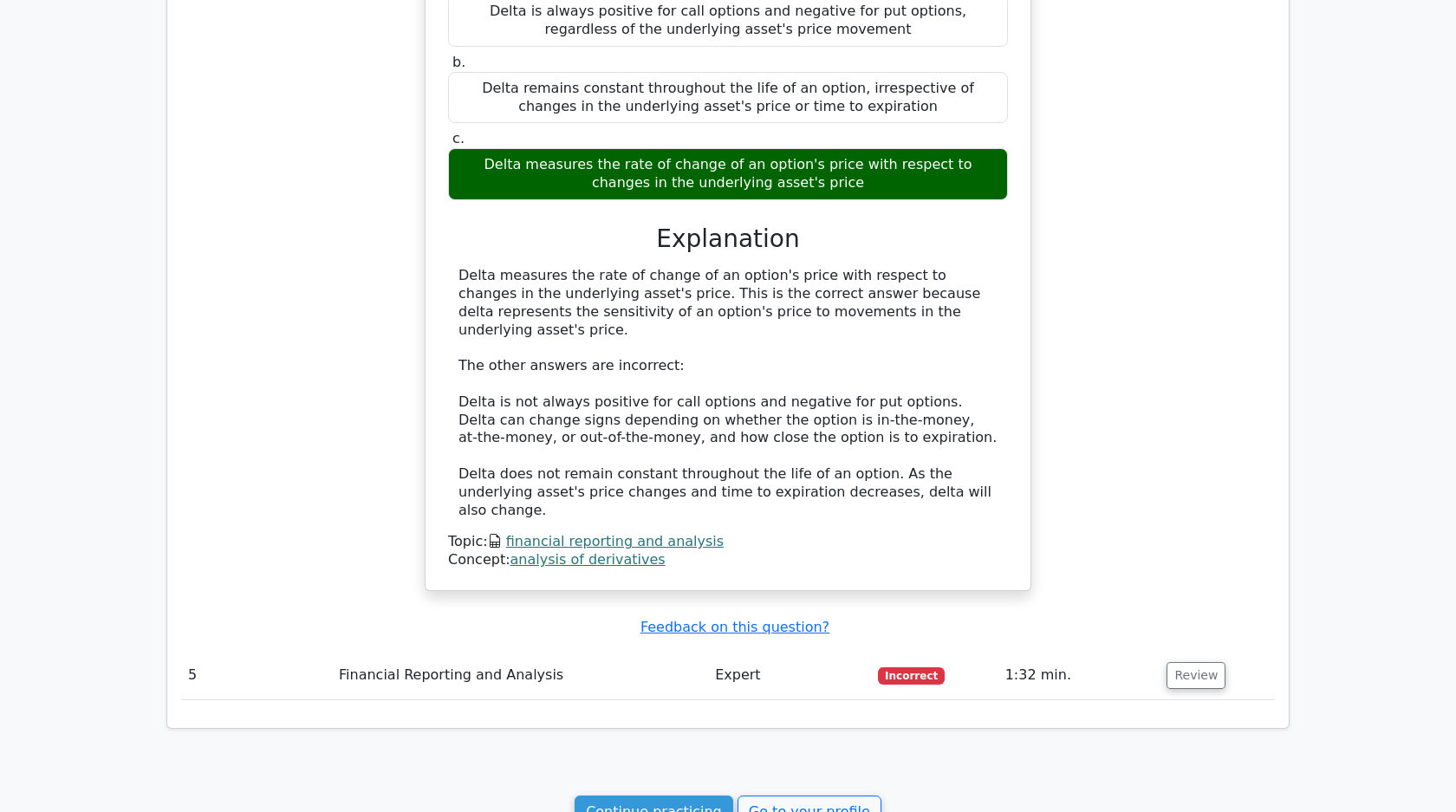
scroll to position [3921, 0]
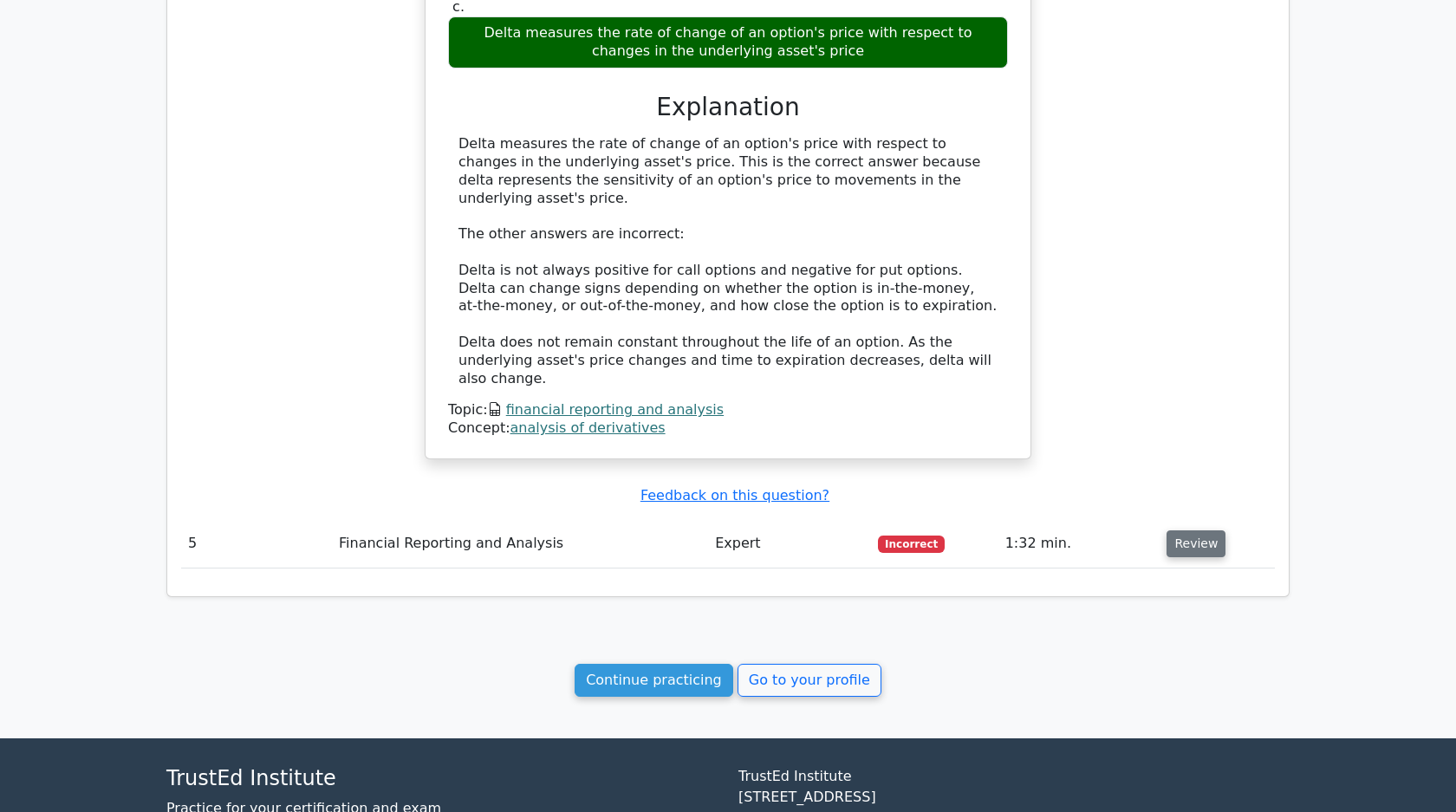
click at [1191, 530] on button "Review" at bounding box center [1196, 543] width 59 height 27
click at [1187, 530] on button "Review" at bounding box center [1196, 543] width 59 height 27
click at [1181, 530] on button "Review" at bounding box center [1196, 543] width 59 height 27
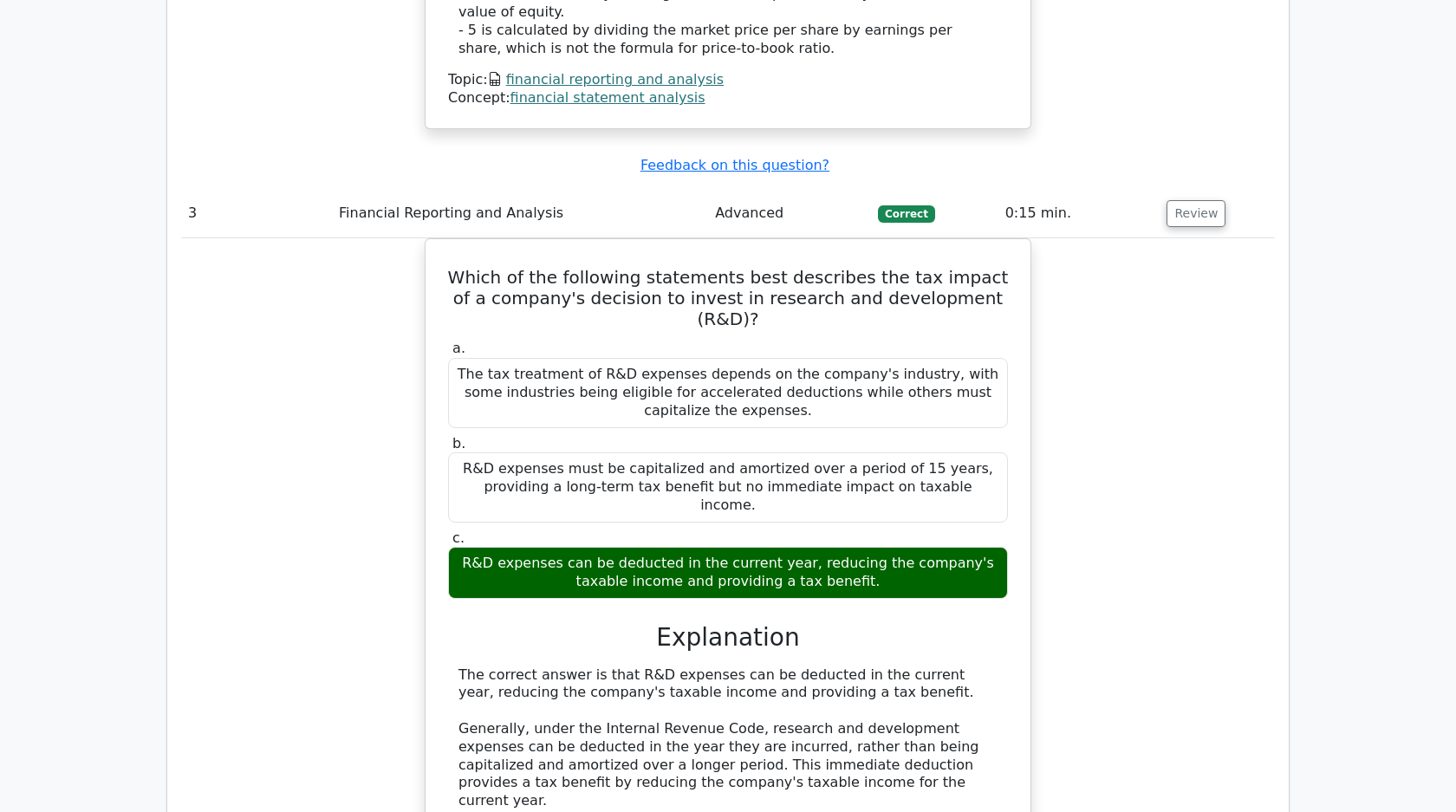
scroll to position [2441, 0]
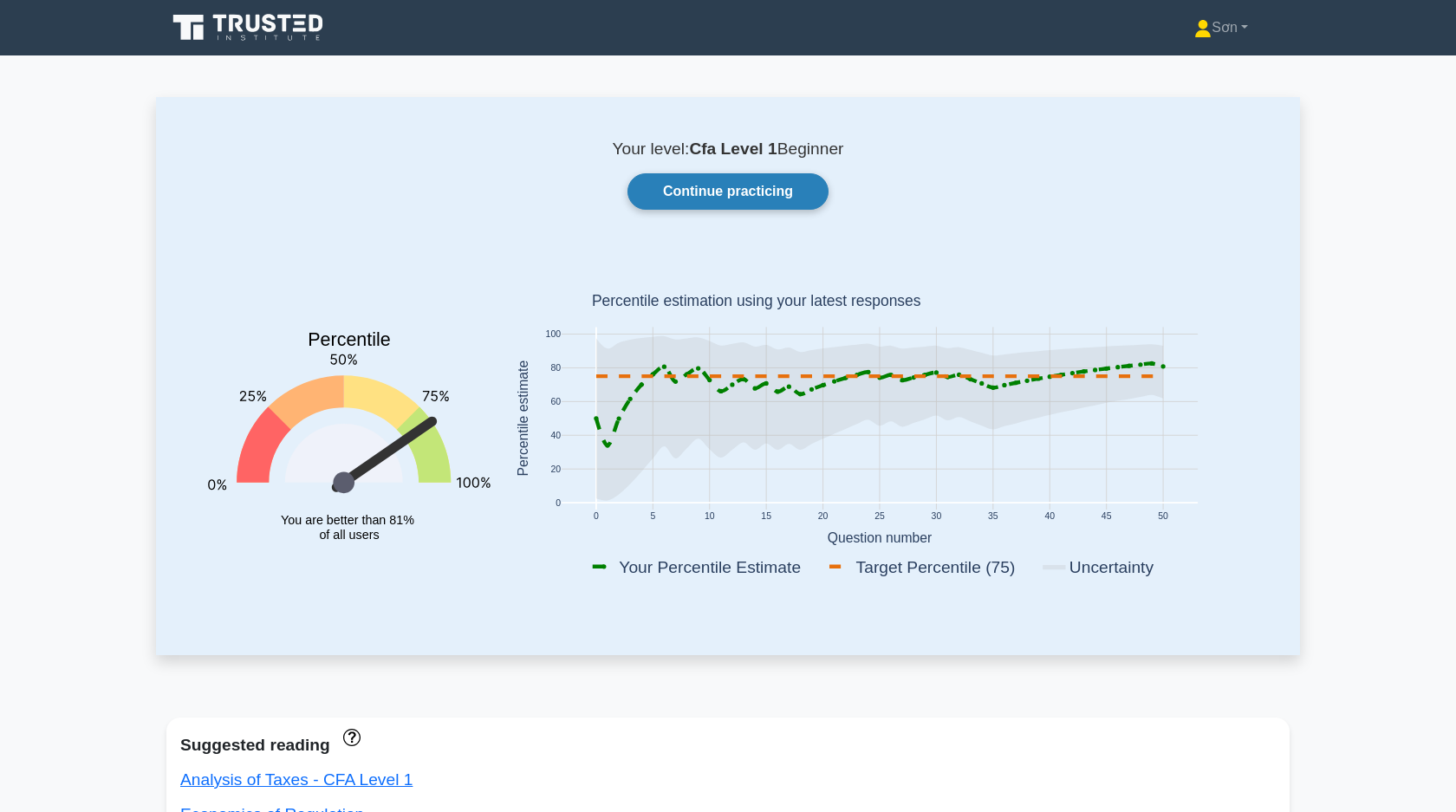
click at [681, 203] on link "Continue practicing" at bounding box center [727, 191] width 201 height 36
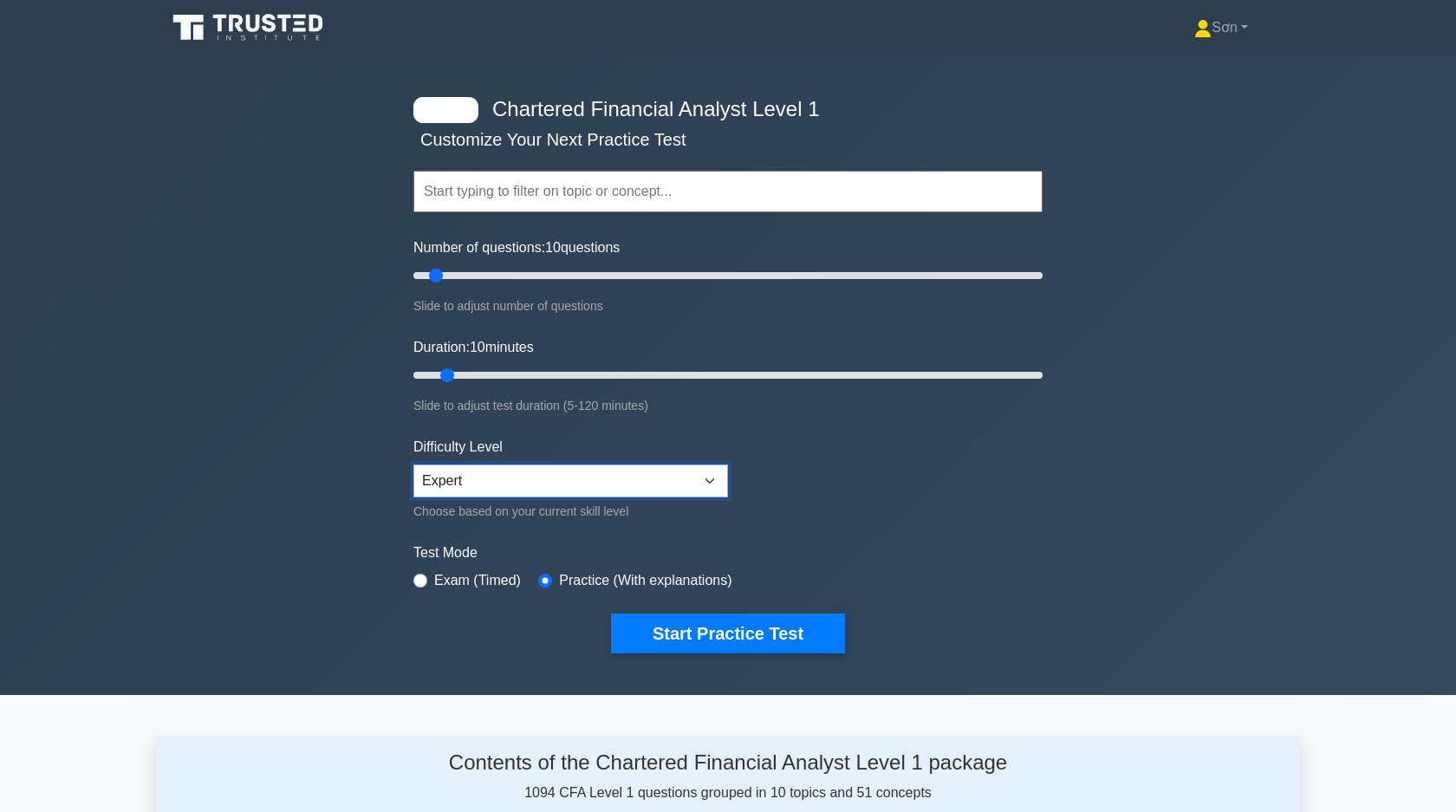
click at [592, 481] on select "Beginner Intermediate Expert" at bounding box center [570, 481] width 315 height 33
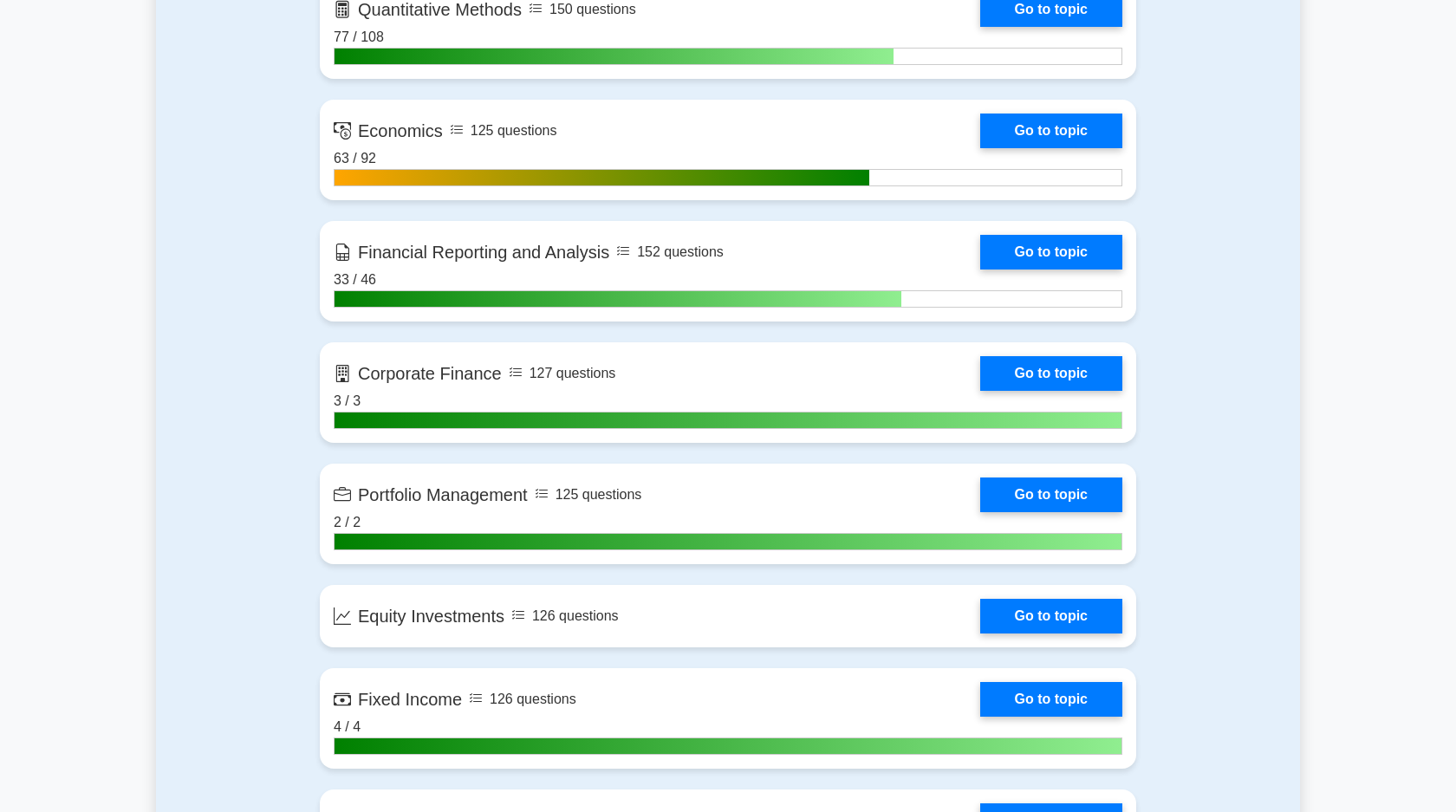
scroll to position [919, 0]
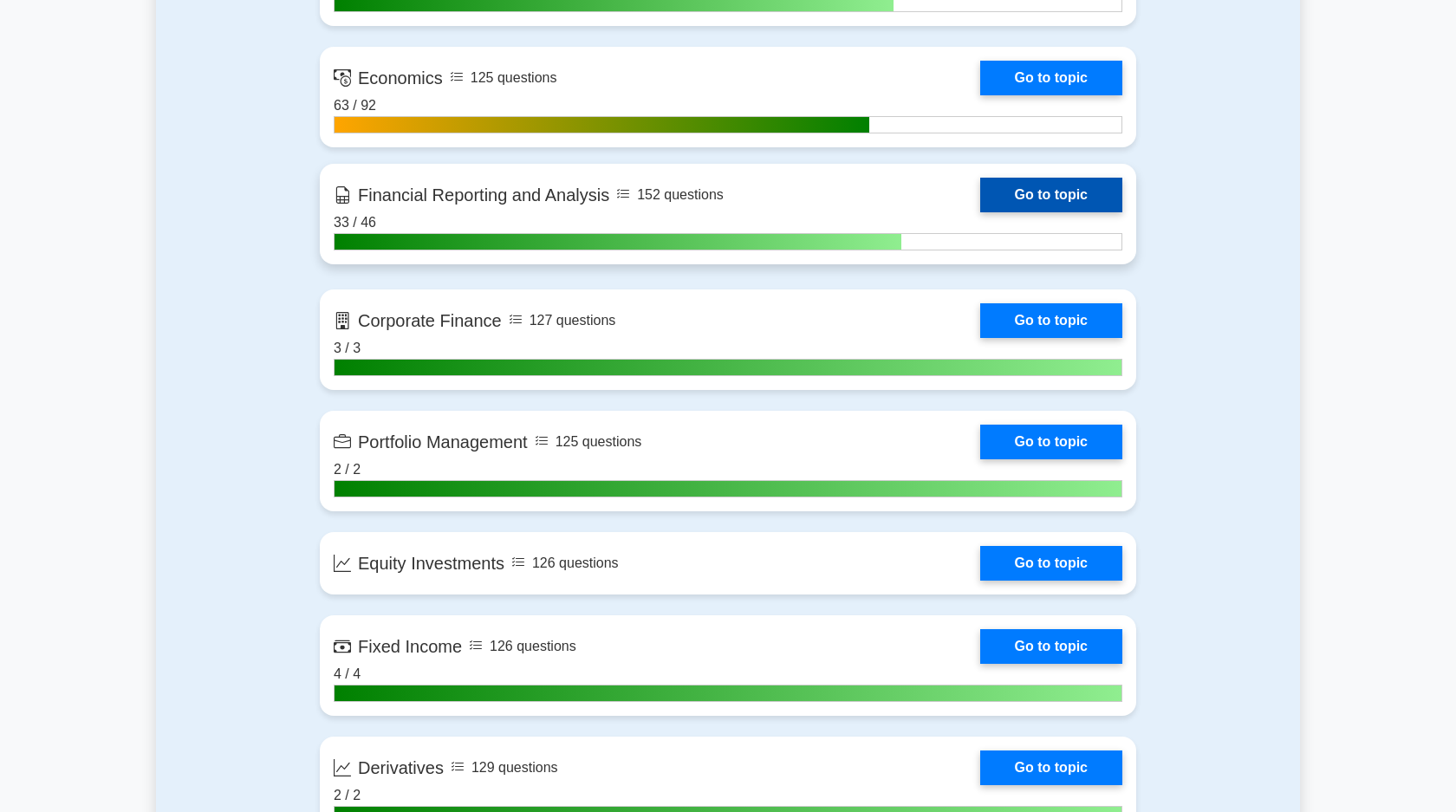
click at [1004, 199] on link "Go to topic" at bounding box center [1051, 194] width 142 height 35
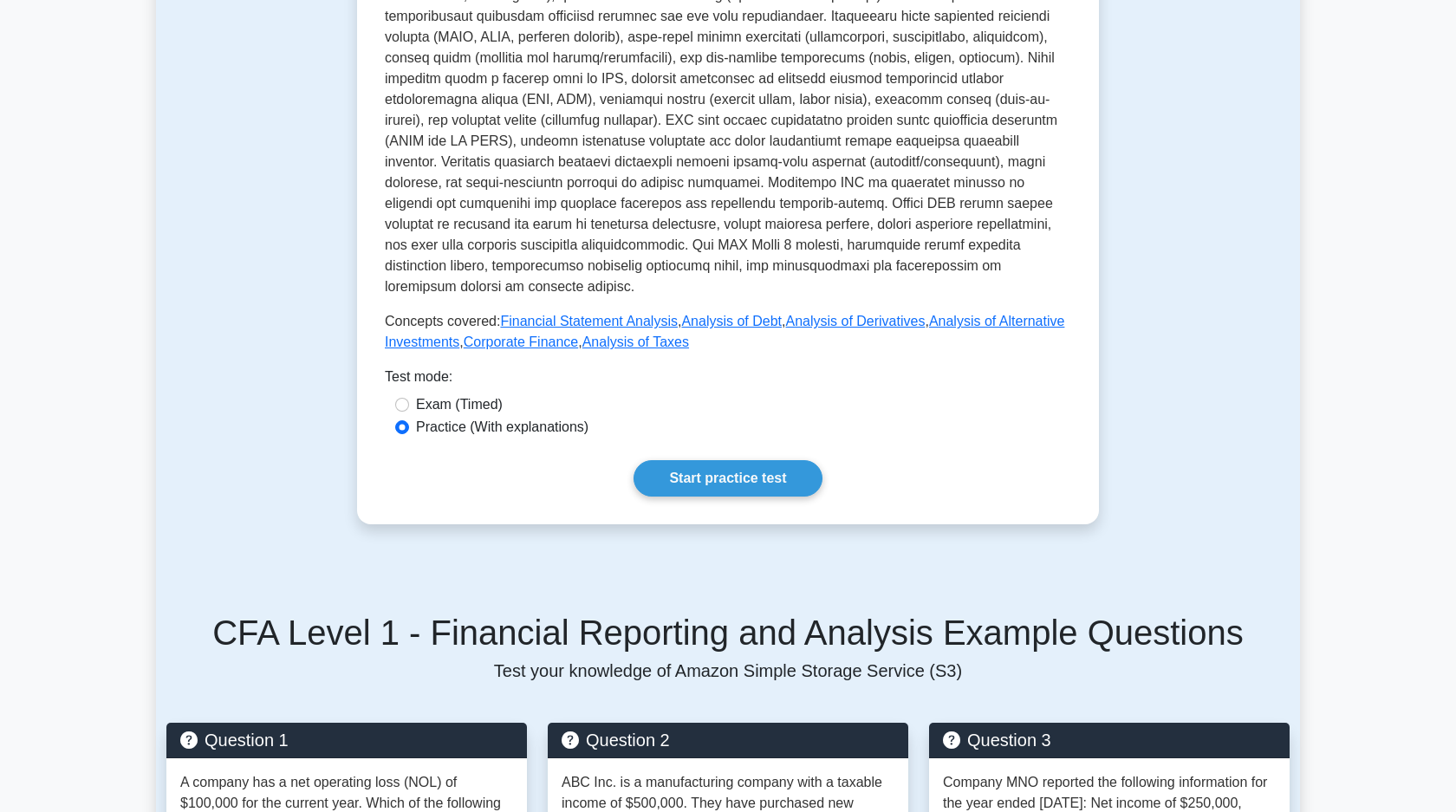
scroll to position [675, 0]
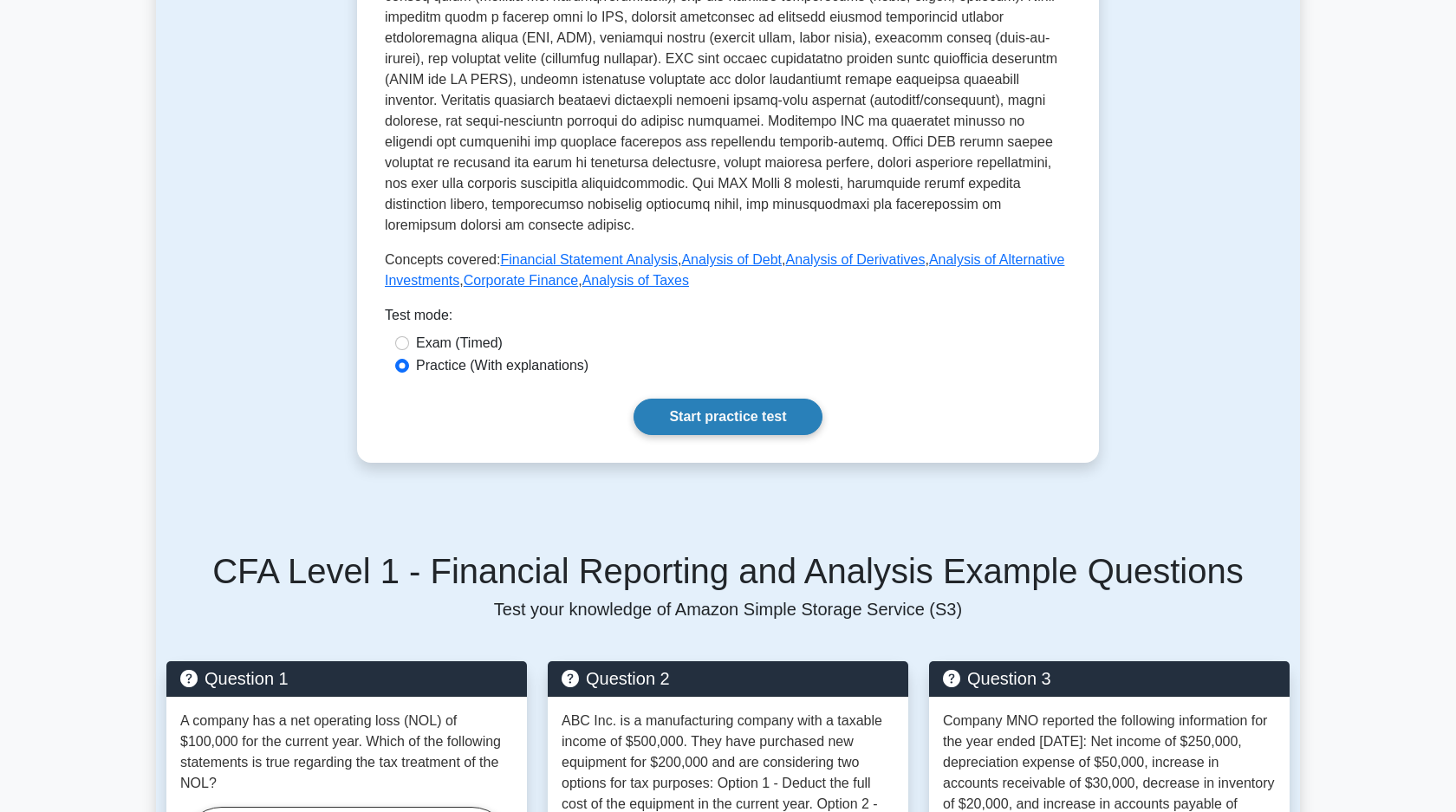
click at [759, 425] on link "Start practice test" at bounding box center [727, 416] width 188 height 36
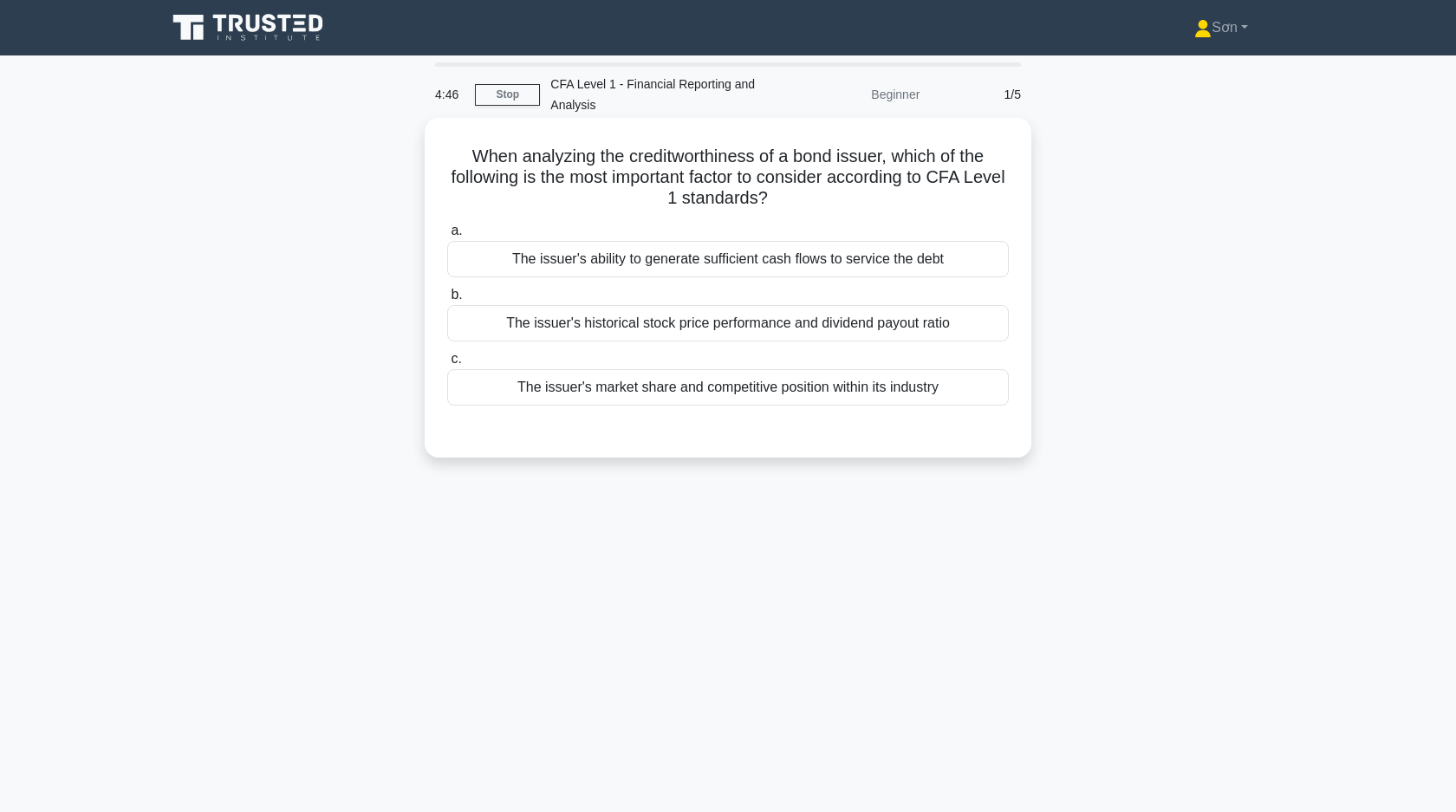
click at [763, 266] on div "The issuer's ability to generate sufficient cash flows to service the debt" at bounding box center [728, 259] width 562 height 36
click at [447, 236] on input "a. The issuer's ability to generate sufficient cash flows to service the debt" at bounding box center [447, 231] width 0 height 11
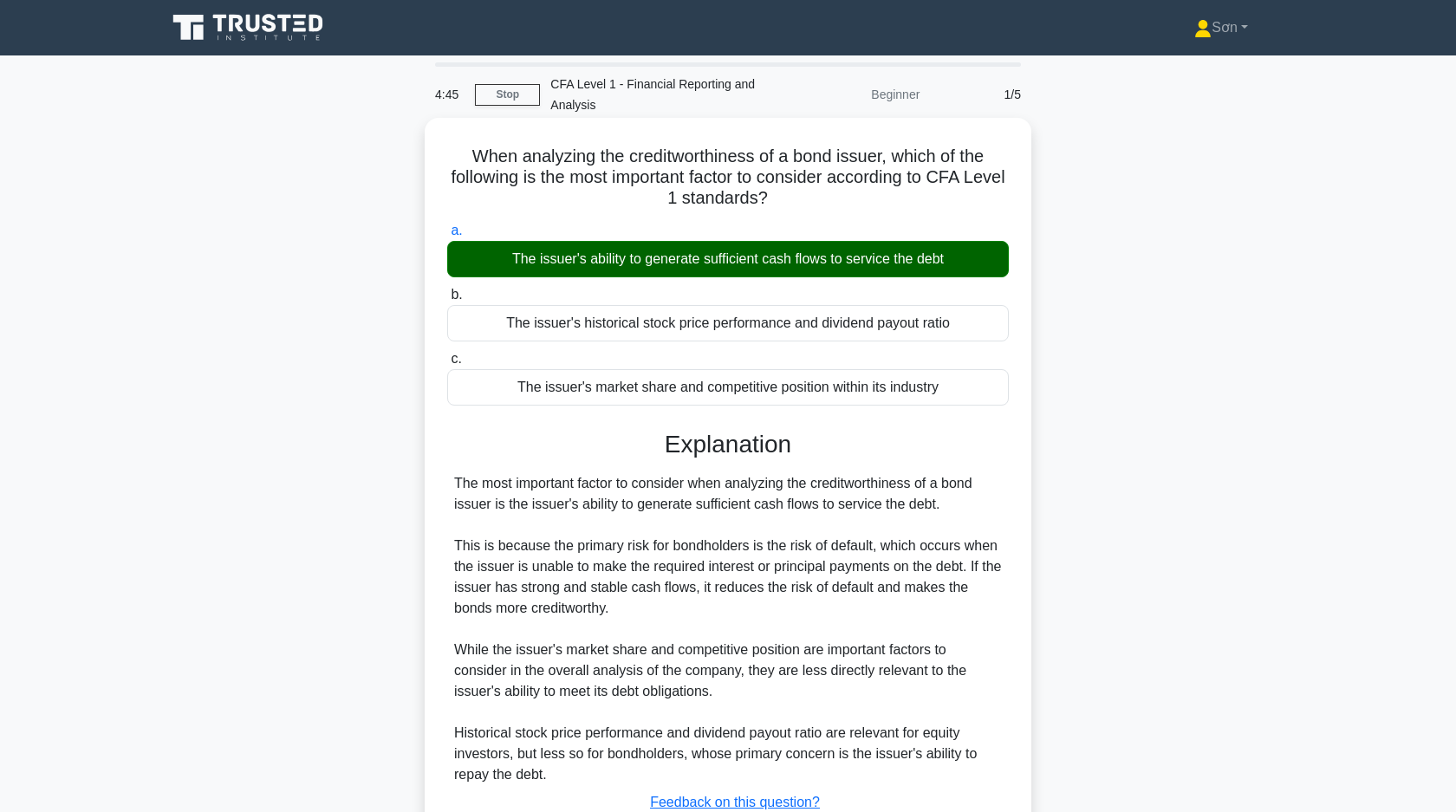
scroll to position [130, 0]
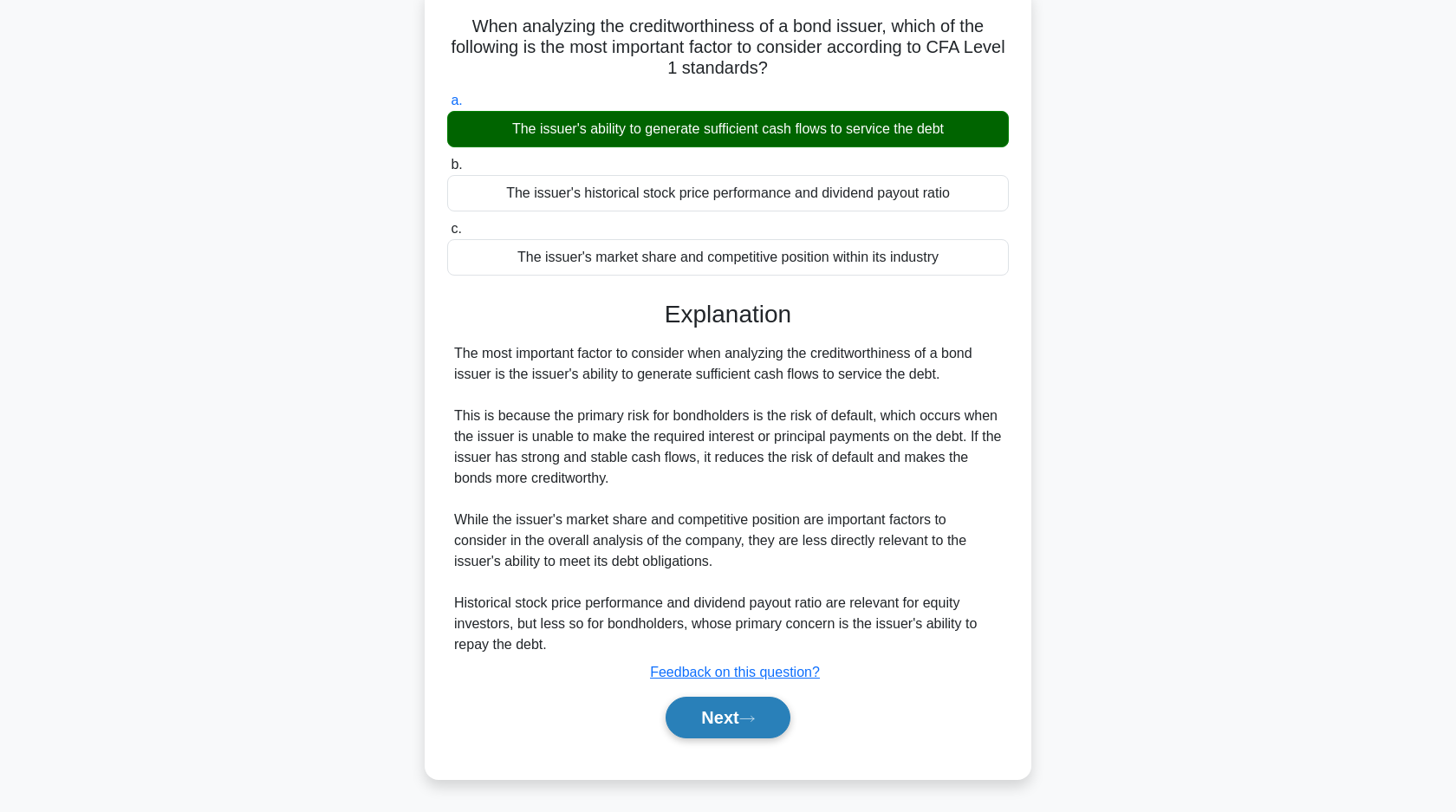
click at [727, 714] on button "Next" at bounding box center [727, 717] width 124 height 42
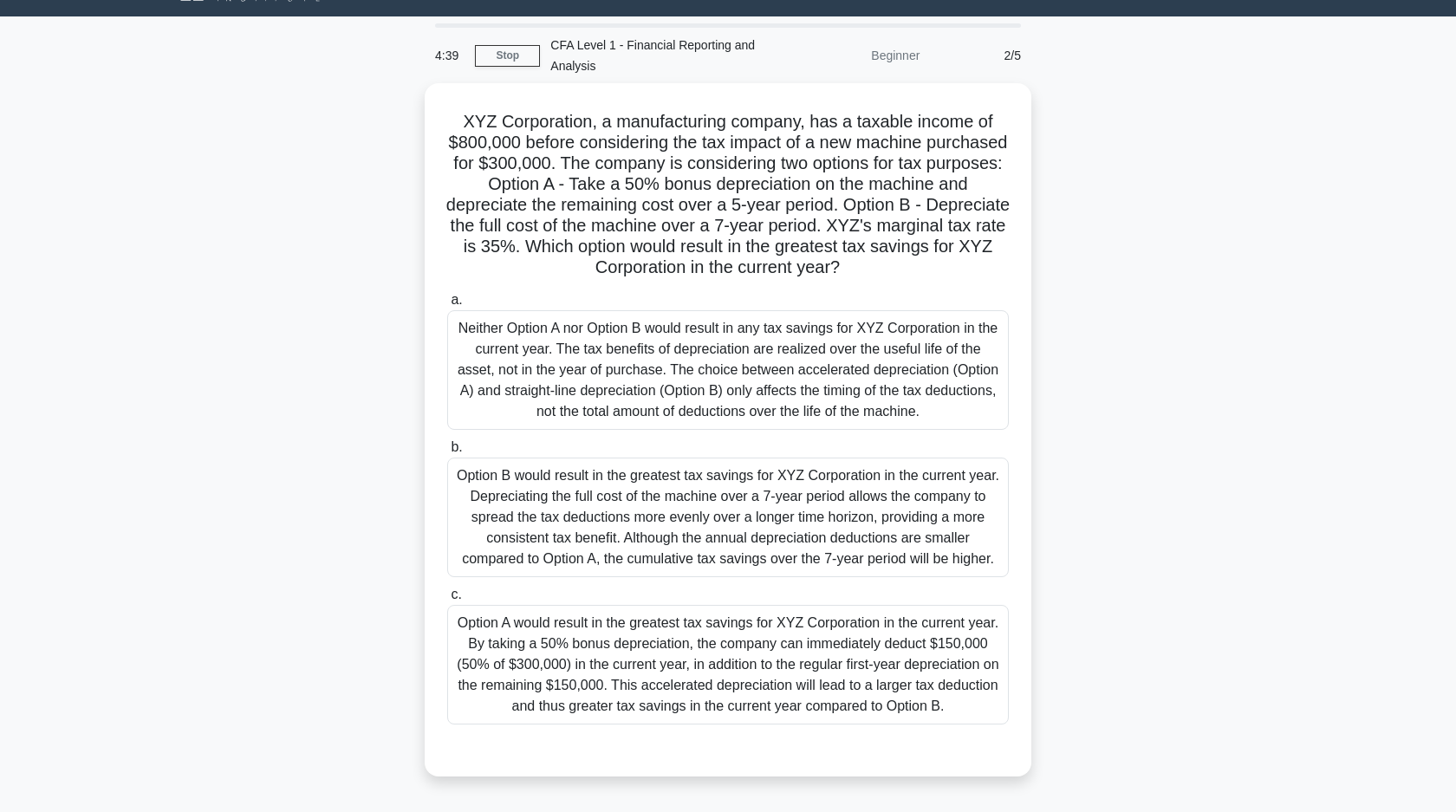
scroll to position [43, 0]
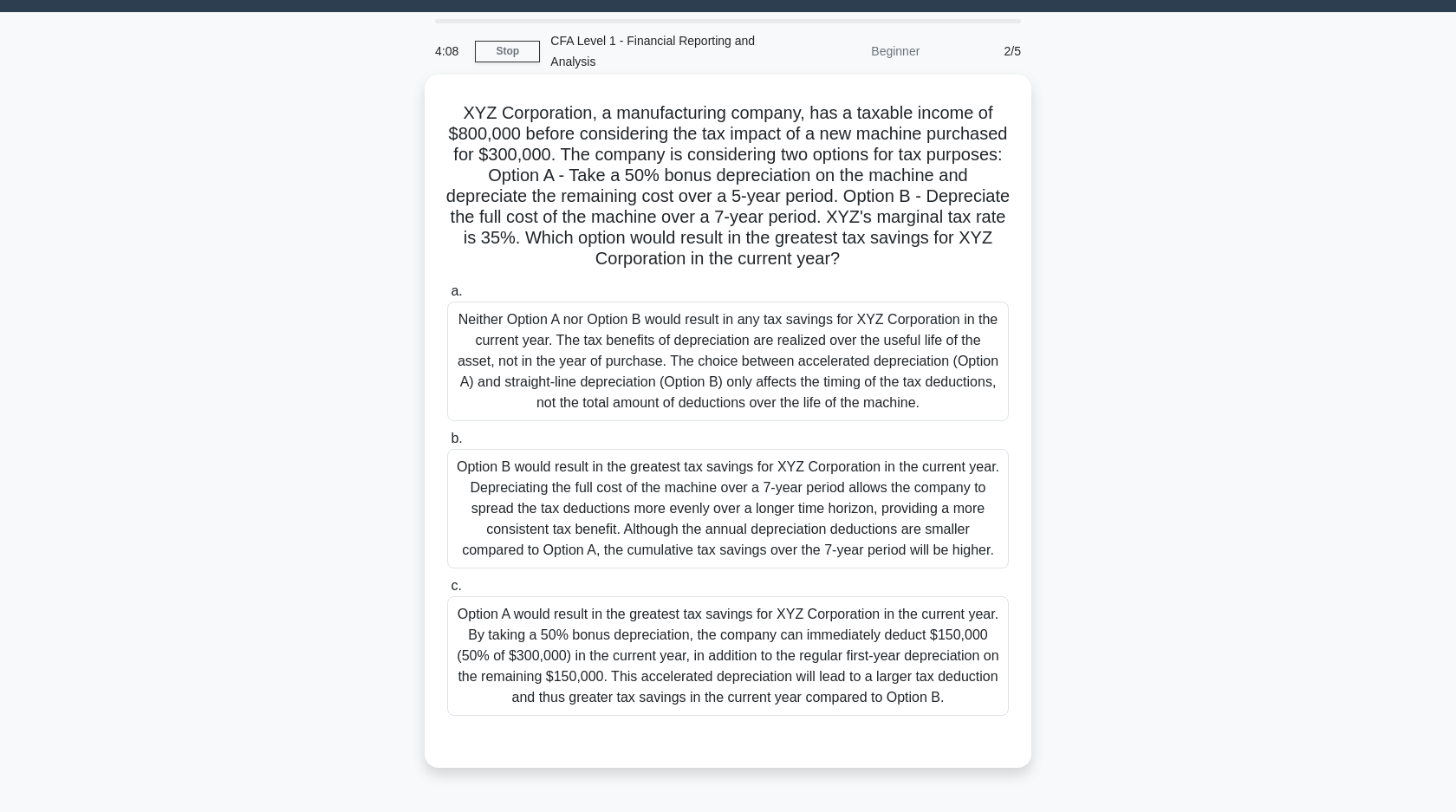
click at [570, 658] on div "Option A would result in the greatest tax savings for XYZ Corporation in the cu…" at bounding box center [728, 656] width 562 height 119
click at [447, 592] on input "c. Option A would result in the greatest tax savings for XYZ Corporation in the…" at bounding box center [447, 586] width 0 height 11
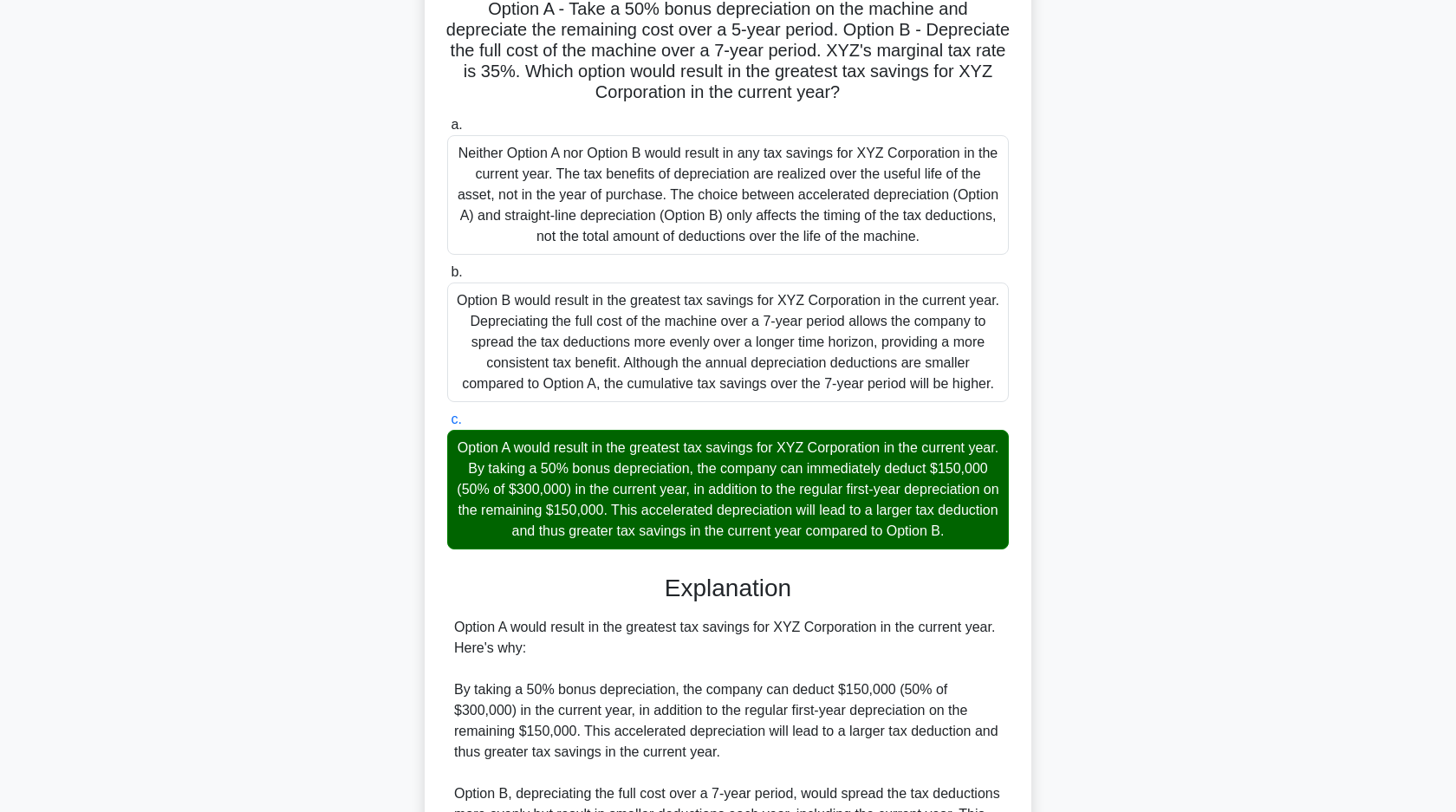
scroll to position [474, 0]
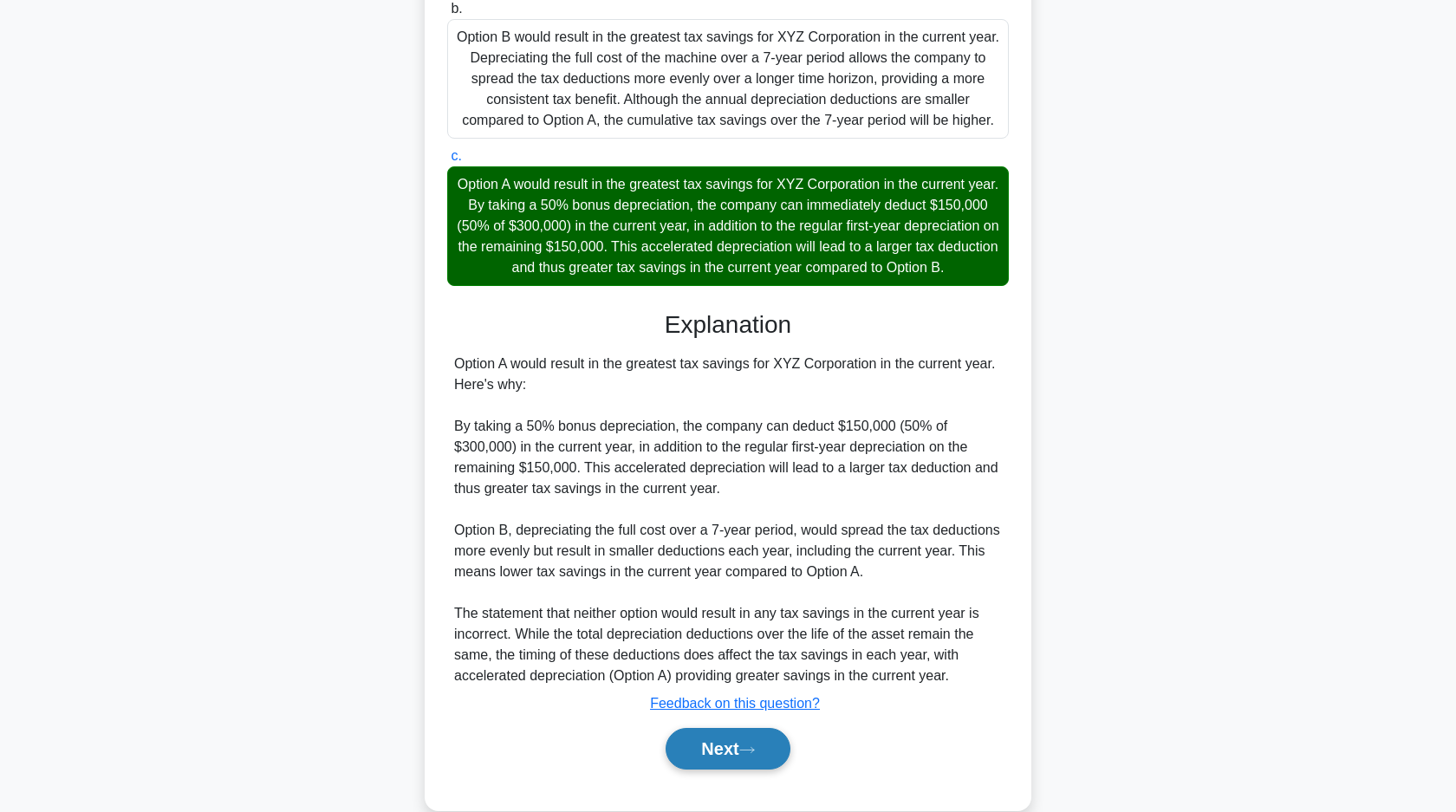
click at [695, 742] on button "Next" at bounding box center [727, 749] width 124 height 42
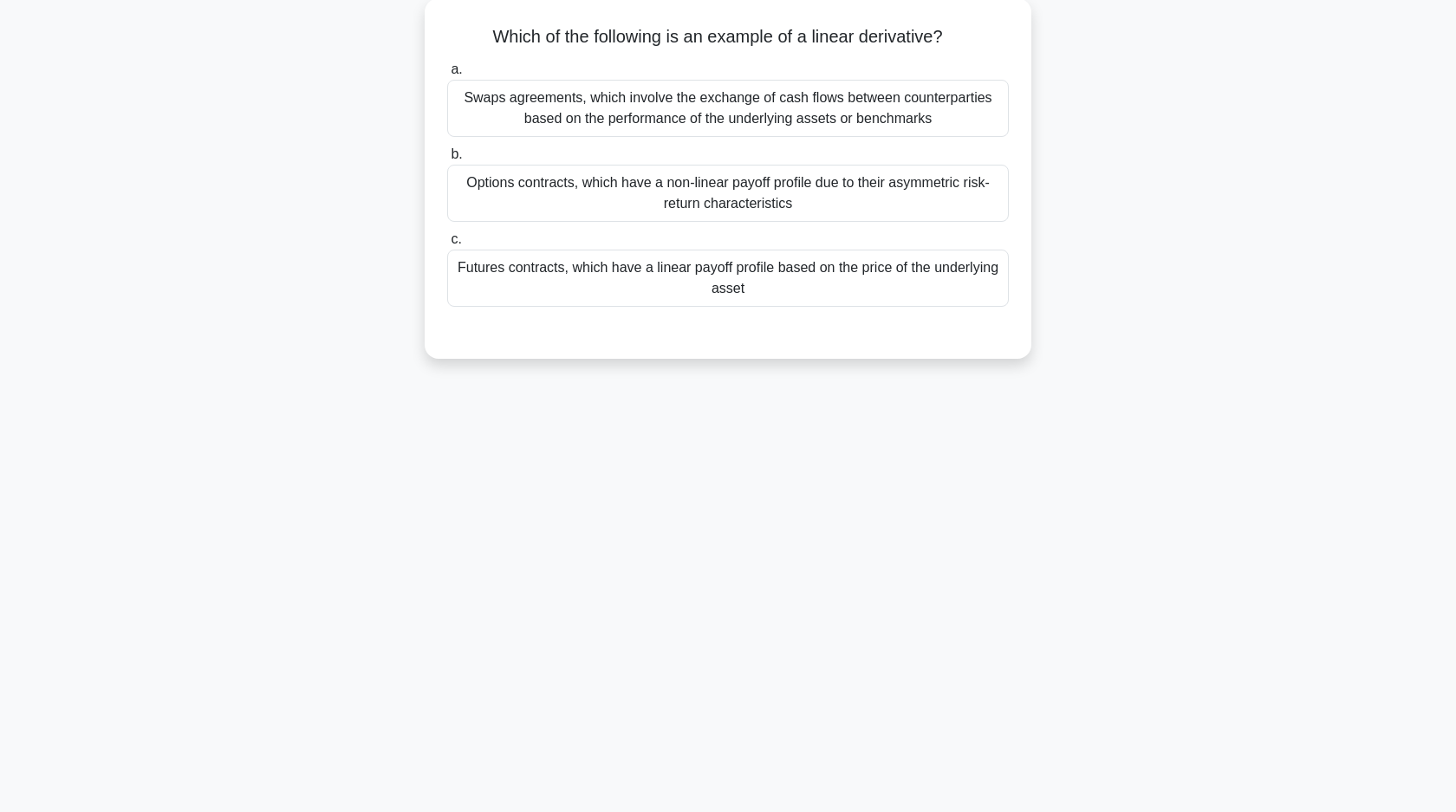
scroll to position [0, 0]
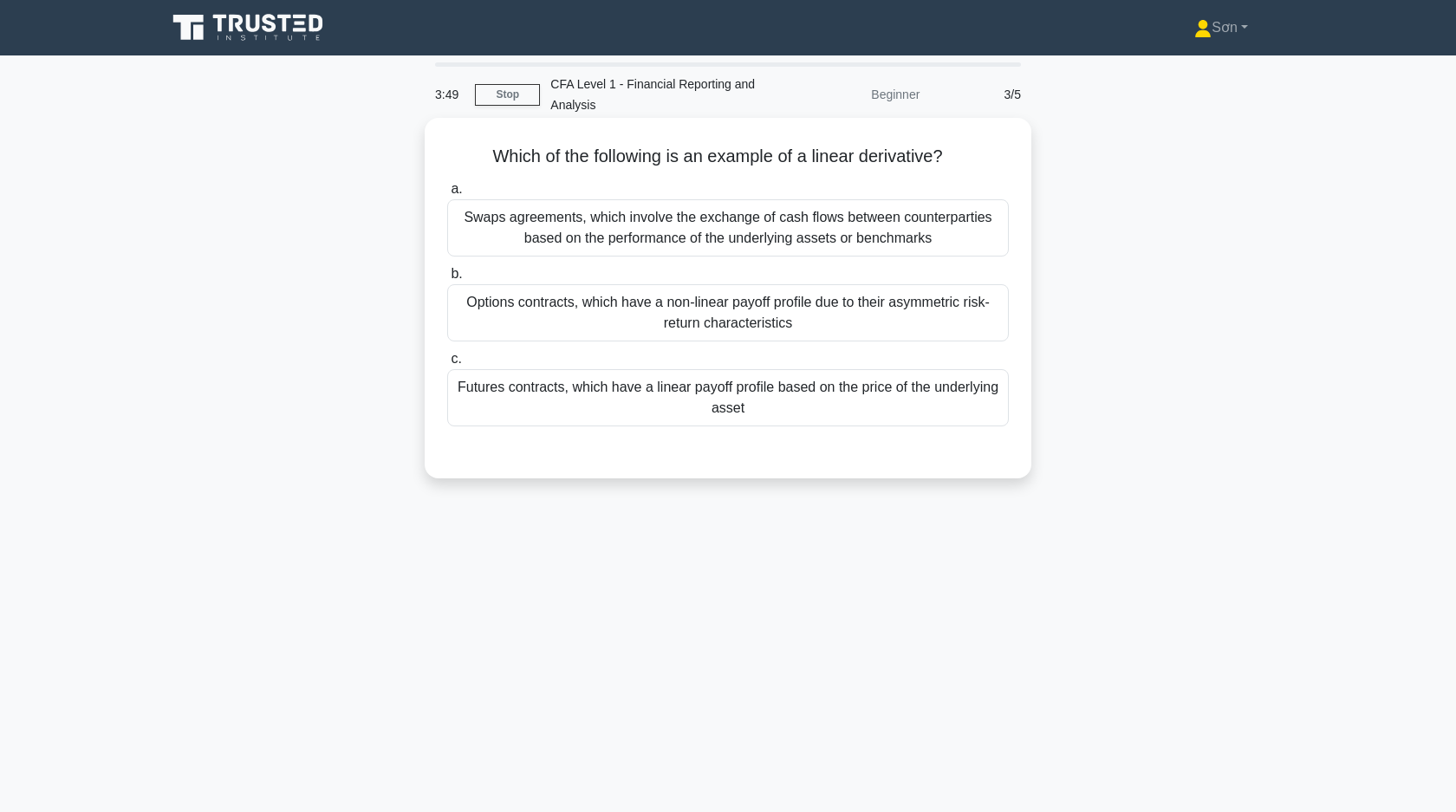
click at [574, 405] on div "Futures contracts, which have a linear payoff profile based on the price of the…" at bounding box center [728, 397] width 562 height 57
click at [447, 365] on input "c. Futures contracts, which have a linear payoff profile based on the price of …" at bounding box center [447, 359] width 0 height 11
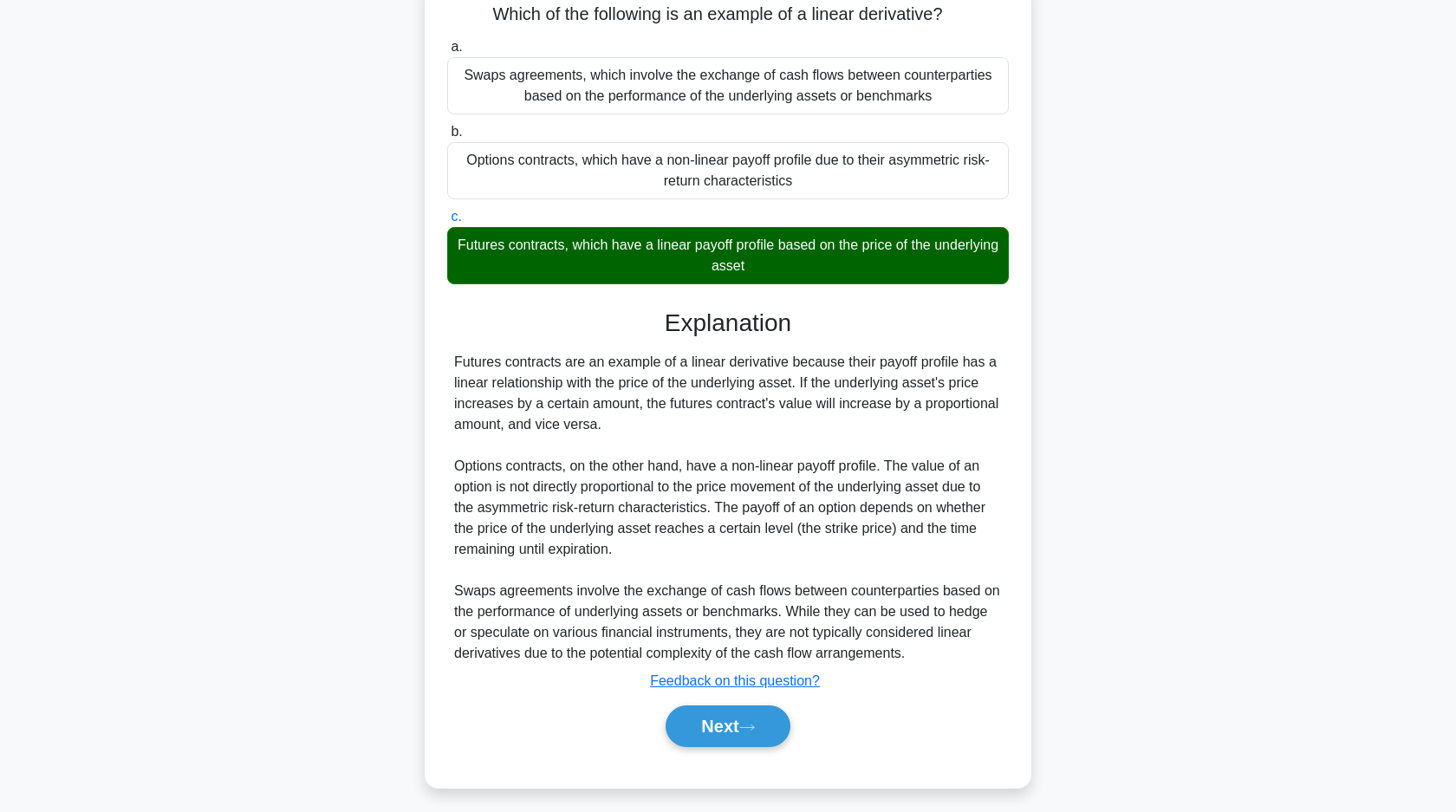
scroll to position [151, 0]
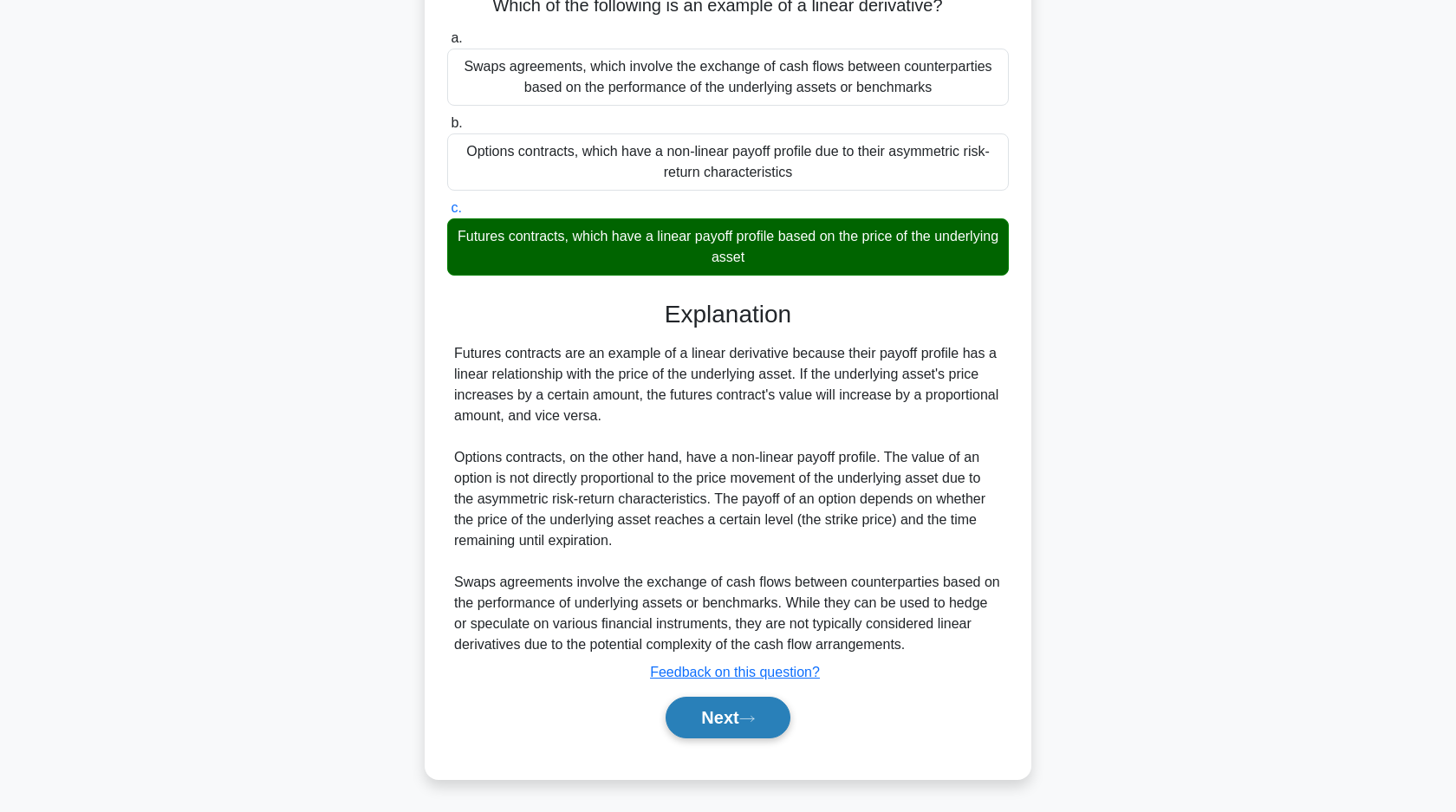
click at [707, 714] on button "Next" at bounding box center [727, 717] width 124 height 42
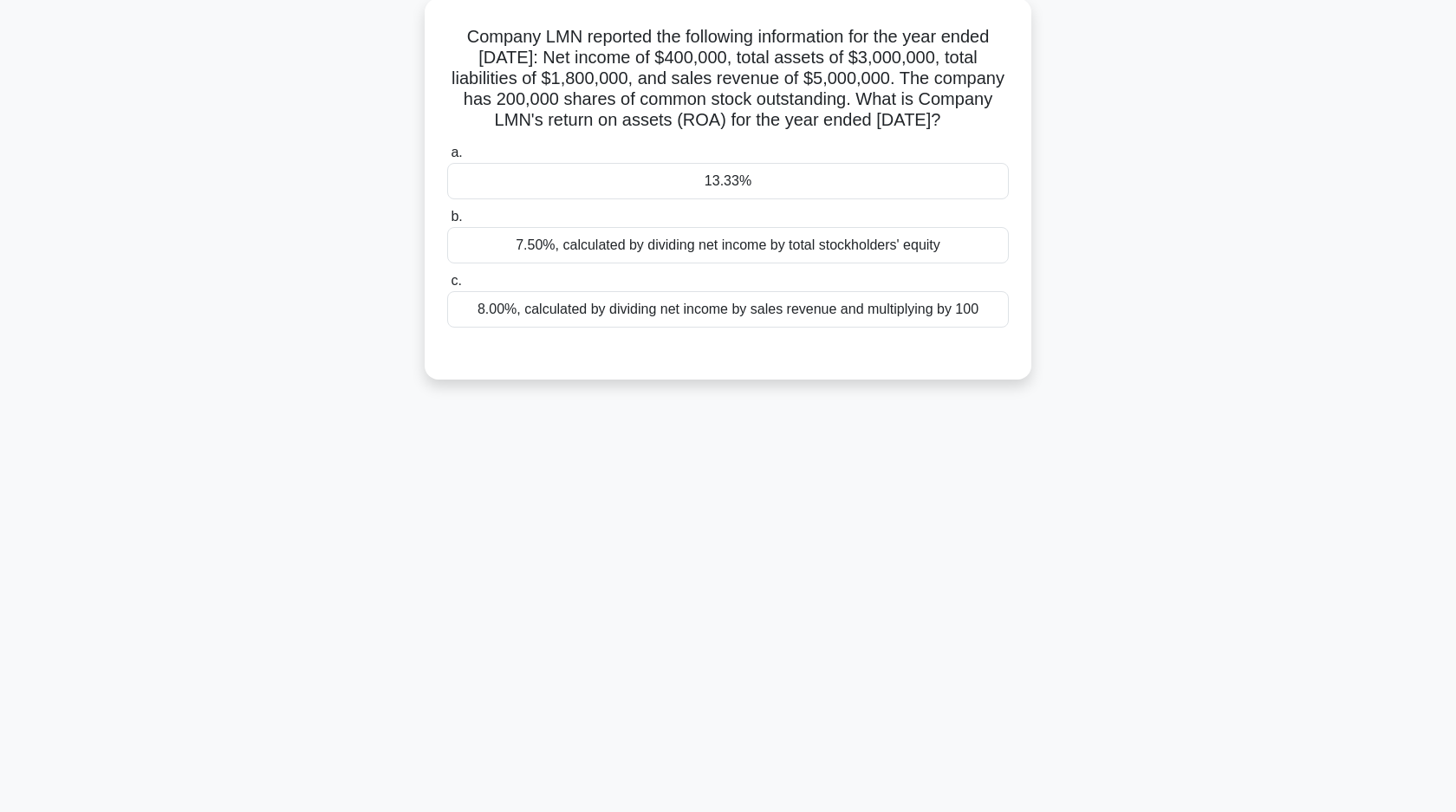
scroll to position [0, 0]
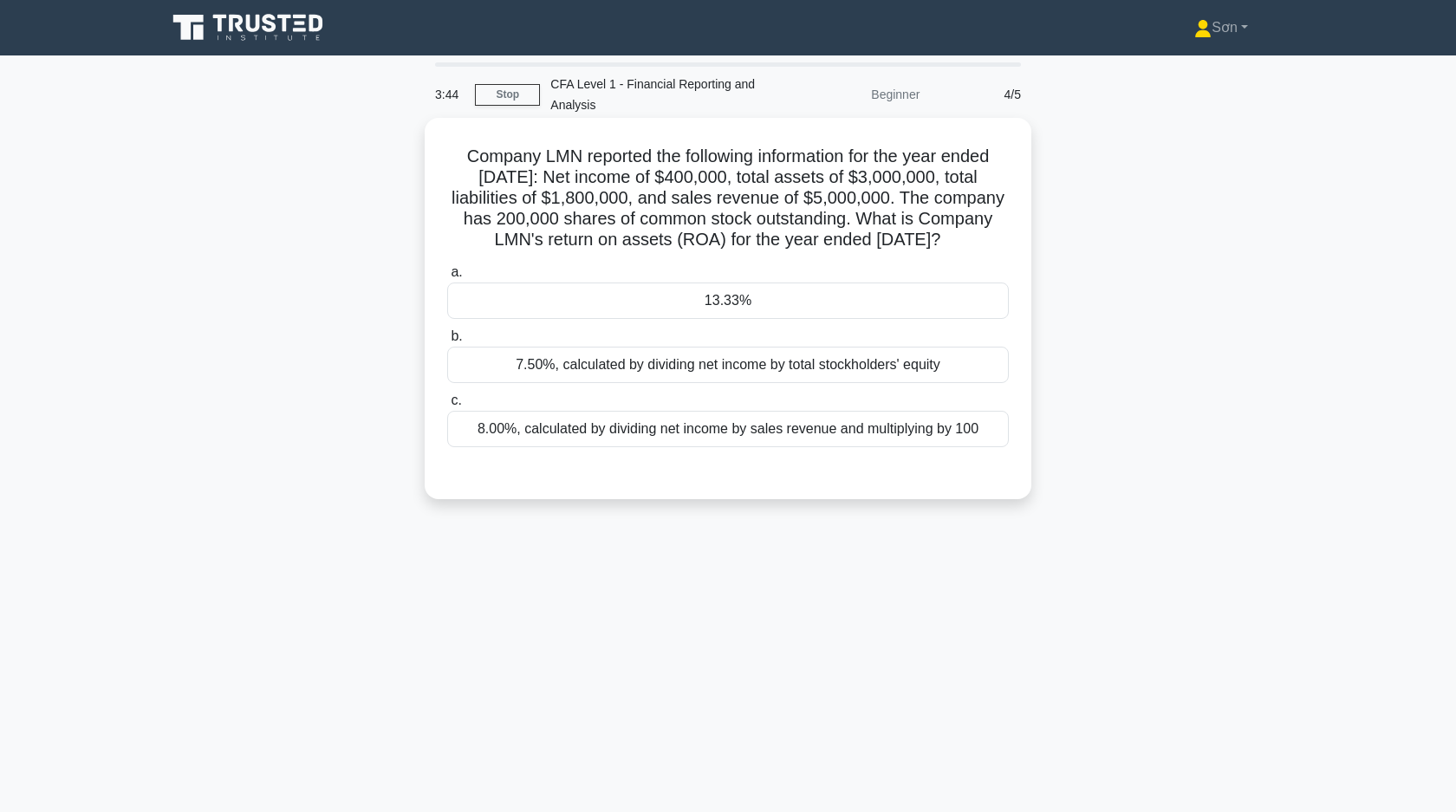
click at [505, 319] on div "13.33%" at bounding box center [728, 301] width 562 height 36
click at [447, 278] on input "a. 13.33%" at bounding box center [447, 273] width 0 height 11
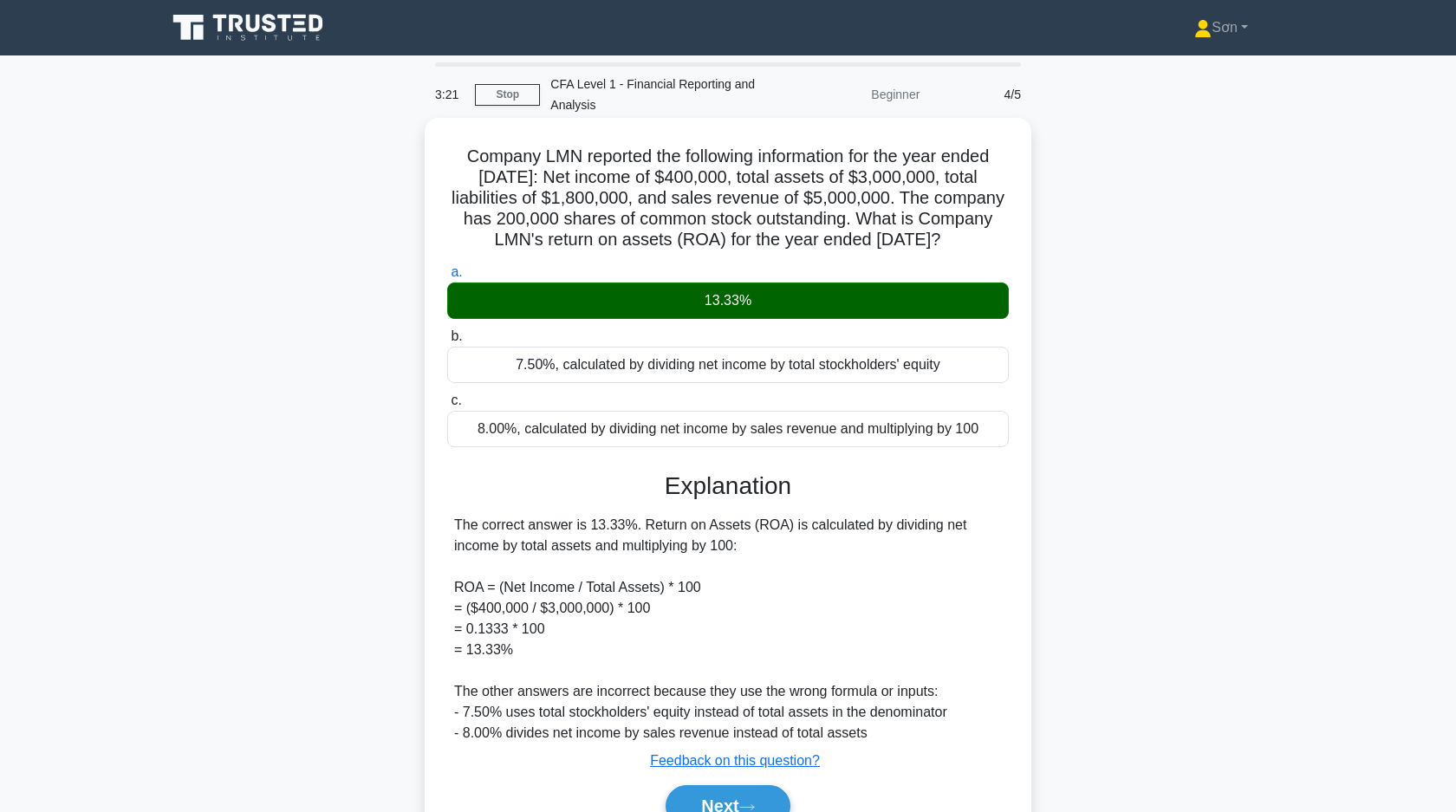
scroll to position [124, 0]
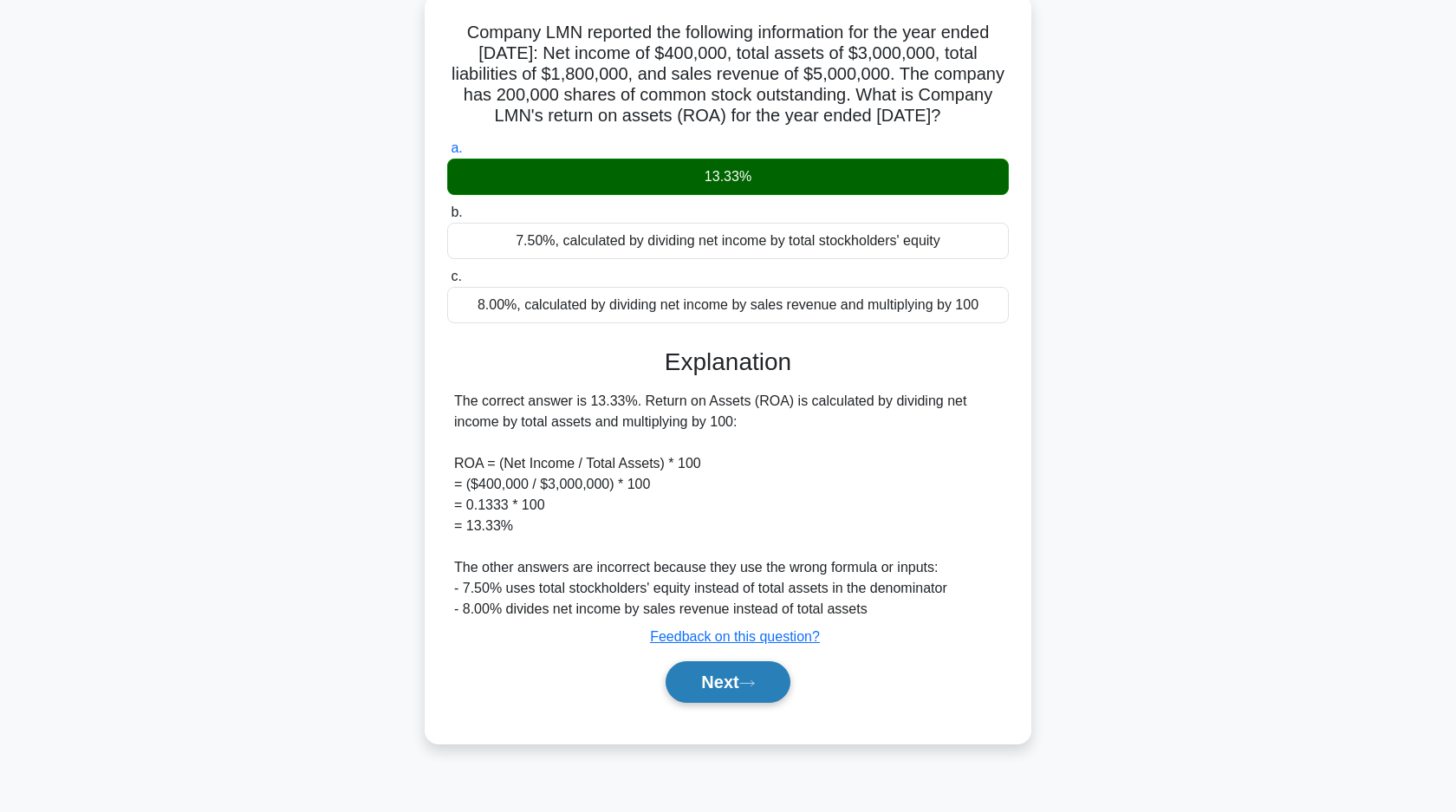
click at [732, 699] on button "Next" at bounding box center [727, 681] width 124 height 42
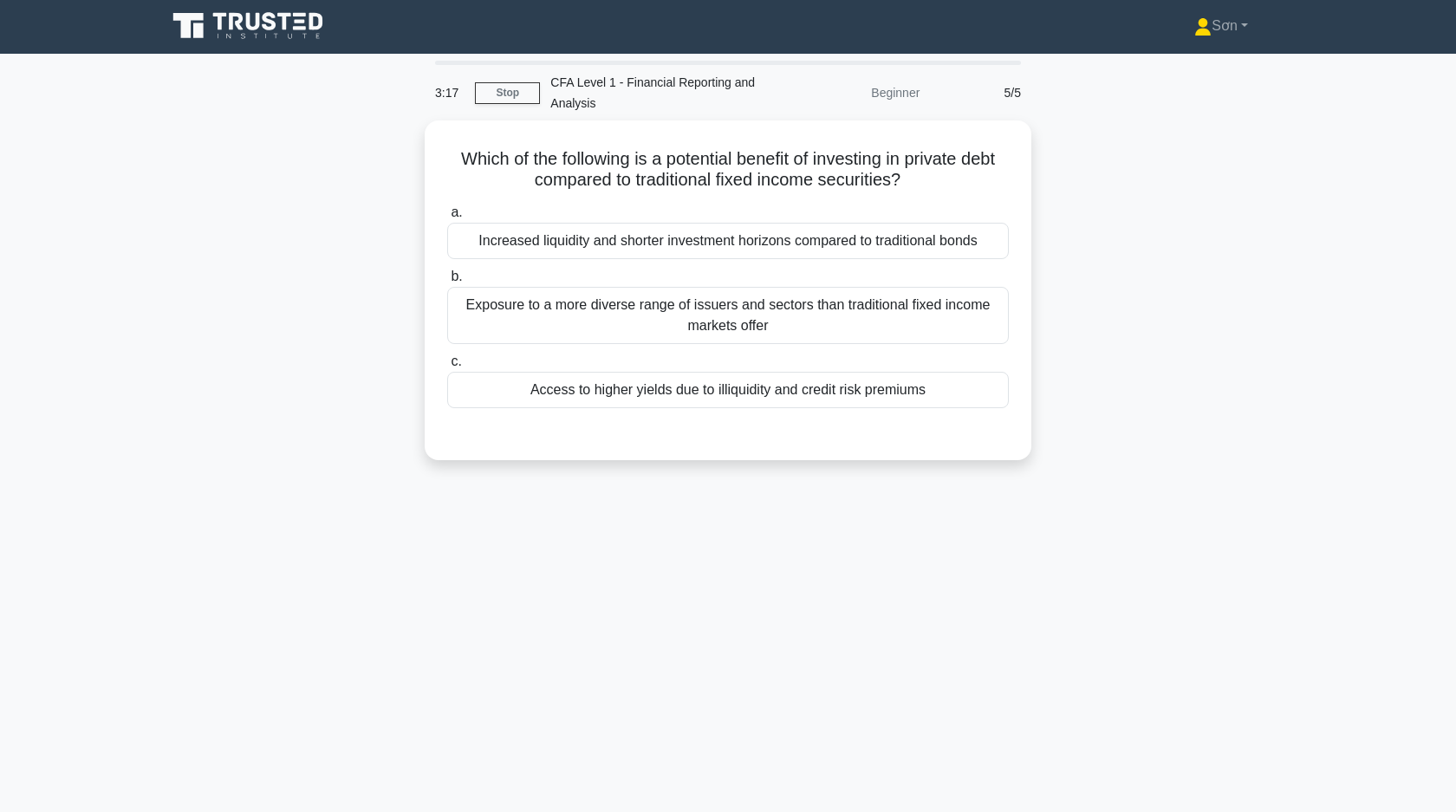
scroll to position [0, 0]
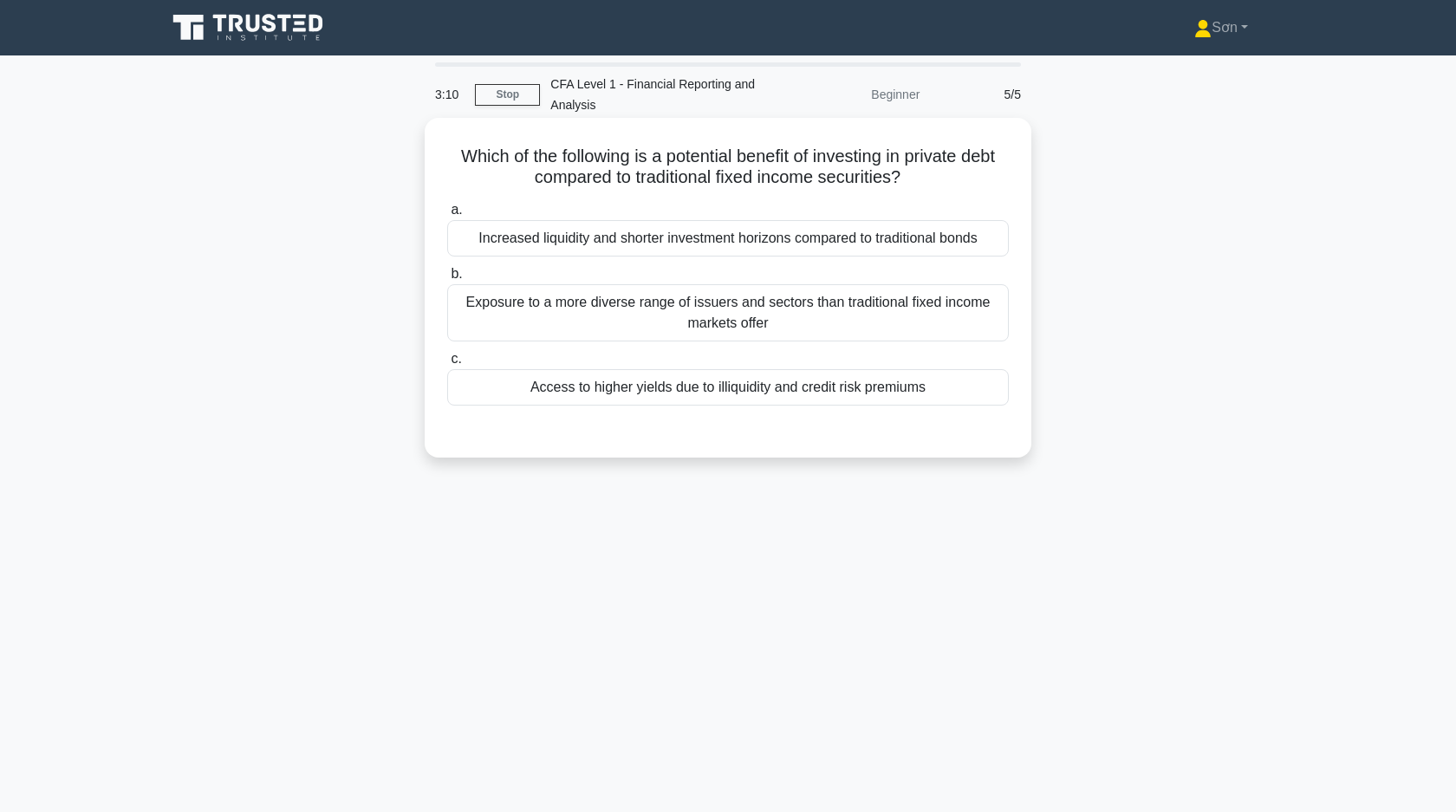
click at [561, 379] on div "Access to higher yields due to illiquidity and credit risk premiums" at bounding box center [728, 386] width 562 height 36
click at [447, 365] on input "c. Access to higher yields due to illiquidity and credit risk premiums" at bounding box center [447, 359] width 0 height 11
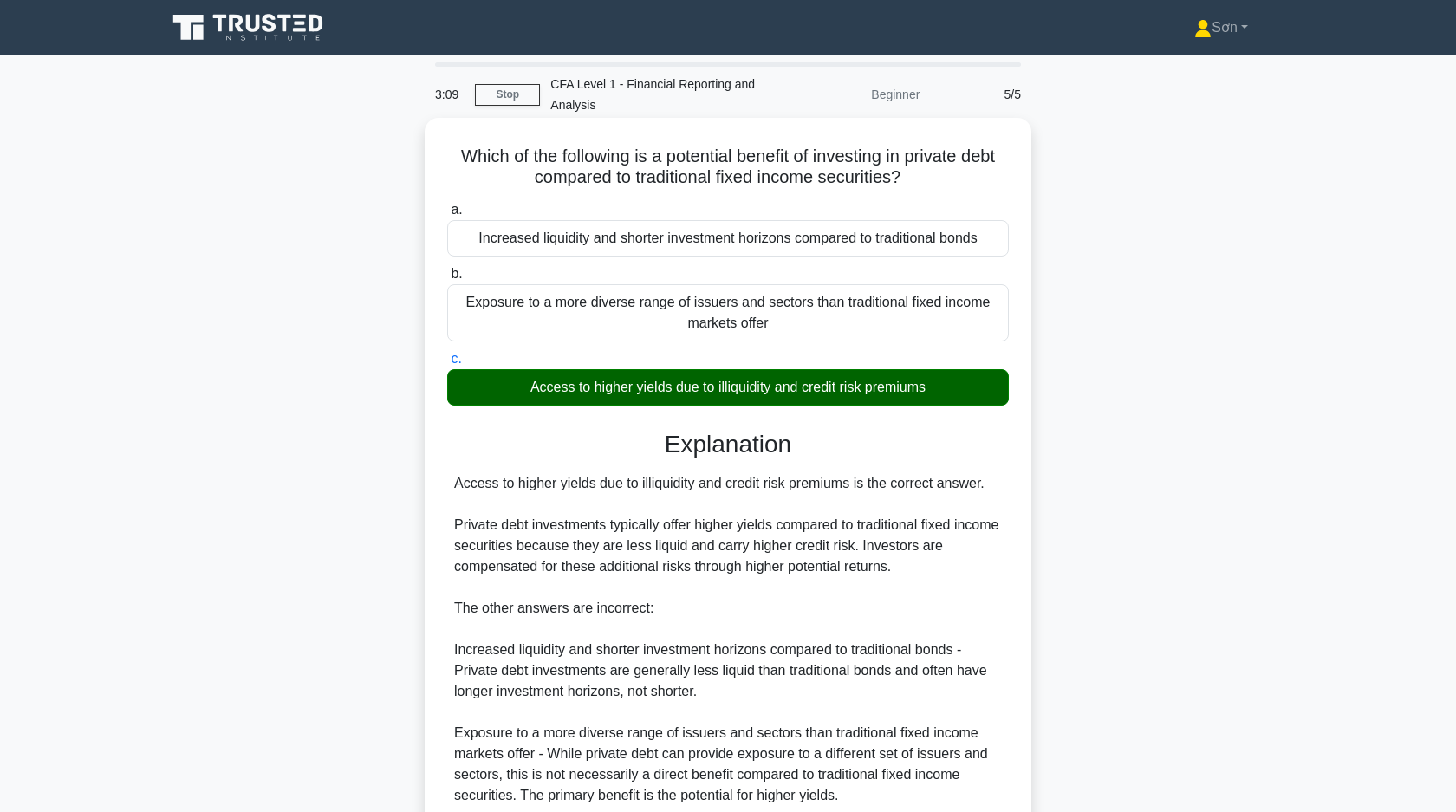
scroll to position [151, 0]
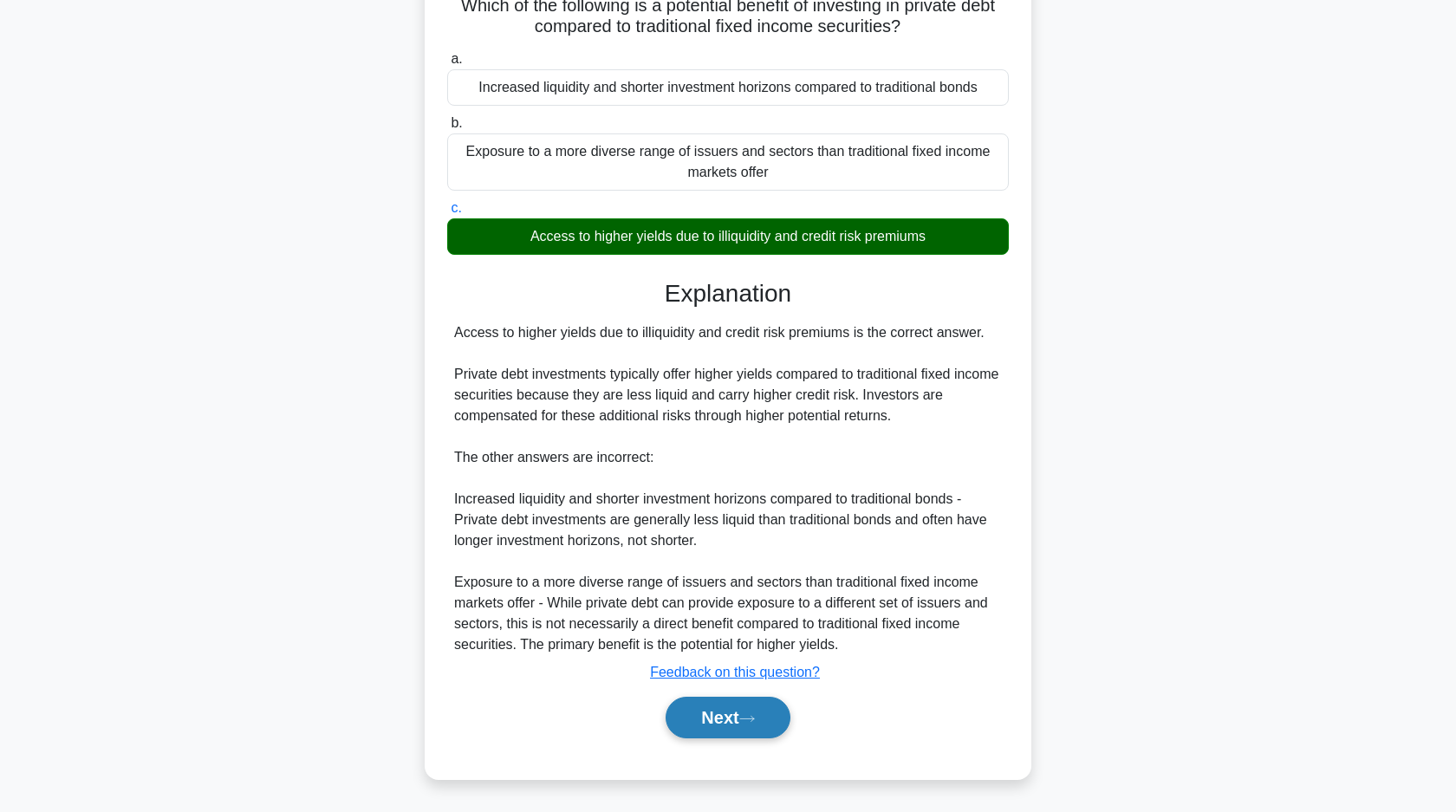
click at [703, 707] on button "Next" at bounding box center [727, 717] width 124 height 42
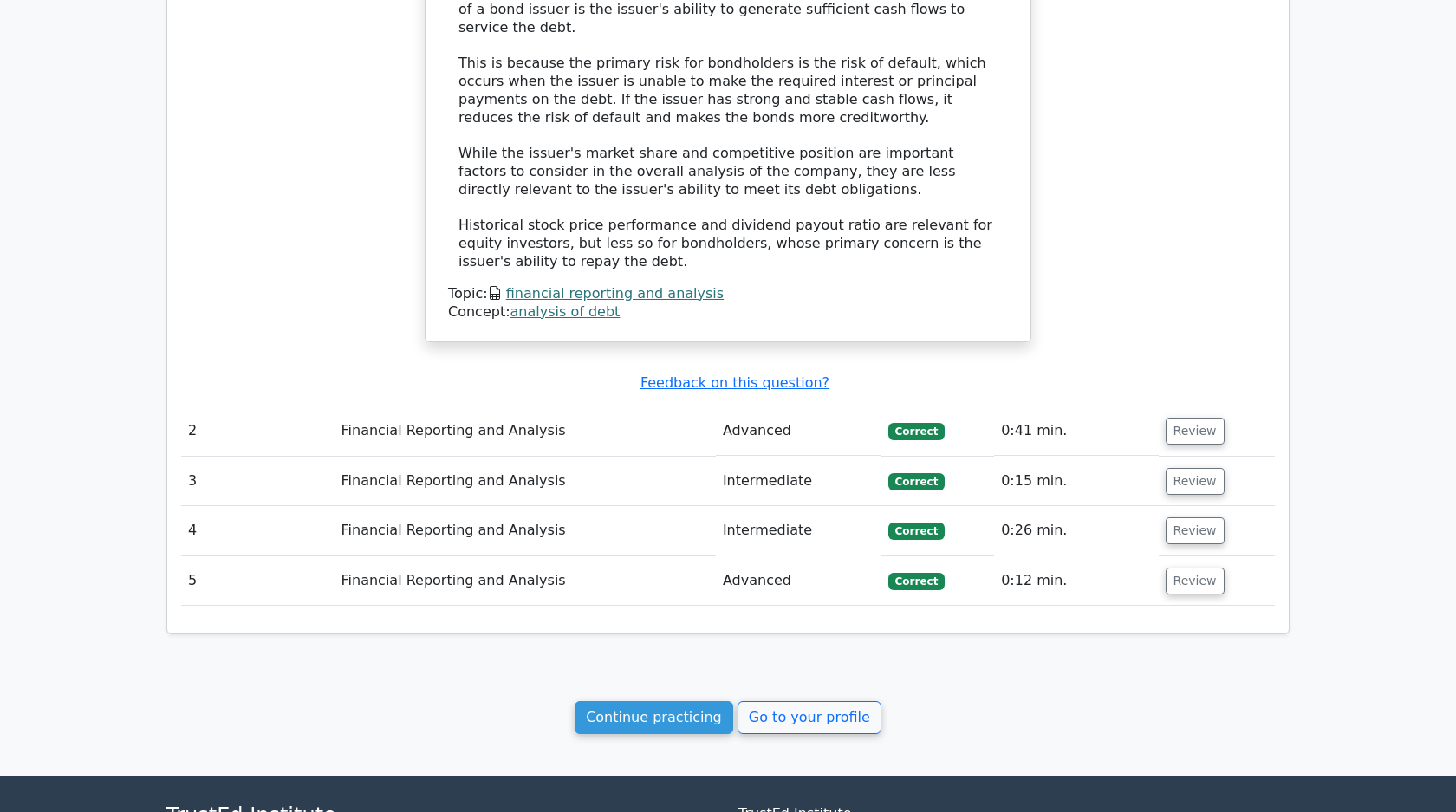
scroll to position [1289, 0]
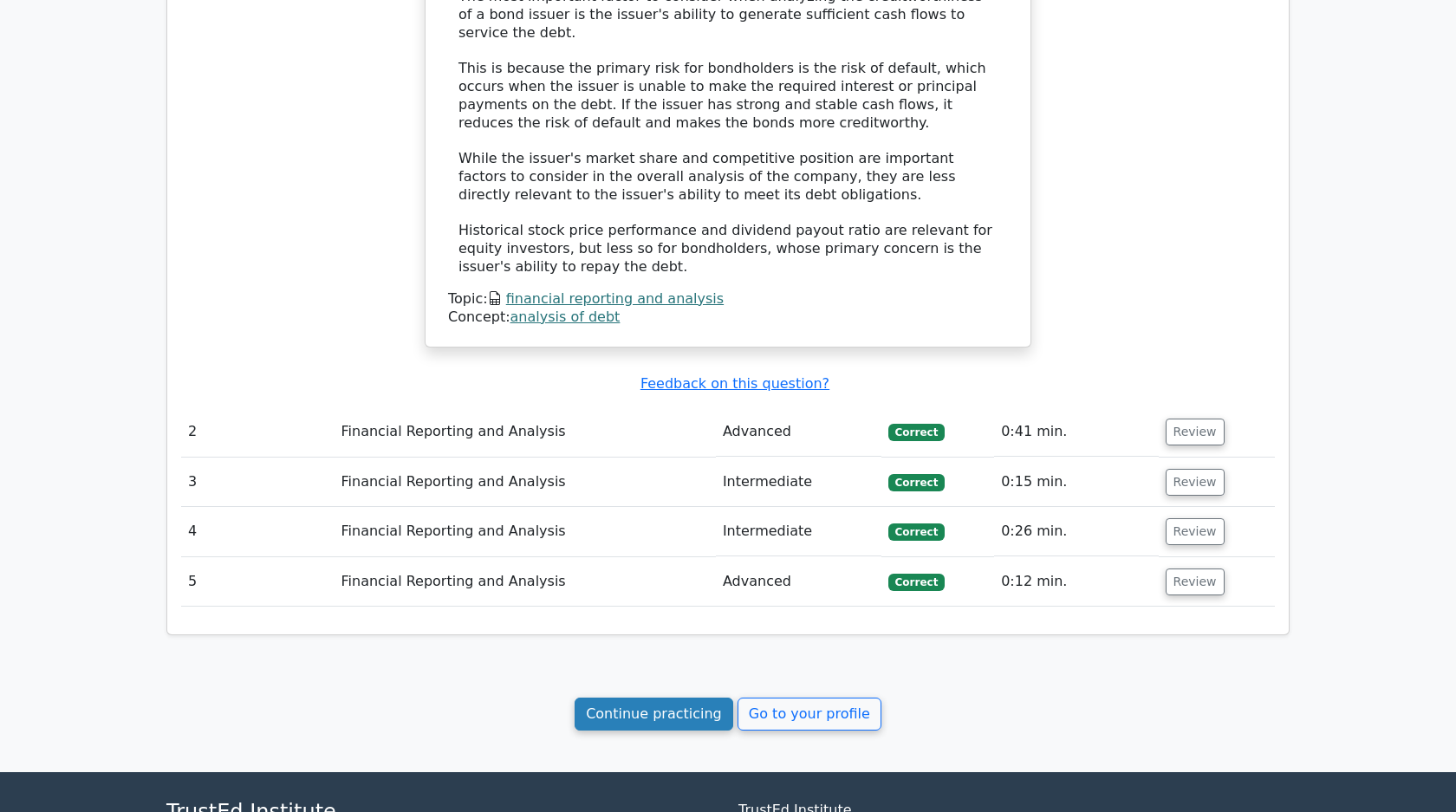
click at [662, 697] on link "Continue practicing" at bounding box center [653, 713] width 159 height 33
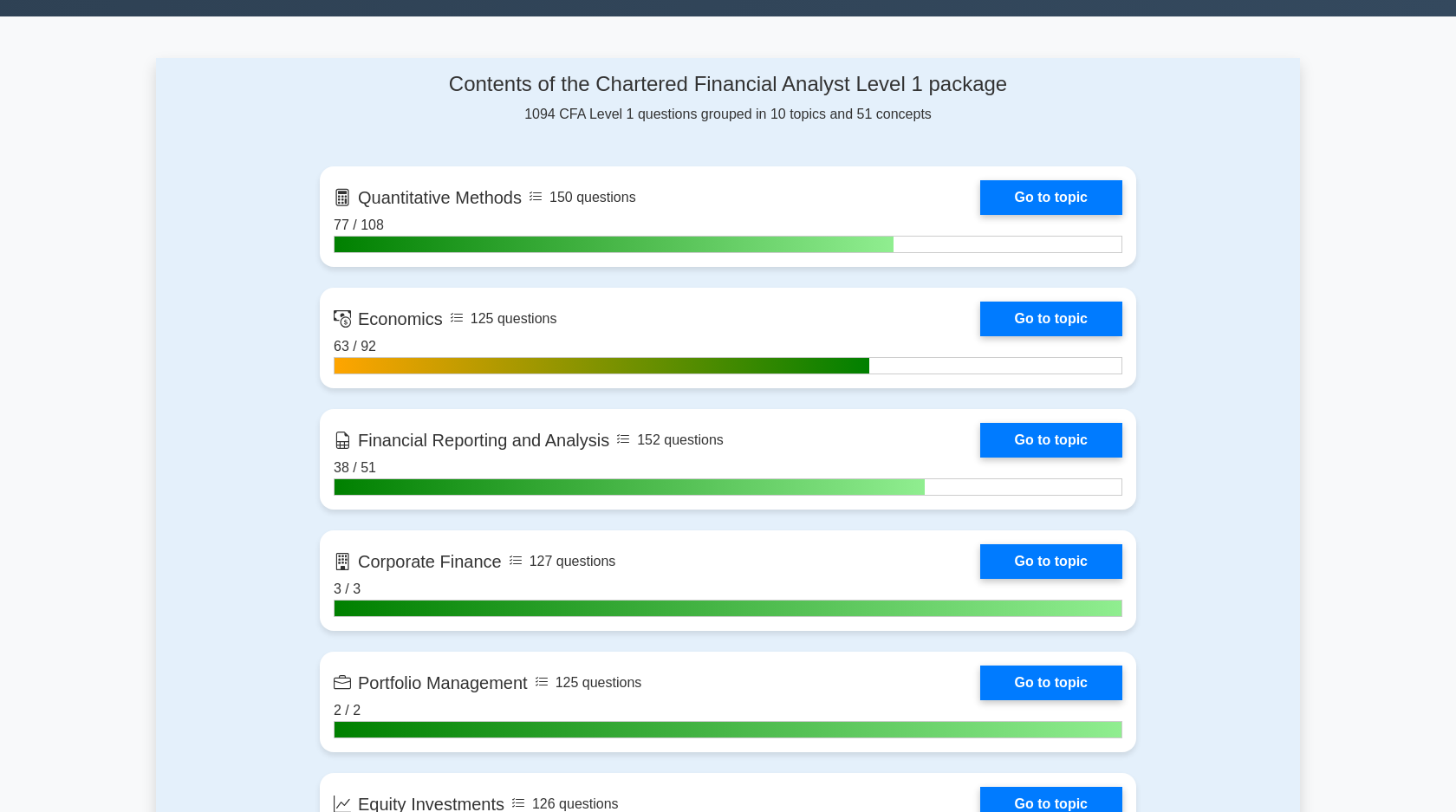
scroll to position [715, 0]
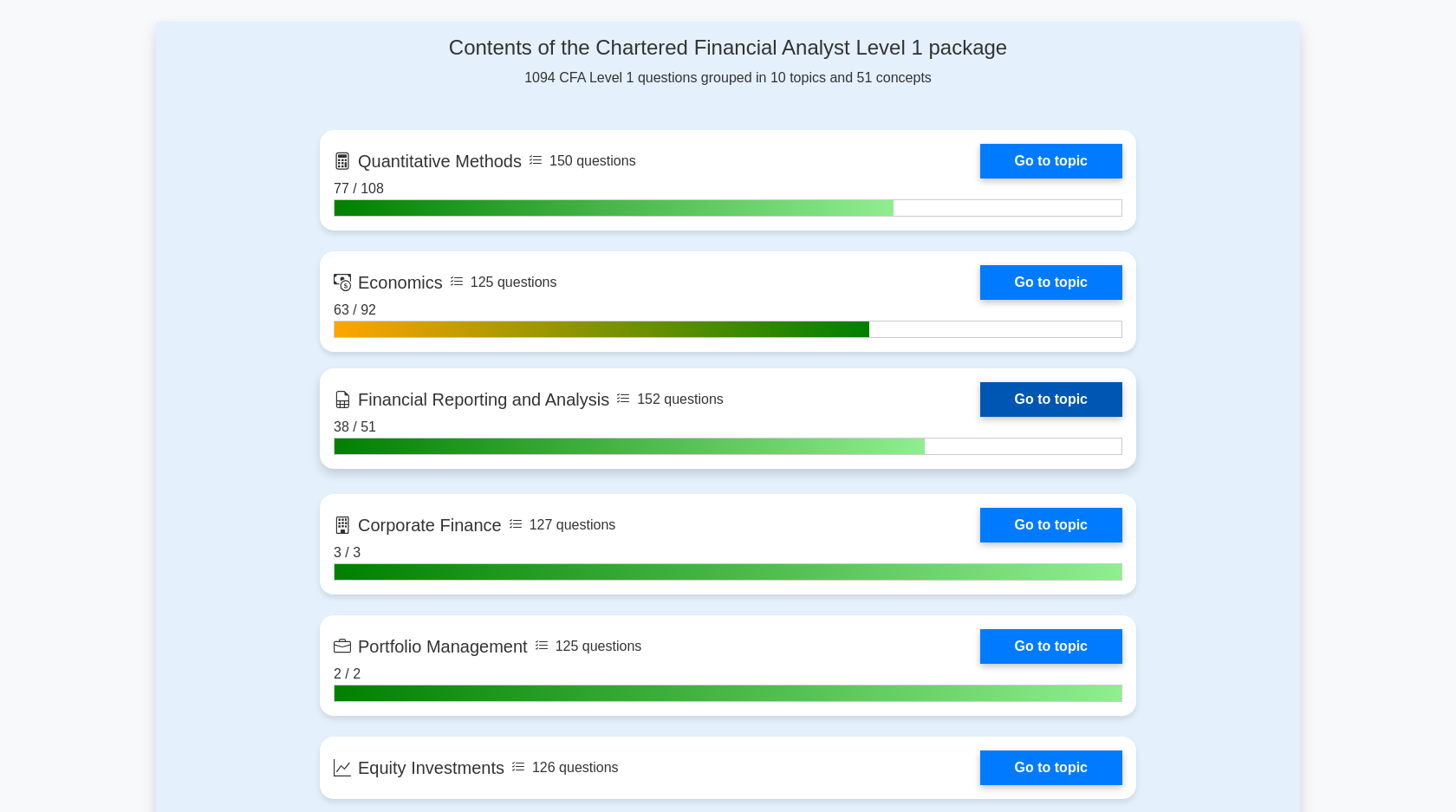
click at [1013, 393] on link "Go to topic" at bounding box center [1051, 399] width 142 height 35
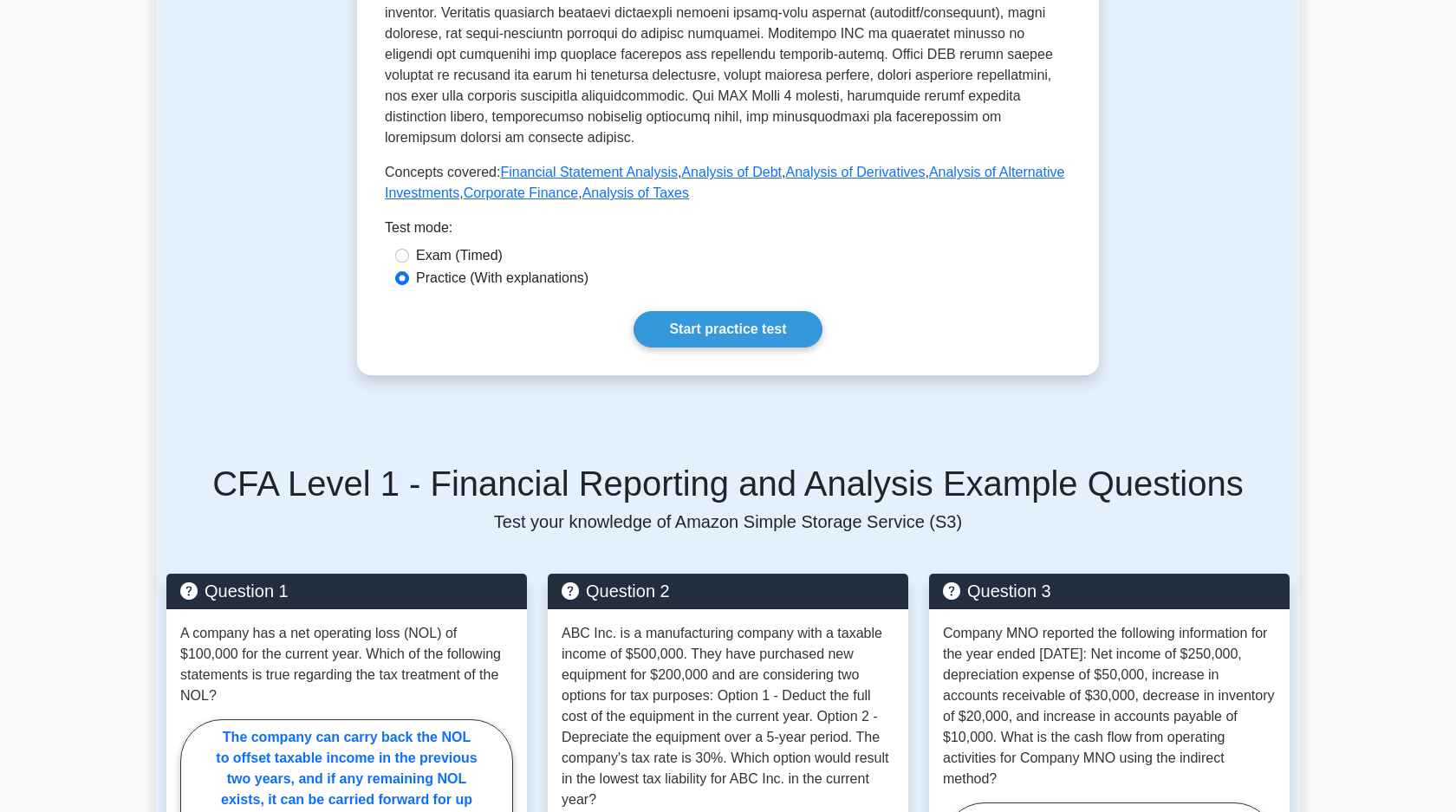
scroll to position [623, 0]
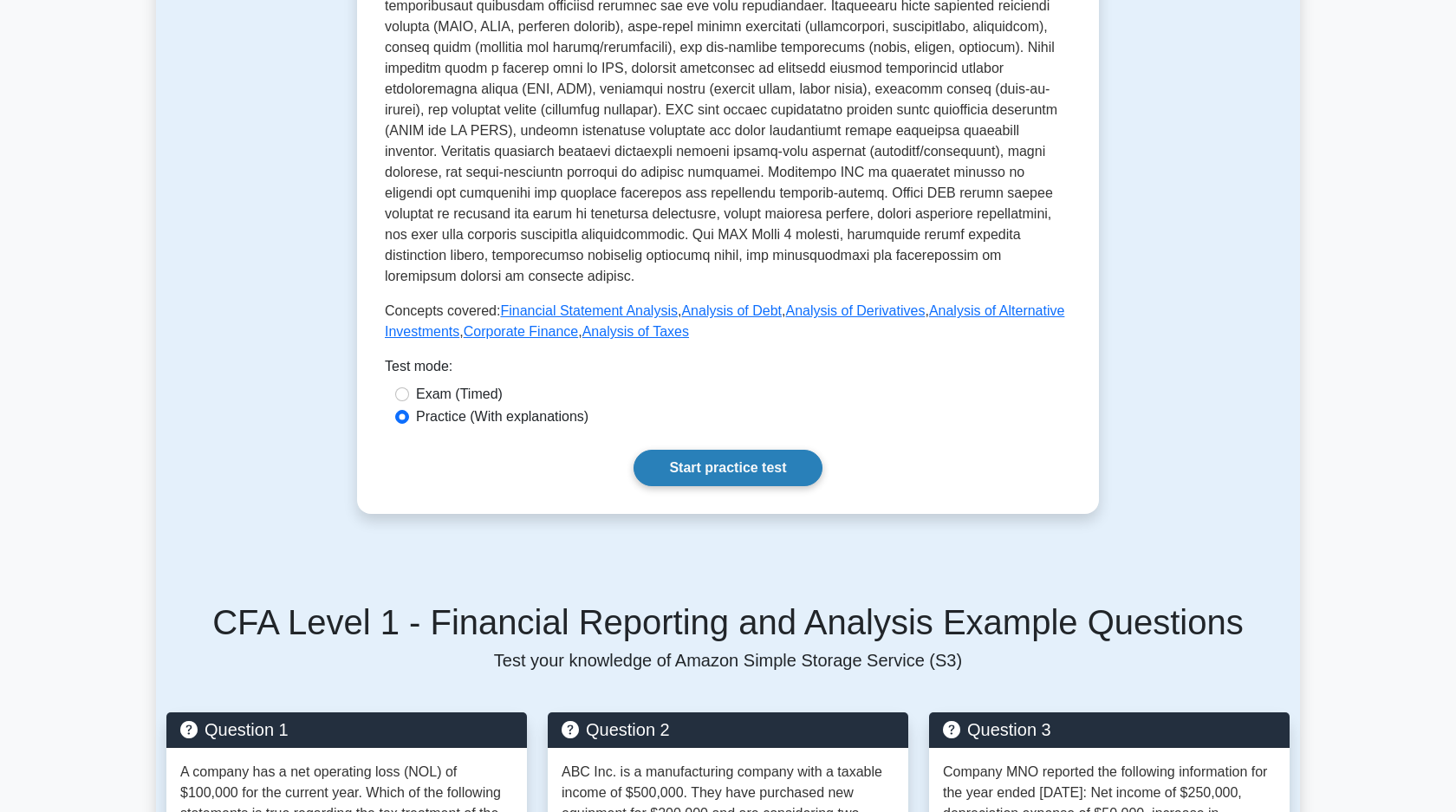
click at [735, 462] on link "Start practice test" at bounding box center [727, 468] width 188 height 36
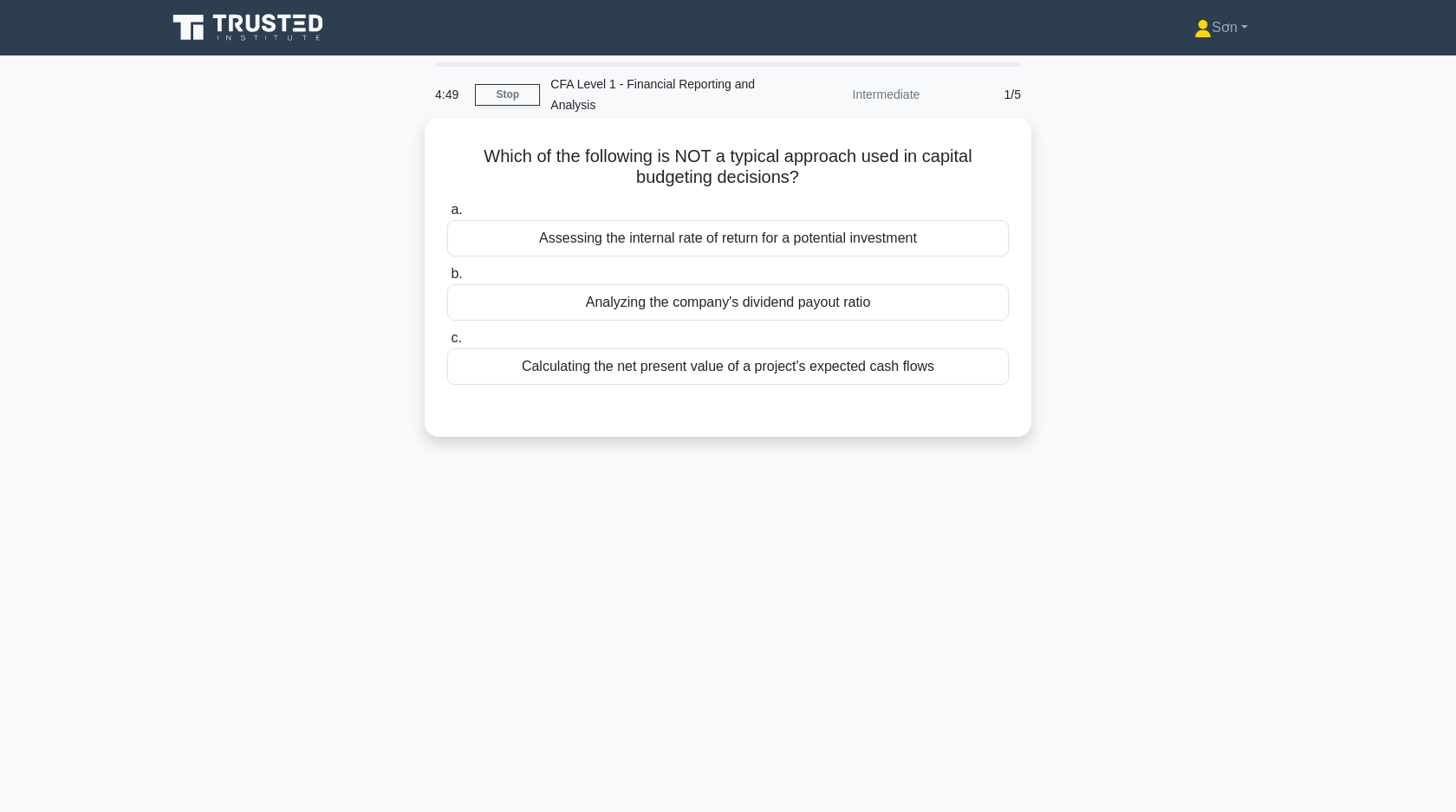
click at [512, 301] on div "Analyzing the company's dividend payout ratio" at bounding box center [728, 301] width 562 height 36
click at [447, 280] on input "b. Analyzing the company's dividend payout ratio" at bounding box center [447, 274] width 0 height 11
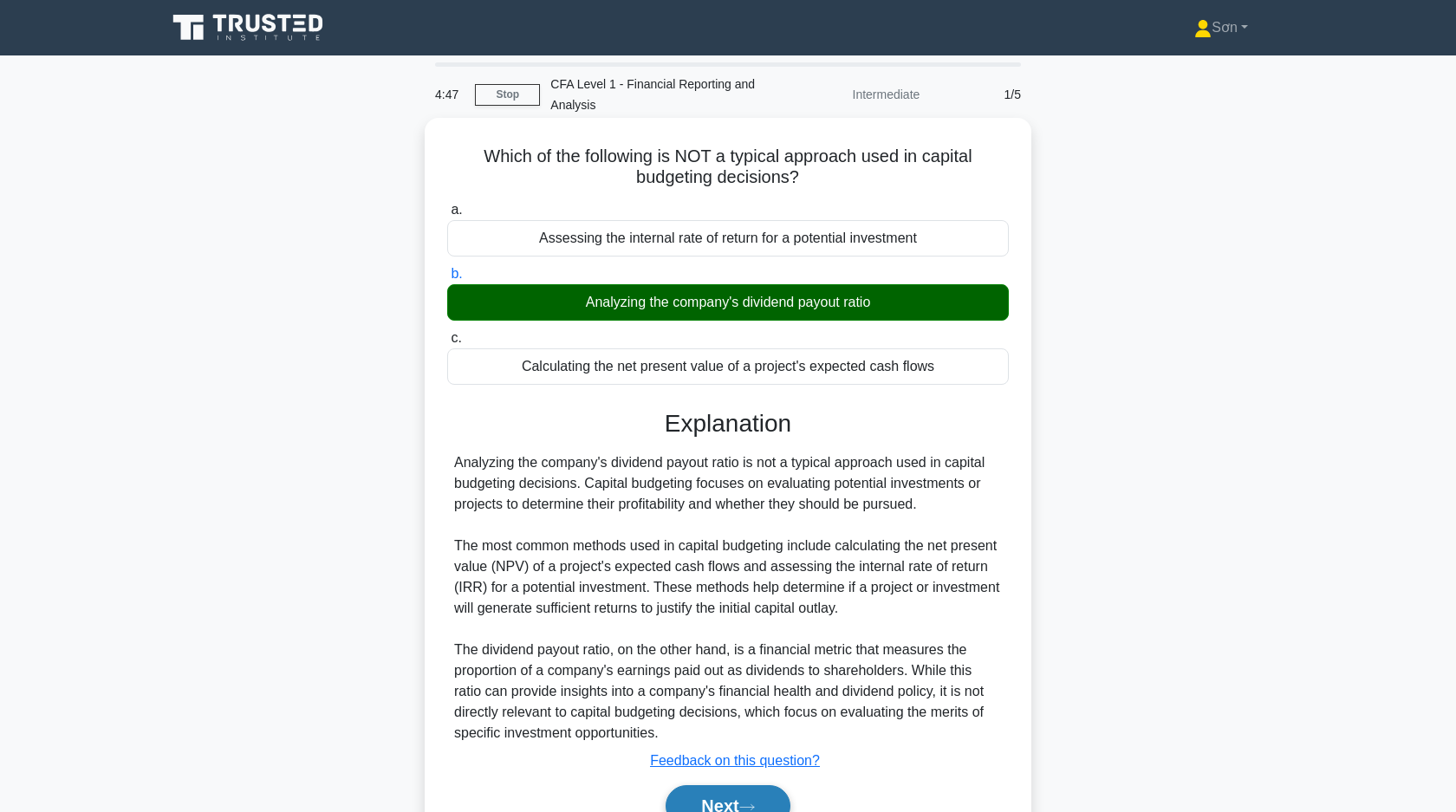
click at [752, 794] on button "Next" at bounding box center [727, 805] width 124 height 42
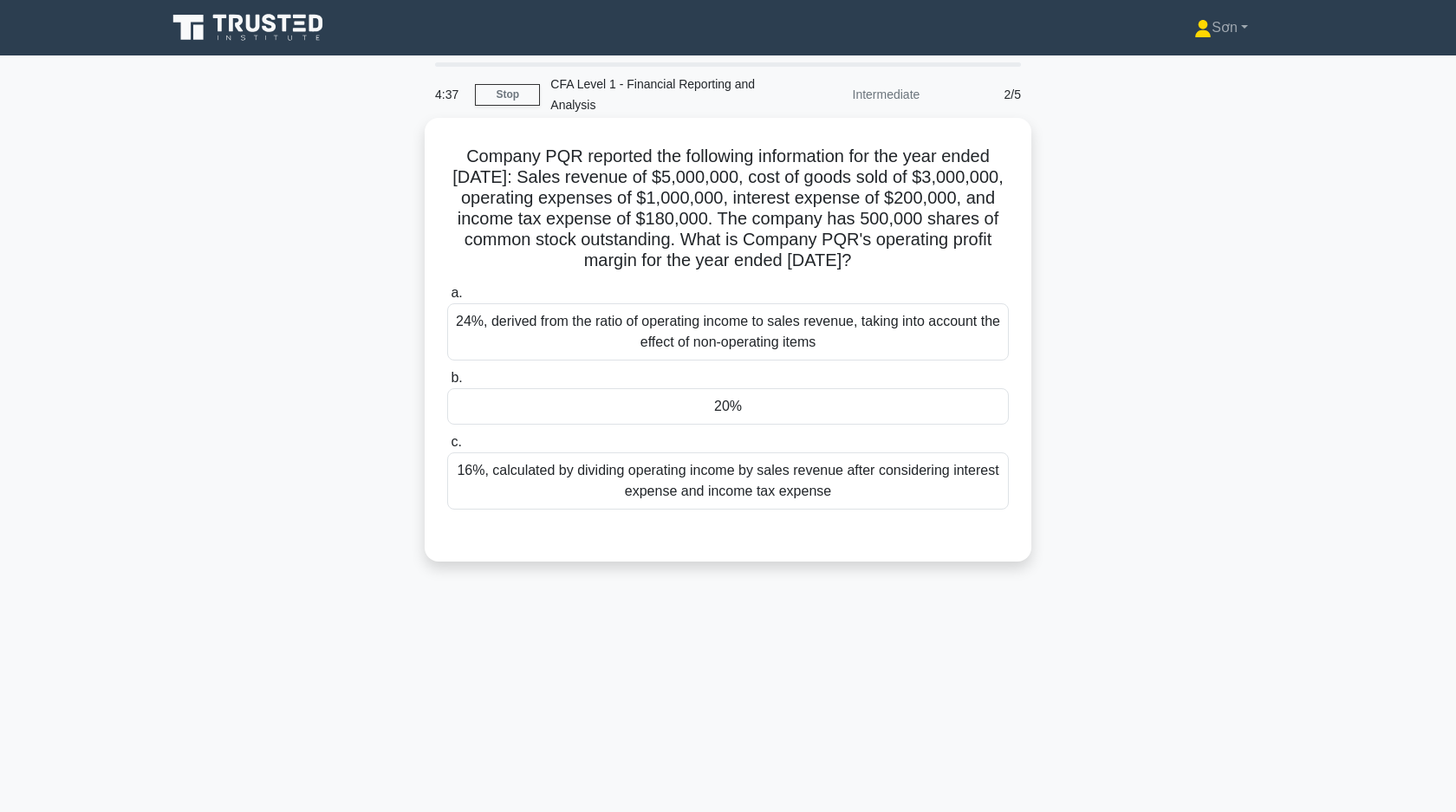
click at [538, 405] on div "20%" at bounding box center [728, 406] width 562 height 36
click at [447, 384] on input "b. 20%" at bounding box center [447, 378] width 0 height 11
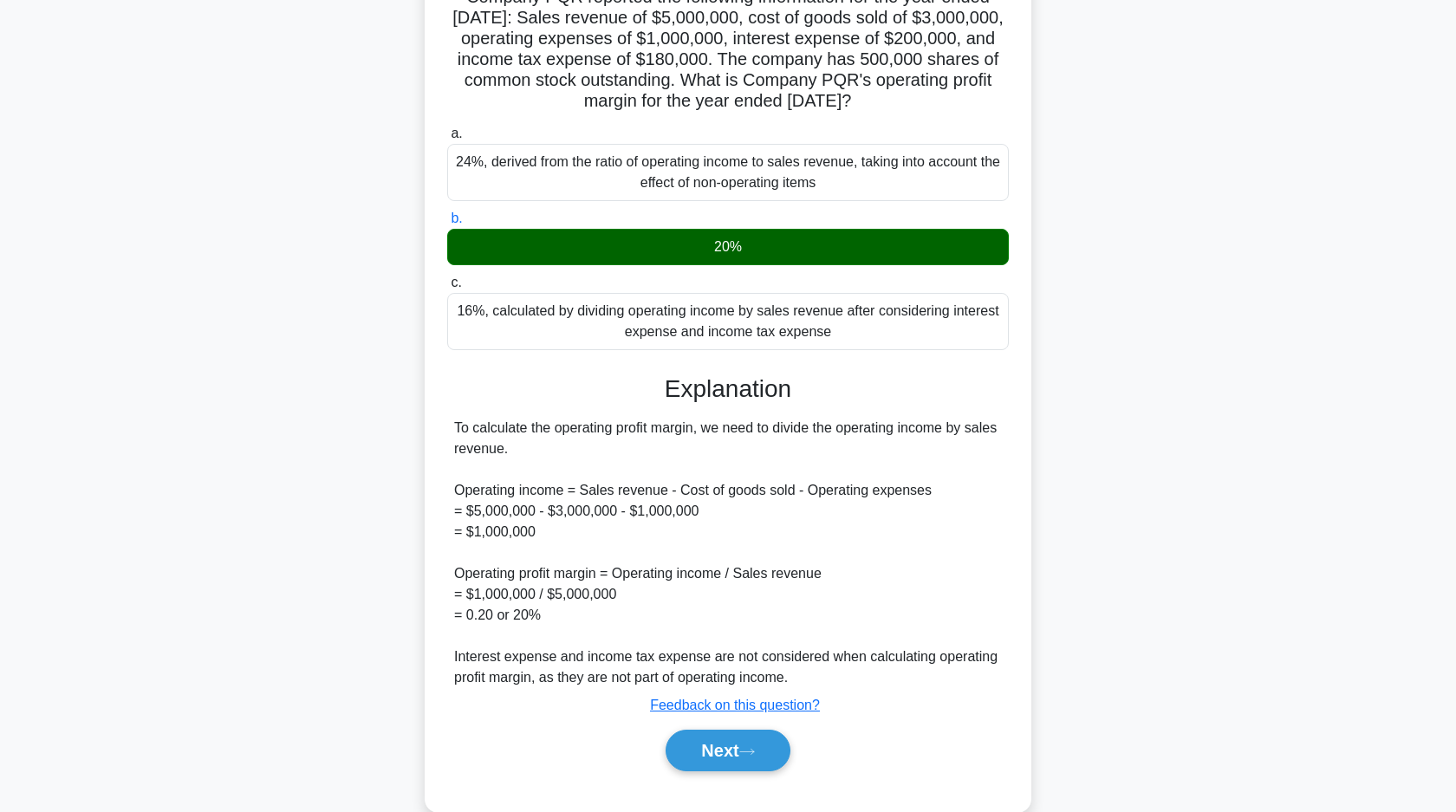
scroll to position [192, 0]
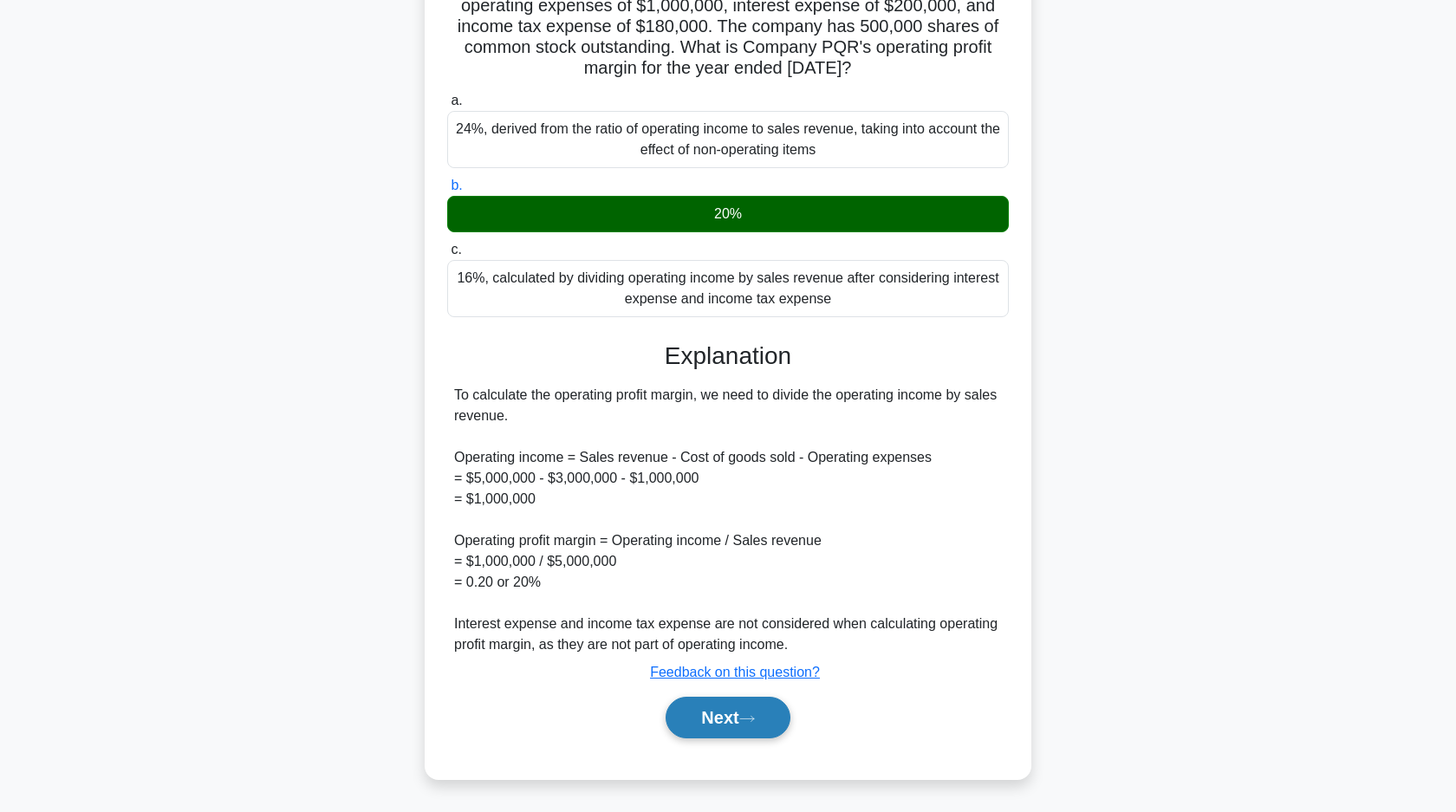
click at [740, 732] on button "Next" at bounding box center [727, 717] width 124 height 42
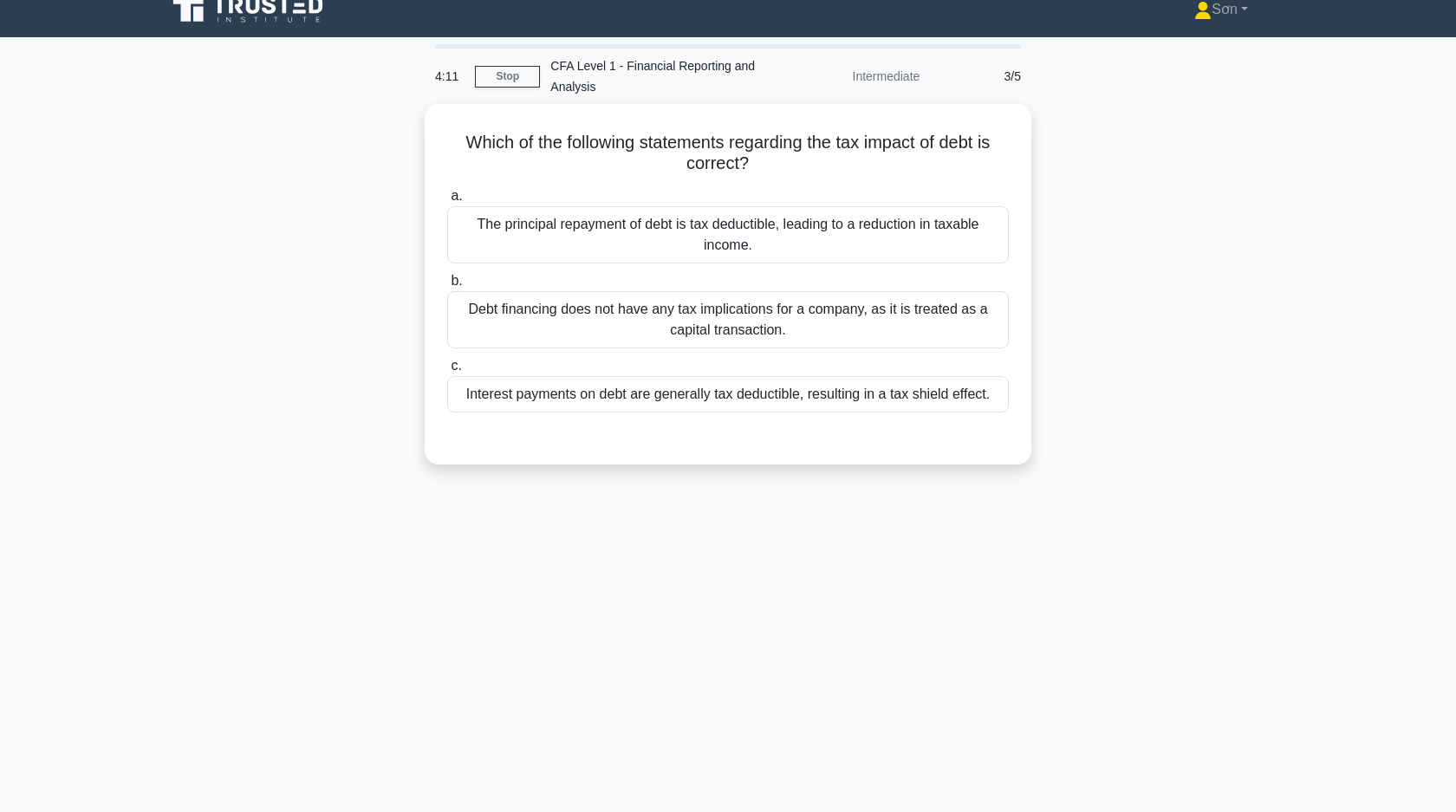
scroll to position [0, 0]
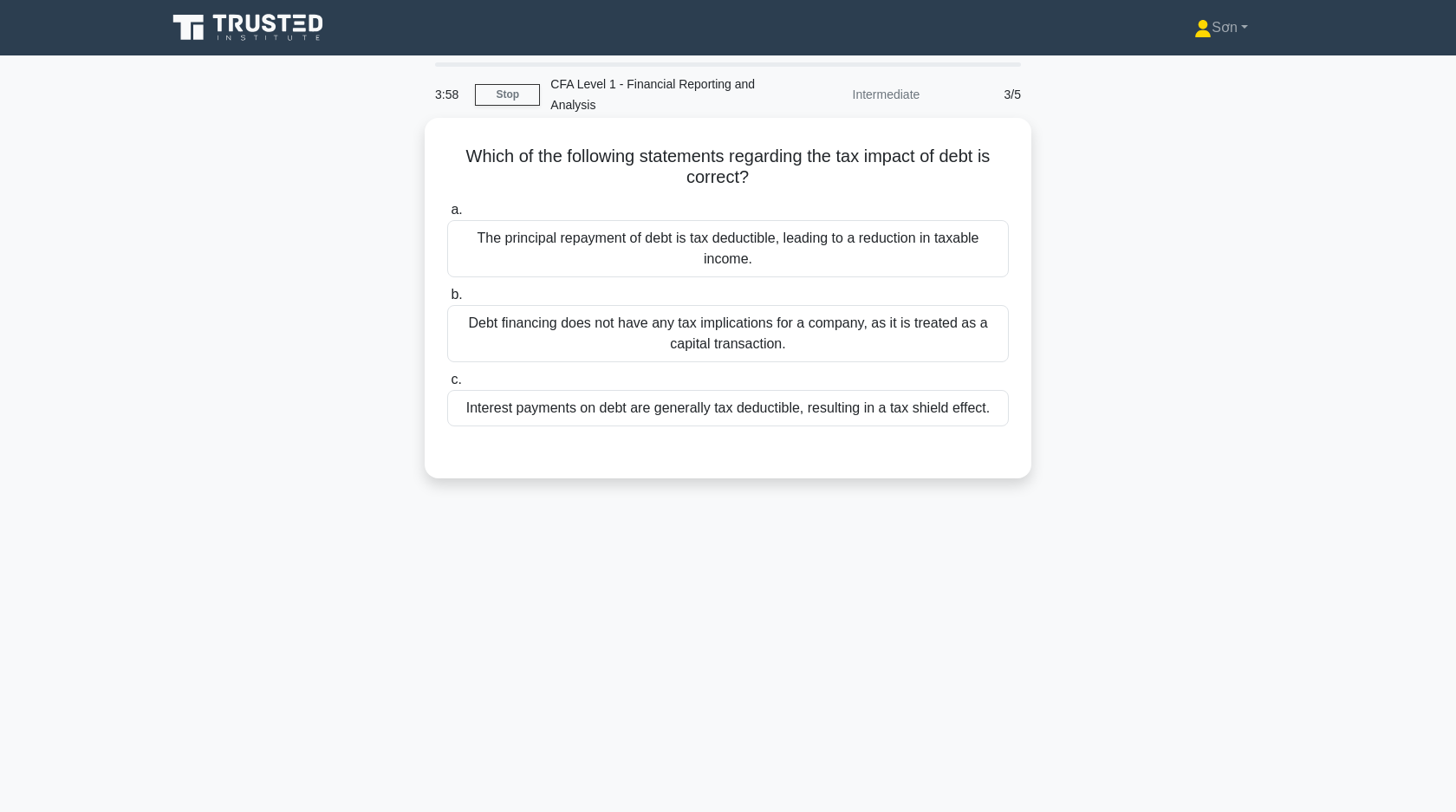
click at [546, 395] on div "Interest payments on debt are generally tax deductible, resulting in a tax shie…" at bounding box center [728, 408] width 562 height 36
click at [447, 385] on input "c. Interest payments on debt are generally tax deductible, resulting in a tax s…" at bounding box center [447, 380] width 0 height 11
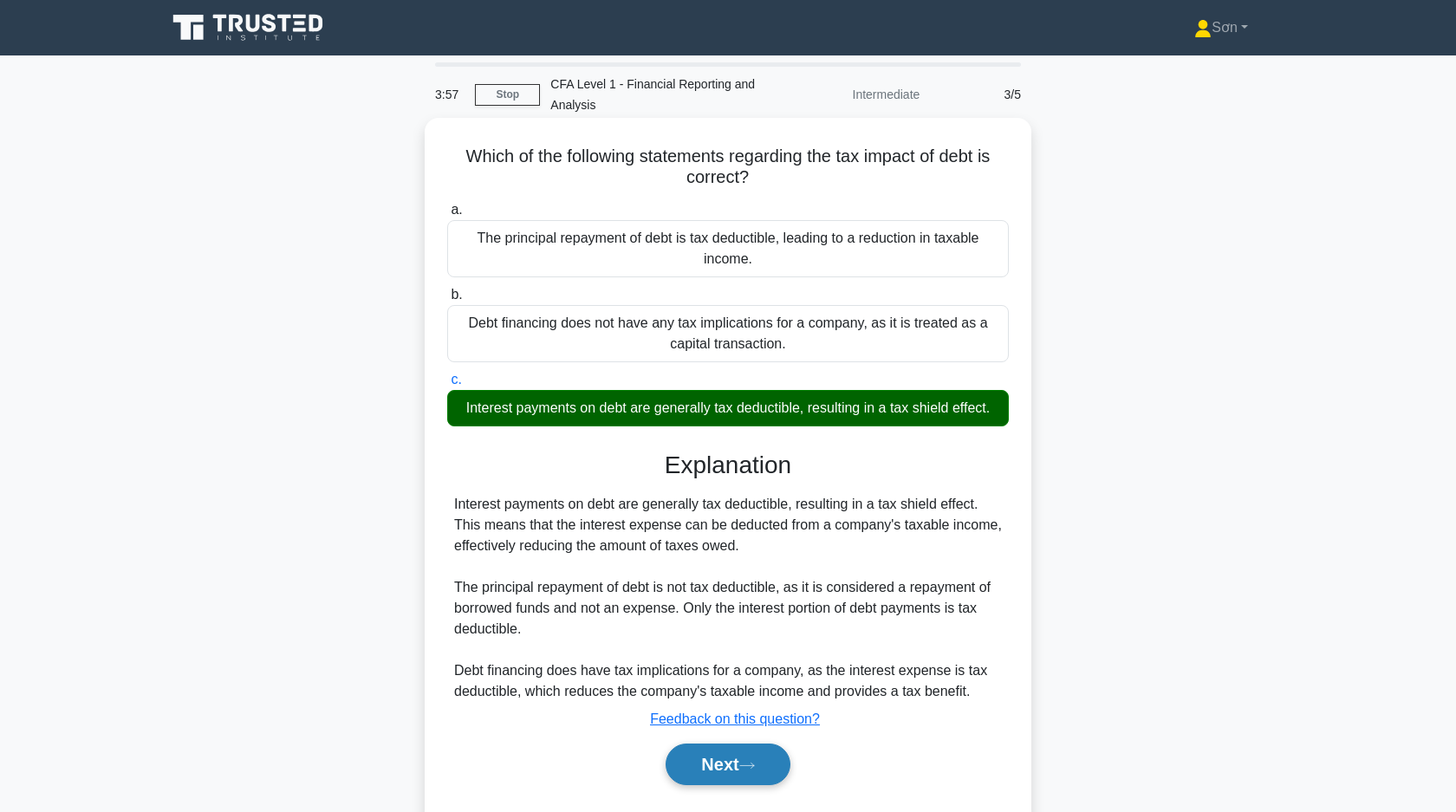
click at [735, 754] on button "Next" at bounding box center [727, 763] width 124 height 42
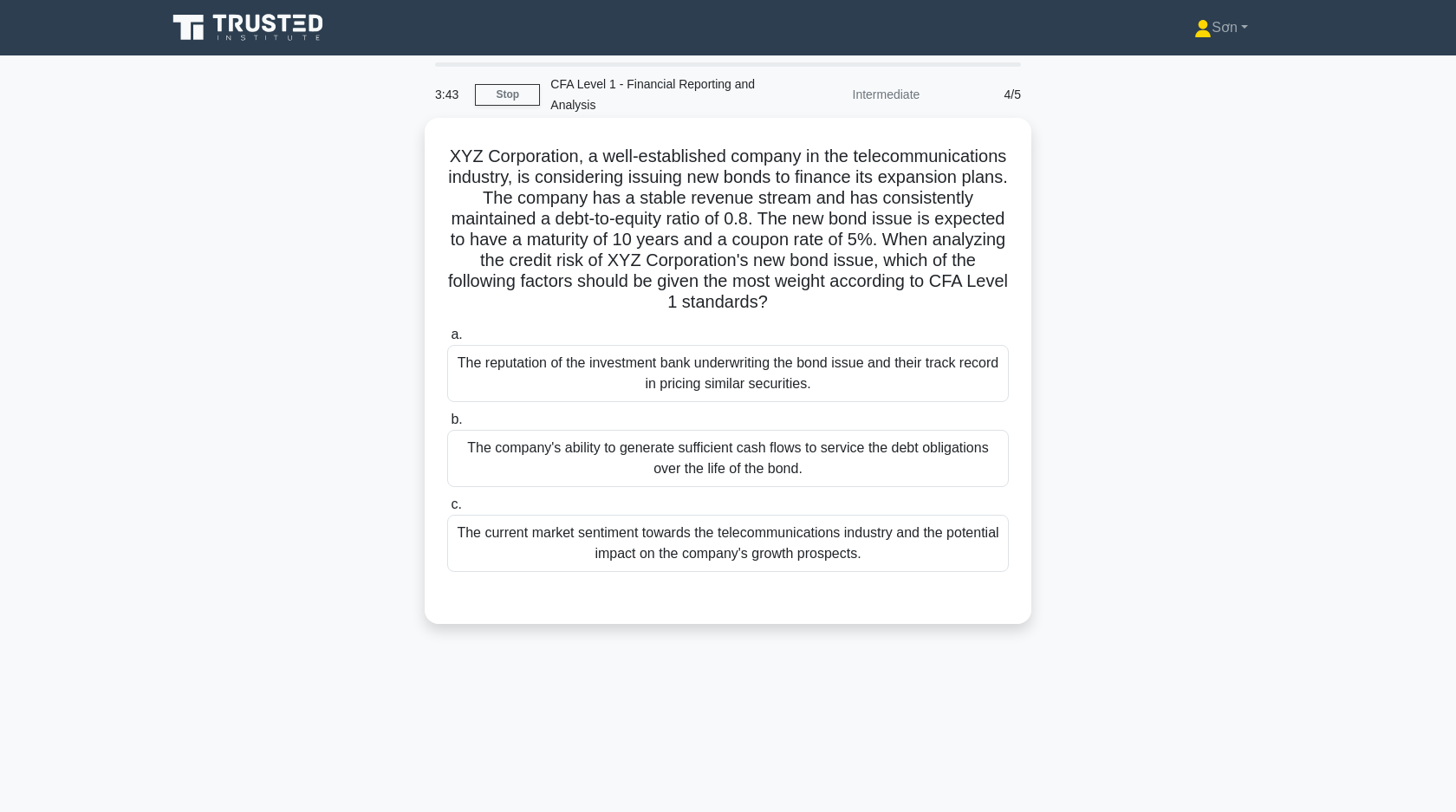
click at [653, 471] on div "The company's ability to generate sufficient cash flows to service the debt obl…" at bounding box center [728, 457] width 562 height 57
click at [447, 426] on input "b. The company's ability to generate sufficient cash flows to service the debt …" at bounding box center [447, 420] width 0 height 11
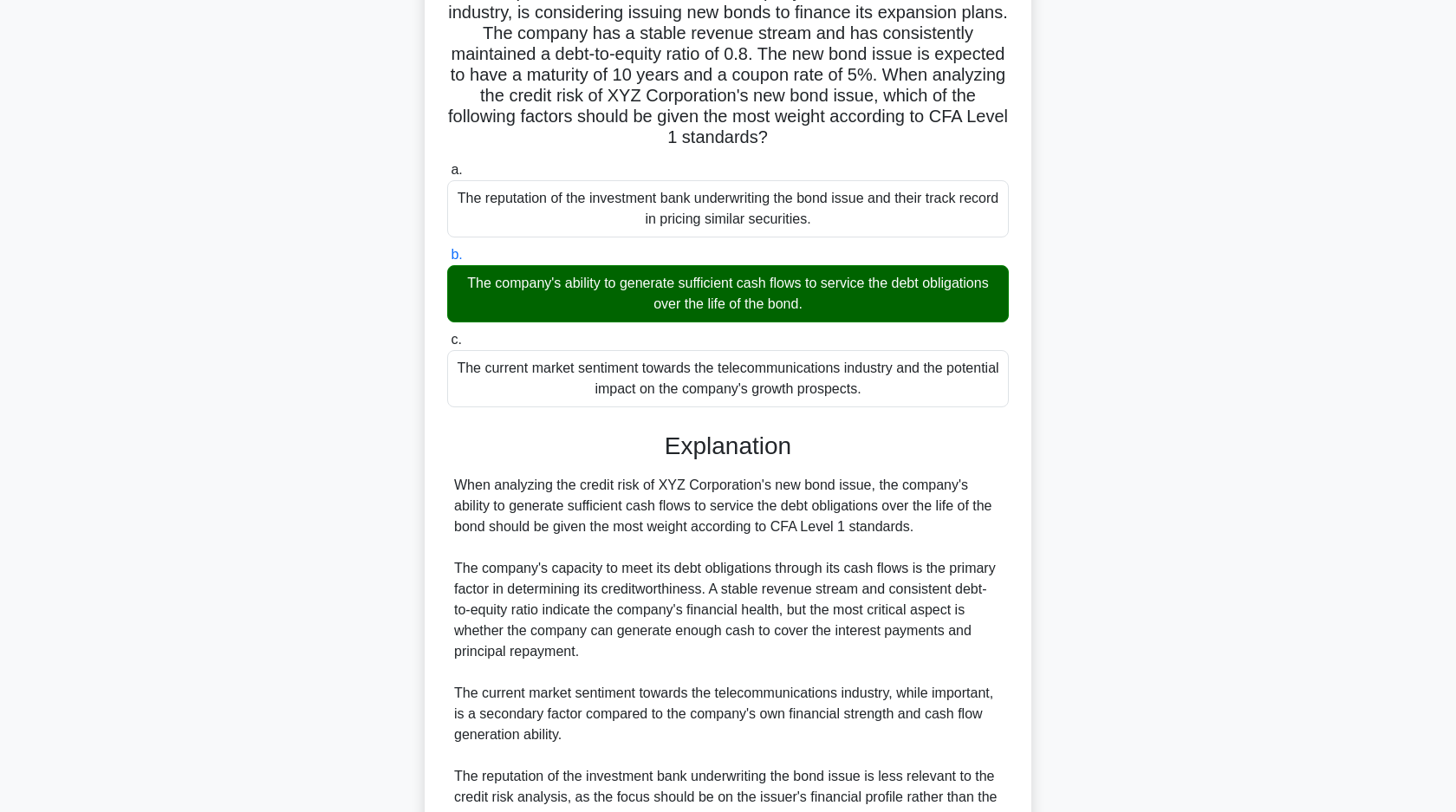
scroll to position [338, 0]
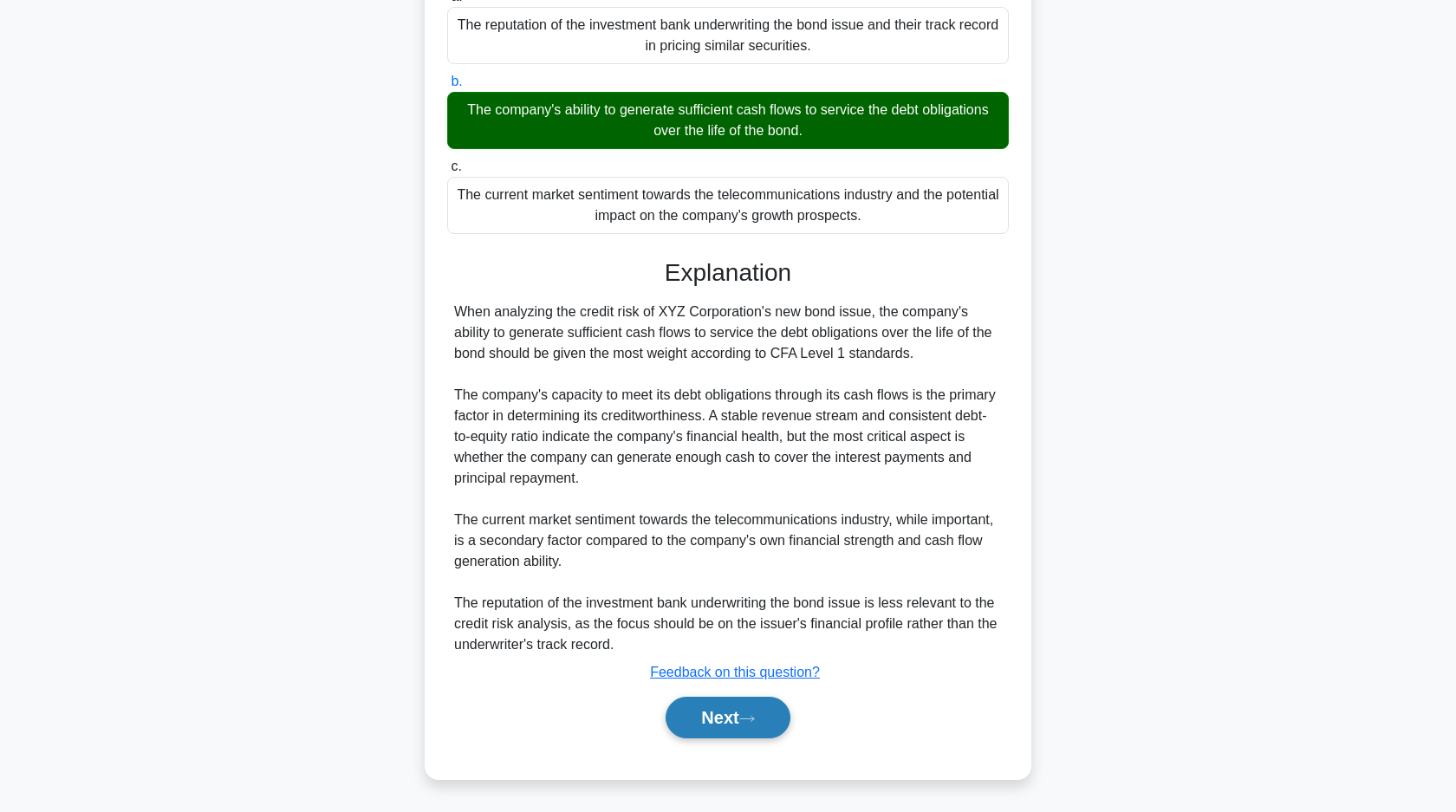
click at [707, 709] on button "Next" at bounding box center [727, 717] width 124 height 42
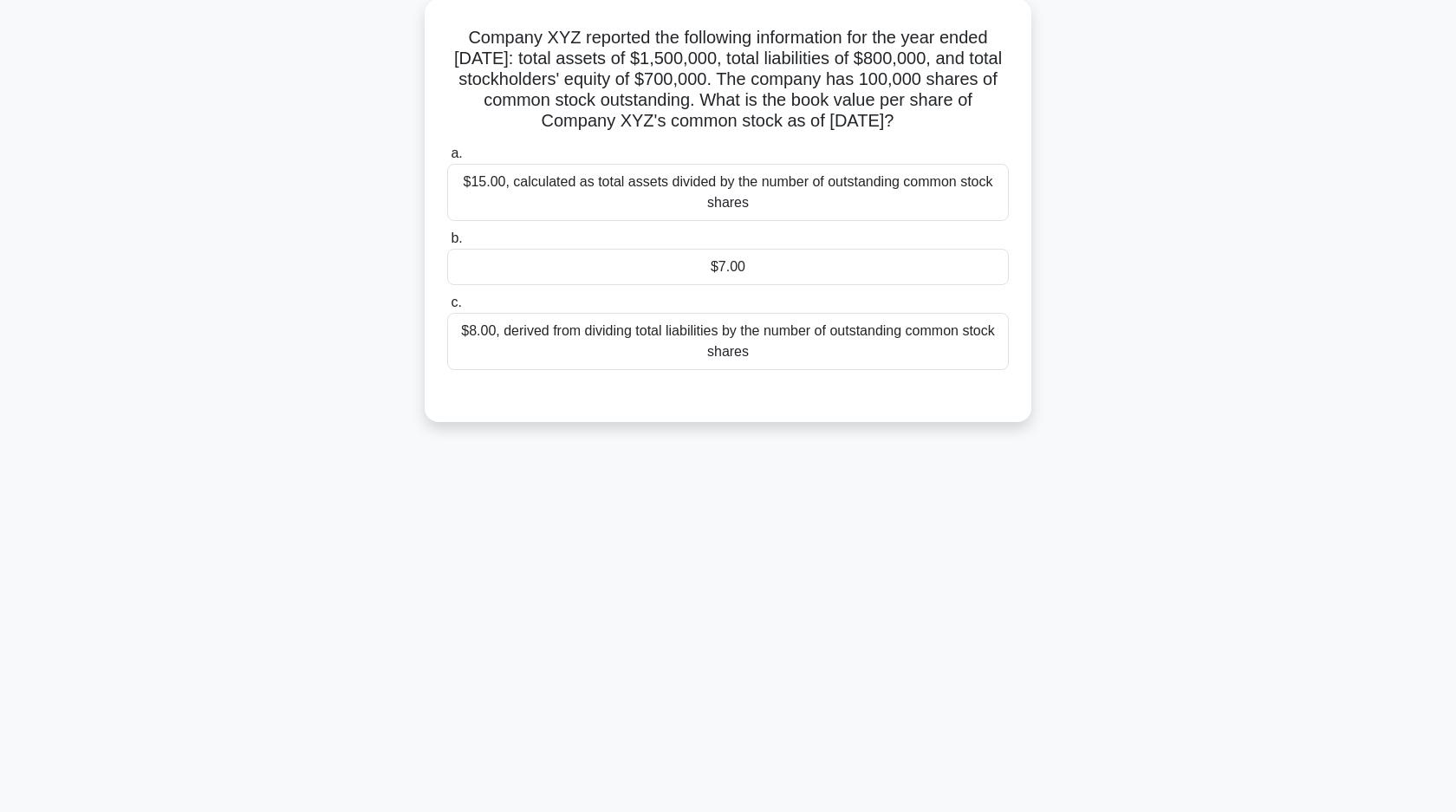
scroll to position [0, 0]
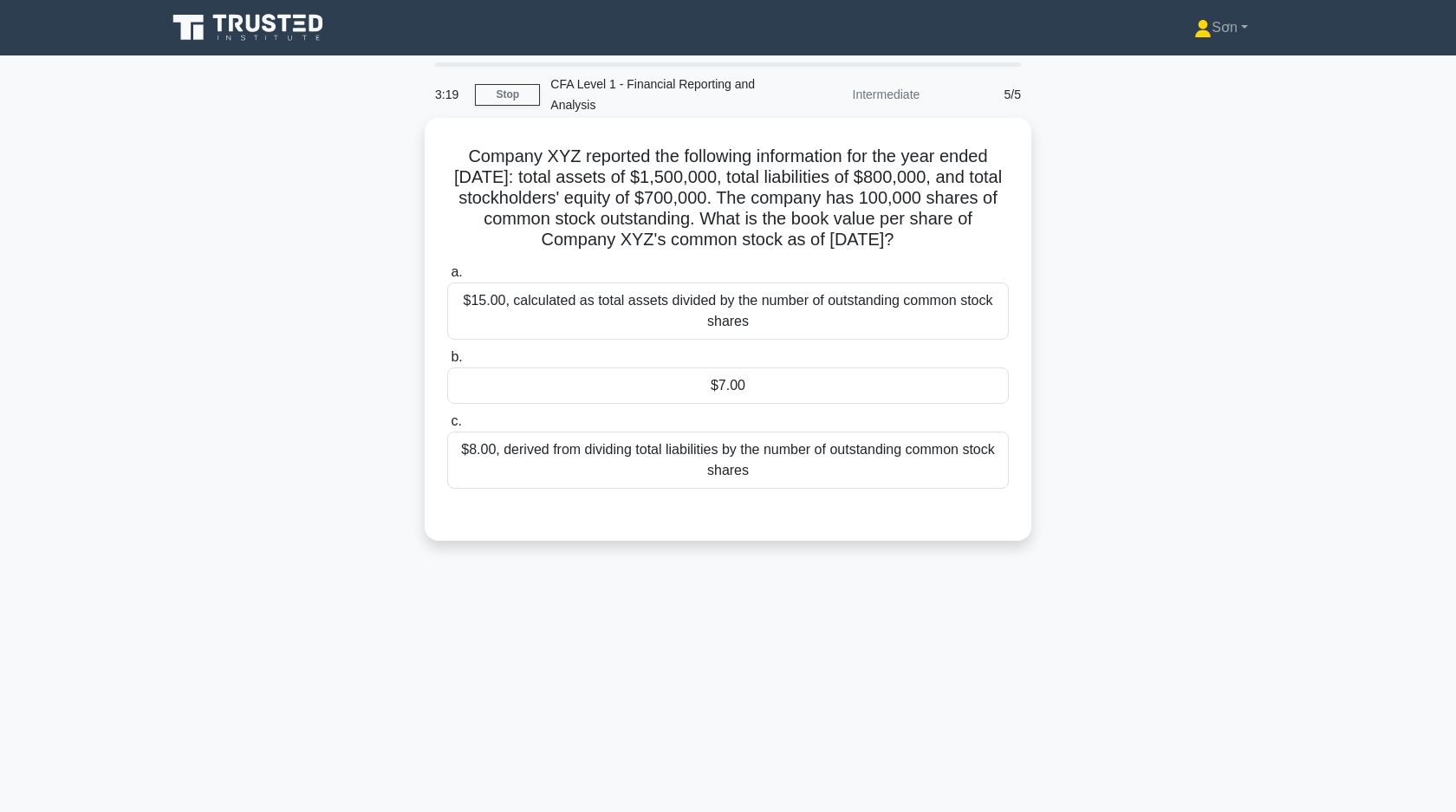
click at [755, 387] on div "$7.00" at bounding box center [728, 385] width 562 height 36
click at [447, 363] on input "b. $7.00" at bounding box center [447, 357] width 0 height 11
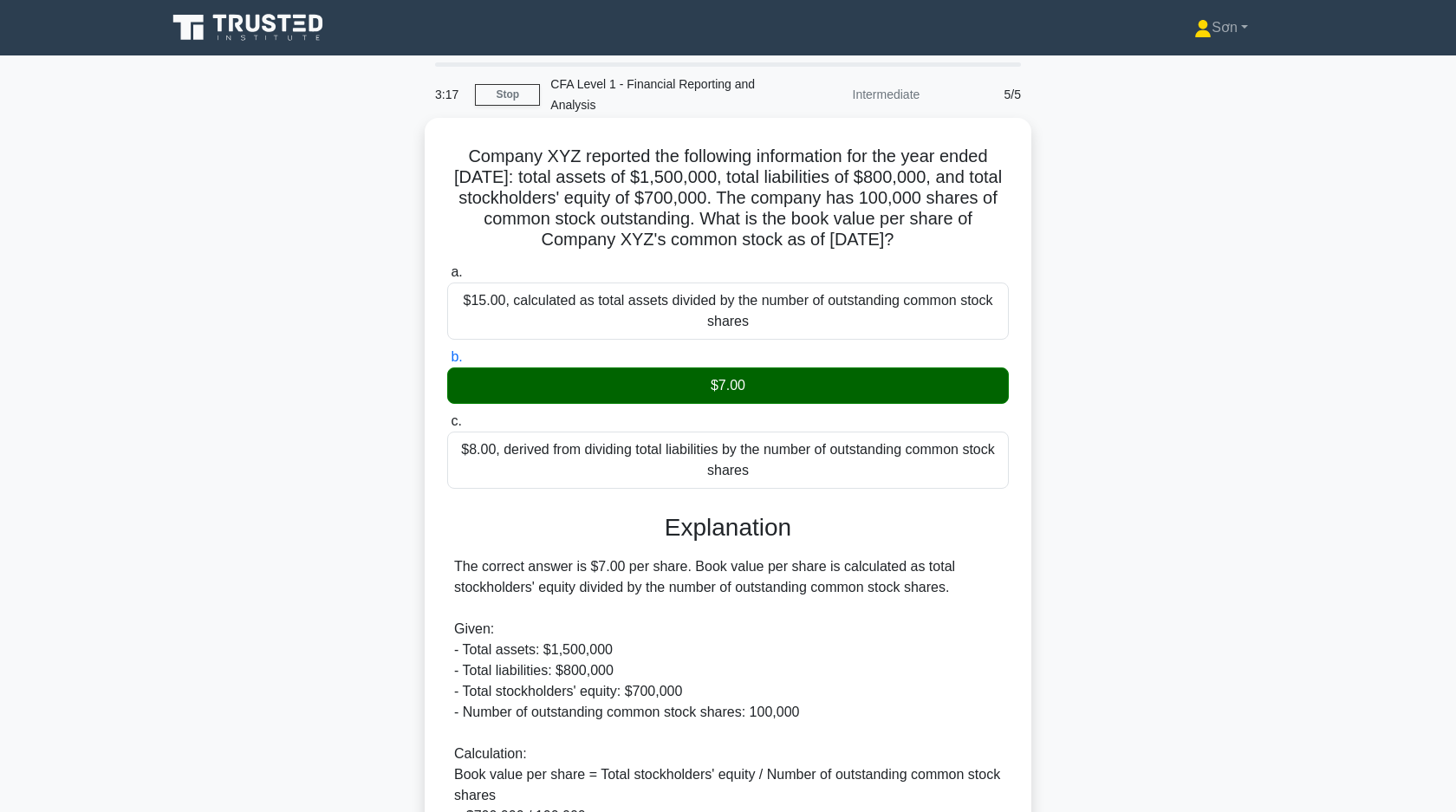
scroll to position [275, 0]
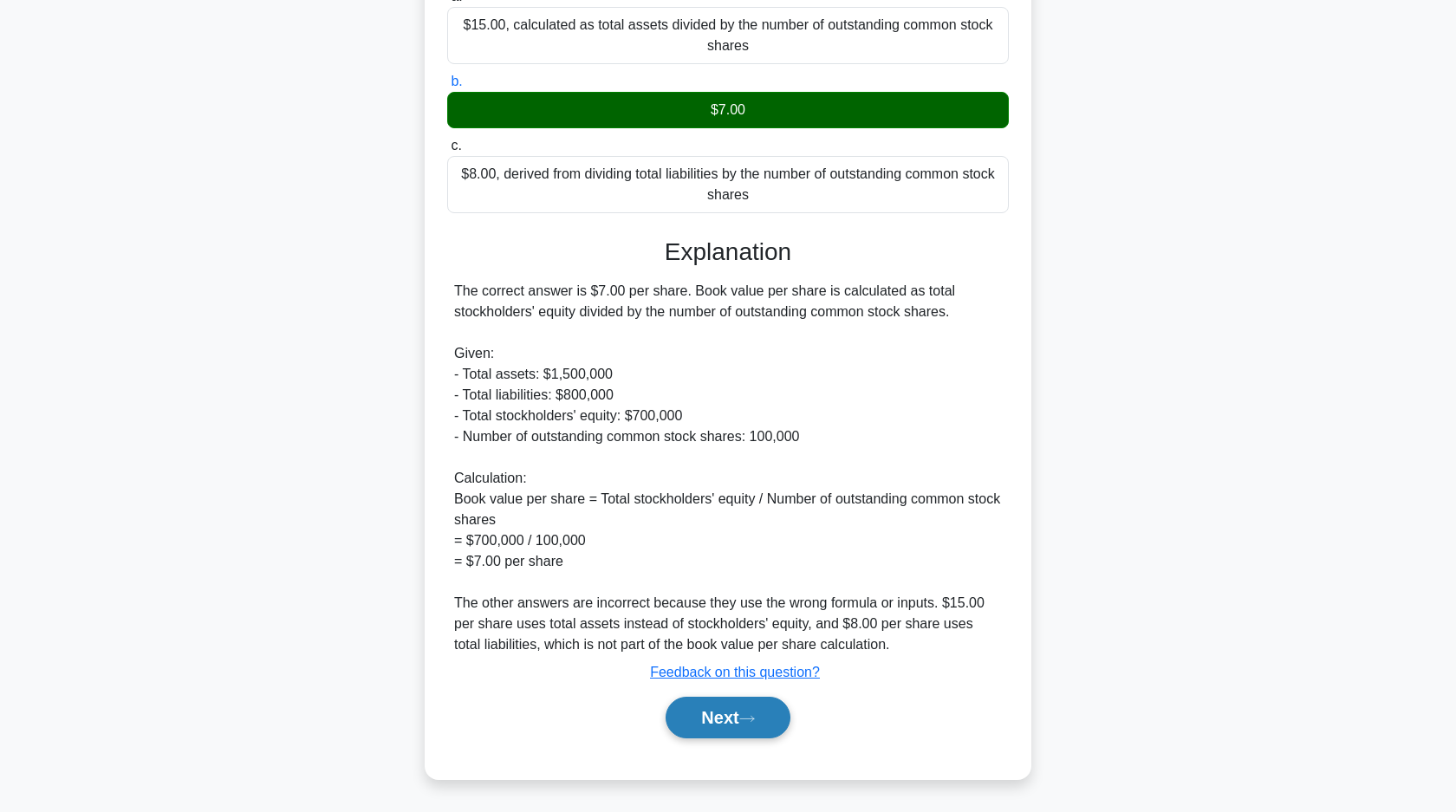
click at [767, 706] on button "Next" at bounding box center [727, 717] width 124 height 42
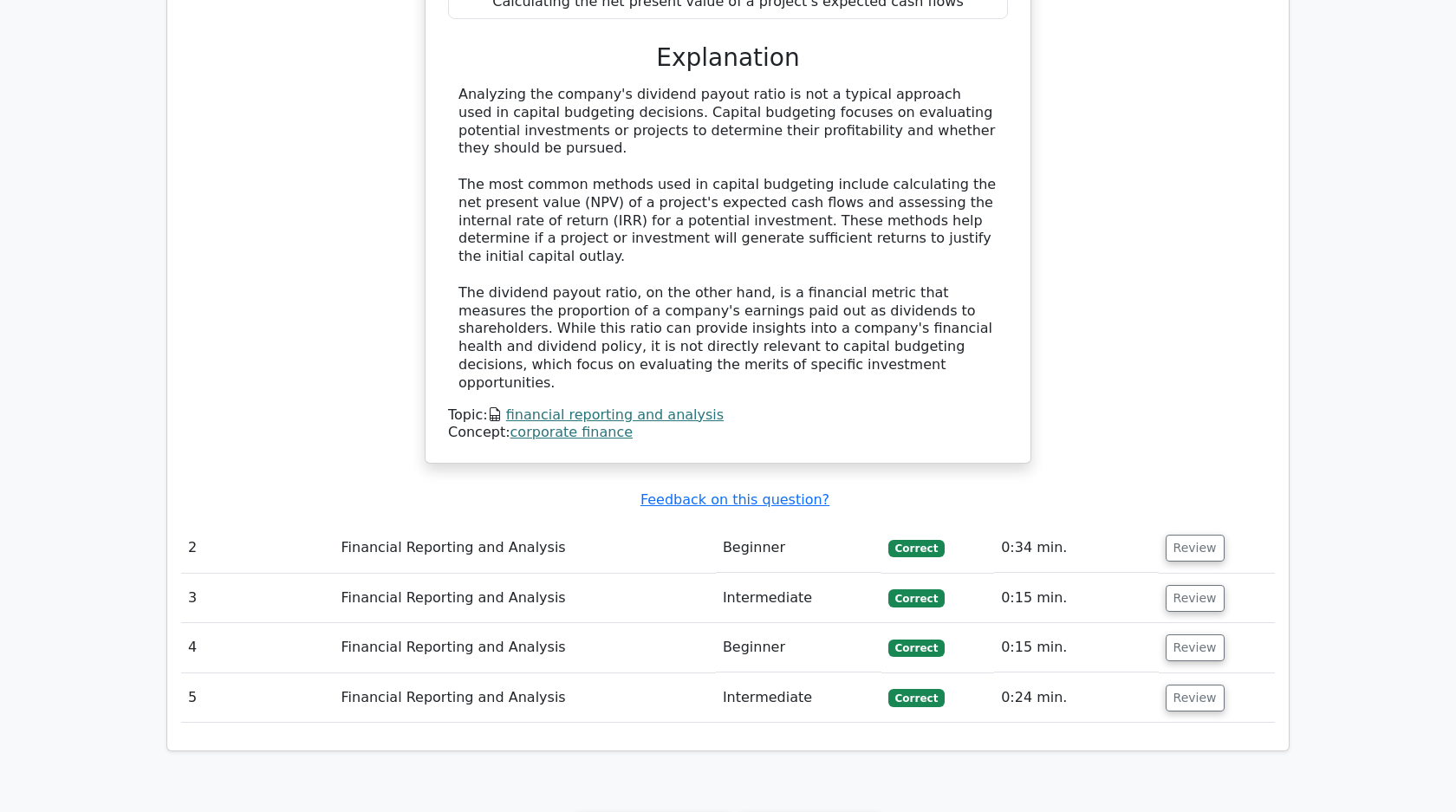
scroll to position [1416, 0]
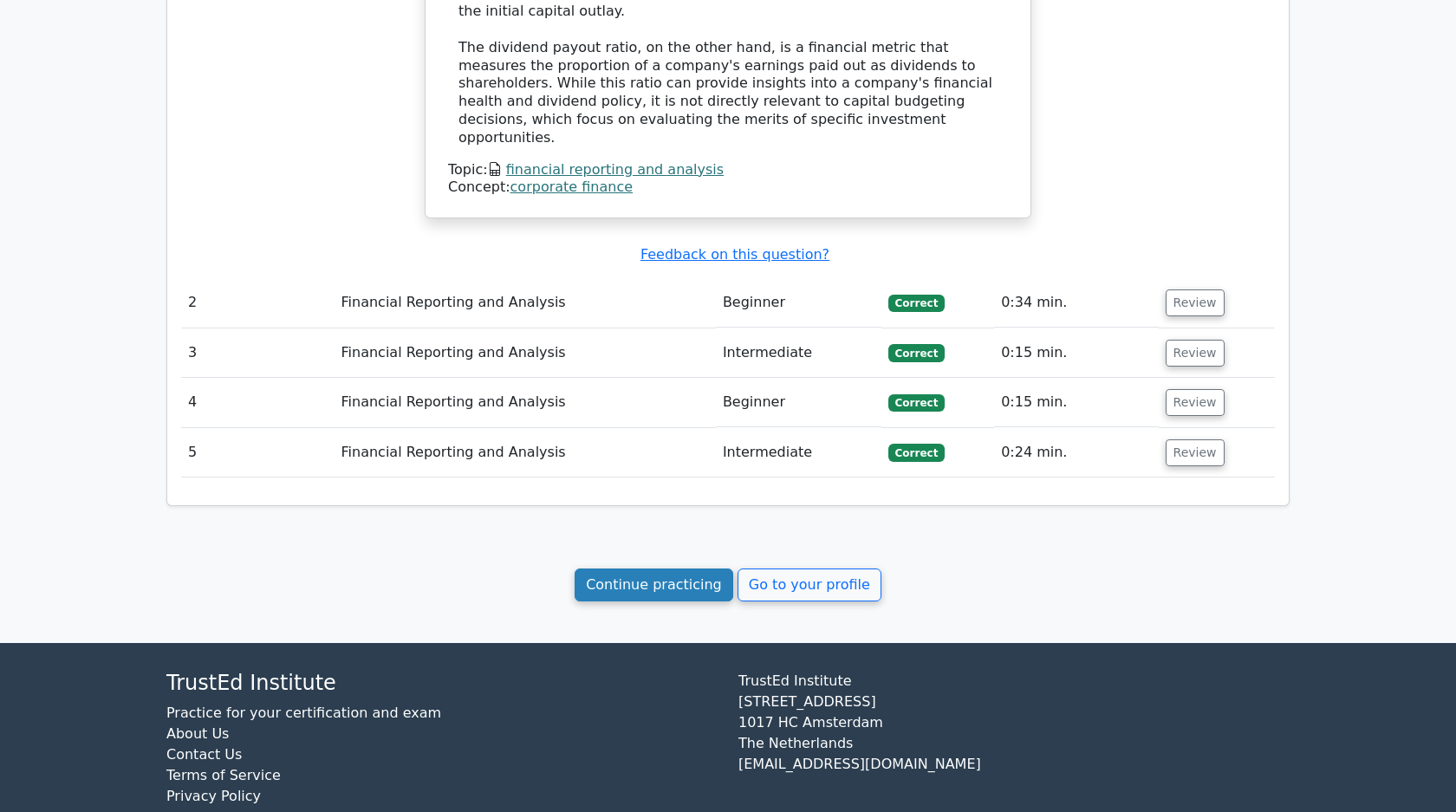
click at [687, 568] on link "Continue practicing" at bounding box center [653, 584] width 159 height 33
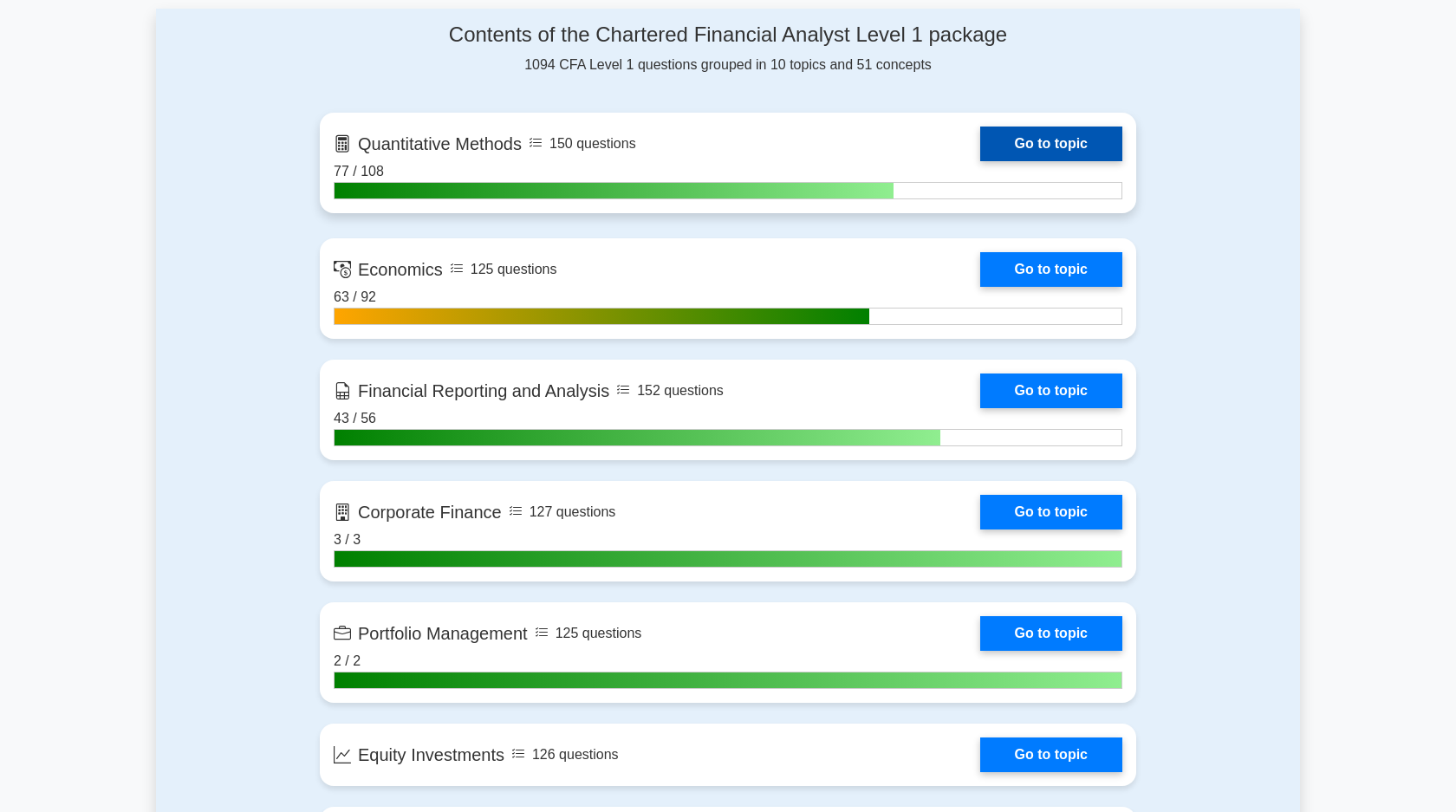
scroll to position [817, 0]
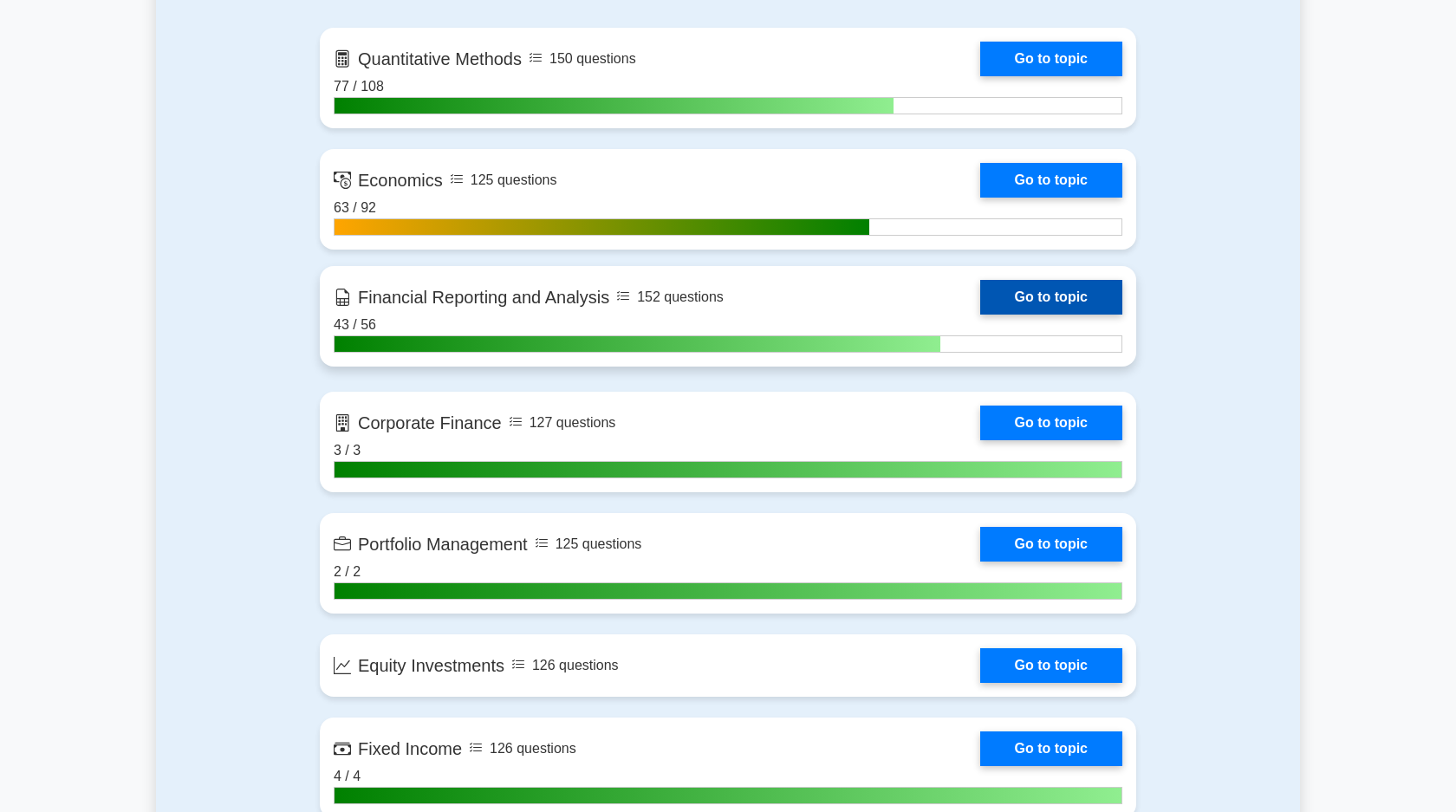
click at [1024, 305] on link "Go to topic" at bounding box center [1051, 297] width 142 height 35
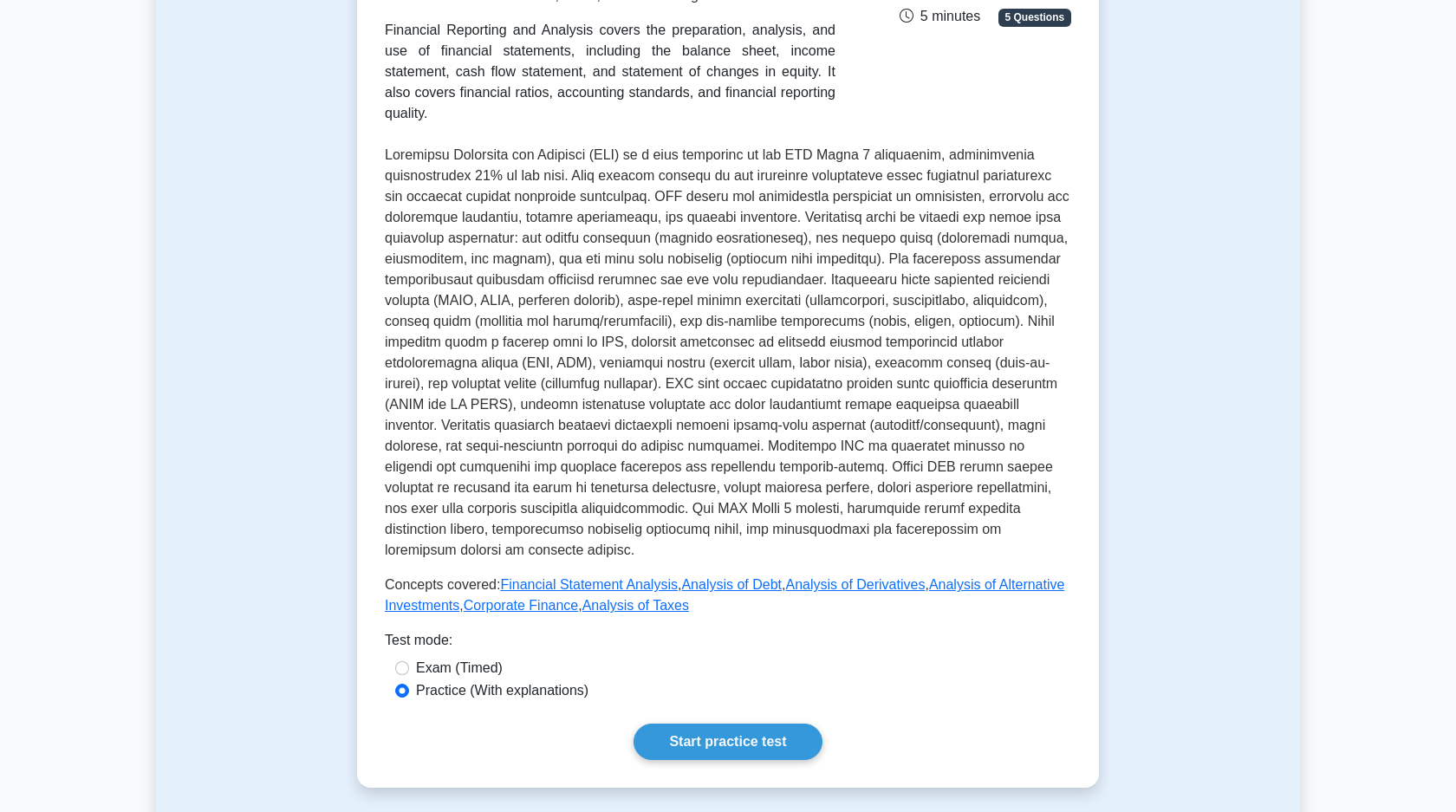
scroll to position [727, 0]
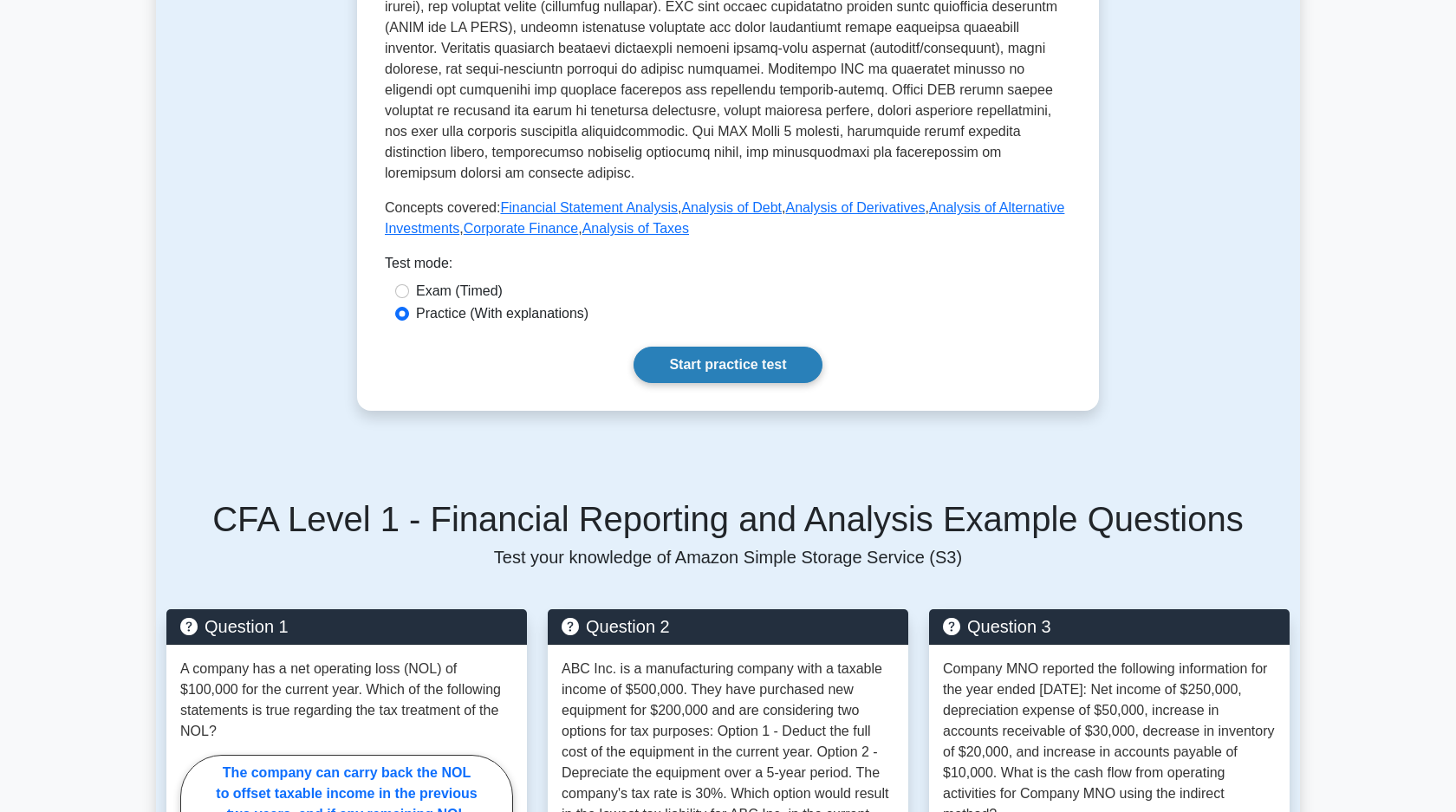
click at [718, 371] on link "Start practice test" at bounding box center [727, 364] width 188 height 36
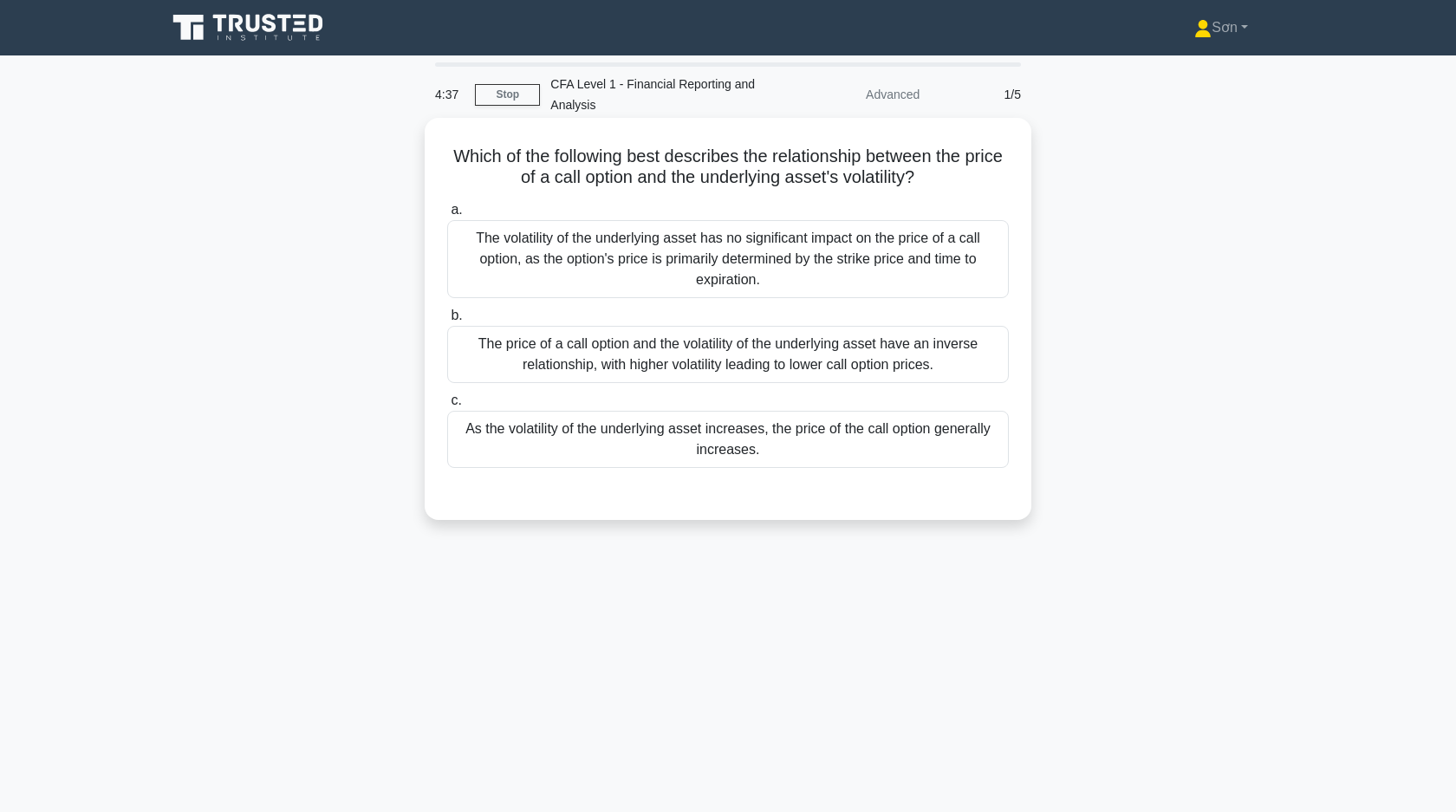
click at [695, 447] on div "As the volatility of the underlying asset increases, the price of the call opti…" at bounding box center [728, 439] width 562 height 57
click at [447, 406] on input "c. As the volatility of the underlying asset increases, the price of the call o…" at bounding box center [447, 400] width 0 height 11
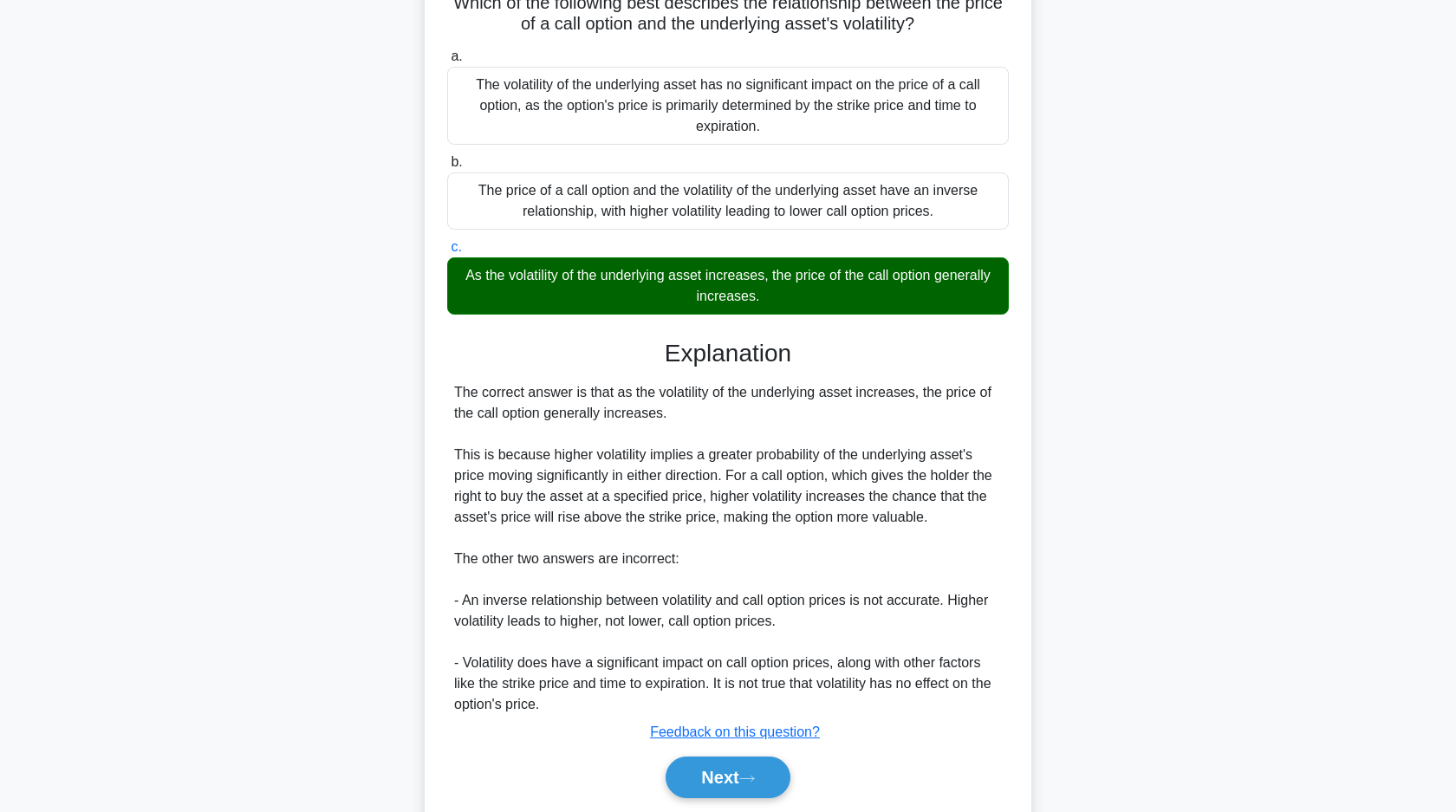
scroll to position [174, 0]
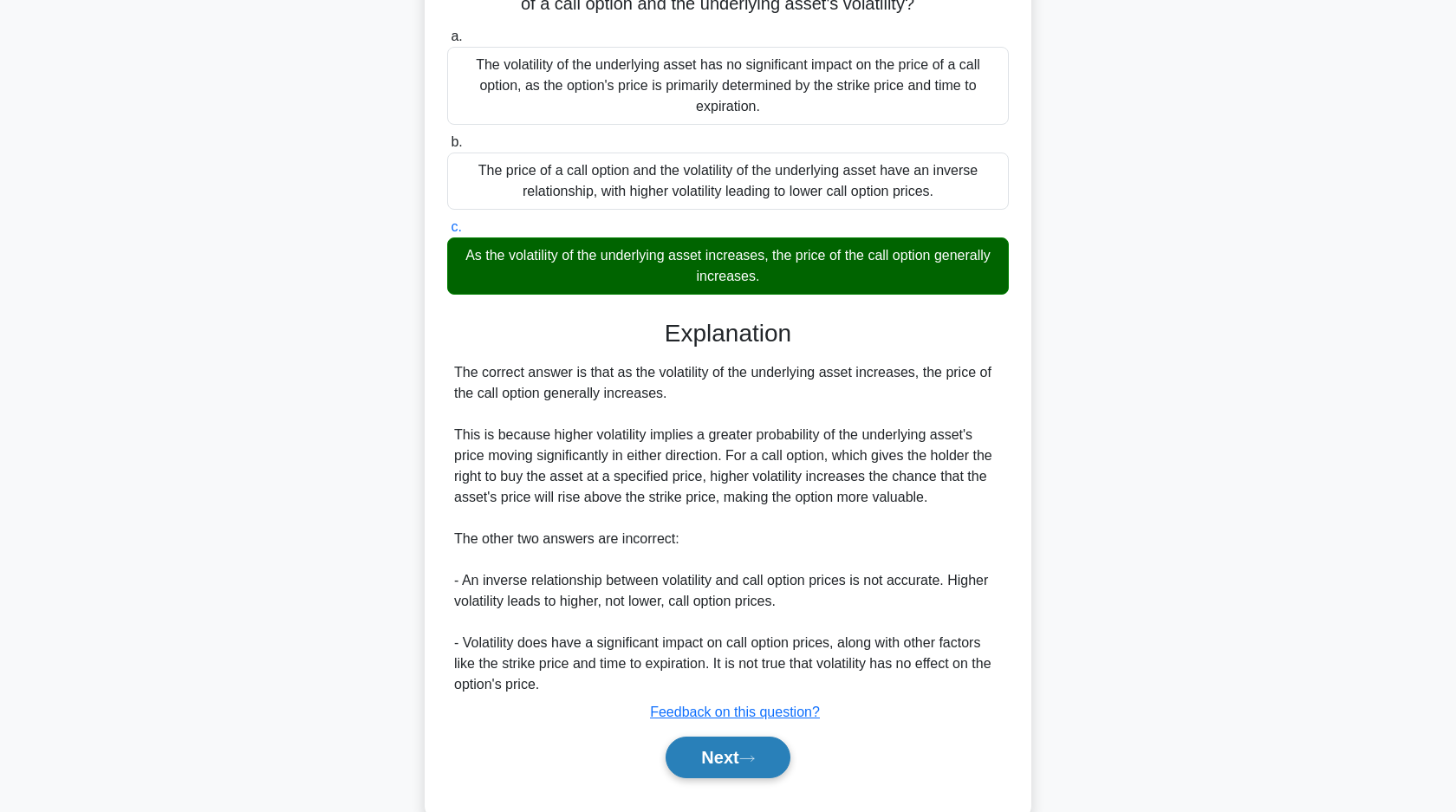
click at [745, 767] on button "Next" at bounding box center [727, 757] width 124 height 42
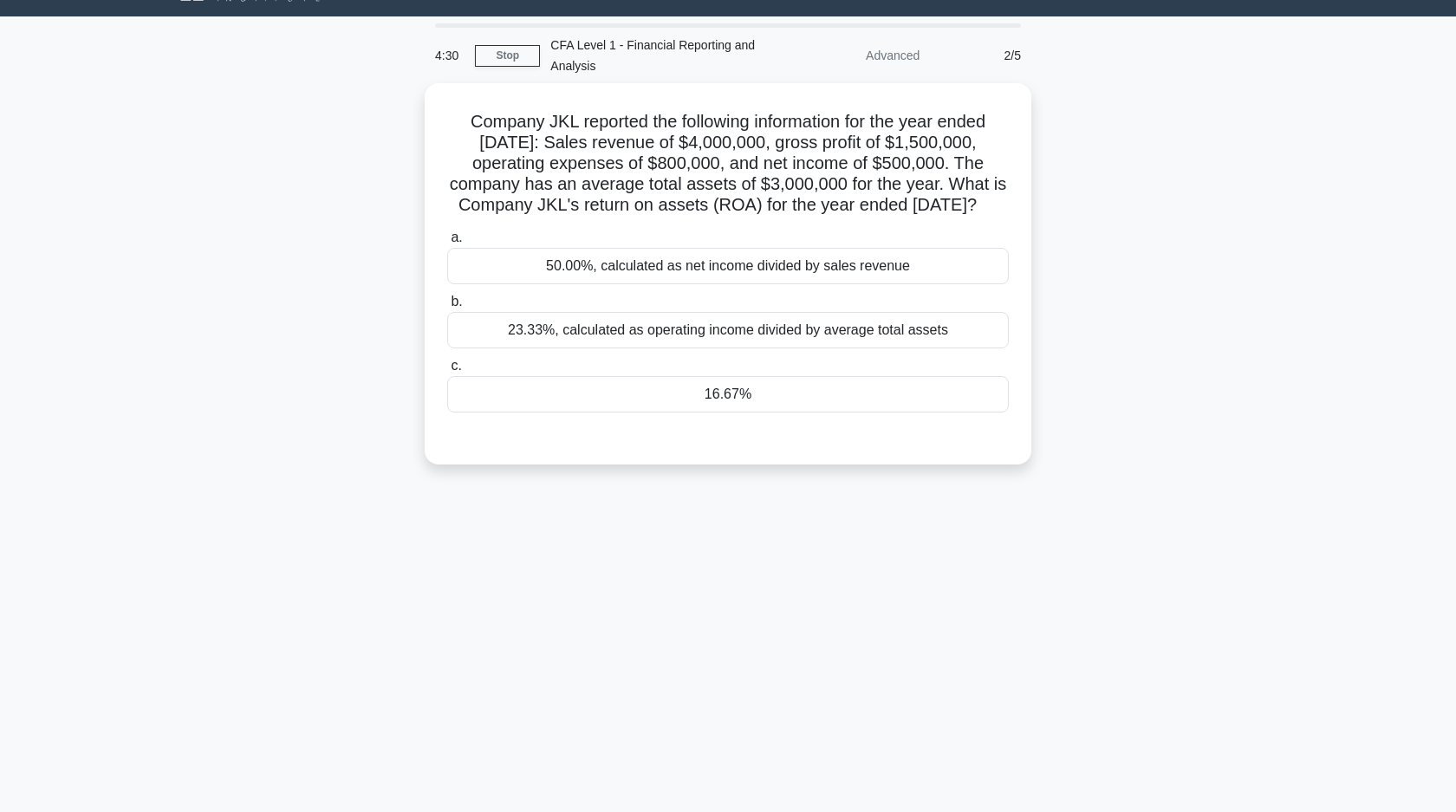
scroll to position [0, 0]
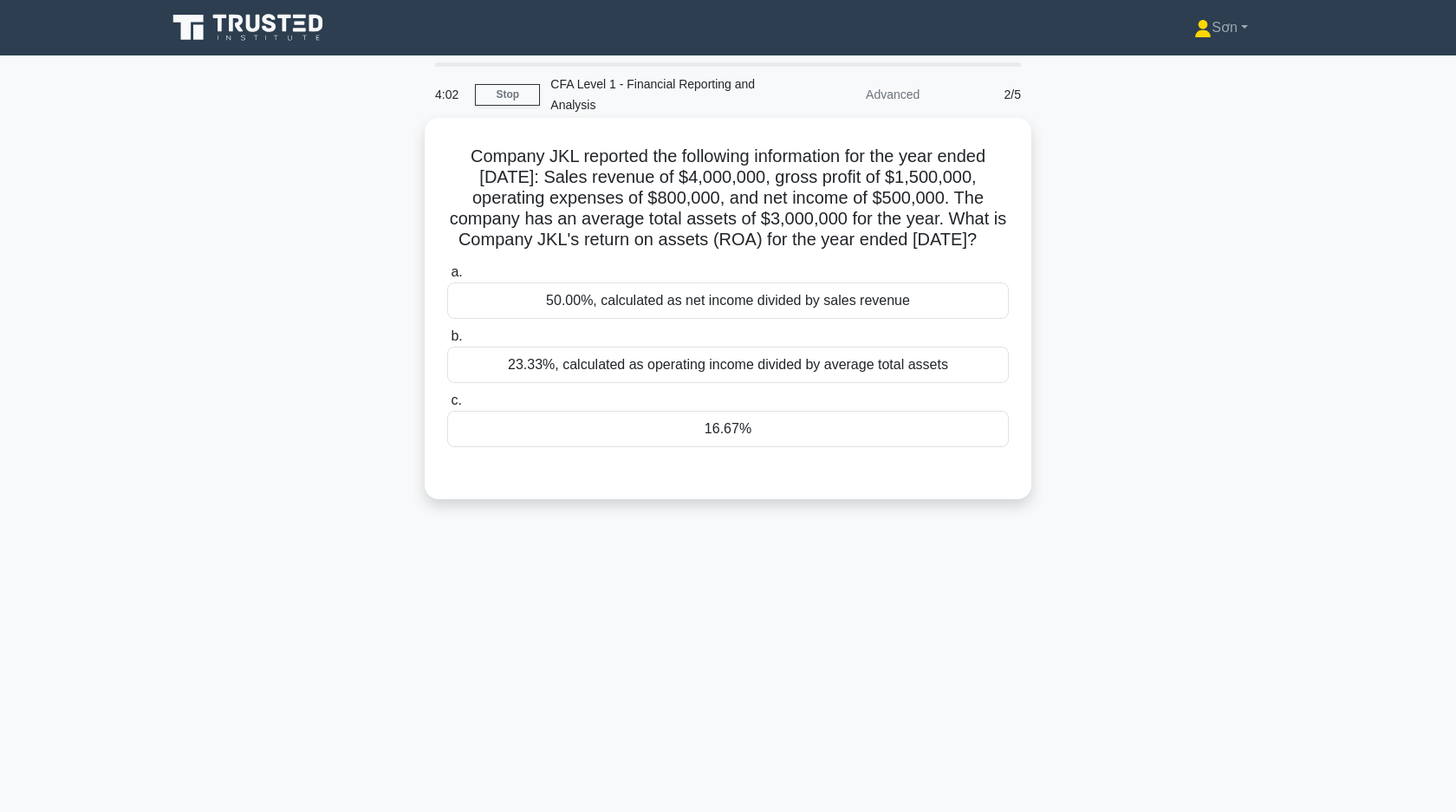
click at [512, 447] on div "16.67%" at bounding box center [728, 428] width 562 height 36
click at [447, 406] on input "c. 16.67%" at bounding box center [447, 400] width 0 height 11
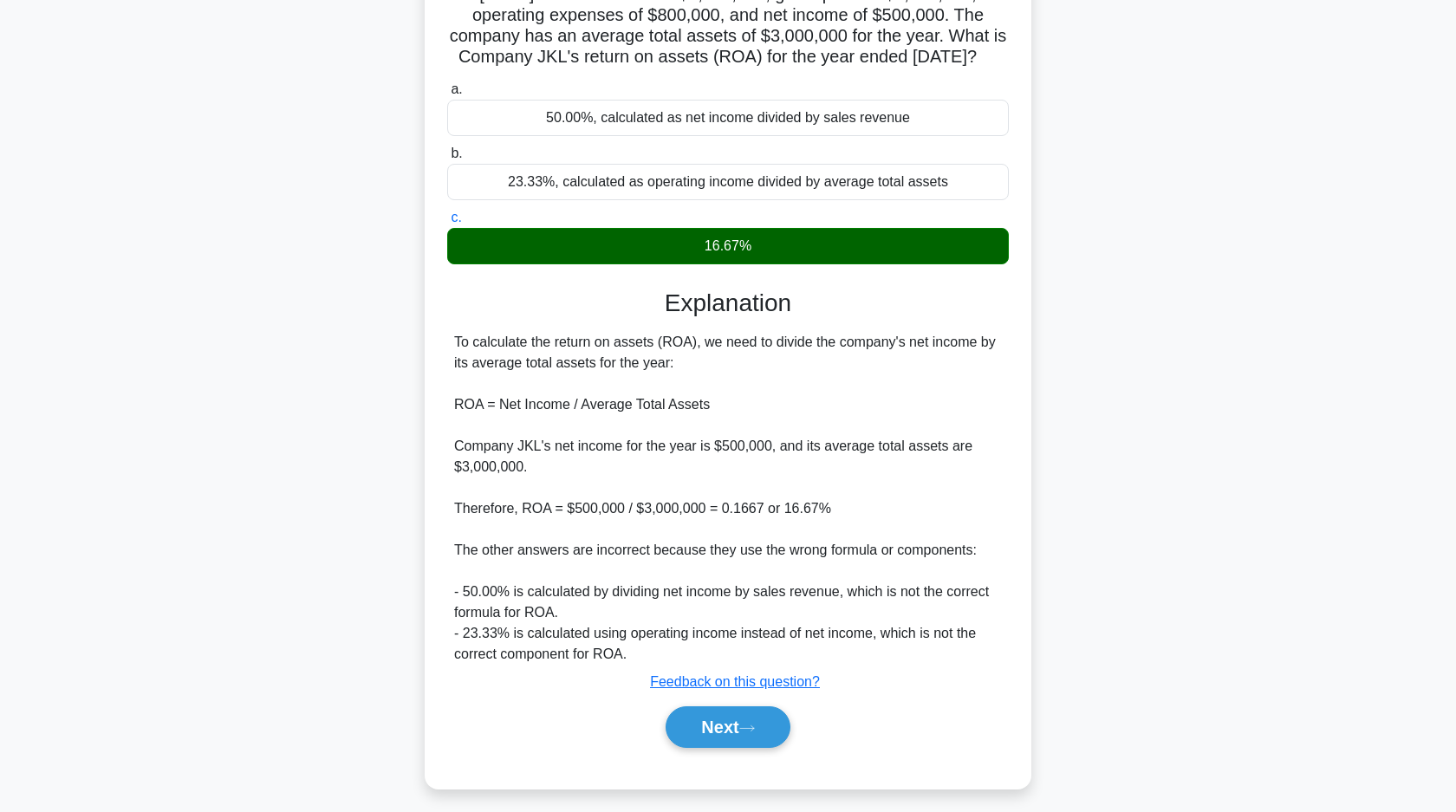
scroll to position [213, 0]
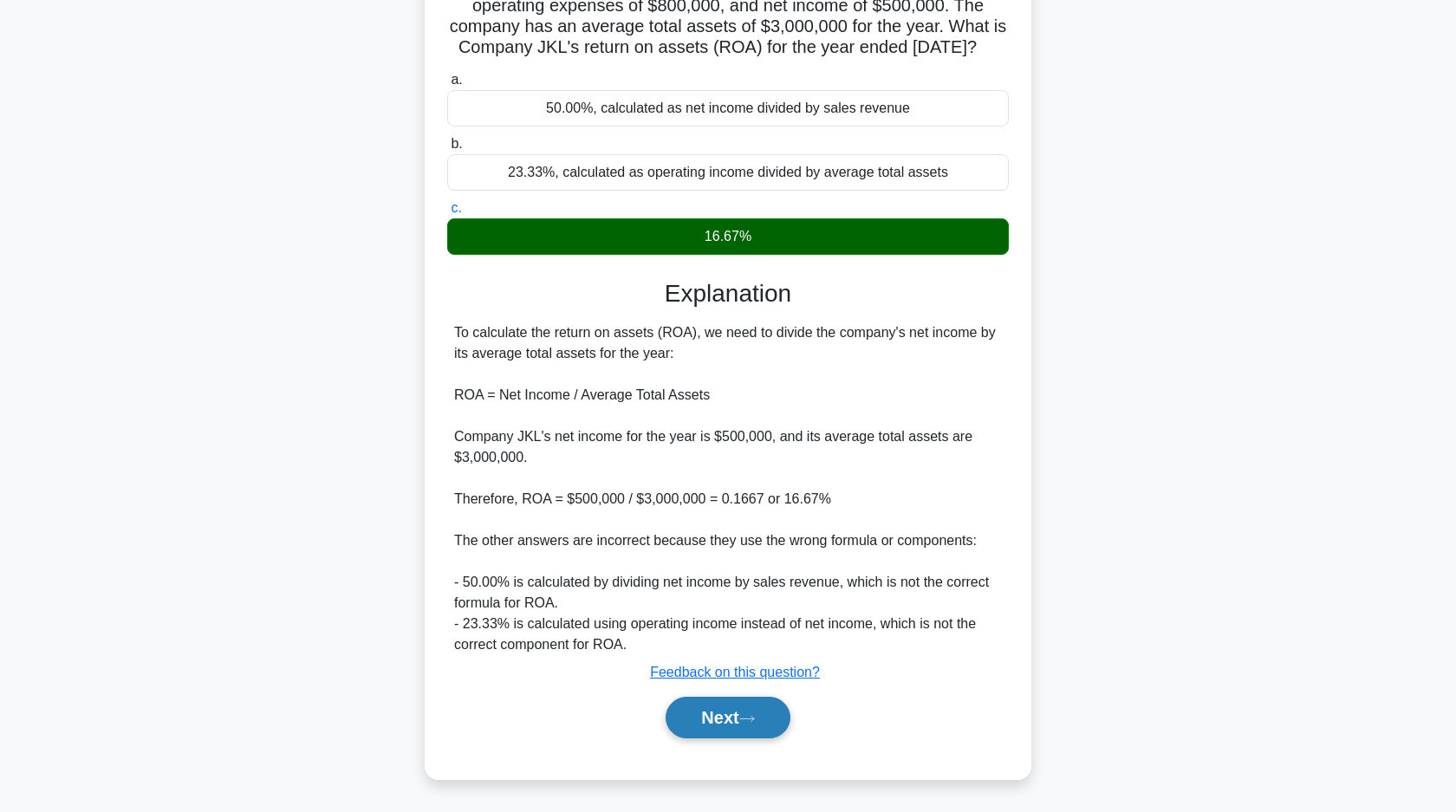
click at [720, 705] on button "Next" at bounding box center [727, 717] width 124 height 42
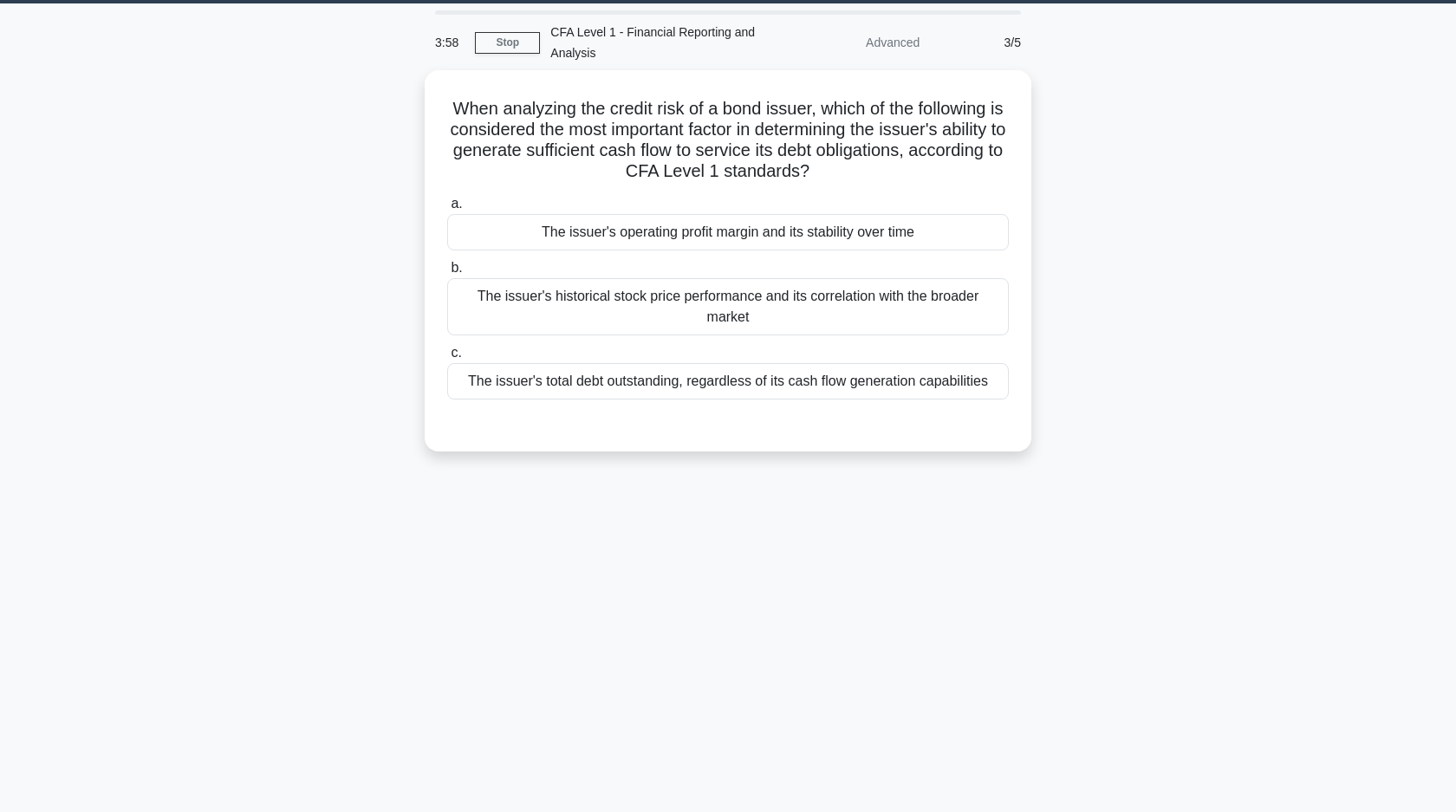
scroll to position [0, 0]
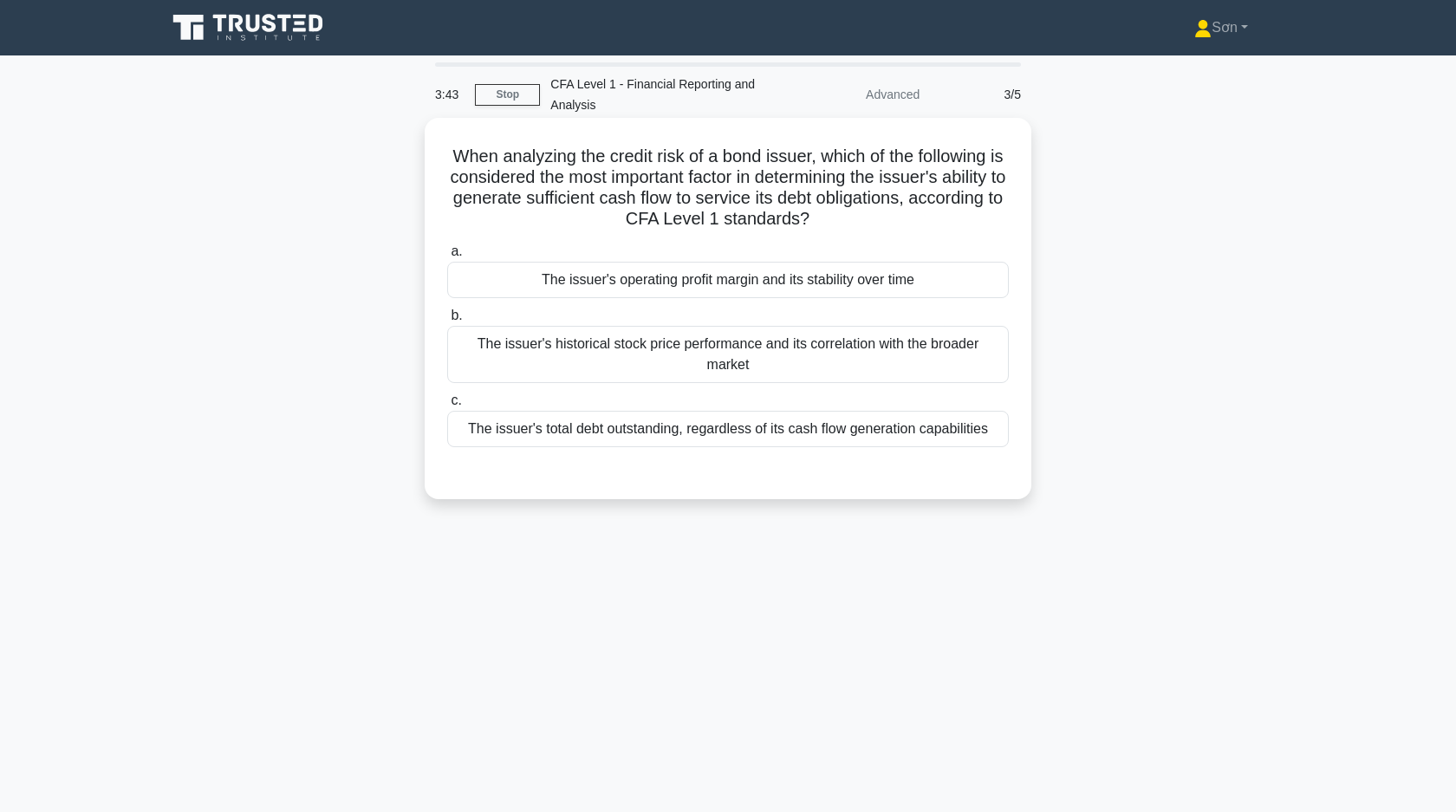
click at [638, 287] on div "The issuer's operating profit margin and its stability over time" at bounding box center [728, 279] width 562 height 36
click at [447, 258] on input "a. The issuer's operating profit margin and its stability over time" at bounding box center [447, 252] width 0 height 11
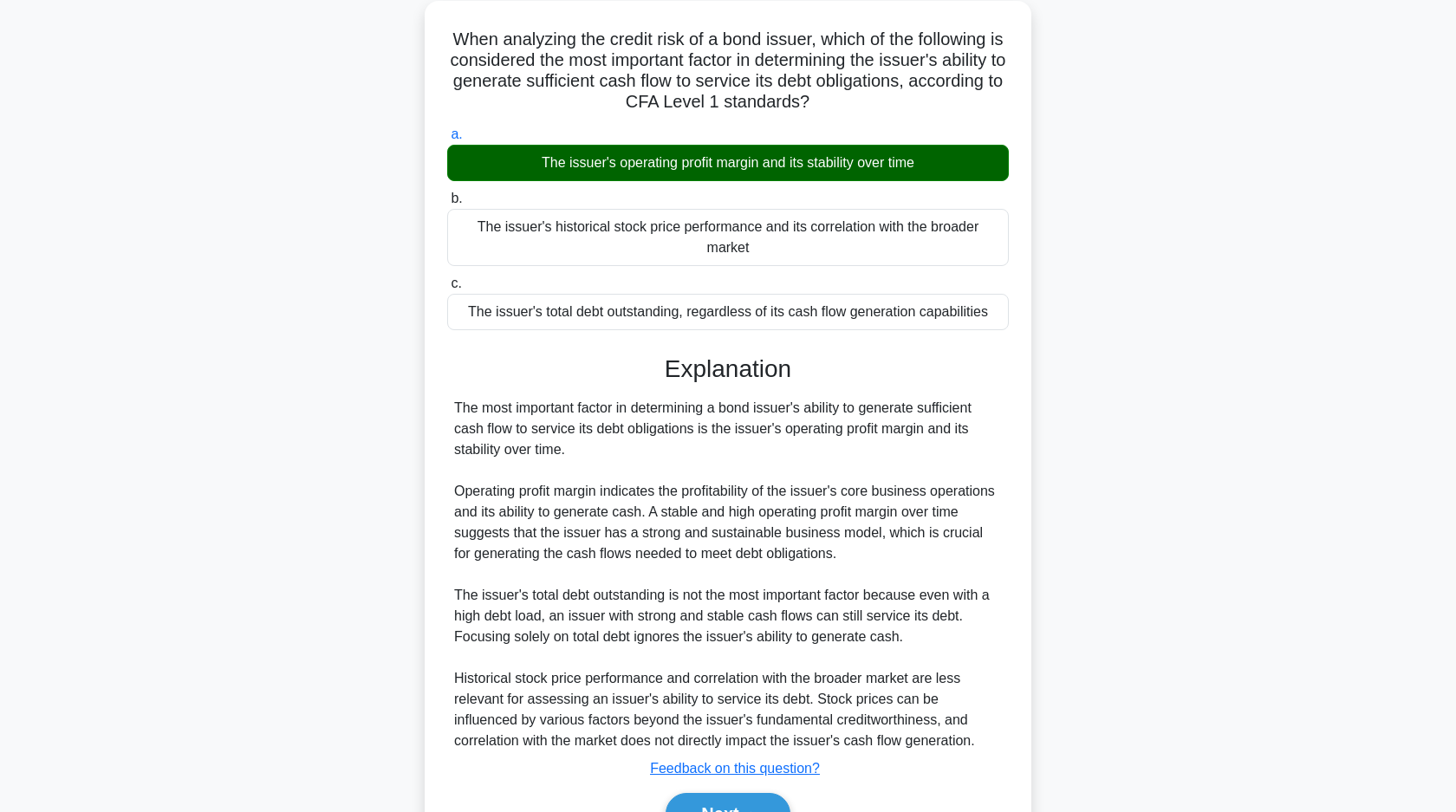
scroll to position [213, 0]
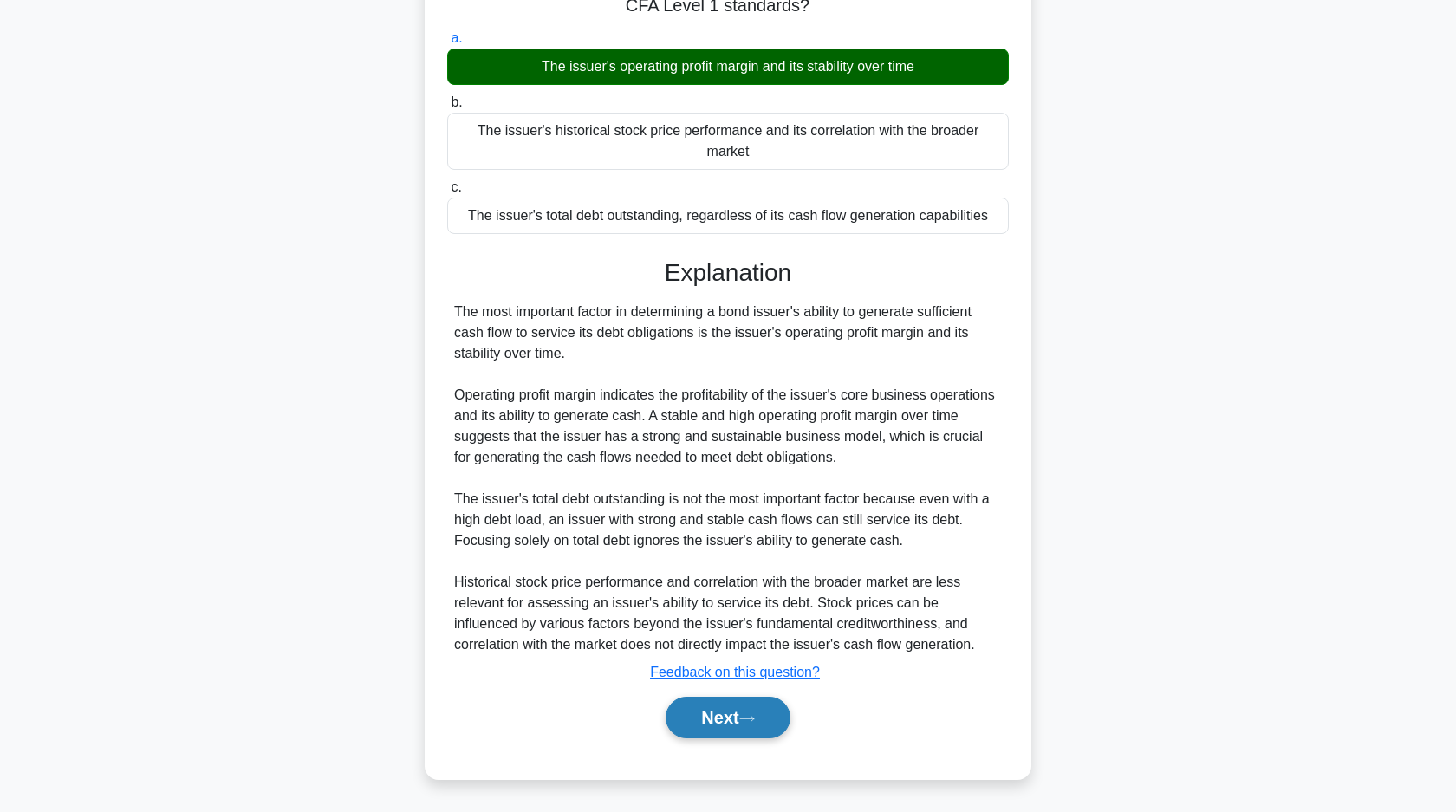
click at [735, 711] on button "Next" at bounding box center [727, 717] width 124 height 42
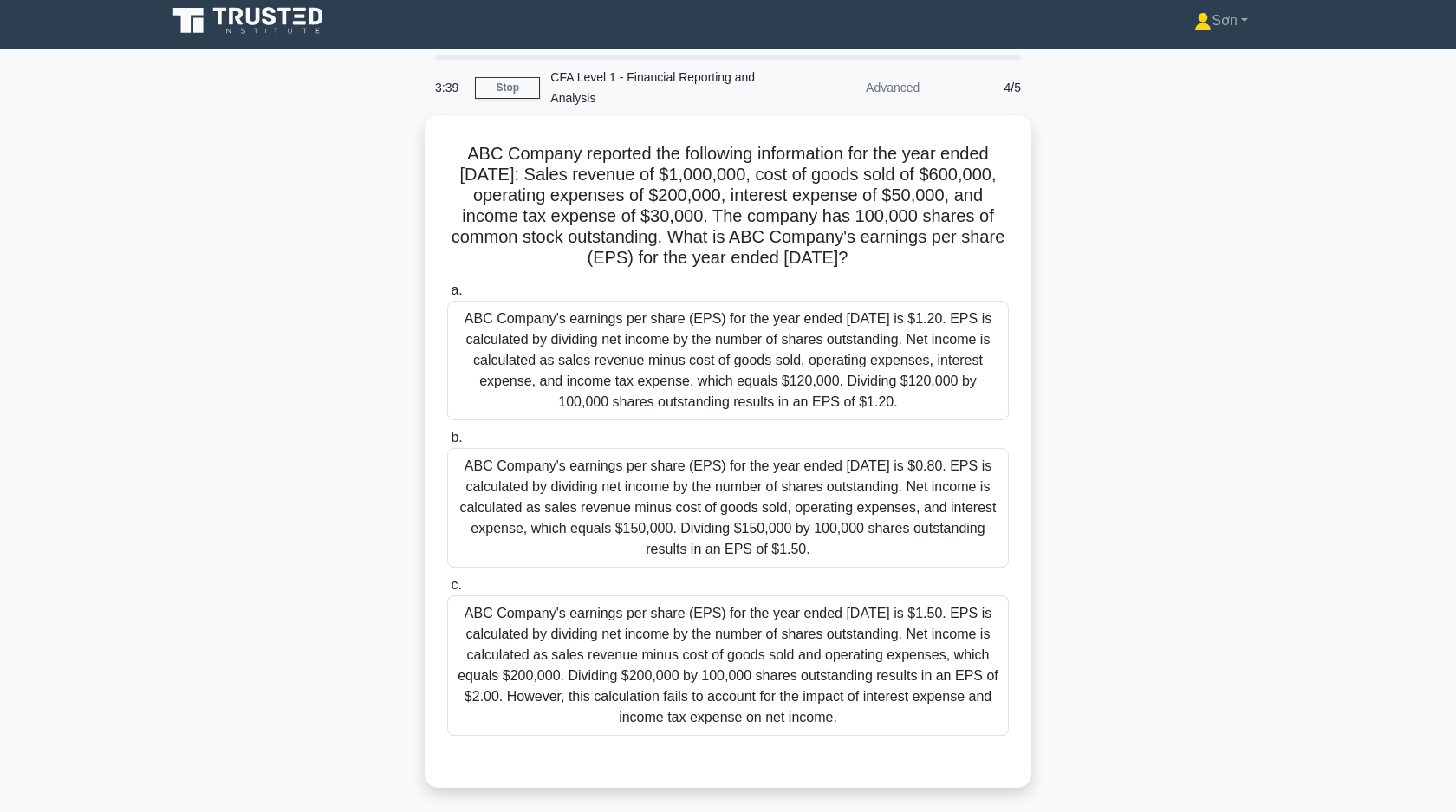
scroll to position [0, 0]
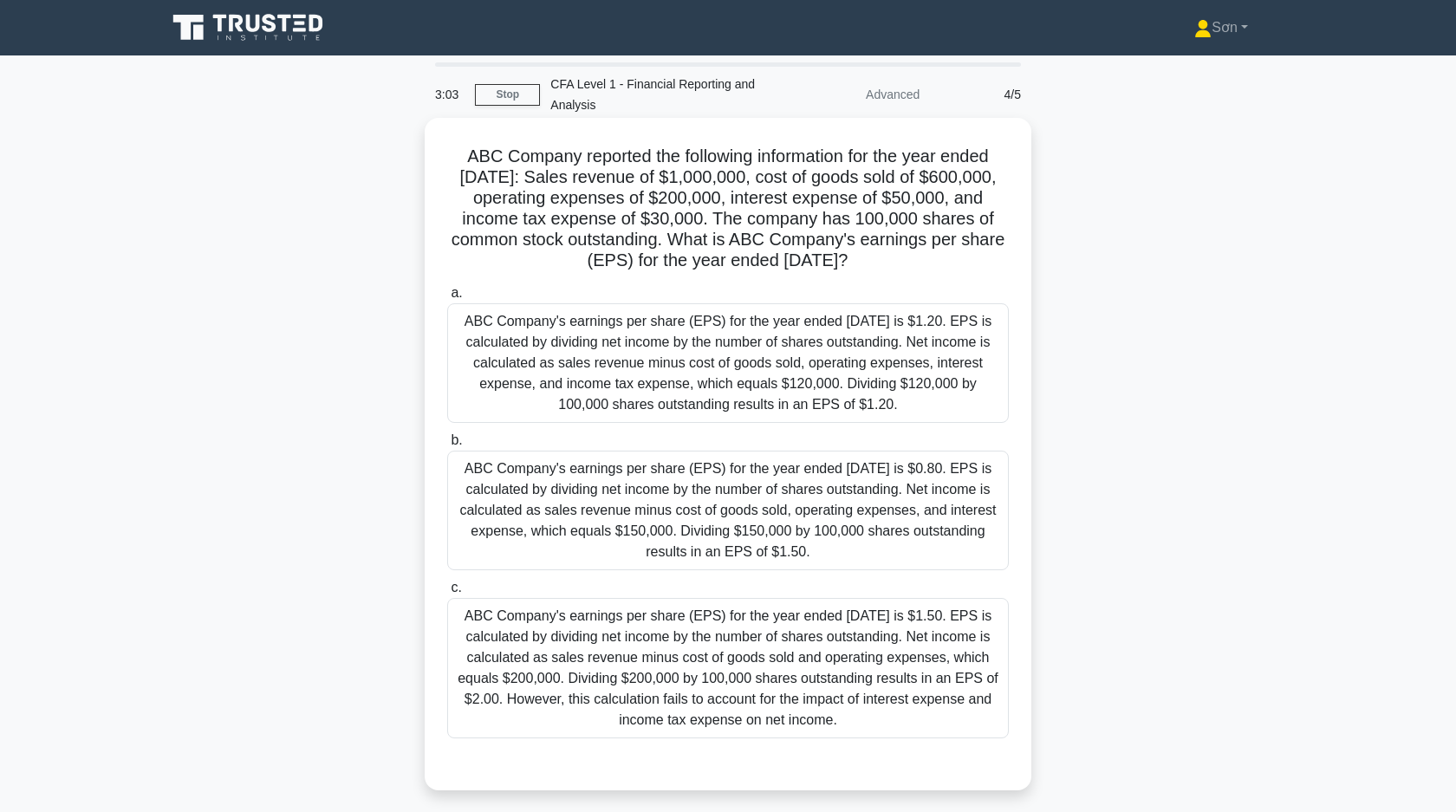
click at [567, 388] on div "ABC Company's earnings per share (EPS) for the year ended December 31, 2021 is …" at bounding box center [728, 363] width 562 height 119
click at [447, 299] on input "a. ABC Company's earnings per share (EPS) for the year ended December 31, 2021 …" at bounding box center [447, 293] width 0 height 11
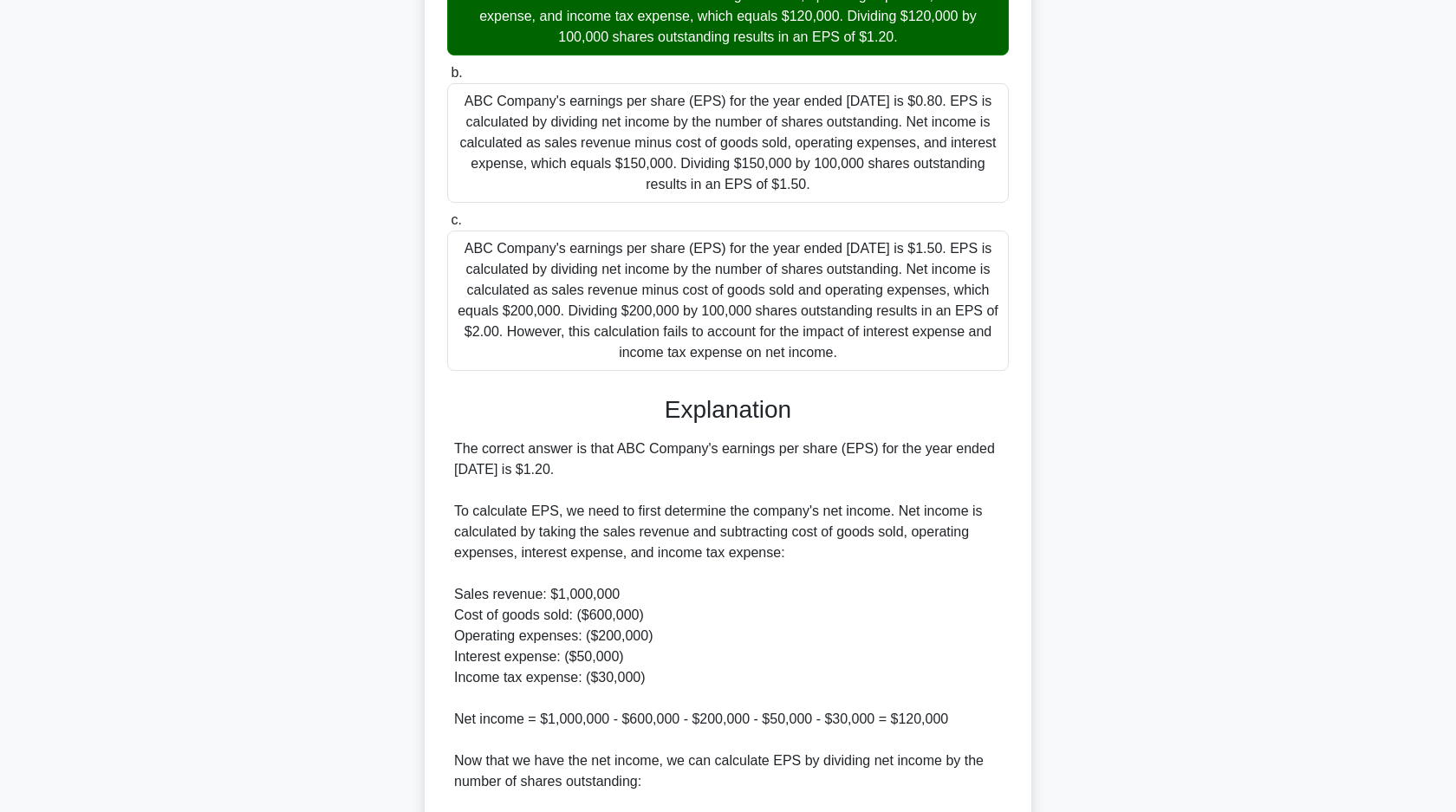
scroll to position [572, 0]
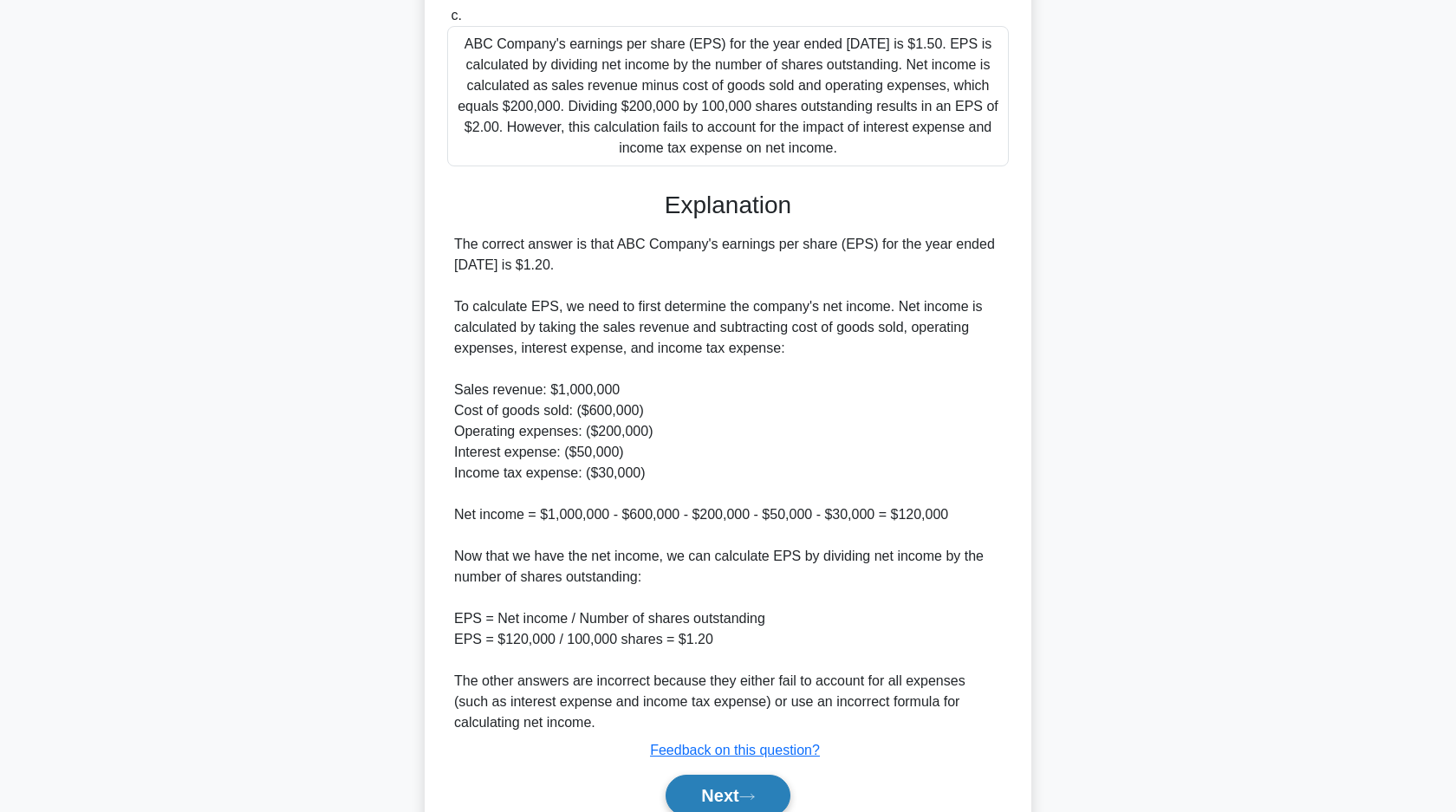
click at [706, 795] on button "Next" at bounding box center [727, 795] width 124 height 42
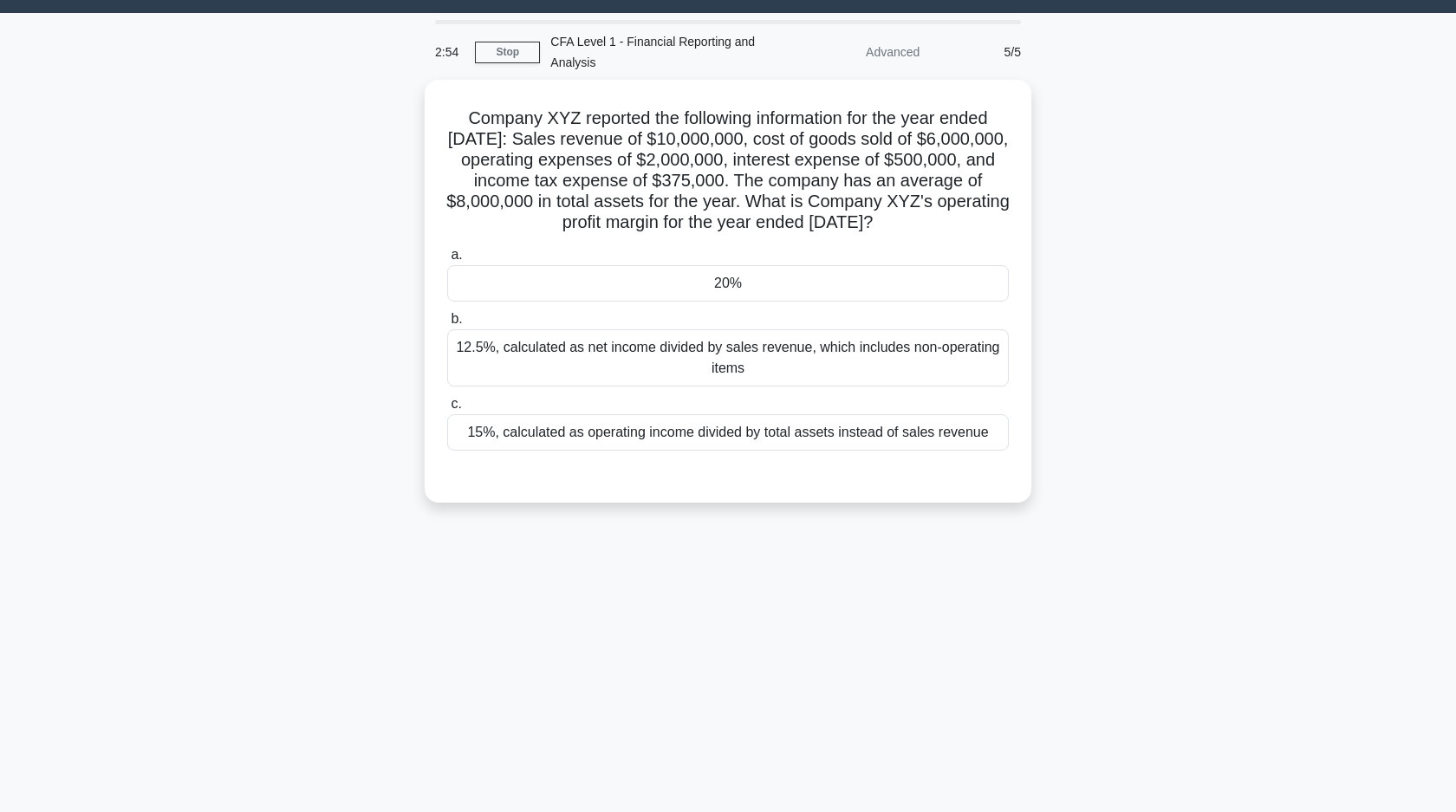
scroll to position [0, 0]
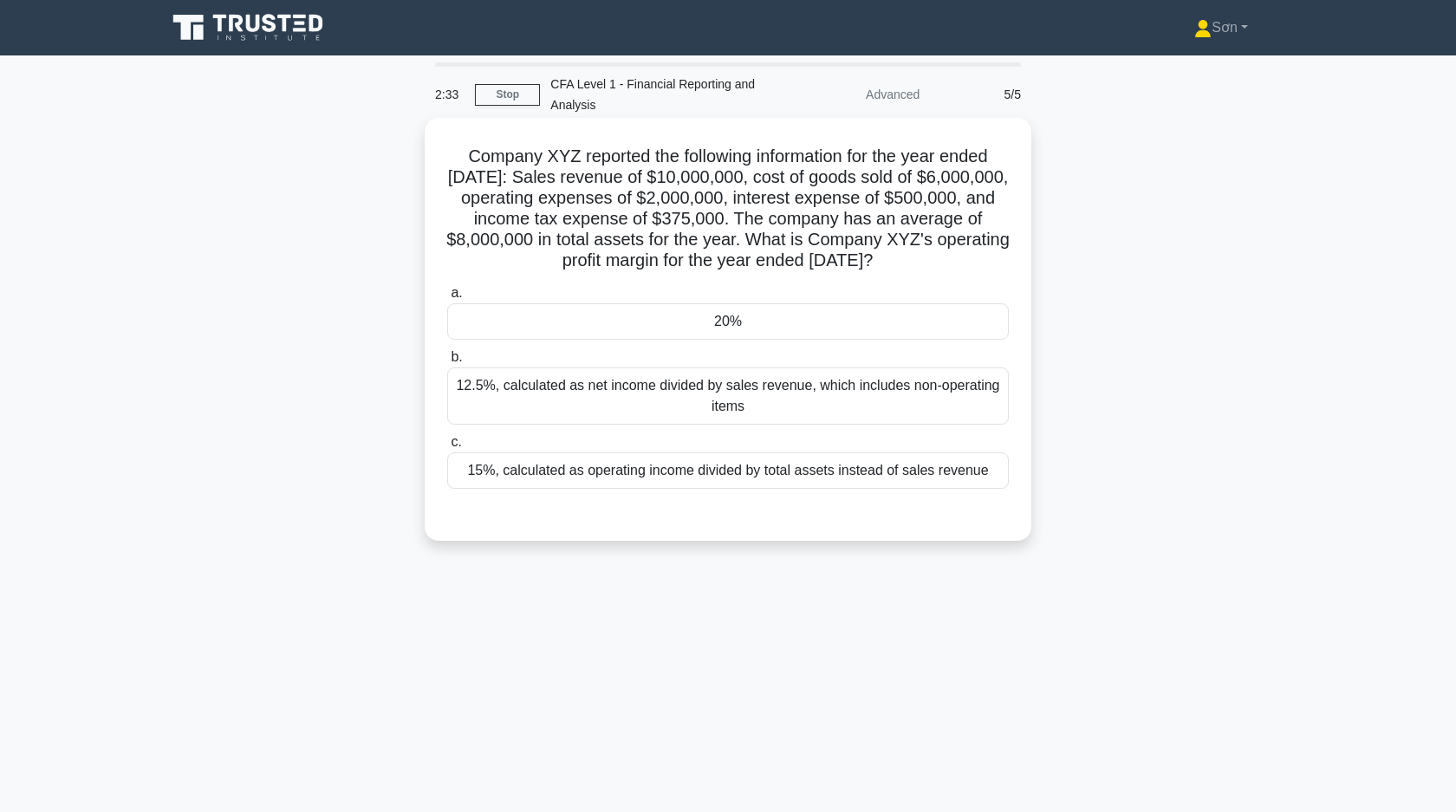
click at [572, 322] on div "20%" at bounding box center [728, 321] width 562 height 36
click at [447, 299] on input "a. 20%" at bounding box center [447, 293] width 0 height 11
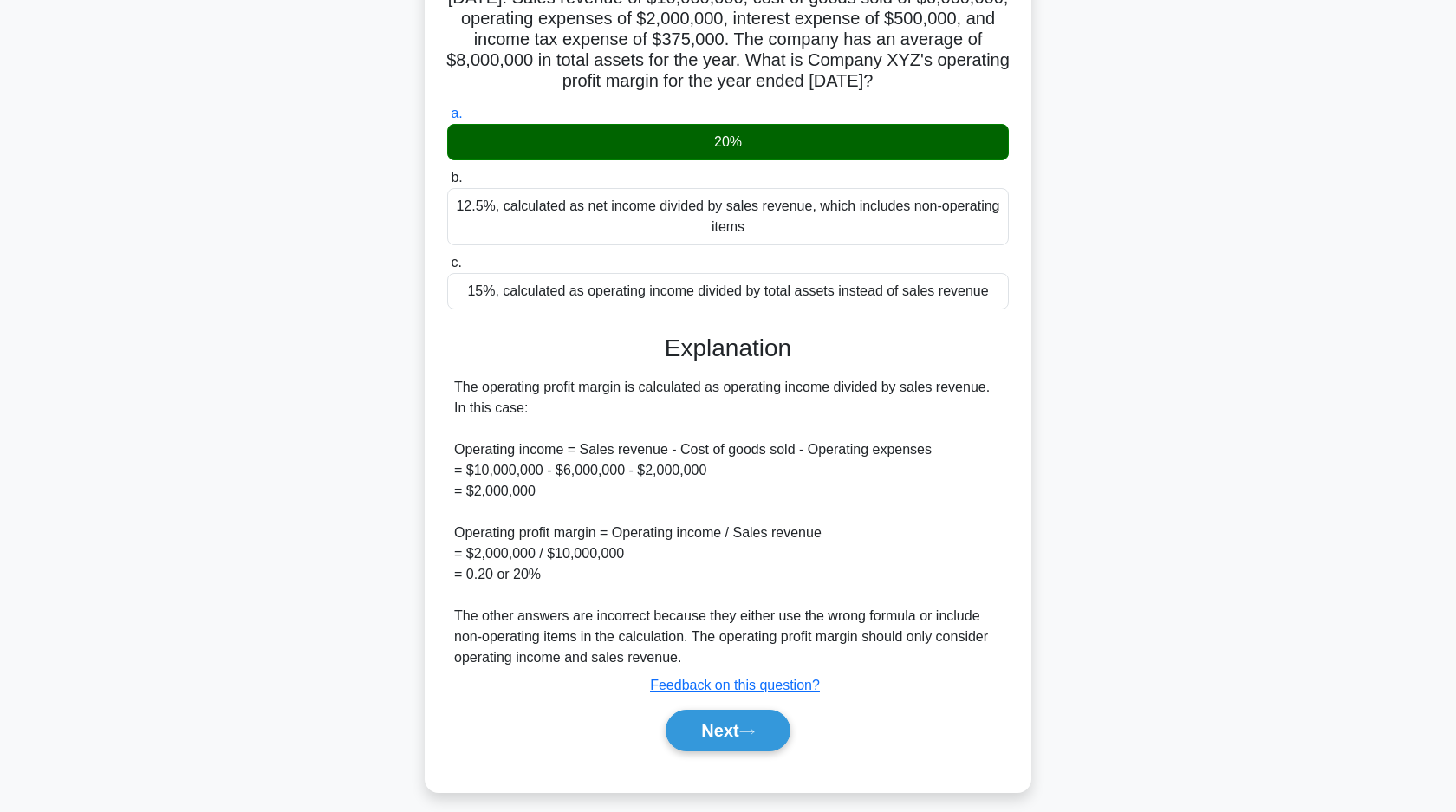
scroll to position [192, 0]
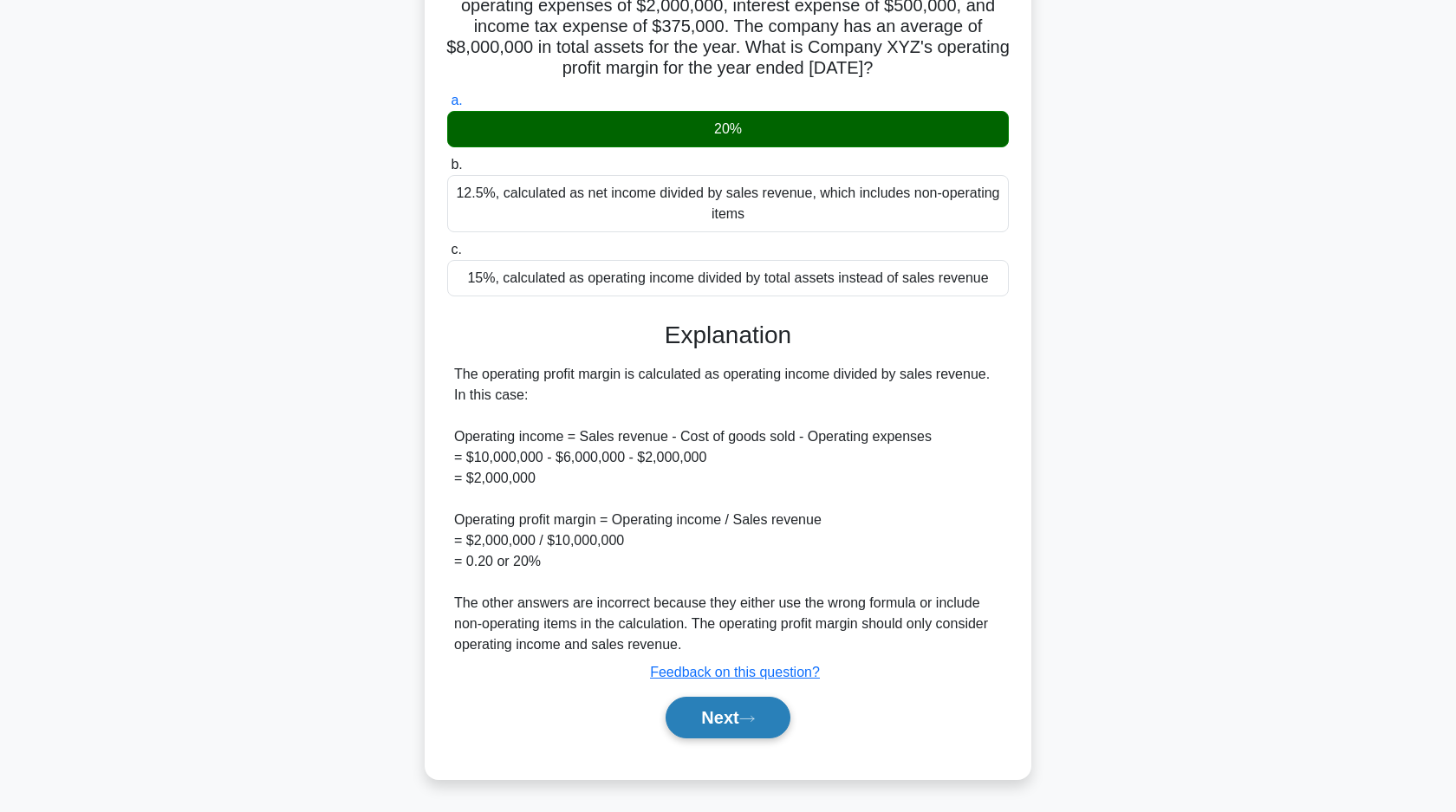
click at [739, 715] on button "Next" at bounding box center [727, 717] width 124 height 42
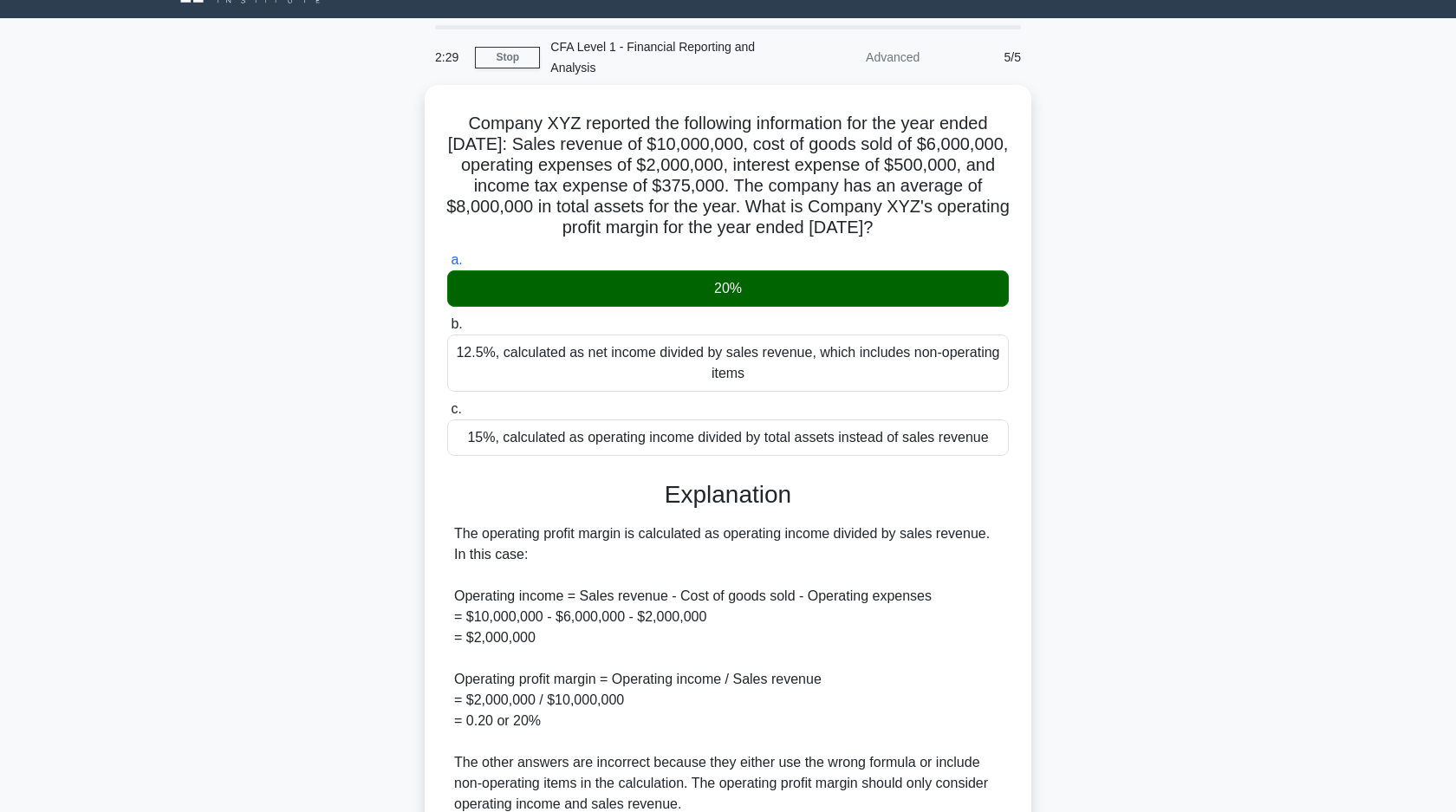
scroll to position [0, 0]
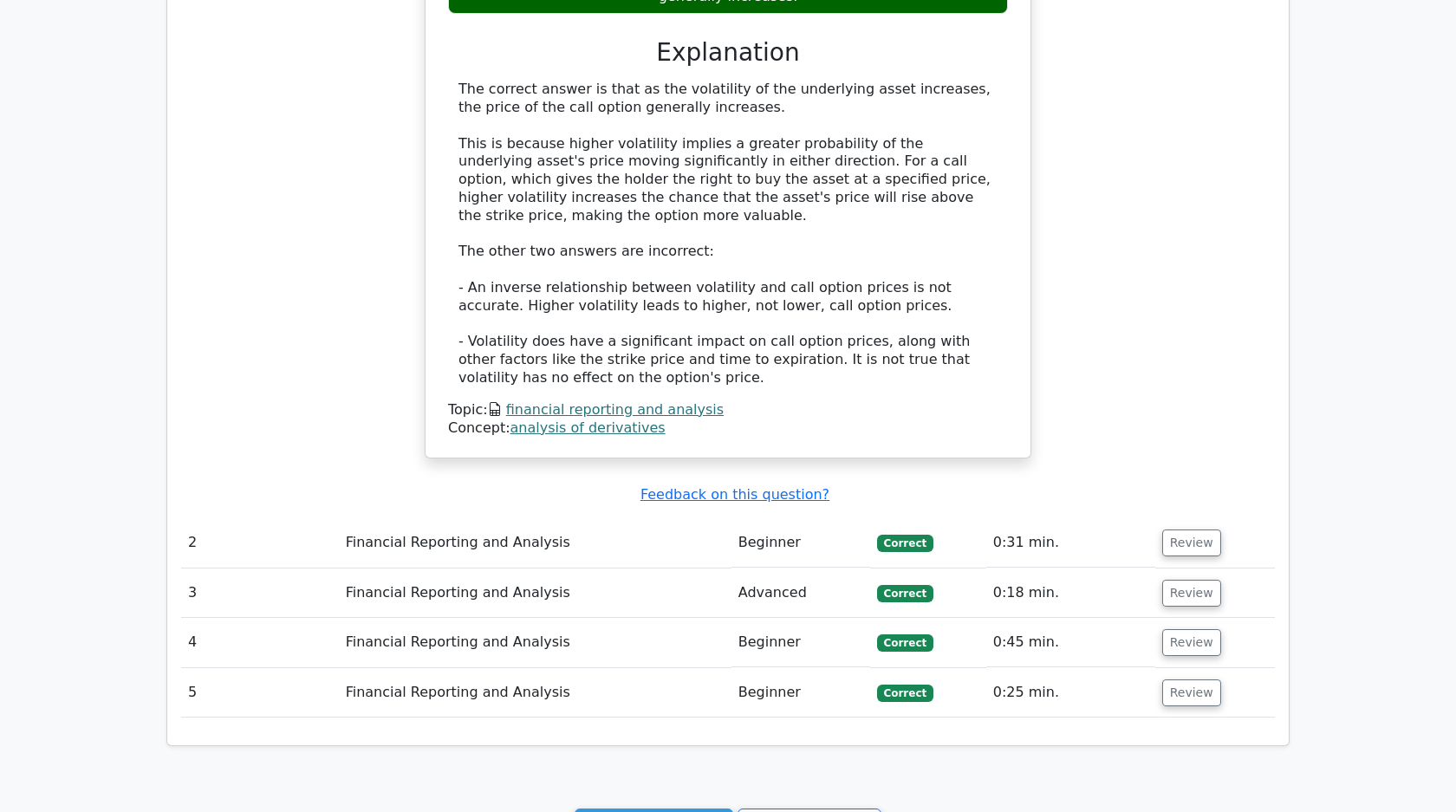
scroll to position [1505, 0]
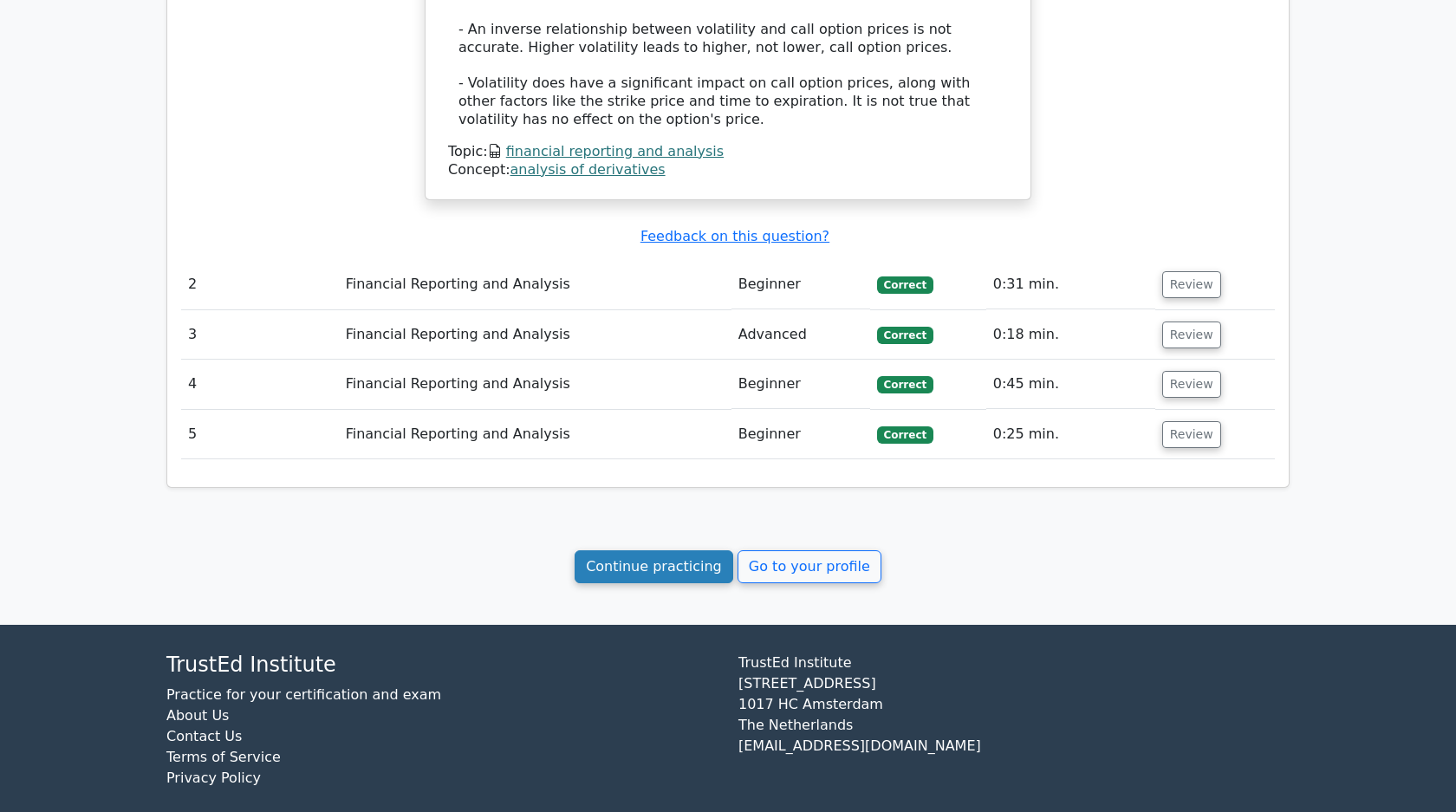
click at [631, 551] on link "Continue practicing" at bounding box center [653, 566] width 159 height 33
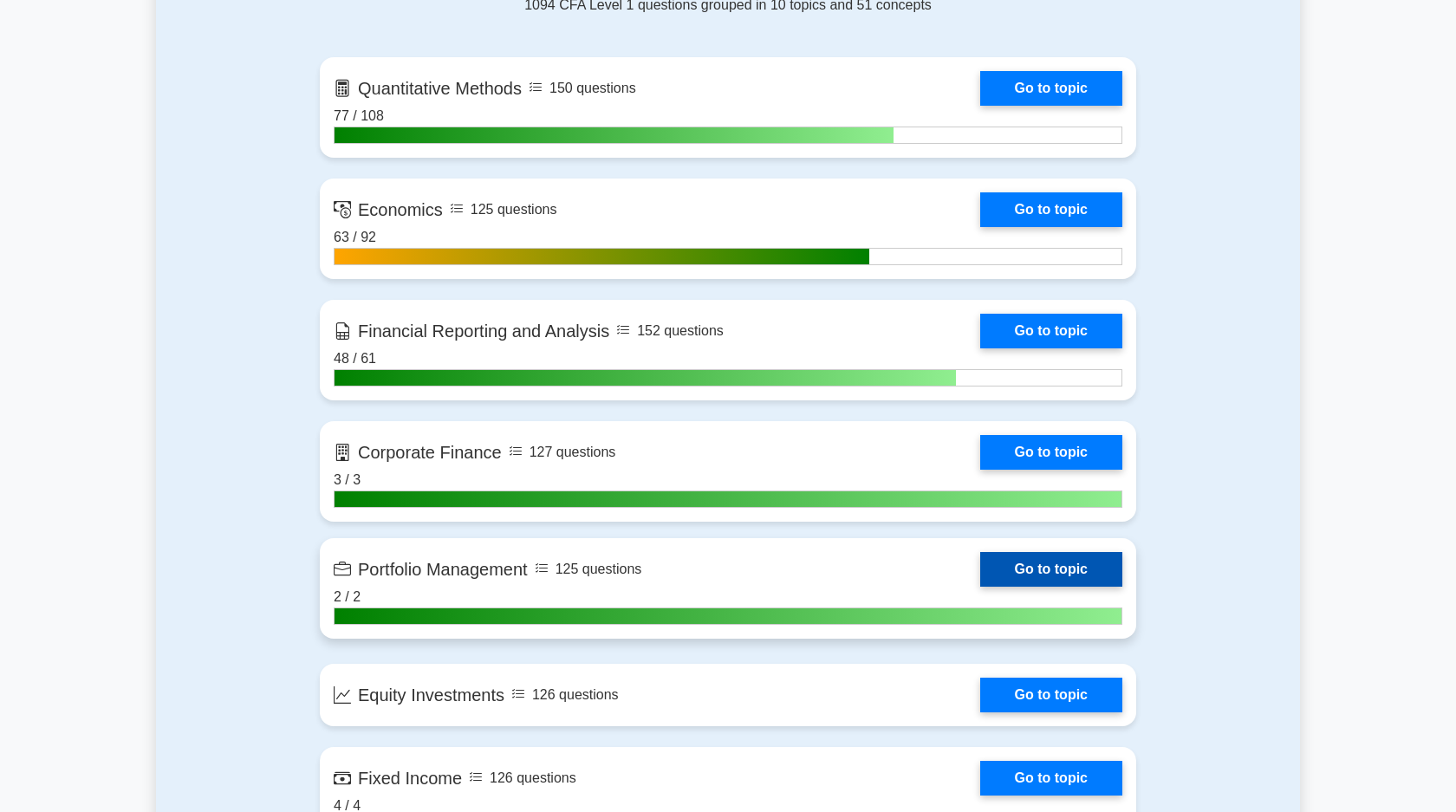
scroll to position [806, 0]
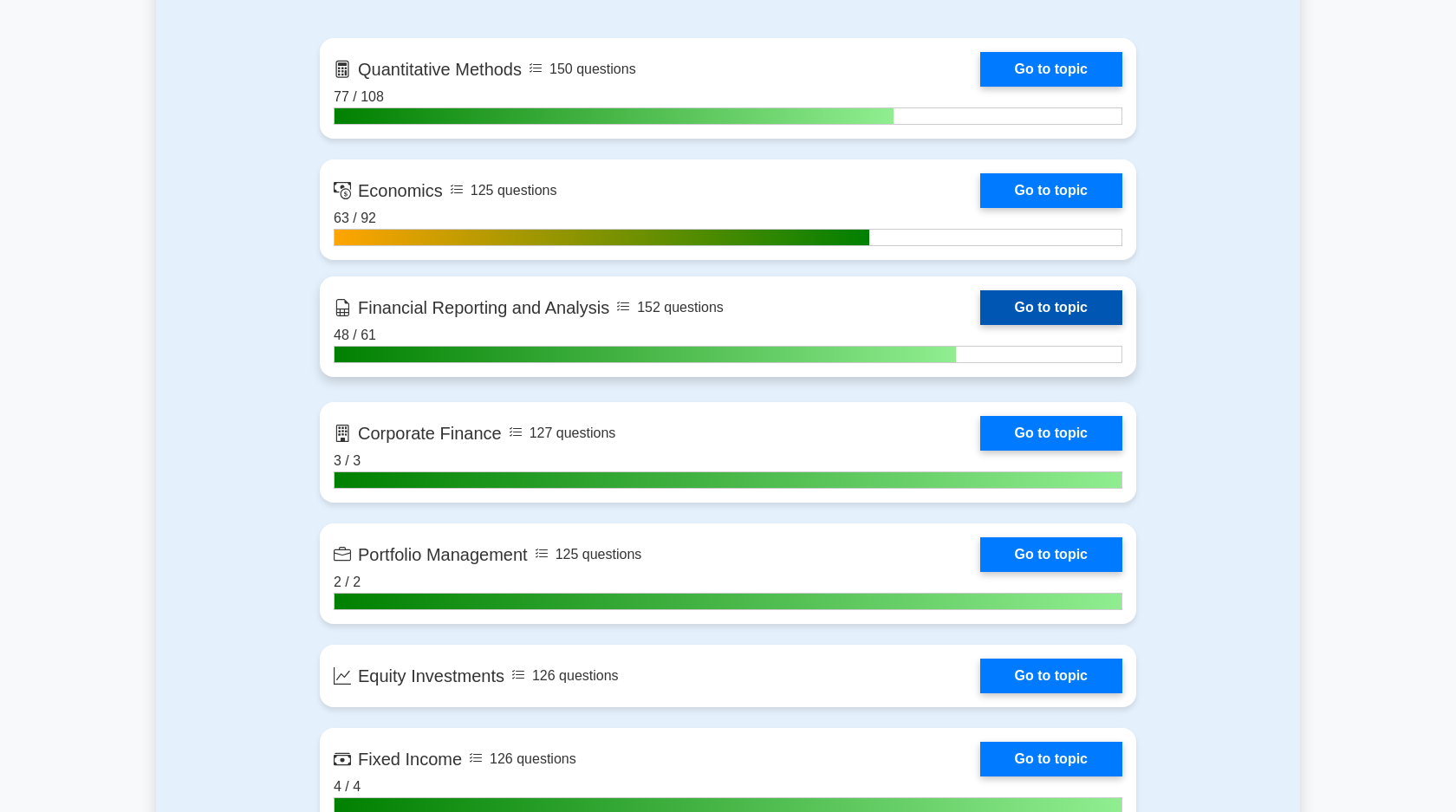
click at [1030, 301] on link "Go to topic" at bounding box center [1051, 307] width 142 height 35
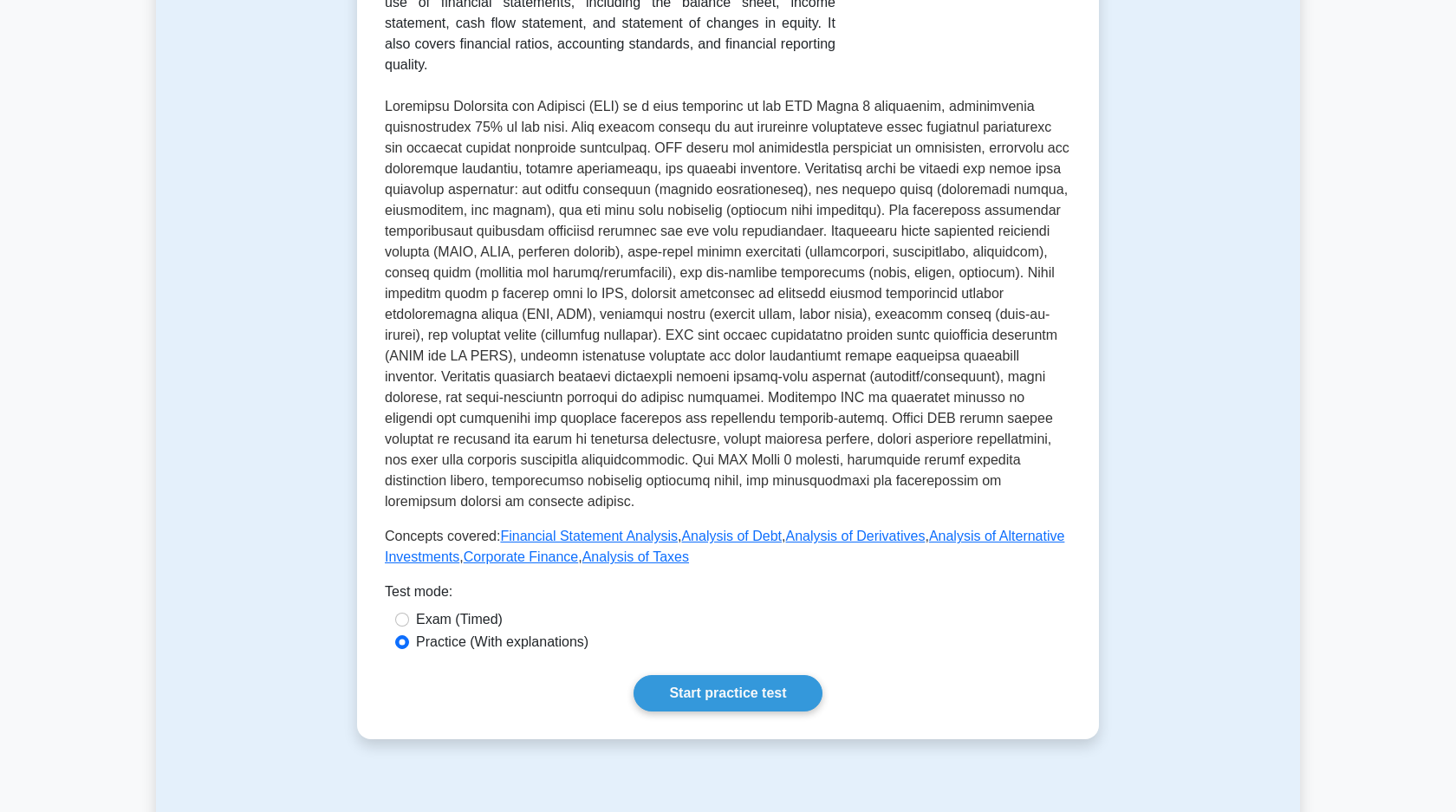
scroll to position [864, 0]
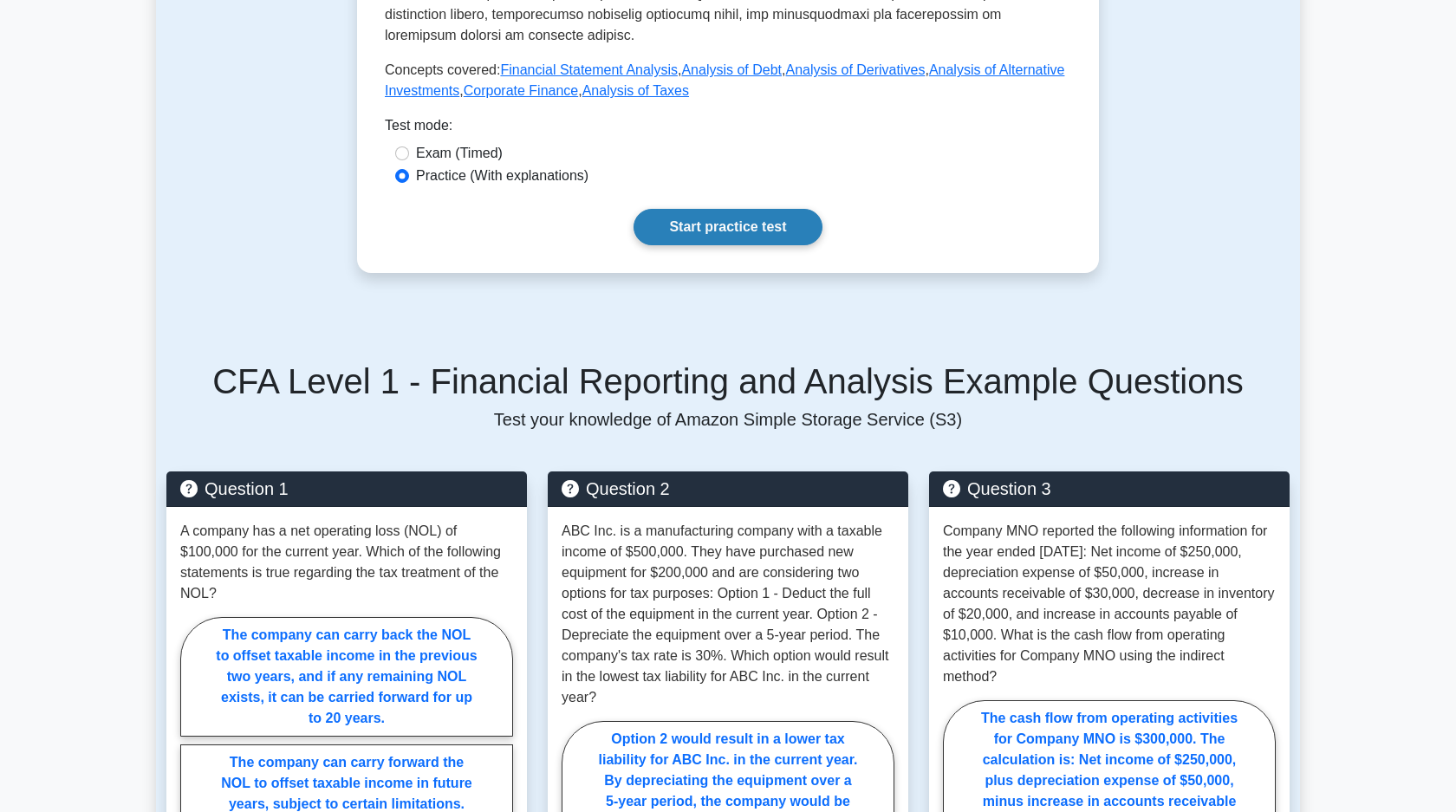
click at [721, 220] on link "Start practice test" at bounding box center [727, 227] width 188 height 36
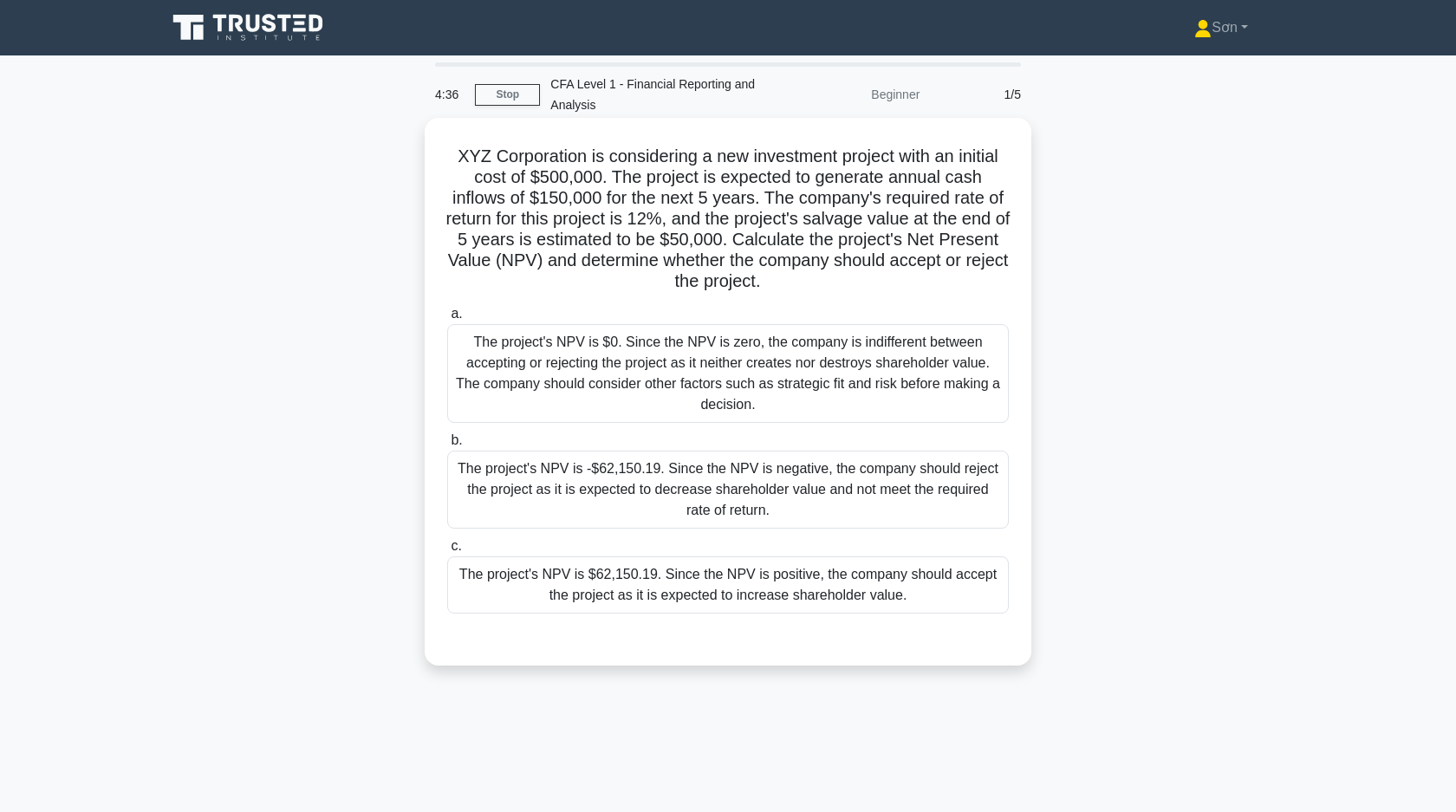
click at [700, 597] on div "The project's NPV is $62,150.19. Since the NPV is positive, the company should …" at bounding box center [728, 584] width 562 height 57
click at [447, 552] on input "c. The project's NPV is $62,150.19. Since the NPV is positive, the company shou…" at bounding box center [447, 546] width 0 height 11
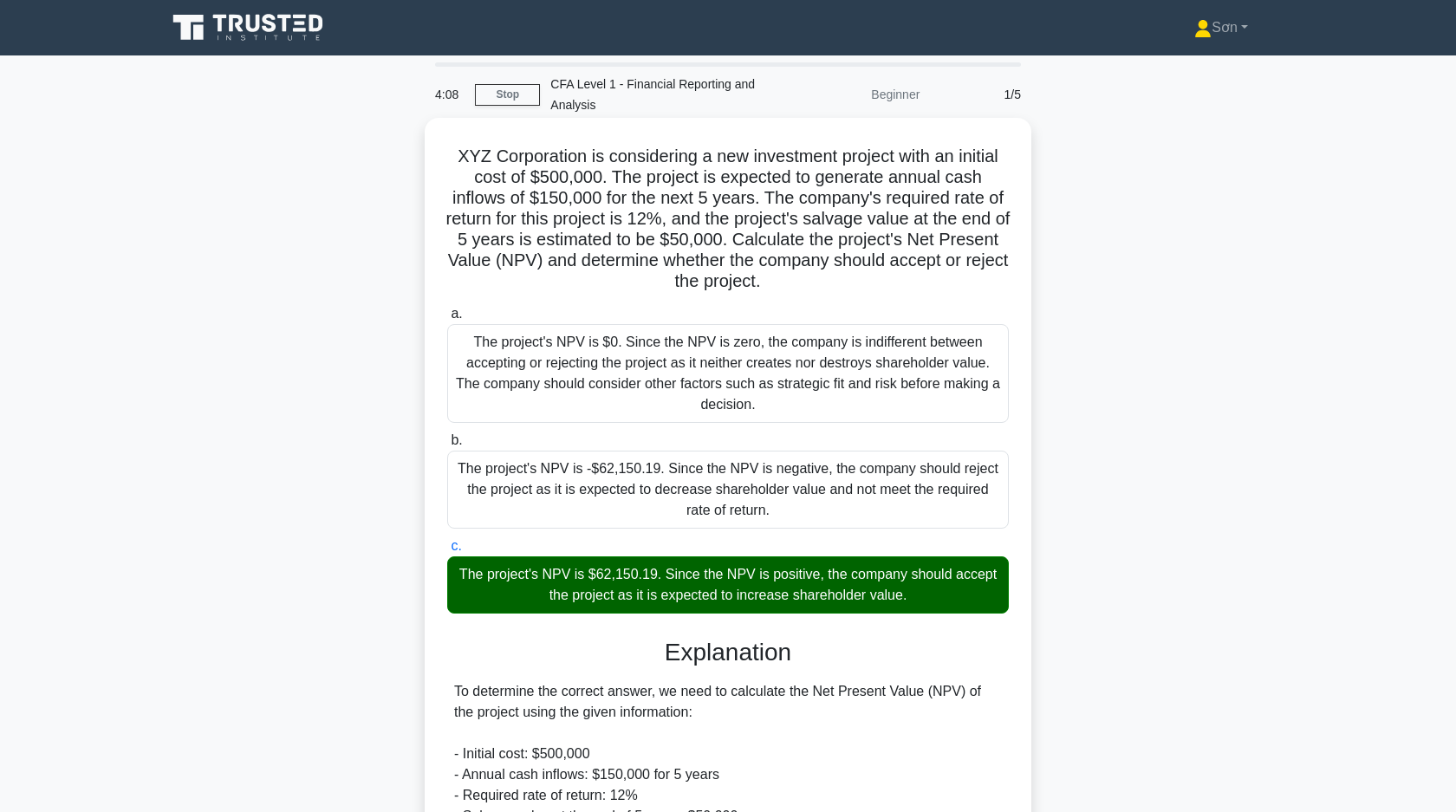
scroll to position [525, 0]
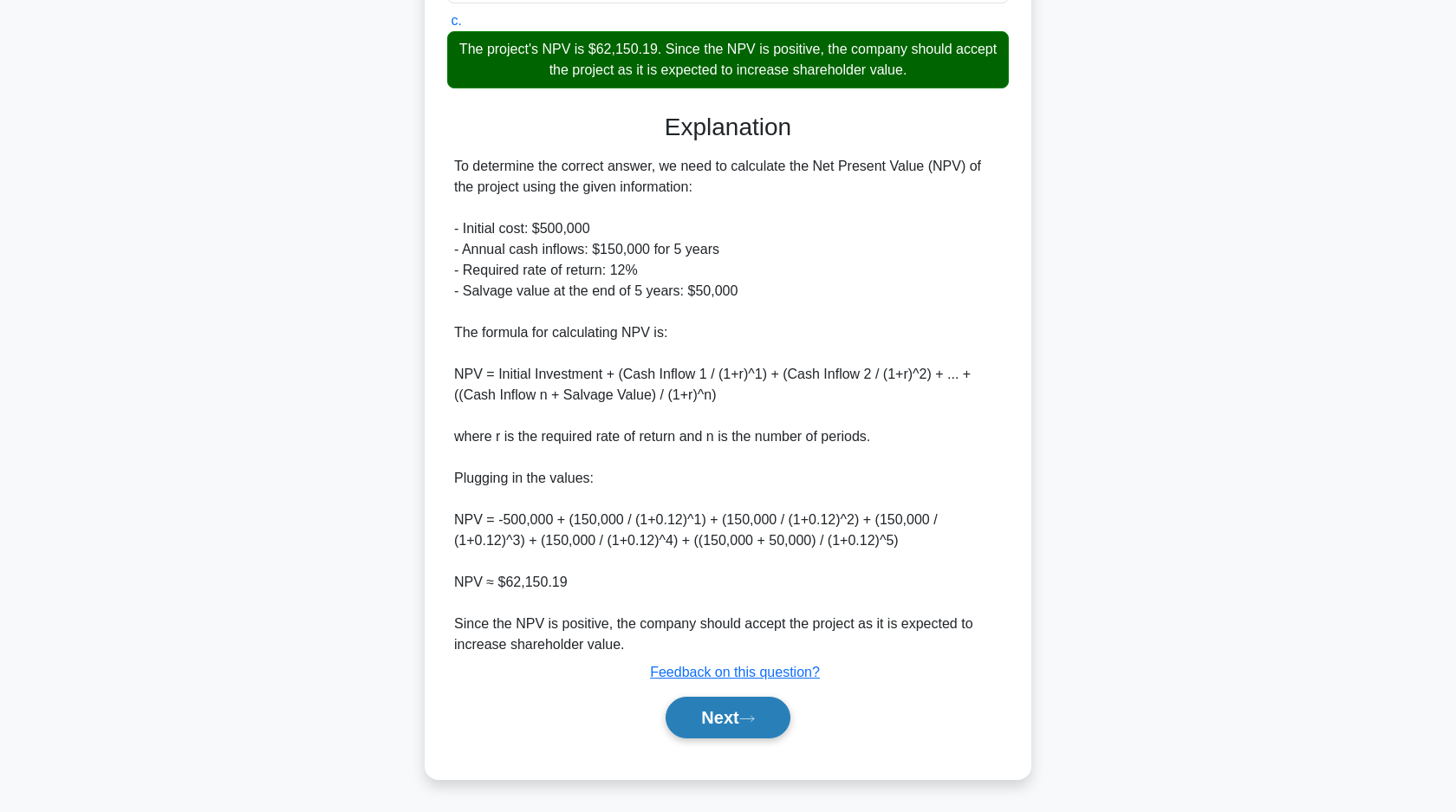
click at [719, 704] on button "Next" at bounding box center [727, 717] width 124 height 42
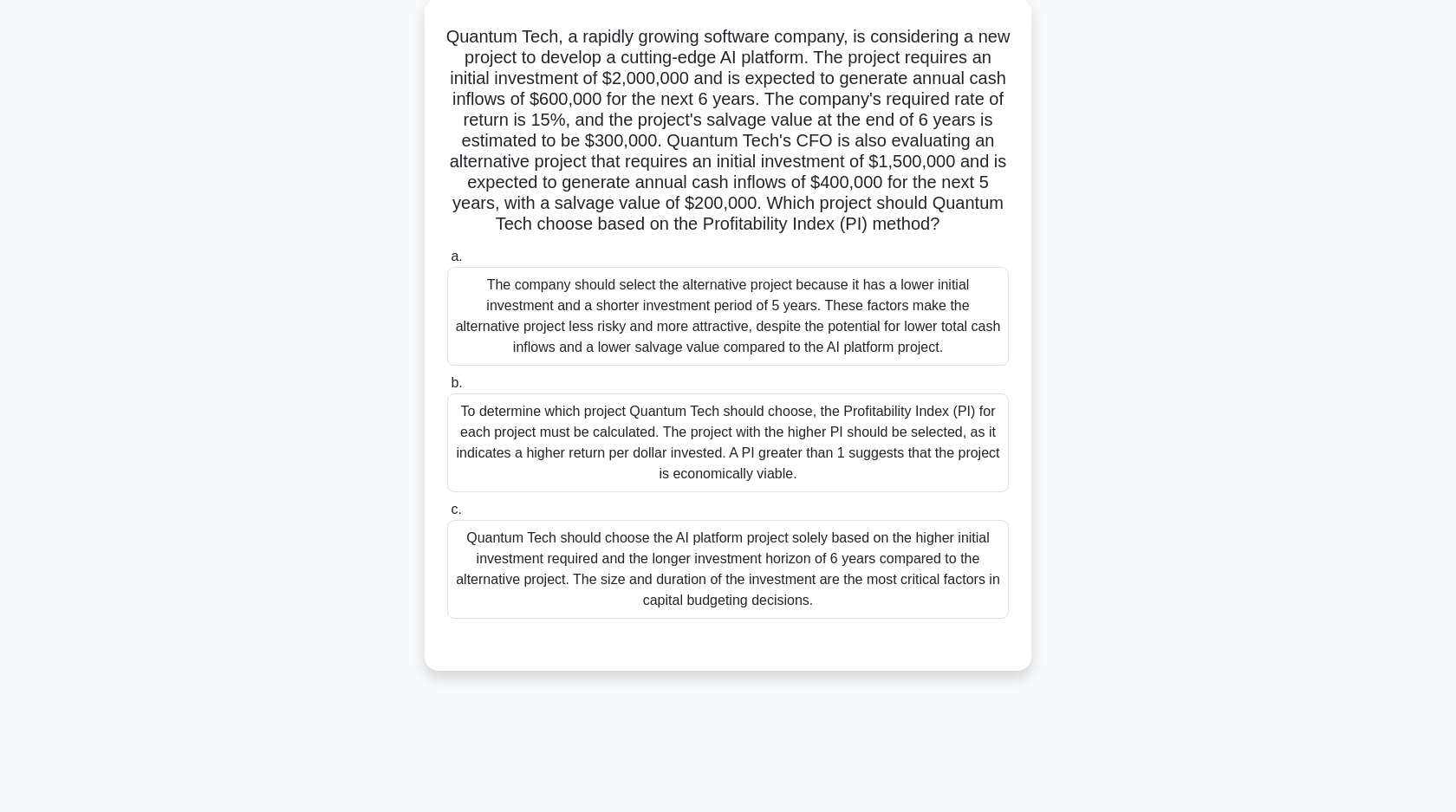
scroll to position [0, 0]
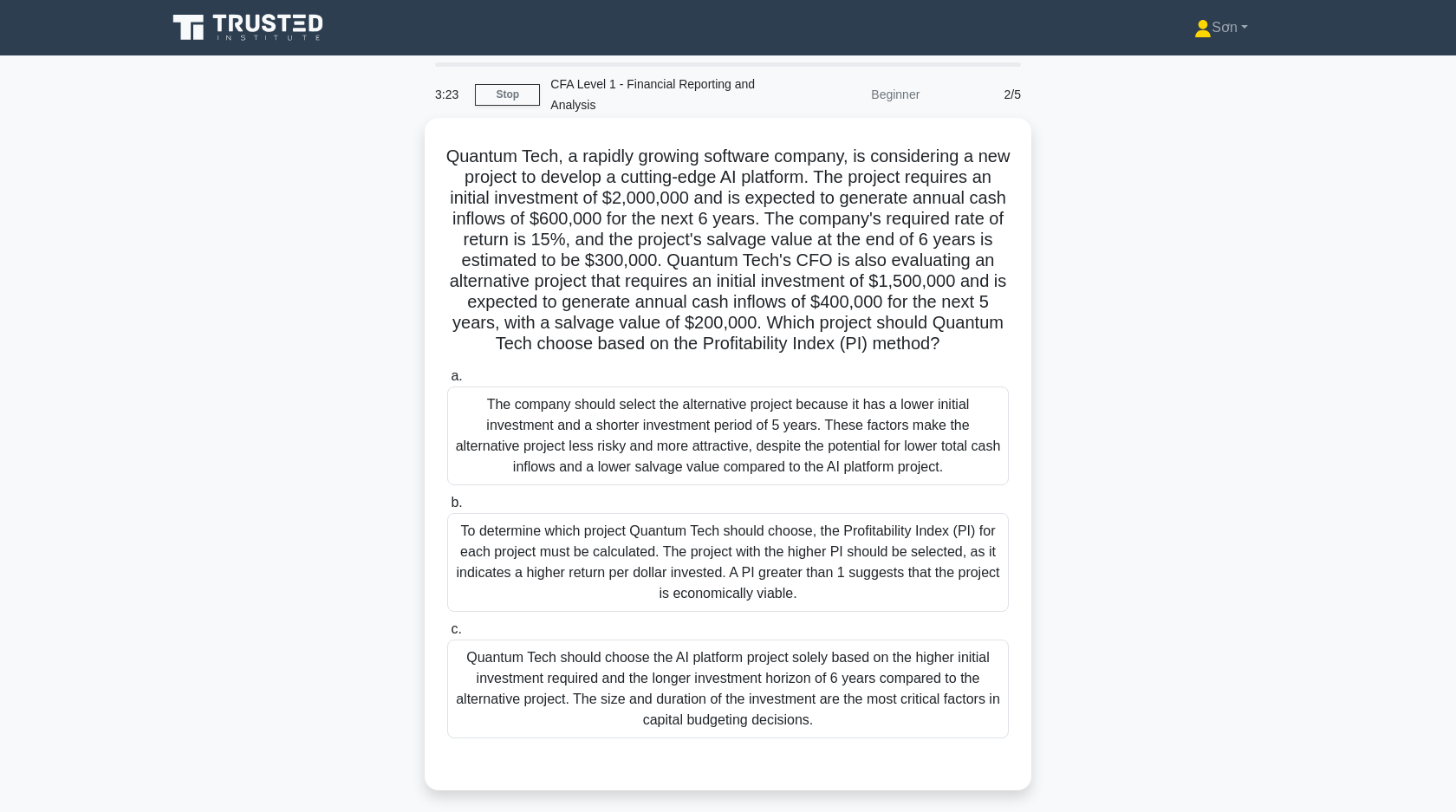
click at [623, 541] on div "To determine which project Quantum Tech should choose, the Profitability Index …" at bounding box center [728, 563] width 562 height 99
click at [447, 509] on input "b. To determine which project Quantum Tech should choose, the Profitability Ind…" at bounding box center [447, 503] width 0 height 11
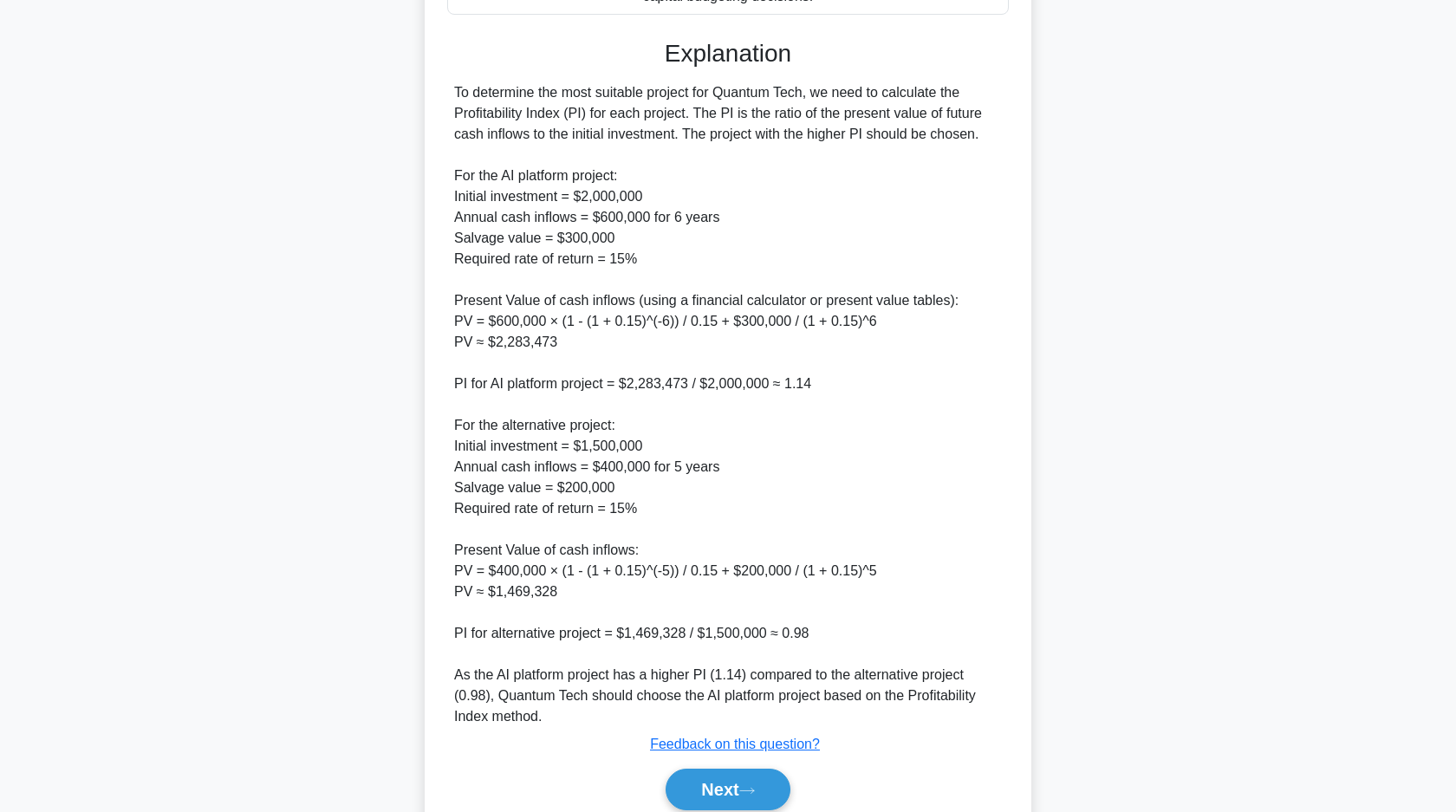
scroll to position [795, 0]
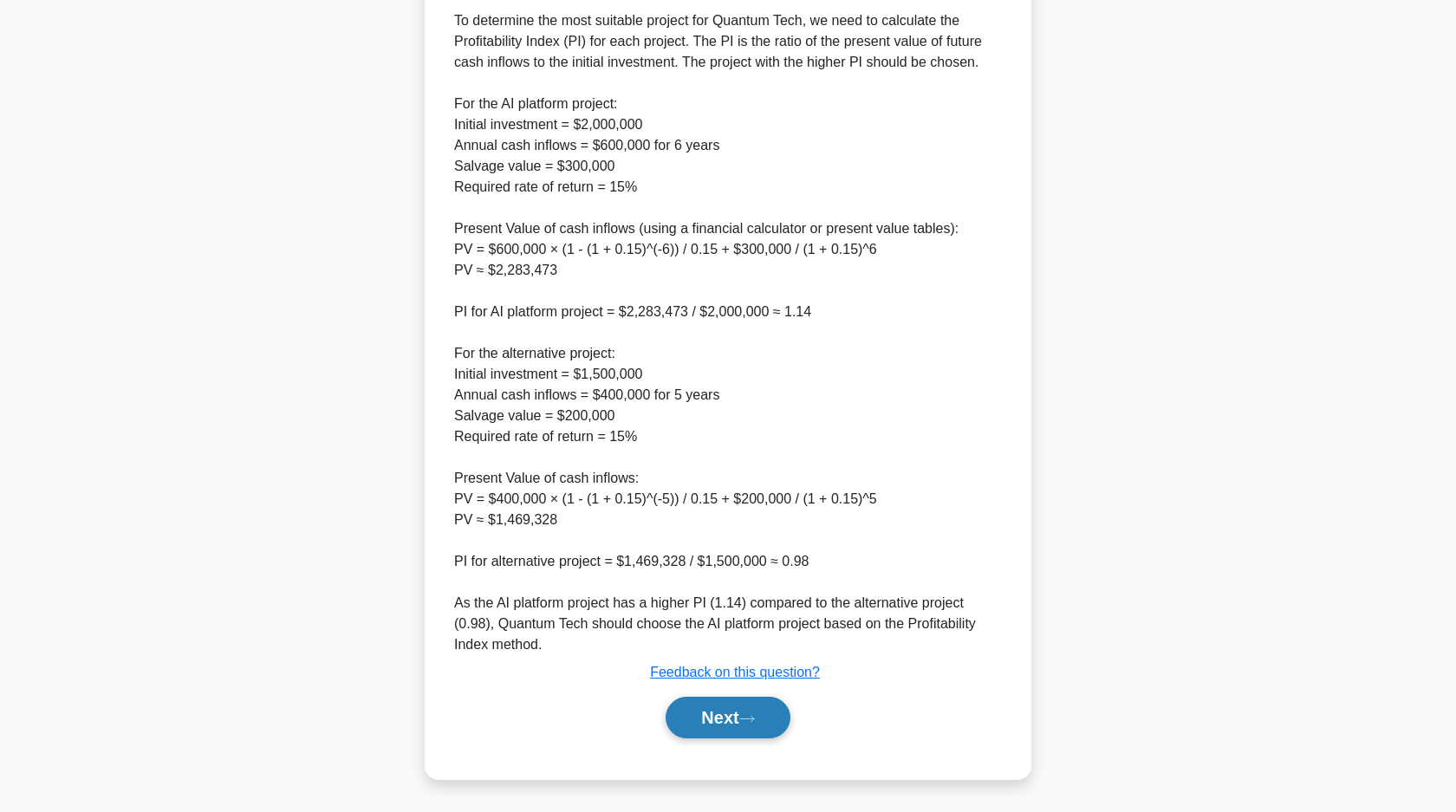
click at [698, 718] on button "Next" at bounding box center [727, 717] width 124 height 42
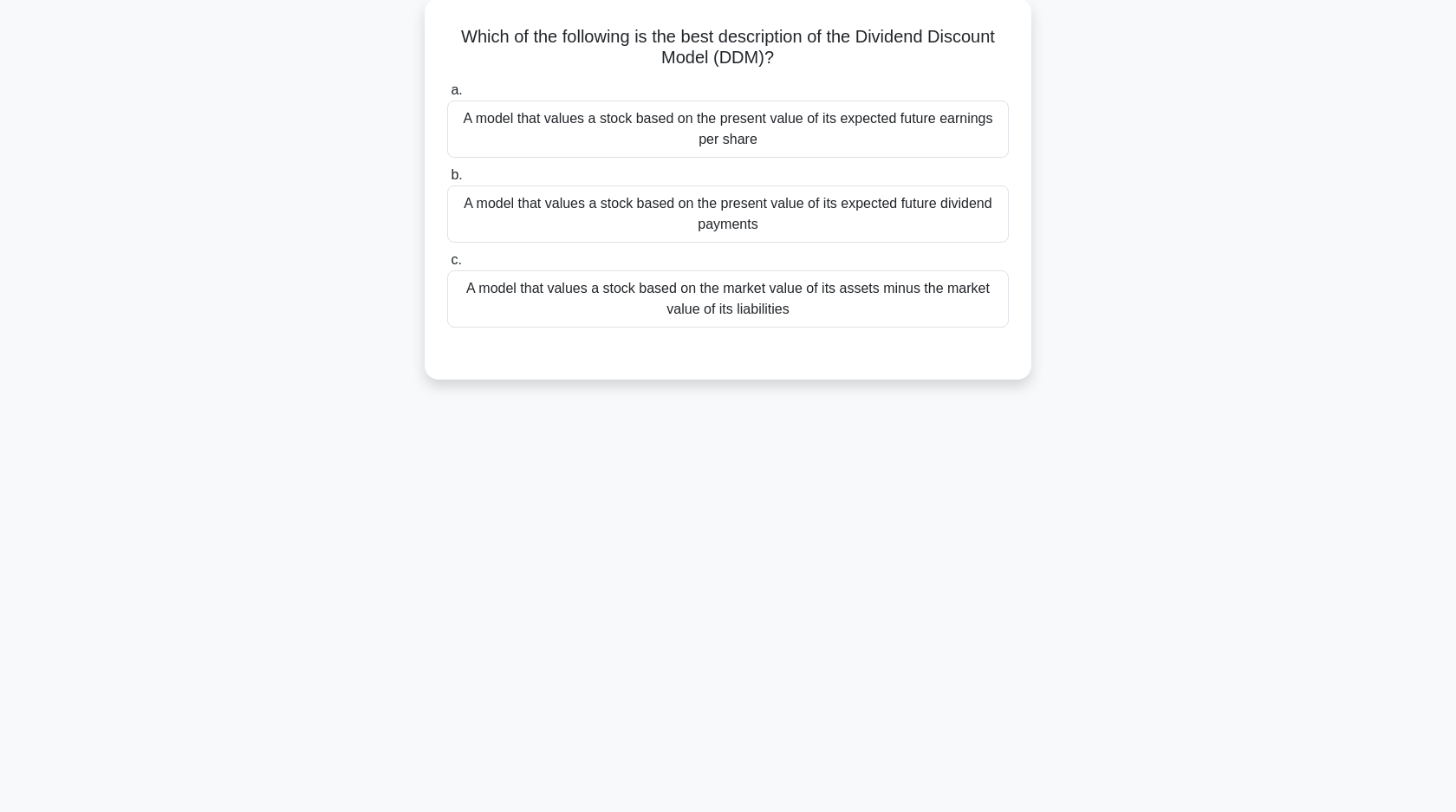
scroll to position [0, 0]
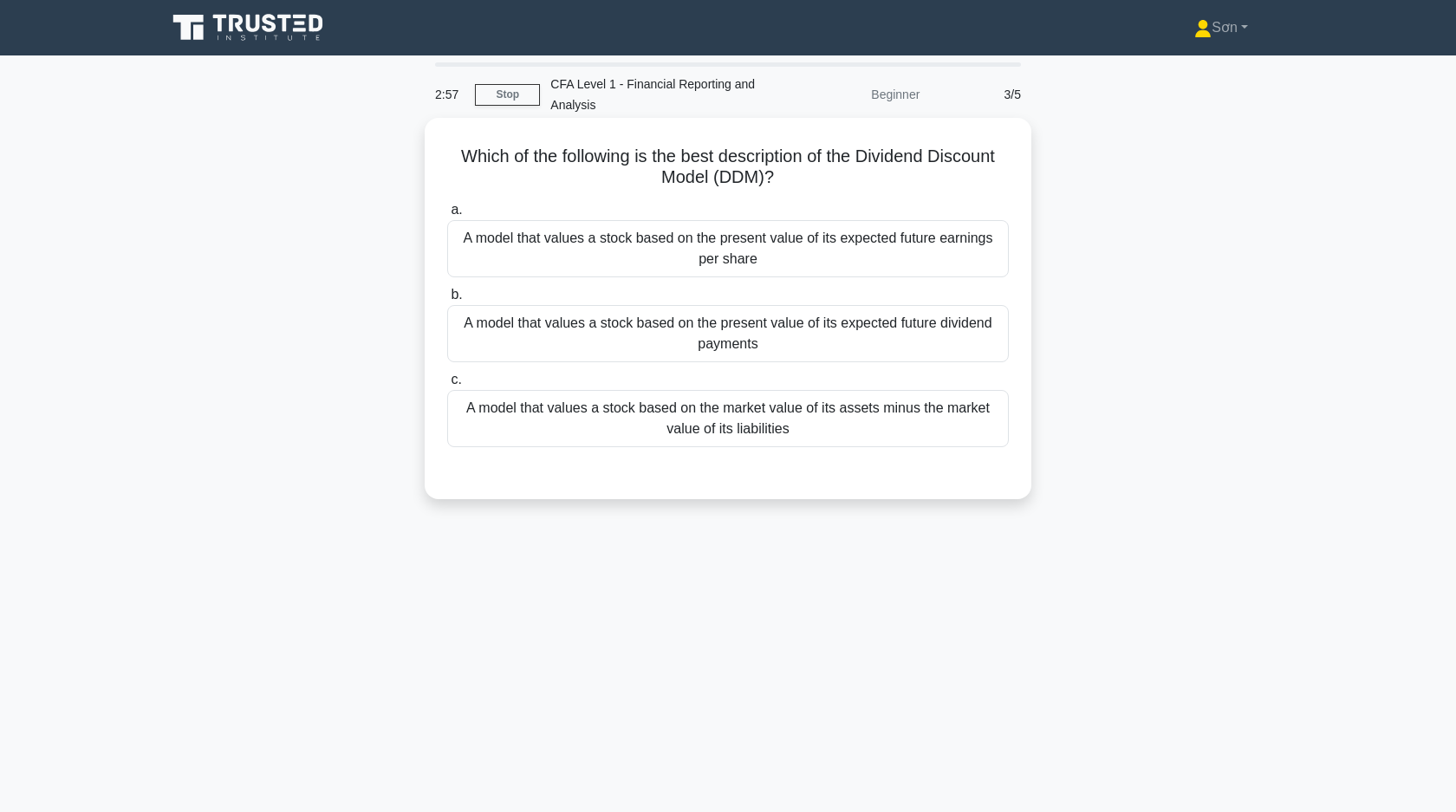
click at [600, 344] on div "A model that values a stock based on the present value of its expected future d…" at bounding box center [728, 333] width 562 height 57
click at [447, 301] on input "b. A model that values a stock based on the present value of its expected futur…" at bounding box center [447, 295] width 0 height 11
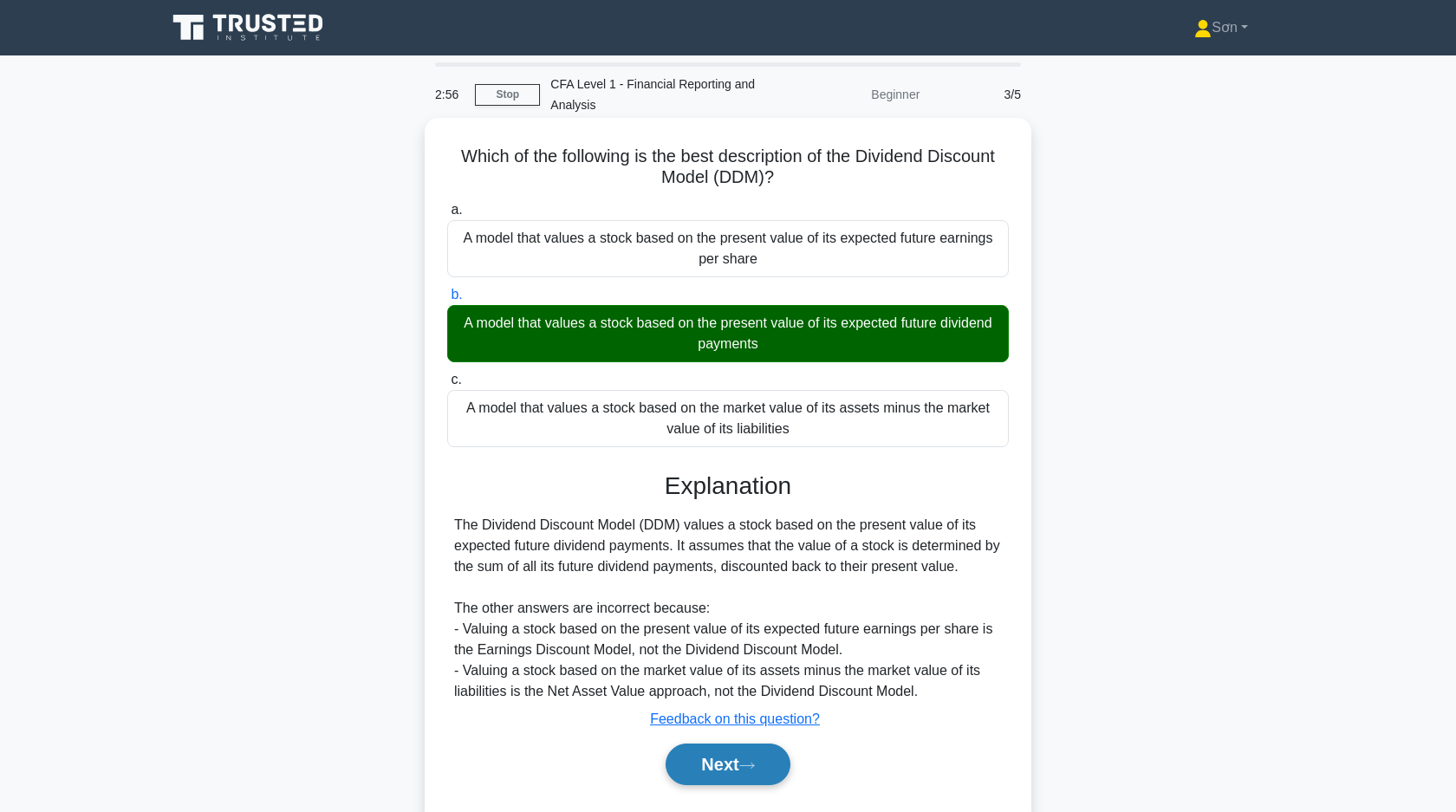
click at [721, 757] on button "Next" at bounding box center [727, 763] width 124 height 42
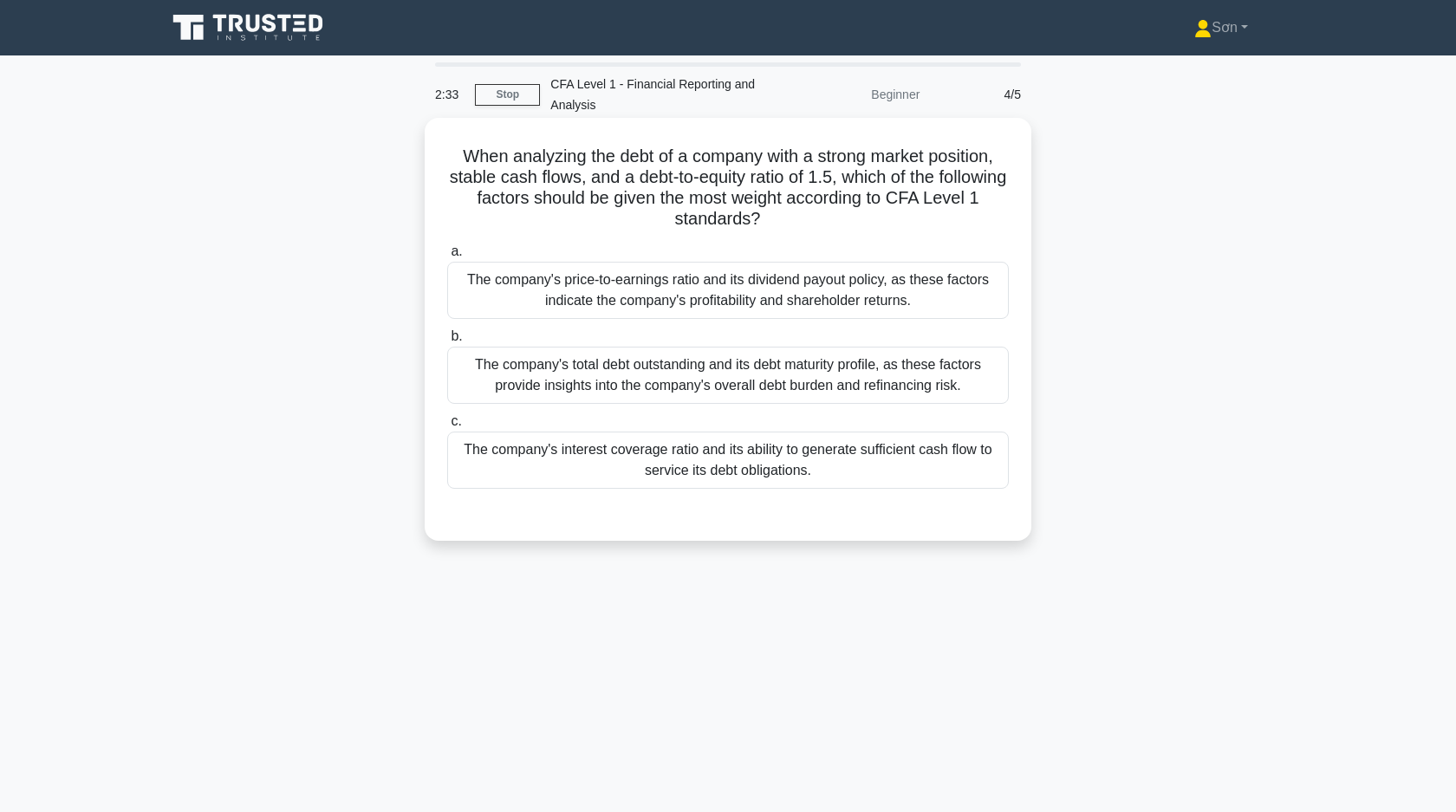
click at [594, 465] on div "The company's interest coverage ratio and its ability to generate sufficient ca…" at bounding box center [728, 459] width 562 height 57
click at [447, 427] on input "c. The company's interest coverage ratio and its ability to generate sufficient…" at bounding box center [447, 422] width 0 height 11
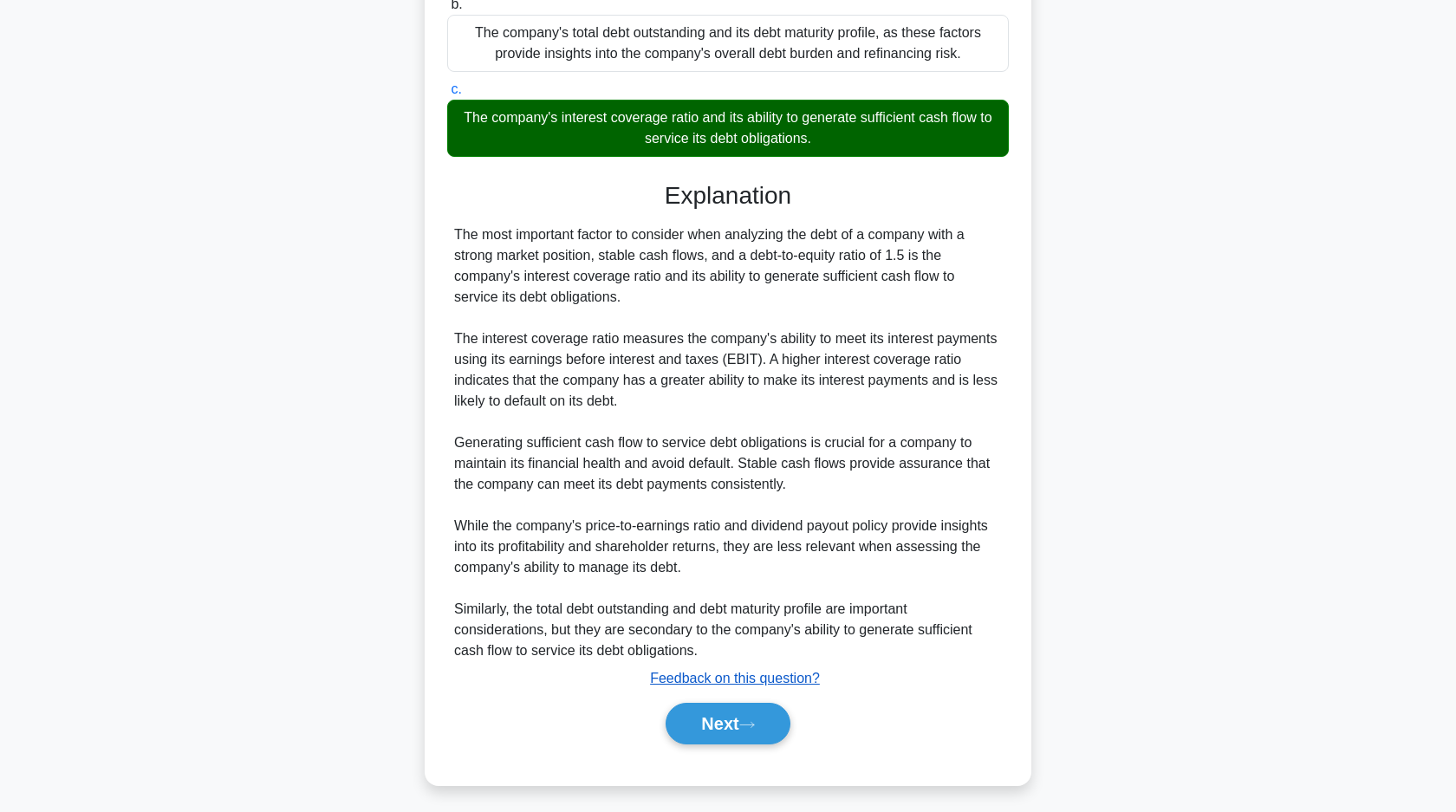
scroll to position [338, 0]
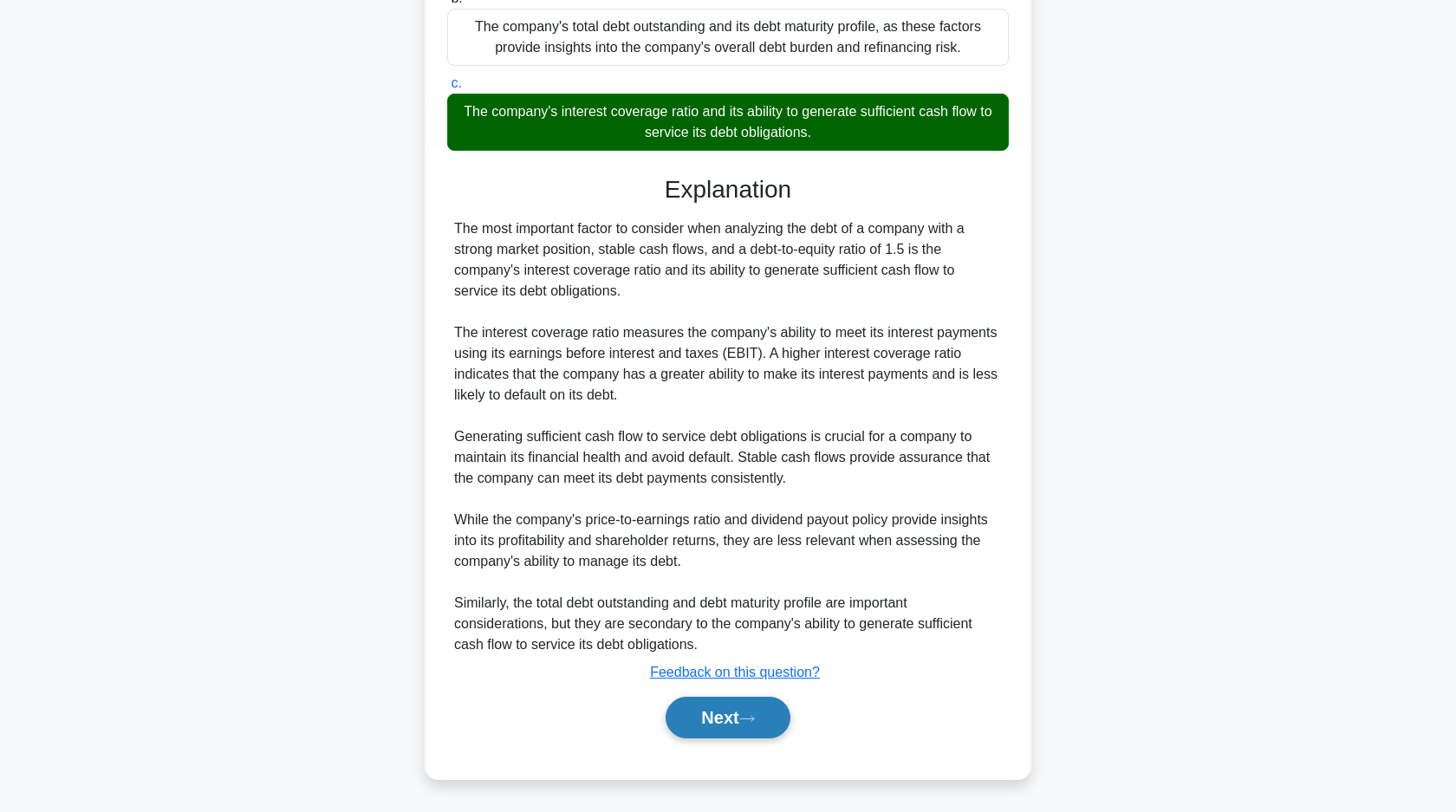
click at [728, 721] on button "Next" at bounding box center [727, 717] width 124 height 42
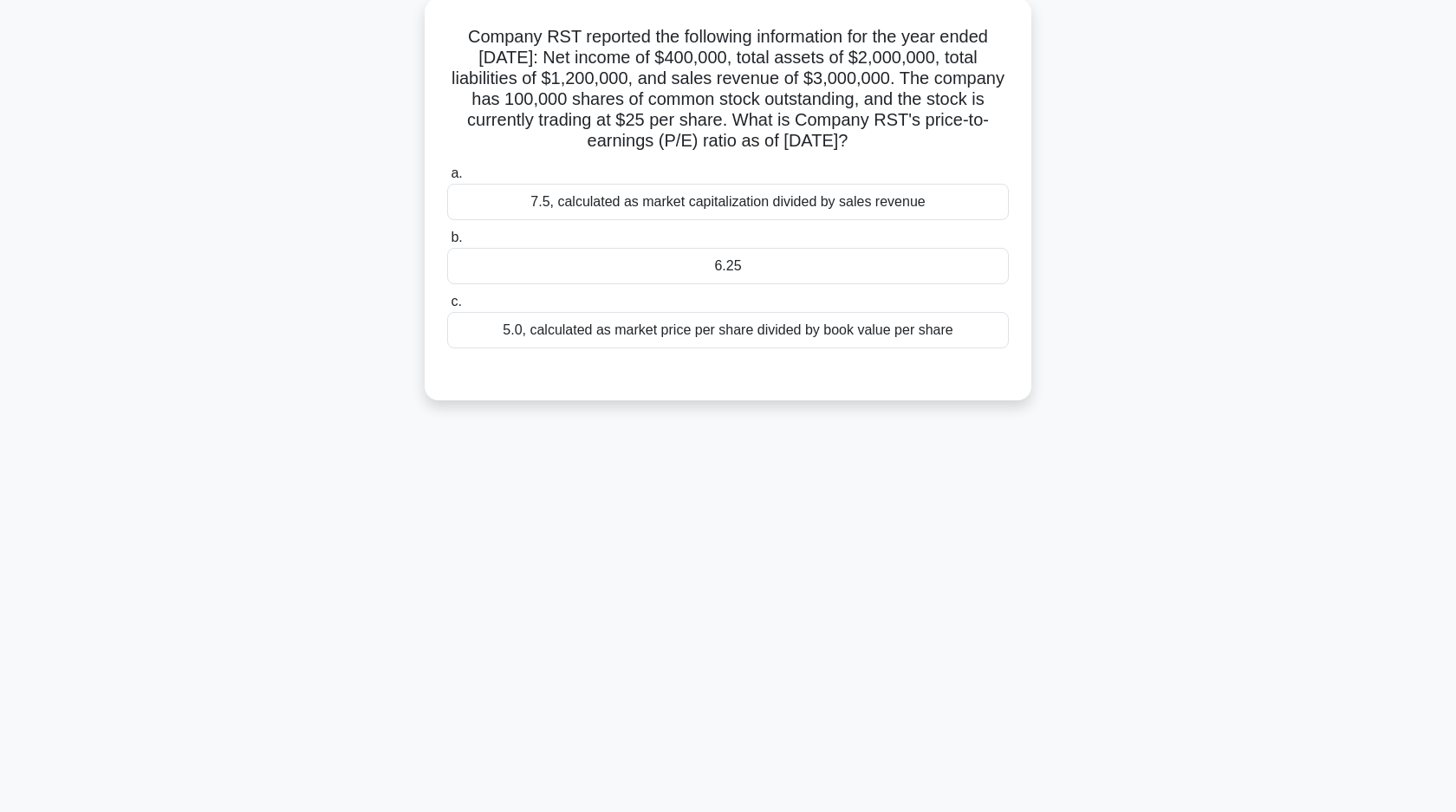
scroll to position [0, 0]
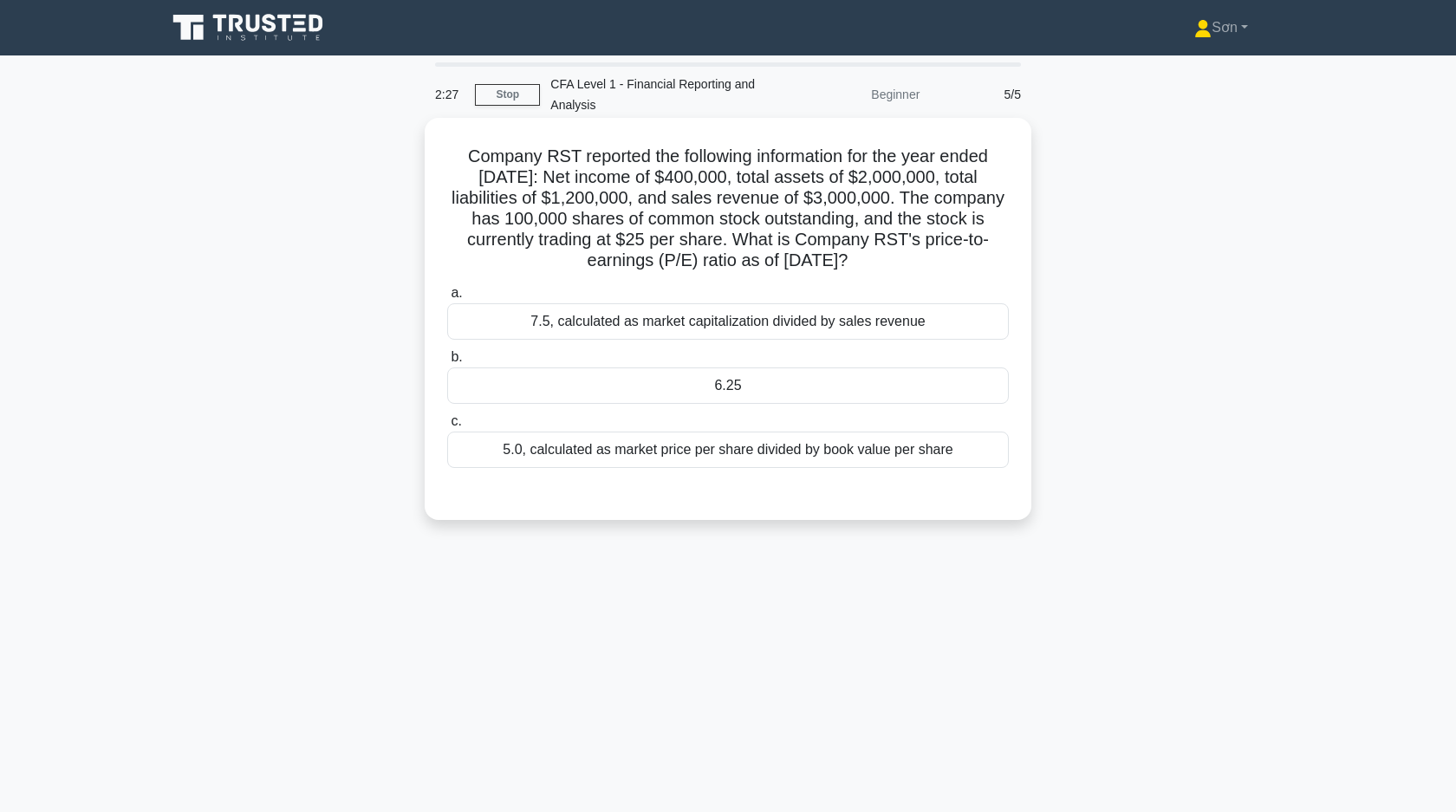
click at [675, 385] on div "6.25" at bounding box center [728, 385] width 562 height 36
click at [447, 363] on input "b. 6.25" at bounding box center [447, 357] width 0 height 11
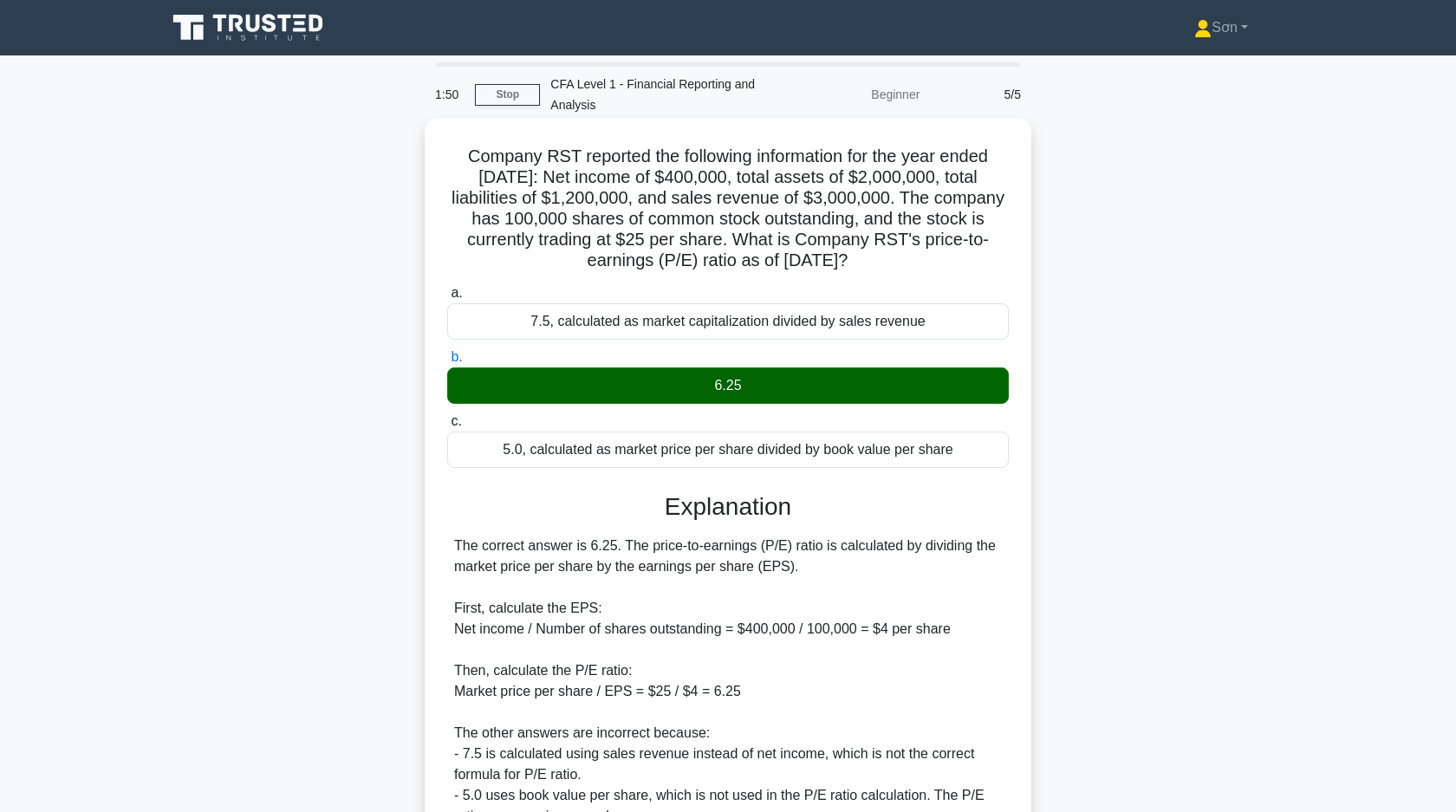
scroll to position [172, 0]
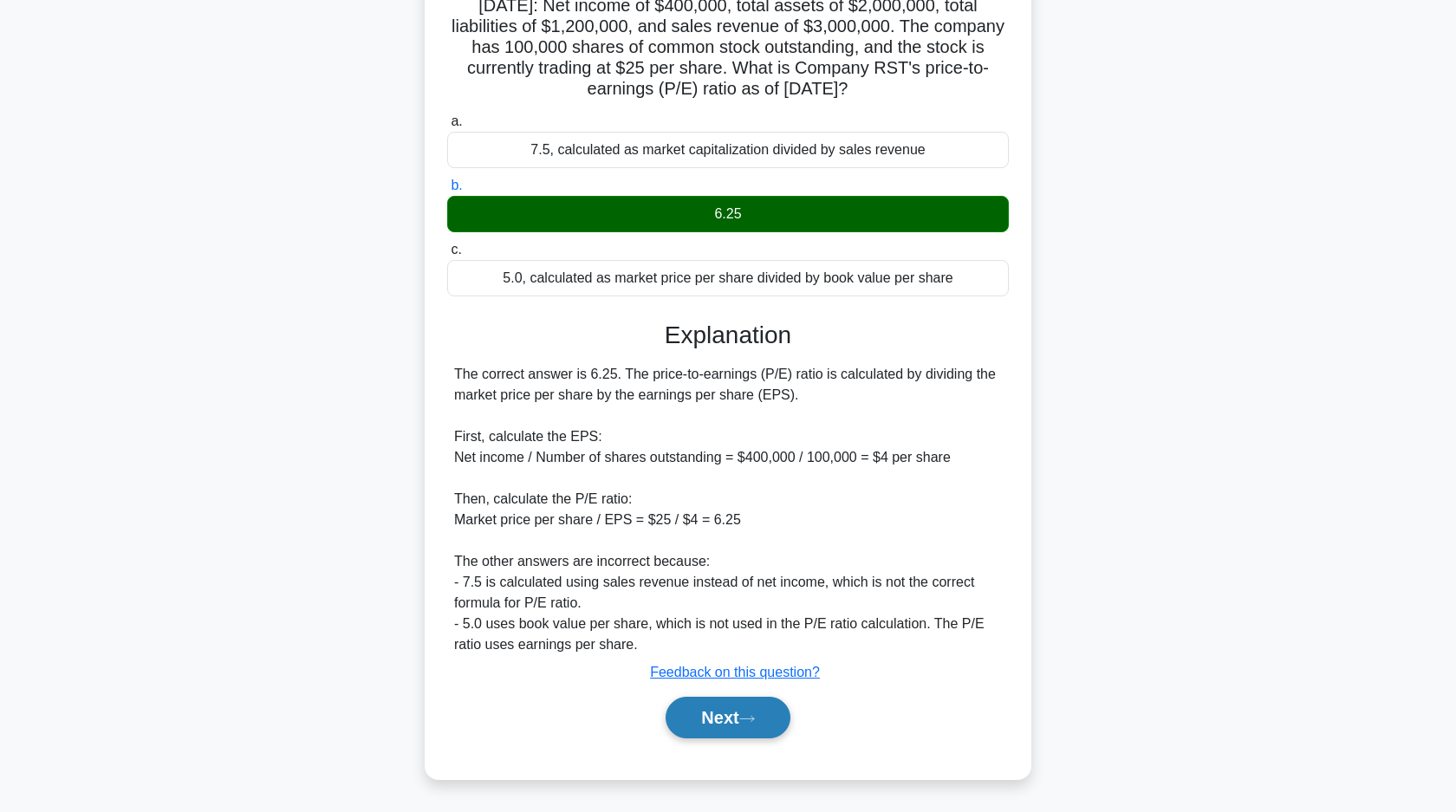
click at [728, 721] on button "Next" at bounding box center [727, 717] width 124 height 42
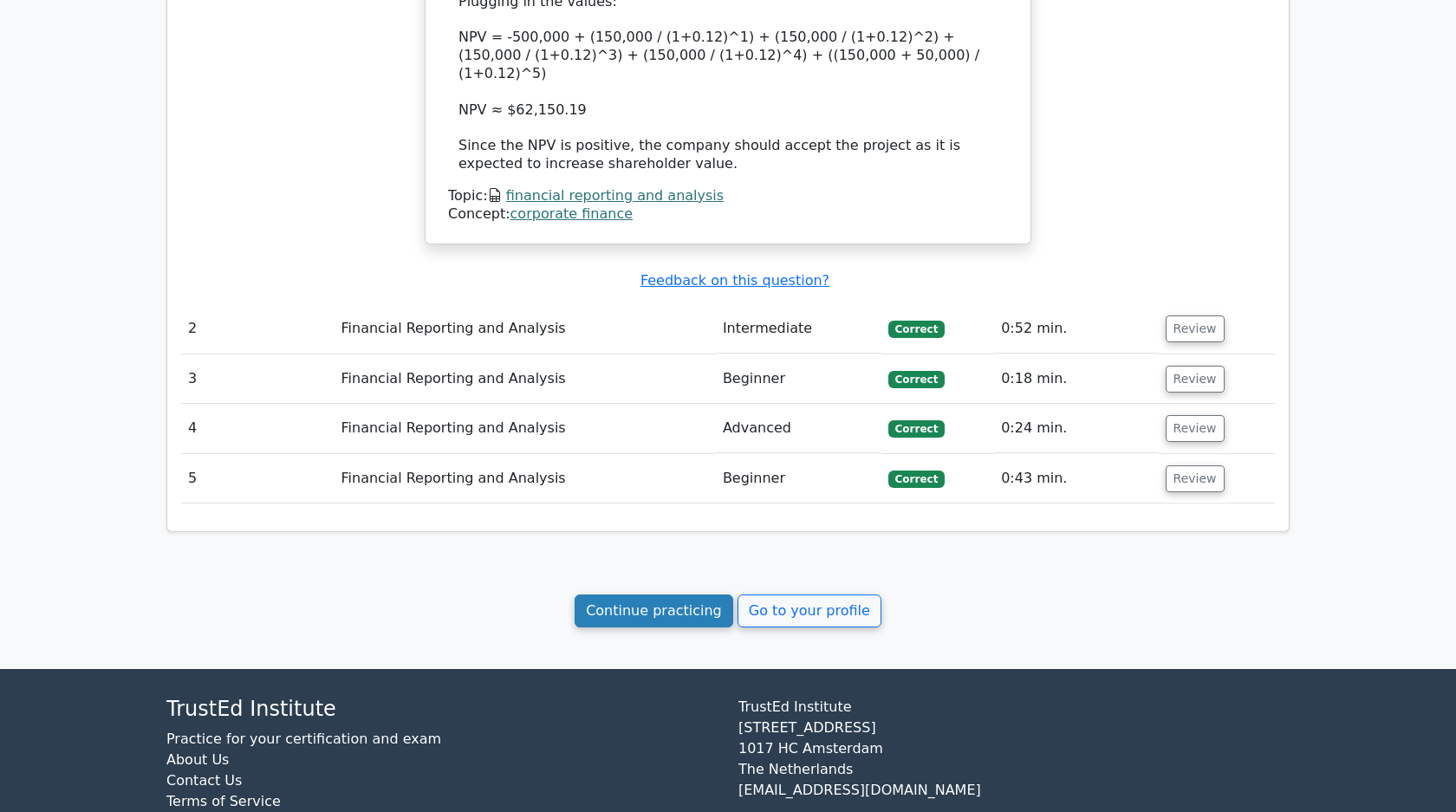
click at [662, 595] on link "Continue practicing" at bounding box center [653, 610] width 159 height 33
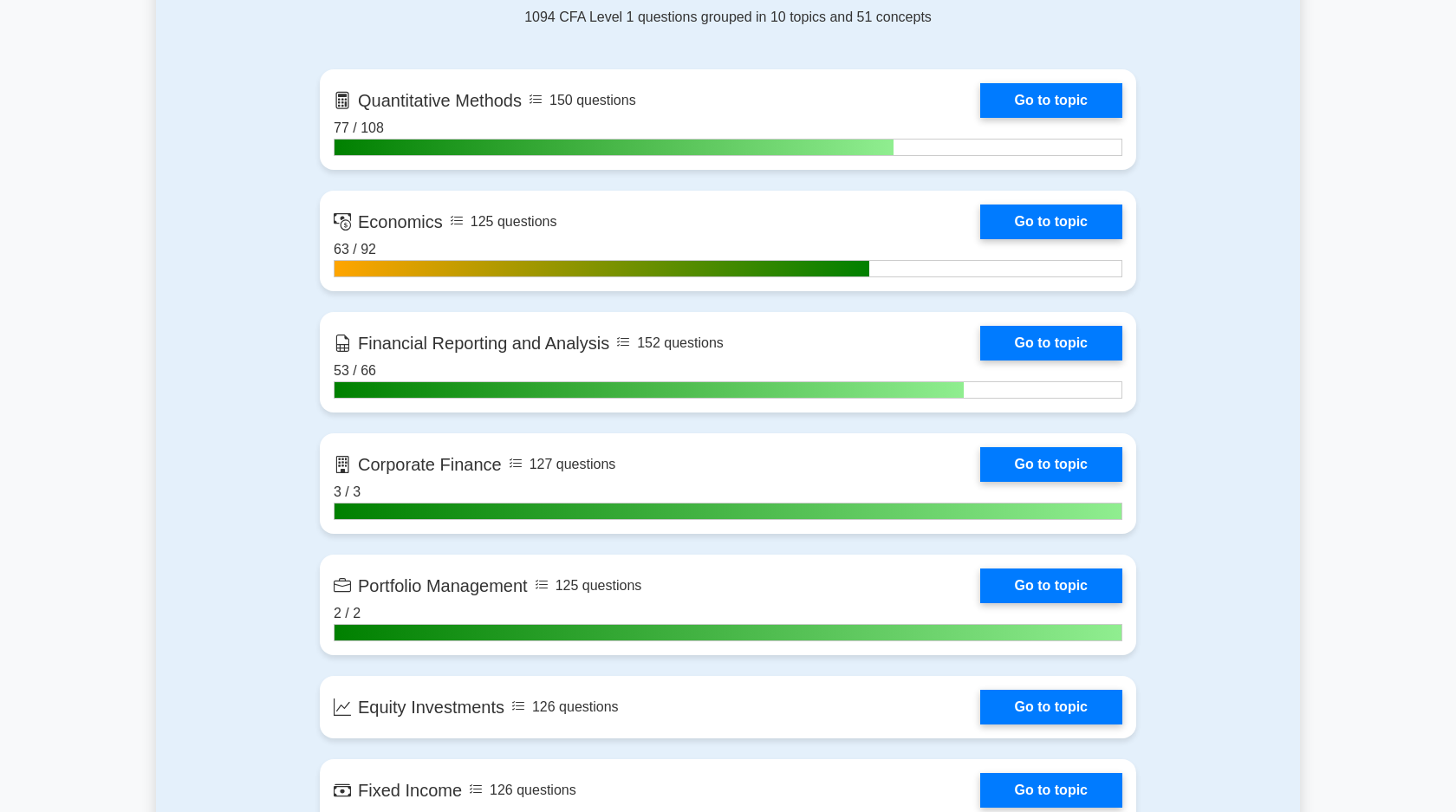
scroll to position [855, 0]
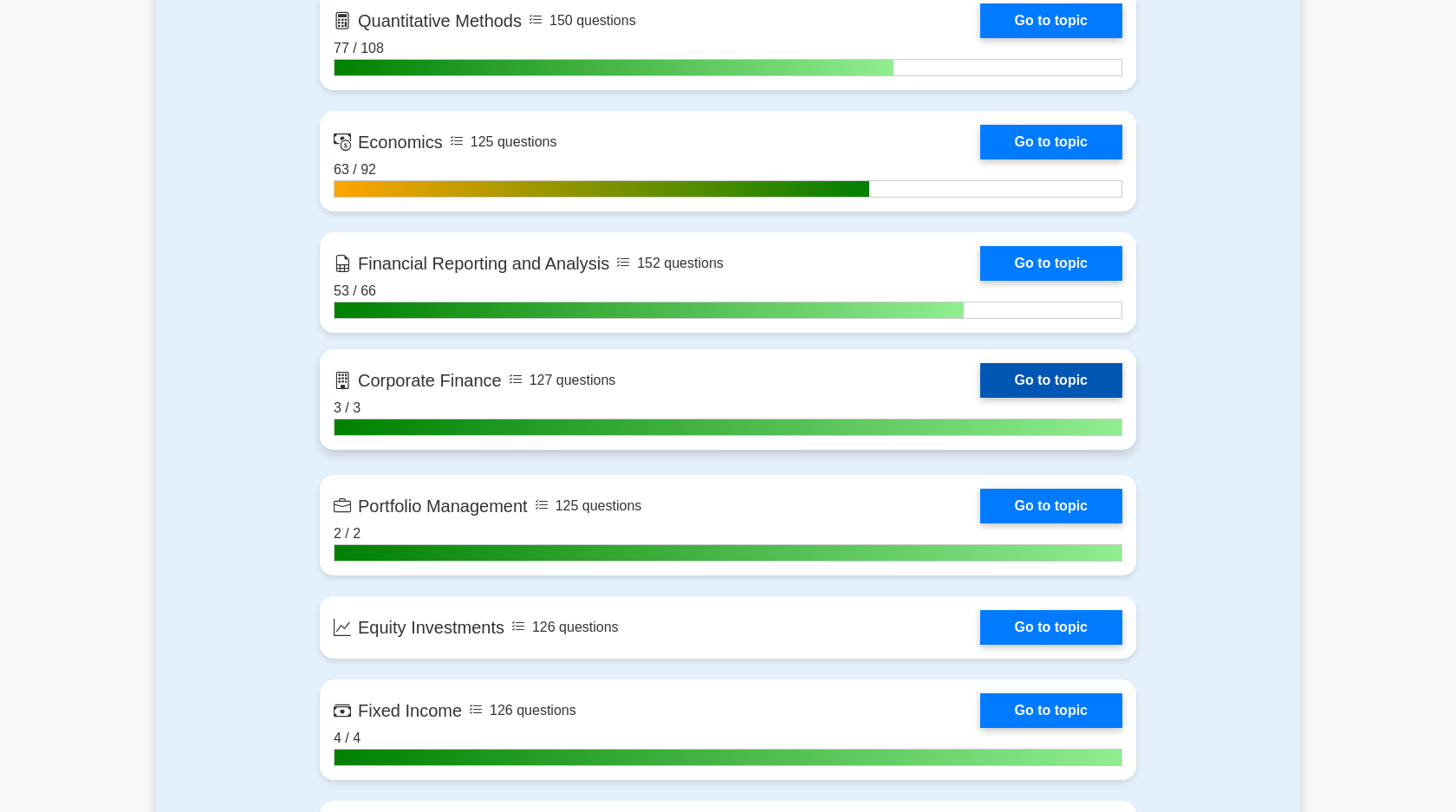
click at [1033, 391] on link "Go to topic" at bounding box center [1051, 380] width 142 height 35
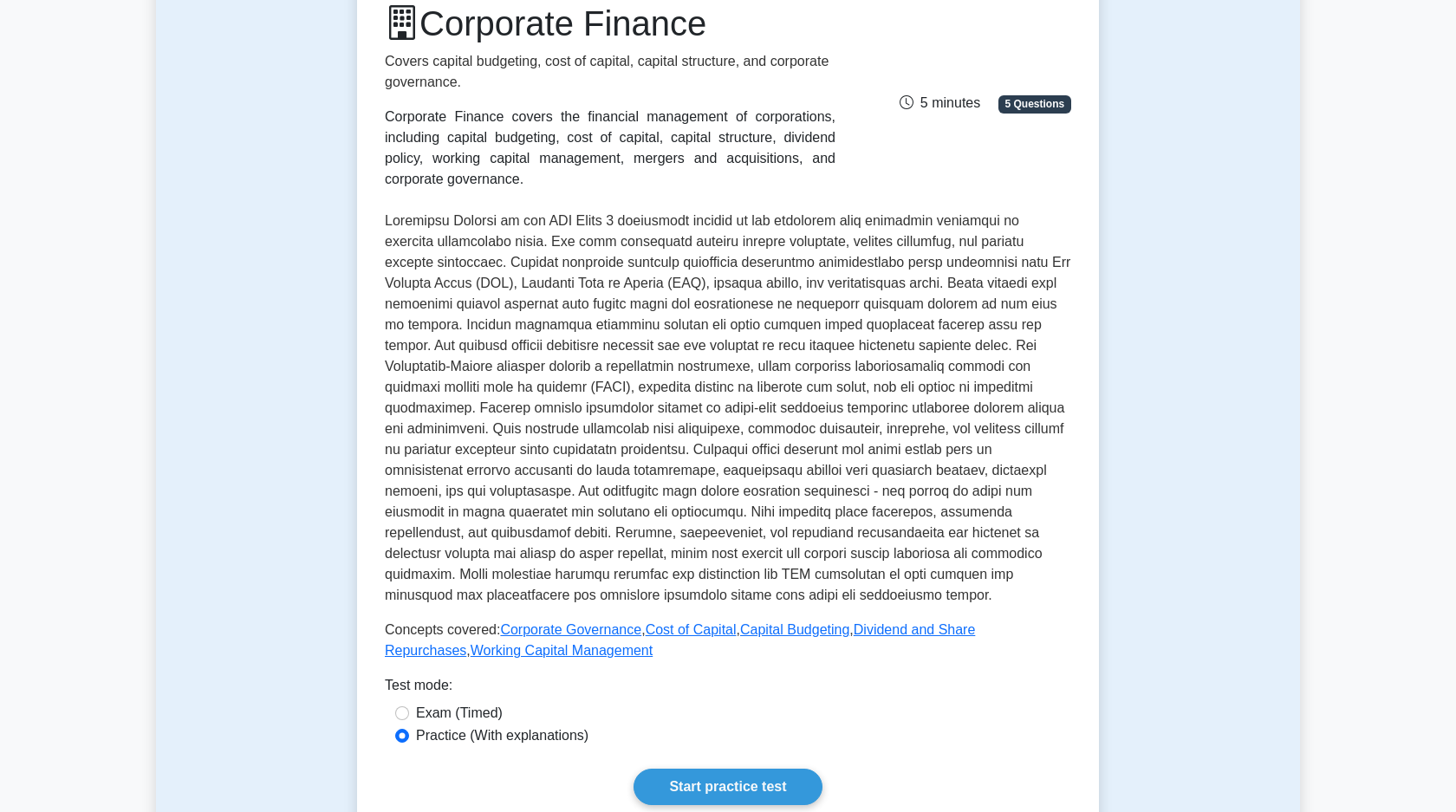
scroll to position [635, 0]
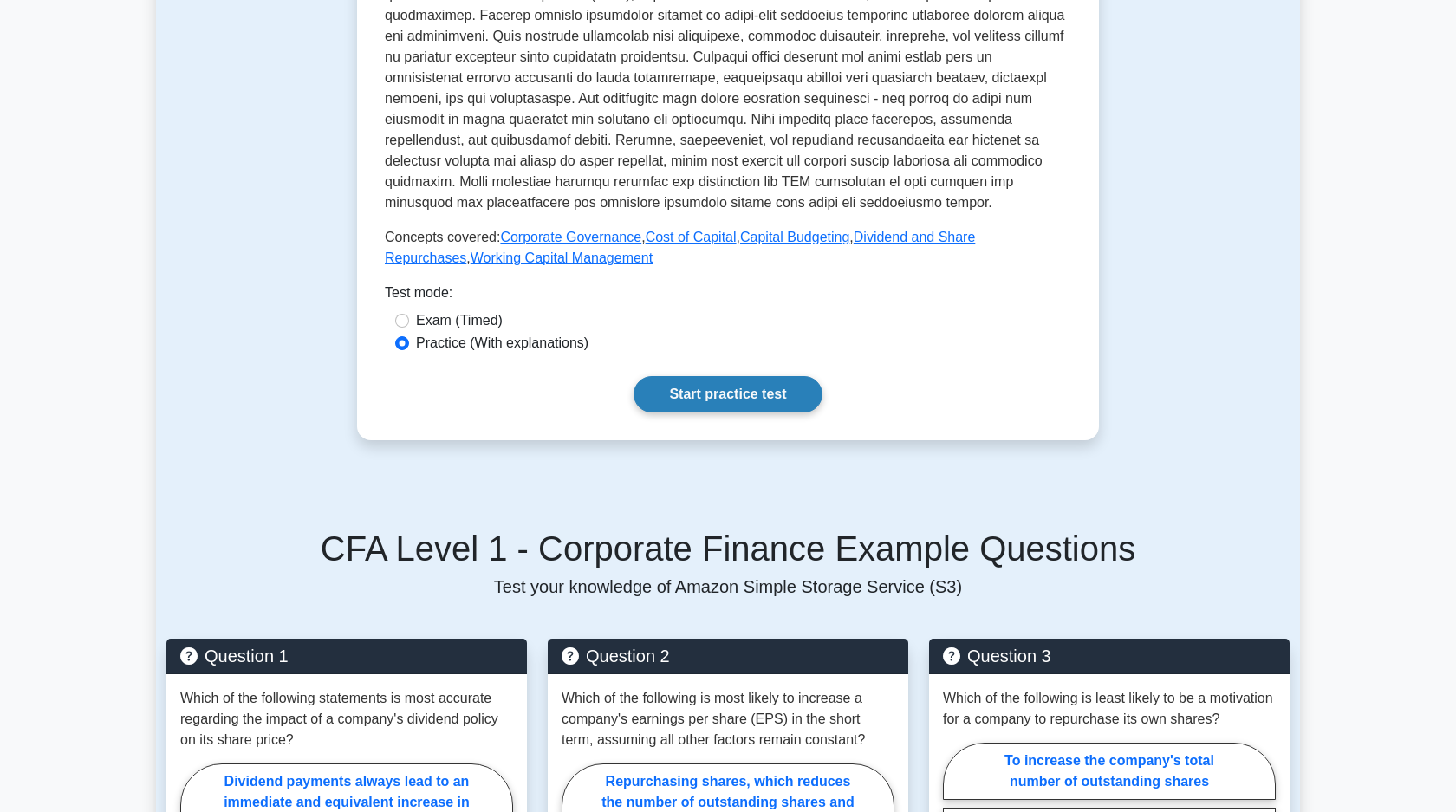
click at [786, 382] on link "Start practice test" at bounding box center [727, 394] width 188 height 36
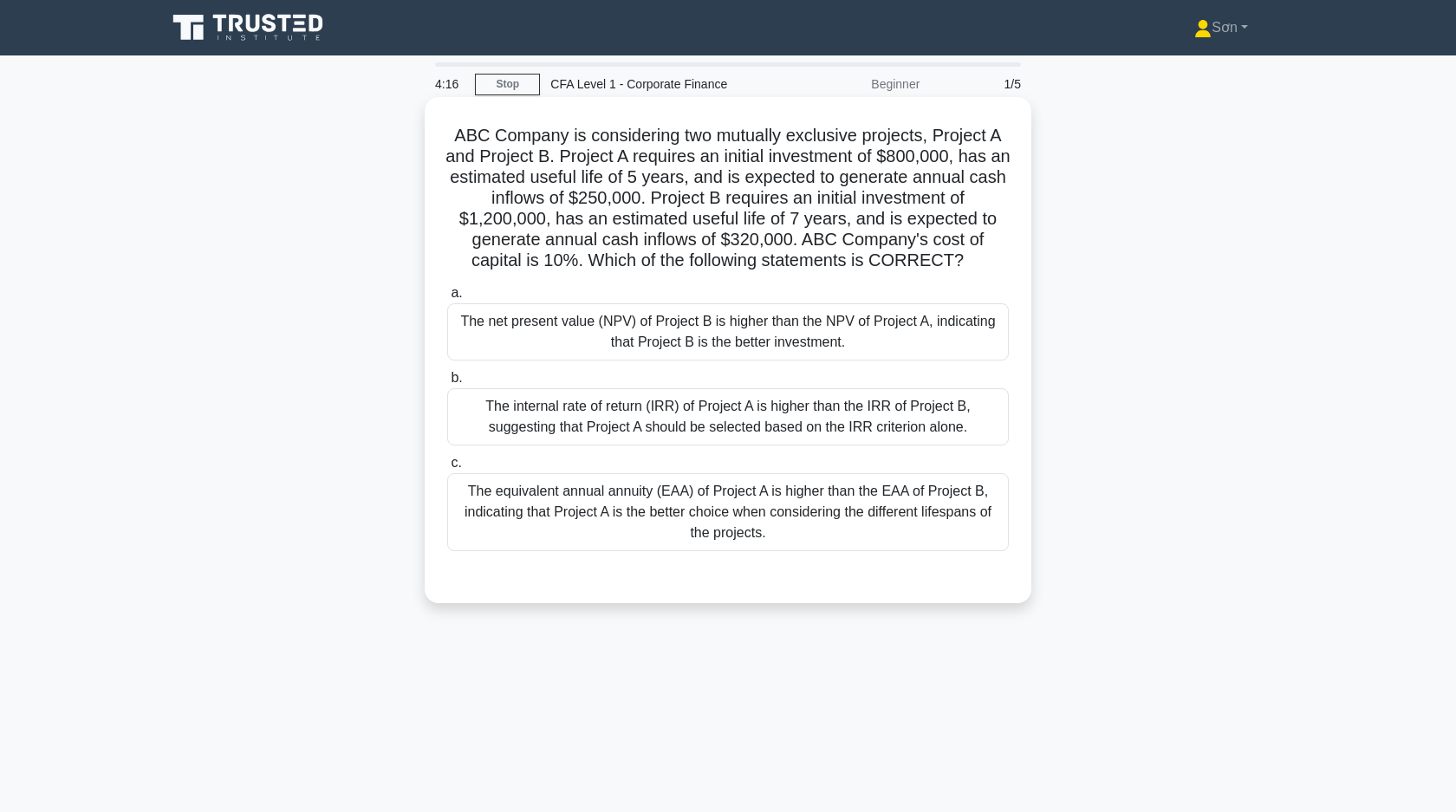
click at [824, 338] on div "The net present value (NPV) of Project B is higher than the NPV of Project A, i…" at bounding box center [728, 331] width 562 height 57
click at [447, 299] on input "a. The net present value (NPV) of Project B is higher than the NPV of Project A…" at bounding box center [447, 293] width 0 height 11
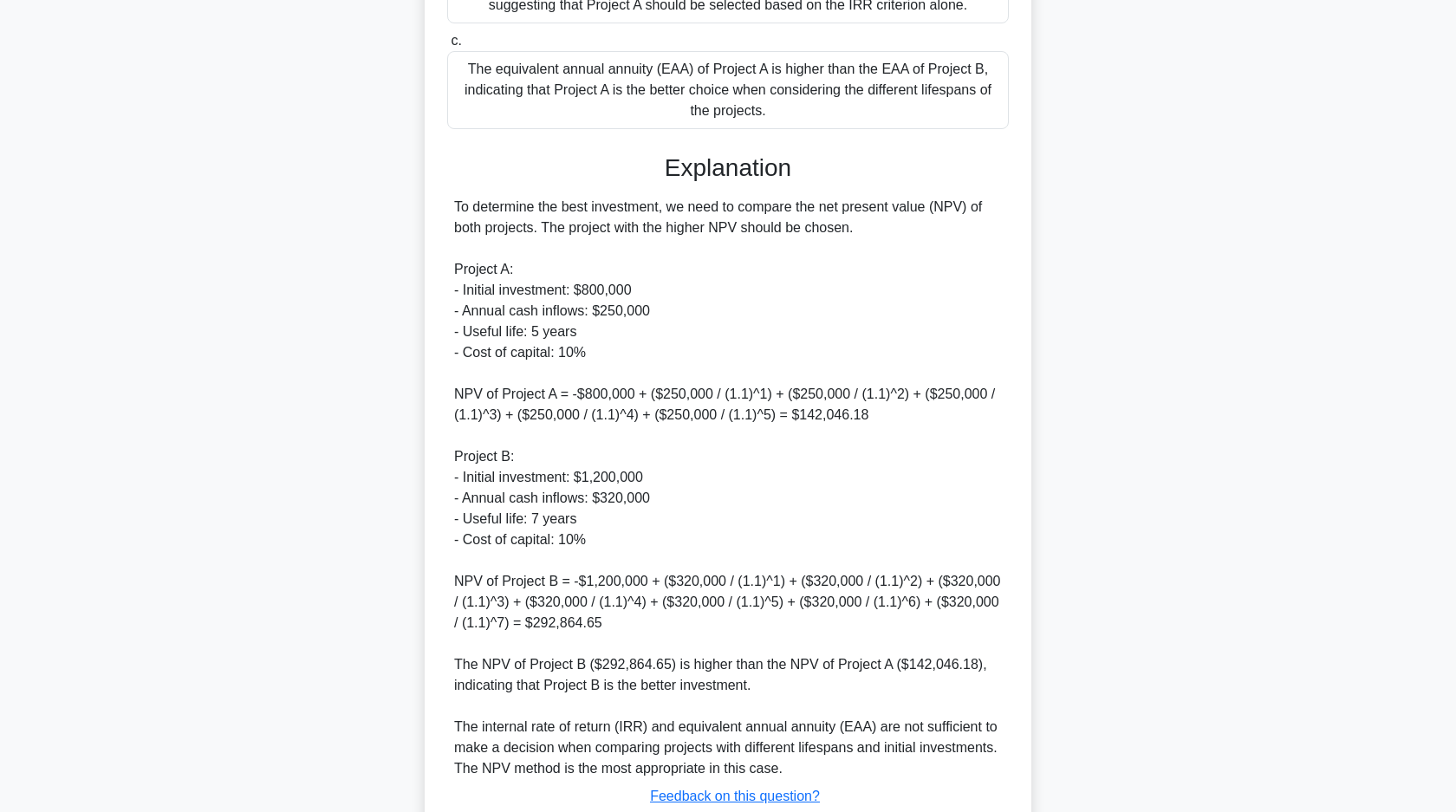
scroll to position [546, 0]
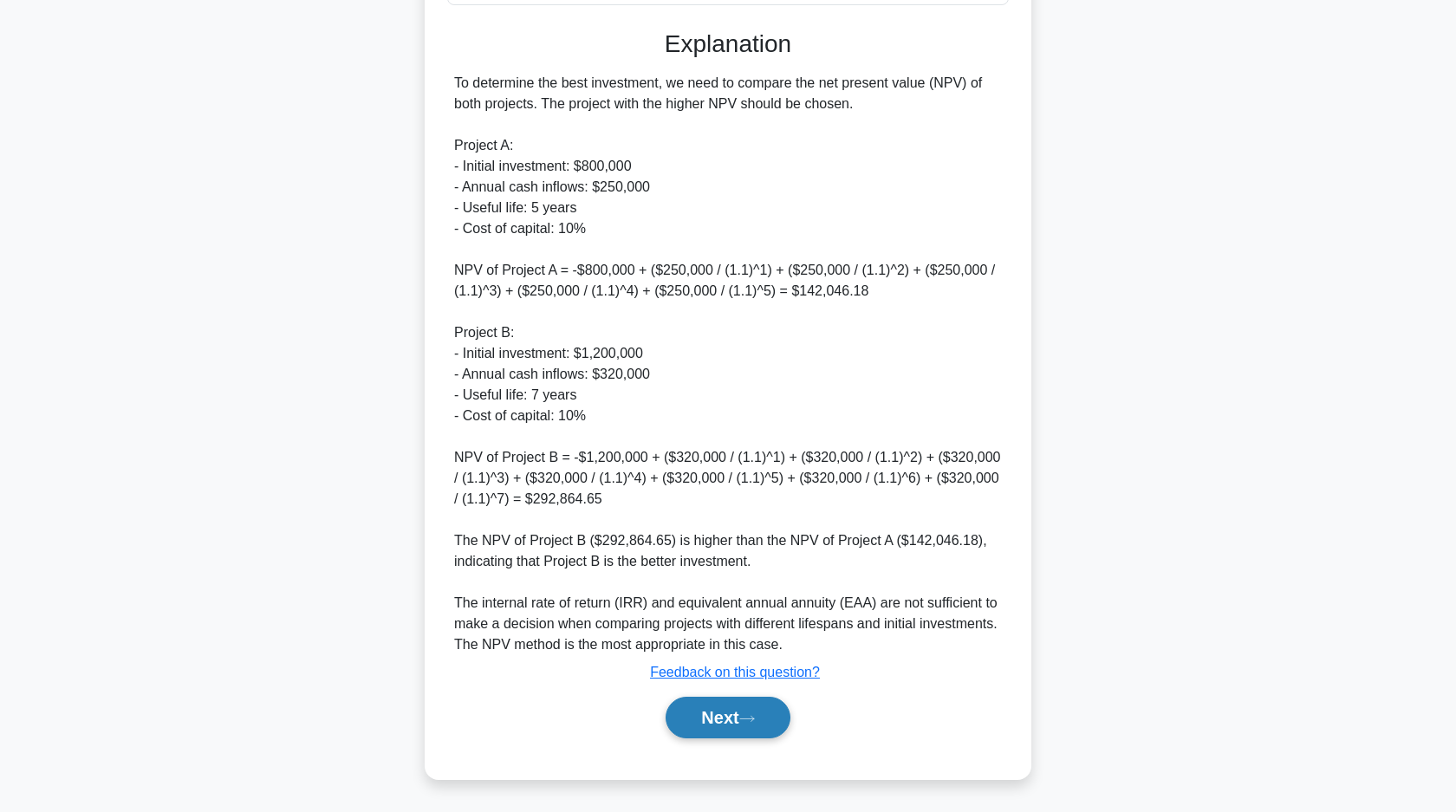
click at [755, 721] on icon at bounding box center [747, 719] width 16 height 9
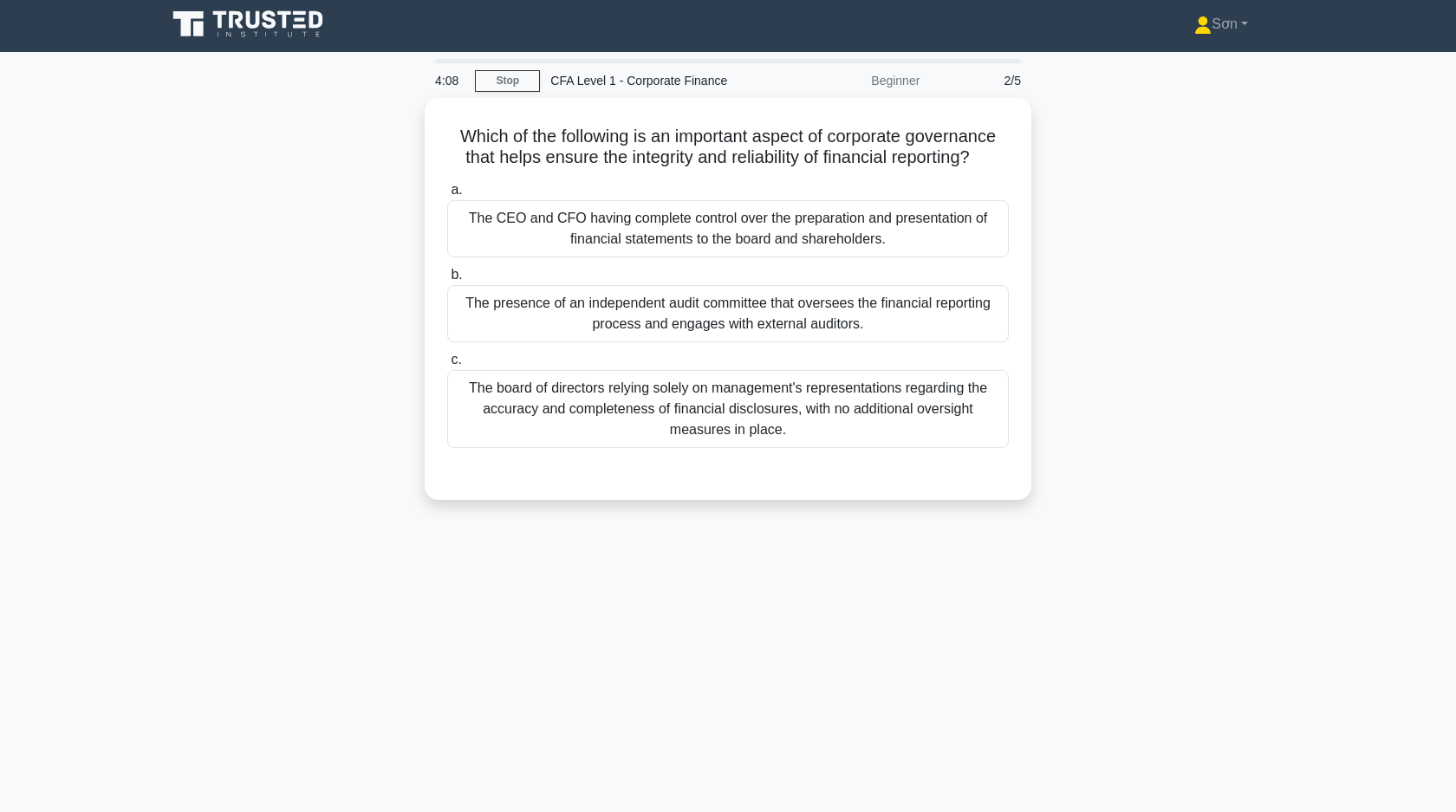
scroll to position [0, 0]
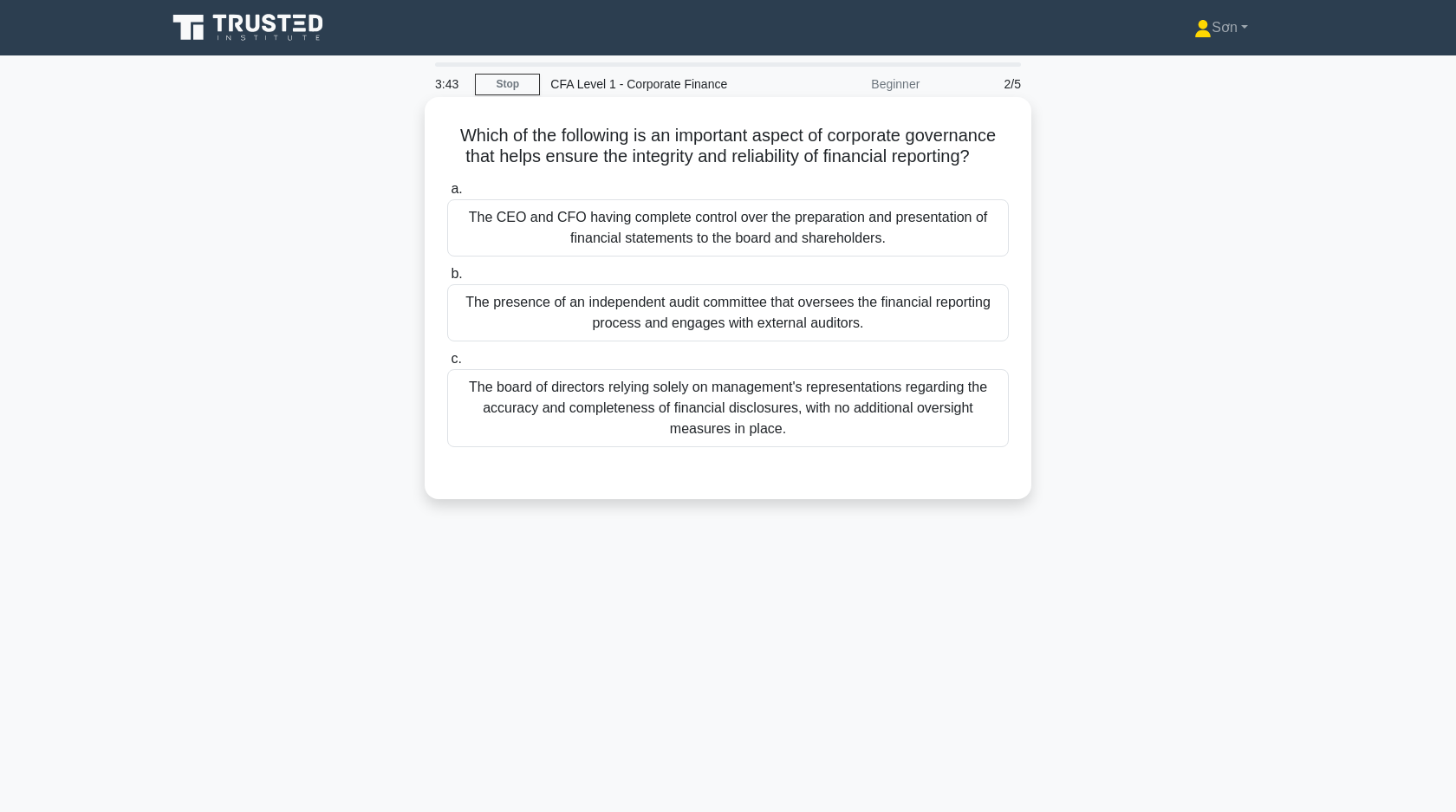
click at [631, 228] on div "The CEO and CFO having complete control over the preparation and presentation o…" at bounding box center [728, 228] width 562 height 57
click at [447, 195] on input "a. The CEO and CFO having complete control over the preparation and presentatio…" at bounding box center [447, 189] width 0 height 11
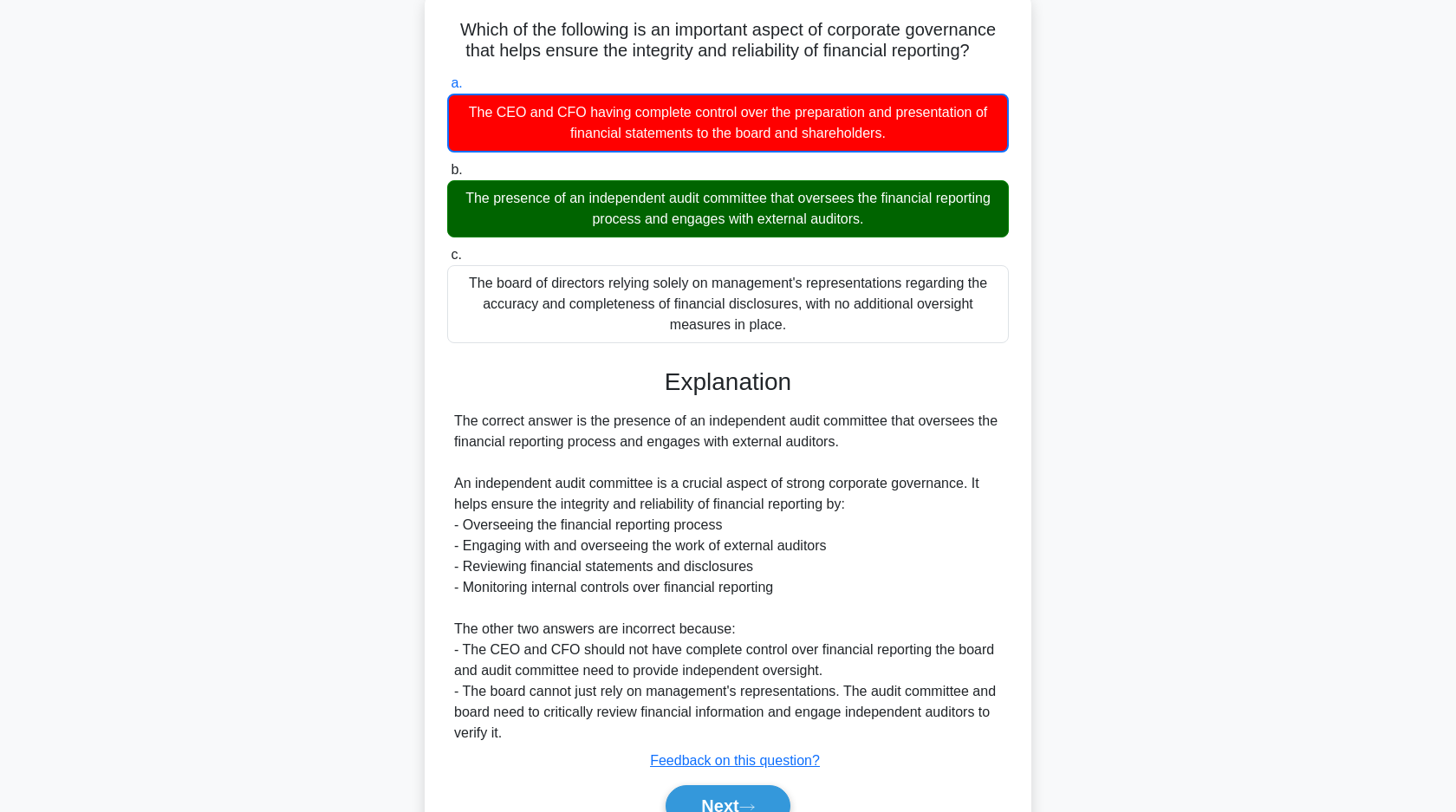
scroll to position [194, 0]
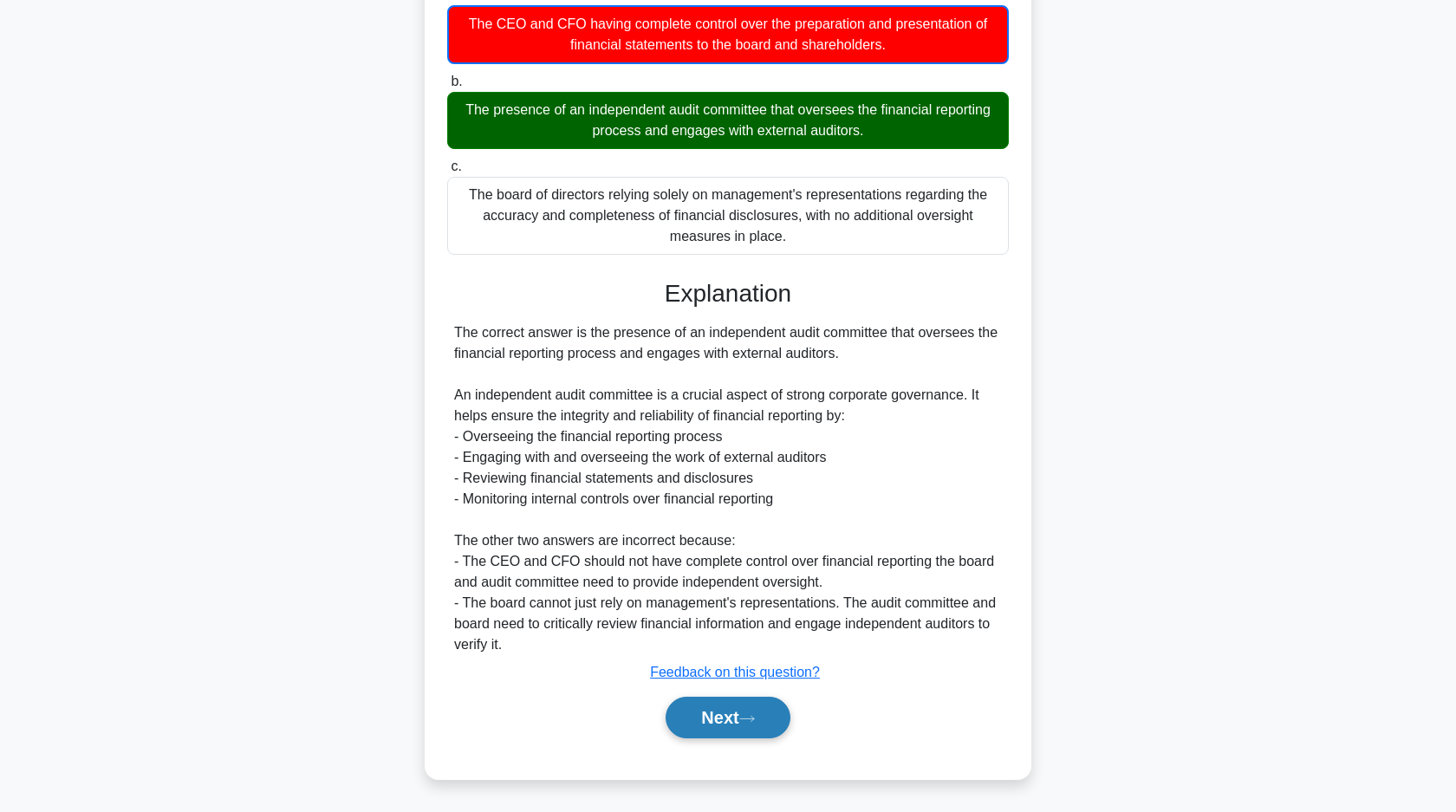
click at [748, 720] on icon at bounding box center [747, 719] width 16 height 9
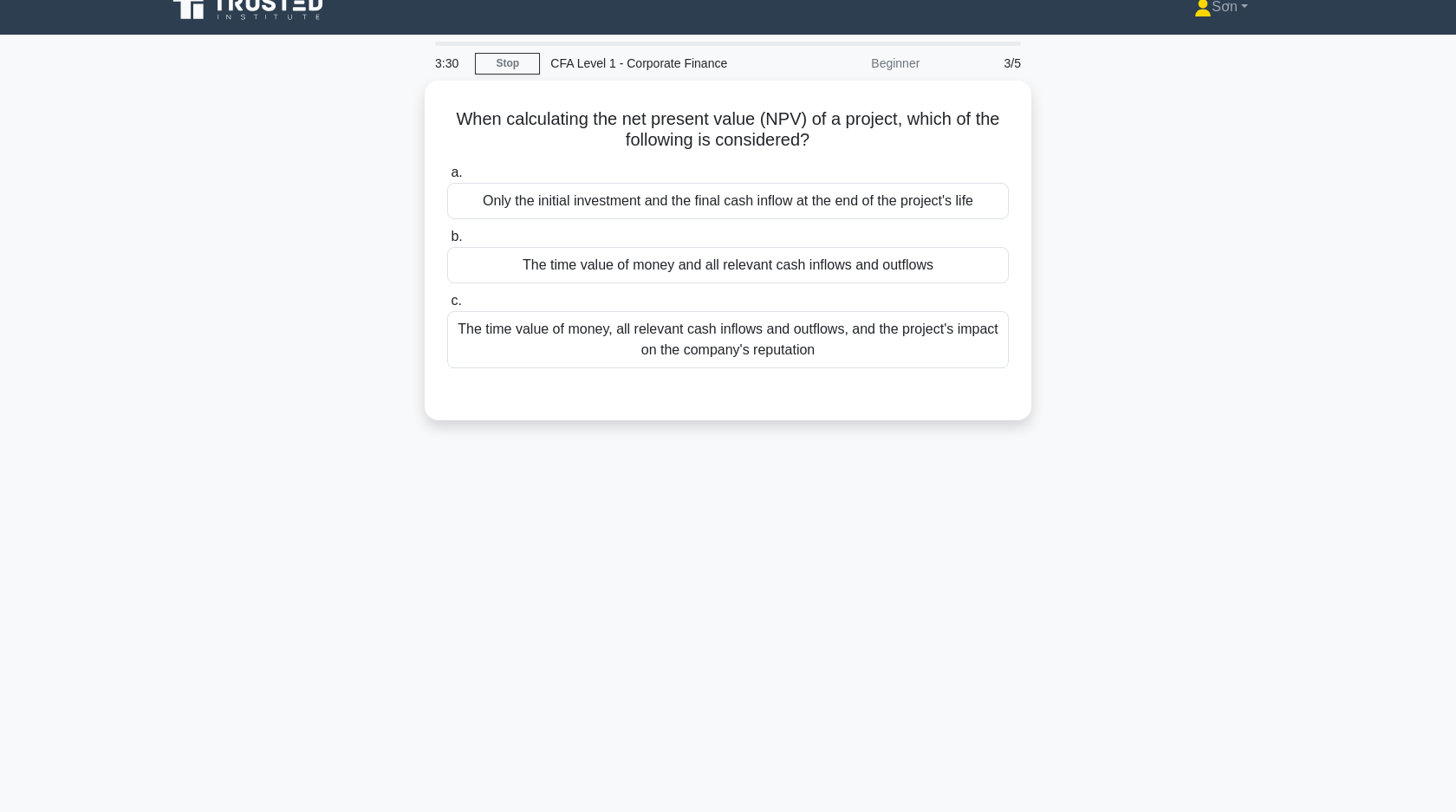
scroll to position [0, 0]
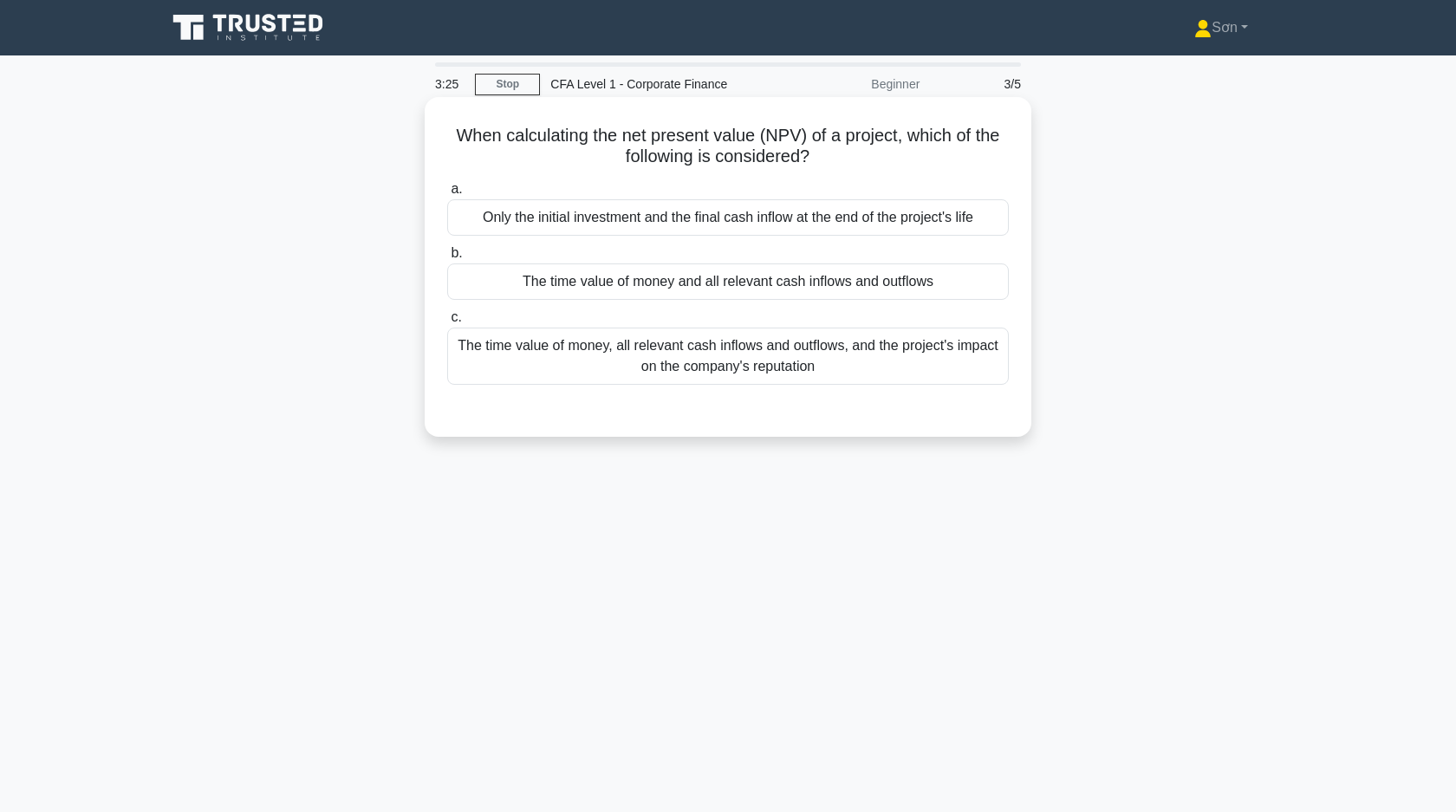
click at [664, 281] on div "The time value of money and all relevant cash inflows and outflows" at bounding box center [728, 281] width 562 height 36
click at [447, 259] on input "b. The time value of money and all relevant cash inflows and outflows" at bounding box center [447, 253] width 0 height 11
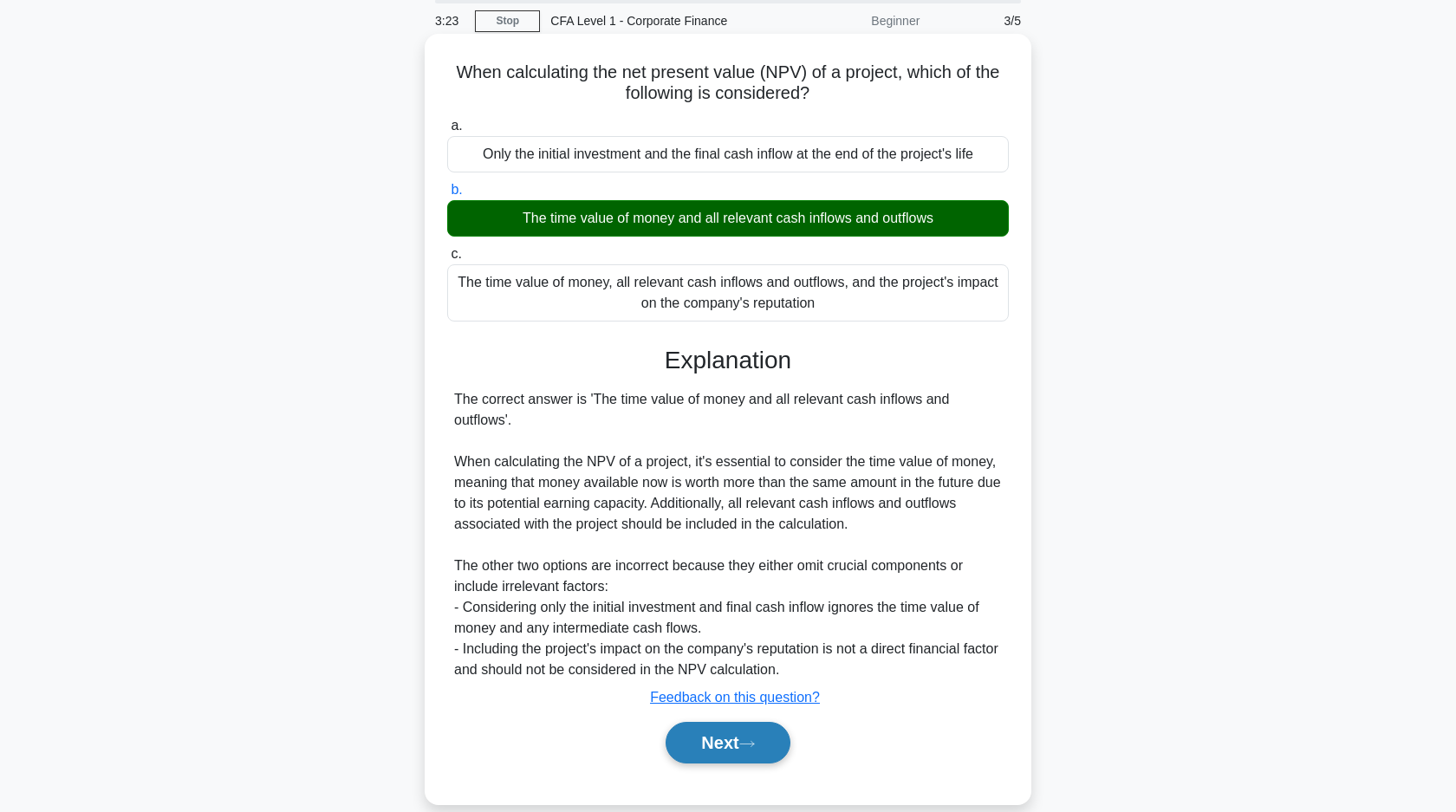
scroll to position [124, 0]
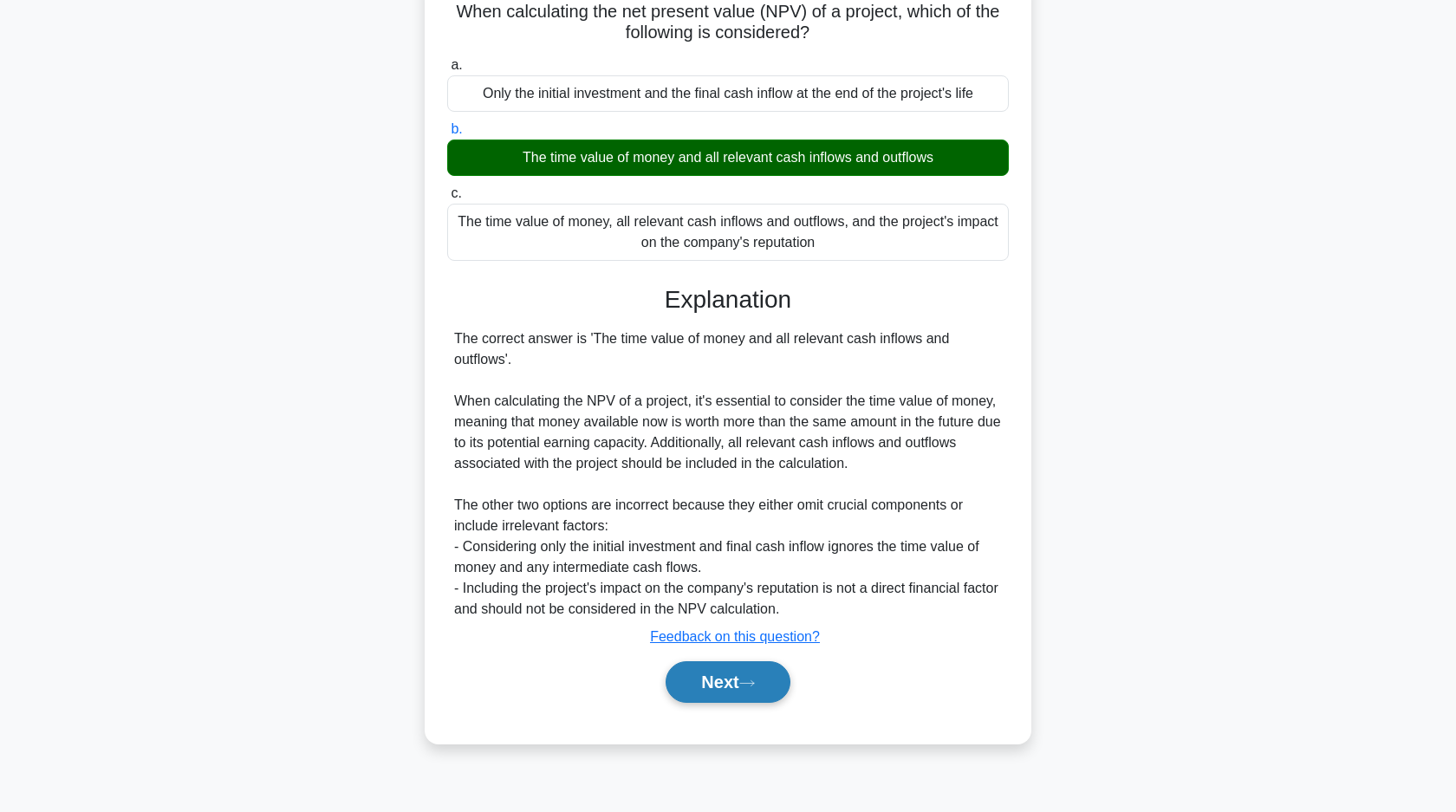
click at [729, 676] on button "Next" at bounding box center [727, 681] width 124 height 42
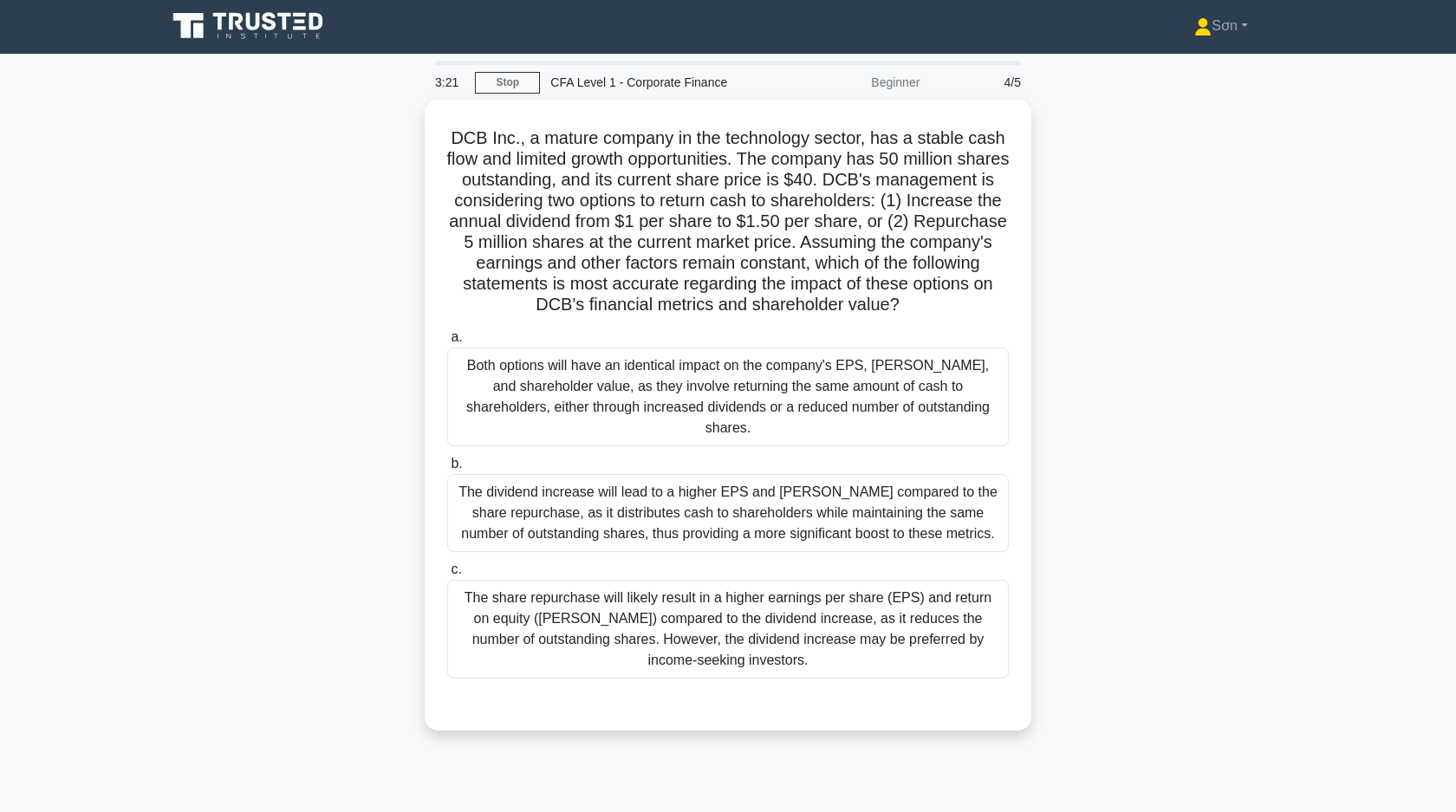
scroll to position [0, 0]
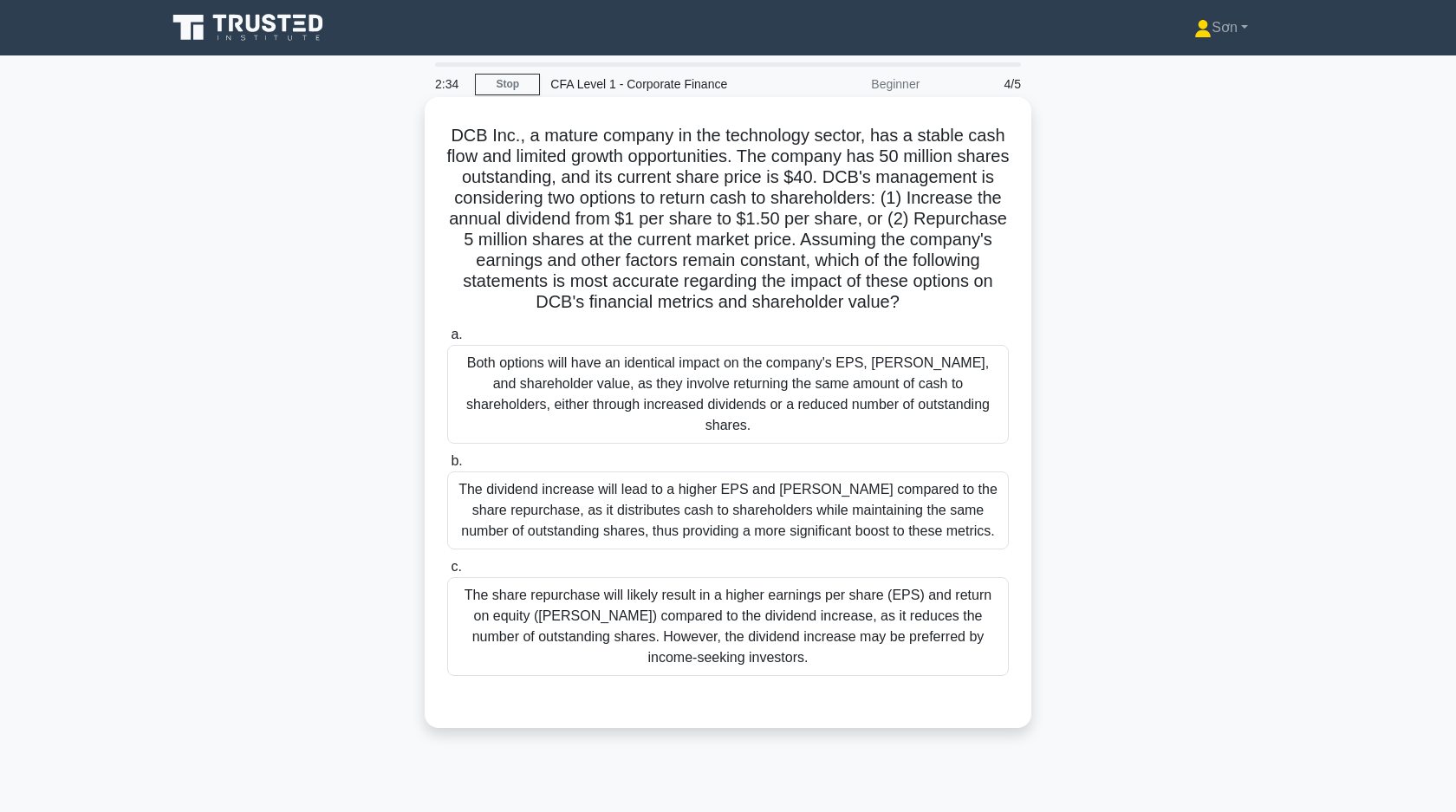
click at [551, 511] on div "The dividend increase will lead to a higher EPS and [PERSON_NAME] compared to t…" at bounding box center [728, 511] width 562 height 78
click at [447, 467] on input "b. The dividend increase will lead to a higher EPS and [PERSON_NAME] compared t…" at bounding box center [447, 461] width 0 height 11
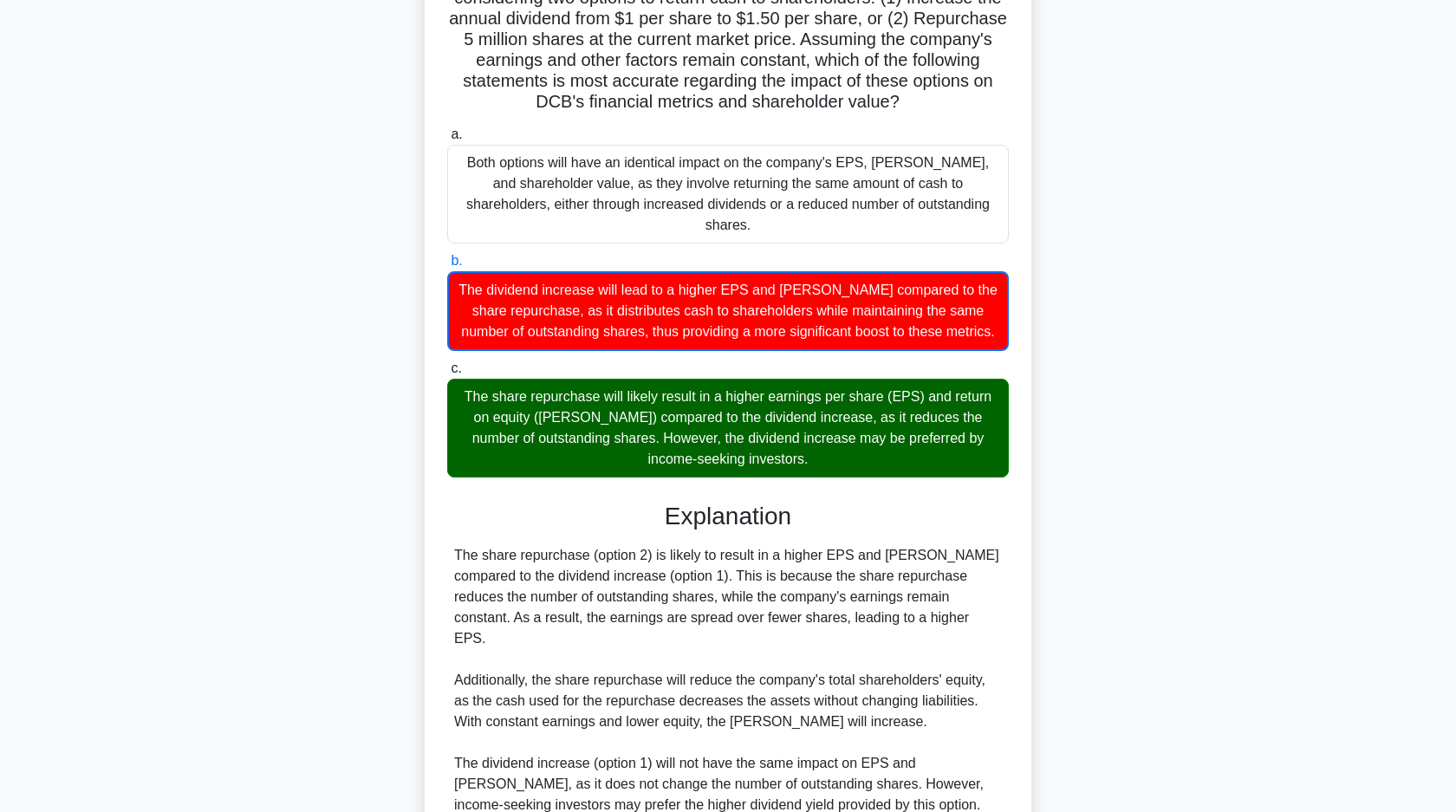
scroll to position [371, 0]
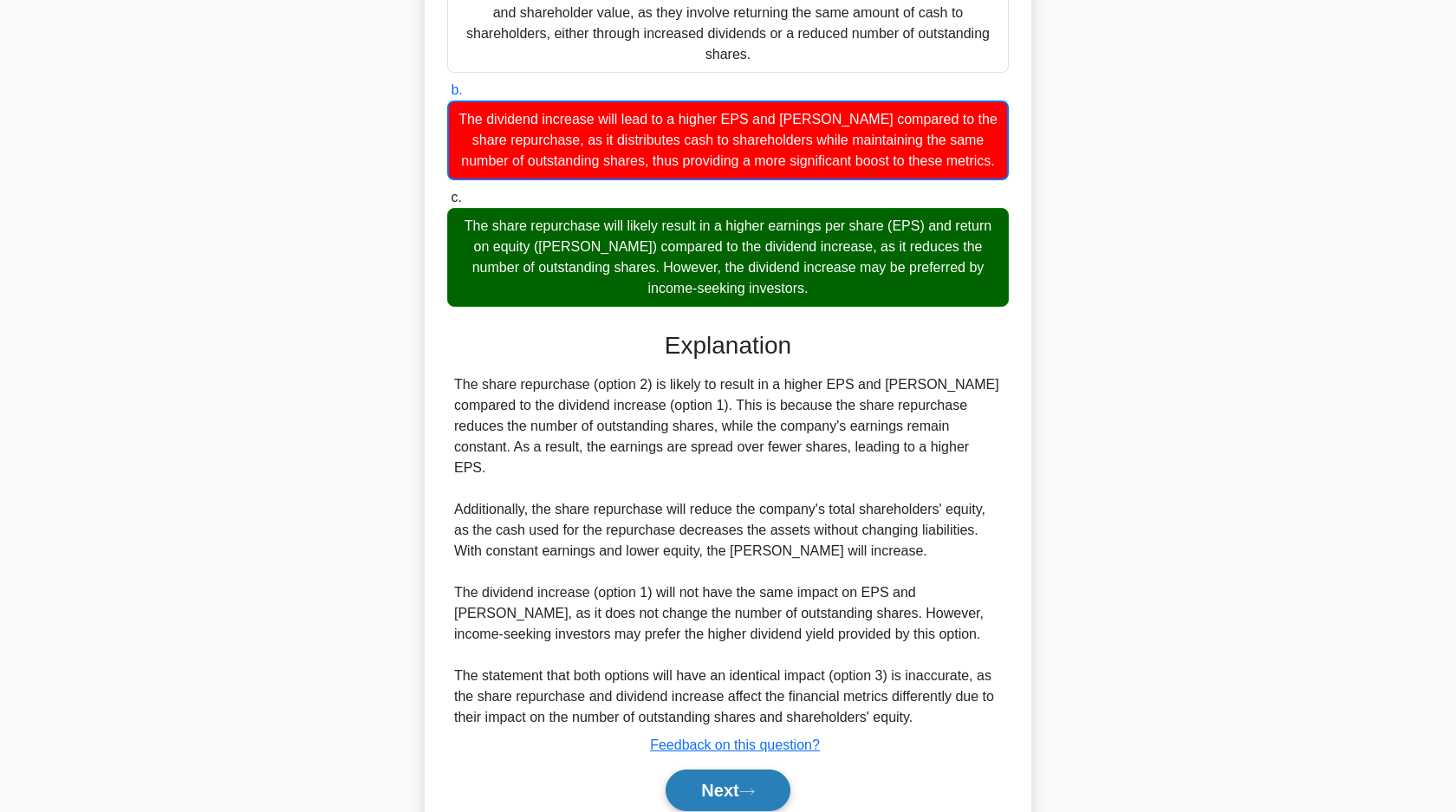
click at [700, 769] on button "Next" at bounding box center [727, 790] width 124 height 42
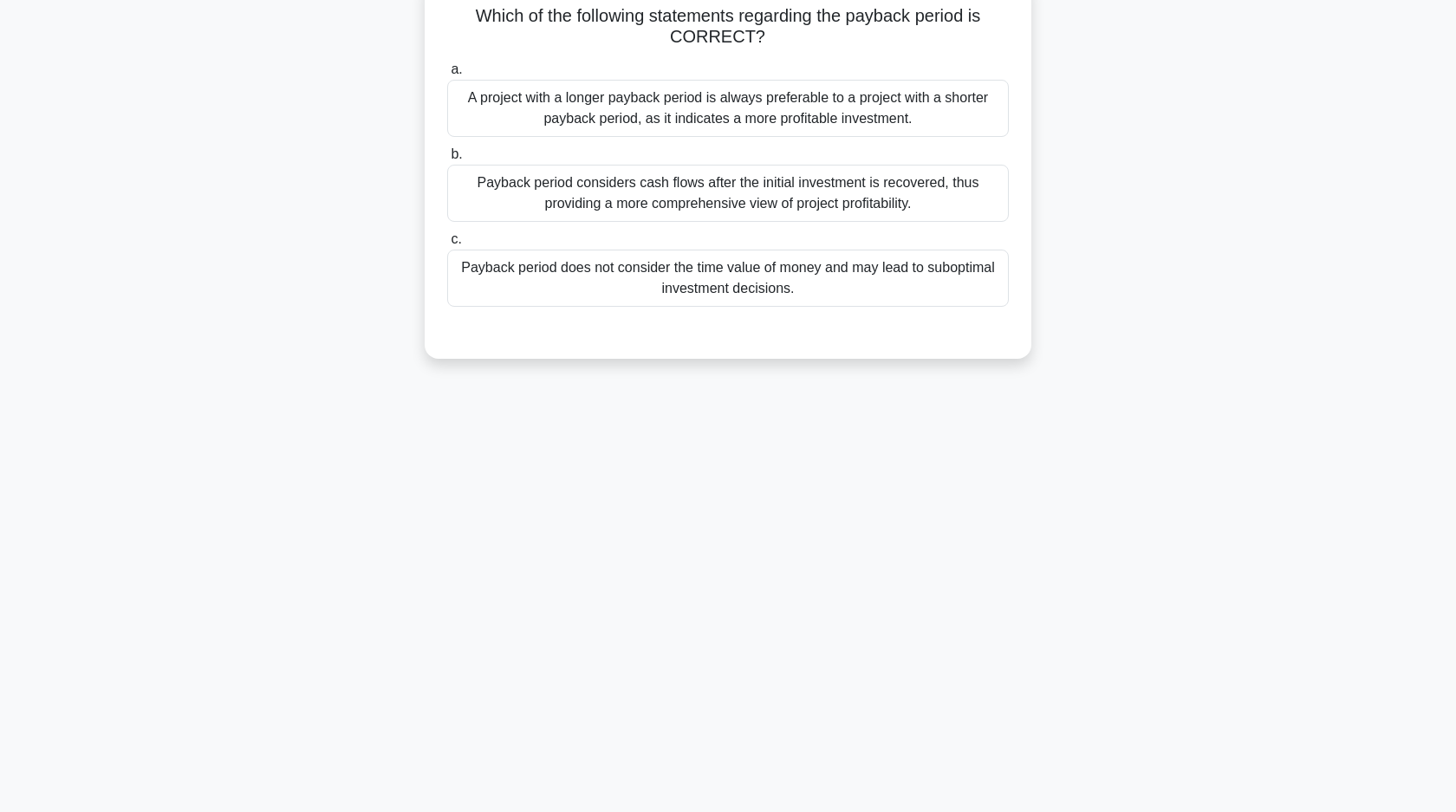
scroll to position [0, 0]
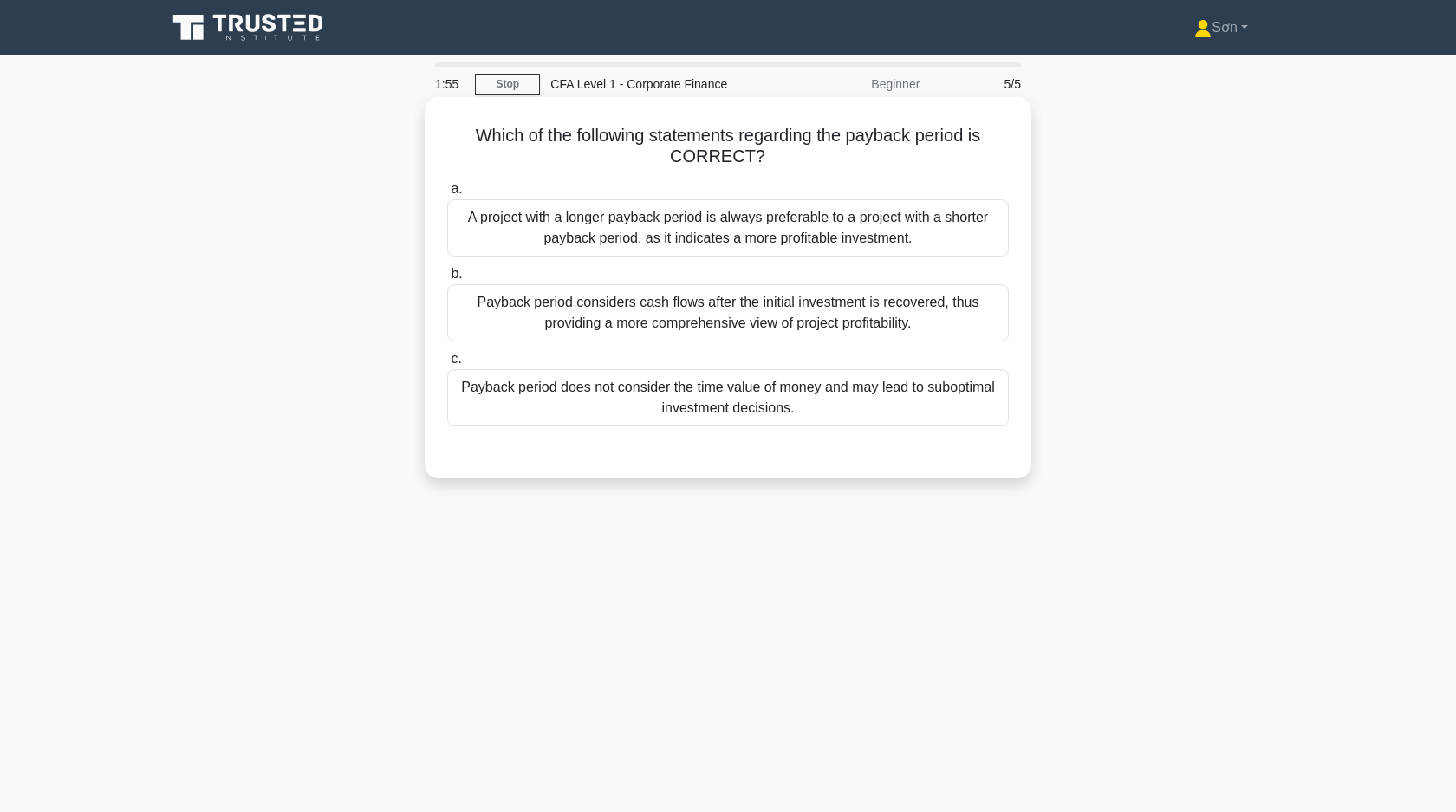
click at [632, 392] on div "Payback period does not consider the time value of money and may lead to subopt…" at bounding box center [728, 397] width 562 height 57
click at [447, 365] on input "c. Payback period does not consider the time value of money and may lead to sub…" at bounding box center [447, 359] width 0 height 11
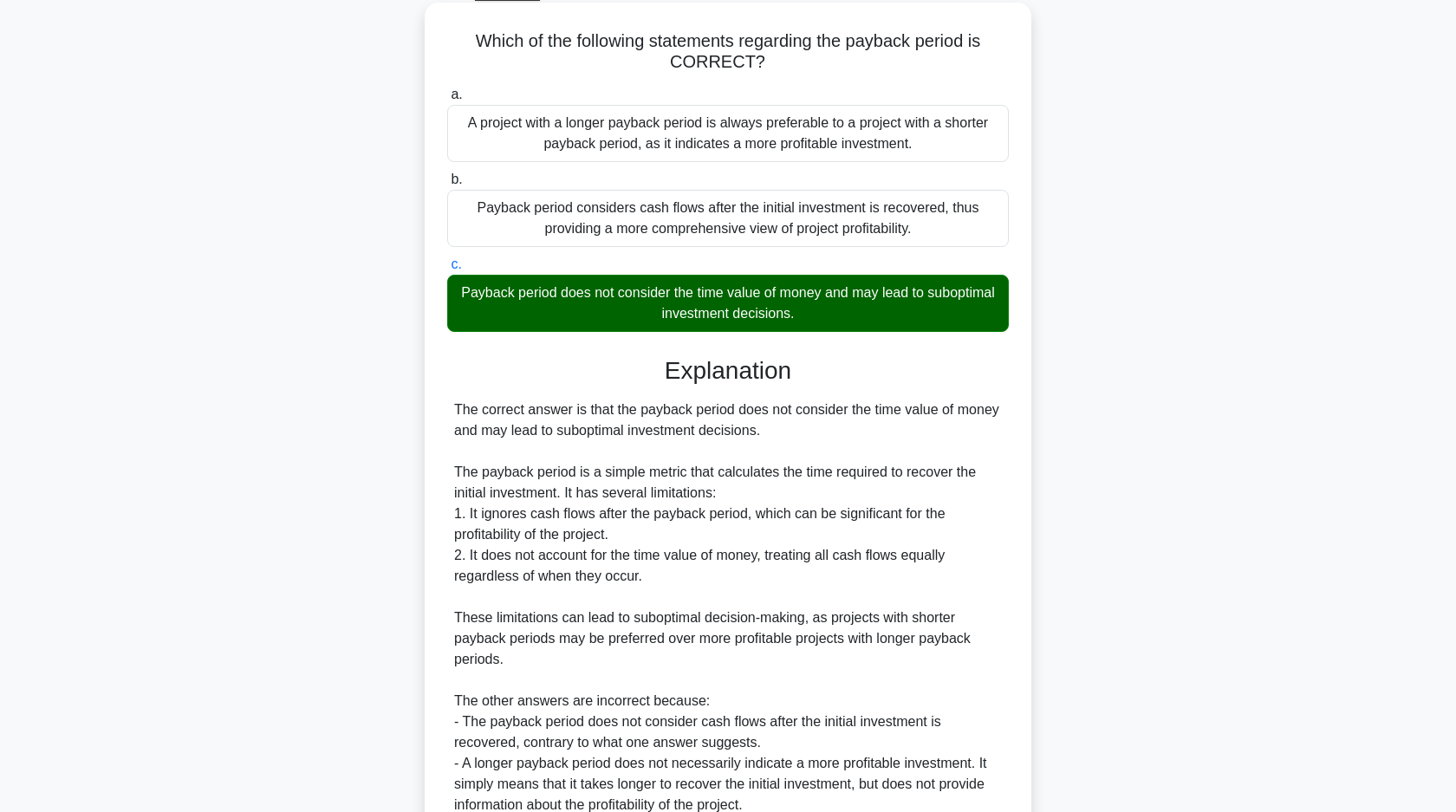
scroll to position [203, 0]
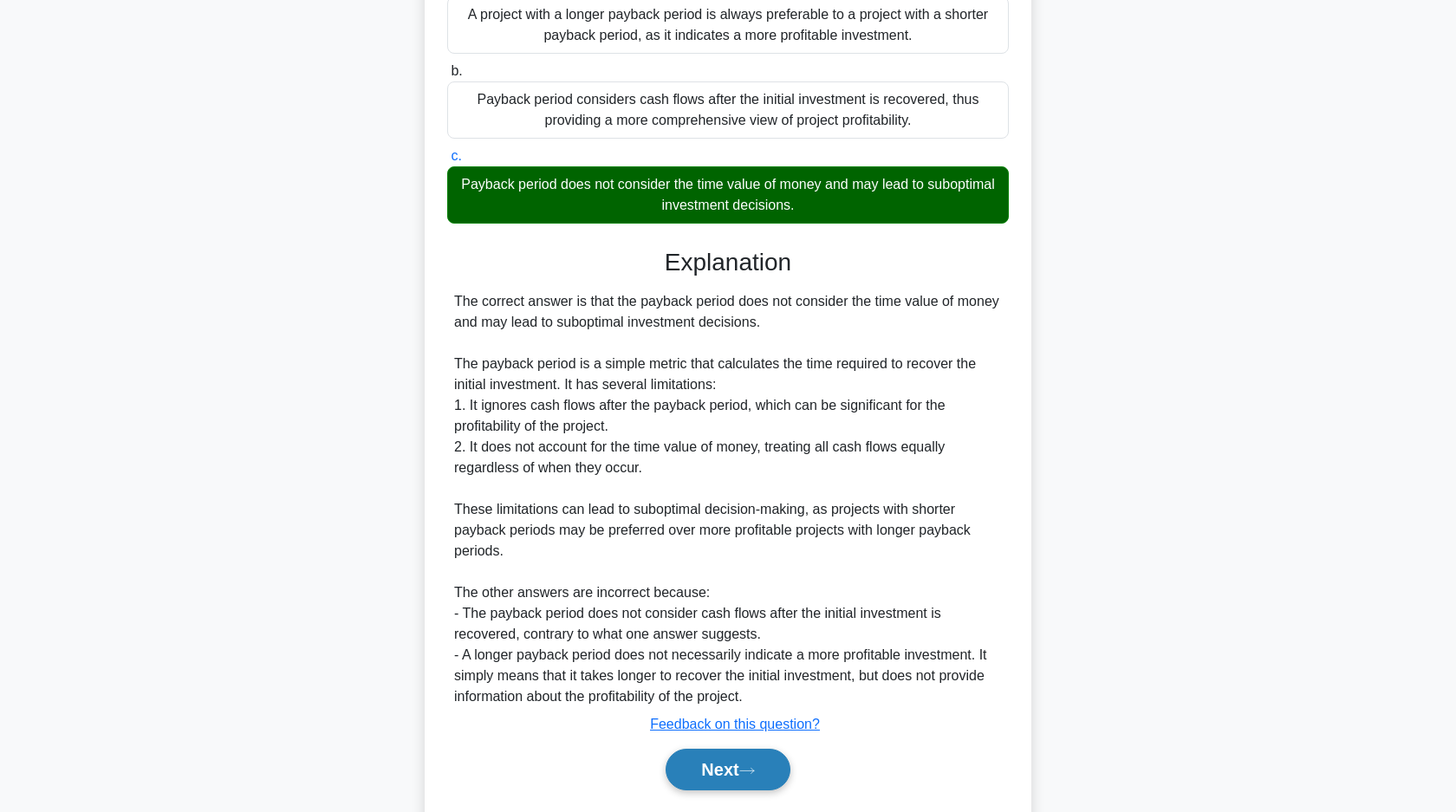
click at [737, 779] on button "Next" at bounding box center [727, 769] width 124 height 42
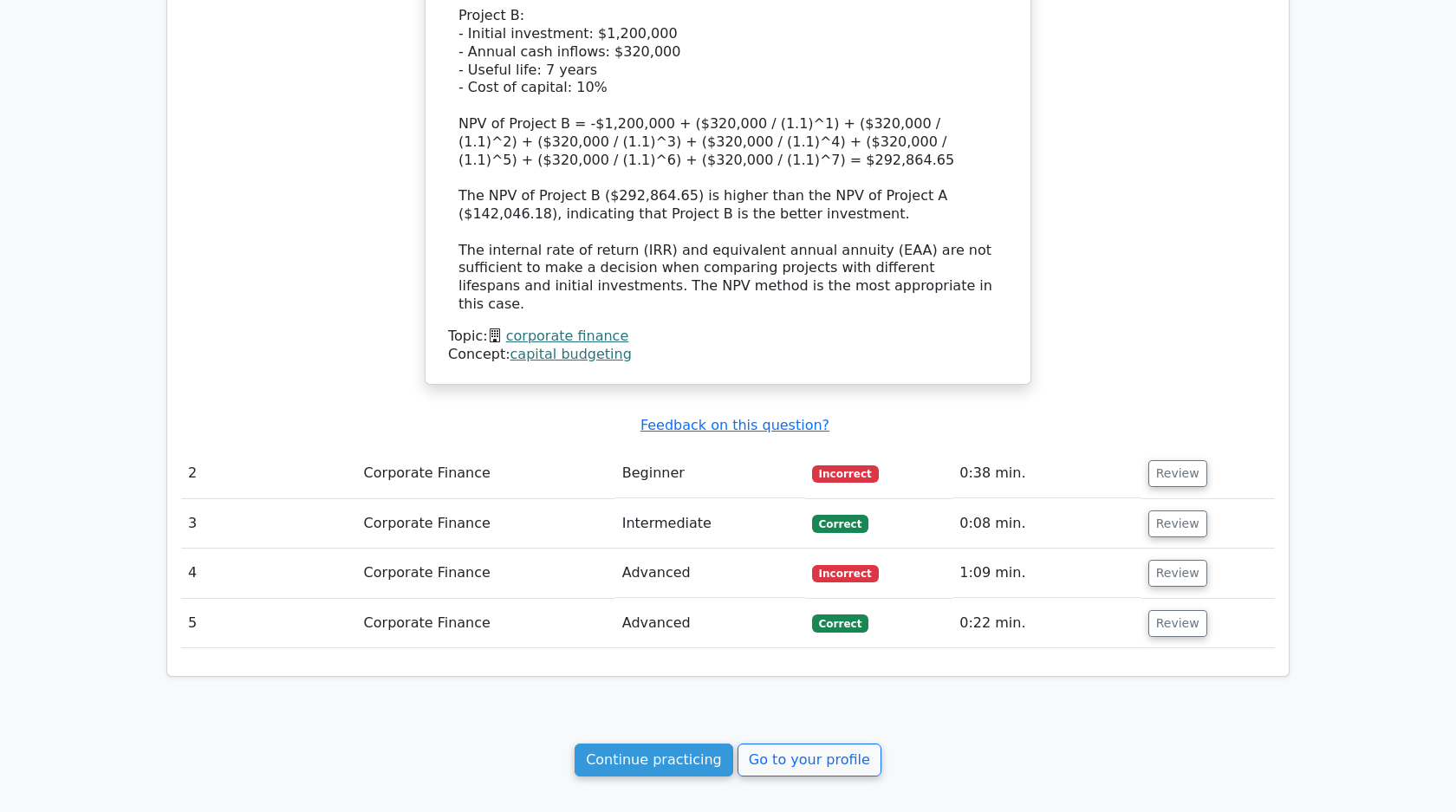
scroll to position [1772, 0]
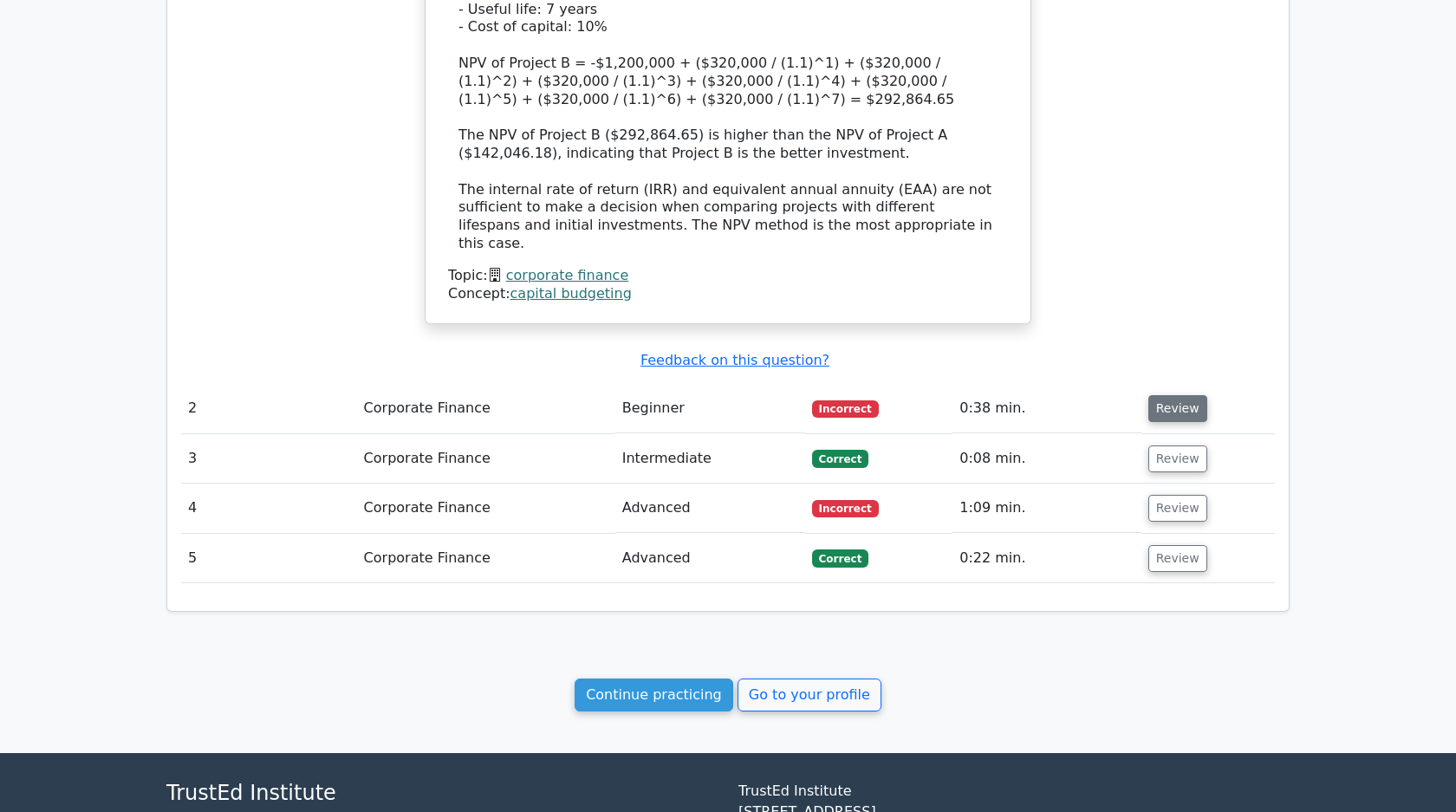
click at [1155, 395] on button "Review" at bounding box center [1177, 408] width 59 height 27
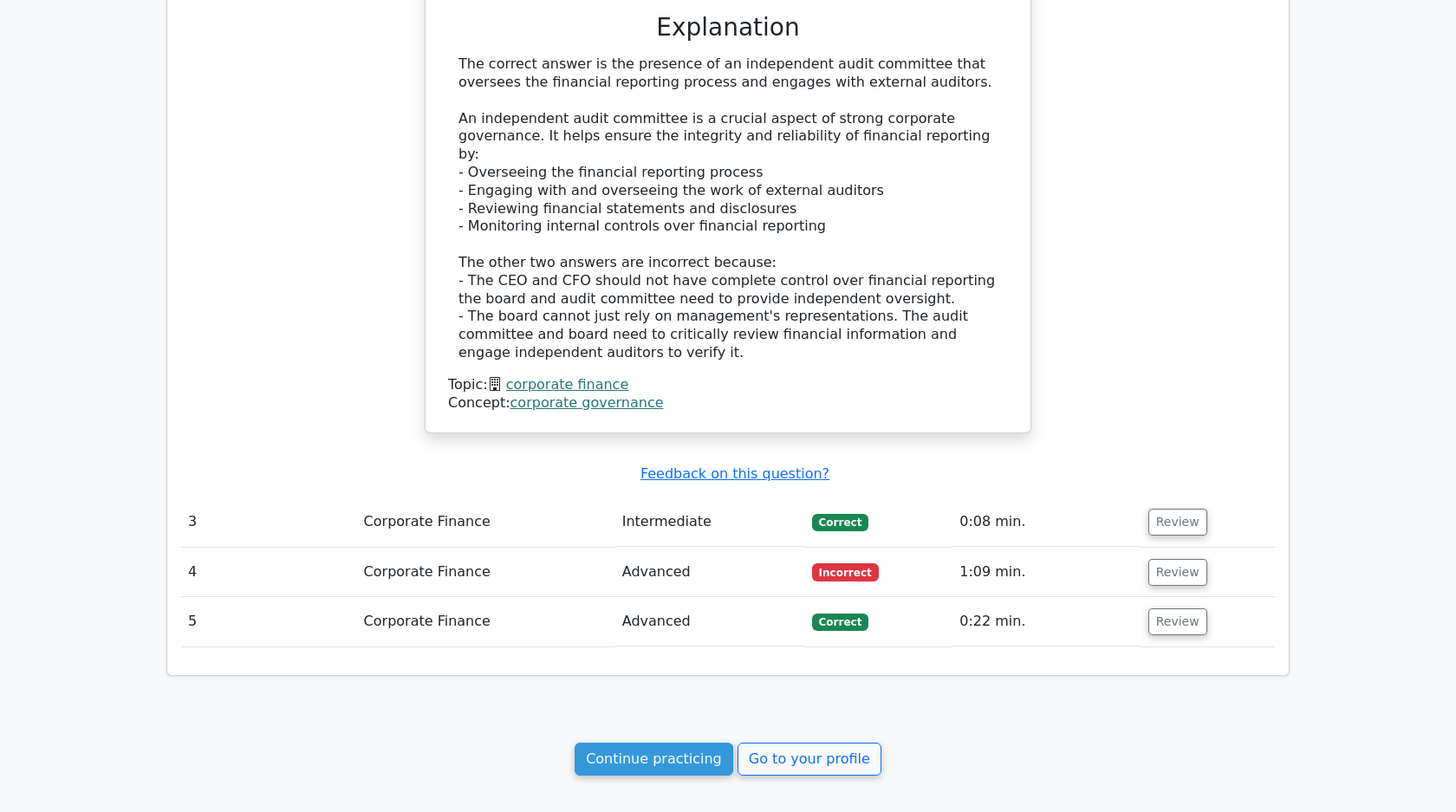
scroll to position [2564, 0]
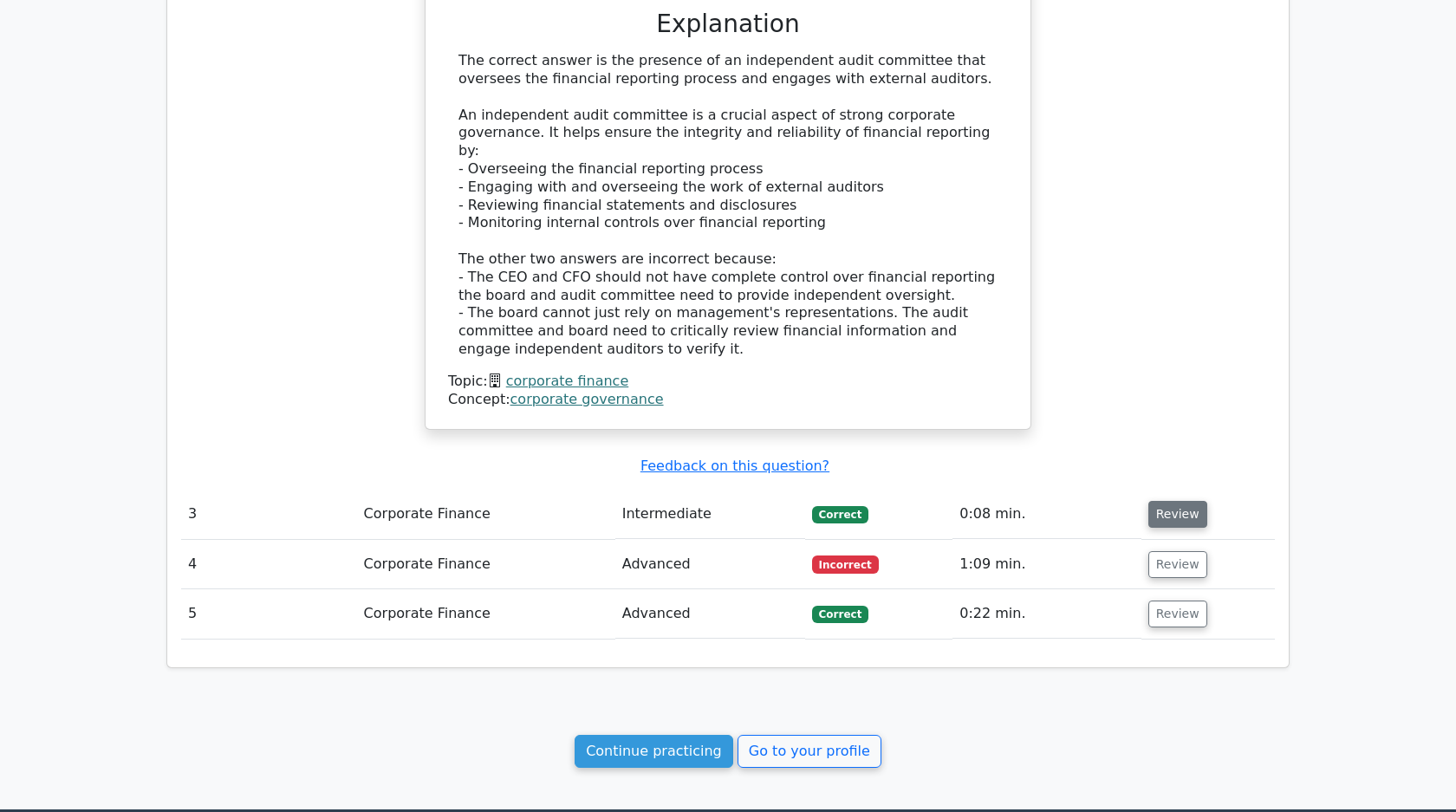
click at [1162, 501] on button "Review" at bounding box center [1177, 514] width 59 height 27
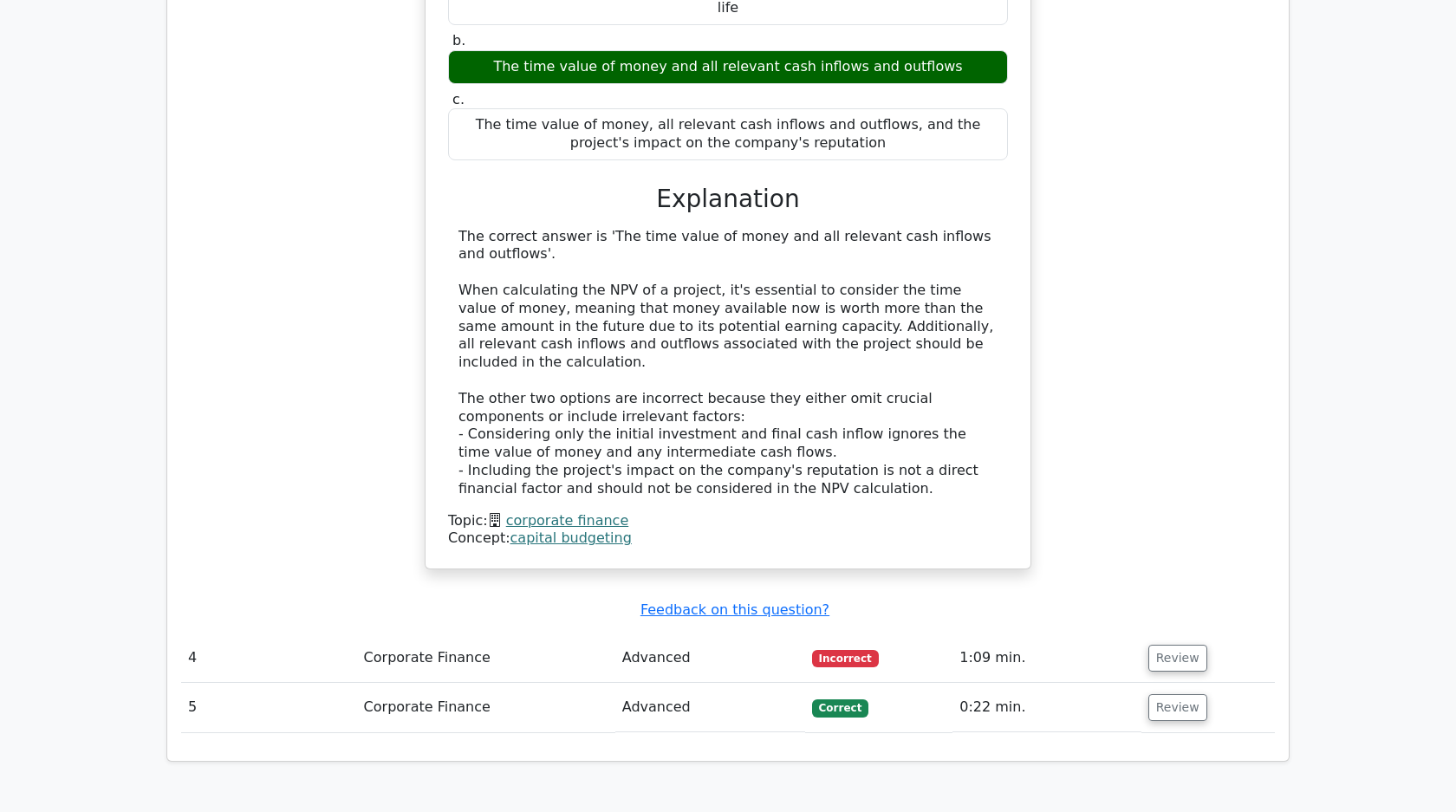
scroll to position [3353, 0]
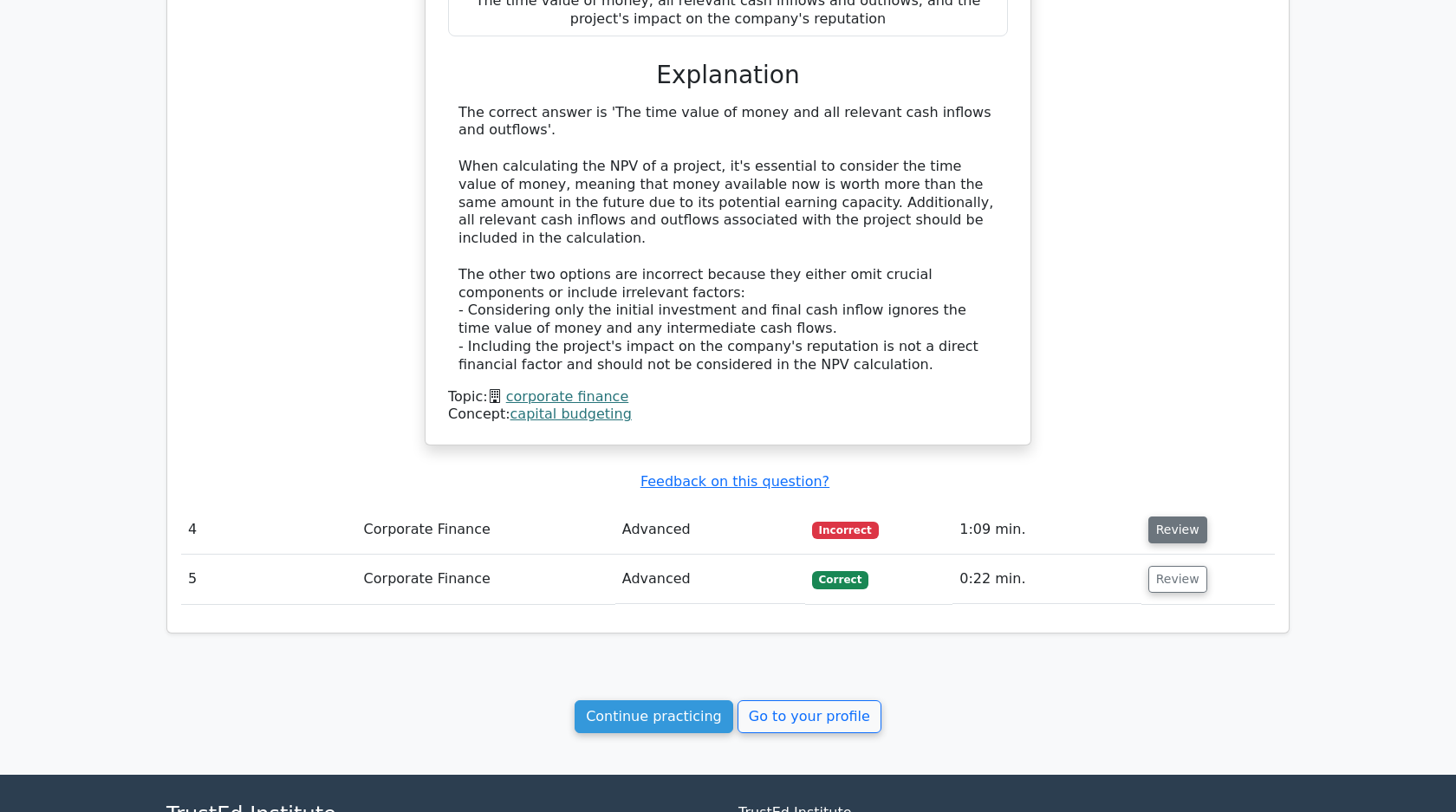
click at [1157, 516] on button "Review" at bounding box center [1177, 529] width 59 height 27
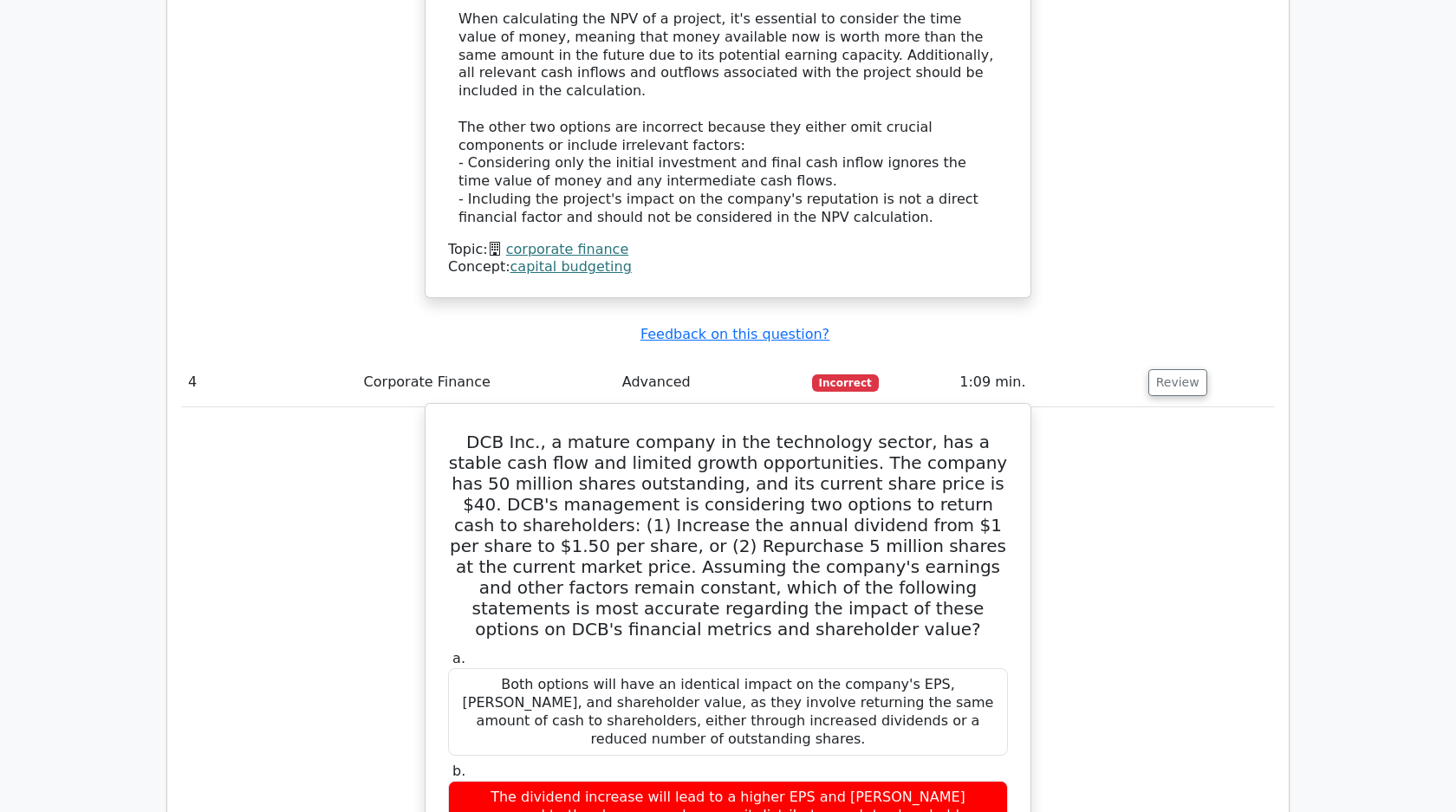
scroll to position [3567, 0]
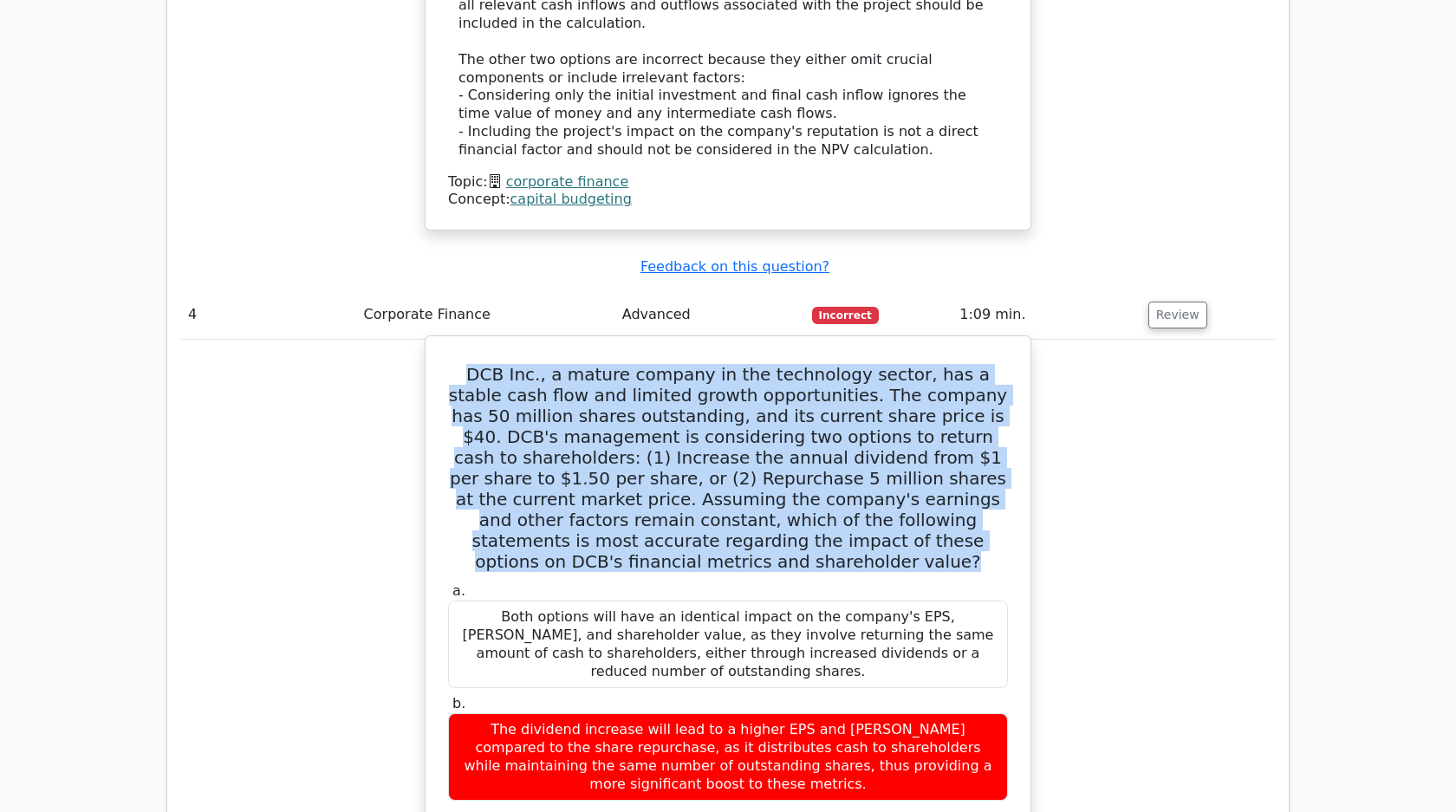
drag, startPoint x: 451, startPoint y: 205, endPoint x: 951, endPoint y: 389, distance: 532.8
copy div "DCB Inc., a mature company in the technology sector, has a stable cash flow and…"
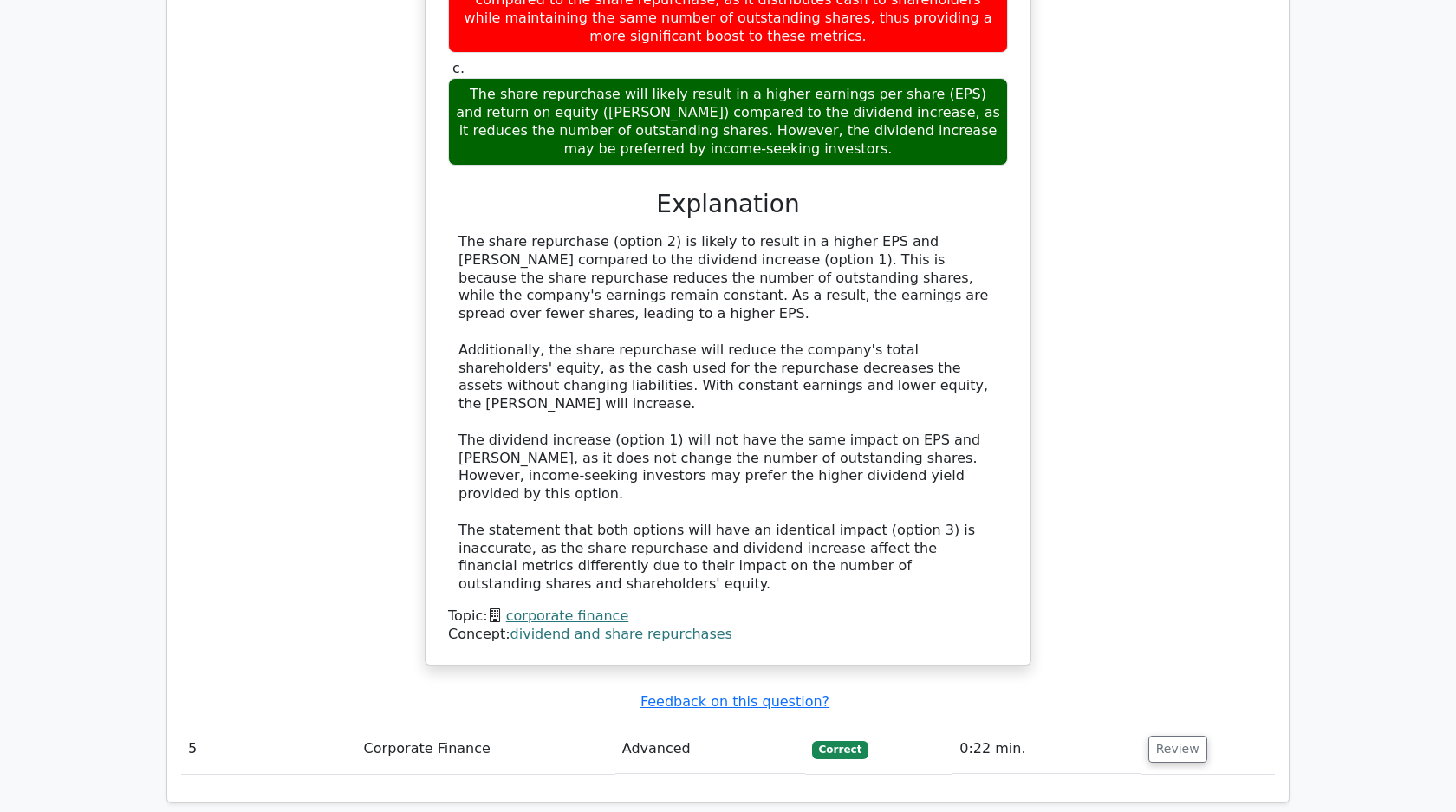
scroll to position [4338, 0]
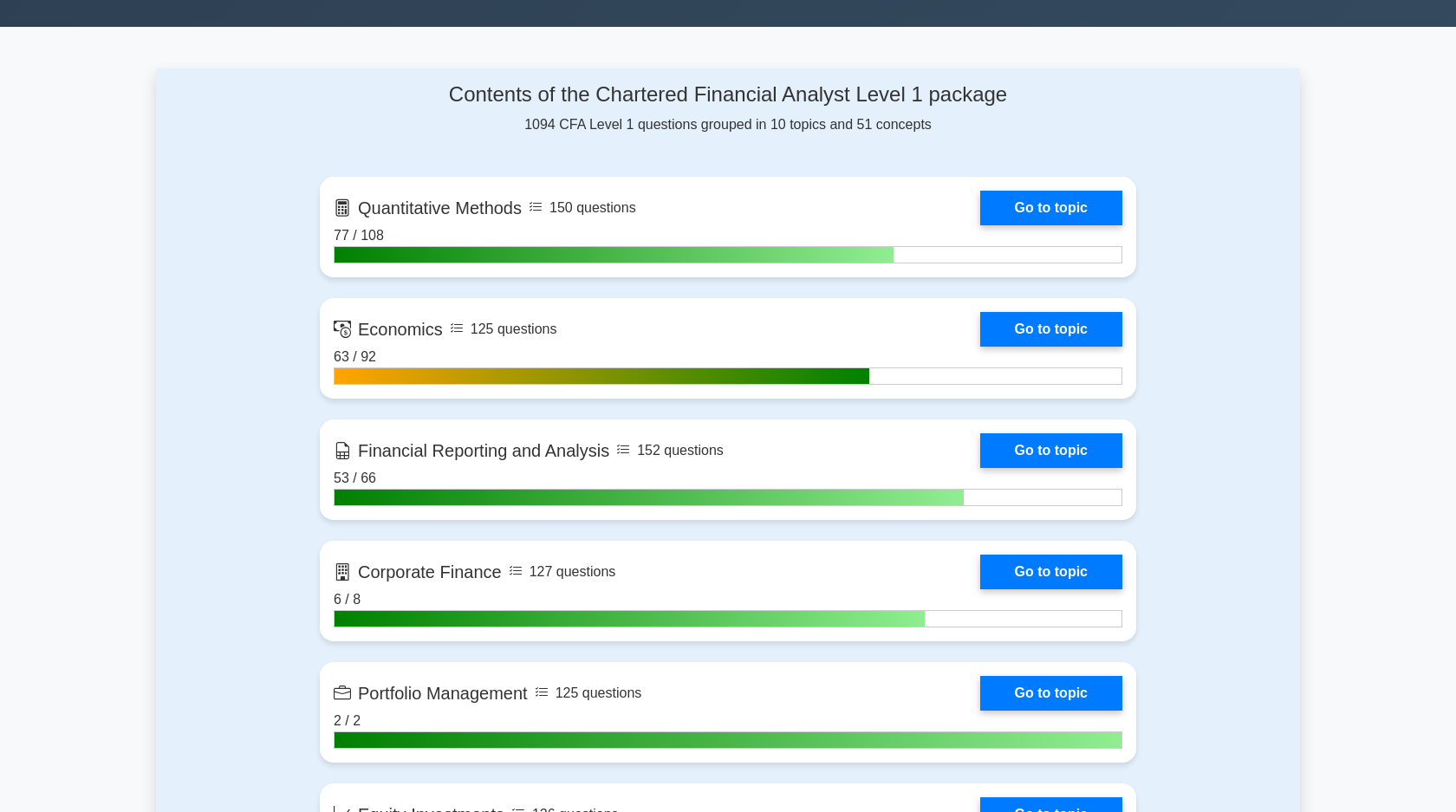
scroll to position [839, 0]
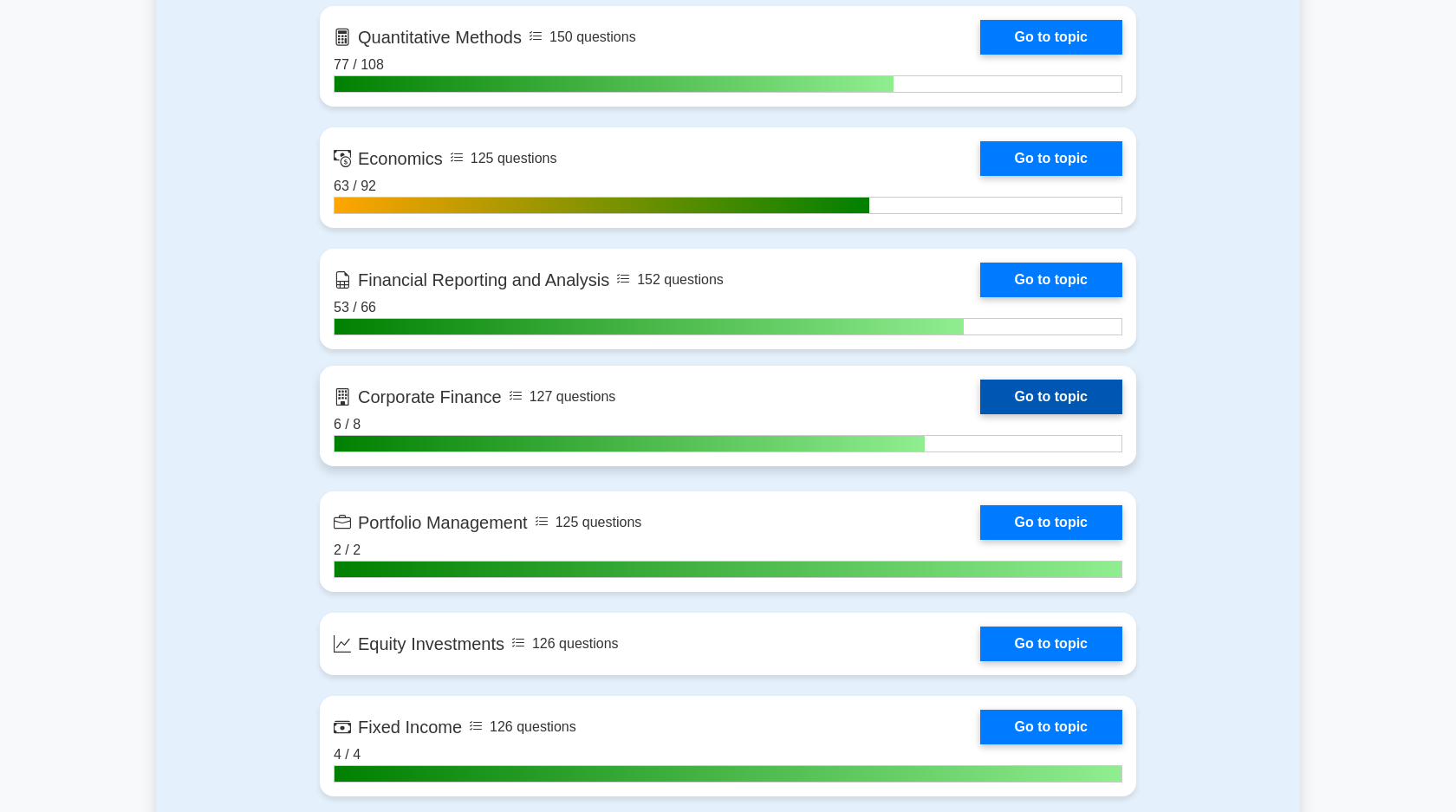
click at [1001, 403] on link "Go to topic" at bounding box center [1051, 397] width 142 height 35
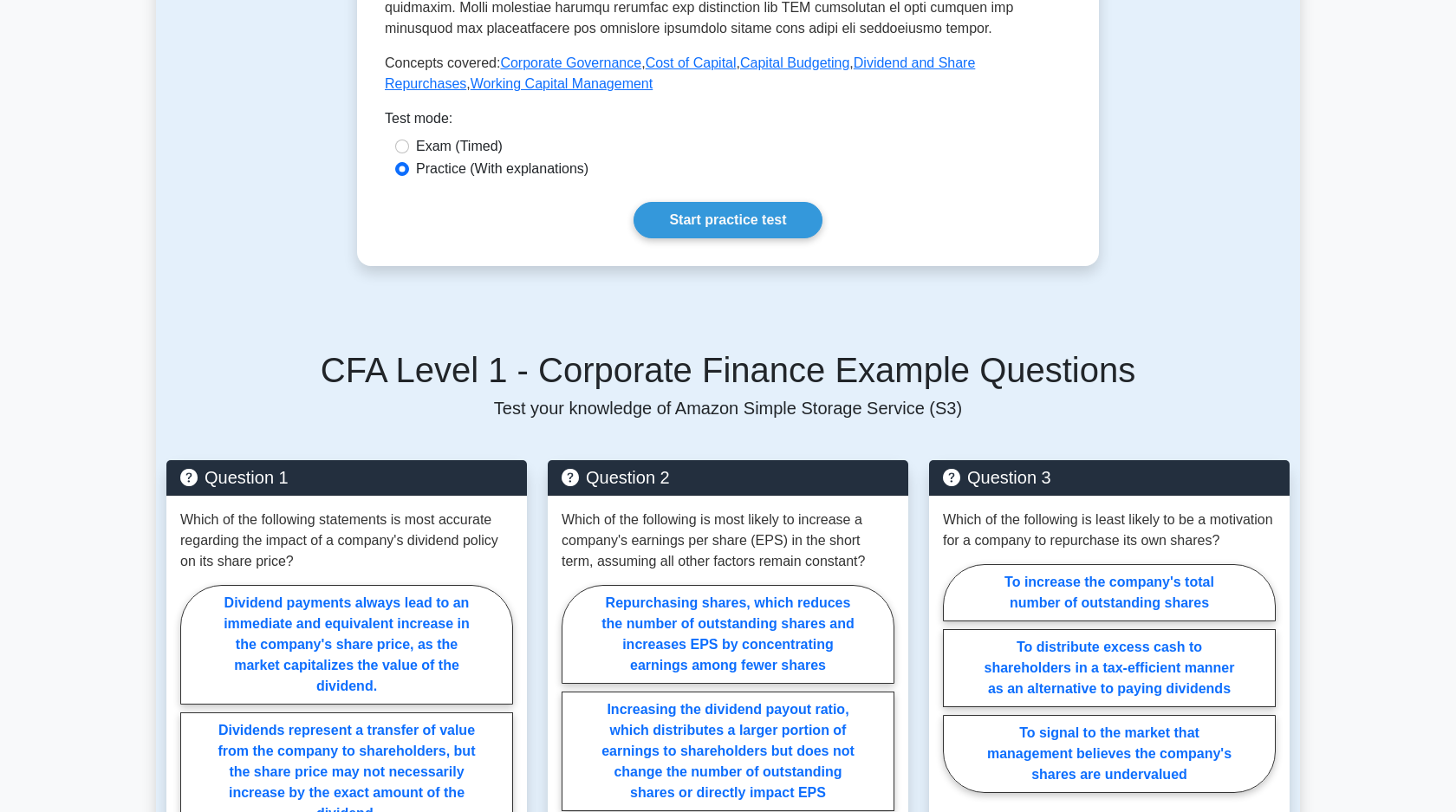
scroll to position [410, 0]
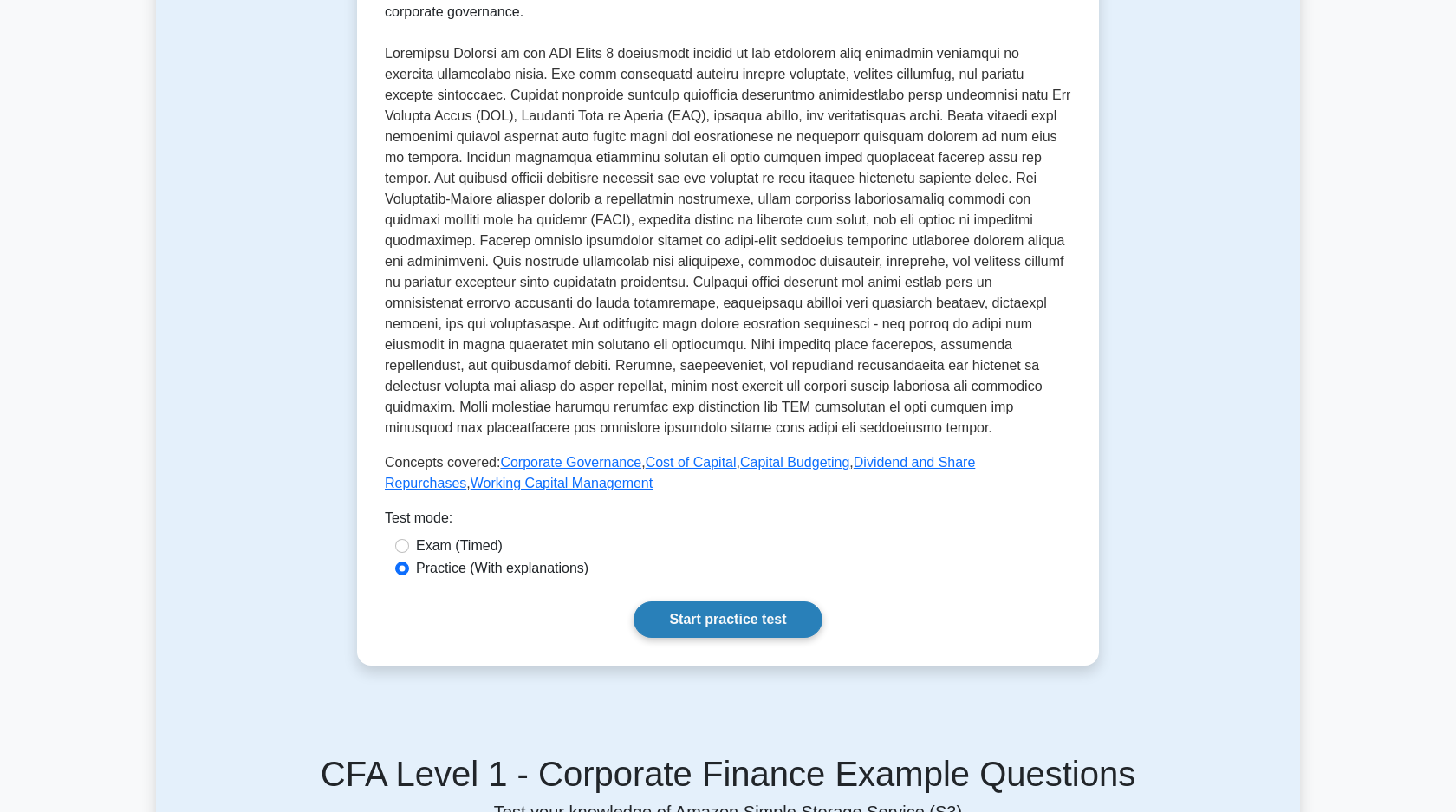
click at [752, 610] on link "Start practice test" at bounding box center [727, 619] width 188 height 36
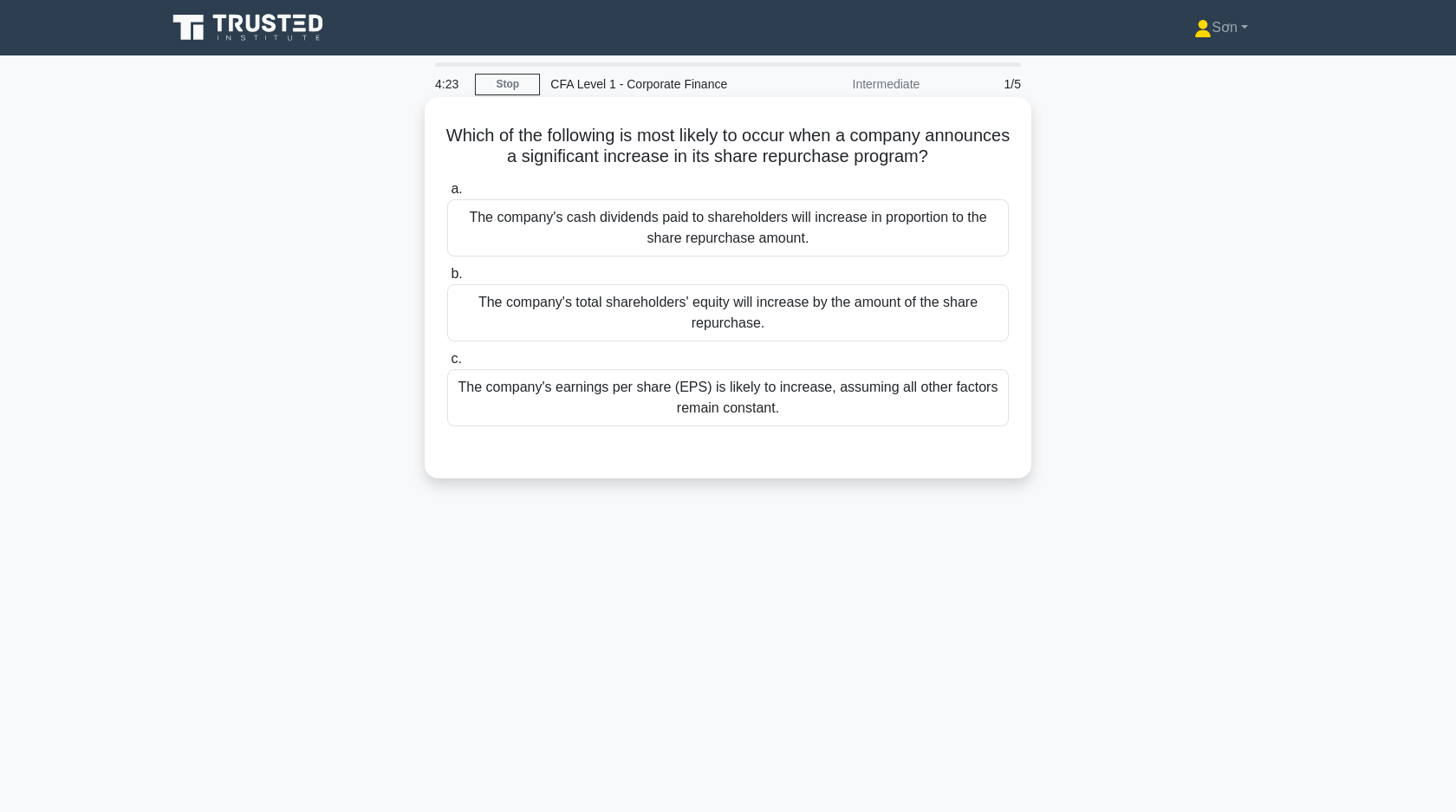
click at [647, 405] on div "The company's earnings per share (EPS) is likely to increase, assuming all othe…" at bounding box center [728, 397] width 562 height 57
click at [447, 365] on input "c. The company's earnings per share (EPS) is likely to increase, assuming all o…" at bounding box center [447, 359] width 0 height 11
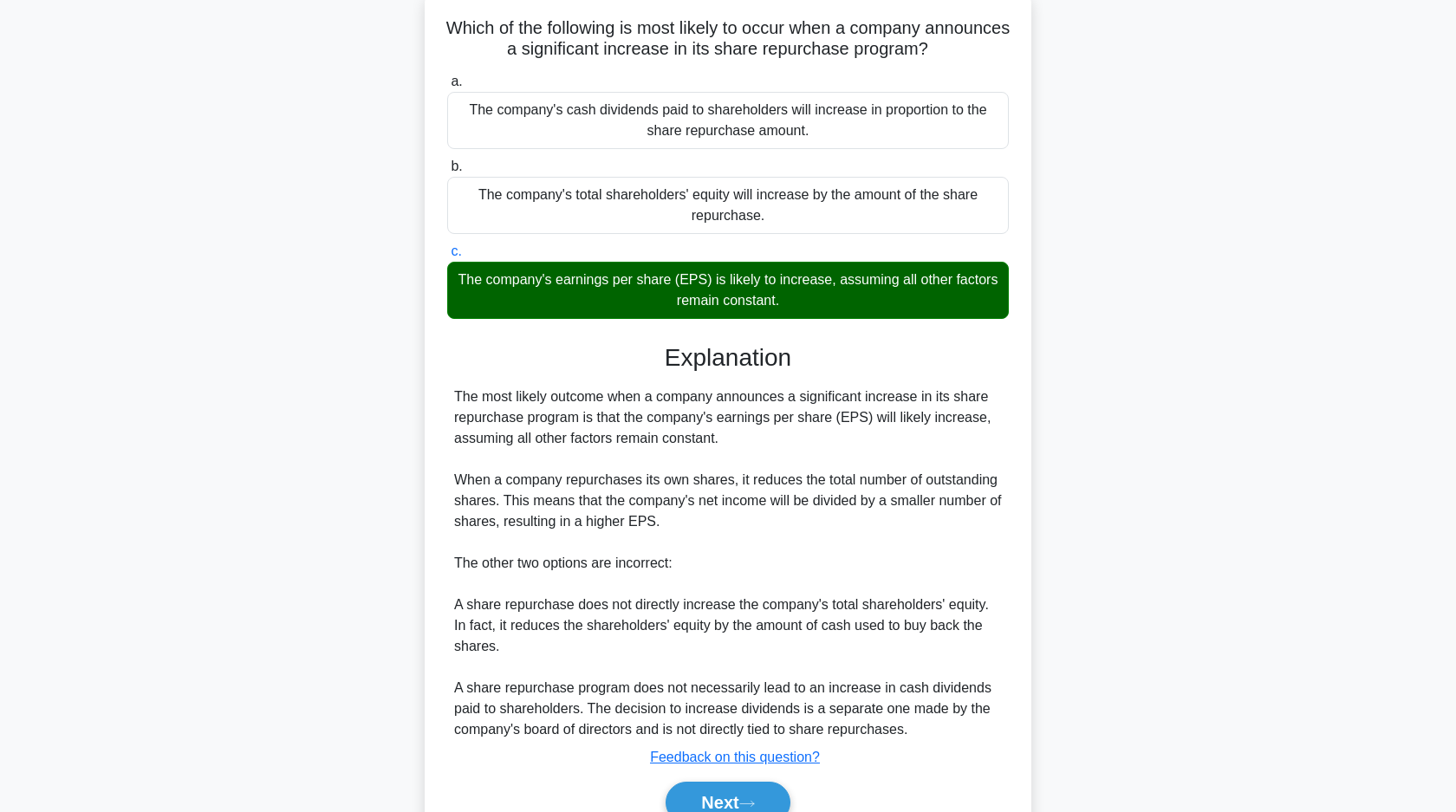
scroll to position [192, 0]
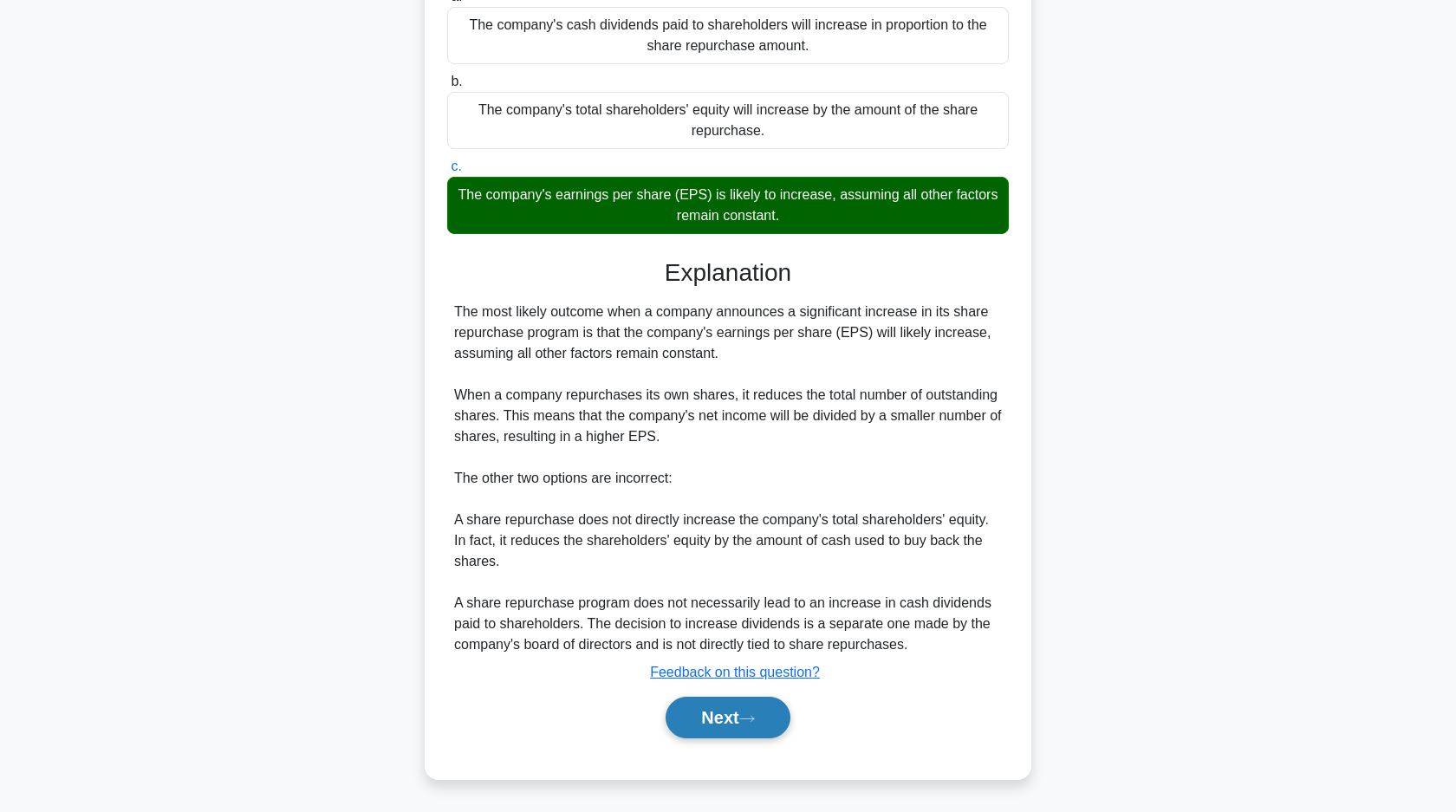
click at [776, 716] on button "Next" at bounding box center [727, 717] width 124 height 42
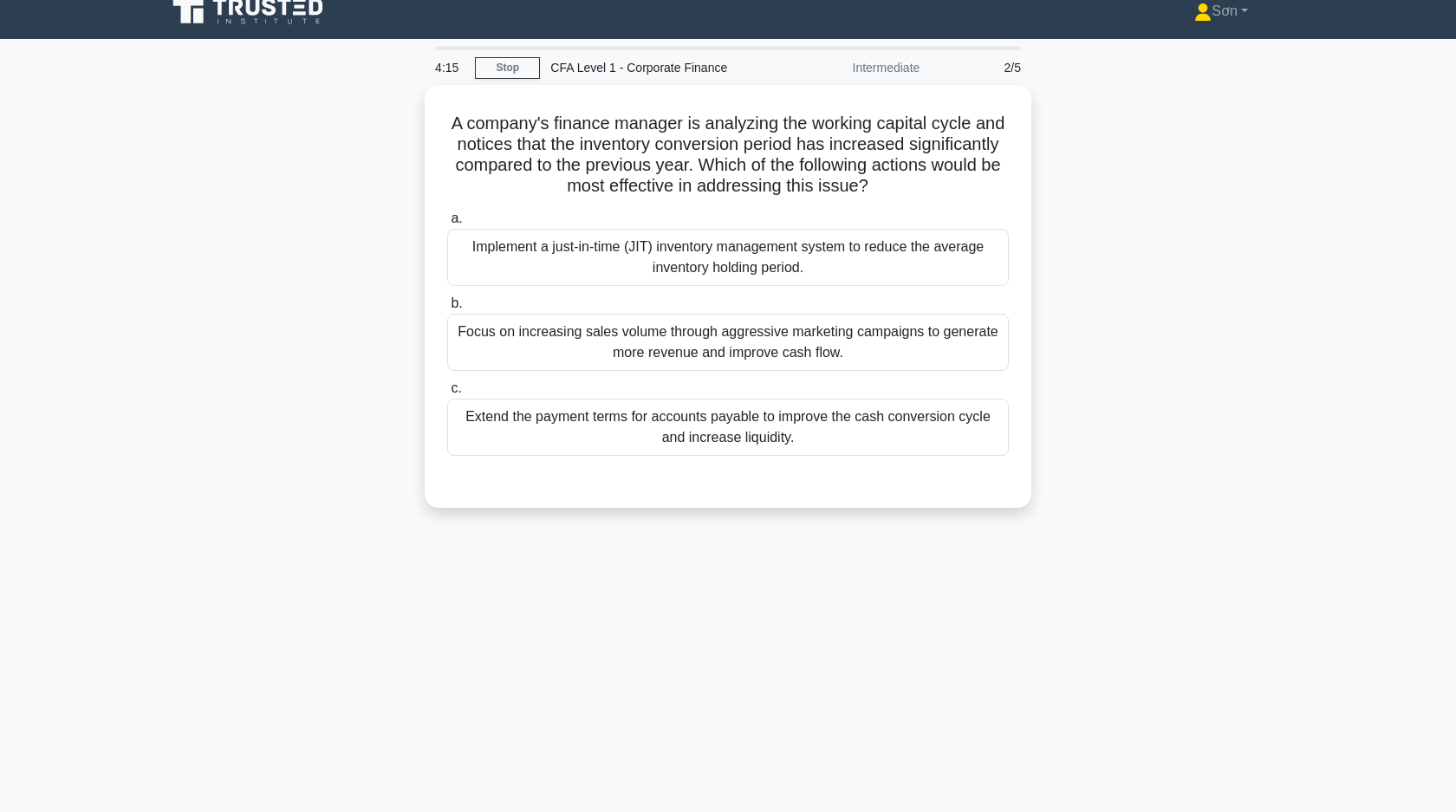
scroll to position [0, 0]
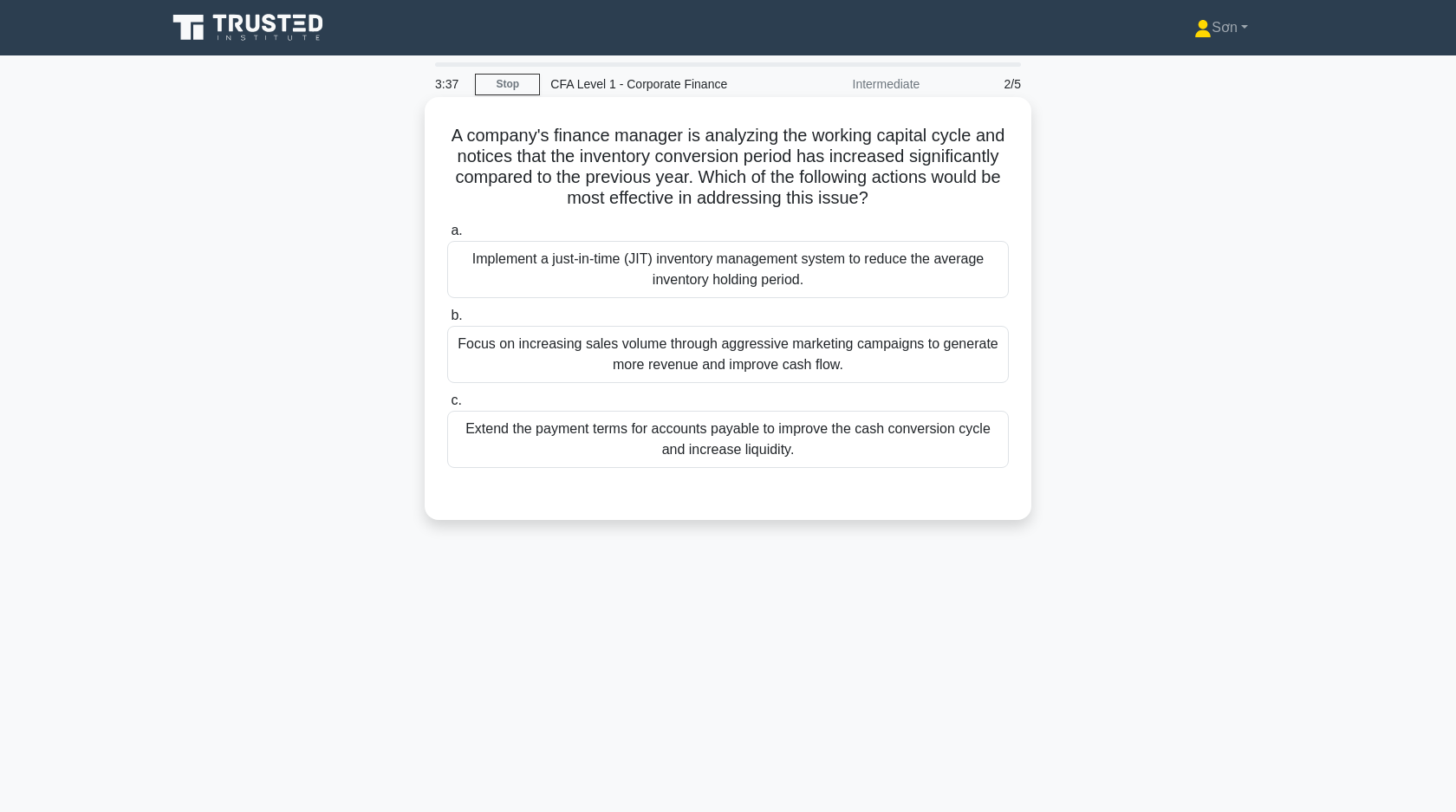
click at [701, 368] on div "Focus on increasing sales volume through aggressive marketing campaigns to gene…" at bounding box center [728, 354] width 562 height 57
click at [447, 321] on input "b. Focus on increasing sales volume through aggressive marketing campaigns to g…" at bounding box center [447, 315] width 0 height 11
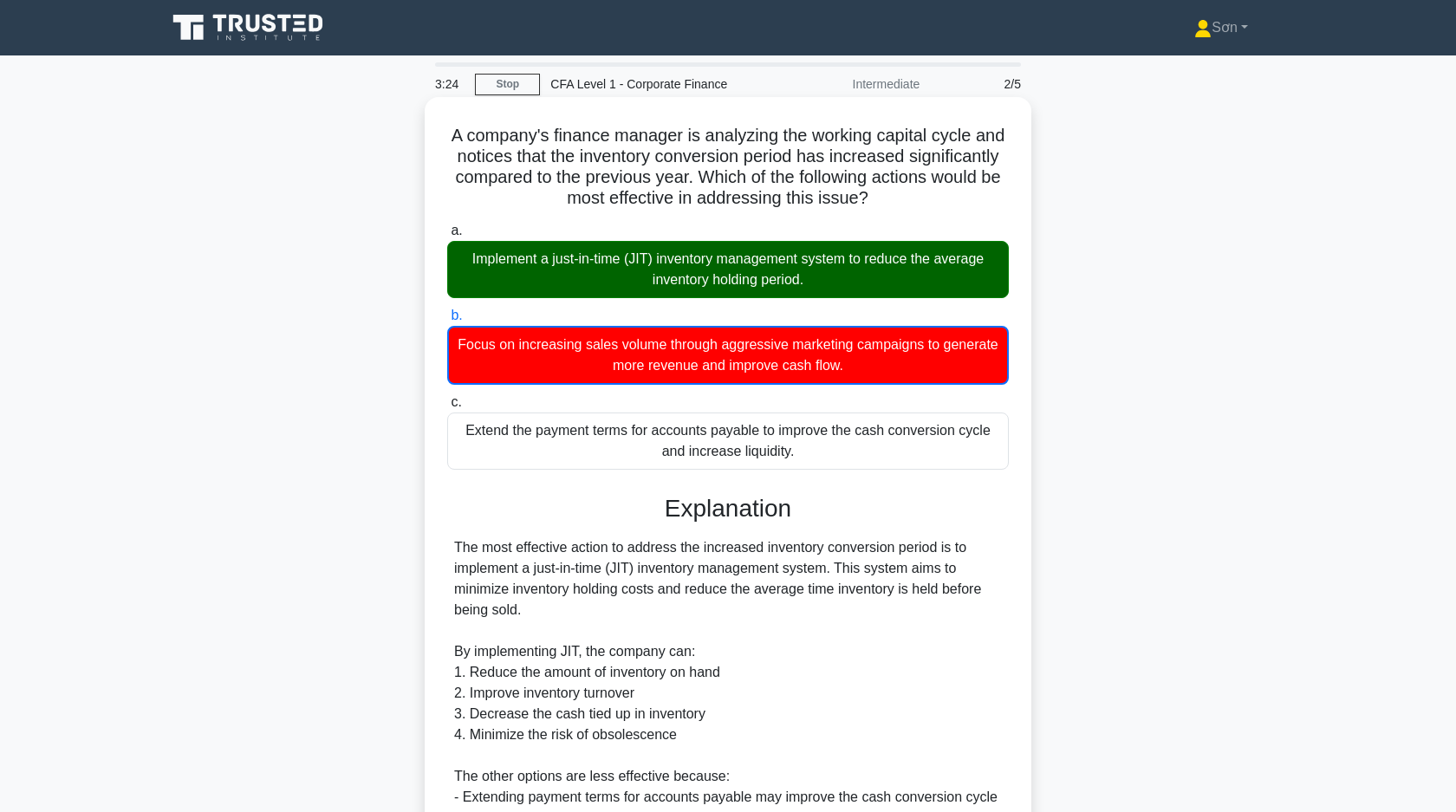
drag, startPoint x: 450, startPoint y: 135, endPoint x: 860, endPoint y: 454, distance: 519.5
click at [860, 454] on div "A company's finance manager is analyzing the working capital cycle and notices …" at bounding box center [727, 555] width 593 height 903
copy div "A company's finance manager is analyzing the working capital cycle and notices …"
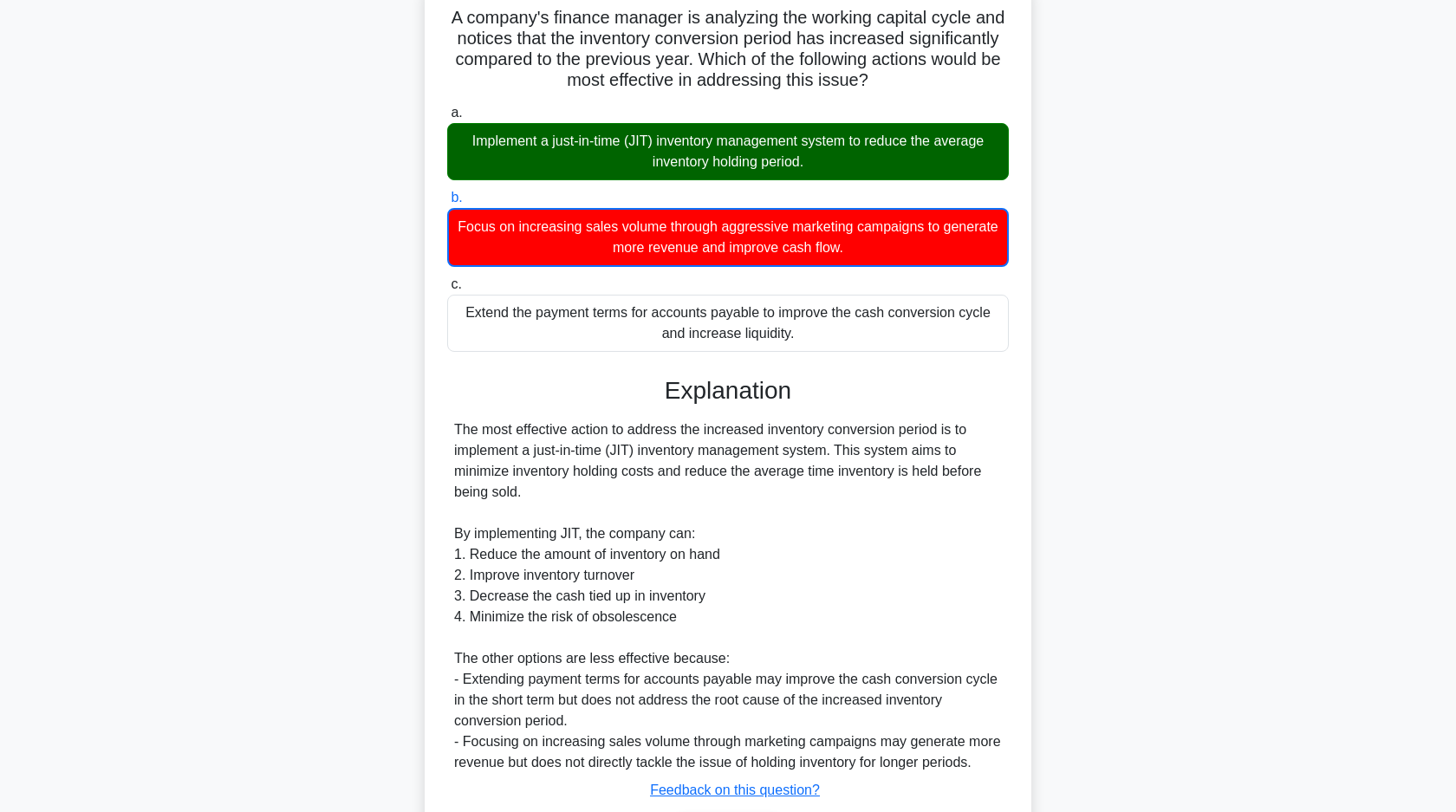
scroll to position [236, 0]
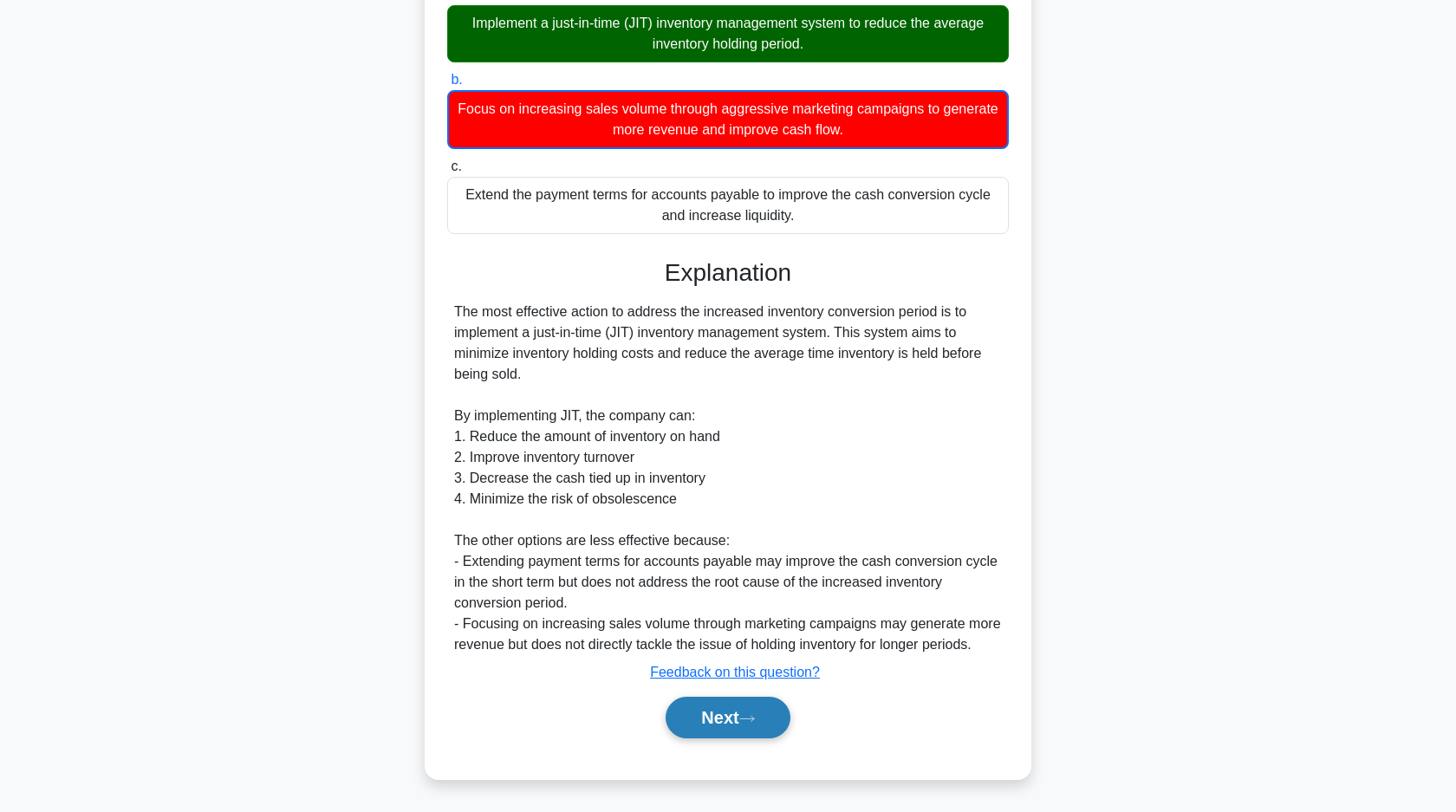
click at [772, 723] on button "Next" at bounding box center [727, 717] width 124 height 42
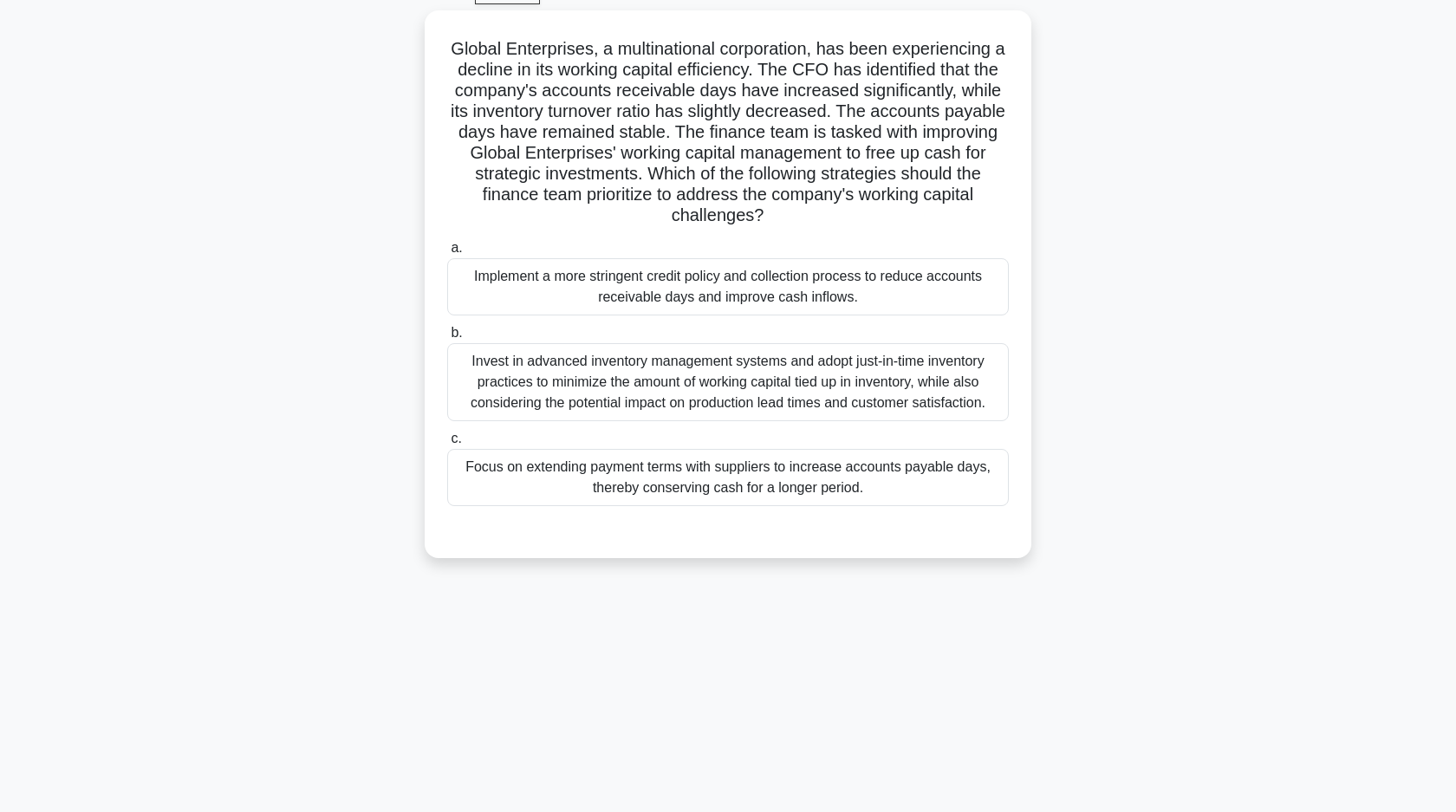
scroll to position [24, 0]
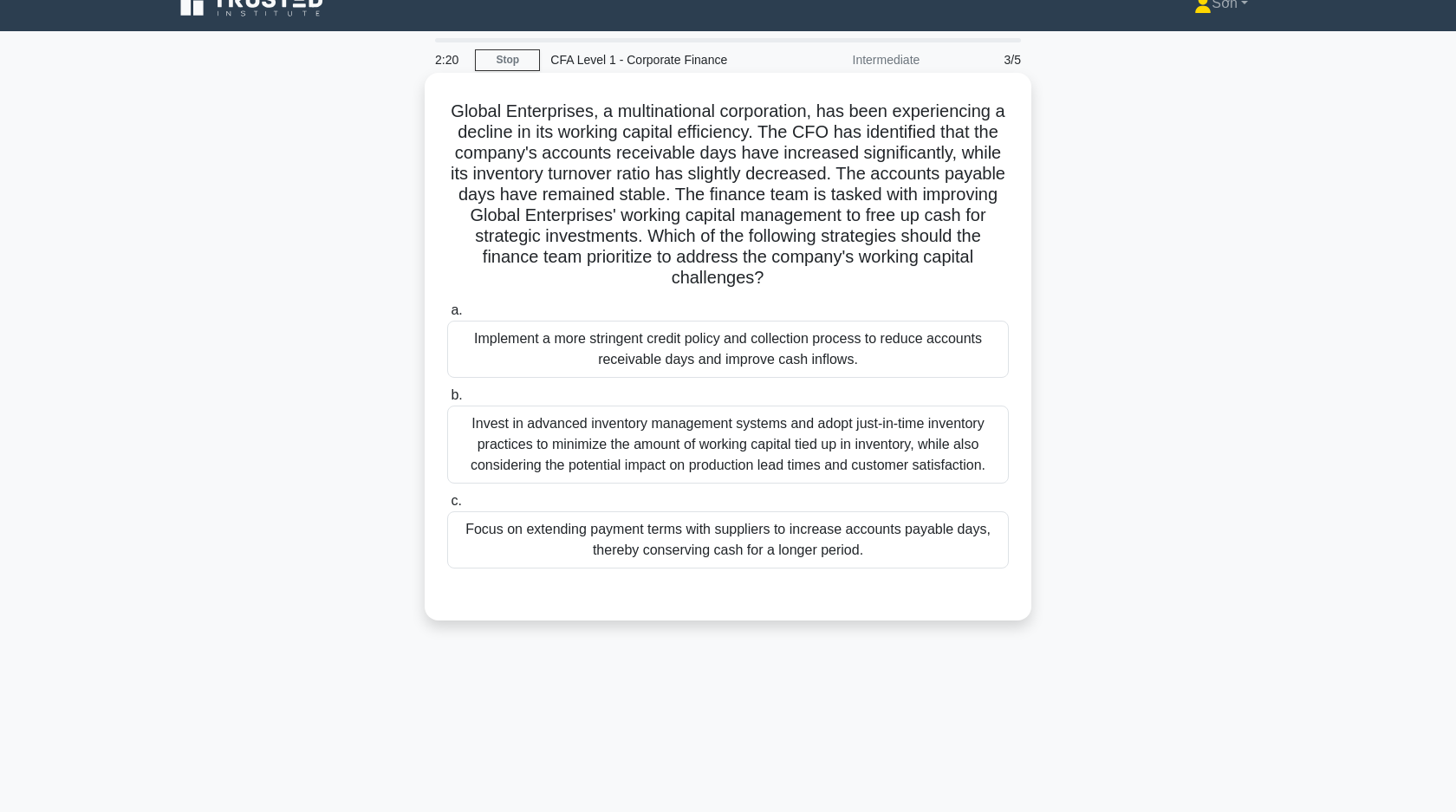
click at [747, 373] on div "Implement a more stringent credit policy and collection process to reduce accou…" at bounding box center [728, 348] width 562 height 57
click at [447, 316] on input "a. Implement a more stringent credit policy and collection process to reduce ac…" at bounding box center [447, 311] width 0 height 11
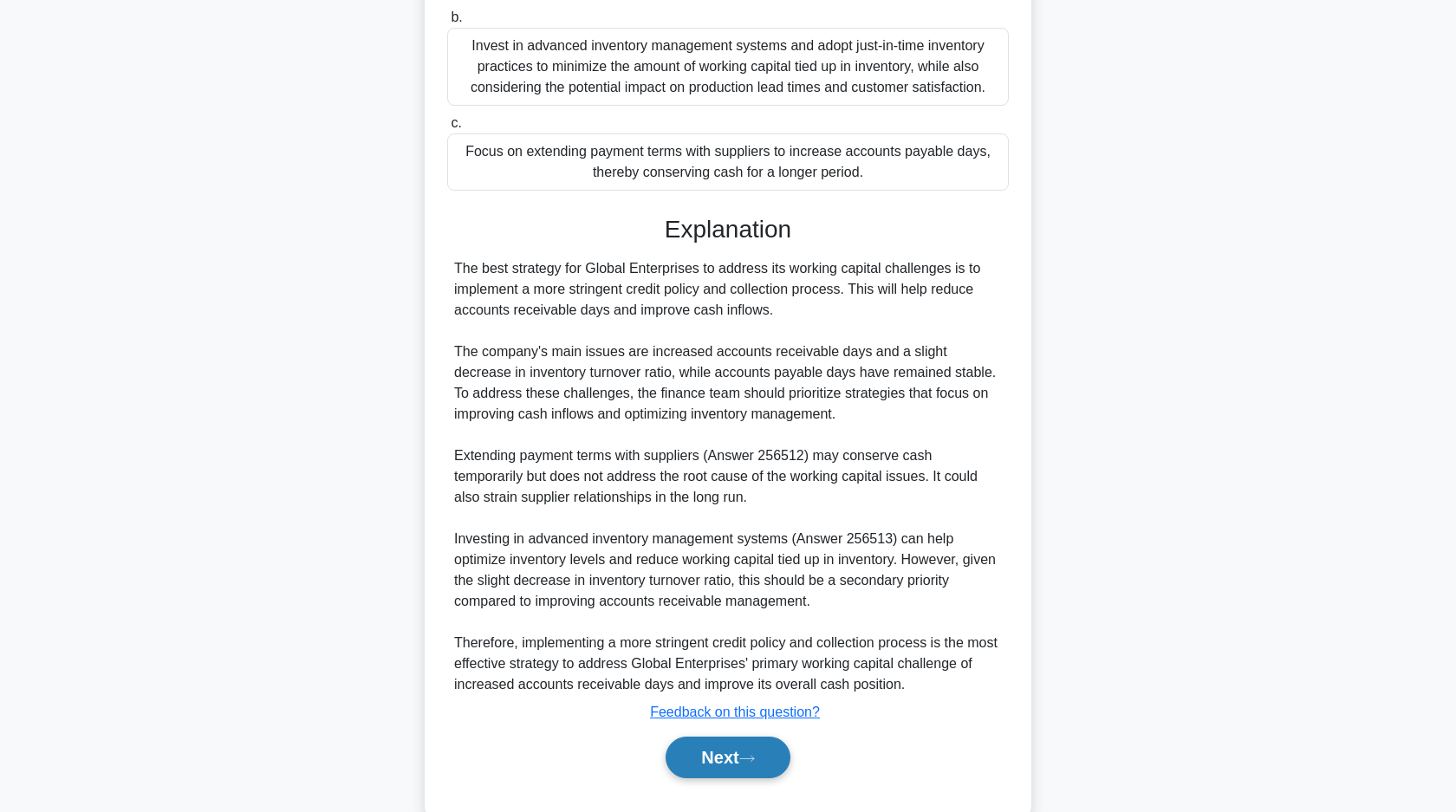
scroll to position [405, 0]
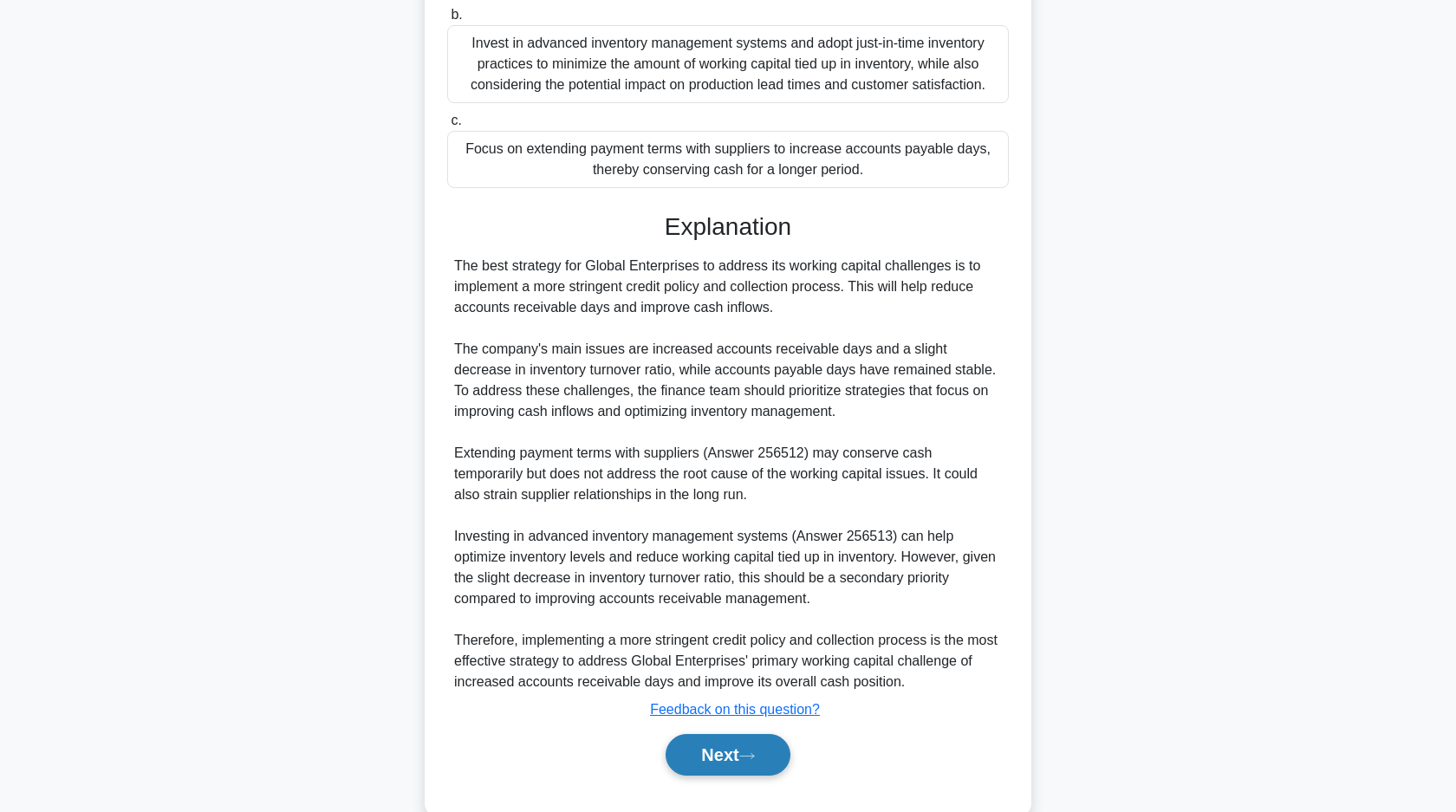
click at [720, 756] on button "Next" at bounding box center [727, 754] width 124 height 42
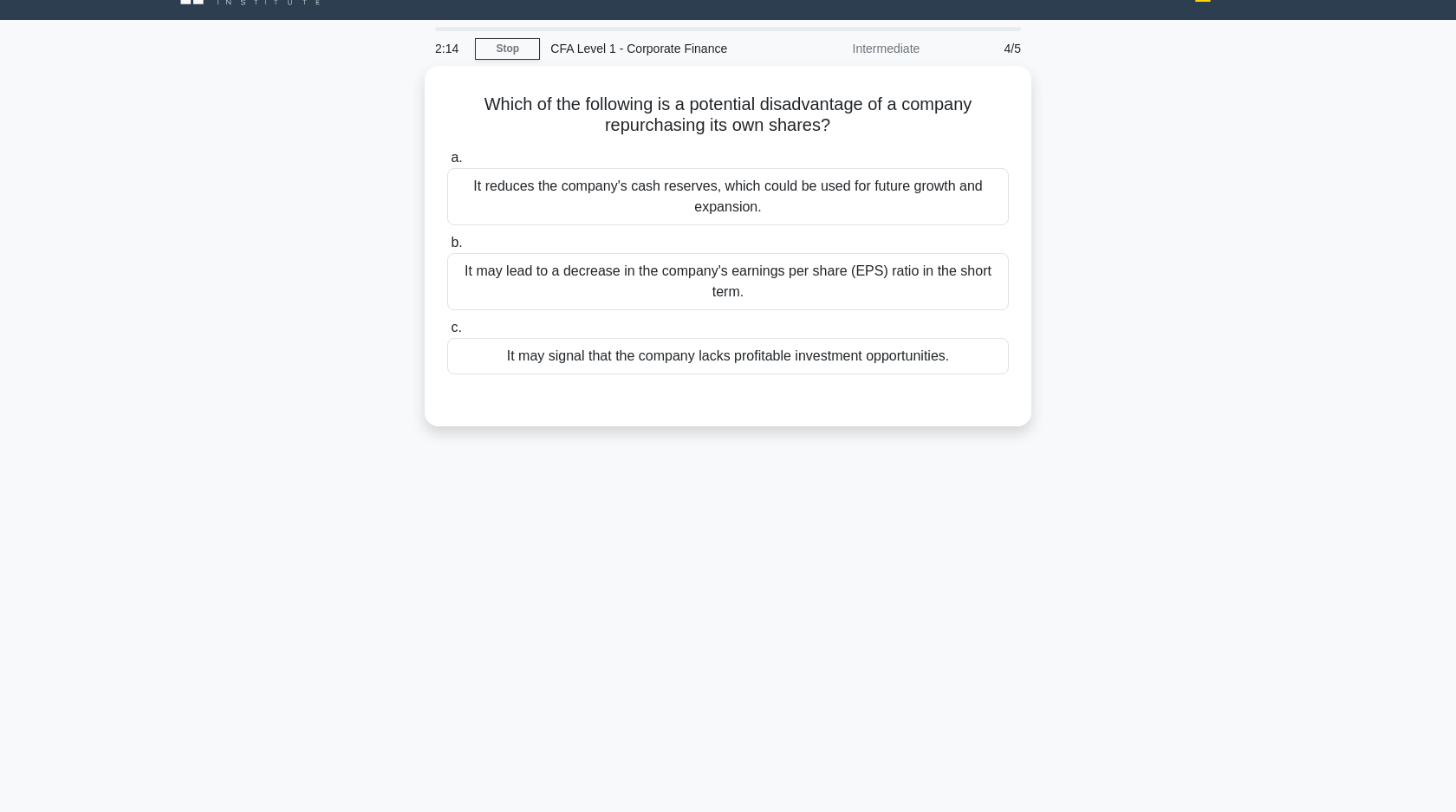
scroll to position [0, 0]
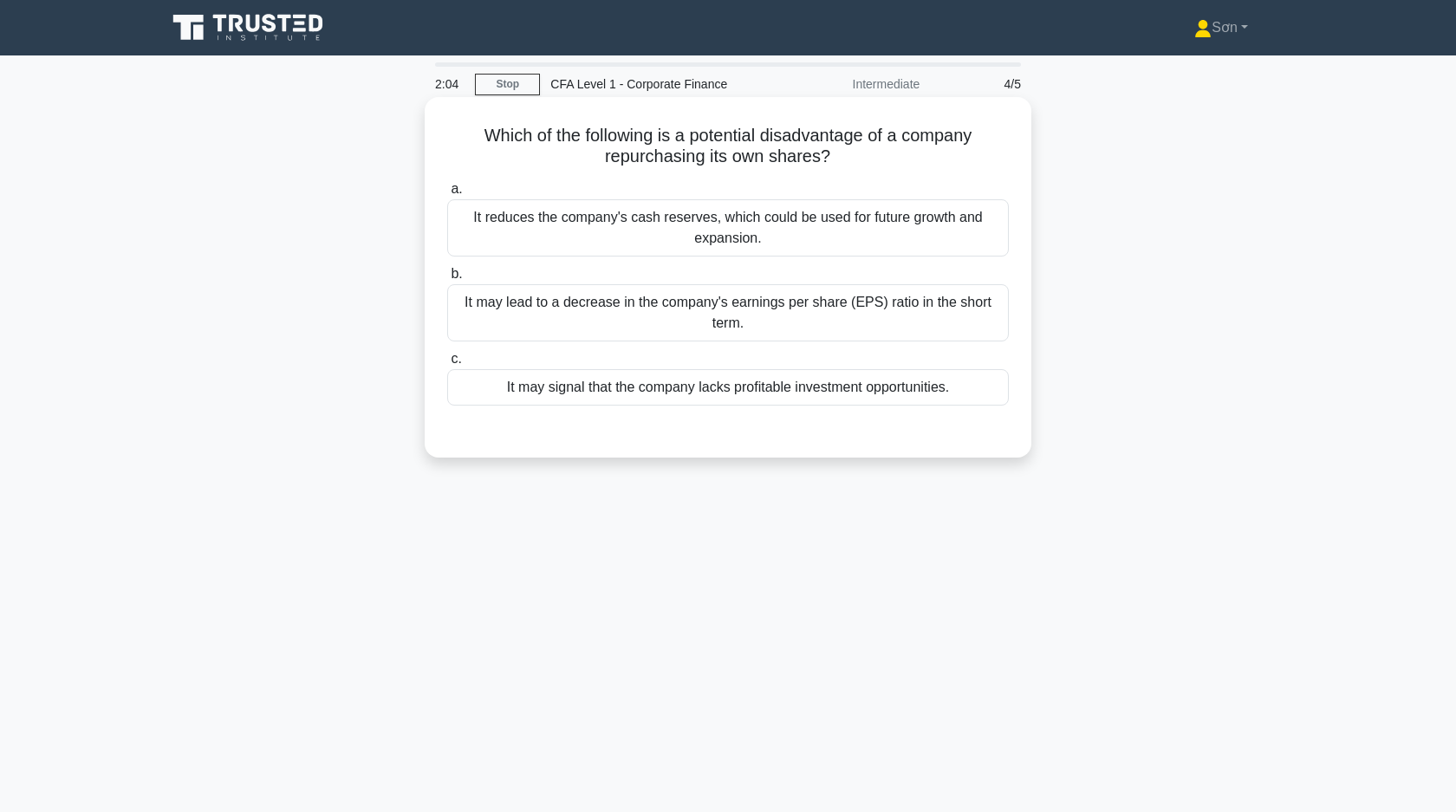
click at [642, 393] on div "It may signal that the company lacks profitable investment opportunities." at bounding box center [728, 386] width 562 height 36
click at [447, 365] on input "c. It may signal that the company lacks profitable investment opportunities." at bounding box center [447, 359] width 0 height 11
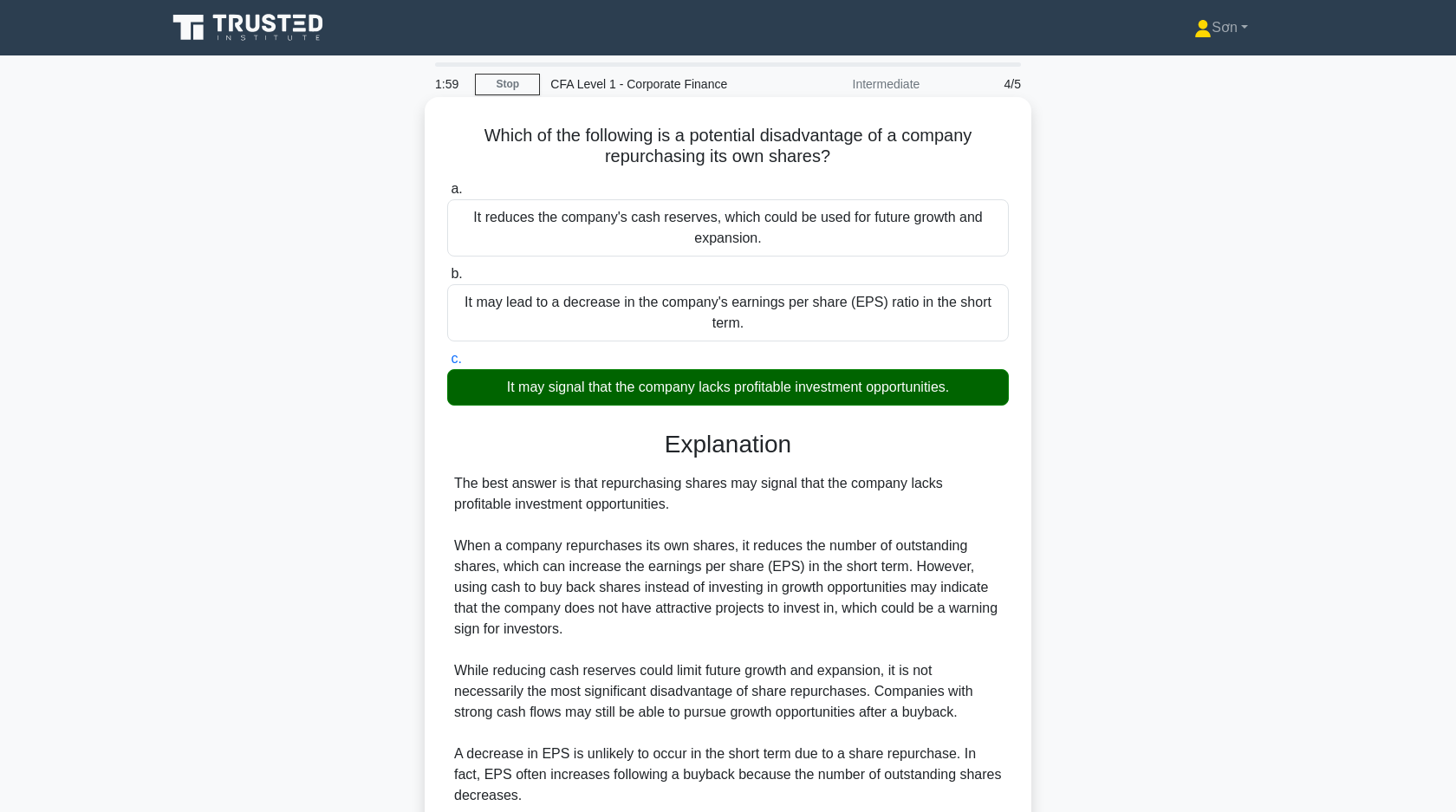
scroll to position [151, 0]
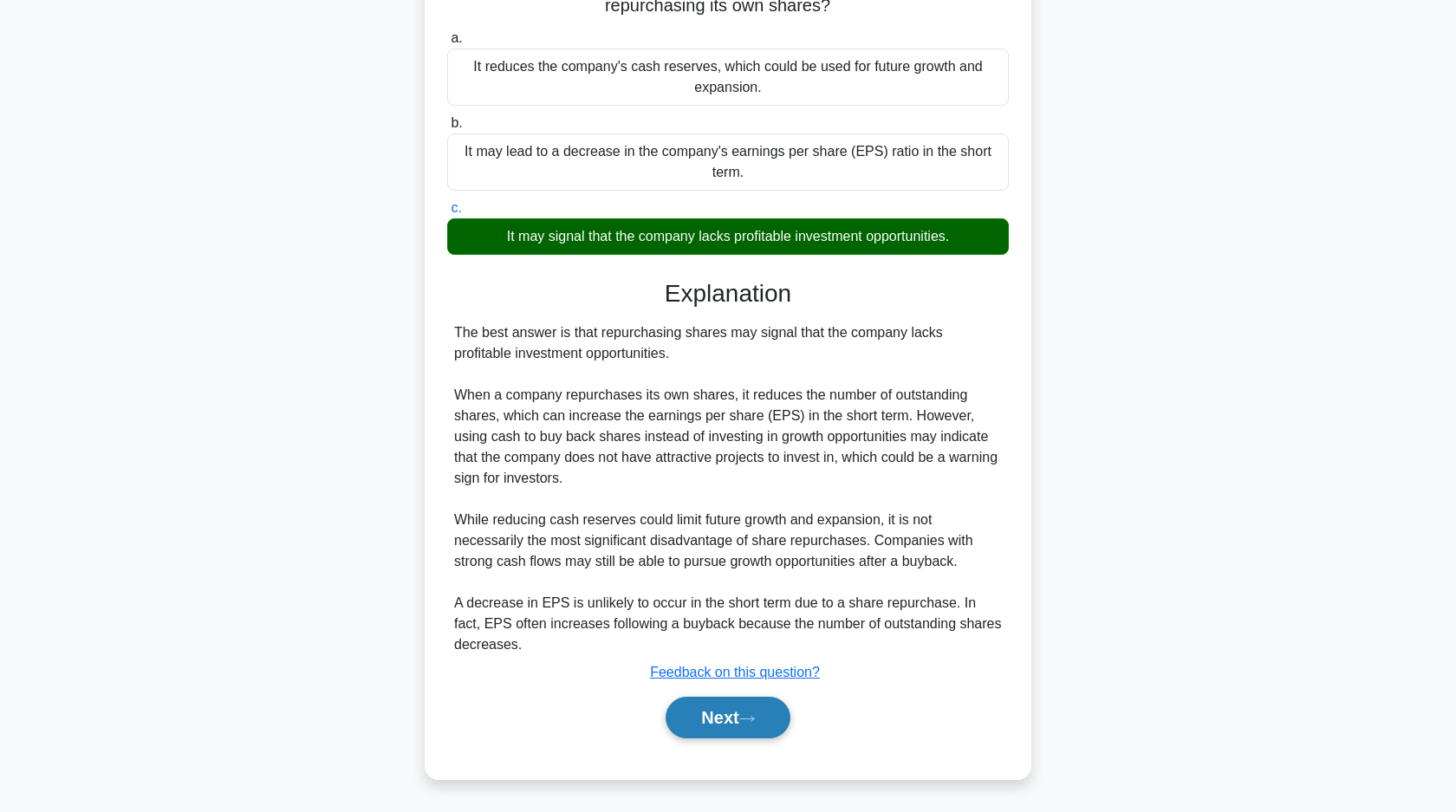
click at [733, 706] on button "Next" at bounding box center [727, 717] width 124 height 42
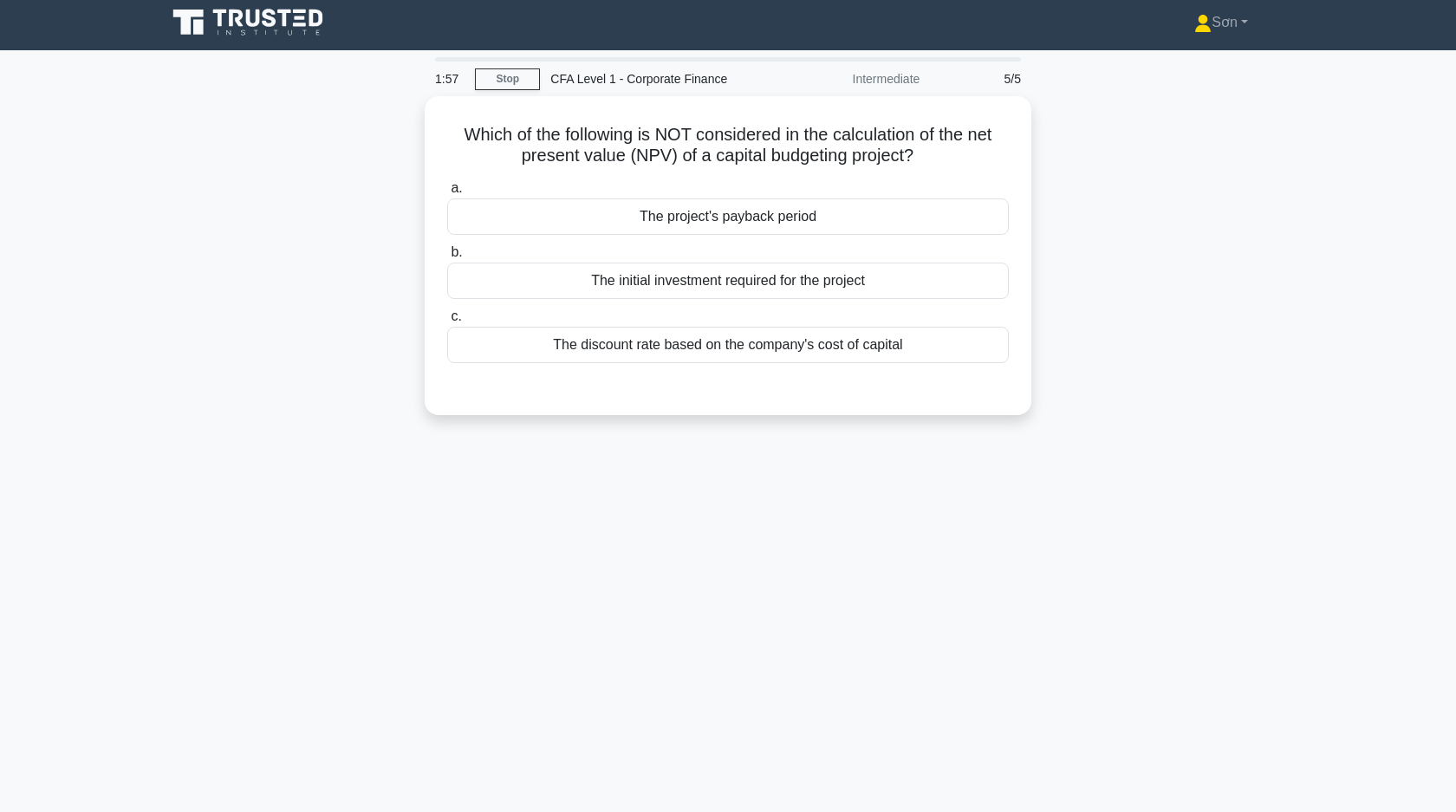
scroll to position [0, 0]
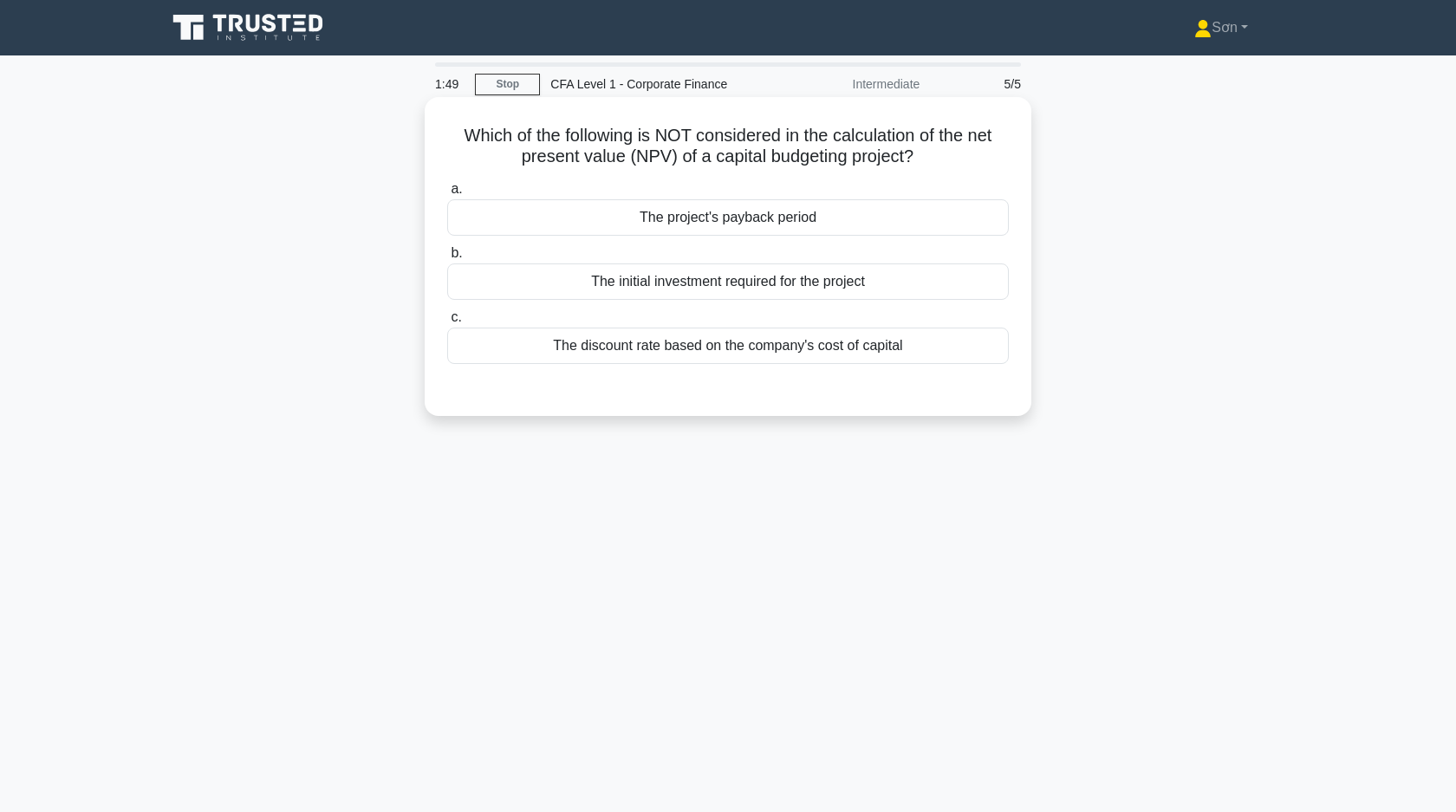
click at [578, 206] on div "The project's payback period" at bounding box center [728, 217] width 562 height 36
click at [447, 195] on input "a. The project's payback period" at bounding box center [447, 189] width 0 height 11
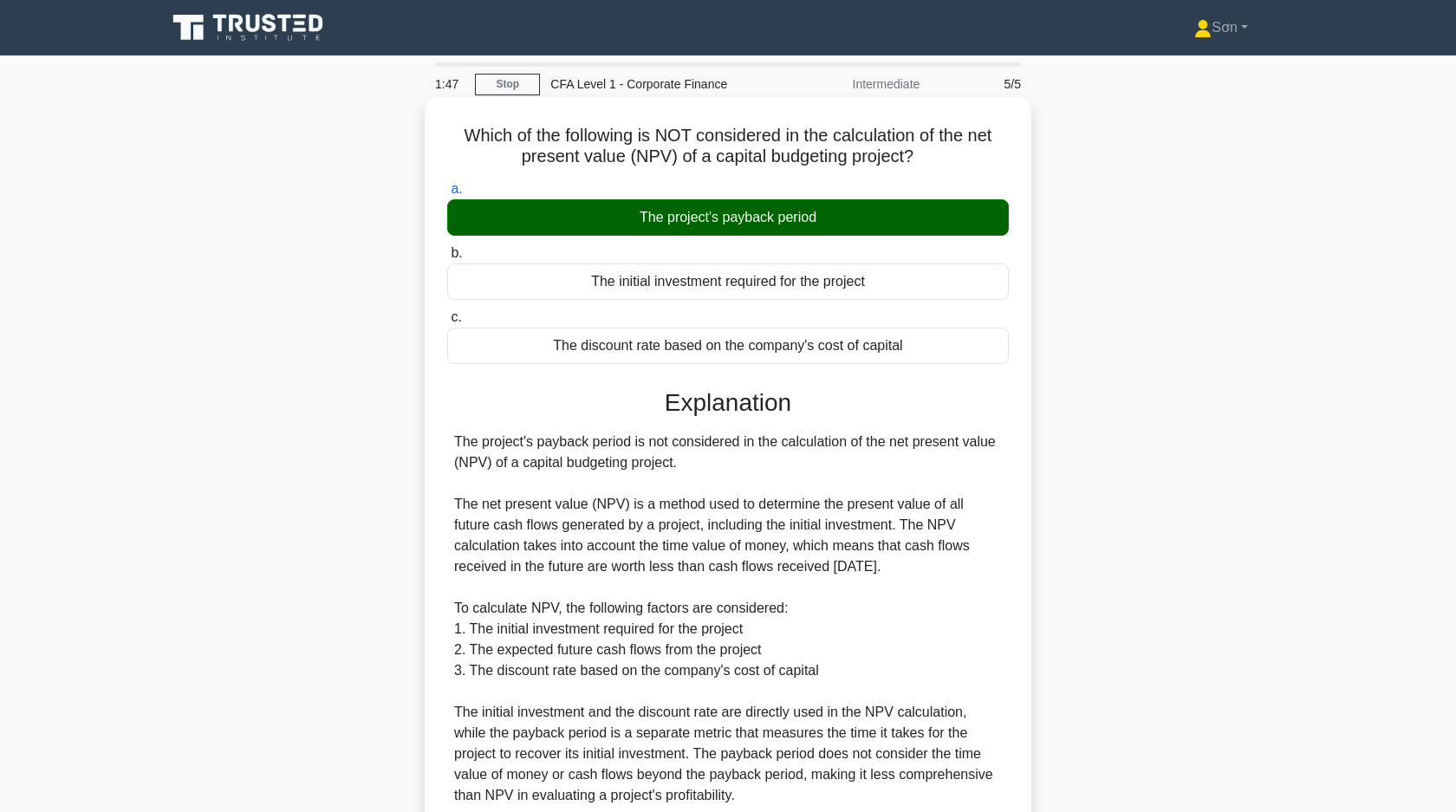
scroll to position [1, 0]
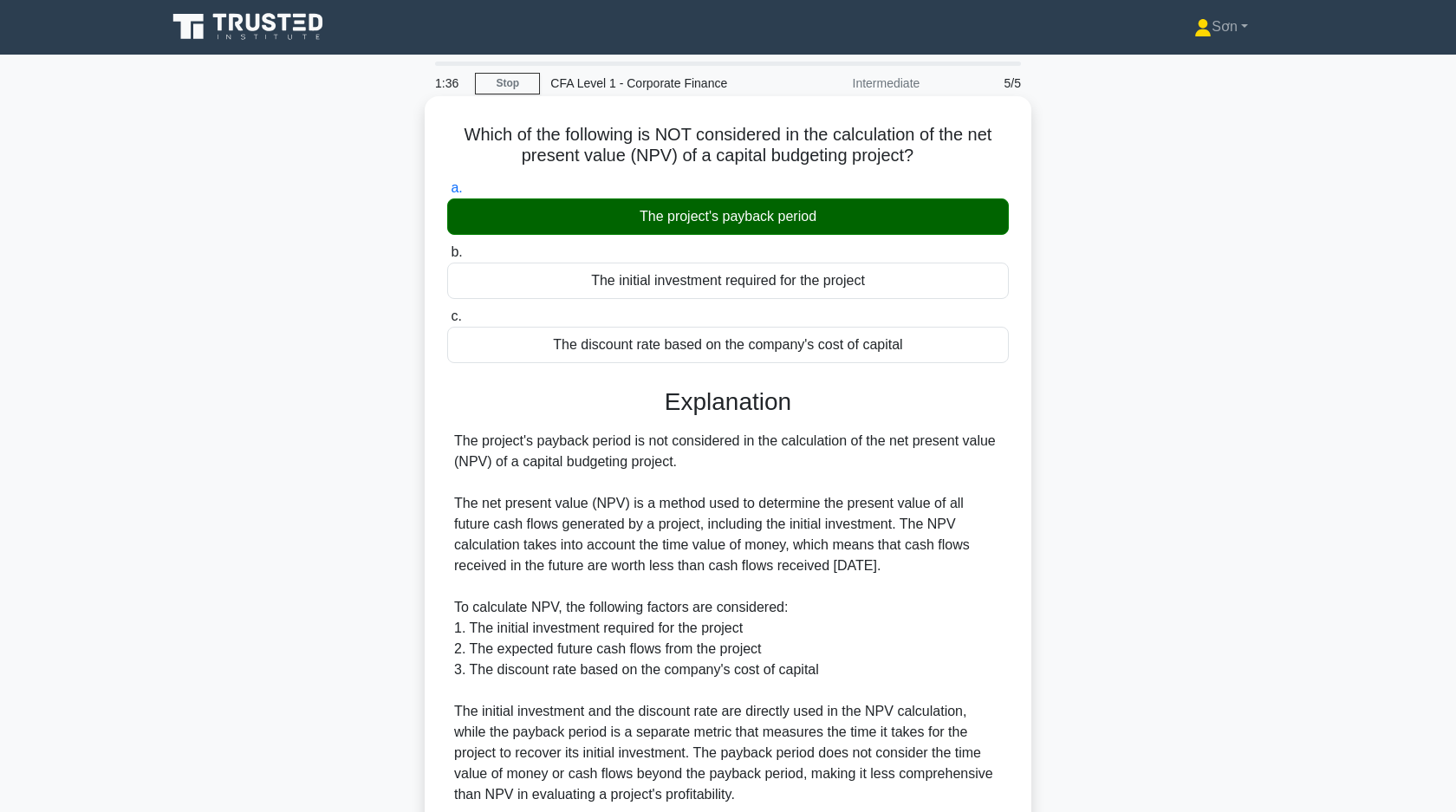
drag, startPoint x: 425, startPoint y: 439, endPoint x: 692, endPoint y: 470, distance: 268.8
click at [692, 470] on div "Which of the following is NOT considered in the calculation of the net present …" at bounding box center [728, 512] width 607 height 833
click at [692, 470] on div "The project's payback period is not considered in the calculation of the net pr…" at bounding box center [727, 617] width 548 height 374
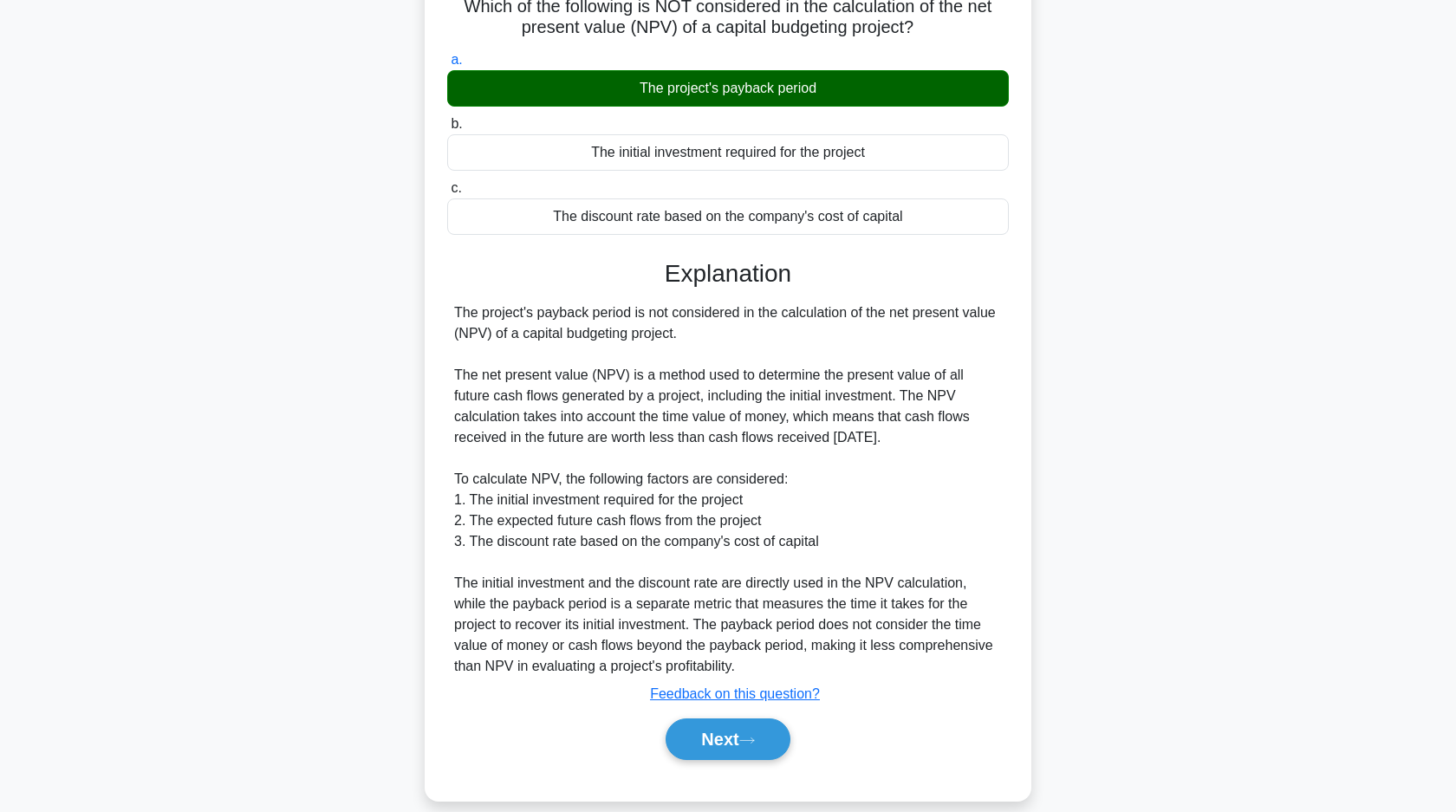
scroll to position [151, 0]
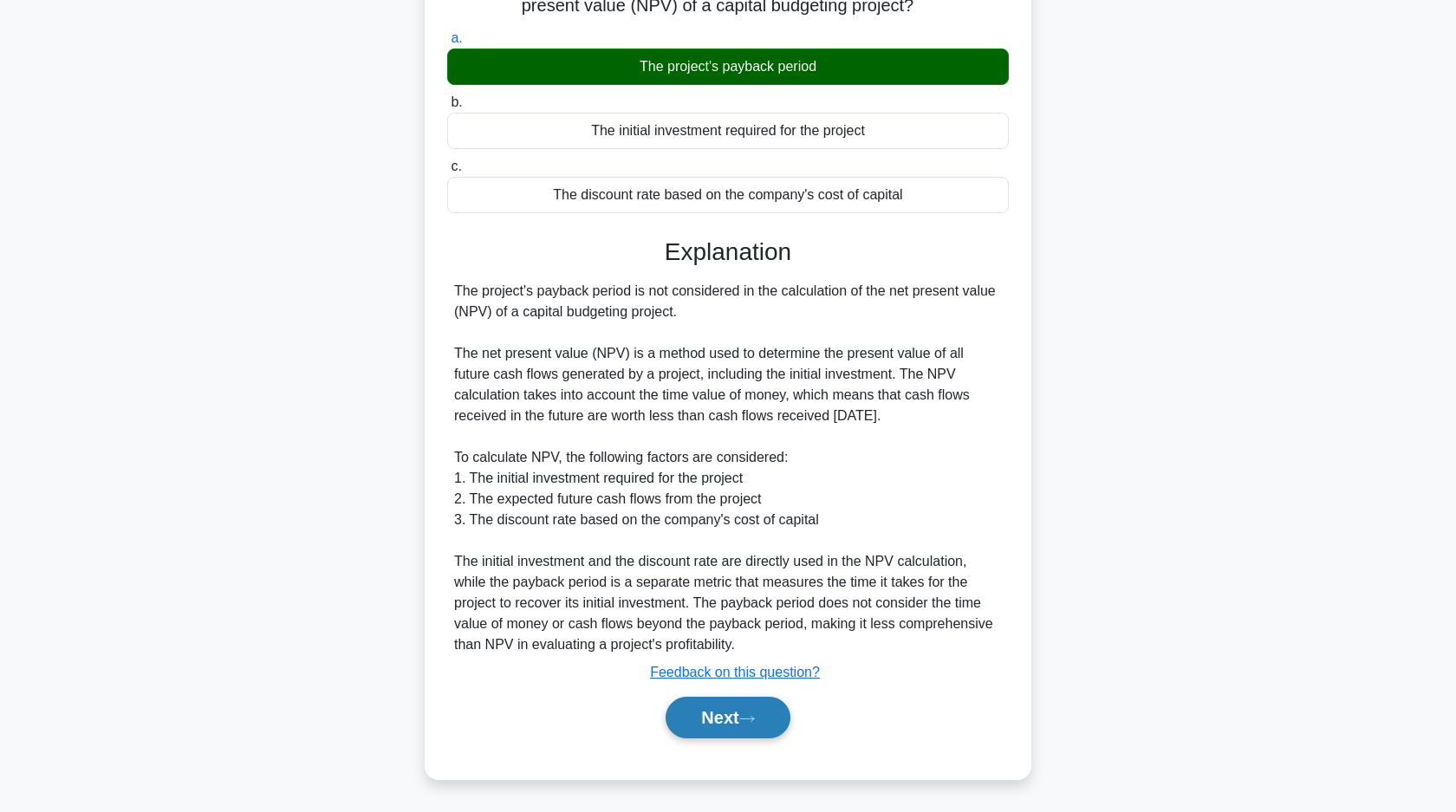
click at [703, 726] on button "Next" at bounding box center [727, 717] width 124 height 42
